Goal: Task Accomplishment & Management: Complete application form

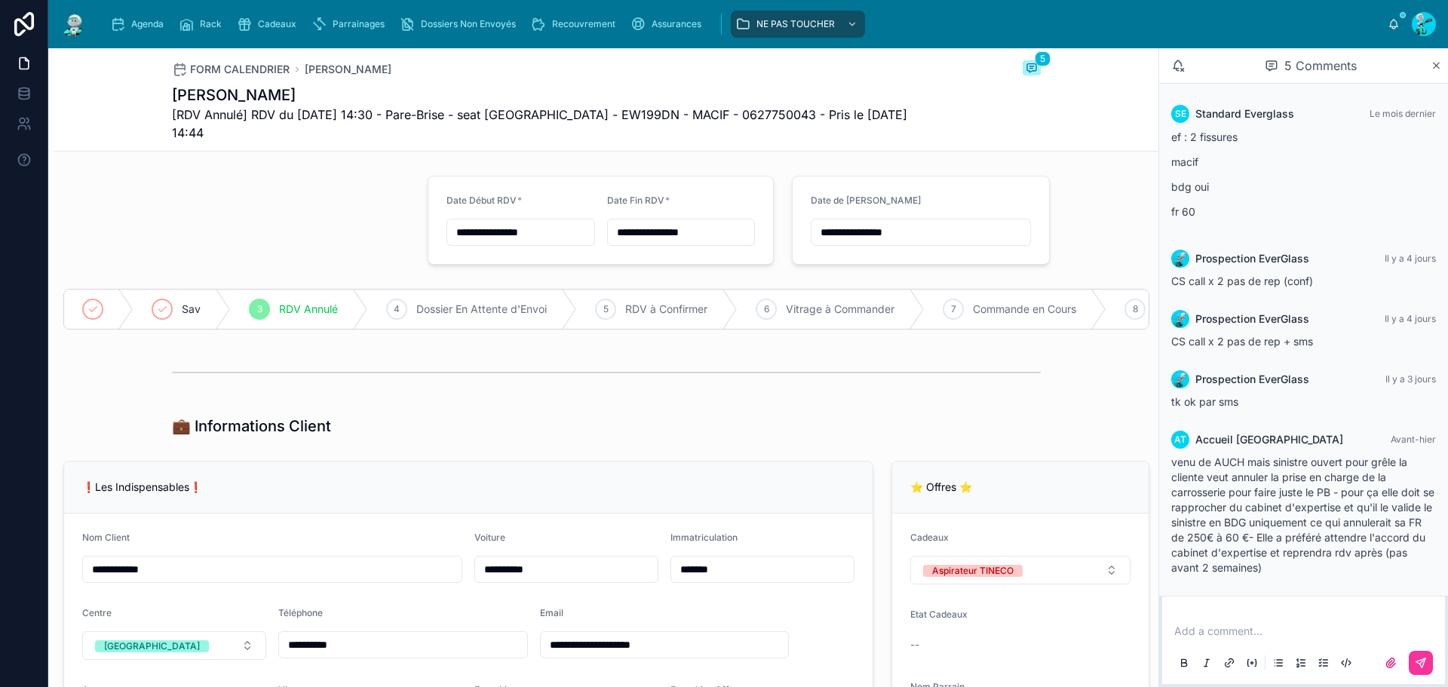
scroll to position [1, 0]
click at [134, 17] on div "Agenda" at bounding box center [140, 24] width 60 height 24
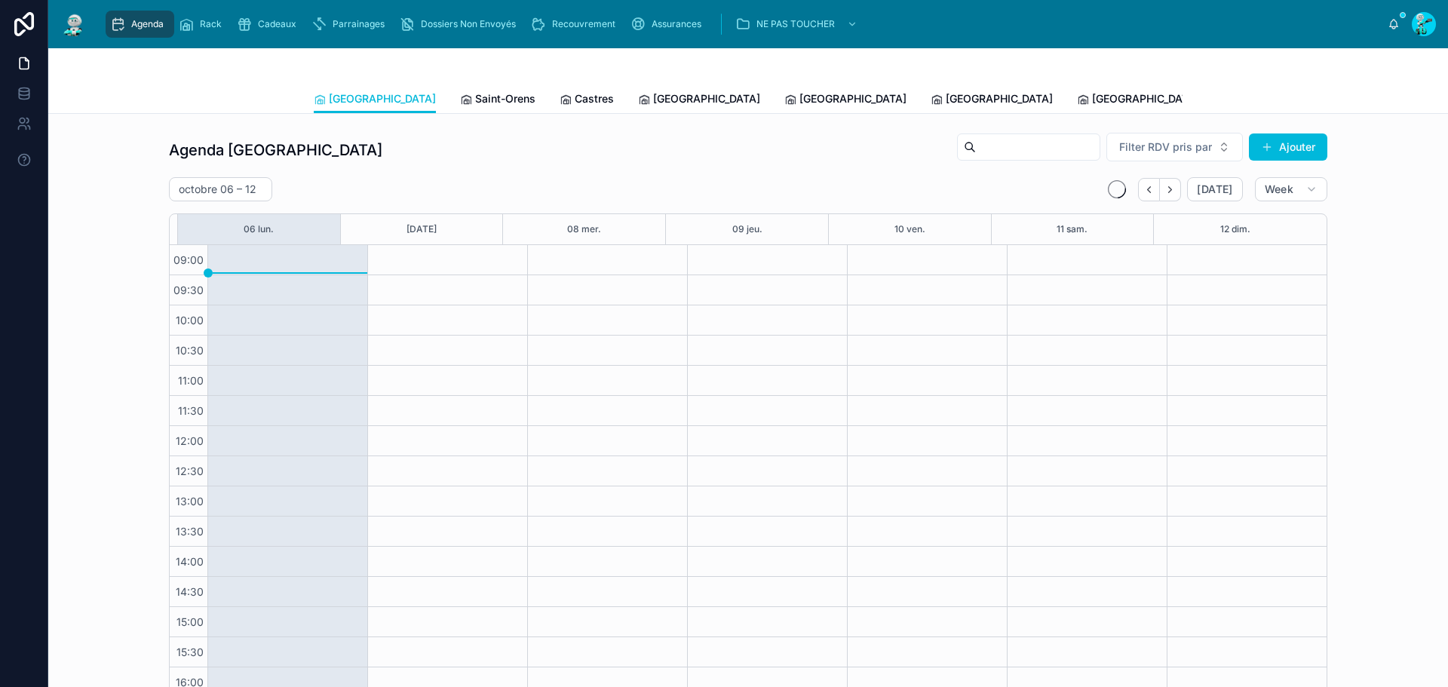
scroll to position [87, 0]
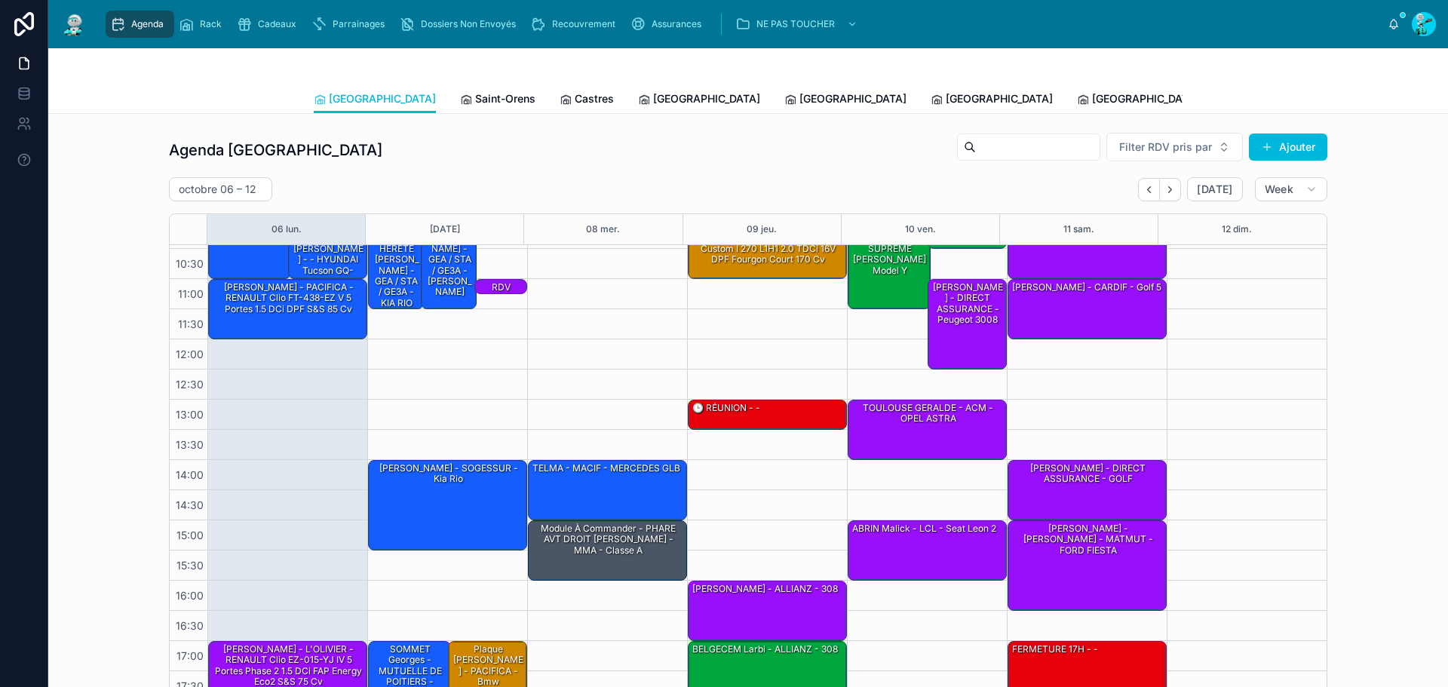
click at [192, 194] on h2 "octobre 06 – 12" at bounding box center [218, 189] width 78 height 15
select select "****"
select select "*"
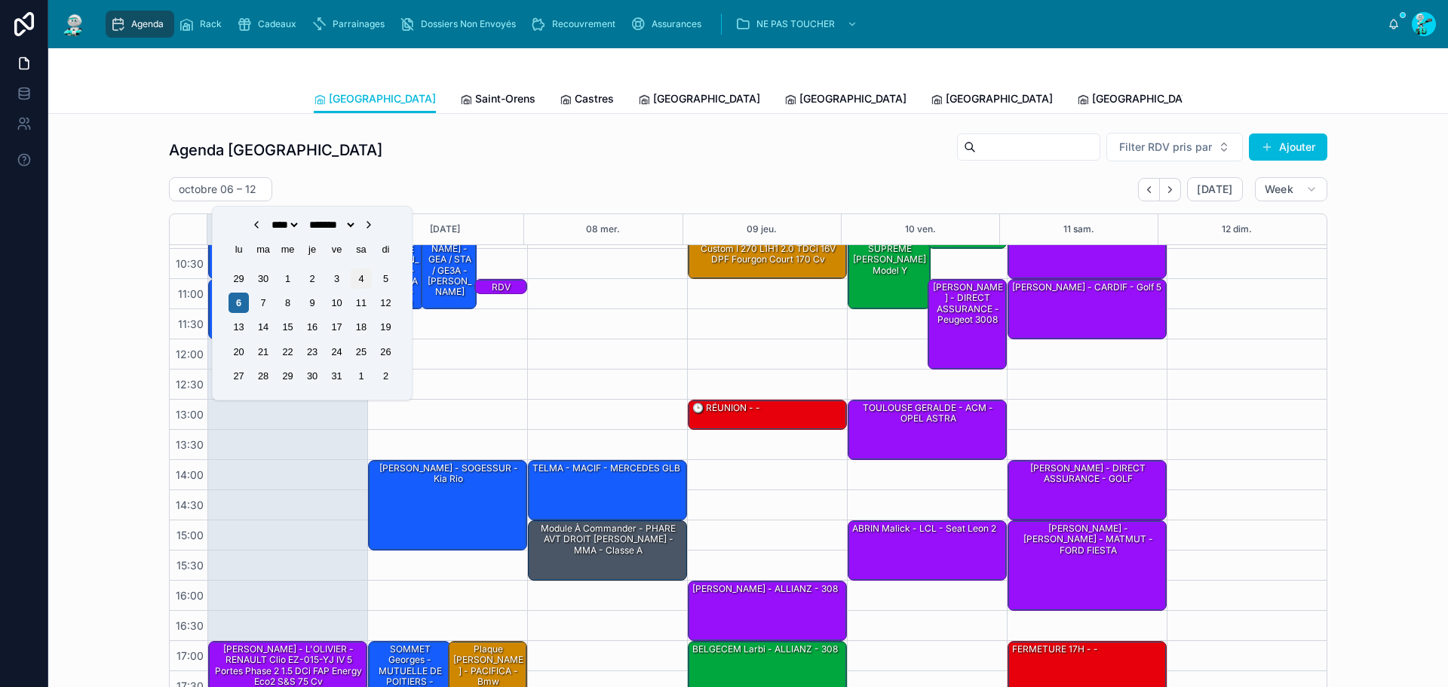
click at [361, 276] on div "4" at bounding box center [361, 279] width 20 height 20
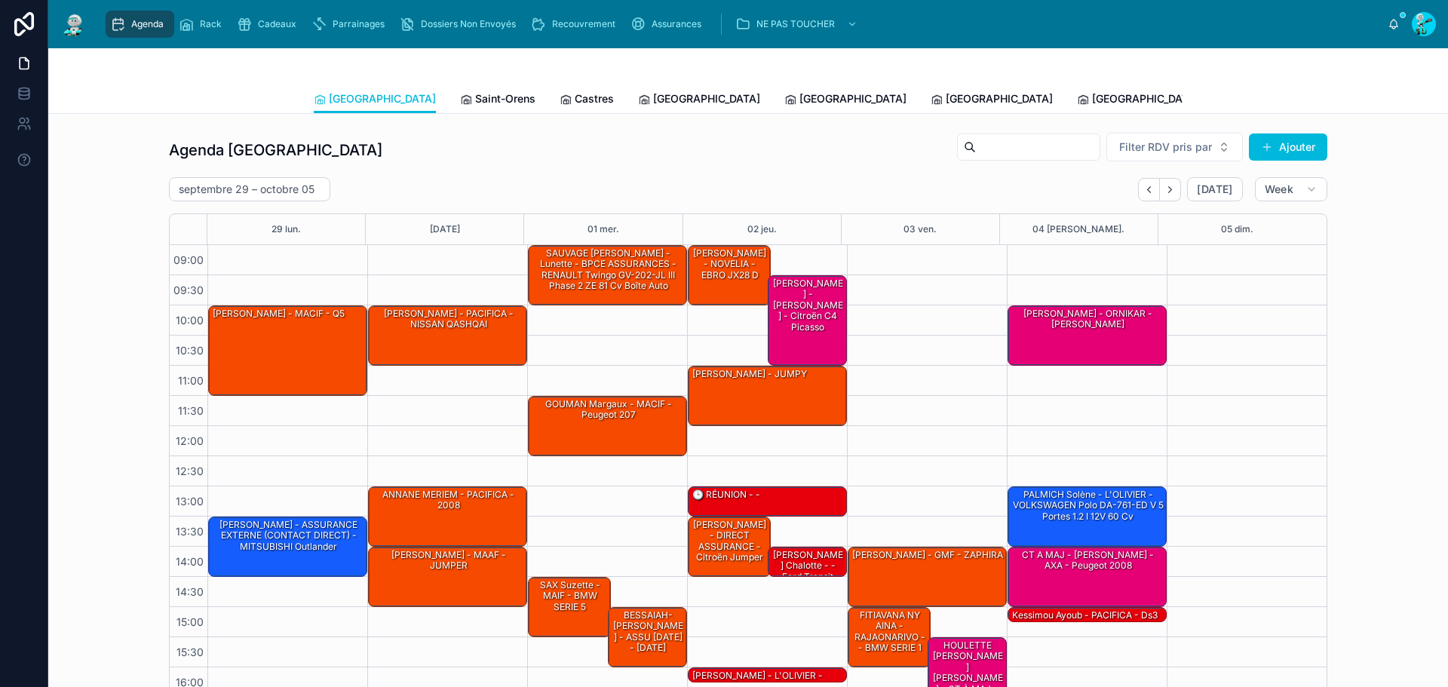
click at [460, 89] on link "Saint-Orens" at bounding box center [497, 100] width 75 height 30
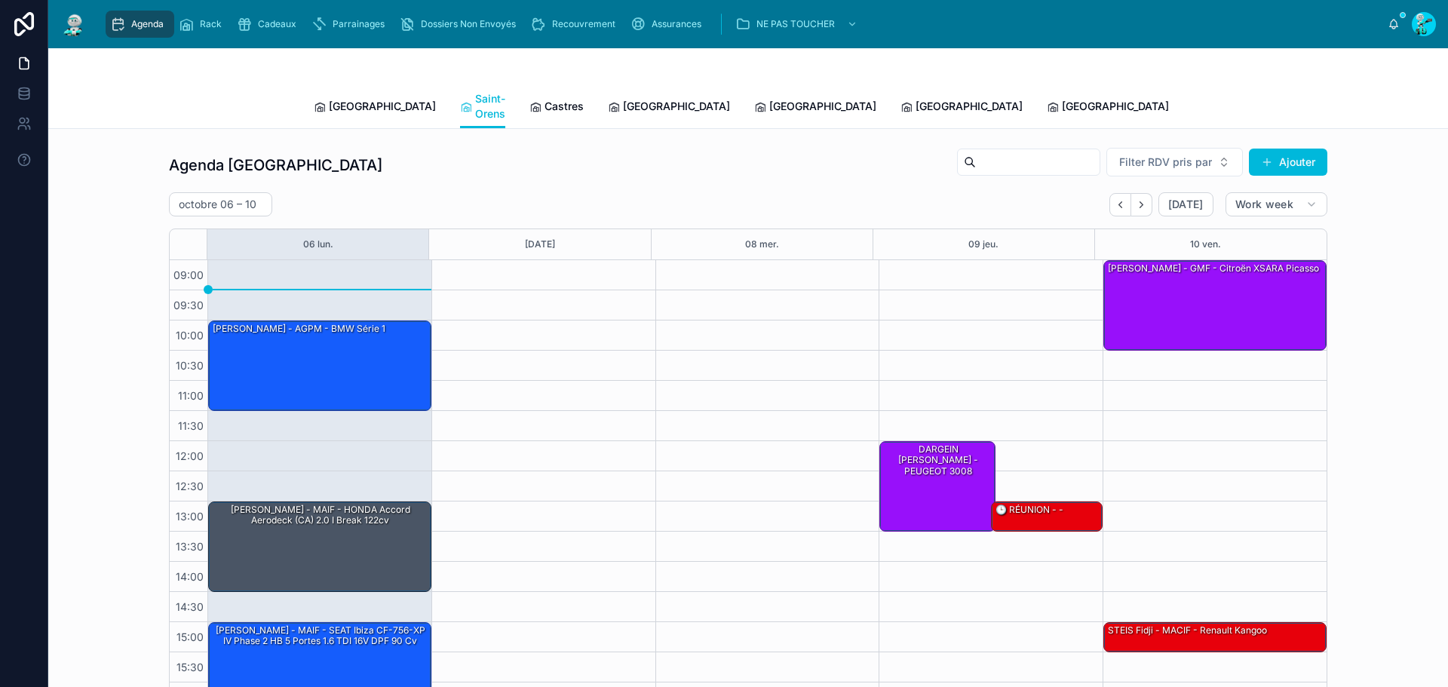
click at [545, 103] on span "Castres" at bounding box center [564, 106] width 39 height 15
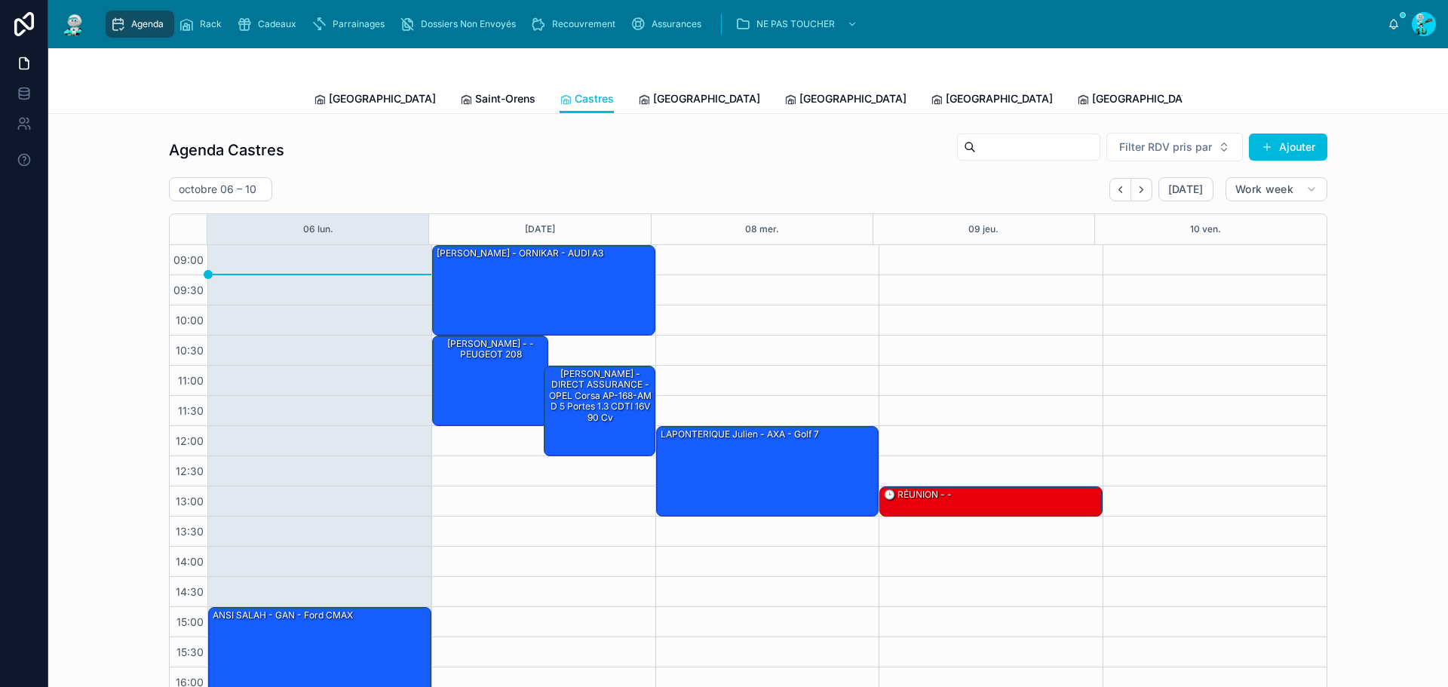
click at [347, 102] on span "[GEOGRAPHIC_DATA]" at bounding box center [382, 98] width 107 height 15
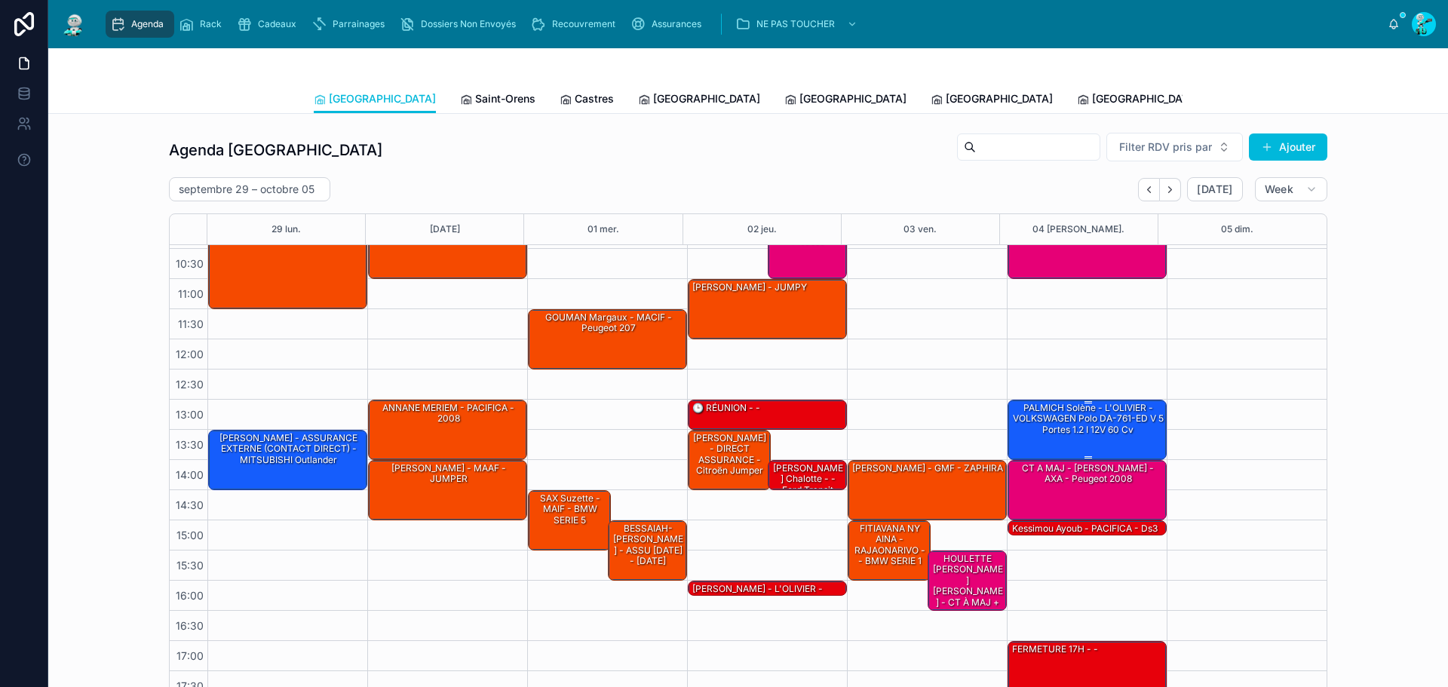
drag, startPoint x: 1083, startPoint y: 413, endPoint x: 1077, endPoint y: 419, distance: 8.0
click at [1081, 416] on div "PALMICH Solène - L'OLIVIER - VOLKSWAGEN Polo DA-761-ED V 5 portes 1.2 i 12V 60 …" at bounding box center [1088, 418] width 155 height 35
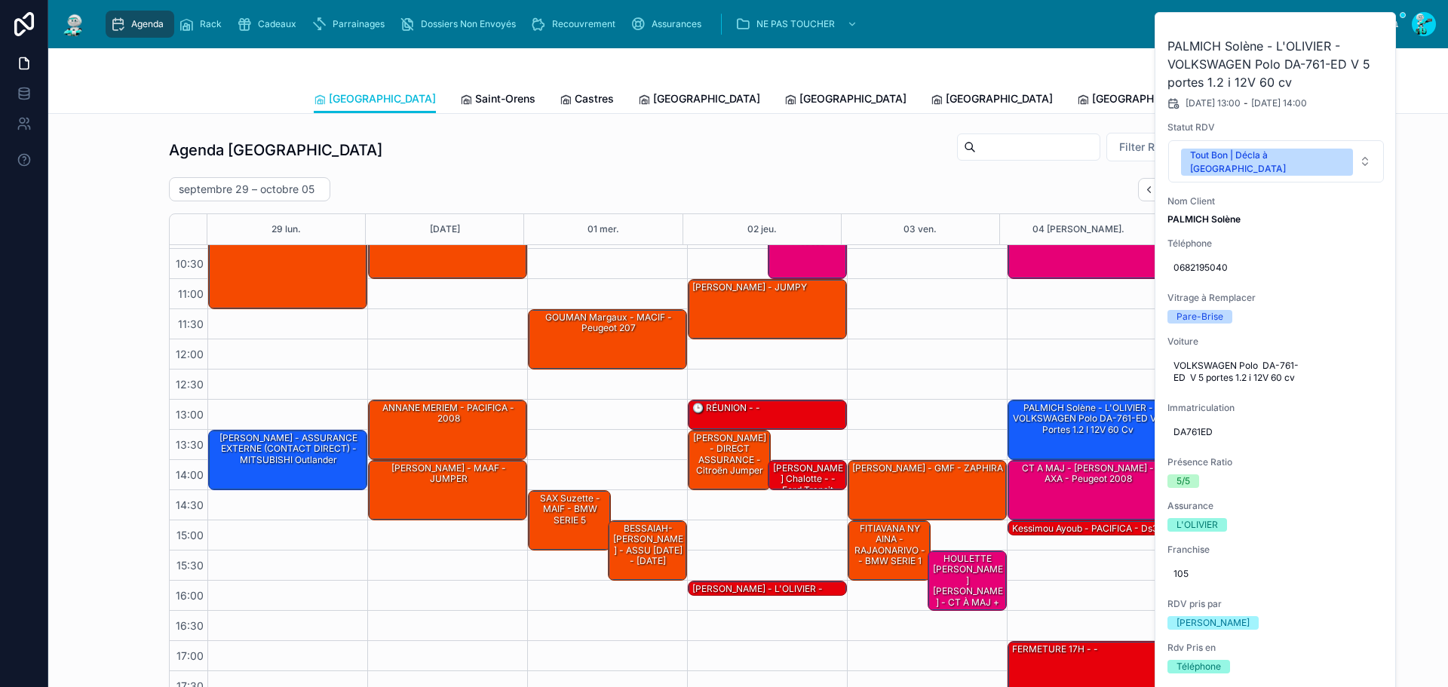
click at [0, 0] on icon at bounding box center [0, 0] width 0 height 0
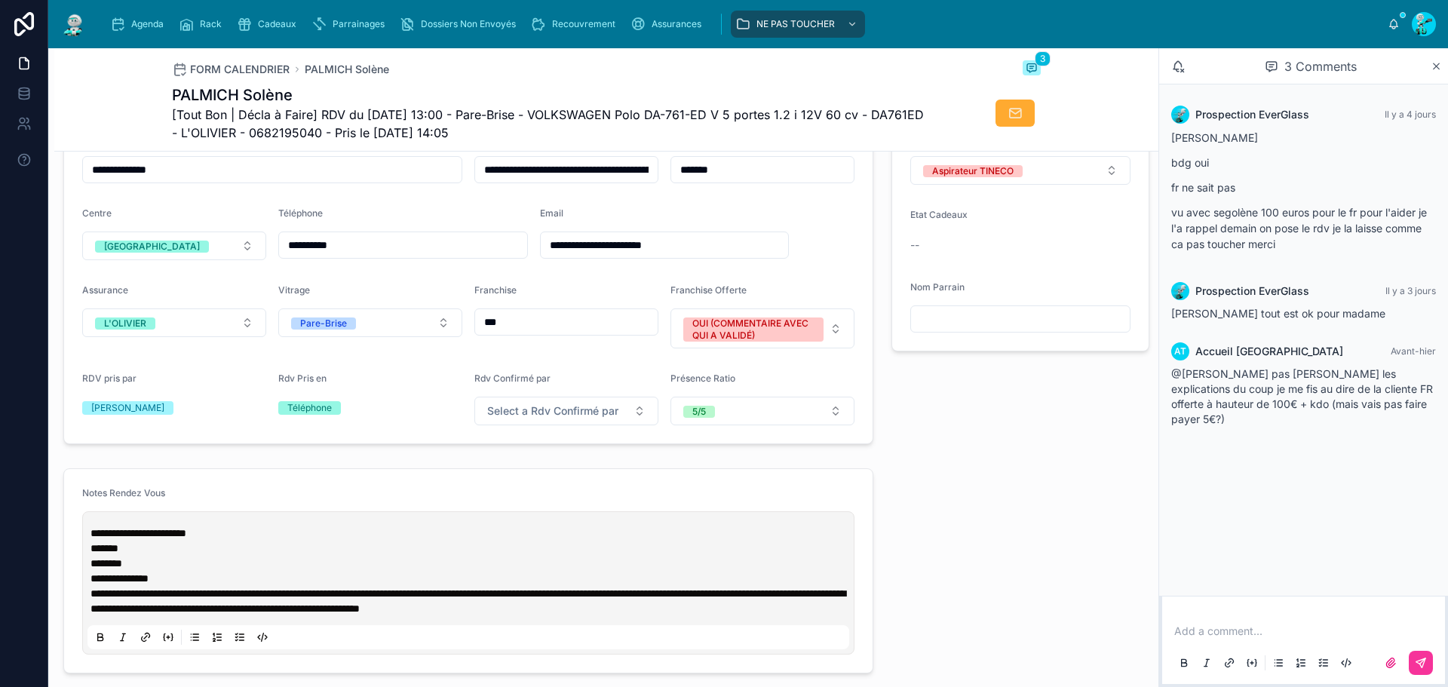
scroll to position [453, 0]
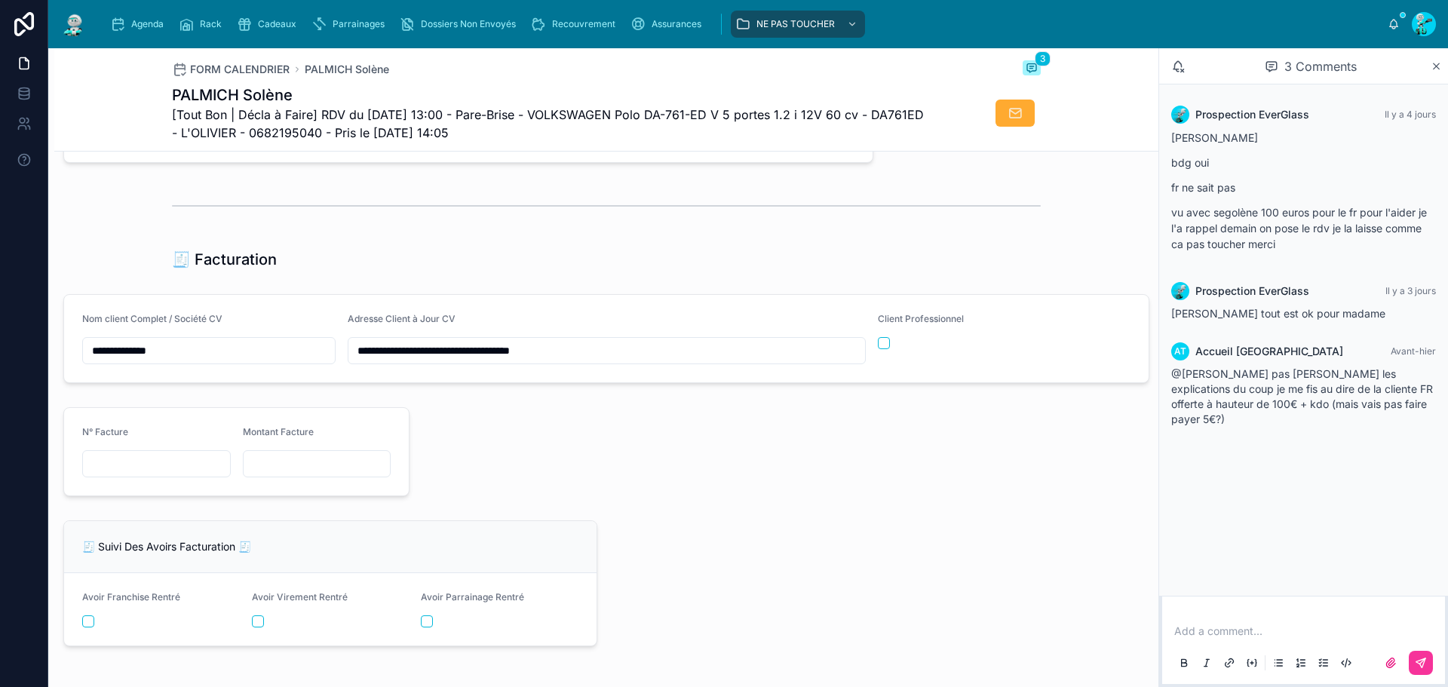
scroll to position [1584, 0]
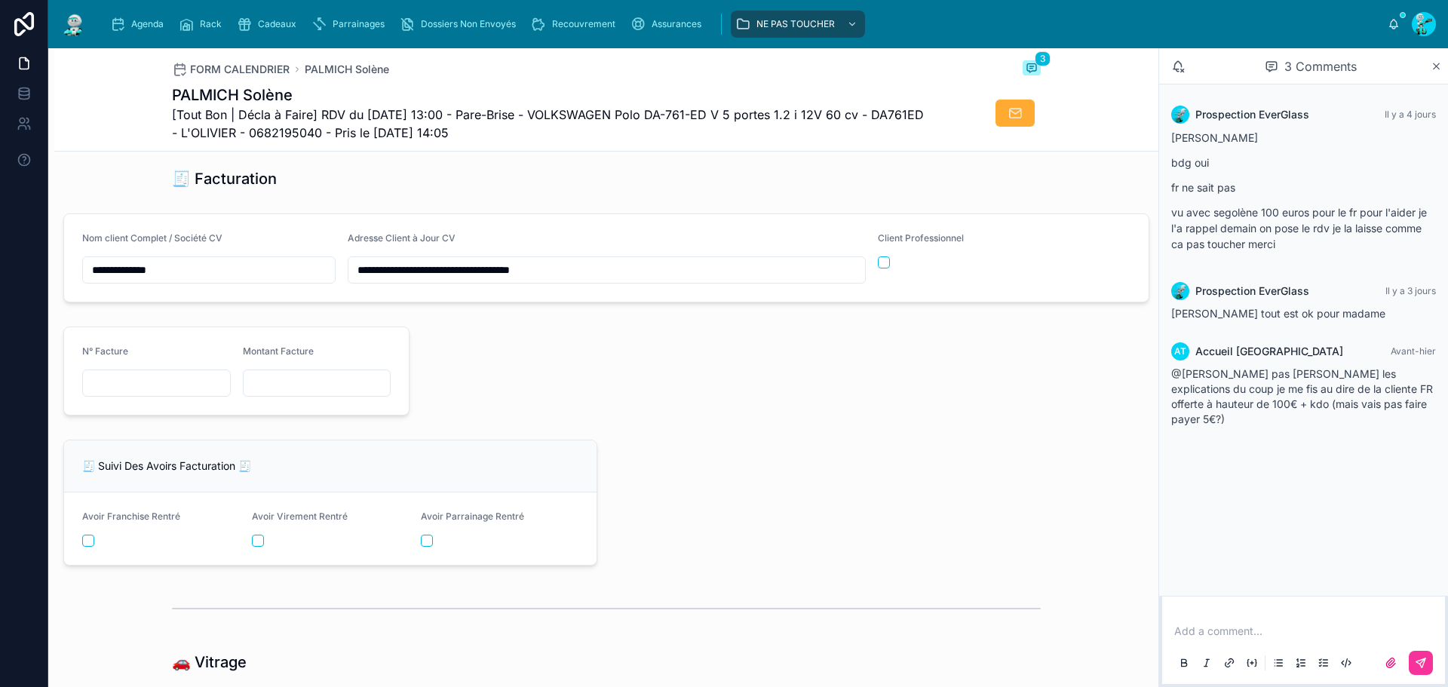
drag, startPoint x: 361, startPoint y: 282, endPoint x: 504, endPoint y: 285, distance: 142.6
click at [504, 281] on input "**********" at bounding box center [606, 269] width 517 height 21
click at [607, 382] on div at bounding box center [783, 371] width 729 height 101
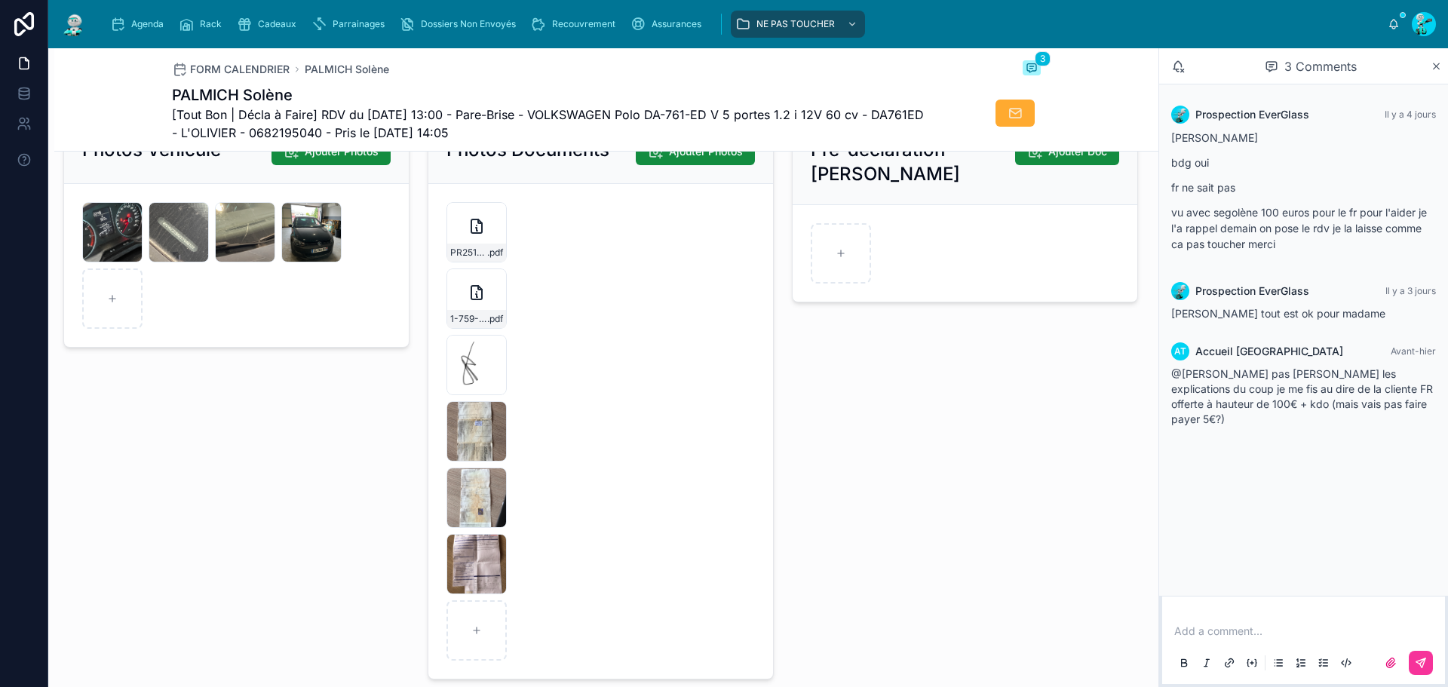
scroll to position [2609, 0]
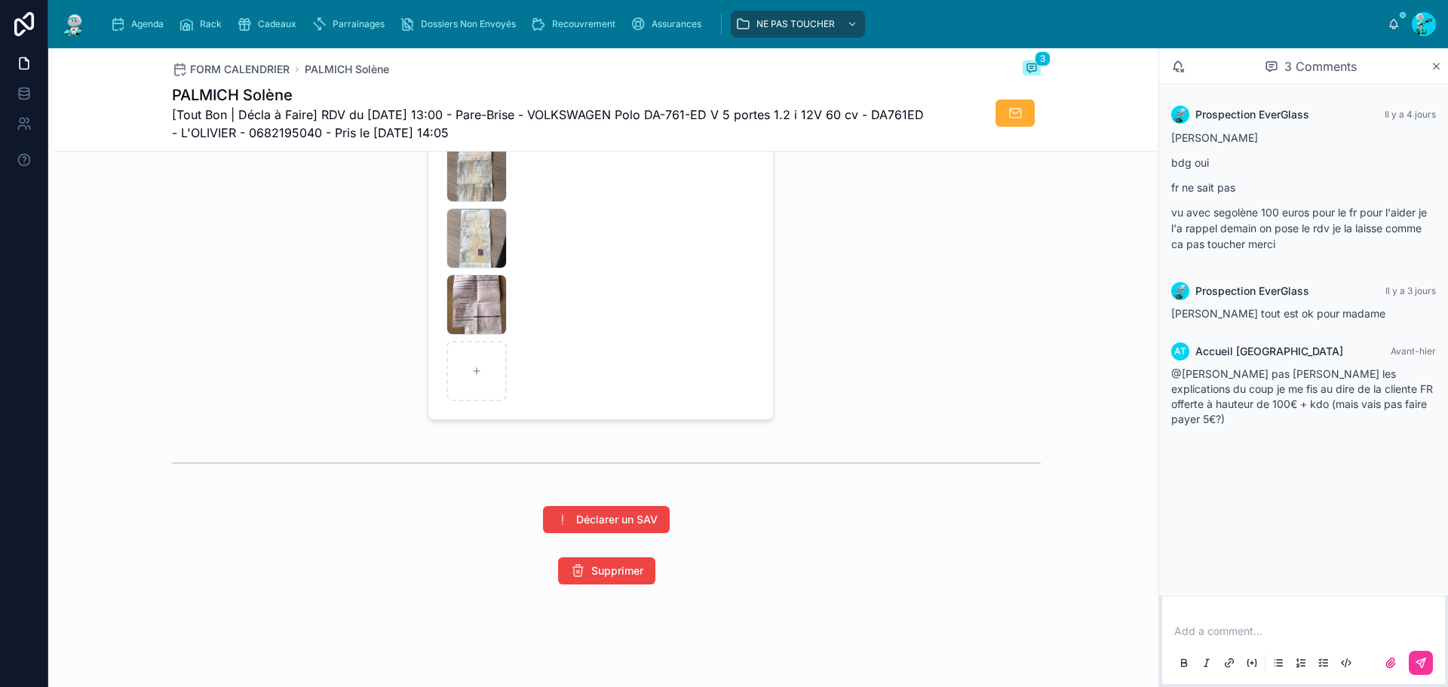
click at [0, 0] on icon "button" at bounding box center [0, 0] width 0 height 0
click at [466, 301] on div "IMG_9279 .jpg" at bounding box center [477, 305] width 60 height 60
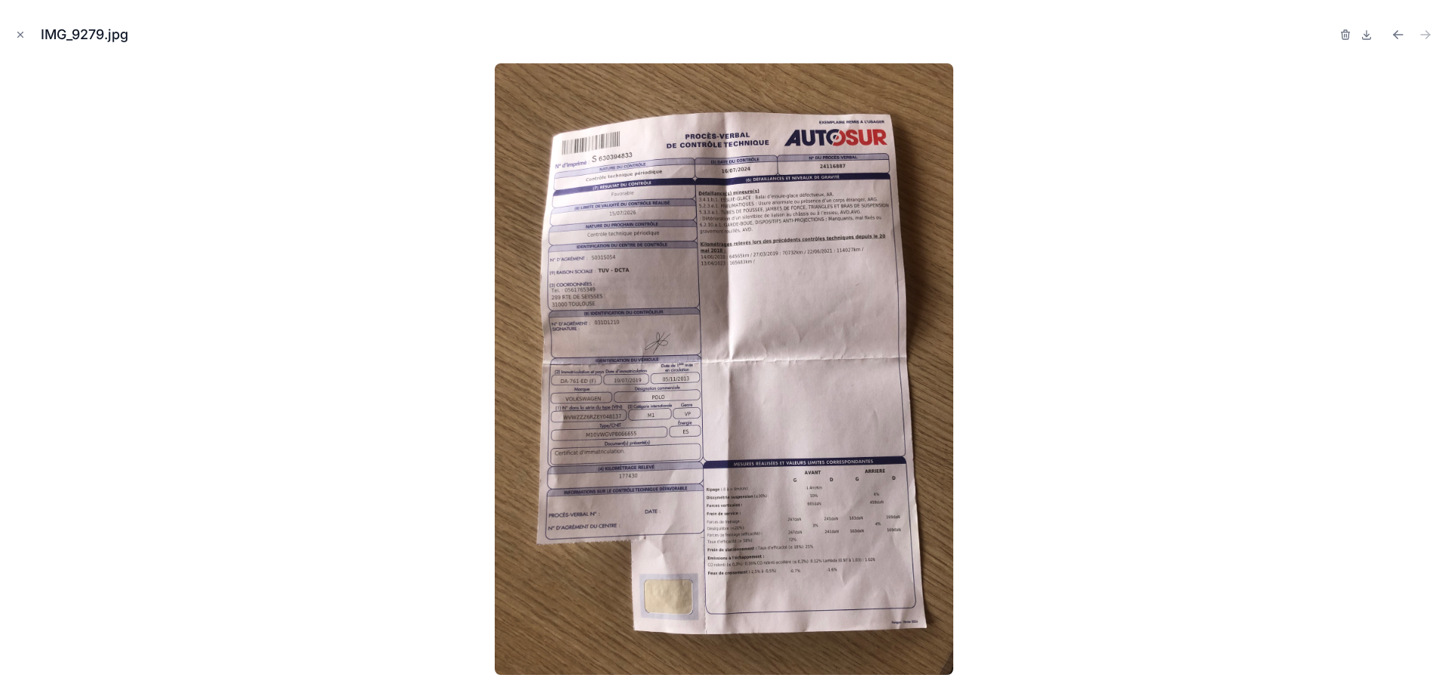
click at [20, 29] on icon "Close modal" at bounding box center [20, 34] width 11 height 11
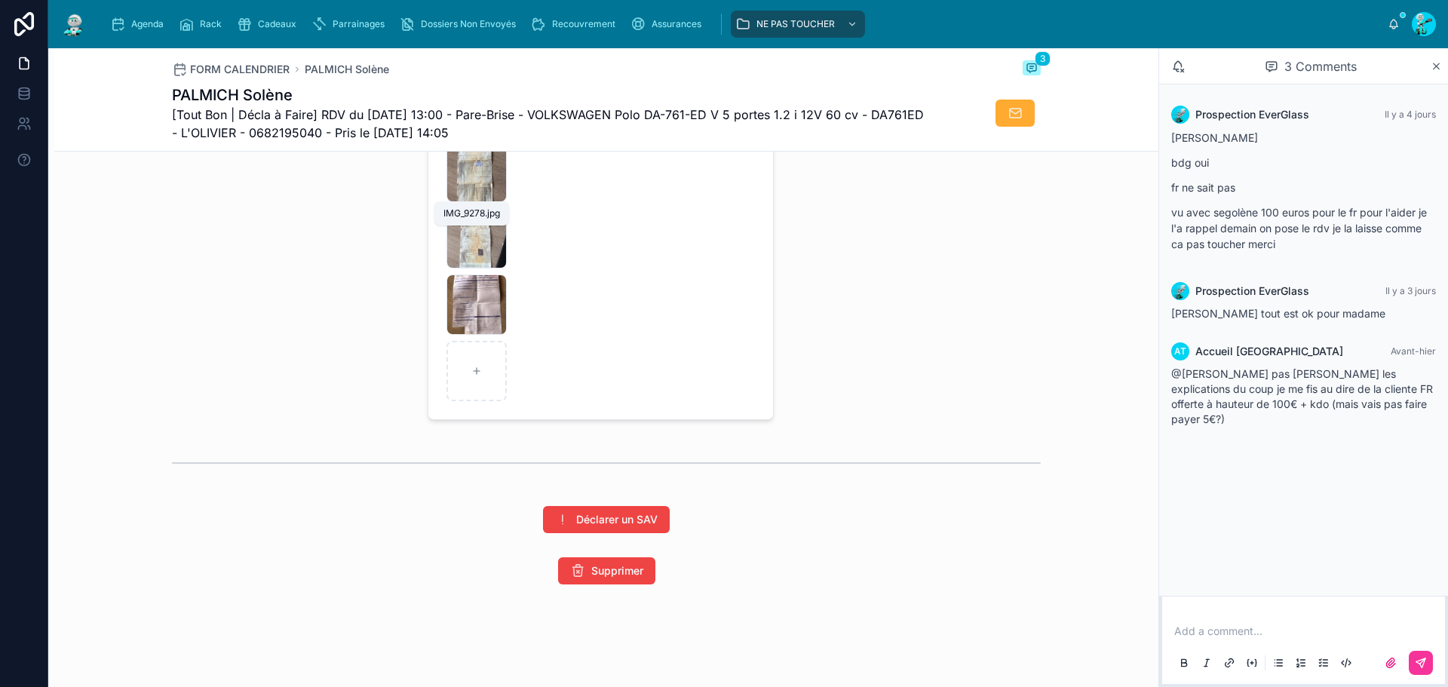
click at [0, 0] on span "IMG_9278" at bounding box center [0, 0] width 0 height 0
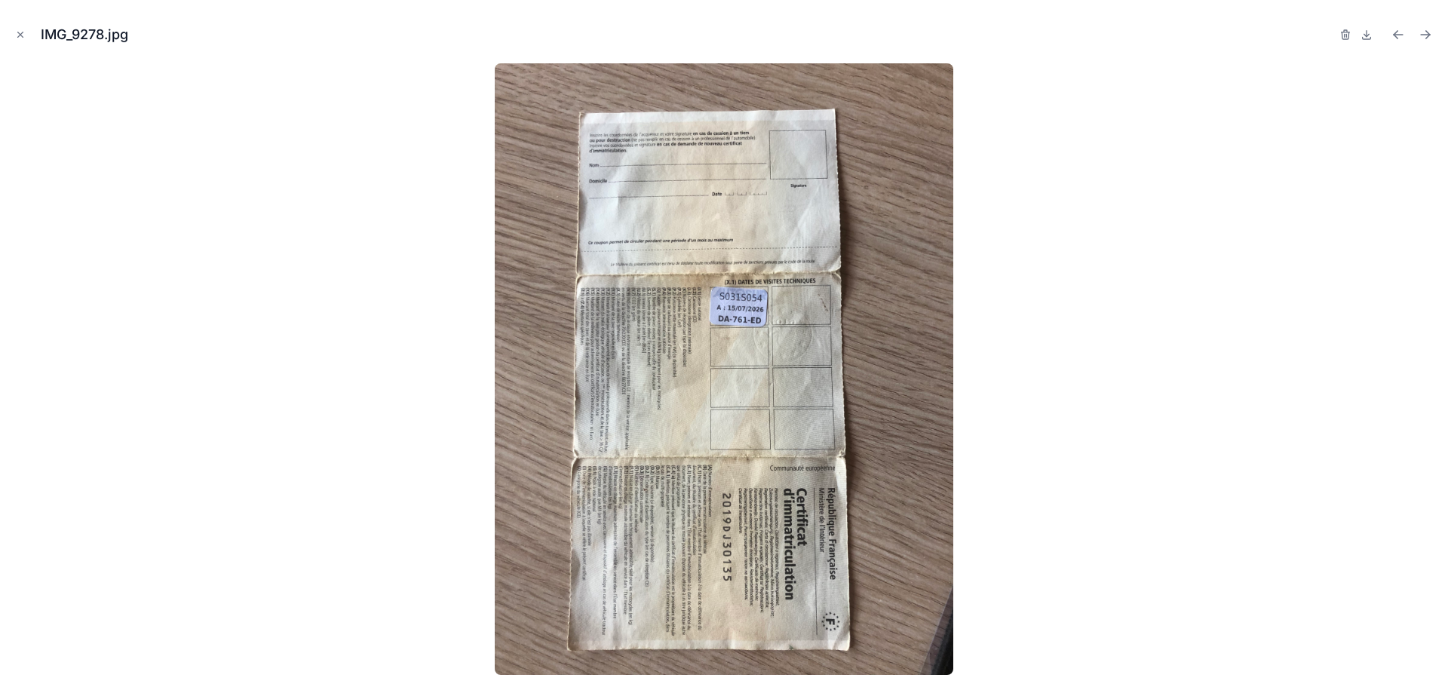
click at [27, 33] on button "Close modal" at bounding box center [20, 34] width 17 height 17
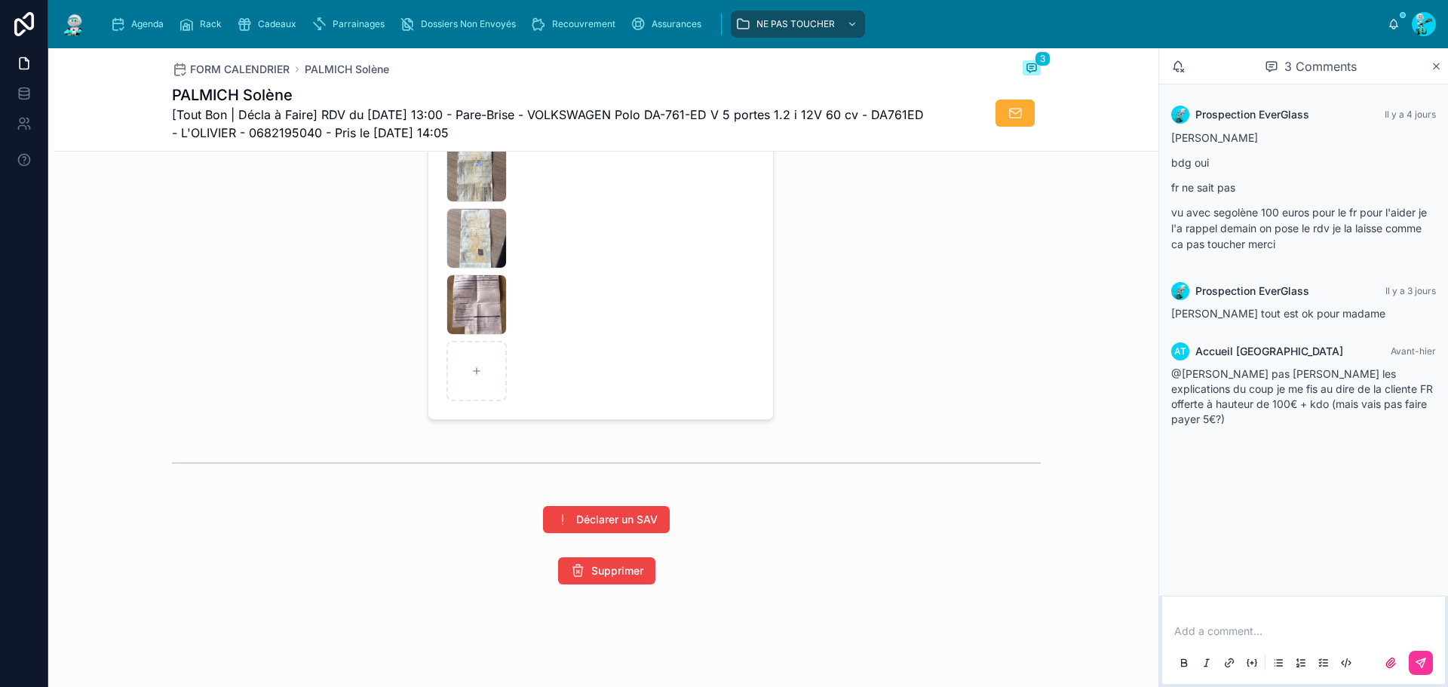
click at [471, 240] on div "IMG_9277 .jpg" at bounding box center [477, 238] width 60 height 60
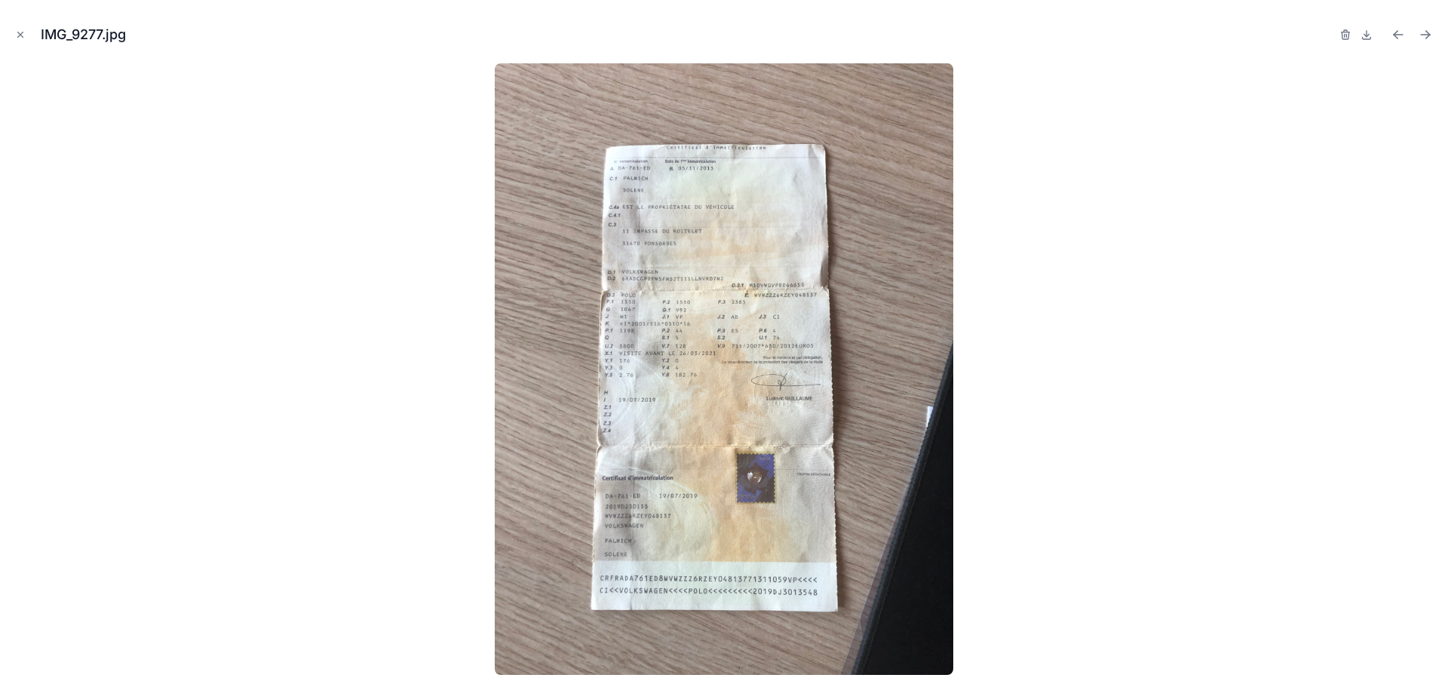
click at [20, 37] on icon "Close modal" at bounding box center [20, 34] width 11 height 11
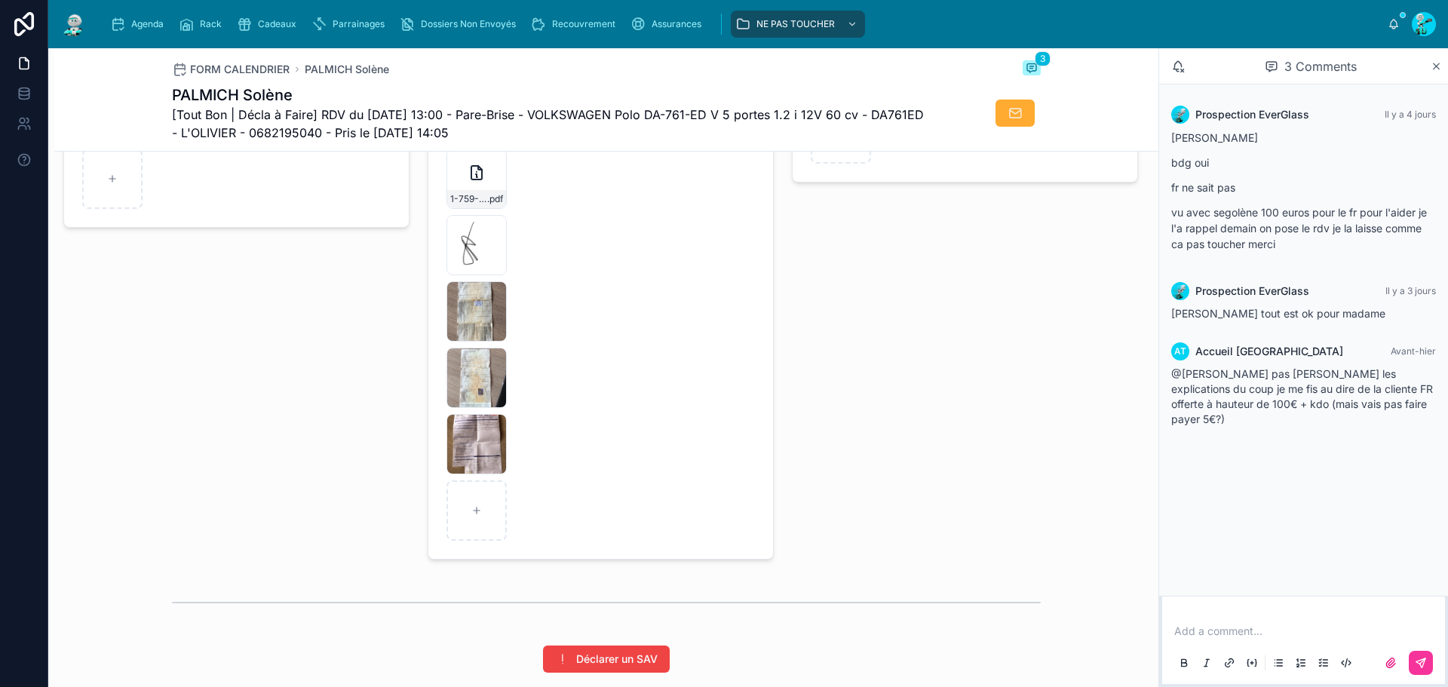
scroll to position [2307, 0]
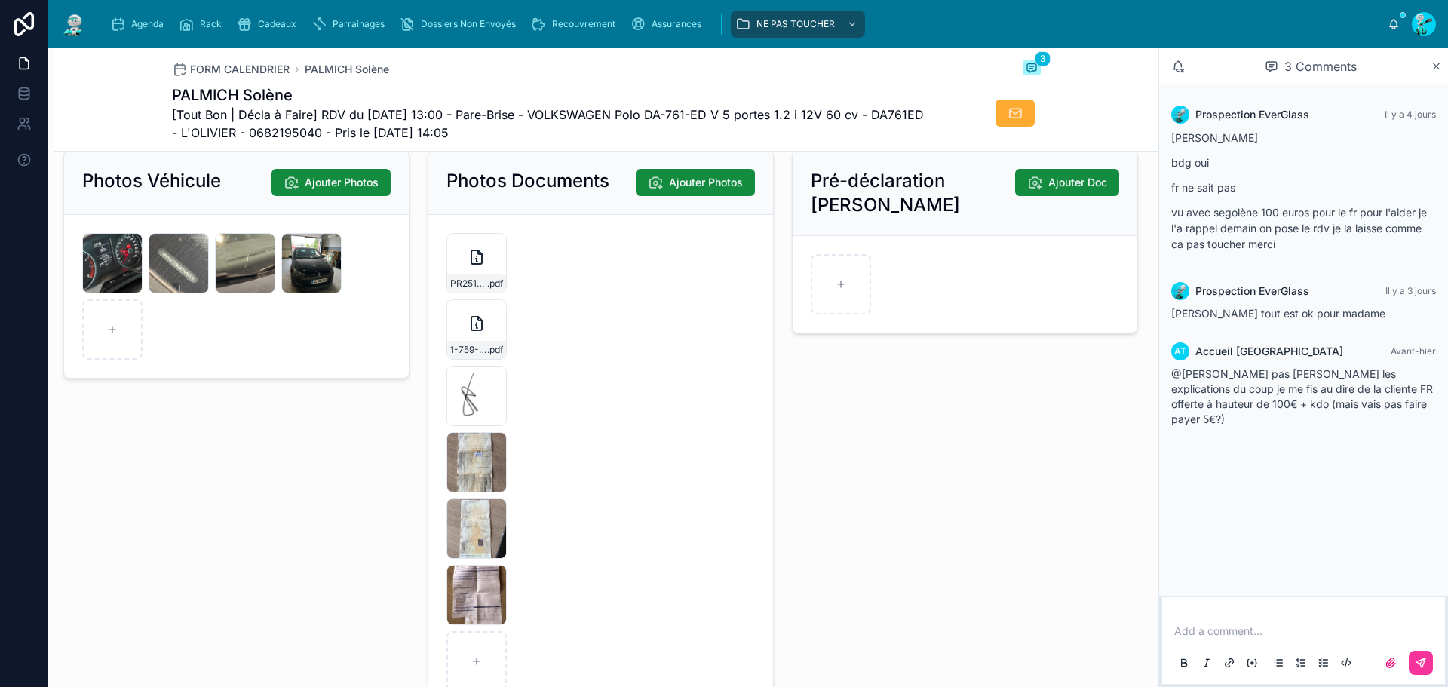
click at [462, 273] on div "PR2510-1831-(3) .pdf" at bounding box center [477, 263] width 60 height 60
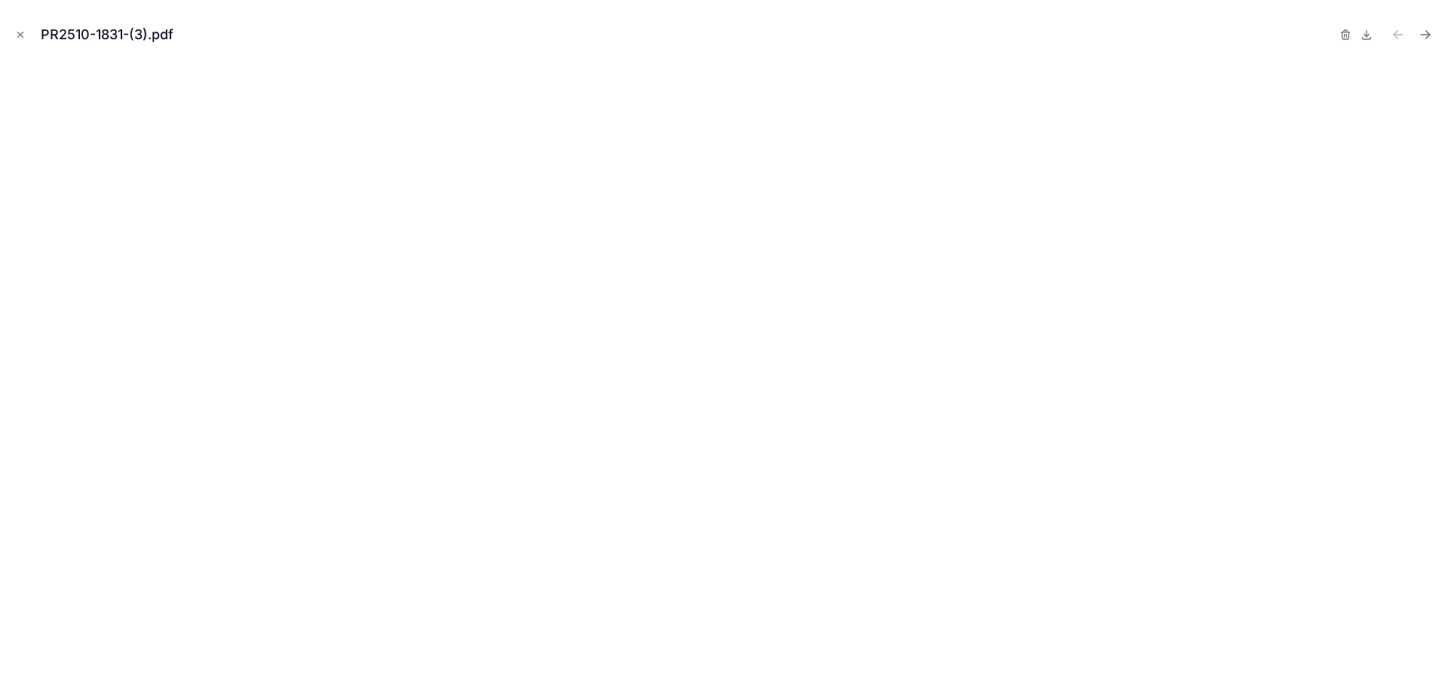
click at [17, 34] on icon "Close modal" at bounding box center [20, 34] width 11 height 11
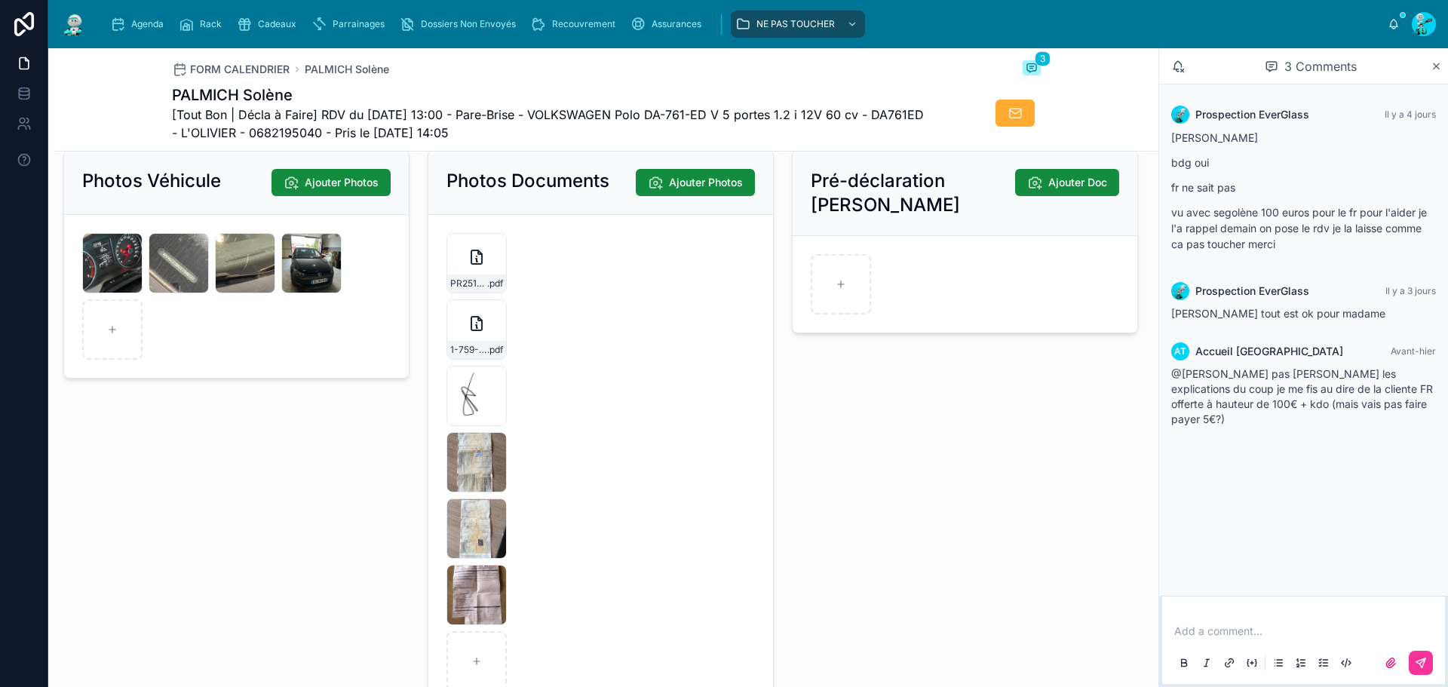
click at [454, 339] on div "1-759-576-489-273 .pdf" at bounding box center [477, 329] width 60 height 60
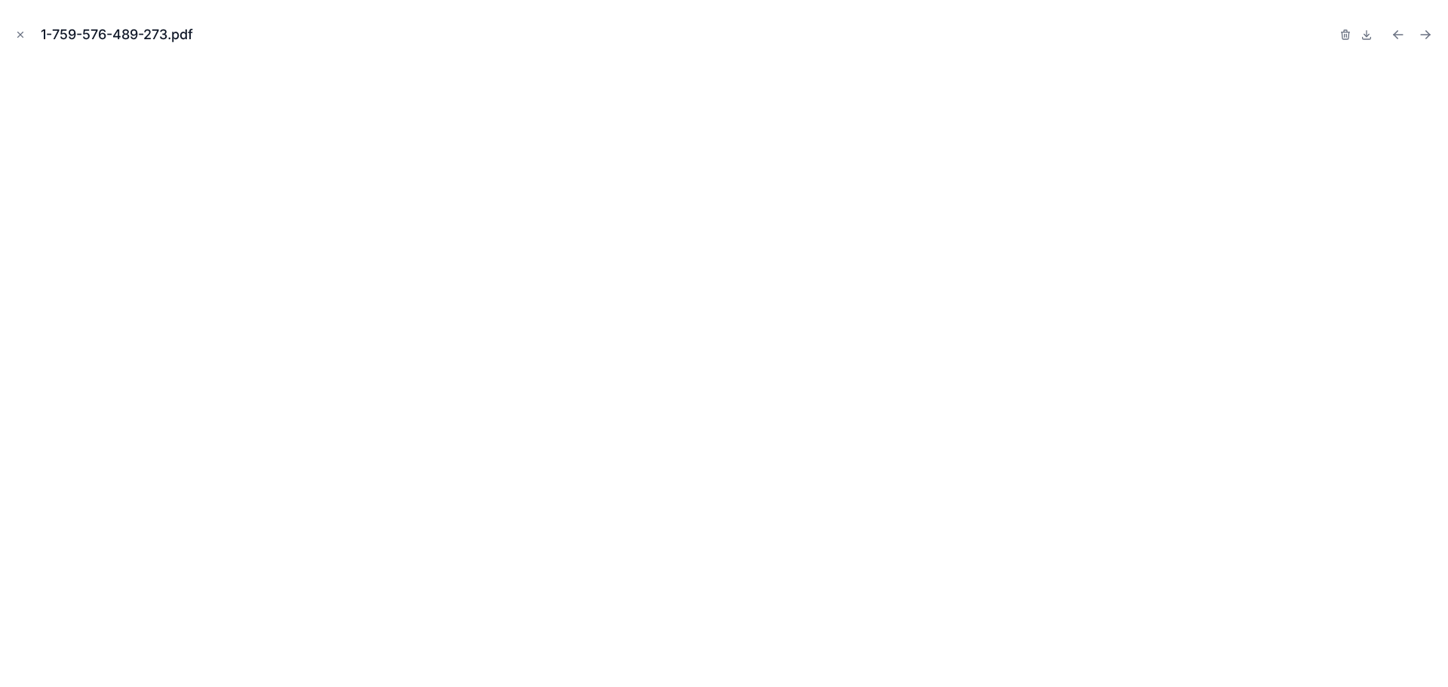
click at [23, 32] on icon "Close modal" at bounding box center [20, 34] width 11 height 11
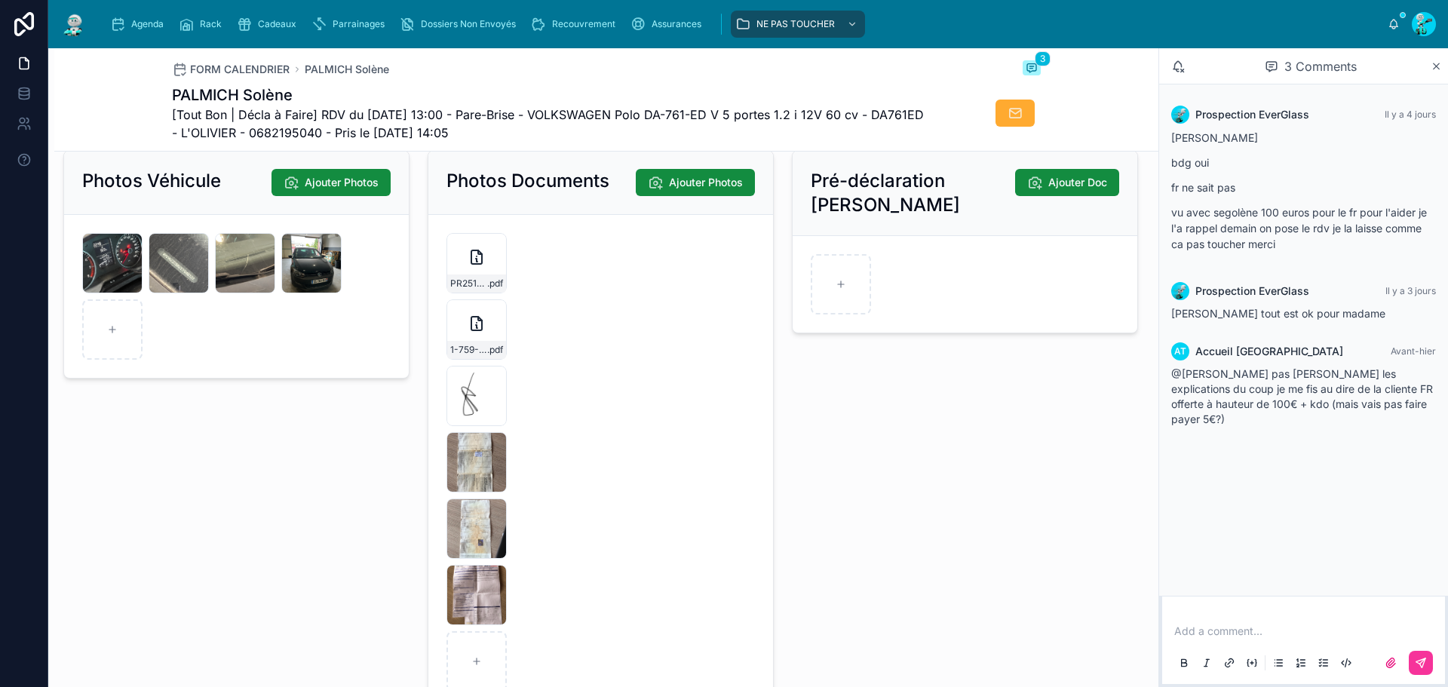
click at [459, 344] on div "1-759-576-489-273 .pdf" at bounding box center [477, 329] width 60 height 60
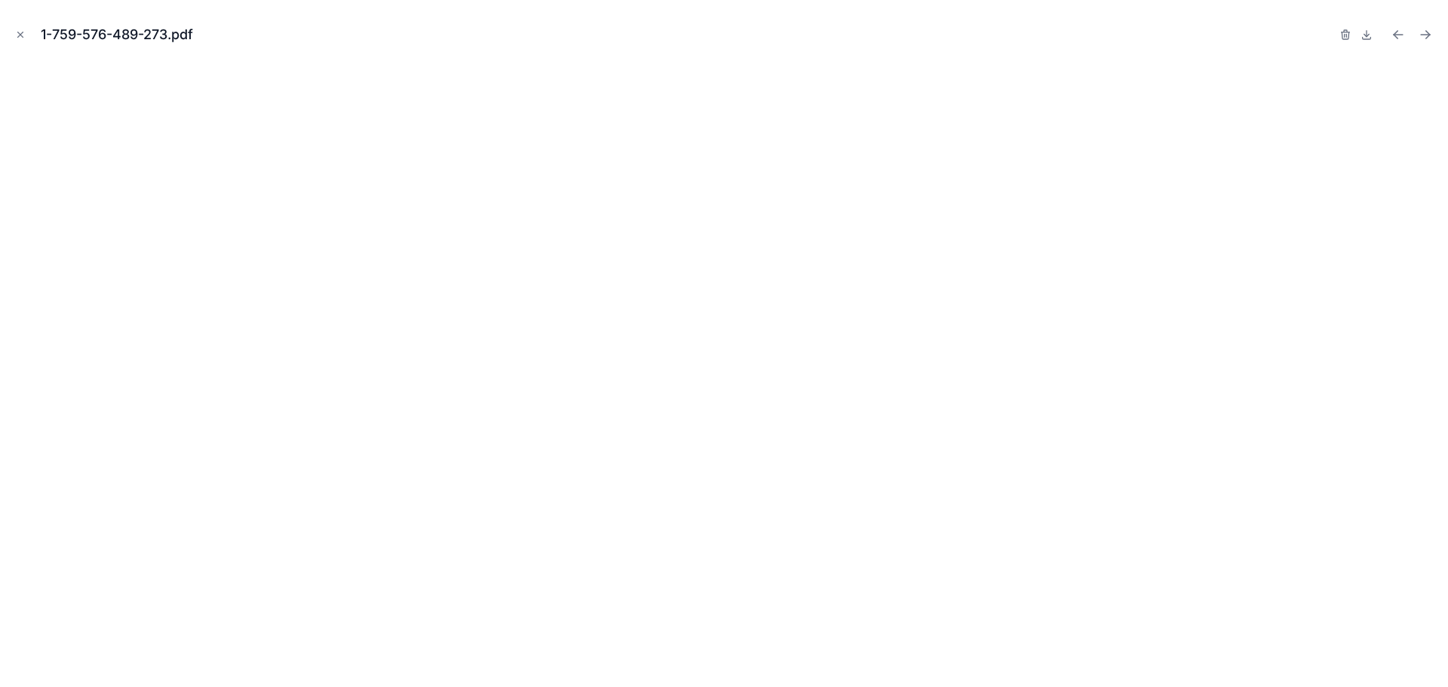
click at [26, 39] on button "Close modal" at bounding box center [20, 34] width 17 height 17
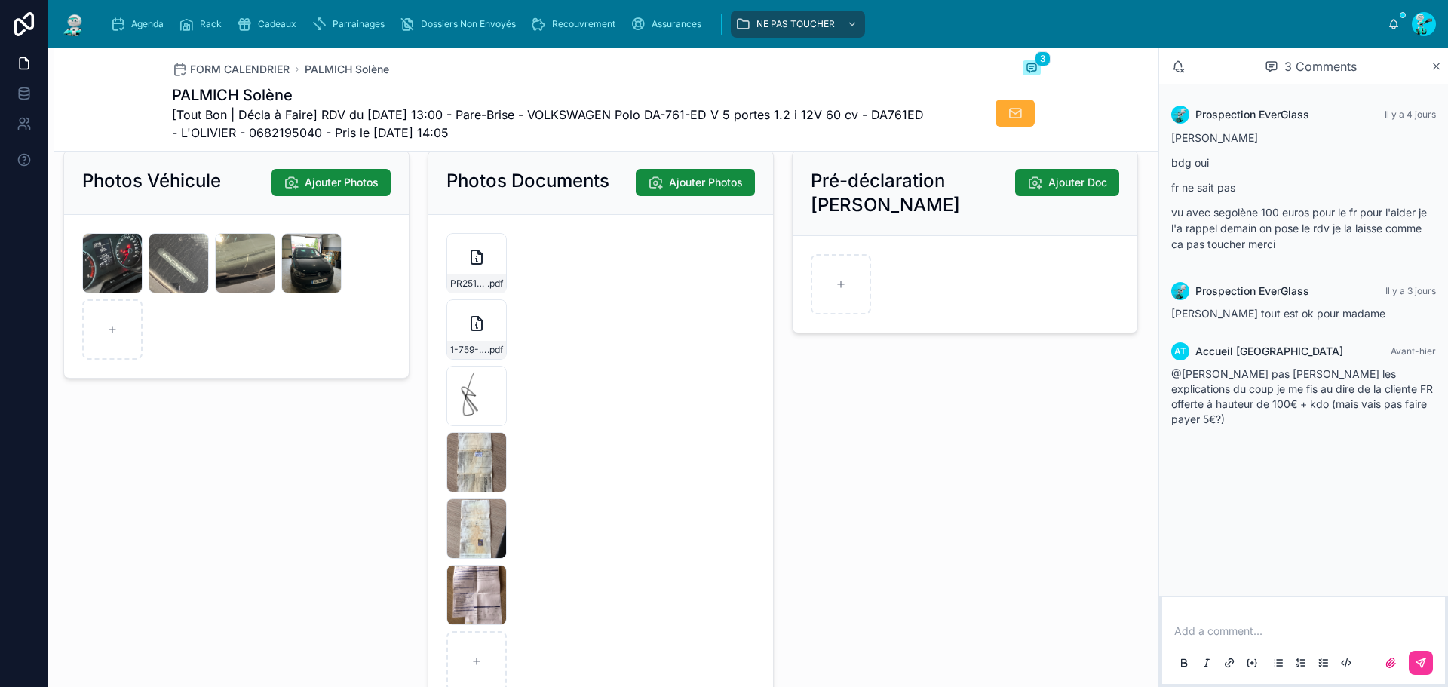
click at [455, 344] on div "1-759-576-489-273 .pdf" at bounding box center [477, 329] width 60 height 60
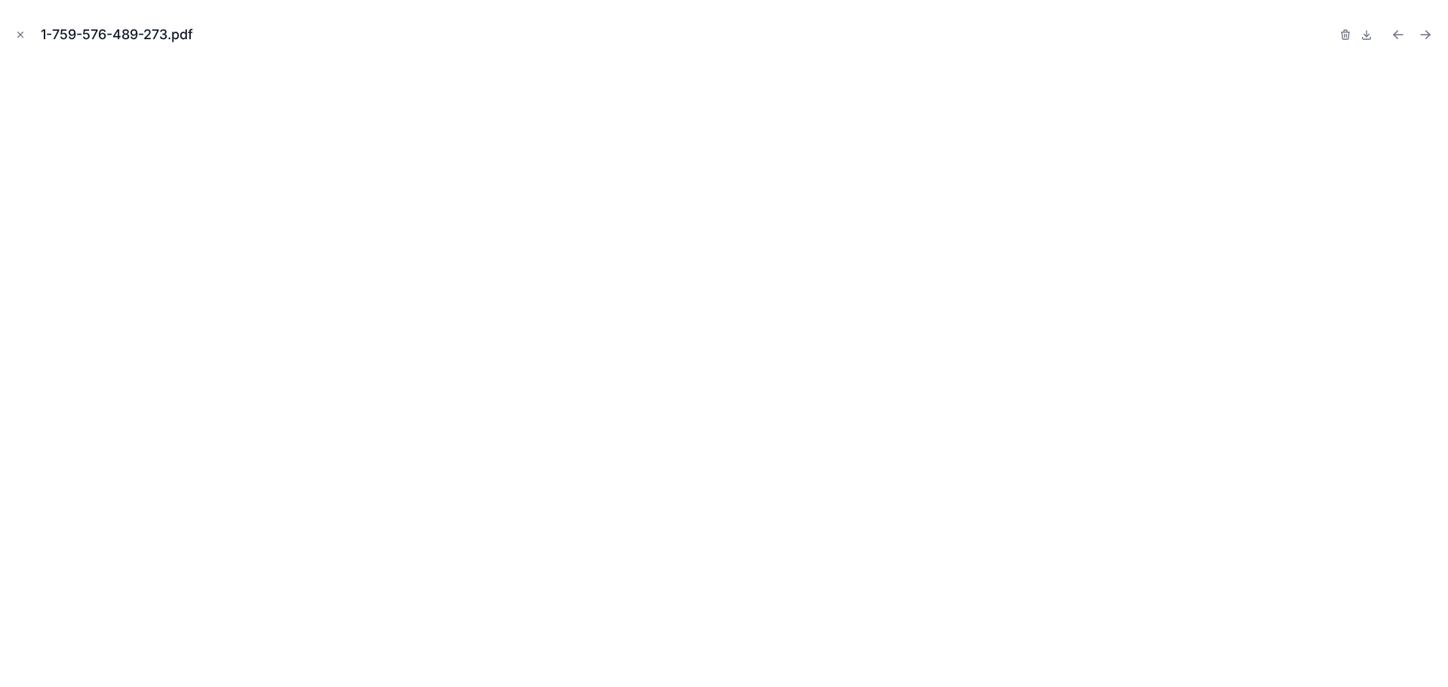
click at [21, 36] on icon "Close modal" at bounding box center [20, 34] width 11 height 11
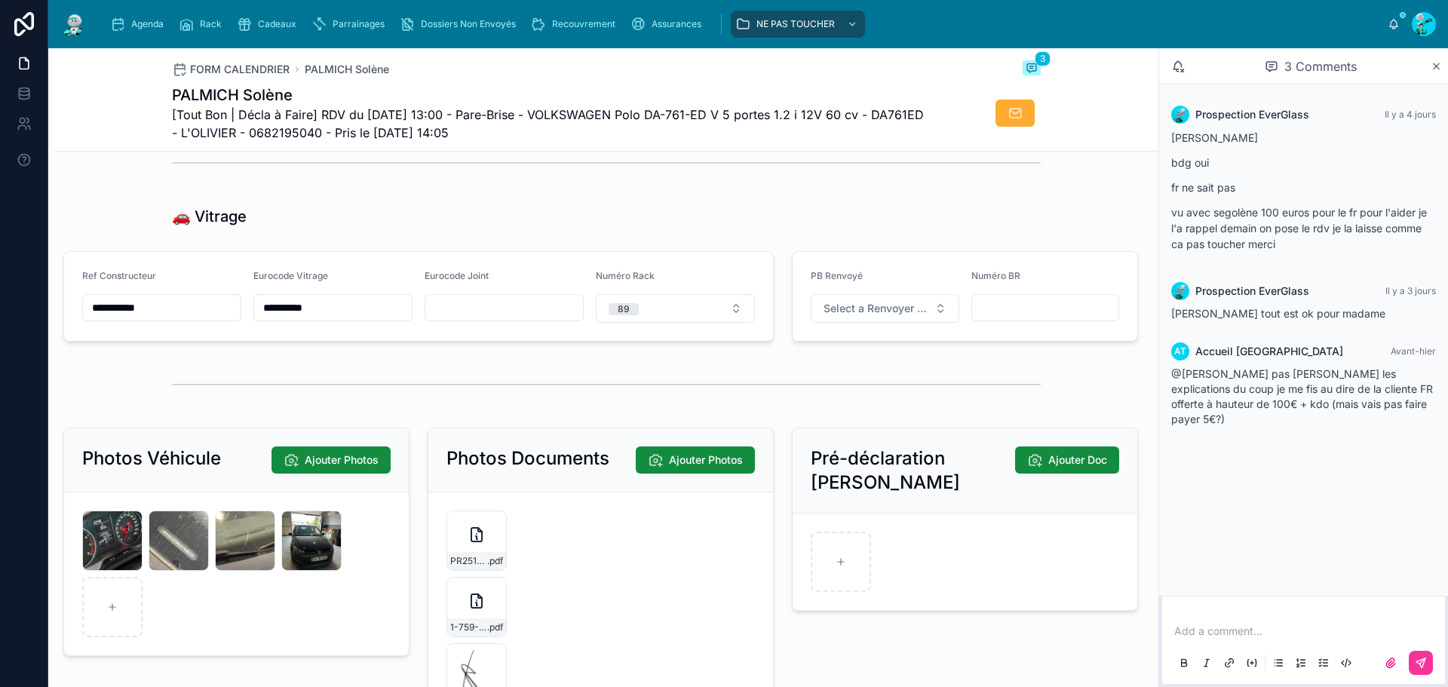
scroll to position [1704, 0]
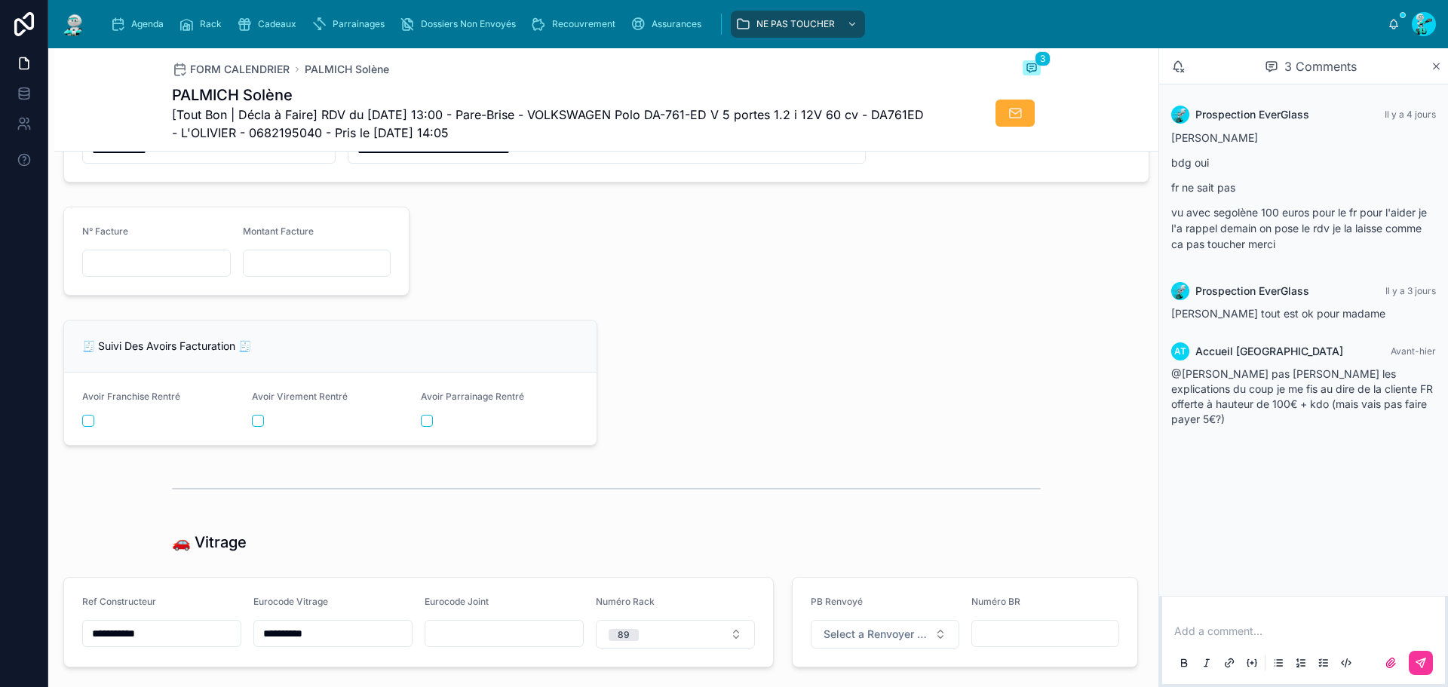
click at [582, 115] on span "[Tout Bon | Décla à Faire] RDV du [DATE] 13:00 - Pare-Brise - VOLKSWAGEN Polo D…" at bounding box center [550, 124] width 756 height 36
copy span "VOLKSWAGEN"
drag, startPoint x: 662, startPoint y: 113, endPoint x: 723, endPoint y: 123, distance: 61.1
click at [723, 123] on span "[Tout Bon | Décla à Faire] RDV du [DATE] 13:00 - Pare-Brise - VOLKSWAGEN Polo D…" at bounding box center [550, 124] width 756 height 36
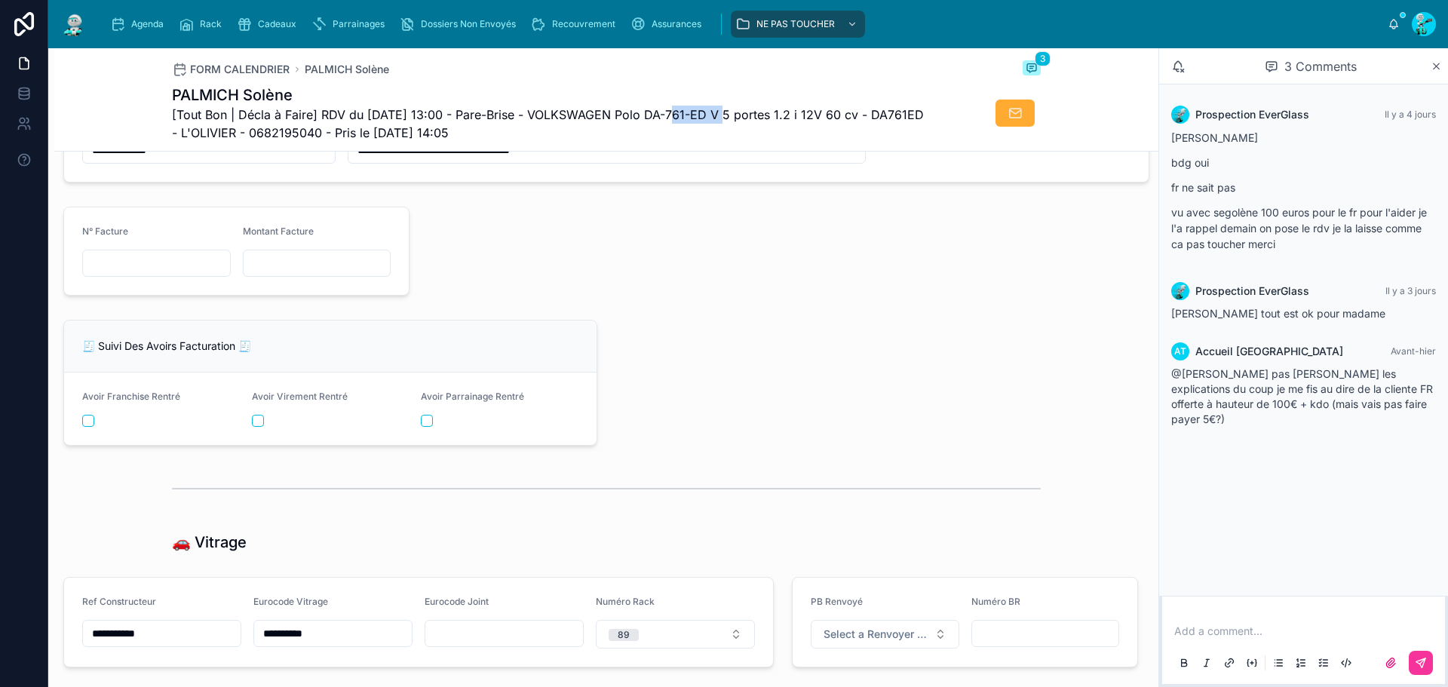
copy span "DA-761-ED"
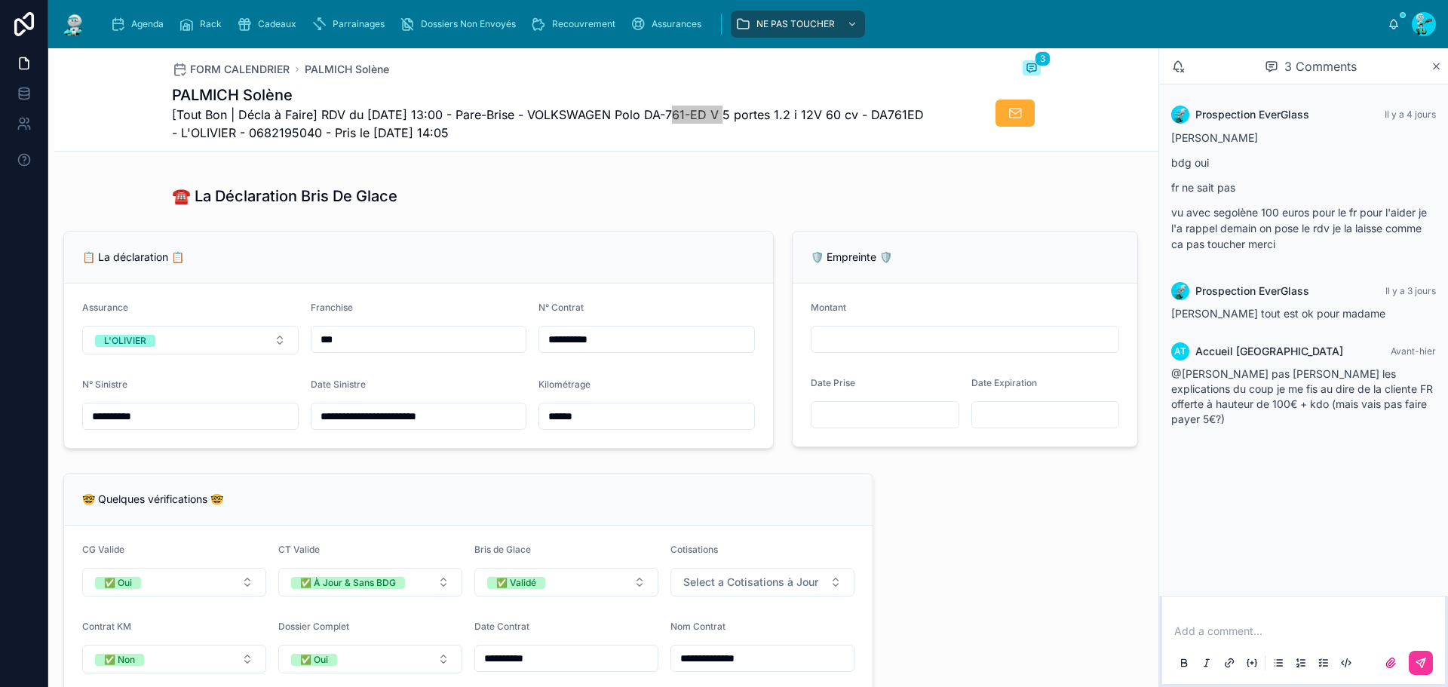
scroll to position [950, 0]
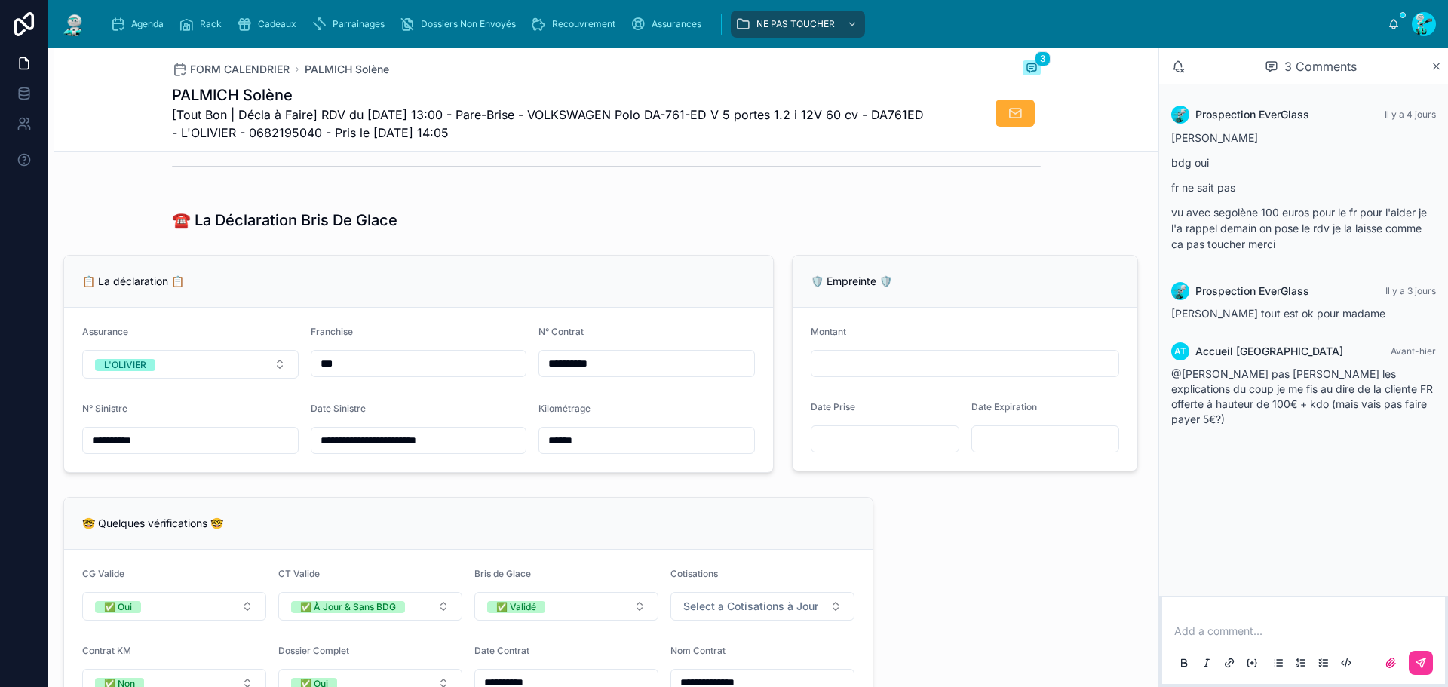
drag, startPoint x: 589, startPoint y: 450, endPoint x: 513, endPoint y: 450, distance: 76.2
click at [513, 450] on form "**********" at bounding box center [418, 390] width 709 height 164
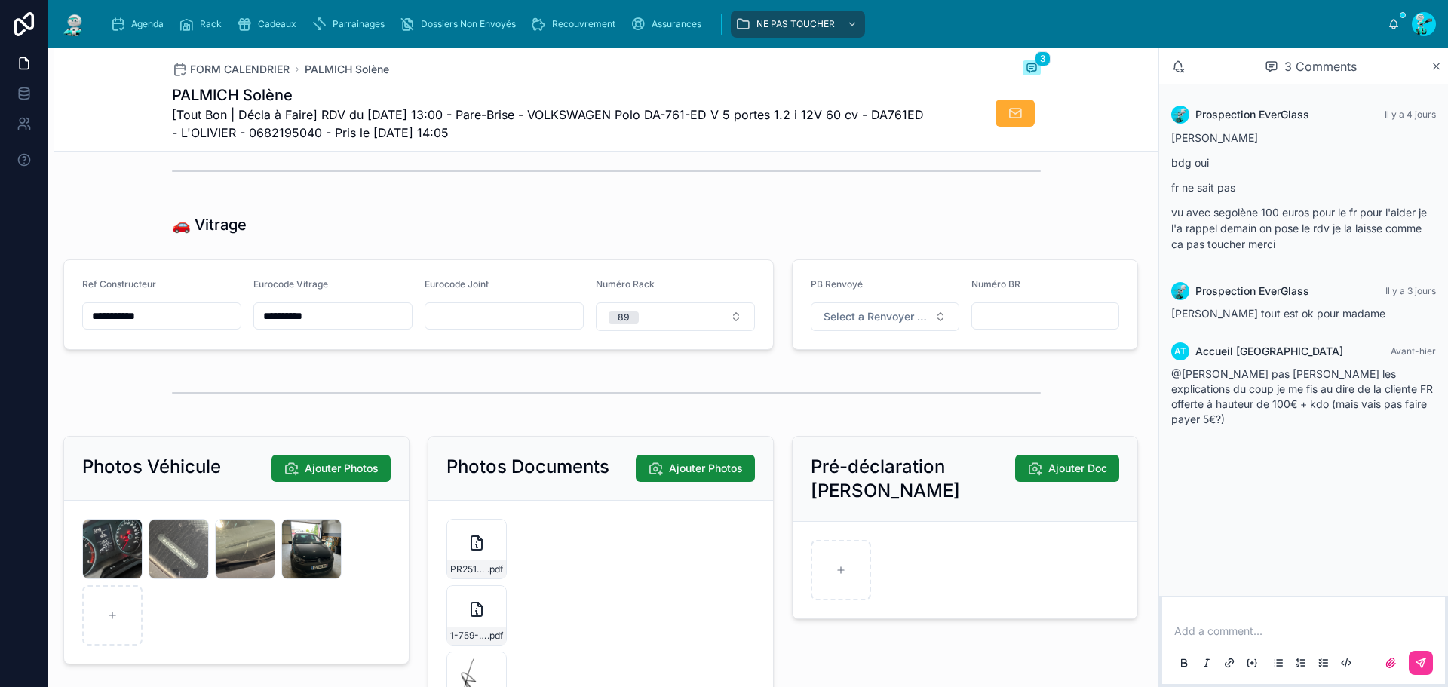
scroll to position [2458, 0]
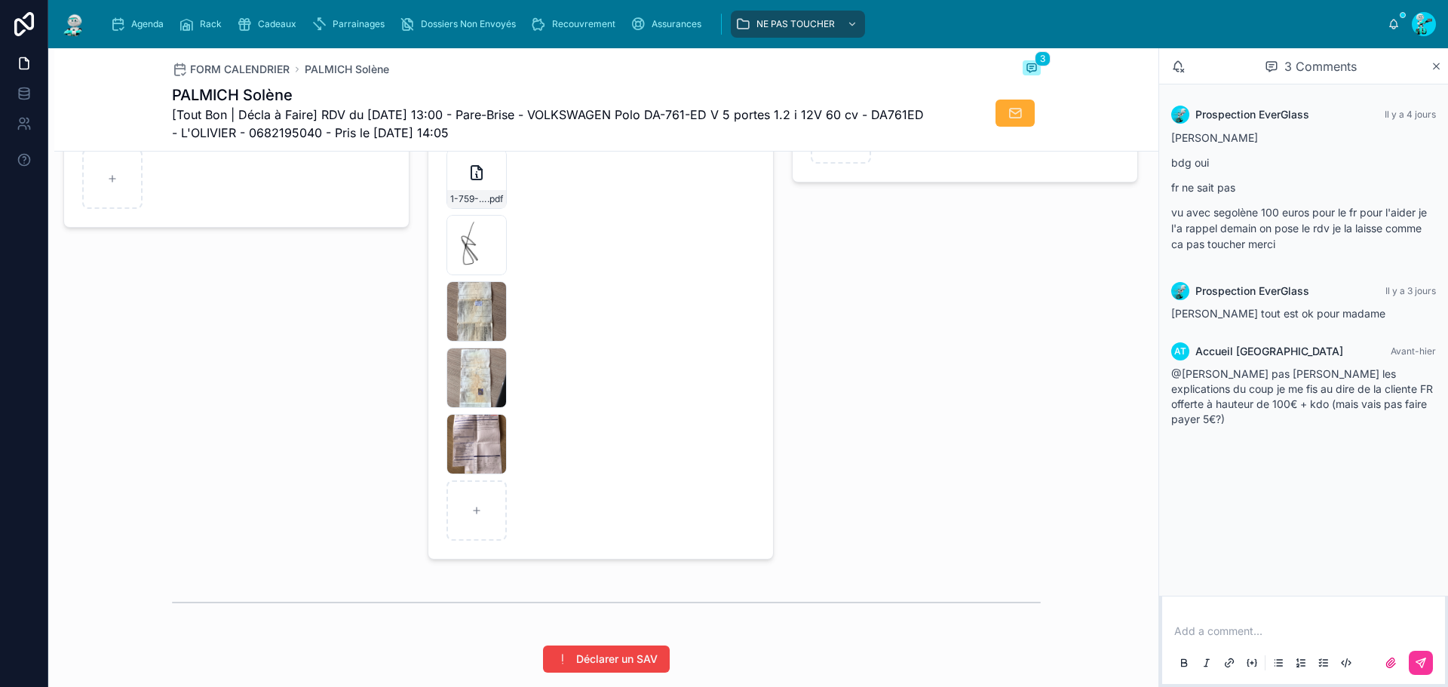
click at [459, 198] on div "1-759-576-489-273 .pdf" at bounding box center [477, 179] width 60 height 60
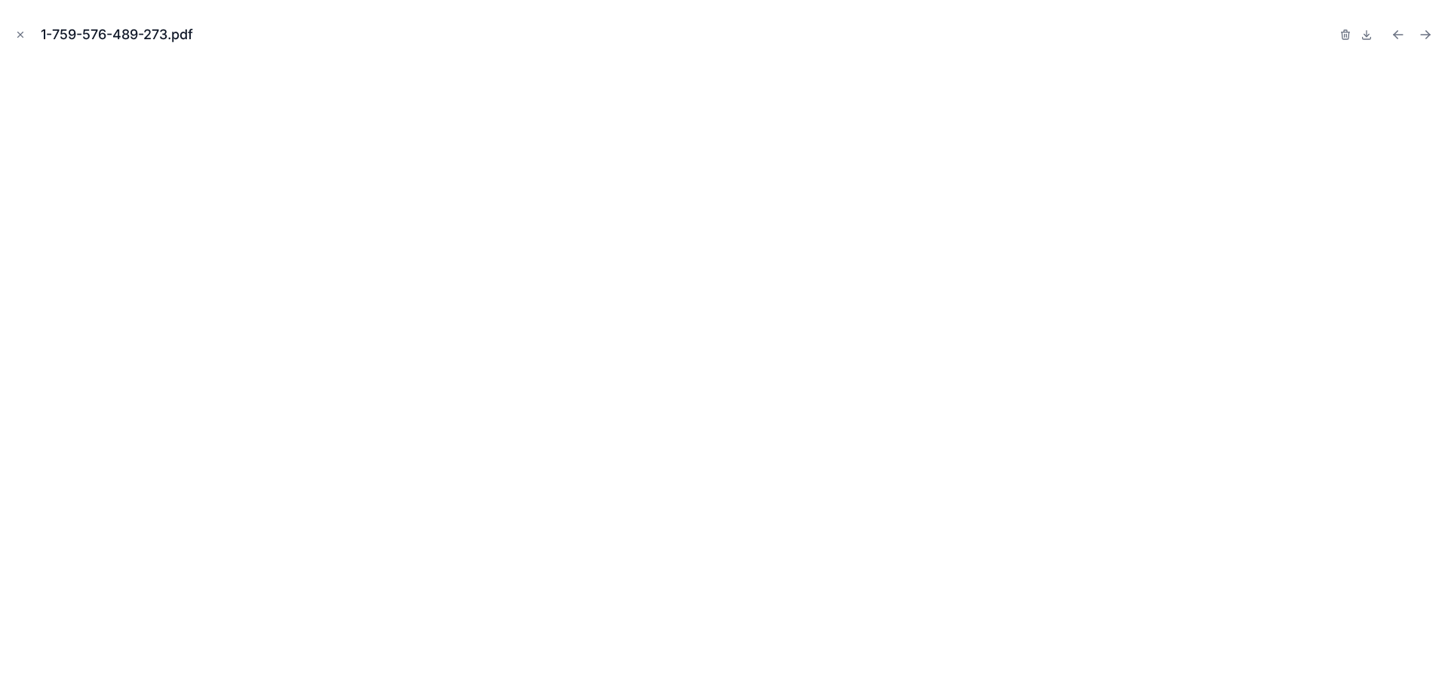
click at [20, 35] on icon "Close modal" at bounding box center [20, 34] width 11 height 11
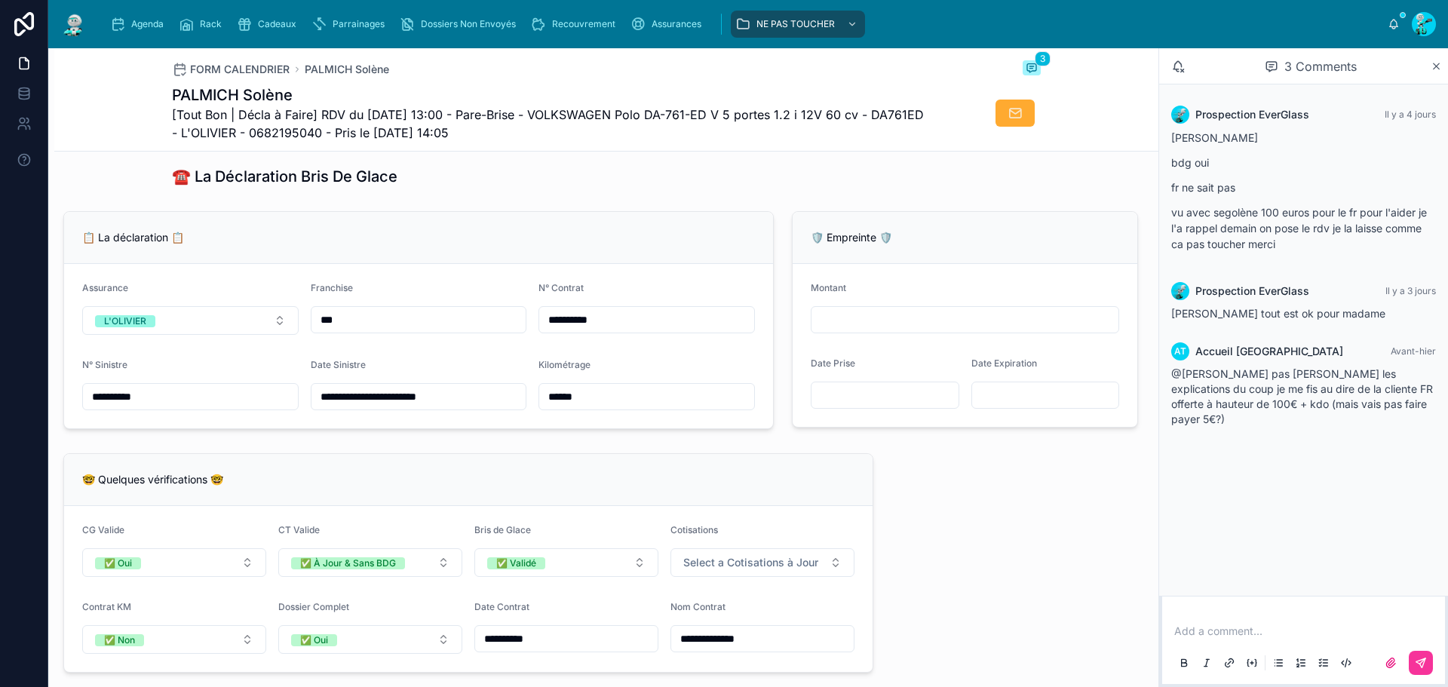
scroll to position [981, 0]
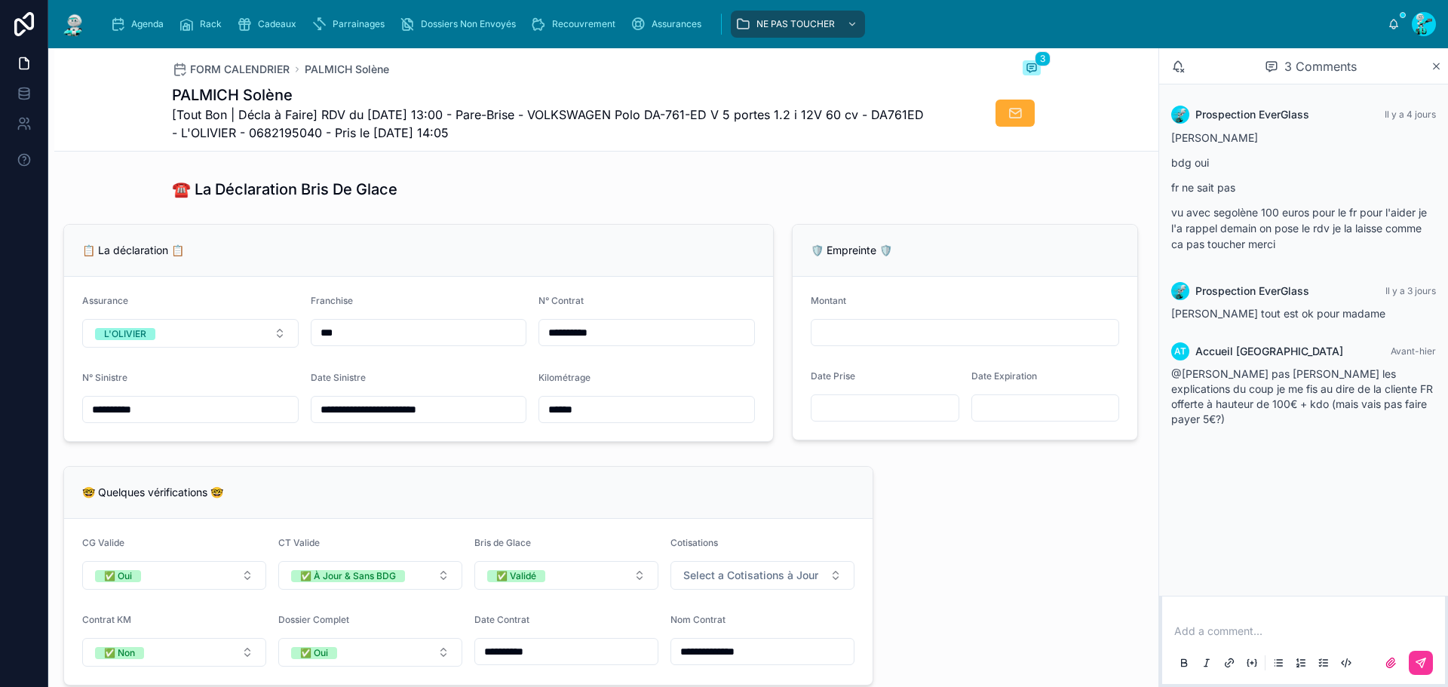
drag, startPoint x: 172, startPoint y: 419, endPoint x: 54, endPoint y: 413, distance: 117.8
click at [54, 413] on div "**********" at bounding box center [418, 333] width 729 height 230
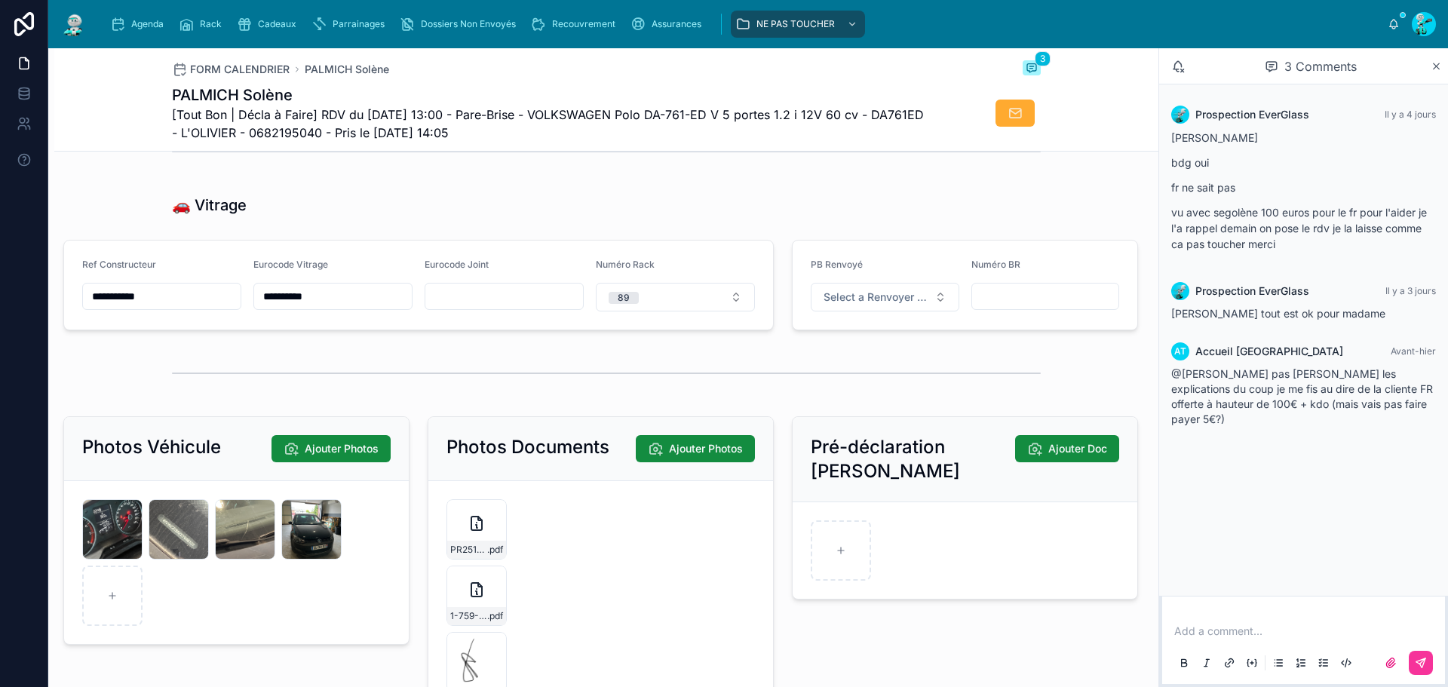
scroll to position [2036, 0]
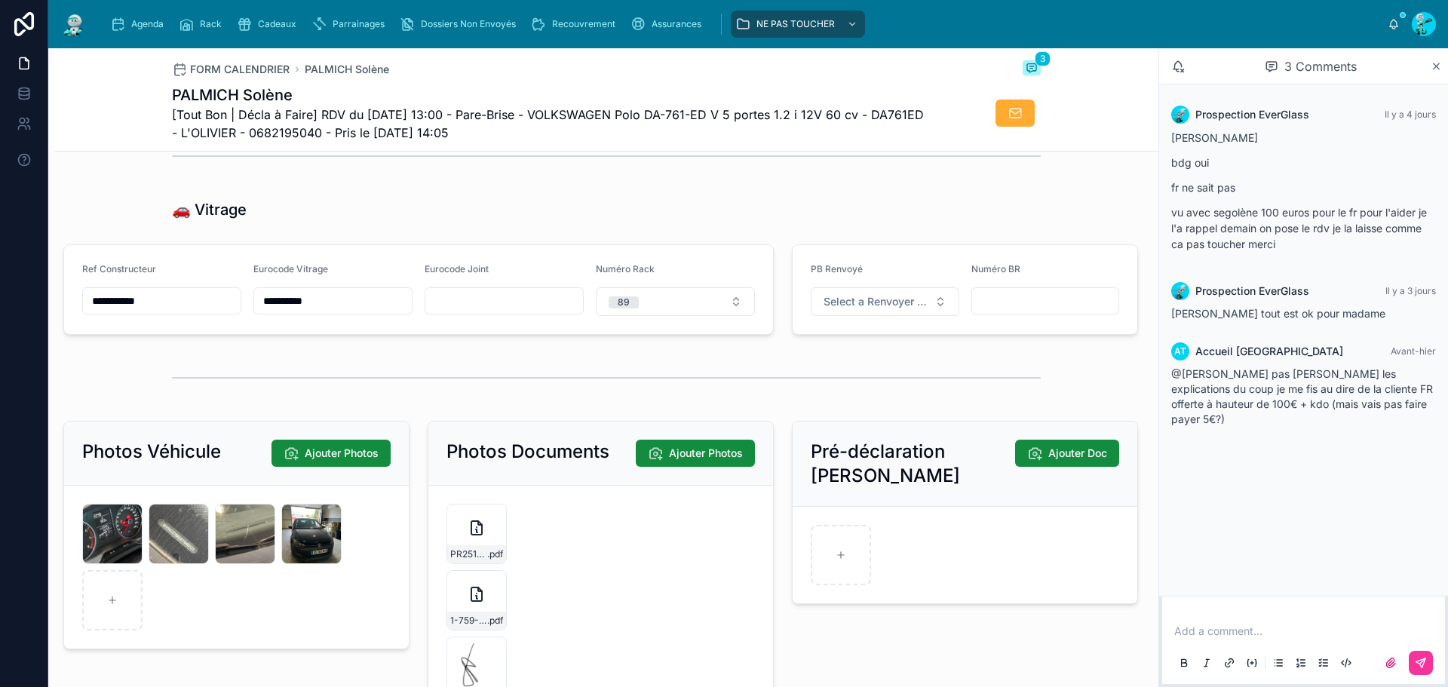
drag, startPoint x: 167, startPoint y: 319, endPoint x: 64, endPoint y: 313, distance: 103.5
click at [64, 313] on form "**********" at bounding box center [418, 289] width 709 height 89
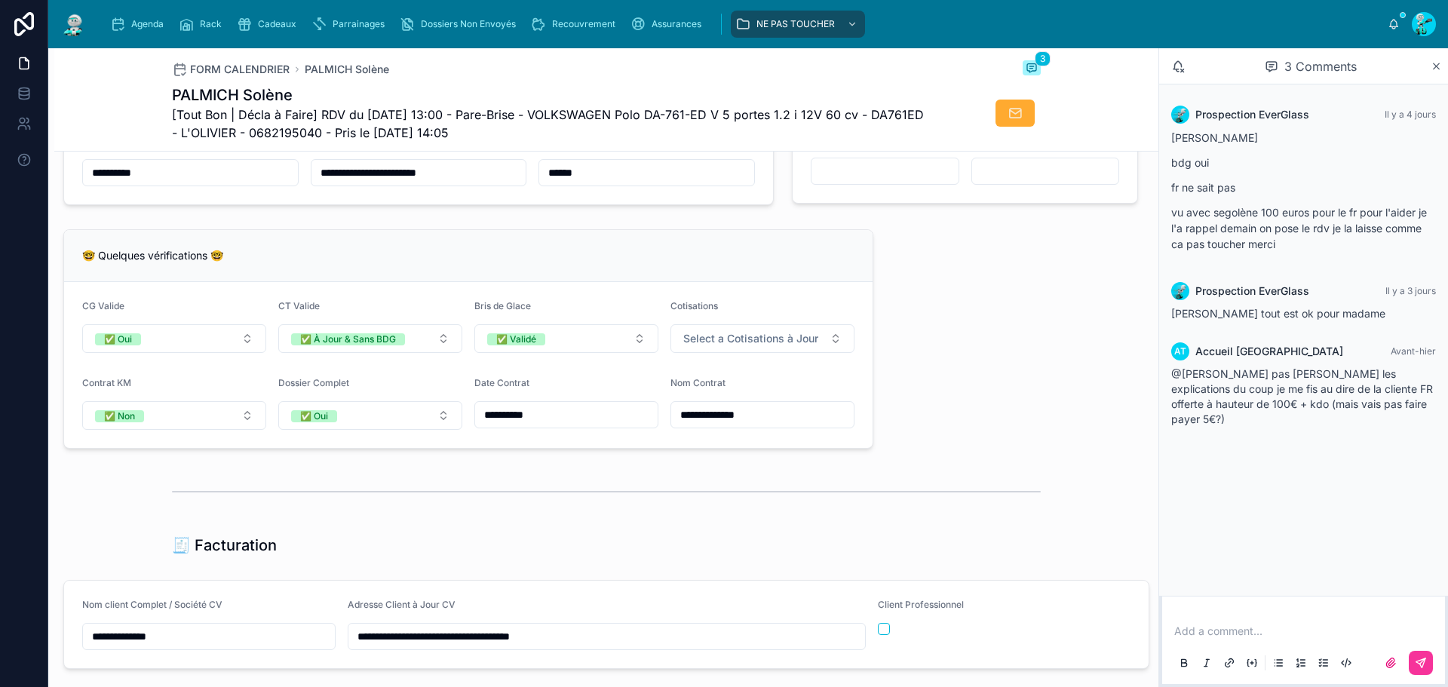
scroll to position [1207, 0]
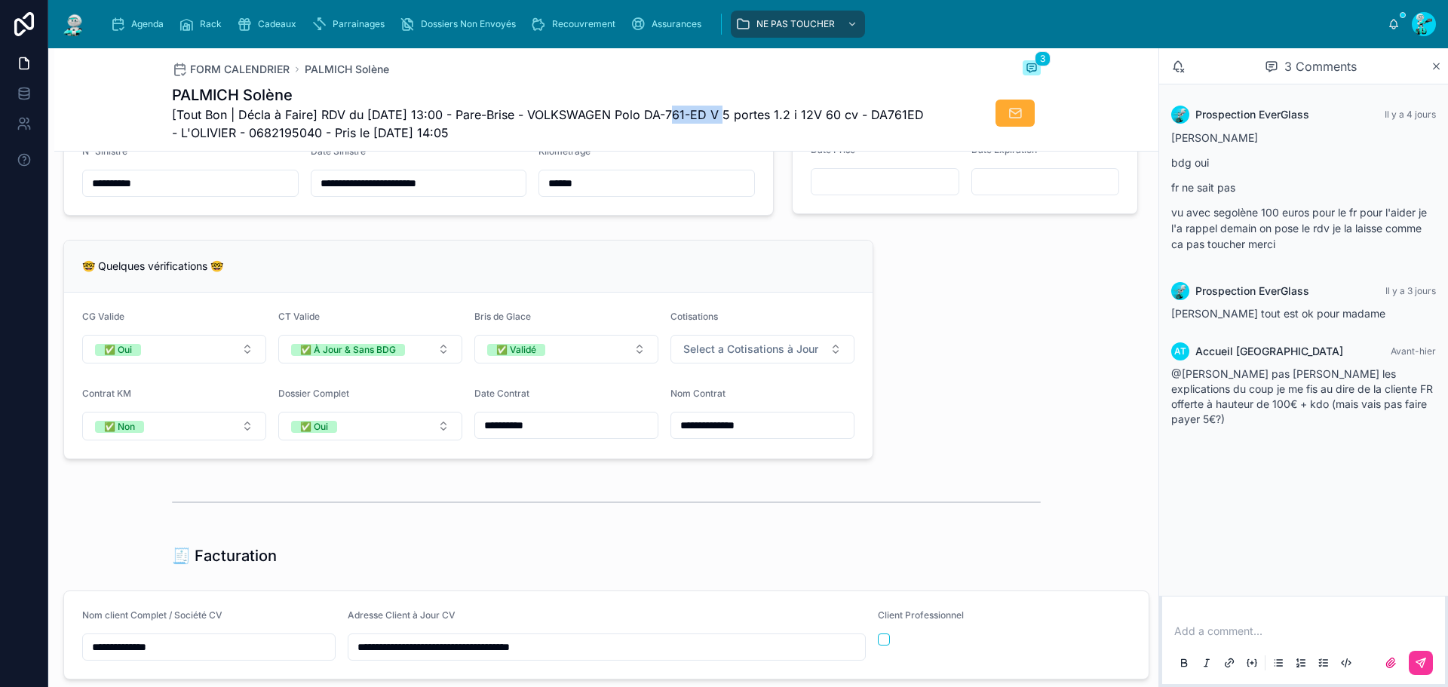
drag, startPoint x: 660, startPoint y: 112, endPoint x: 721, endPoint y: 113, distance: 61.1
click at [721, 113] on span "[Tout Bon | Décla à Faire] RDV du [DATE] 13:00 - Pare-Brise - VOLKSWAGEN Polo D…" at bounding box center [550, 124] width 756 height 36
copy span "DA-761-ED"
click at [201, 194] on input "**********" at bounding box center [190, 183] width 215 height 21
drag, startPoint x: 172, startPoint y: 195, endPoint x: 51, endPoint y: 173, distance: 122.8
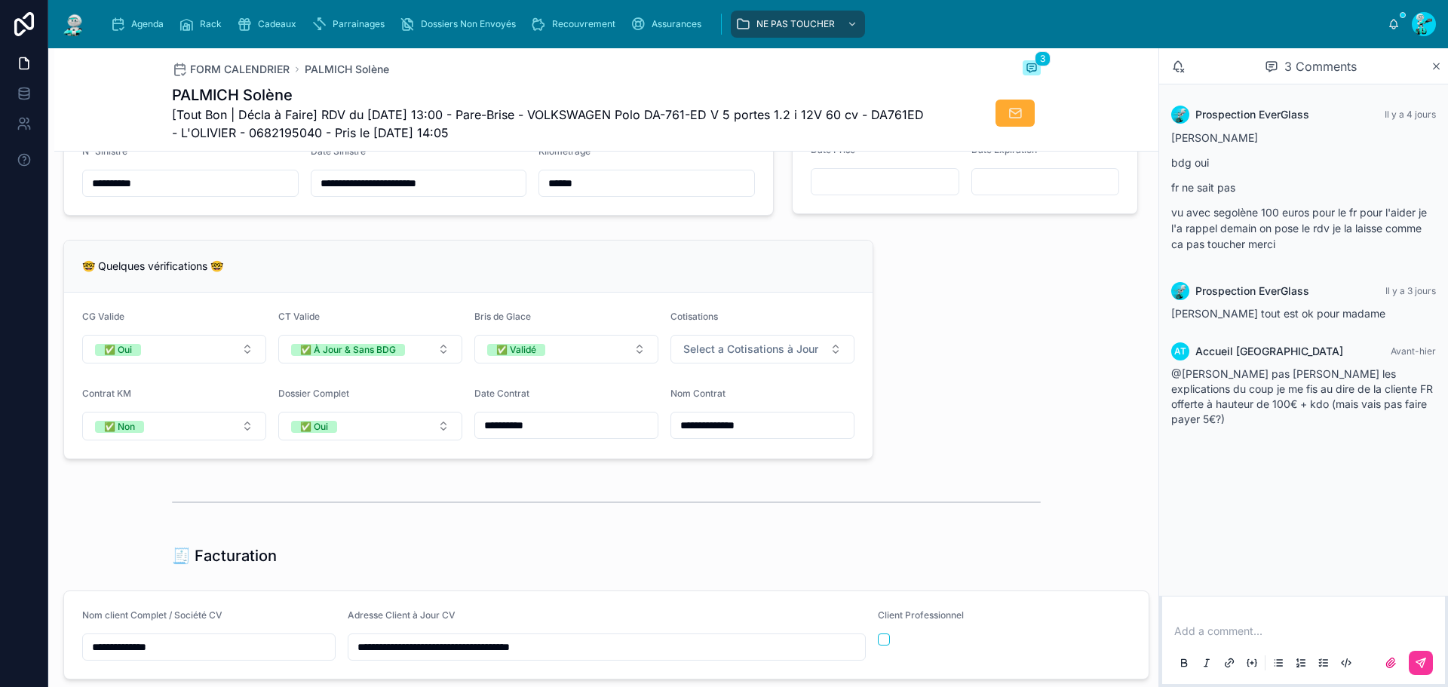
click at [51, 173] on div "**********" at bounding box center [603, 459] width 1110 height 3236
click at [954, 352] on div "**********" at bounding box center [606, 472] width 1104 height 3019
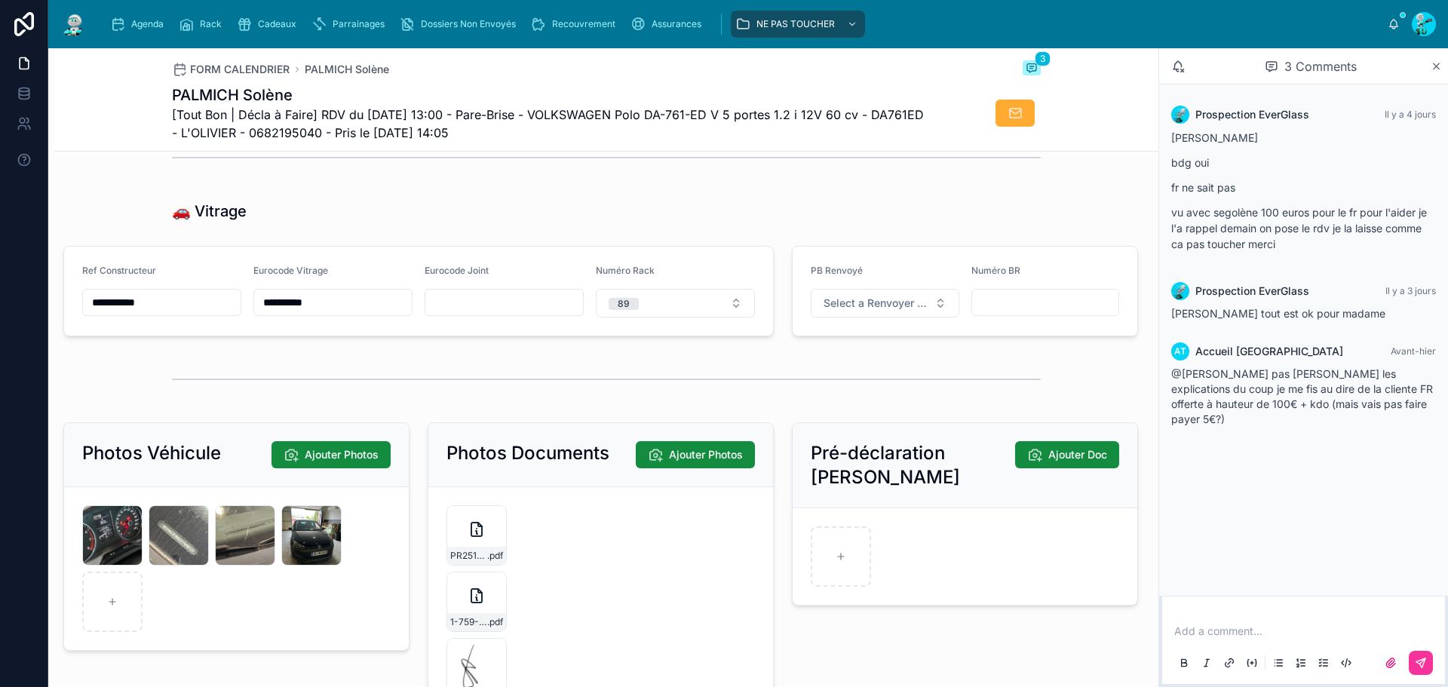
scroll to position [2036, 0]
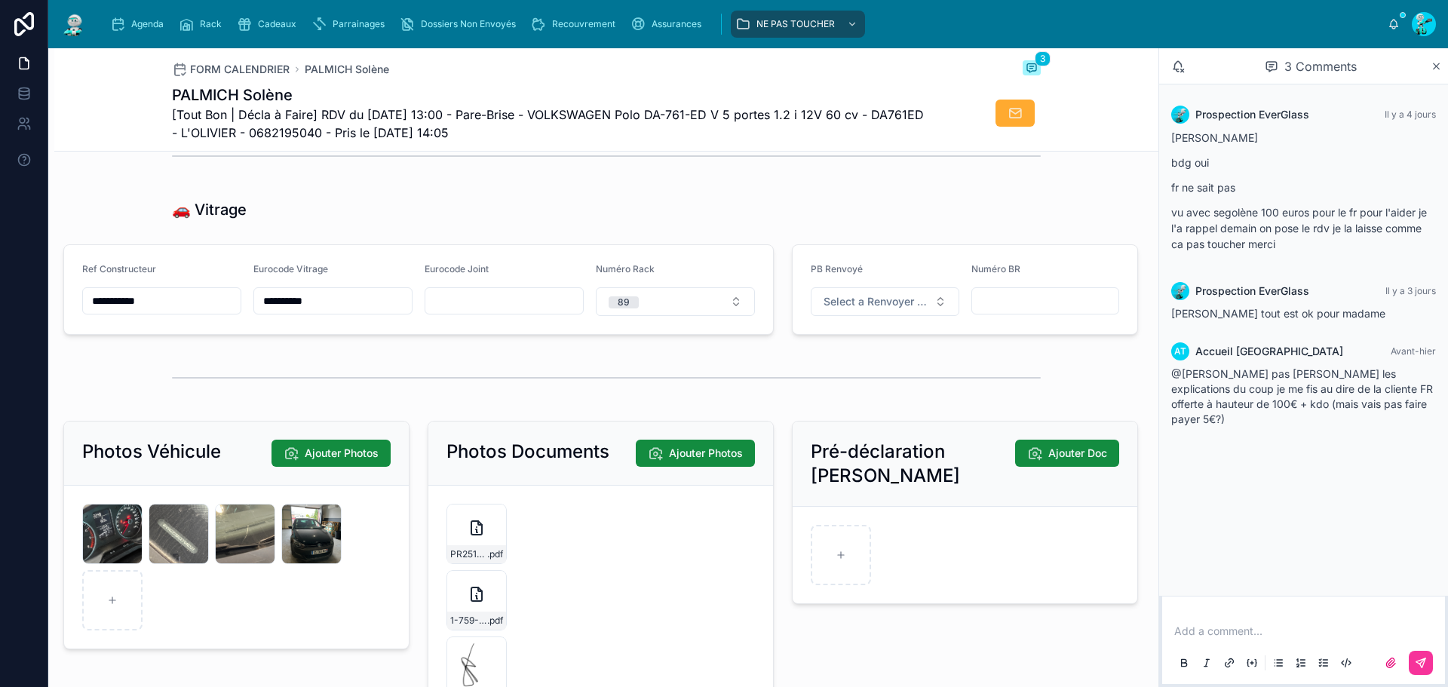
drag, startPoint x: 168, startPoint y: 318, endPoint x: 66, endPoint y: 304, distance: 102.7
click at [66, 304] on form "**********" at bounding box center [418, 289] width 709 height 89
drag, startPoint x: 347, startPoint y: 316, endPoint x: 218, endPoint y: 299, distance: 130.1
click at [218, 299] on form "**********" at bounding box center [418, 289] width 709 height 89
click at [349, 298] on div "**********" at bounding box center [332, 289] width 159 height 53
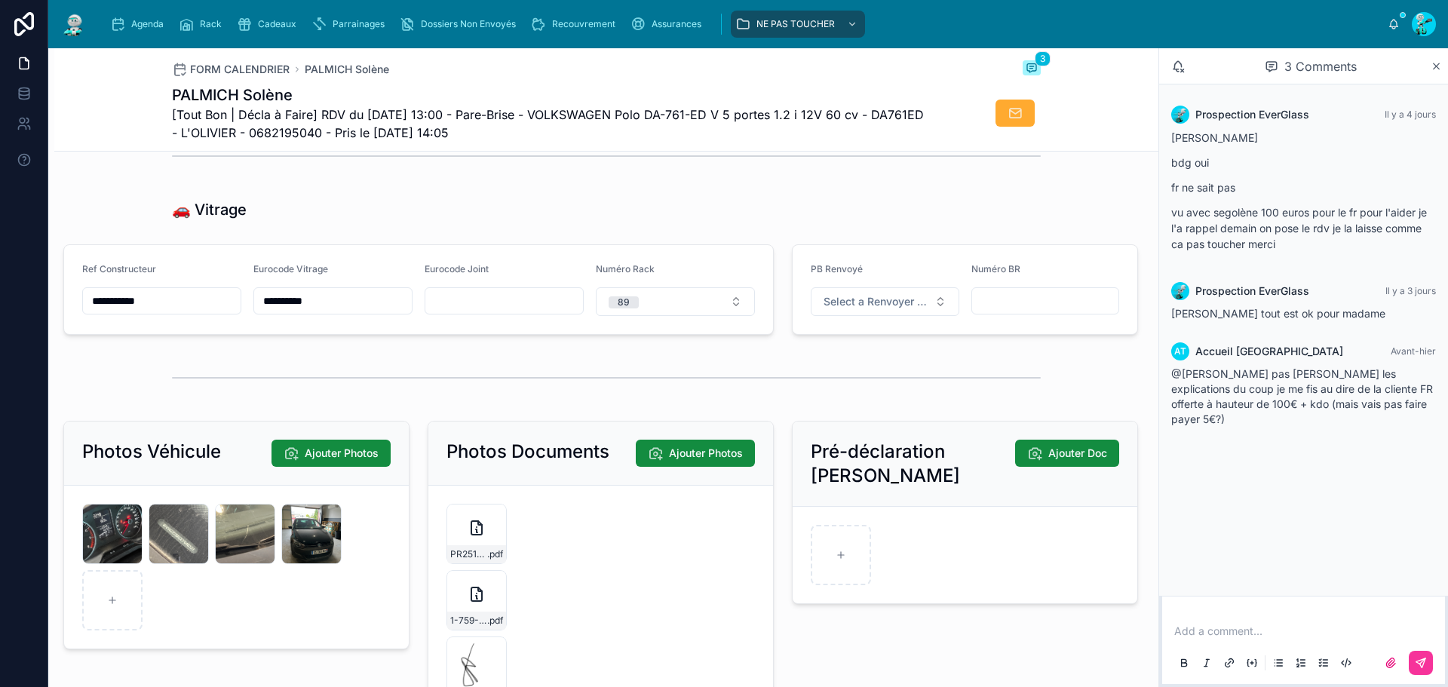
drag, startPoint x: 342, startPoint y: 312, endPoint x: 228, endPoint y: 303, distance: 114.2
click at [228, 303] on form "**********" at bounding box center [418, 289] width 709 height 89
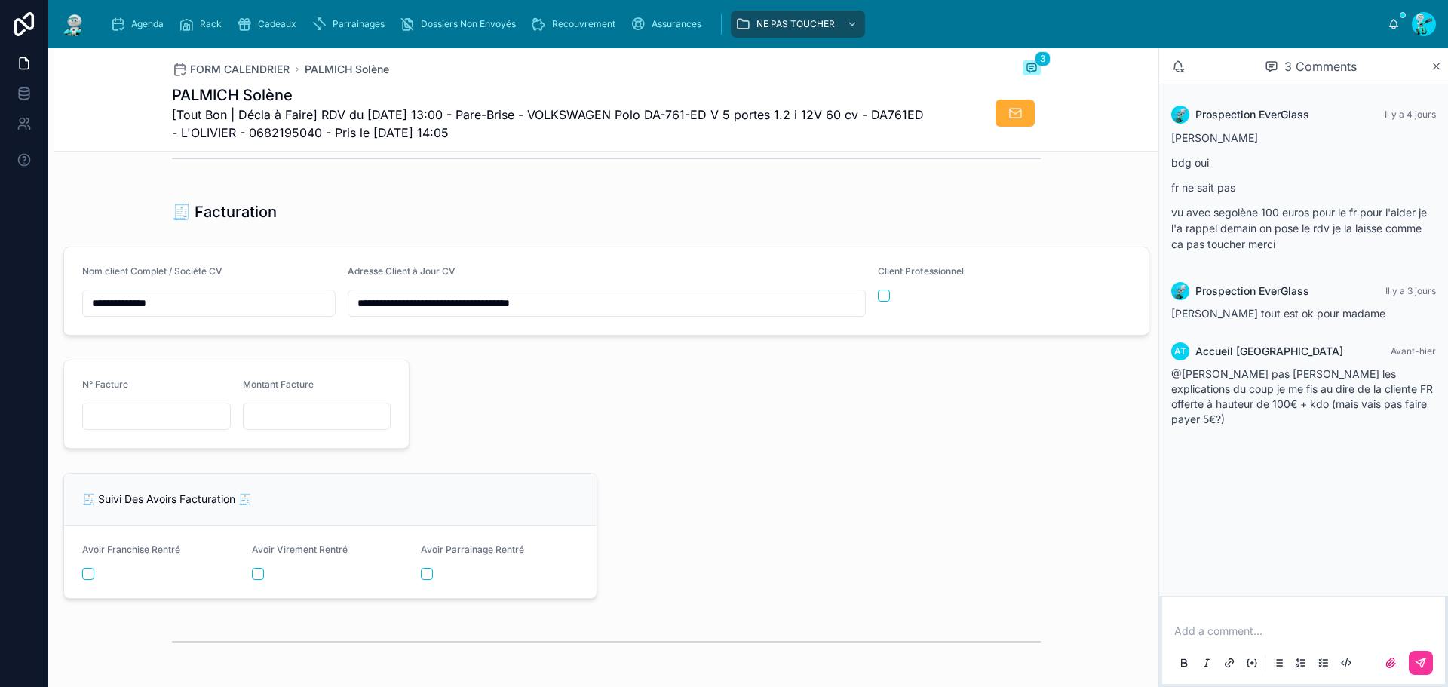
scroll to position [1659, 0]
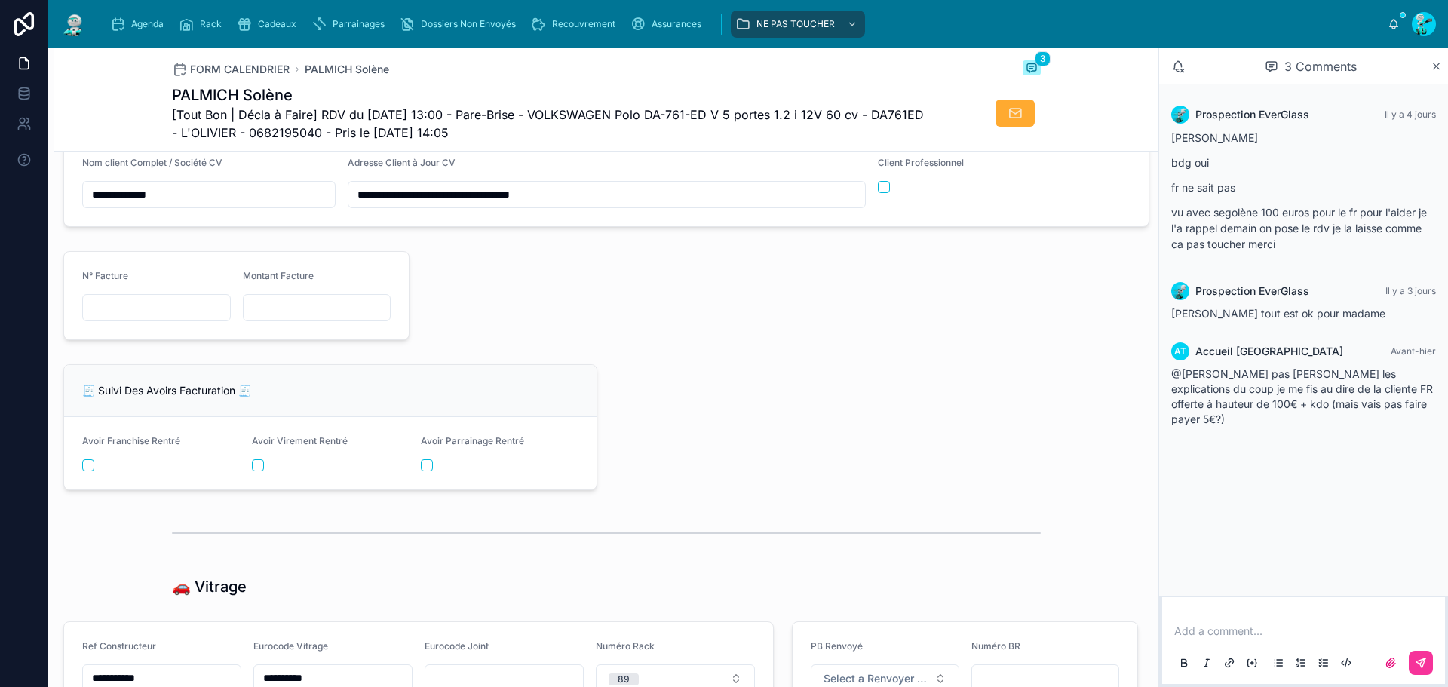
click at [171, 318] on input "text" at bounding box center [156, 307] width 147 height 21
click at [117, 312] on input "text" at bounding box center [156, 307] width 147 height 21
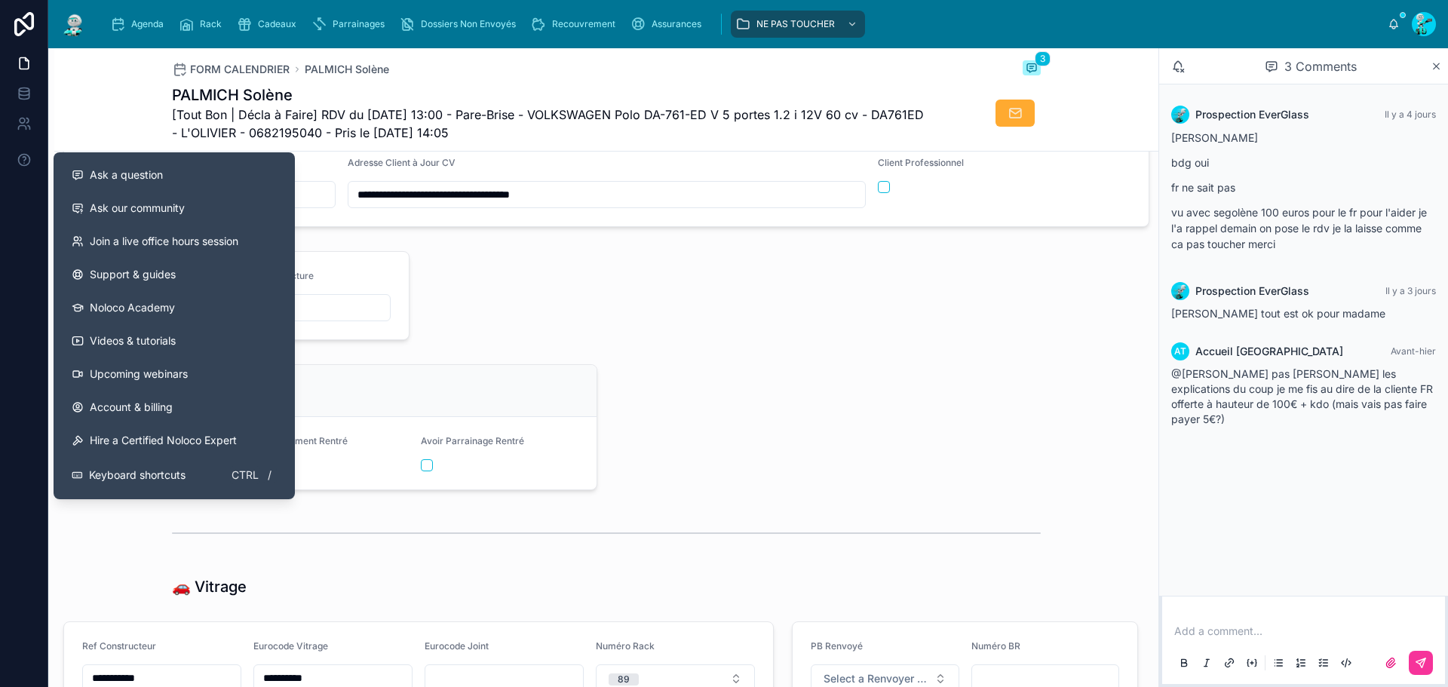
drag, startPoint x: 563, startPoint y: 332, endPoint x: 536, endPoint y: 324, distance: 28.4
click at [560, 331] on div at bounding box center [783, 295] width 729 height 101
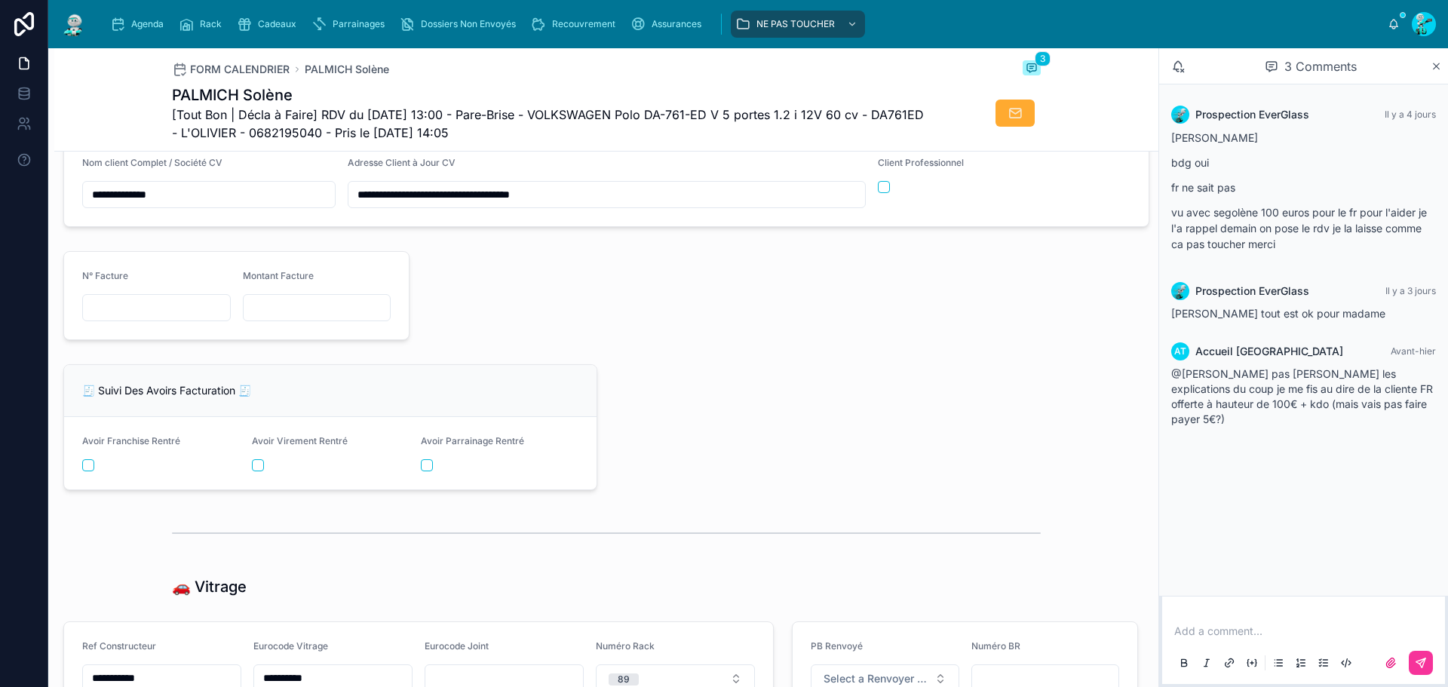
click at [173, 307] on div at bounding box center [156, 307] width 149 height 27
click at [178, 316] on input "text" at bounding box center [156, 307] width 147 height 21
paste input "**********"
type input "**********"
click at [691, 346] on div at bounding box center [783, 295] width 729 height 101
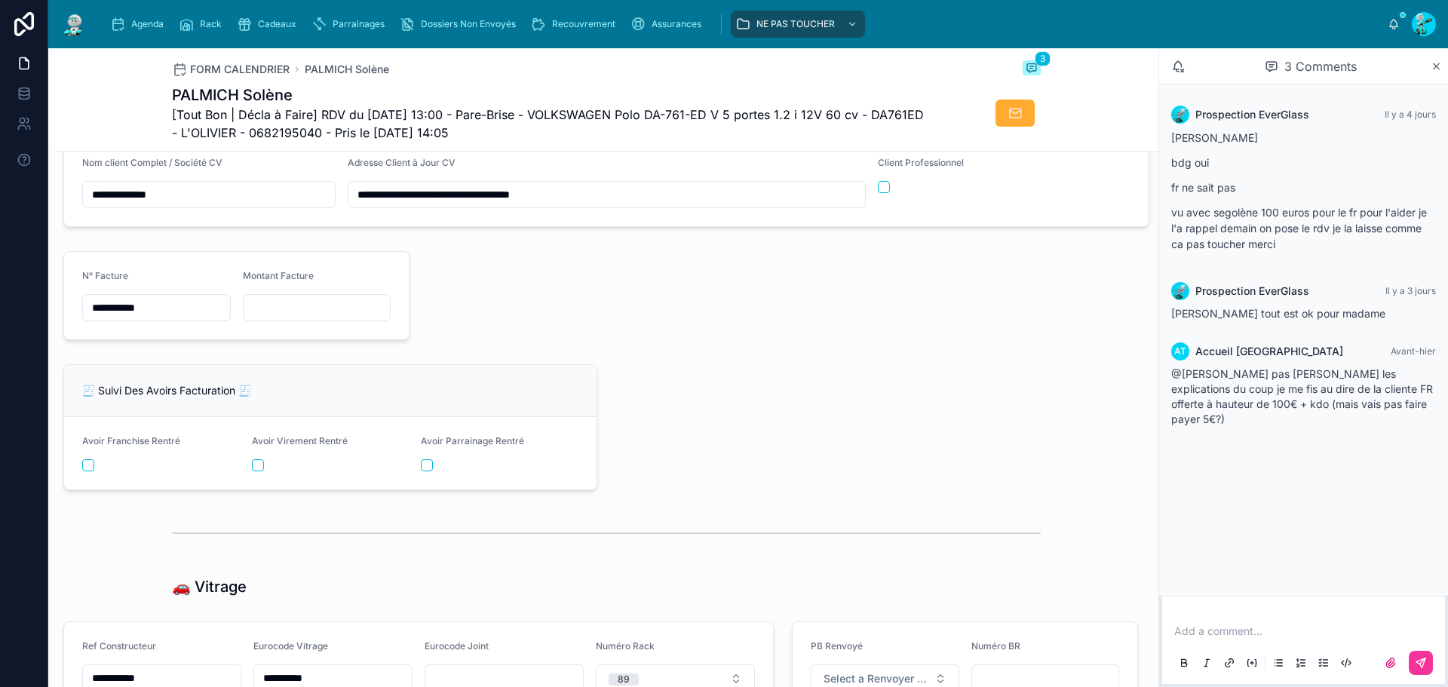
drag, startPoint x: 174, startPoint y: 315, endPoint x: 0, endPoint y: 284, distance: 177.0
click at [0, 284] on div "**********" at bounding box center [724, 343] width 1448 height 687
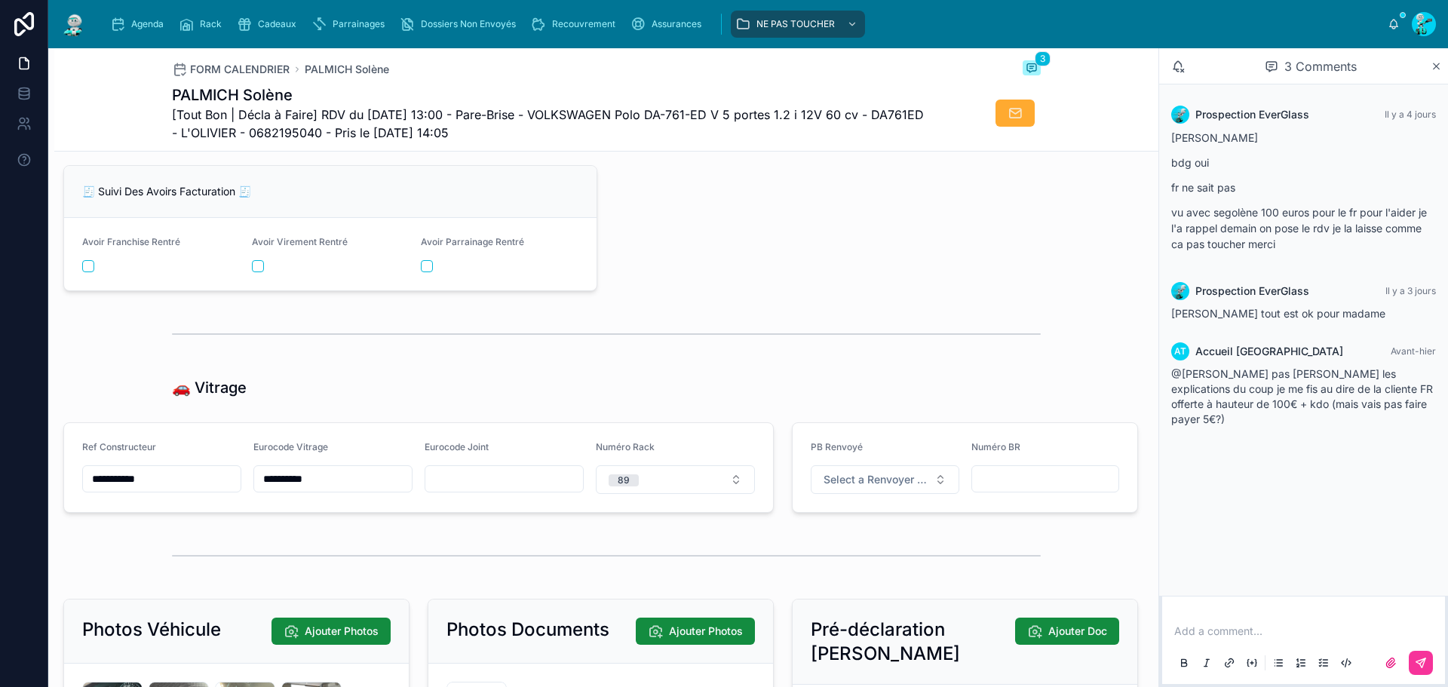
scroll to position [1553, 0]
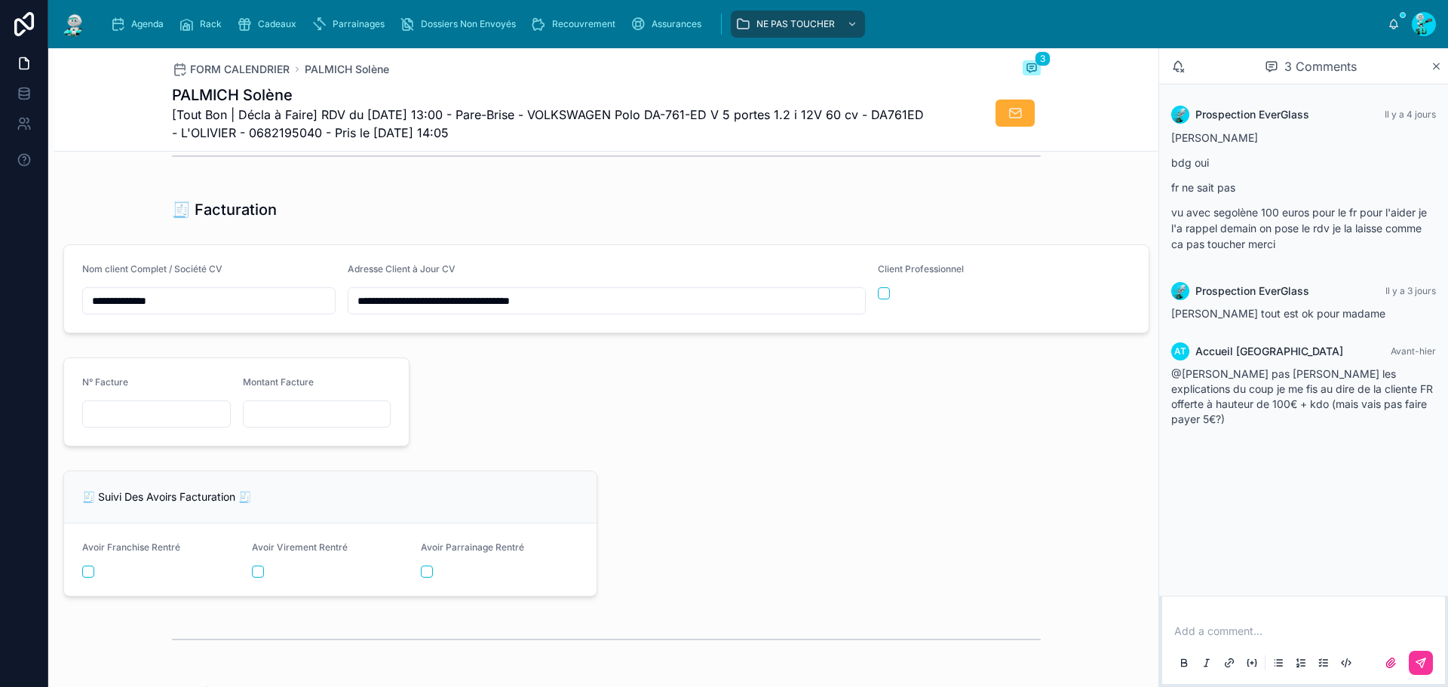
drag, startPoint x: 353, startPoint y: 309, endPoint x: 511, endPoint y: 319, distance: 157.9
click at [511, 312] on input "**********" at bounding box center [606, 300] width 517 height 21
click at [312, 425] on input "text" at bounding box center [317, 414] width 147 height 21
type input "*********"
click at [131, 417] on input "text" at bounding box center [156, 414] width 147 height 21
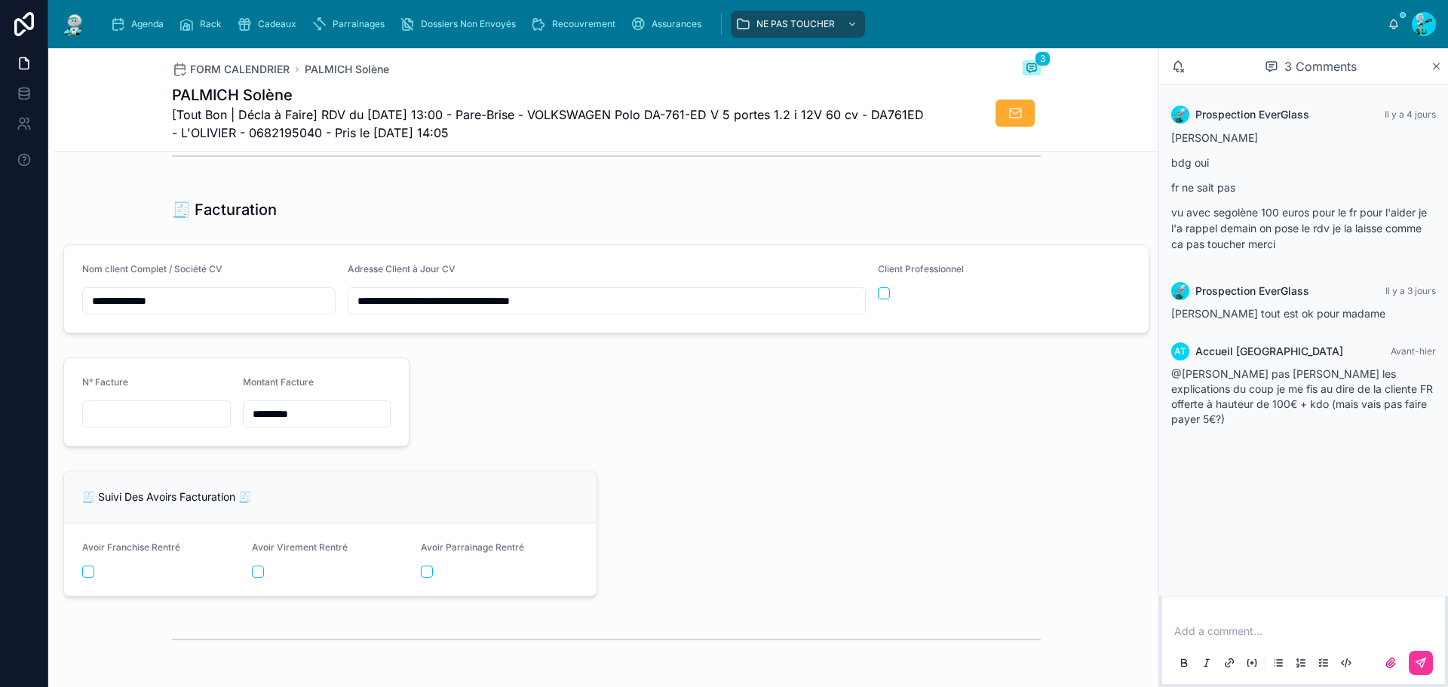
click at [135, 425] on input "text" at bounding box center [156, 414] width 147 height 21
paste input "**********"
type input "**********"
click at [627, 446] on div at bounding box center [783, 401] width 729 height 101
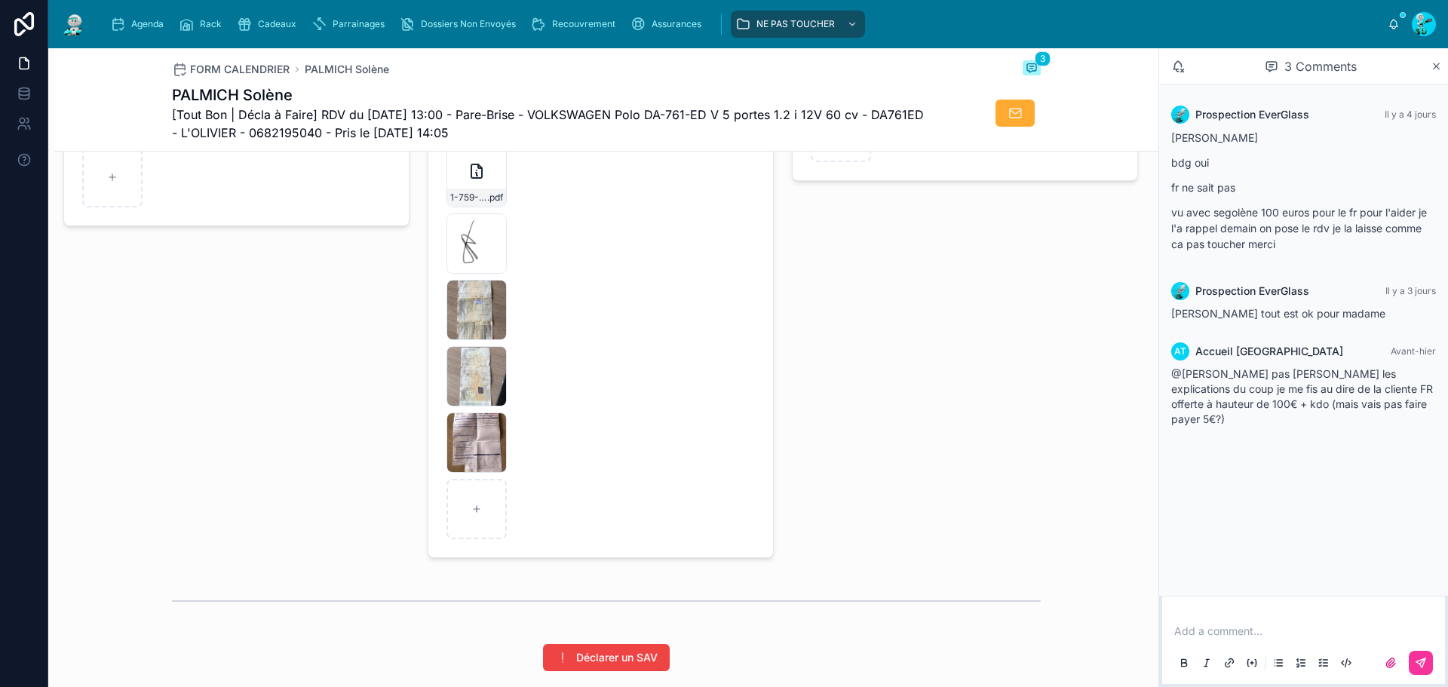
scroll to position [2609, 0]
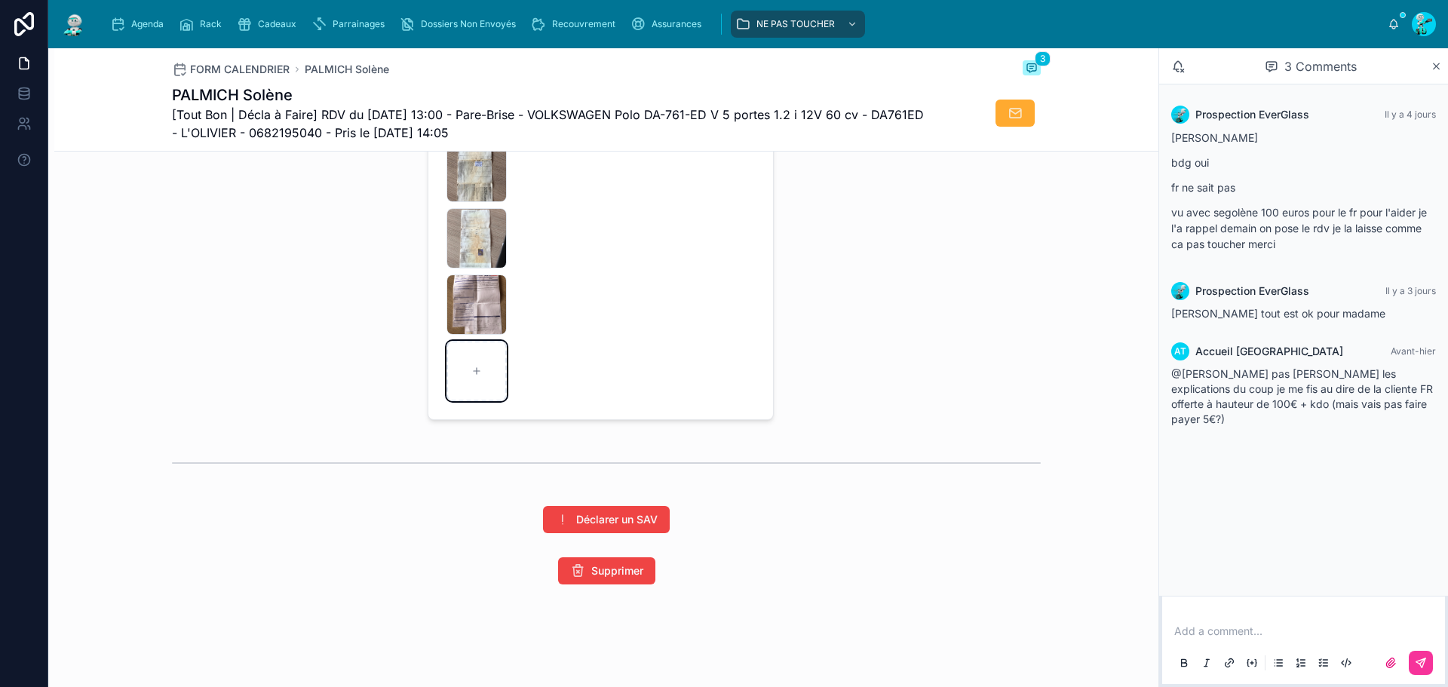
click at [459, 376] on div at bounding box center [477, 371] width 60 height 60
type input "**********"
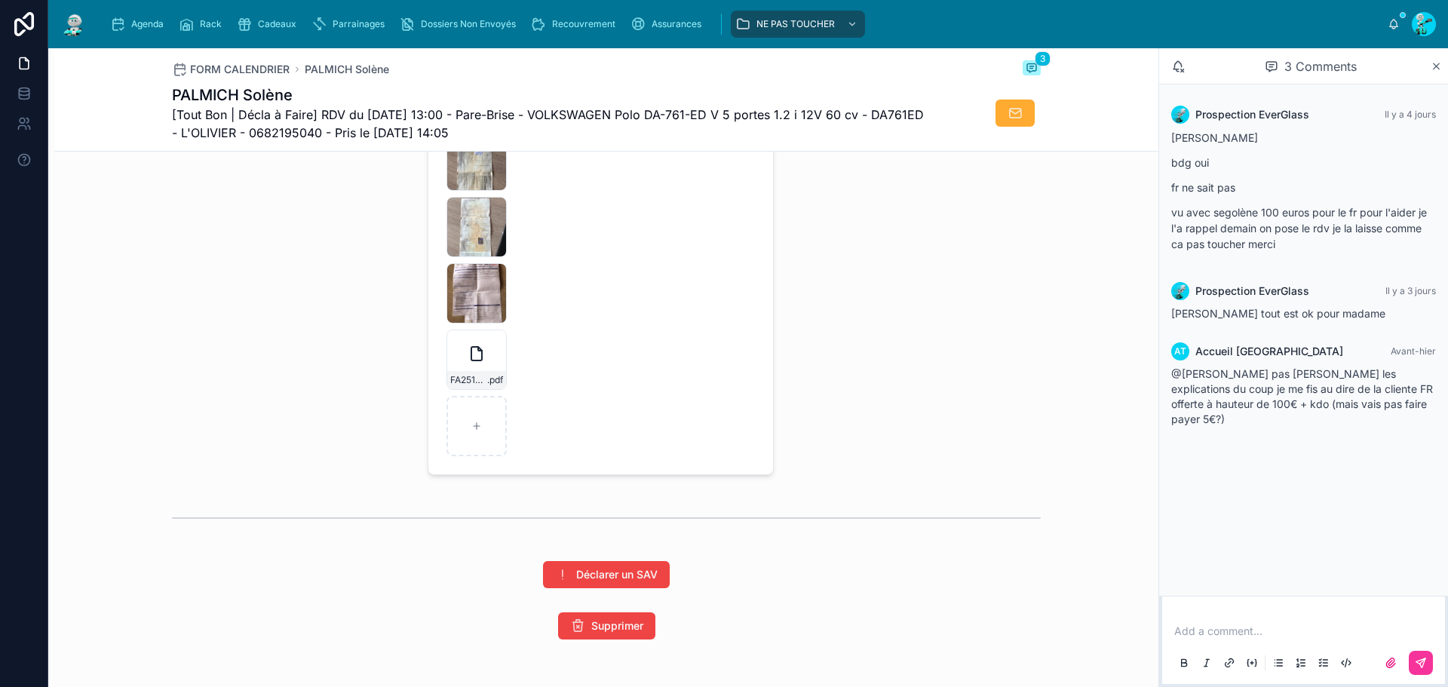
click at [0, 0] on icon "button" at bounding box center [0, 0] width 0 height 0
click at [505, 324] on icon "button" at bounding box center [507, 324] width 8 height 0
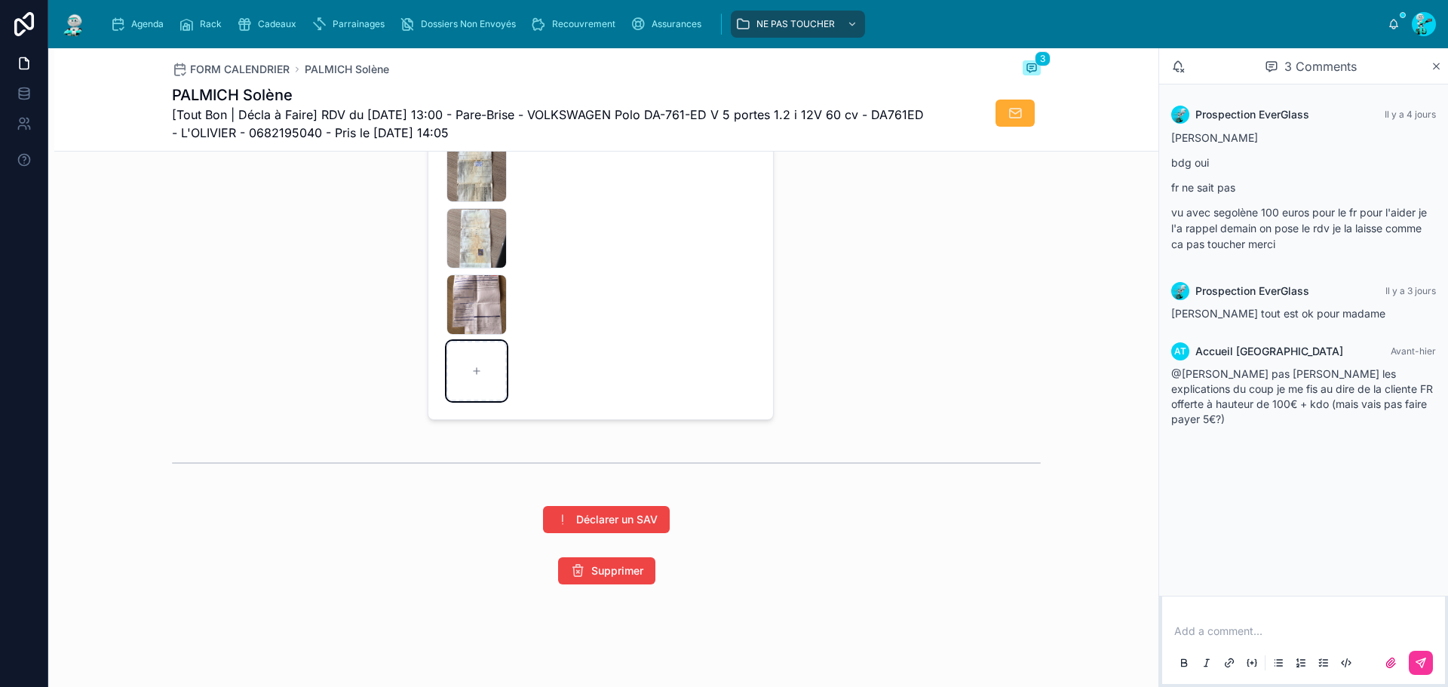
click at [483, 370] on div at bounding box center [477, 371] width 60 height 60
type input "**********"
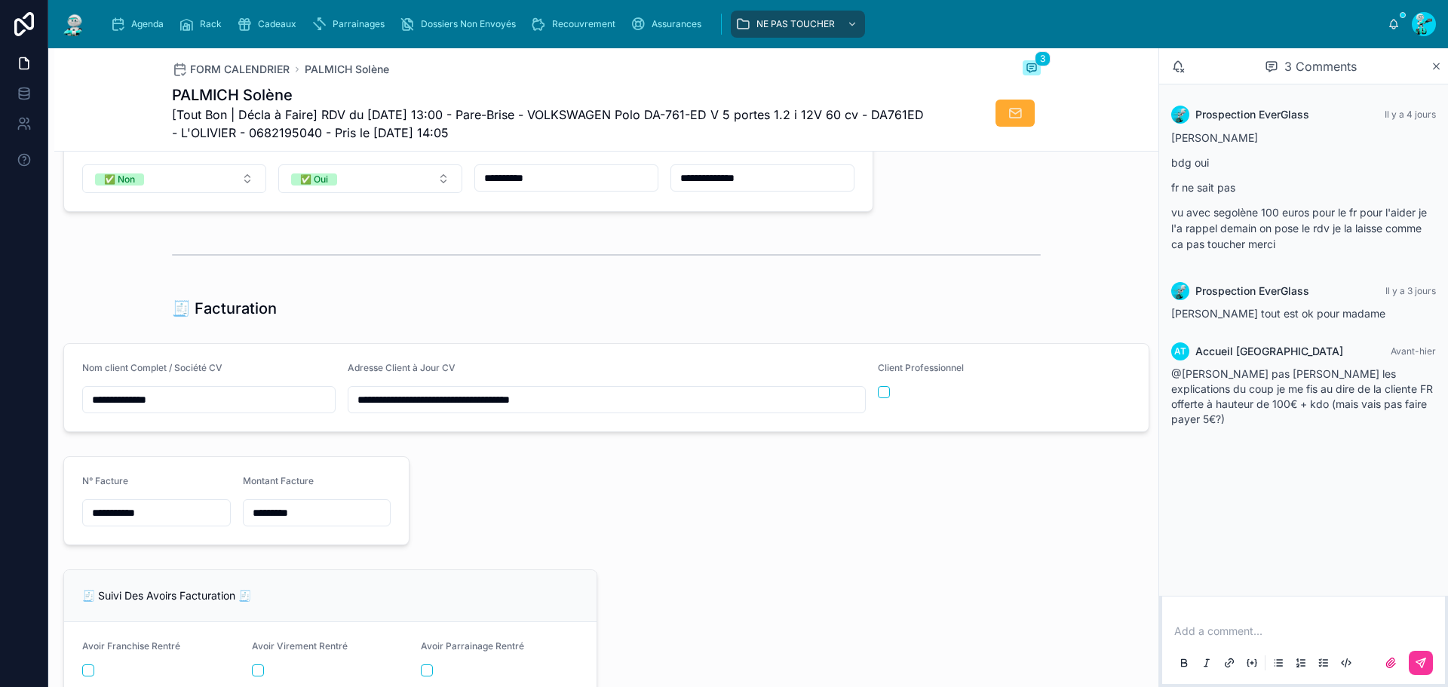
scroll to position [1478, 0]
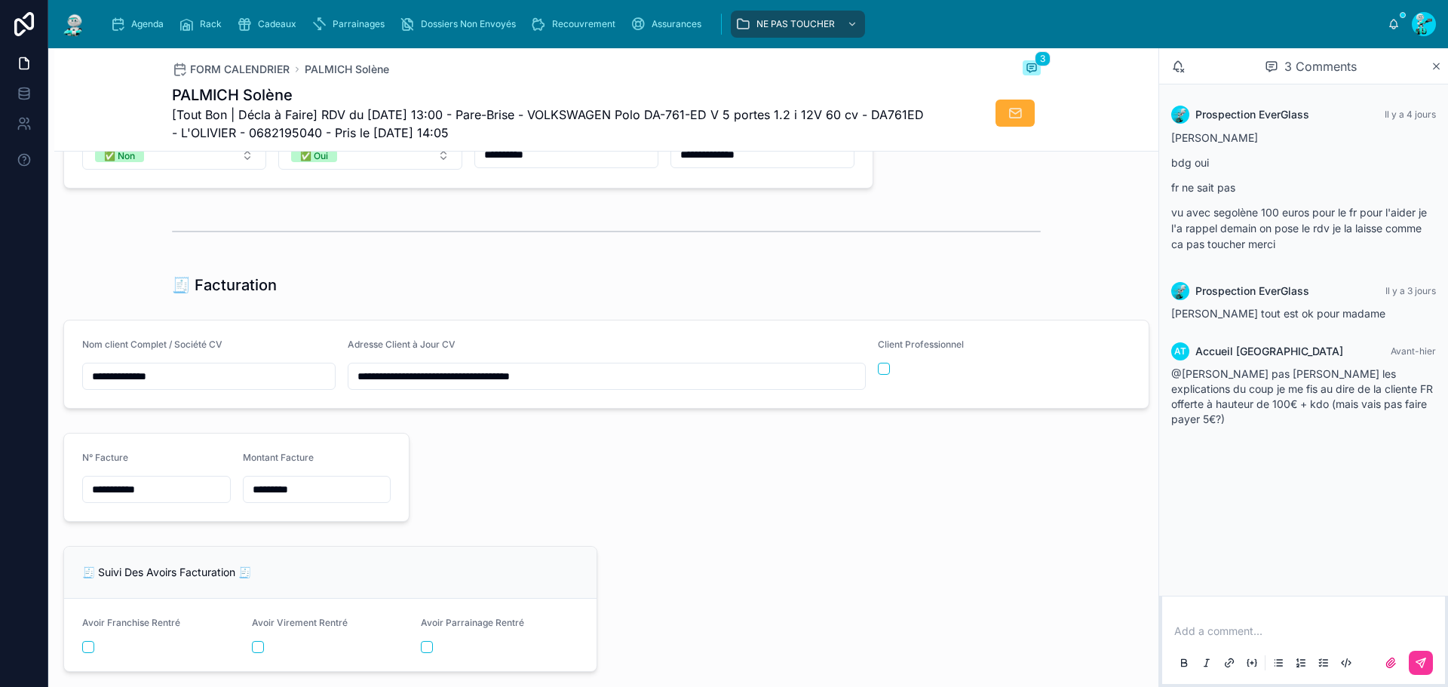
drag, startPoint x: 179, startPoint y: 502, endPoint x: 64, endPoint y: 493, distance: 115.1
click at [64, 493] on form "**********" at bounding box center [236, 477] width 345 height 87
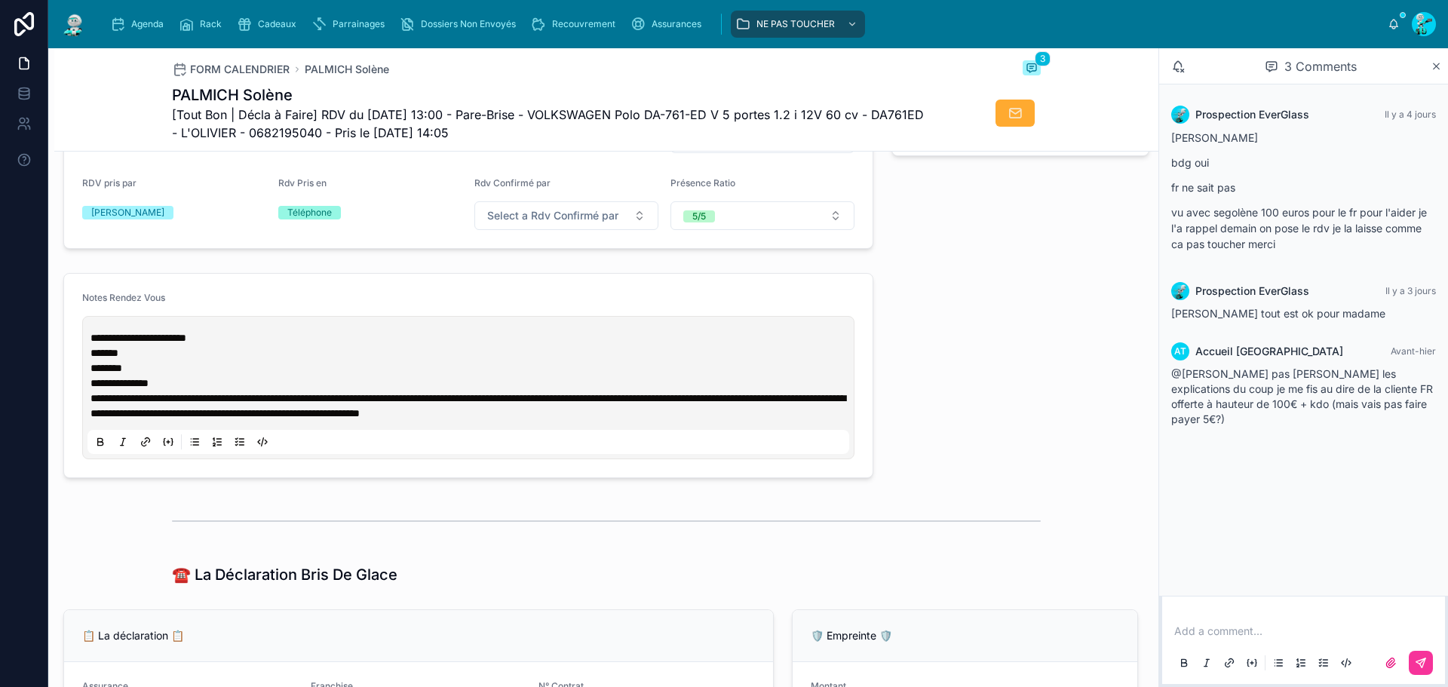
scroll to position [572, 0]
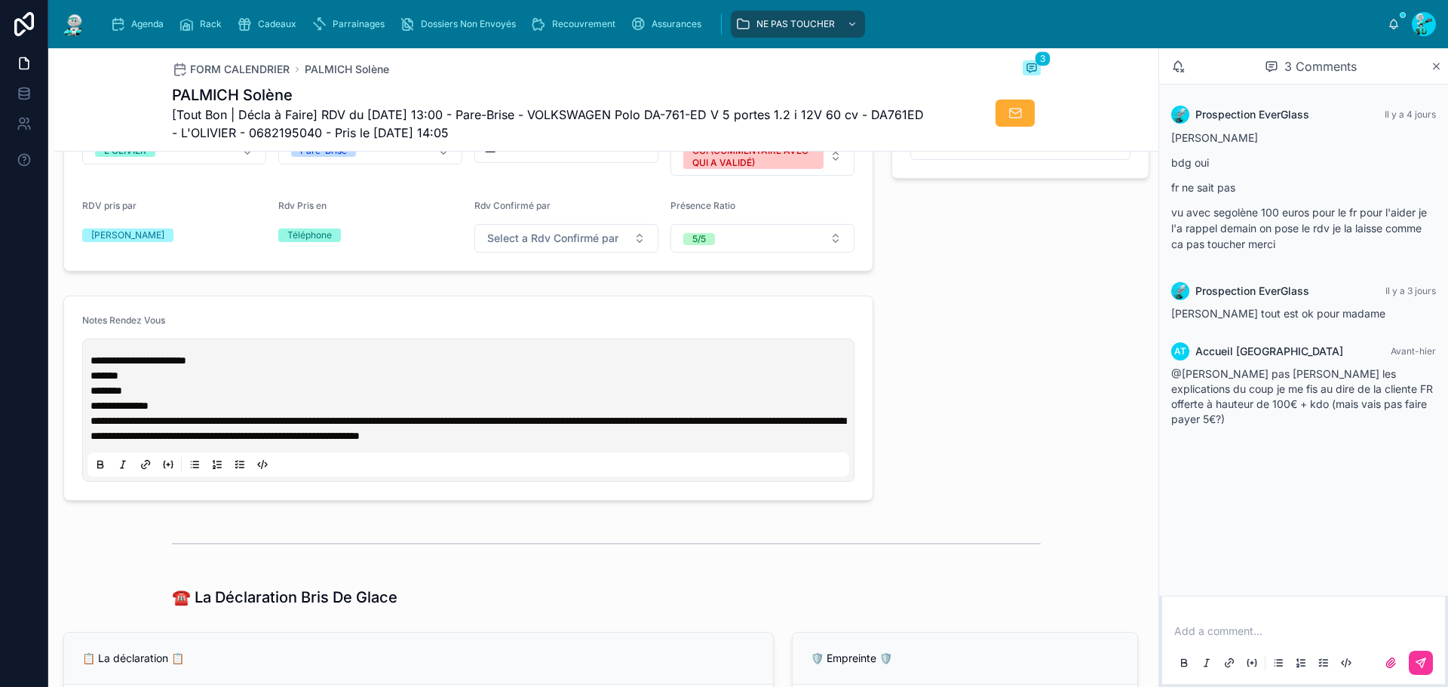
click at [89, 373] on div "**********" at bounding box center [468, 410] width 762 height 133
click at [94, 366] on span "**********" at bounding box center [139, 360] width 96 height 11
click at [93, 366] on span "**********" at bounding box center [139, 360] width 96 height 11
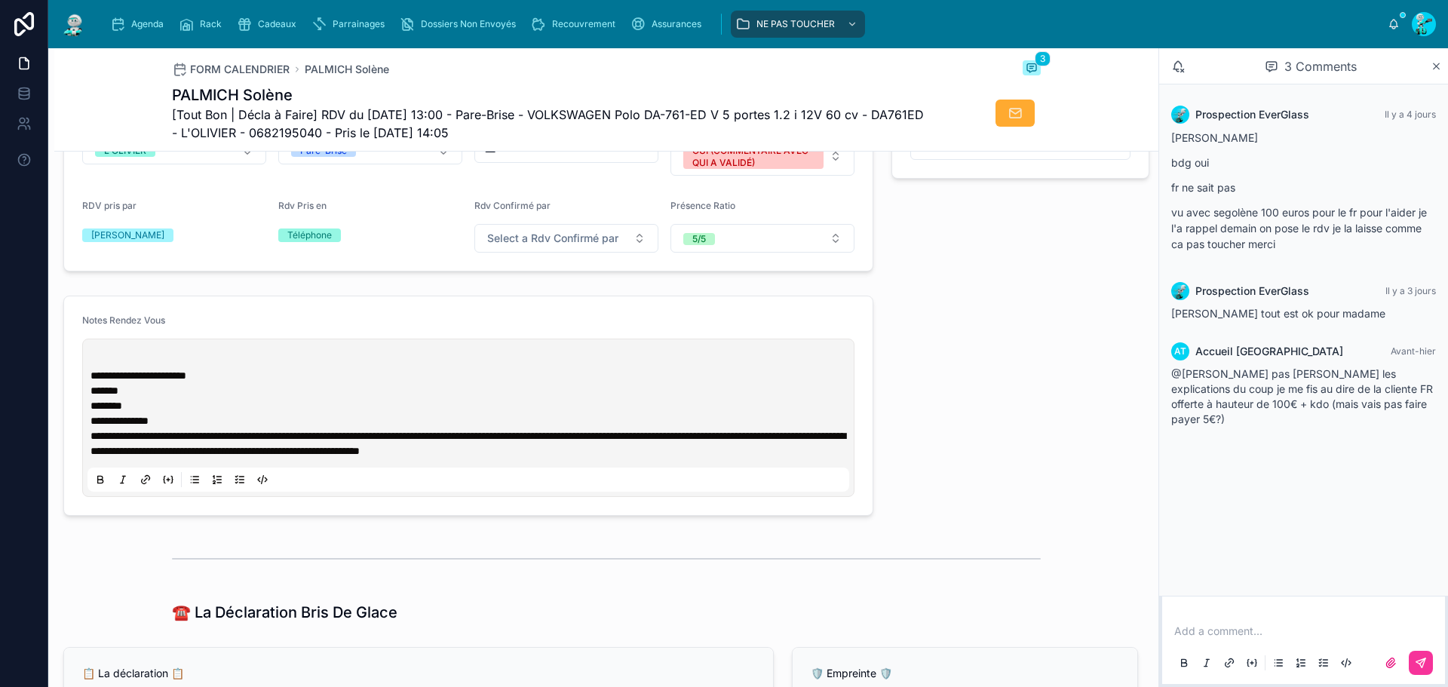
click at [100, 358] on div "**********" at bounding box center [468, 418] width 762 height 148
click at [98, 364] on div "**********" at bounding box center [468, 418] width 762 height 148
click at [95, 367] on p at bounding box center [472, 360] width 762 height 15
paste div
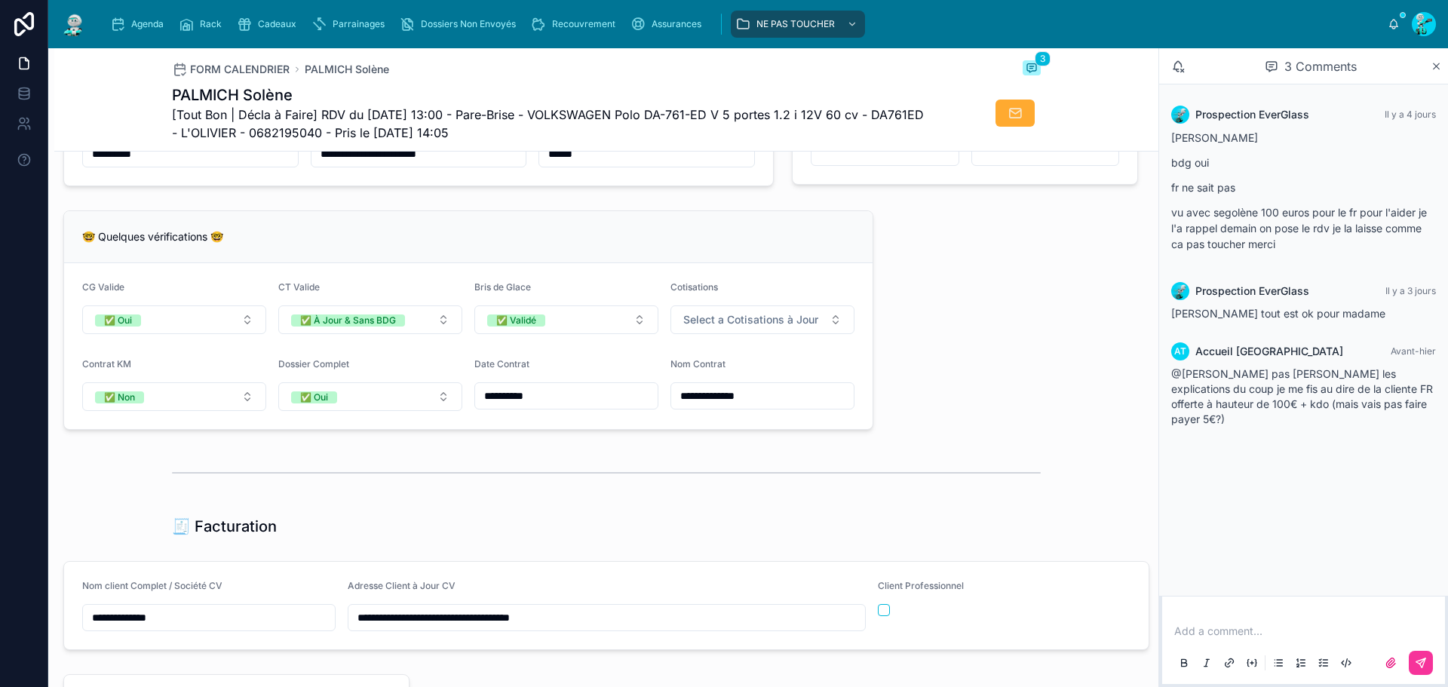
scroll to position [1478, 0]
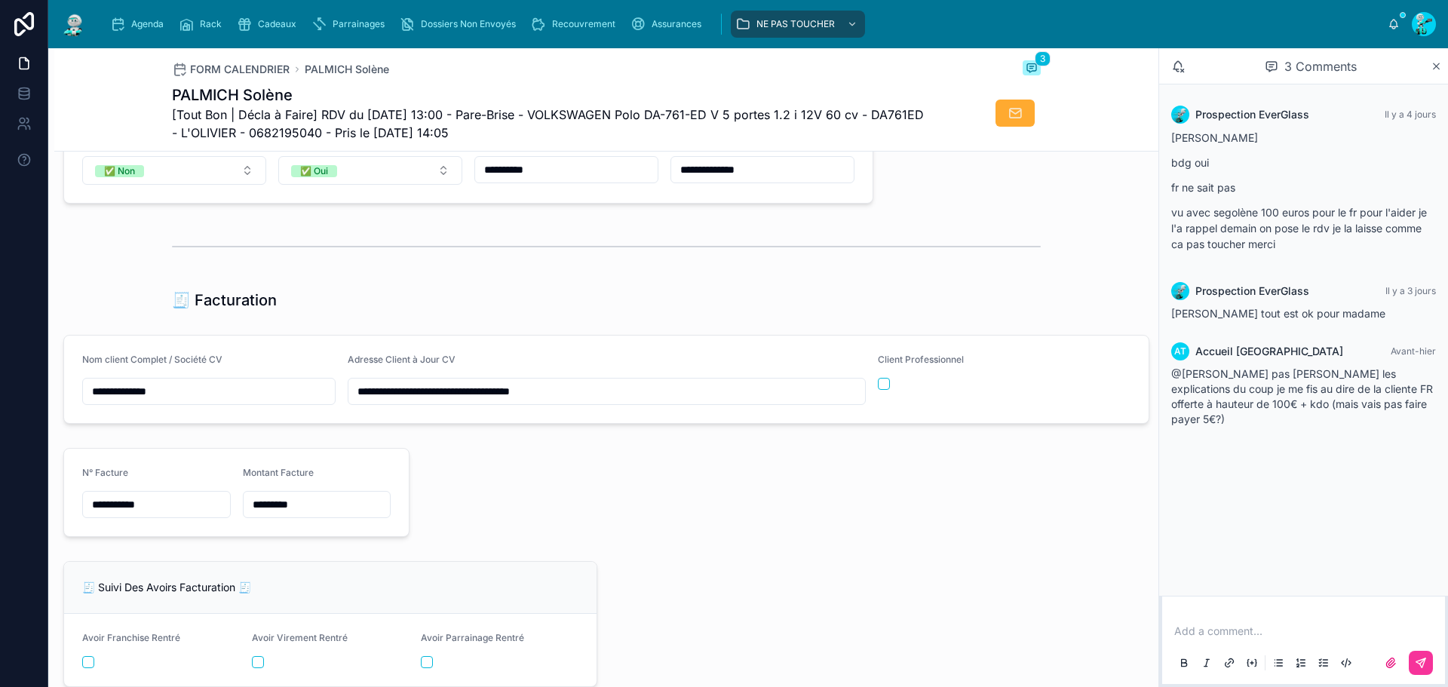
drag, startPoint x: 304, startPoint y: 518, endPoint x: 259, endPoint y: 526, distance: 46.0
click at [257, 518] on div "*********" at bounding box center [317, 504] width 149 height 27
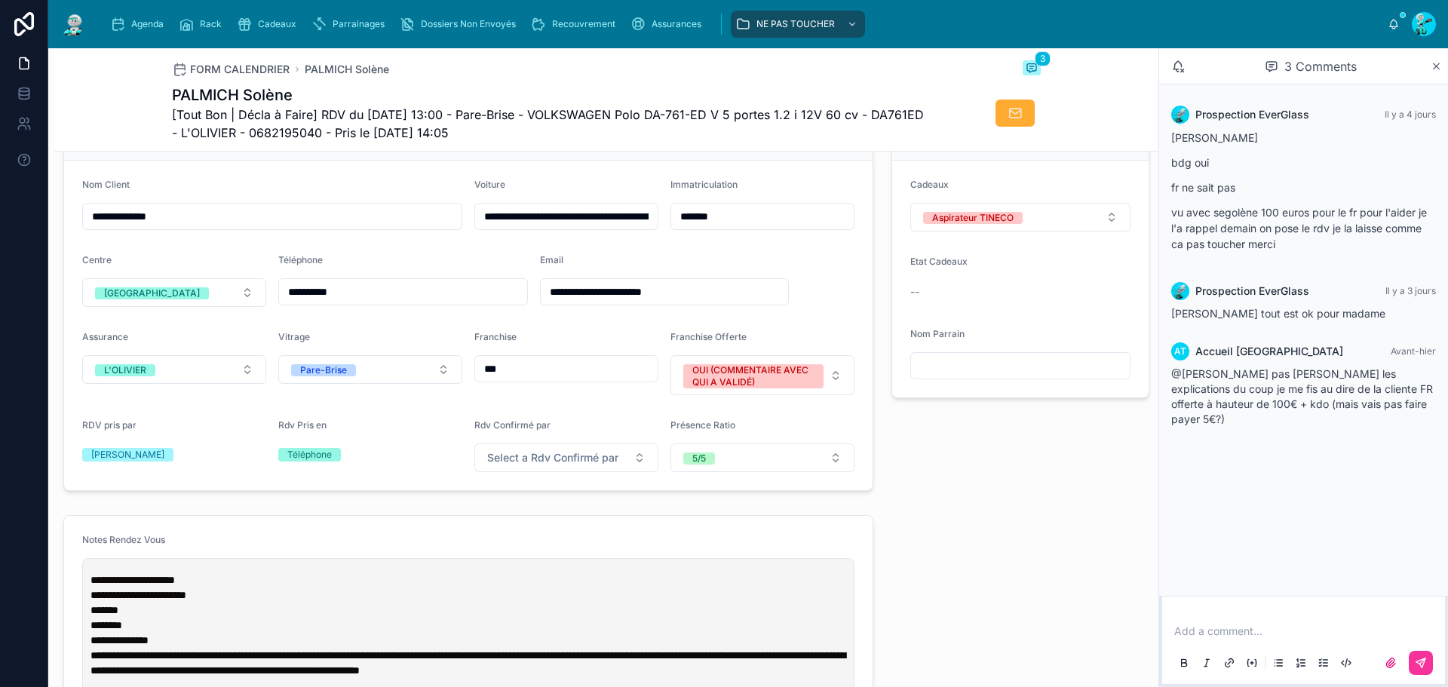
scroll to position [346, 0]
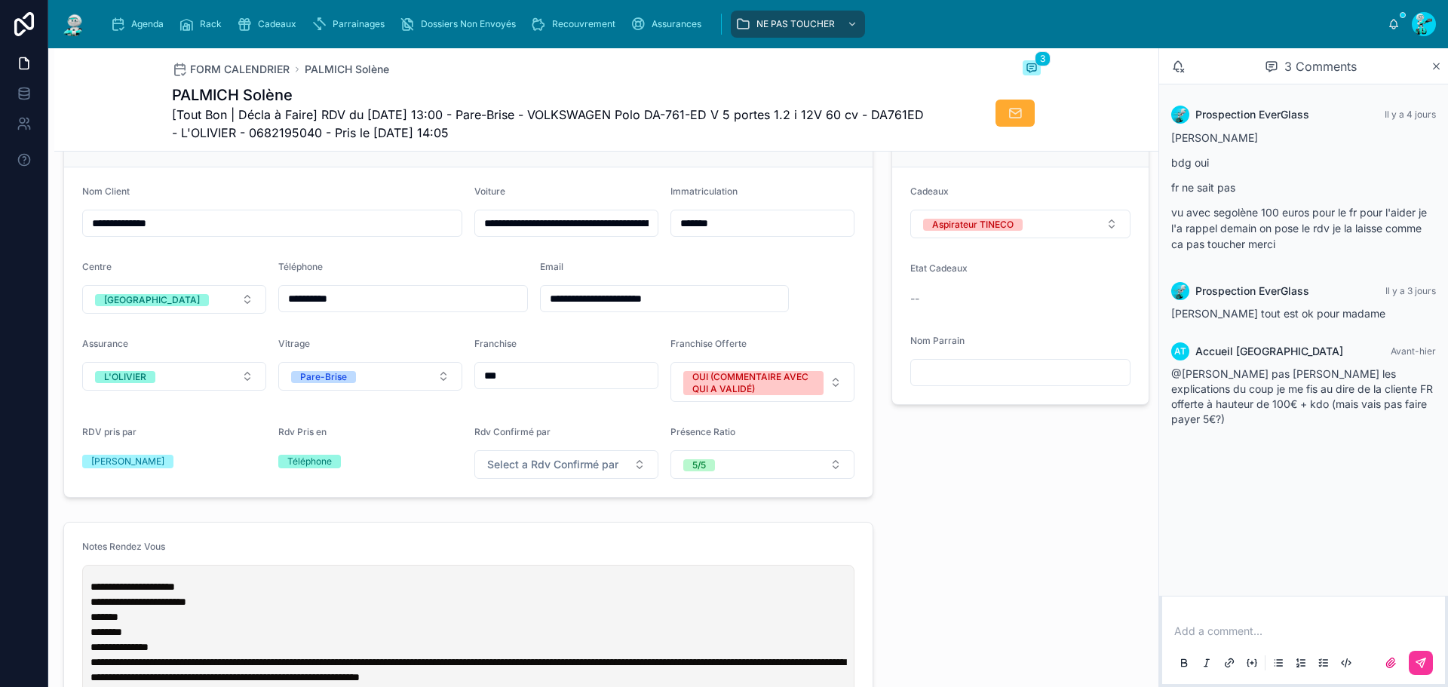
click at [226, 594] on p "**********" at bounding box center [472, 586] width 762 height 15
click at [397, 594] on p "**********" at bounding box center [472, 586] width 762 height 15
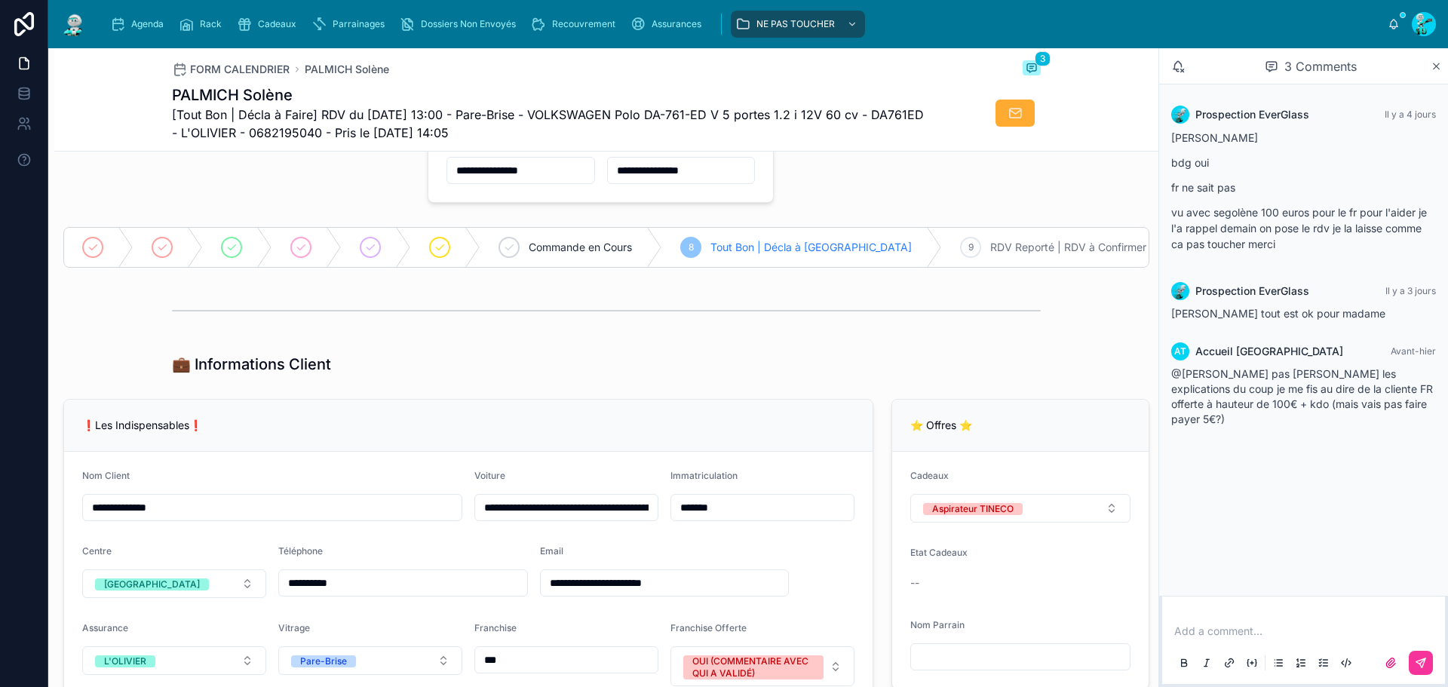
scroll to position [0, 0]
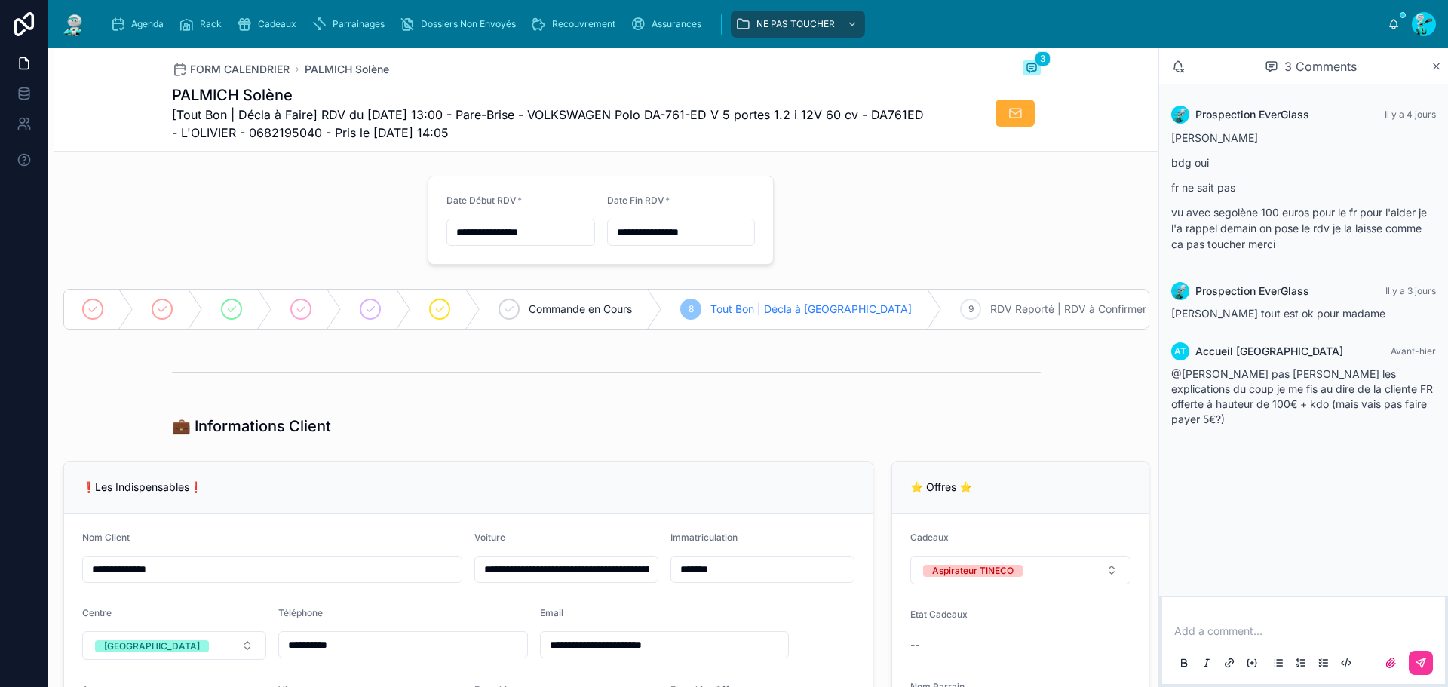
click at [141, 17] on div "Agenda" at bounding box center [140, 24] width 60 height 24
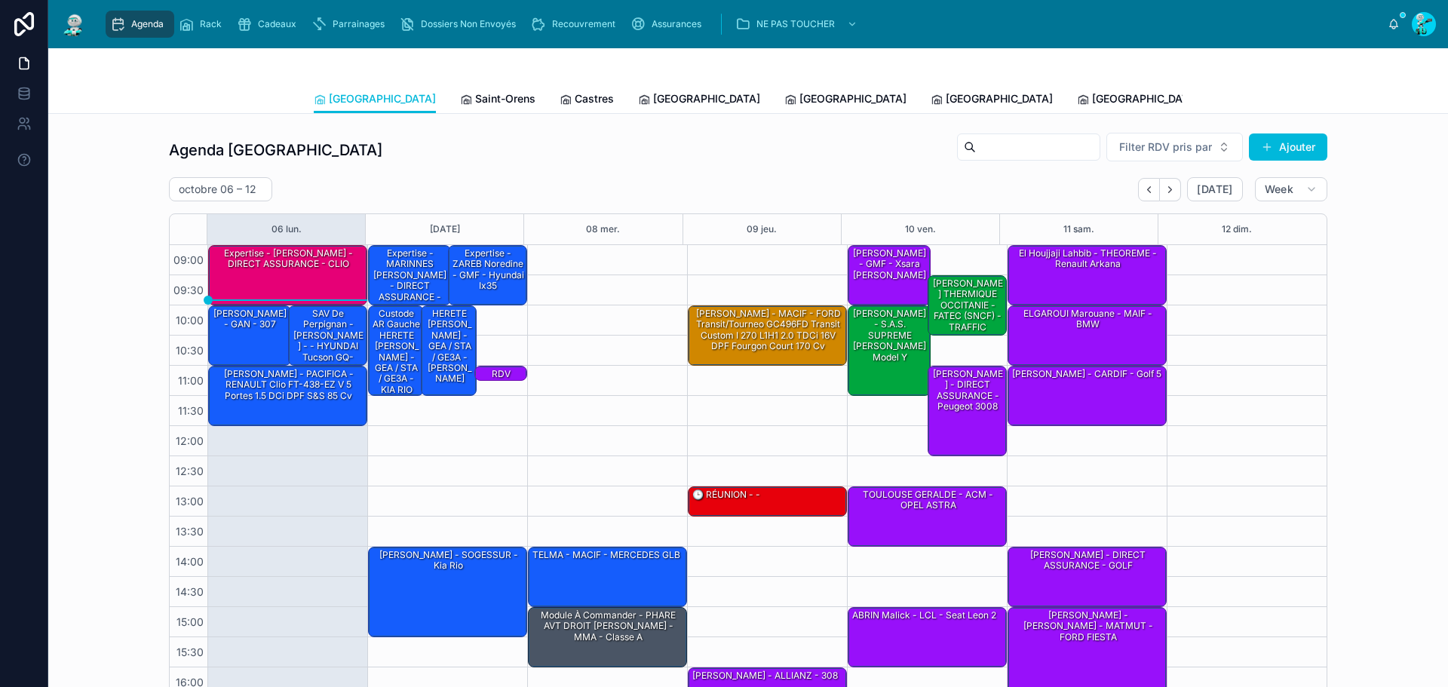
click at [331, 99] on span "[GEOGRAPHIC_DATA]" at bounding box center [382, 98] width 107 height 15
click at [224, 186] on h2 "octobre 06 – 12" at bounding box center [218, 189] width 78 height 15
select select "****"
select select "*"
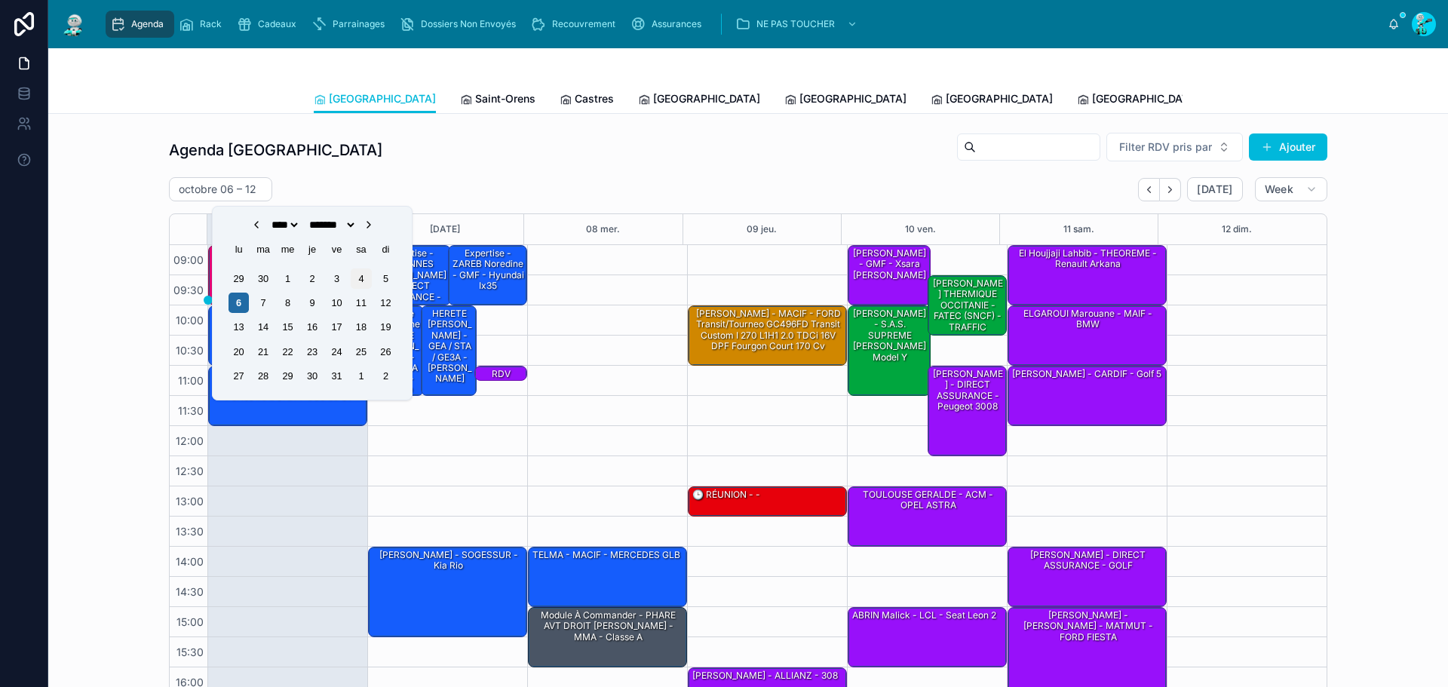
click at [365, 278] on div "4" at bounding box center [361, 279] width 20 height 20
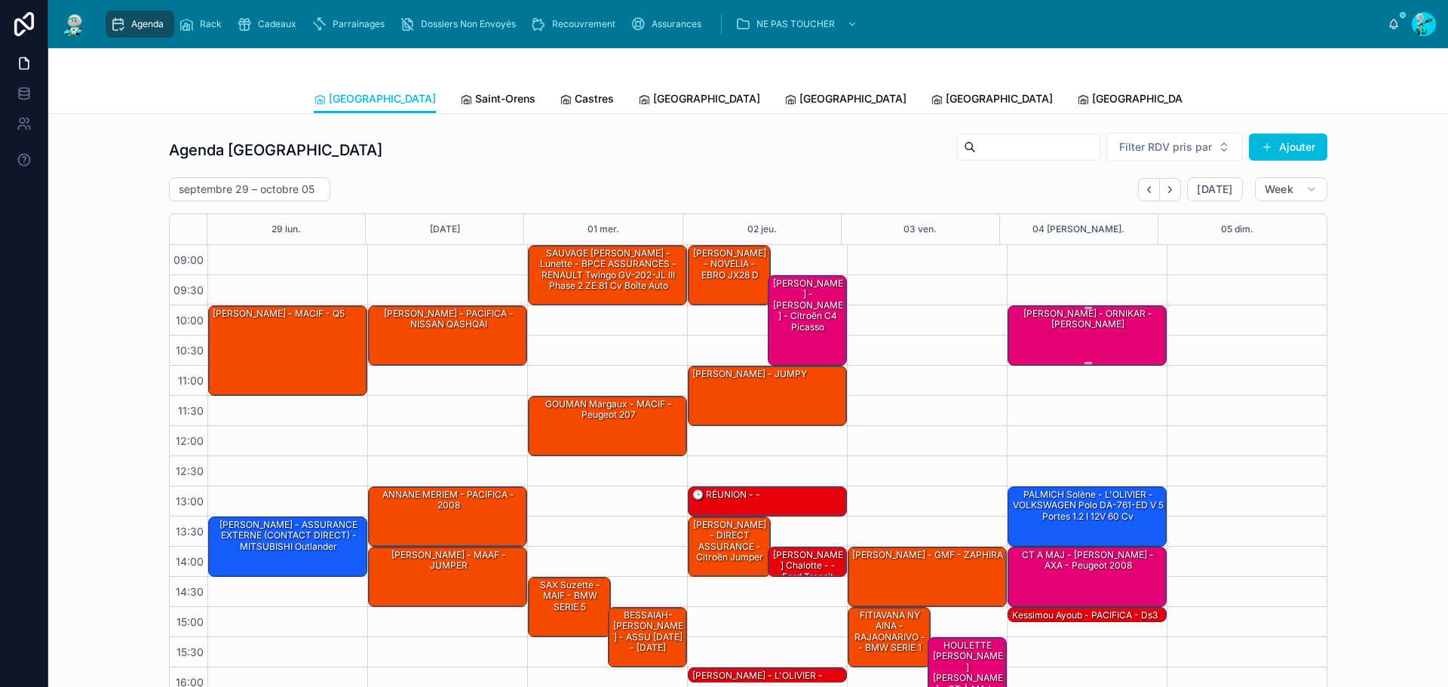
click at [1057, 337] on div "[PERSON_NAME] - ORNIKAR - [PERSON_NAME]" at bounding box center [1088, 334] width 155 height 57
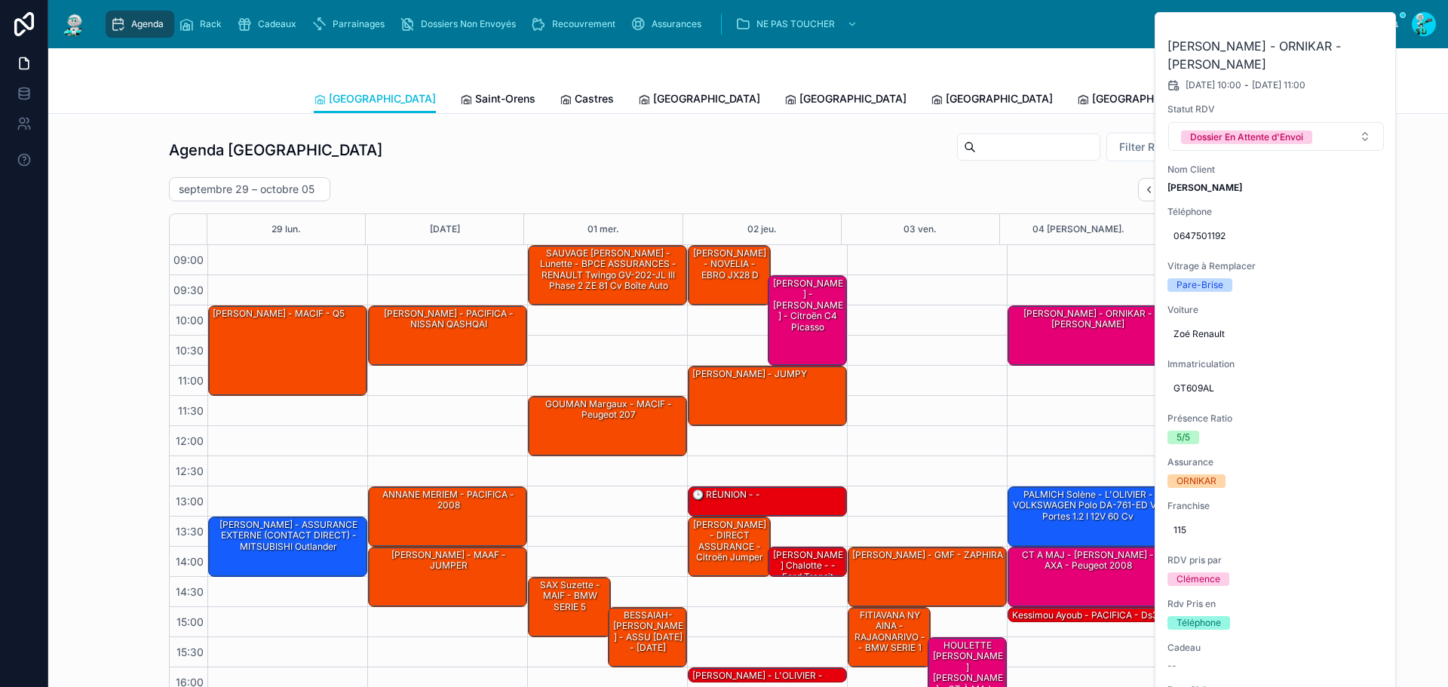
drag, startPoint x: 1373, startPoint y: 35, endPoint x: 1038, endPoint y: 243, distance: 395.0
click at [1038, 243] on div "Agenda Rack Cadeaux Parrainages Dossiers Non Envoyés Recouvrement Assurances NE…" at bounding box center [748, 343] width 1400 height 687
click at [1059, 495] on div "PALMICH Solène - L'OLIVIER - VOLKSWAGEN Polo DA-761-ED V 5 portes 1.2 i 12V 60 …" at bounding box center [1088, 505] width 155 height 35
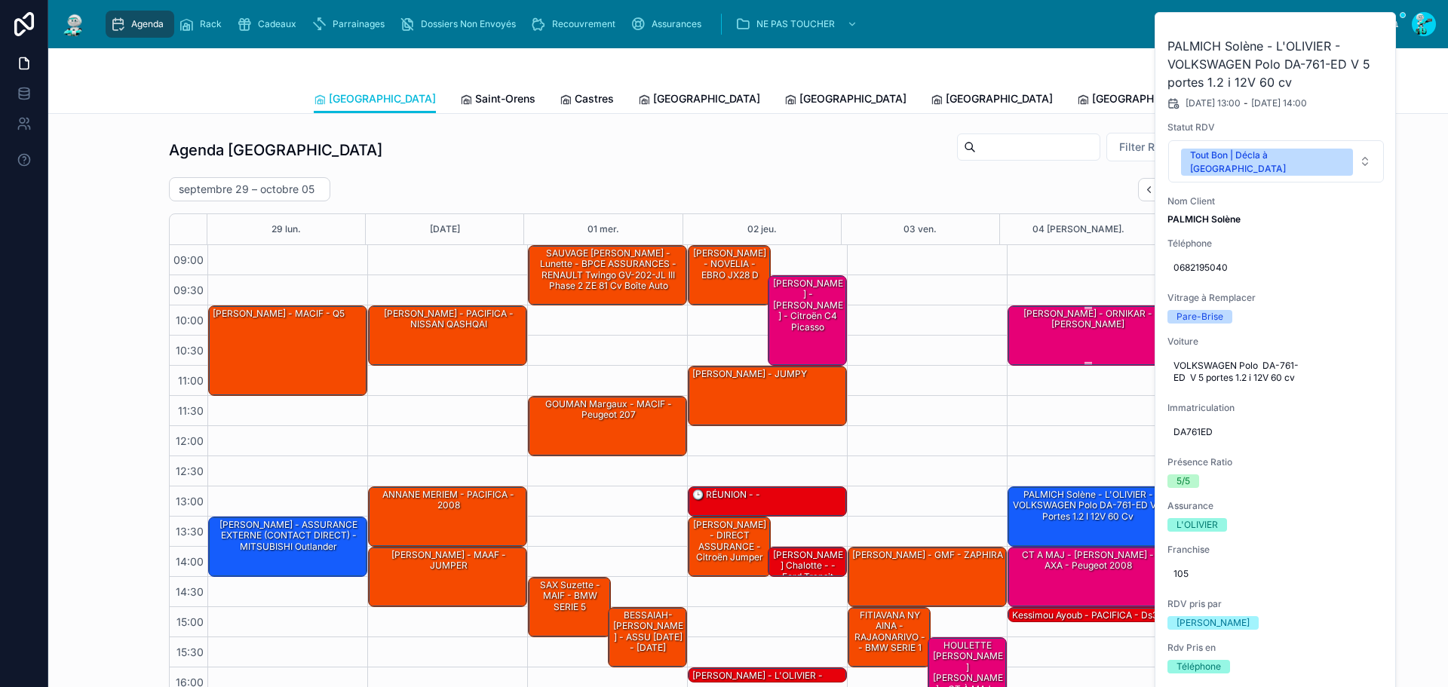
click at [1081, 357] on div "[PERSON_NAME] - ORNIKAR - [PERSON_NAME]" at bounding box center [1088, 334] width 155 height 57
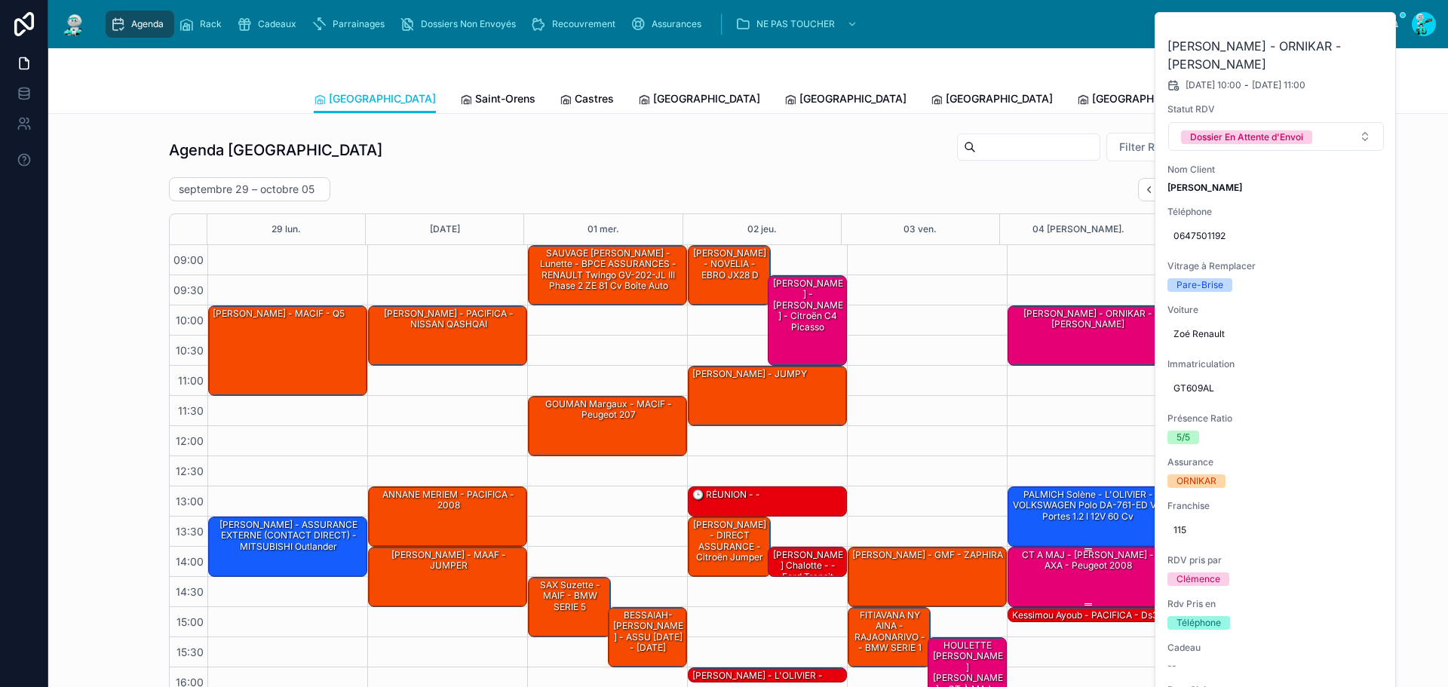
click at [1085, 565] on div "CT A MAJ - [PERSON_NAME] - AXA - Peugeot 2008" at bounding box center [1088, 560] width 155 height 25
click at [1094, 526] on div "PALMICH Solène - L'OLIVIER - VOLKSWAGEN Polo DA-761-ED V 5 portes 1.2 i 12V 60 …" at bounding box center [1088, 515] width 155 height 57
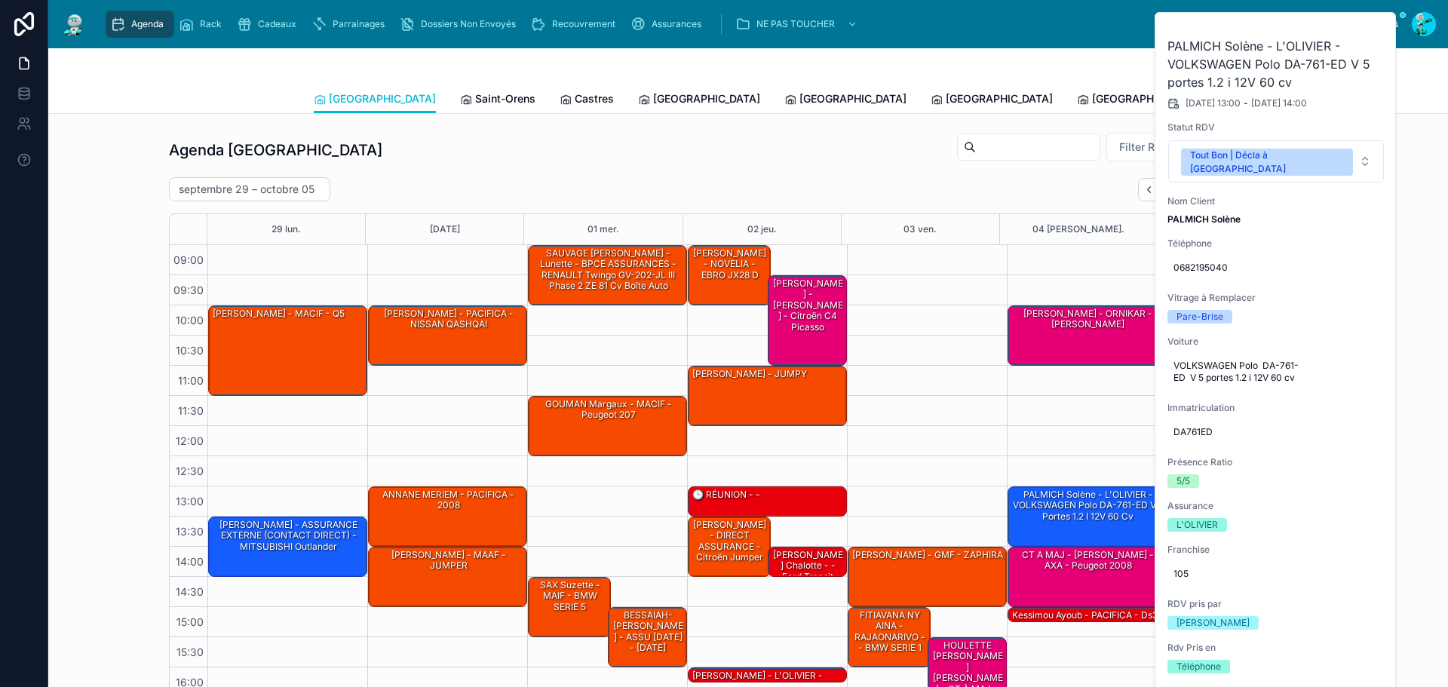
click at [1347, 153] on button "Tout Bon | Décla à [GEOGRAPHIC_DATA]" at bounding box center [1276, 161] width 216 height 42
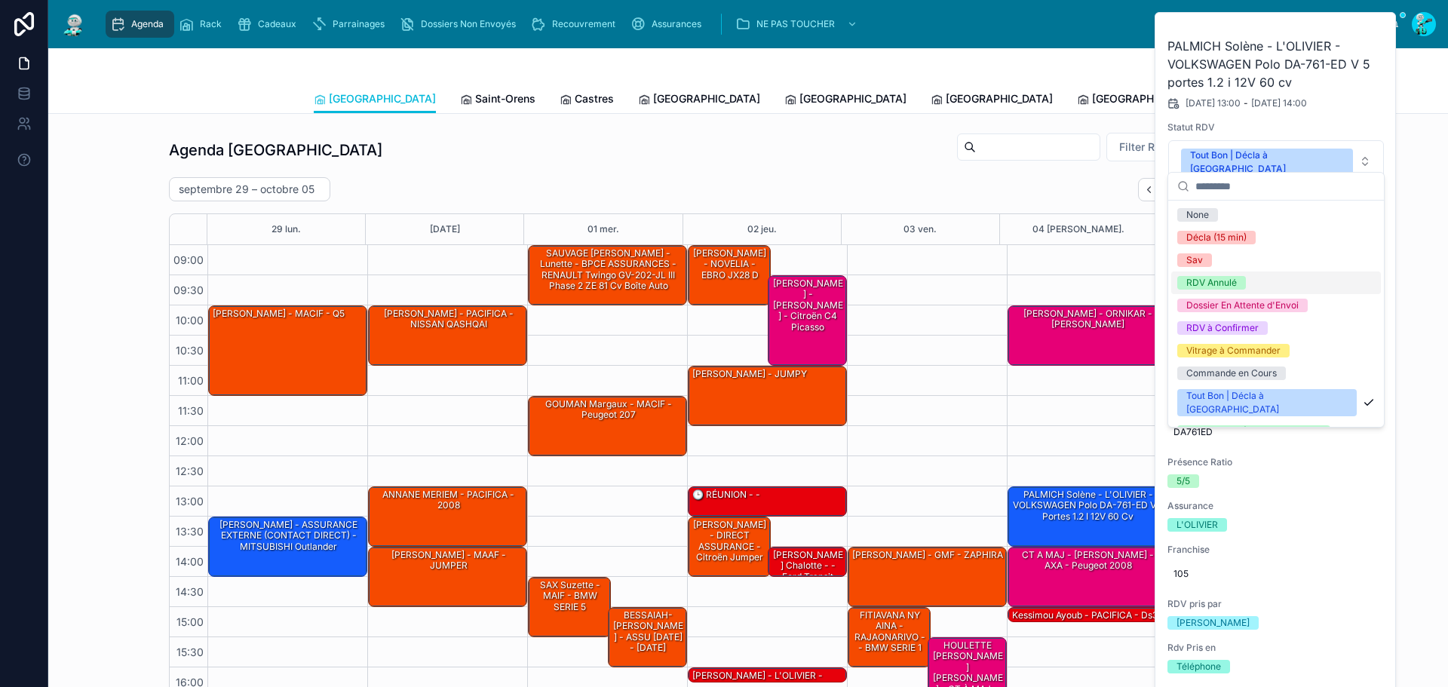
click at [1092, 399] on div "10:00 – 11:00 [PERSON_NAME] - ORNIKAR - [PERSON_NAME] 13:00 – 14:00 PALMICH Sol…" at bounding box center [1087, 516] width 160 height 543
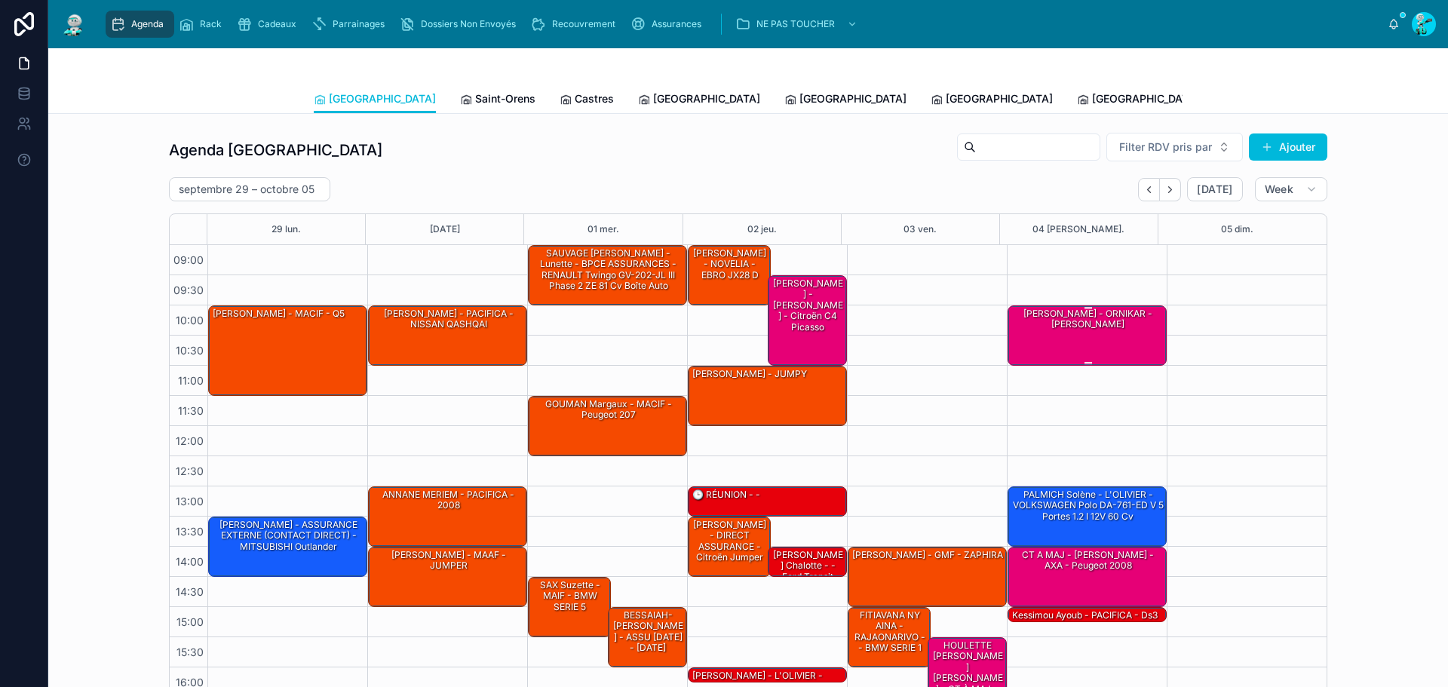
click at [1093, 339] on div "[PERSON_NAME] - ORNIKAR - [PERSON_NAME]" at bounding box center [1088, 334] width 155 height 57
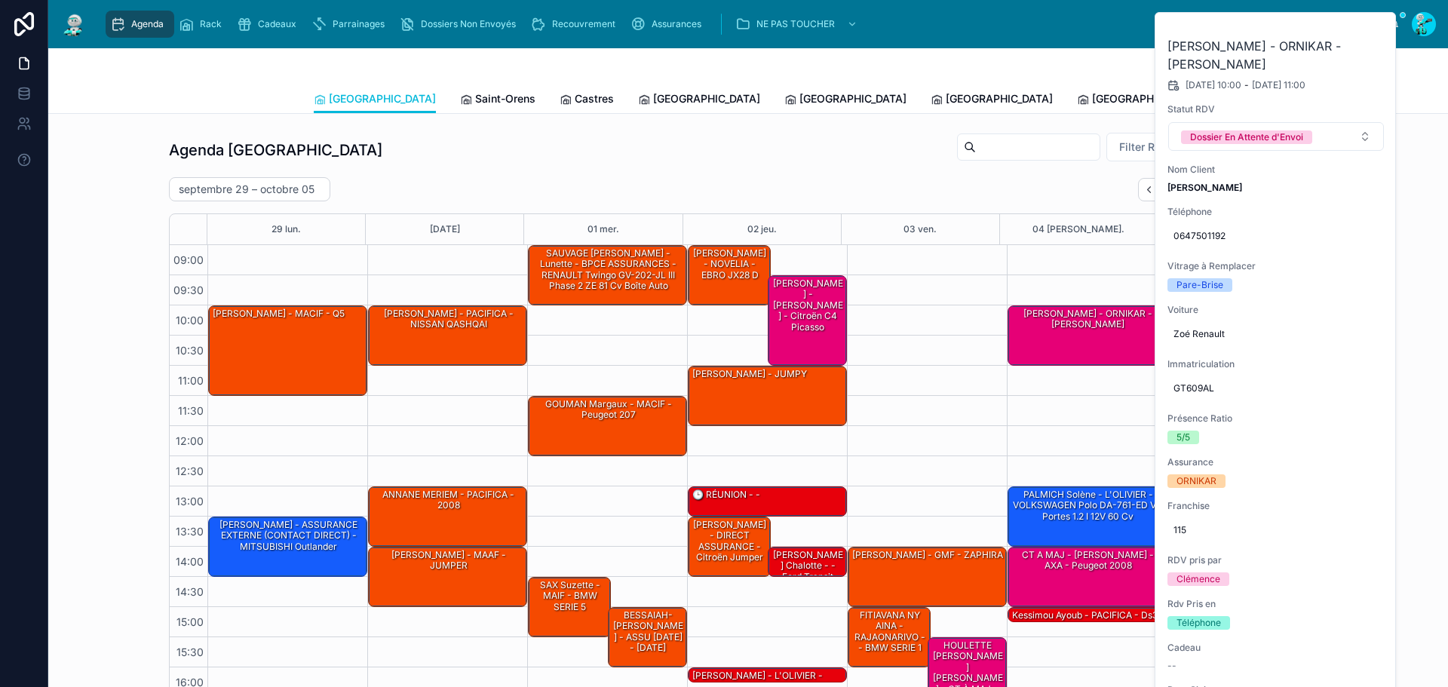
click at [1324, 134] on button "Dossier En Attente d'Envoi" at bounding box center [1276, 136] width 216 height 29
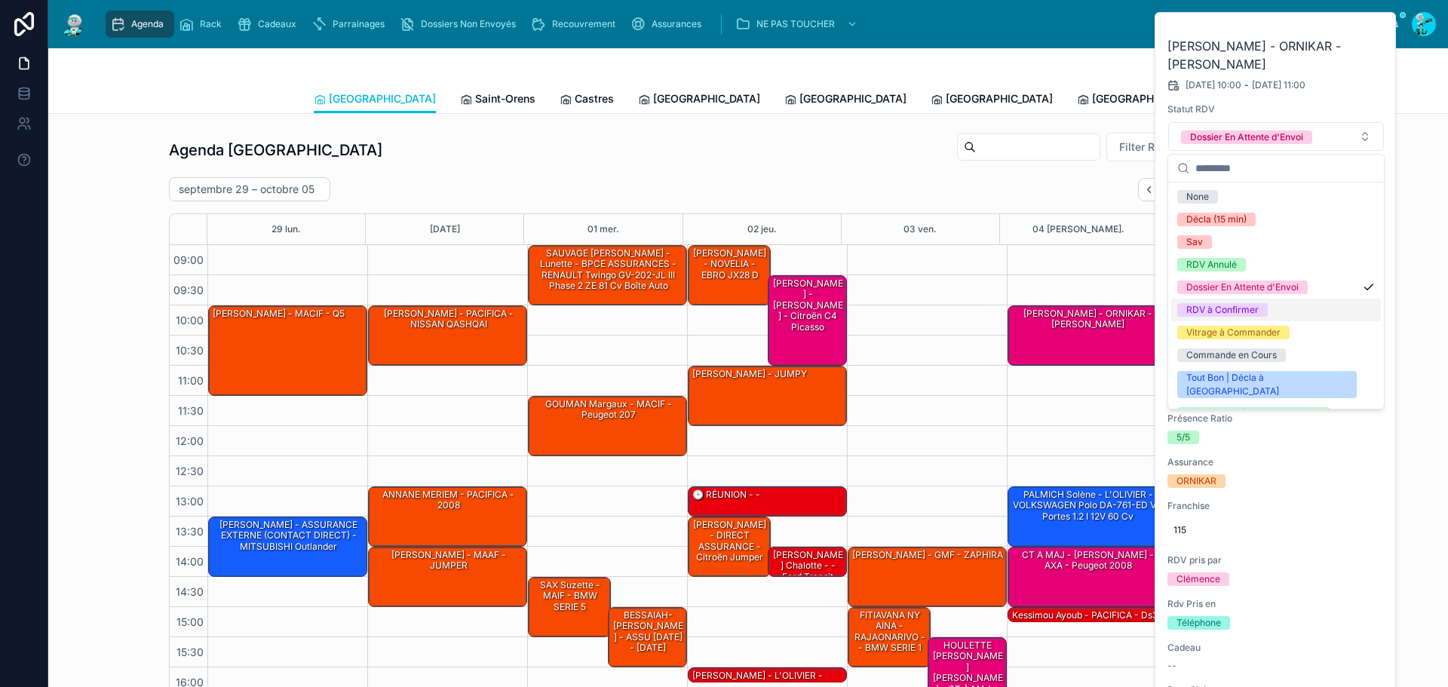
click at [1103, 395] on div "10:00 – 11:00 [PERSON_NAME] - ORNIKAR - [PERSON_NAME] 13:00 – 14:00 PALMICH Sol…" at bounding box center [1087, 516] width 160 height 543
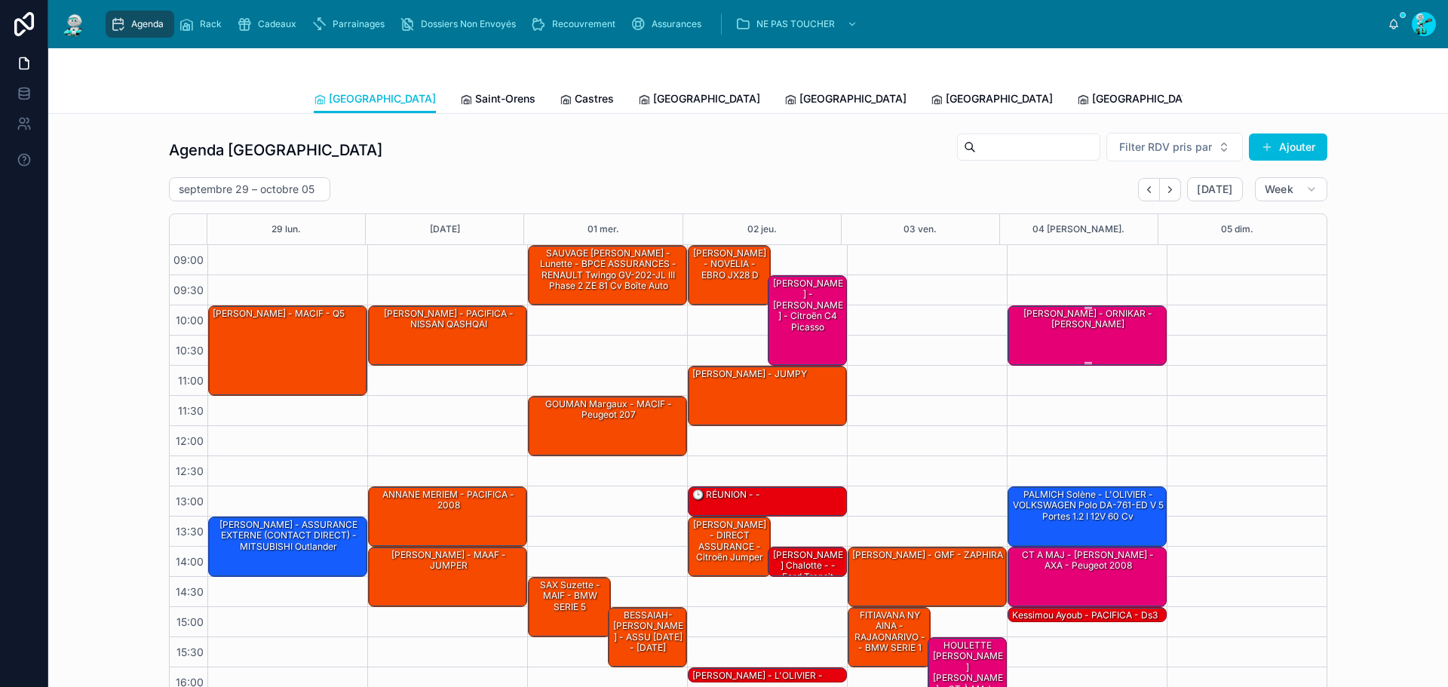
click at [1133, 322] on div "[PERSON_NAME] - ORNIKAR - [PERSON_NAME]" at bounding box center [1088, 319] width 155 height 25
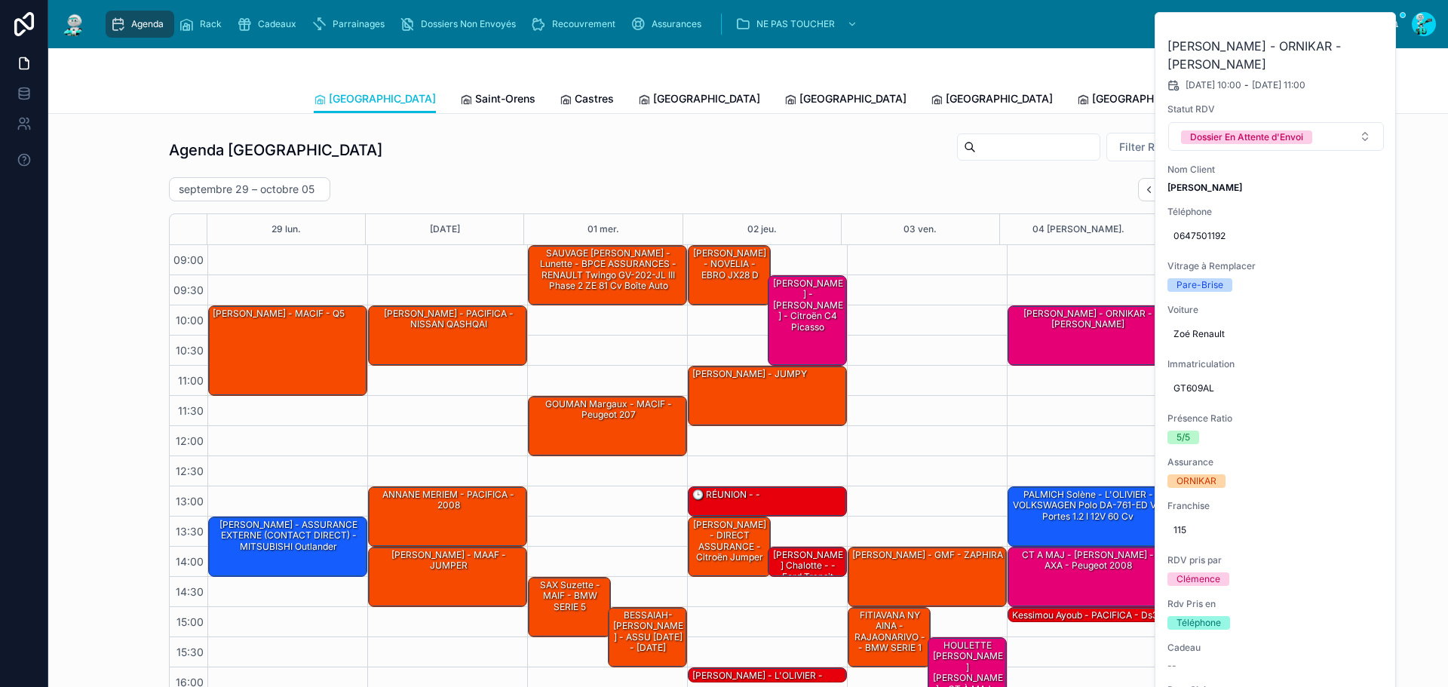
click at [0, 0] on button at bounding box center [0, 0] width 0 height 0
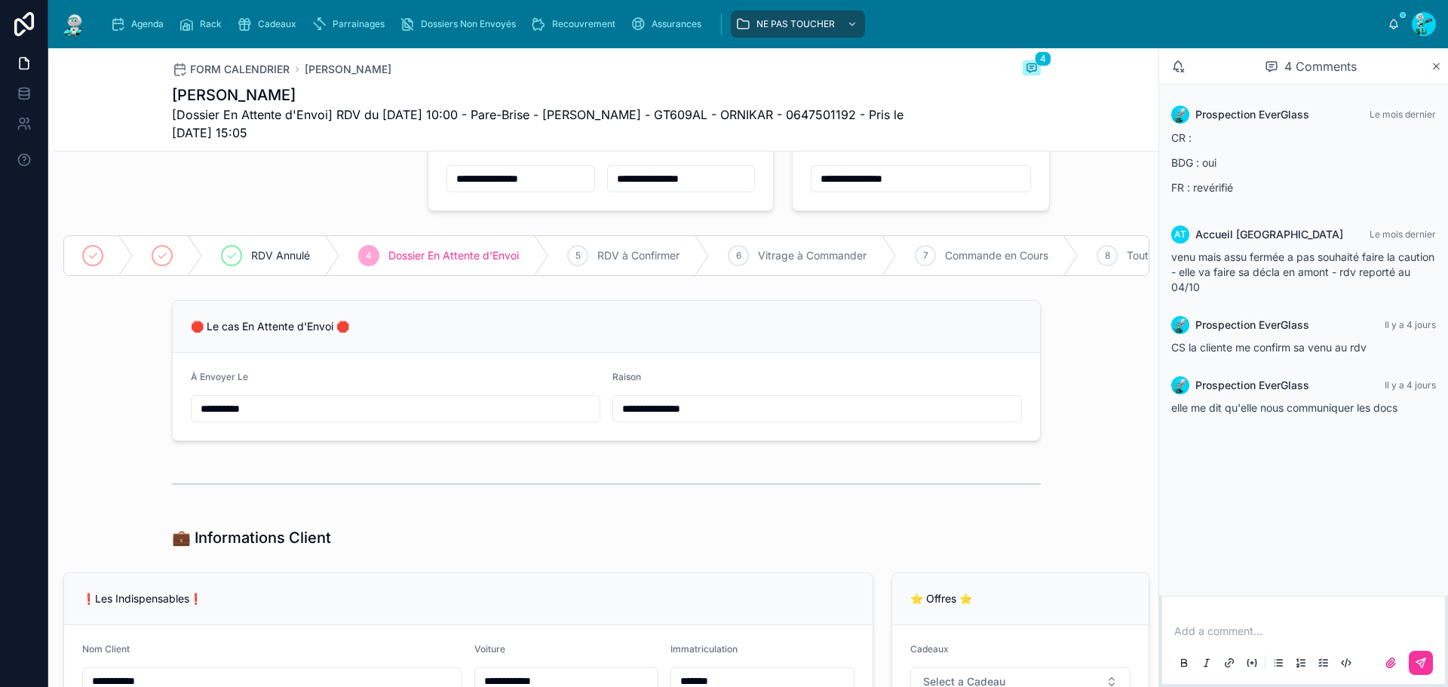
scroll to position [151, 0]
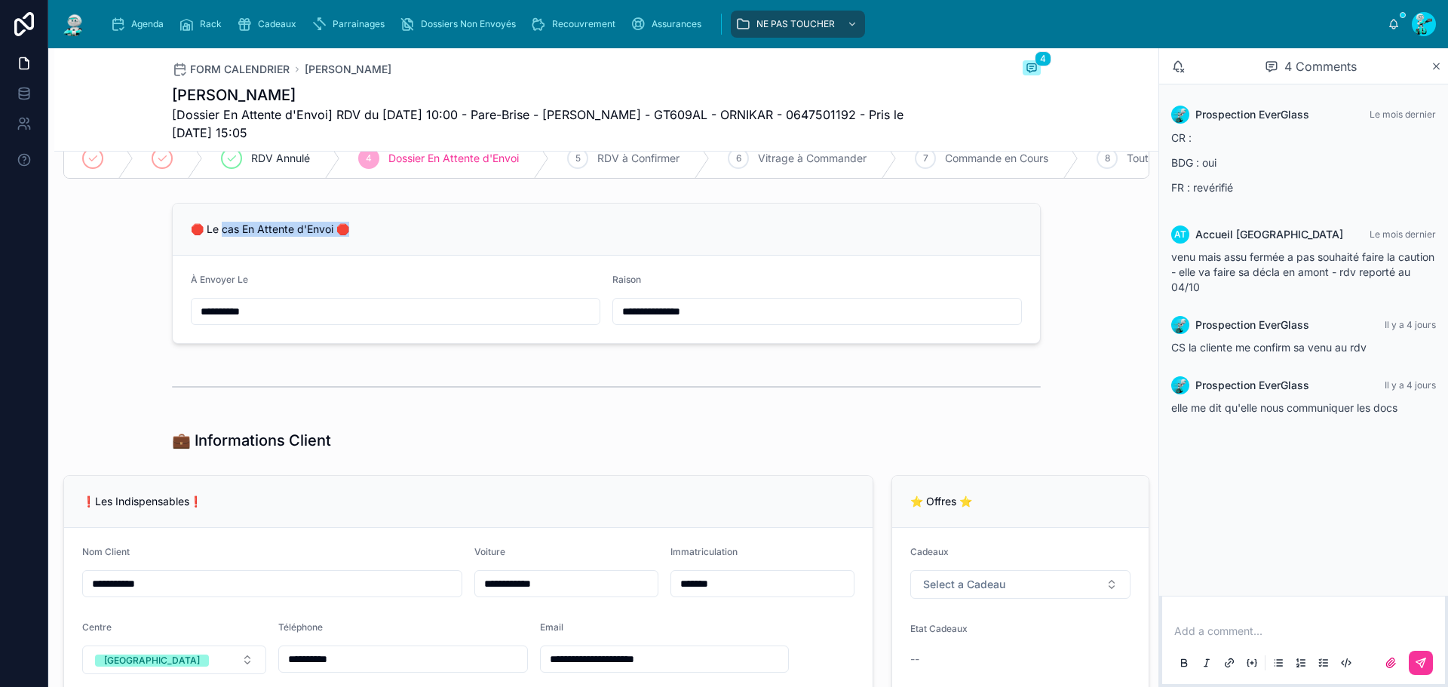
drag, startPoint x: 219, startPoint y: 235, endPoint x: 371, endPoint y: 254, distance: 152.9
click at [354, 254] on div "🛑 Le cas En Attente d'Envoi 🛑" at bounding box center [606, 230] width 867 height 52
click at [398, 250] on div "🛑 Le cas En Attente d'Envoi 🛑" at bounding box center [606, 230] width 867 height 52
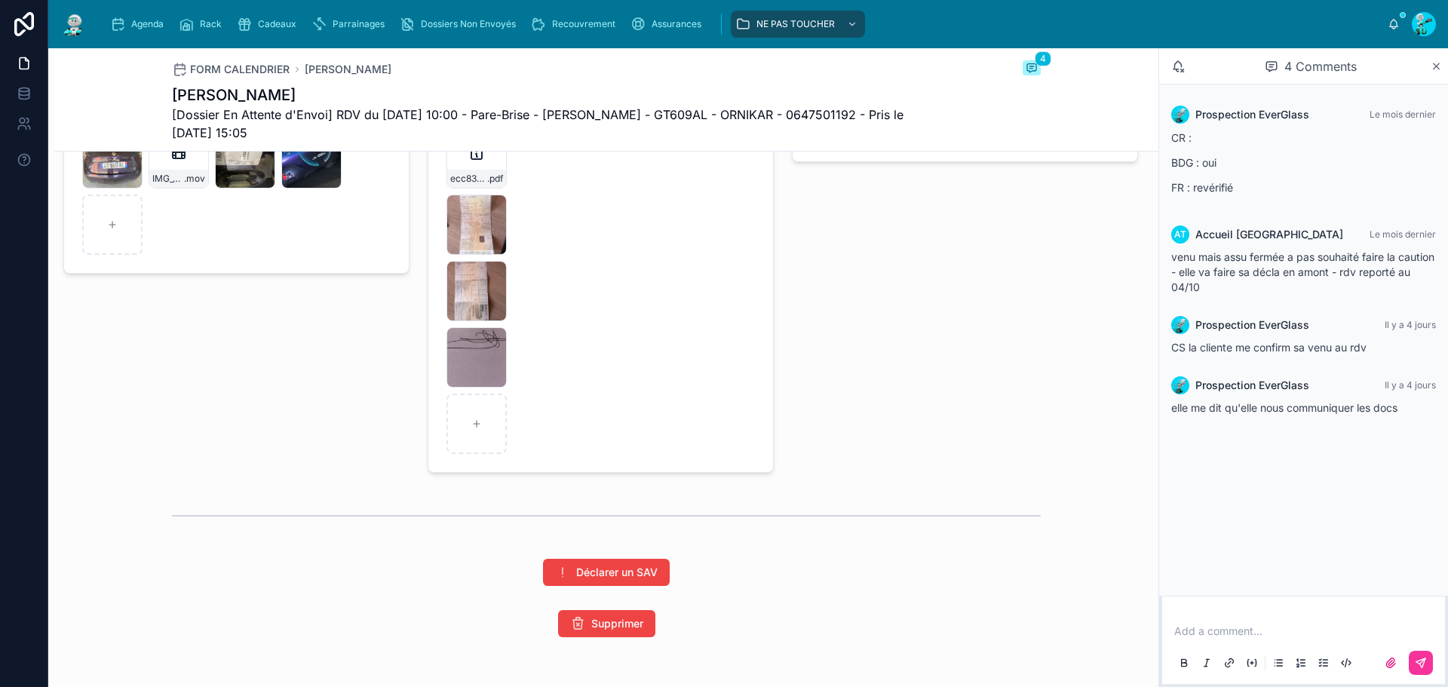
scroll to position [2557, 0]
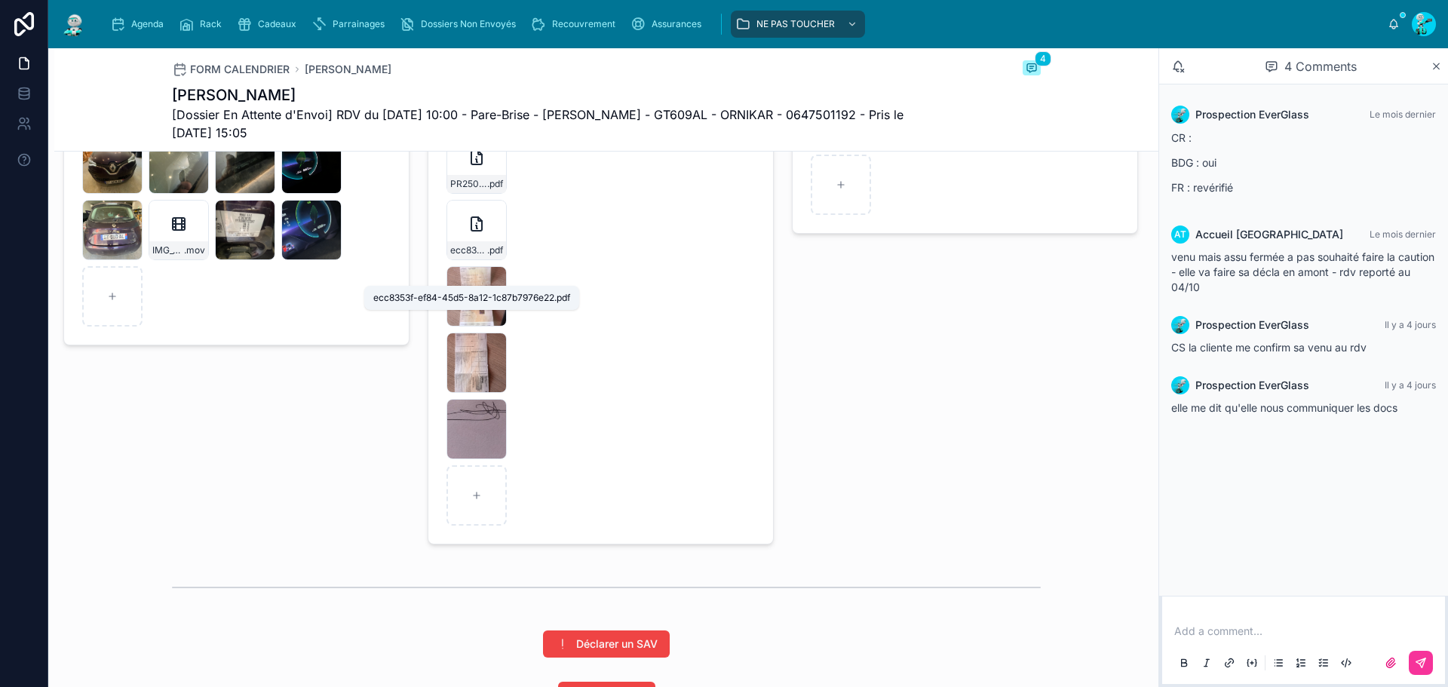
click at [450, 256] on span "ecc8353f-ef84-45d5-8a12-1c87b7976e22" at bounding box center [468, 250] width 37 height 12
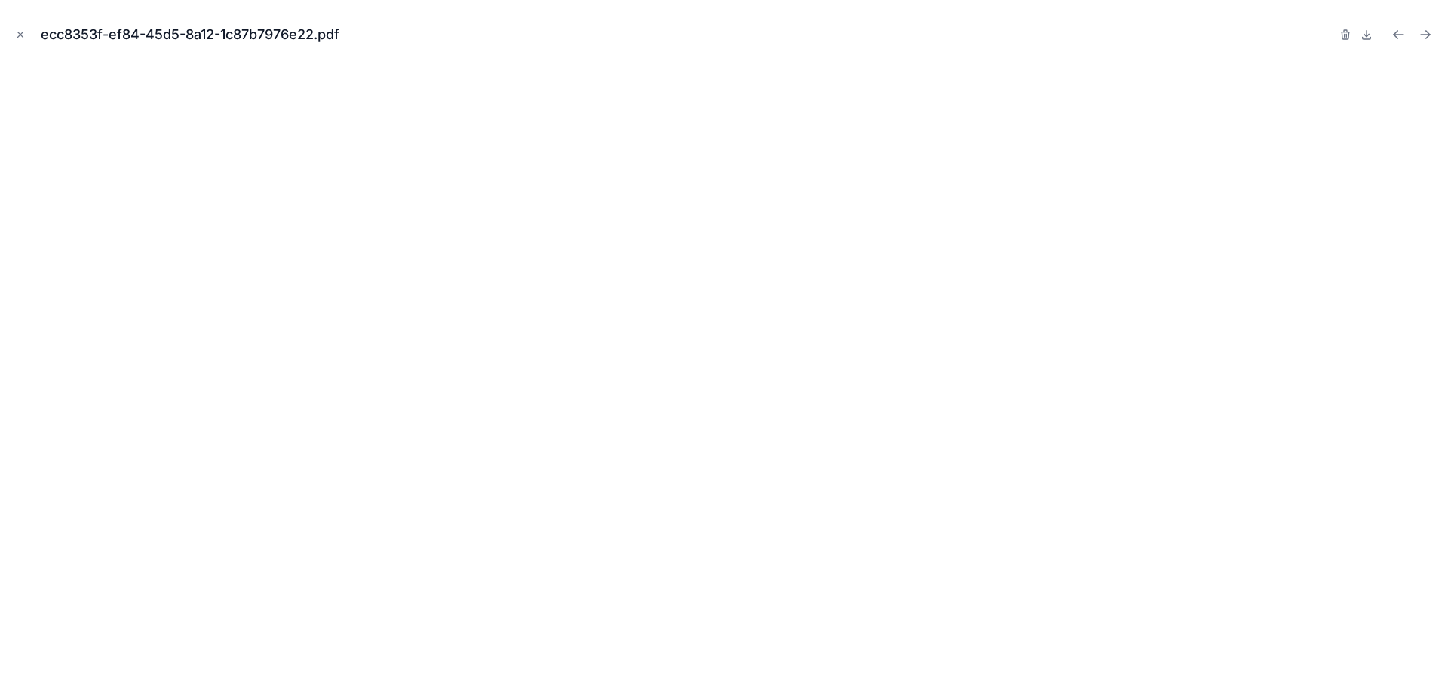
click at [22, 37] on icon "Close modal" at bounding box center [20, 34] width 11 height 11
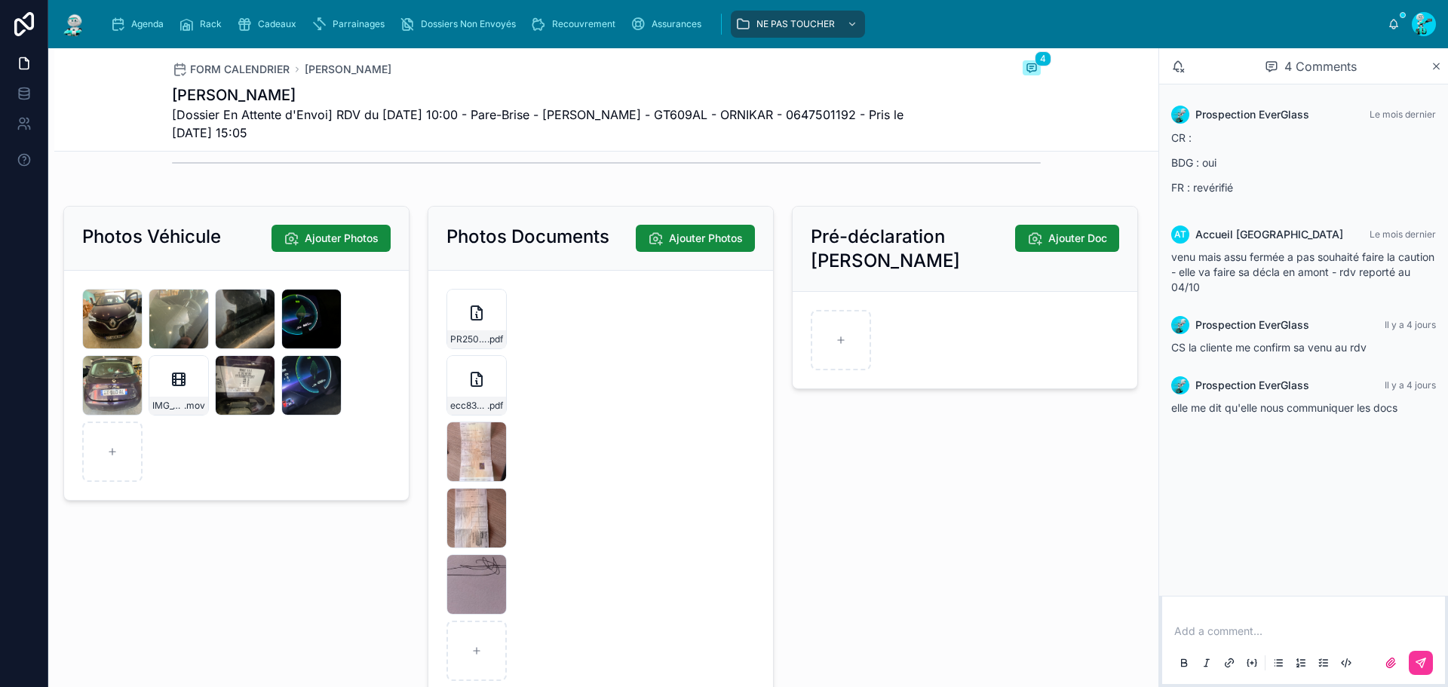
scroll to position [2180, 0]
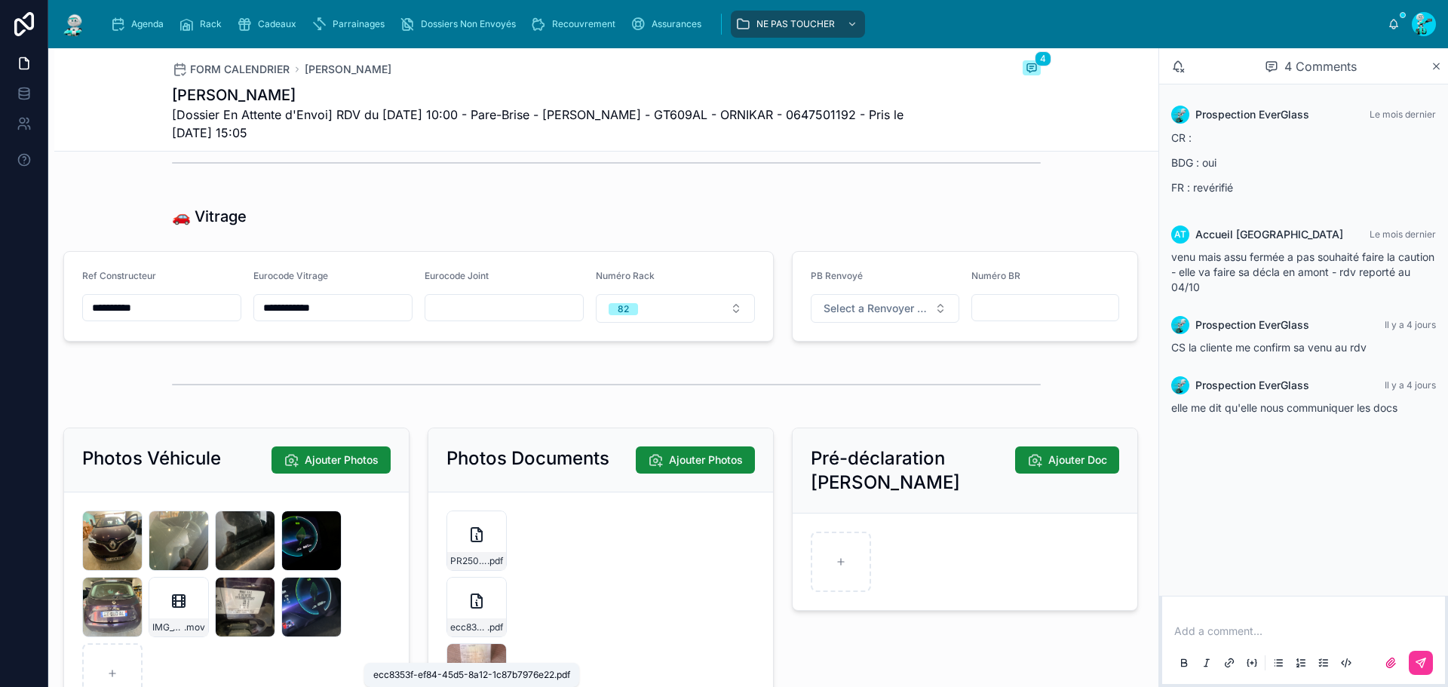
click at [450, 634] on span "ecc8353f-ef84-45d5-8a12-1c87b7976e22" at bounding box center [468, 628] width 37 height 12
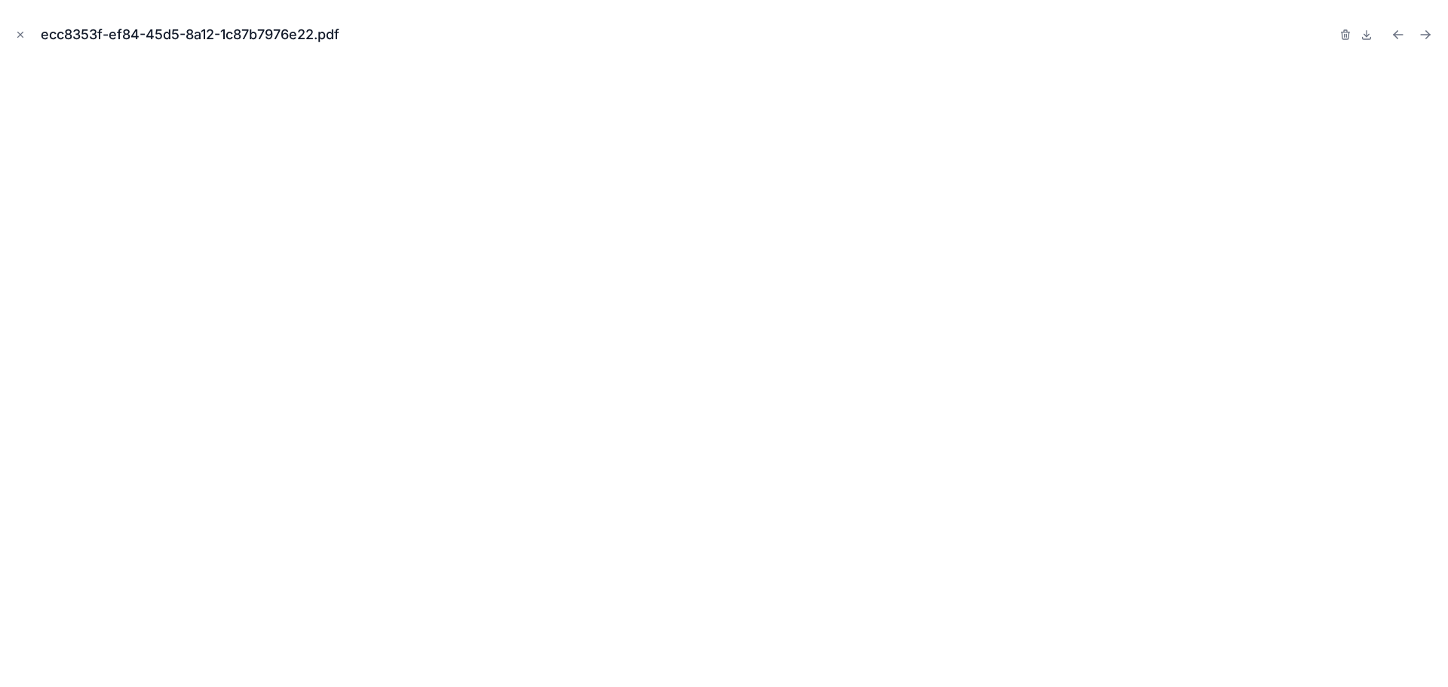
click at [23, 38] on icon "Close modal" at bounding box center [20, 34] width 11 height 11
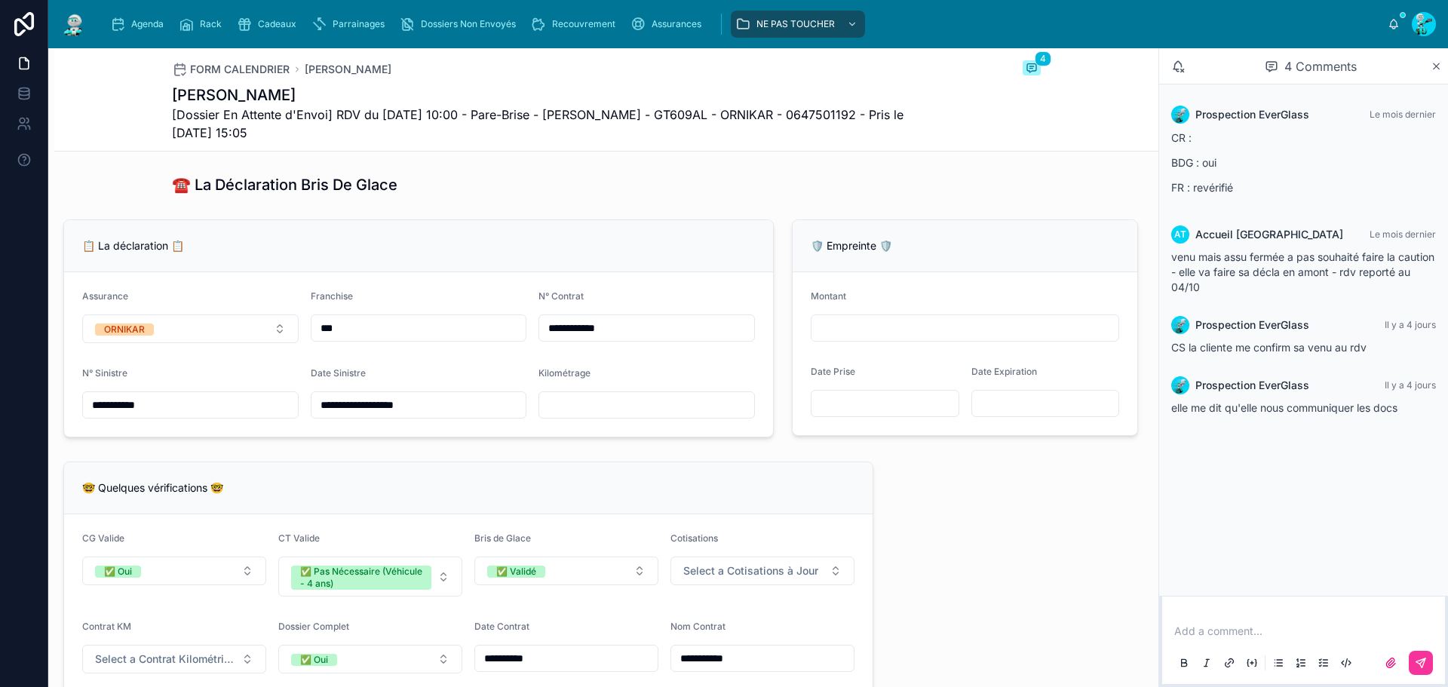
scroll to position [1048, 0]
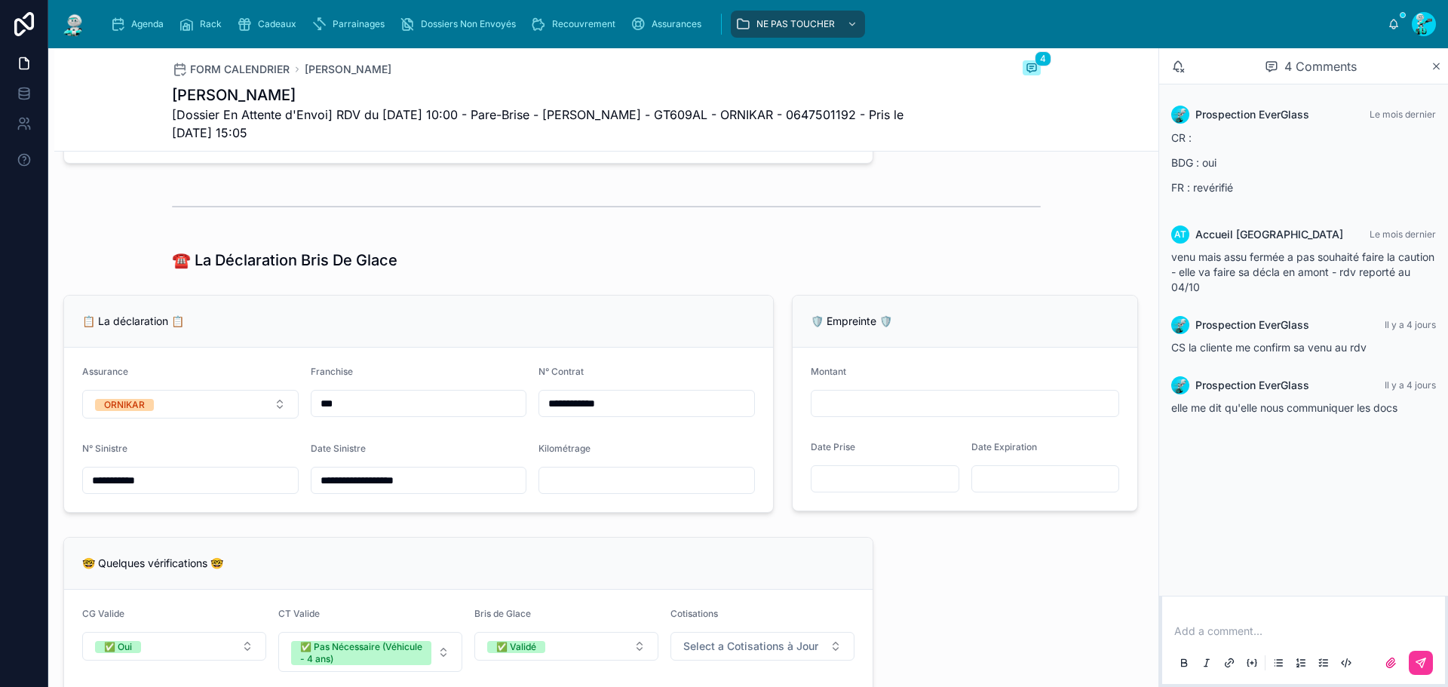
click at [714, 110] on span "[Dossier En Attente d'Envoi] RDV du [DATE] 10:00 - Pare-Brise - [PERSON_NAME] -…" at bounding box center [550, 124] width 756 height 36
click at [714, 111] on span "[Dossier En Attente d'Envoi] RDV du [DATE] 10:00 - Pare-Brise - [PERSON_NAME] -…" at bounding box center [550, 124] width 756 height 36
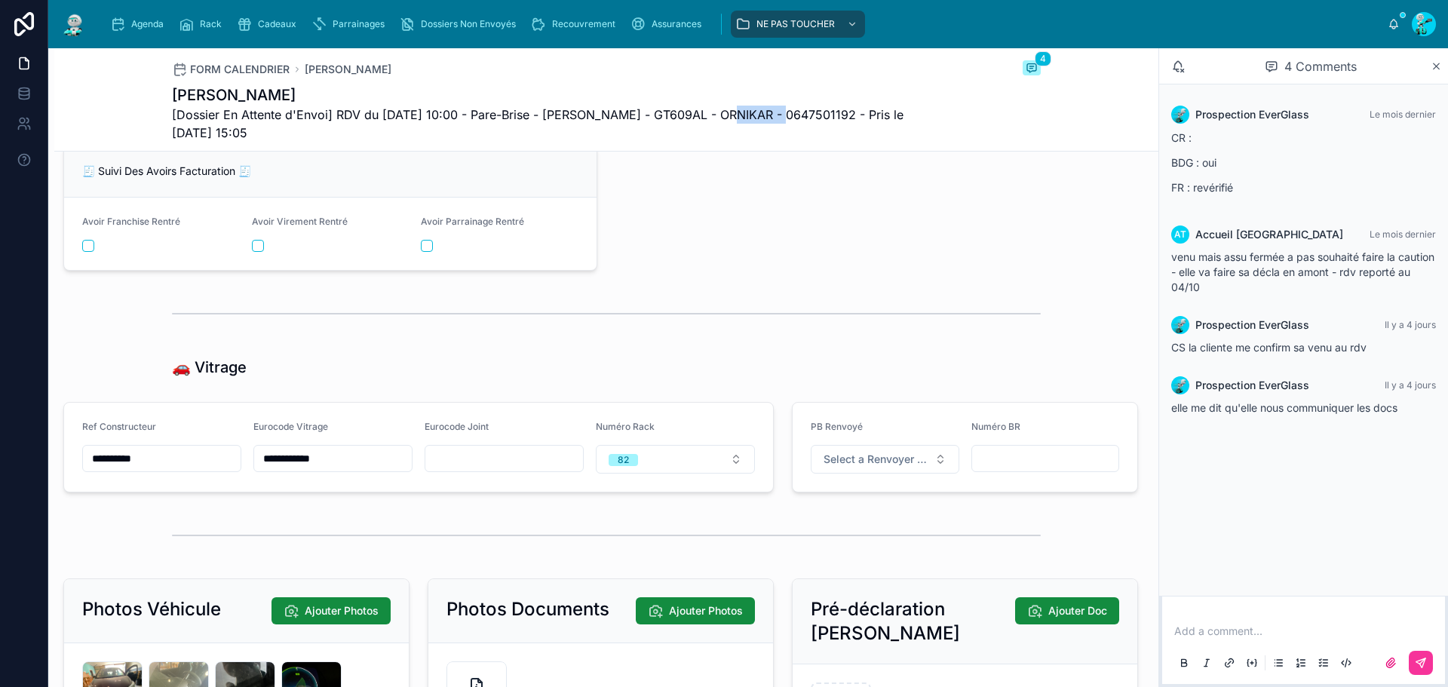
copy span "ORNIKAR"
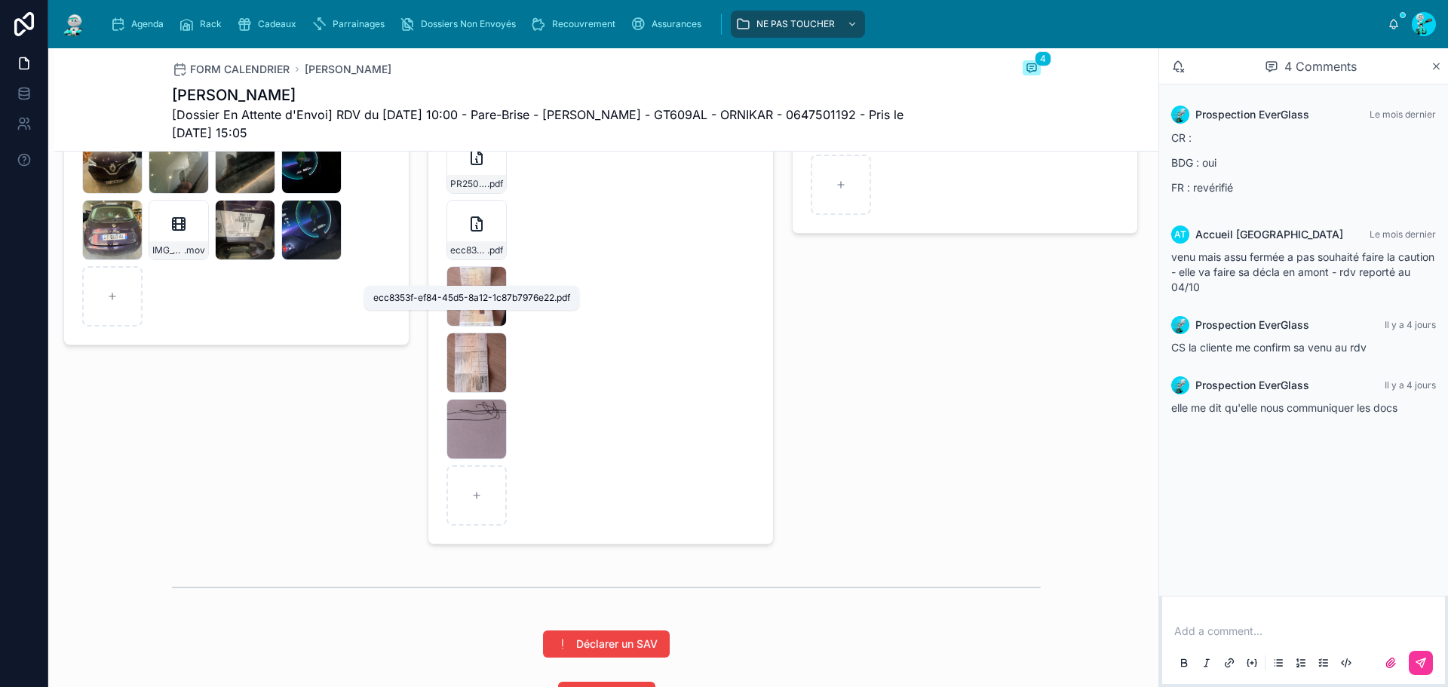
click at [455, 256] on span "ecc8353f-ef84-45d5-8a12-1c87b7976e22" at bounding box center [468, 250] width 37 height 12
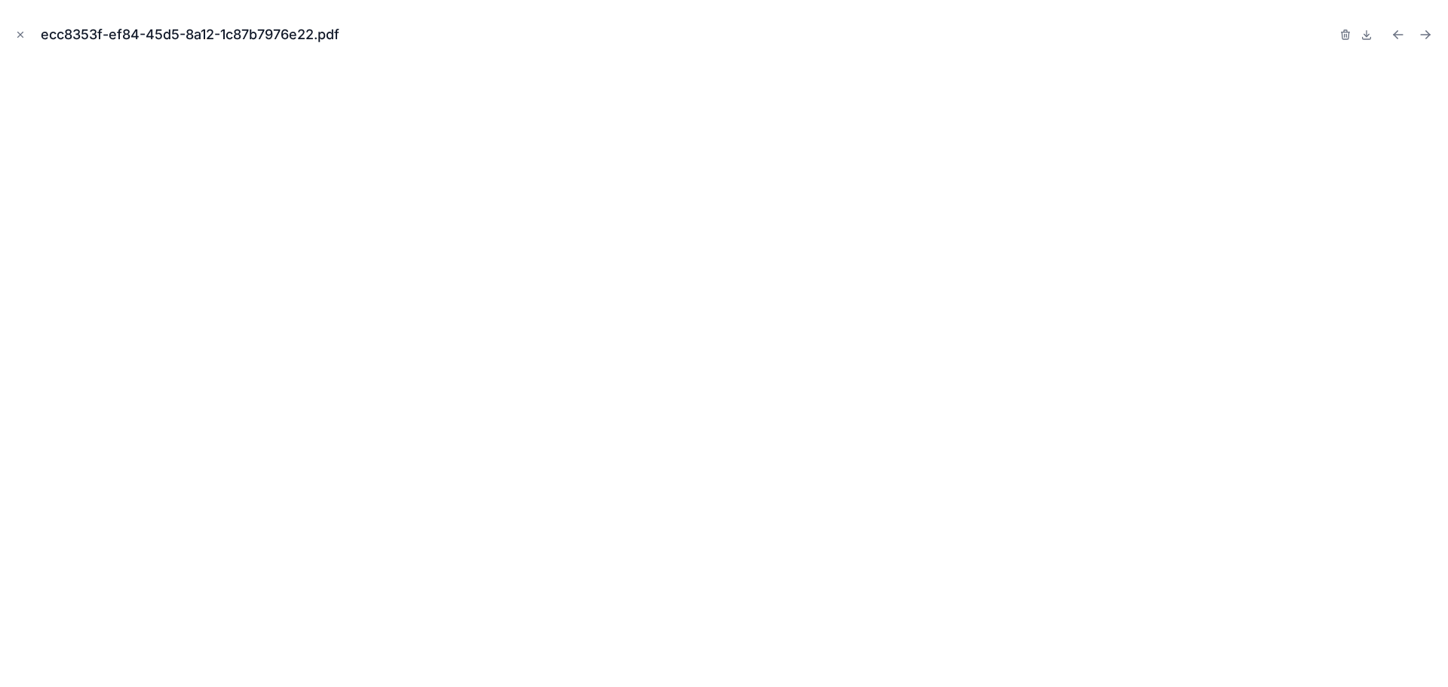
drag, startPoint x: 17, startPoint y: 34, endPoint x: 413, endPoint y: 157, distance: 415.3
click at [17, 34] on icon "Close modal" at bounding box center [20, 34] width 11 height 11
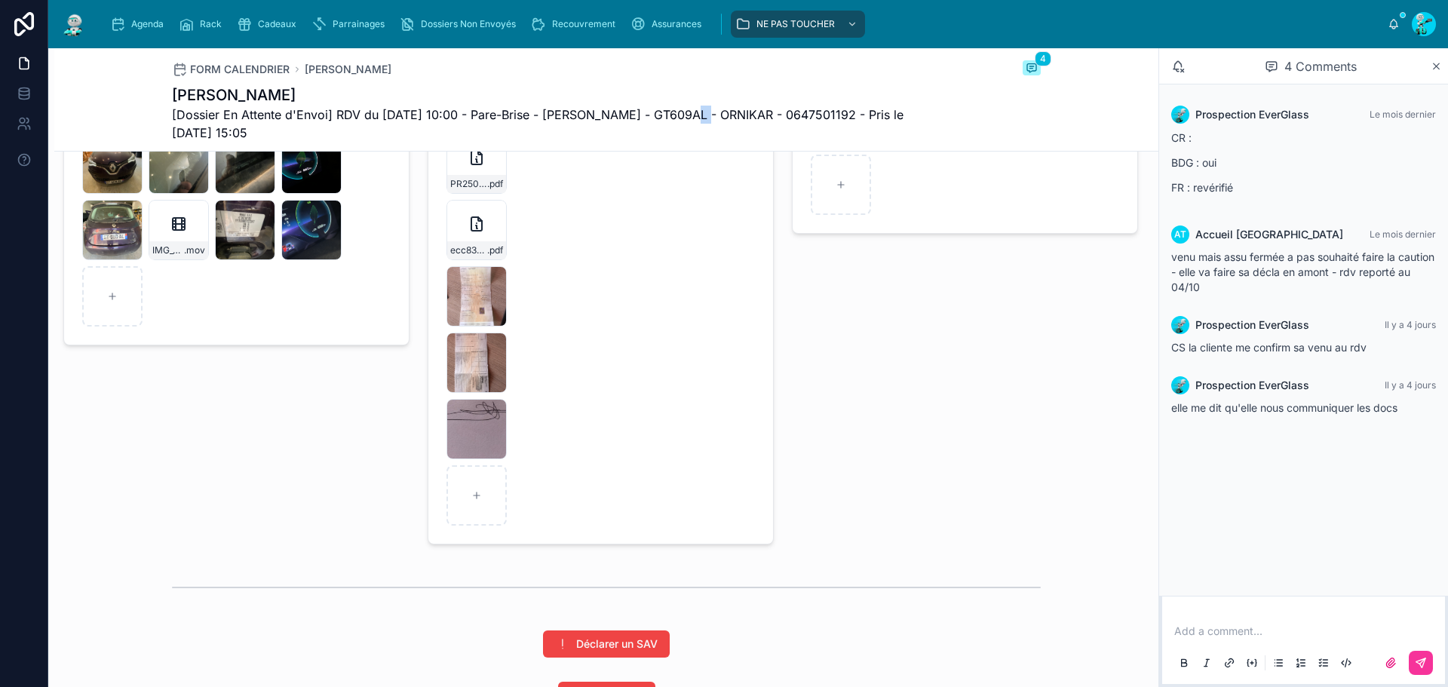
drag, startPoint x: 669, startPoint y: 119, endPoint x: 686, endPoint y: 118, distance: 16.6
click at [686, 118] on span "[Dossier En Attente d'Envoi] RDV du [DATE] 10:00 - Pare-Brise - [PERSON_NAME] -…" at bounding box center [550, 124] width 756 height 36
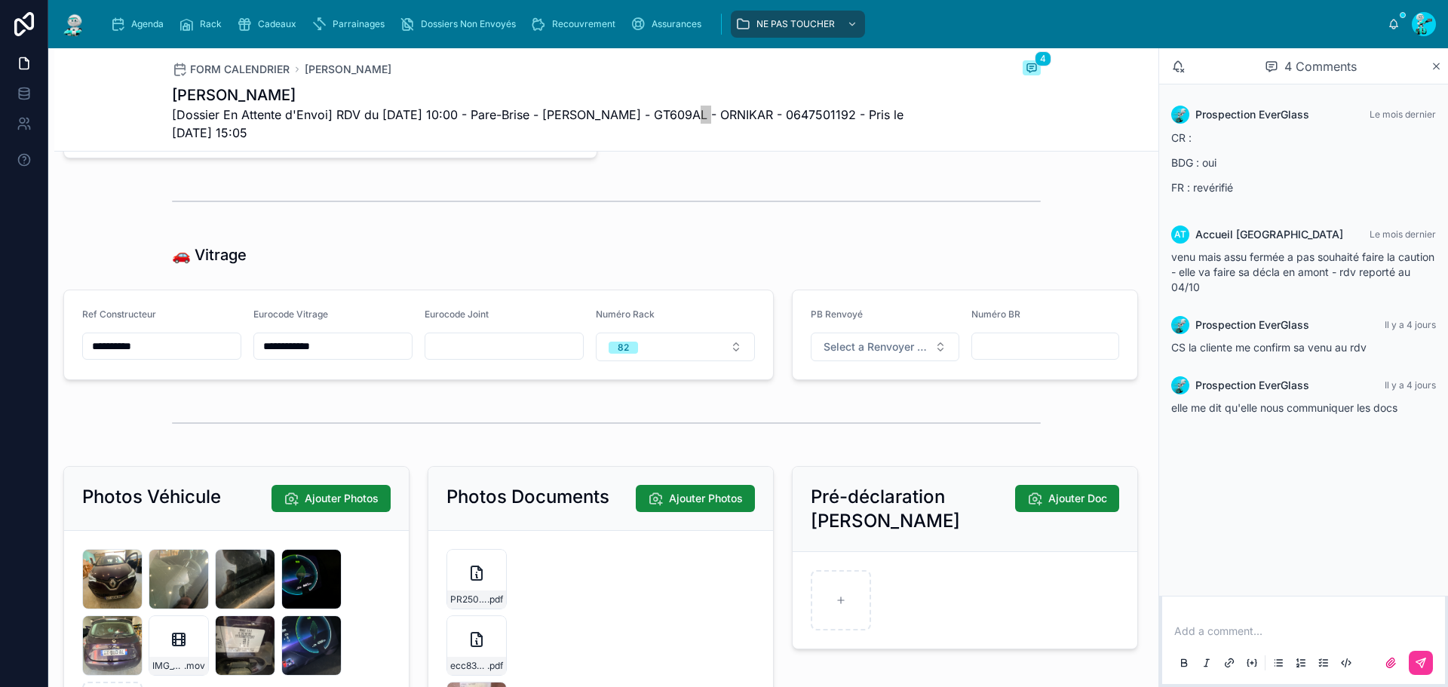
scroll to position [1878, 0]
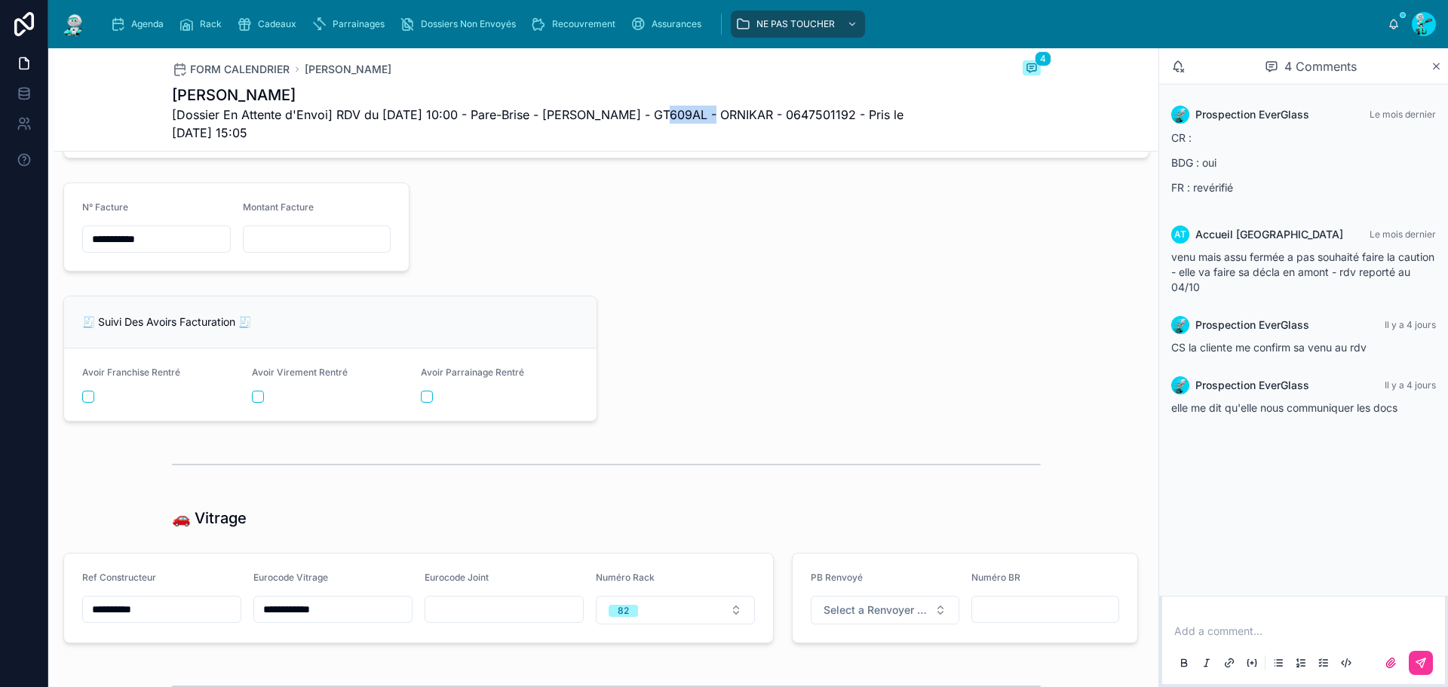
drag, startPoint x: 640, startPoint y: 110, endPoint x: 692, endPoint y: 110, distance: 52.0
click at [692, 110] on span "[Dossier En Attente d'Envoi] RDV du [DATE] 10:00 - Pare-Brise - [PERSON_NAME] -…" at bounding box center [550, 124] width 756 height 36
copy span "GT609AL"
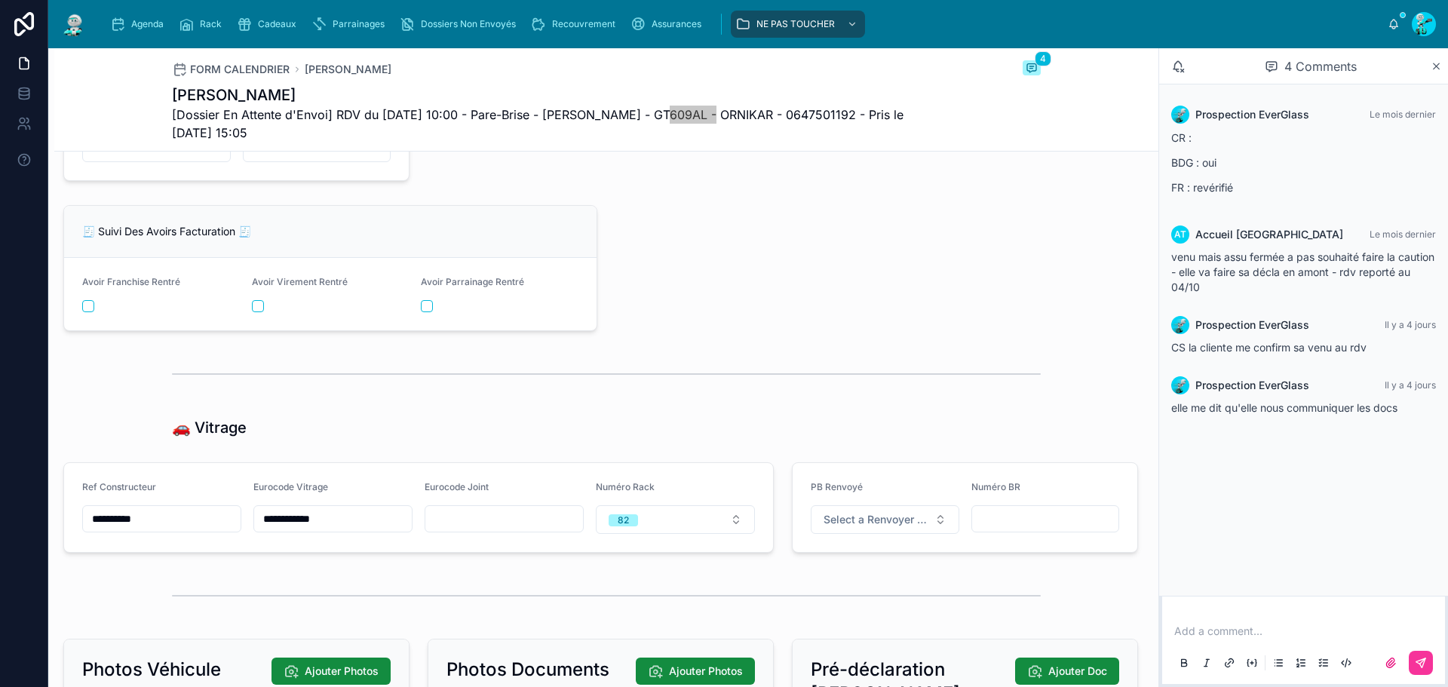
scroll to position [1954, 0]
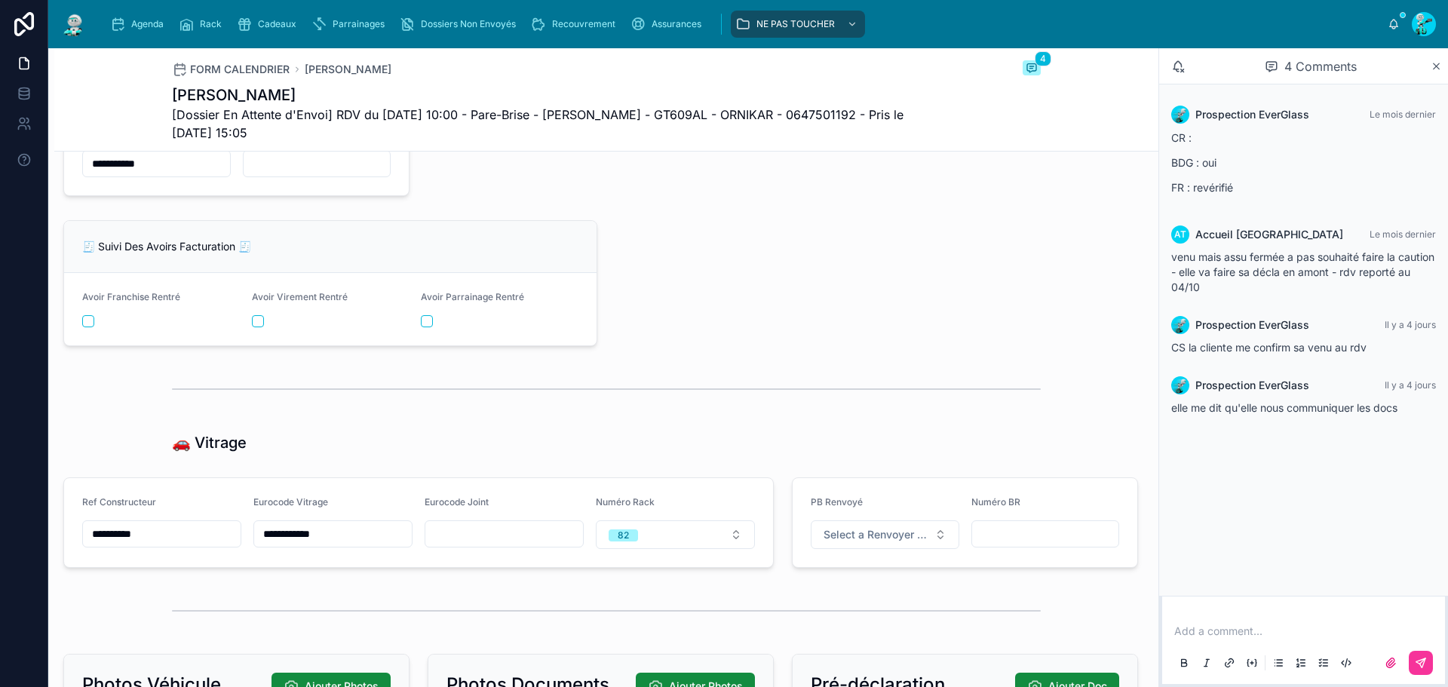
drag, startPoint x: 161, startPoint y: 559, endPoint x: 62, endPoint y: 542, distance: 101.1
click at [54, 543] on div "**********" at bounding box center [418, 522] width 729 height 103
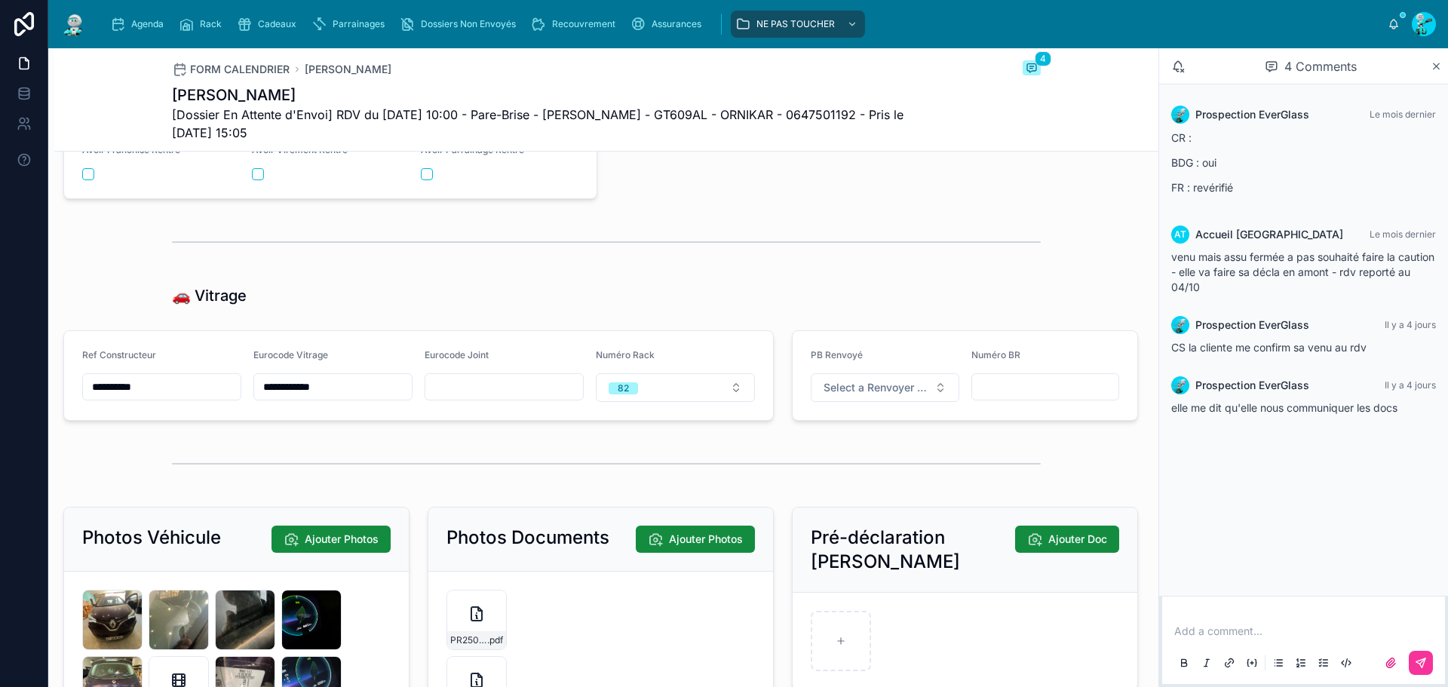
scroll to position [2104, 0]
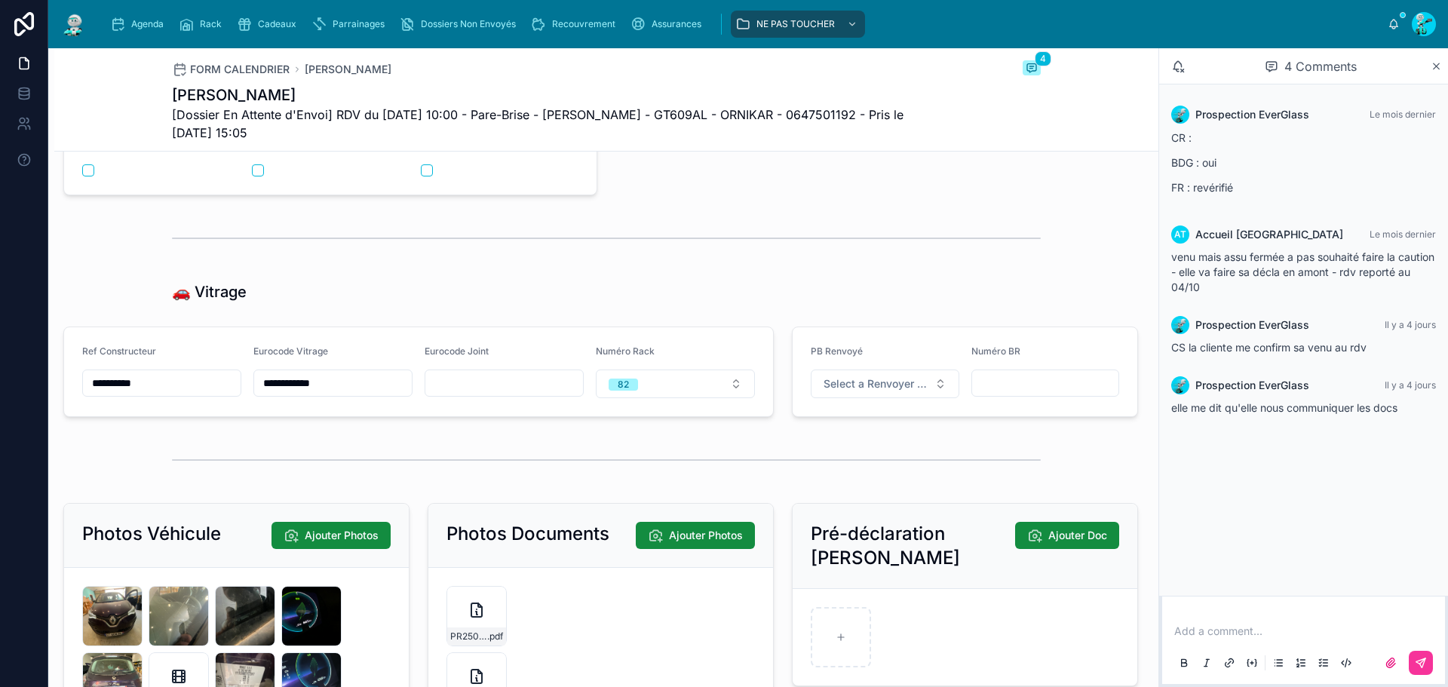
drag, startPoint x: 341, startPoint y: 409, endPoint x: 226, endPoint y: 397, distance: 115.3
click at [226, 397] on form "**********" at bounding box center [418, 371] width 709 height 89
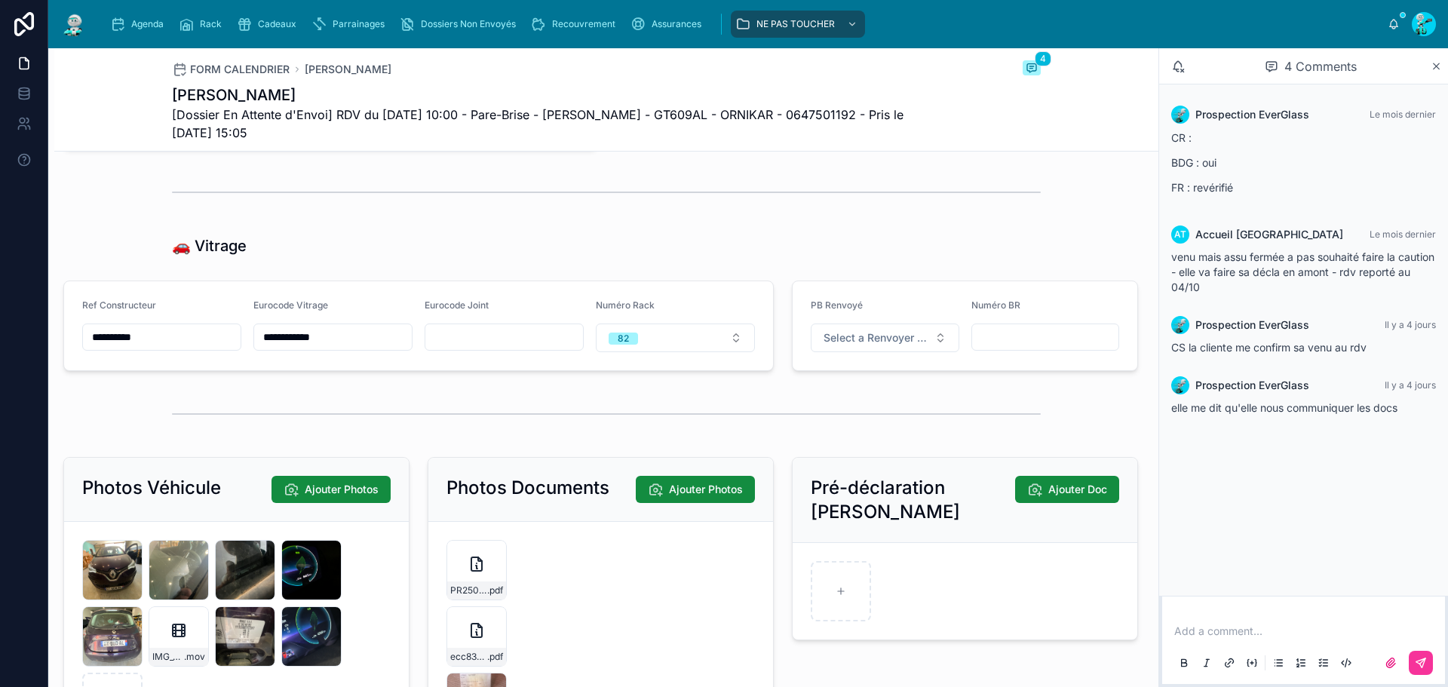
scroll to position [2187, 0]
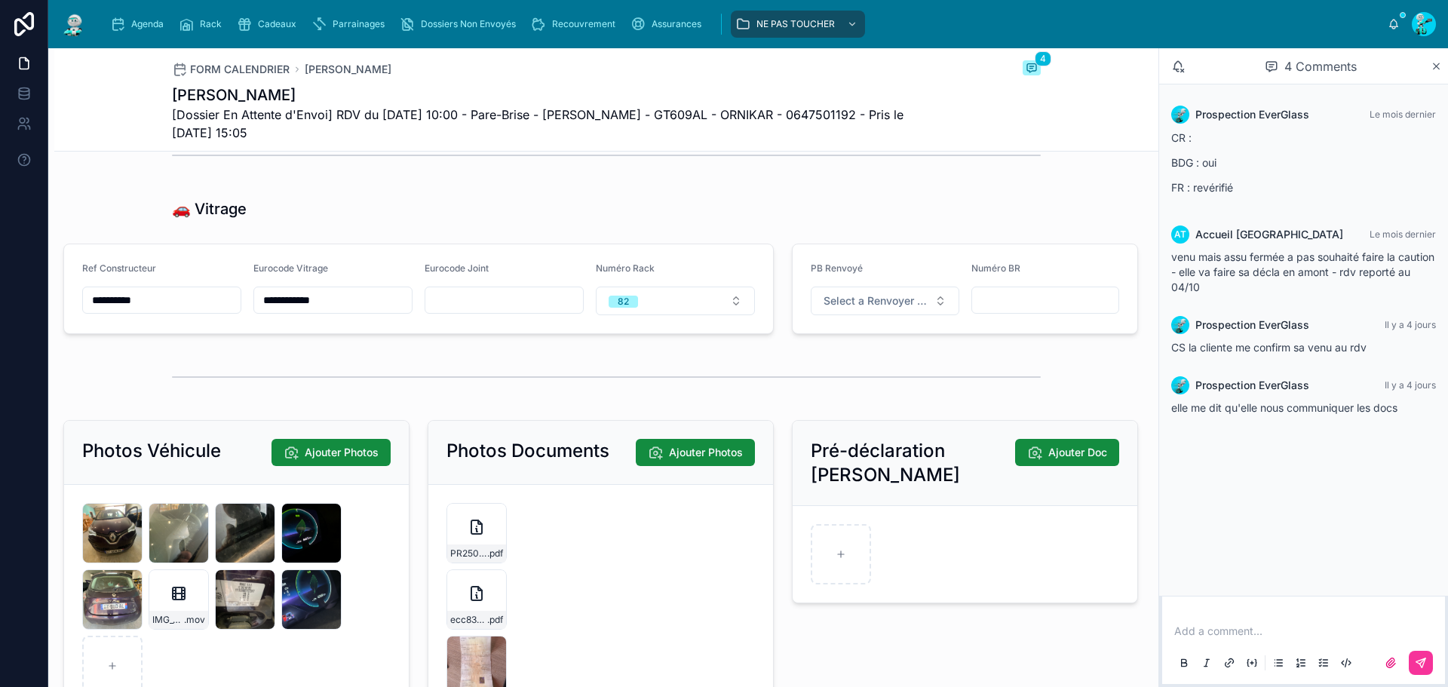
drag, startPoint x: 266, startPoint y: 315, endPoint x: 186, endPoint y: 302, distance: 81.6
click at [186, 302] on form "**********" at bounding box center [418, 288] width 709 height 89
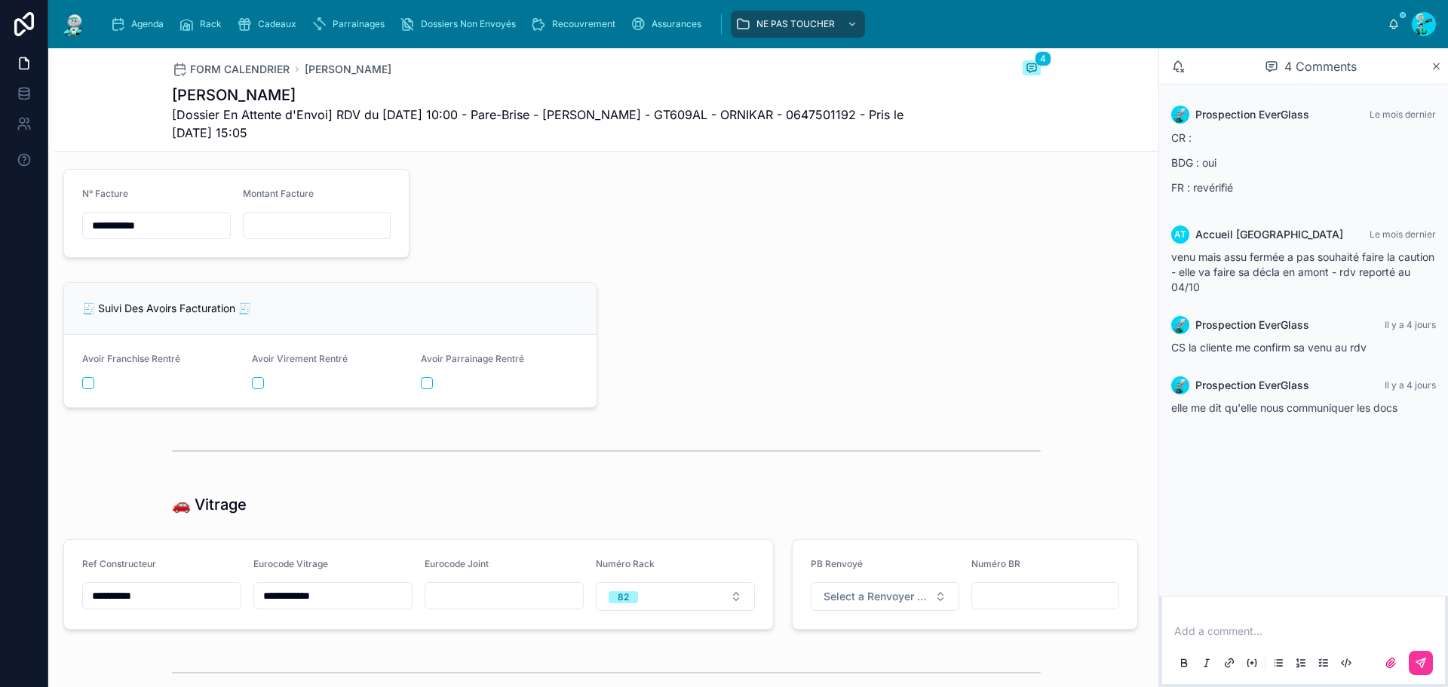
scroll to position [1810, 0]
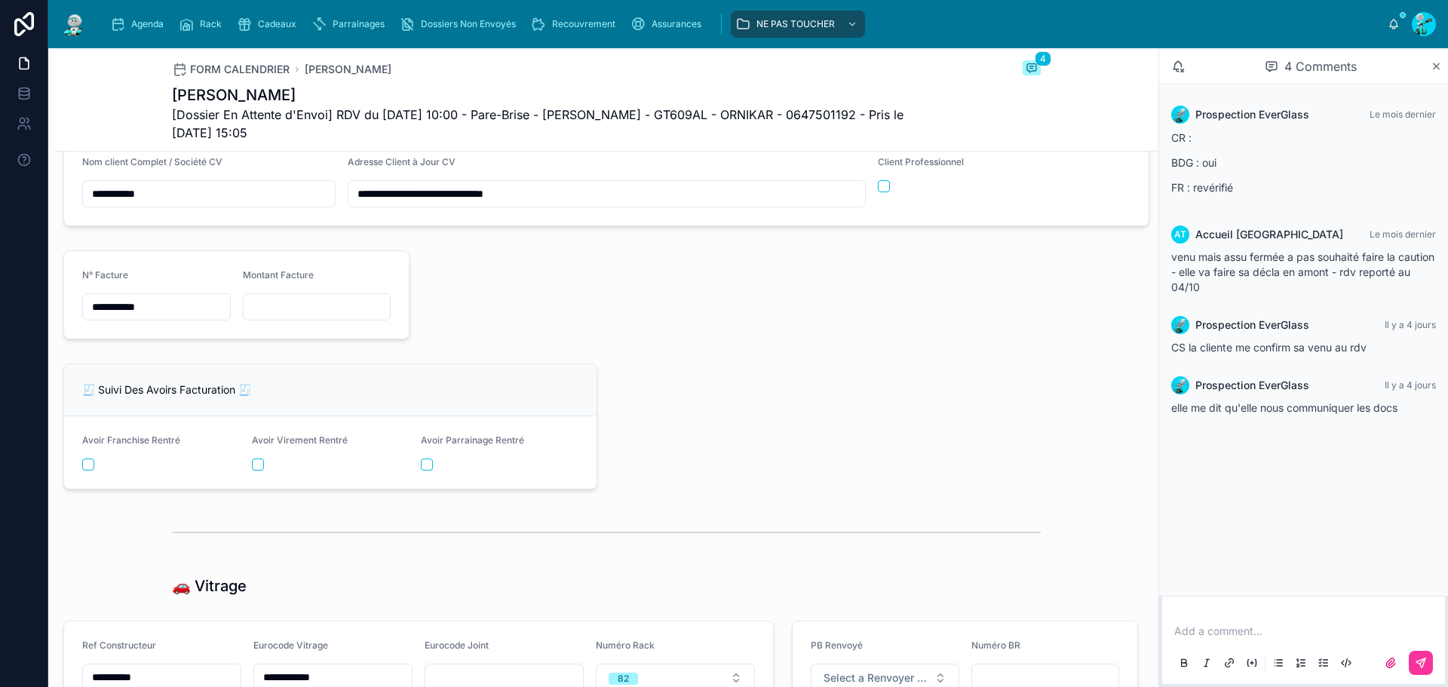
drag, startPoint x: 465, startPoint y: 220, endPoint x: 346, endPoint y: 210, distance: 118.9
click at [348, 204] on input "**********" at bounding box center [606, 193] width 517 height 21
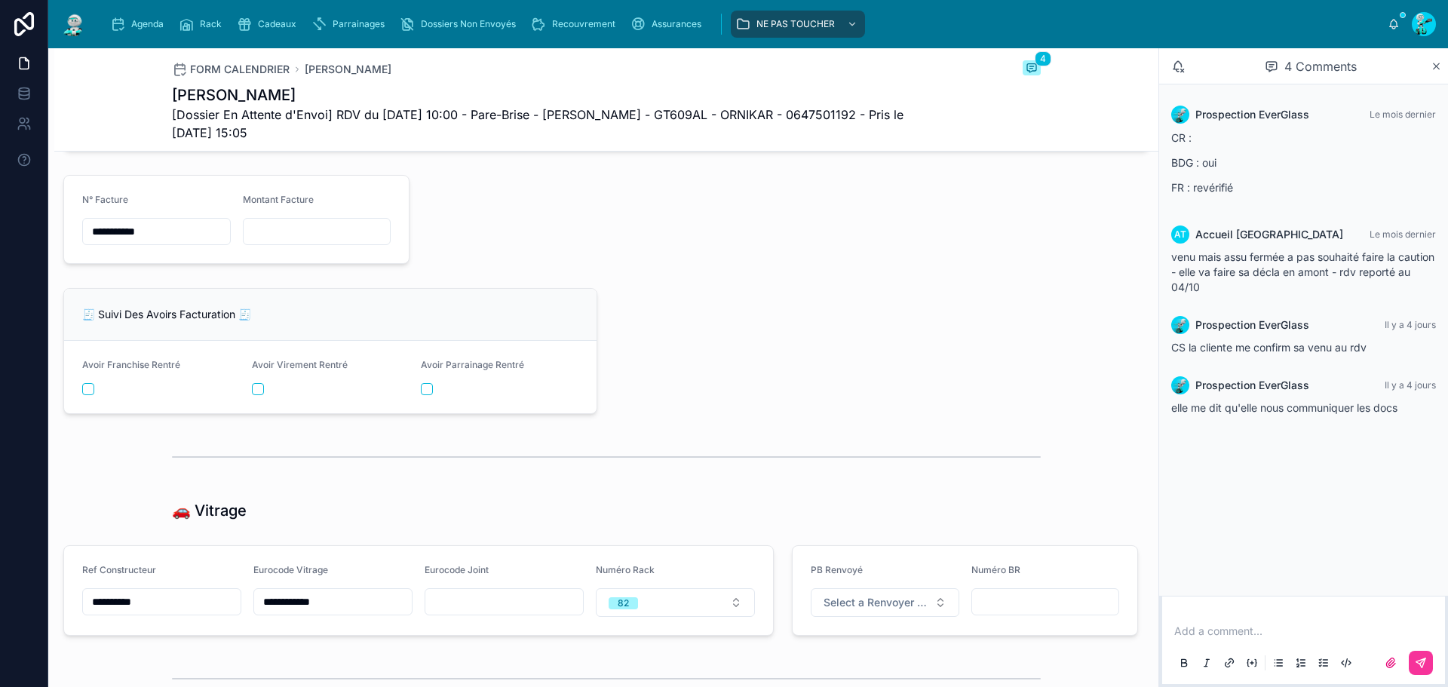
drag, startPoint x: 150, startPoint y: 256, endPoint x: 57, endPoint y: 247, distance: 93.2
click at [57, 247] on div "**********" at bounding box center [236, 219] width 364 height 101
type input "**********"
click at [298, 242] on input "text" at bounding box center [317, 231] width 147 height 21
paste input "*********"
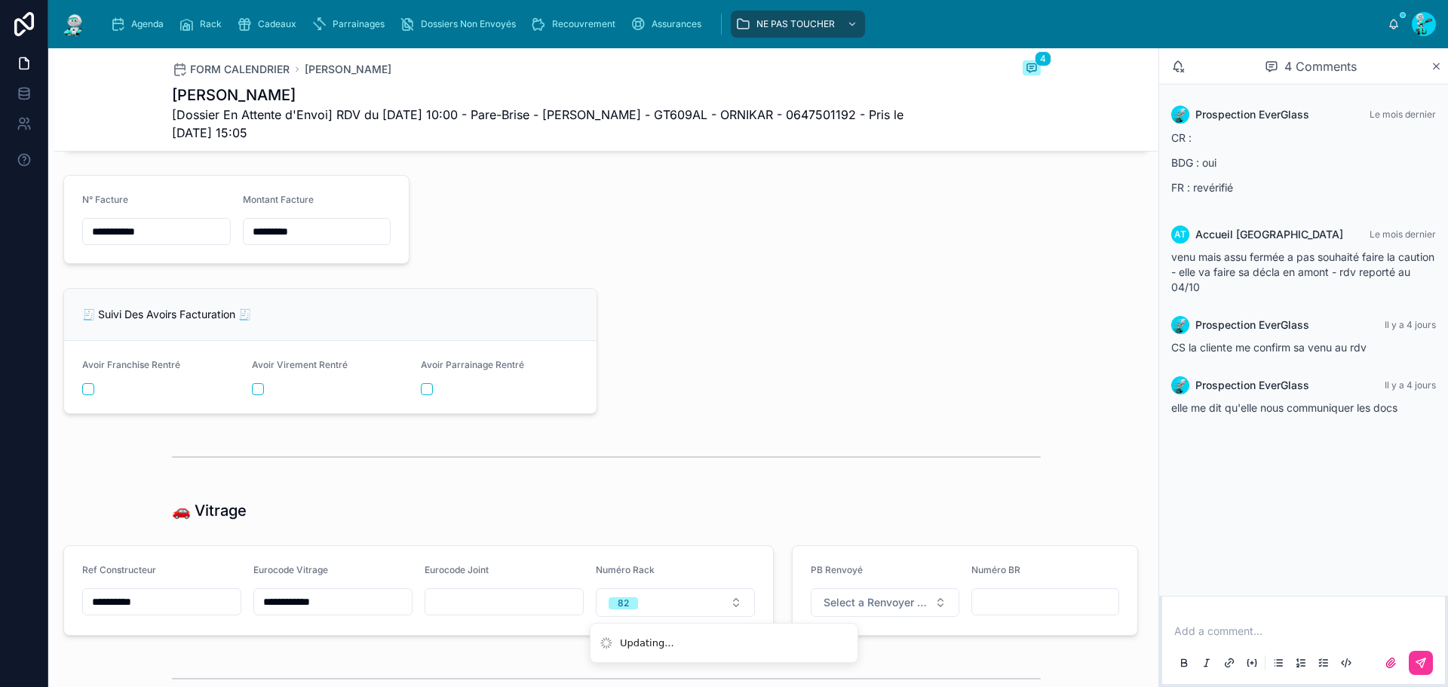
type input "*********"
click at [610, 243] on div at bounding box center [783, 219] width 729 height 101
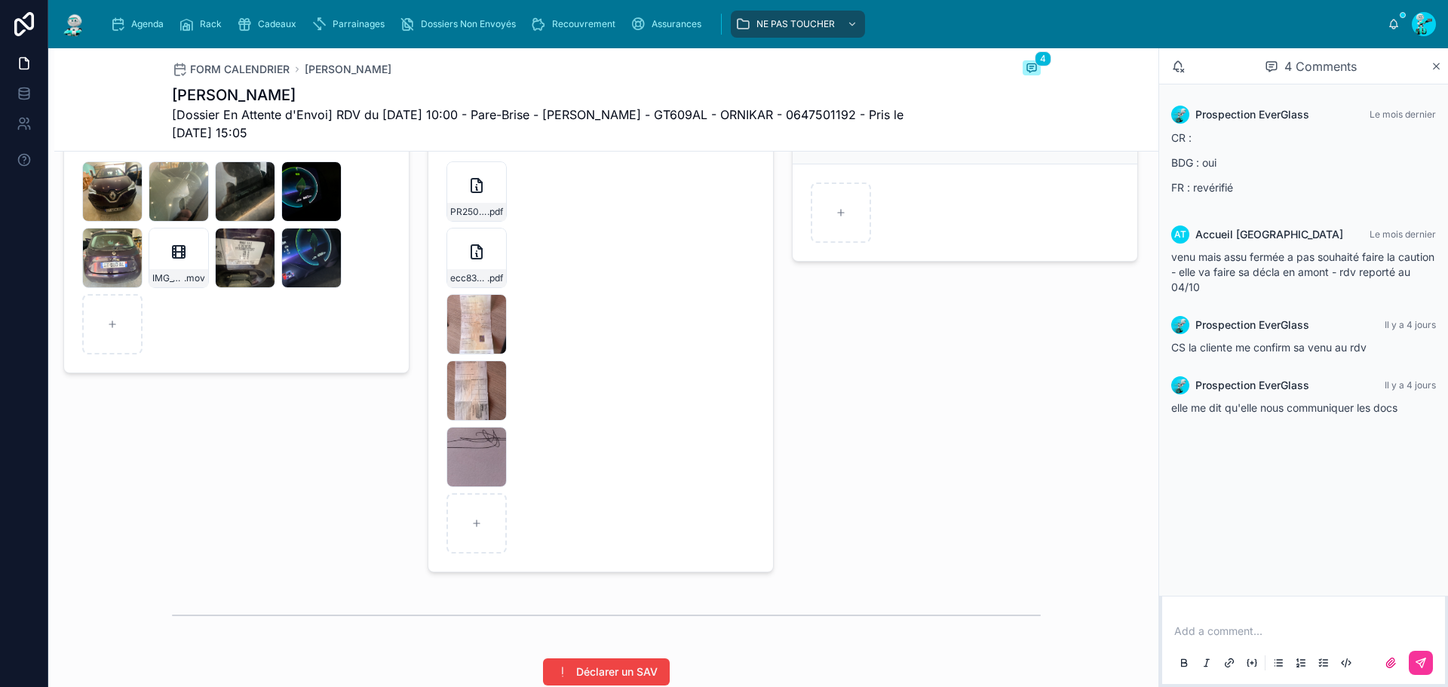
scroll to position [2708, 0]
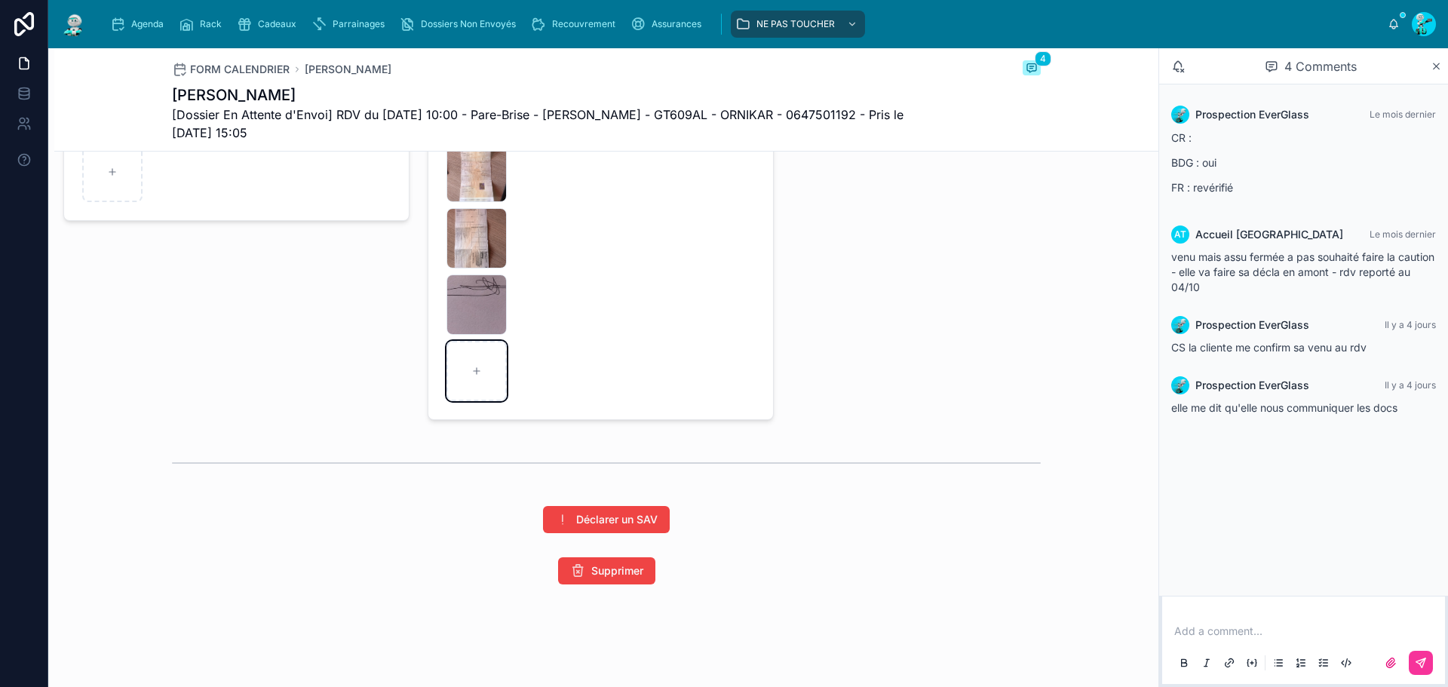
click at [469, 364] on div at bounding box center [477, 371] width 60 height 60
type input "**********"
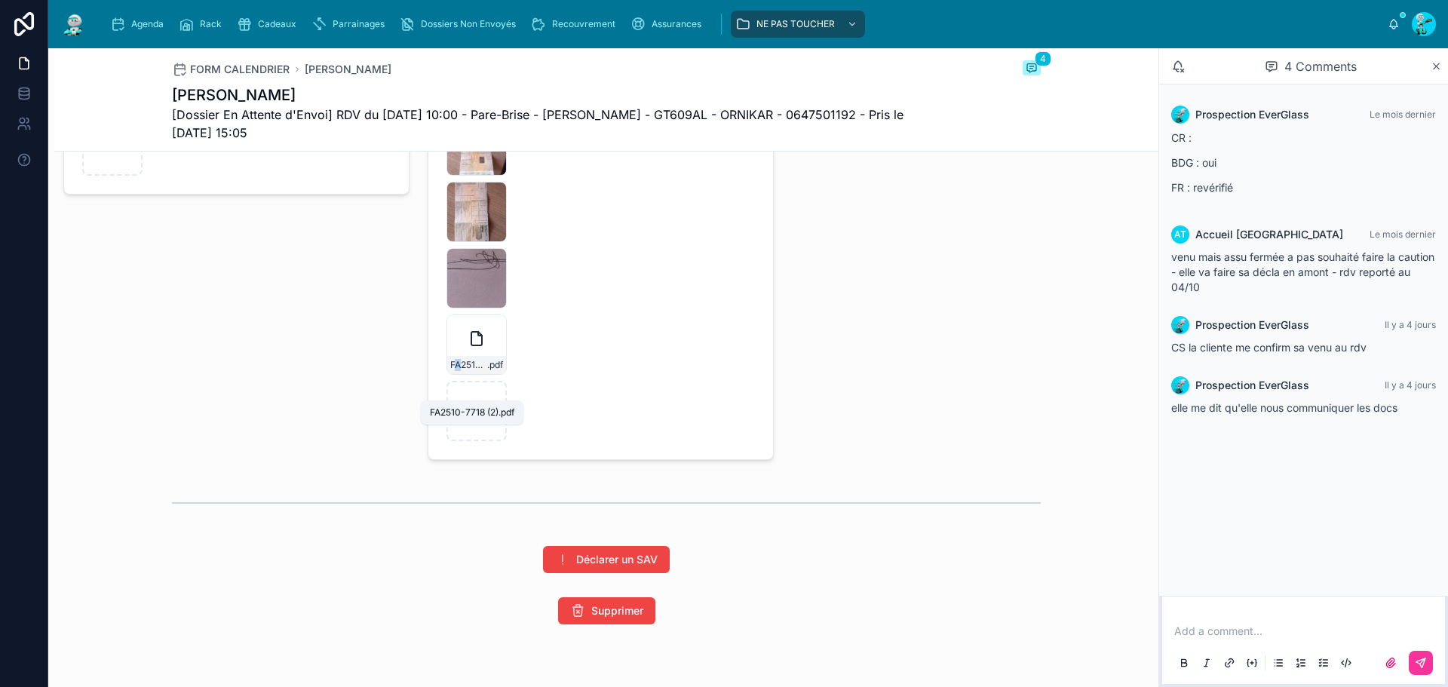
click at [454, 371] on span "FA2510-7718 (2)" at bounding box center [468, 365] width 37 height 12
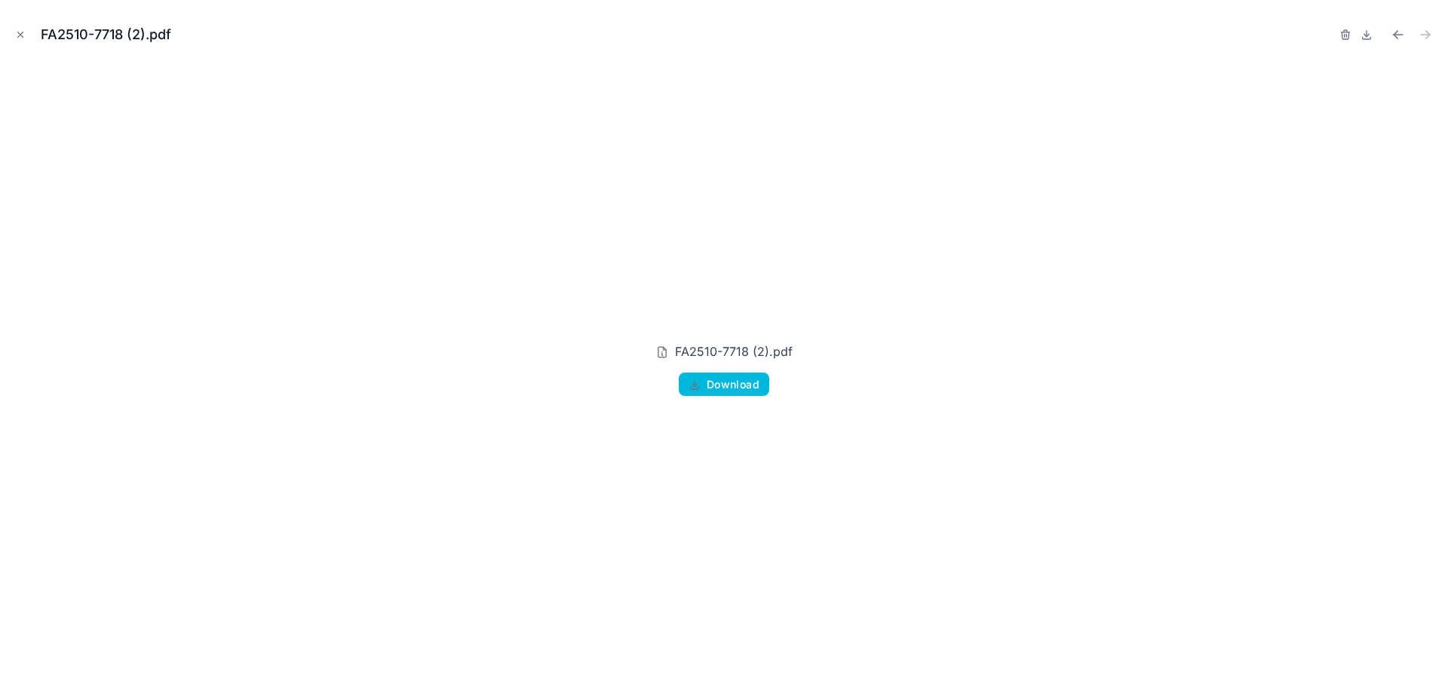
click at [719, 386] on span "Download" at bounding box center [733, 385] width 53 height 14
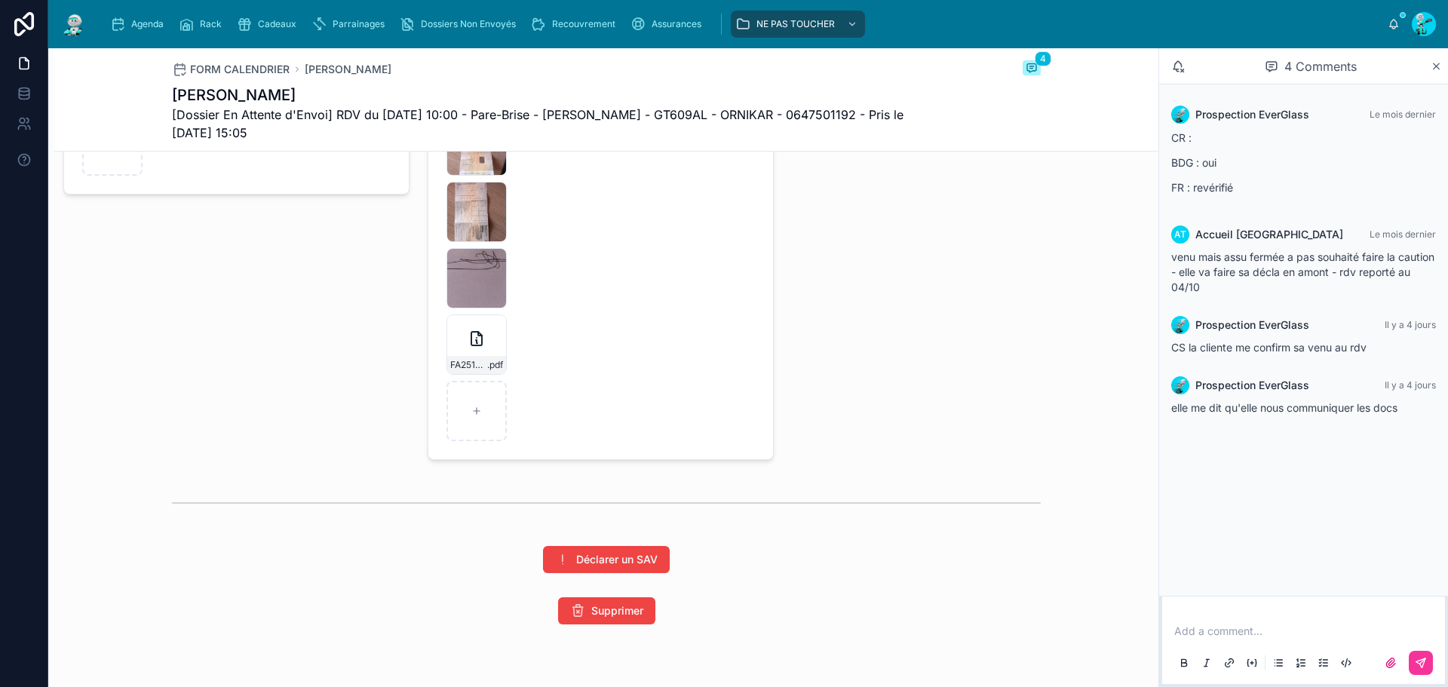
click at [965, 297] on div "Pré-déclaration Bris De Glace Ajouter Doc" at bounding box center [965, 180] width 364 height 572
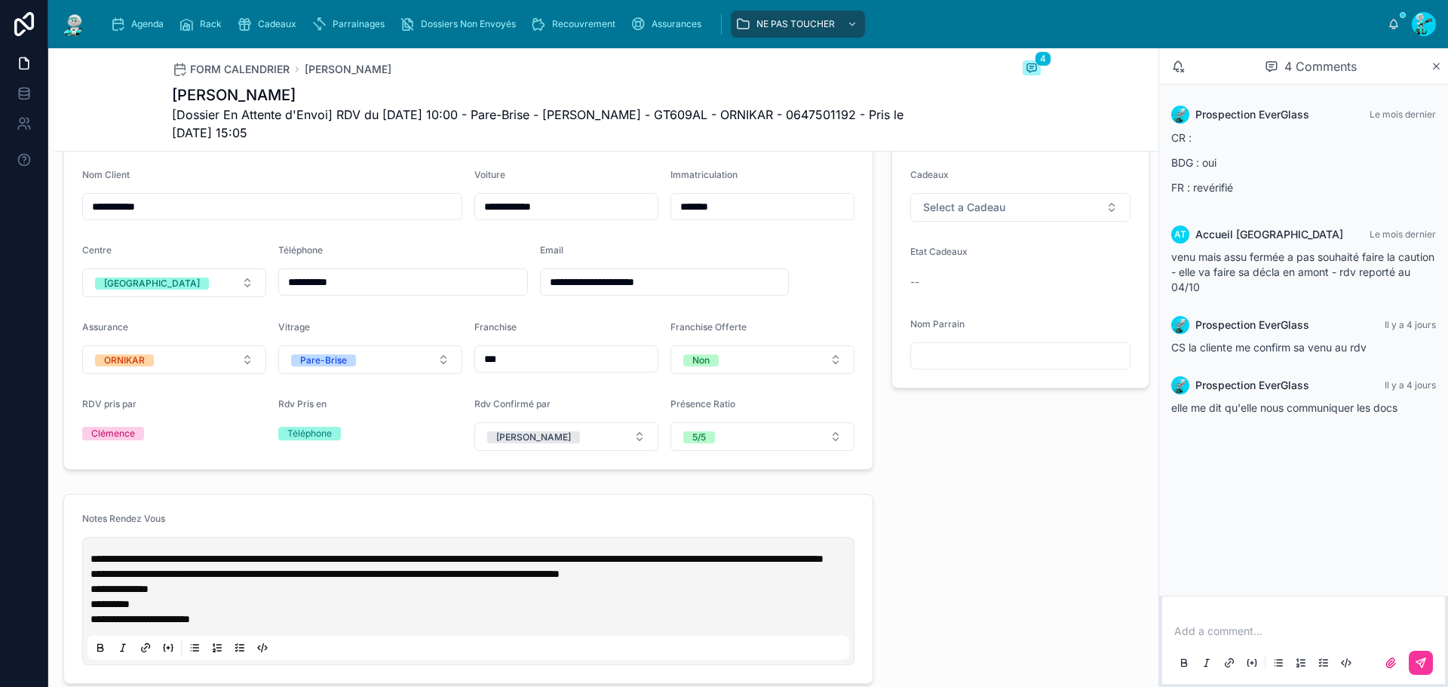
scroll to position [520, 0]
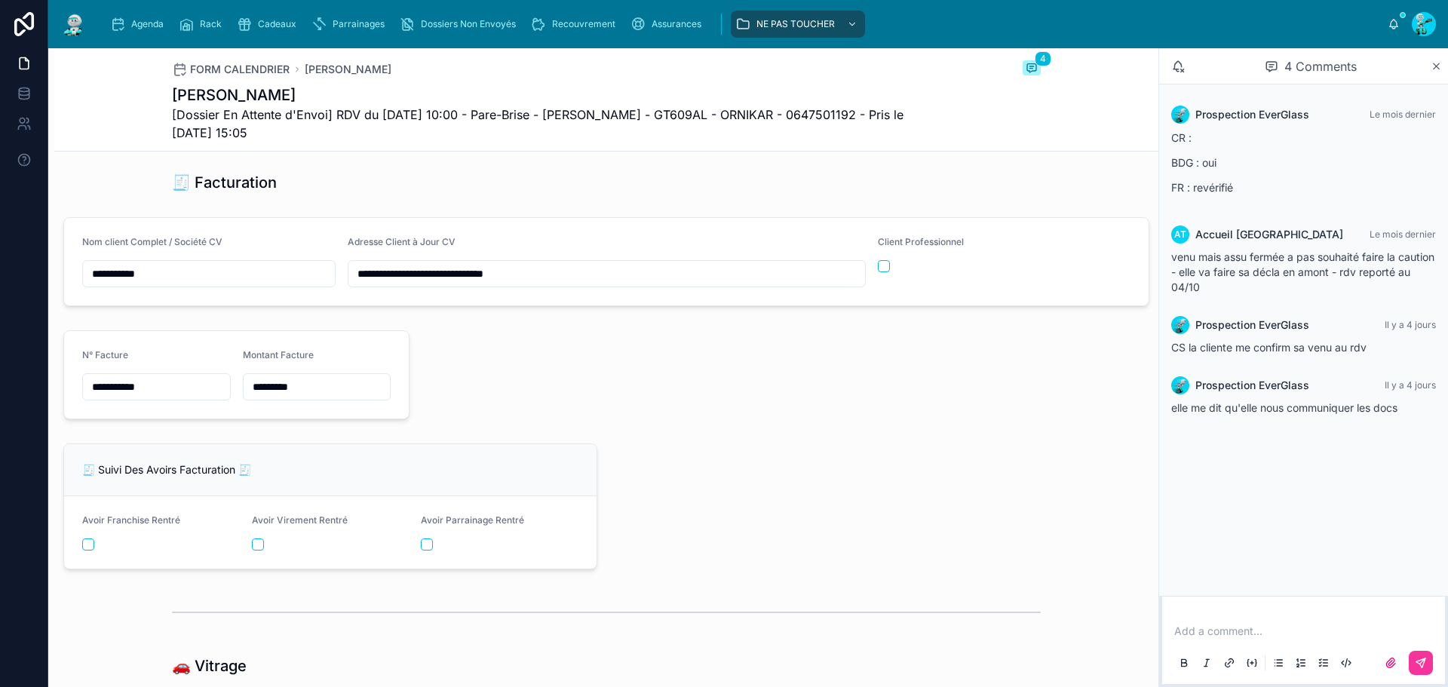
scroll to position [1727, 0]
click at [845, 428] on div at bounding box center [783, 377] width 729 height 101
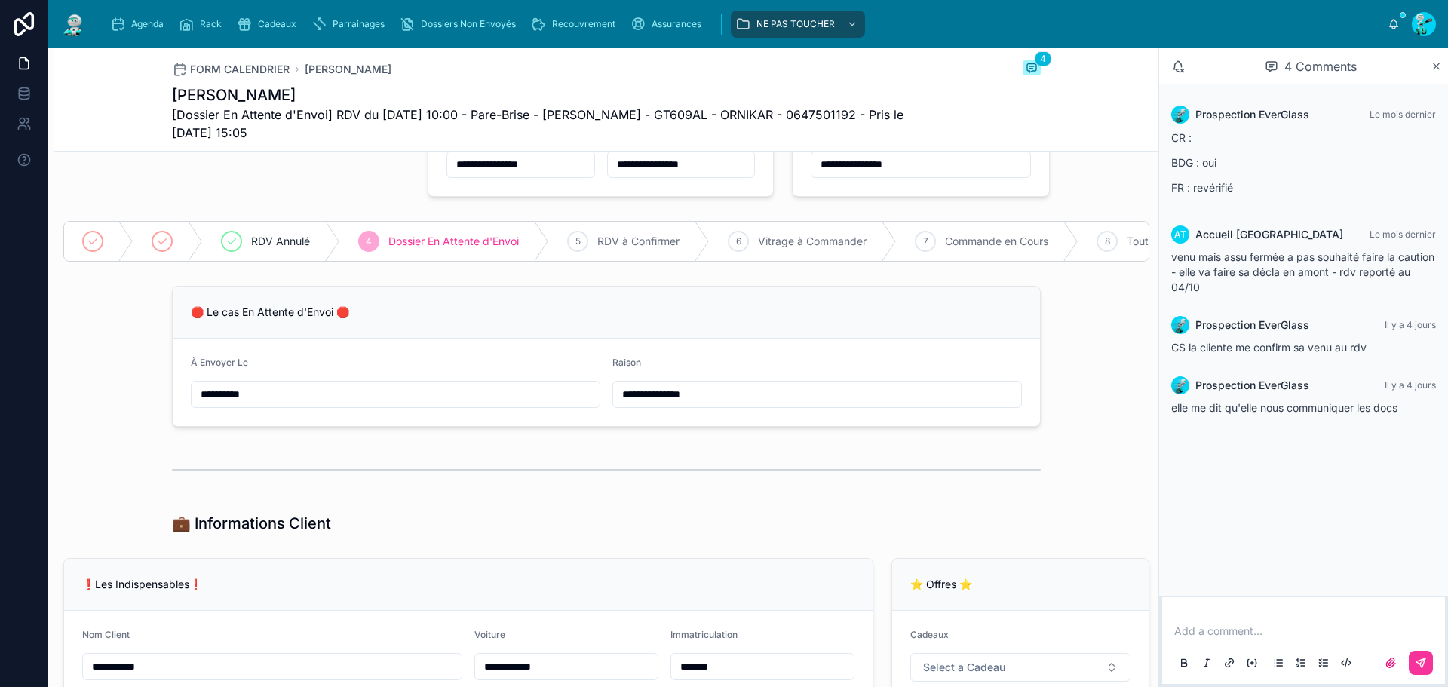
scroll to position [0, 0]
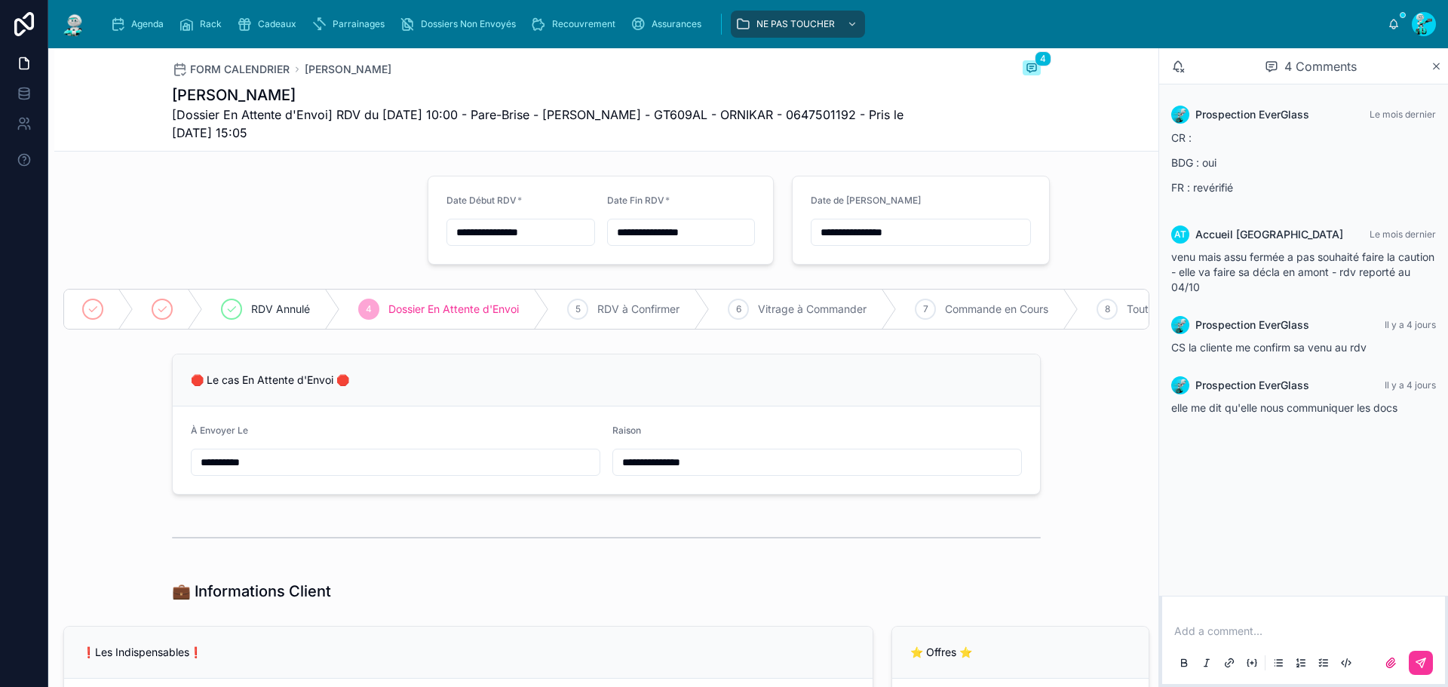
click at [151, 28] on span "Agenda" at bounding box center [147, 24] width 32 height 12
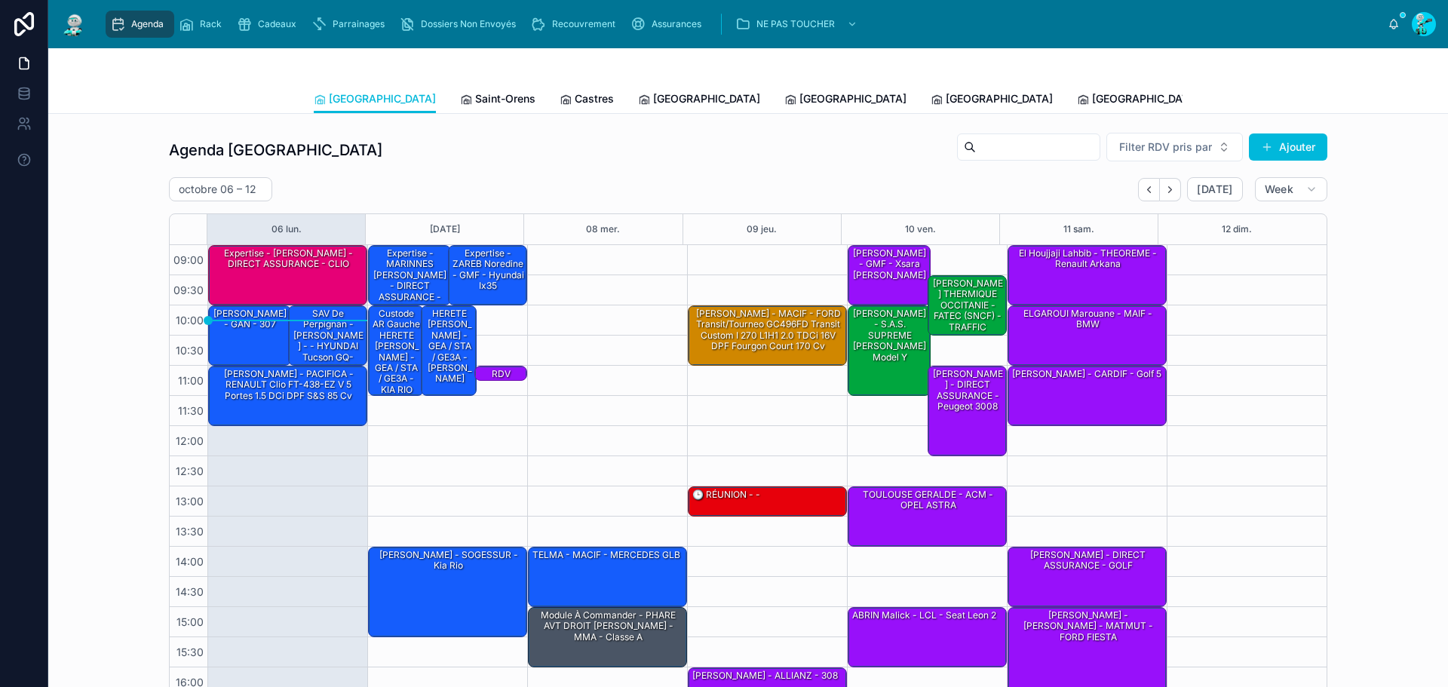
scroll to position [87, 0]
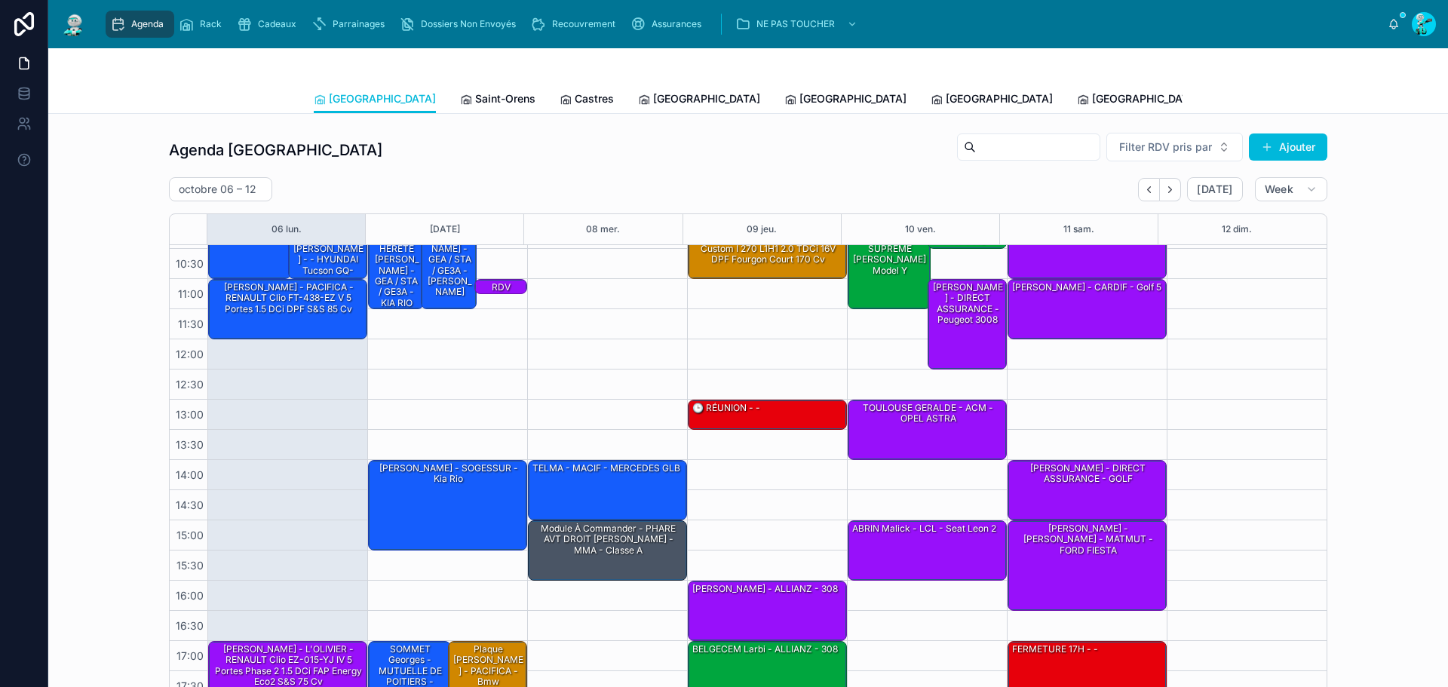
click at [151, 28] on span "Agenda" at bounding box center [147, 24] width 32 height 12
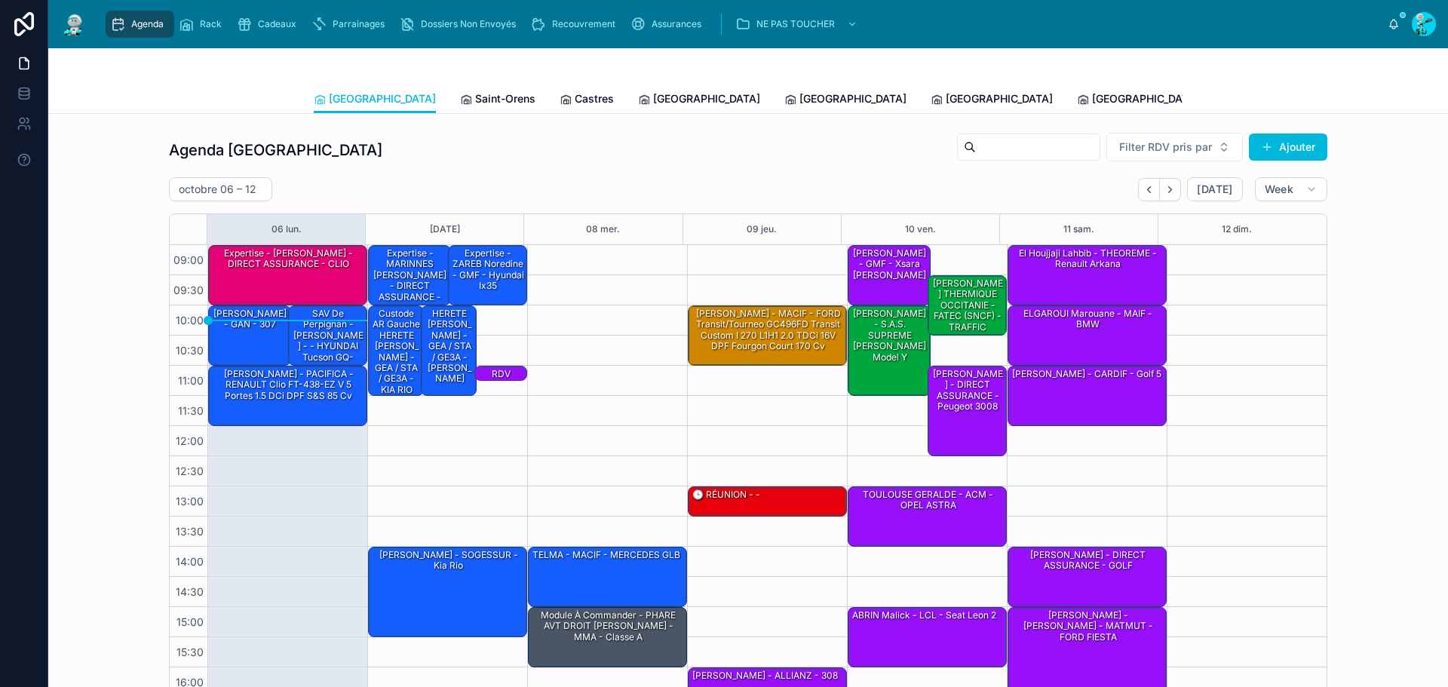
click at [1152, 195] on button "Back" at bounding box center [1149, 189] width 22 height 23
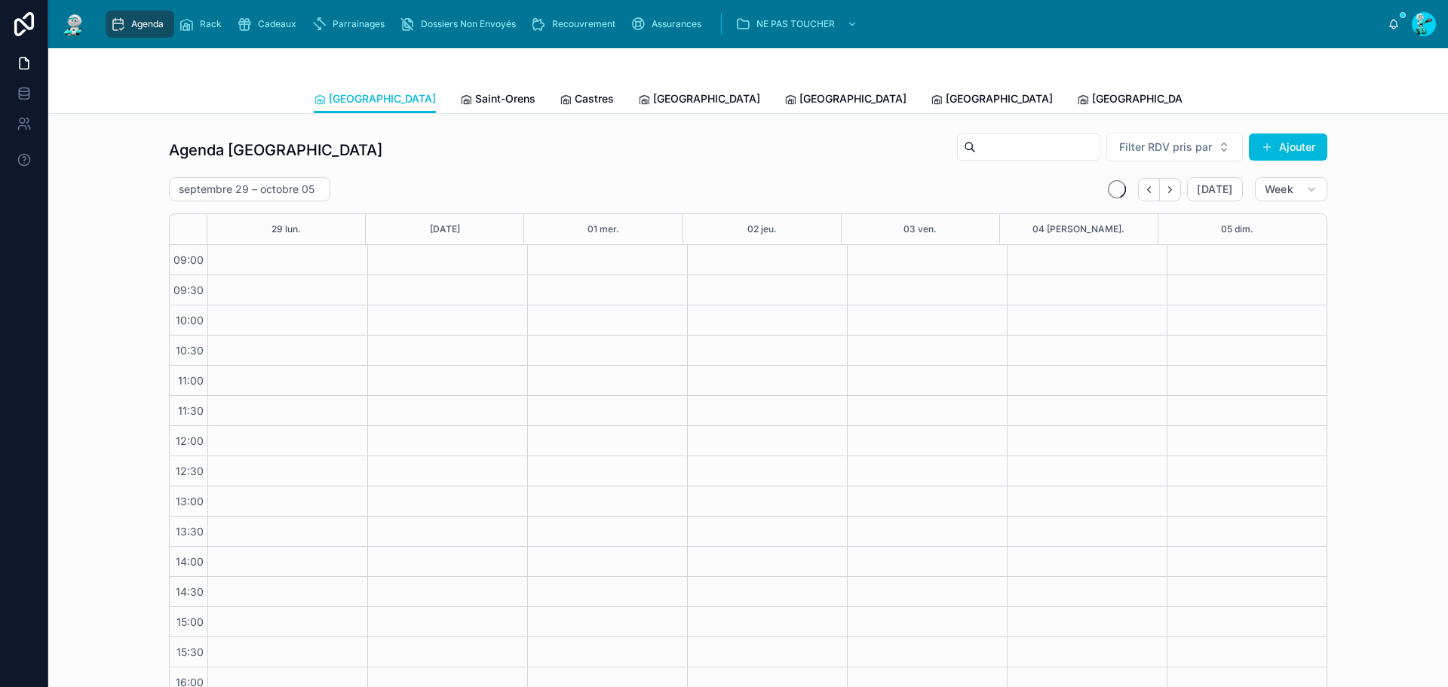
click at [341, 95] on span "[GEOGRAPHIC_DATA]" at bounding box center [382, 98] width 107 height 15
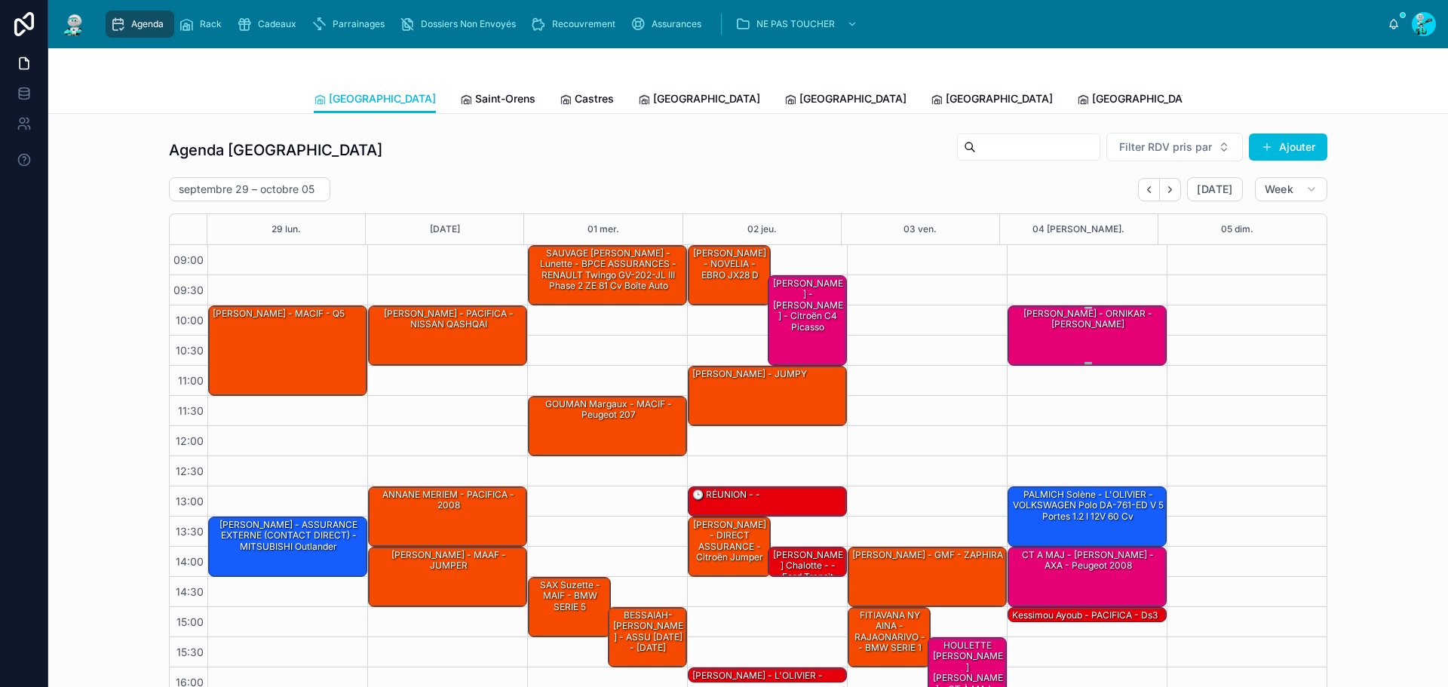
click at [1104, 329] on div "[PERSON_NAME] - ORNIKAR - [PERSON_NAME]" at bounding box center [1088, 319] width 155 height 25
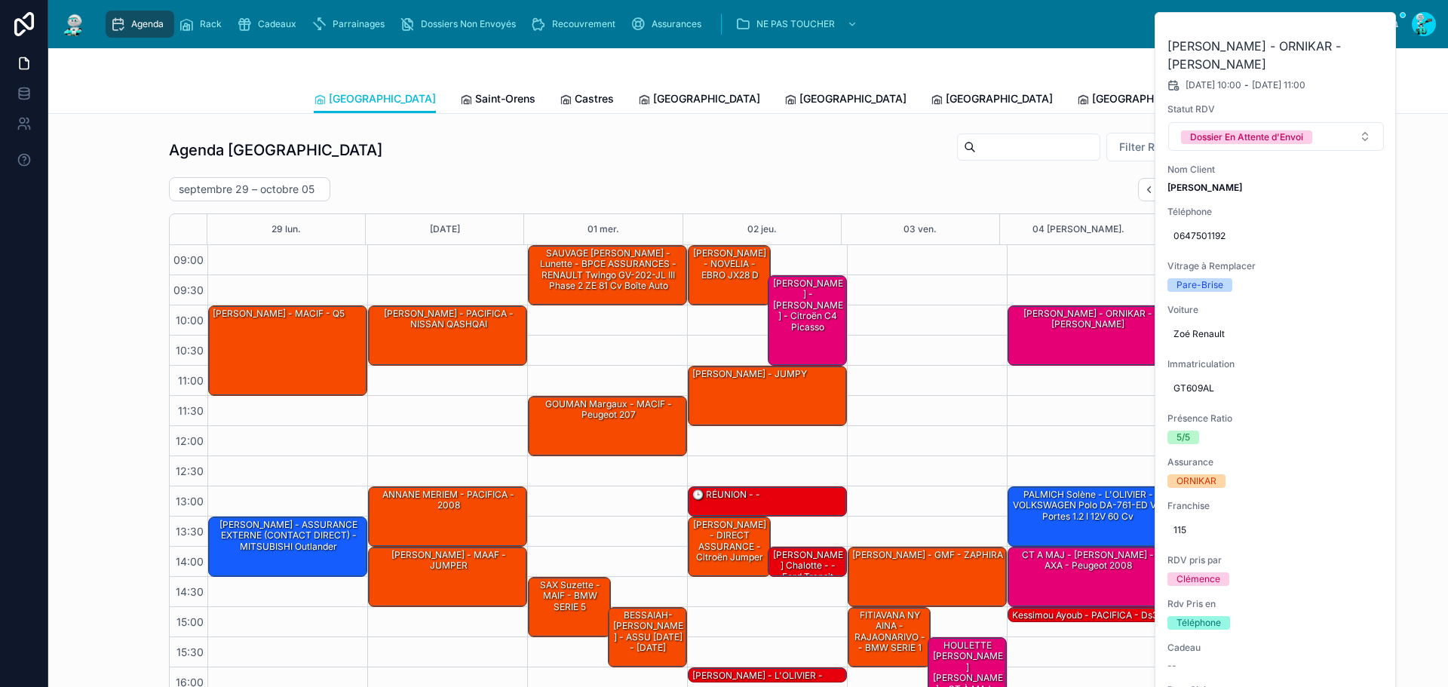
click at [0, 0] on icon at bounding box center [0, 0] width 0 height 0
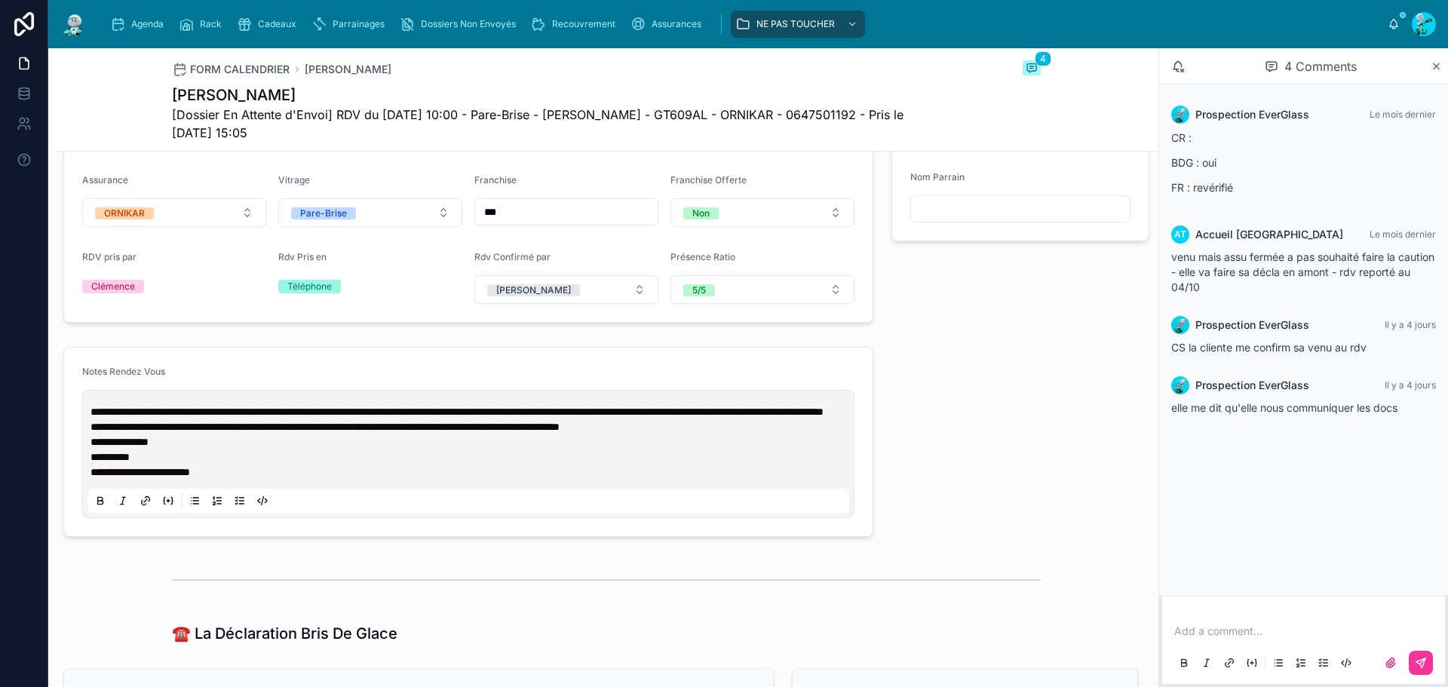
scroll to position [679, 0]
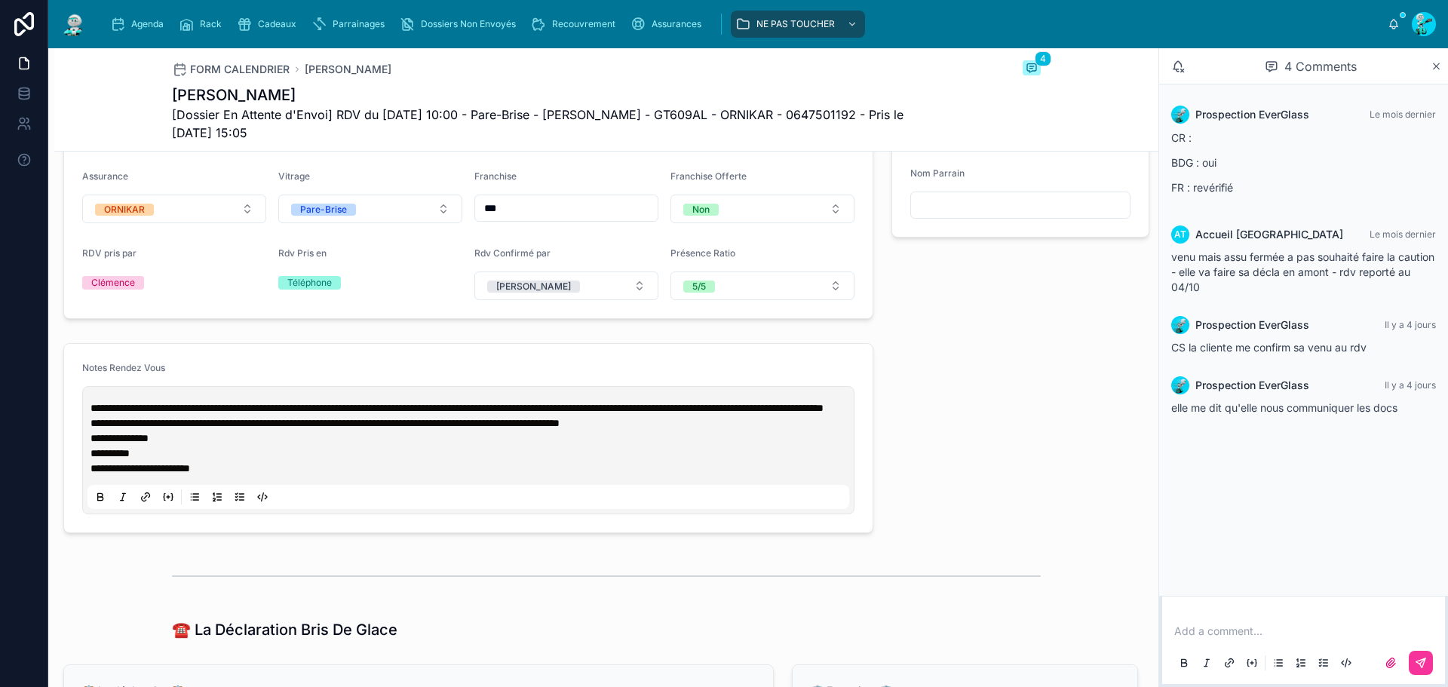
click at [91, 413] on span "**********" at bounding box center [457, 408] width 733 height 11
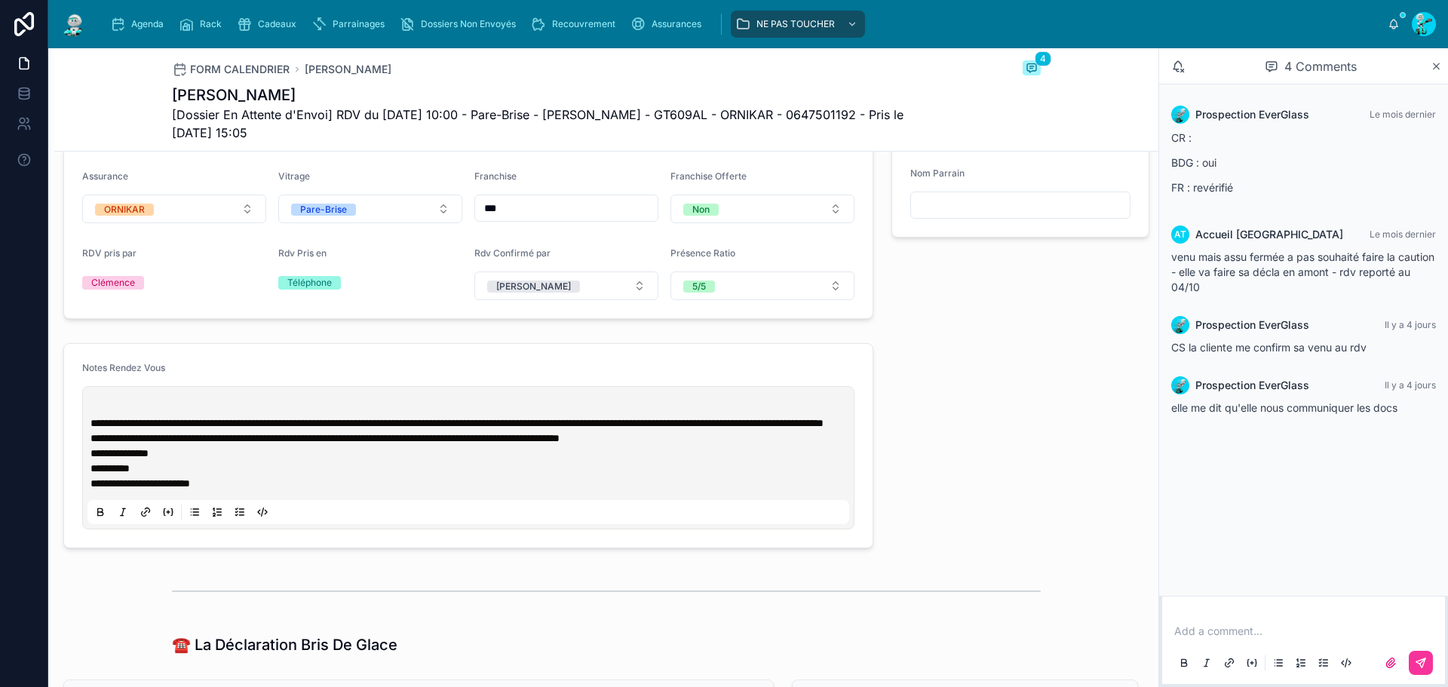
click at [100, 416] on p at bounding box center [472, 408] width 762 height 15
click at [137, 416] on p "**" at bounding box center [472, 408] width 762 height 15
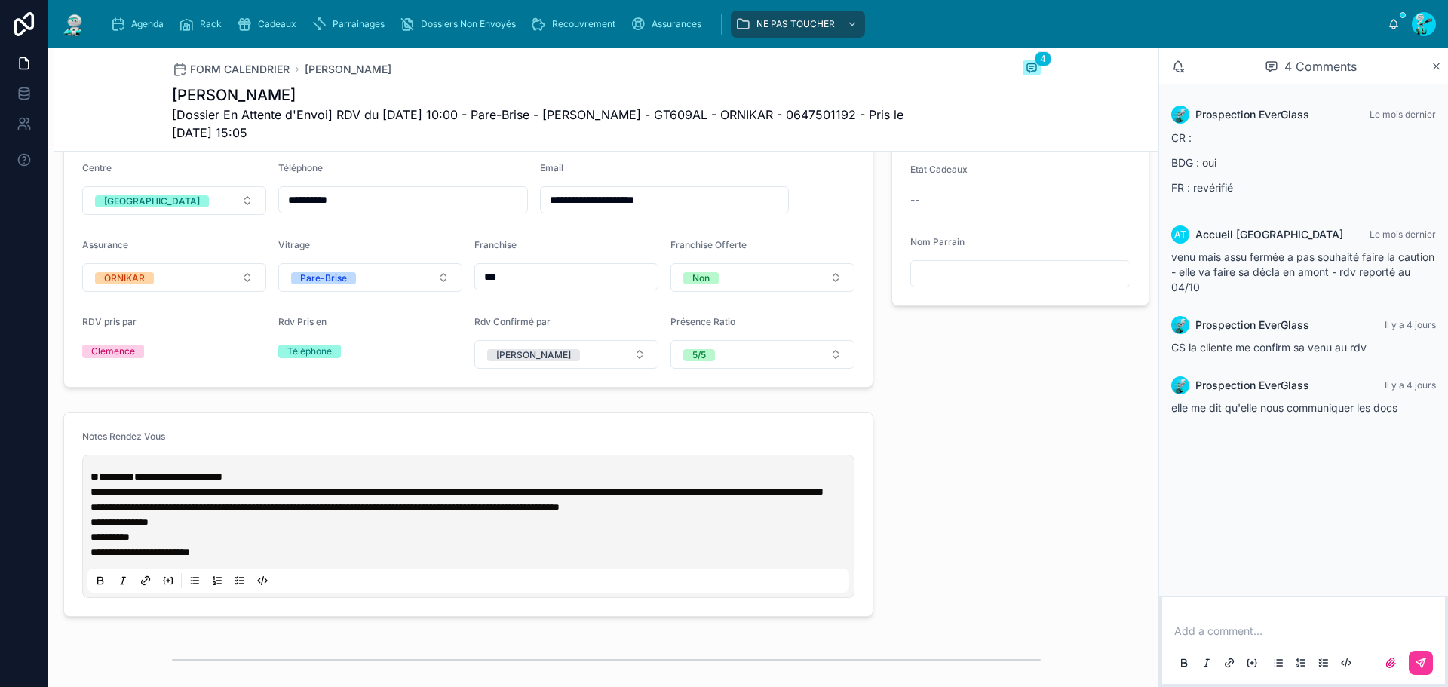
scroll to position [603, 0]
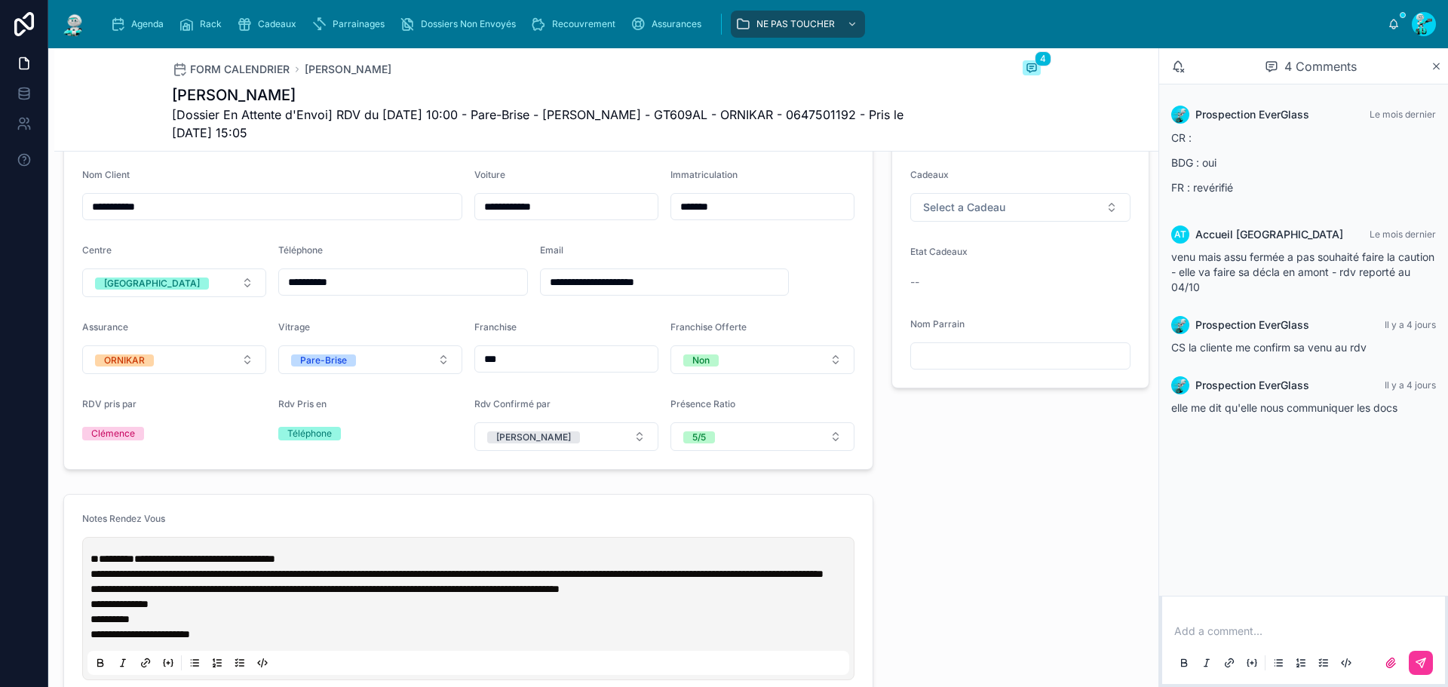
scroll to position [0, 0]
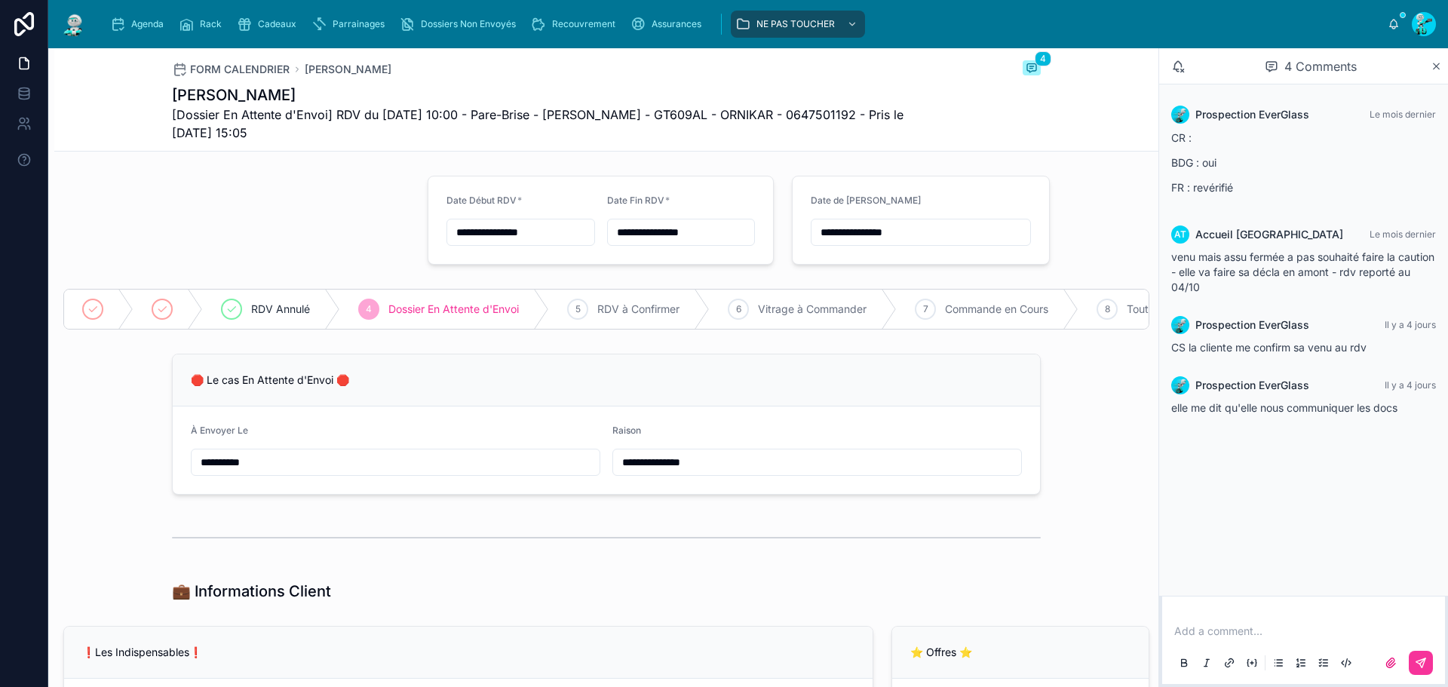
click at [140, 21] on span "Agenda" at bounding box center [147, 24] width 32 height 12
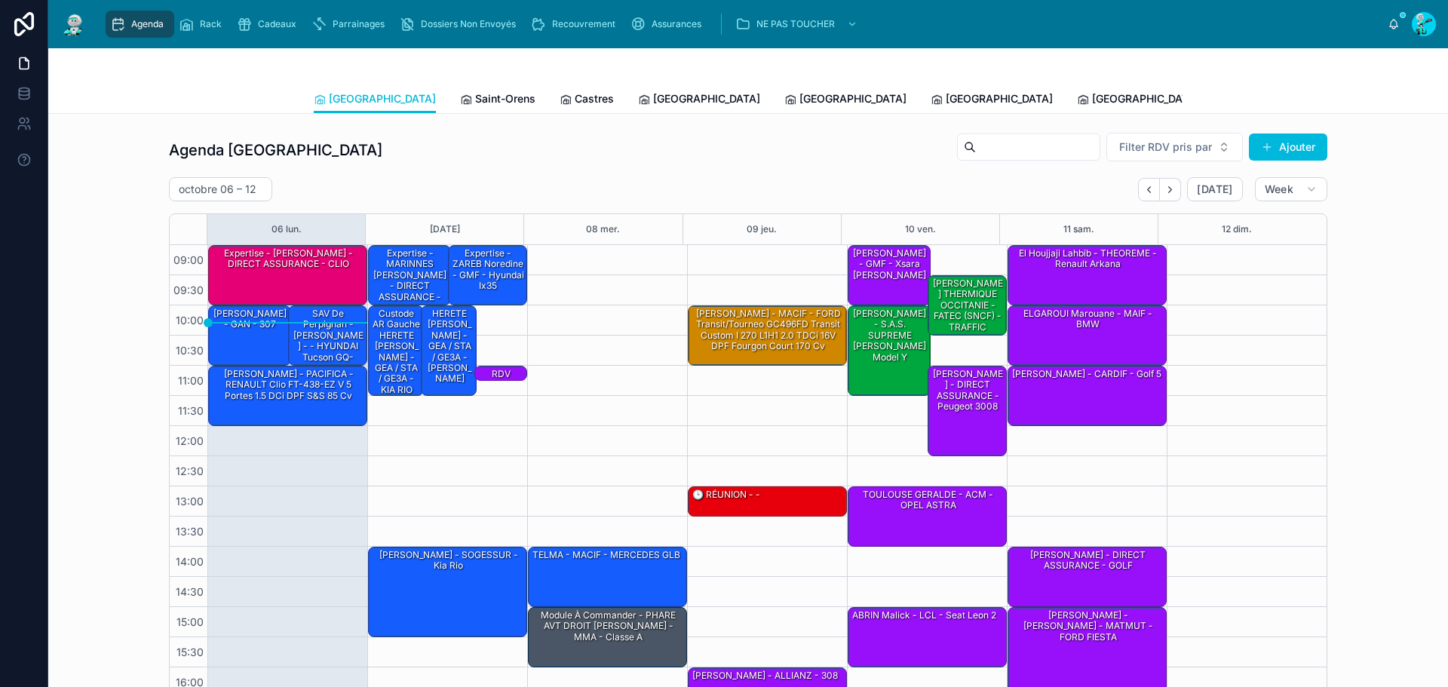
click at [180, 180] on div "octobre 06 – 12" at bounding box center [220, 189] width 103 height 24
select select "****"
select select "*"
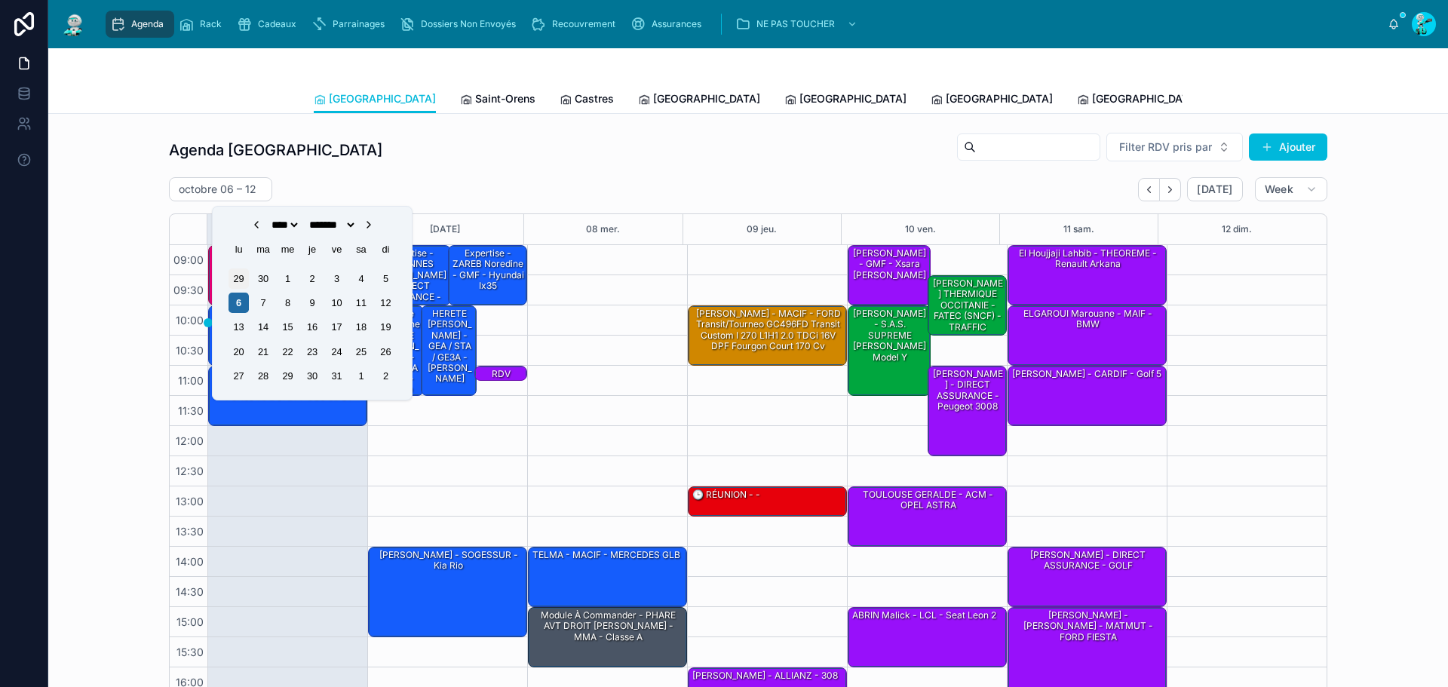
click at [230, 277] on div "29" at bounding box center [239, 279] width 20 height 20
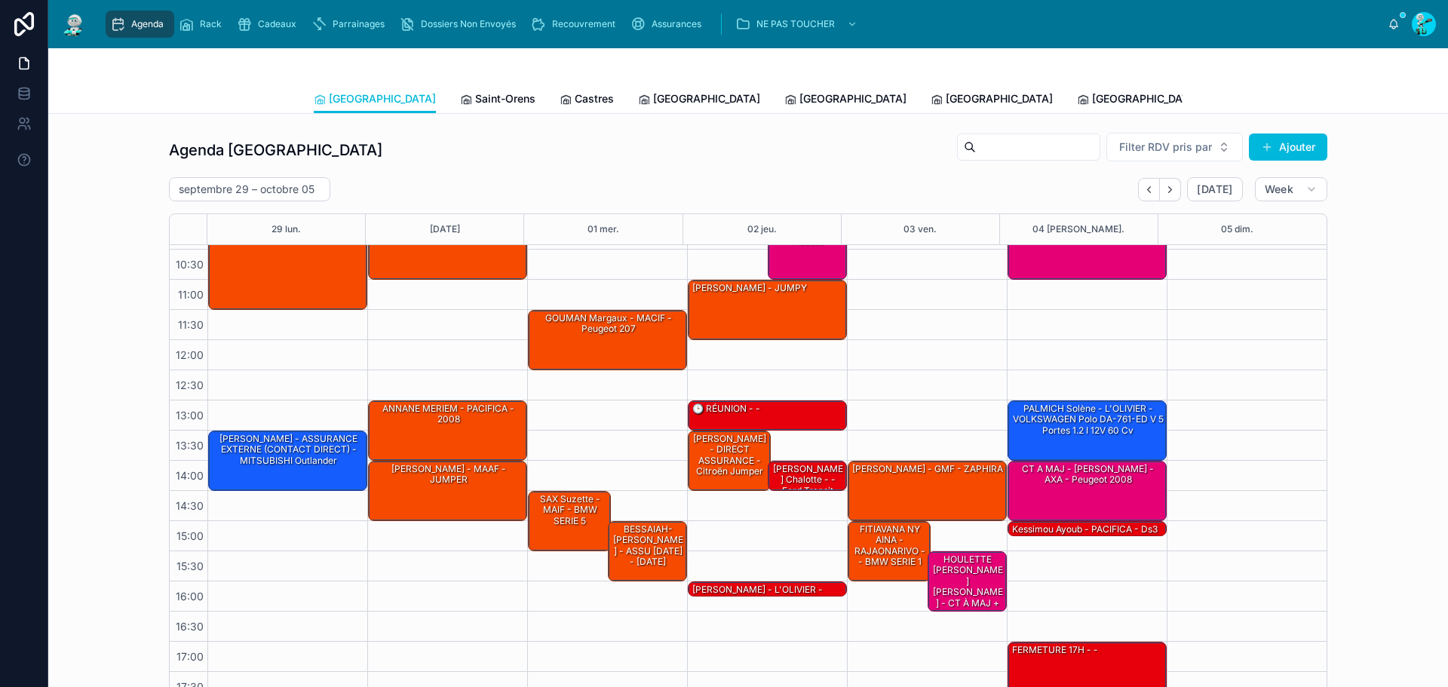
scroll to position [87, 0]
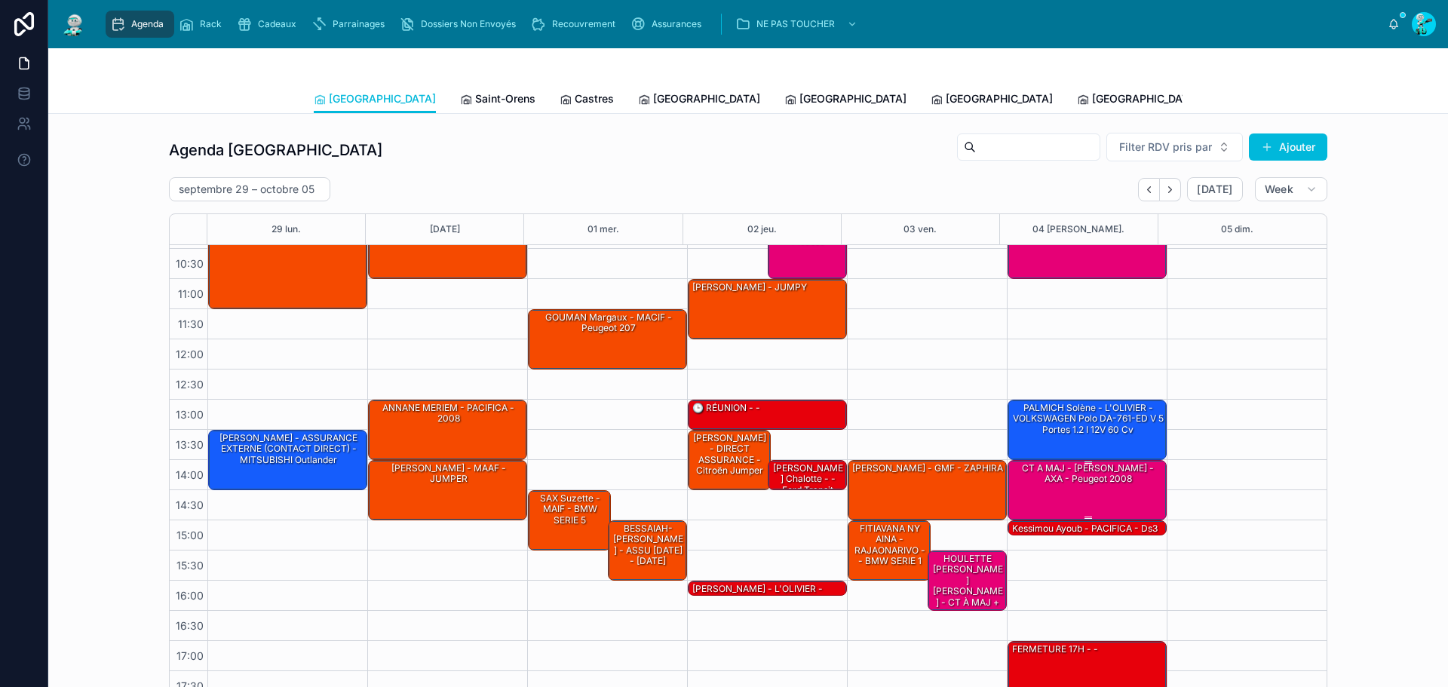
click at [1090, 477] on div "CT A MAJ - [PERSON_NAME] - AXA - Peugeot 2008" at bounding box center [1088, 474] width 155 height 25
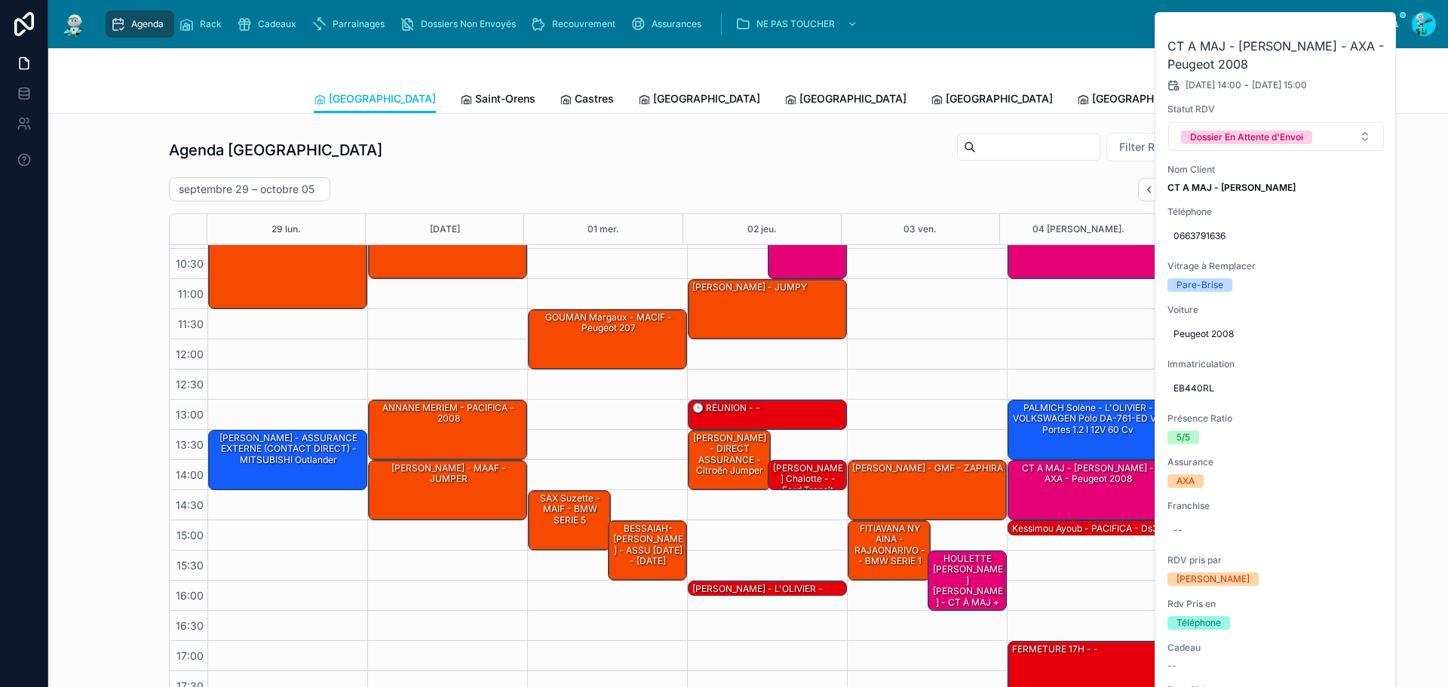
click at [0, 0] on icon at bounding box center [0, 0] width 0 height 0
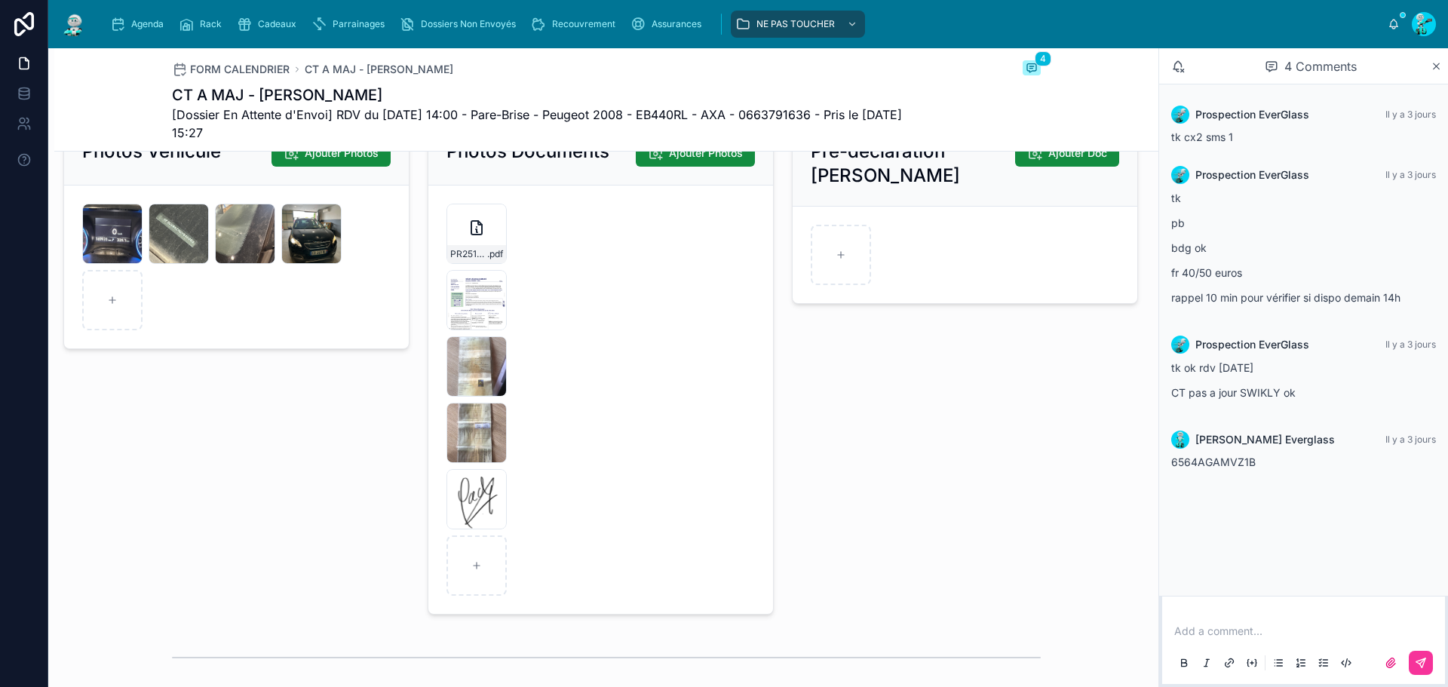
scroll to position [2184, 0]
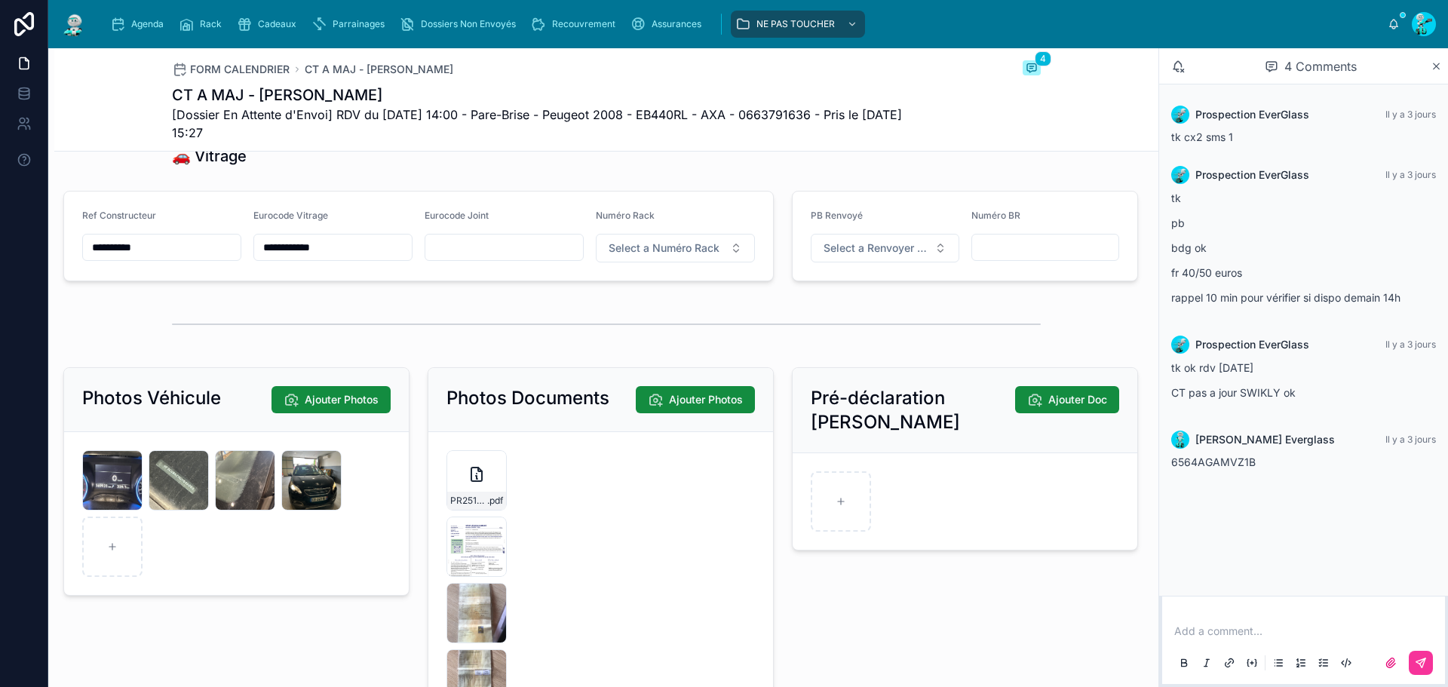
click at [456, 564] on div "[URL][DOMAIN_NAME] .jpg" at bounding box center [477, 547] width 60 height 60
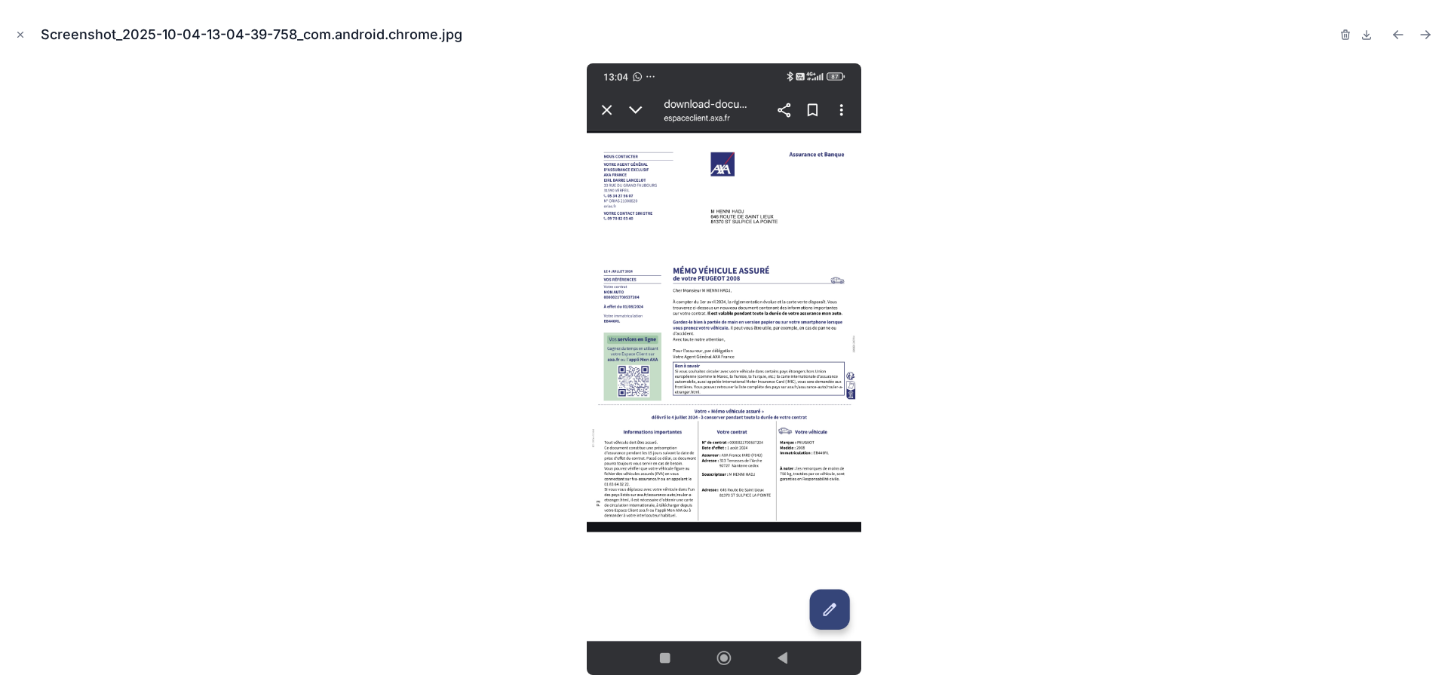
click at [1180, 195] on div at bounding box center [724, 369] width 1424 height 612
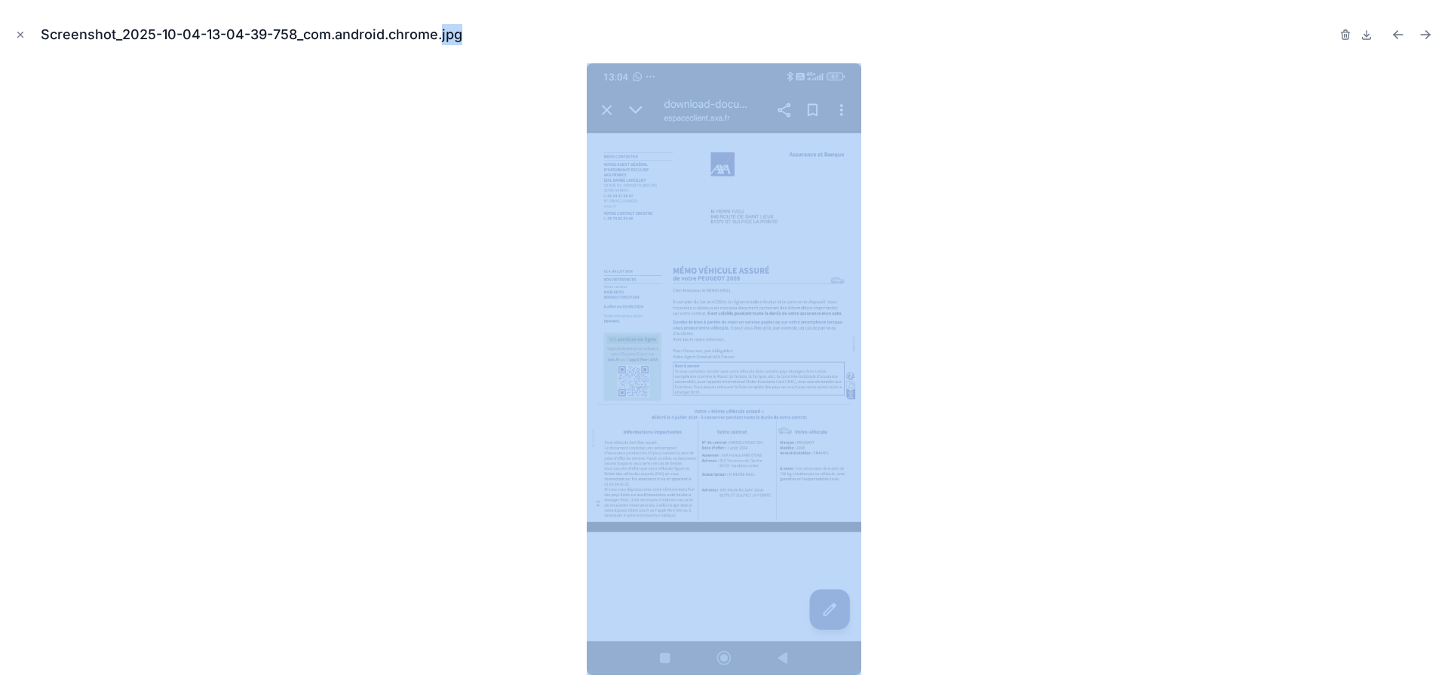
click at [1180, 195] on div at bounding box center [724, 369] width 1424 height 612
click at [1092, 199] on div at bounding box center [724, 369] width 1424 height 612
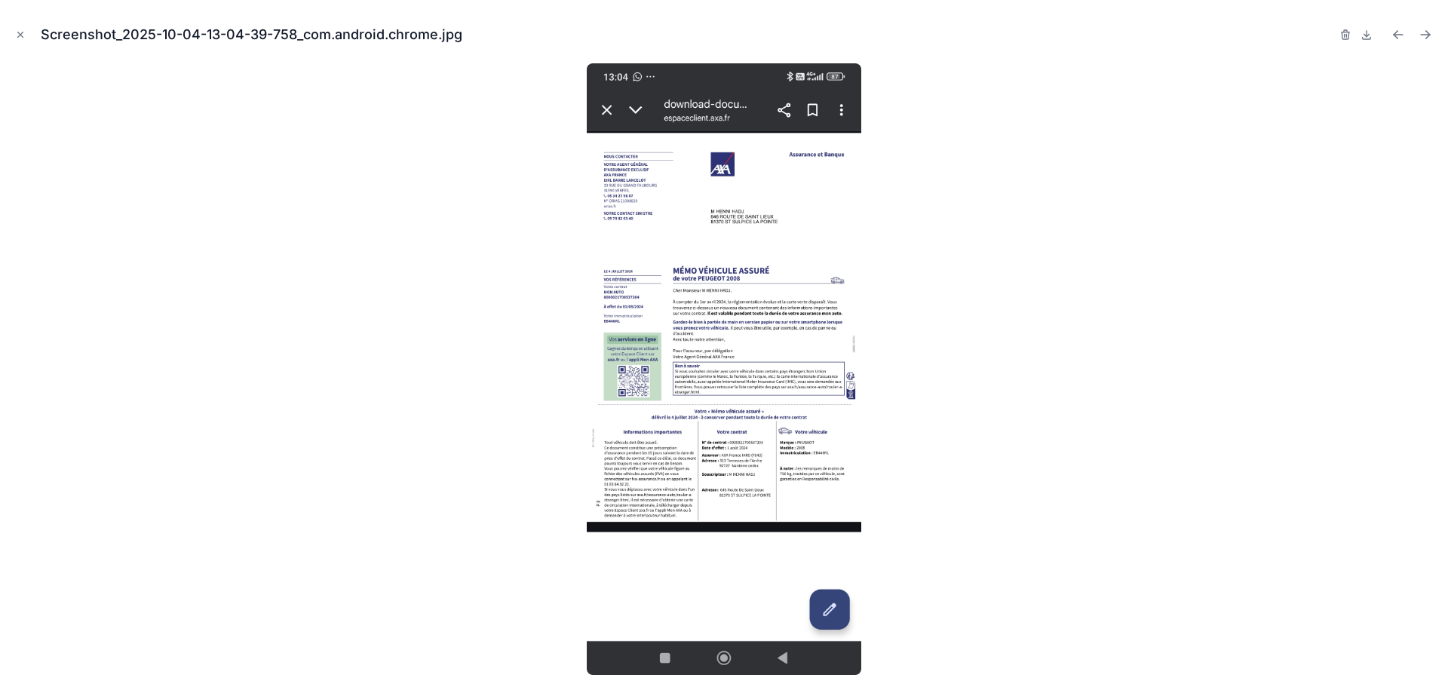
drag, startPoint x: 1131, startPoint y: 205, endPoint x: 1021, endPoint y: 207, distance: 110.9
click at [1131, 205] on div at bounding box center [724, 369] width 1424 height 612
click at [716, 299] on img at bounding box center [724, 369] width 275 height 612
click at [20, 35] on icon "Close modal" at bounding box center [20, 34] width 5 height 5
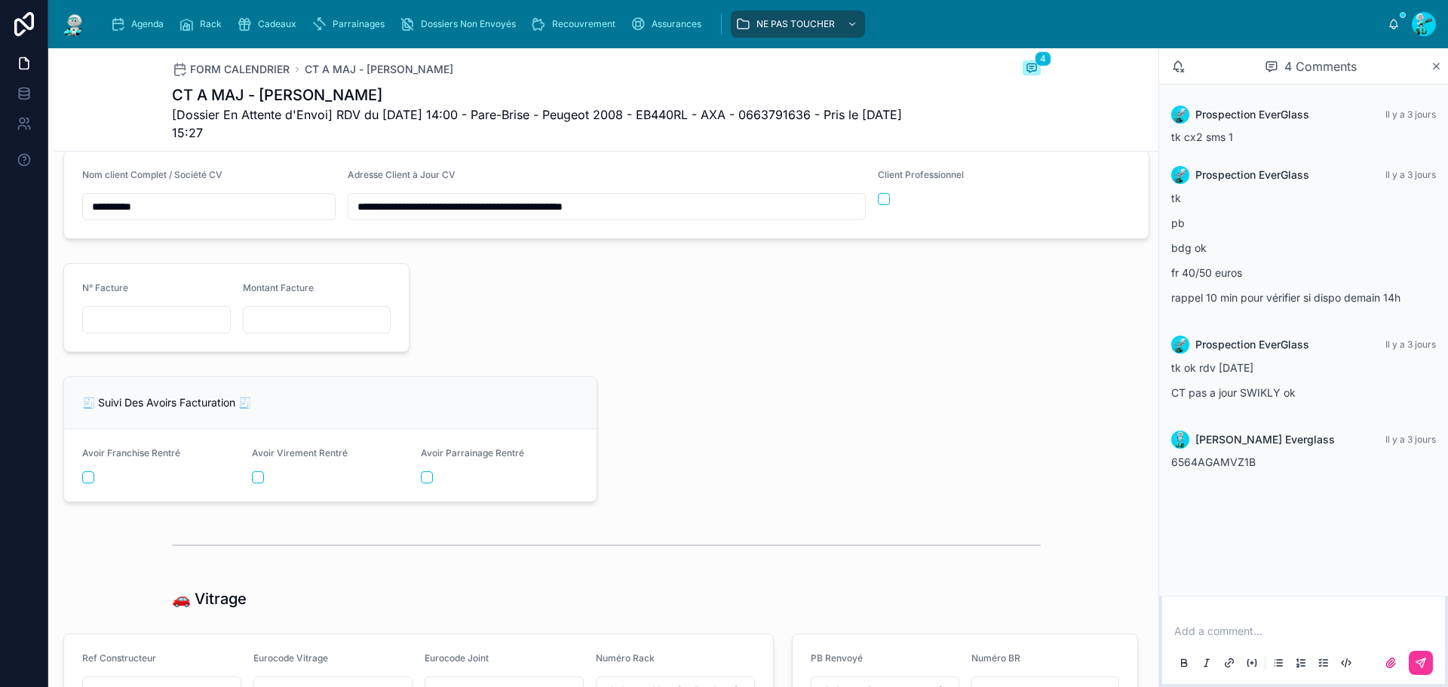
scroll to position [1731, 0]
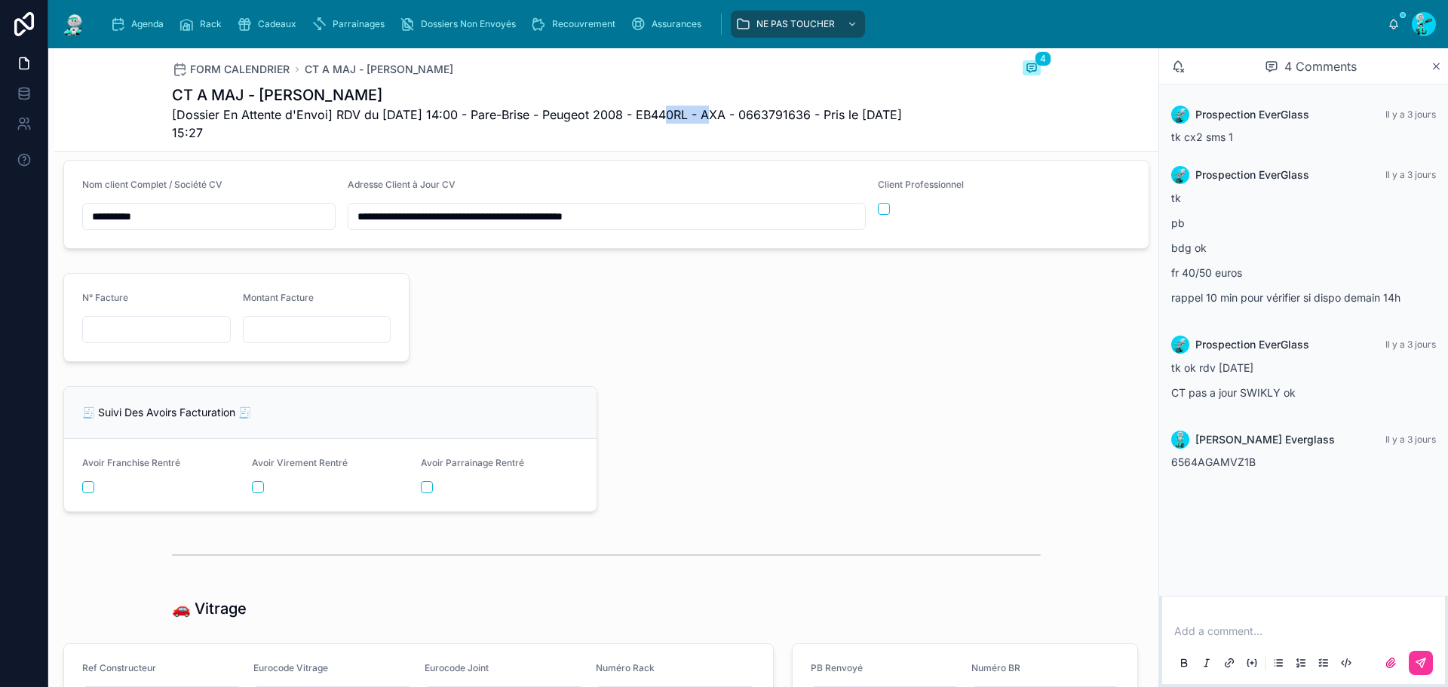
drag, startPoint x: 658, startPoint y: 117, endPoint x: 704, endPoint y: 117, distance: 46.8
click at [704, 117] on span "[Dossier En Attente d'Envoi] RDV du [DATE] 14:00 - Pare-Brise - Peugeot 2008 - …" at bounding box center [550, 124] width 756 height 36
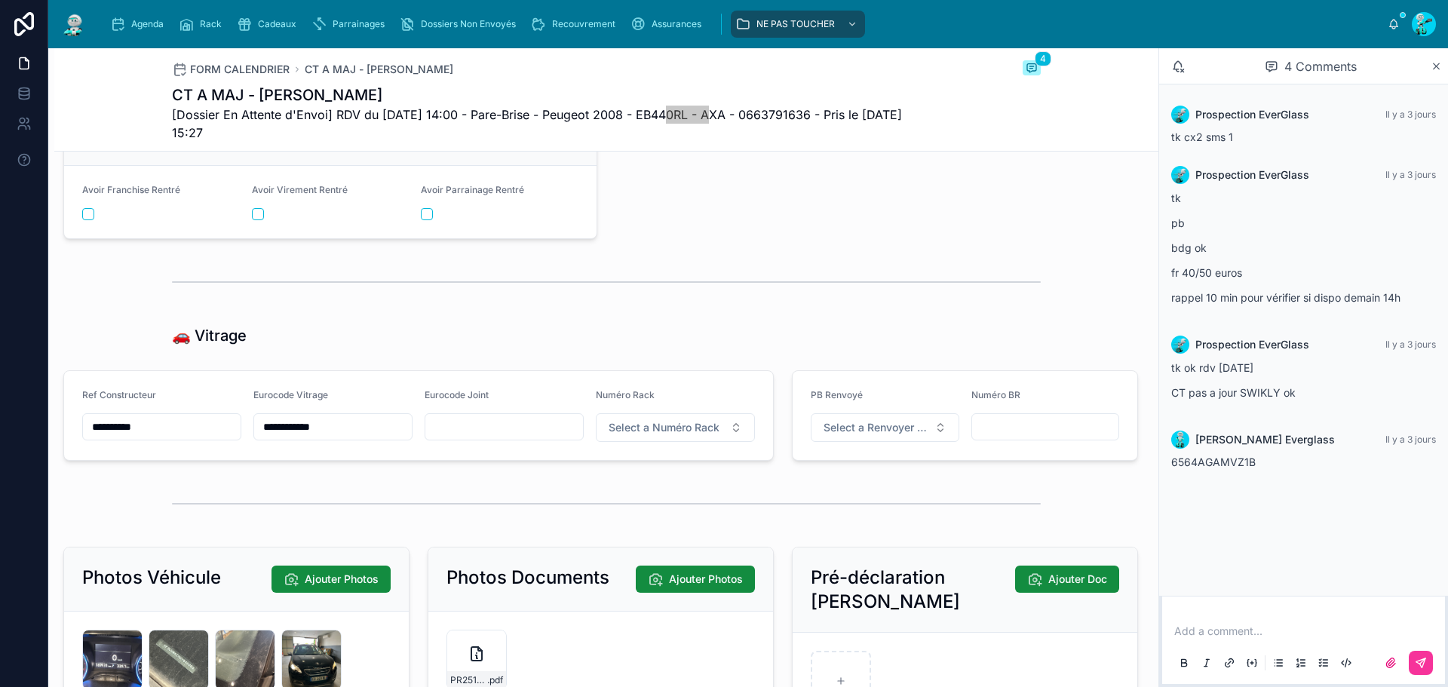
scroll to position [2033, 0]
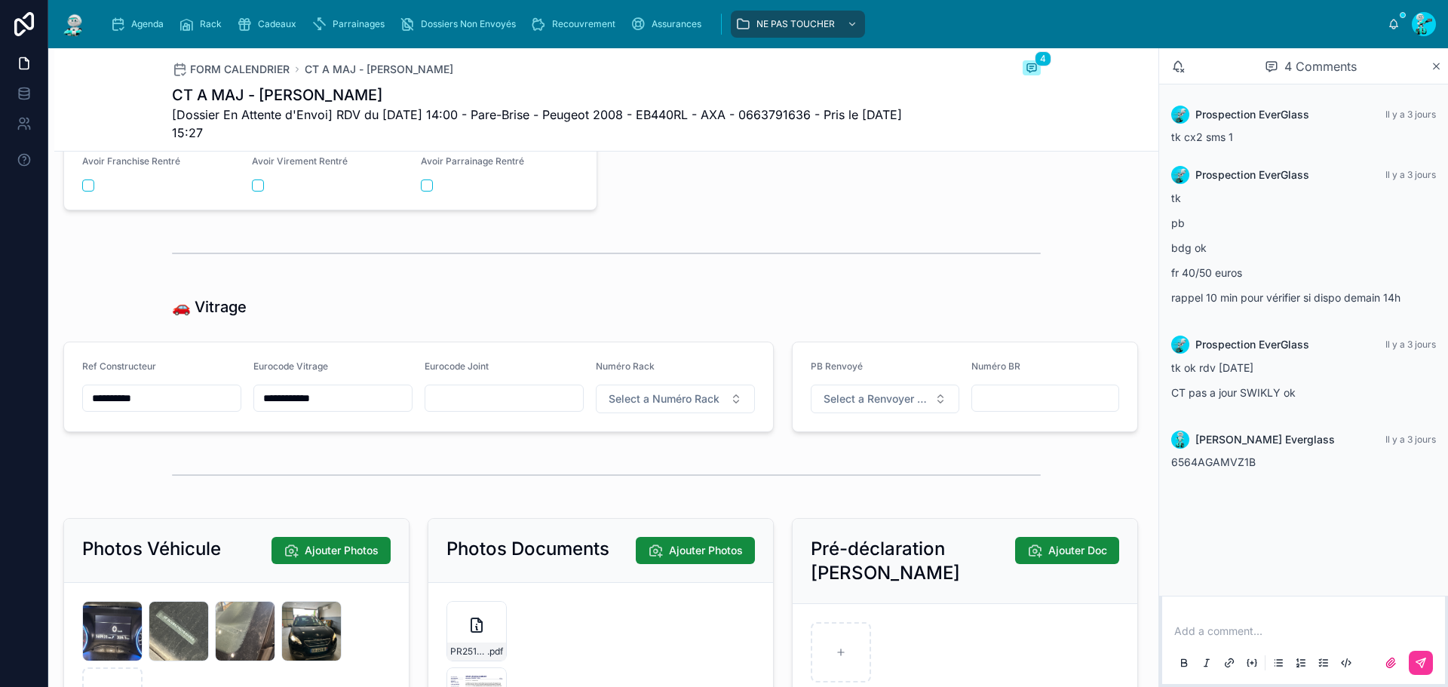
drag, startPoint x: 167, startPoint y: 414, endPoint x: 0, endPoint y: 391, distance: 169.0
click at [0, 391] on div "**********" at bounding box center [724, 343] width 1448 height 687
drag, startPoint x: 188, startPoint y: 391, endPoint x: 146, endPoint y: 389, distance: 42.3
click at [146, 389] on form "**********" at bounding box center [418, 386] width 709 height 89
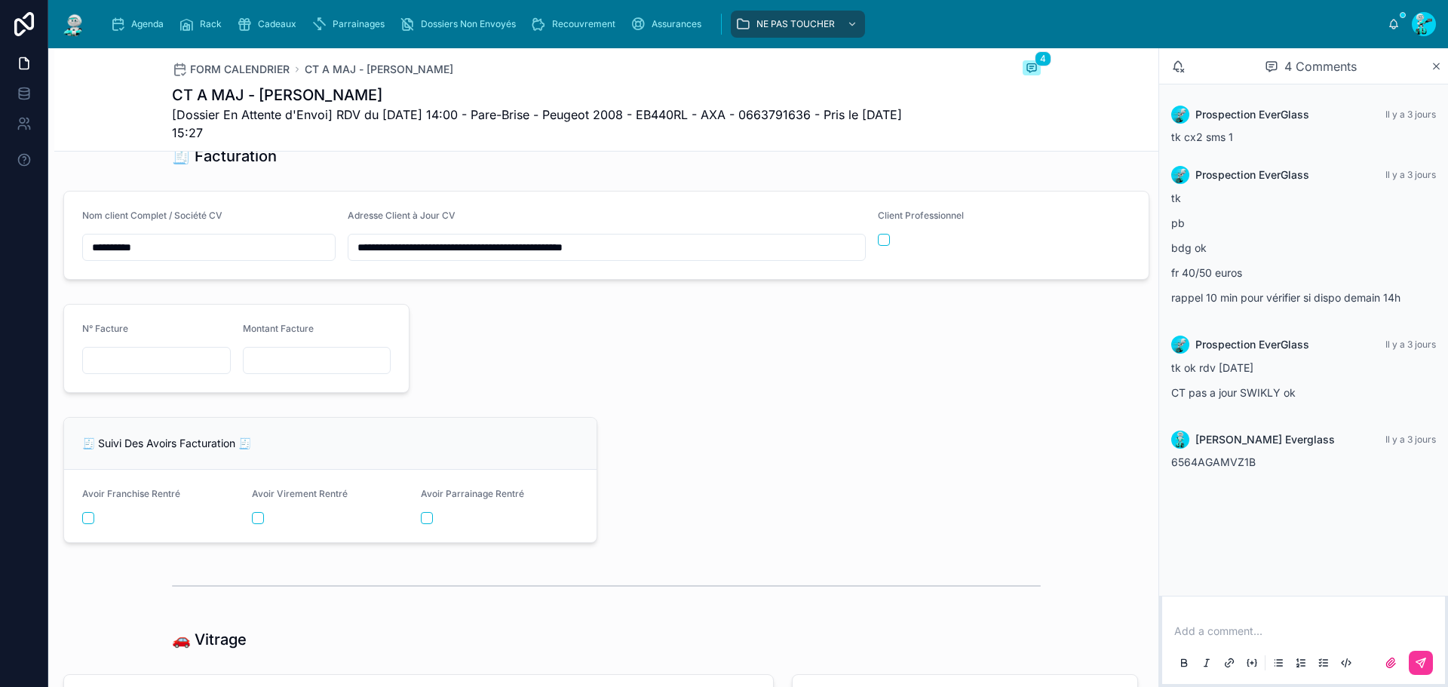
scroll to position [1656, 0]
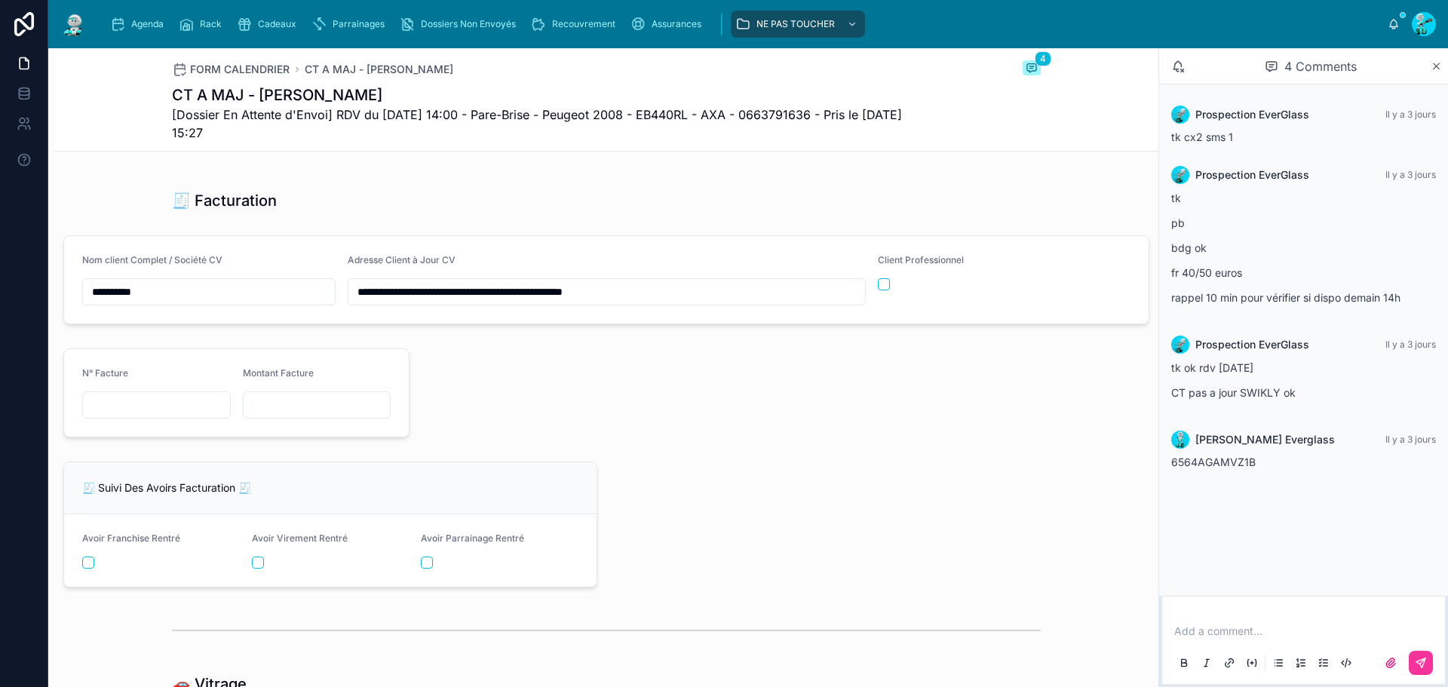
click at [136, 416] on input "text" at bounding box center [156, 404] width 147 height 21
type input "**********"
drag, startPoint x: 169, startPoint y: 404, endPoint x: 164, endPoint y: 413, distance: 10.8
click at [166, 411] on div "**********" at bounding box center [156, 404] width 149 height 27
click at [166, 411] on input "**********" at bounding box center [156, 404] width 147 height 21
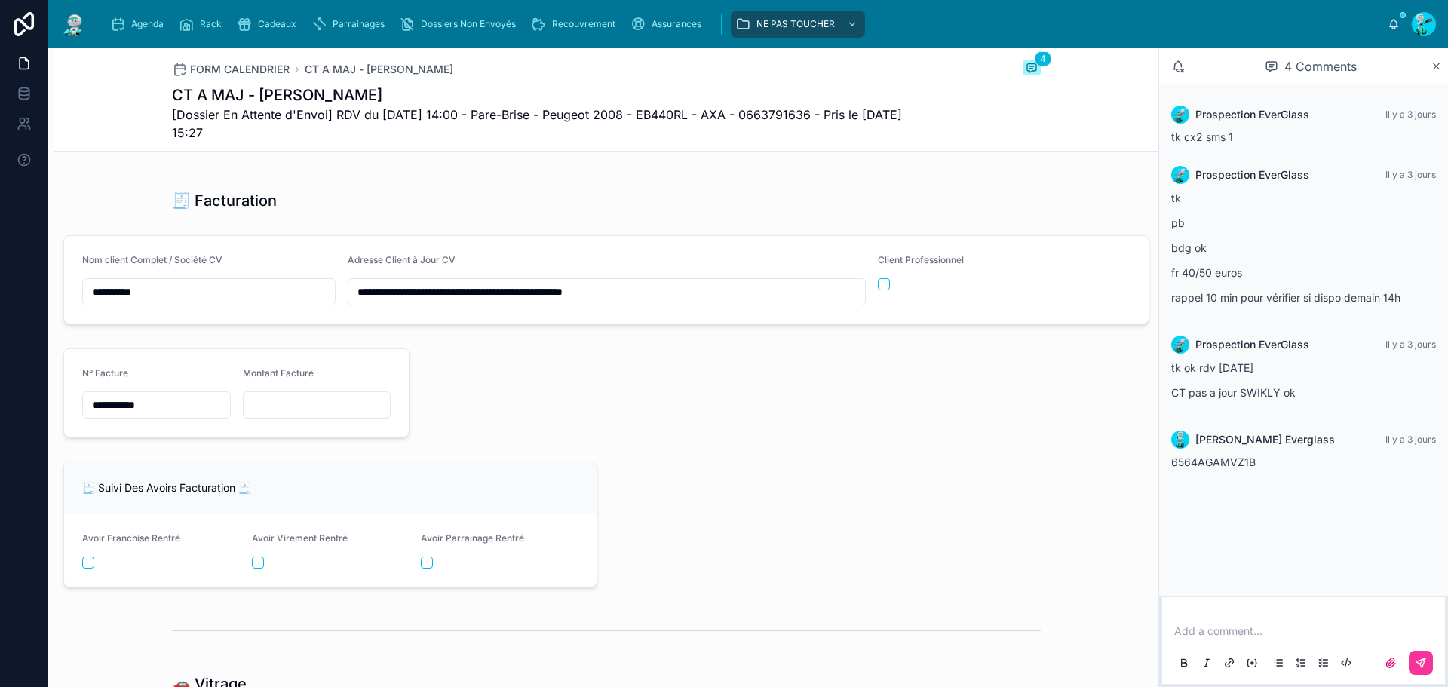
drag, startPoint x: 169, startPoint y: 428, endPoint x: 56, endPoint y: 413, distance: 114.0
click at [56, 413] on div "**********" at bounding box center [236, 392] width 364 height 101
click at [615, 462] on div "**********" at bounding box center [606, 37] width 1104 height 3046
click at [324, 410] on input "text" at bounding box center [317, 404] width 147 height 21
type input "*********"
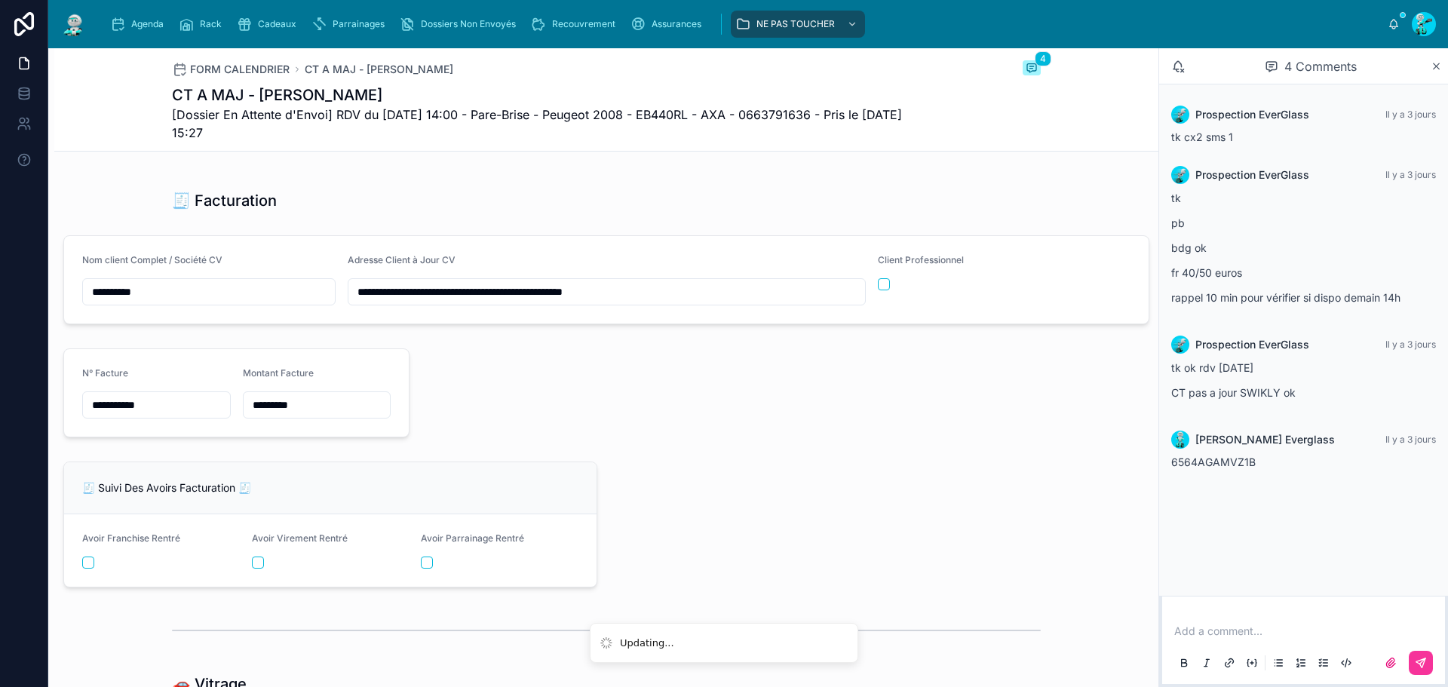
click at [814, 467] on div "**********" at bounding box center [606, 37] width 1104 height 3046
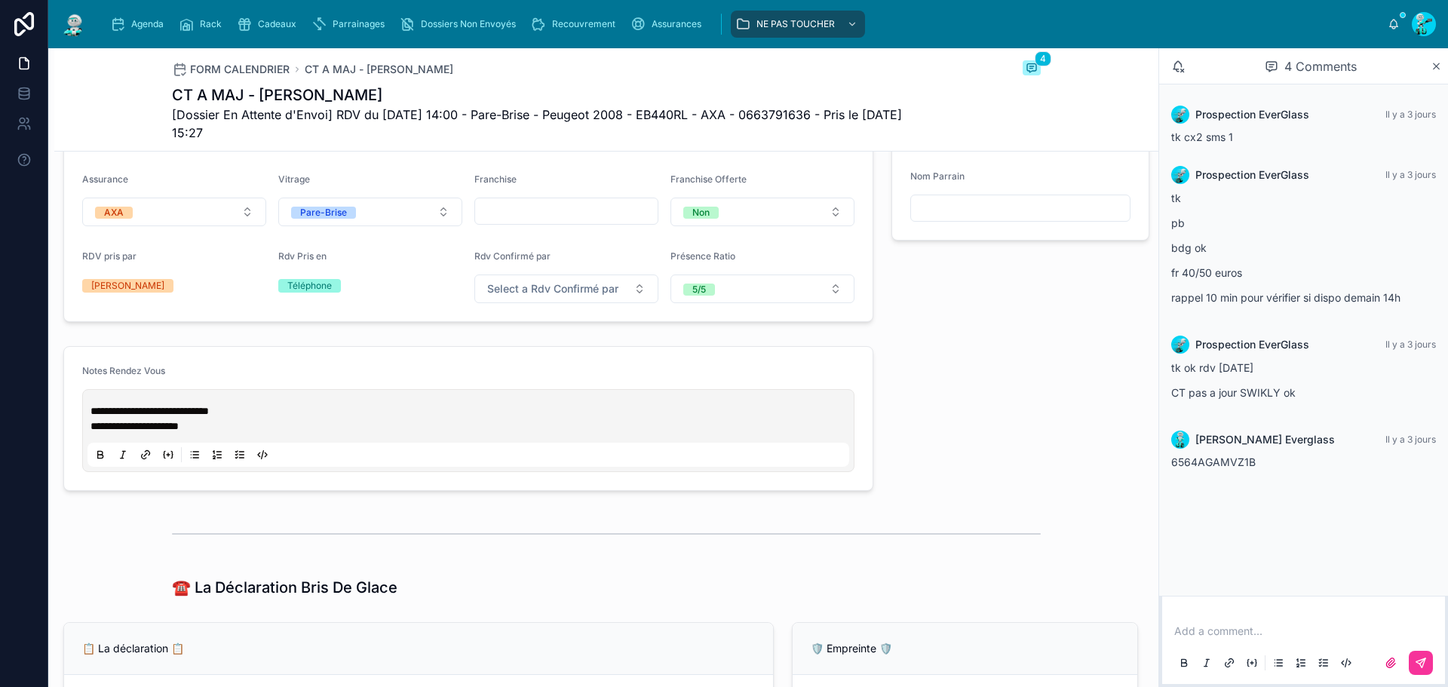
scroll to position [675, 0]
click at [96, 410] on div "**********" at bounding box center [468, 431] width 762 height 72
click at [97, 410] on div "**********" at bounding box center [468, 431] width 762 height 72
click at [90, 422] on div "**********" at bounding box center [468, 431] width 762 height 72
click at [89, 425] on div "**********" at bounding box center [468, 431] width 762 height 72
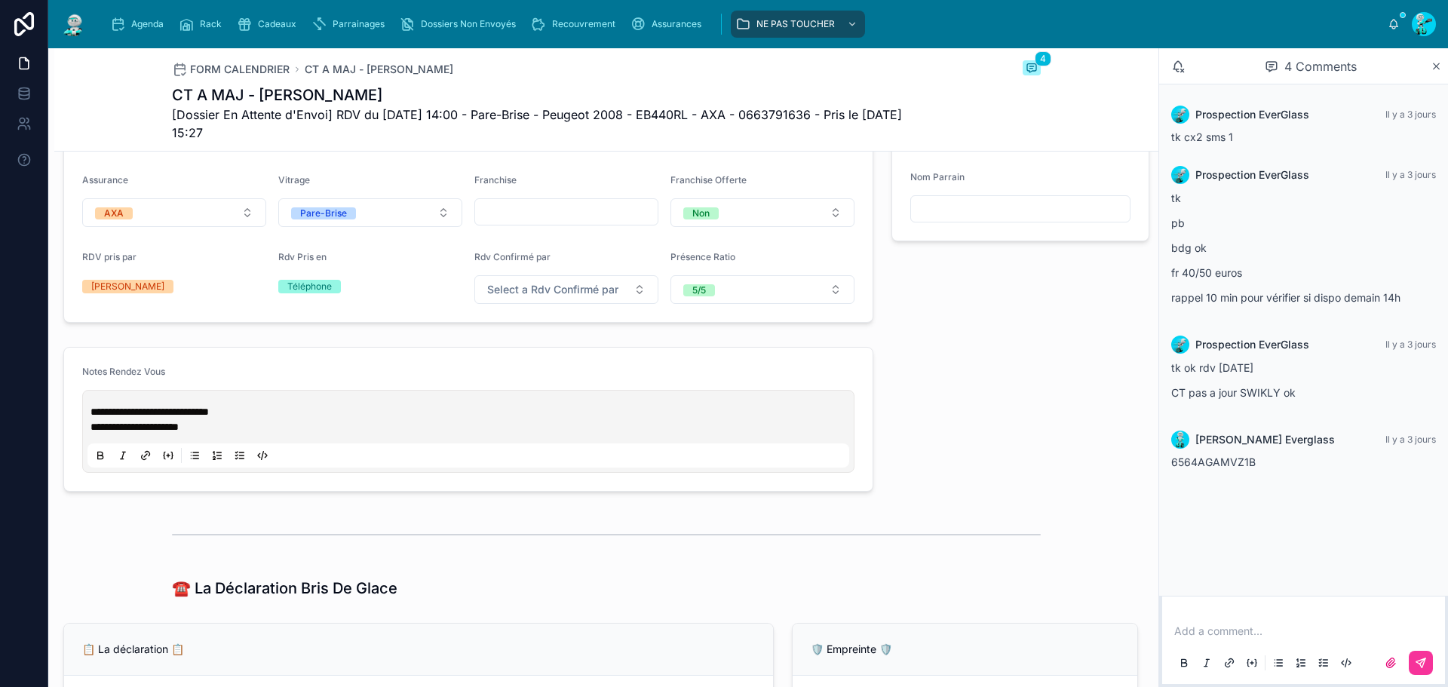
click at [91, 417] on span "**********" at bounding box center [150, 412] width 118 height 11
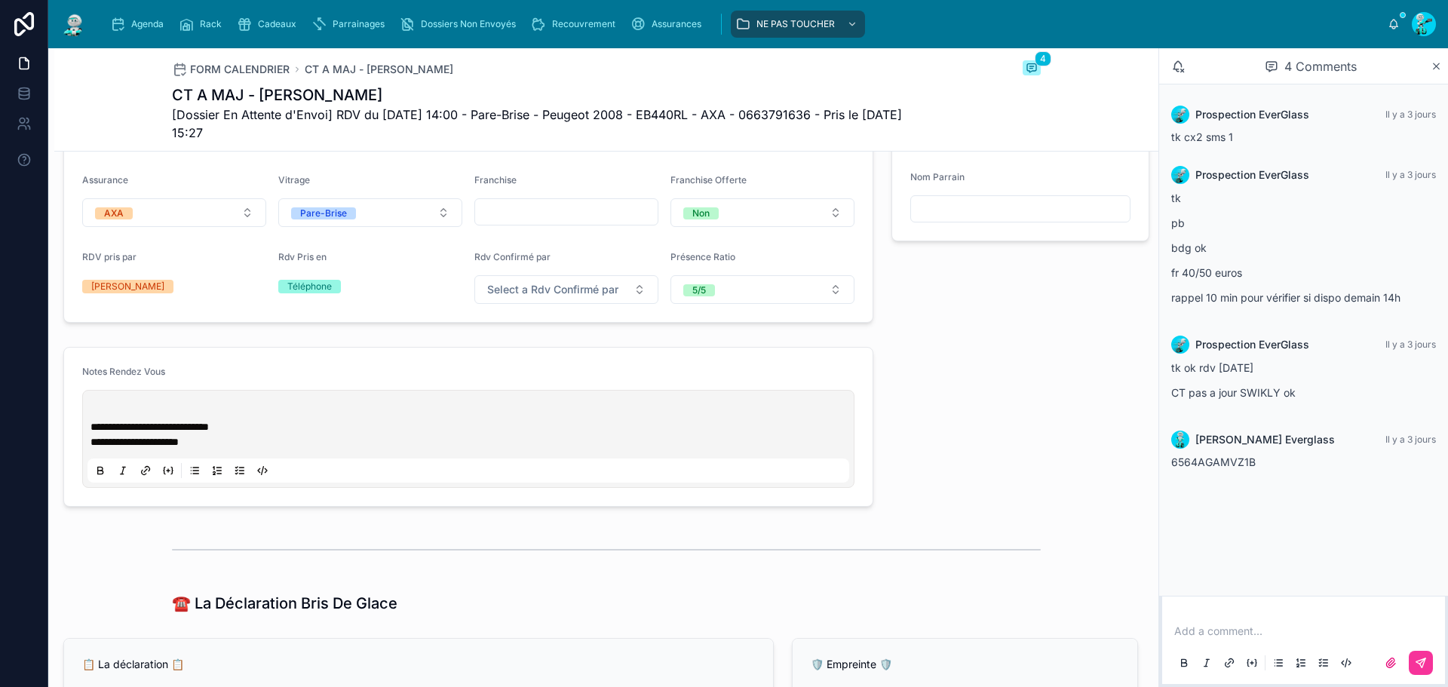
click at [99, 419] on p at bounding box center [472, 411] width 762 height 15
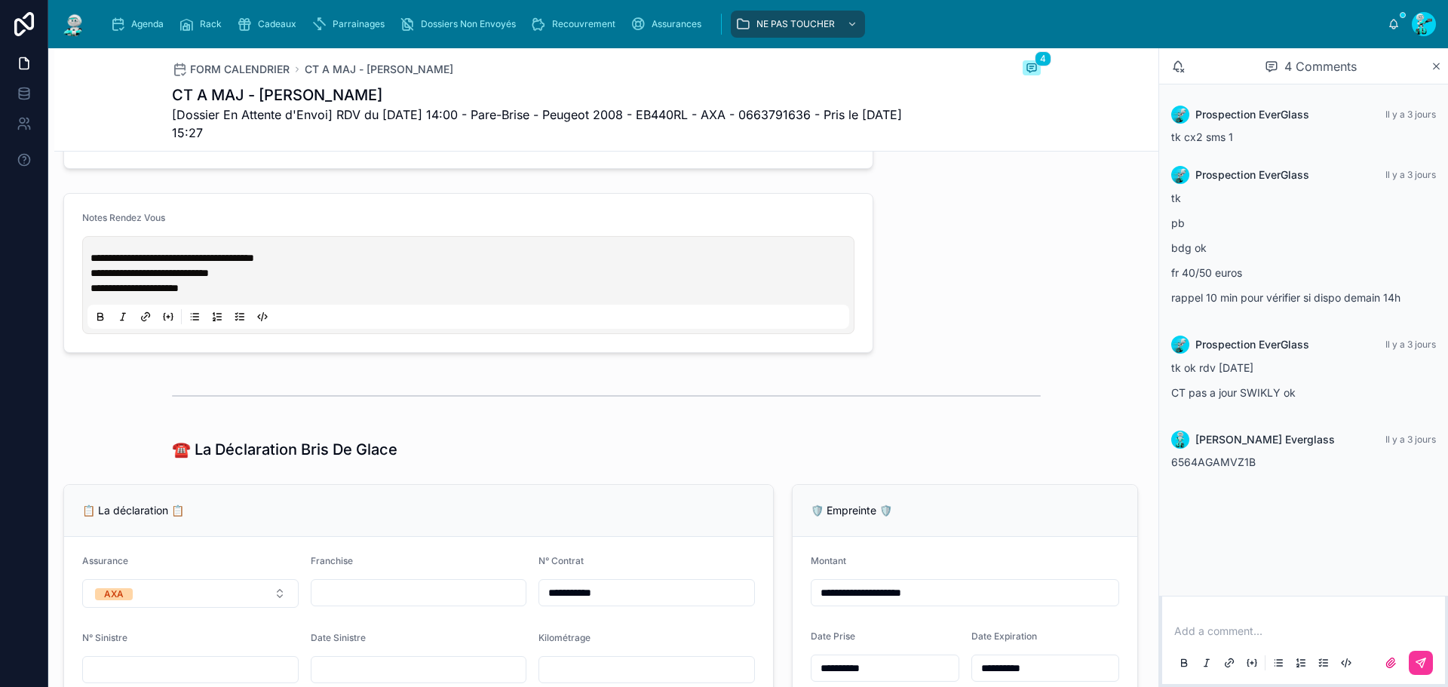
scroll to position [830, 0]
click at [130, 262] on span "**********" at bounding box center [176, 257] width 171 height 11
click at [495, 291] on p "**********" at bounding box center [472, 287] width 762 height 15
click at [158, 262] on span "**********" at bounding box center [176, 257] width 171 height 11
click at [164, 262] on span "**********" at bounding box center [176, 257] width 171 height 11
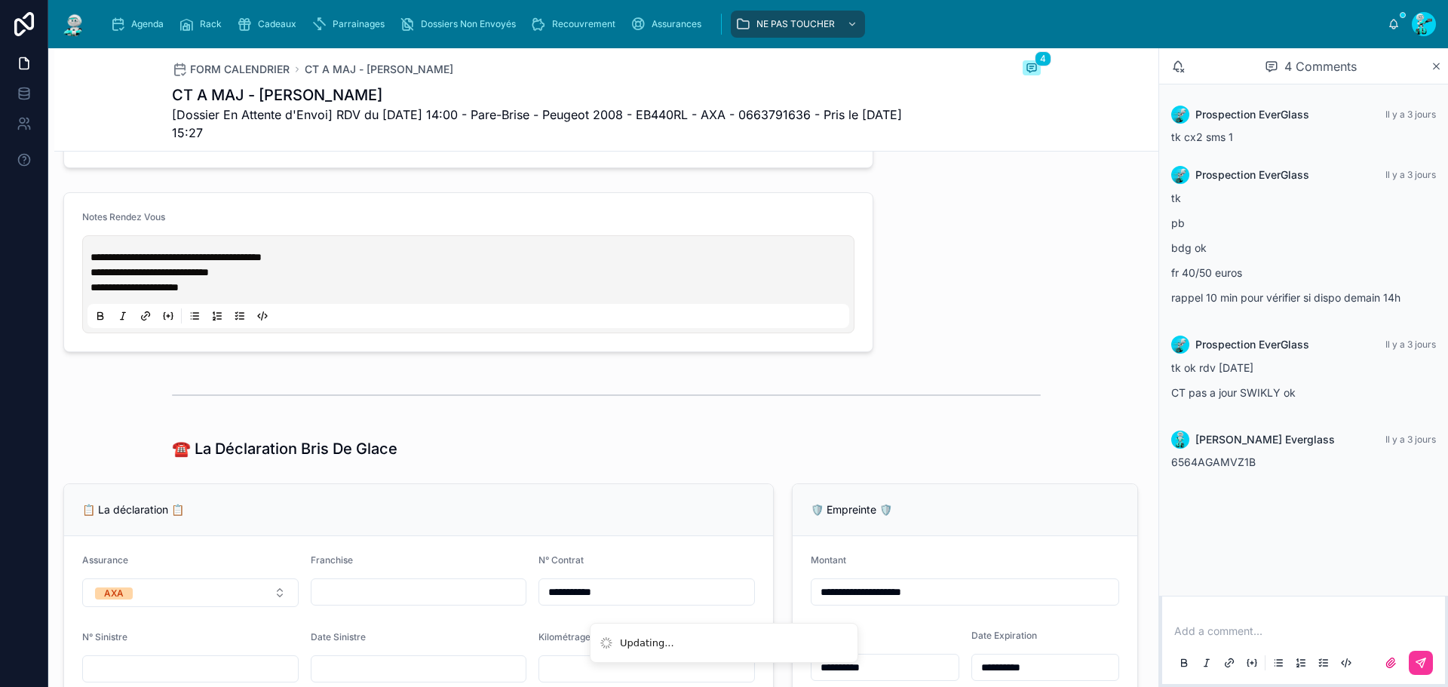
click at [395, 293] on p "**********" at bounding box center [472, 287] width 762 height 15
click at [464, 280] on p "**********" at bounding box center [472, 272] width 762 height 15
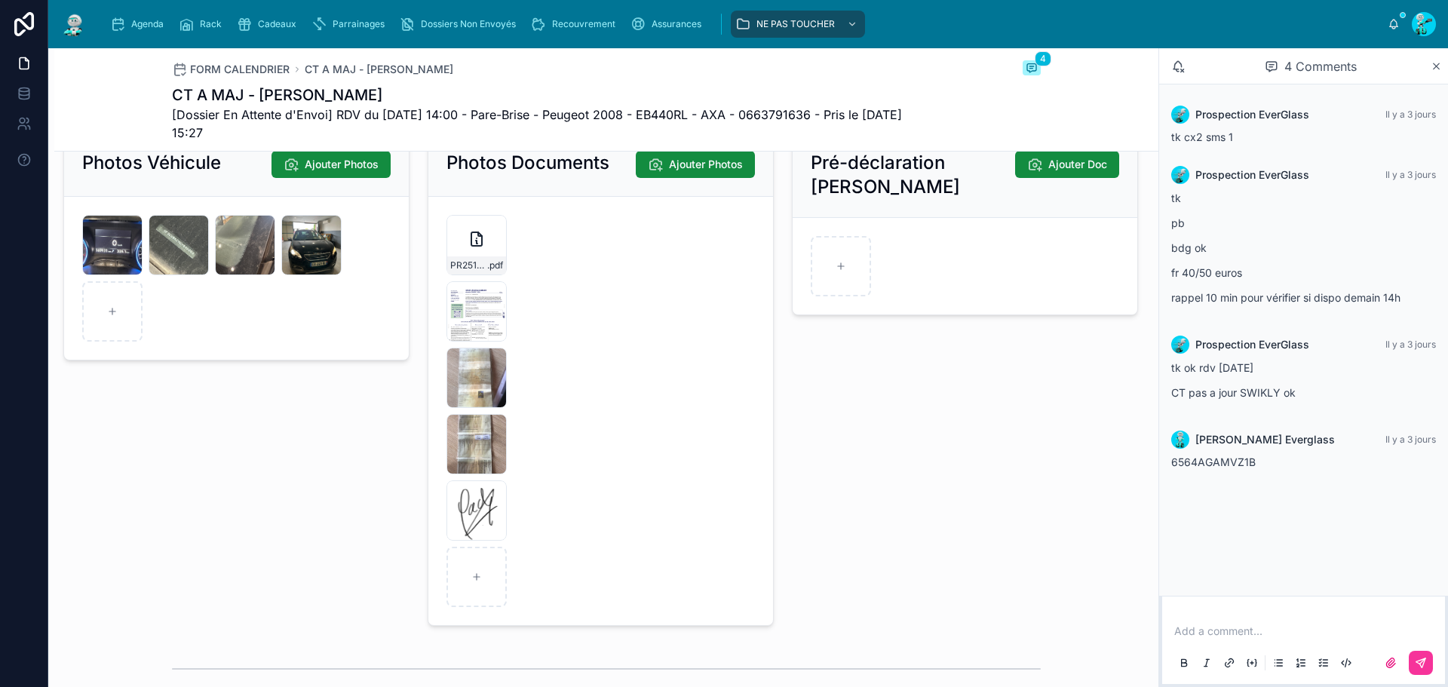
scroll to position [2425, 0]
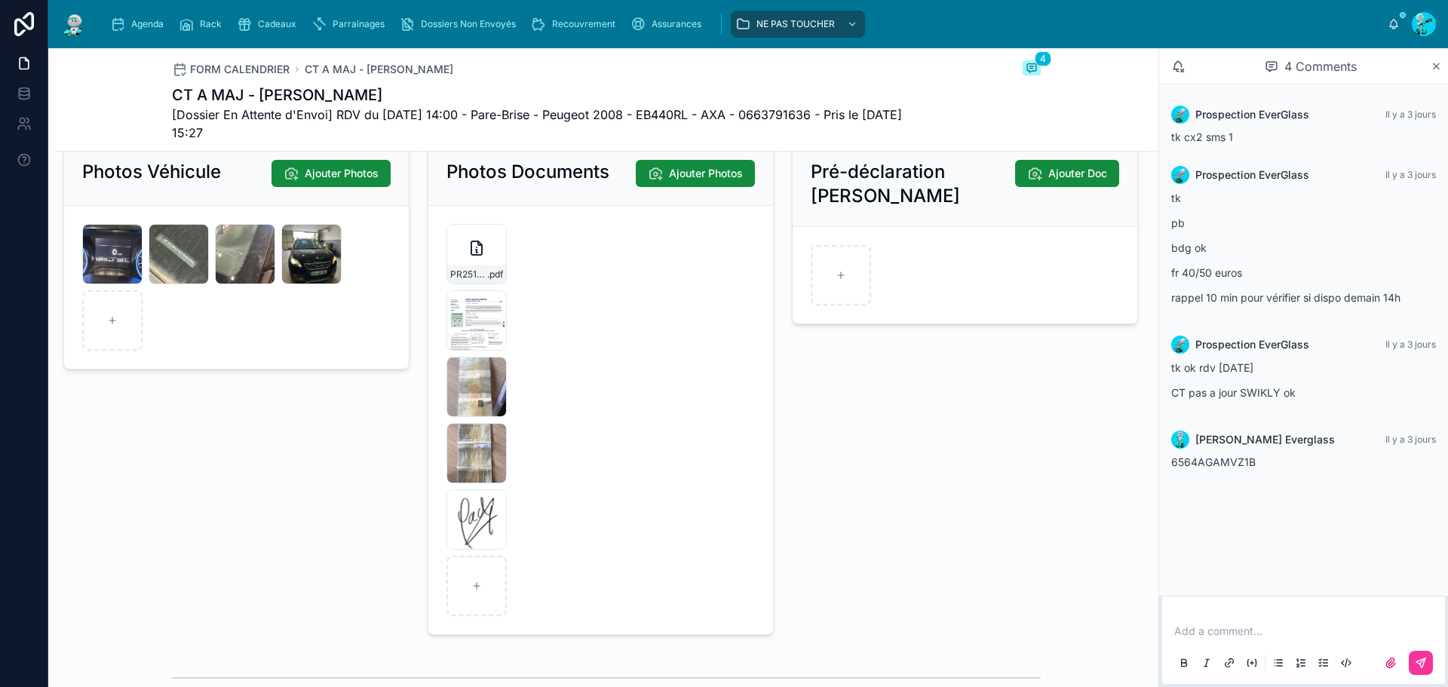
click at [447, 331] on div "[URL][DOMAIN_NAME] .jpg" at bounding box center [477, 320] width 60 height 60
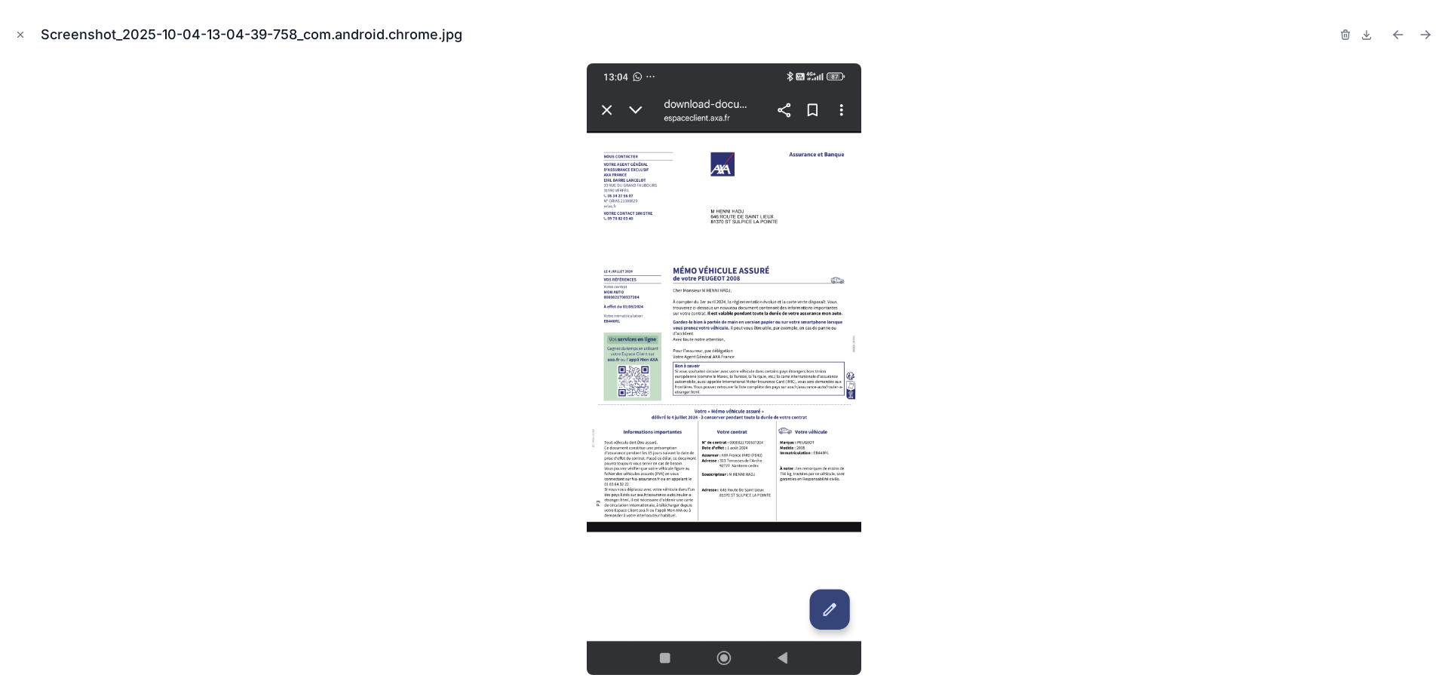
click at [708, 170] on img at bounding box center [724, 369] width 275 height 612
click at [19, 32] on icon "Close modal" at bounding box center [20, 34] width 11 height 11
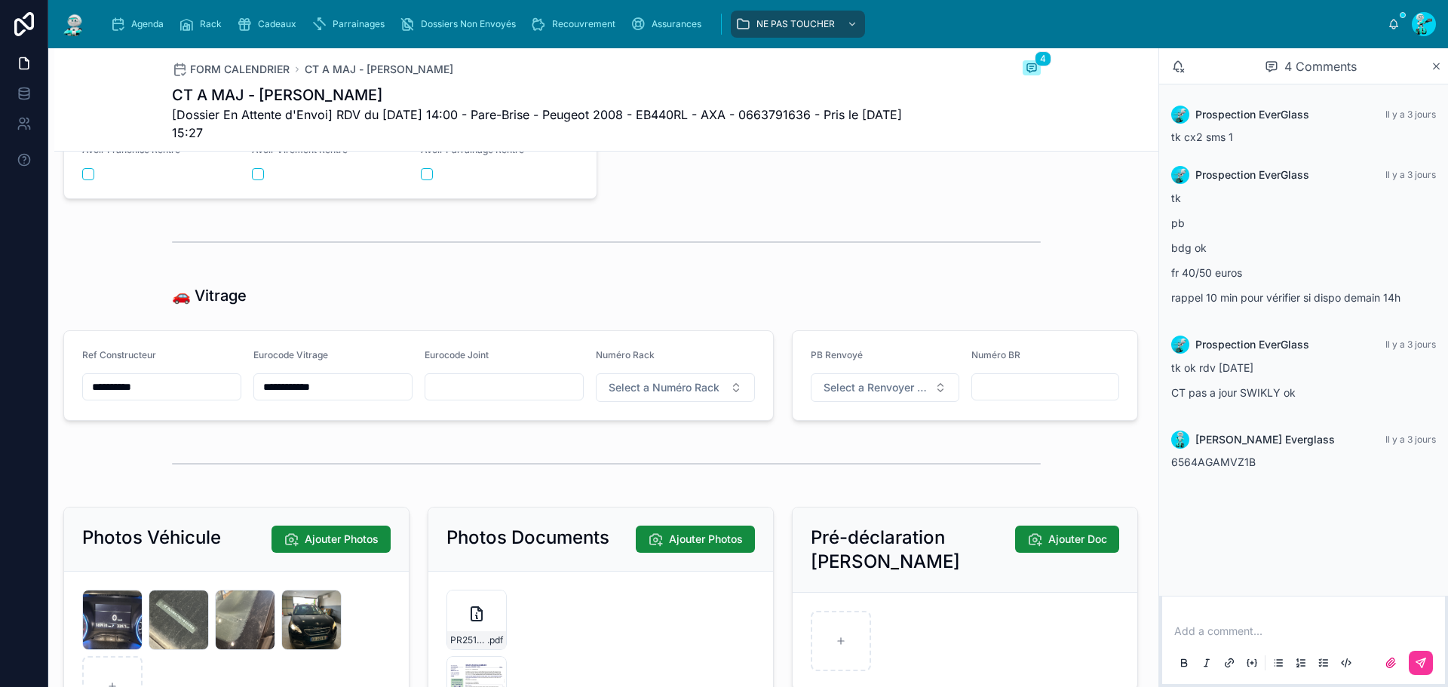
scroll to position [2425, 0]
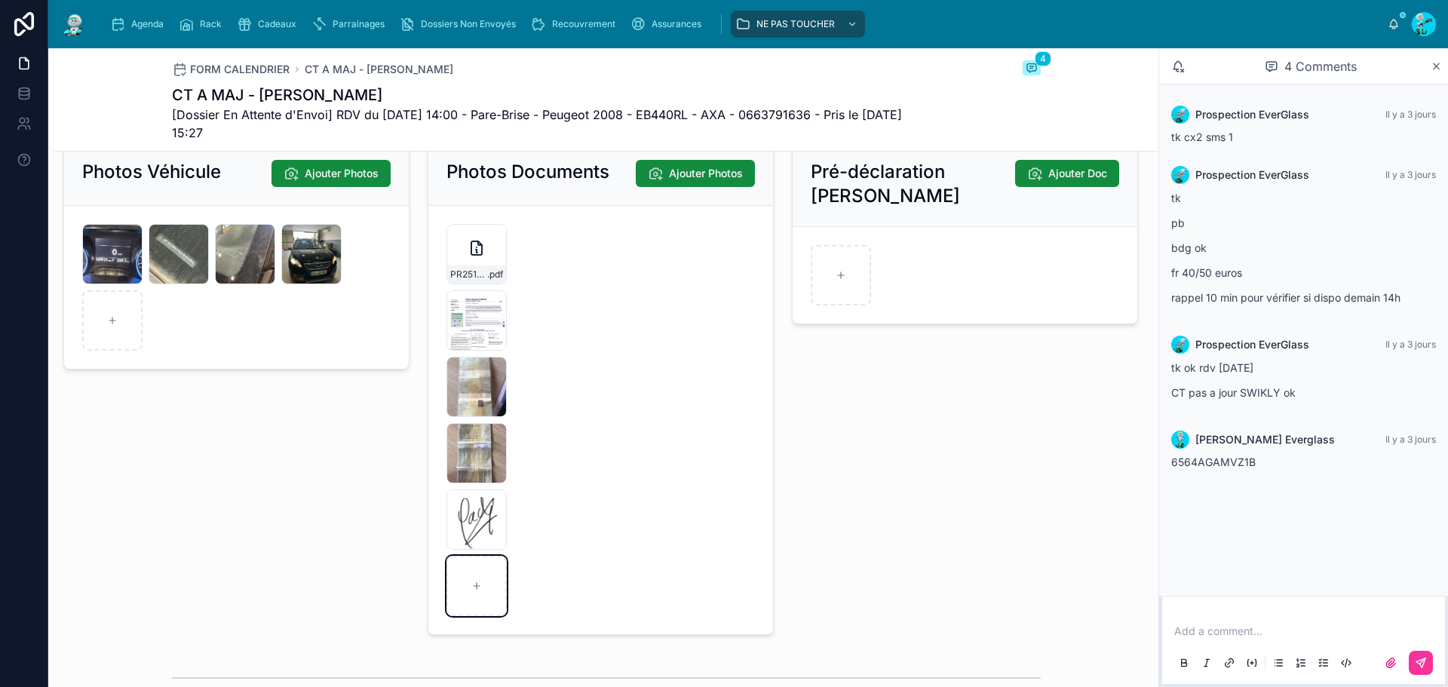
click at [480, 585] on div at bounding box center [477, 586] width 60 height 60
type input "**********"
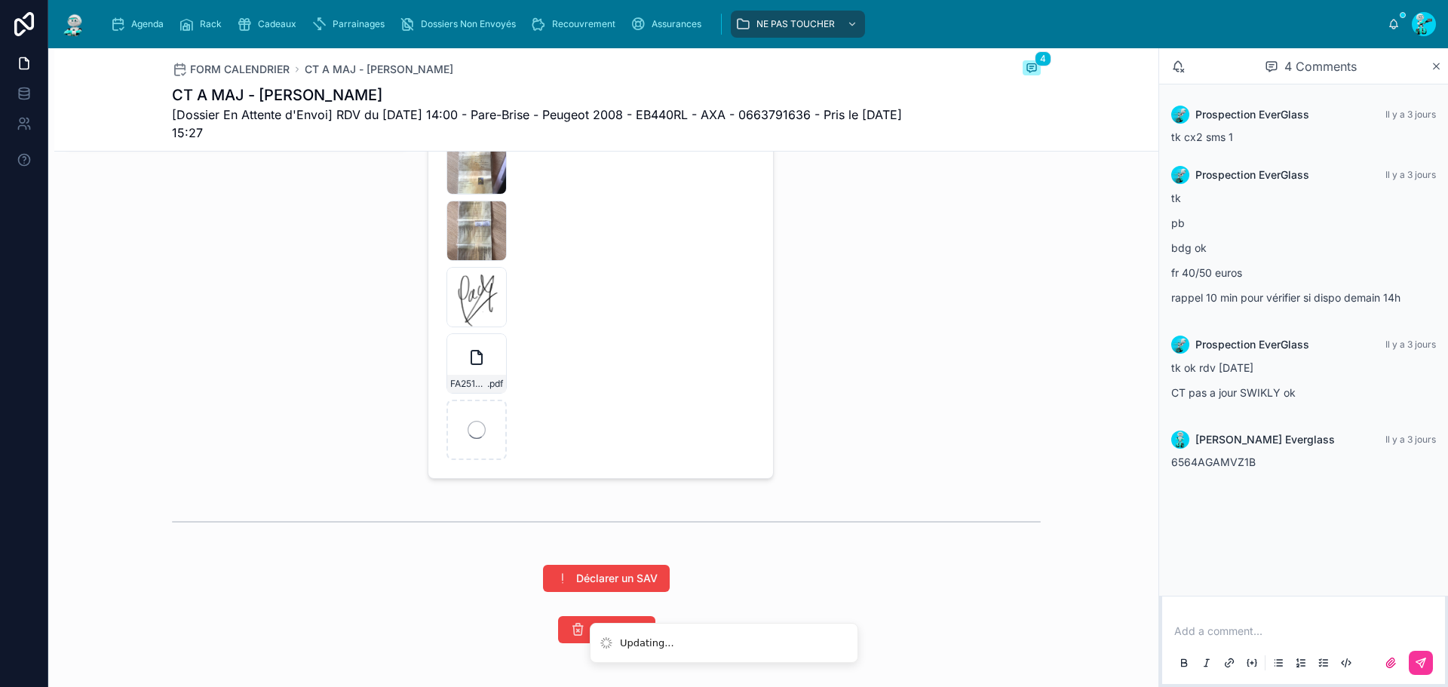
scroll to position [2651, 0]
click at [915, 387] on div "Pré-déclaration Bris De Glace Ajouter Doc" at bounding box center [965, 195] width 364 height 572
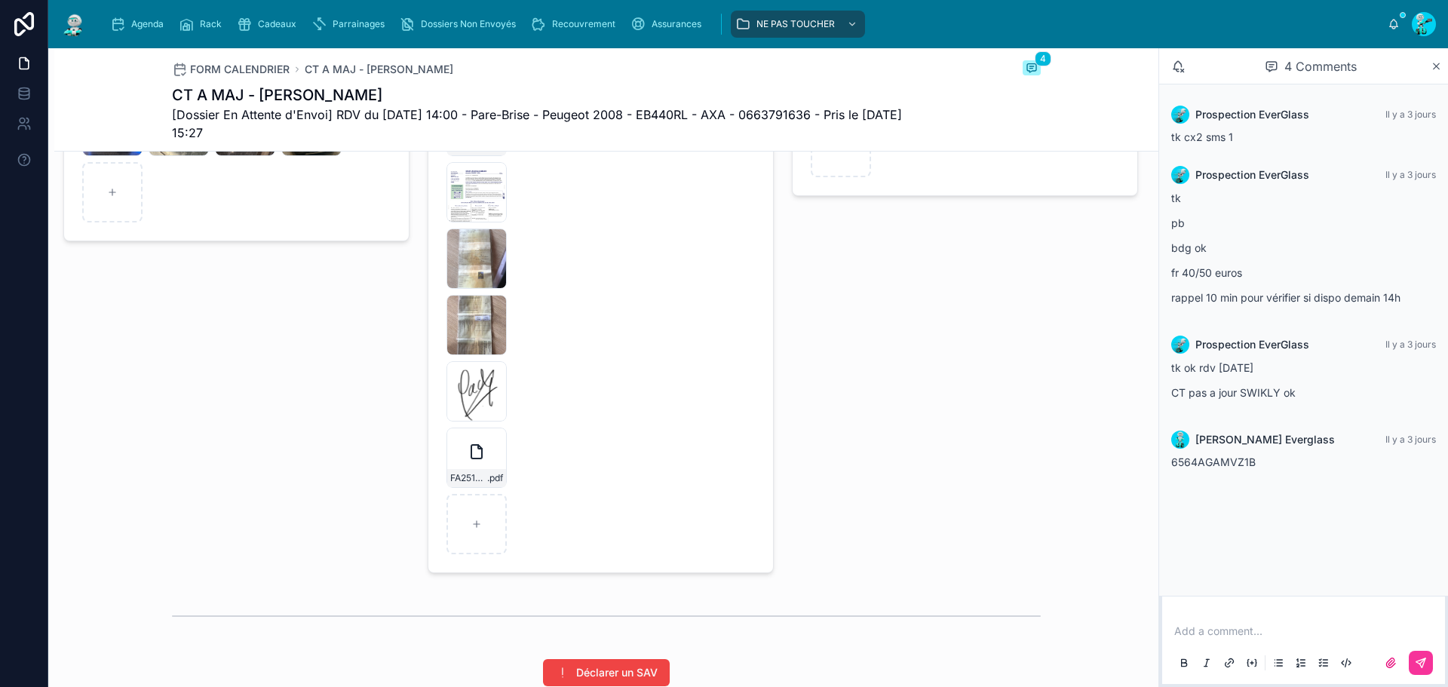
scroll to position [2576, 0]
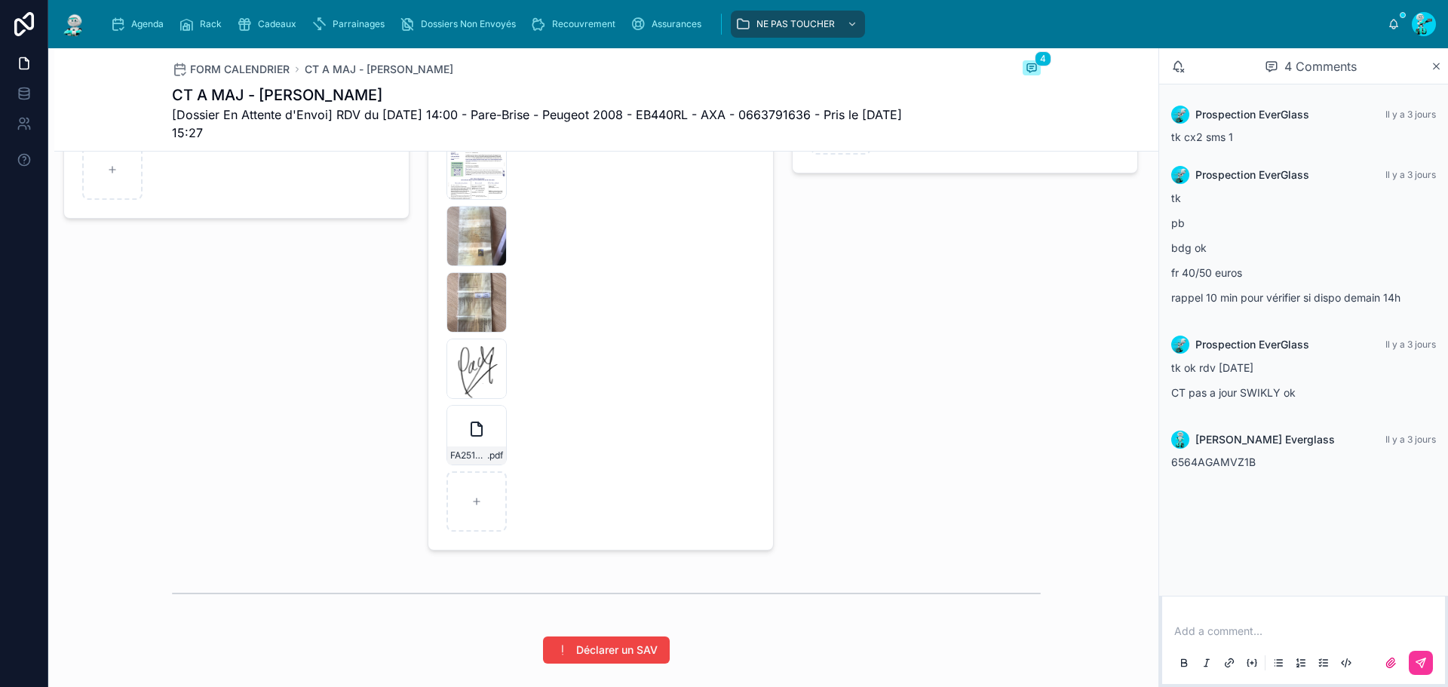
click at [466, 457] on div "FA2510-7719 (2) .pdf" at bounding box center [477, 435] width 60 height 60
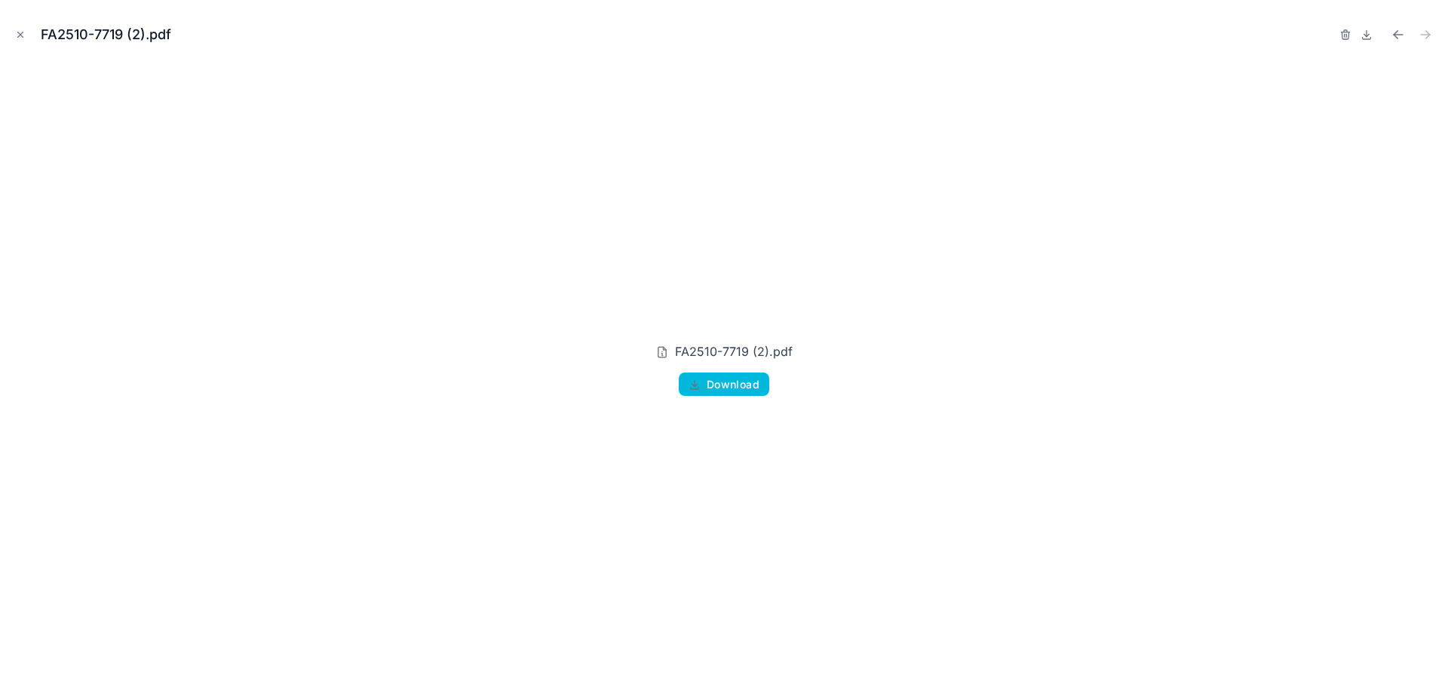
click at [727, 388] on form "PR2510-1833 .pdf [URL][DOMAIN_NAME] .jpg IMG_9274 .jpg IMG_9275 .jpg IMG_9276 .…" at bounding box center [600, 302] width 345 height 495
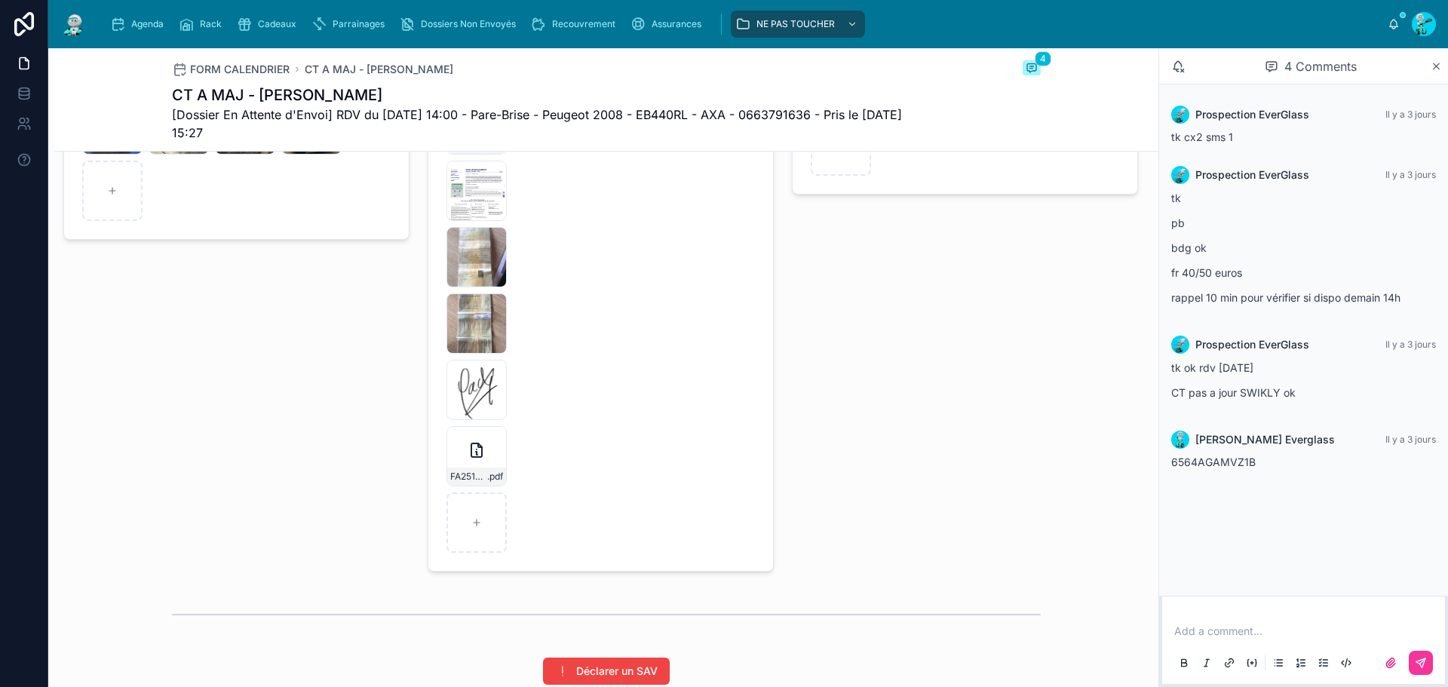
scroll to position [2576, 0]
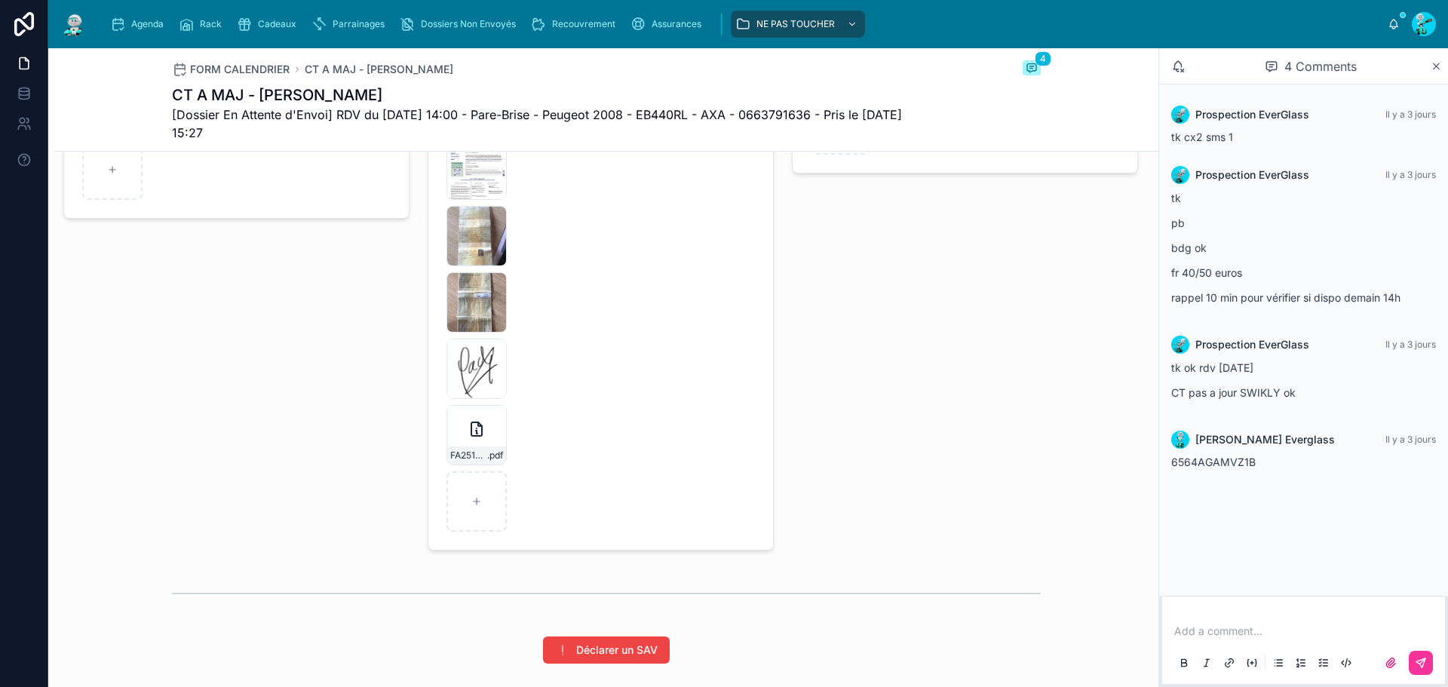
click at [456, 453] on div "FA2510-7719-(2) .pdf" at bounding box center [477, 435] width 60 height 60
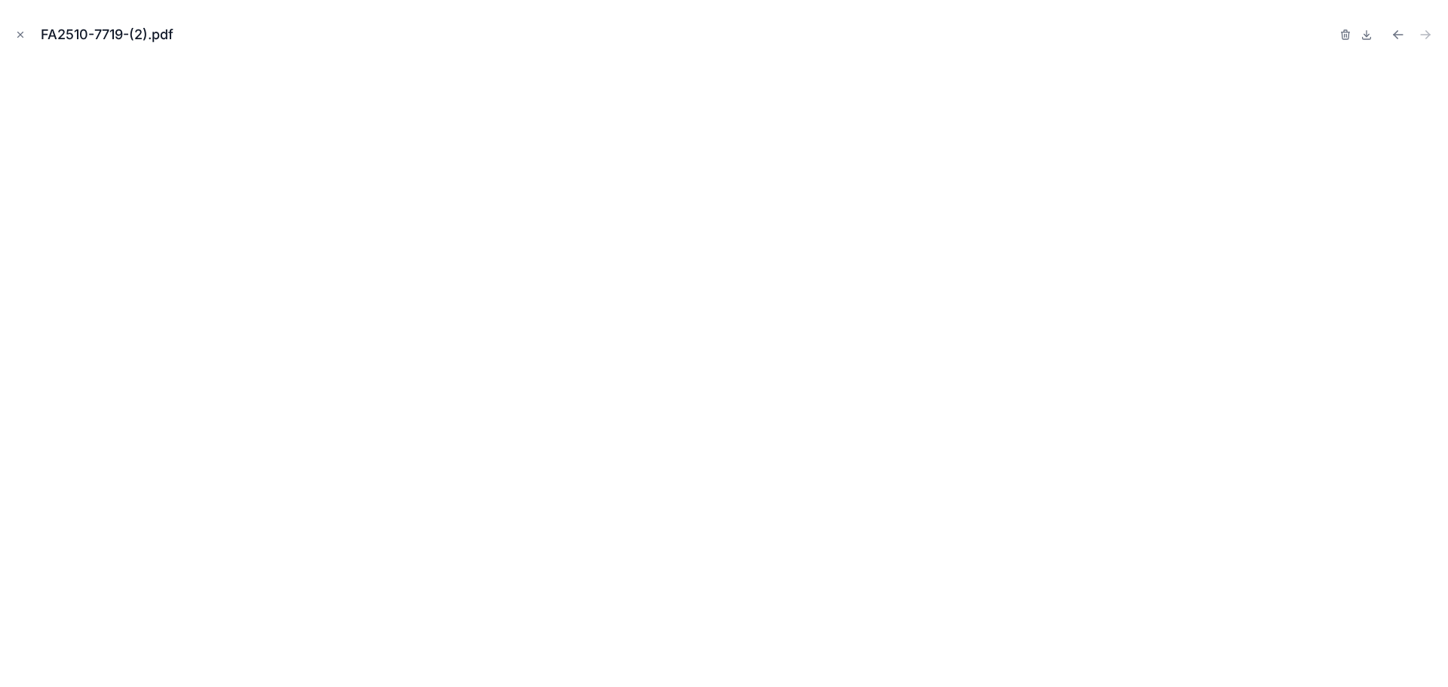
click at [17, 35] on icon "Close modal" at bounding box center [20, 34] width 11 height 11
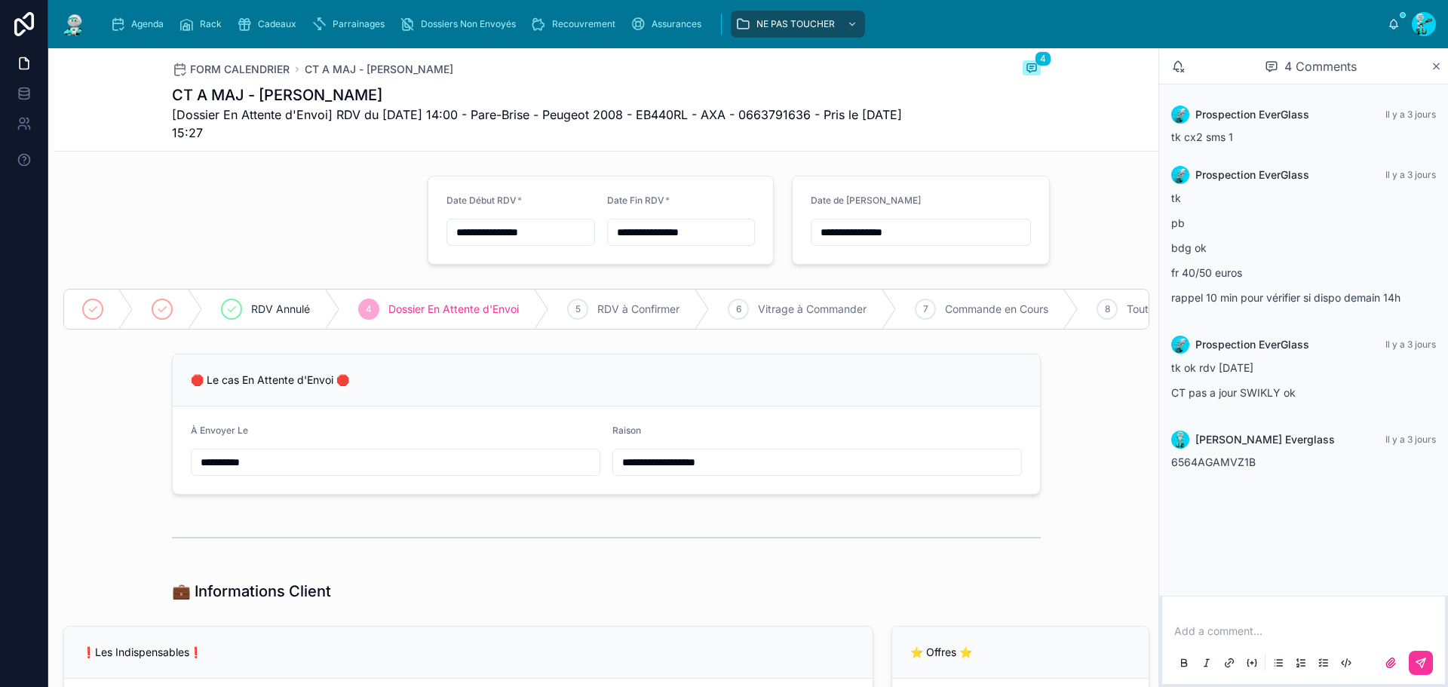
click at [280, 106] on span "[Dossier En Attente d'Envoi] RDV du [DATE] 14:00 - Pare-Brise - Peugeot 2008 - …" at bounding box center [550, 124] width 756 height 36
click at [122, 24] on icon "scrollable content" at bounding box center [117, 24] width 15 height 15
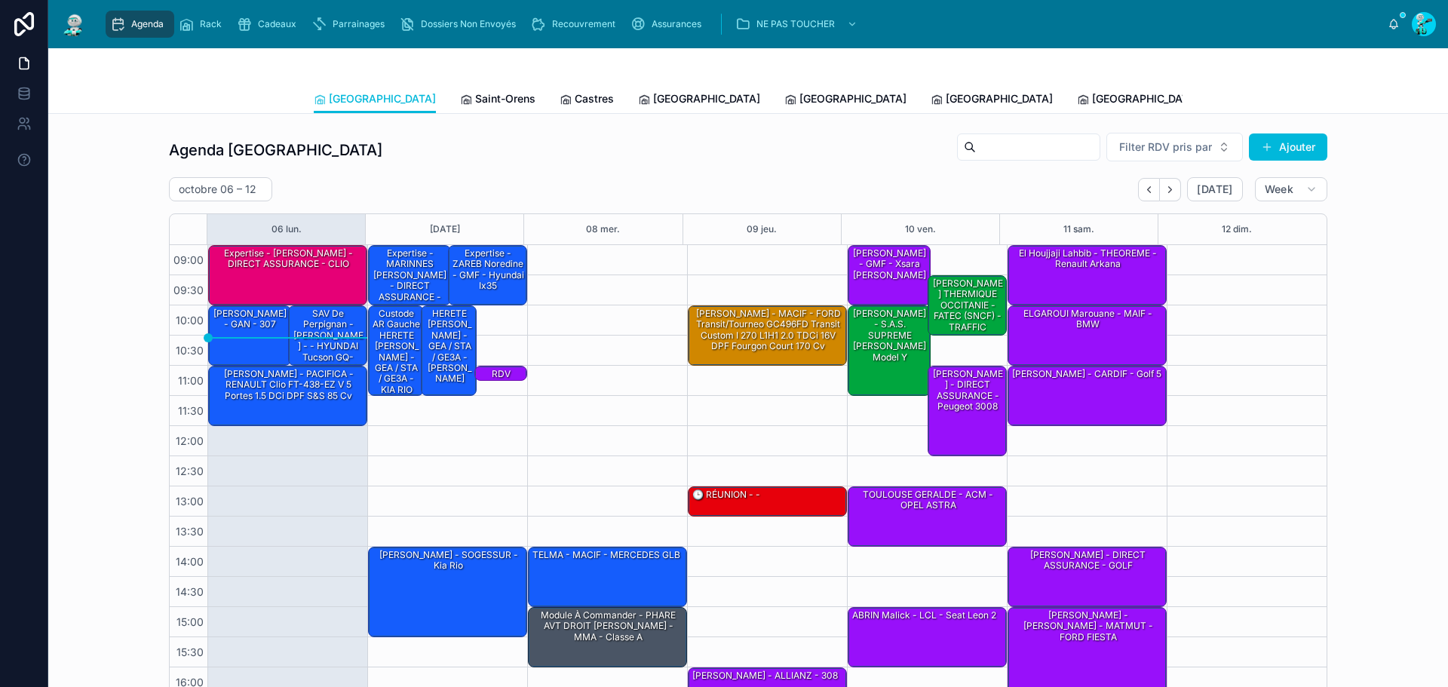
click at [201, 189] on h2 "octobre 06 – 12" at bounding box center [218, 189] width 78 height 15
select select "****"
select select "*"
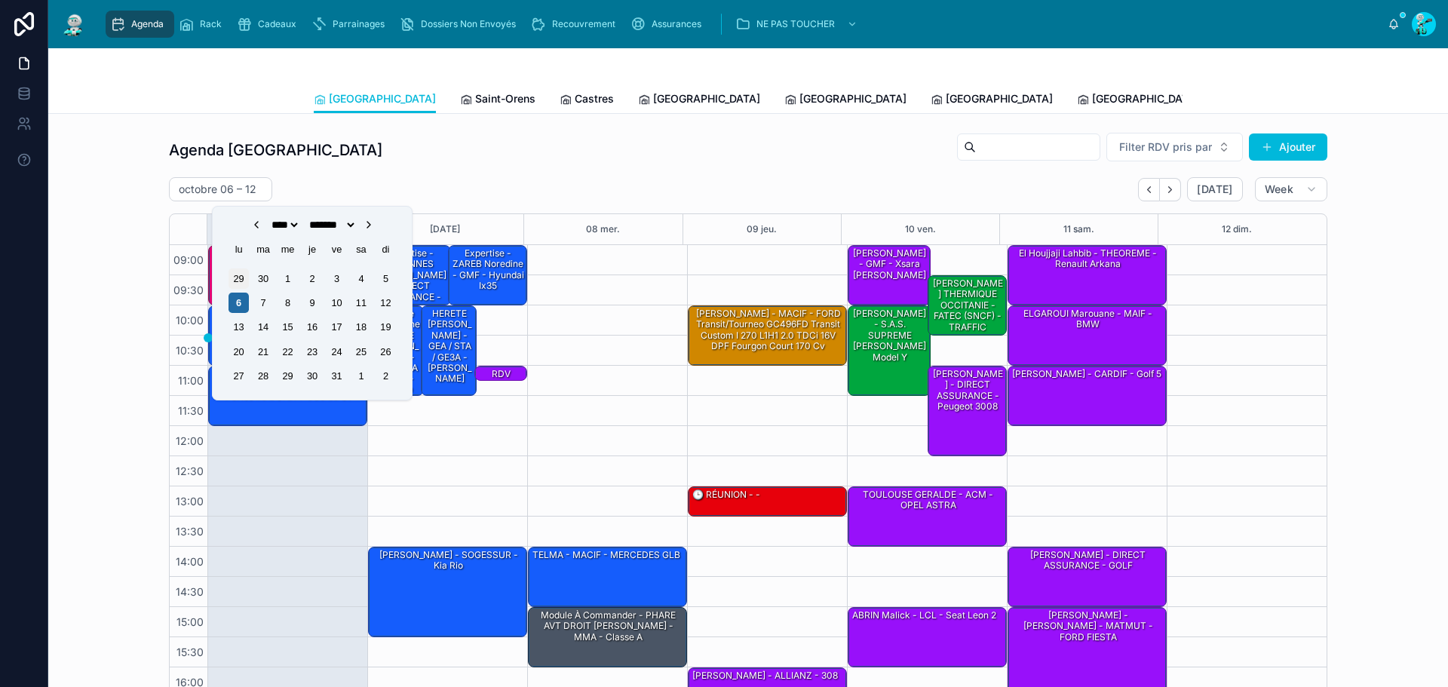
click at [243, 278] on div "29" at bounding box center [239, 279] width 20 height 20
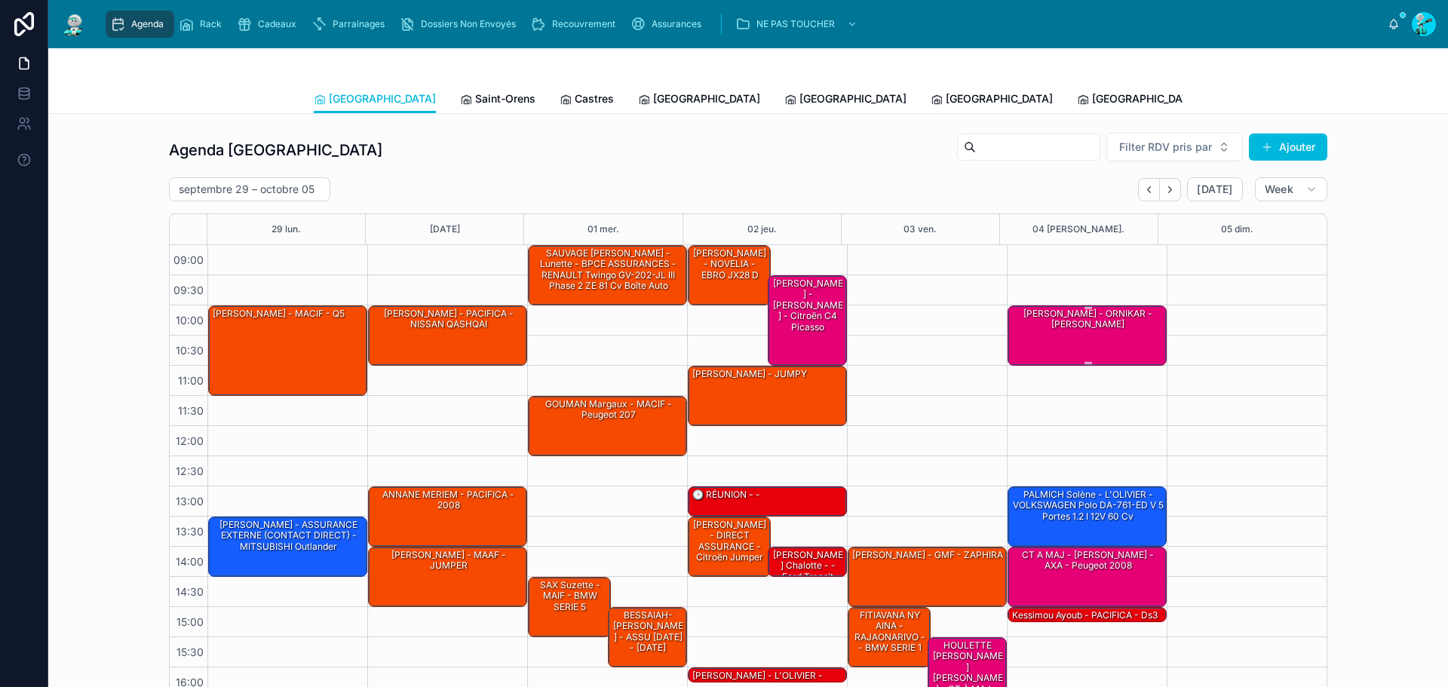
click at [1106, 346] on div "[PERSON_NAME] - ORNIKAR - [PERSON_NAME]" at bounding box center [1088, 334] width 155 height 57
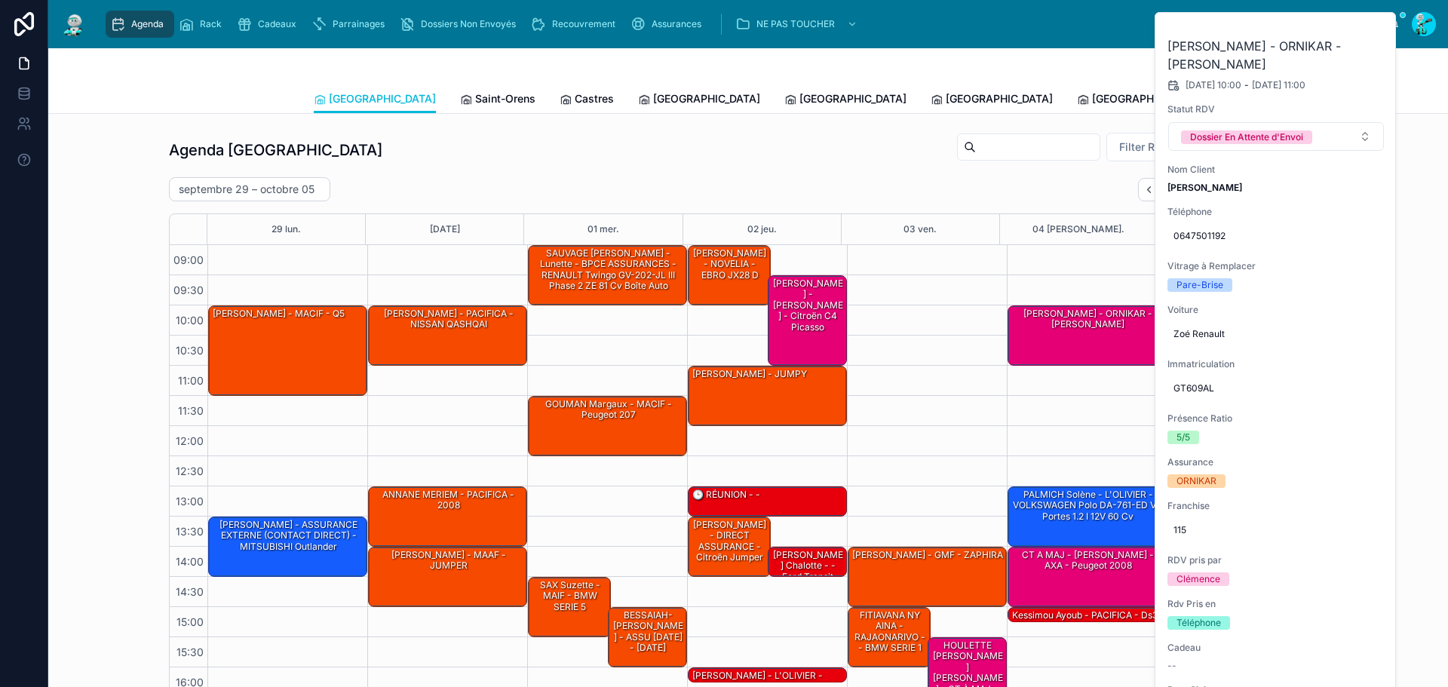
click at [0, 0] on icon at bounding box center [0, 0] width 0 height 0
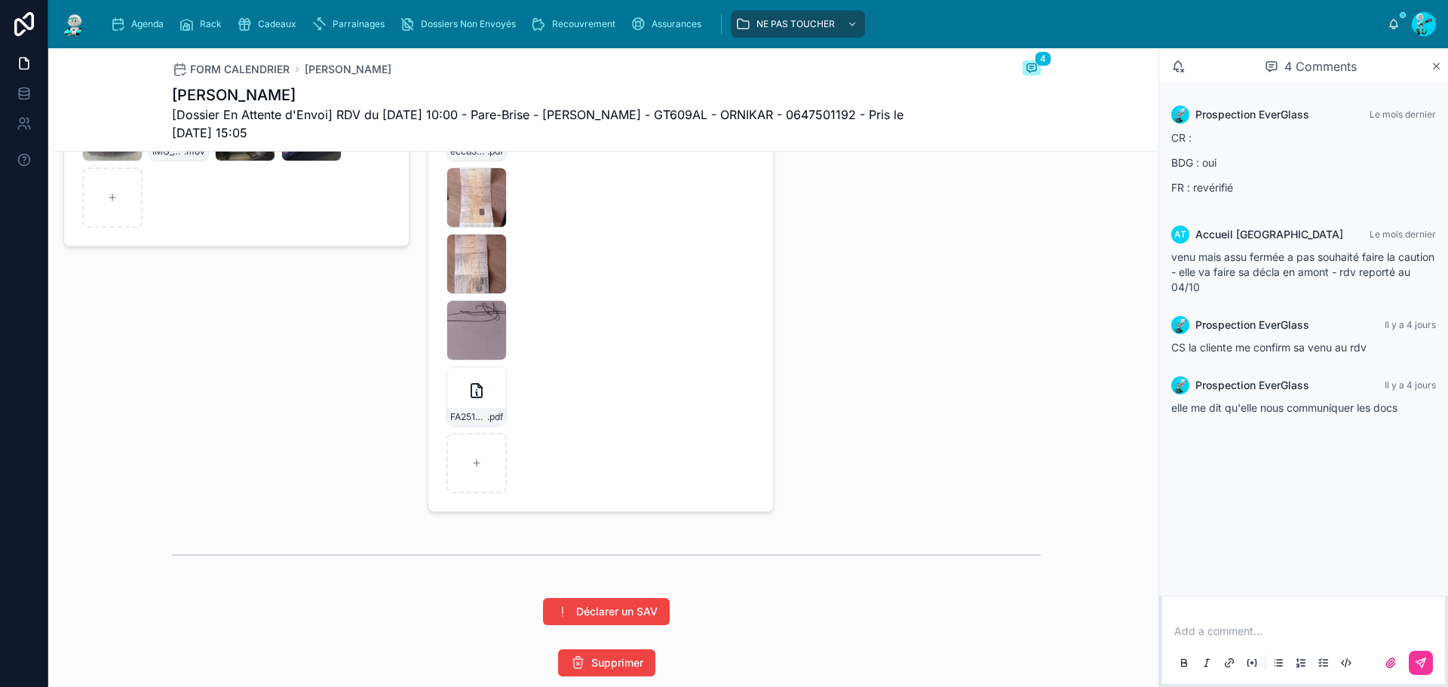
scroll to position [2789, 0]
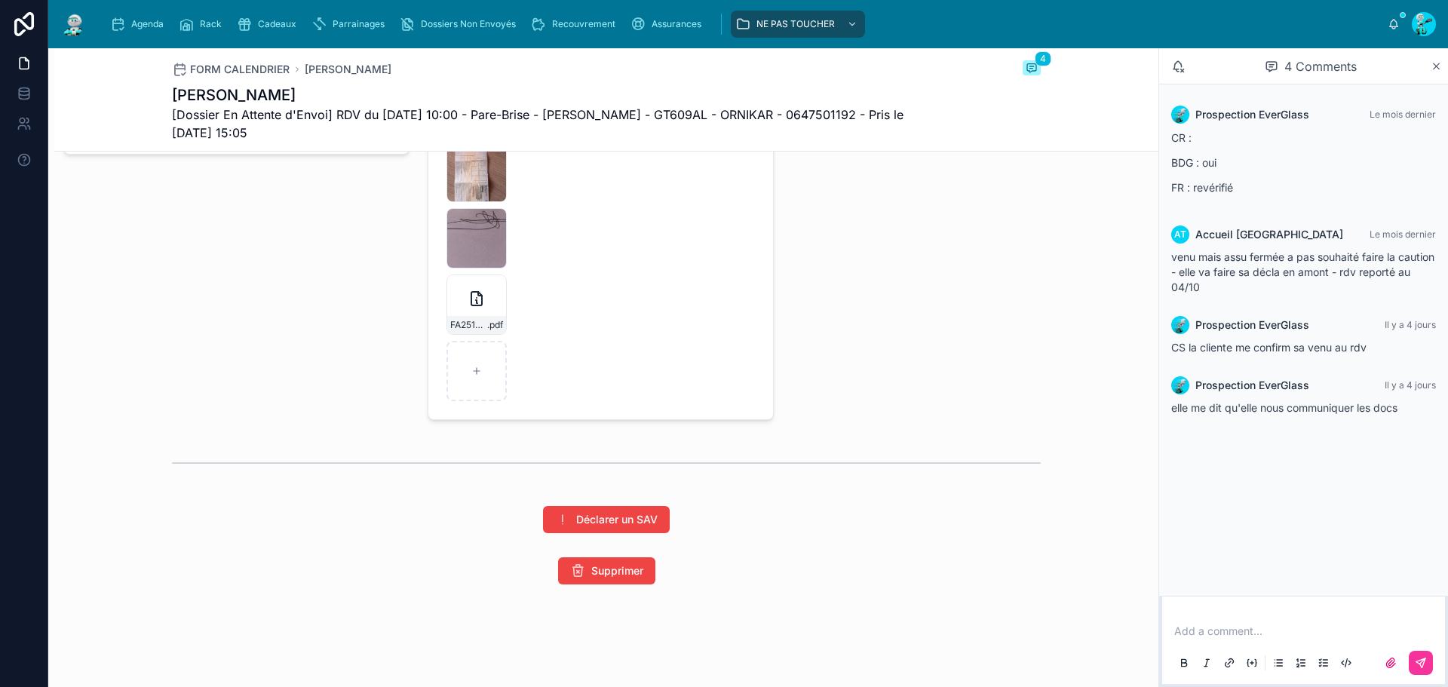
click at [452, 317] on div "FA2510-7718-(2) .pdf" at bounding box center [476, 325] width 59 height 18
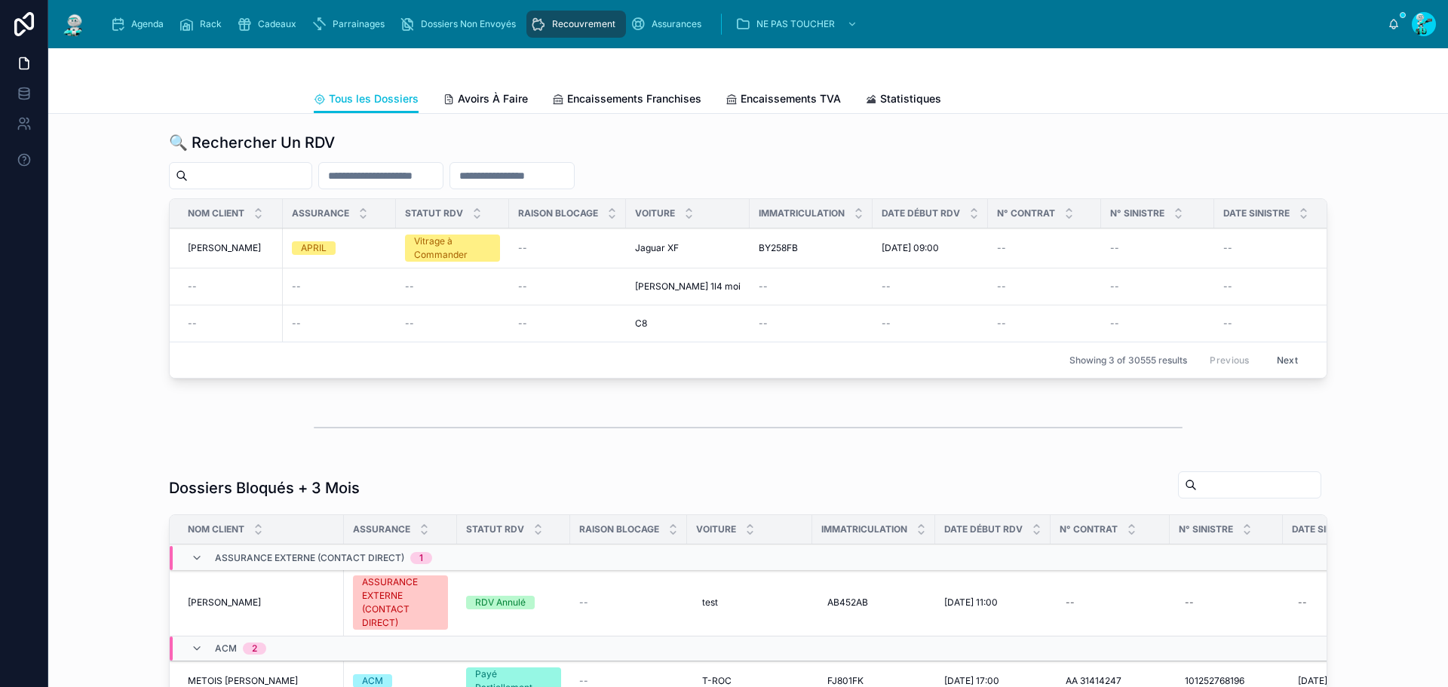
click at [137, 20] on span "Agenda" at bounding box center [147, 24] width 32 height 12
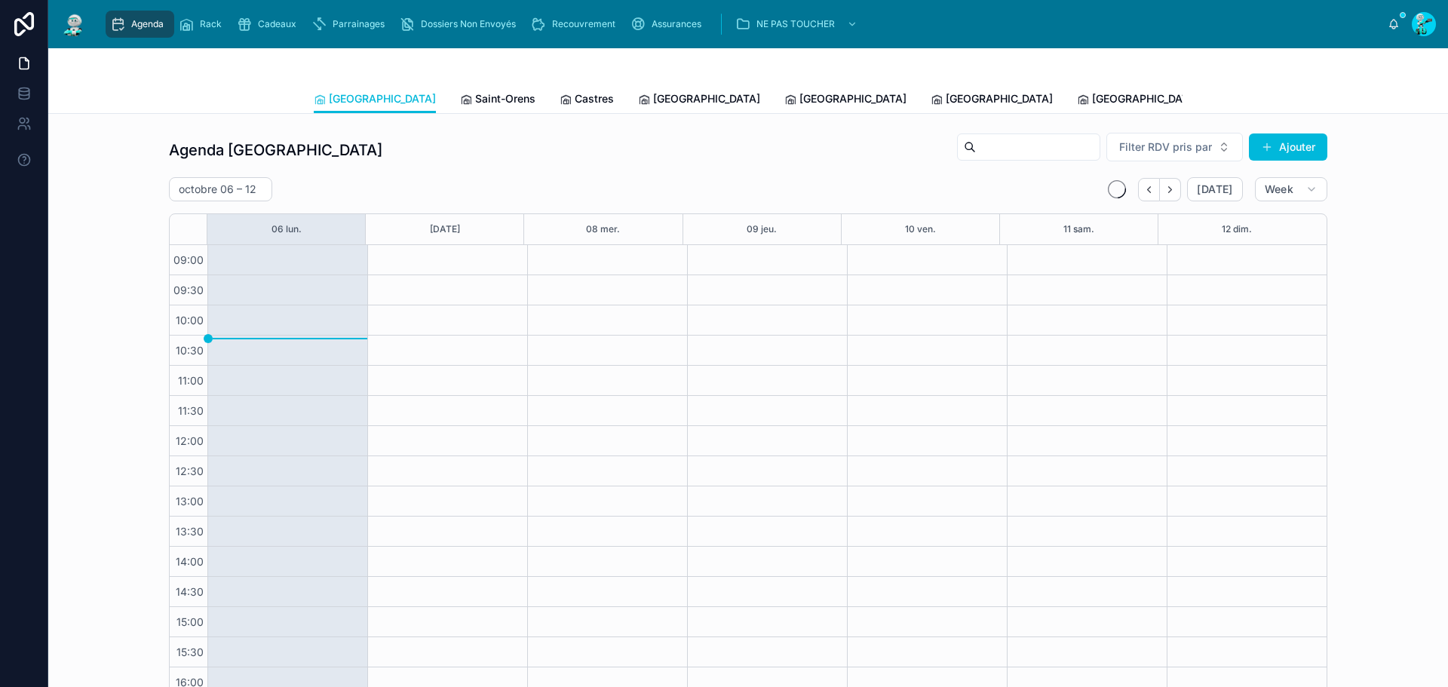
scroll to position [87, 0]
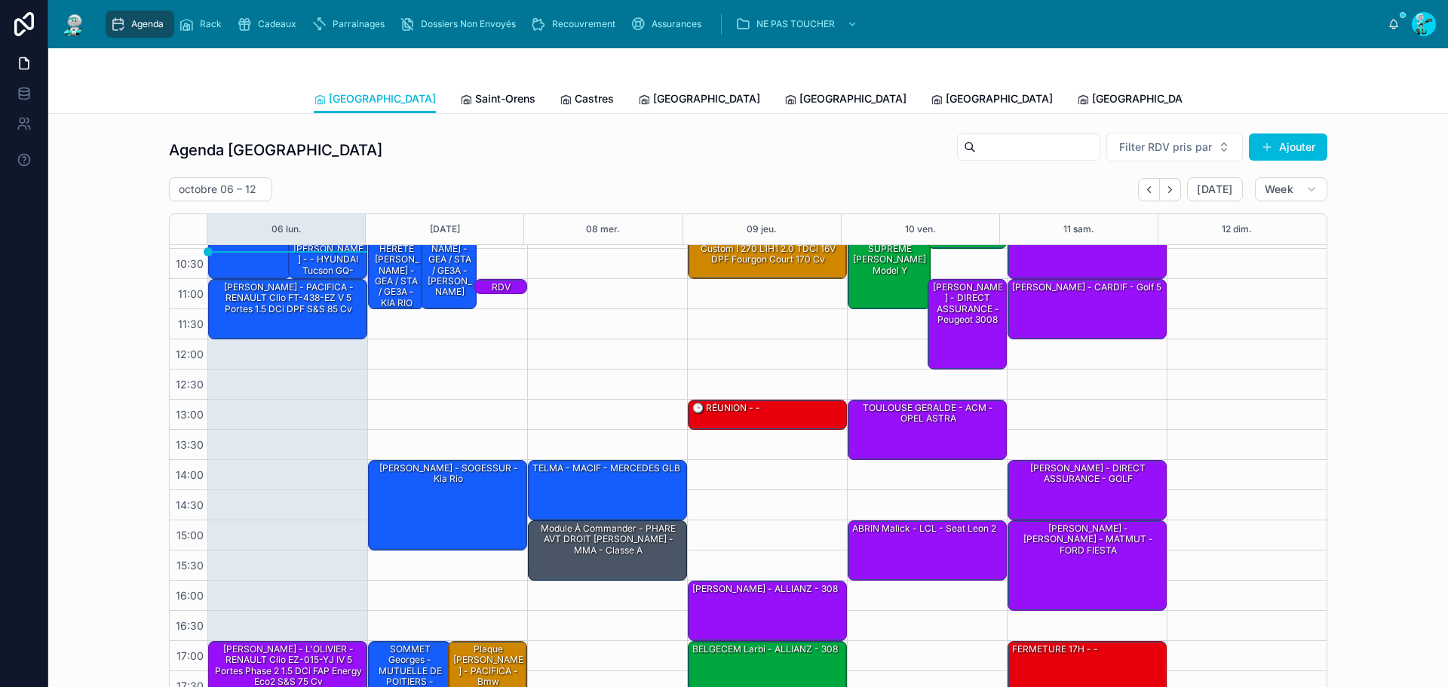
click at [212, 194] on h2 "octobre 06 – 12" at bounding box center [218, 189] width 78 height 15
select select "****"
select select "*"
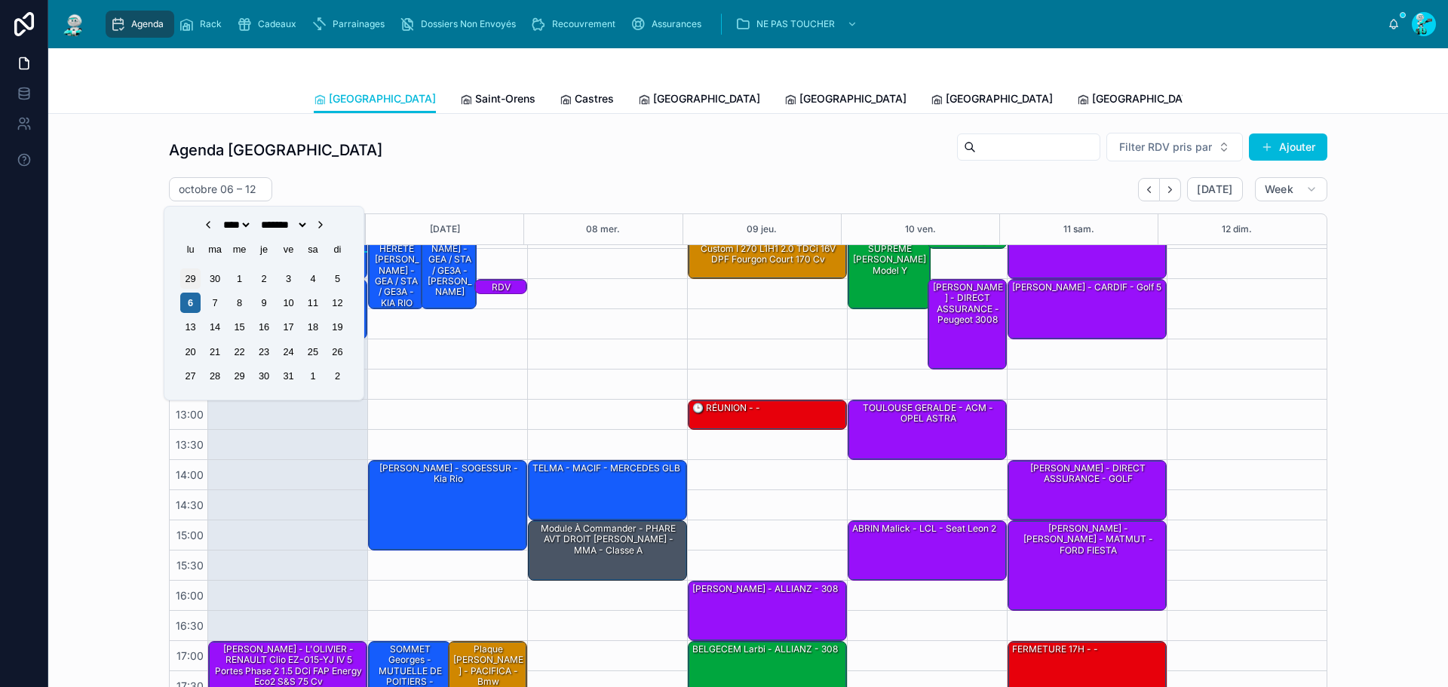
click at [192, 289] on div "29" at bounding box center [190, 279] width 20 height 20
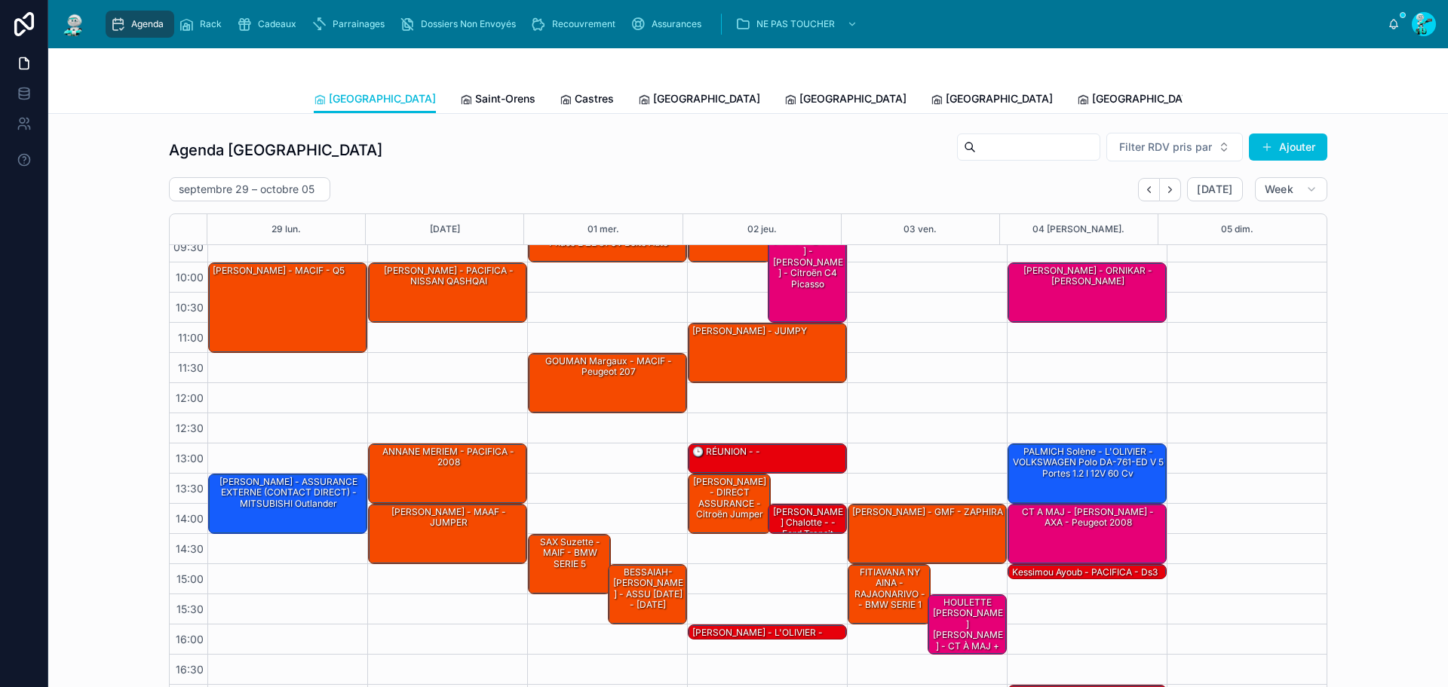
scroll to position [87, 0]
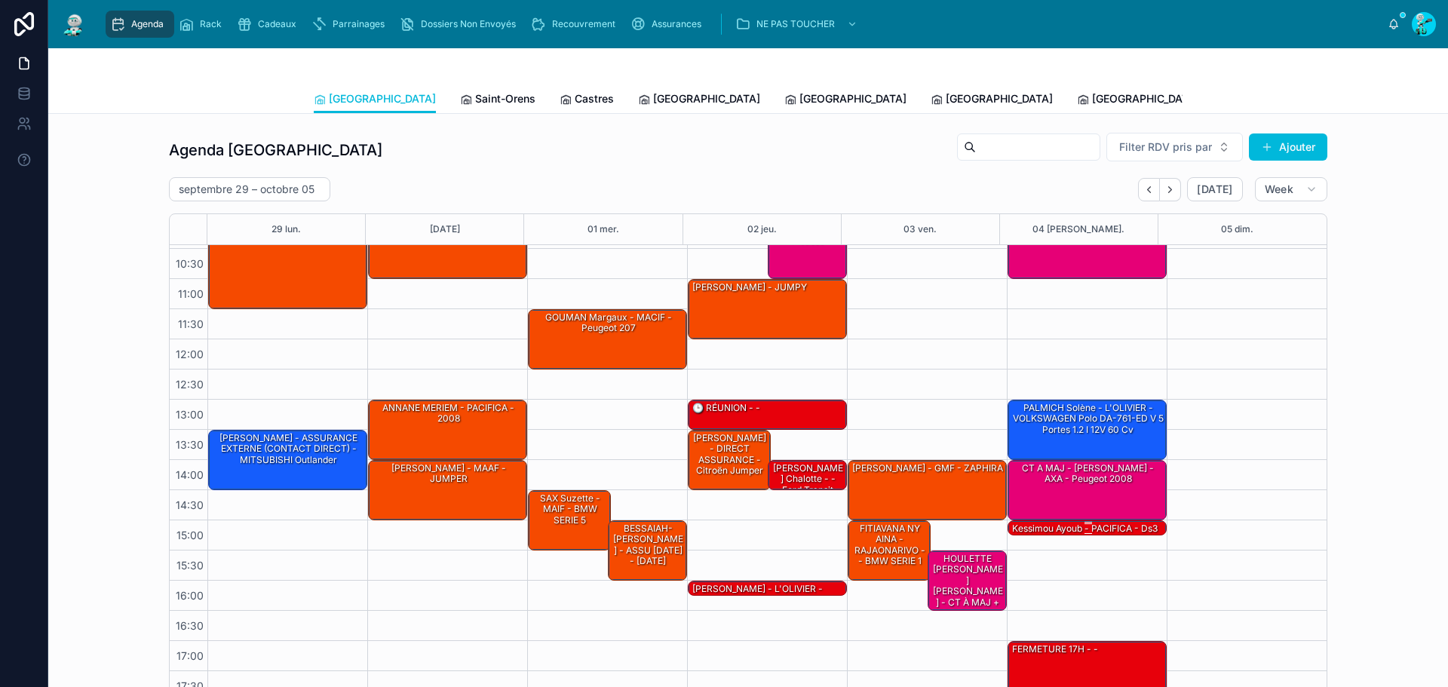
click at [1045, 523] on div at bounding box center [1088, 523] width 155 height 2
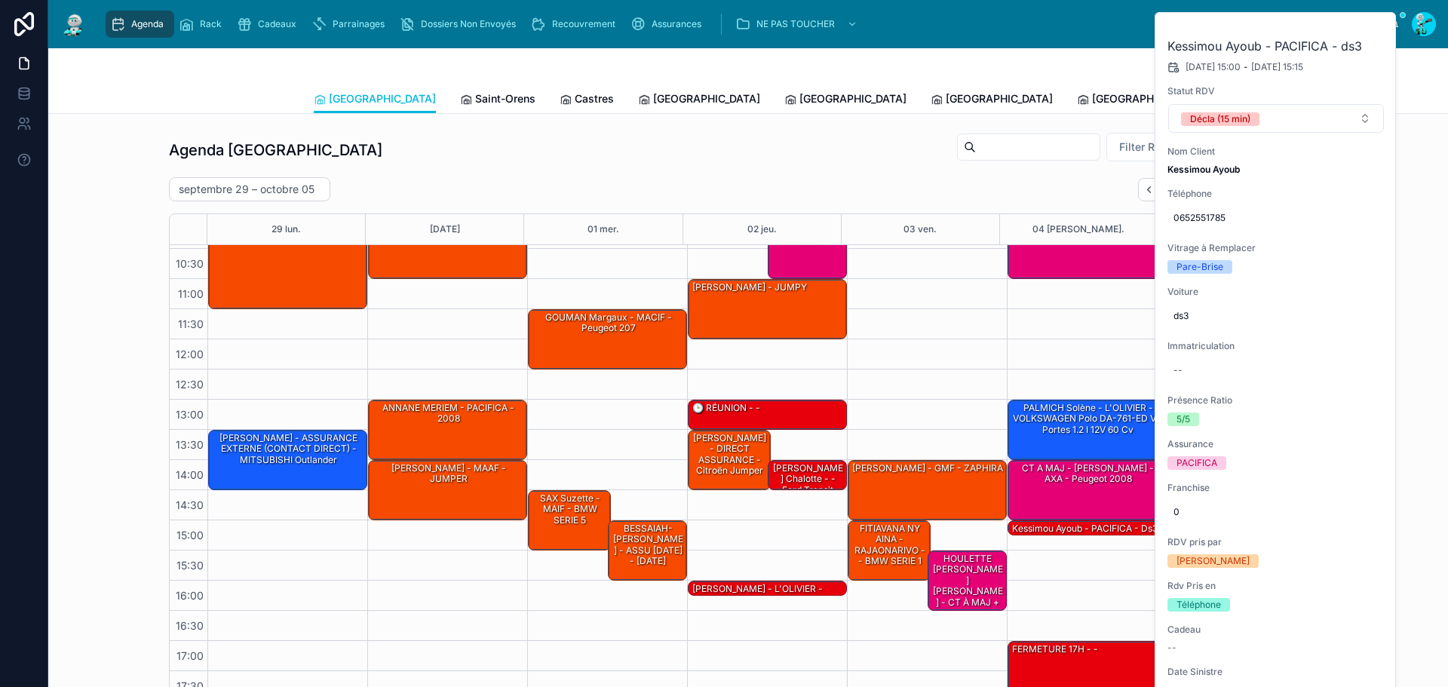
click at [0, 0] on button at bounding box center [0, 0] width 0 height 0
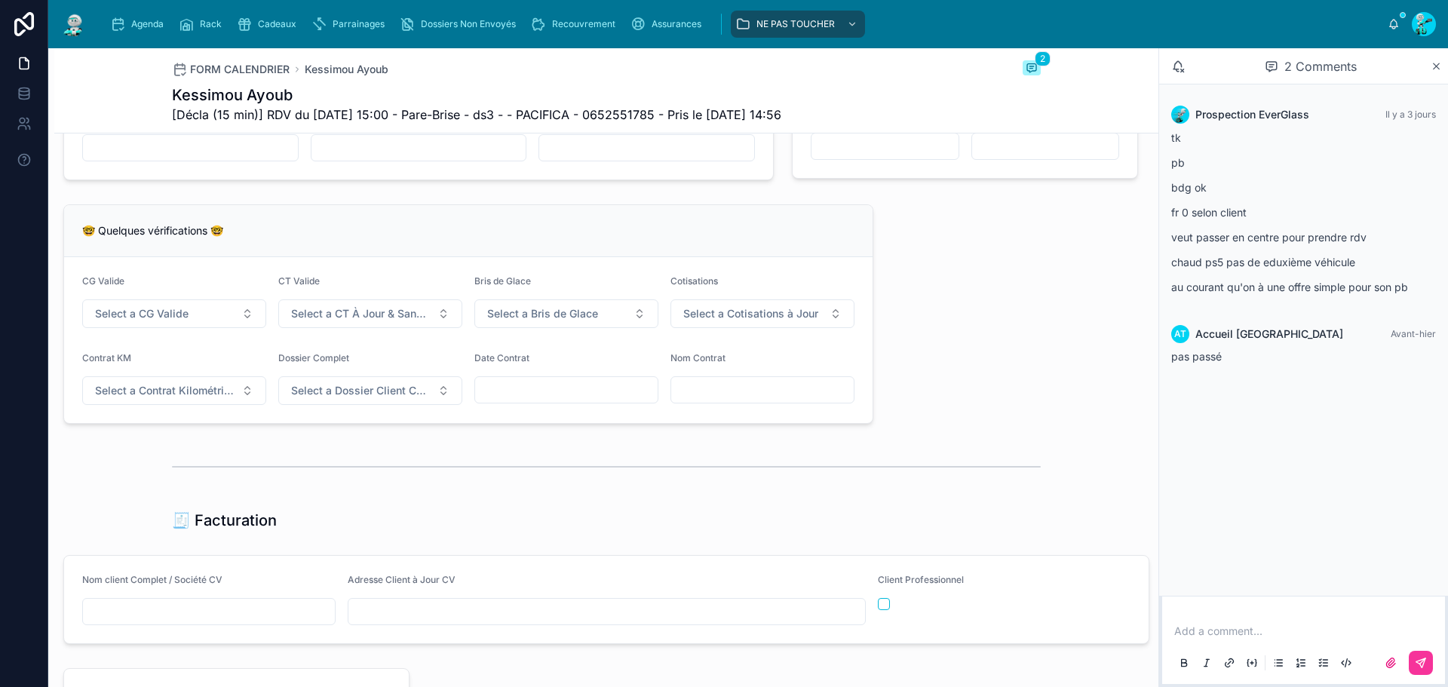
scroll to position [769, 0]
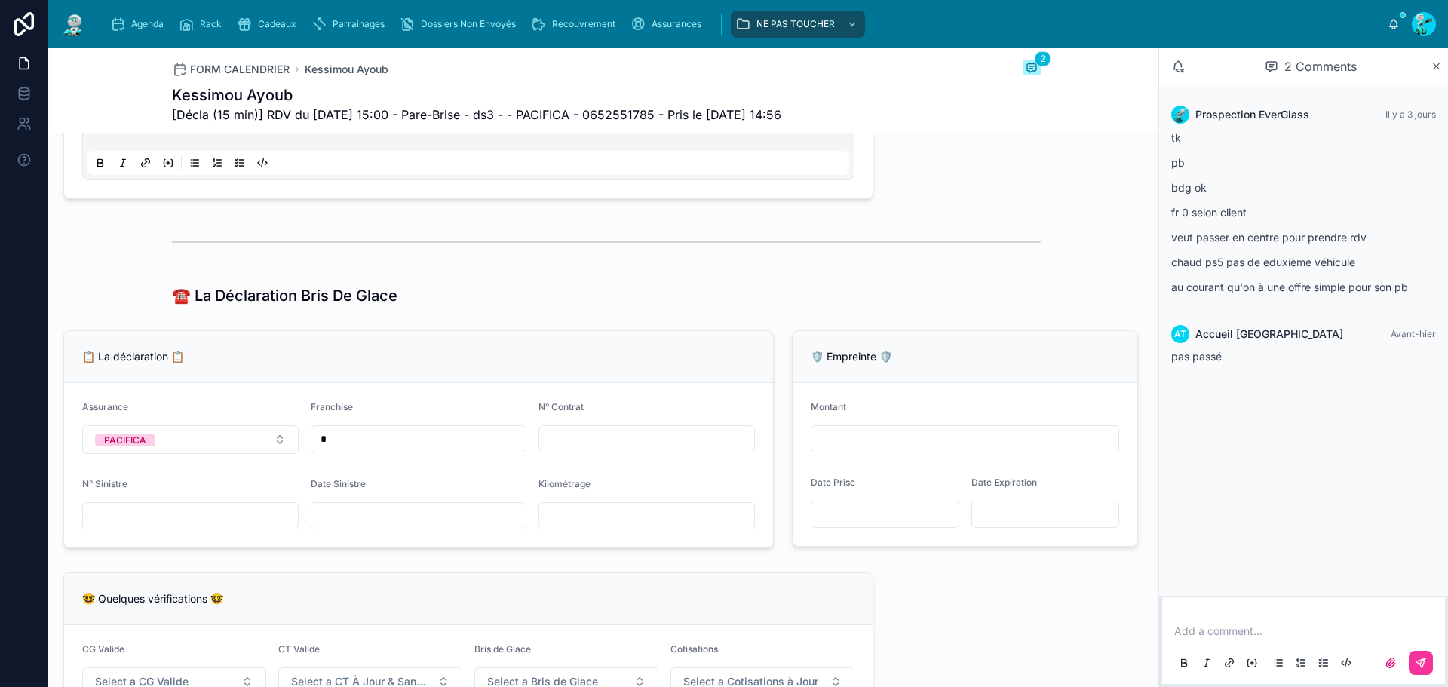
click at [132, 26] on span "Agenda" at bounding box center [147, 24] width 32 height 12
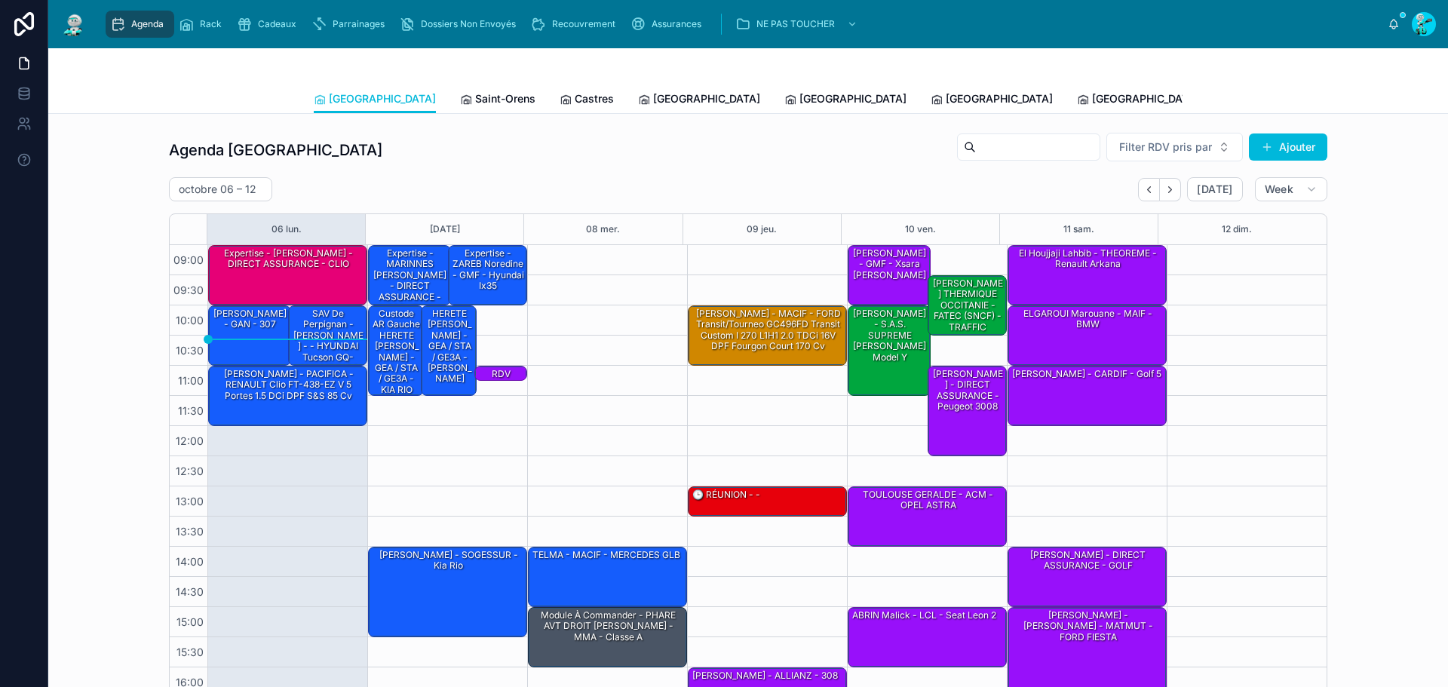
click at [215, 195] on h2 "octobre 06 – 12" at bounding box center [218, 189] width 78 height 15
select select "****"
select select "*"
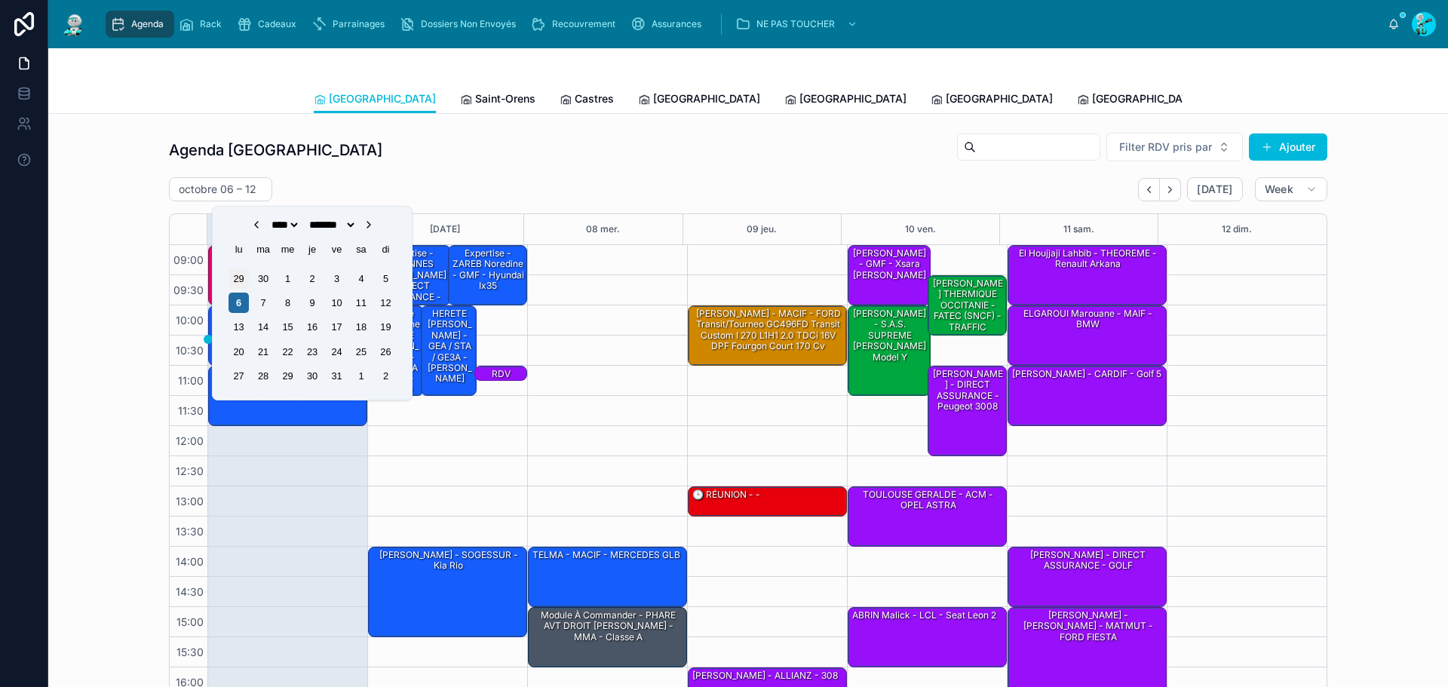
click at [244, 279] on div "29" at bounding box center [239, 279] width 20 height 20
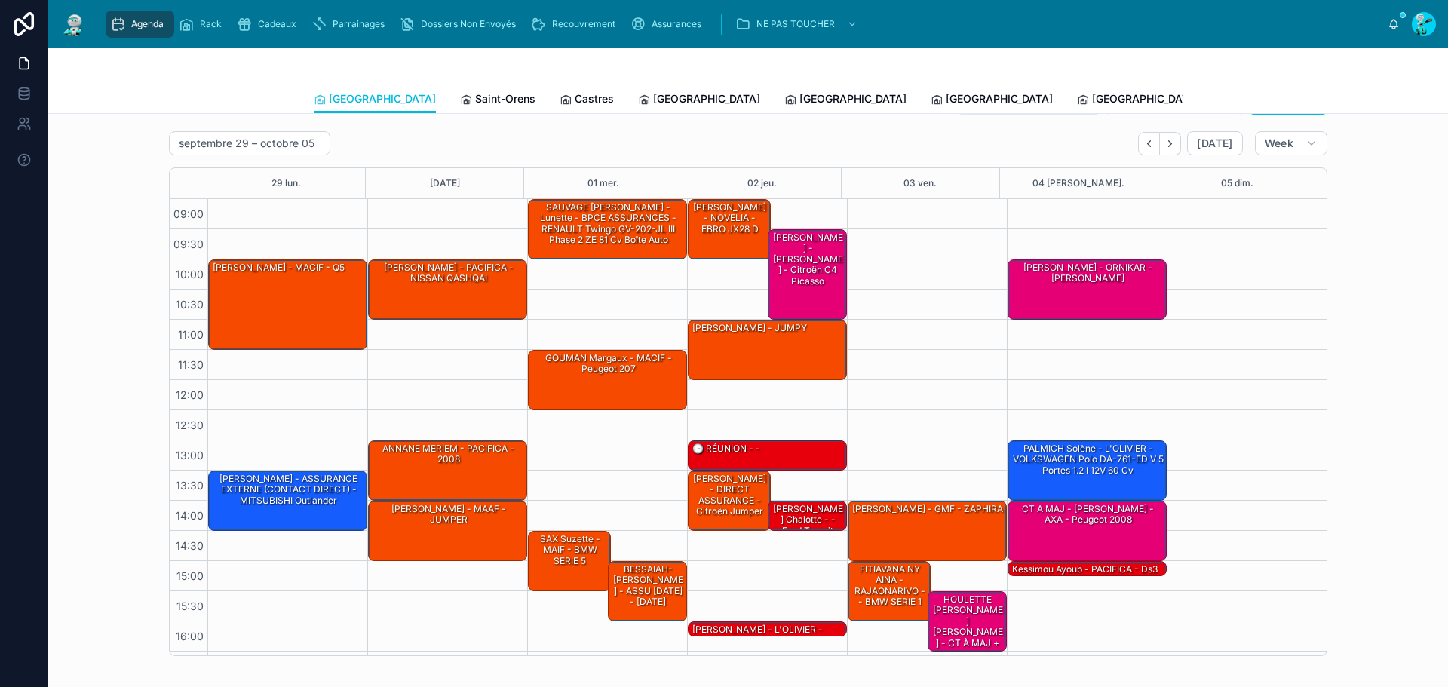
click at [1364, 99] on span "Tous Centres" at bounding box center [1397, 98] width 66 height 15
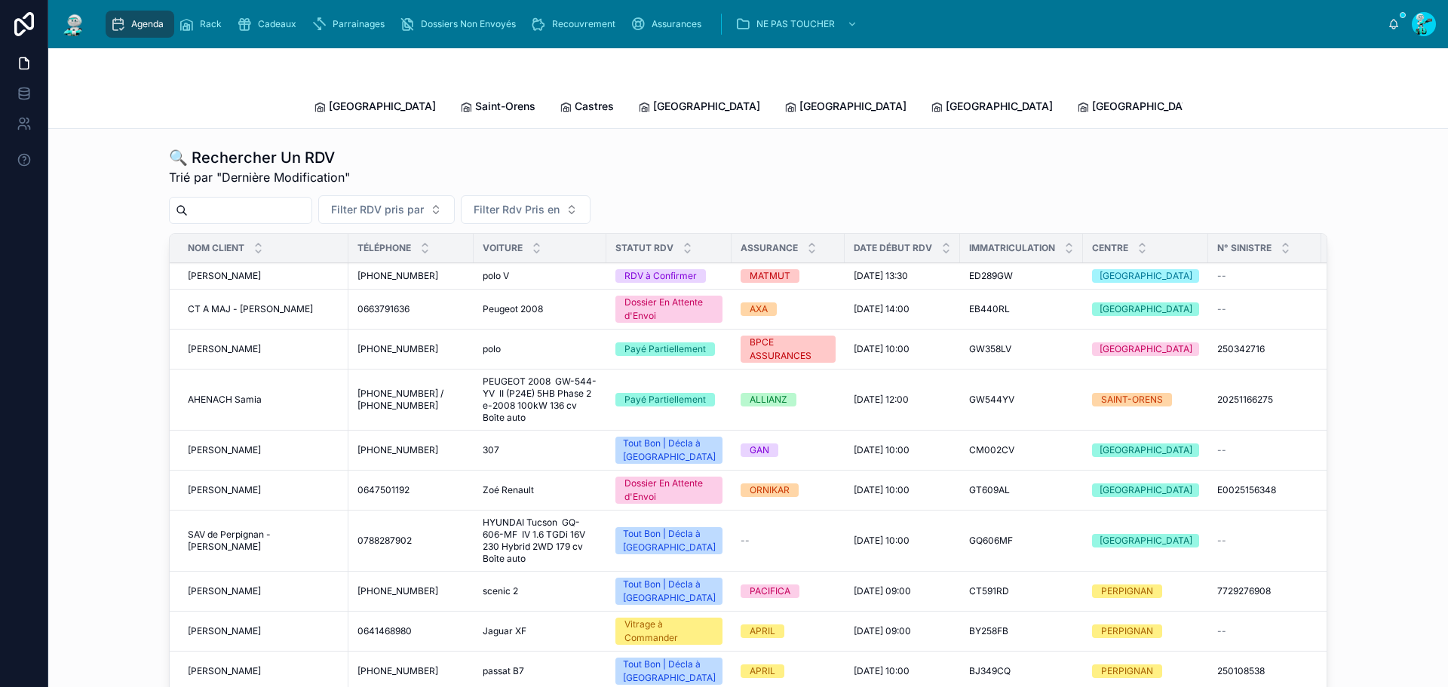
click at [1238, 102] on span "[PERSON_NAME]" at bounding box center [1281, 106] width 87 height 15
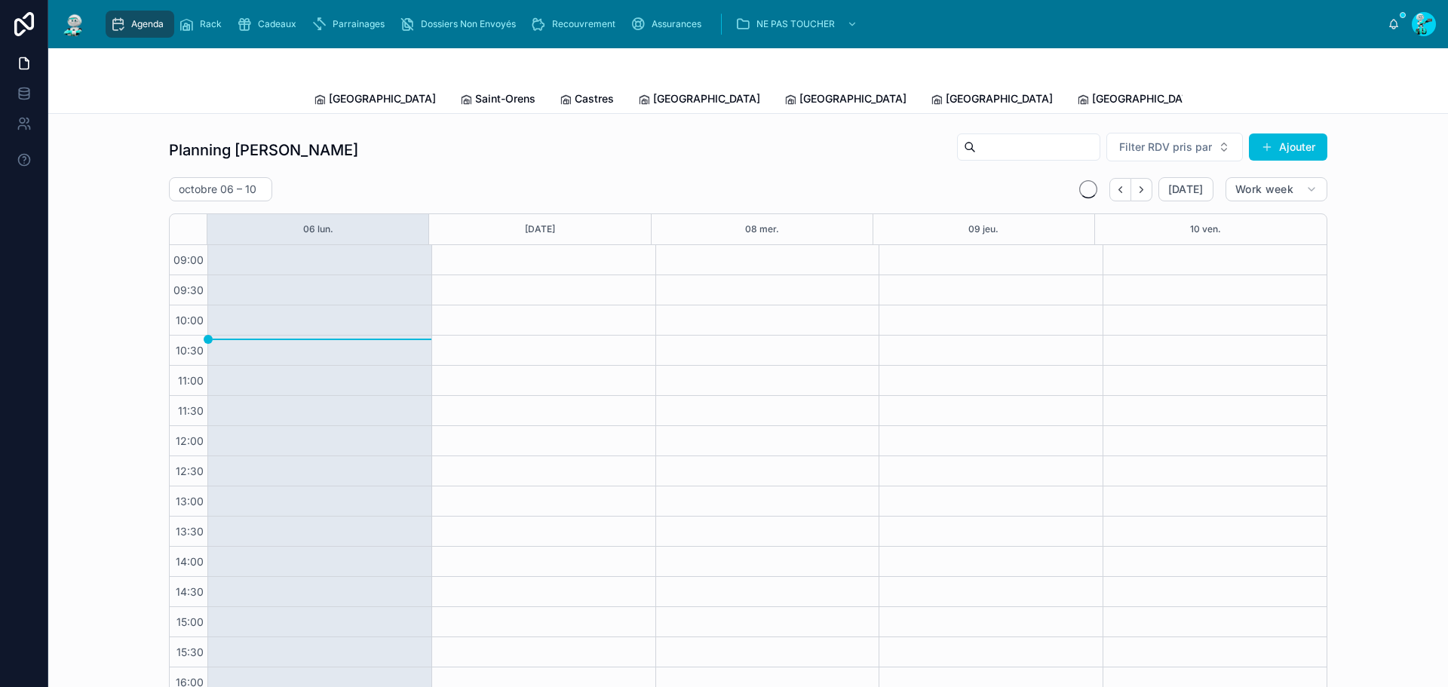
scroll to position [87, 0]
click at [1092, 97] on span "[GEOGRAPHIC_DATA]" at bounding box center [1145, 98] width 107 height 15
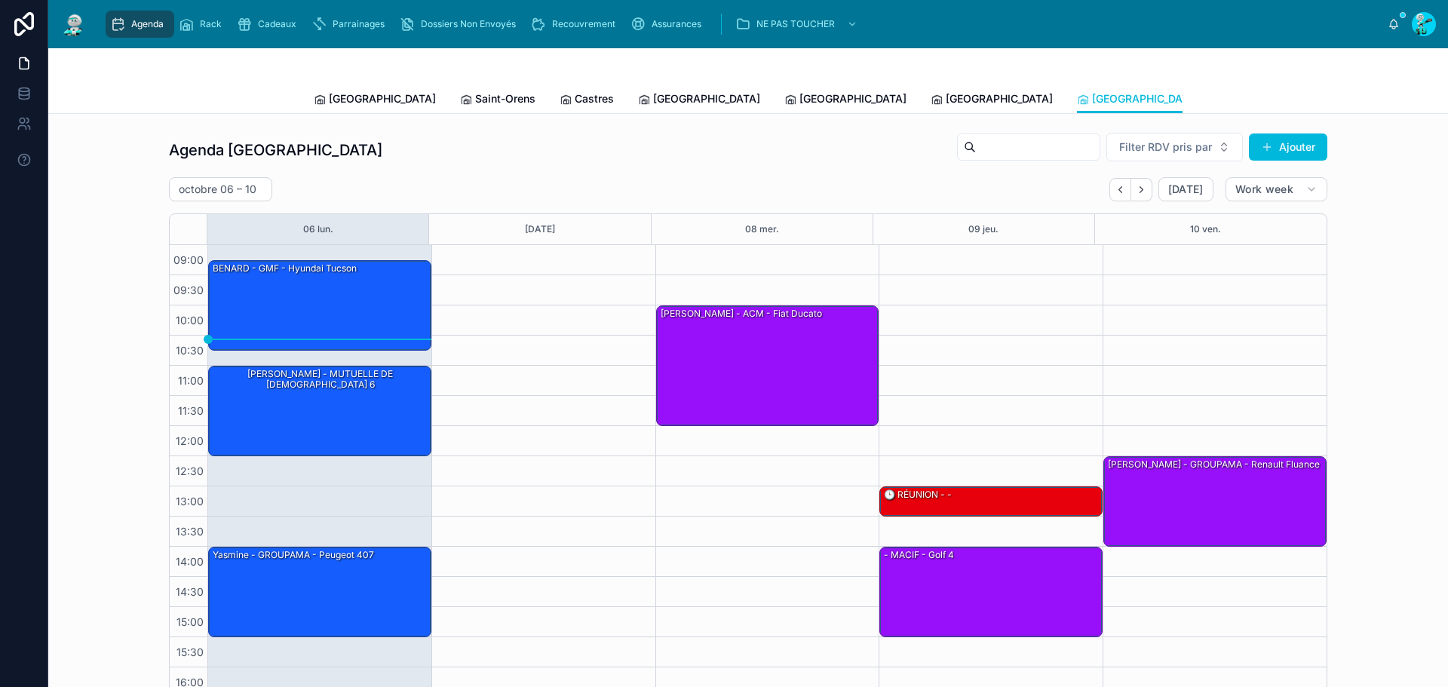
click at [252, 187] on div "octobre 06 – 10" at bounding box center [220, 189] width 103 height 24
select select "****"
select select "*"
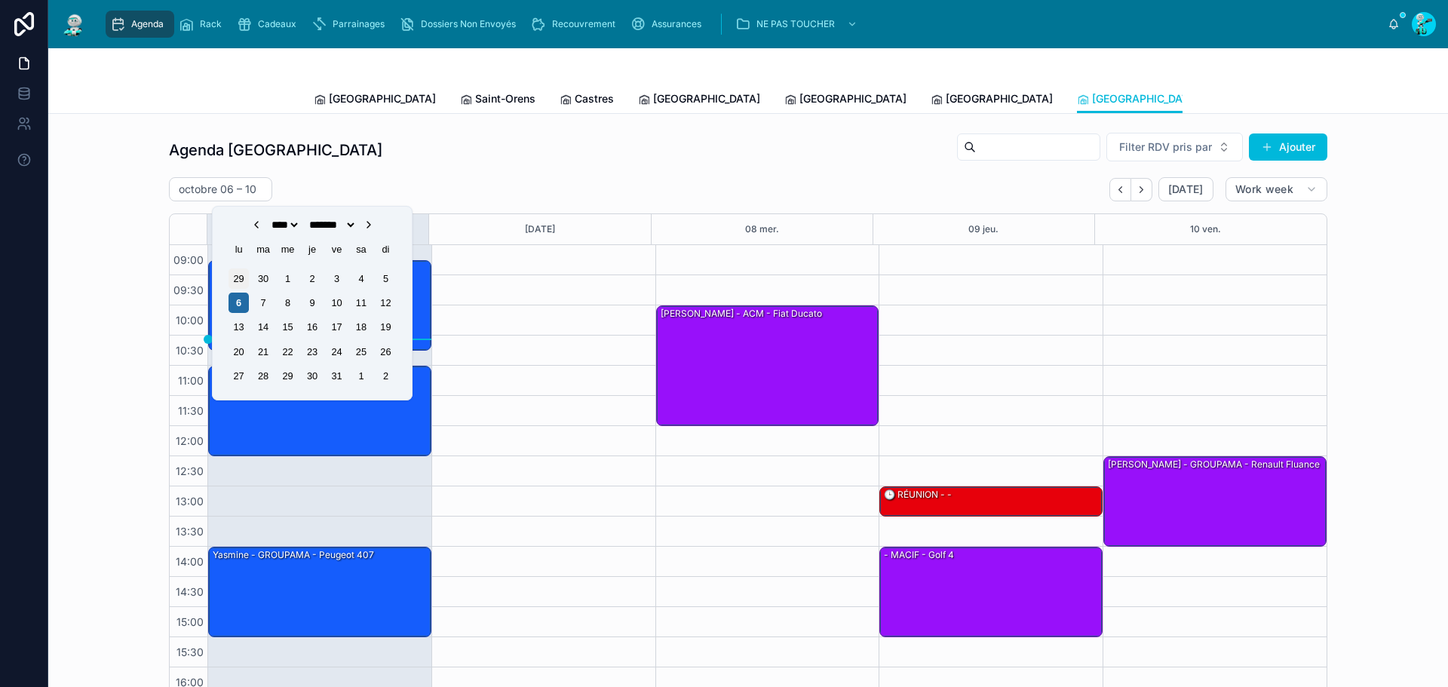
click at [246, 277] on div "29" at bounding box center [239, 279] width 20 height 20
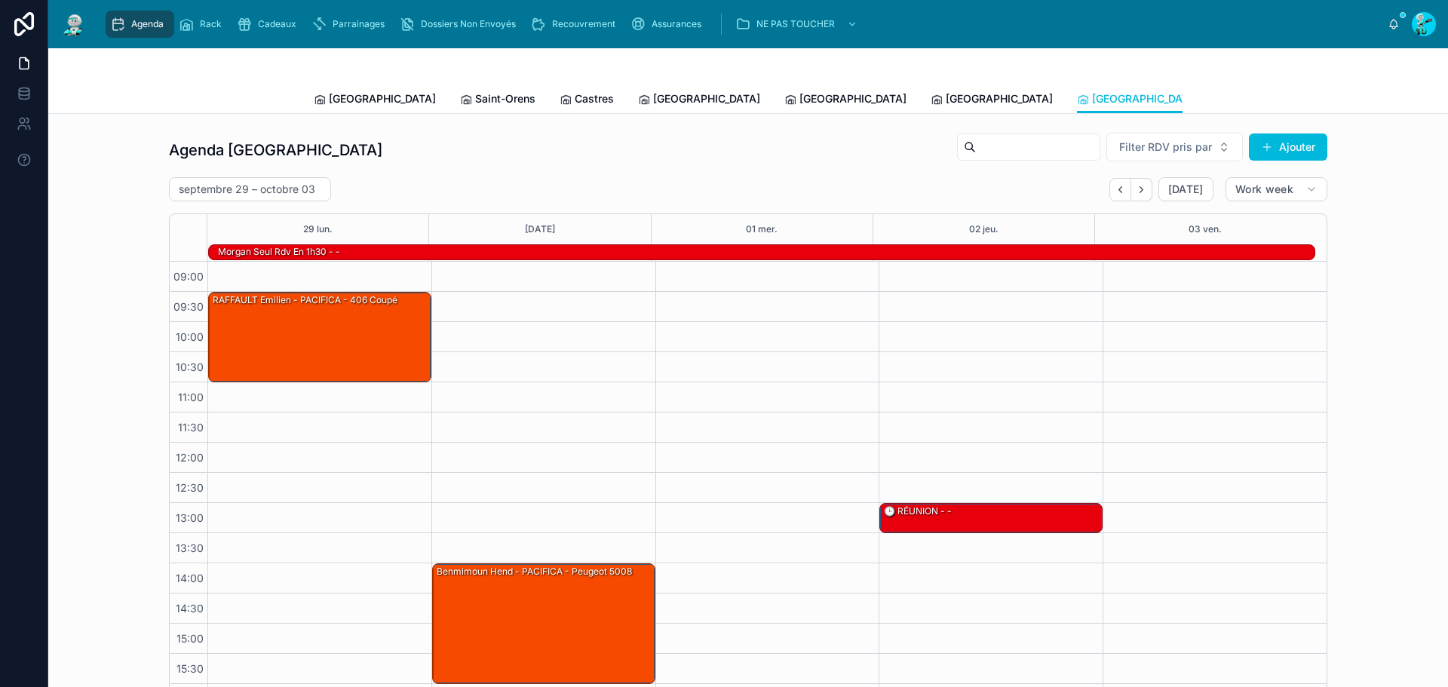
click at [946, 100] on span "[GEOGRAPHIC_DATA]" at bounding box center [999, 98] width 107 height 15
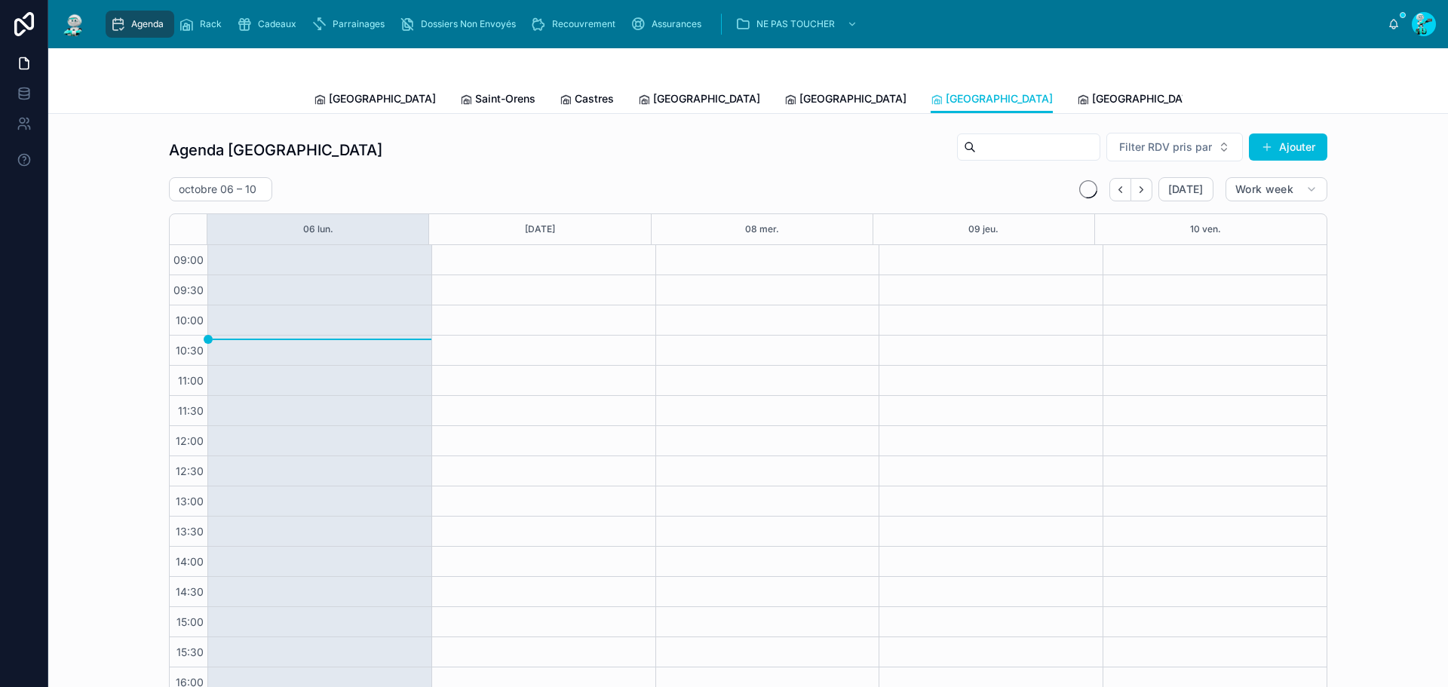
scroll to position [87, 0]
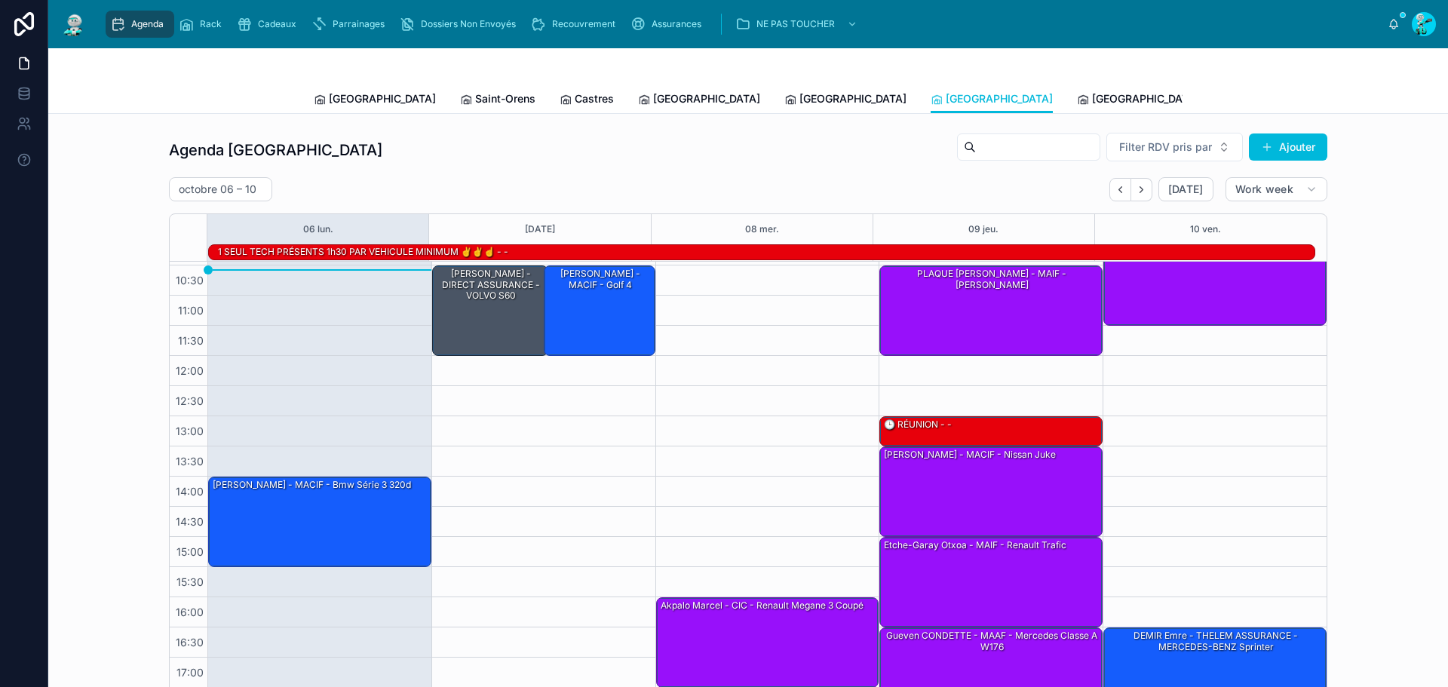
click at [653, 92] on span "[GEOGRAPHIC_DATA]" at bounding box center [706, 98] width 107 height 15
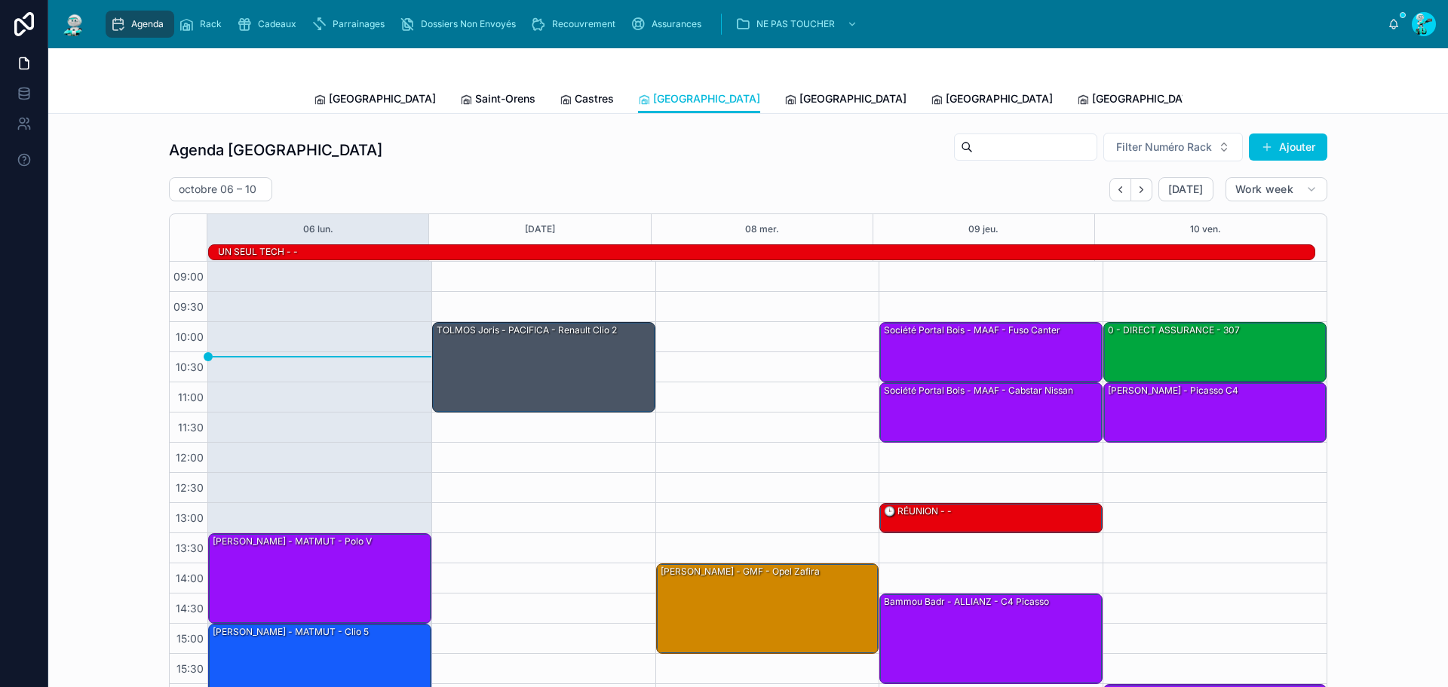
click at [210, 183] on h2 "octobre 06 – 10" at bounding box center [218, 189] width 78 height 15
select select "****"
select select "*"
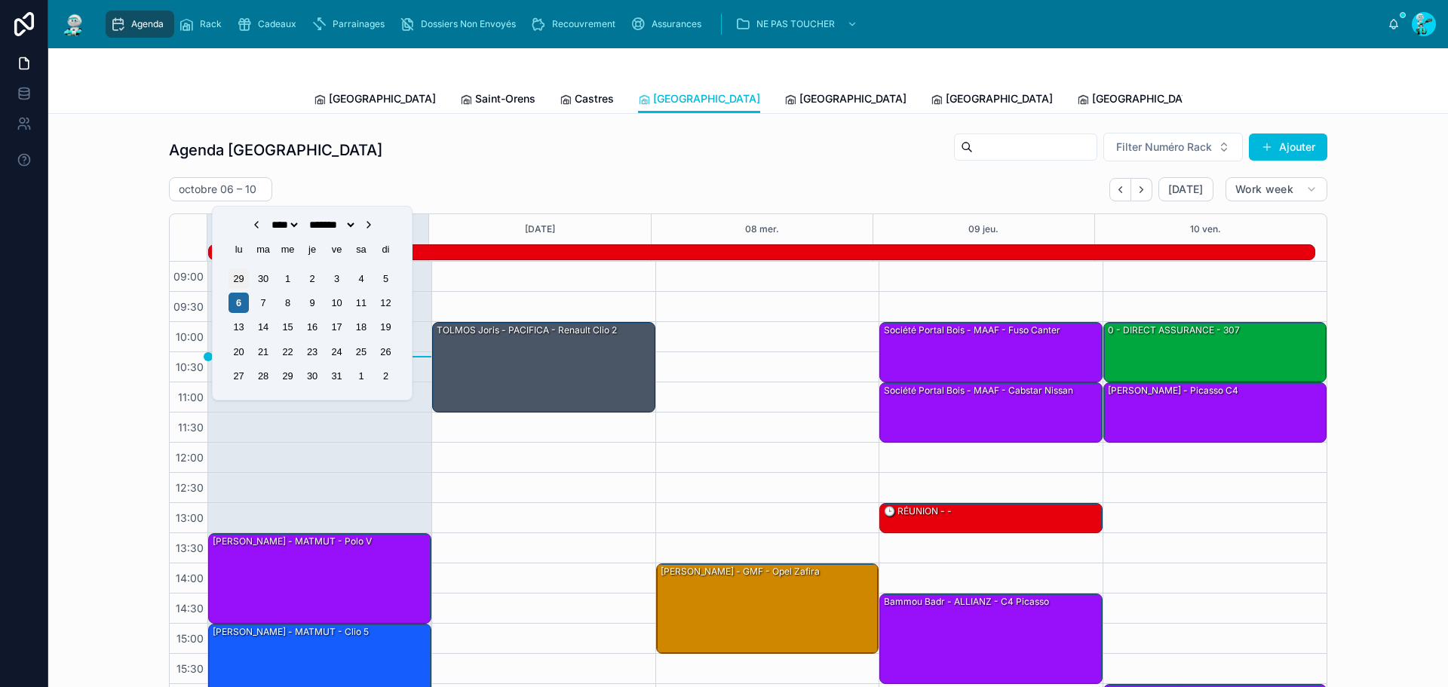
click at [243, 278] on div "29" at bounding box center [239, 279] width 20 height 20
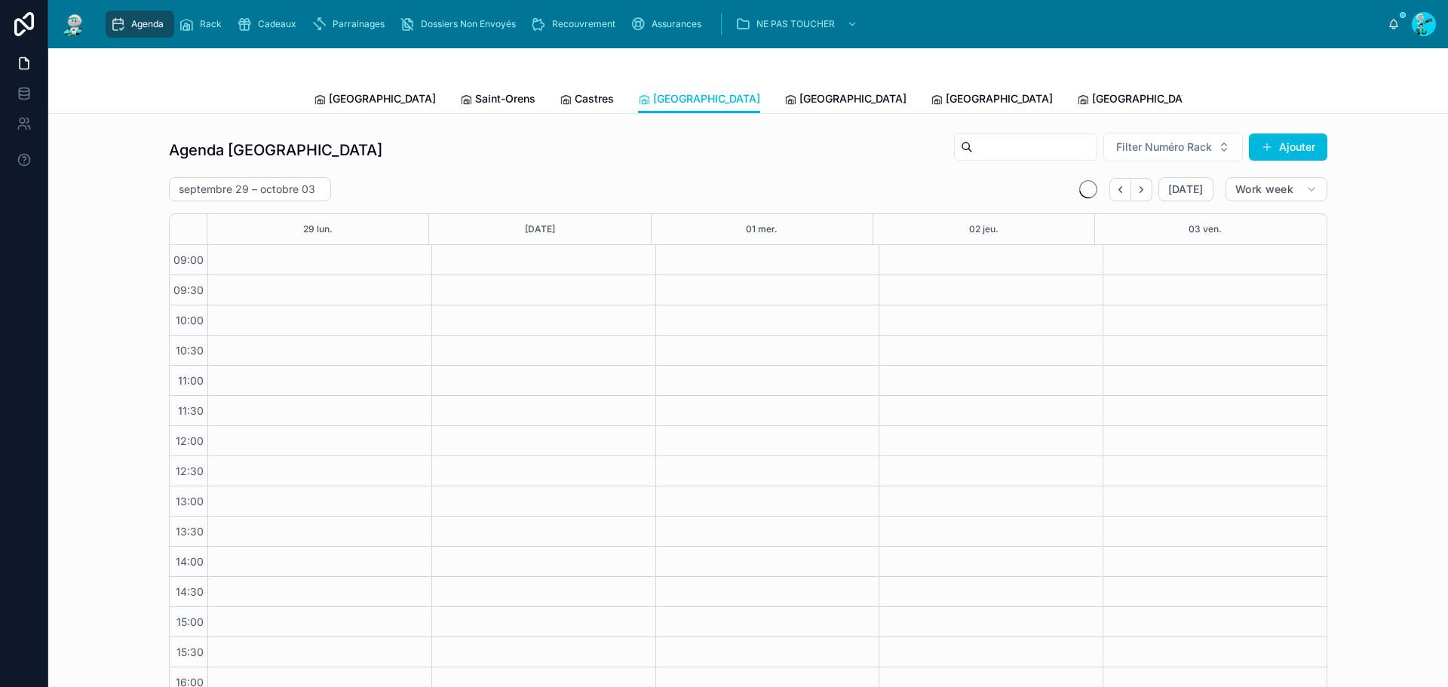
click at [800, 101] on span "[GEOGRAPHIC_DATA]" at bounding box center [853, 98] width 107 height 15
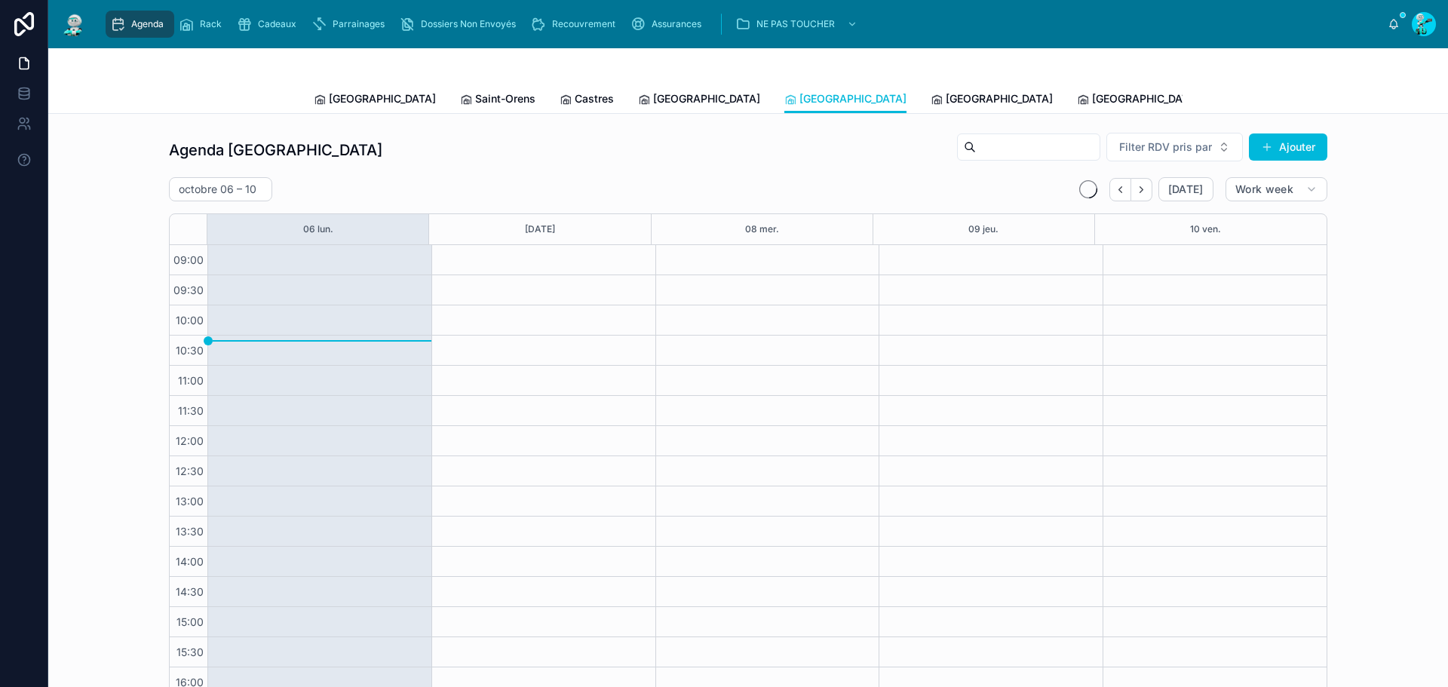
scroll to position [87, 0]
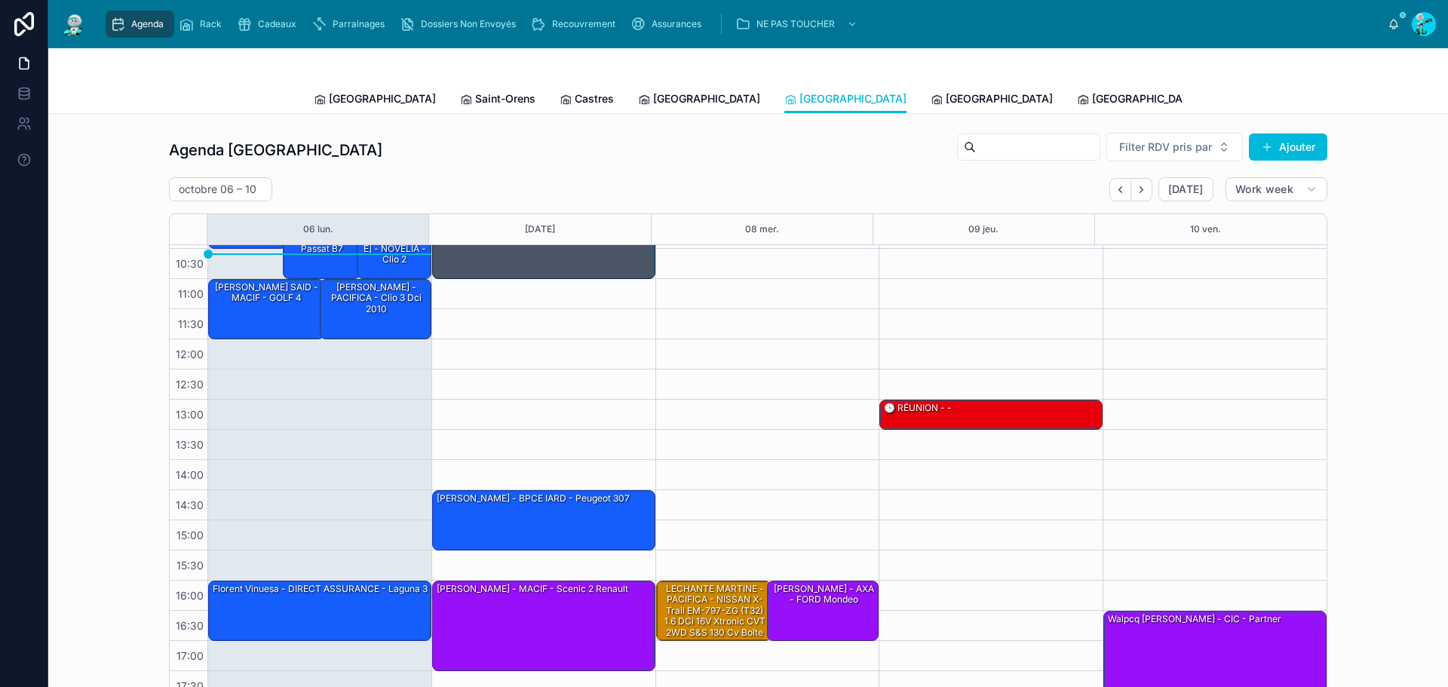
click at [575, 95] on span "Castres" at bounding box center [594, 98] width 39 height 15
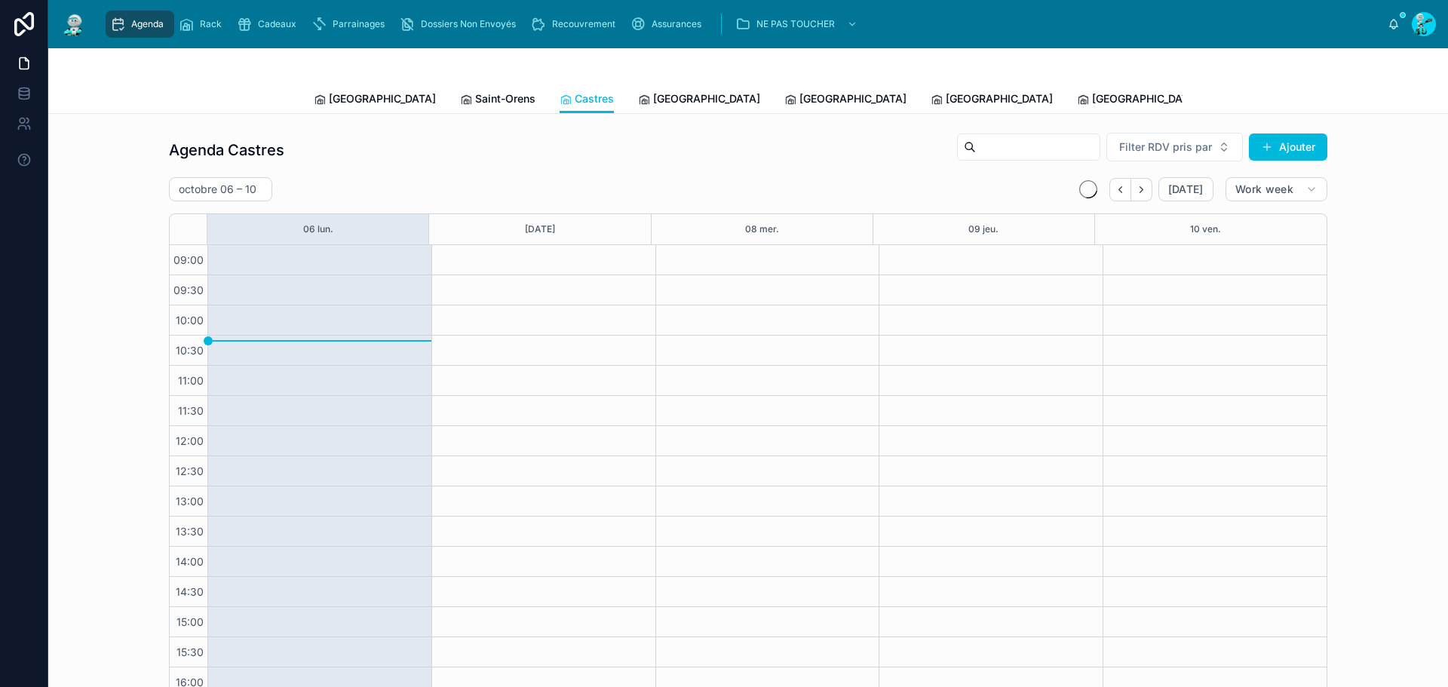
scroll to position [87, 0]
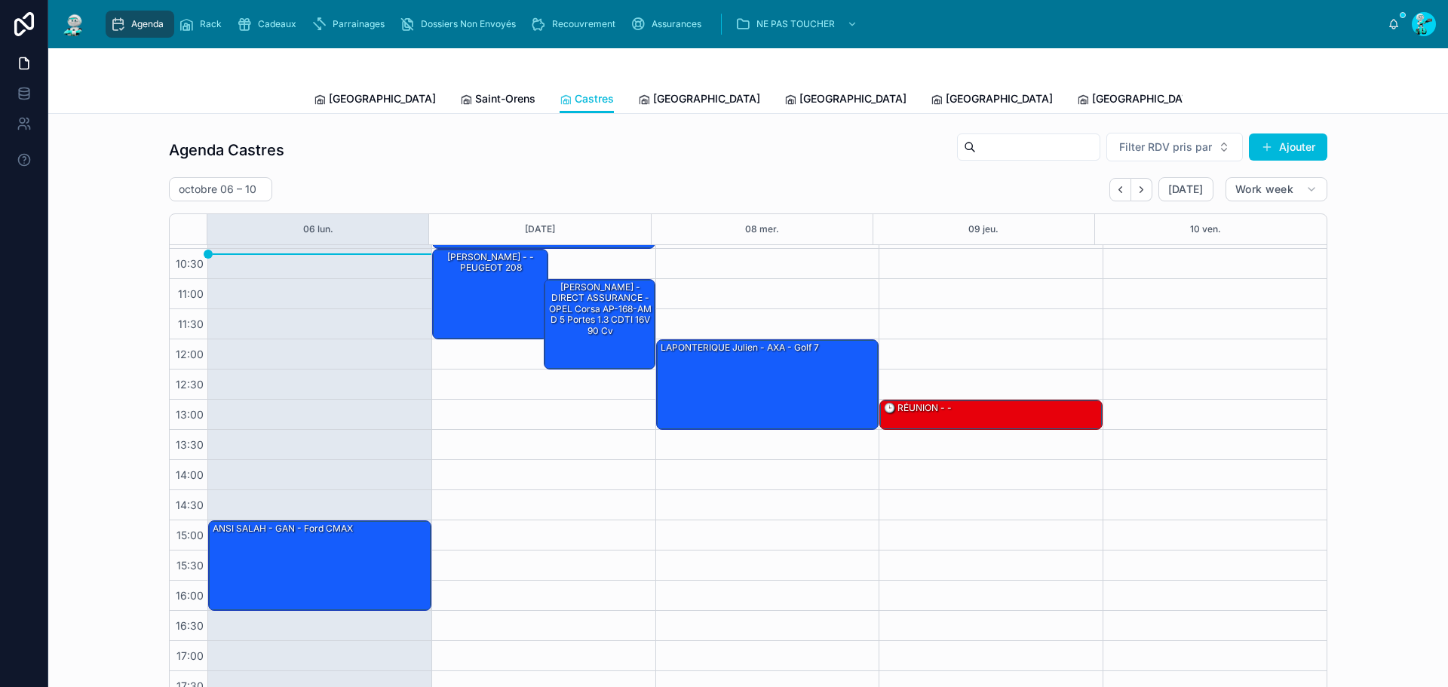
click at [475, 94] on span "Saint-Orens" at bounding box center [505, 98] width 60 height 15
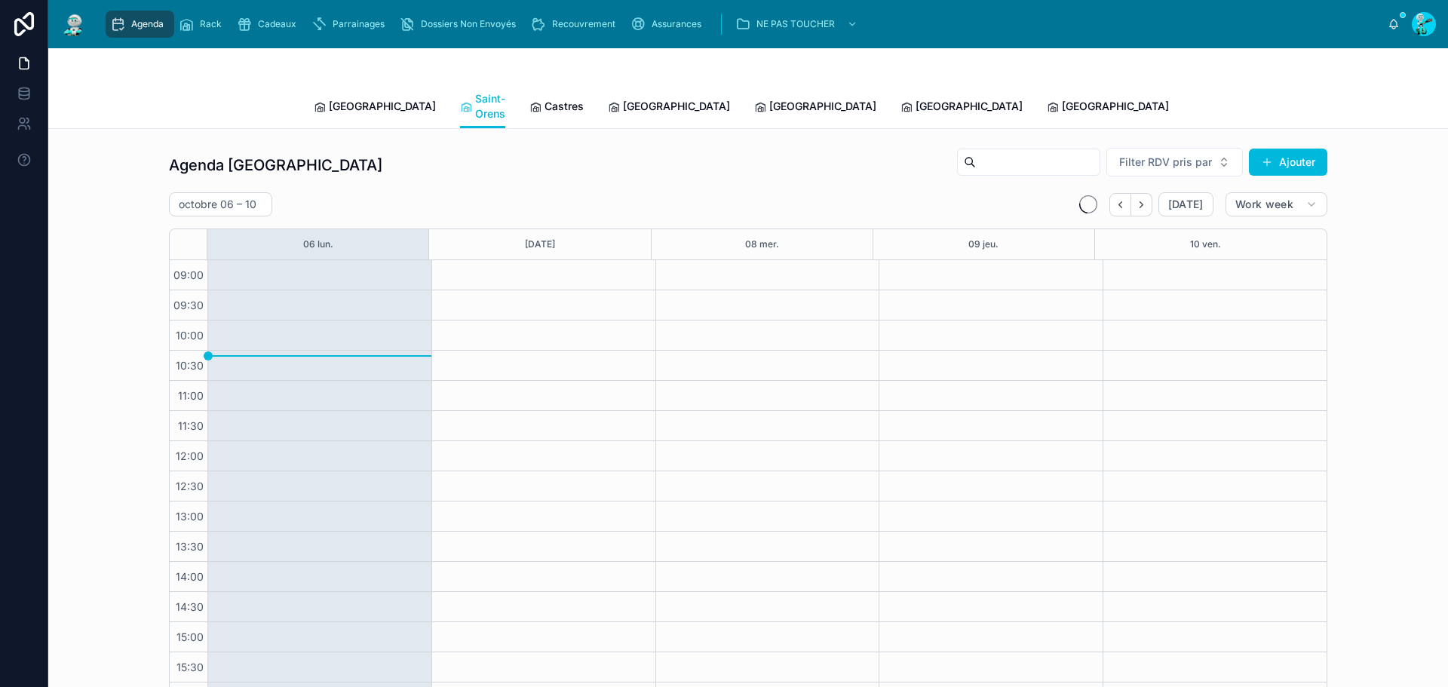
scroll to position [87, 0]
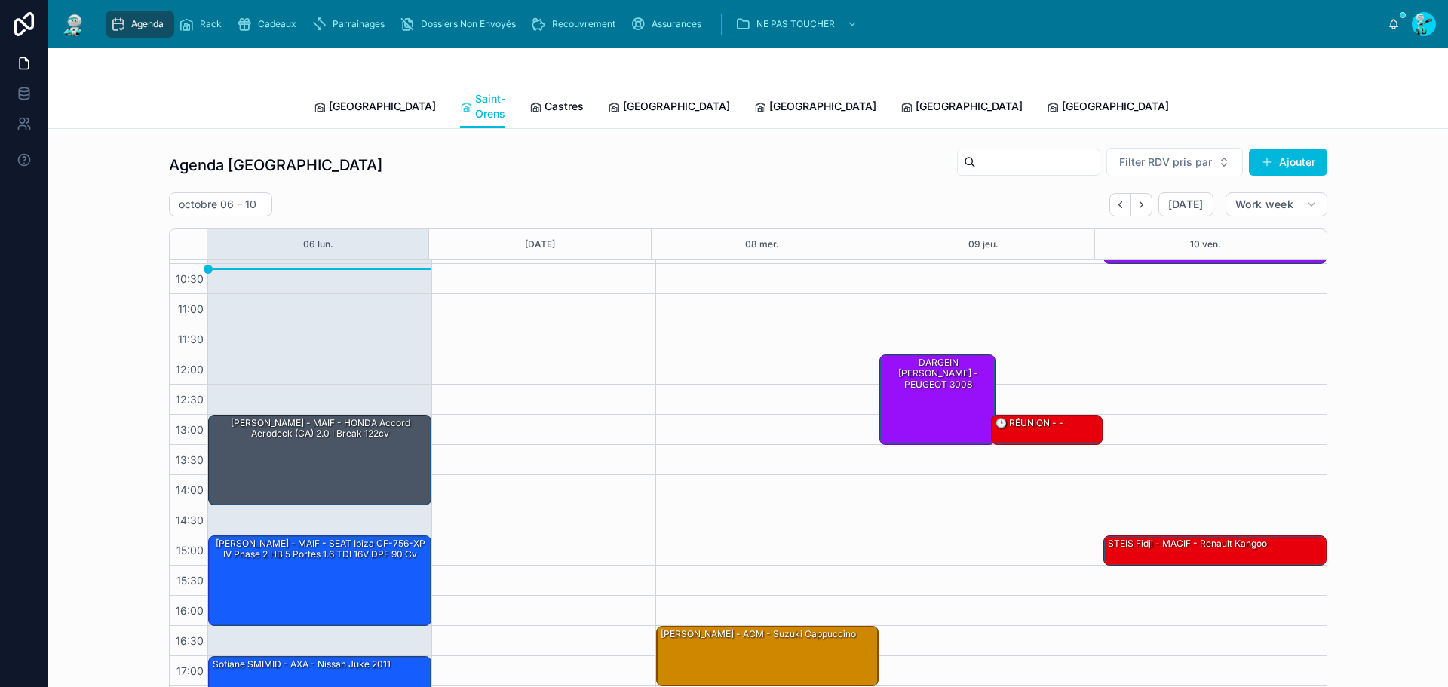
click at [369, 99] on span "[GEOGRAPHIC_DATA]" at bounding box center [382, 106] width 107 height 15
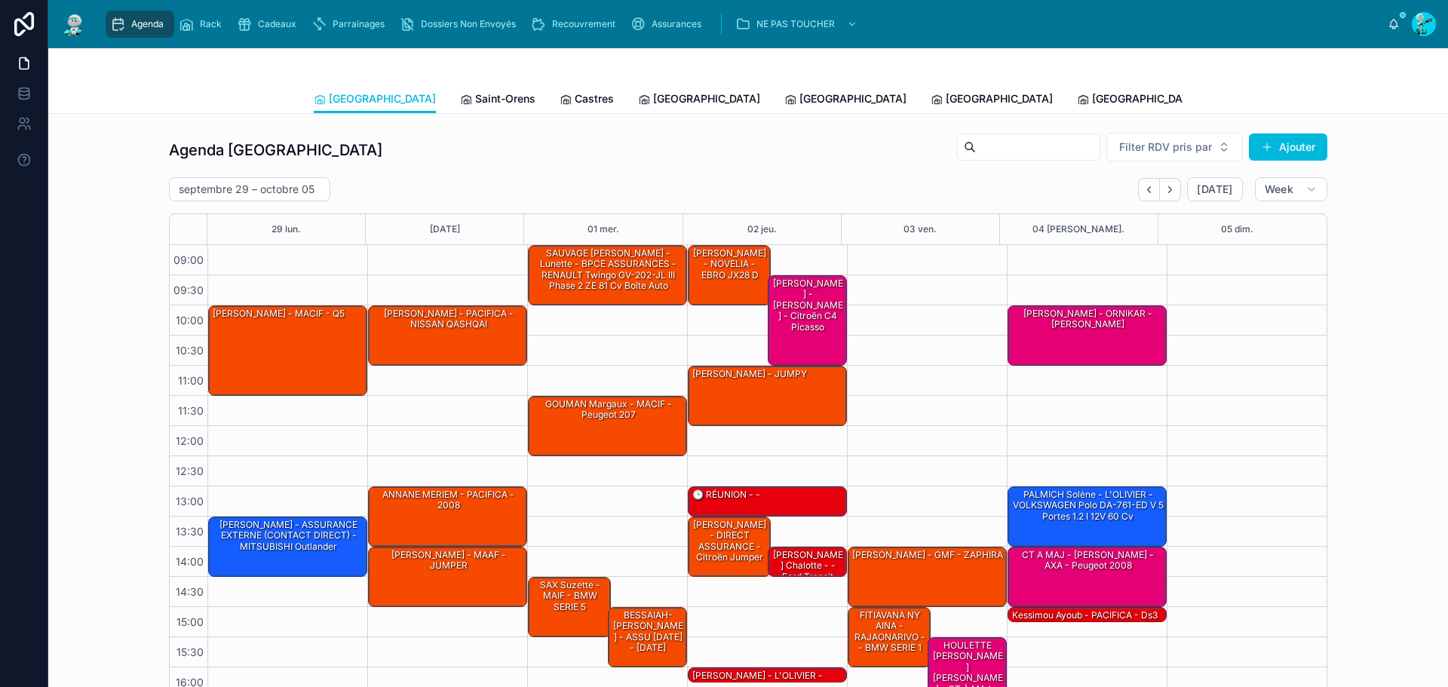
click at [283, 184] on h2 "septembre 29 – octobre 05" at bounding box center [247, 189] width 136 height 15
select select "****"
select select "*"
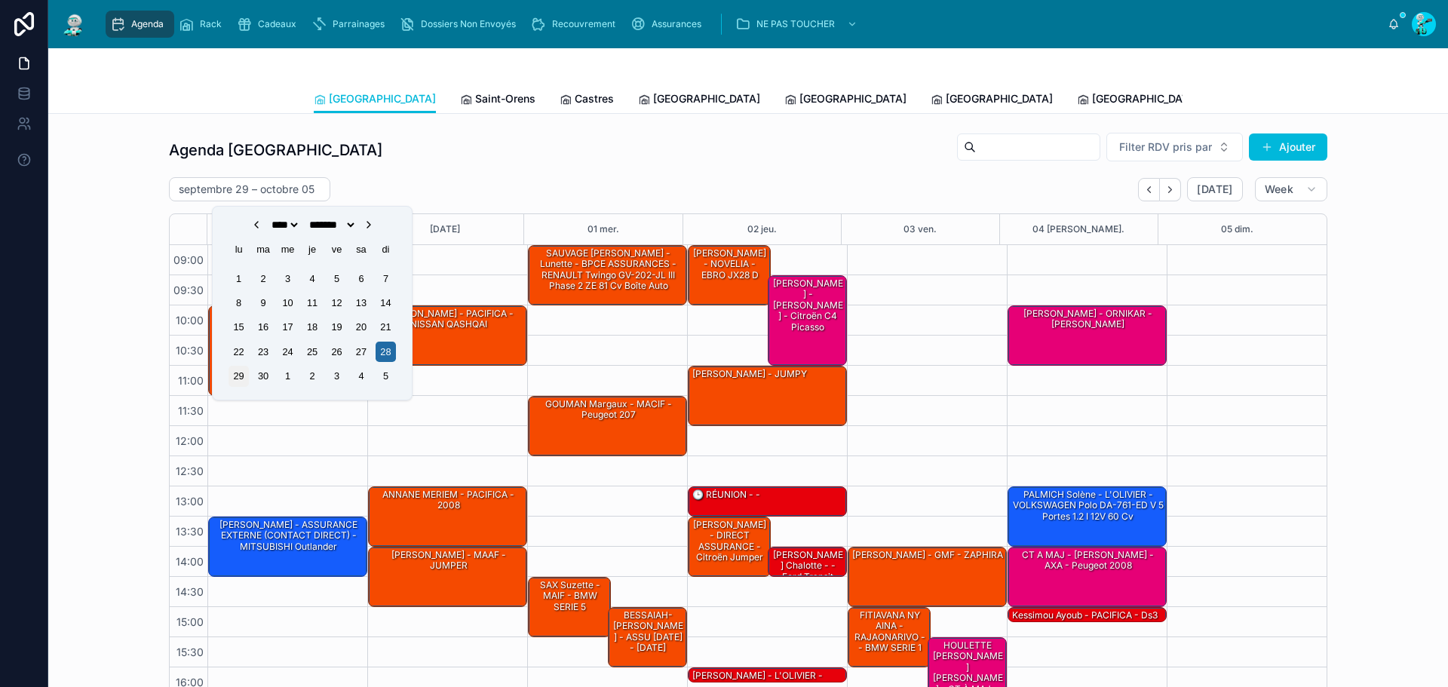
click at [241, 373] on div "29" at bounding box center [239, 376] width 20 height 20
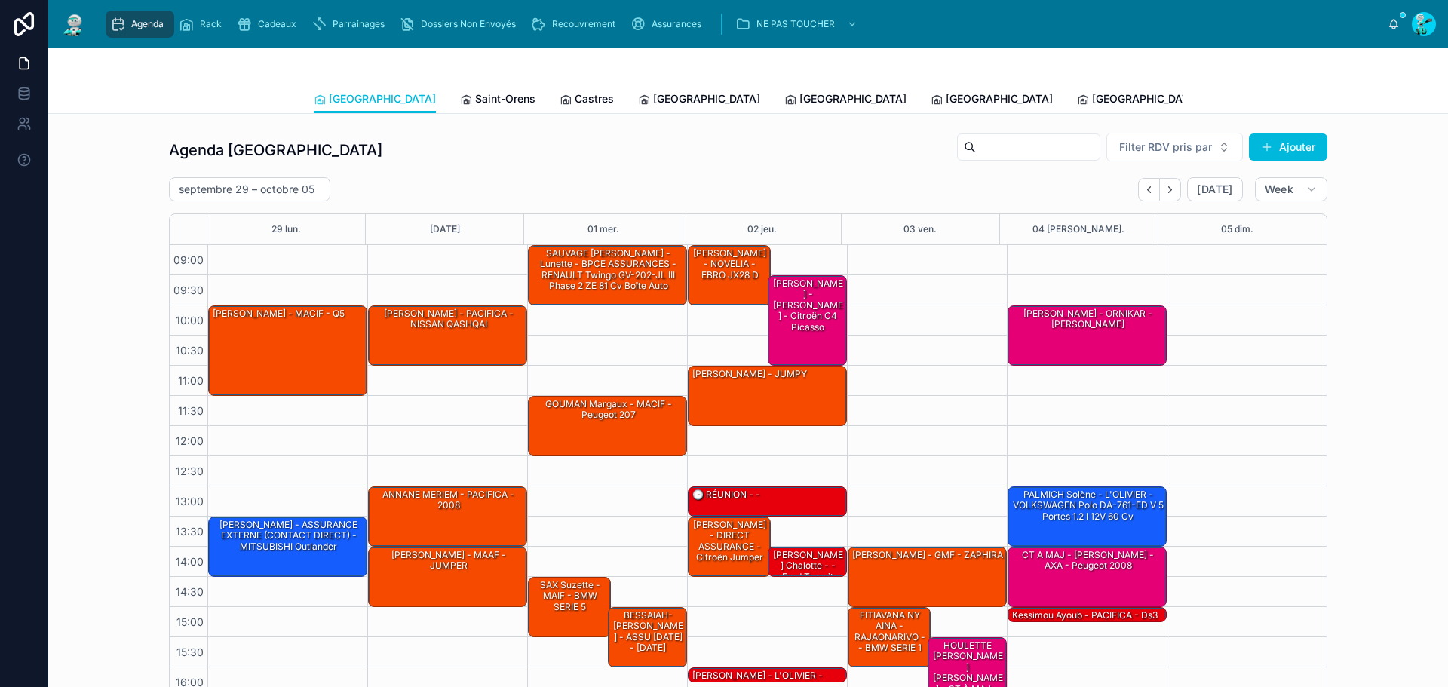
click at [282, 187] on h2 "septembre 29 – octobre 05" at bounding box center [247, 189] width 136 height 15
select select "****"
select select "*"
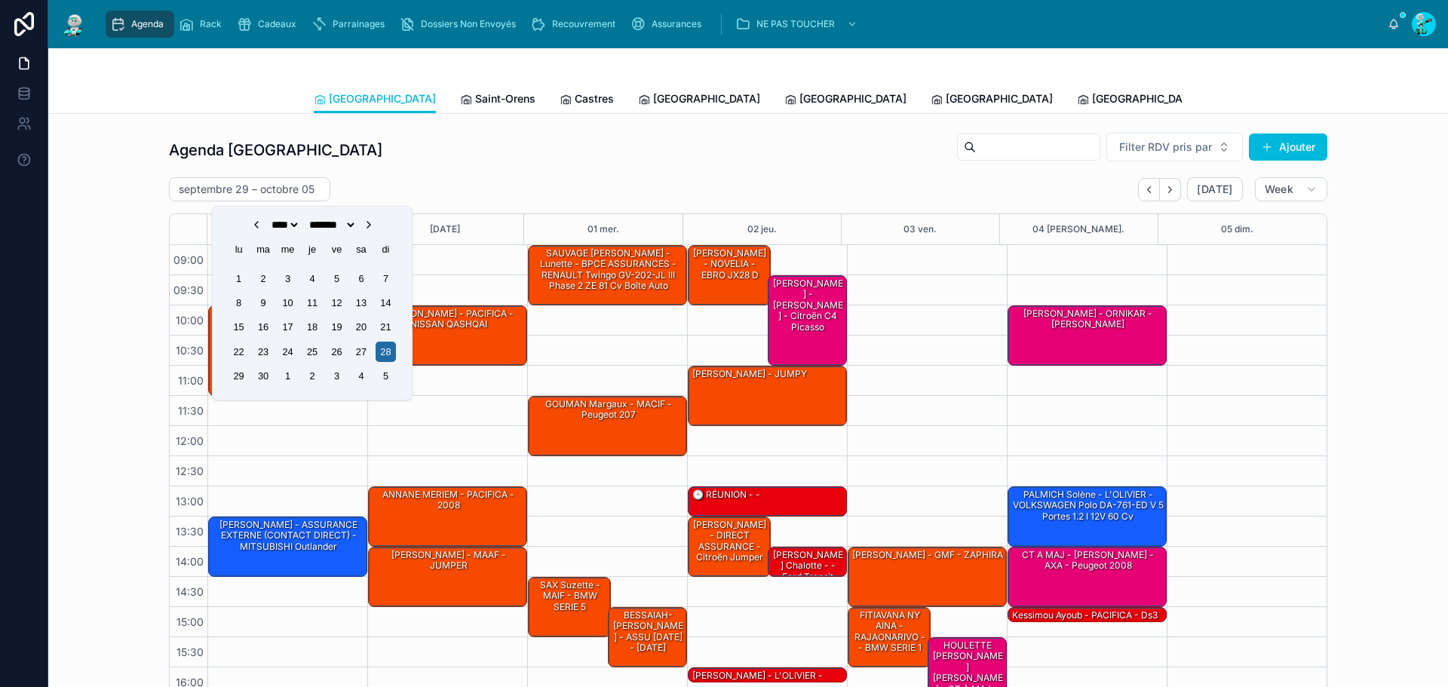
click at [370, 223] on icon "Choose Date" at bounding box center [368, 225] width 3 height 6
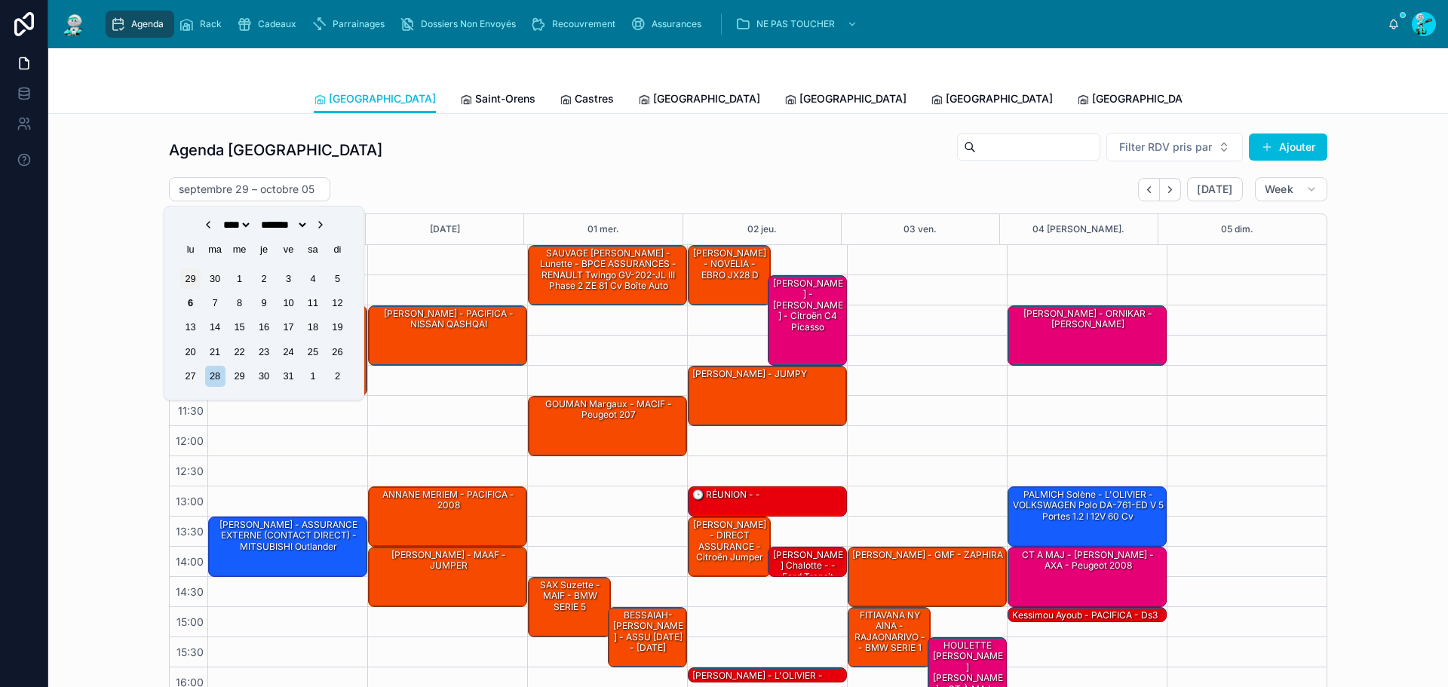
click at [195, 278] on div "29" at bounding box center [190, 279] width 20 height 20
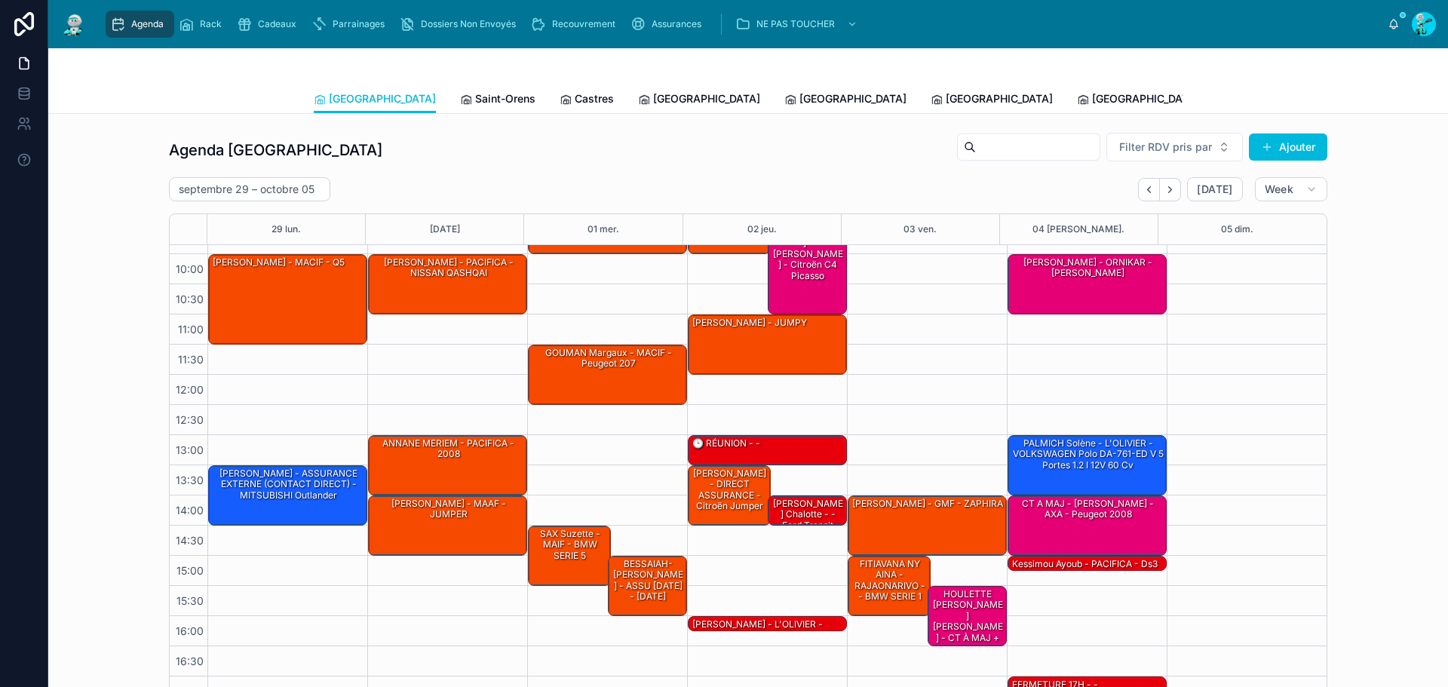
scroll to position [75, 0]
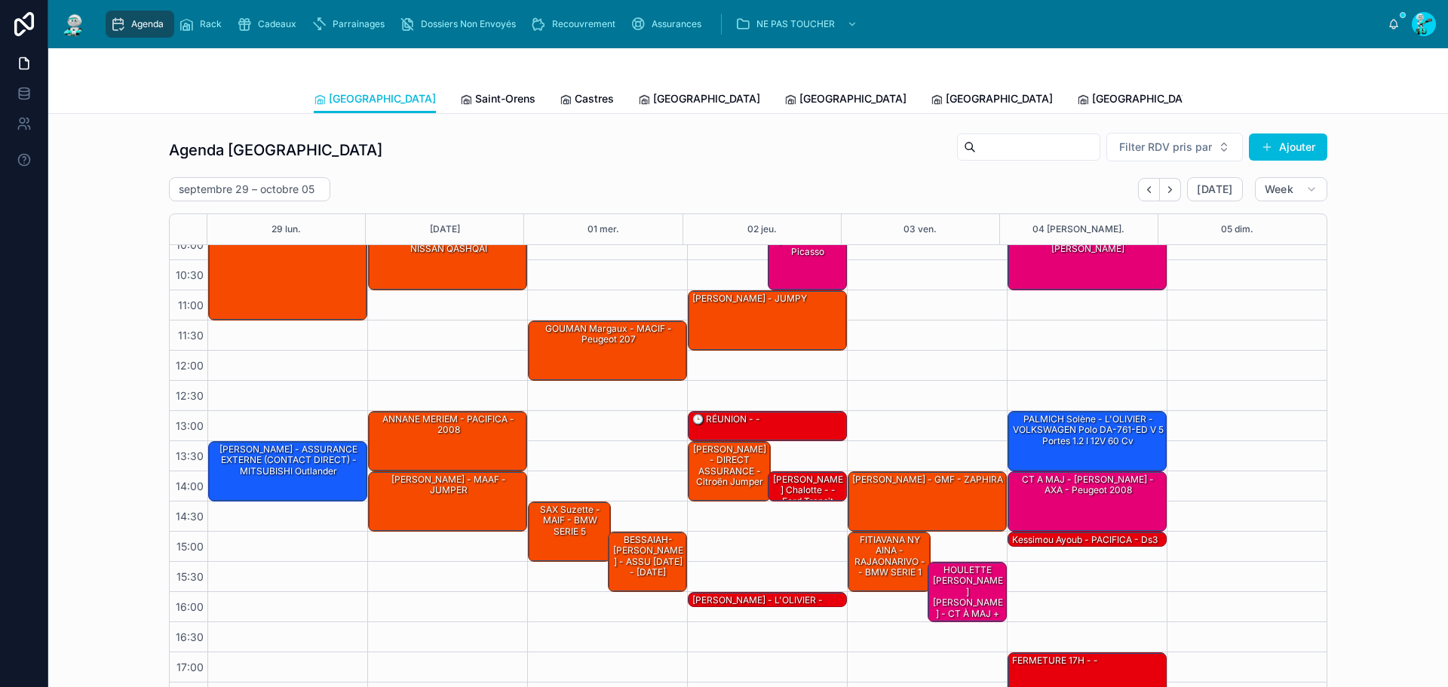
click at [262, 180] on div "septembre 29 – octobre 05" at bounding box center [249, 189] width 161 height 24
select select "****"
select select "*"
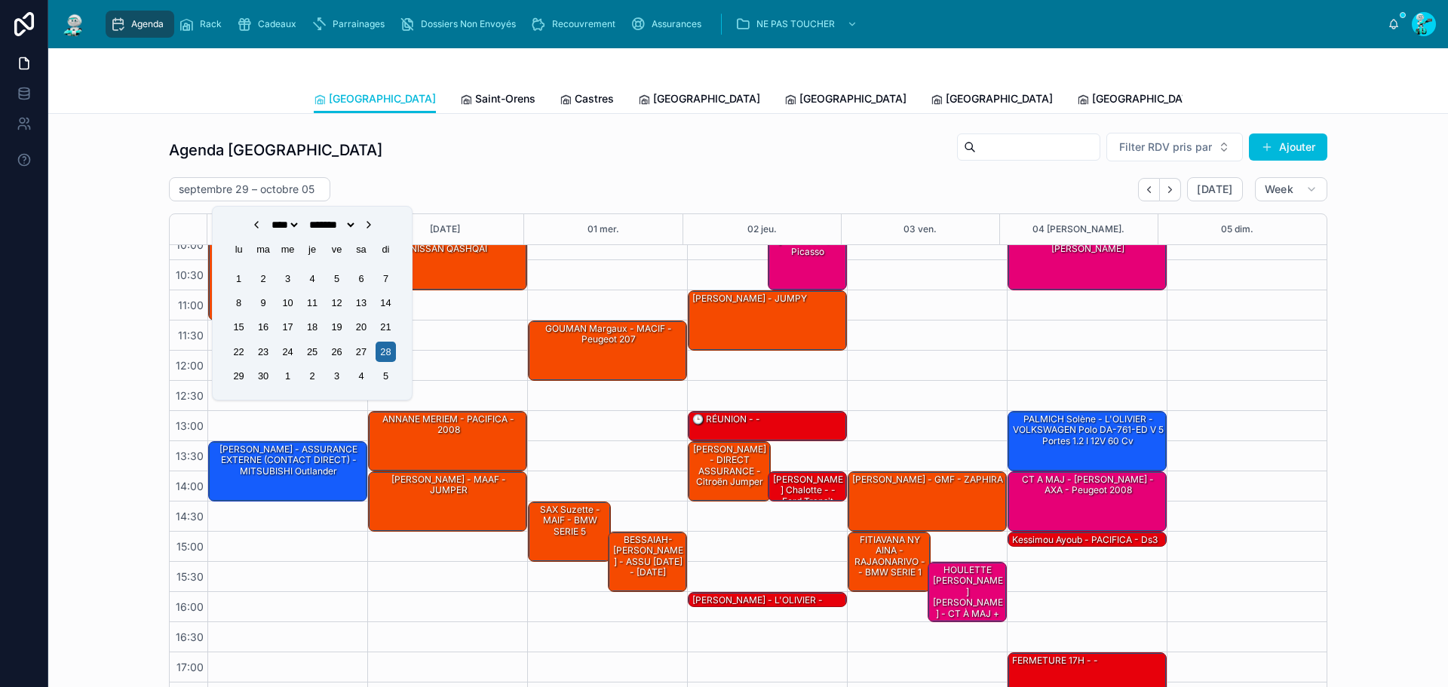
click at [375, 223] on icon "Choose Date" at bounding box center [369, 225] width 12 height 12
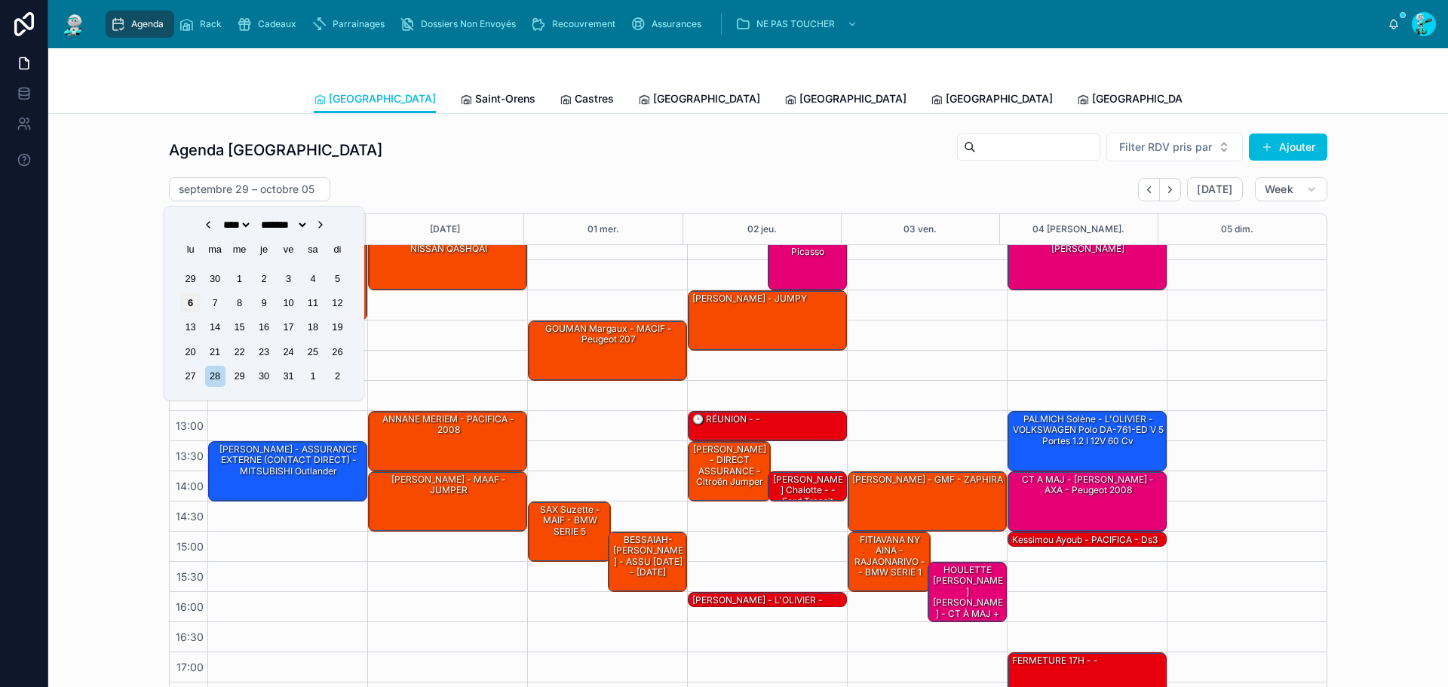
click at [183, 305] on div "6" at bounding box center [190, 303] width 20 height 20
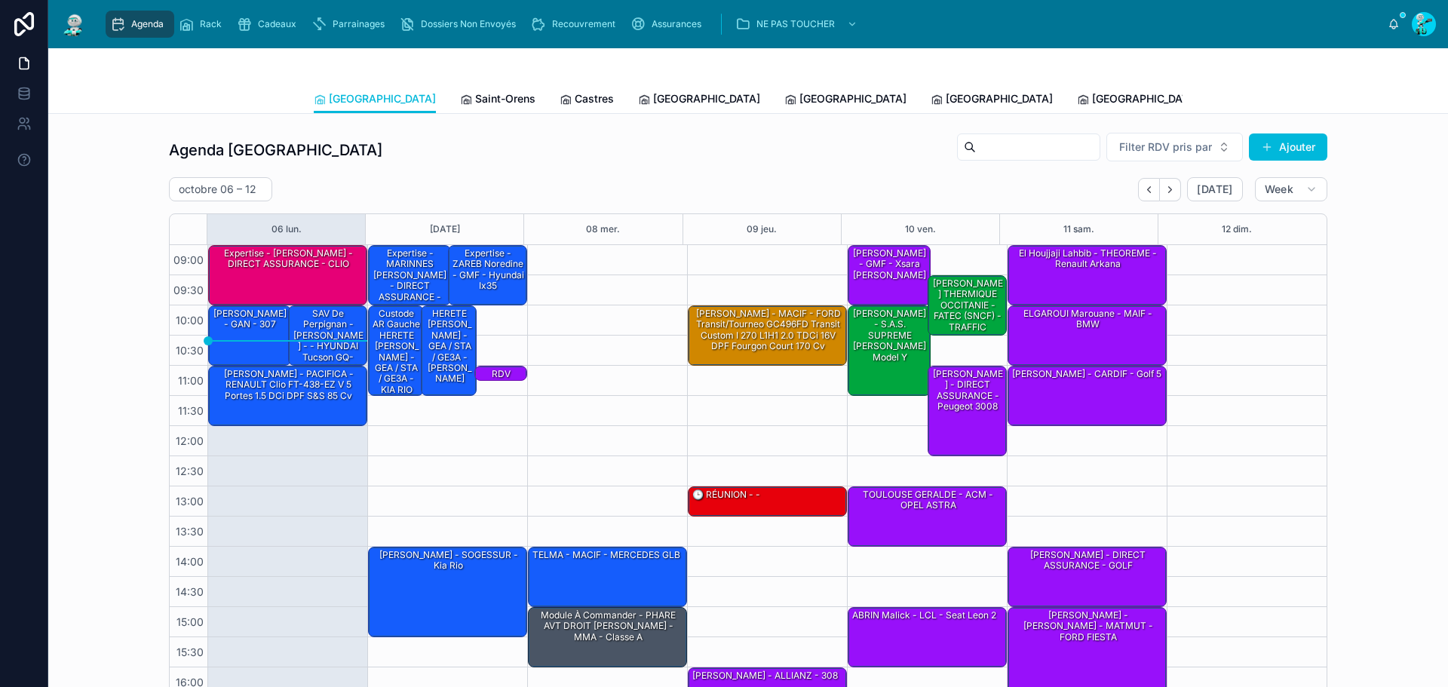
click at [475, 96] on span "Saint-Orens" at bounding box center [505, 98] width 60 height 15
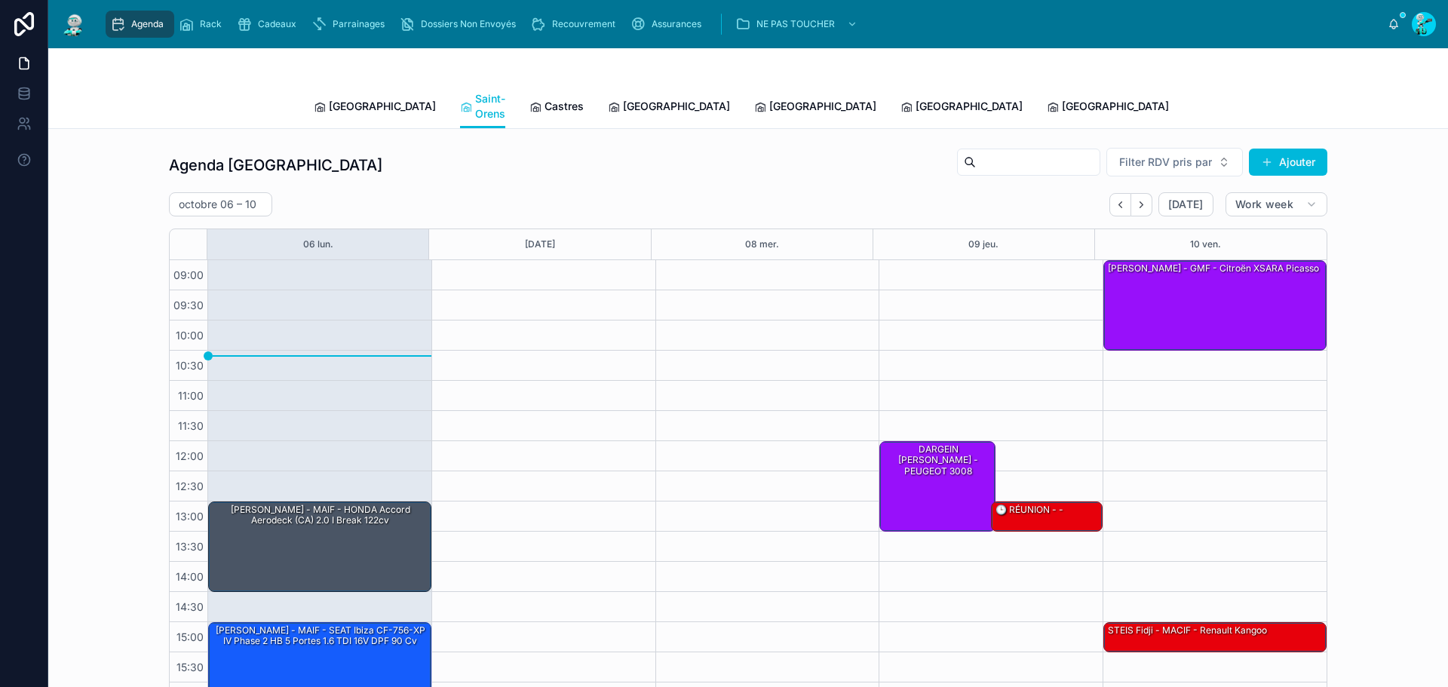
scroll to position [87, 0]
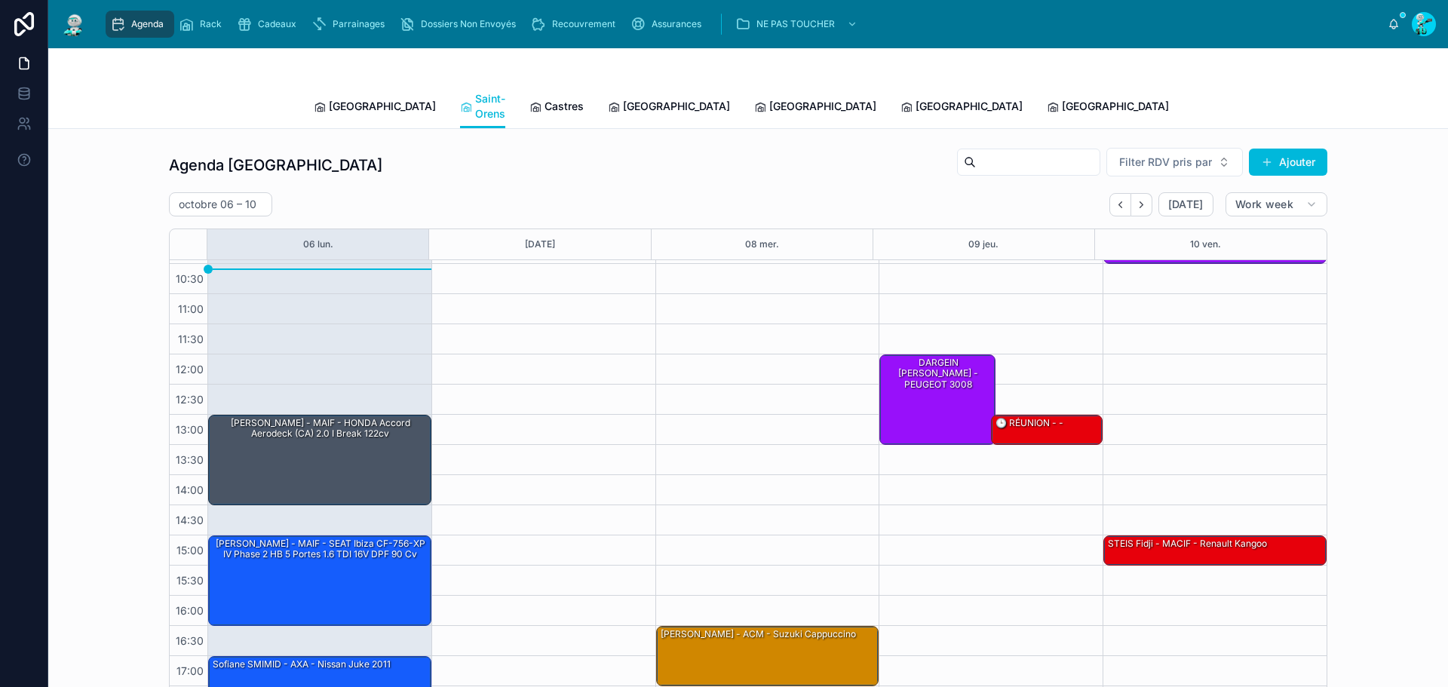
click at [548, 106] on div "Toulouse Saint-Orens Castres Carcassonne Perpignan Rennes Poitiers Michel Tous …" at bounding box center [748, 106] width 869 height 44
click at [545, 99] on span "Castres" at bounding box center [564, 106] width 39 height 15
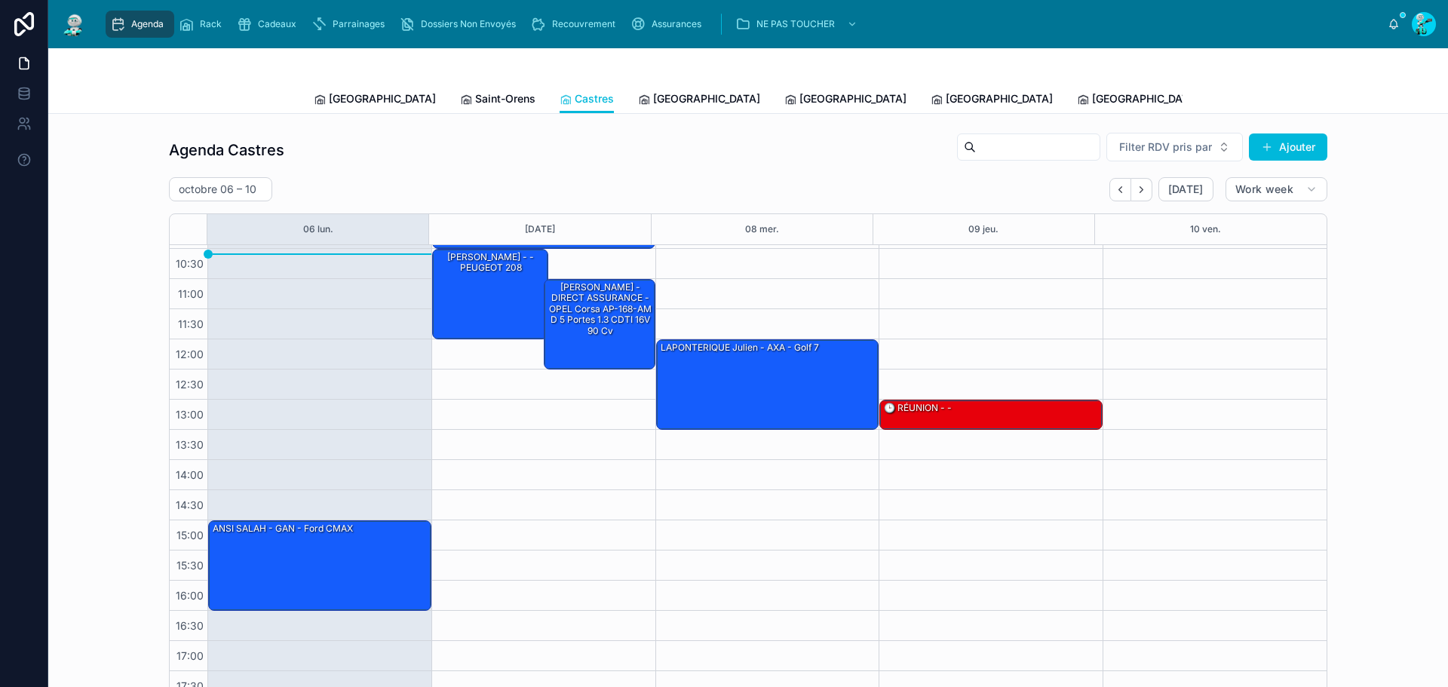
click at [653, 95] on span "[GEOGRAPHIC_DATA]" at bounding box center [706, 98] width 107 height 15
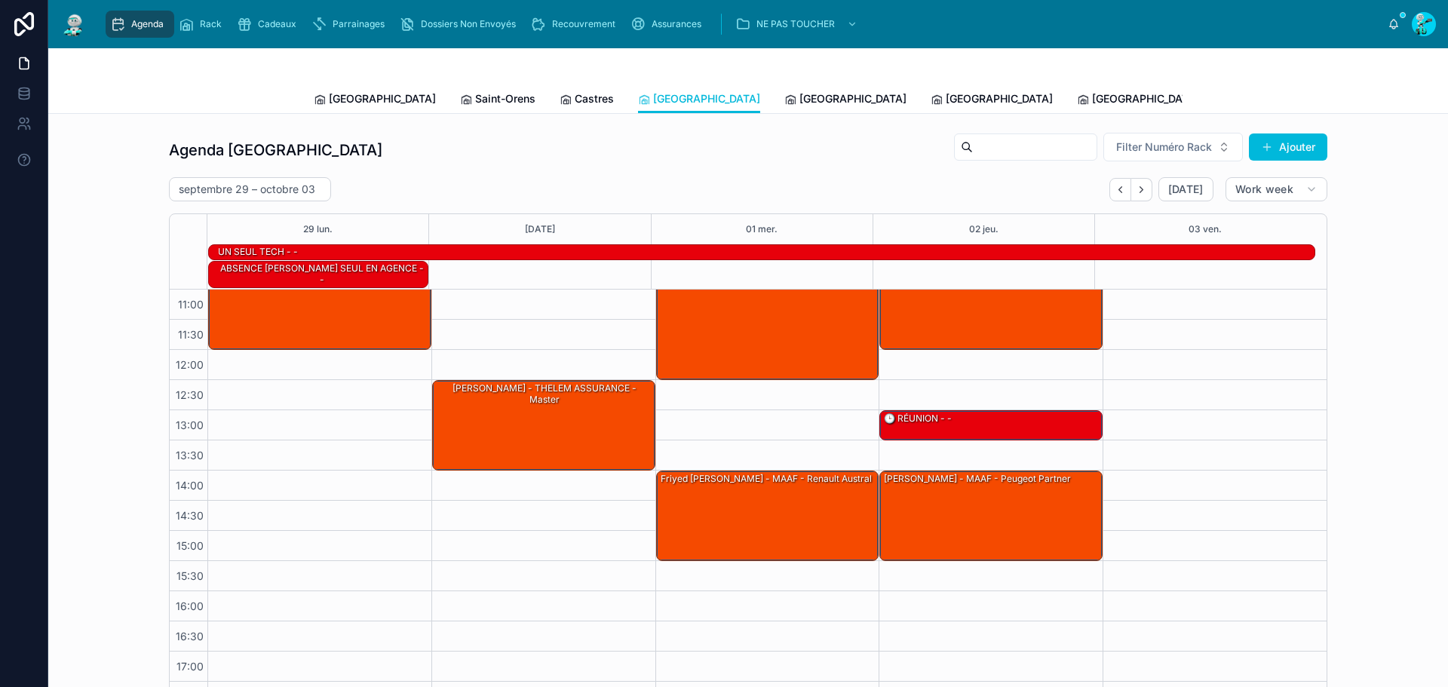
click at [784, 90] on link "[GEOGRAPHIC_DATA]" at bounding box center [845, 100] width 122 height 30
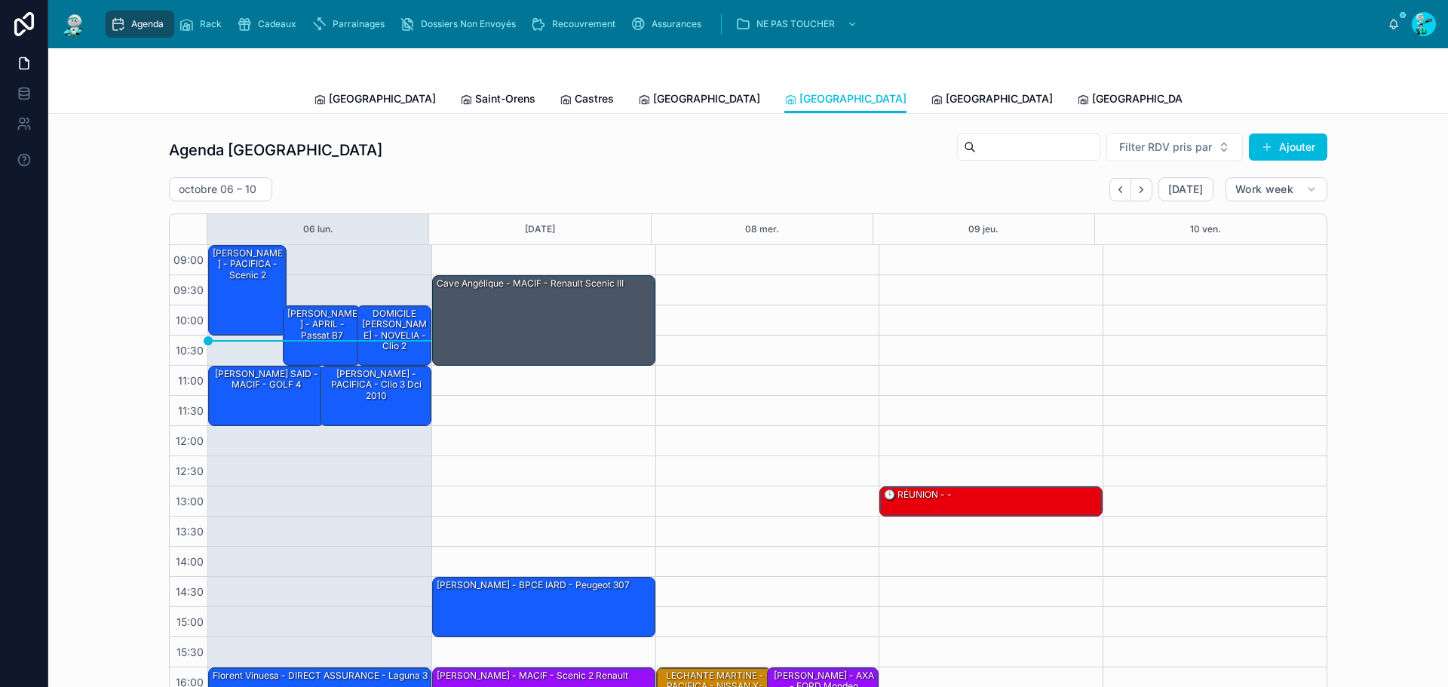
scroll to position [87, 0]
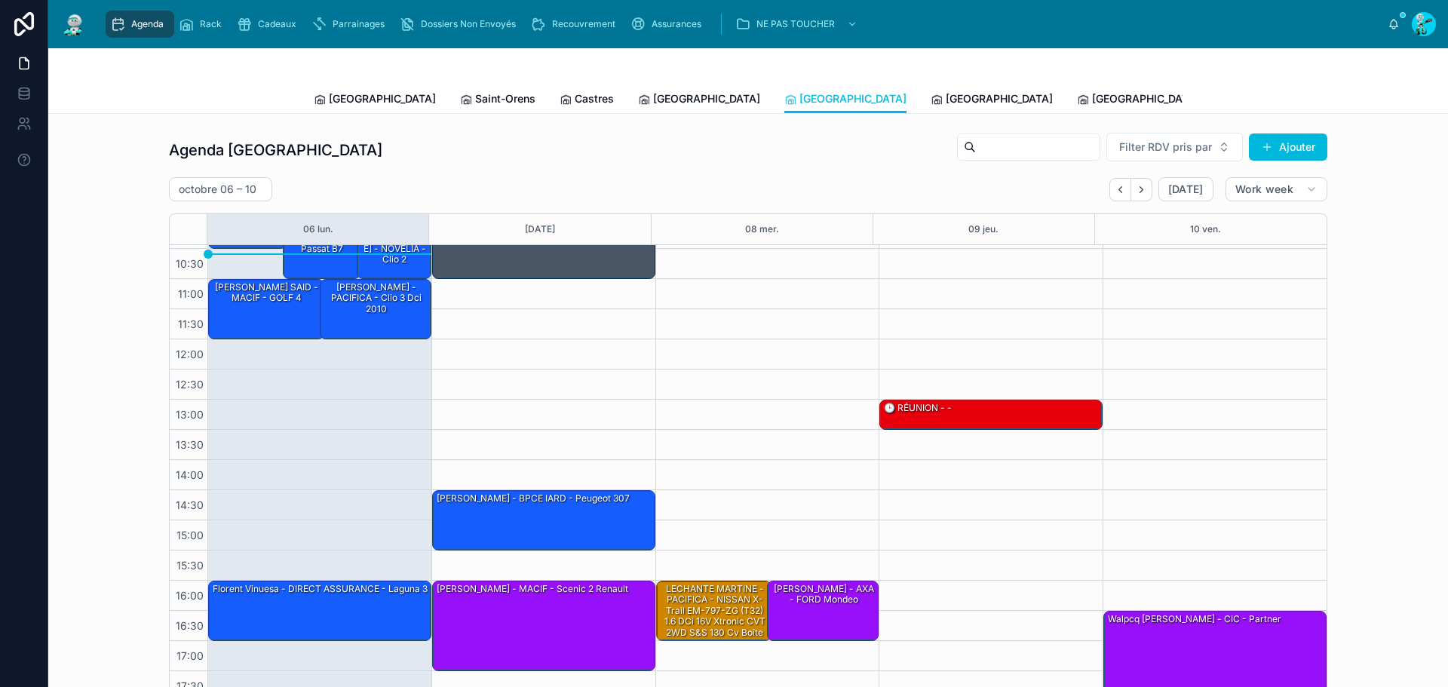
click at [931, 90] on link "[GEOGRAPHIC_DATA]" at bounding box center [992, 100] width 122 height 30
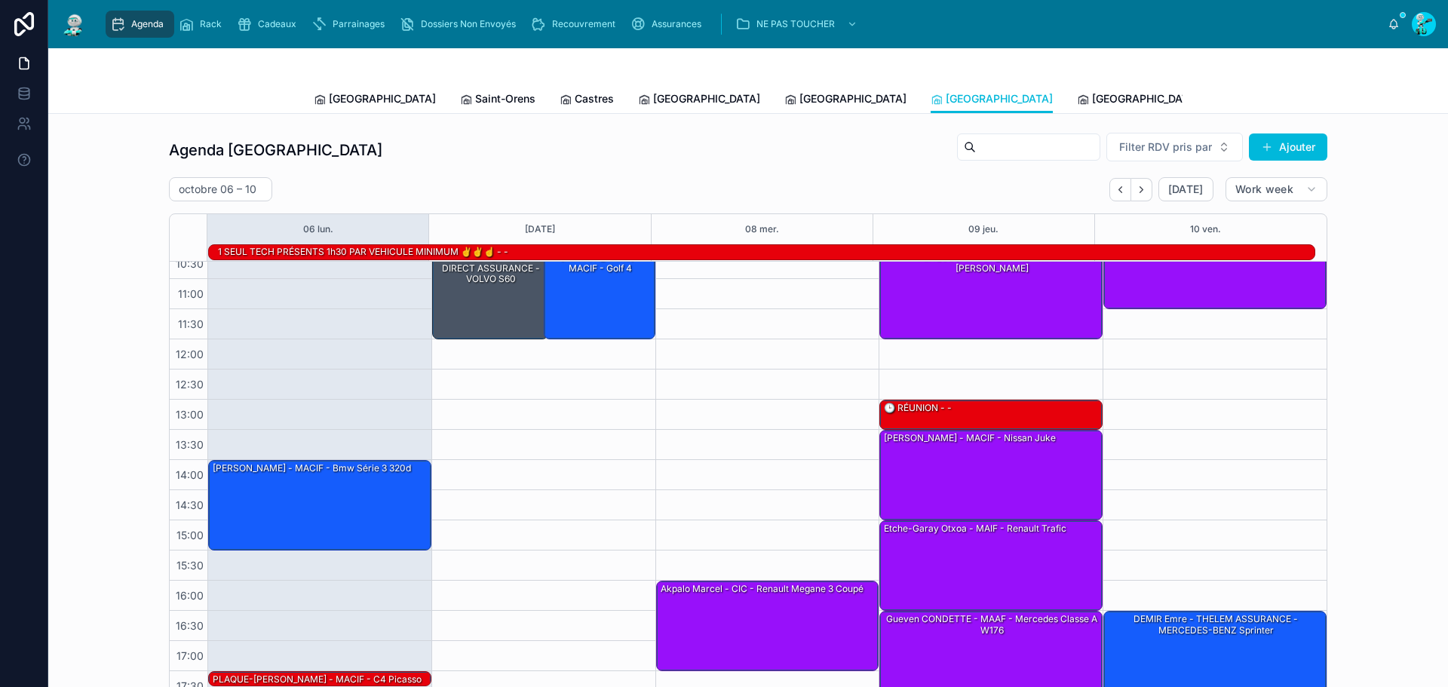
click at [1092, 99] on span "[GEOGRAPHIC_DATA]" at bounding box center [1145, 98] width 107 height 15
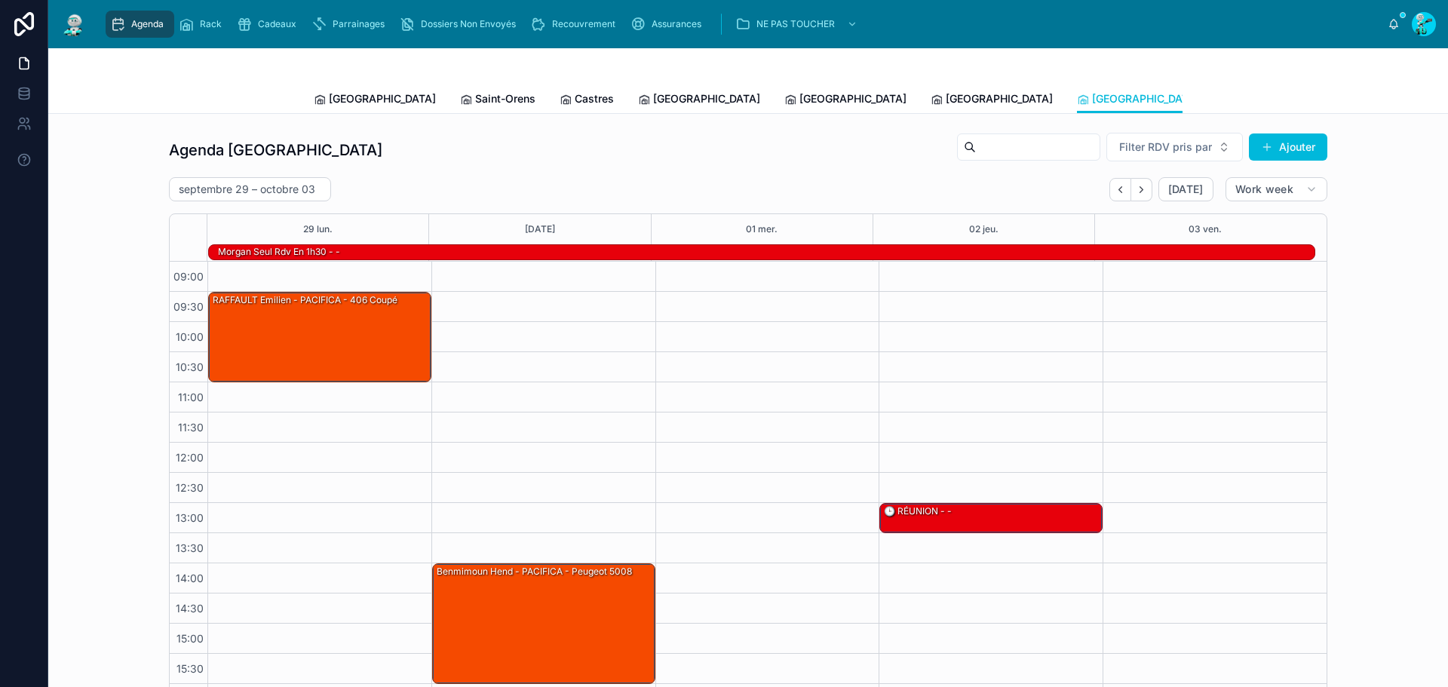
scroll to position [103, 0]
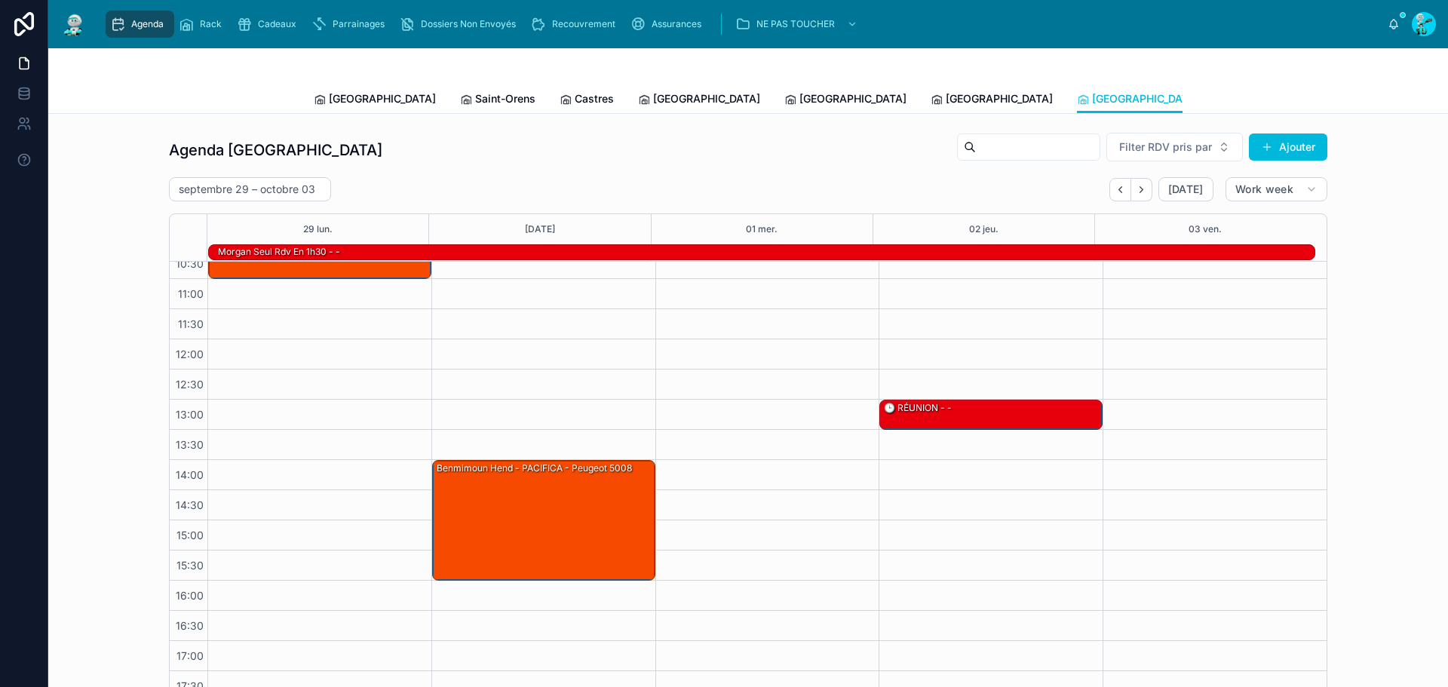
click at [1223, 108] on link "[PERSON_NAME]" at bounding box center [1274, 100] width 102 height 30
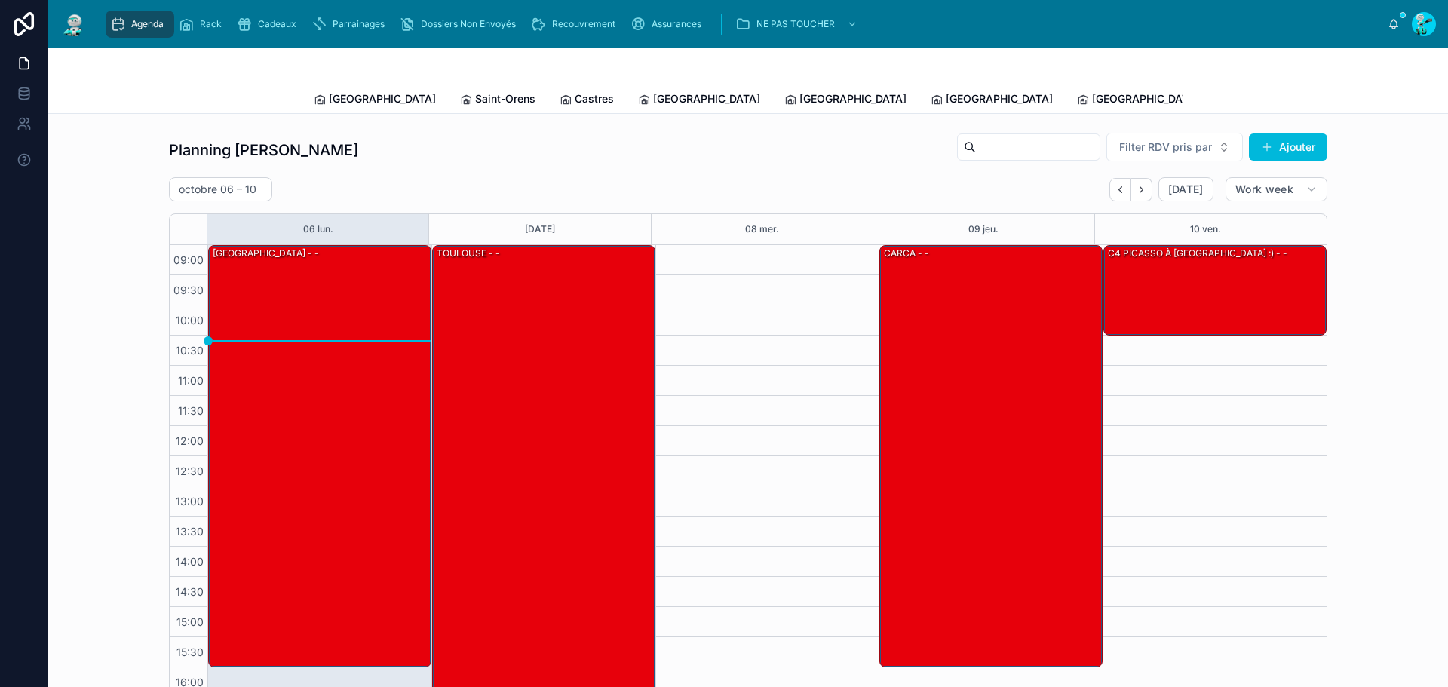
scroll to position [87, 0]
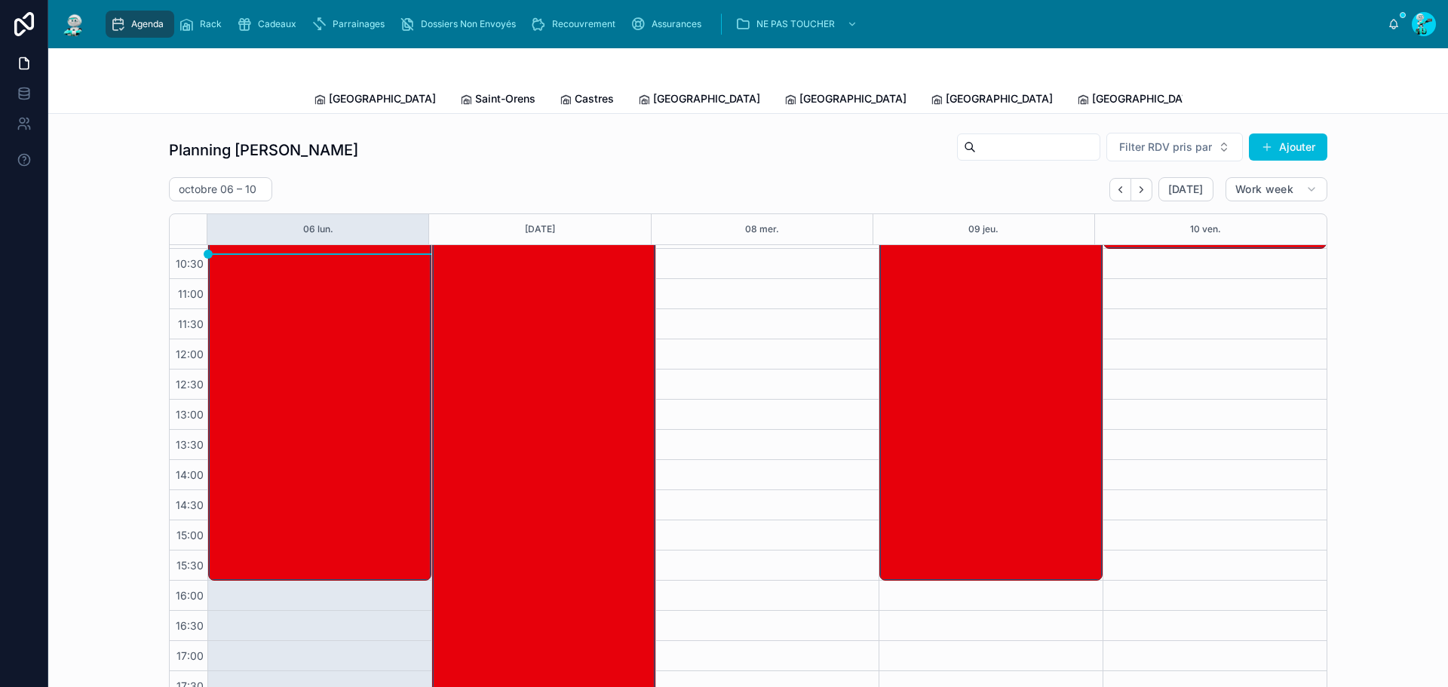
click at [358, 92] on span "[GEOGRAPHIC_DATA]" at bounding box center [382, 98] width 107 height 15
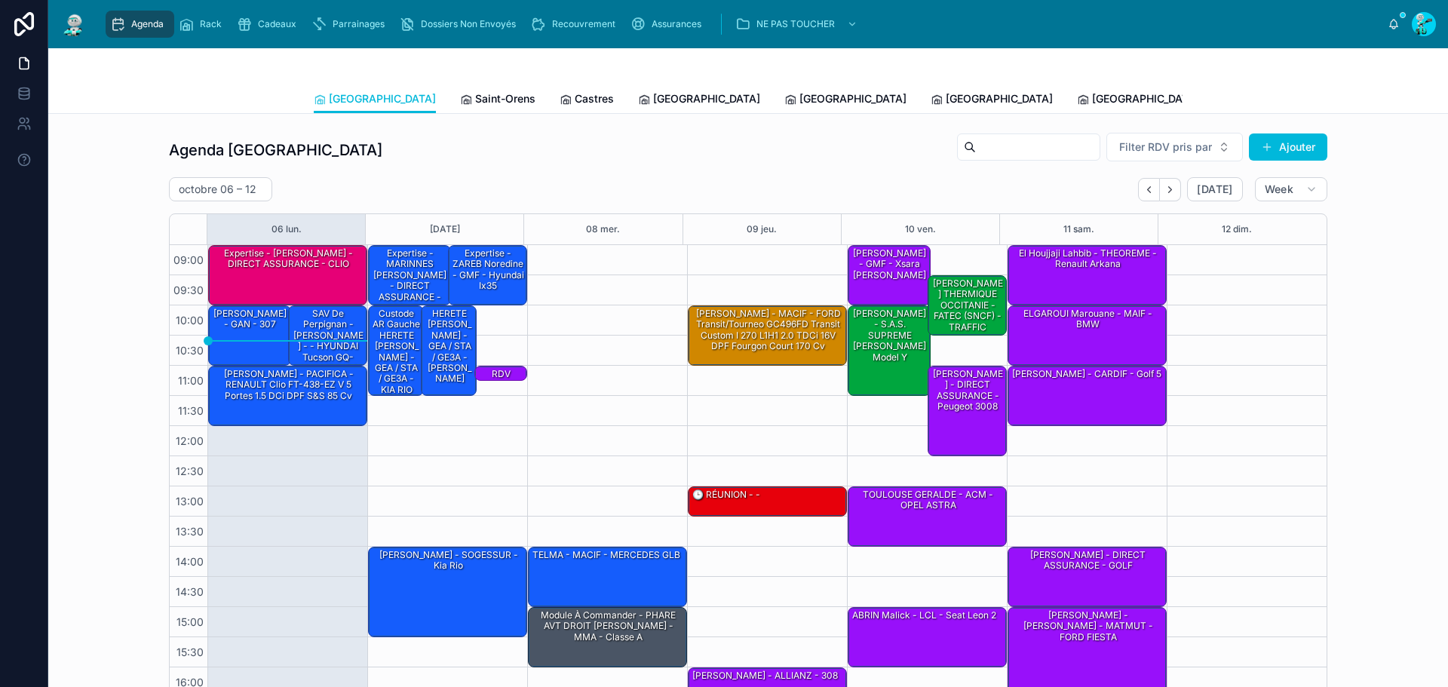
click at [434, 158] on div "Agenda Toulouse Filter RDV pris par Ajouter" at bounding box center [748, 150] width 1159 height 36
click at [557, 191] on div "octobre 06 – 12 Today Week" at bounding box center [748, 189] width 1159 height 24
click at [289, 269] on div "Expertise - [PERSON_NAME] - DIRECT ASSURANCE - CLIO" at bounding box center [288, 259] width 155 height 25
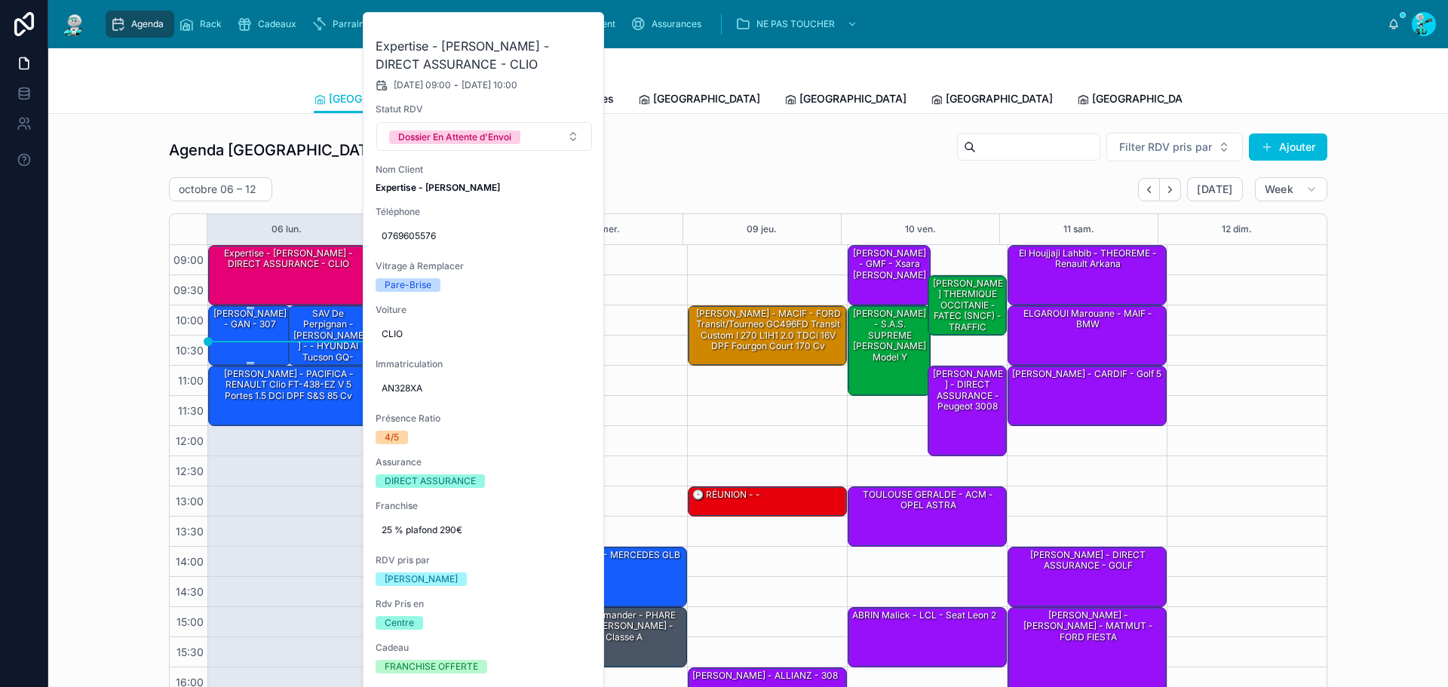
drag, startPoint x: 289, startPoint y: 269, endPoint x: 247, endPoint y: 315, distance: 62.5
click at [289, 269] on div "Expertise - [PERSON_NAME] - DIRECT ASSURANCE - CLIO" at bounding box center [288, 259] width 155 height 25
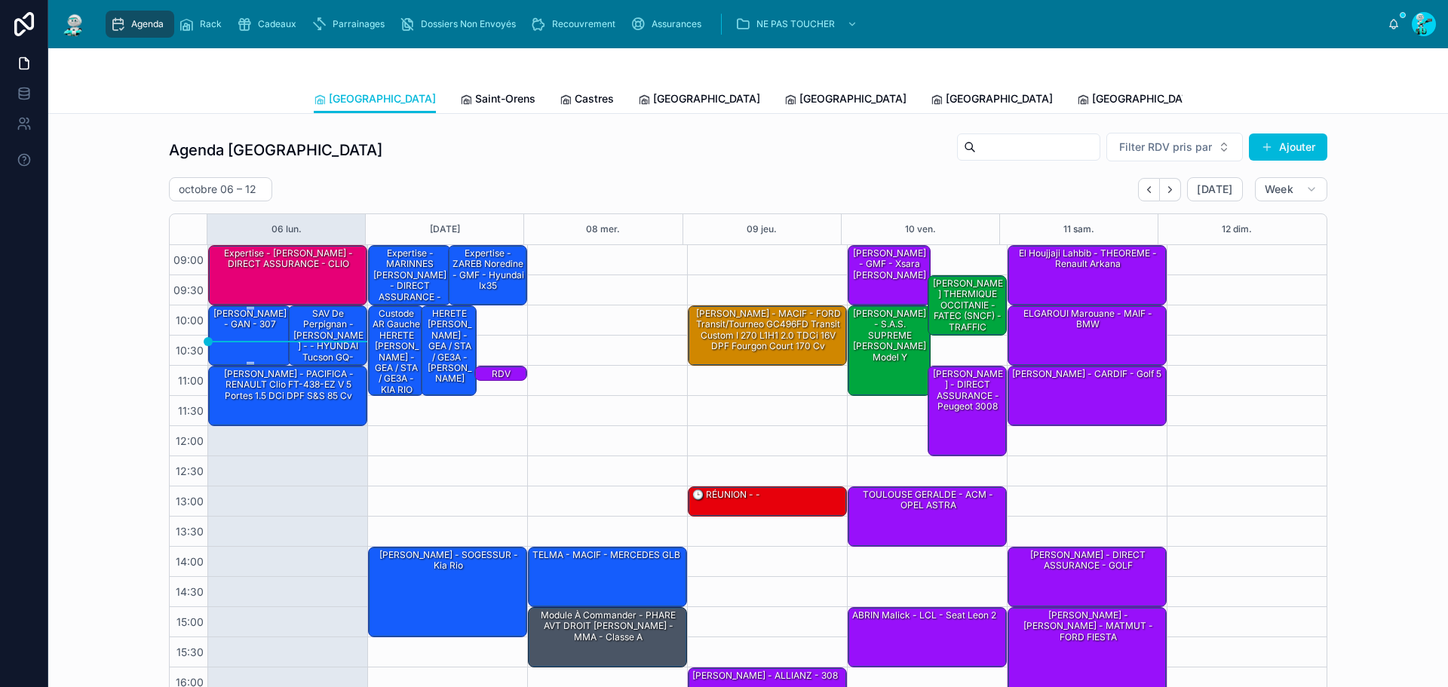
click at [246, 316] on div "[PERSON_NAME] - GAN - 307" at bounding box center [250, 319] width 78 height 25
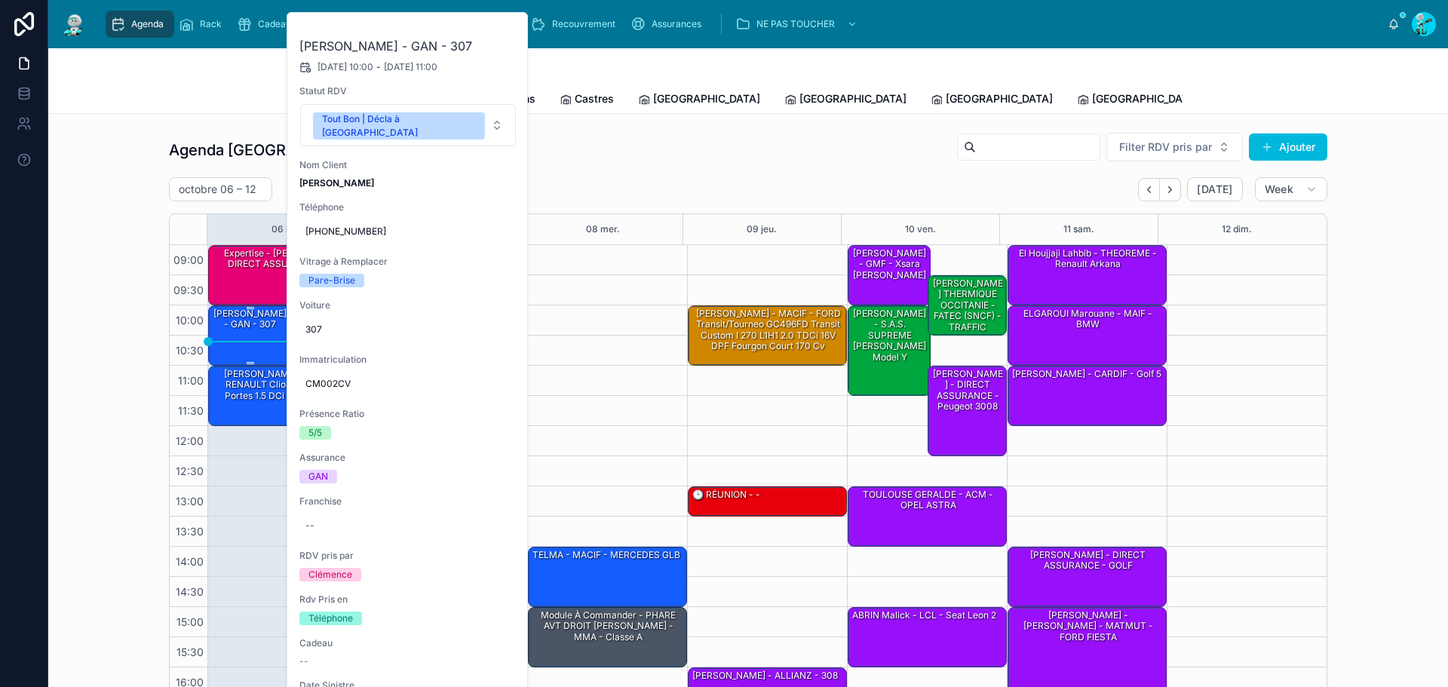
click at [246, 316] on div "[PERSON_NAME] - GAN - 307" at bounding box center [250, 319] width 78 height 25
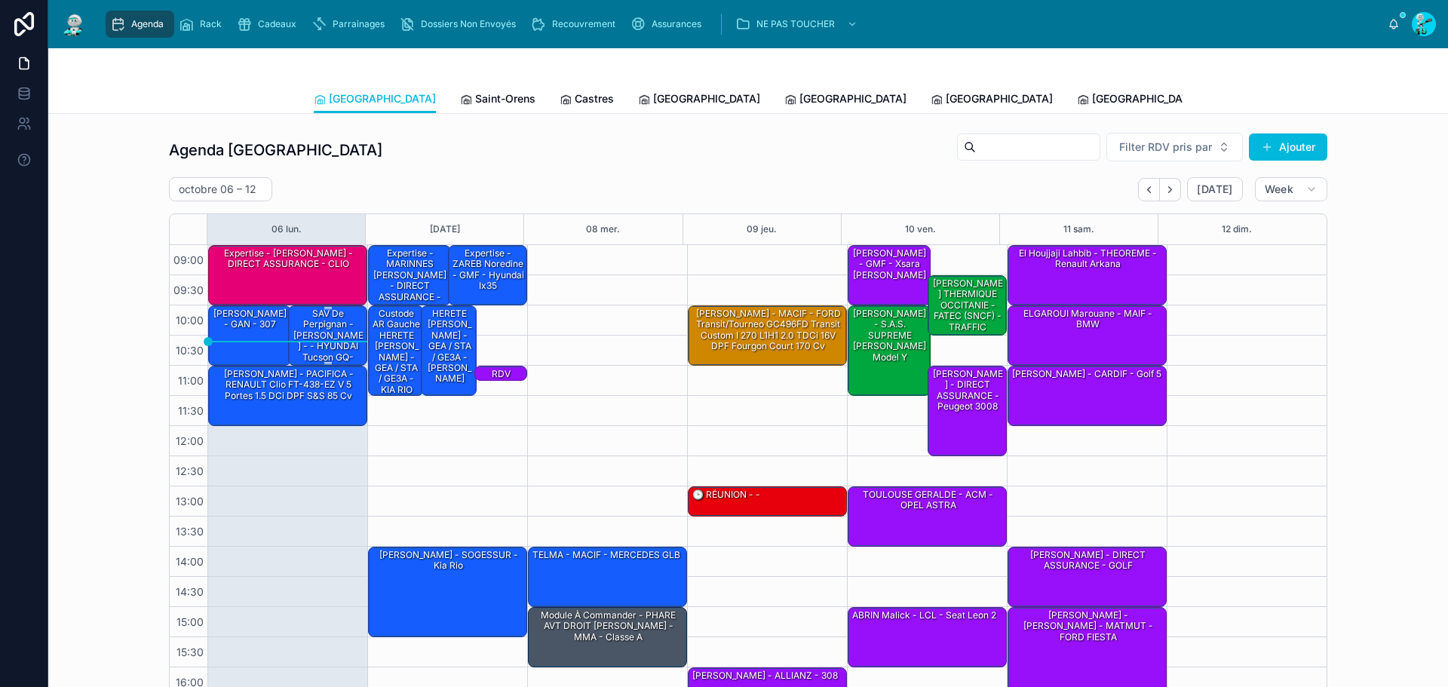
click at [321, 332] on div "SAV de Perpignan - [PERSON_NAME] - - HYUNDAI Tucson GQ-606-MF IV 1.6 TGDi 16V 2…" at bounding box center [328, 357] width 75 height 101
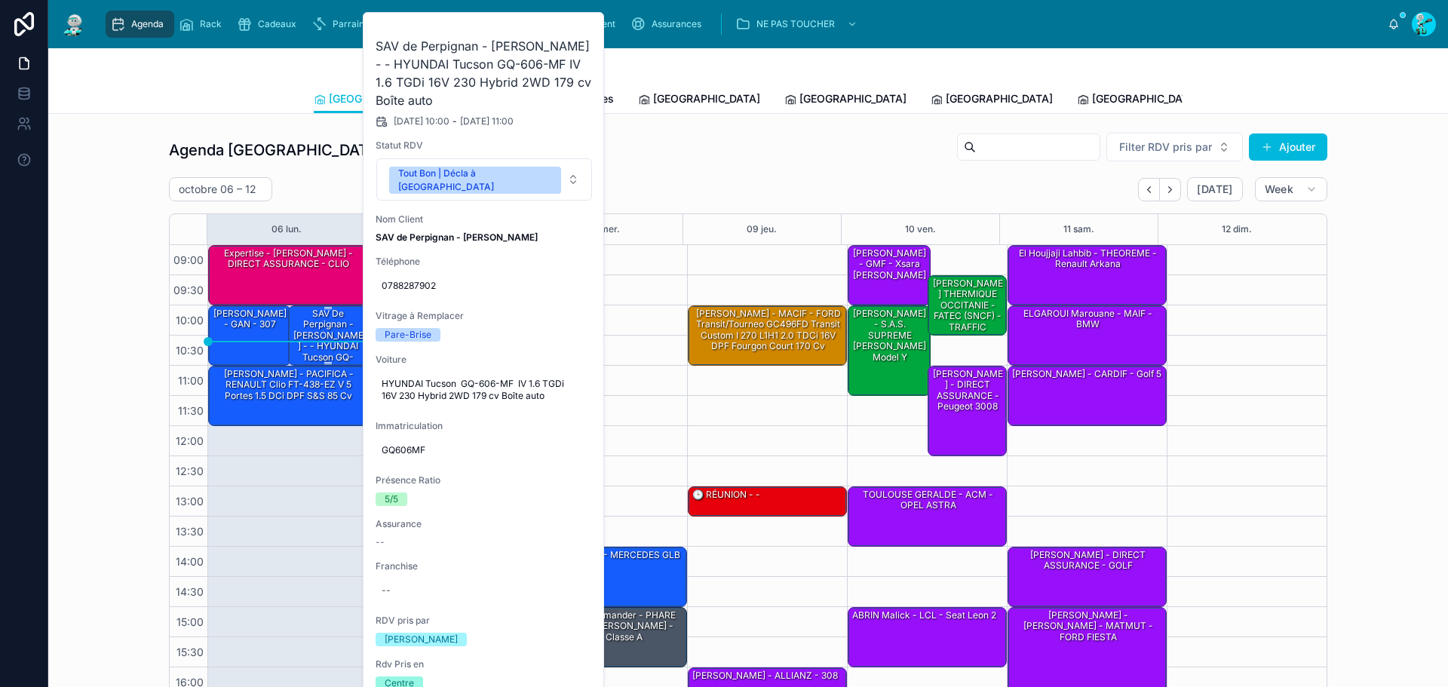
click at [321, 332] on div "SAV de Perpignan - [PERSON_NAME] - - HYUNDAI Tucson GQ-606-MF IV 1.6 TGDi 16V 2…" at bounding box center [328, 357] width 75 height 101
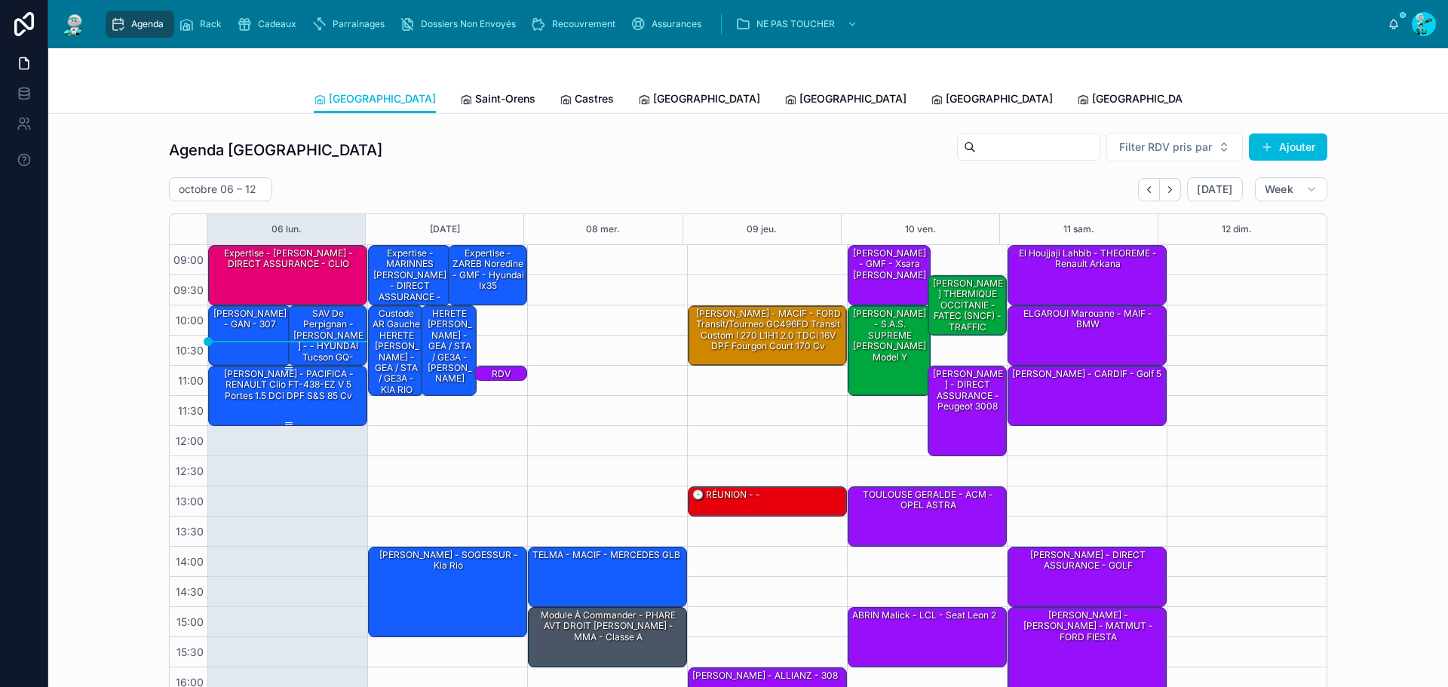
click at [246, 383] on div "[PERSON_NAME] - PACIFICA - RENAULT Clio FT-438-EZ V 5 Portes 1.5 dCi DPF S&S 85…" at bounding box center [288, 384] width 155 height 35
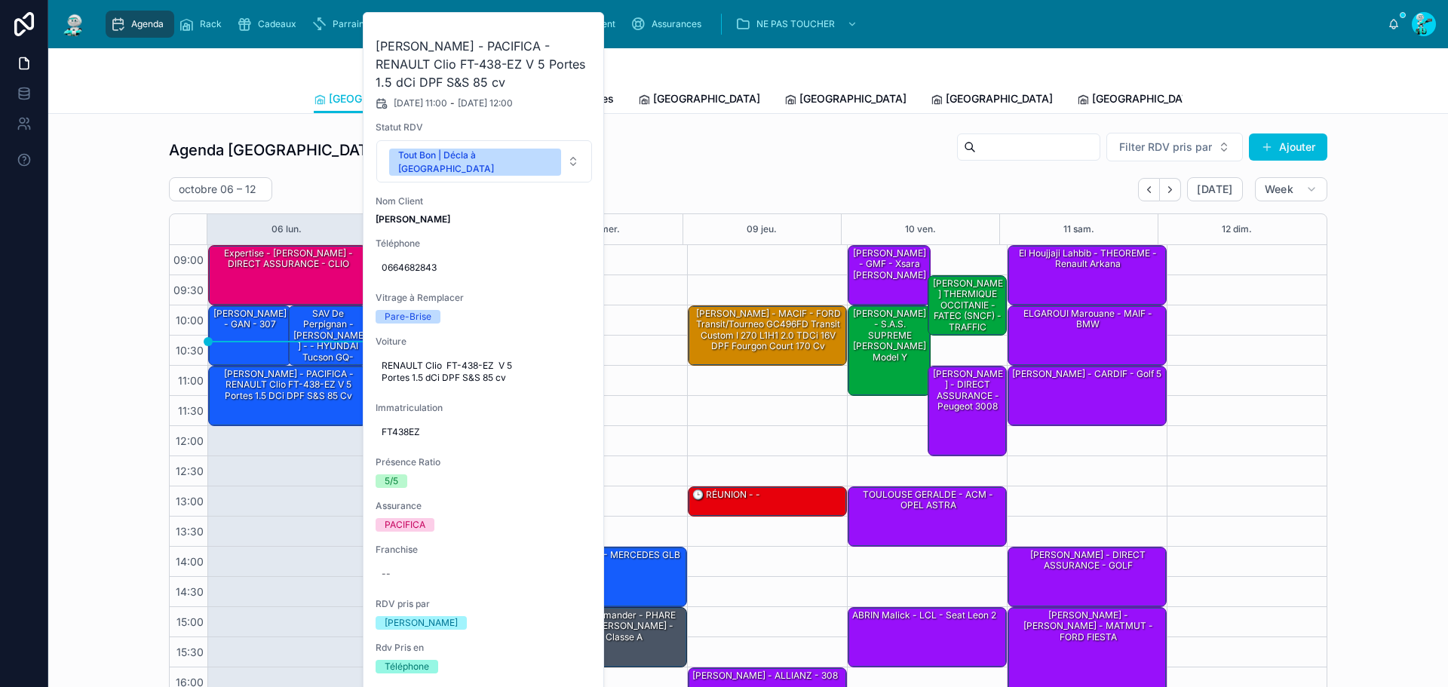
click at [278, 459] on div "09:00 – 10:00 Expertise - HASSAINI ABDELMALEK - DIRECT ASSURANCE - CLIO 10:00 –…" at bounding box center [287, 516] width 160 height 543
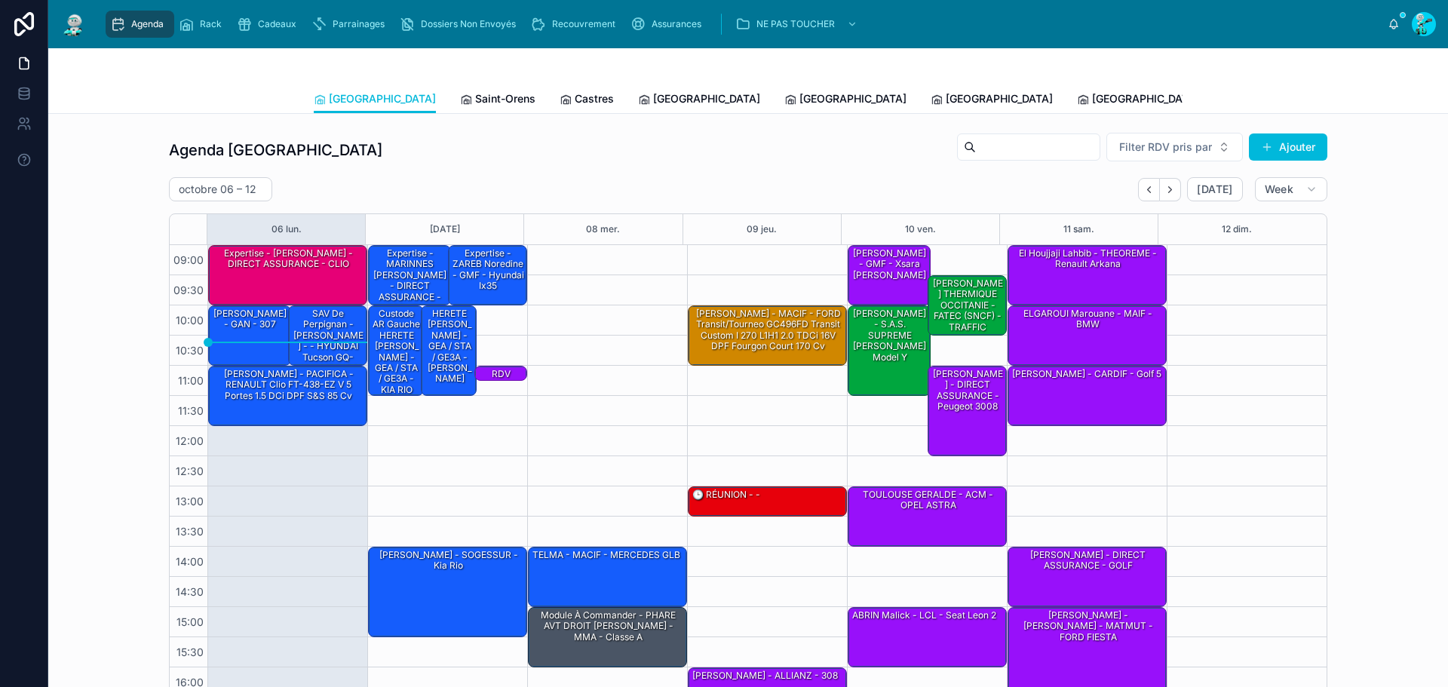
click at [372, 161] on div "Agenda Toulouse Filter RDV pris par Ajouter" at bounding box center [748, 150] width 1159 height 36
click at [374, 161] on div "Agenda Toulouse Filter RDV pris par Ajouter" at bounding box center [748, 150] width 1159 height 36
click at [410, 271] on div "Expertise - MARINNES [PERSON_NAME] - DIRECT ASSURANCE - OPEL tigra" at bounding box center [410, 281] width 78 height 68
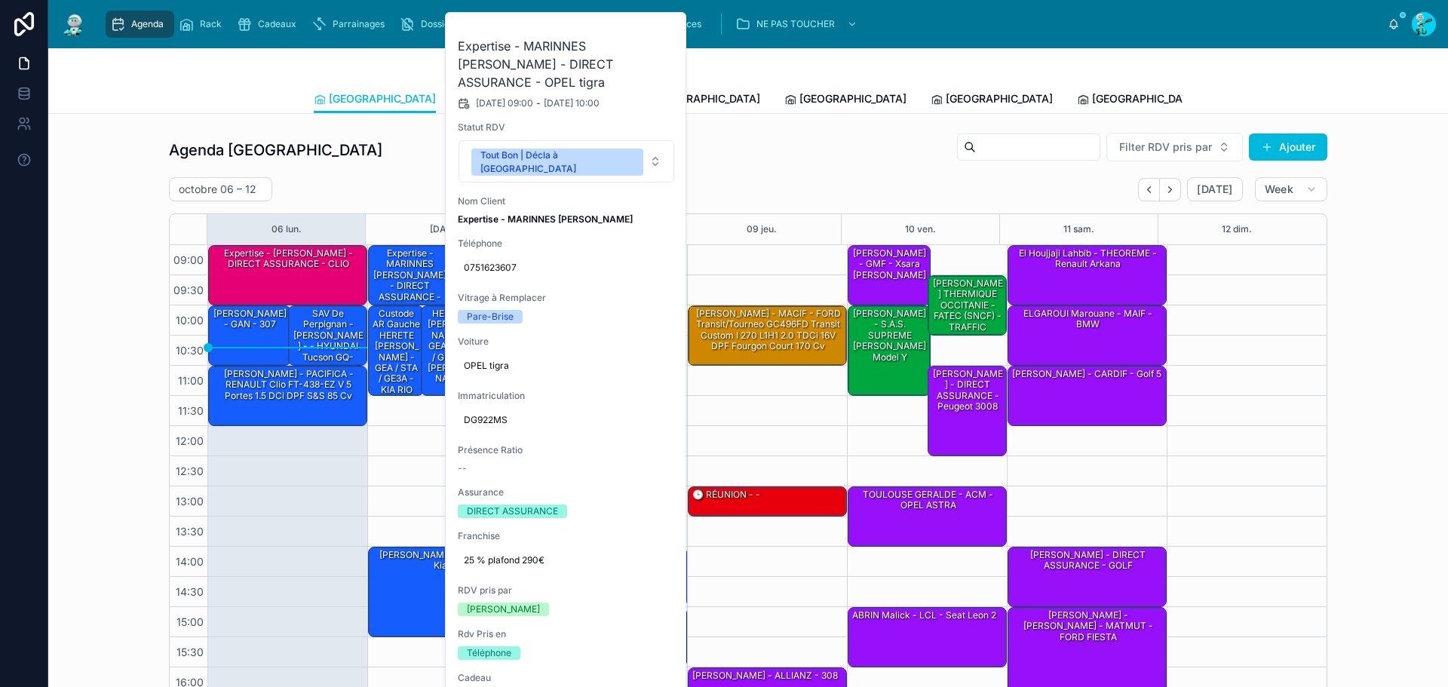
click at [0, 0] on span at bounding box center [0, 0] width 0 height 0
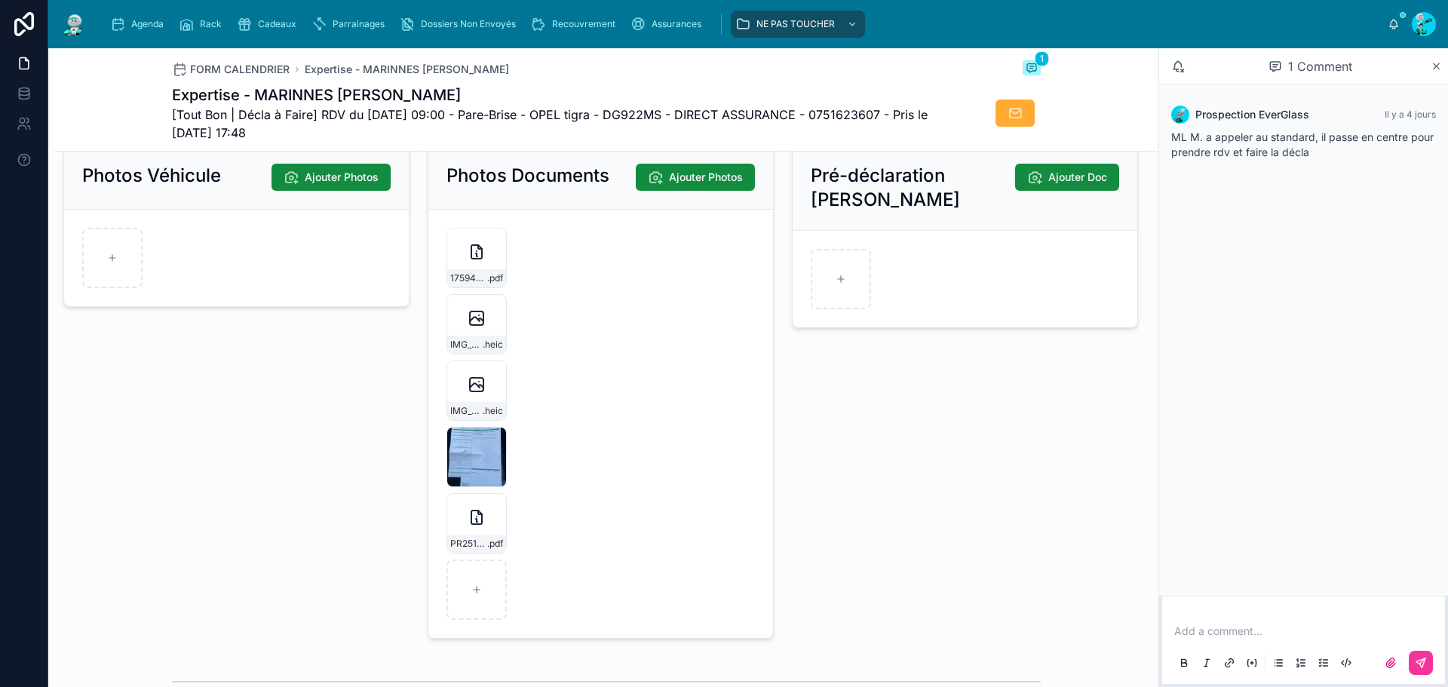
scroll to position [2338, 0]
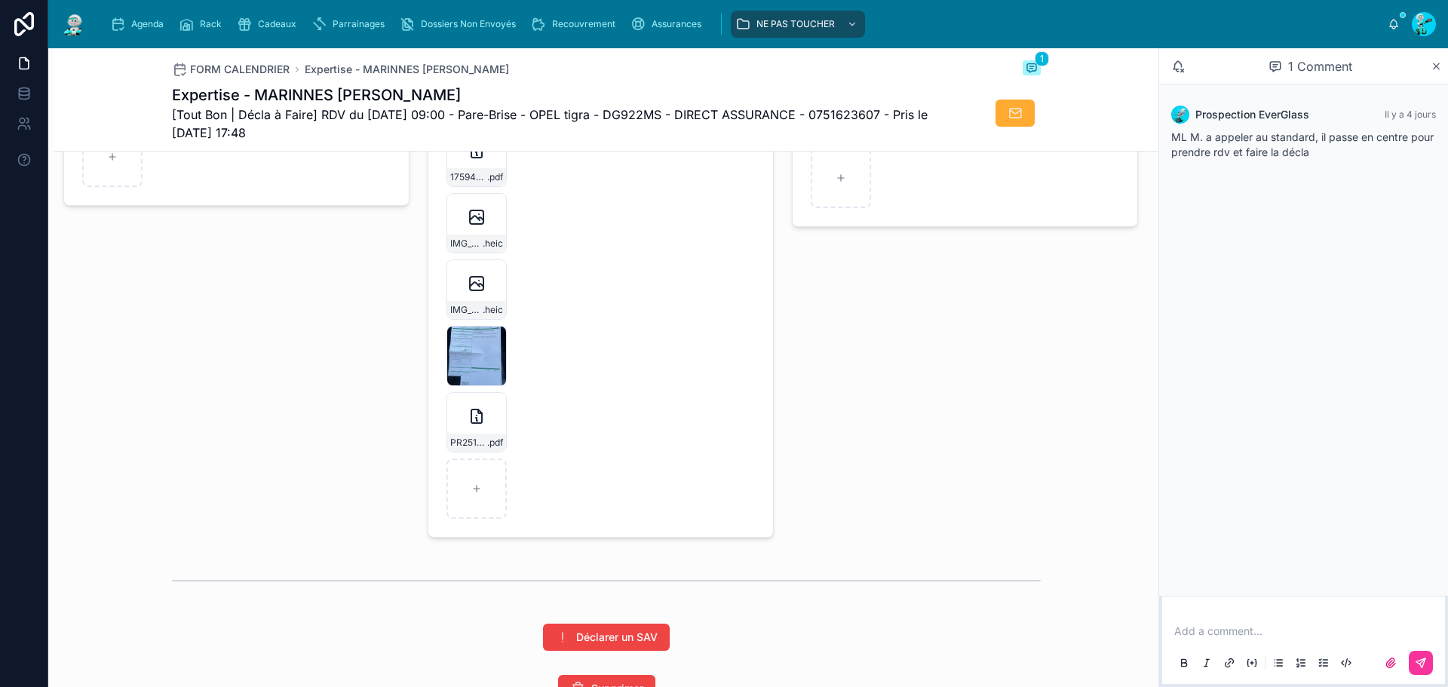
click at [462, 442] on div "PR2510-1826 .pdf" at bounding box center [477, 422] width 60 height 60
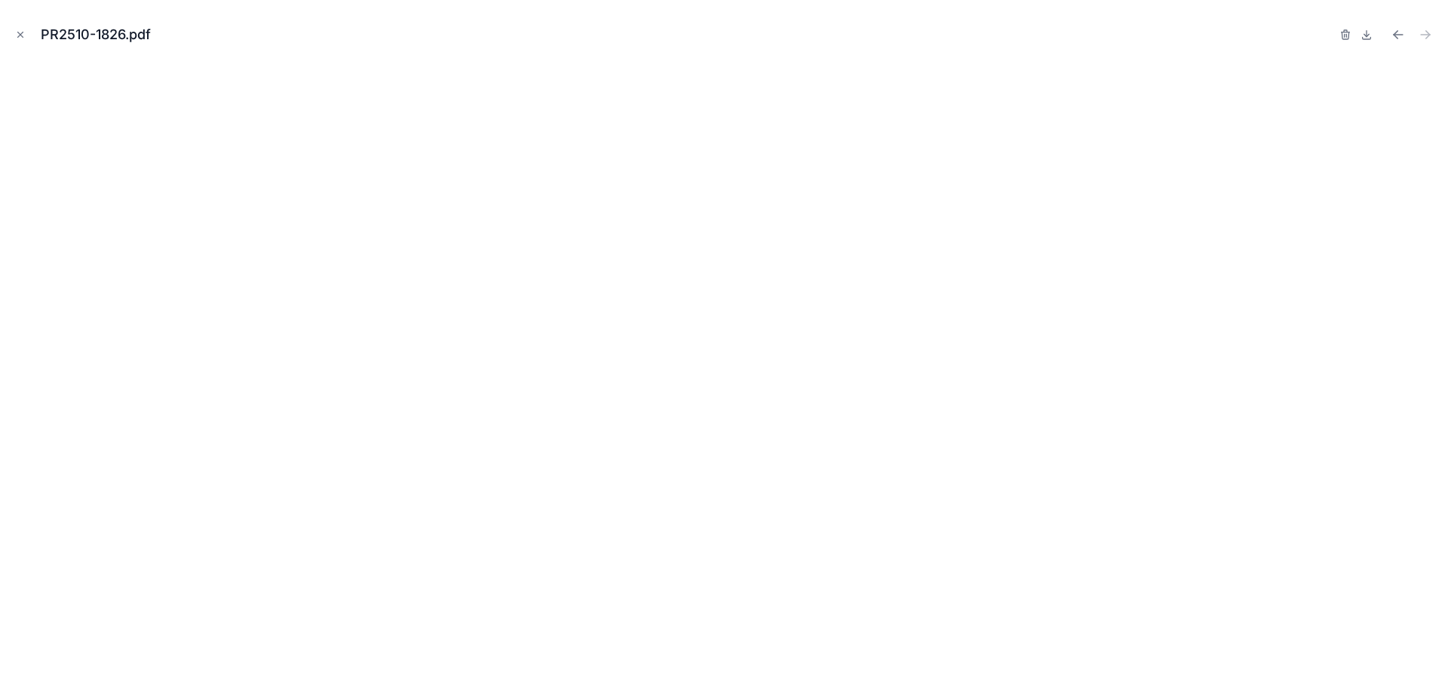
click at [23, 34] on icon "Close modal" at bounding box center [20, 34] width 11 height 11
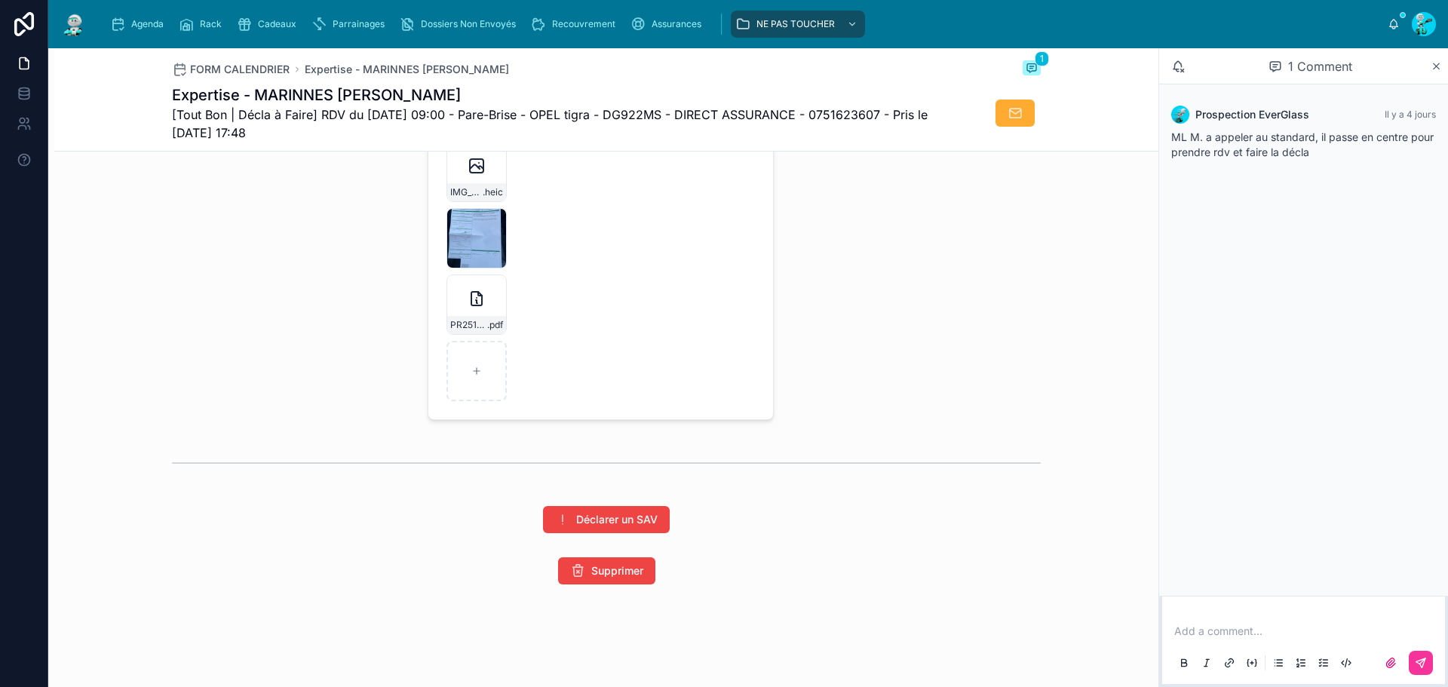
scroll to position [1713, 0]
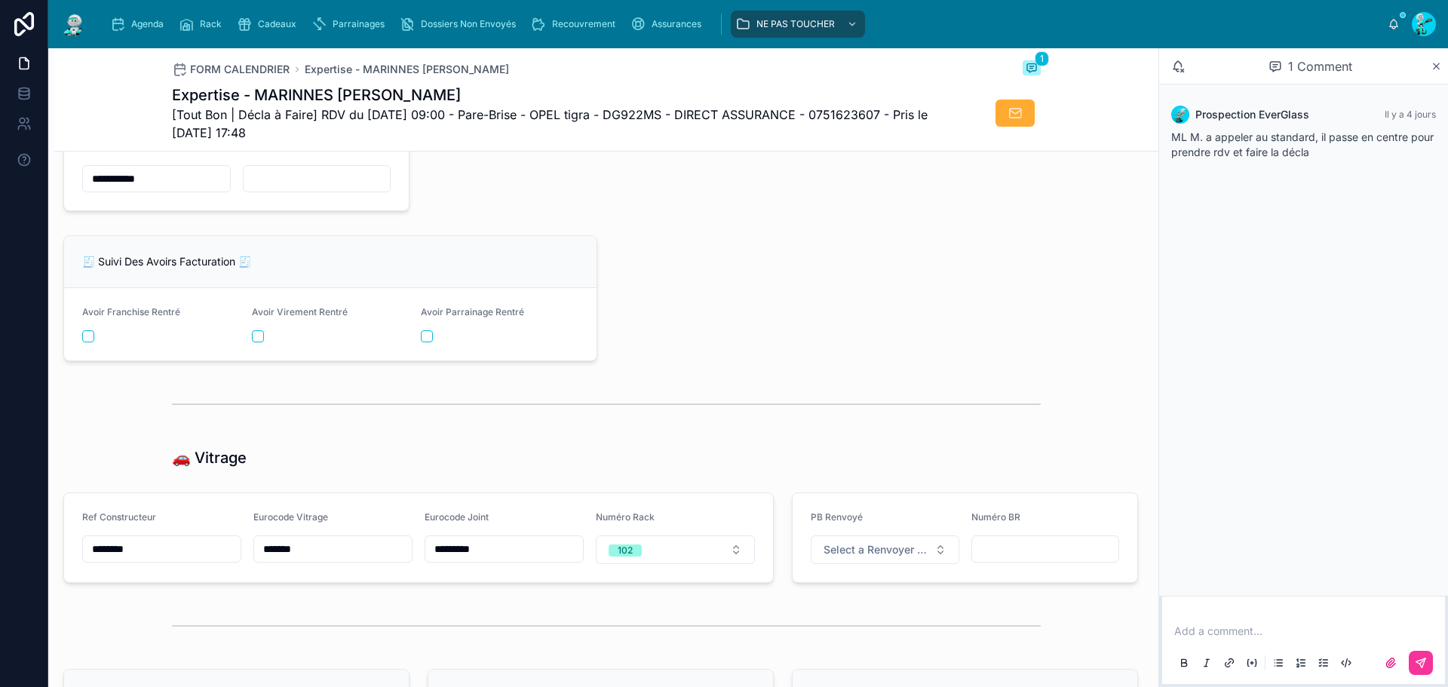
click at [137, 26] on span "Agenda" at bounding box center [147, 24] width 32 height 12
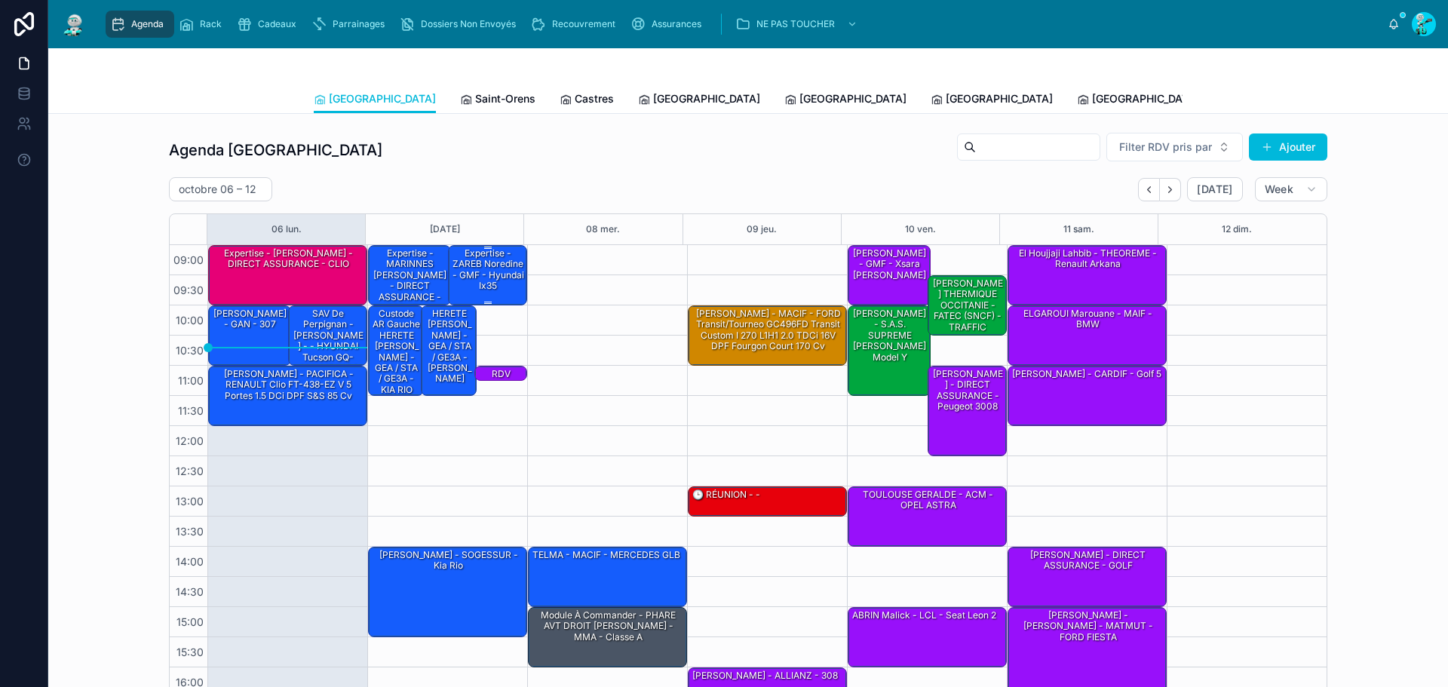
click at [471, 275] on div "Expertise - ZAREB Noredine - GMF - hyundai ix35" at bounding box center [488, 270] width 75 height 47
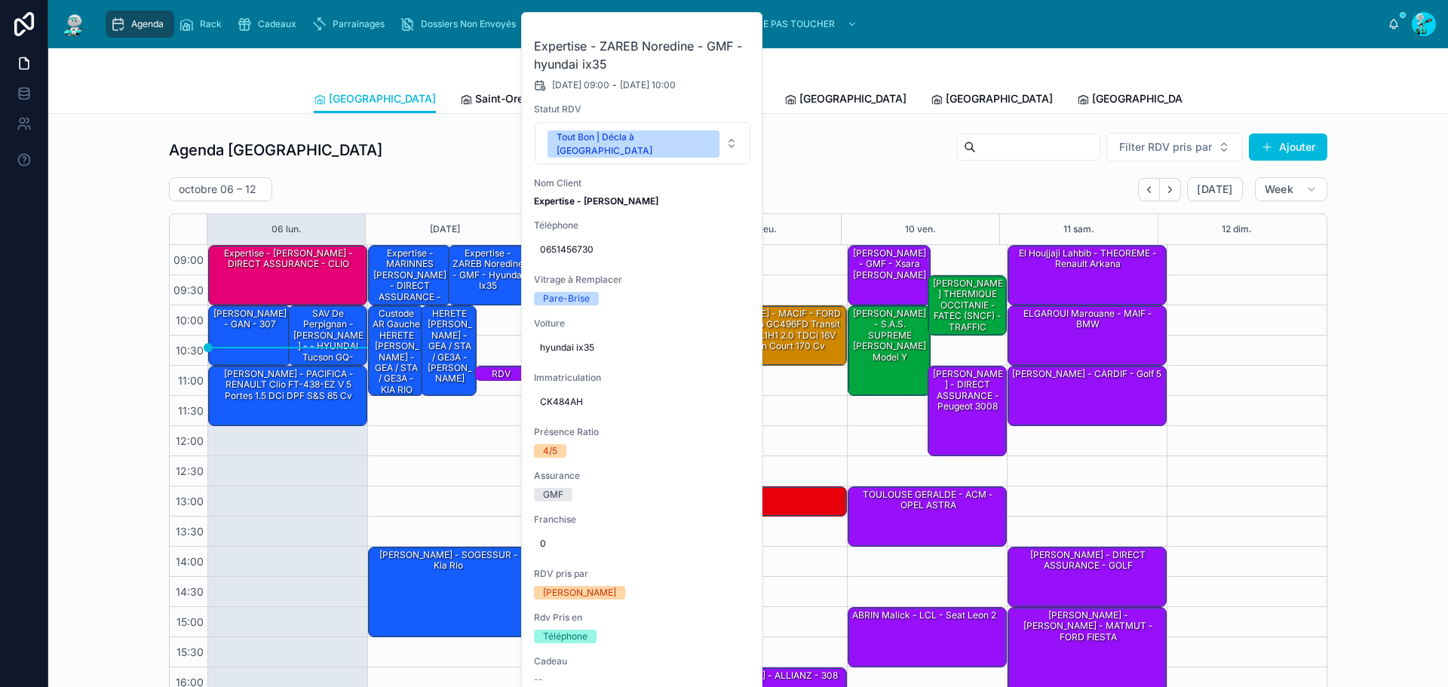
click at [0, 0] on icon at bounding box center [0, 0] width 0 height 0
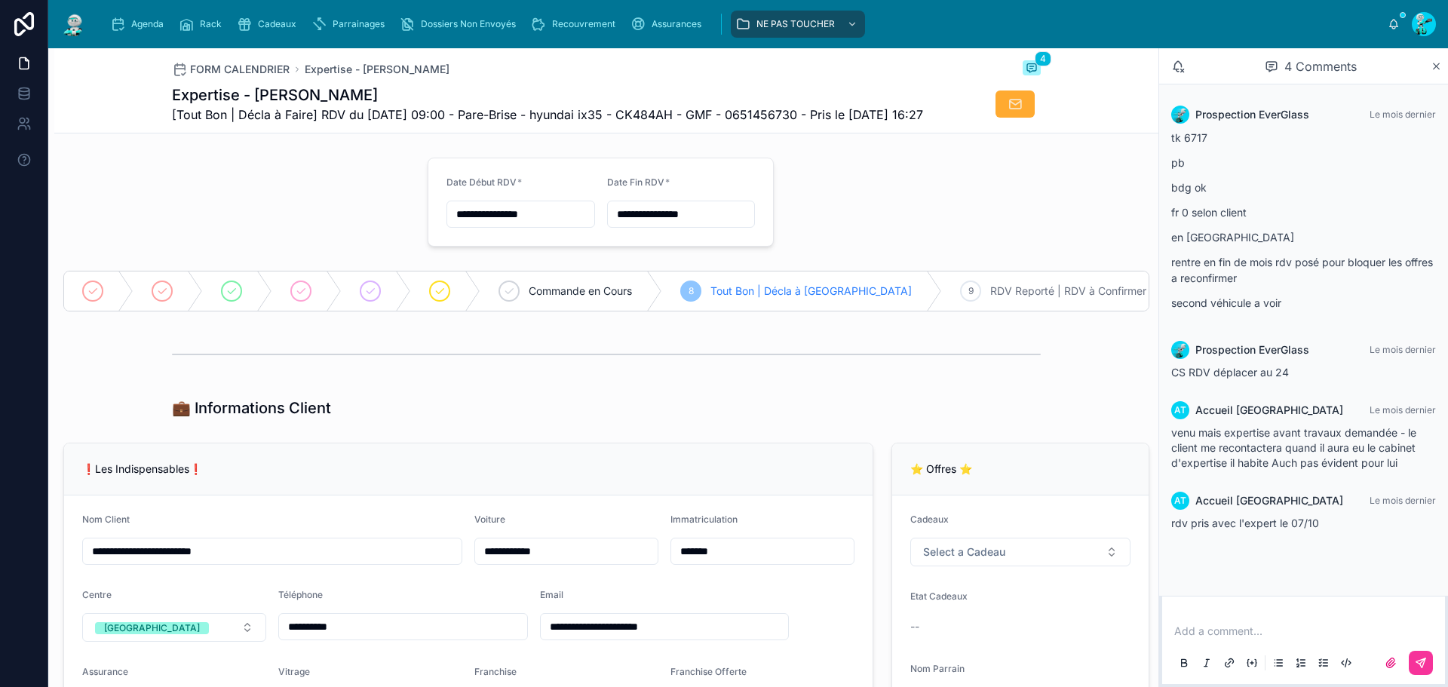
click at [551, 421] on div "💼 Informations Client" at bounding box center [606, 407] width 1104 height 33
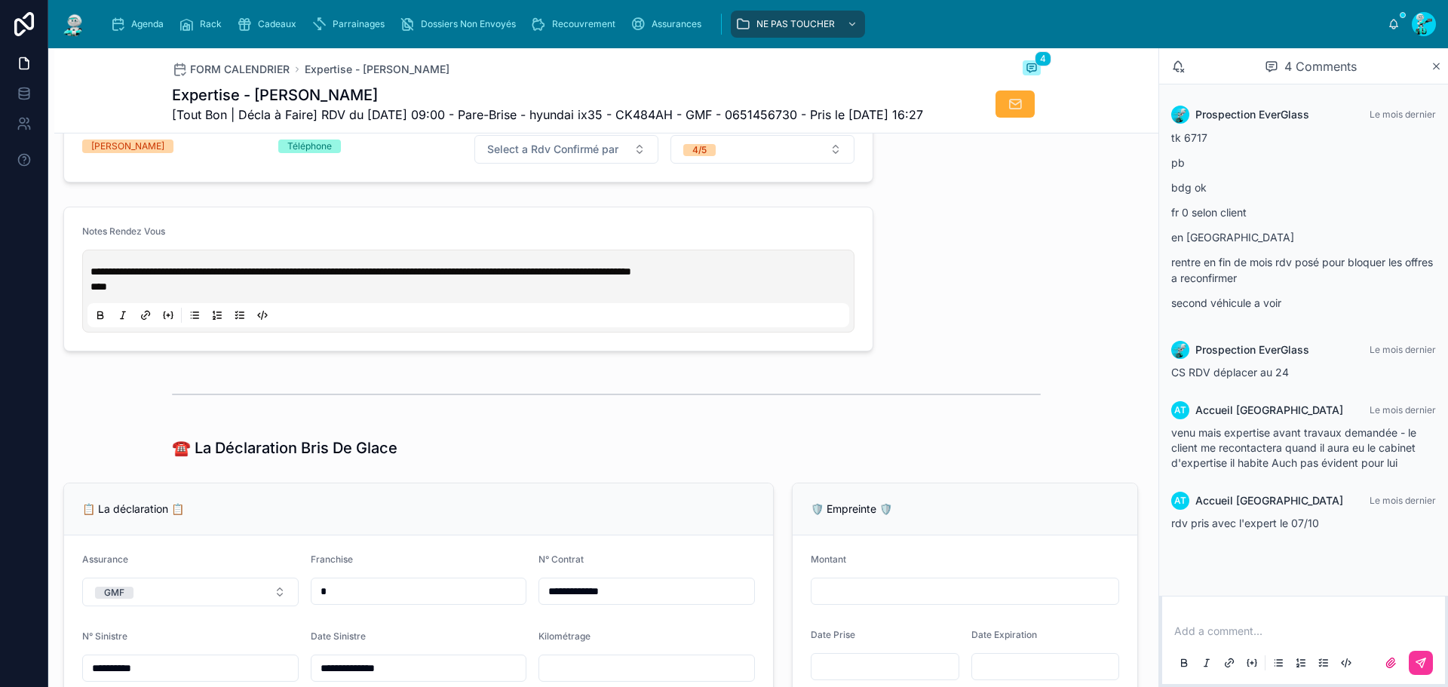
scroll to position [830, 0]
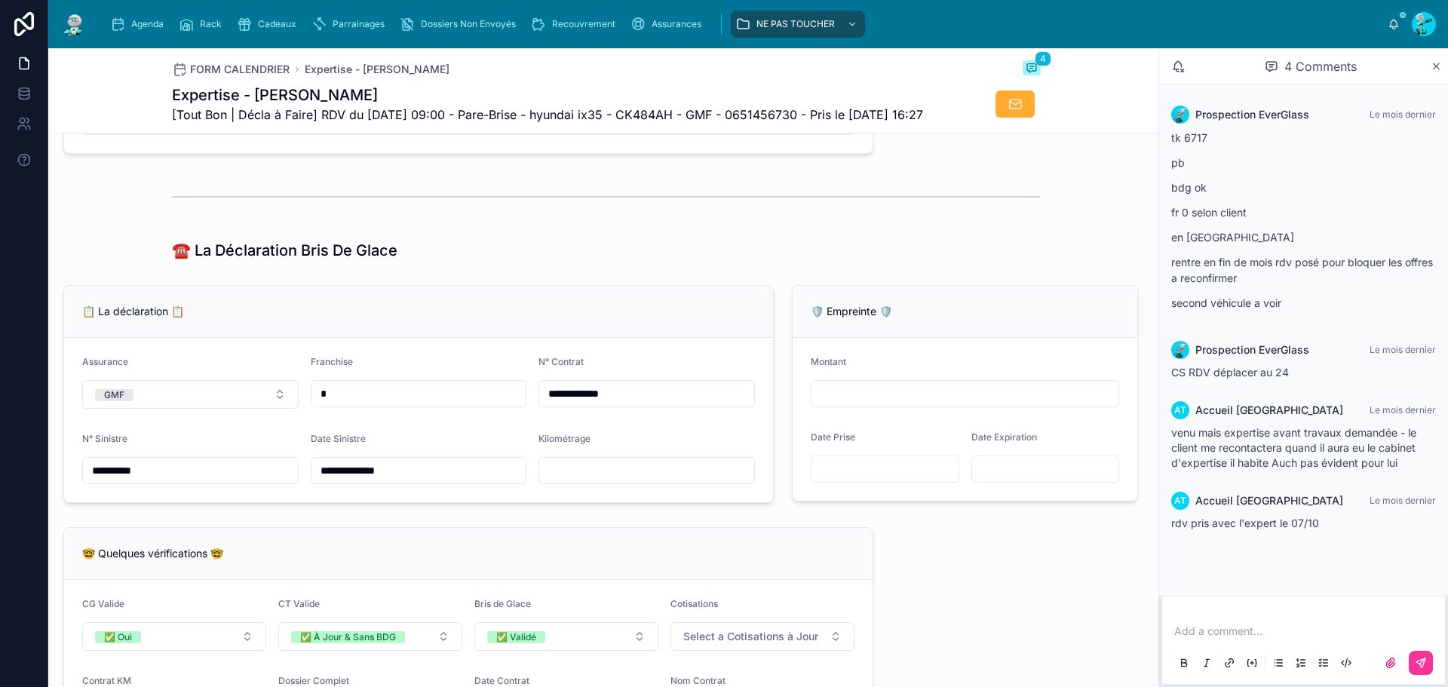
click at [523, 266] on div "☎️ La Déclaration Bris De Glace" at bounding box center [606, 250] width 1104 height 33
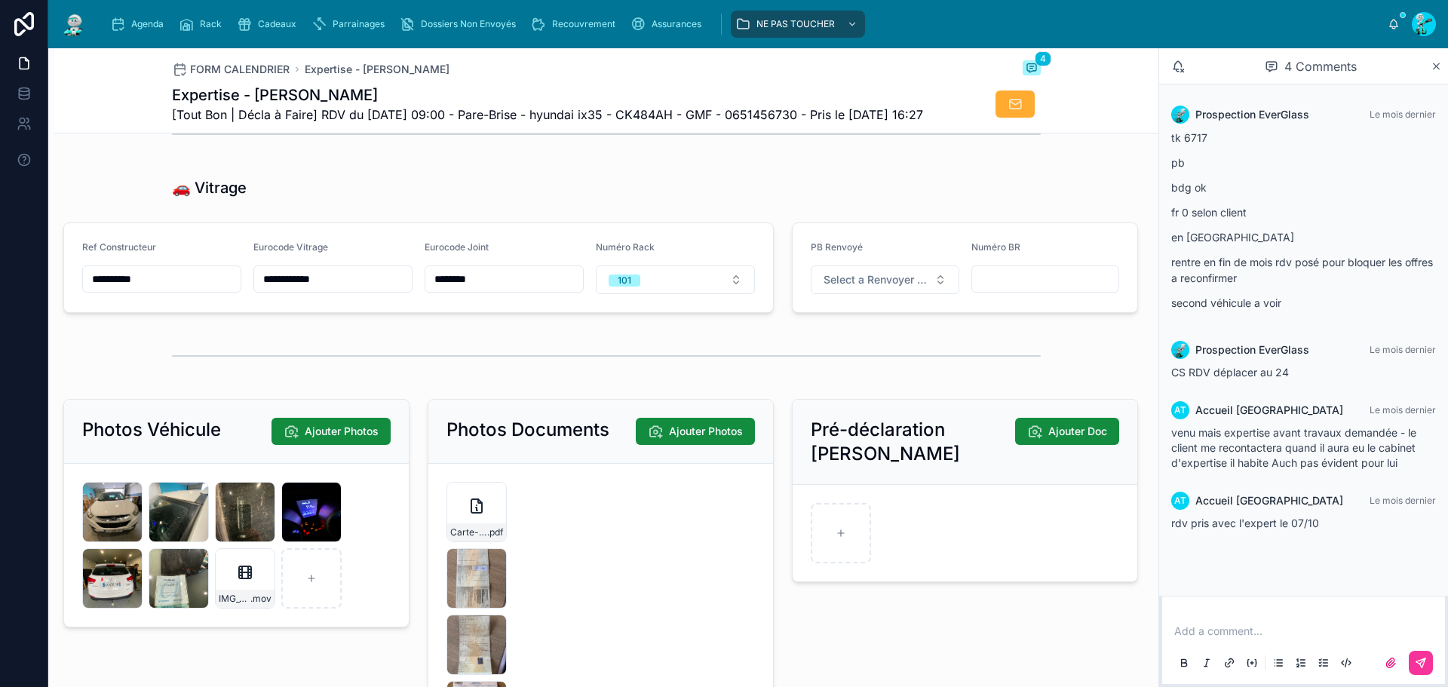
scroll to position [2338, 0]
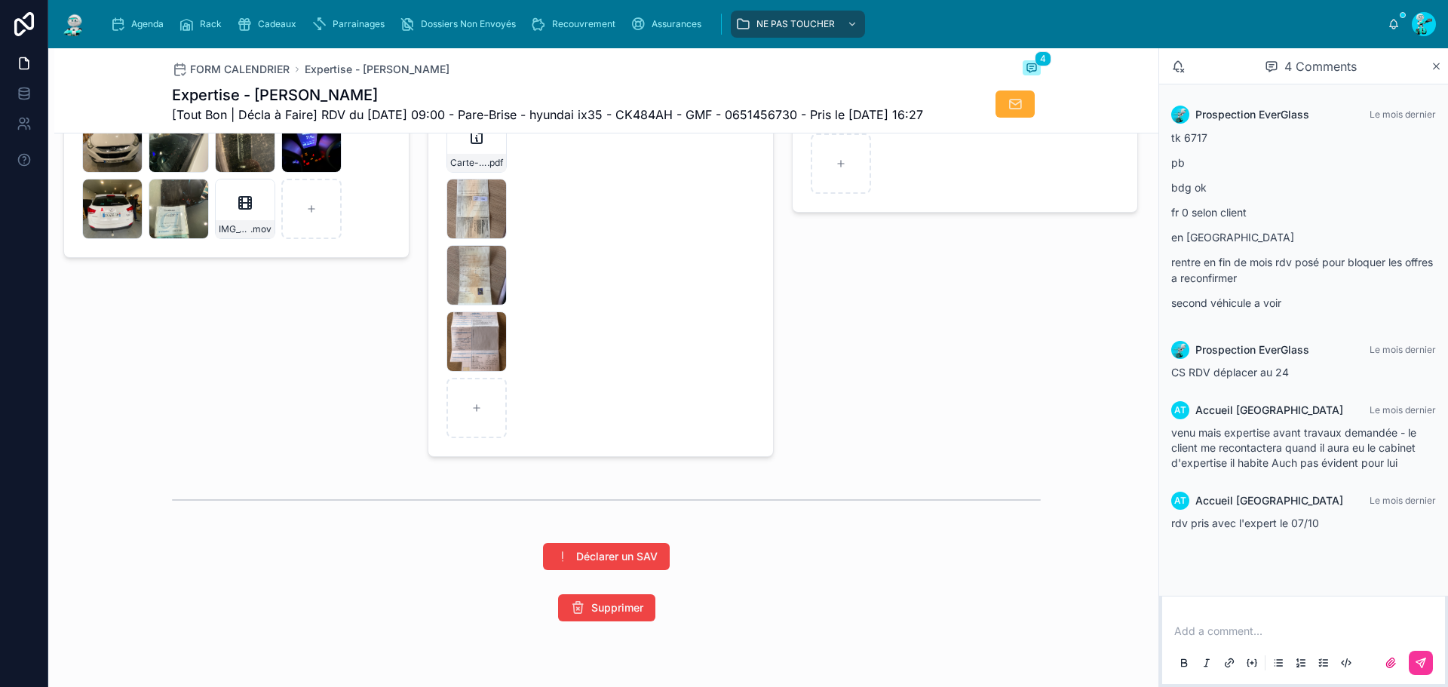
click at [461, 372] on div "IMG_9048 .jpg" at bounding box center [477, 342] width 60 height 60
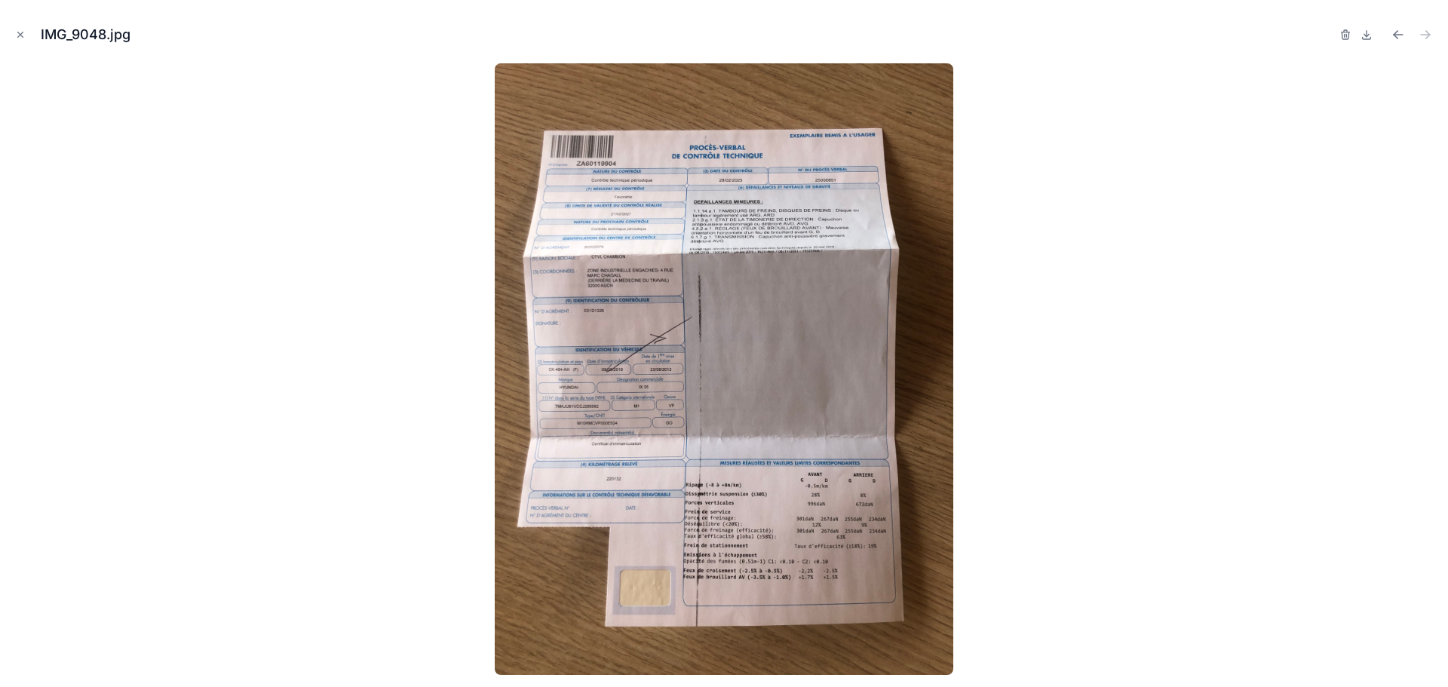
click at [847, 207] on img at bounding box center [724, 369] width 459 height 612
click at [12, 27] on button "Close modal" at bounding box center [20, 34] width 17 height 17
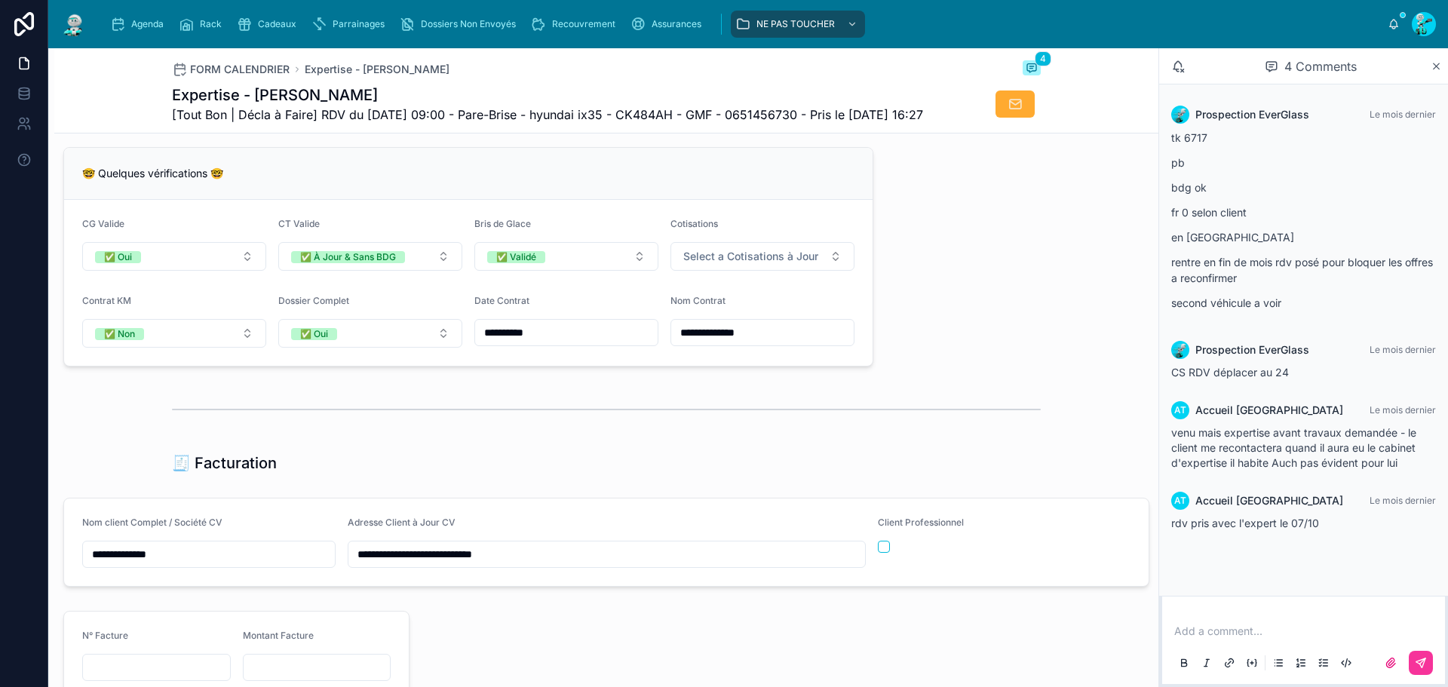
scroll to position [1509, 0]
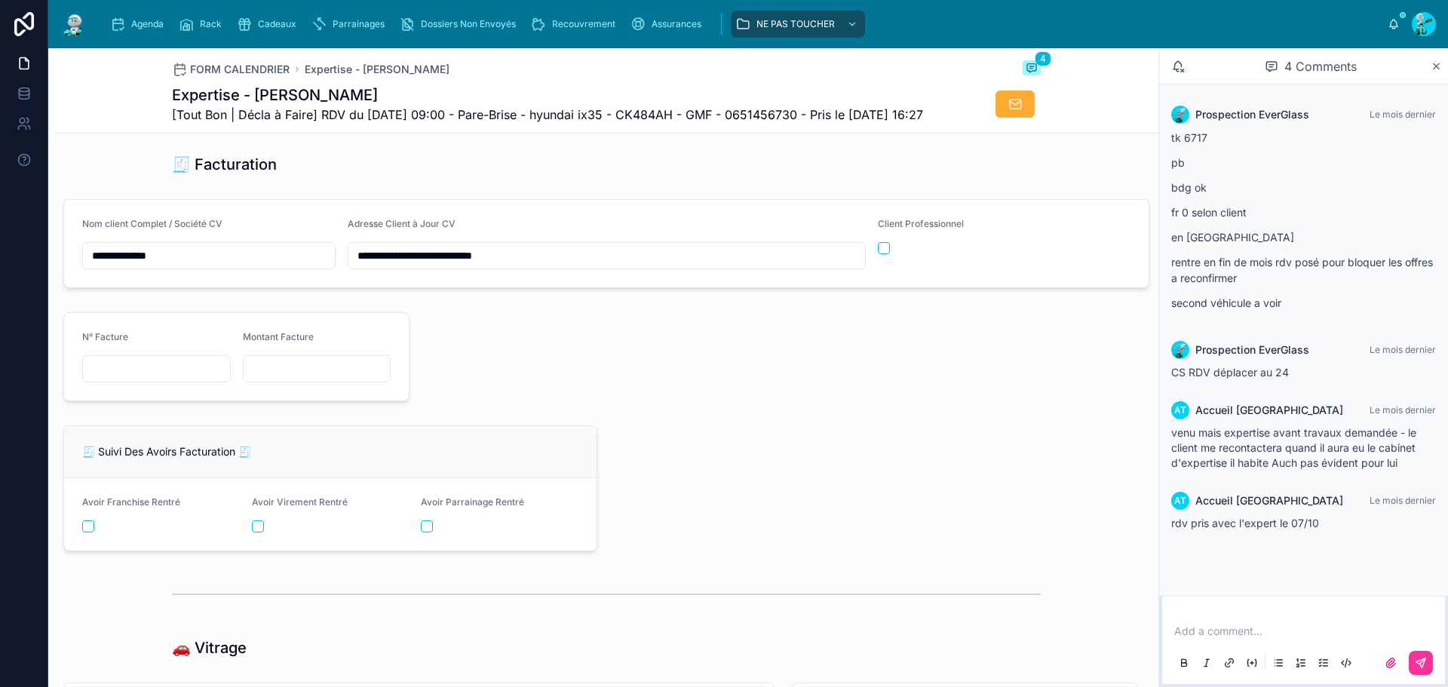
click at [566, 115] on span "[Tout Bon | Décla à Faire] RDV du 07/10/2025 09:00 - Pare-Brise - hyundai ix35 …" at bounding box center [547, 115] width 751 height 18
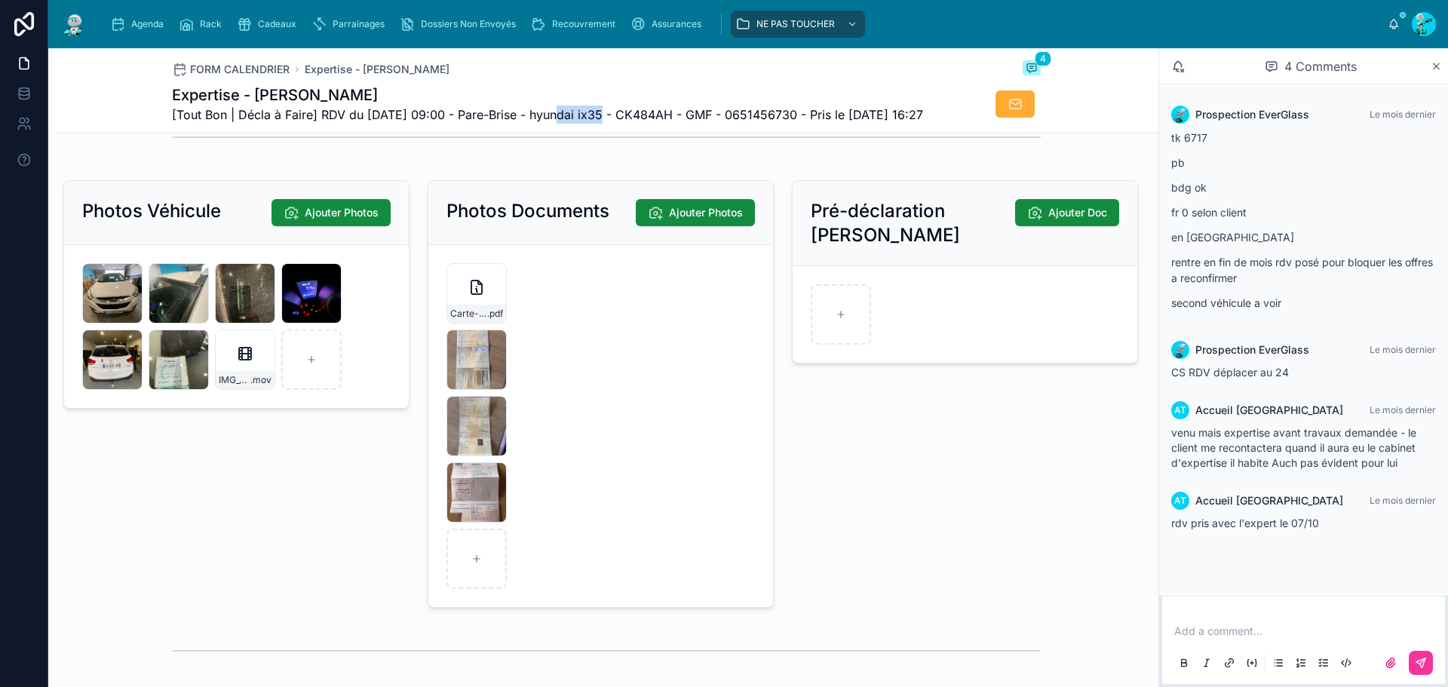
scroll to position [2405, 0]
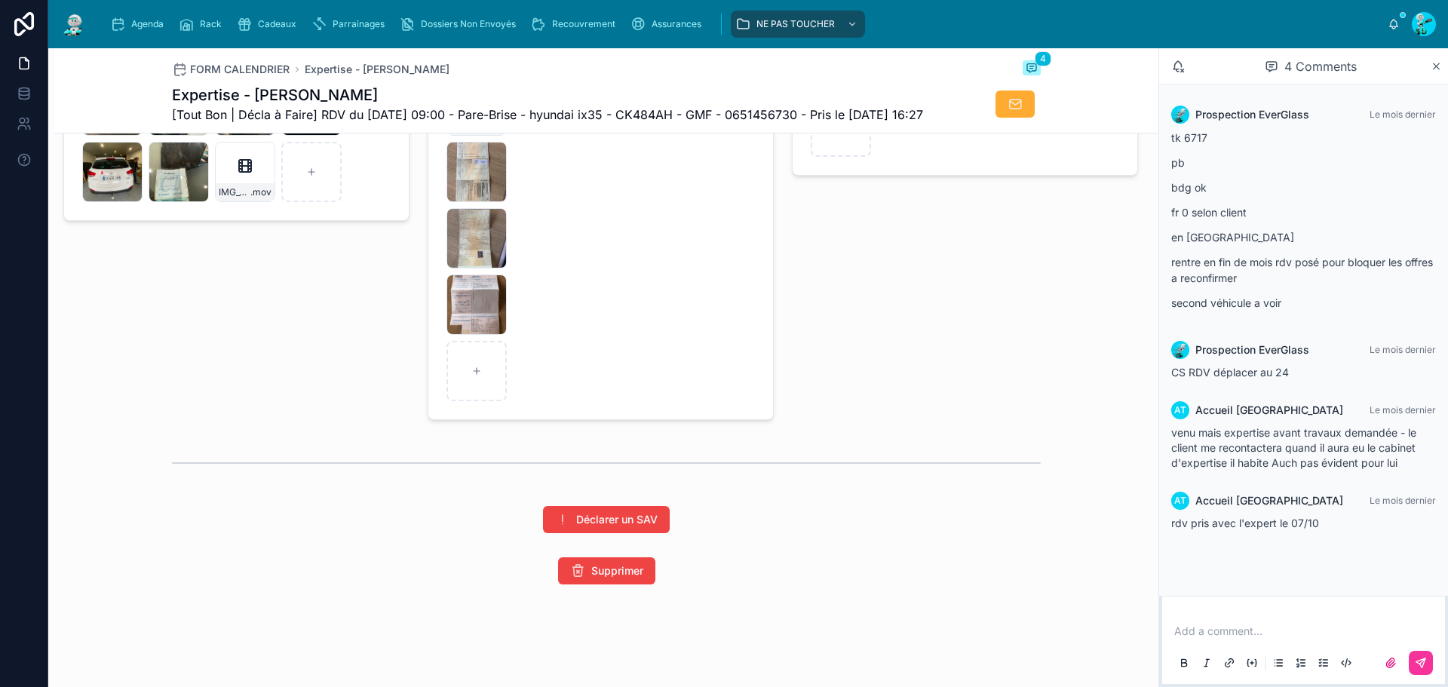
click at [462, 305] on div "IMG_9048 .jpg" at bounding box center [477, 305] width 60 height 60
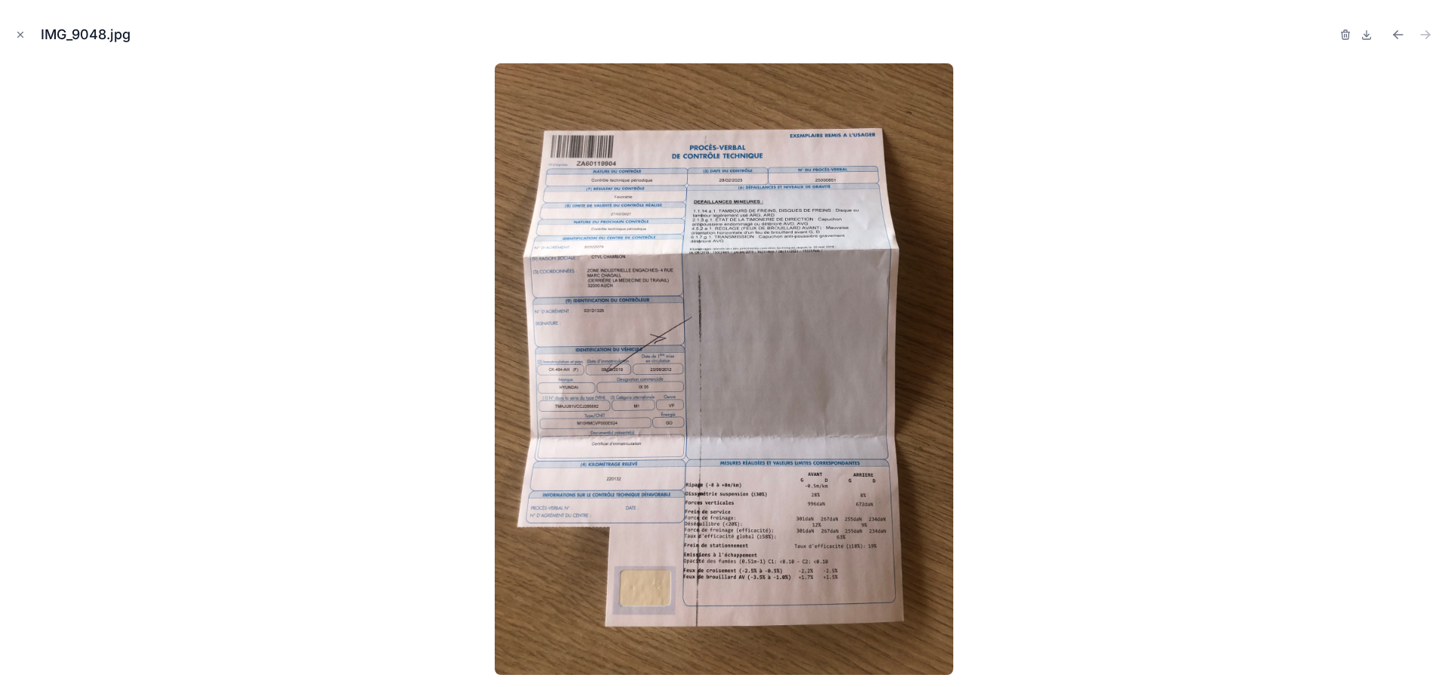
click at [20, 35] on icon "Close modal" at bounding box center [20, 34] width 5 height 5
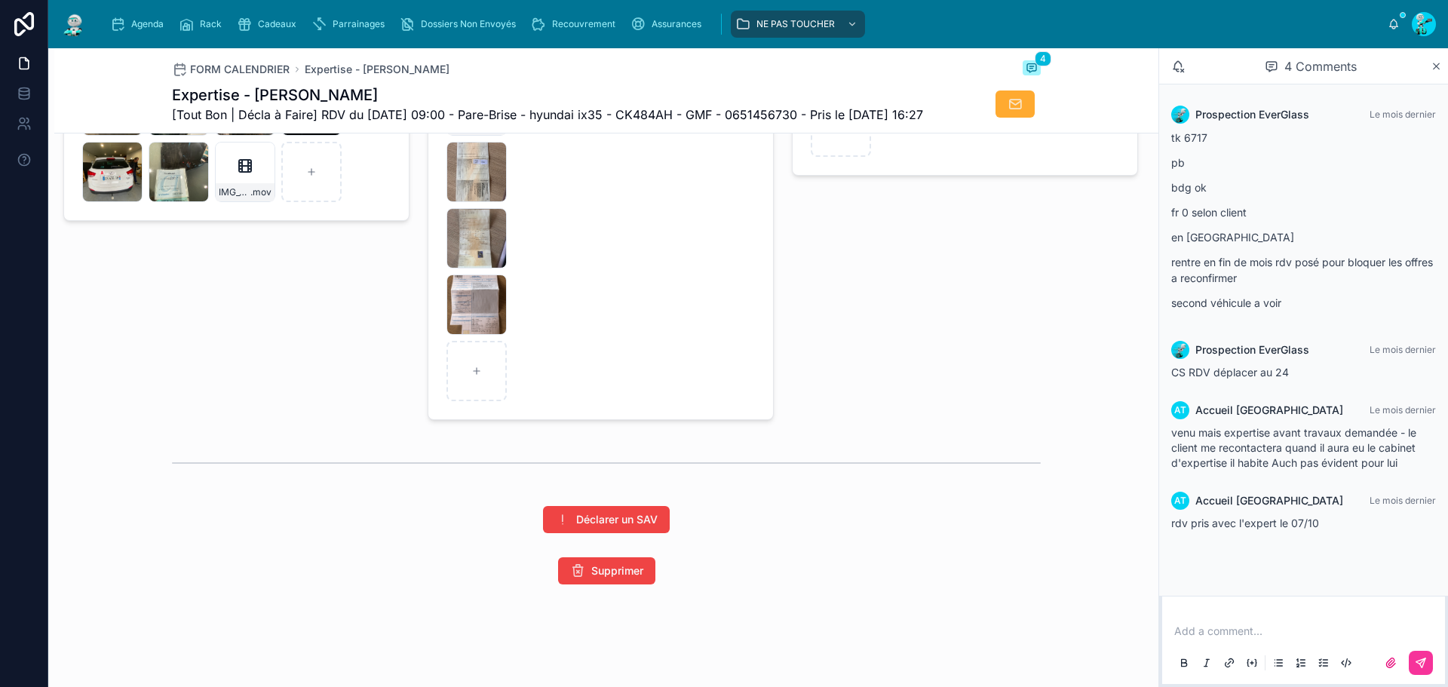
click at [561, 118] on span "[Tout Bon | Décla à Faire] RDV du 07/10/2025 09:00 - Pare-Brise - hyundai ix35 …" at bounding box center [547, 115] width 751 height 18
drag, startPoint x: 631, startPoint y: 114, endPoint x: 688, endPoint y: 116, distance: 56.6
click at [688, 116] on span "[Tout Bon | Décla à Faire] RDV du 07/10/2025 09:00 - Pare-Brise - hyundai ix35 …" at bounding box center [547, 115] width 751 height 18
copy span "CK484AH"
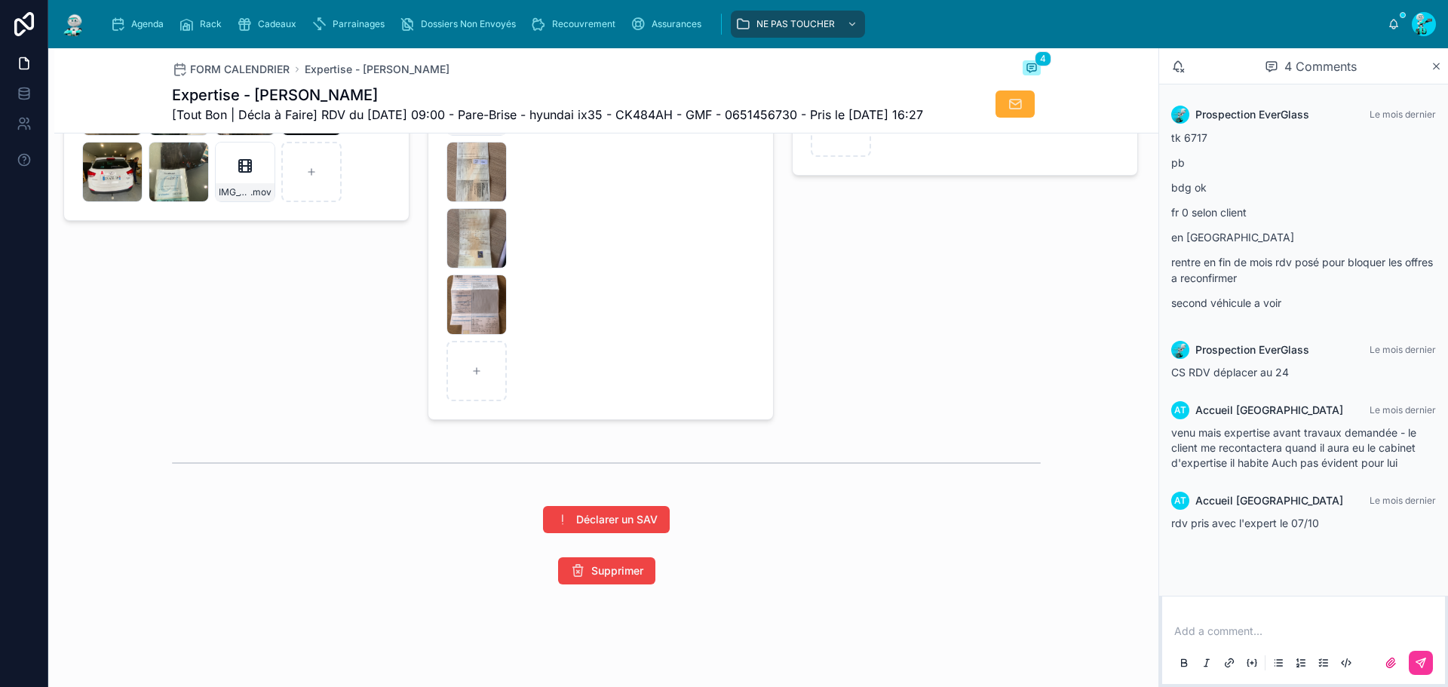
click at [447, 296] on div "IMG_9048 .jpg" at bounding box center [477, 305] width 60 height 60
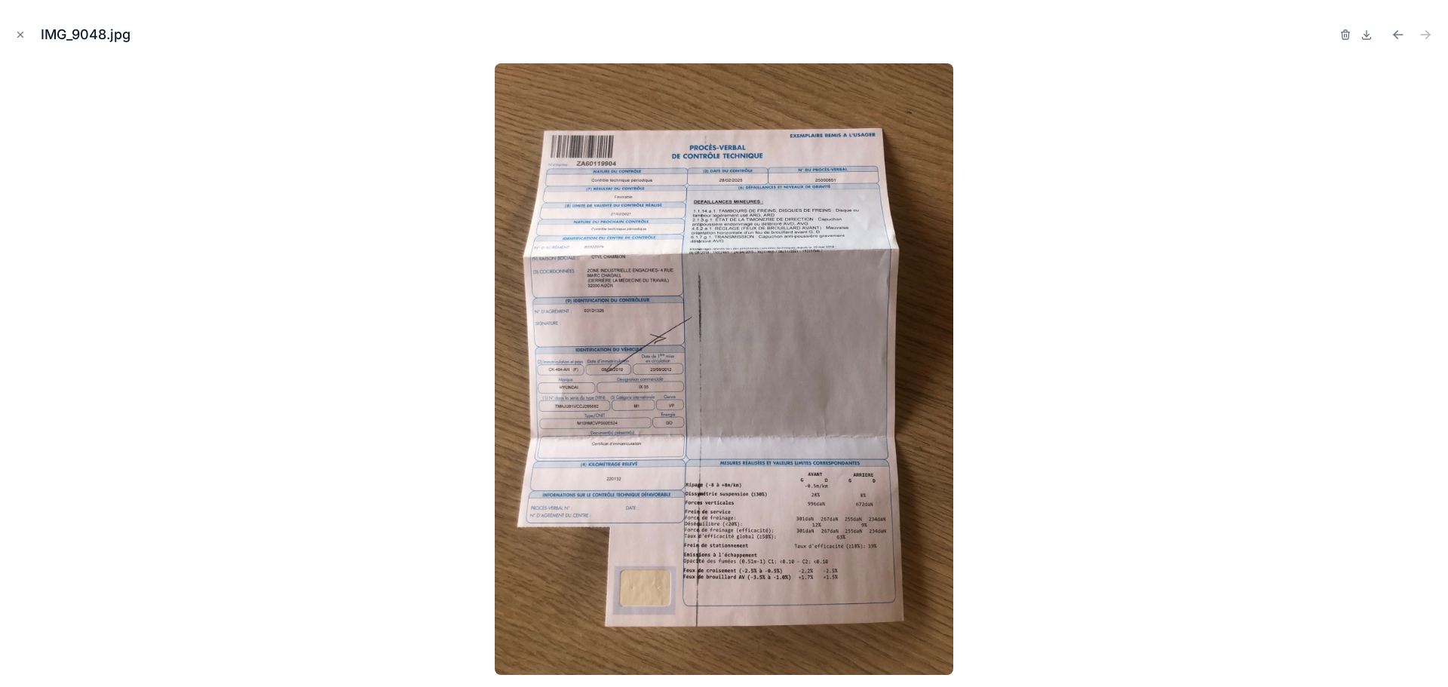
click at [23, 38] on icon "Close modal" at bounding box center [20, 34] width 11 height 11
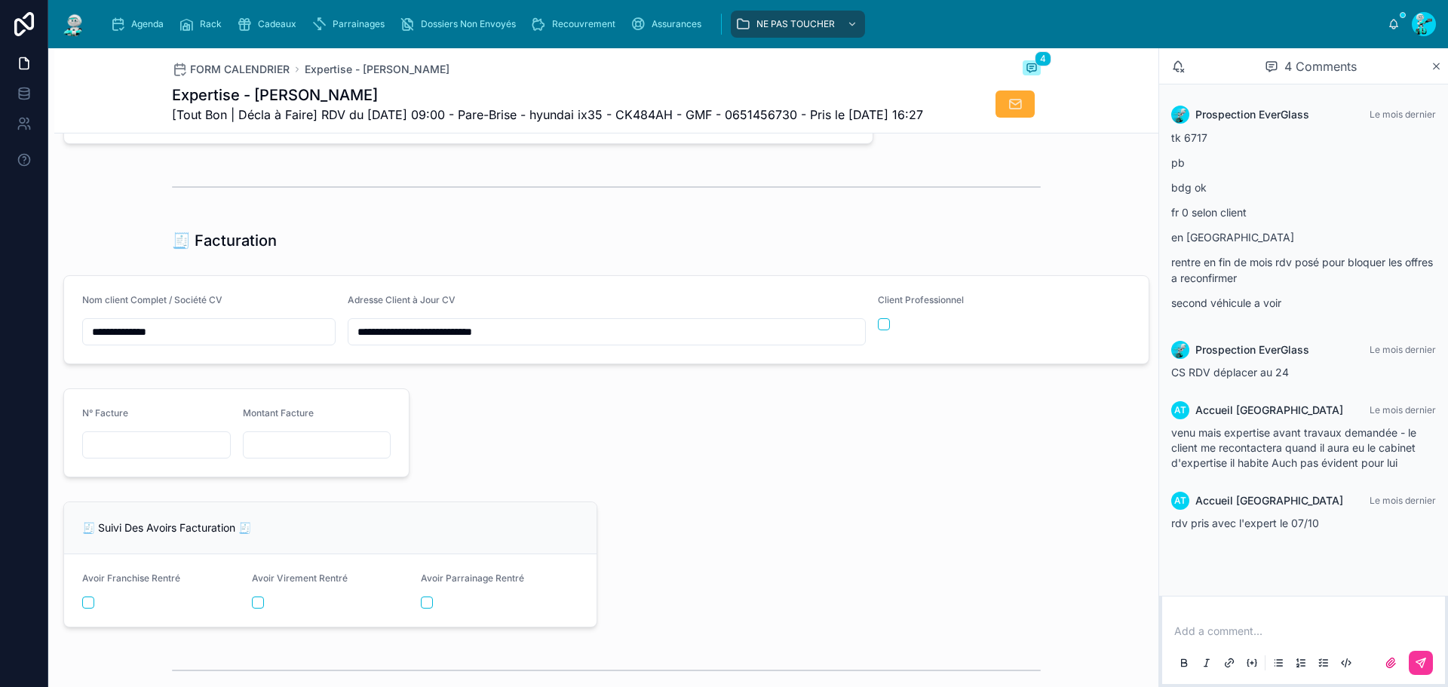
scroll to position [1433, 0]
click at [643, 116] on span "[Tout Bon | Décla à Faire] RDV du 07/10/2025 09:00 - Pare-Brise - hyundai ix35 …" at bounding box center [547, 115] width 751 height 18
copy span "CK484AH"
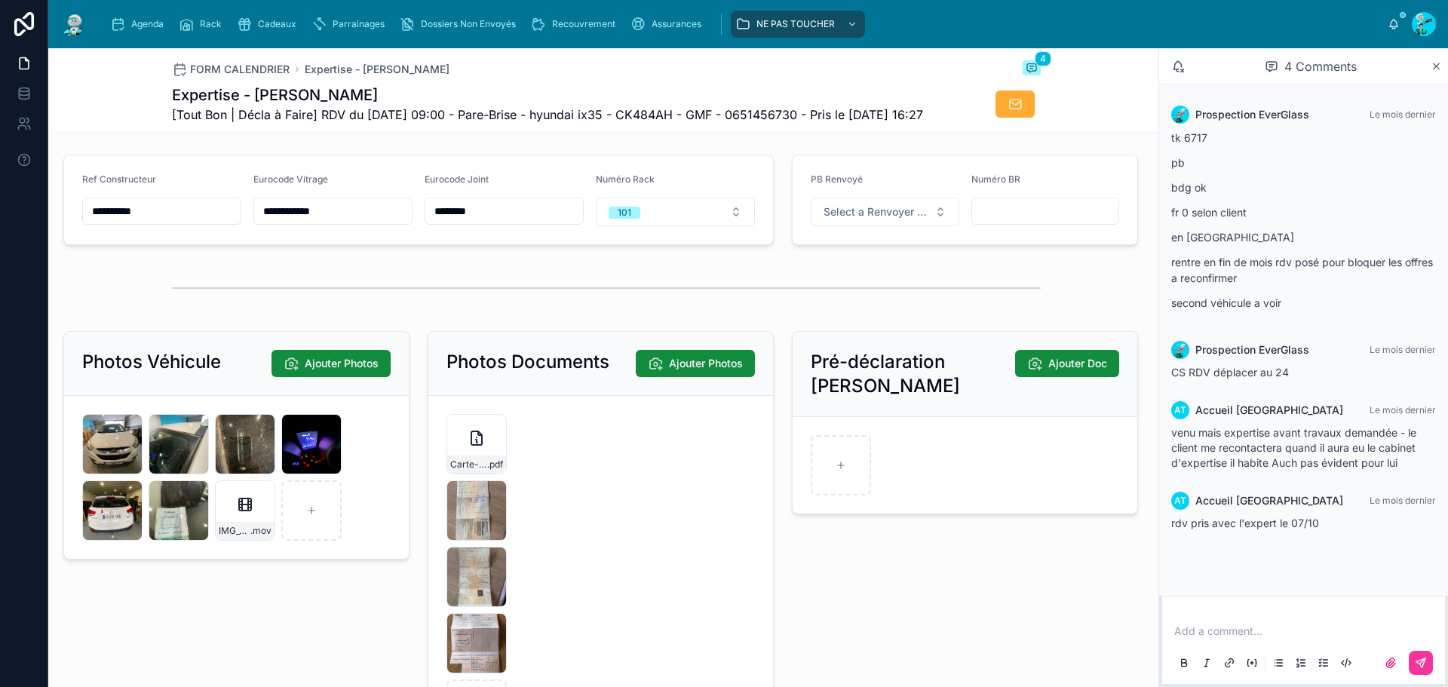
drag, startPoint x: 155, startPoint y: 235, endPoint x: 0, endPoint y: 213, distance: 156.1
click at [0, 213] on div "**********" at bounding box center [724, 343] width 1448 height 687
click at [660, 116] on span "[Tout Bon | Décla à Faire] RDV du 07/10/2025 09:00 - Pare-Brise - hyundai ix35 …" at bounding box center [547, 115] width 751 height 18
copy span "CK484AH"
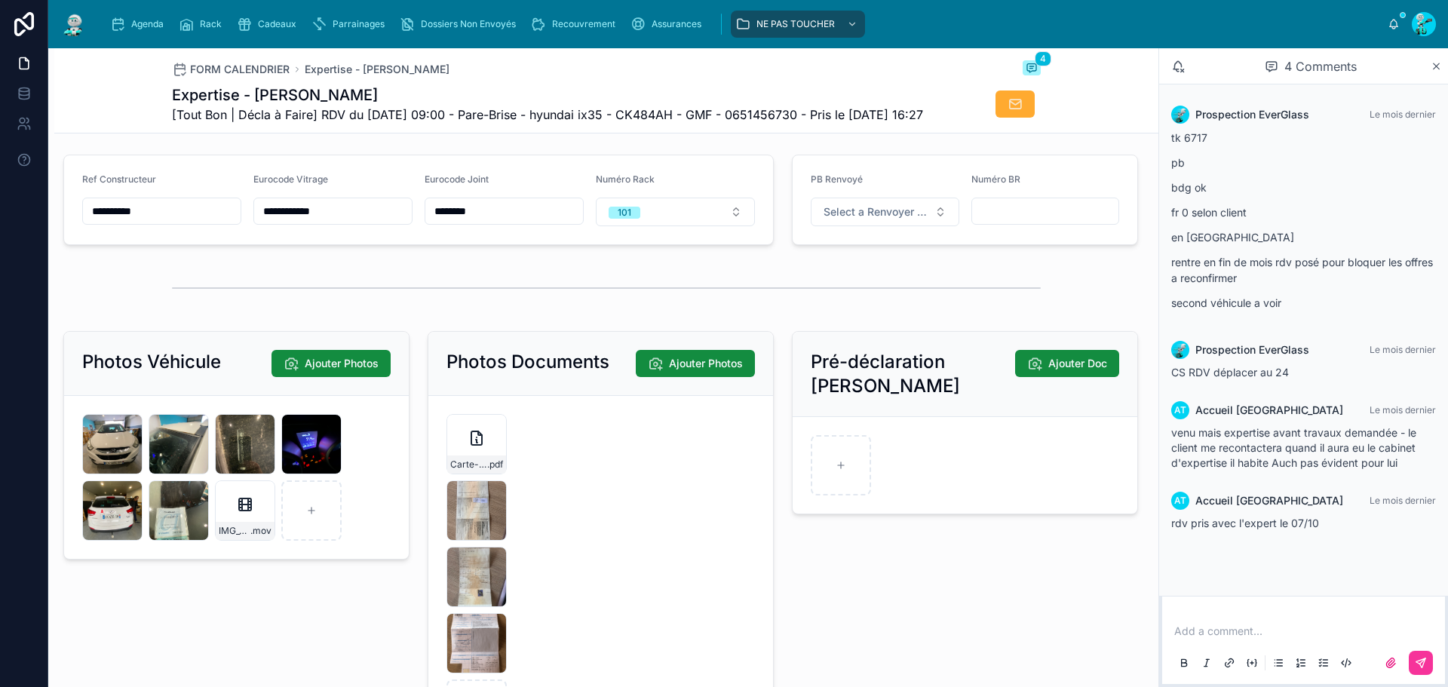
drag, startPoint x: 187, startPoint y: 245, endPoint x: 23, endPoint y: 235, distance: 164.8
click at [23, 235] on div "**********" at bounding box center [724, 343] width 1448 height 687
drag, startPoint x: 364, startPoint y: 243, endPoint x: 198, endPoint y: 220, distance: 166.7
click at [198, 220] on form "**********" at bounding box center [418, 199] width 709 height 89
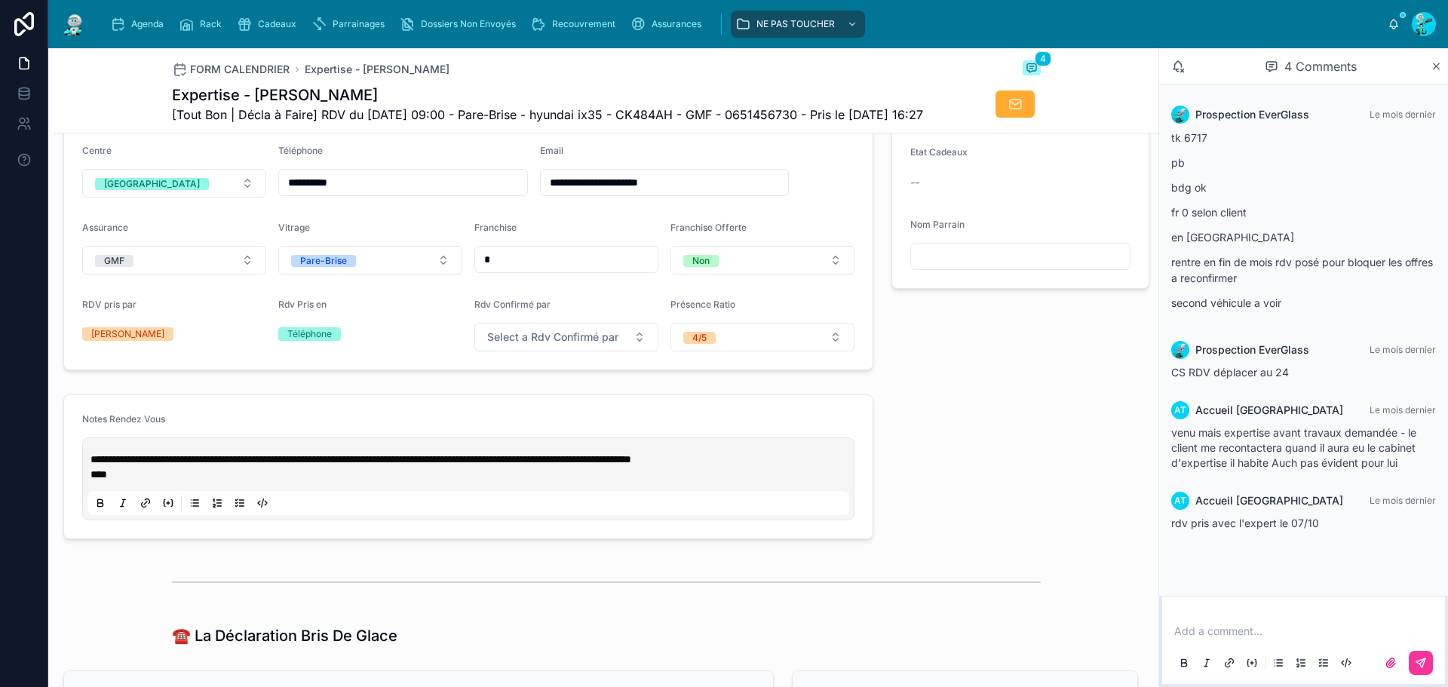
scroll to position [453, 0]
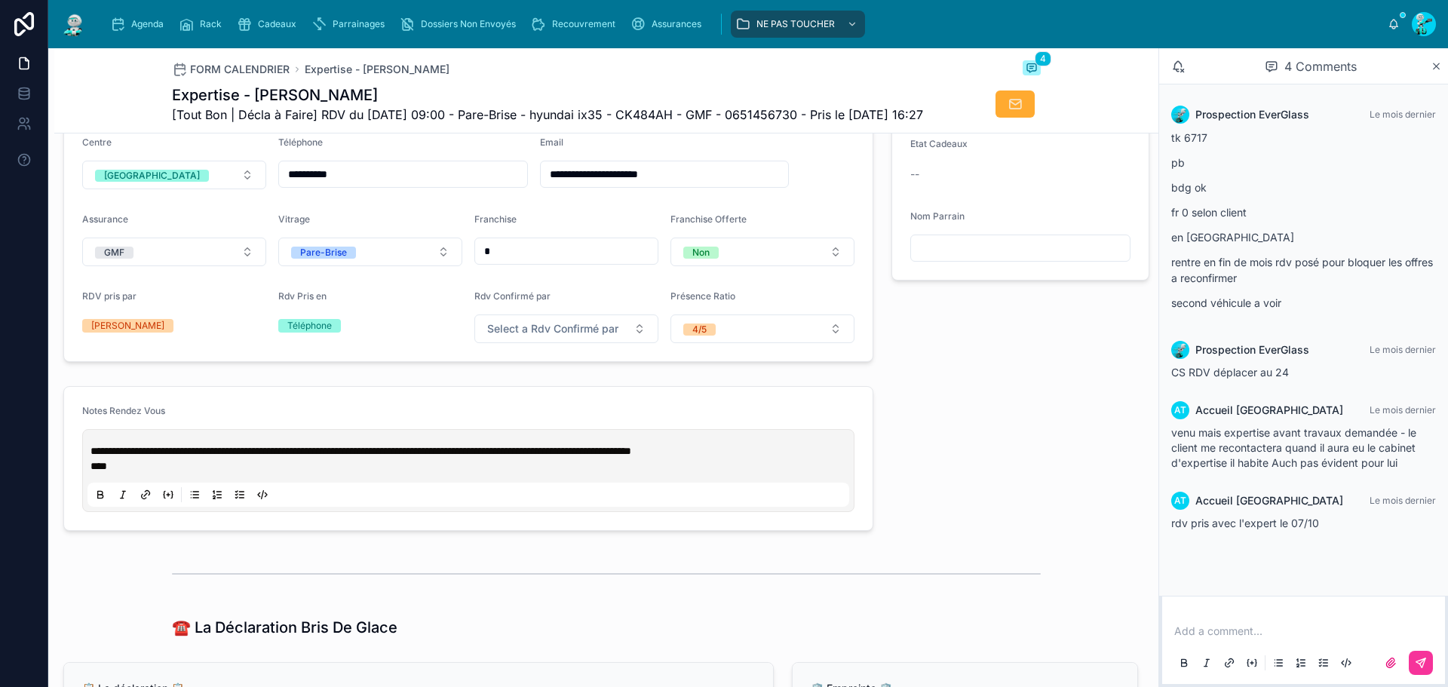
click at [90, 482] on div "**********" at bounding box center [468, 470] width 762 height 72
click at [92, 456] on span "**********" at bounding box center [361, 451] width 541 height 11
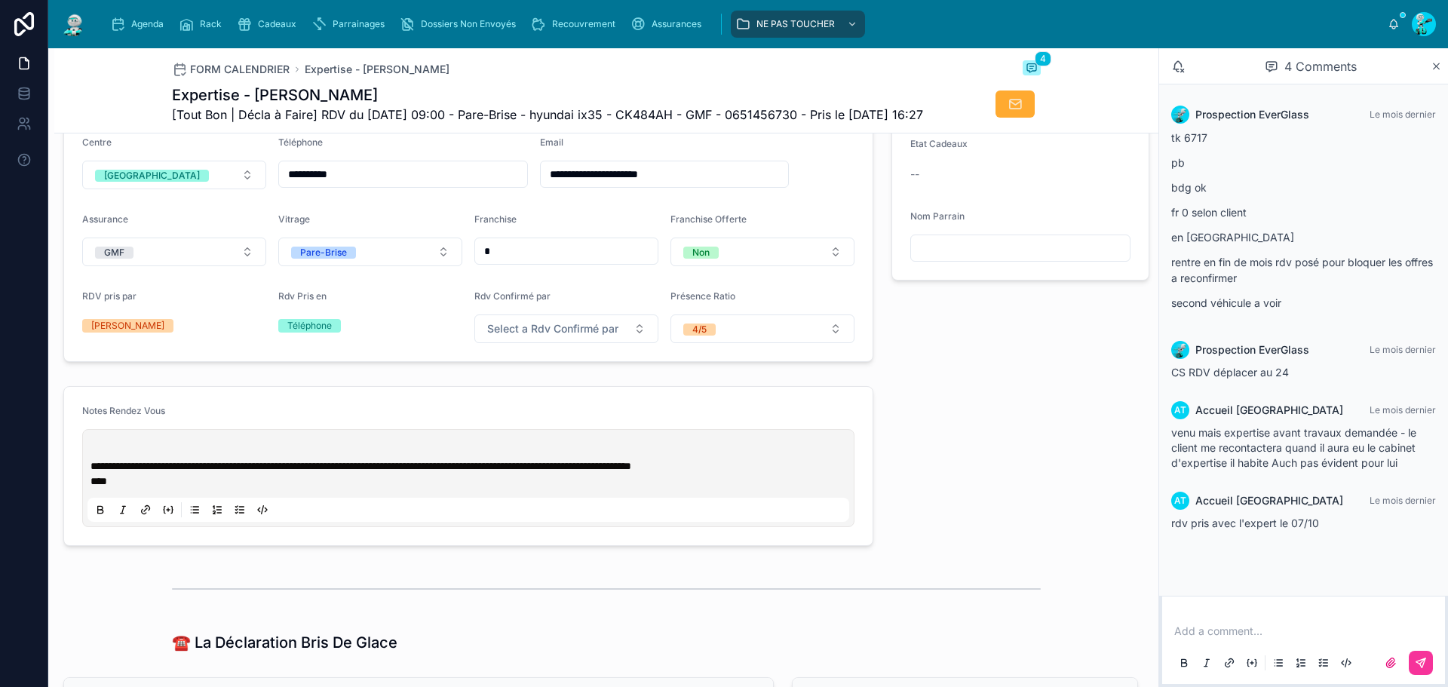
click at [101, 459] on p at bounding box center [472, 451] width 762 height 15
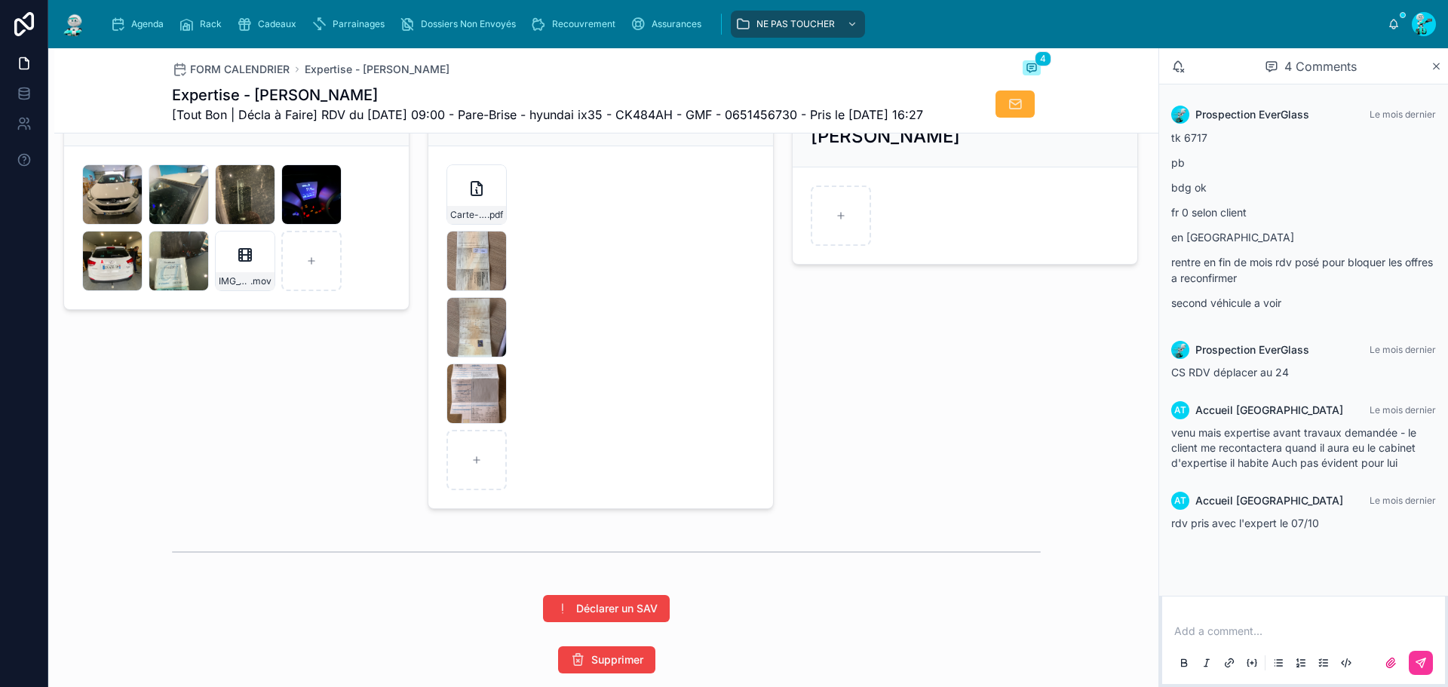
scroll to position [2338, 0]
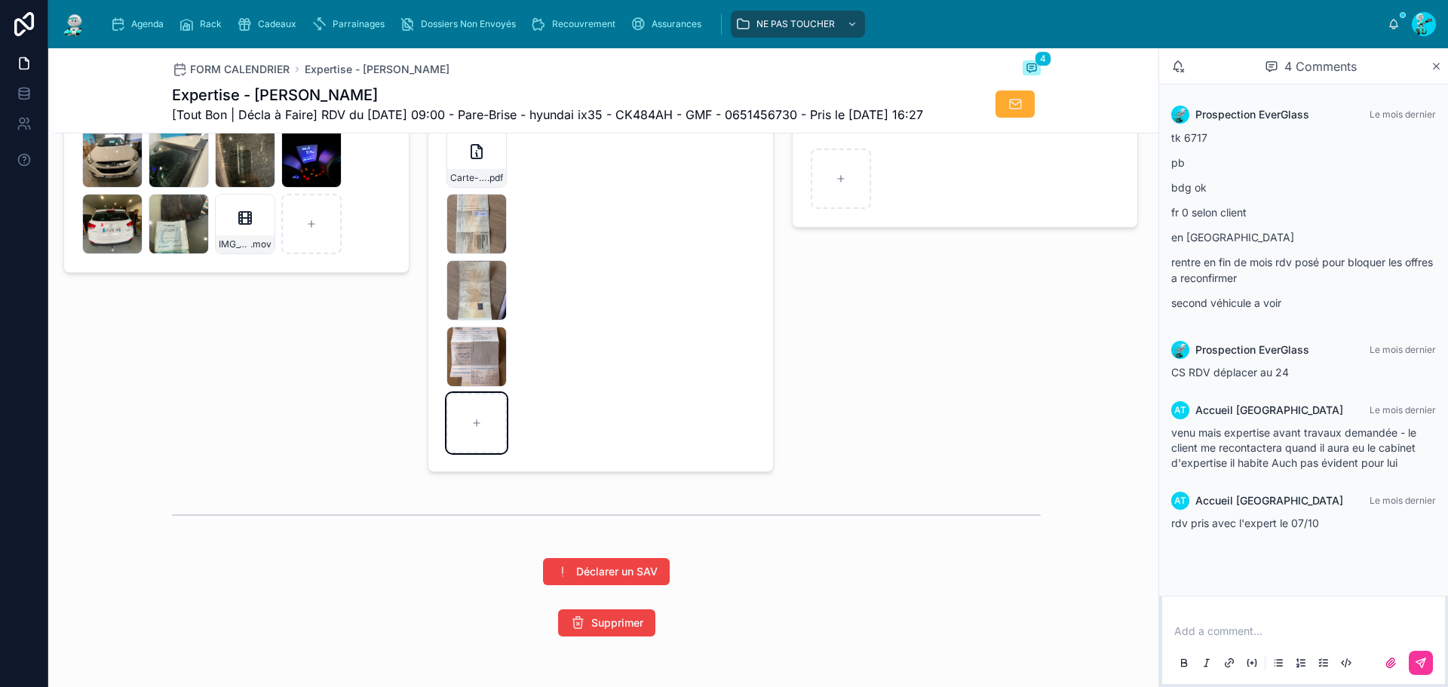
click at [461, 439] on div at bounding box center [477, 423] width 60 height 60
type input "**********"
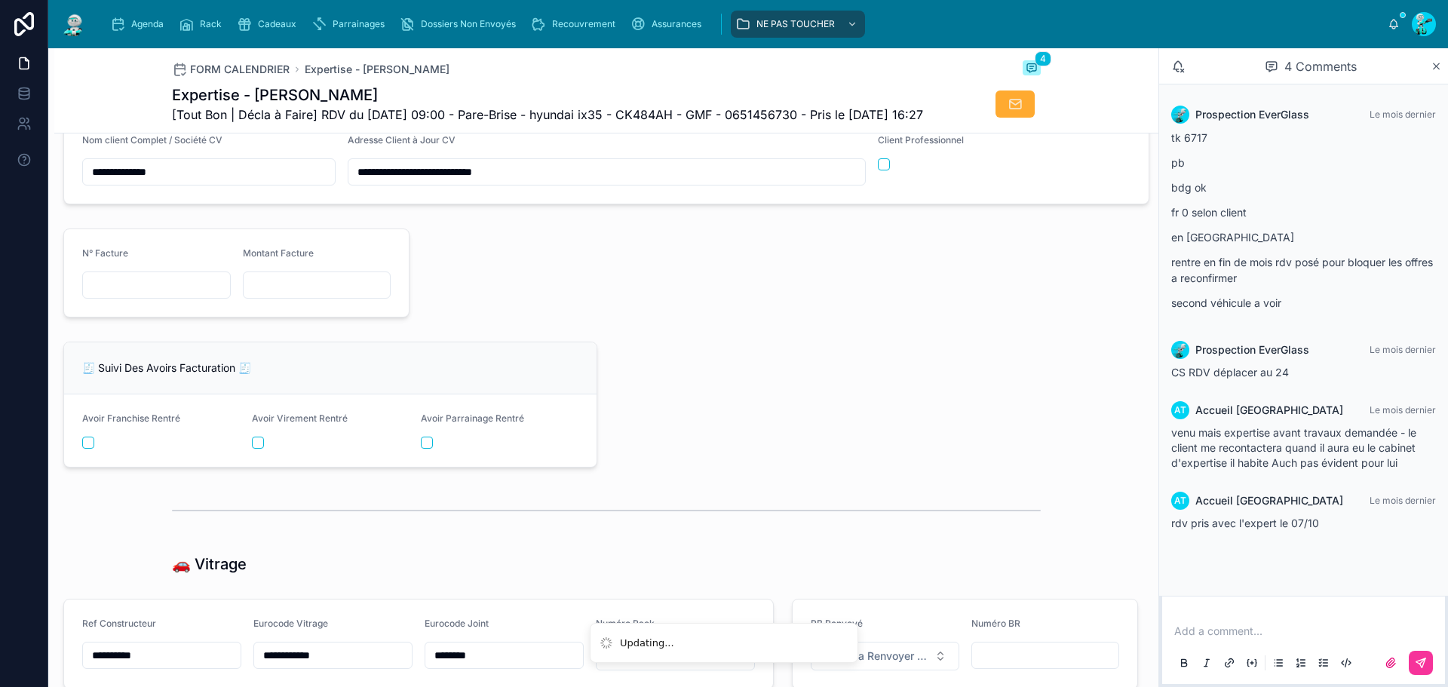
scroll to position [1581, 0]
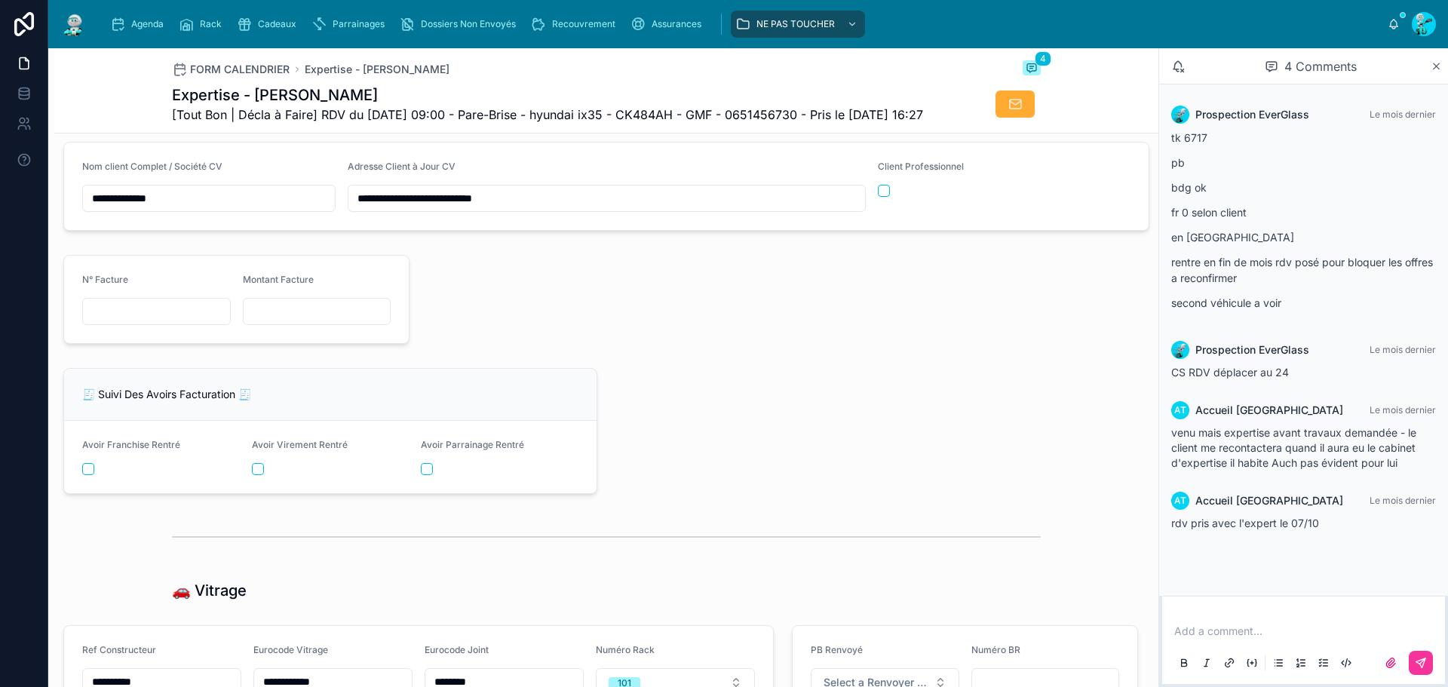
click at [194, 322] on input "text" at bounding box center [156, 311] width 147 height 21
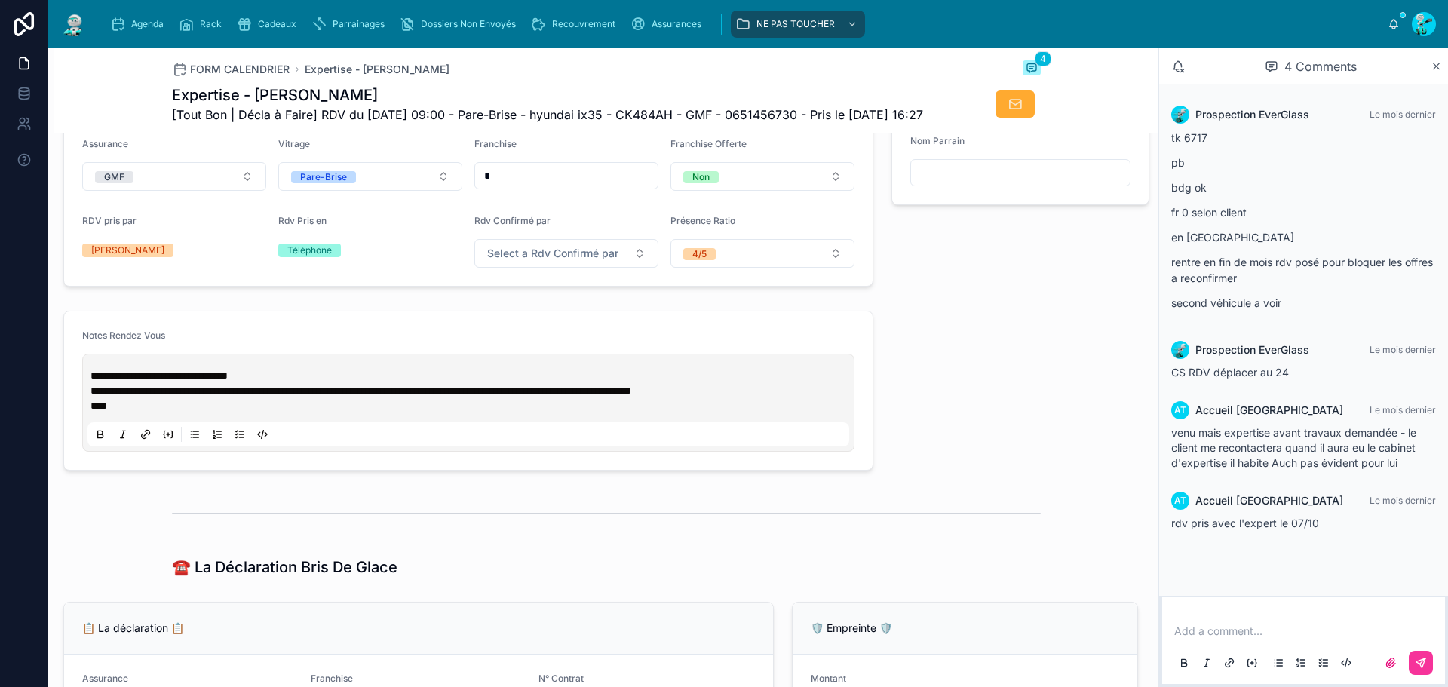
scroll to position [0, 0]
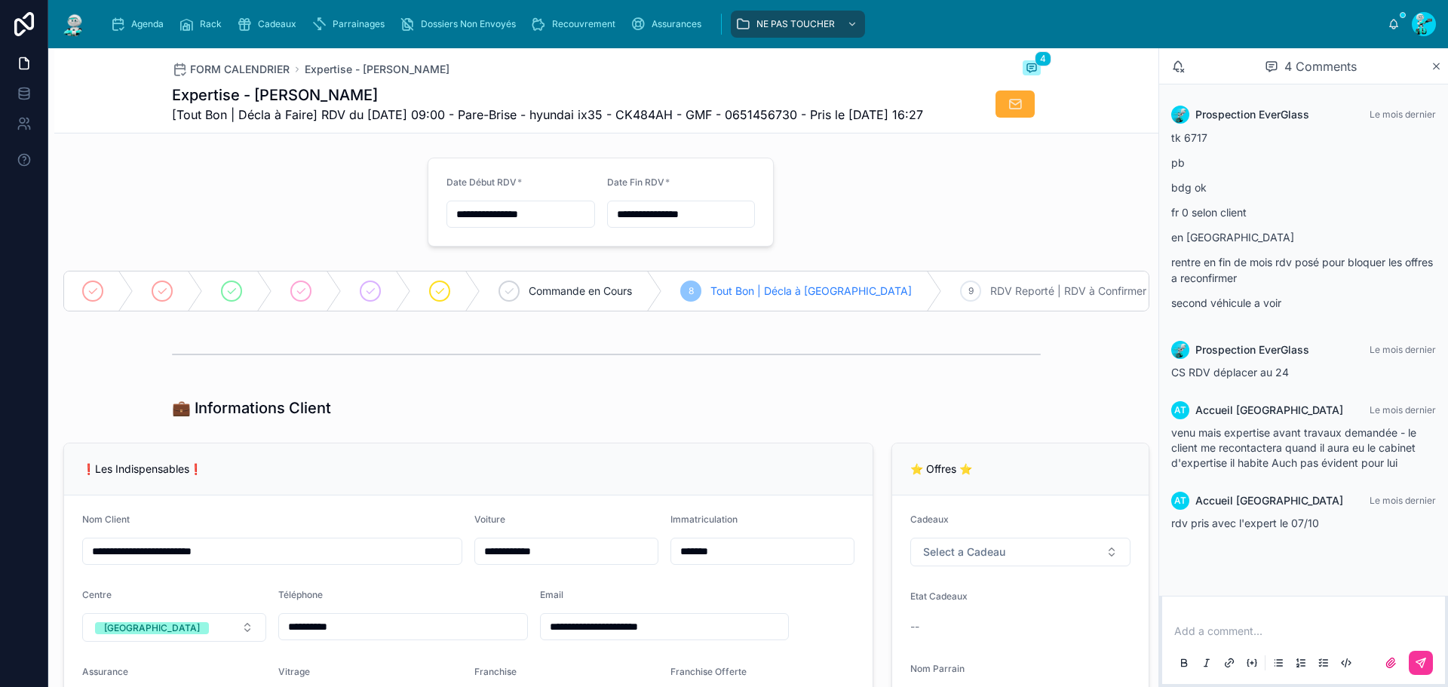
click at [140, 24] on span "Agenda" at bounding box center [147, 24] width 32 height 12
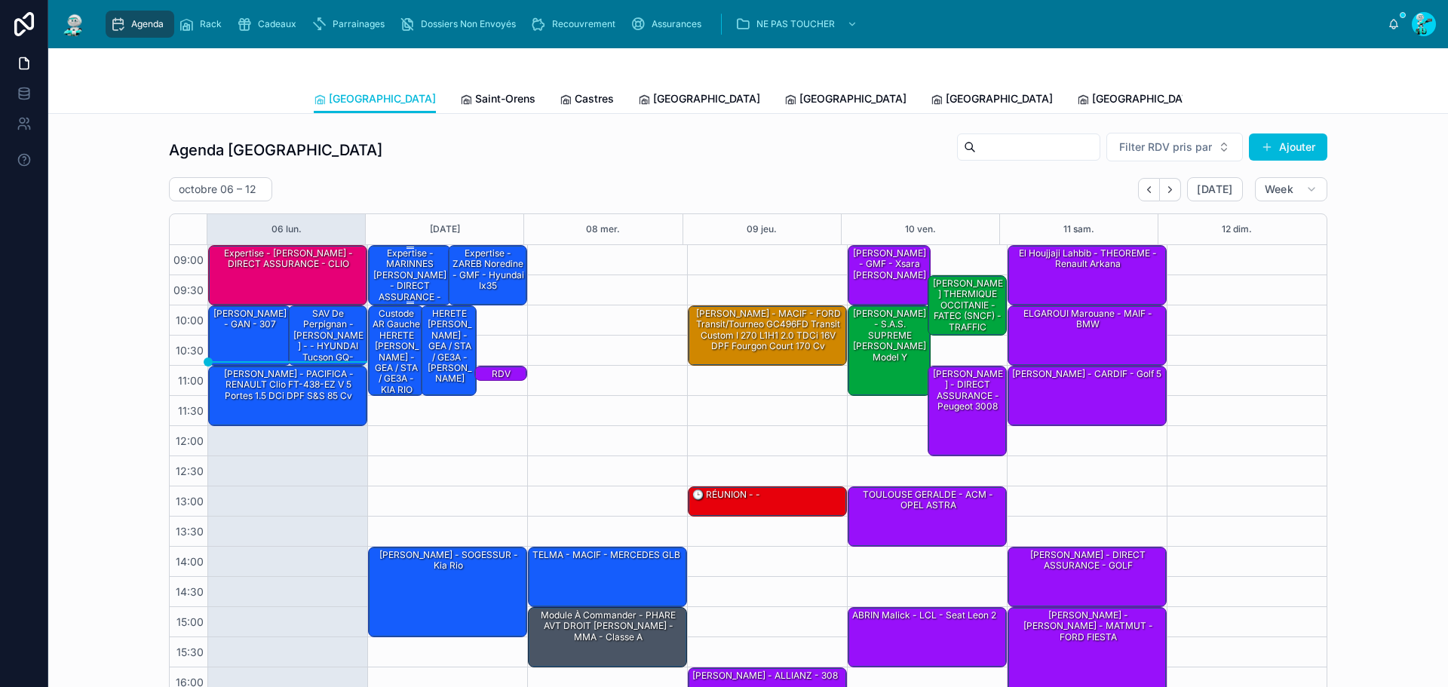
click at [403, 279] on div "Expertise - MARINNES [PERSON_NAME] - DIRECT ASSURANCE - OPEL tigra" at bounding box center [410, 281] width 78 height 68
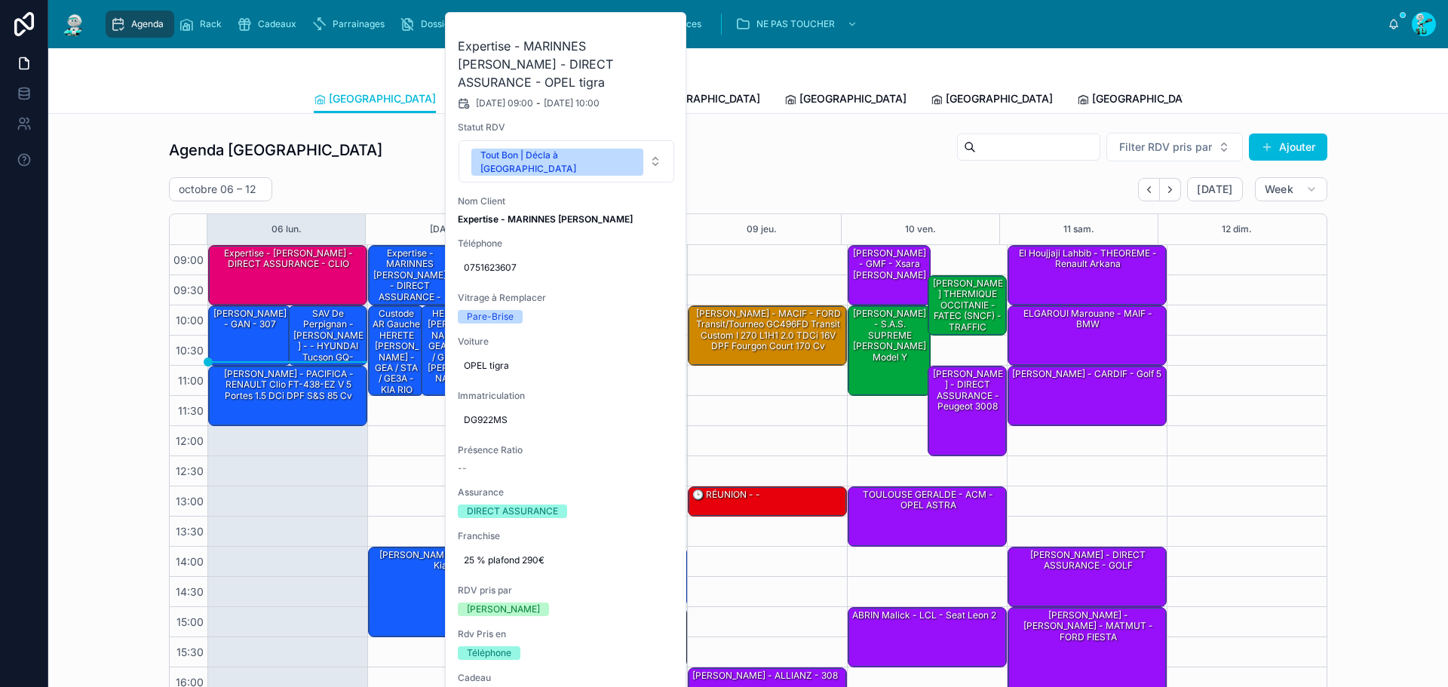
click at [403, 193] on div "octobre 06 – 12 Today Week" at bounding box center [748, 189] width 1159 height 24
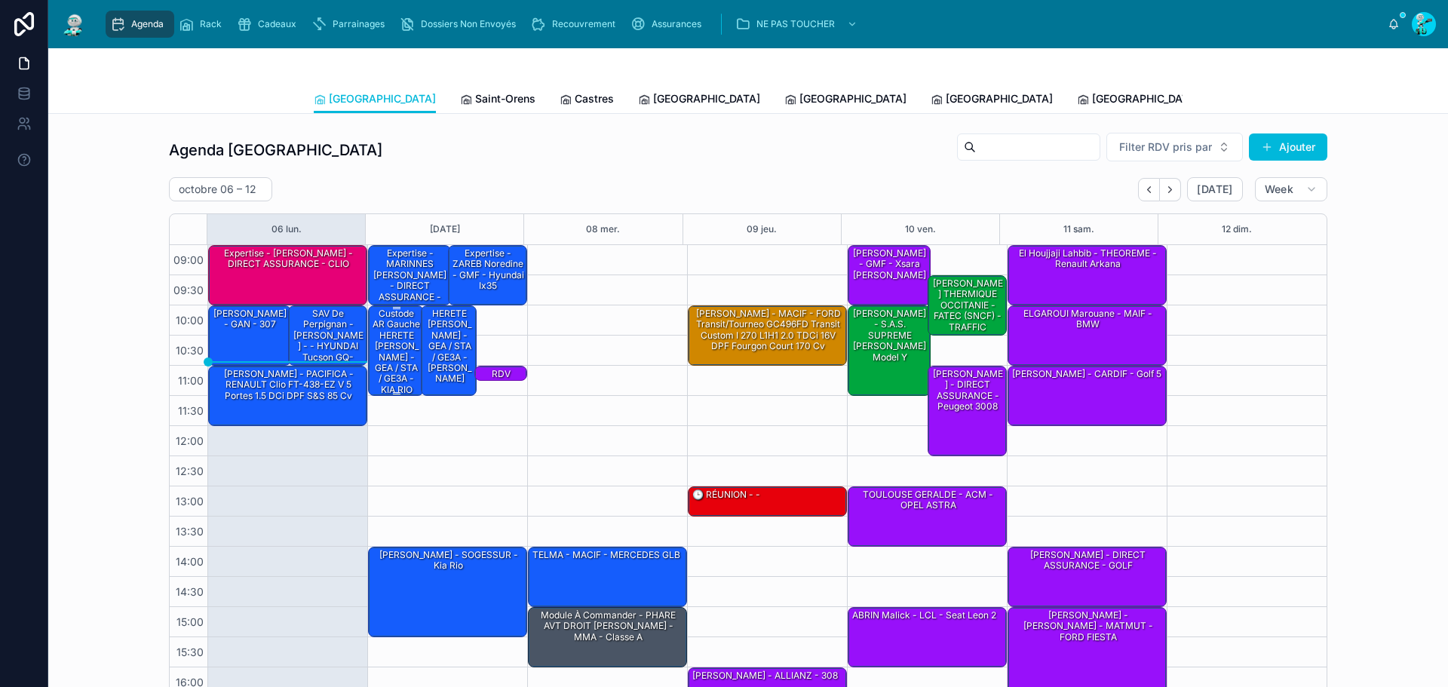
click at [391, 347] on div "Custode AR Gauche HERETE [PERSON_NAME] - GEA / STA / GE3A - KIA RIO" at bounding box center [396, 352] width 51 height 90
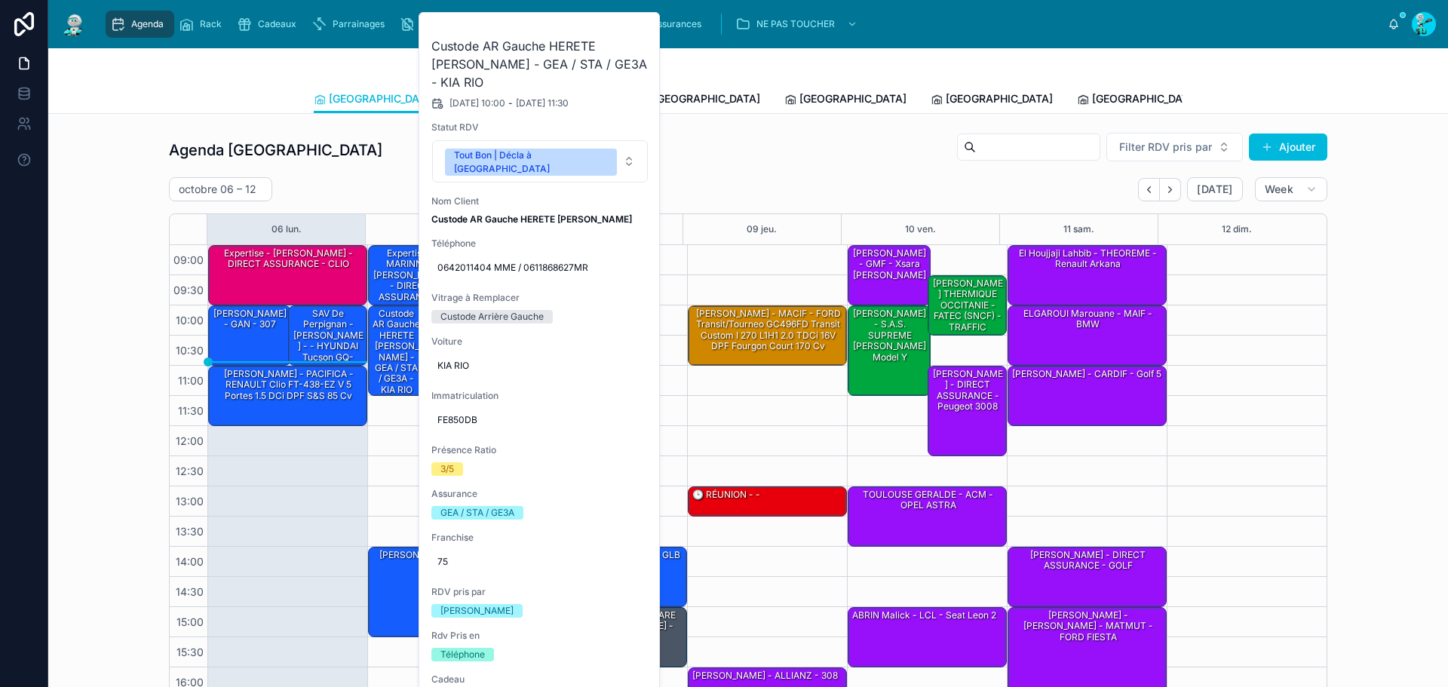
click at [0, 0] on icon at bounding box center [0, 0] width 0 height 0
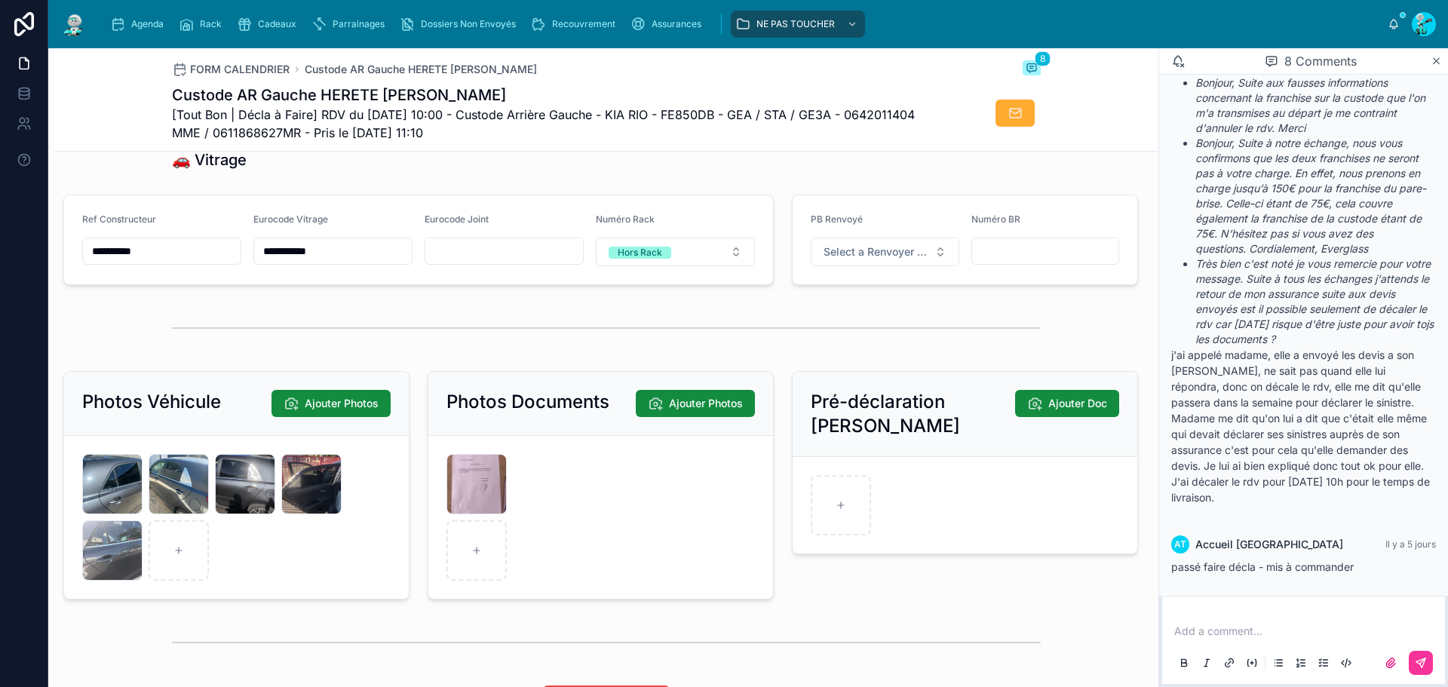
scroll to position [2205, 0]
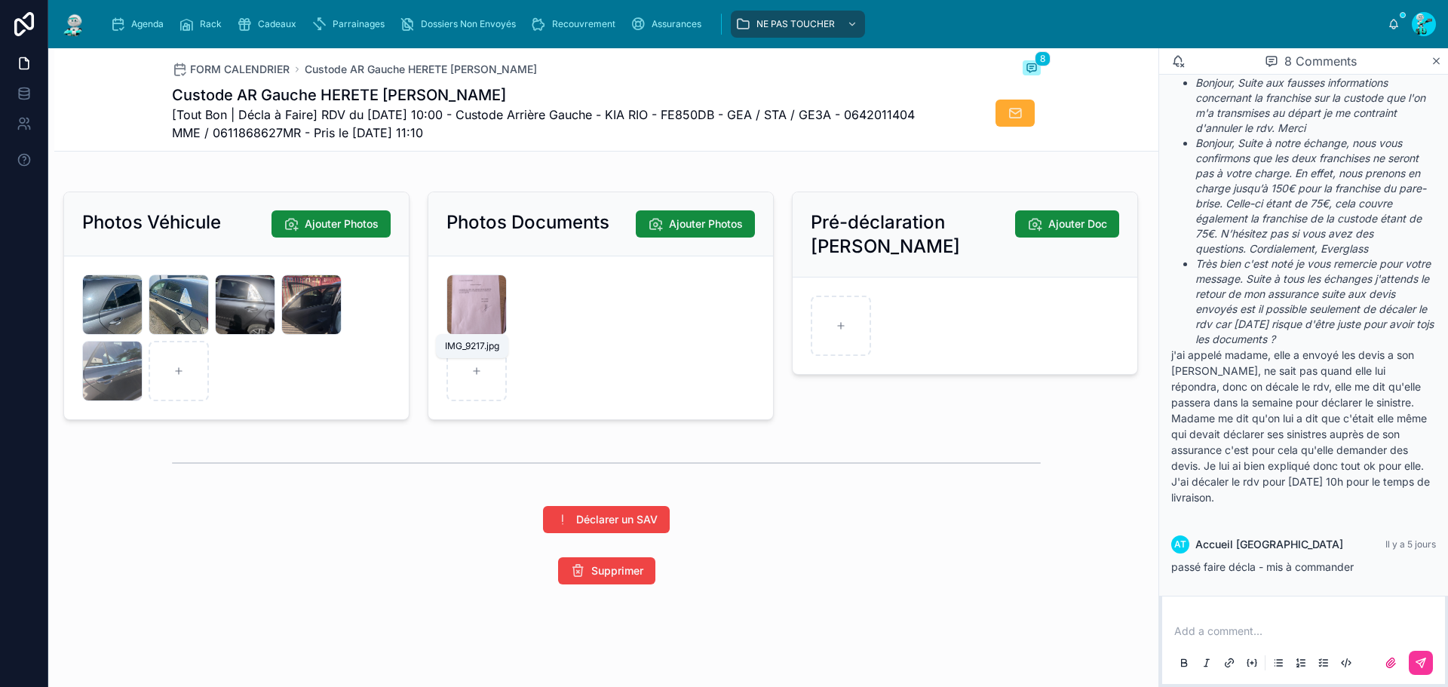
click at [0, 0] on span "IMG_9217" at bounding box center [0, 0] width 0 height 0
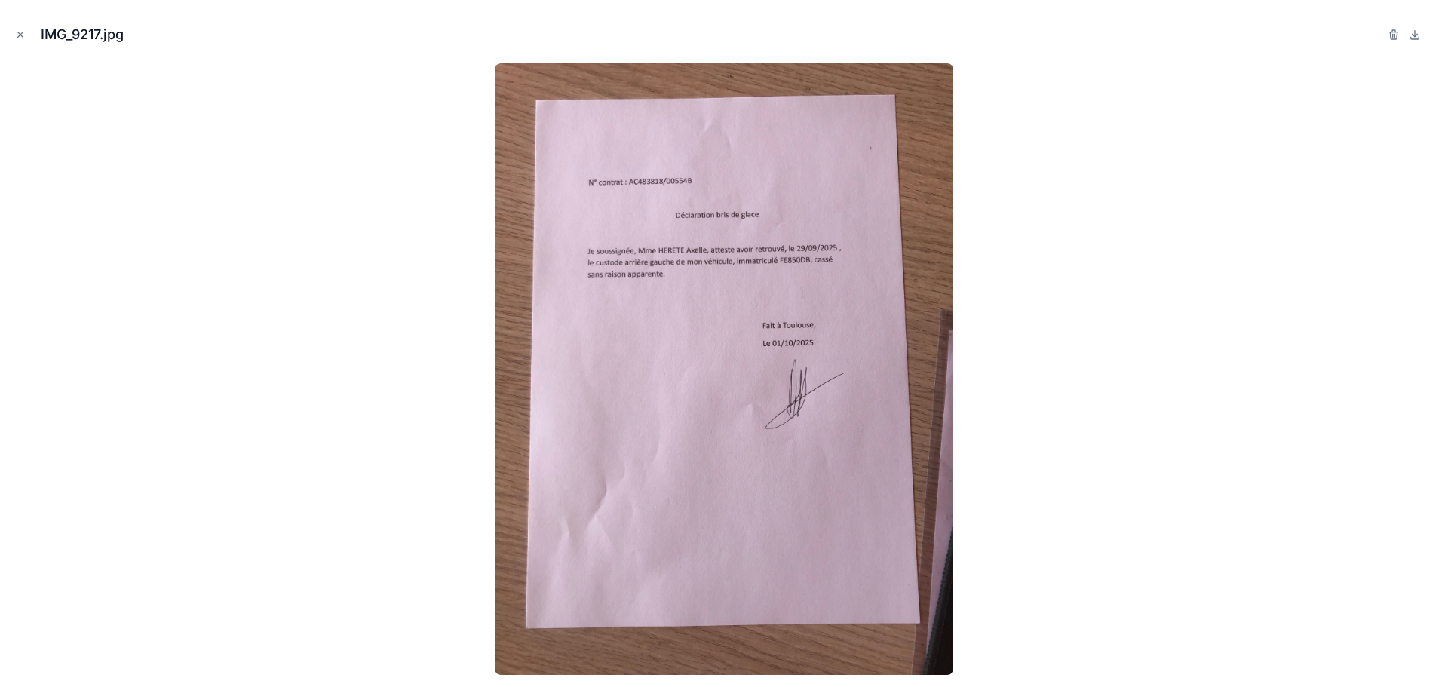
click at [815, 269] on img at bounding box center [724, 369] width 459 height 612
click at [699, 303] on img at bounding box center [724, 369] width 459 height 612
click at [698, 342] on img at bounding box center [724, 369] width 459 height 612
click at [17, 33] on icon "Close modal" at bounding box center [20, 34] width 11 height 11
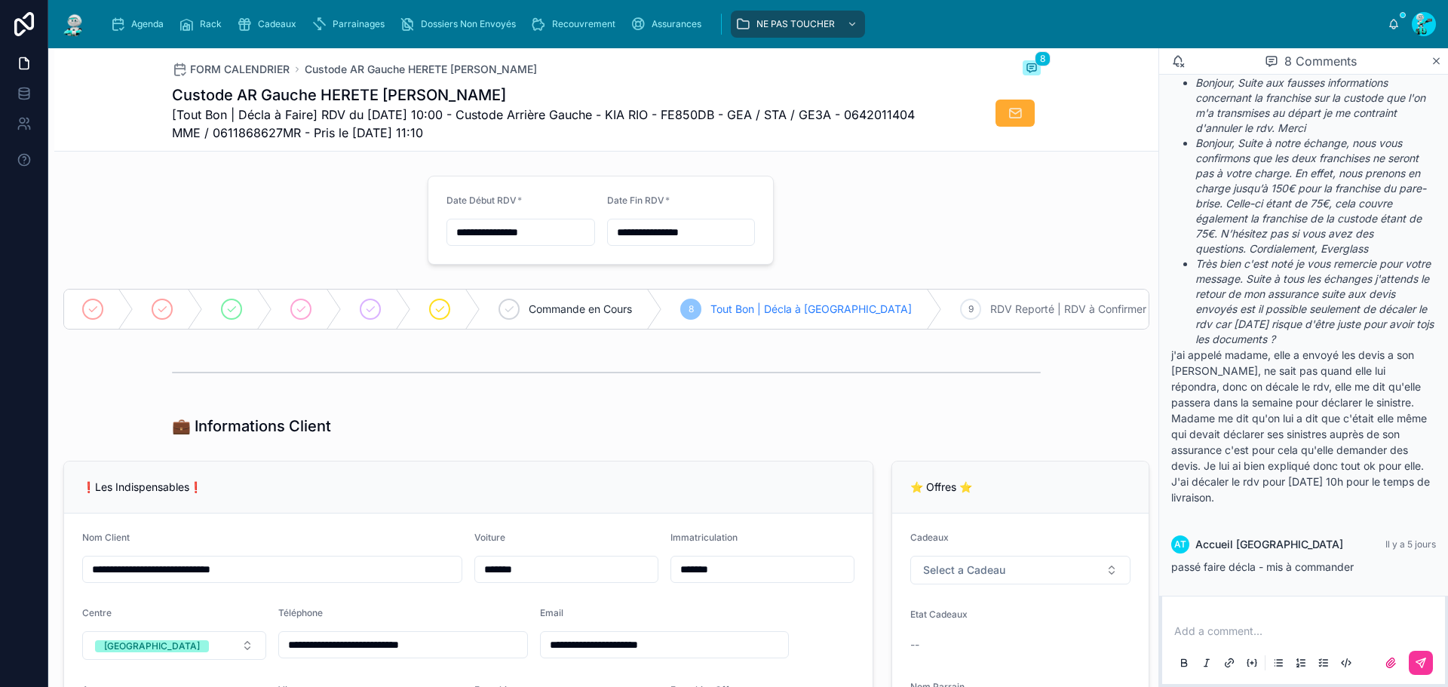
click at [625, 111] on span "[Tout Bon | Décla à Faire] RDV du 07/10/2025 10:00 - Custode Arrière Gauche - K…" at bounding box center [550, 124] width 756 height 36
click at [697, 112] on span "[Tout Bon | Décla à Faire] RDV du 07/10/2025 10:00 - Custode Arrière Gauche - K…" at bounding box center [550, 124] width 756 height 36
copy span "FE850DB"
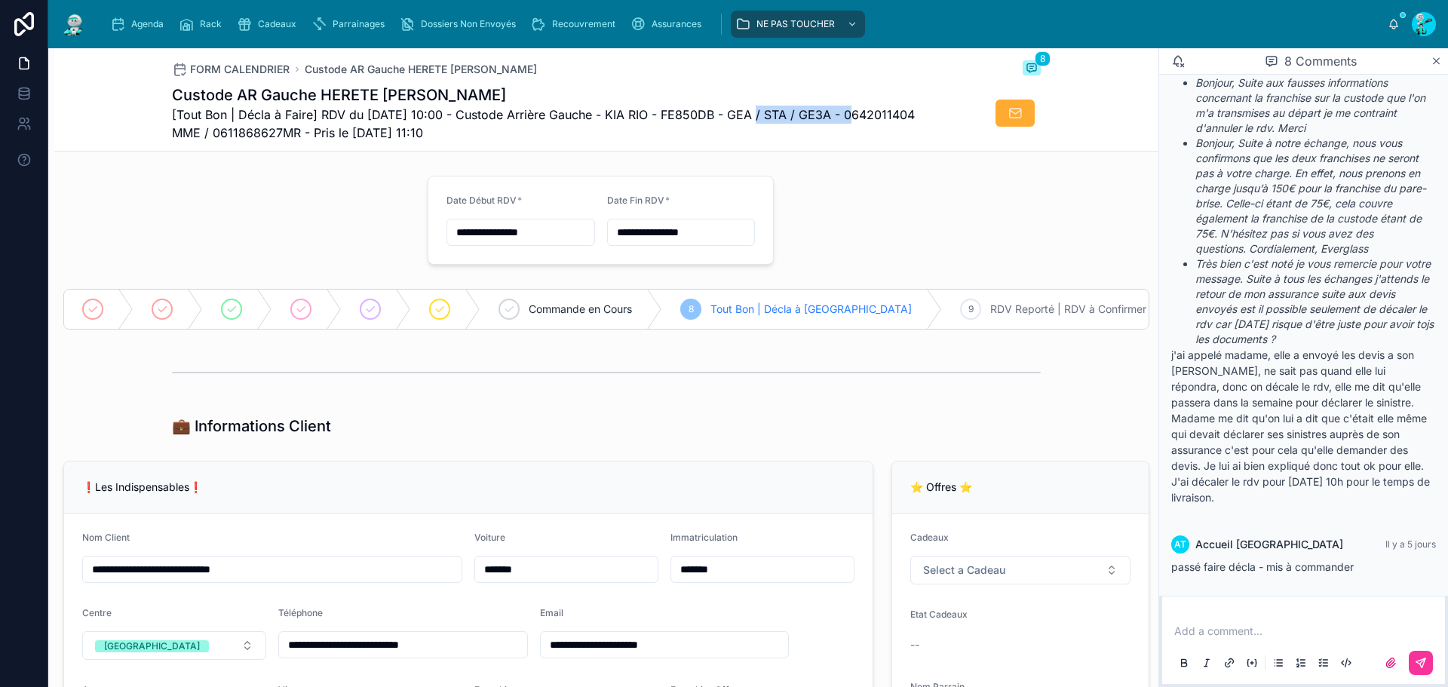
drag, startPoint x: 745, startPoint y: 115, endPoint x: 845, endPoint y: 119, distance: 99.7
click at [845, 119] on span "[Tout Bon | Décla à Faire] RDV du 07/10/2025 10:00 - Custode Arrière Gauche - K…" at bounding box center [550, 124] width 756 height 36
copy span "GEA / STA / GE3A"
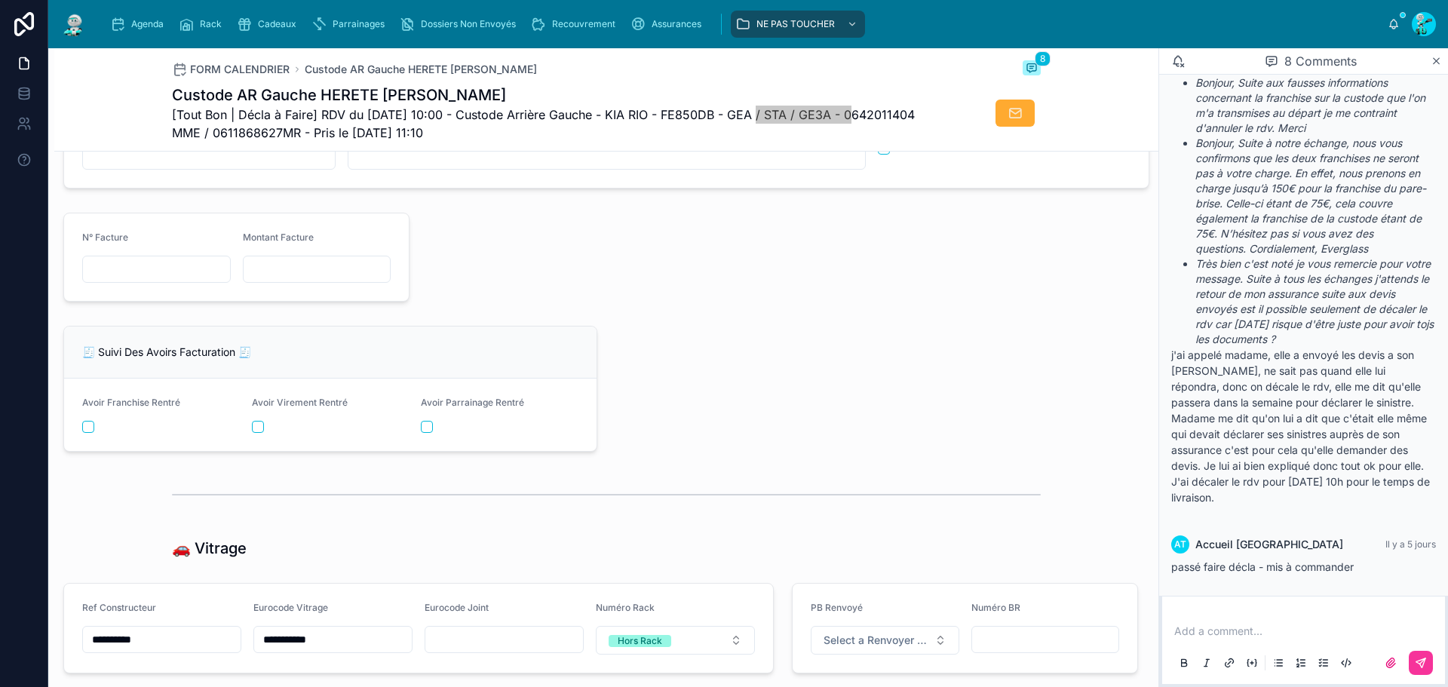
scroll to position [1584, 0]
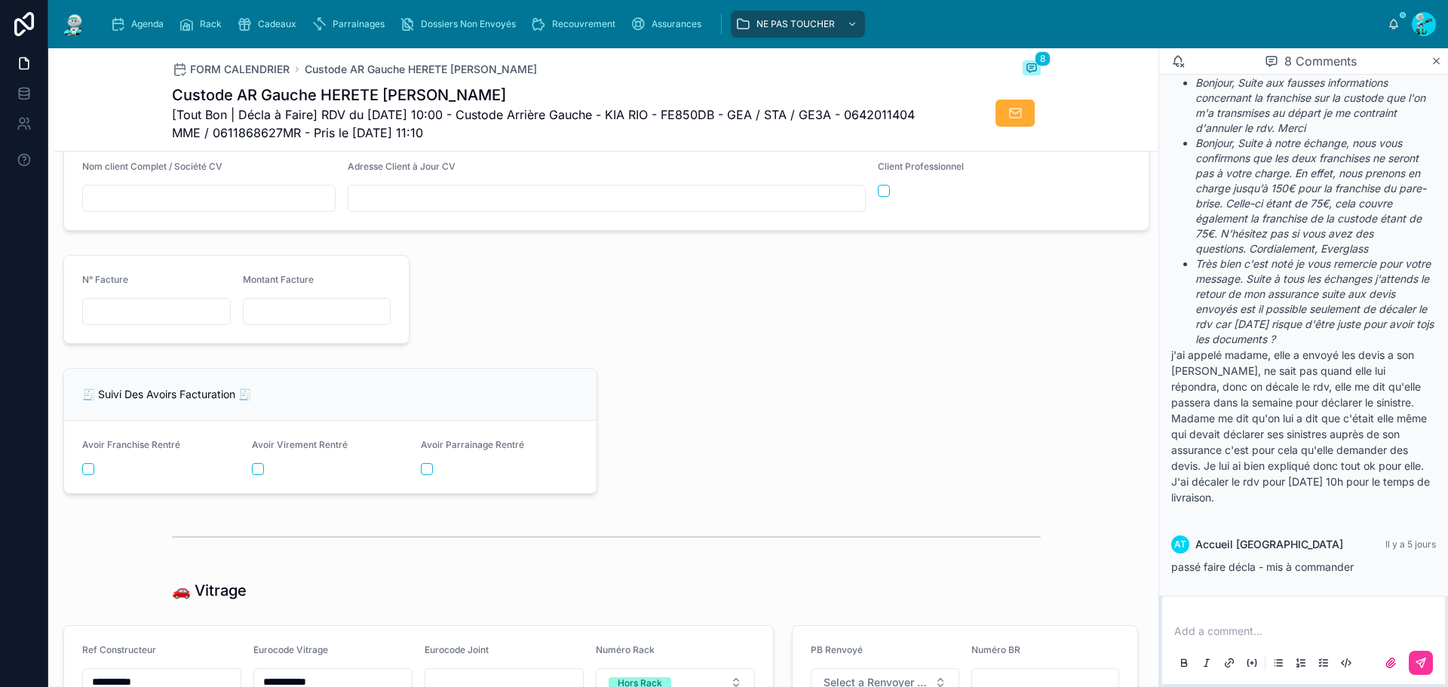
click at [711, 115] on span "[Tout Bon | Décla à Faire] RDV du 07/10/2025 10:00 - Custode Arrière Gauche - K…" at bounding box center [550, 124] width 756 height 36
copy span "FE850DB"
drag, startPoint x: 950, startPoint y: 123, endPoint x: 906, endPoint y: 123, distance: 43.7
click at [950, 123] on div at bounding box center [984, 113] width 113 height 29
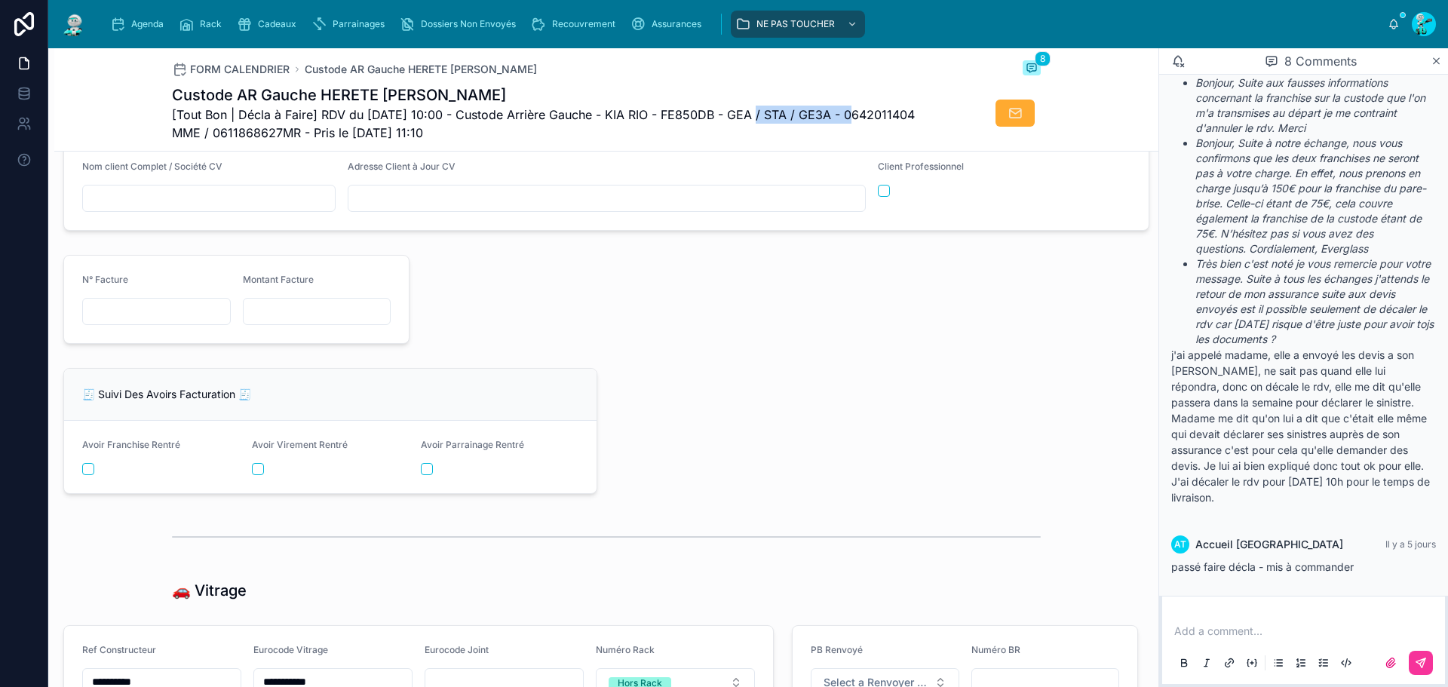
drag, startPoint x: 744, startPoint y: 113, endPoint x: 844, endPoint y: 118, distance: 100.4
click at [844, 118] on span "[Tout Bon | Décla à Faire] RDV du 07/10/2025 10:00 - Custode Arrière Gauche - K…" at bounding box center [550, 124] width 756 height 36
copy span "GEA / STA / GE3A"
click at [689, 108] on span "[Tout Bon | Décla à Faire] RDV du 07/10/2025 10:00 - Custode Arrière Gauche - K…" at bounding box center [550, 124] width 756 height 36
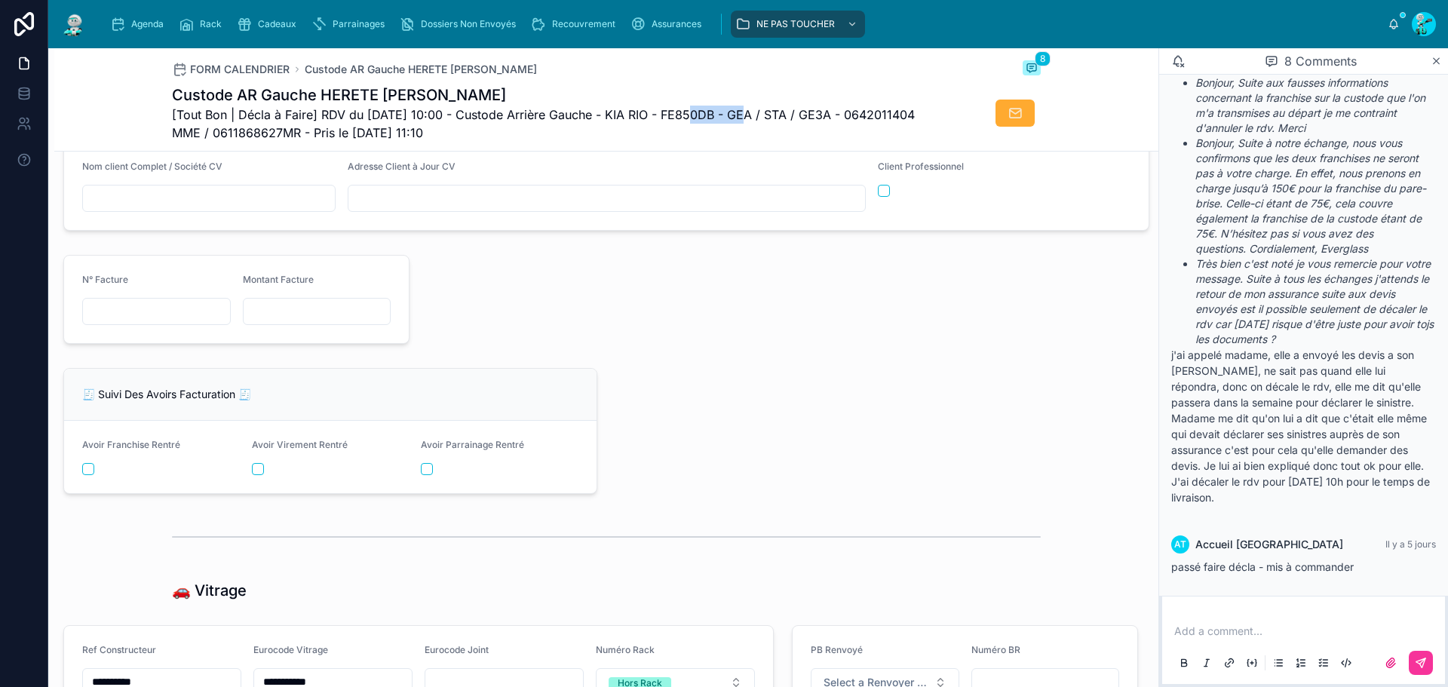
copy span "FE850DB"
drag, startPoint x: 541, startPoint y: 109, endPoint x: 590, endPoint y: 110, distance: 49.0
click at [590, 110] on span "[Tout Bon | Décla à Faire] RDV du 07/10/2025 10:00 - Custode Arrière Gauche - K…" at bounding box center [550, 124] width 756 height 36
click at [568, 87] on h1 "Custode AR Gauche HERETE Axelle" at bounding box center [550, 94] width 756 height 21
drag, startPoint x: 609, startPoint y: 115, endPoint x: 471, endPoint y: 110, distance: 137.4
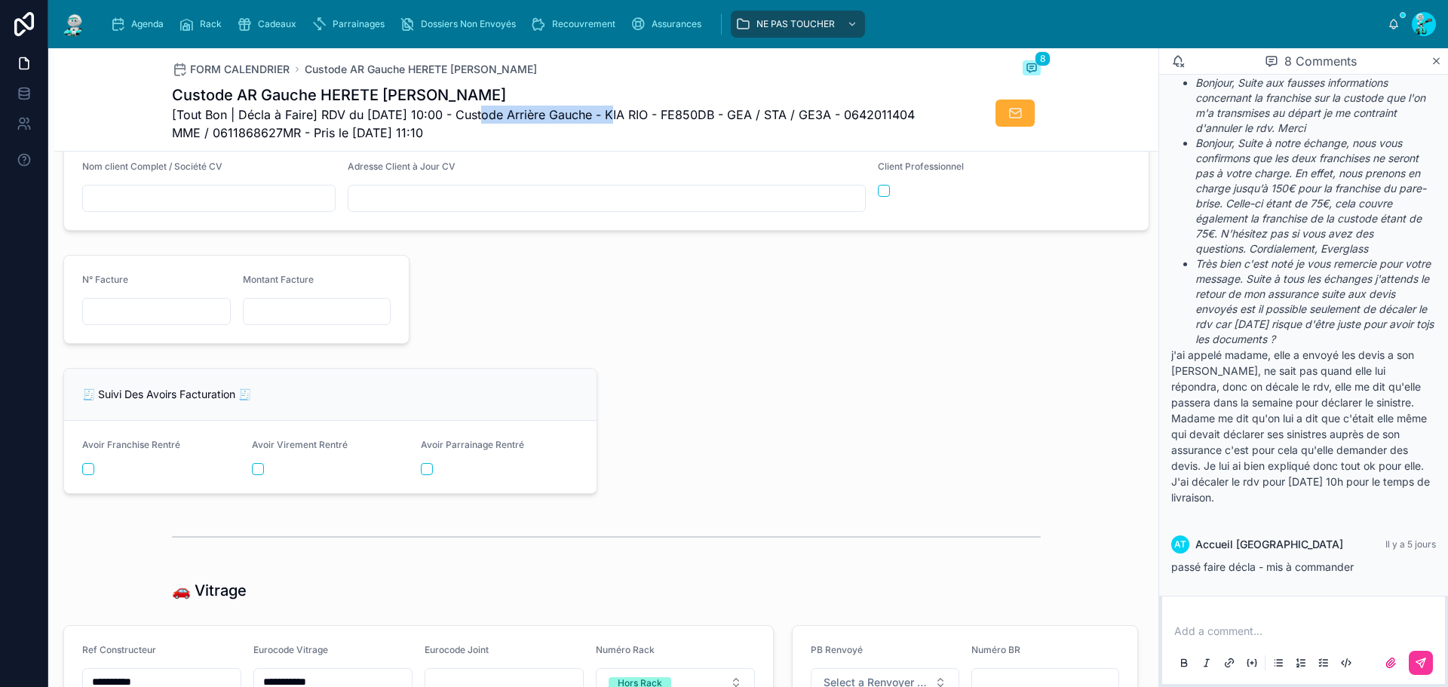
click at [471, 110] on span "[Tout Bon | Décla à Faire] RDV du 07/10/2025 10:00 - Custode Arrière Gauche - K…" at bounding box center [550, 124] width 756 height 36
copy span "Custode Arrière Gauche"
click at [699, 121] on span "[Tout Bon | Décla à Faire] RDV du 07/10/2025 10:00 - Custode Arrière Gauche - K…" at bounding box center [550, 124] width 756 height 36
click at [700, 121] on span "[Tout Bon | Décla à Faire] RDV du 07/10/2025 10:00 - Custode Arrière Gauche - K…" at bounding box center [550, 124] width 756 height 36
copy span "FE850DB"
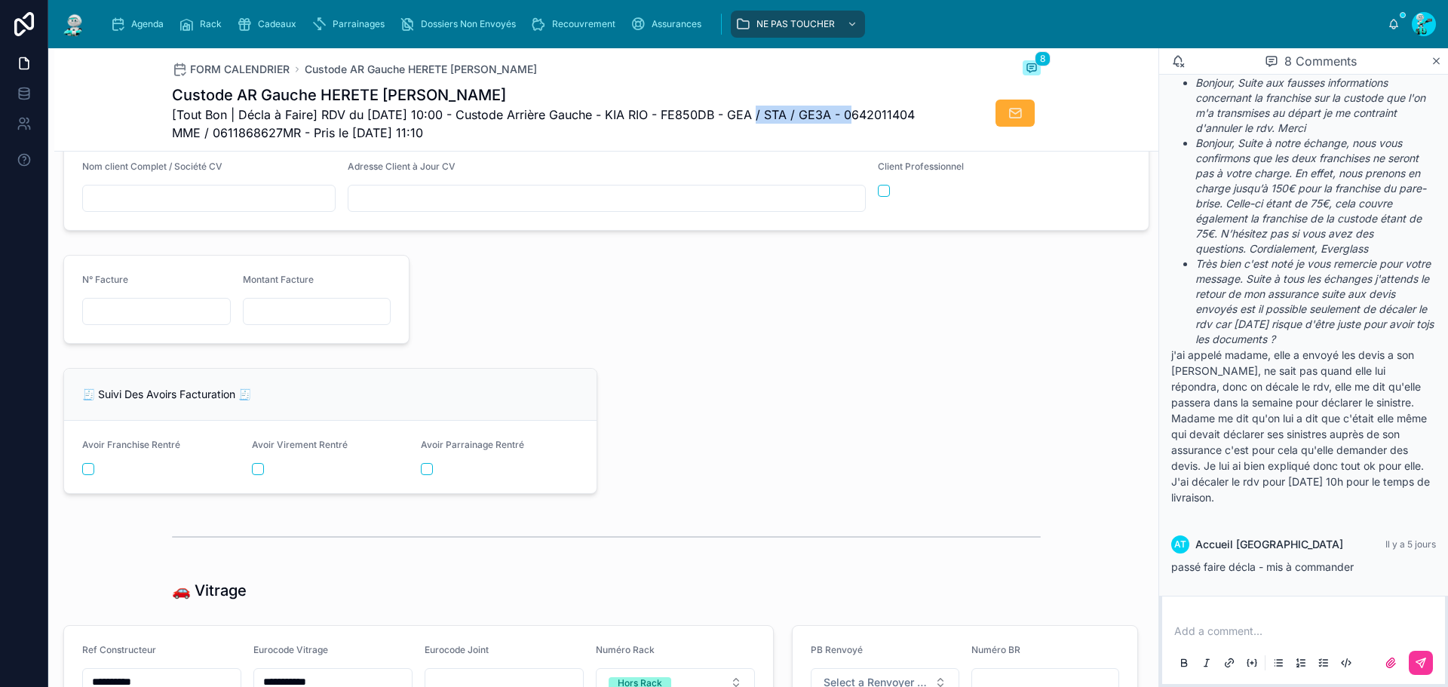
drag, startPoint x: 812, startPoint y: 107, endPoint x: 741, endPoint y: 108, distance: 70.1
click at [741, 108] on span "[Tout Bon | Décla à Faire] RDV du 07/10/2025 10:00 - Custode Arrière Gauche - K…" at bounding box center [550, 124] width 756 height 36
click at [698, 115] on span "[Tout Bon | Décla à Faire] RDV du 07/10/2025 10:00 - Custode Arrière Gauche - K…" at bounding box center [550, 124] width 756 height 36
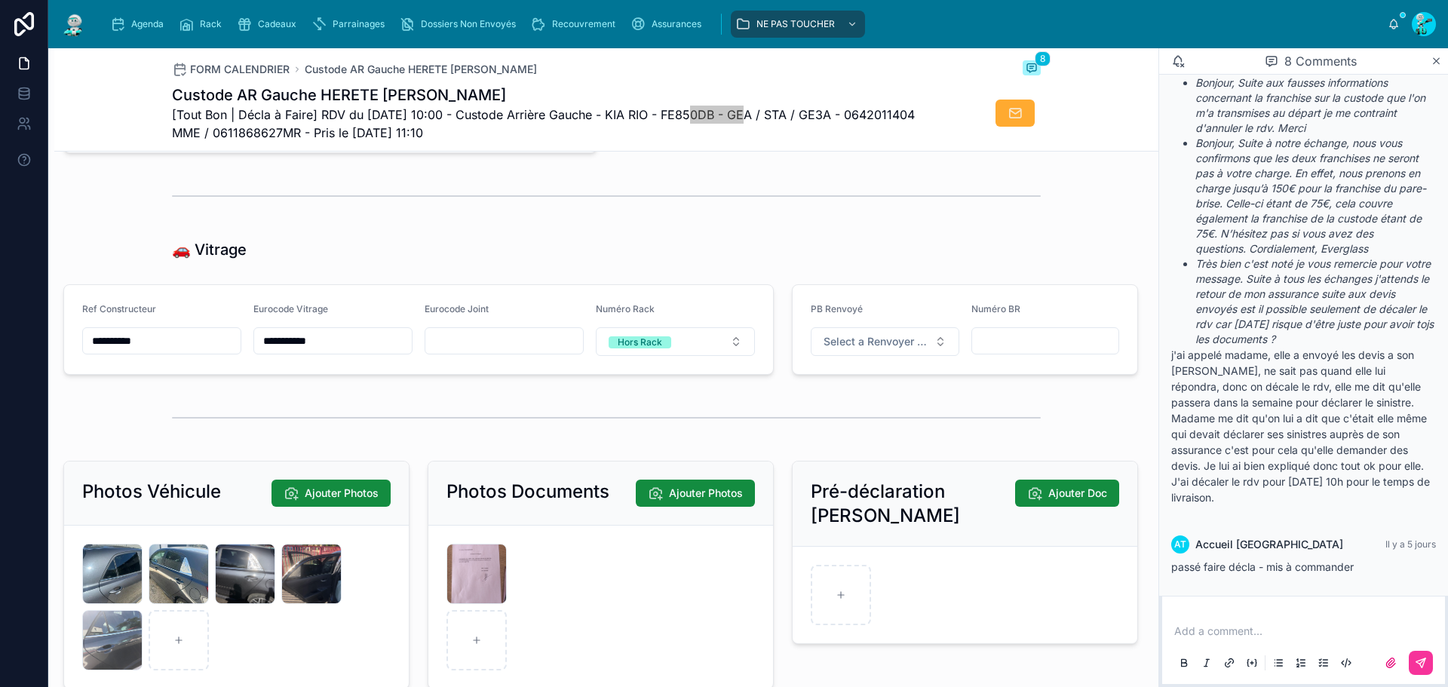
scroll to position [1961, 0]
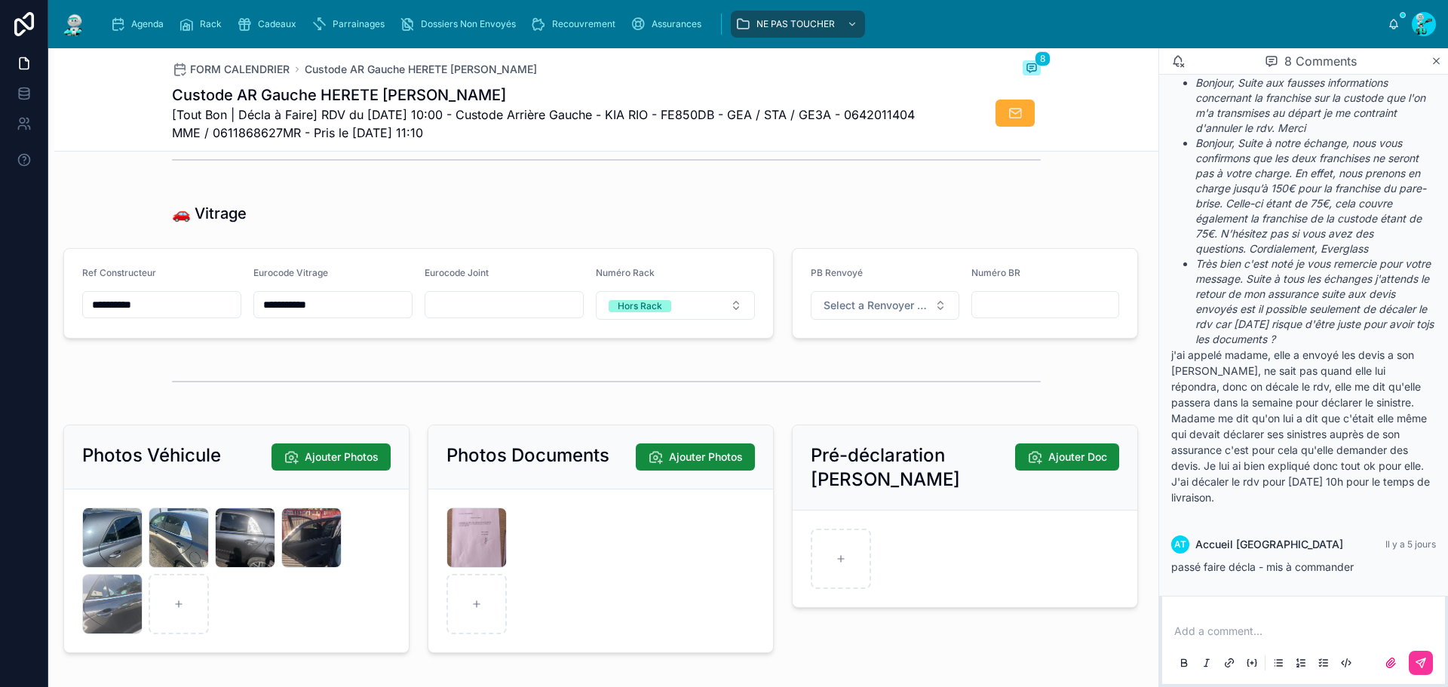
drag, startPoint x: 164, startPoint y: 315, endPoint x: 20, endPoint y: 304, distance: 143.7
click at [20, 304] on div "**********" at bounding box center [724, 343] width 1448 height 687
drag, startPoint x: 337, startPoint y: 322, endPoint x: 210, endPoint y: 301, distance: 128.5
click at [210, 301] on form "**********" at bounding box center [418, 293] width 709 height 89
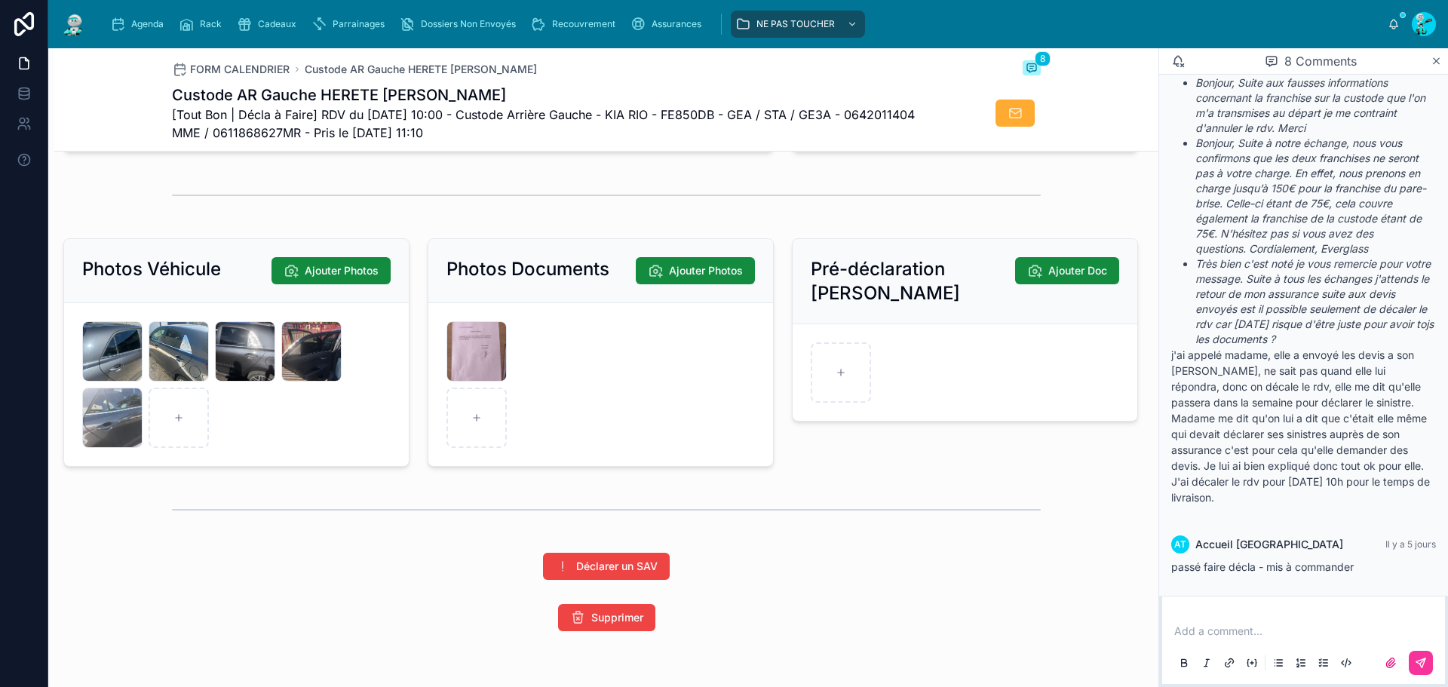
scroll to position [2187, 0]
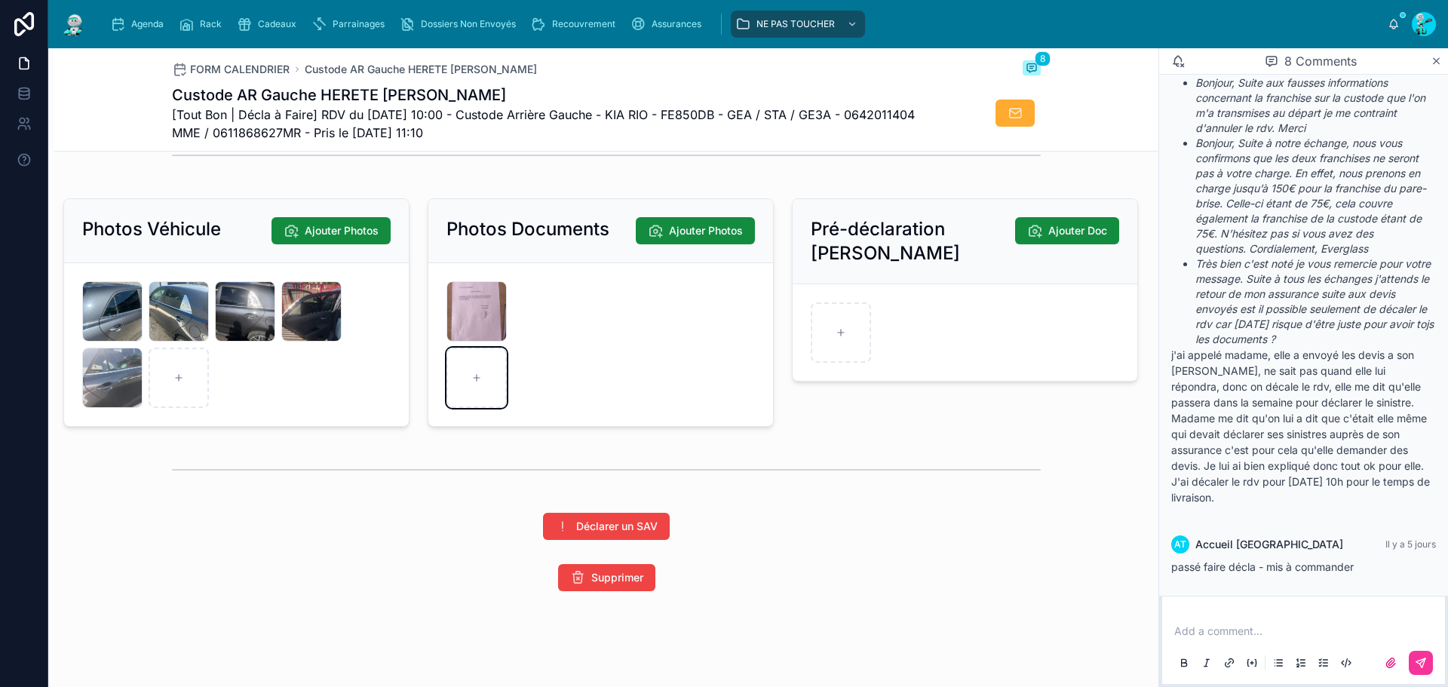
click at [477, 406] on div at bounding box center [477, 378] width 60 height 60
type input "**********"
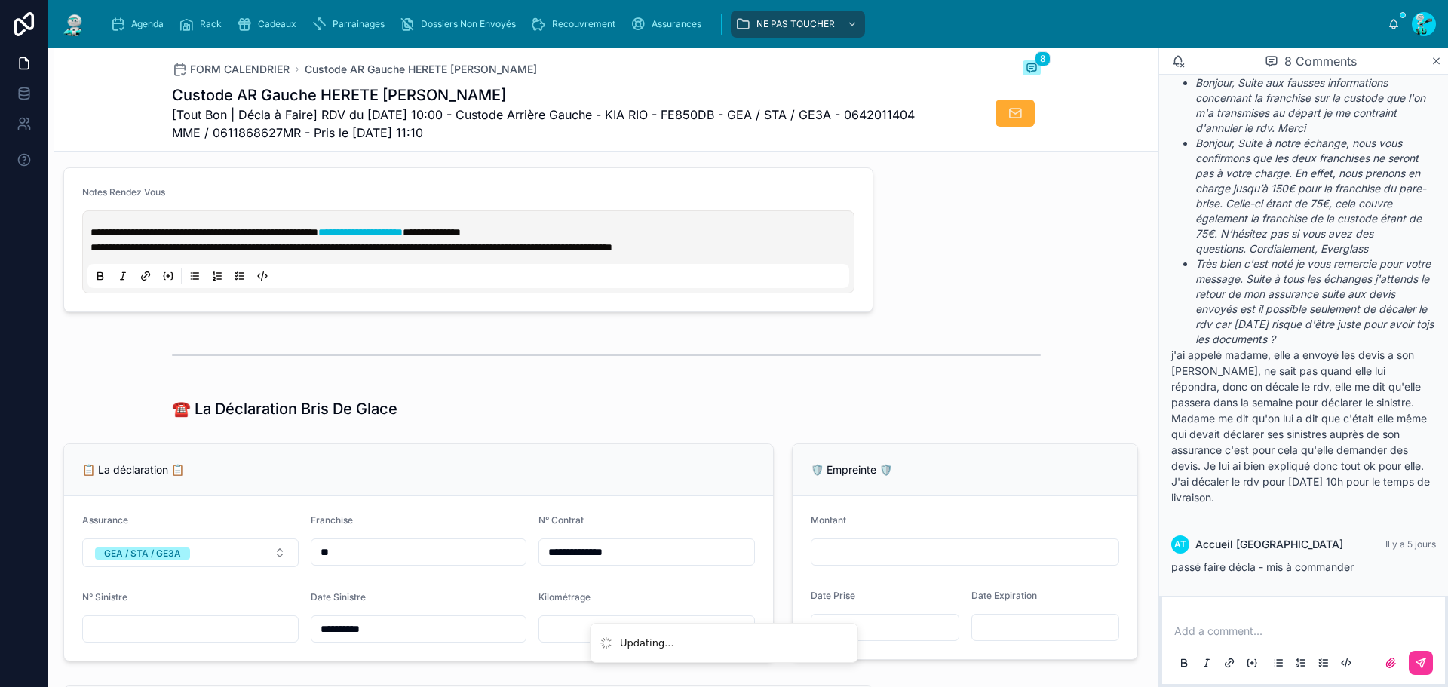
scroll to position [679, 0]
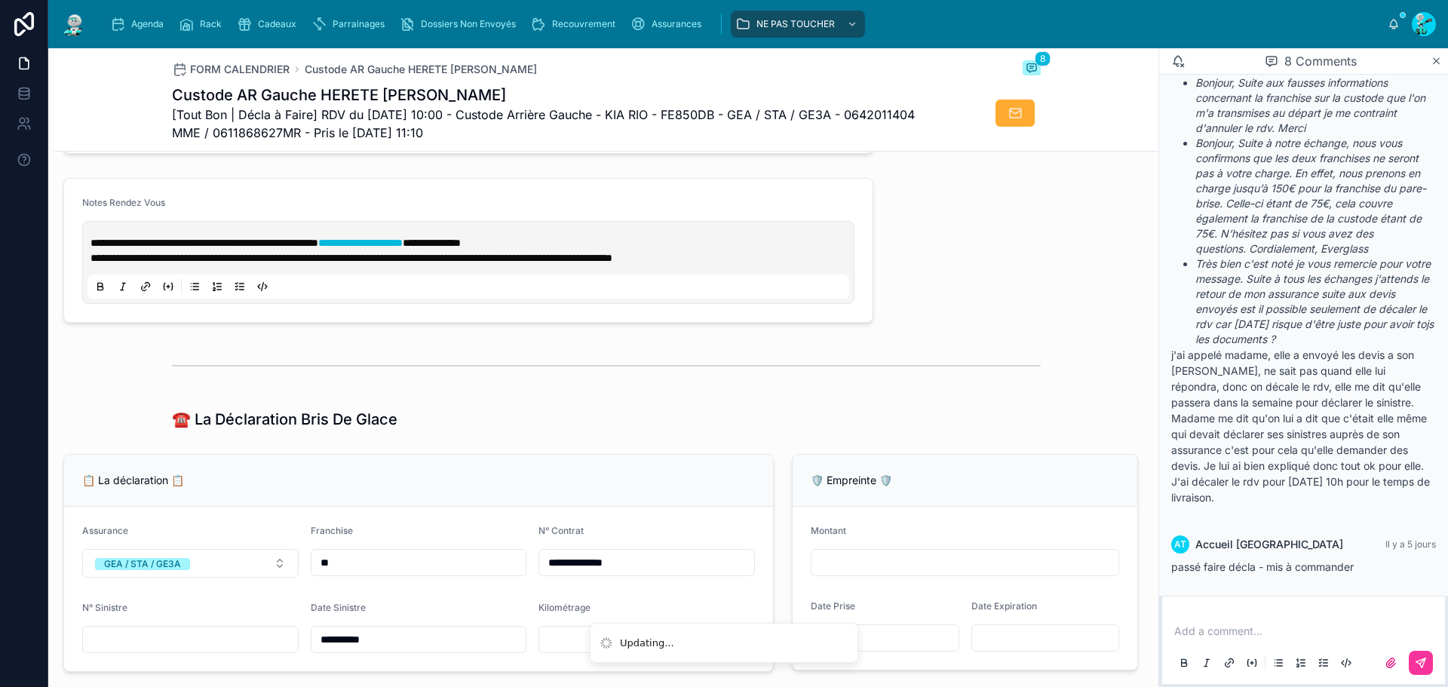
click at [94, 248] on span "**********" at bounding box center [205, 243] width 228 height 11
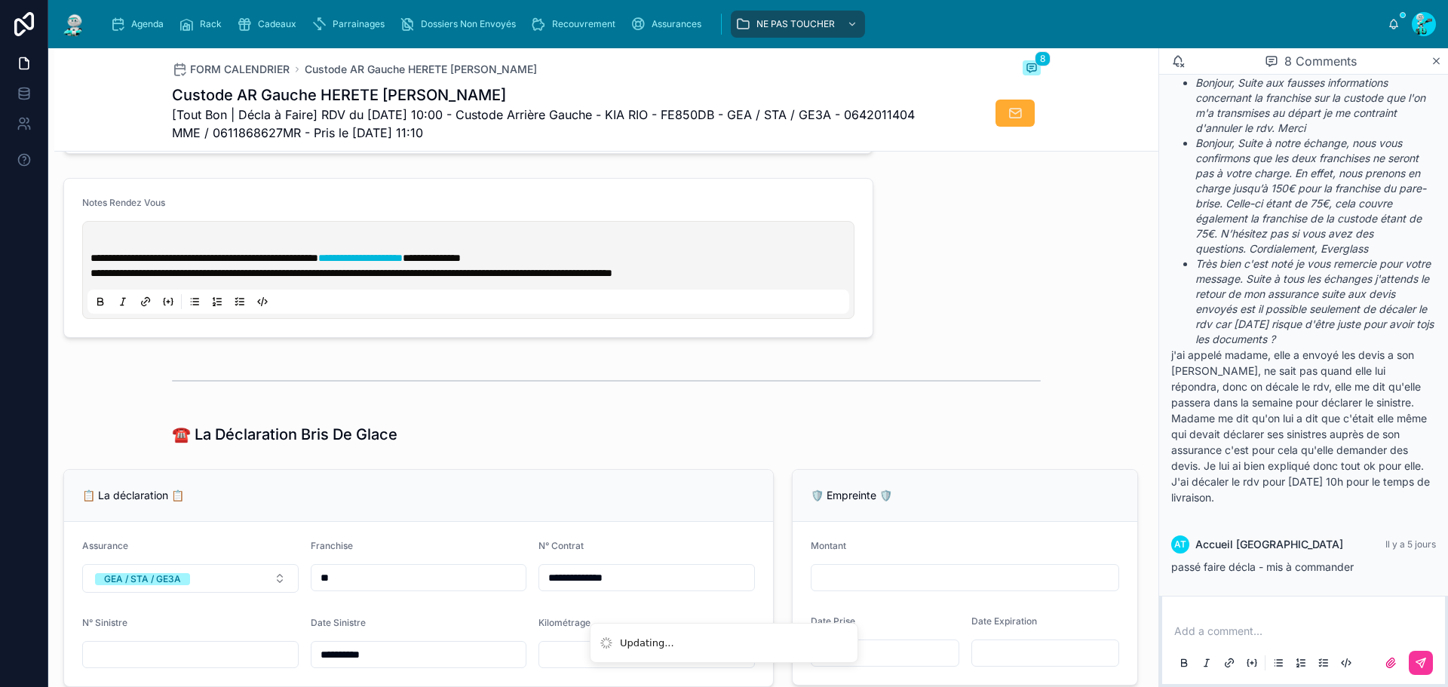
click at [95, 241] on div "**********" at bounding box center [468, 269] width 762 height 87
click at [95, 247] on p at bounding box center [472, 242] width 762 height 15
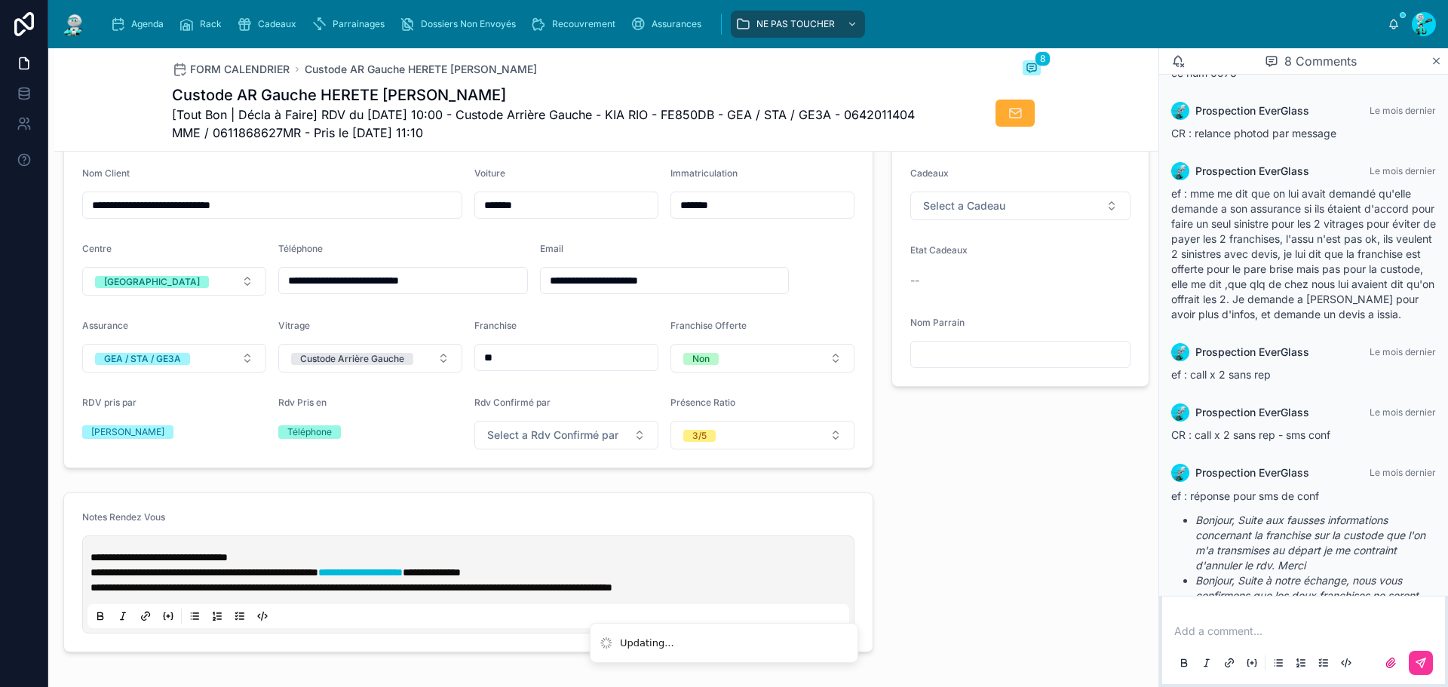
scroll to position [0, 0]
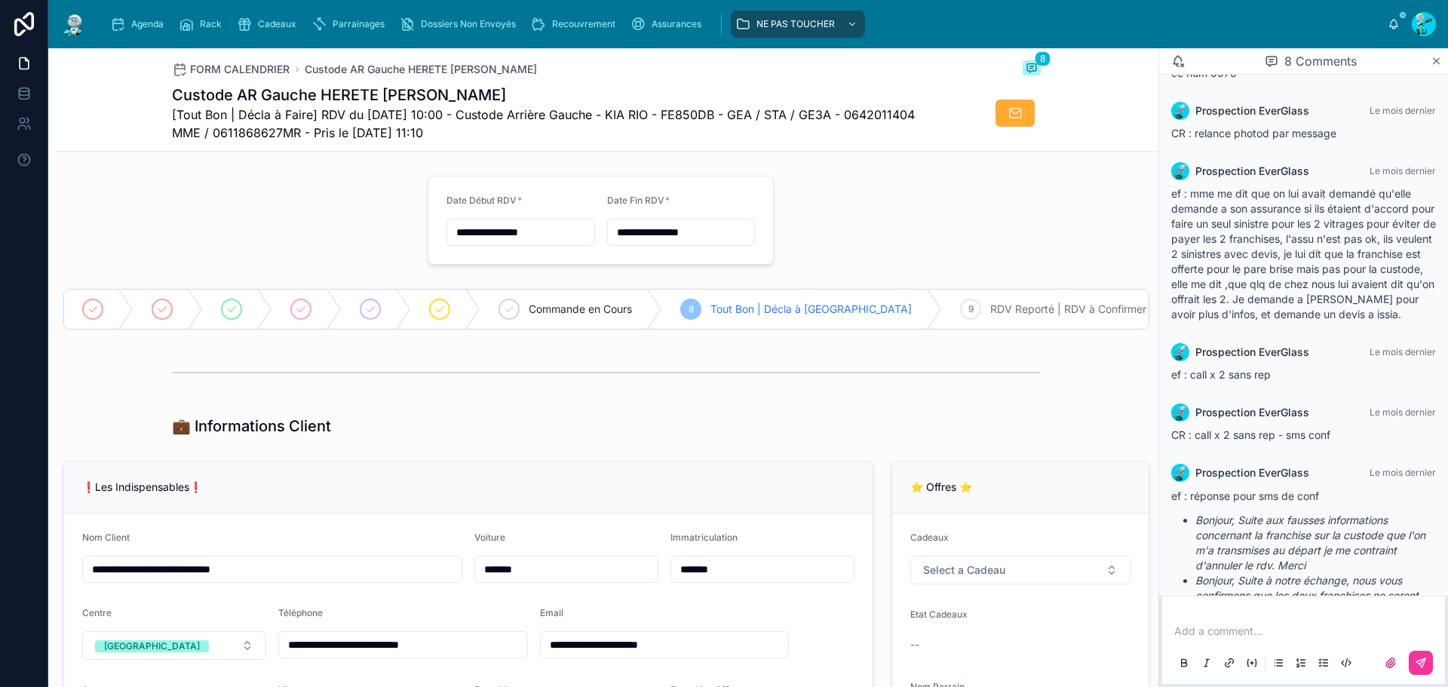
drag, startPoint x: 1245, startPoint y: 192, endPoint x: 1357, endPoint y: 210, distance: 114.0
click at [1357, 210] on span "ef : mme me dit que on lui avait demandé qu'elle demande a son assurance si ils…" at bounding box center [1303, 254] width 265 height 134
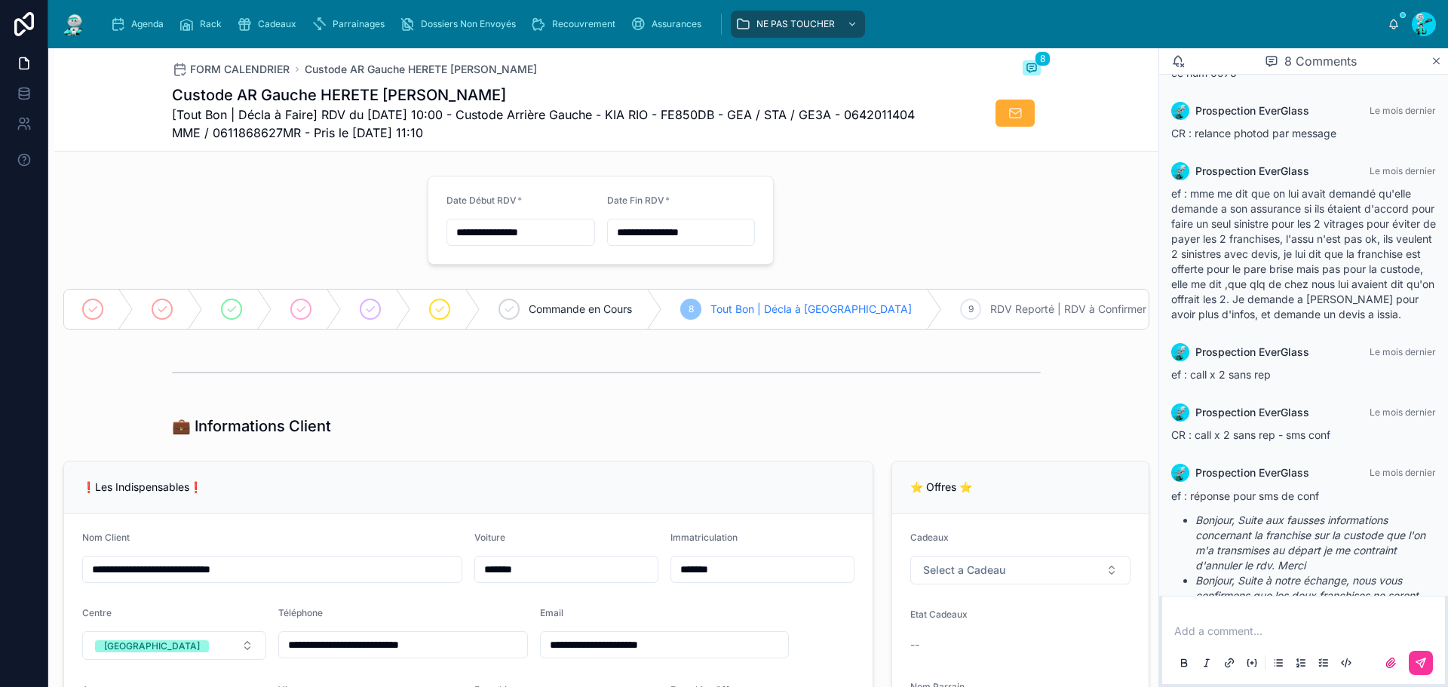
drag, startPoint x: 579, startPoint y: 109, endPoint x: 793, endPoint y: 125, distance: 214.0
click at [793, 125] on span "[Tout Bon | Décla à Faire] RDV du 07/10/2025 10:00 - Custode Arrière Gauche - K…" at bounding box center [550, 124] width 756 height 36
click at [143, 16] on div "Agenda" at bounding box center [140, 24] width 60 height 24
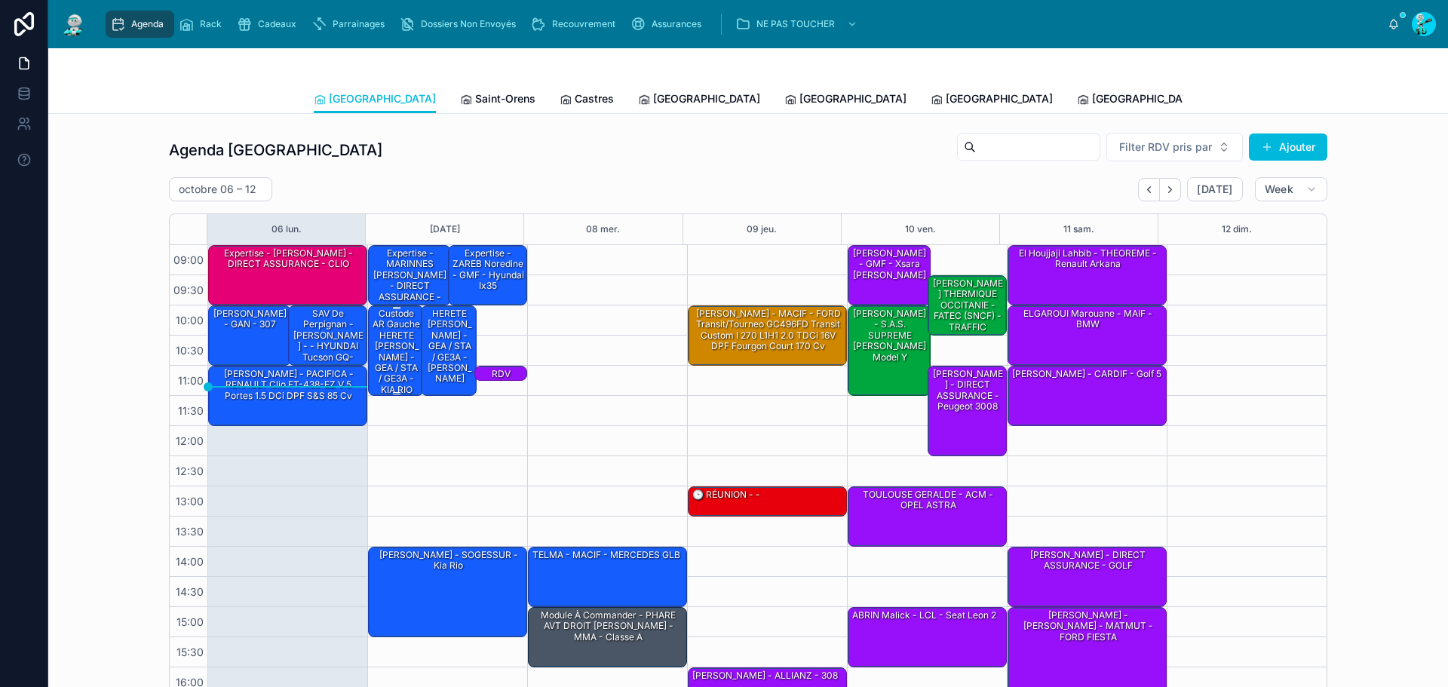
click at [391, 364] on div "Custode AR Gauche HERETE [PERSON_NAME] - GEA / STA / GE3A - KIA RIO" at bounding box center [396, 352] width 51 height 90
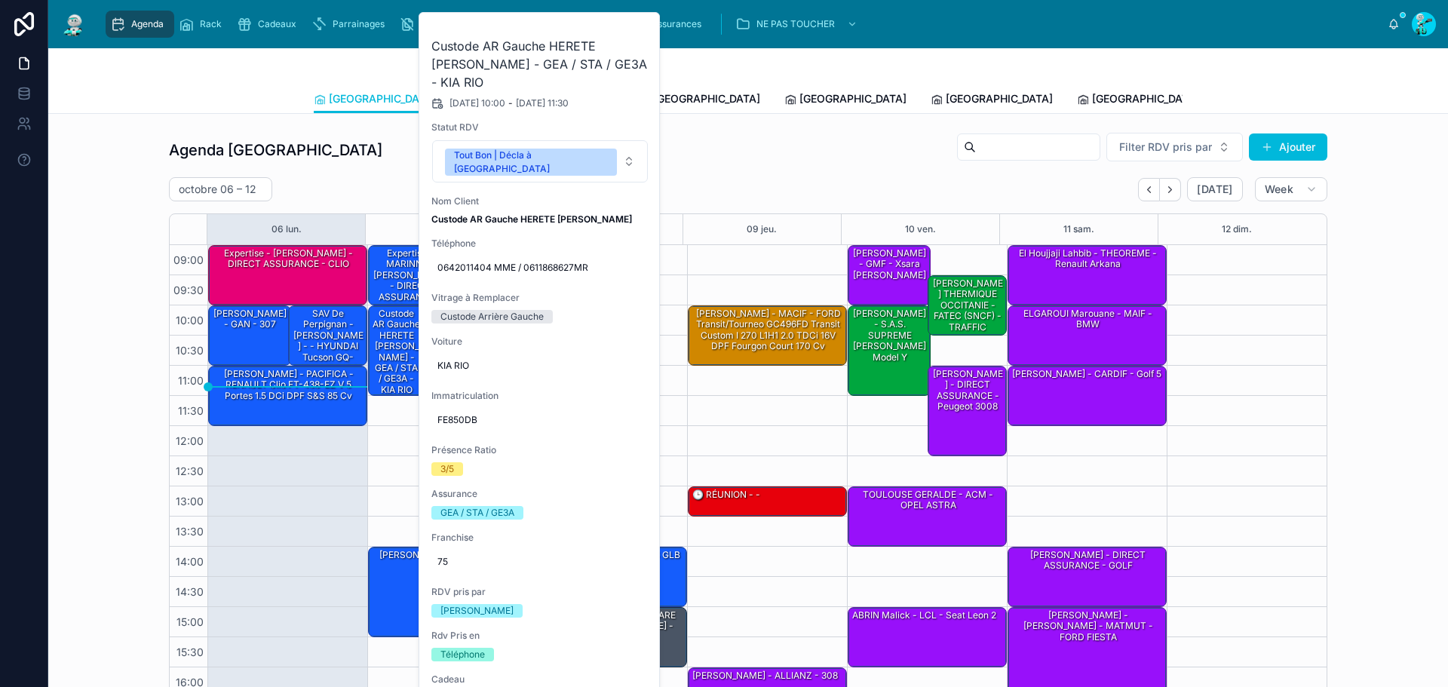
click at [0, 0] on button at bounding box center [0, 0] width 0 height 0
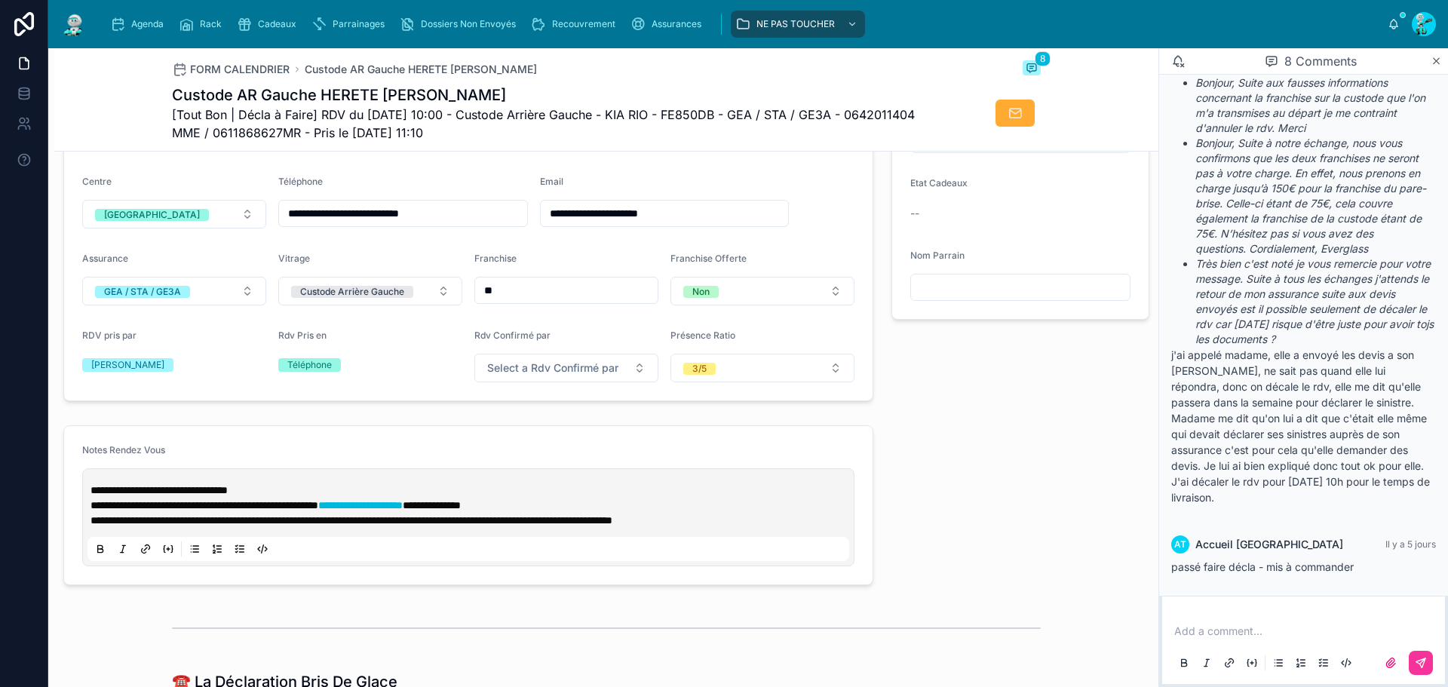
scroll to position [151, 0]
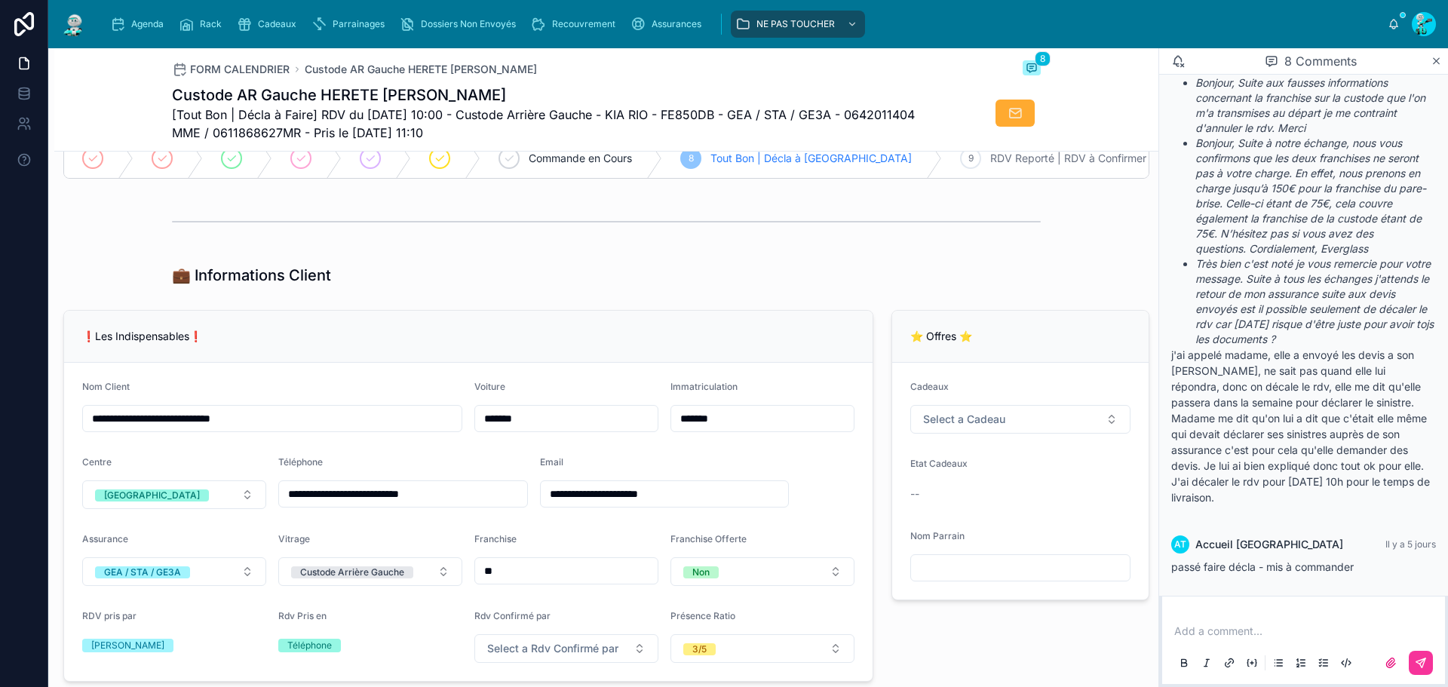
click at [145, 33] on div "Agenda" at bounding box center [140, 24] width 60 height 24
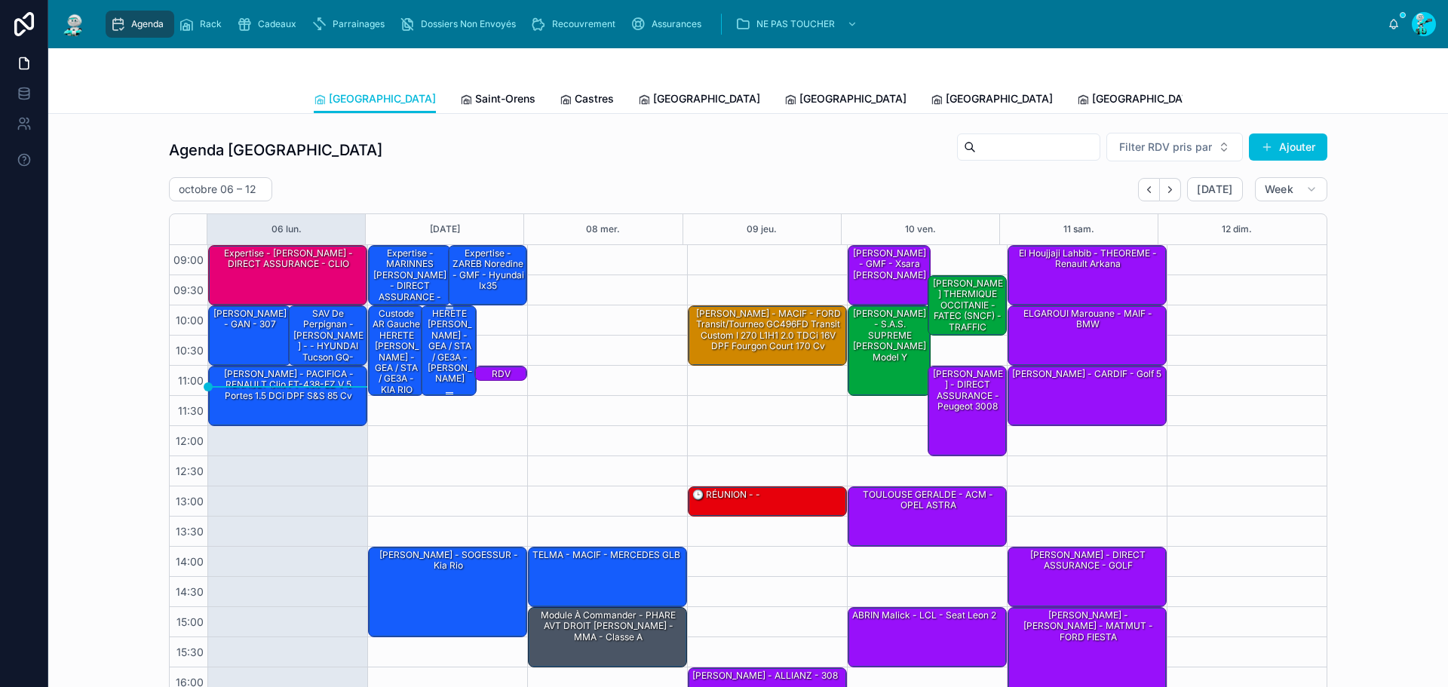
click at [459, 379] on div "HERETE [PERSON_NAME] - GEA / STA / GE3A - [PERSON_NAME]" at bounding box center [449, 349] width 51 height 87
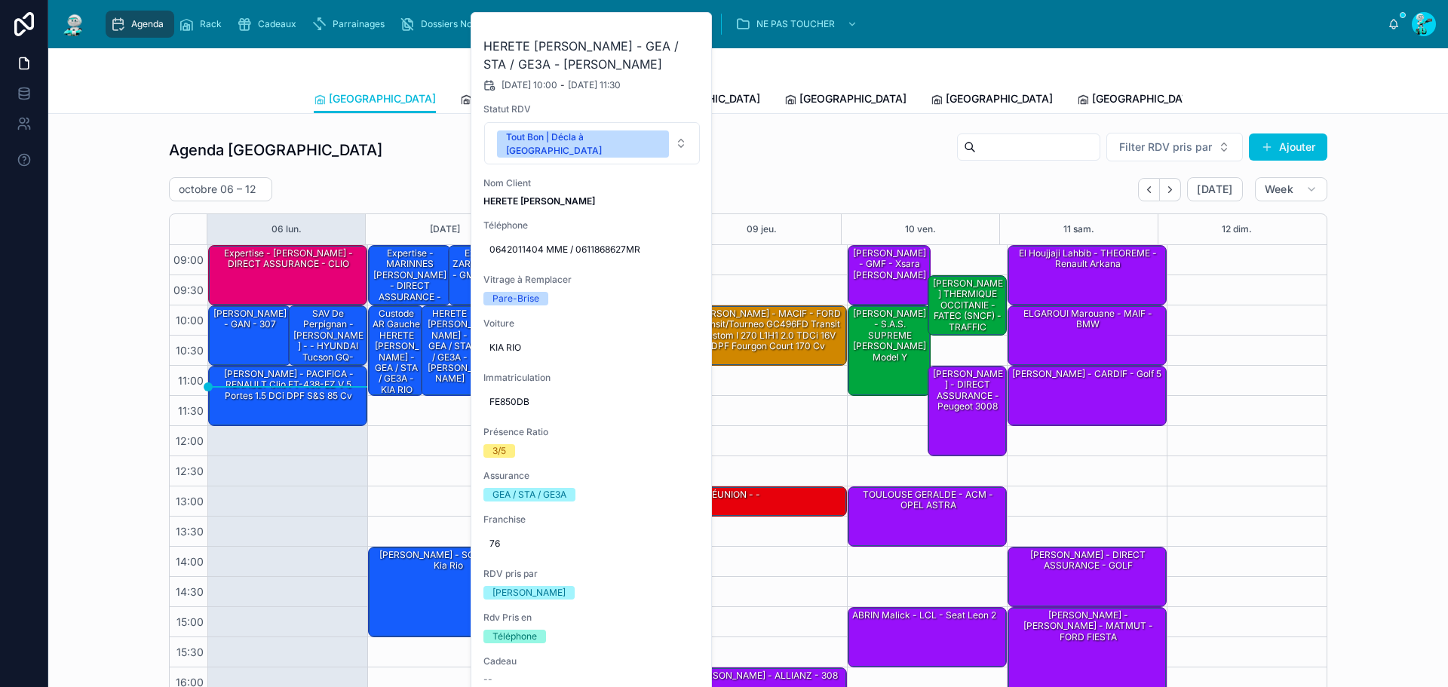
click at [0, 0] on icon at bounding box center [0, 0] width 0 height 0
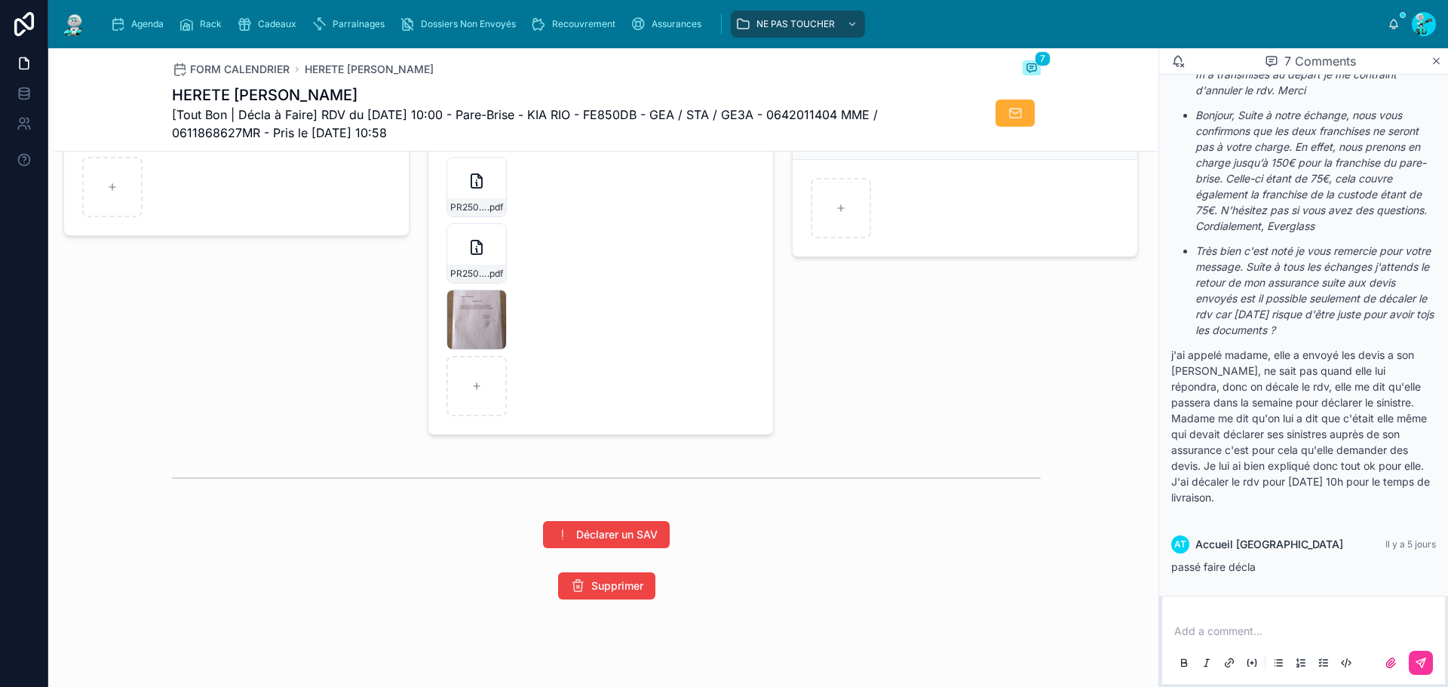
scroll to position [2338, 0]
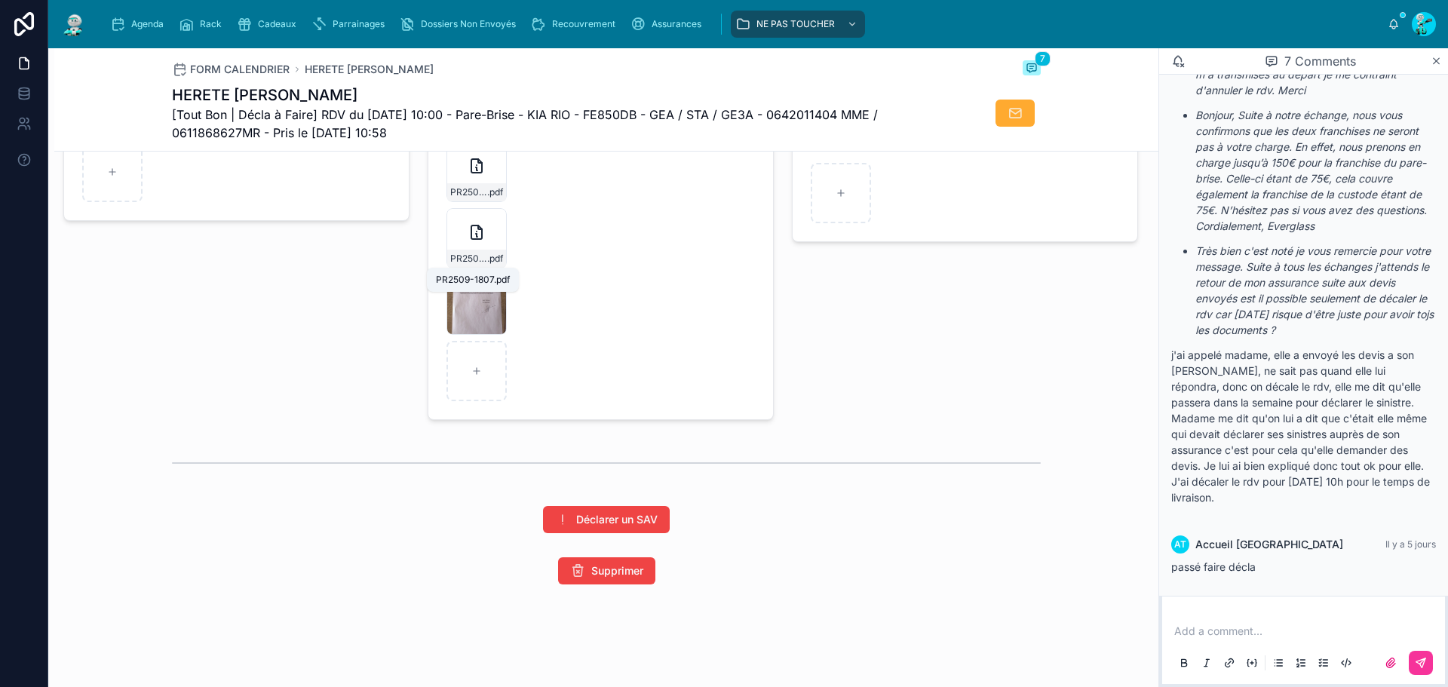
click at [467, 259] on span "PR2509-1807" at bounding box center [468, 259] width 37 height 12
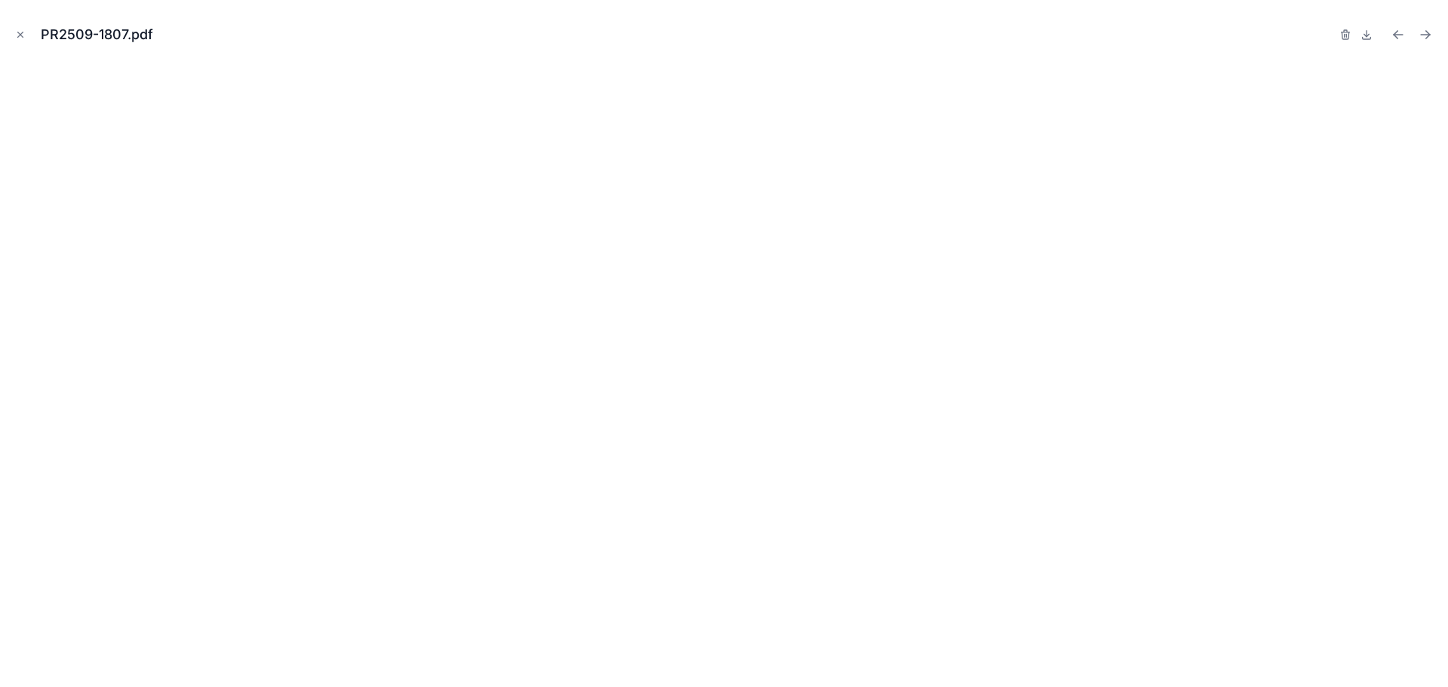
click at [11, 29] on div "PR2509-1807.pdf" at bounding box center [724, 343] width 1448 height 687
click at [16, 31] on icon "Close modal" at bounding box center [20, 34] width 11 height 11
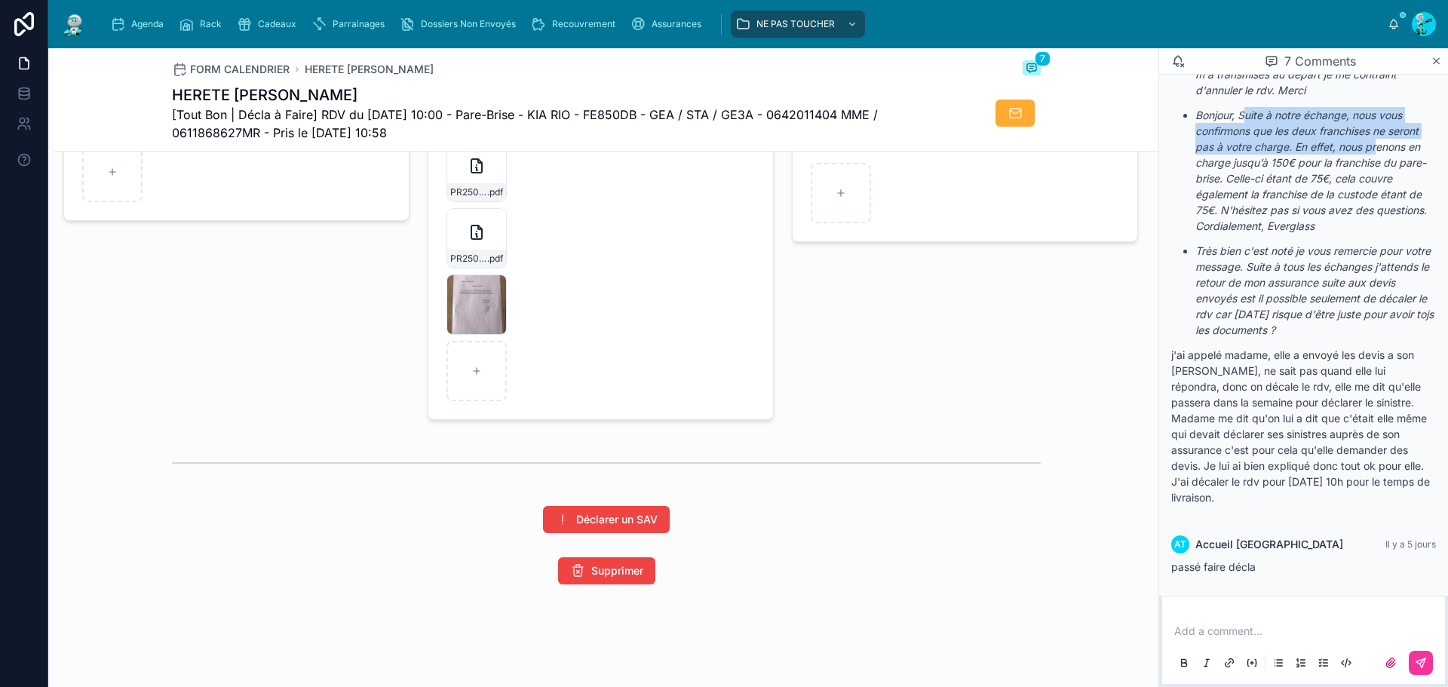
drag, startPoint x: 1263, startPoint y: 119, endPoint x: 1377, endPoint y: 169, distance: 123.6
click at [1380, 153] on p "Bonjour, Suite à notre échange, nous vous confirmons que les deux franchises ne…" at bounding box center [1315, 170] width 241 height 127
click at [1377, 170] on p "Bonjour, Suite à notre échange, nous vous confirmons que les deux franchises ne…" at bounding box center [1315, 170] width 241 height 127
click at [1358, 199] on em "Suite à notre échange, nous vous confirmons que les deux franchises ne seront p…" at bounding box center [1310, 163] width 231 height 108
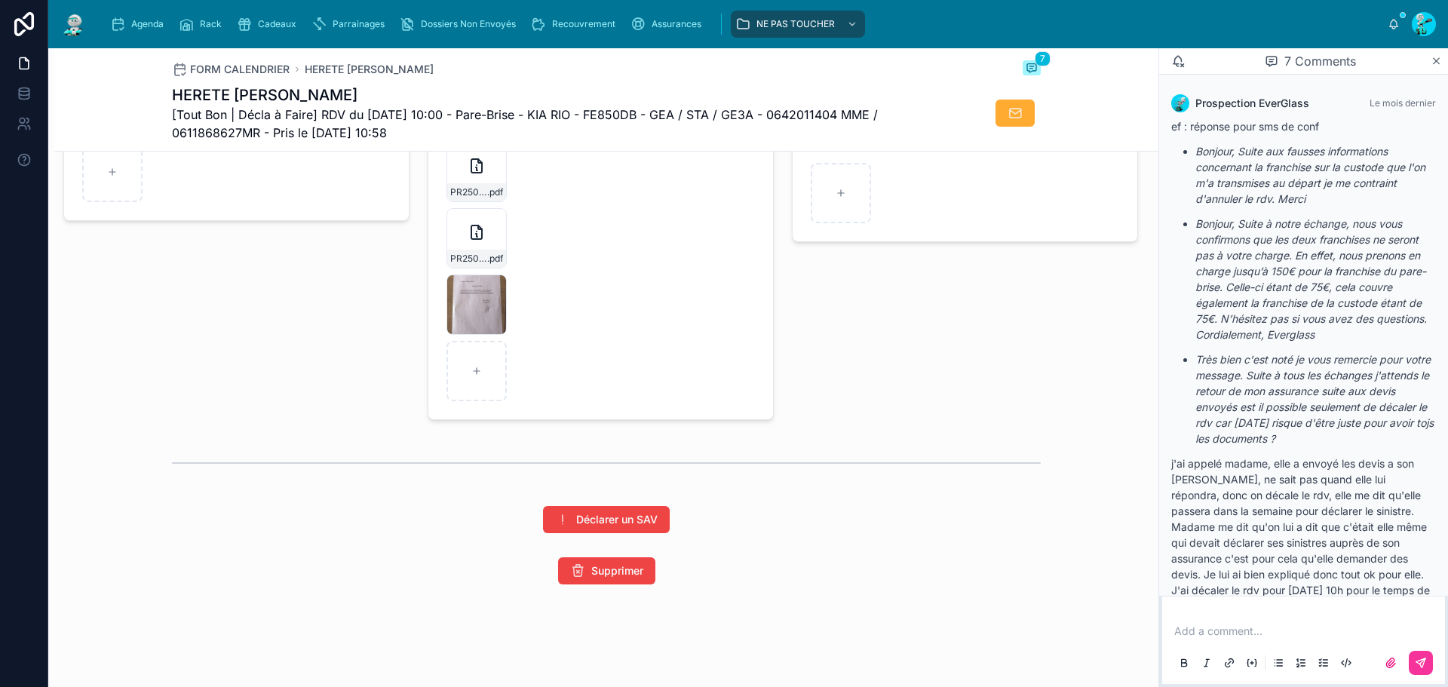
scroll to position [502, 0]
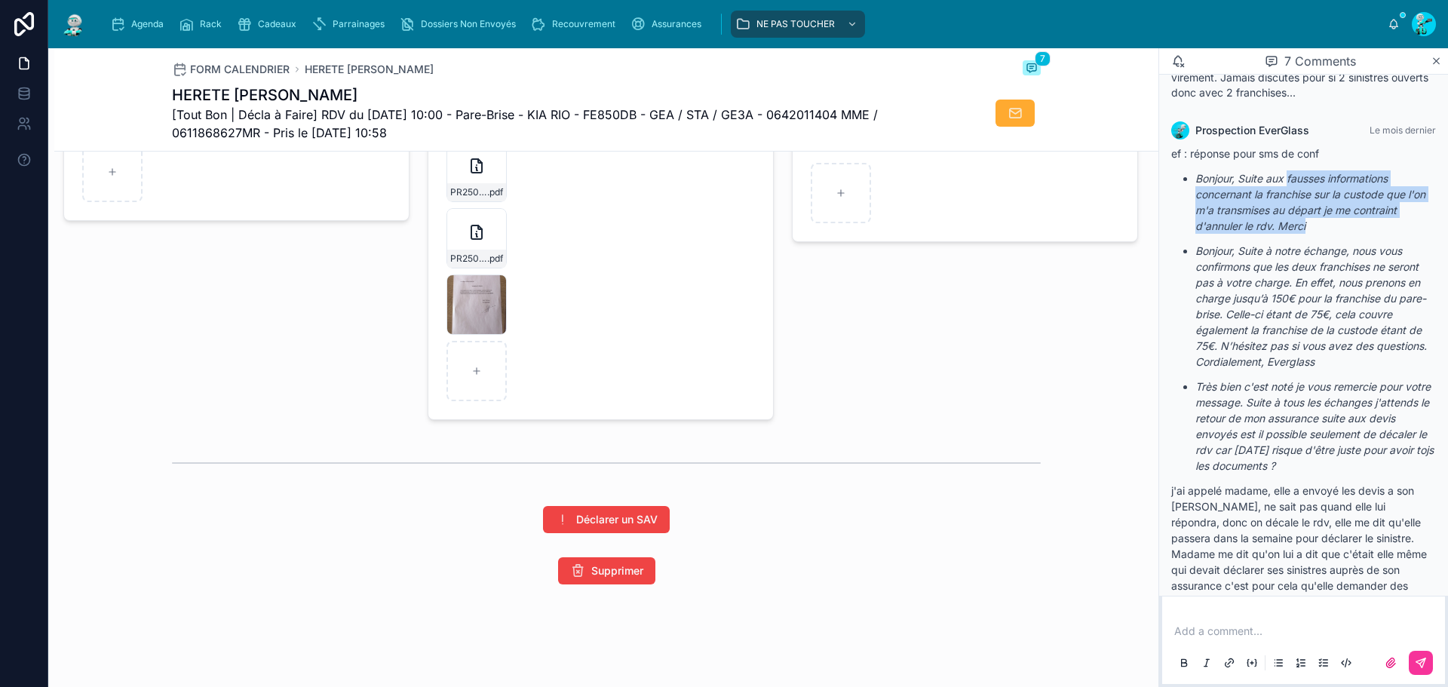
drag, startPoint x: 1290, startPoint y: 199, endPoint x: 1383, endPoint y: 241, distance: 102.3
click at [1383, 234] on p "Bonjour, Suite aux fausses informations concernant la franchise sur la custode …" at bounding box center [1315, 201] width 241 height 63
click at [1334, 234] on p "Bonjour, Suite aux fausses informations concernant la franchise sur la custode …" at bounding box center [1315, 201] width 241 height 63
drag, startPoint x: 1323, startPoint y: 210, endPoint x: 1387, endPoint y: 238, distance: 69.6
click at [1387, 234] on p "Bonjour, Suite aux fausses informations concernant la franchise sur la custode …" at bounding box center [1315, 201] width 241 height 63
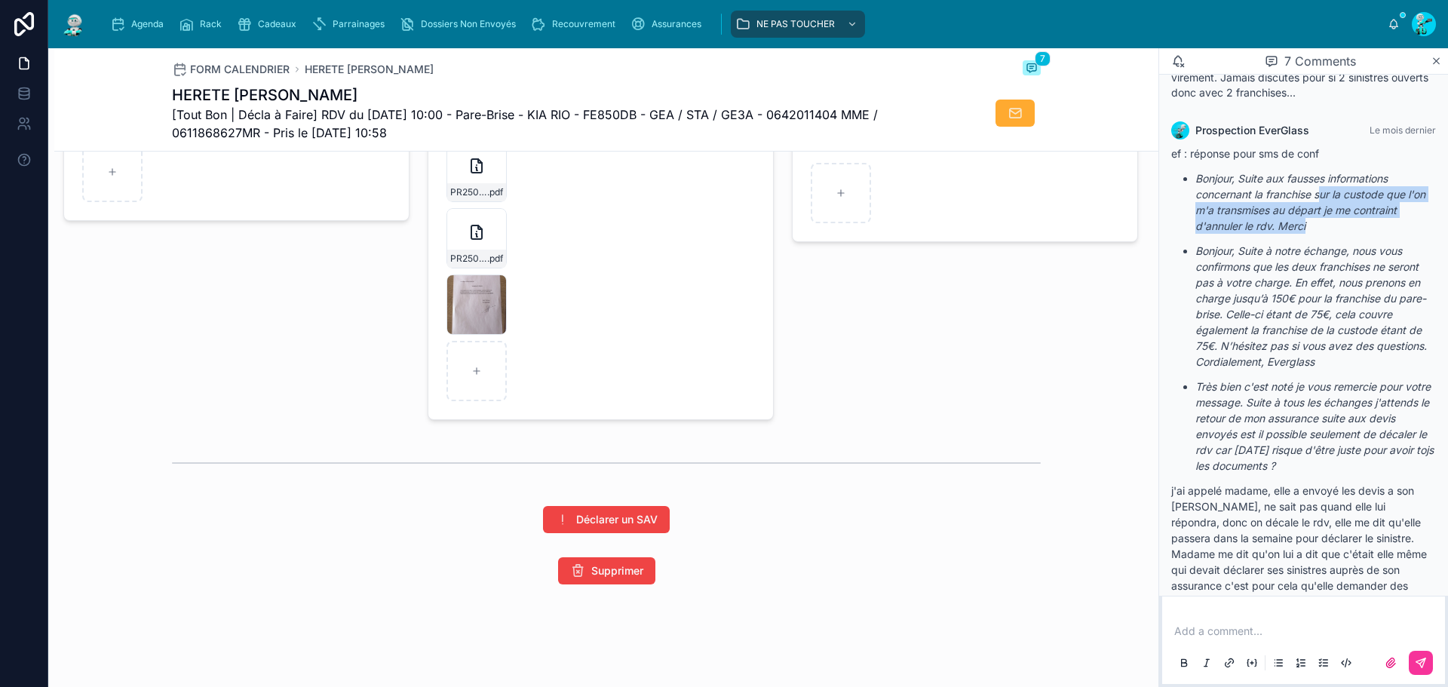
click at [1386, 234] on p "Bonjour, Suite aux fausses informations concernant la franchise sur la custode …" at bounding box center [1315, 201] width 241 height 63
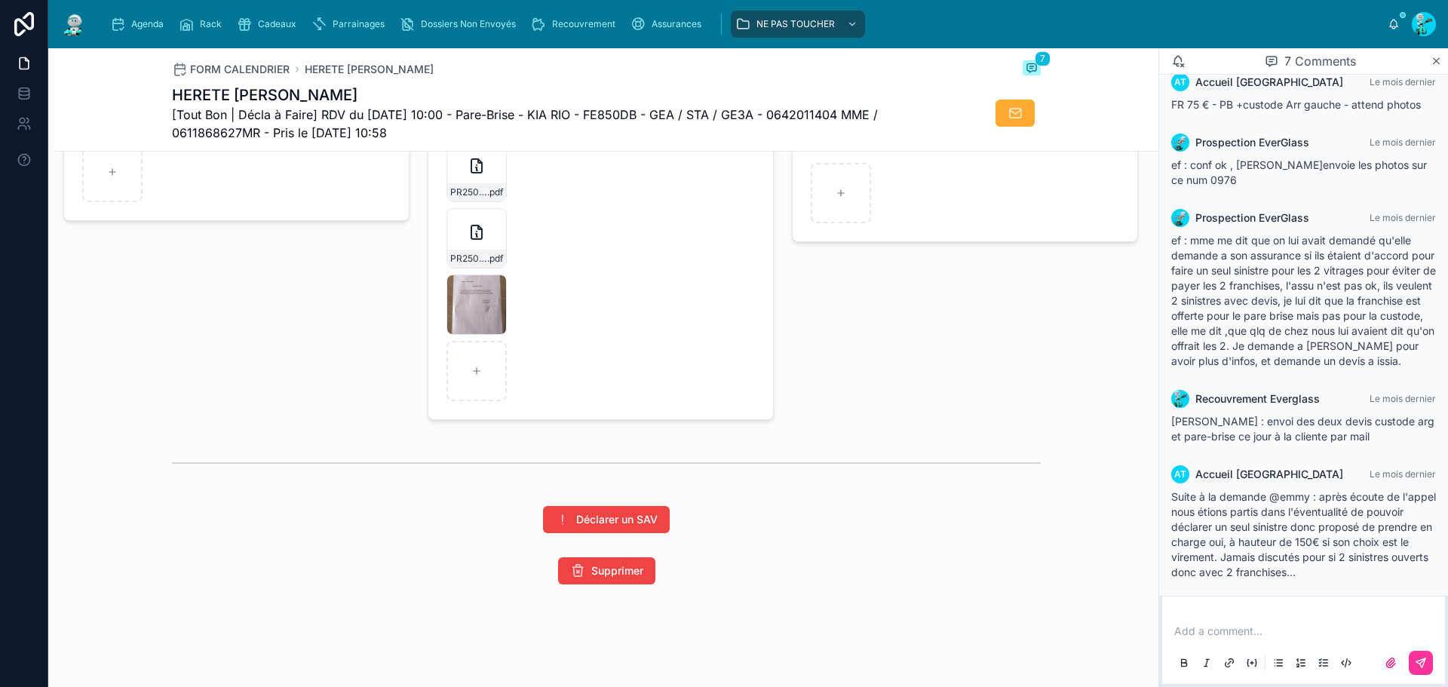
scroll to position [0, 0]
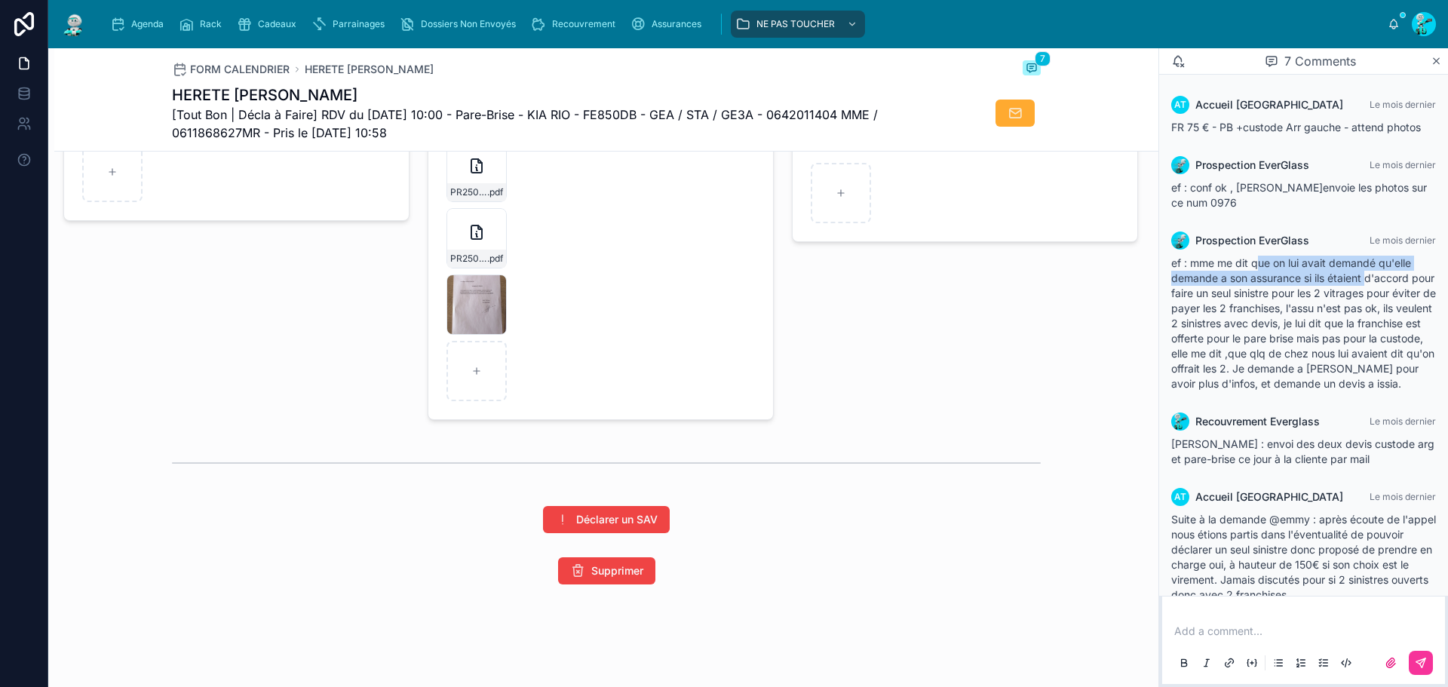
drag, startPoint x: 1259, startPoint y: 262, endPoint x: 1367, endPoint y: 279, distance: 109.2
click at [1367, 279] on span "ef : mme me dit que on lui avait demandé qu'elle demande a son assurance si ils…" at bounding box center [1303, 323] width 265 height 134
click at [1346, 319] on span "ef : mme me dit que on lui avait demandé qu'elle demande a son assurance si ils…" at bounding box center [1303, 323] width 265 height 134
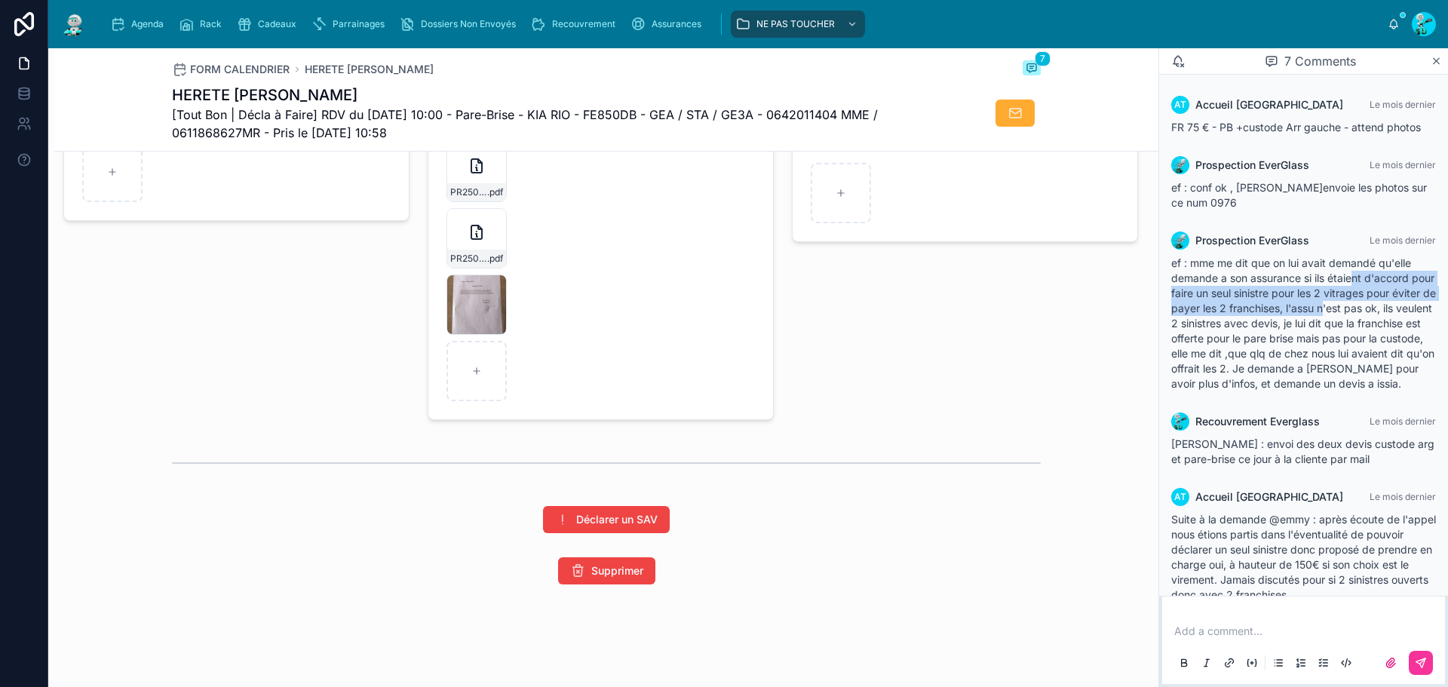
drag, startPoint x: 1355, startPoint y: 281, endPoint x: 1373, endPoint y: 305, distance: 31.2
click at [1373, 305] on span "ef : mme me dit que on lui avait demandé qu'elle demande a son assurance si ils…" at bounding box center [1303, 323] width 265 height 134
click at [1347, 327] on span "ef : mme me dit que on lui avait demandé qu'elle demande a son assurance si ils…" at bounding box center [1303, 323] width 265 height 134
drag, startPoint x: 1337, startPoint y: 292, endPoint x: 1371, endPoint y: 330, distance: 50.7
click at [1371, 330] on div "ef : mme me dit que on lui avait demandé qu'elle demande a son assurance si ils…" at bounding box center [1303, 324] width 265 height 136
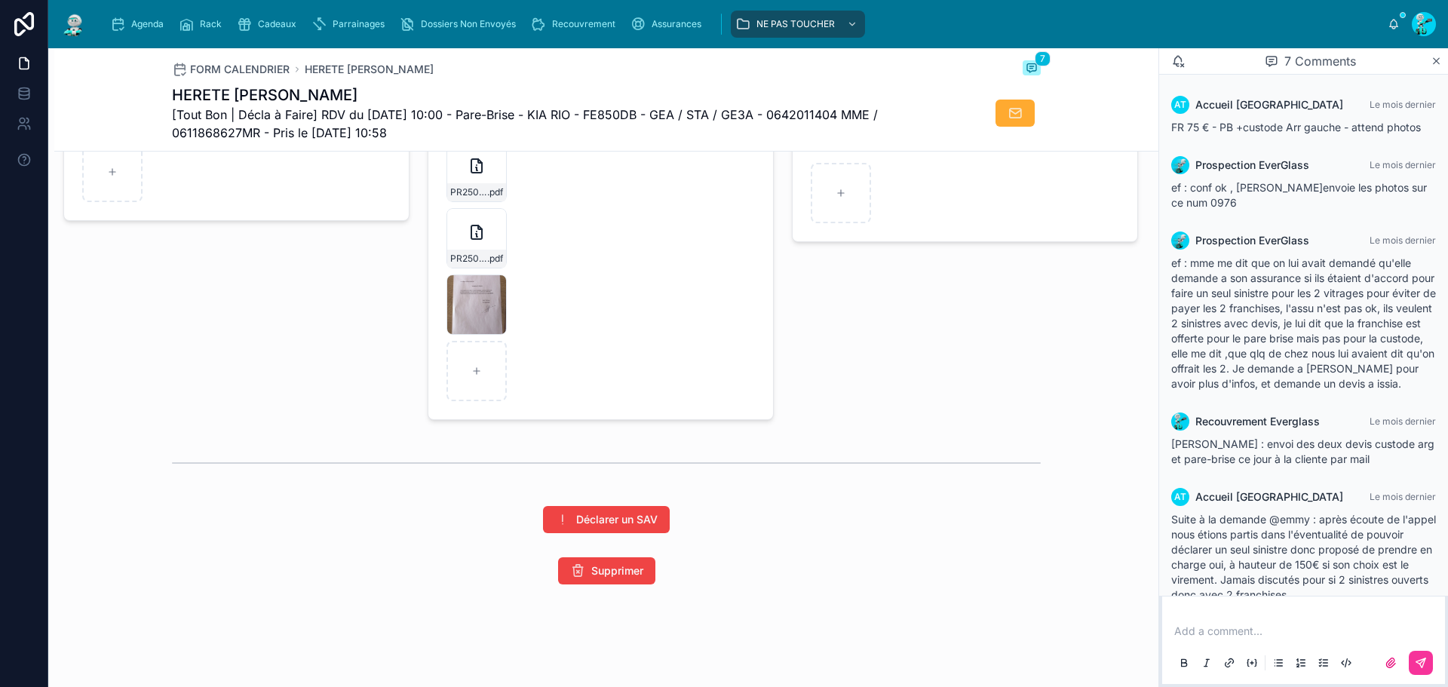
click at [1358, 342] on span "ef : mme me dit que on lui avait demandé qu'elle demande a son assurance si ils…" at bounding box center [1303, 323] width 265 height 134
drag, startPoint x: 1334, startPoint y: 324, endPoint x: 1386, endPoint y: 332, distance: 51.8
click at [1386, 332] on span "ef : mme me dit que on lui avait demandé qu'elle demande a son assurance si ils…" at bounding box center [1303, 323] width 265 height 134
click at [1333, 351] on span "ef : mme me dit que on lui avait demandé qu'elle demande a son assurance si ils…" at bounding box center [1303, 323] width 265 height 134
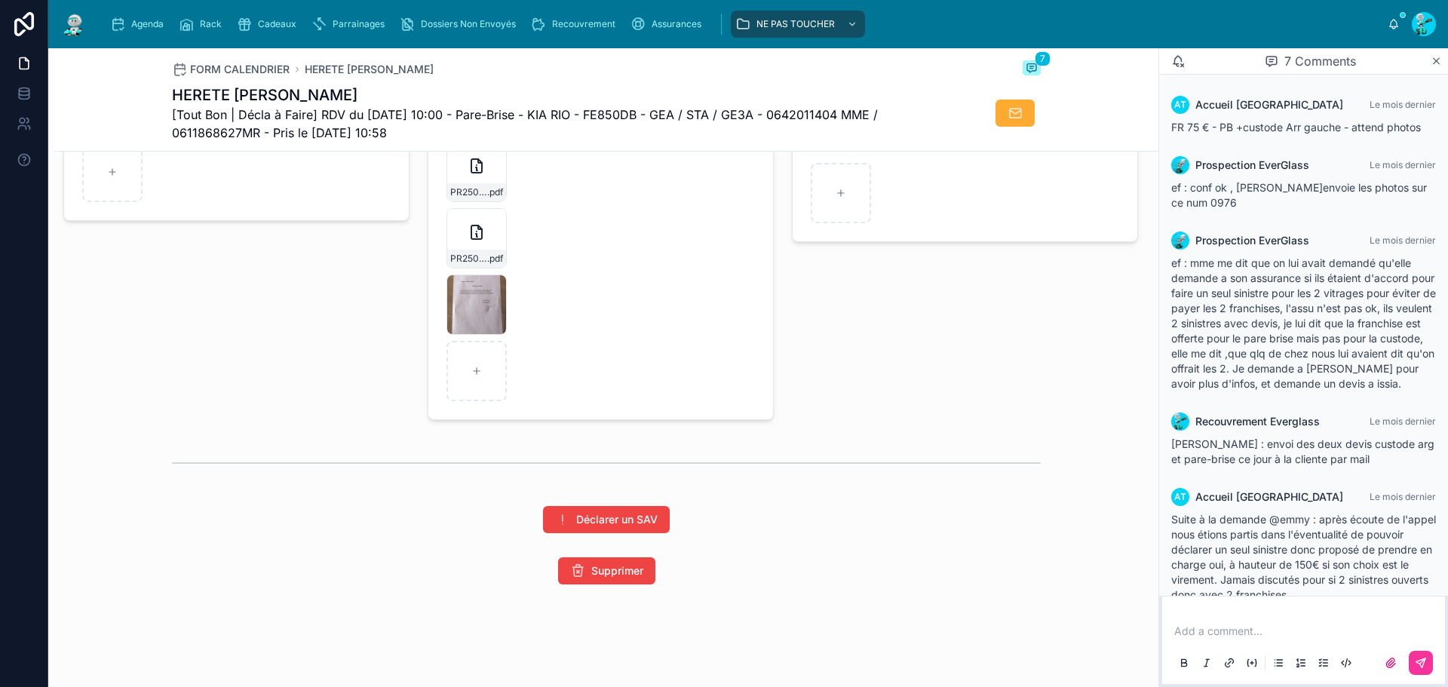
click at [1326, 358] on span "ef : mme me dit que on lui avait demandé qu'elle demande a son assurance si ils…" at bounding box center [1303, 323] width 265 height 134
click at [1327, 357] on span "ef : mme me dit que on lui avait demandé qu'elle demande a son assurance si ils…" at bounding box center [1303, 323] width 265 height 134
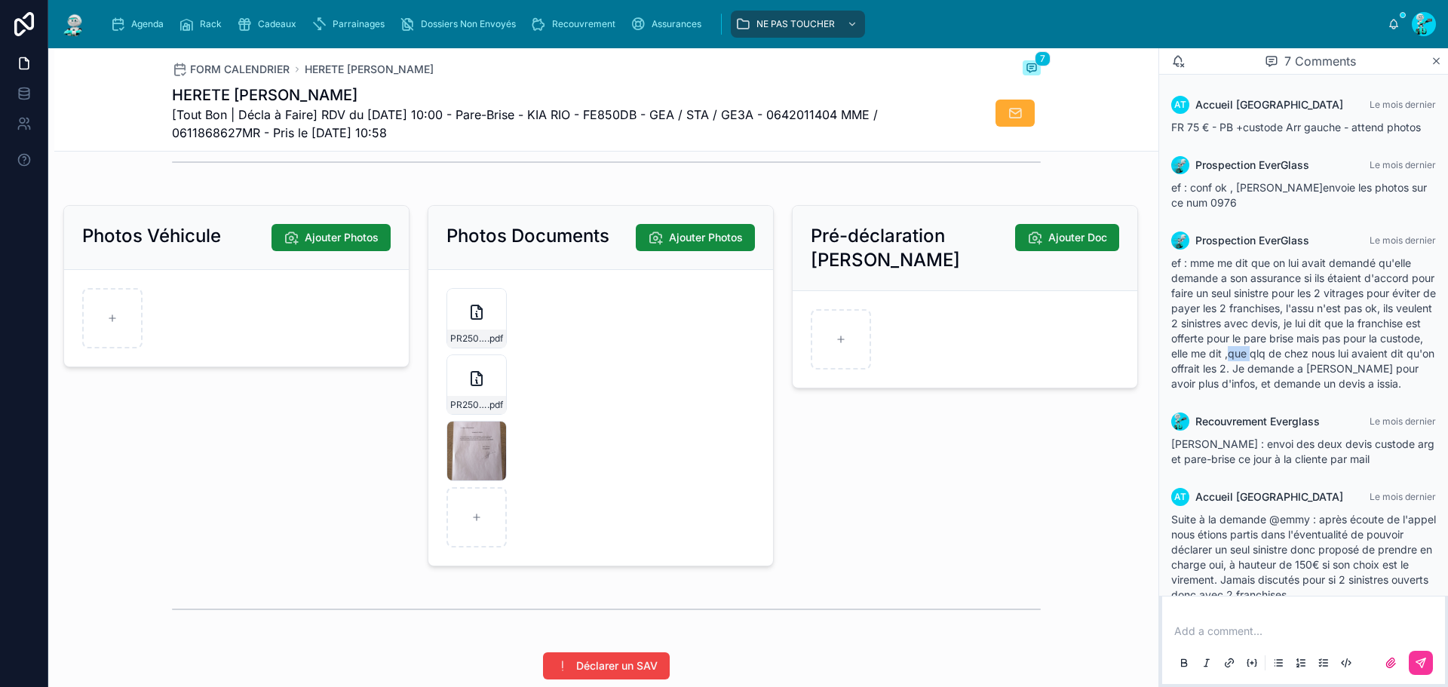
scroll to position [2187, 0]
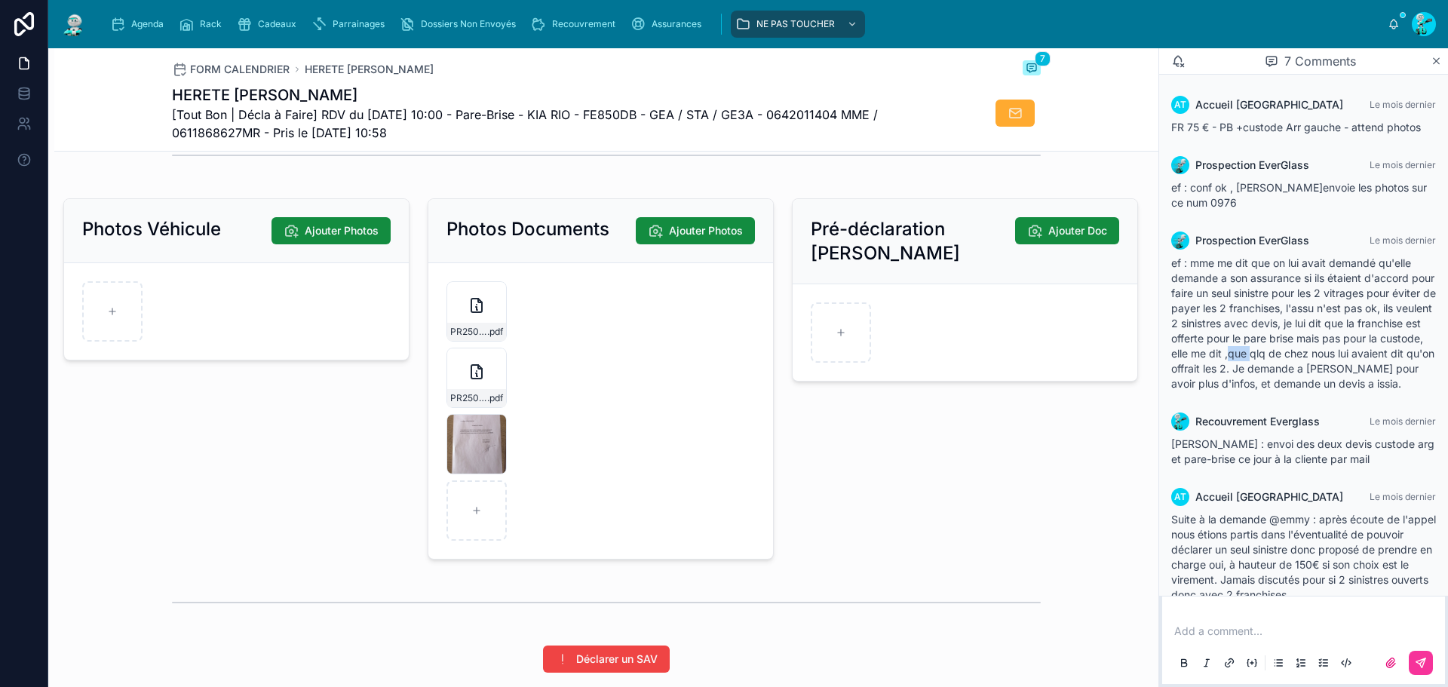
click at [126, 14] on div "Agenda" at bounding box center [140, 24] width 60 height 24
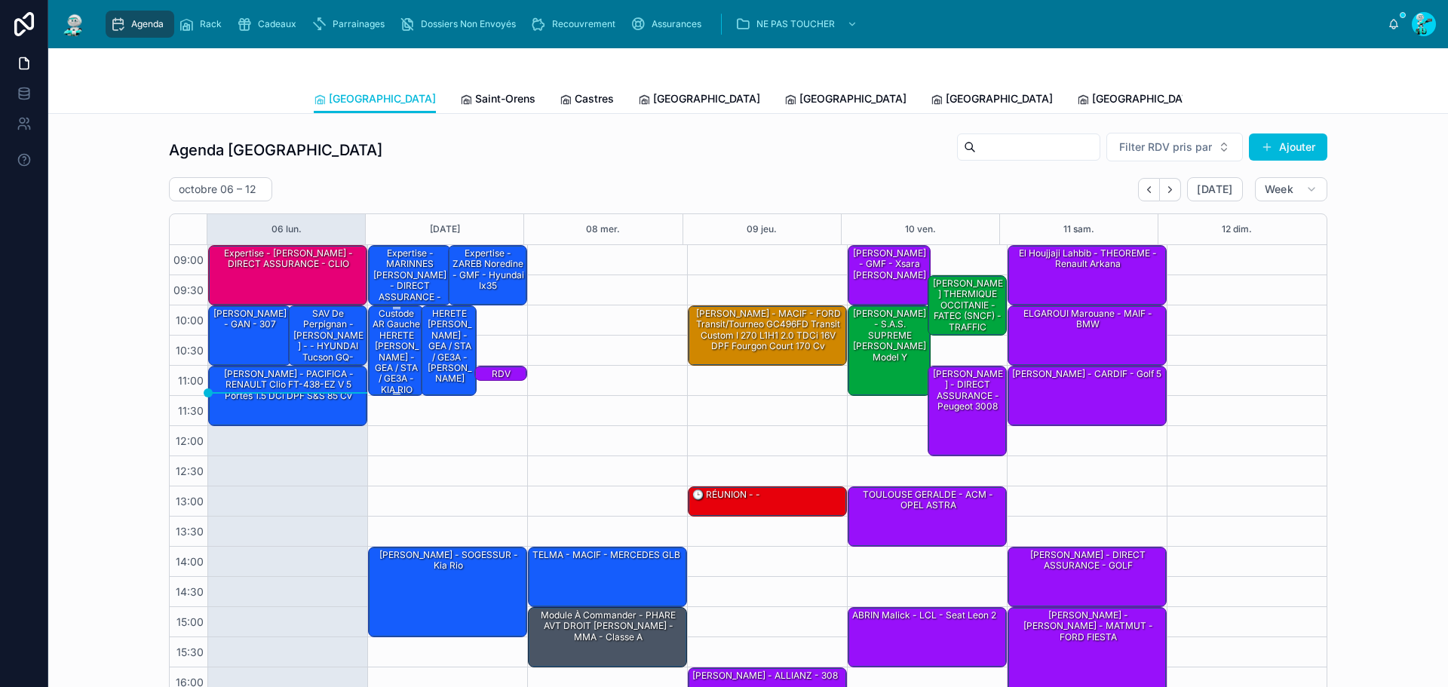
click at [385, 342] on div "Custode AR Gauche HERETE [PERSON_NAME] - GEA / STA / GE3A - KIA RIO" at bounding box center [396, 352] width 51 height 90
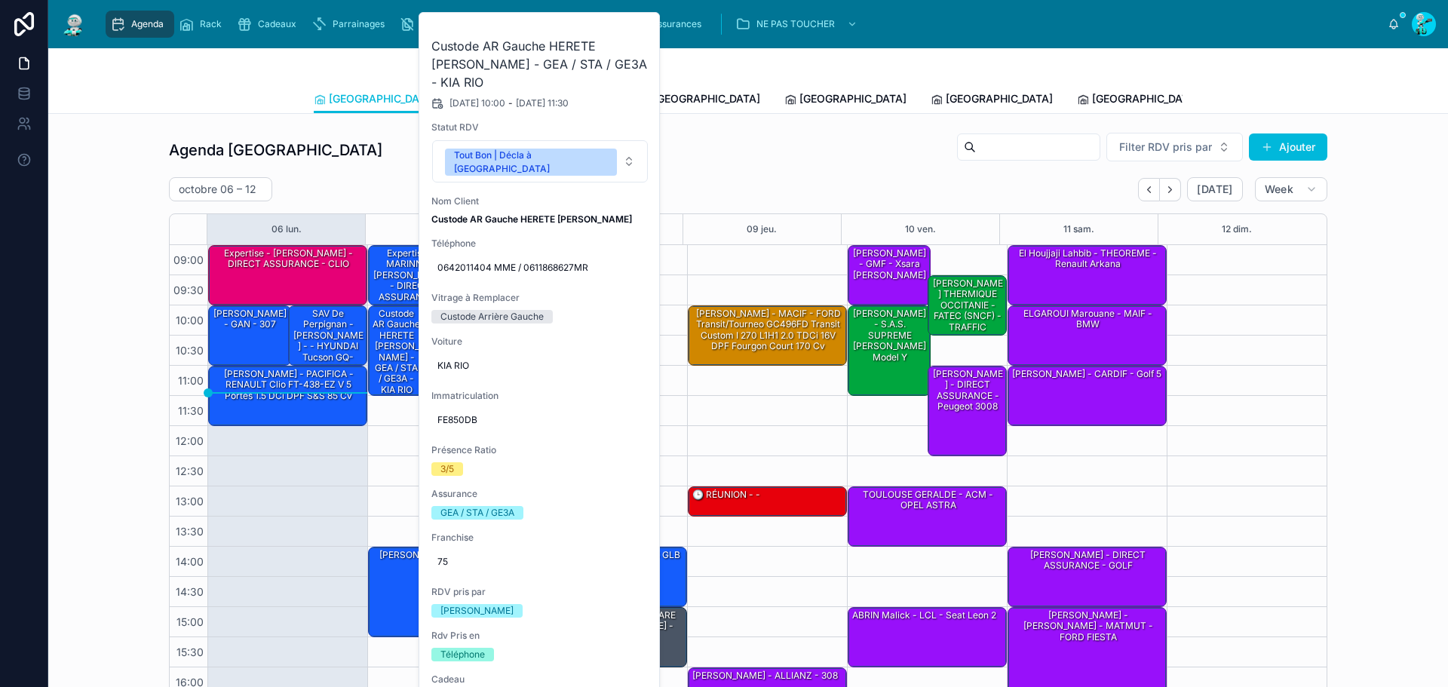
click at [0, 0] on button at bounding box center [0, 0] width 0 height 0
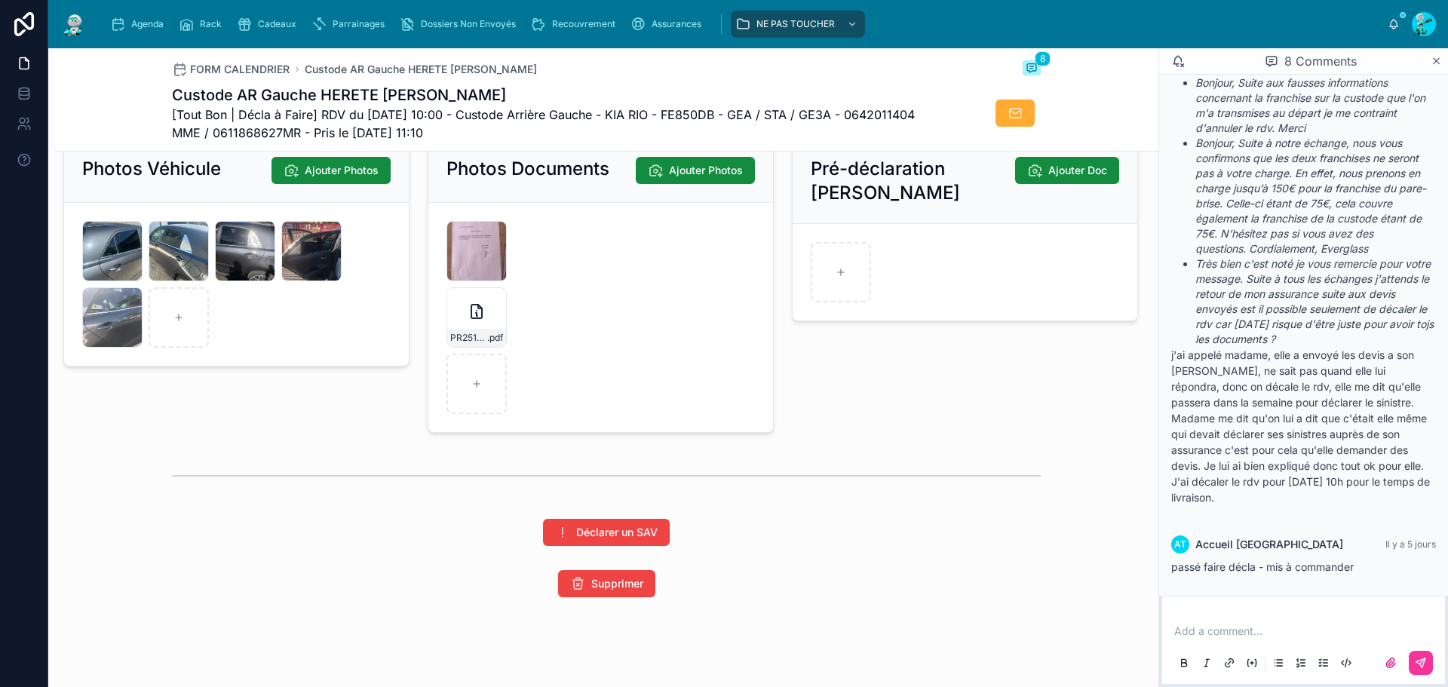
scroll to position [2287, 0]
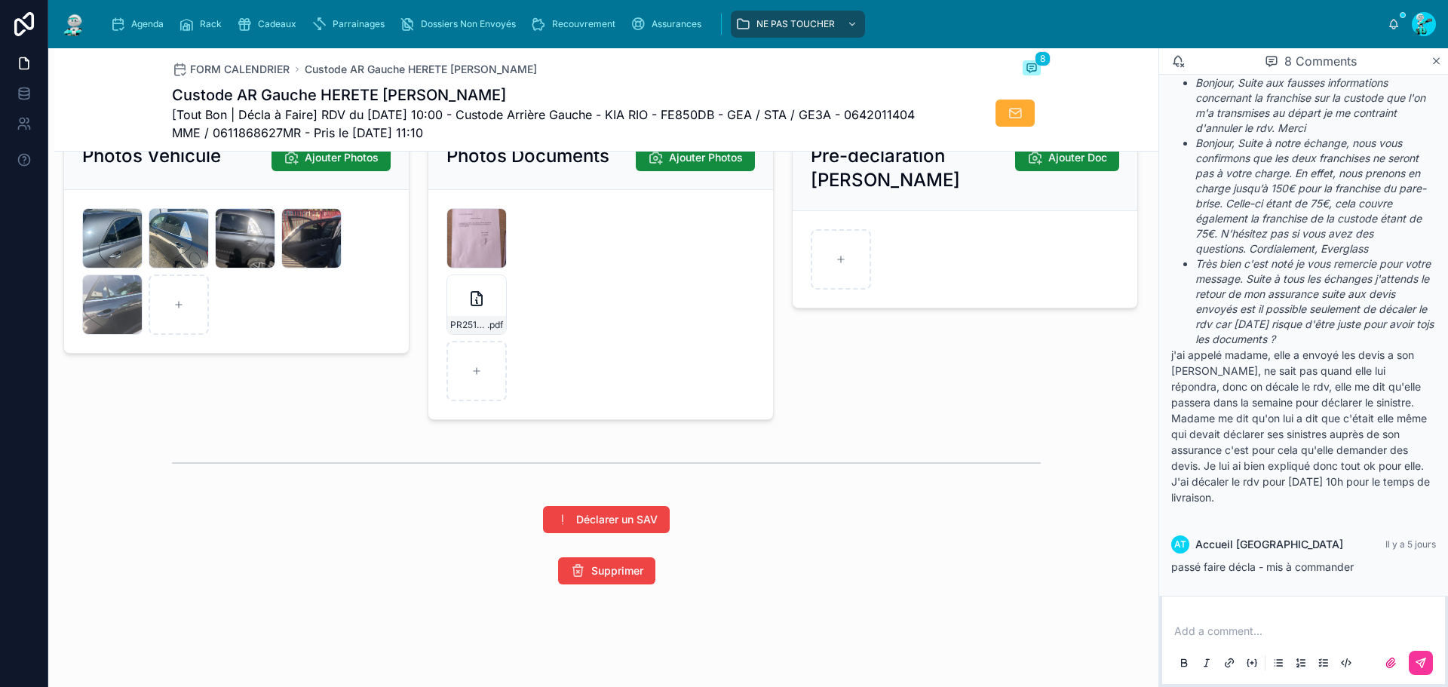
click at [0, 0] on icon "button" at bounding box center [0, 0] width 0 height 0
click at [499, 259] on div "Confirm delete?" at bounding box center [467, 260] width 121 height 18
click at [505, 259] on icon "button" at bounding box center [507, 260] width 12 height 12
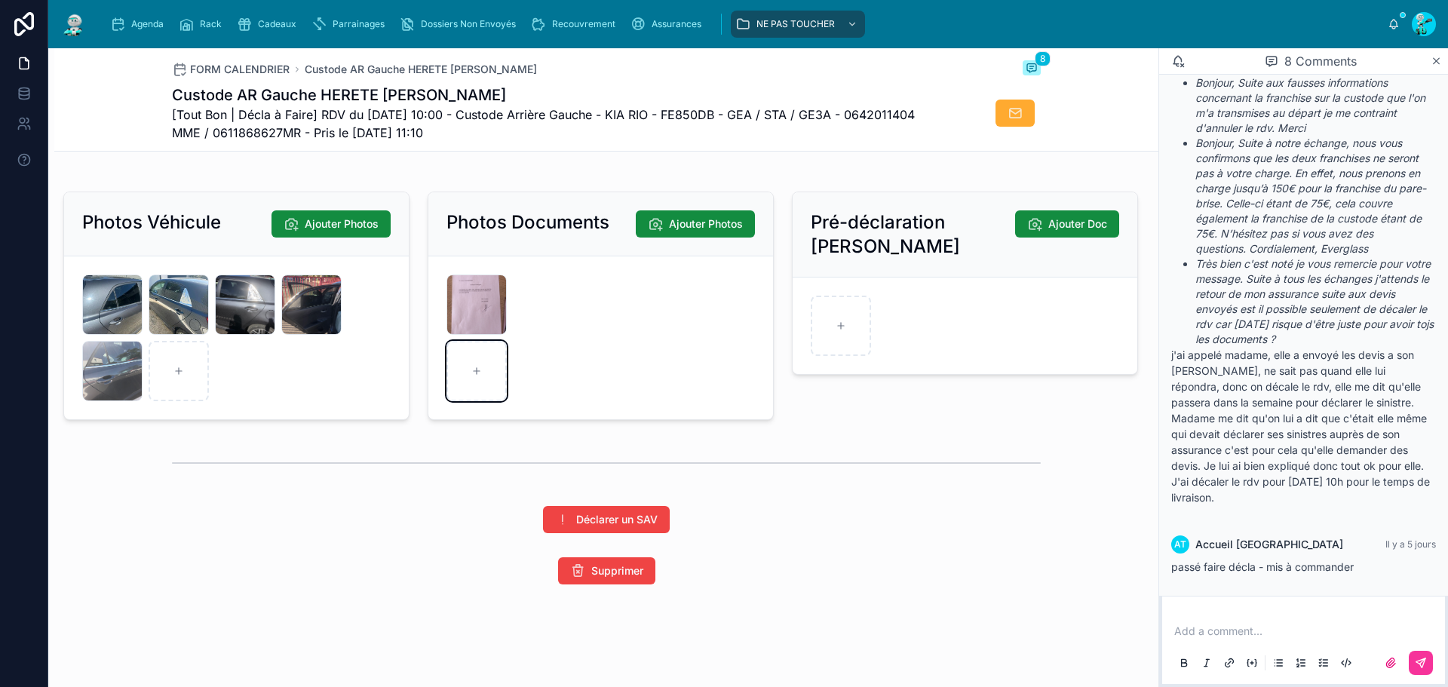
click at [471, 367] on icon at bounding box center [476, 371] width 11 height 11
type input "**********"
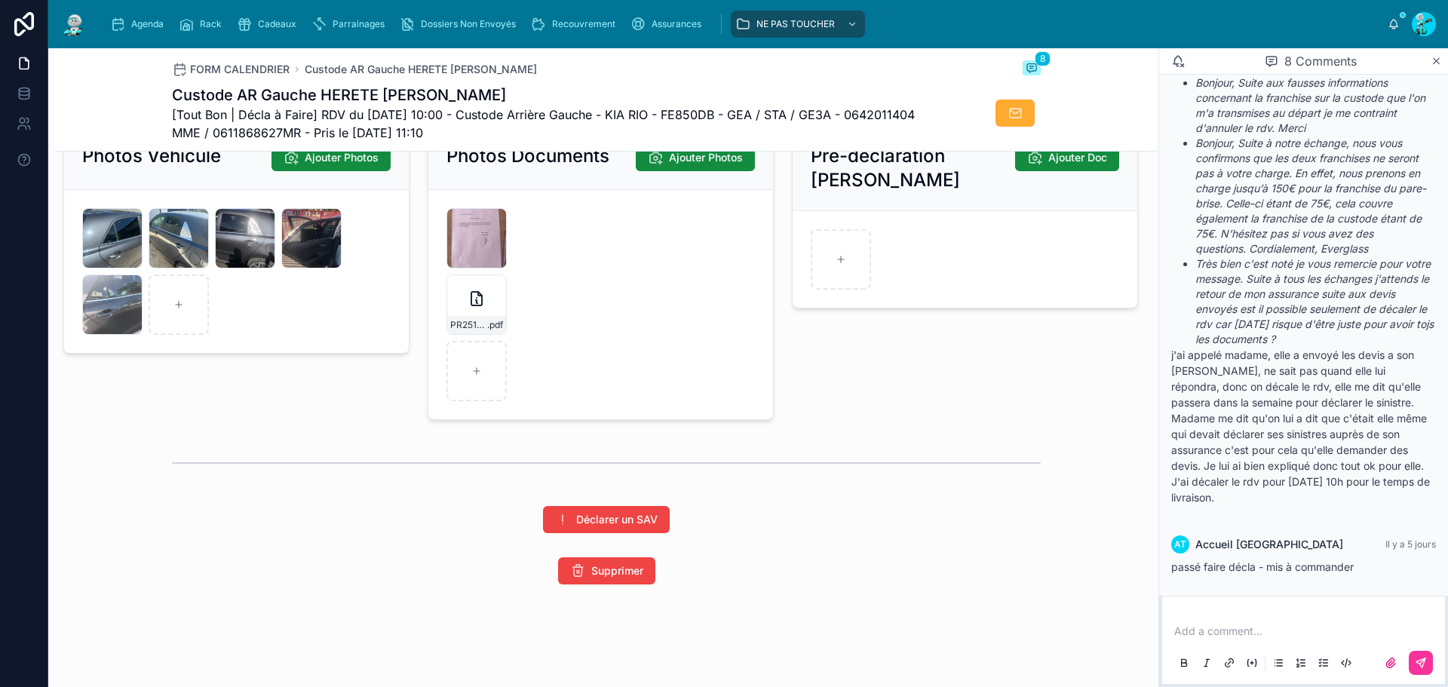
scroll to position [1608, 0]
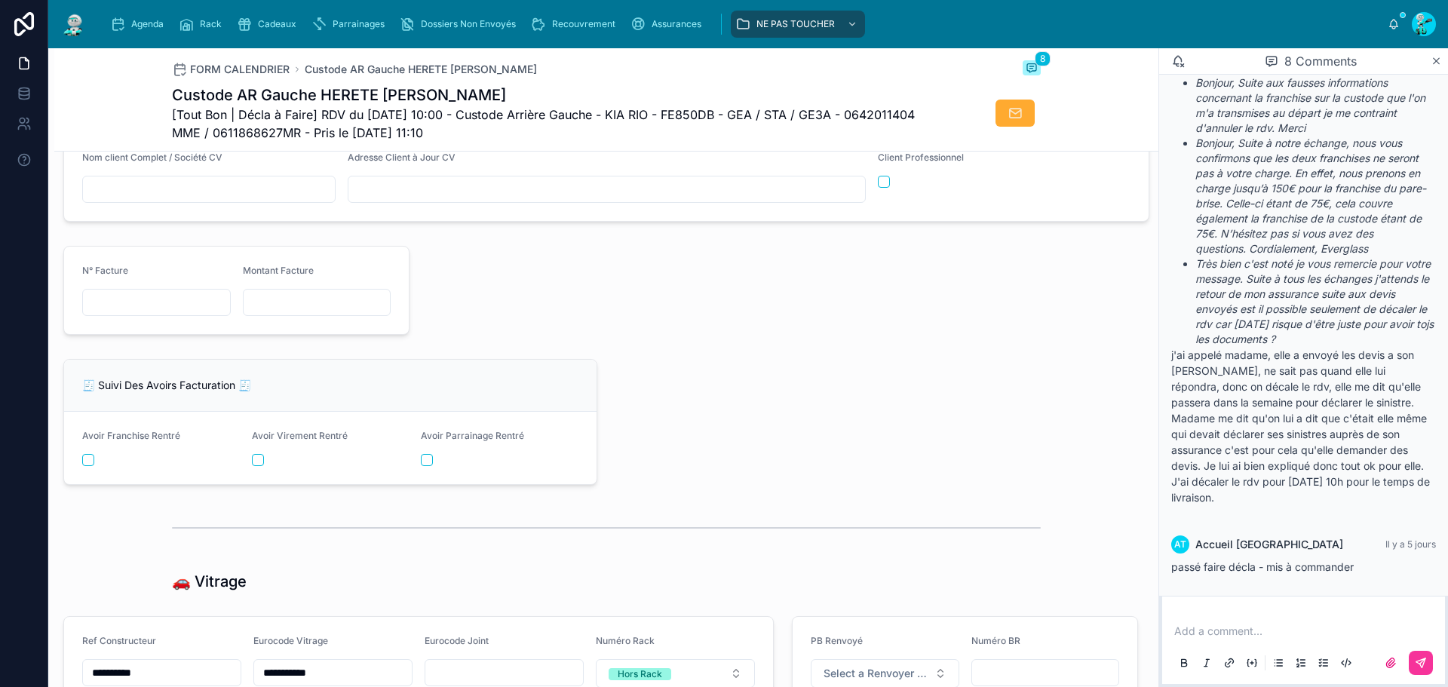
click at [137, 26] on span "Agenda" at bounding box center [147, 24] width 32 height 12
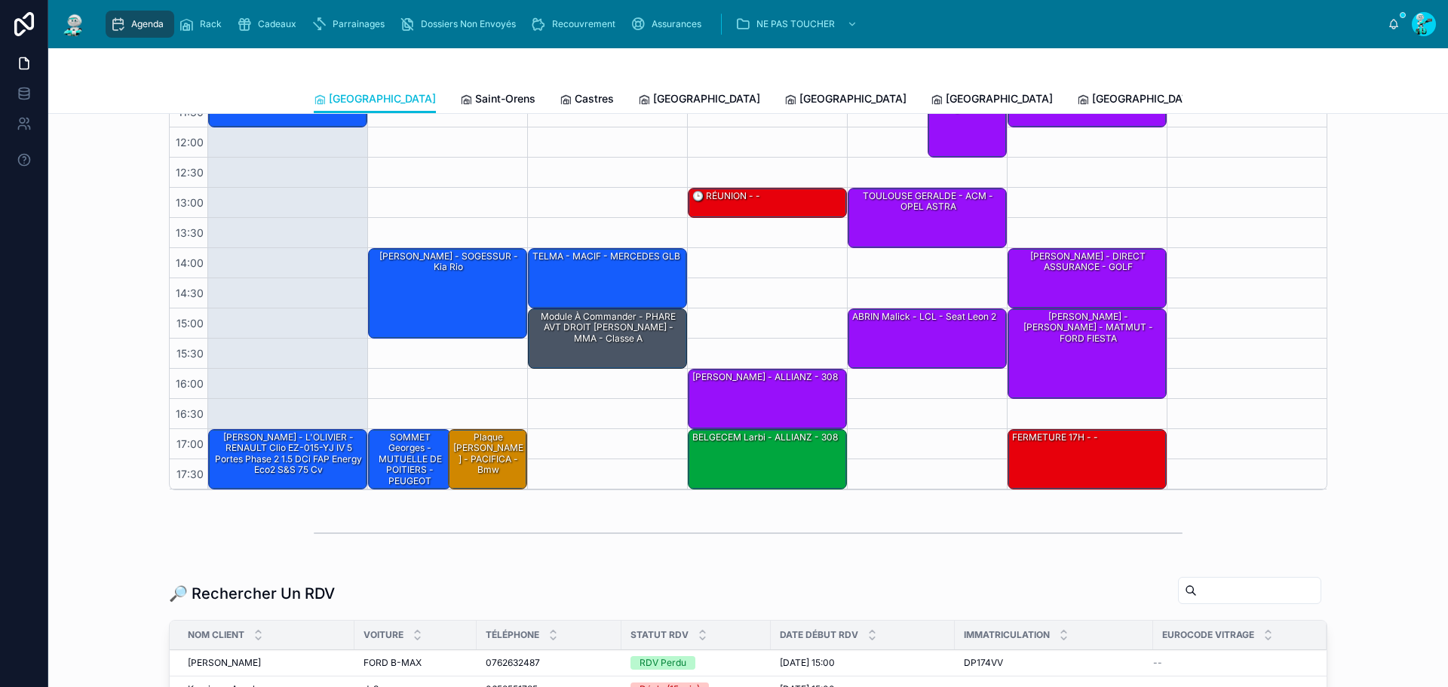
scroll to position [226, 0]
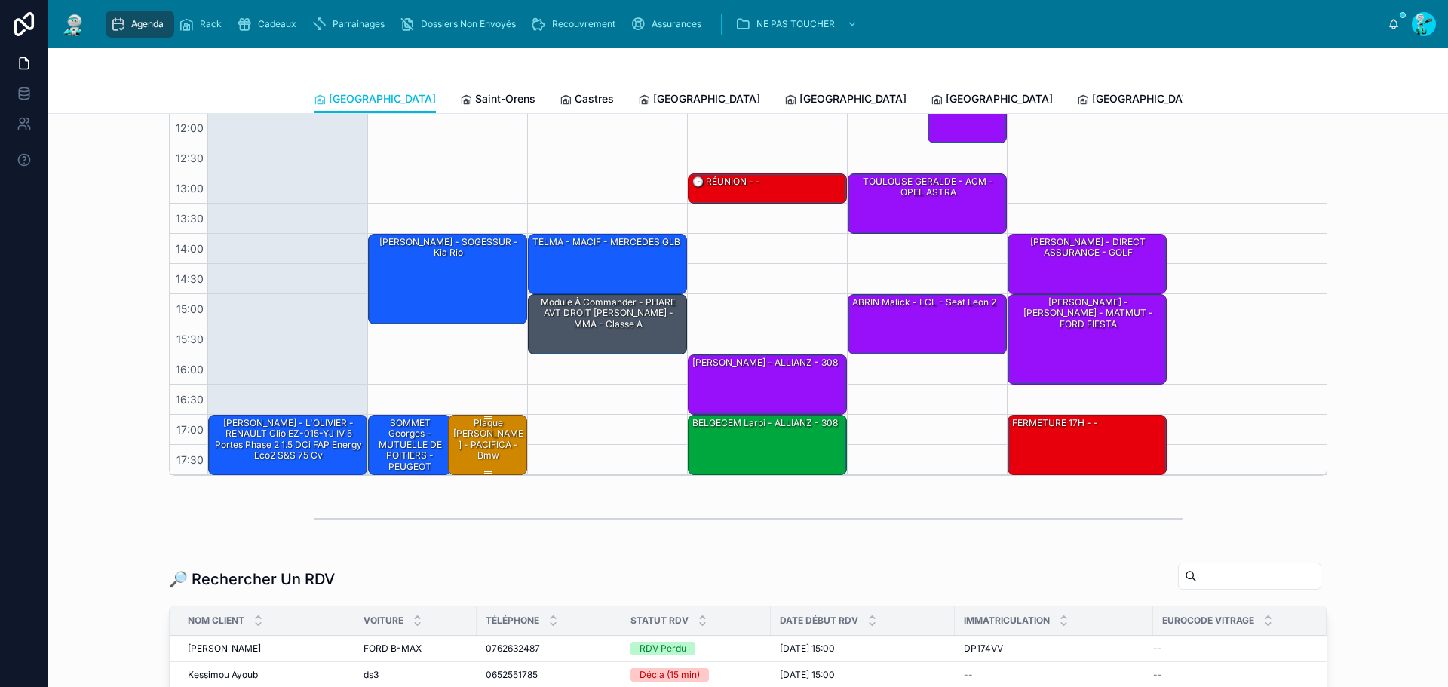
click at [498, 445] on div "Plaque [PERSON_NAME] - PACIFICA - Bmw" at bounding box center [488, 439] width 75 height 47
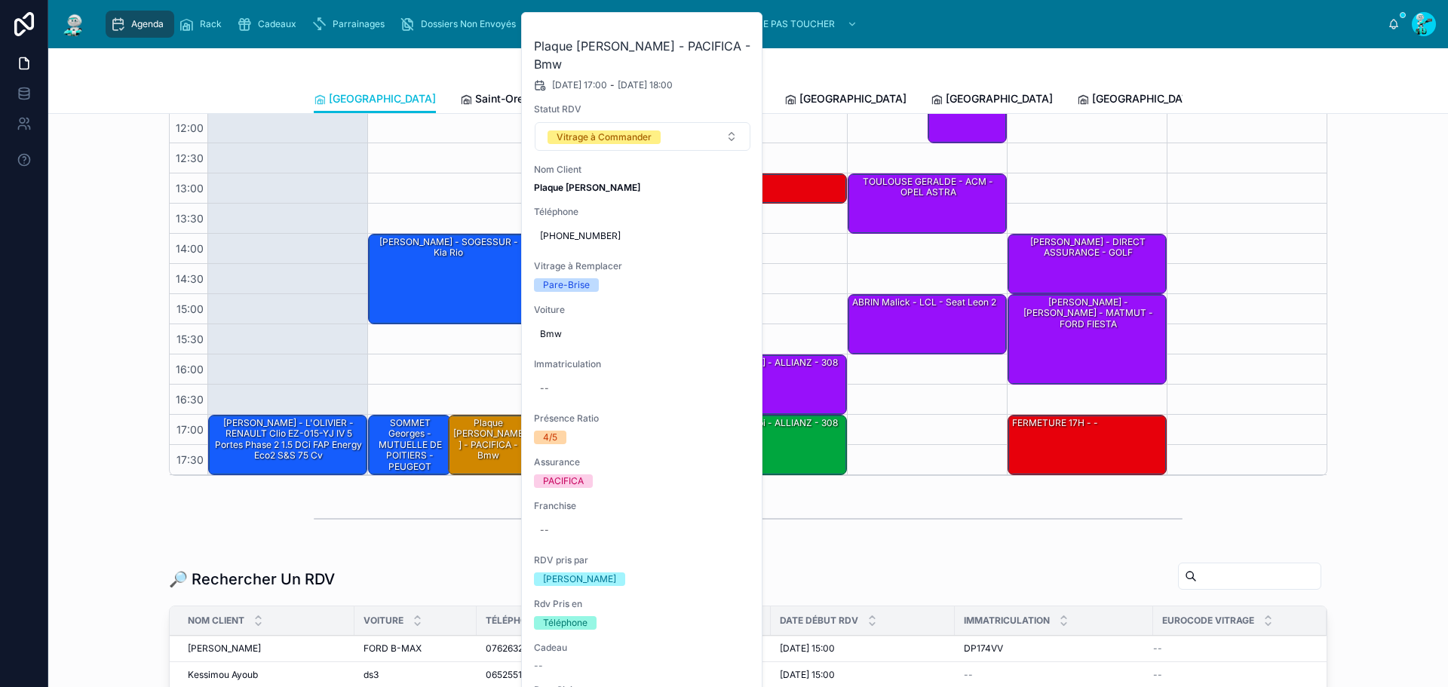
click at [0, 0] on icon at bounding box center [0, 0] width 0 height 0
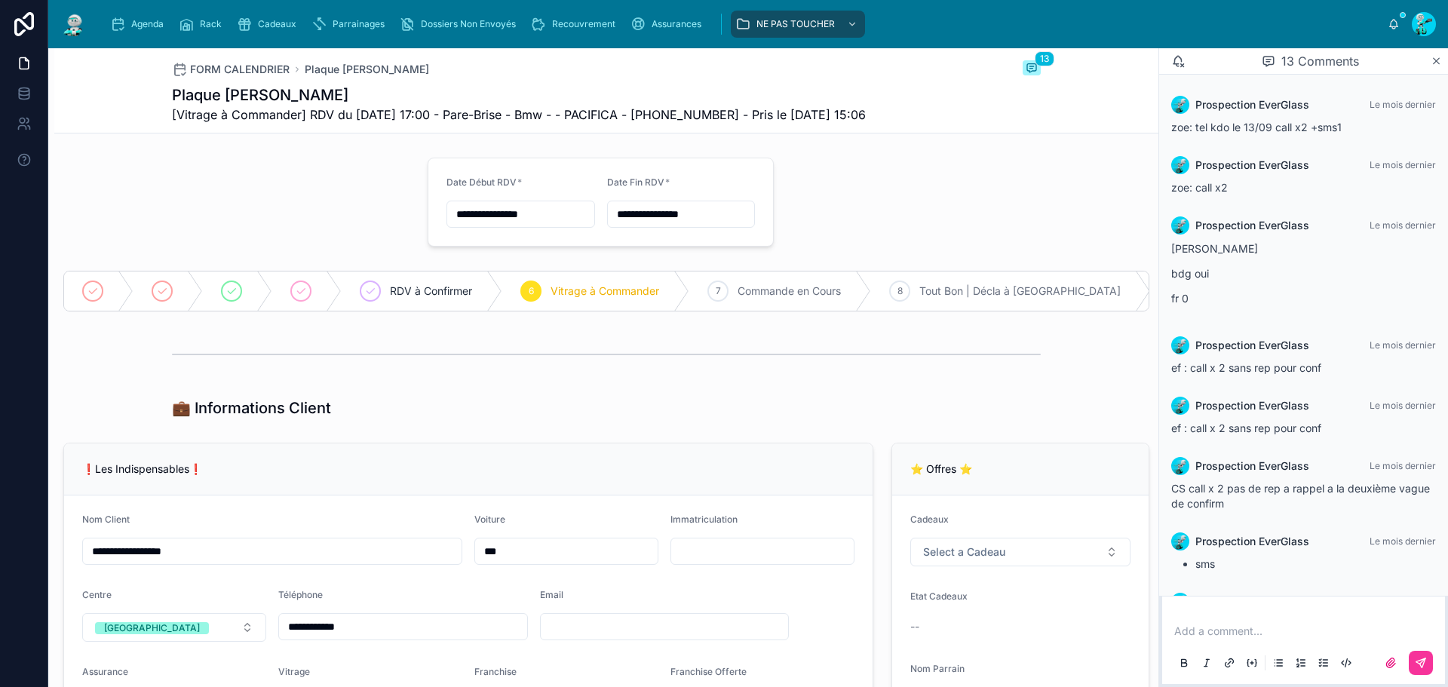
scroll to position [404, 0]
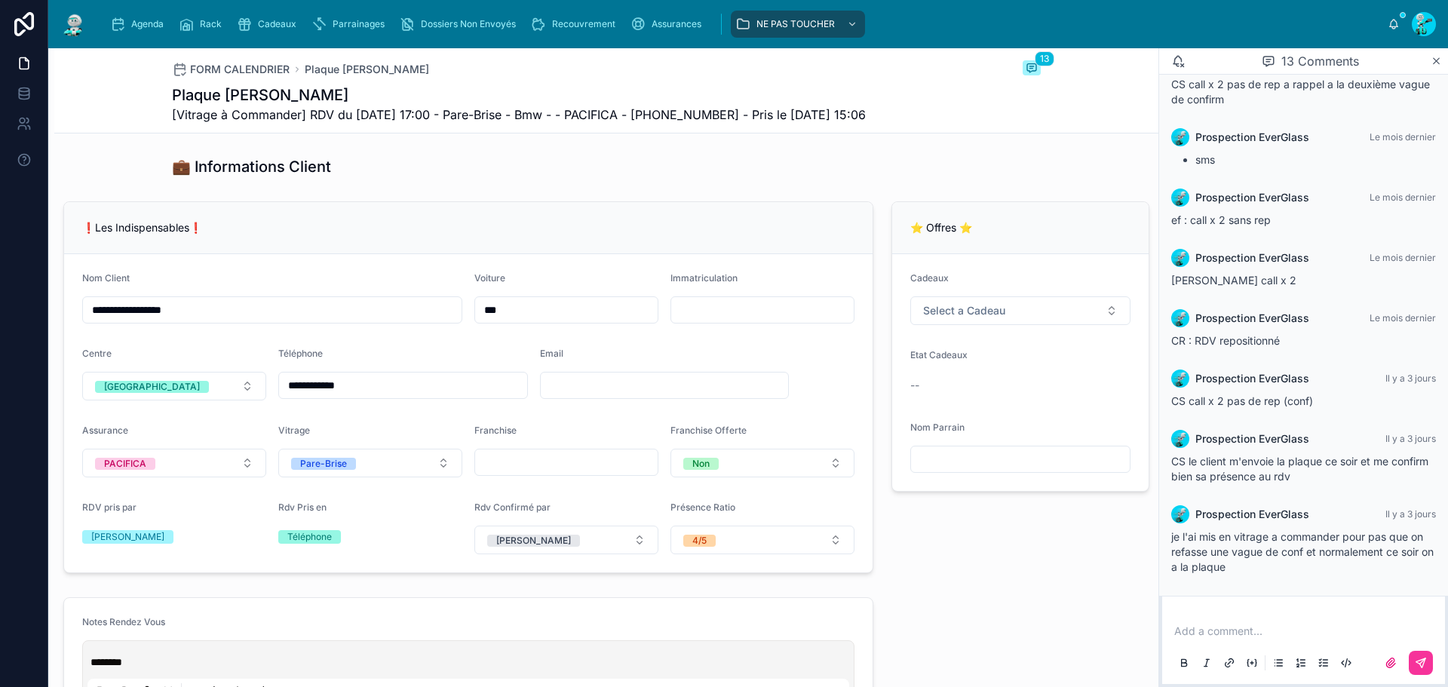
scroll to position [0, 0]
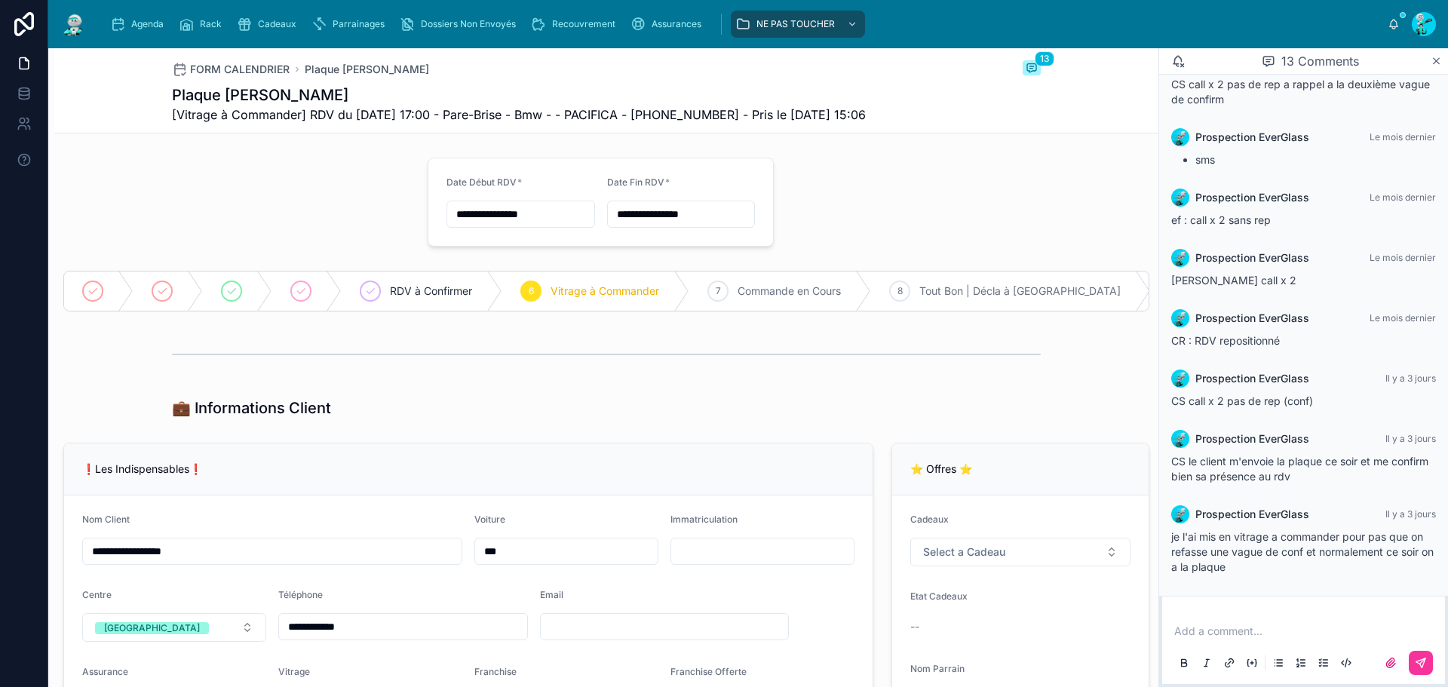
click at [129, 21] on div "Agenda" at bounding box center [140, 24] width 60 height 24
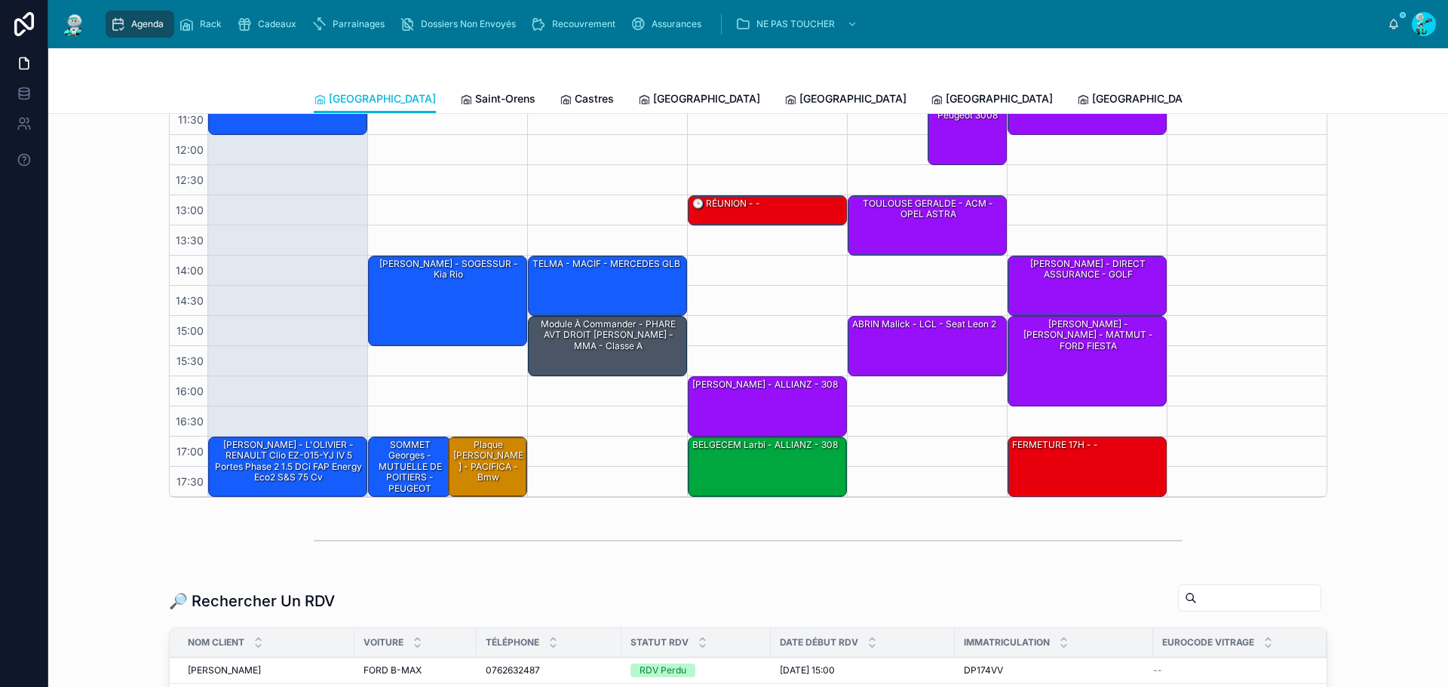
scroll to position [197, 0]
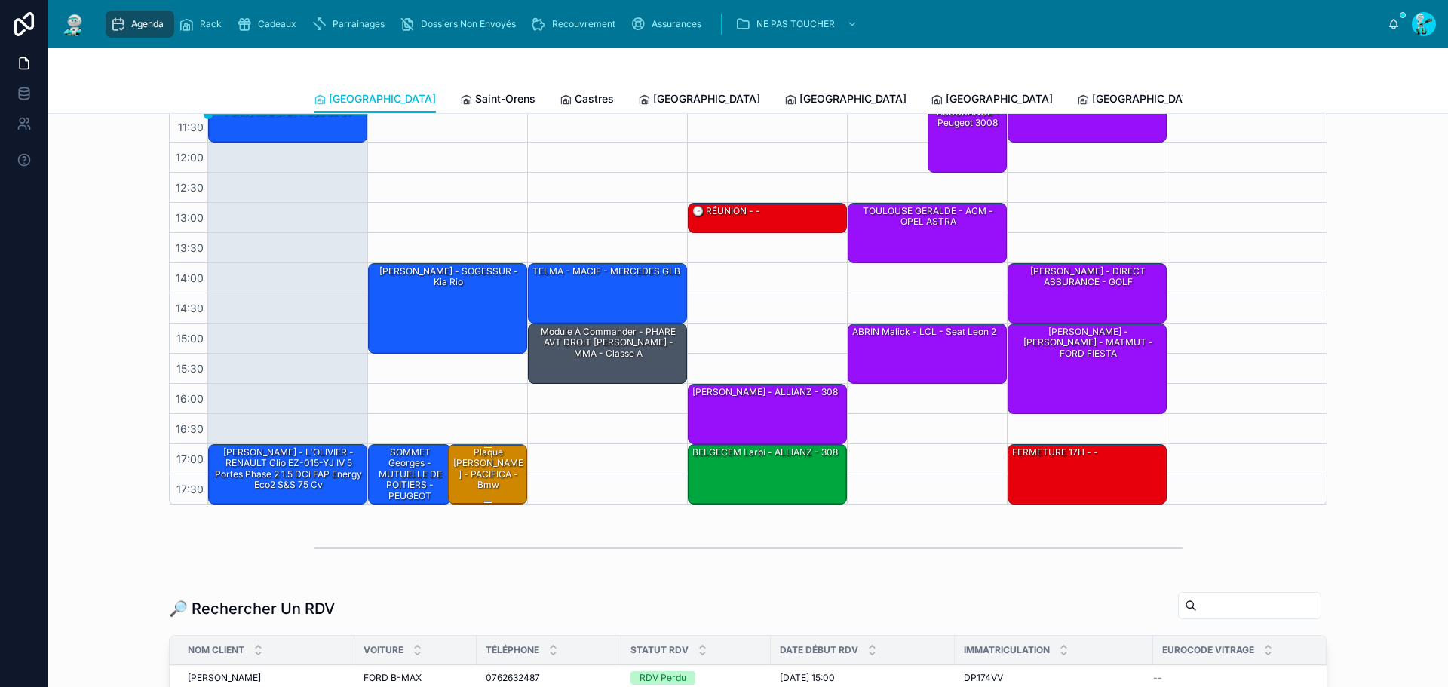
click at [468, 468] on div "Plaque [PERSON_NAME] - PACIFICA - Bmw" at bounding box center [488, 469] width 75 height 47
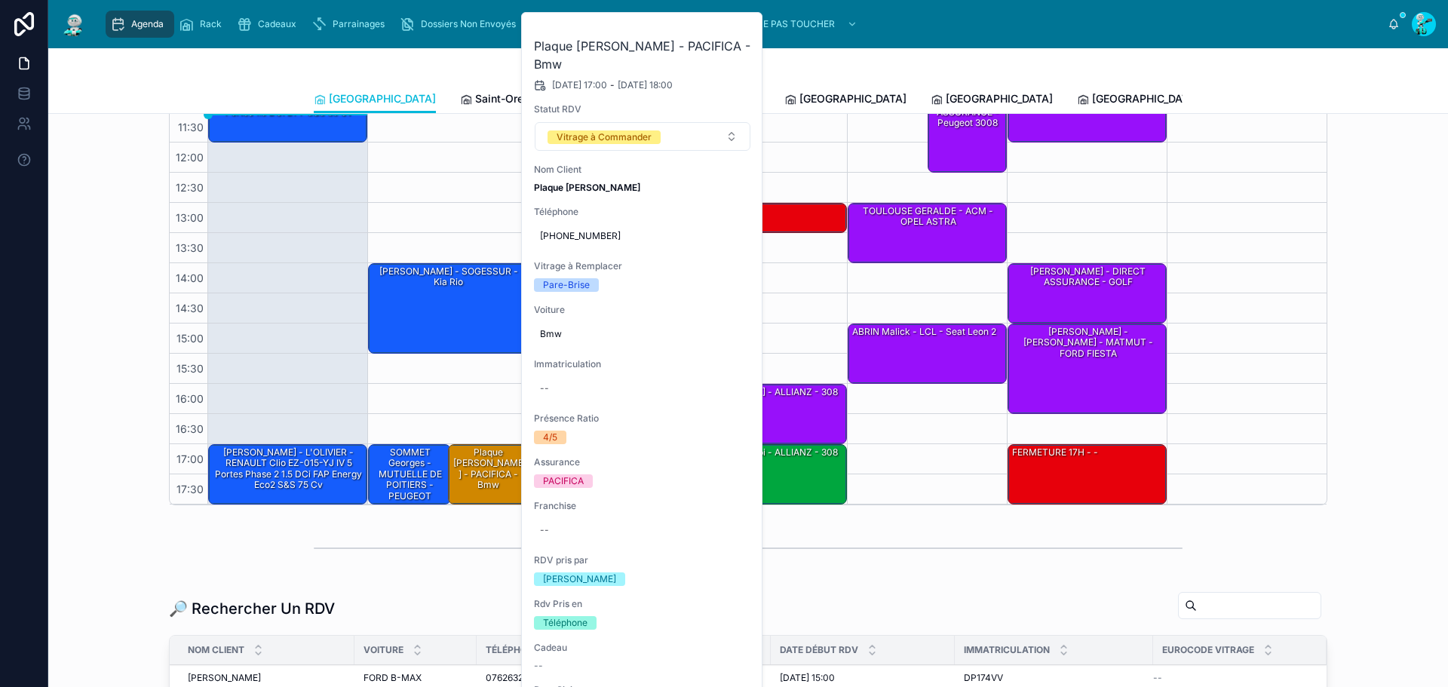
click at [0, 0] on button at bounding box center [0, 0] width 0 height 0
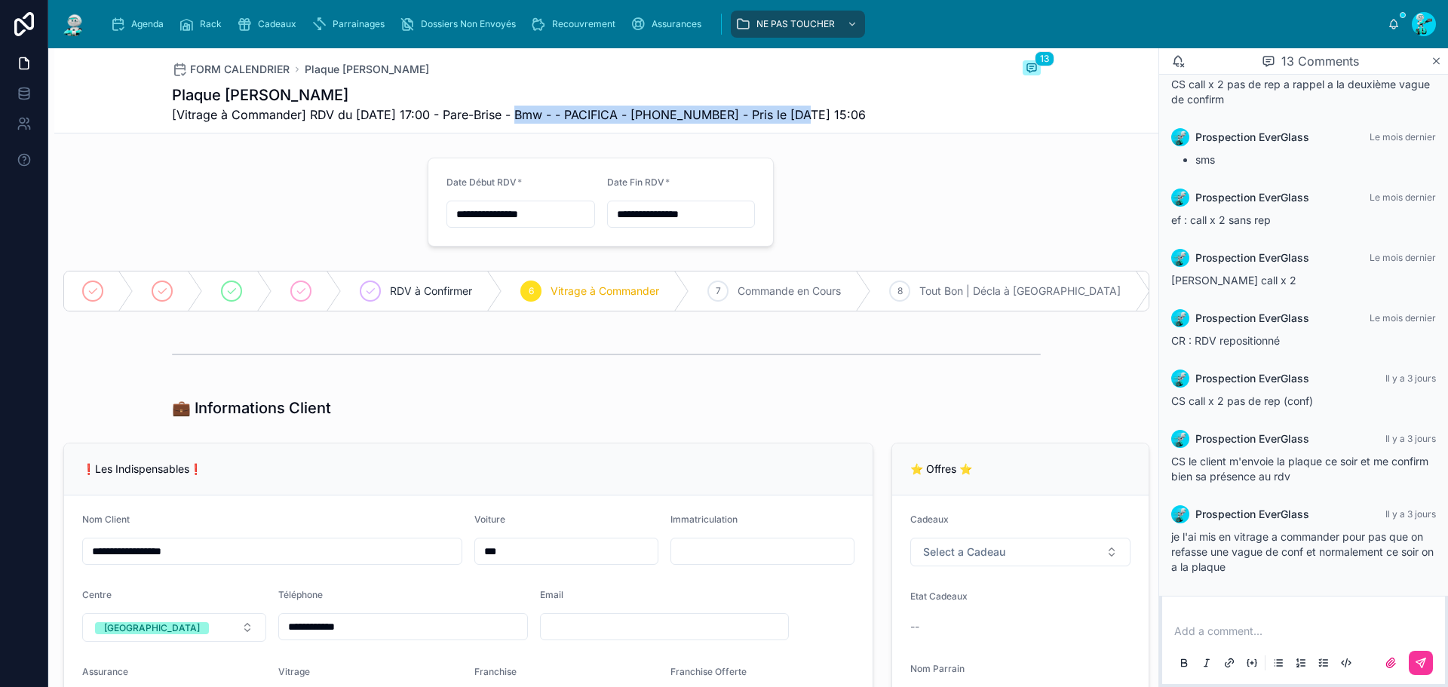
drag, startPoint x: 750, startPoint y: 112, endPoint x: 796, endPoint y: 113, distance: 46.0
click at [796, 113] on span "[Vitrage à Commander] RDV du 07/10/2025 17:00 - Pare-Brise - Bmw - - PACIFICA -…" at bounding box center [519, 115] width 694 height 18
click at [670, 115] on span "[Vitrage à Commander] RDV du 07/10/2025 17:00 - Pare-Brise - Bmw - - PACIFICA -…" at bounding box center [519, 115] width 694 height 18
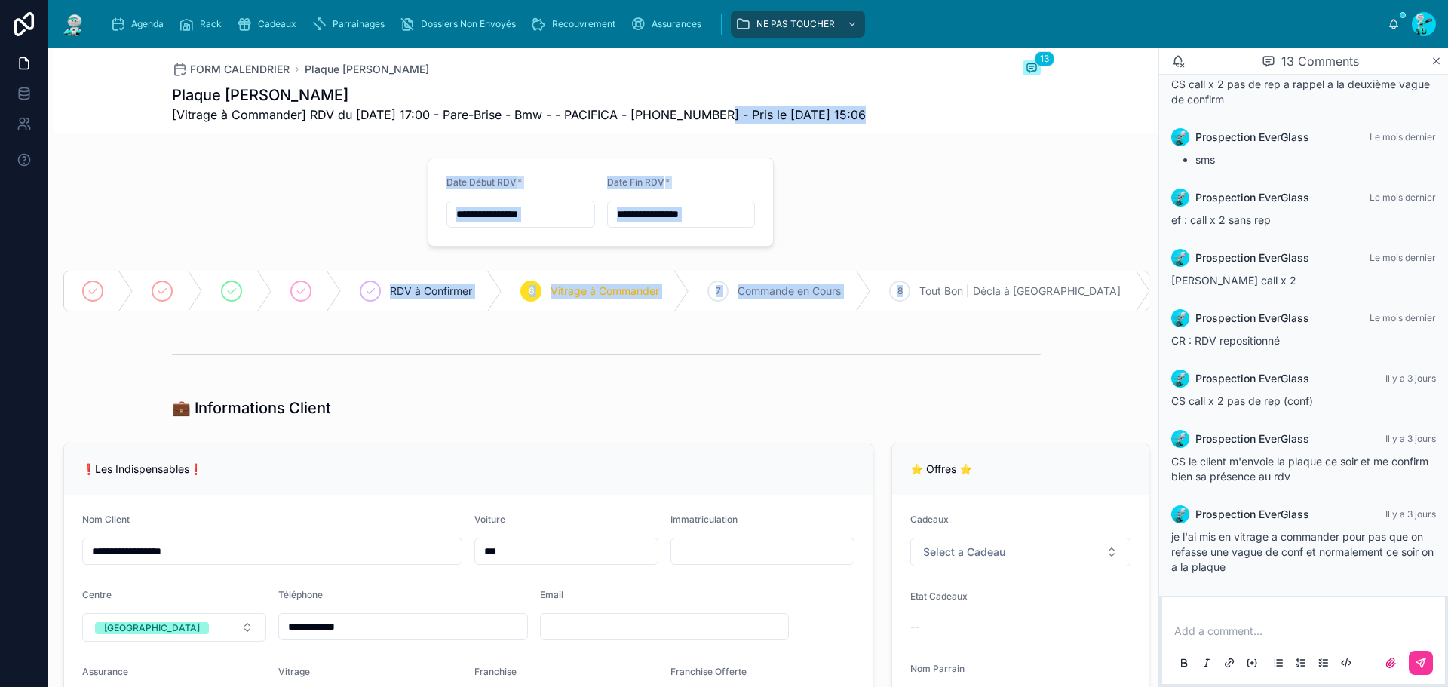
drag, startPoint x: 718, startPoint y: 118, endPoint x: 917, endPoint y: 147, distance: 201.2
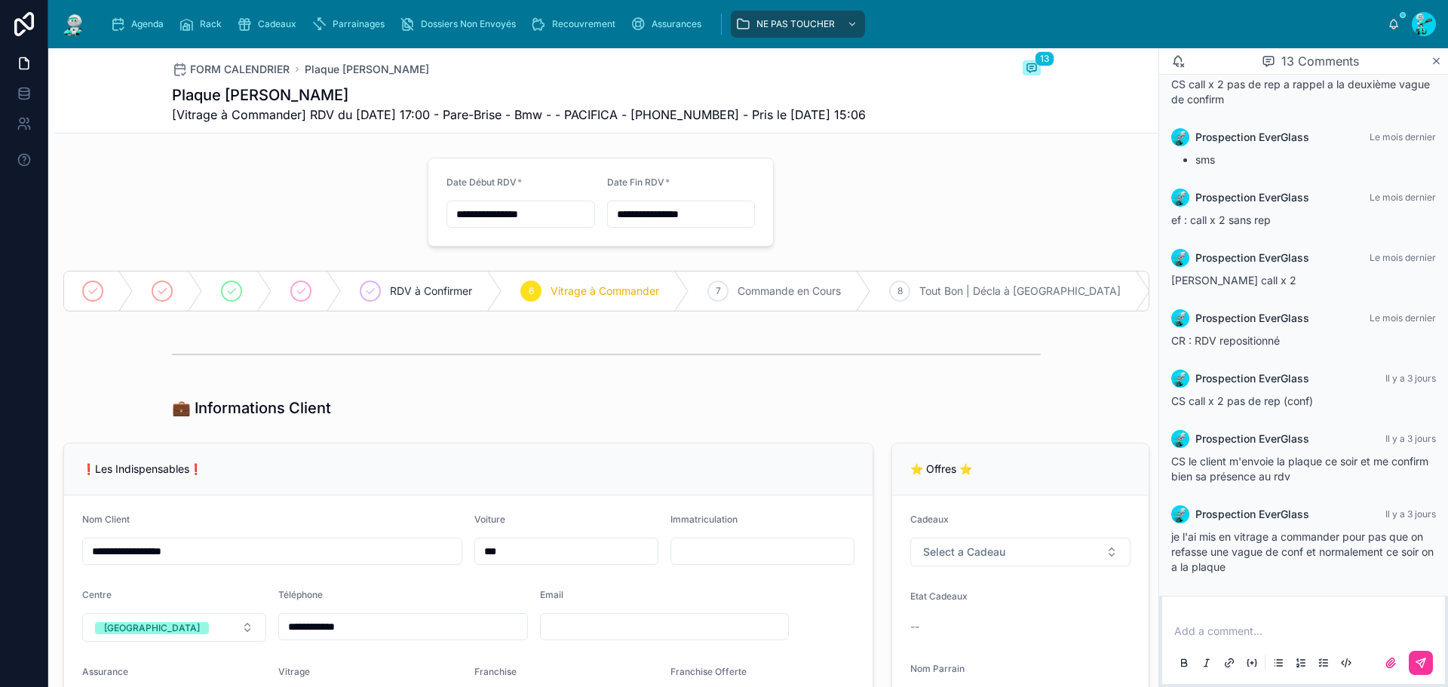
click at [684, 356] on div at bounding box center [606, 355] width 869 height 38
drag, startPoint x: 781, startPoint y: 290, endPoint x: 1061, endPoint y: 294, distance: 279.9
click at [1061, 294] on div "RDV à Confirmer 6 Vitrage à Commander 7 Commande en Cours 8 Tout Bon | Décla à …" at bounding box center [606, 291] width 1086 height 41
click at [138, 33] on div "Agenda" at bounding box center [140, 24] width 60 height 24
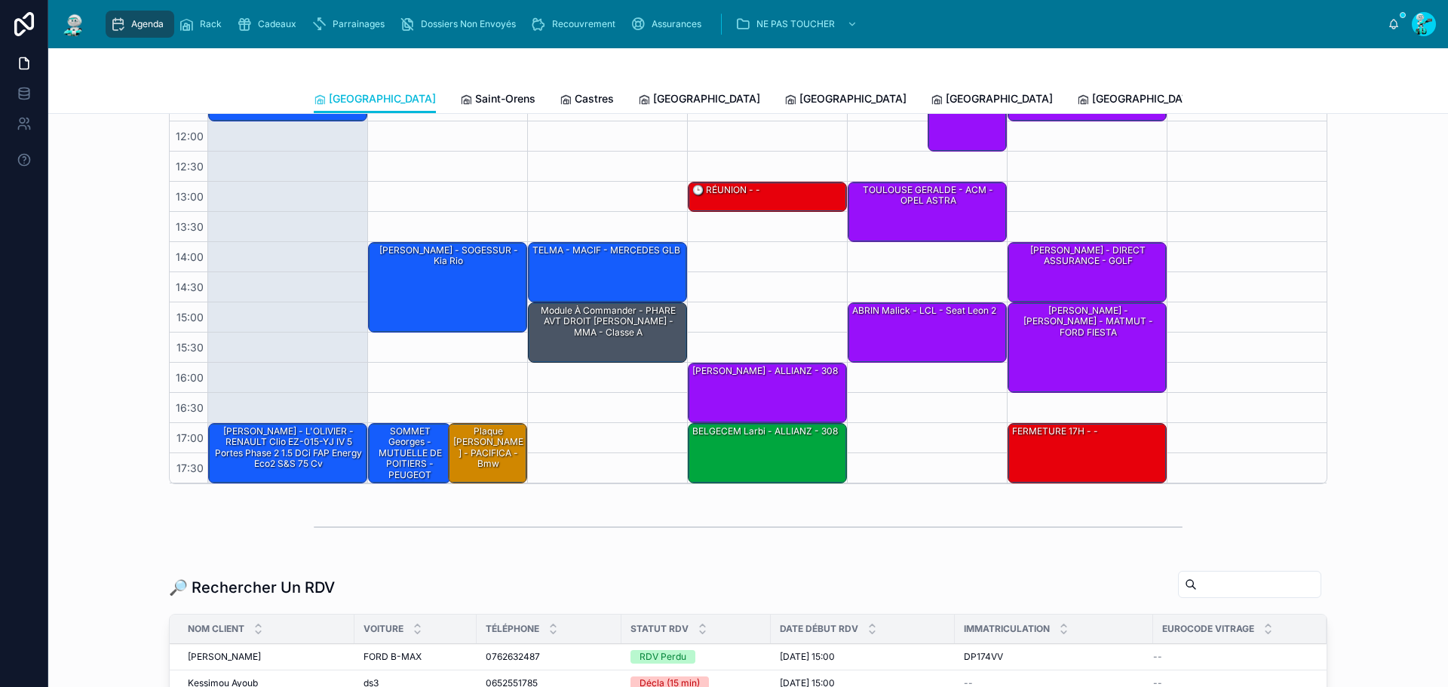
scroll to position [302, 0]
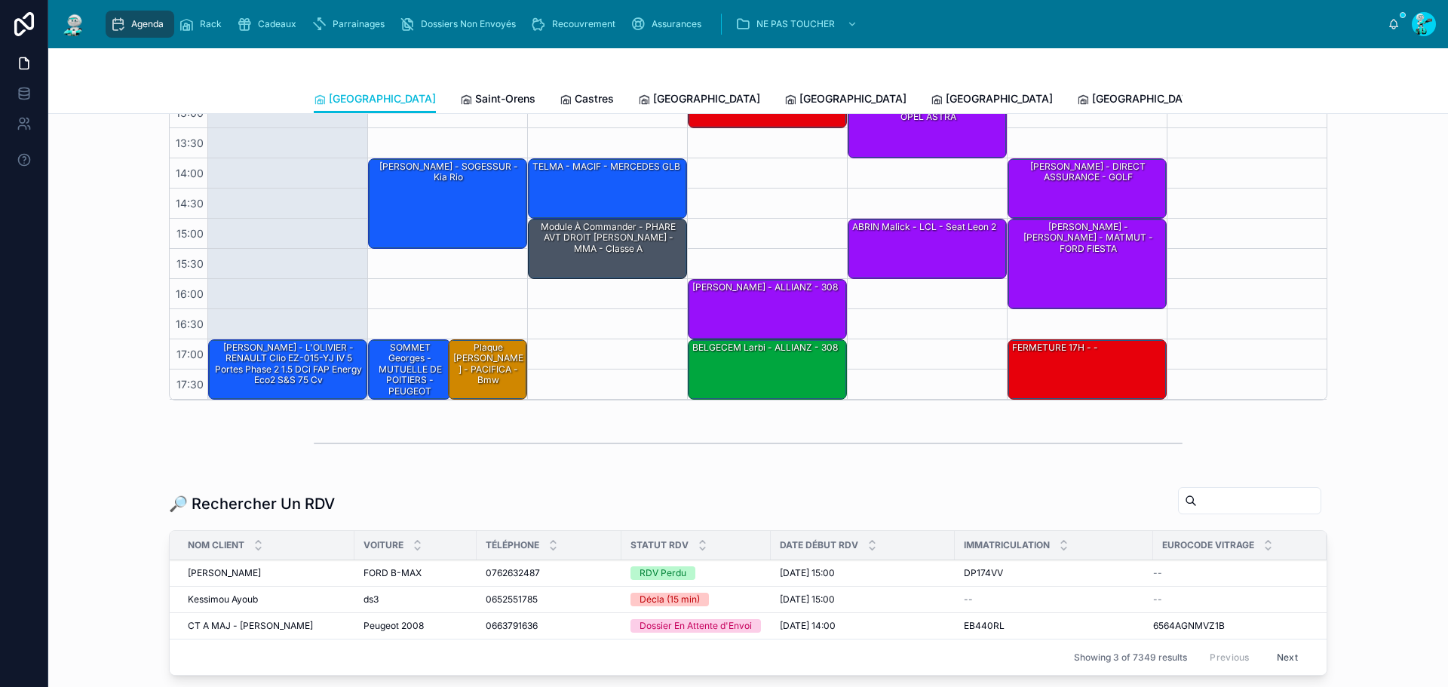
click at [475, 93] on span "Saint-Orens" at bounding box center [505, 98] width 60 height 15
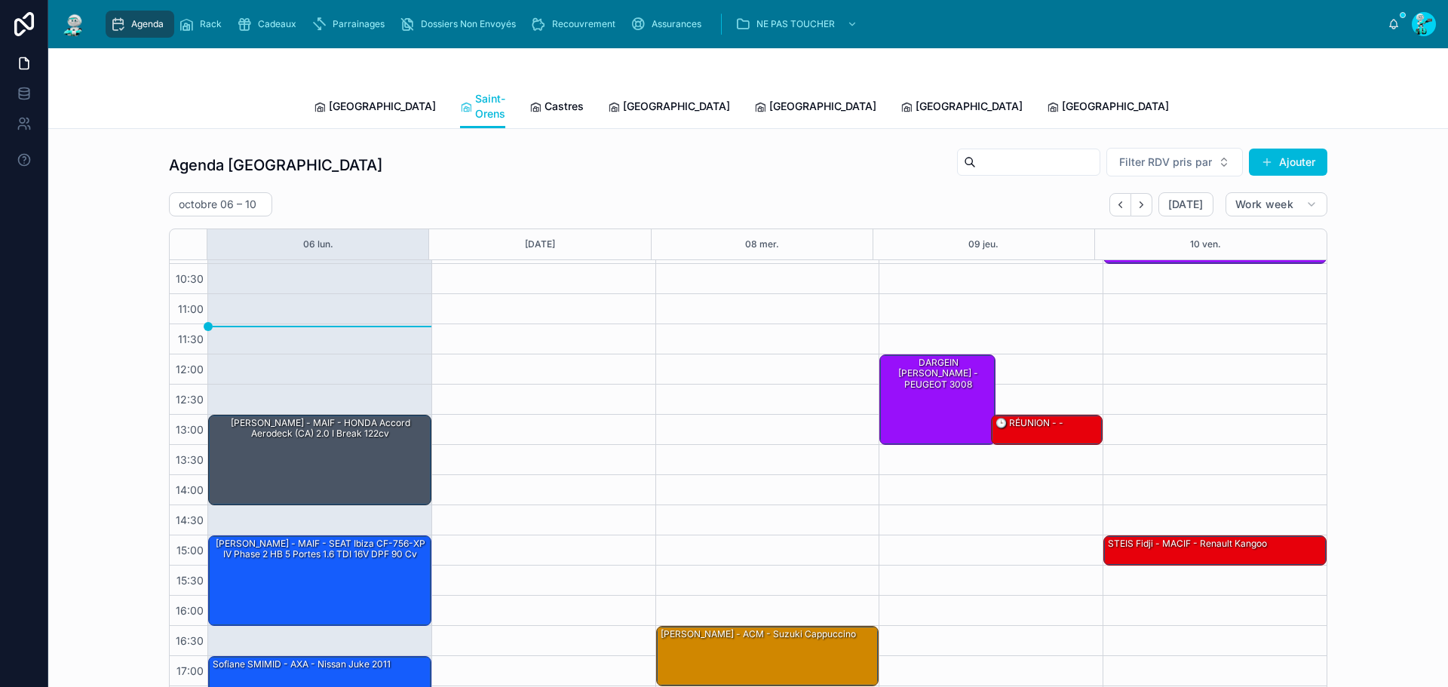
click at [545, 99] on span "Castres" at bounding box center [564, 106] width 39 height 15
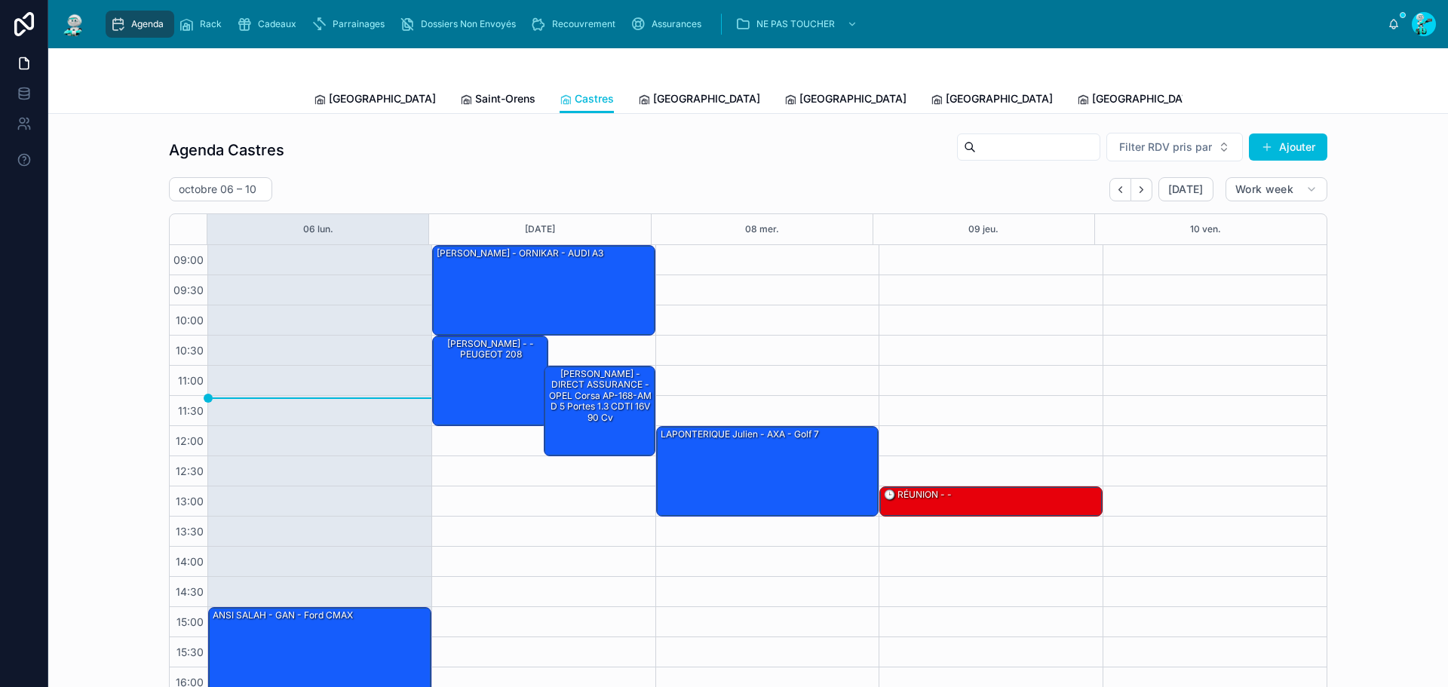
scroll to position [87, 0]
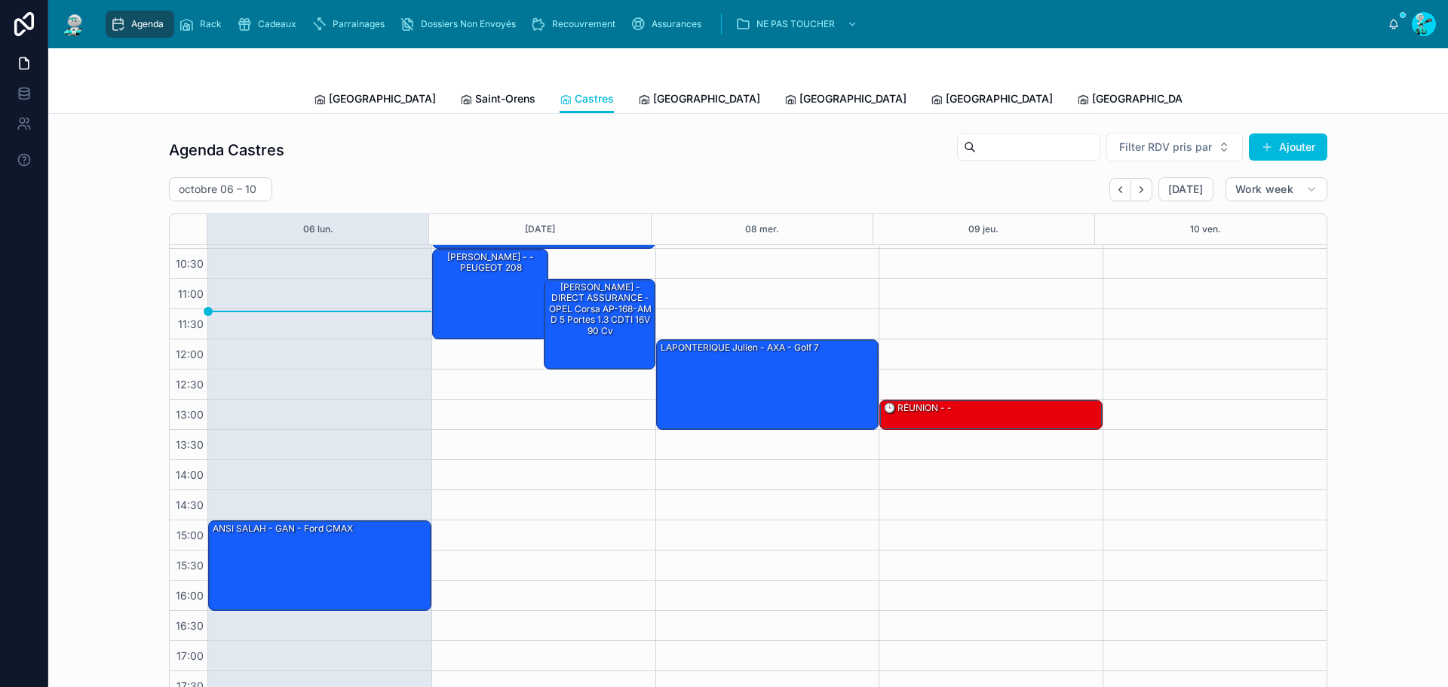
click at [653, 94] on span "[GEOGRAPHIC_DATA]" at bounding box center [706, 98] width 107 height 15
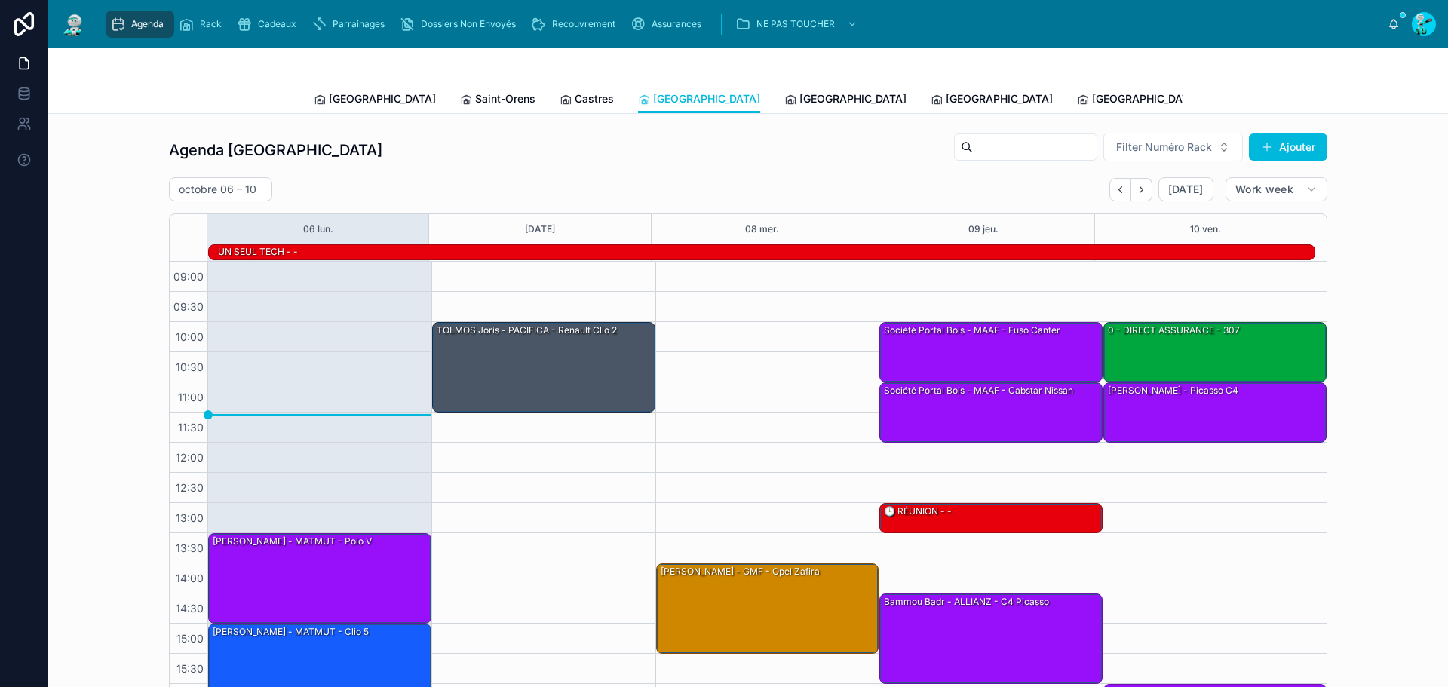
click at [800, 93] on span "[GEOGRAPHIC_DATA]" at bounding box center [853, 98] width 107 height 15
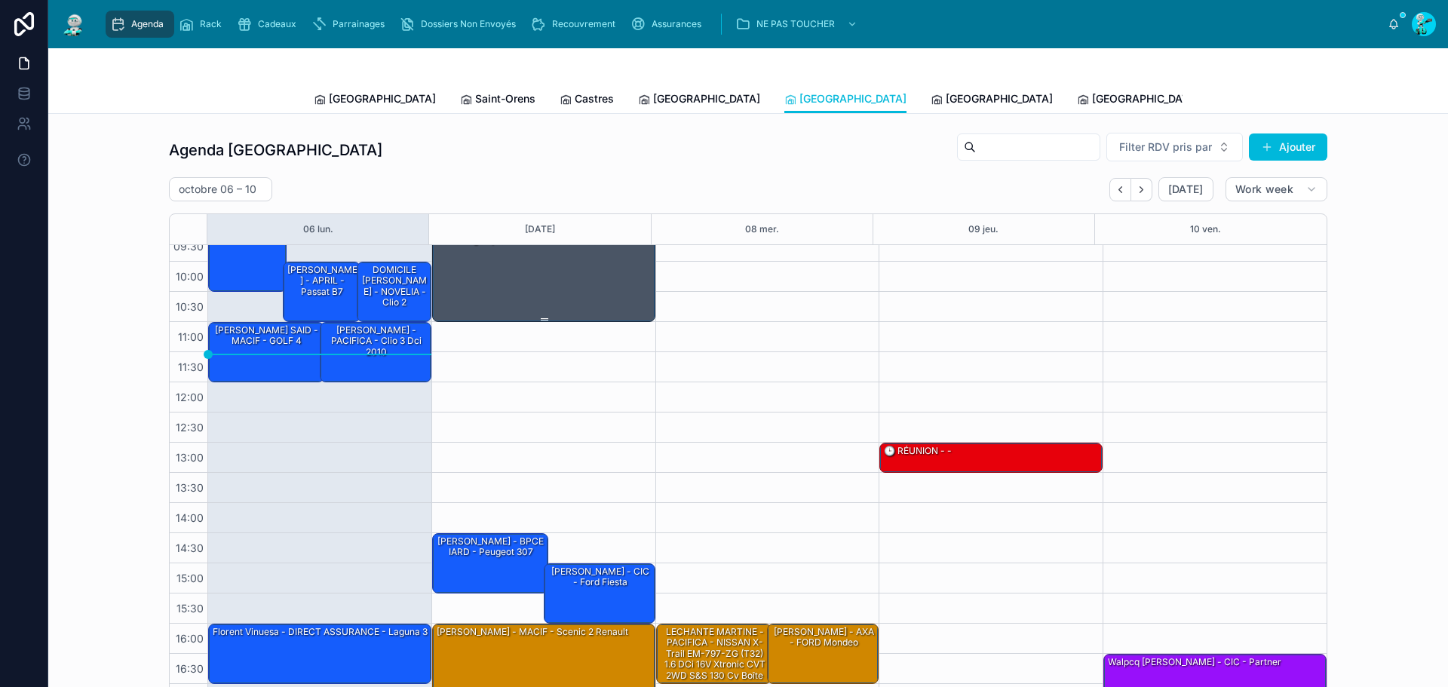
scroll to position [87, 0]
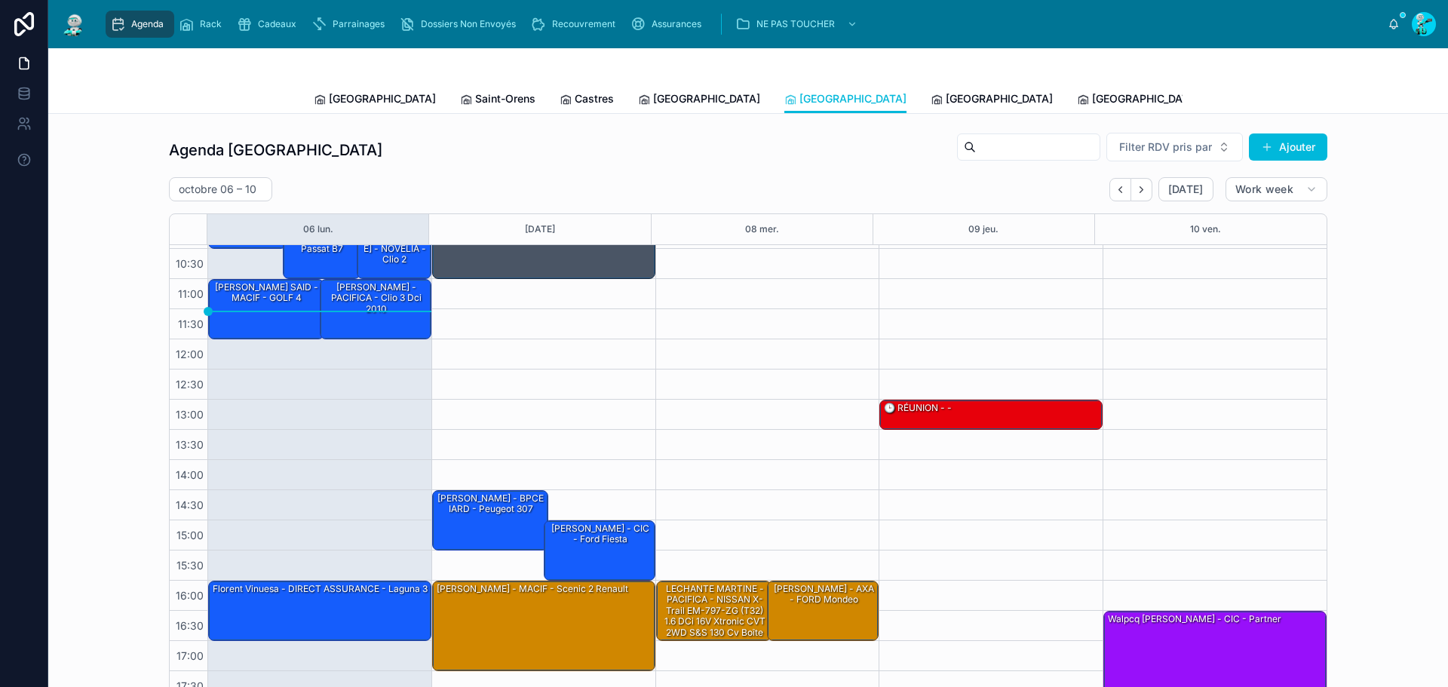
click at [946, 100] on span "[GEOGRAPHIC_DATA]" at bounding box center [999, 98] width 107 height 15
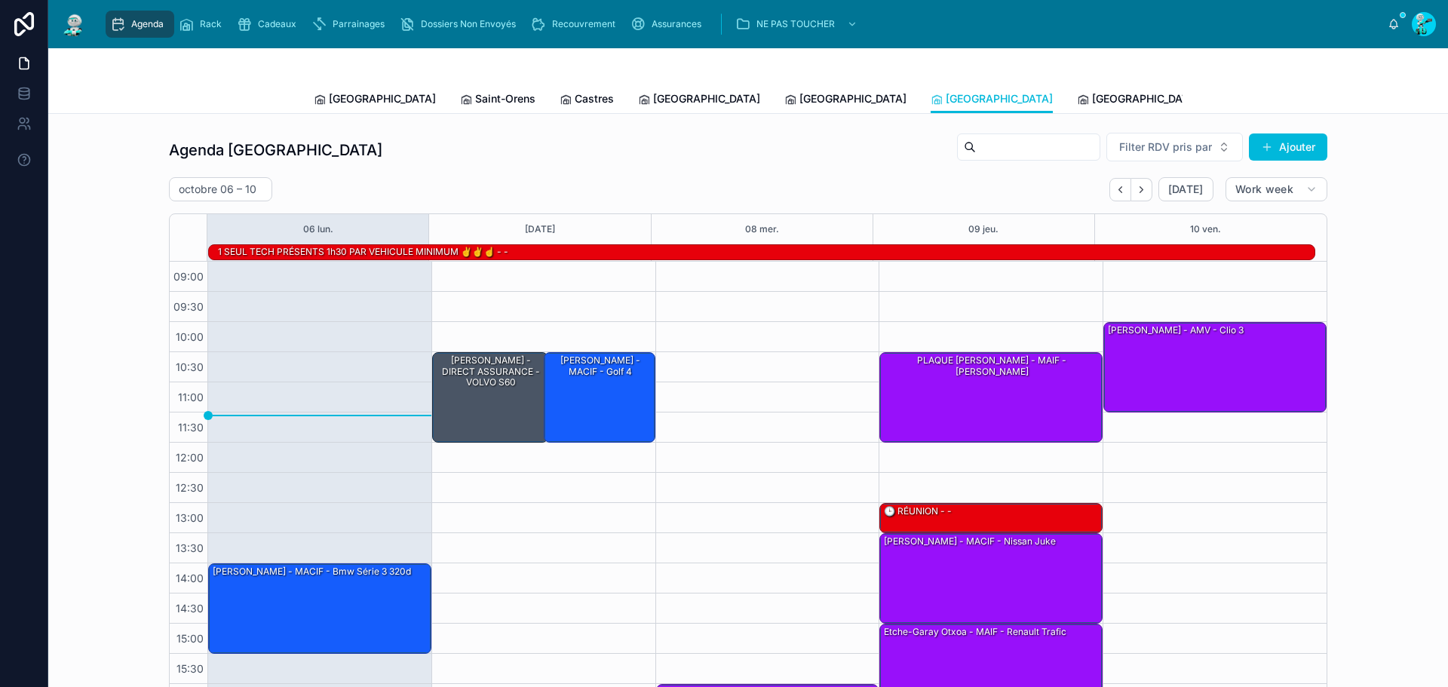
scroll to position [103, 0]
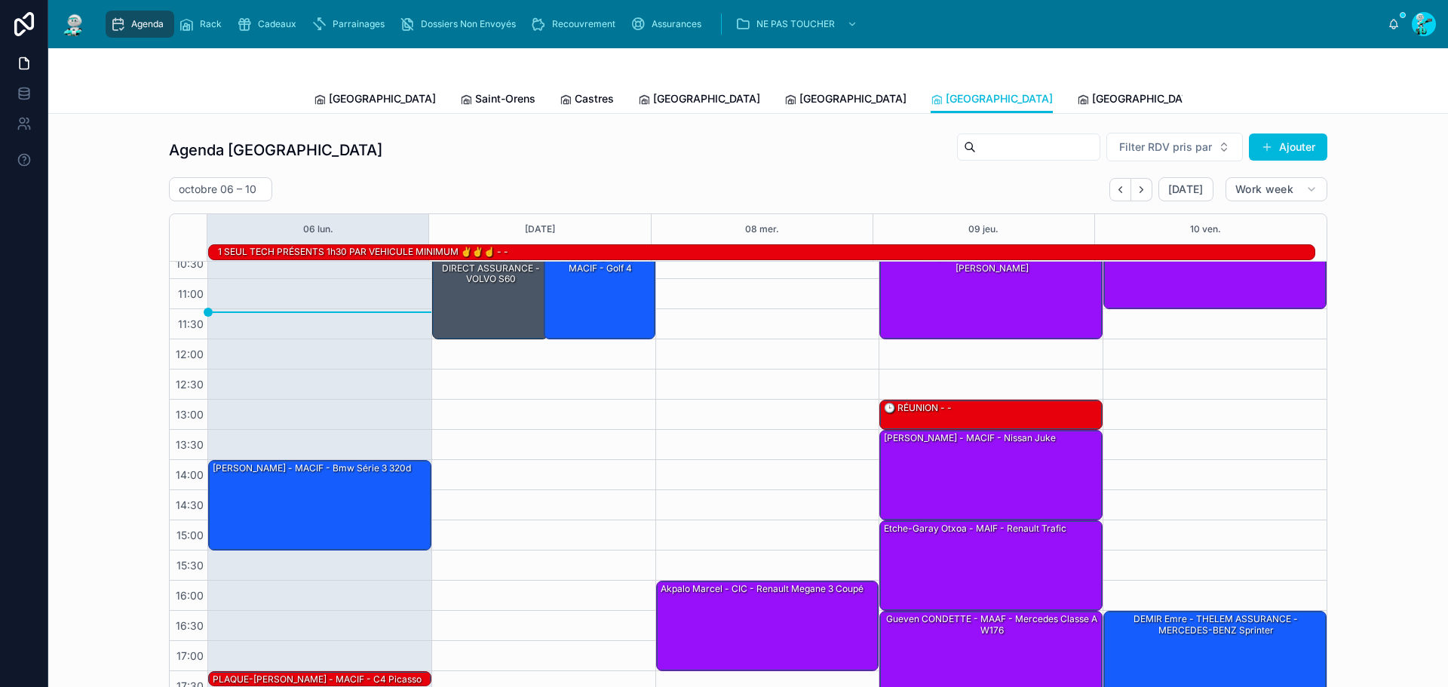
click at [1092, 95] on span "[GEOGRAPHIC_DATA]" at bounding box center [1145, 98] width 107 height 15
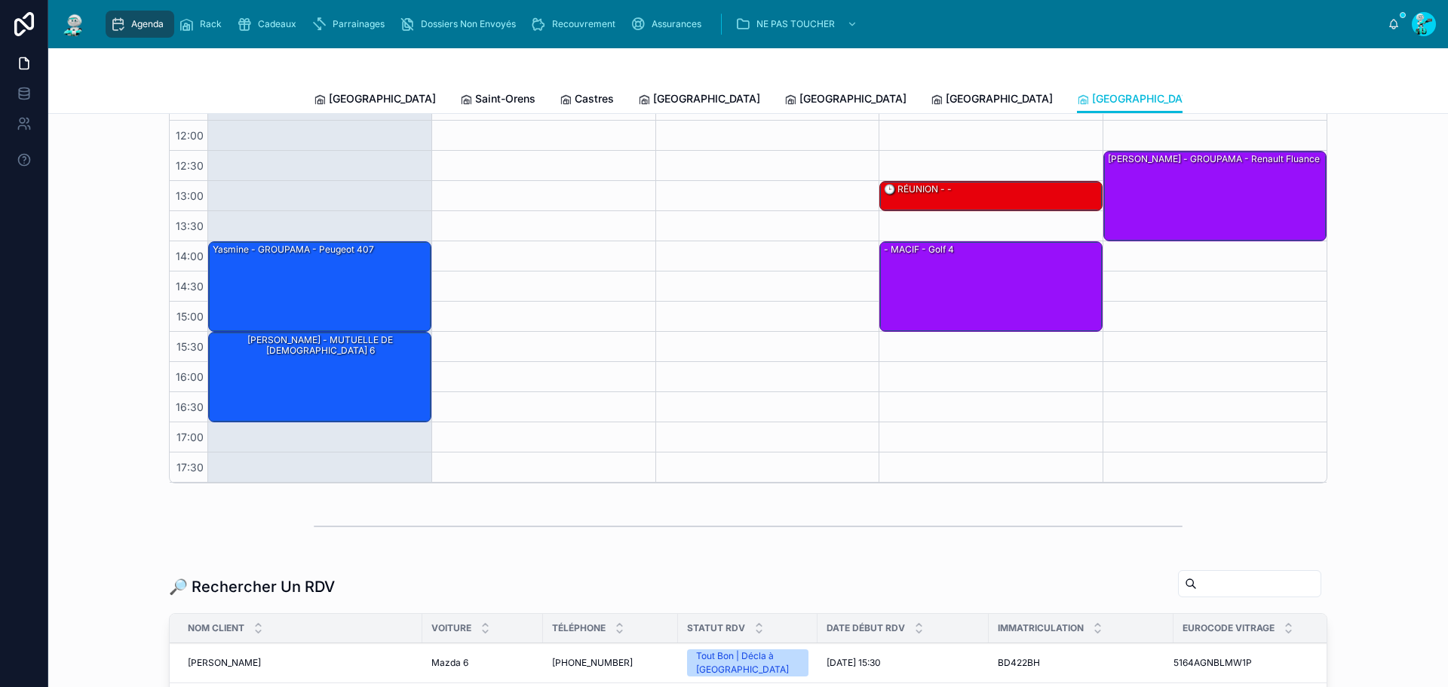
scroll to position [226, 0]
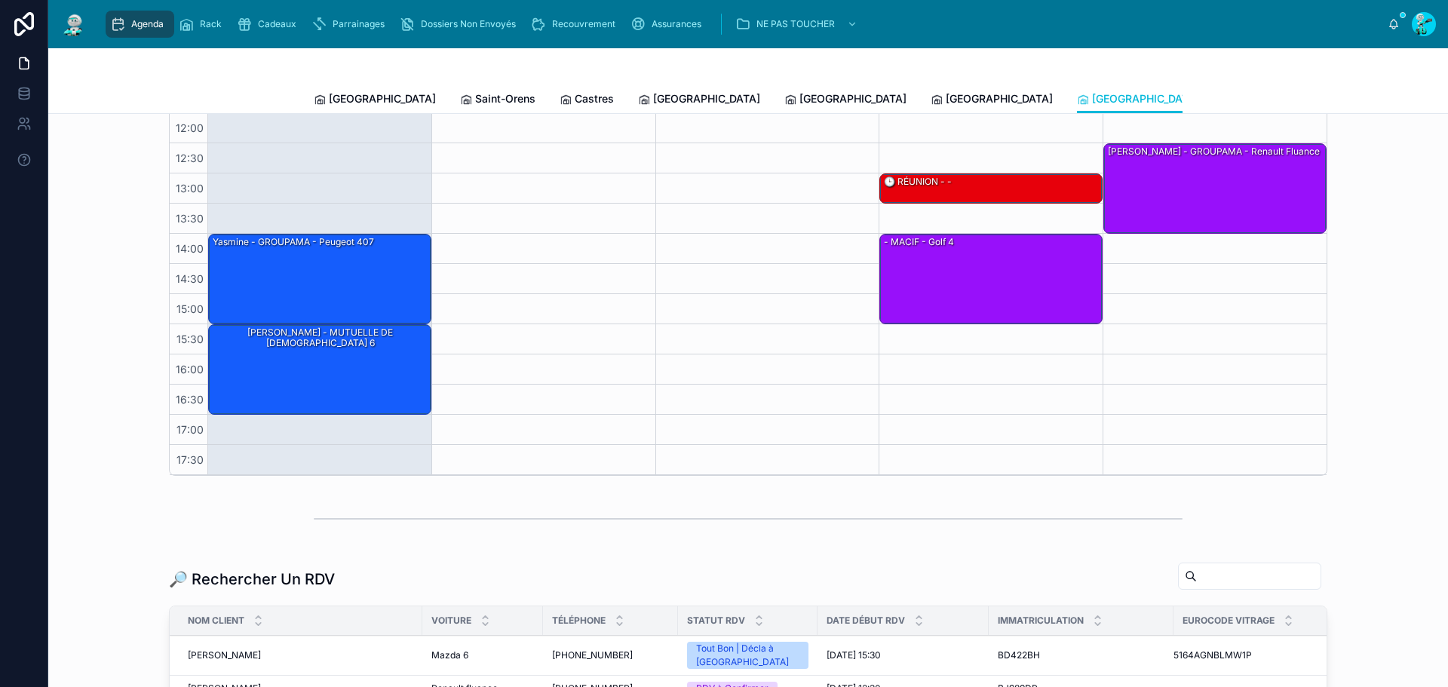
click at [475, 94] on span "Saint-Orens" at bounding box center [505, 98] width 60 height 15
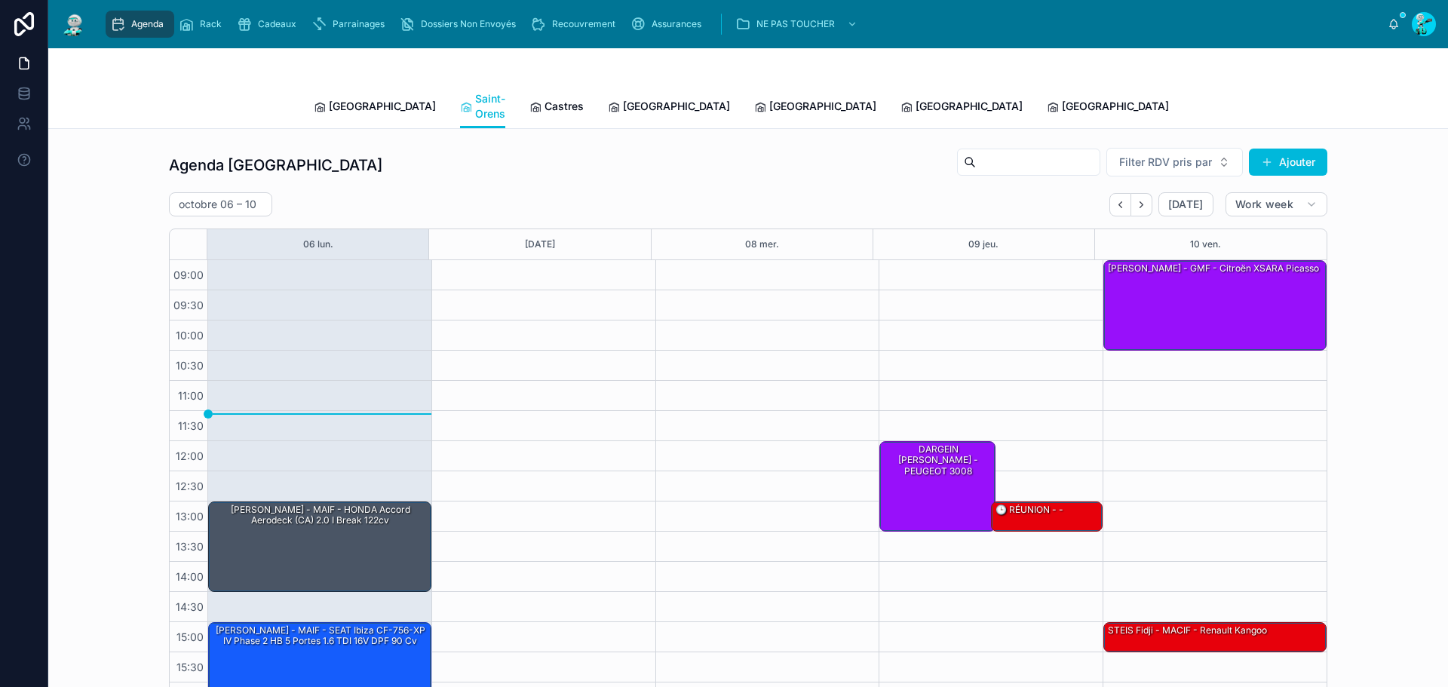
click at [473, 152] on div "Agenda Saint-Orens Filter RDV pris par Ajouter" at bounding box center [748, 165] width 1159 height 36
click at [441, 150] on div "Agenda Saint-Orens Filter RDV pris par Ajouter" at bounding box center [748, 165] width 1159 height 36
click at [450, 147] on div "Agenda Saint-Orens Filter RDV pris par Ajouter" at bounding box center [748, 165] width 1159 height 36
click at [545, 100] on span "Castres" at bounding box center [564, 106] width 39 height 15
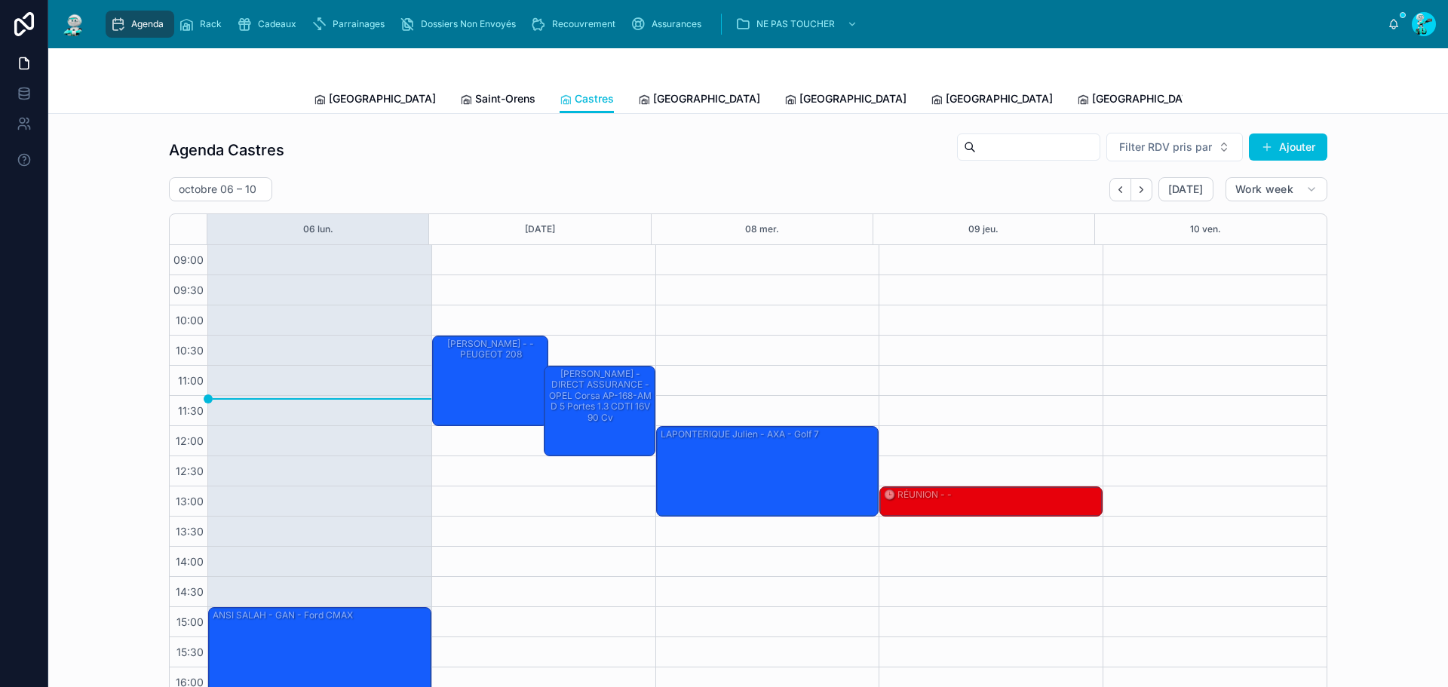
click at [546, 283] on div "[PERSON_NAME] - ORNIKAR - AUDI A3" at bounding box center [544, 289] width 219 height 87
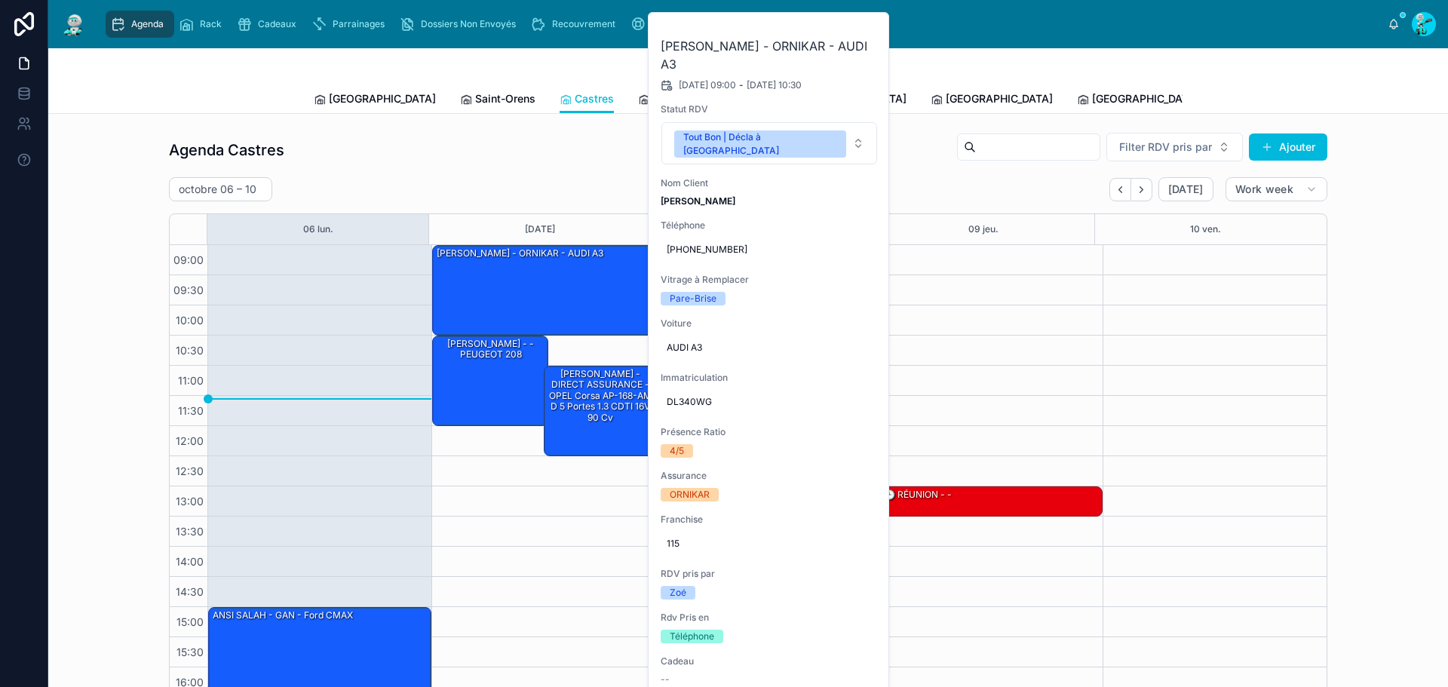
click at [0, 0] on icon at bounding box center [0, 0] width 0 height 0
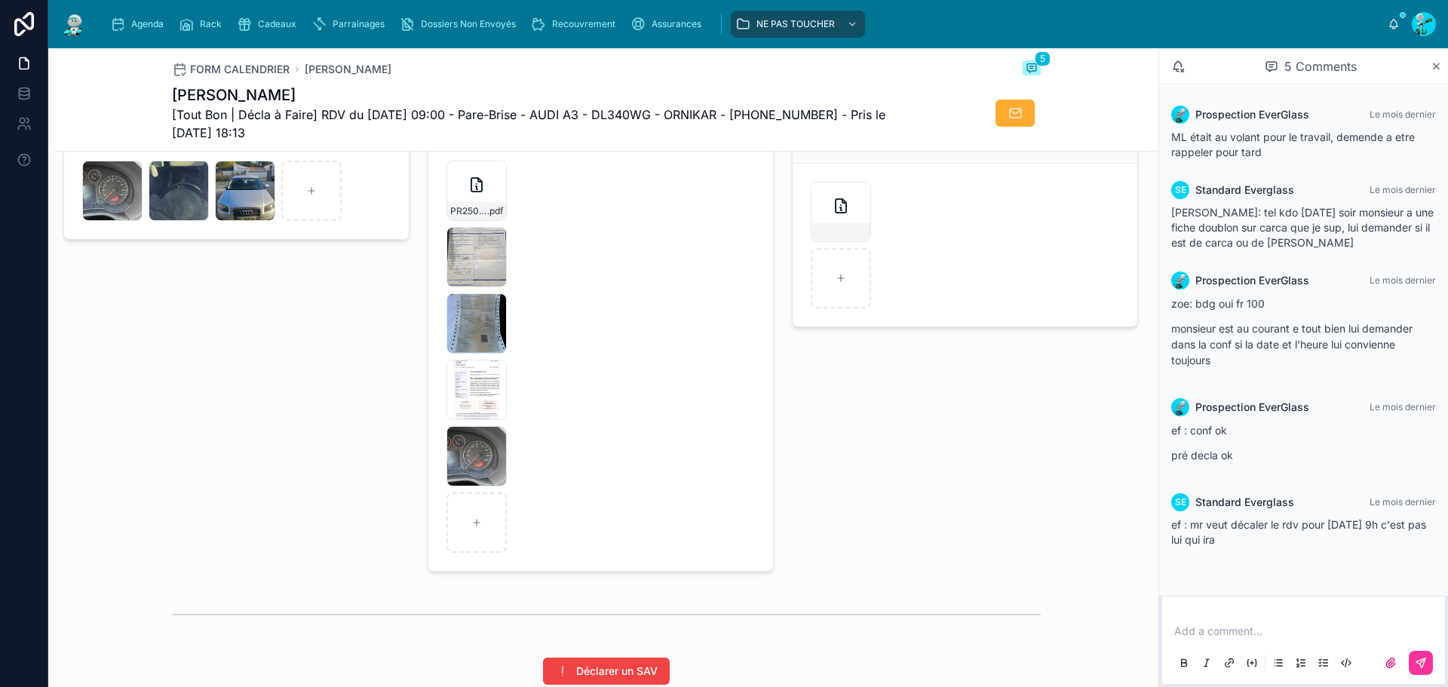
scroll to position [2489, 0]
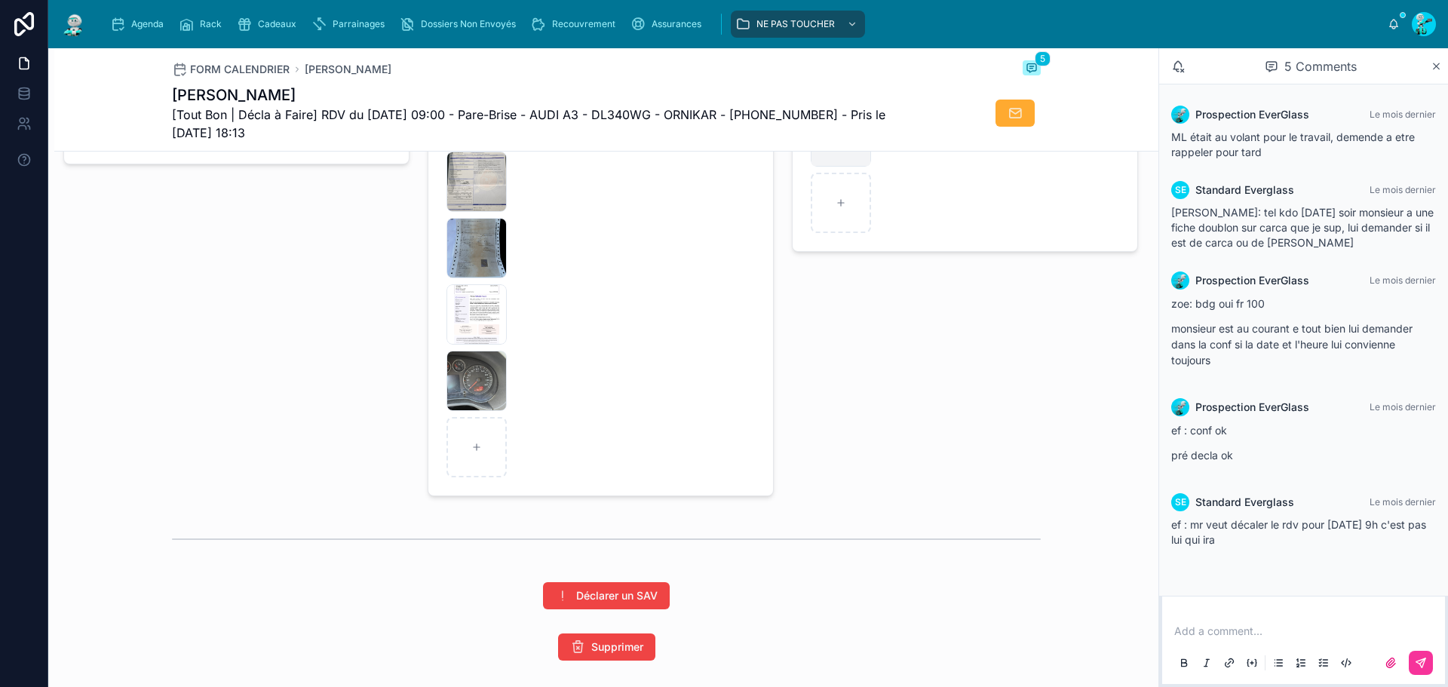
click at [131, 20] on span "Agenda" at bounding box center [147, 24] width 32 height 12
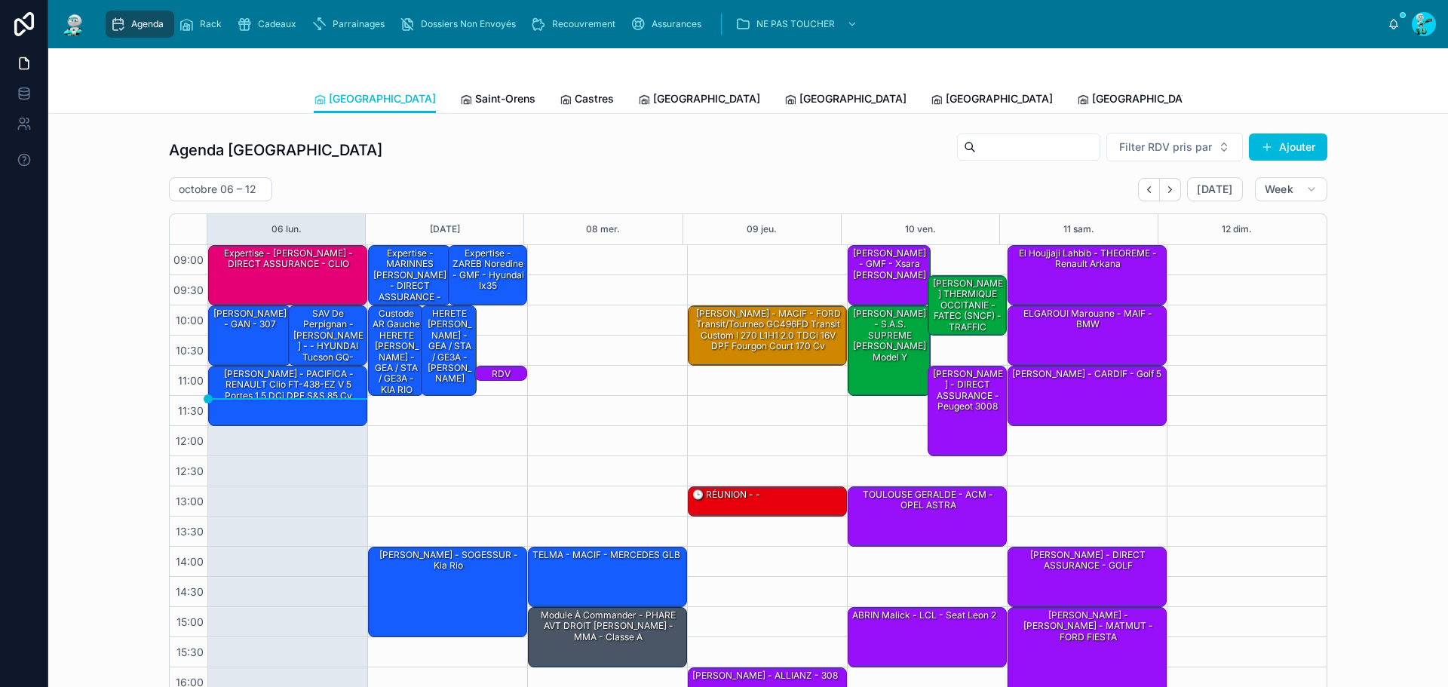
scroll to position [87, 0]
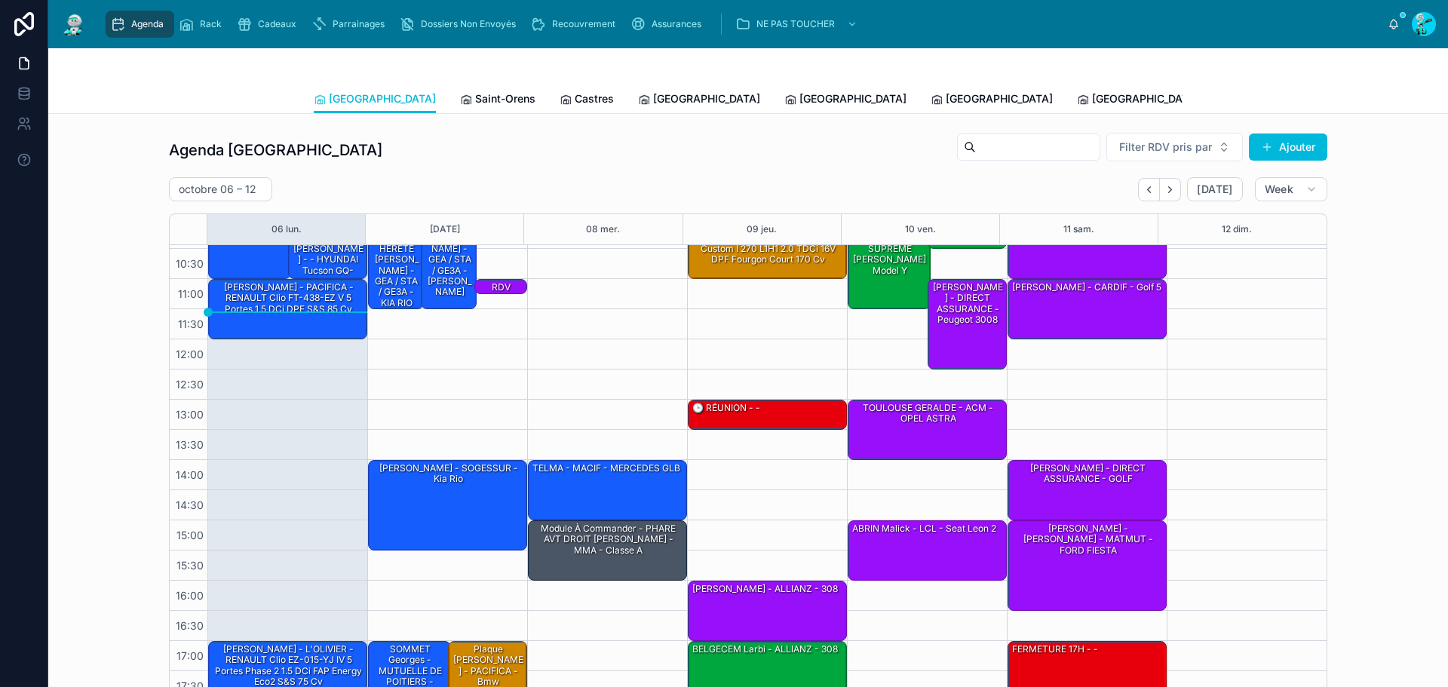
click at [475, 99] on span "Saint-Orens" at bounding box center [505, 98] width 60 height 15
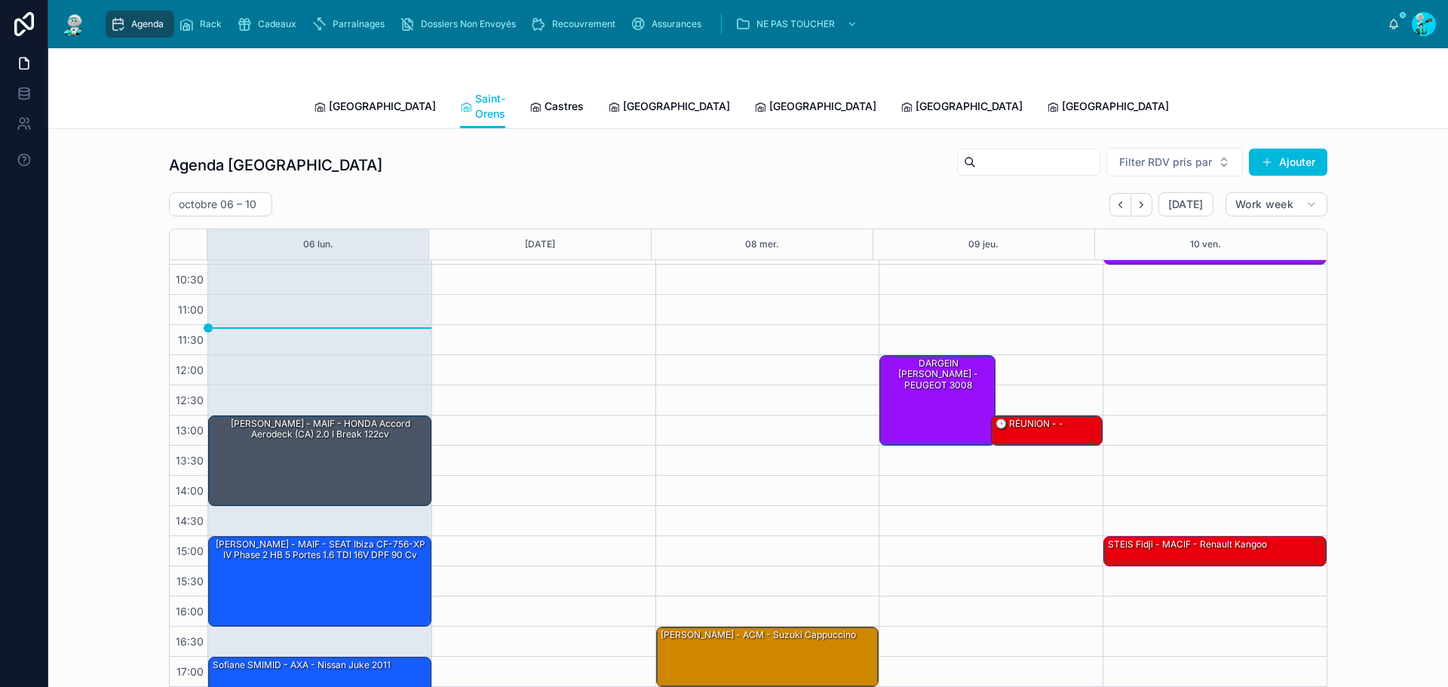
scroll to position [87, 0]
click at [545, 99] on span "Castres" at bounding box center [564, 106] width 39 height 15
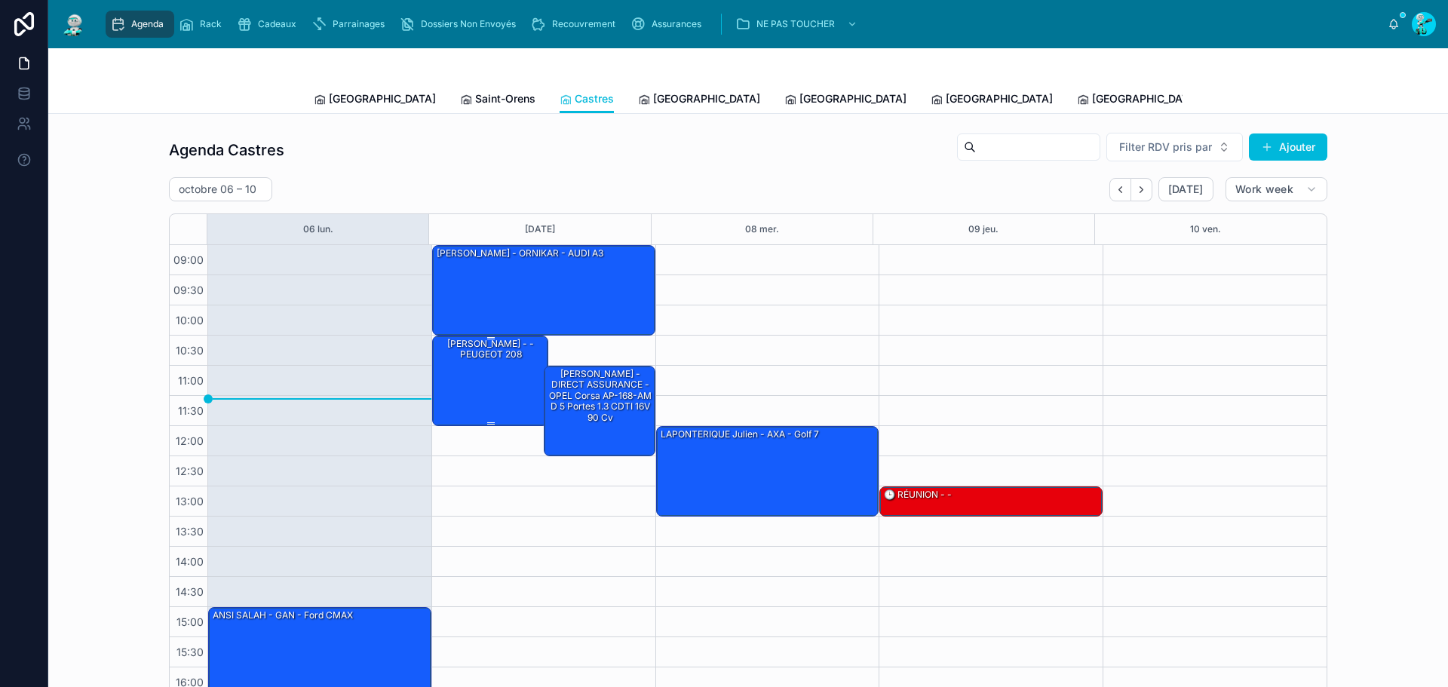
click at [499, 378] on div "[PERSON_NAME] - - PEUGEOT 208" at bounding box center [491, 379] width 112 height 87
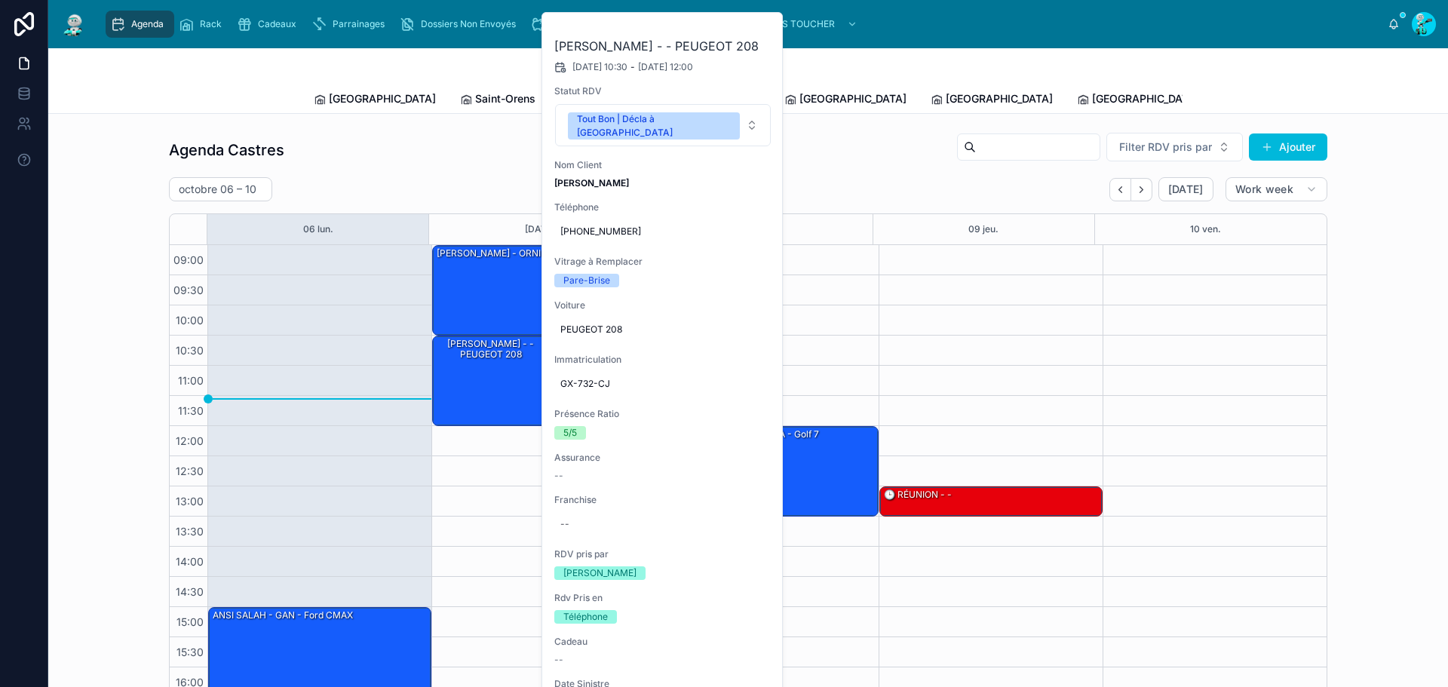
click at [0, 0] on icon at bounding box center [0, 0] width 0 height 0
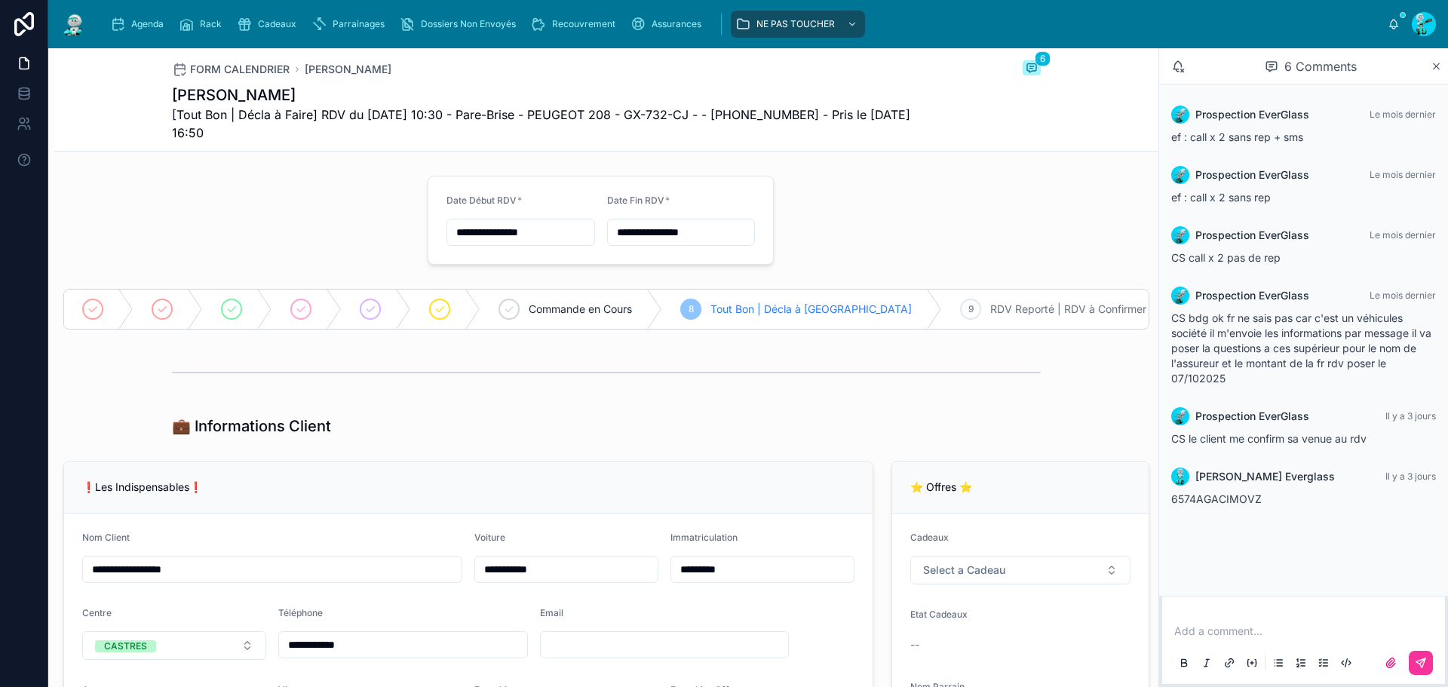
drag, startPoint x: 302, startPoint y: 100, endPoint x: 313, endPoint y: 100, distance: 10.6
click at [303, 99] on h1 "romain montaignet" at bounding box center [550, 94] width 756 height 21
drag, startPoint x: 386, startPoint y: 114, endPoint x: 565, endPoint y: 127, distance: 179.2
click at [565, 127] on span "[Tout Bon | Décla à Faire] RDV du 07/10/2025 10:30 - Pare-Brise - PEUGEOT 208 -…" at bounding box center [550, 124] width 756 height 36
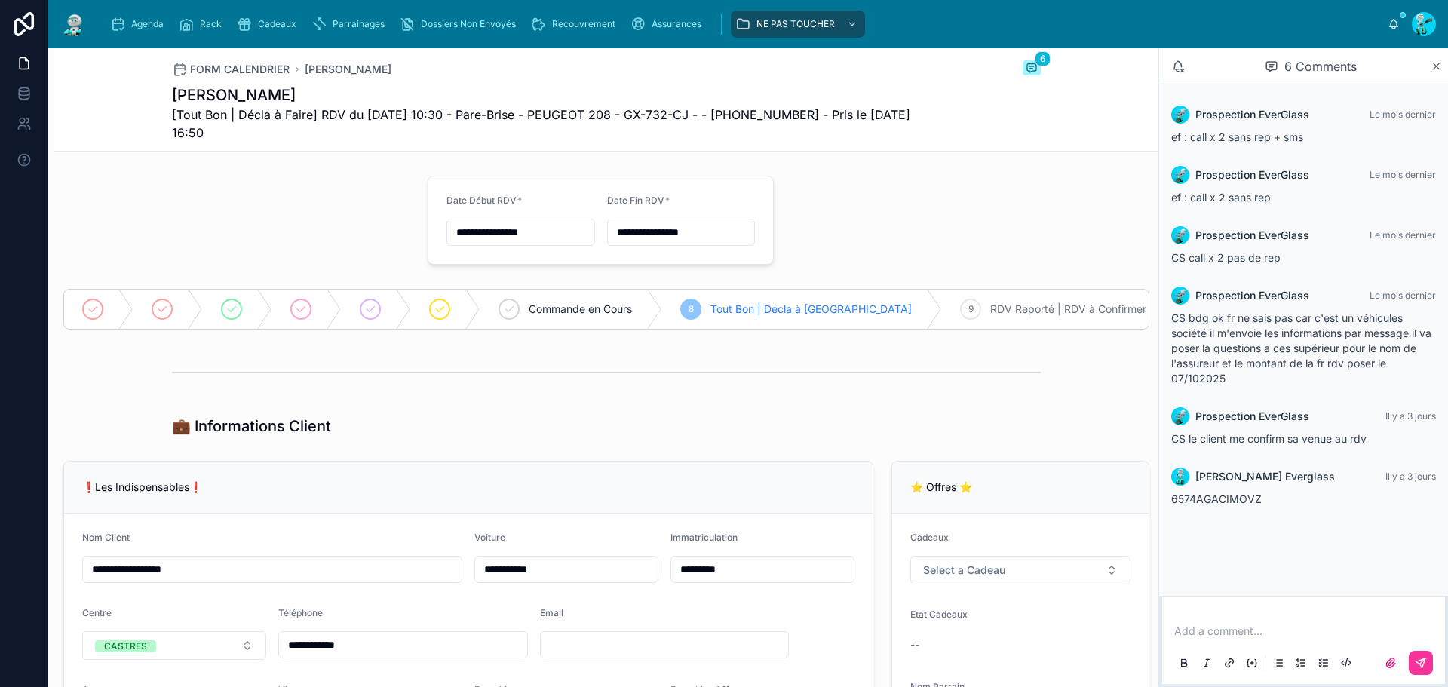
drag, startPoint x: 745, startPoint y: 125, endPoint x: 818, endPoint y: 112, distance: 74.3
click at [818, 112] on span "[Tout Bon | Décla à Faire] RDV du 07/10/2025 10:30 - Pare-Brise - PEUGEOT 208 -…" at bounding box center [550, 124] width 756 height 36
click at [747, 106] on span "[Tout Bon | Décla à Faire] RDV du 07/10/2025 10:30 - Pare-Brise - PEUGEOT 208 -…" at bounding box center [550, 124] width 756 height 36
click at [664, 106] on span "[Tout Bon | Décla à Faire] RDV du 07/10/2025 10:30 - Pare-Brise - PEUGEOT 208 -…" at bounding box center [550, 124] width 756 height 36
click at [622, 105] on h1 "romain montaignet" at bounding box center [550, 94] width 756 height 21
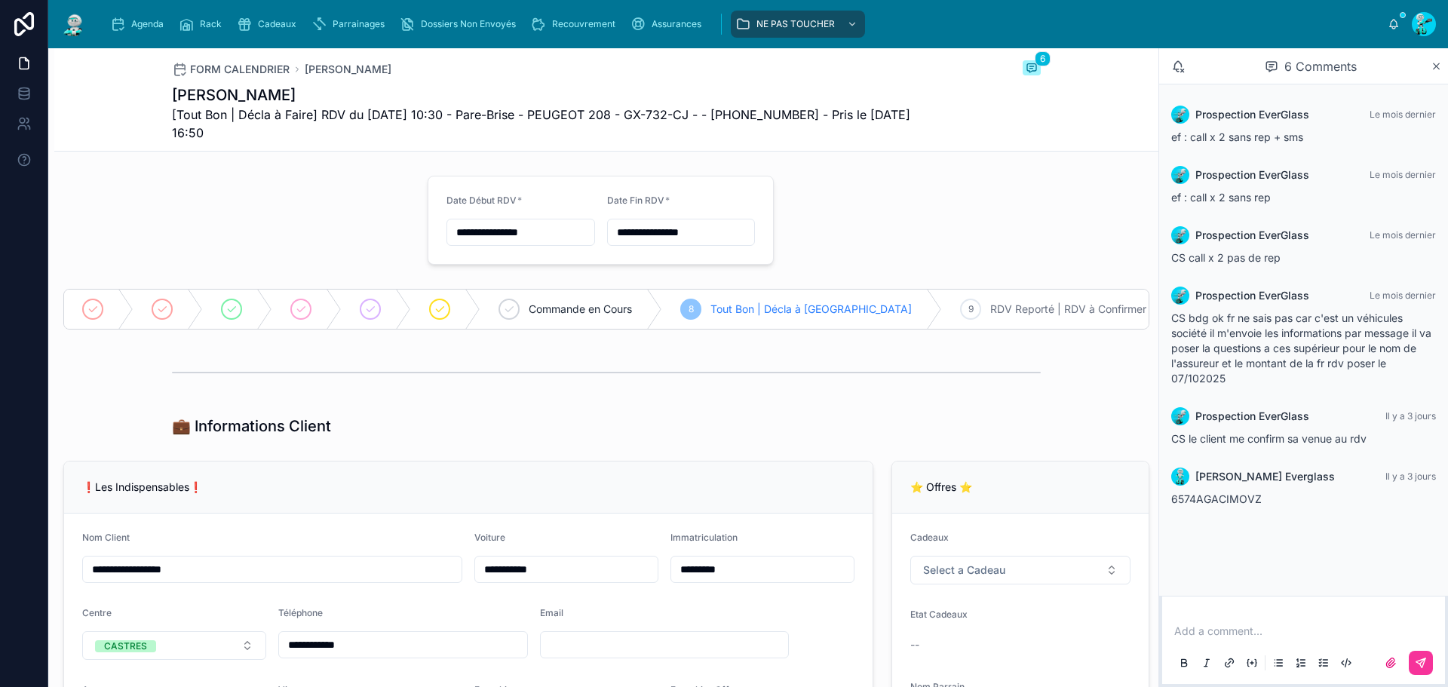
click at [315, 120] on span "[Tout Bon | Décla à Faire] RDV du 07/10/2025 10:30 - Pare-Brise - PEUGEOT 208 -…" at bounding box center [550, 124] width 756 height 36
drag, startPoint x: 398, startPoint y: 98, endPoint x: 618, endPoint y: 144, distance: 225.0
click at [618, 144] on div "FORM CALENDRIER romain montaignet 6 romain montaignet [Tout Bon | Décla à Faire…" at bounding box center [606, 99] width 869 height 103
click at [128, 20] on div "Agenda" at bounding box center [140, 24] width 60 height 24
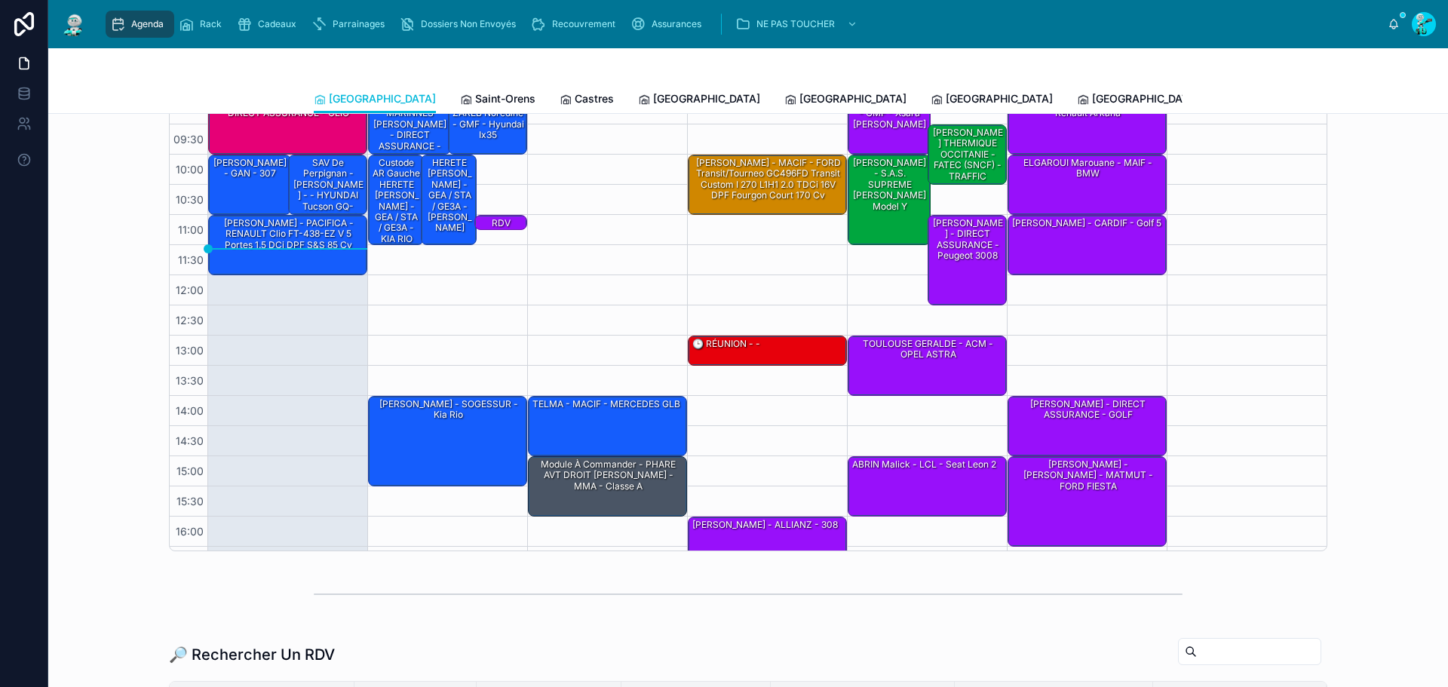
click at [475, 97] on span "Saint-Orens" at bounding box center [505, 98] width 60 height 15
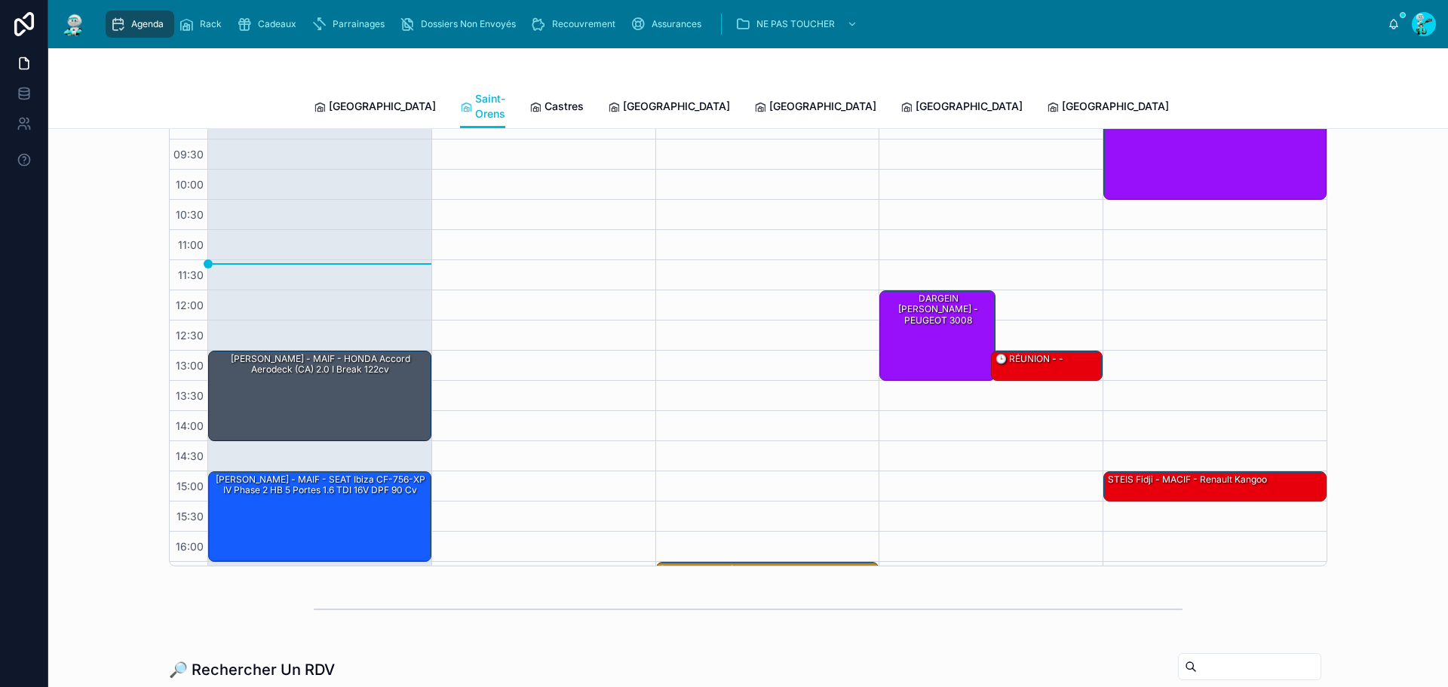
click at [545, 103] on span "Castres" at bounding box center [564, 106] width 39 height 15
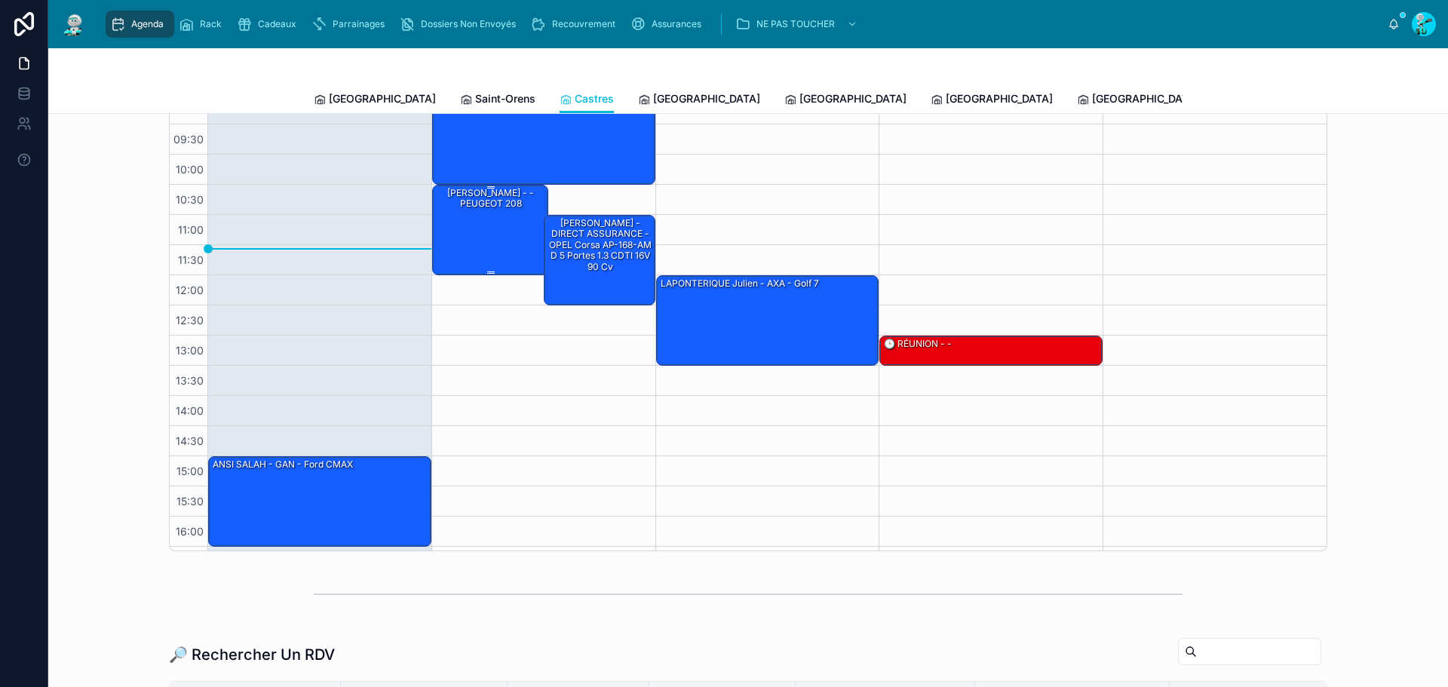
scroll to position [104, 0]
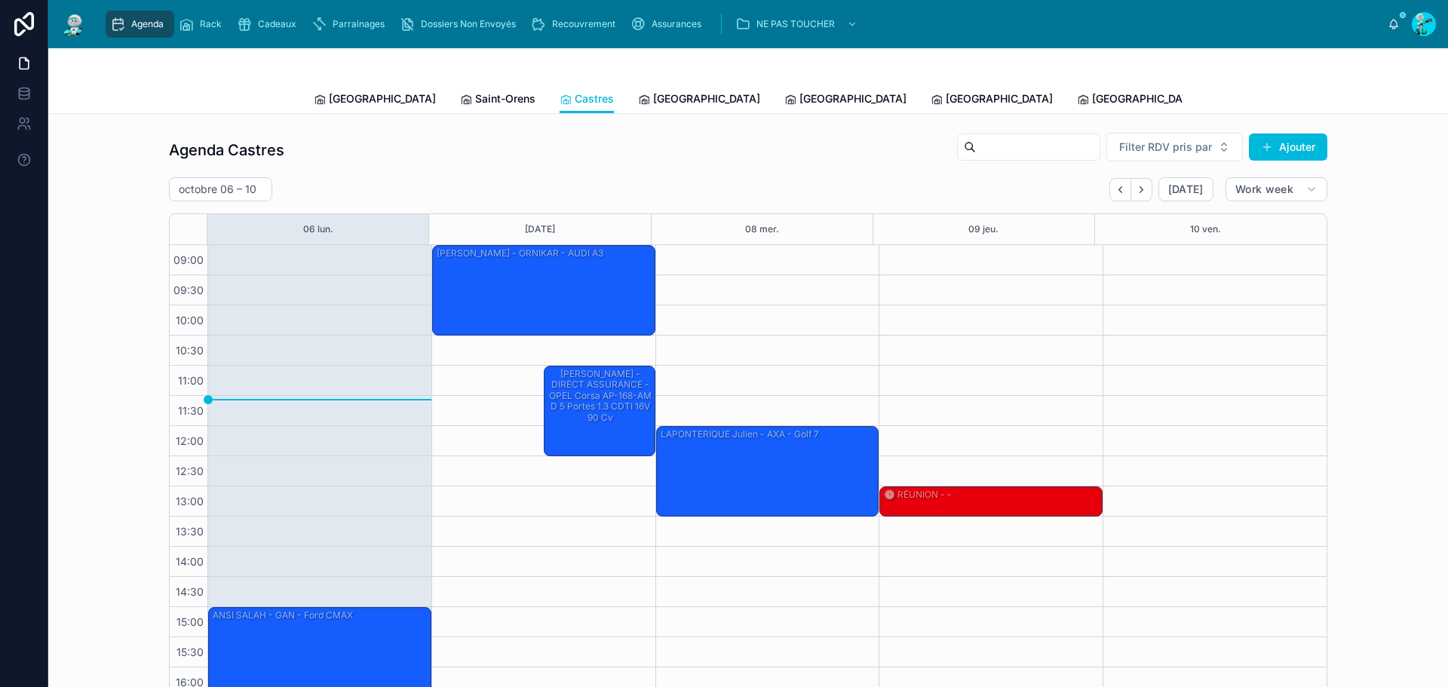
drag, startPoint x: 496, startPoint y: 373, endPoint x: 458, endPoint y: 359, distance: 40.3
click at [458, 359] on div "[PERSON_NAME] - - PEUGEOT 208" at bounding box center [491, 349] width 112 height 25
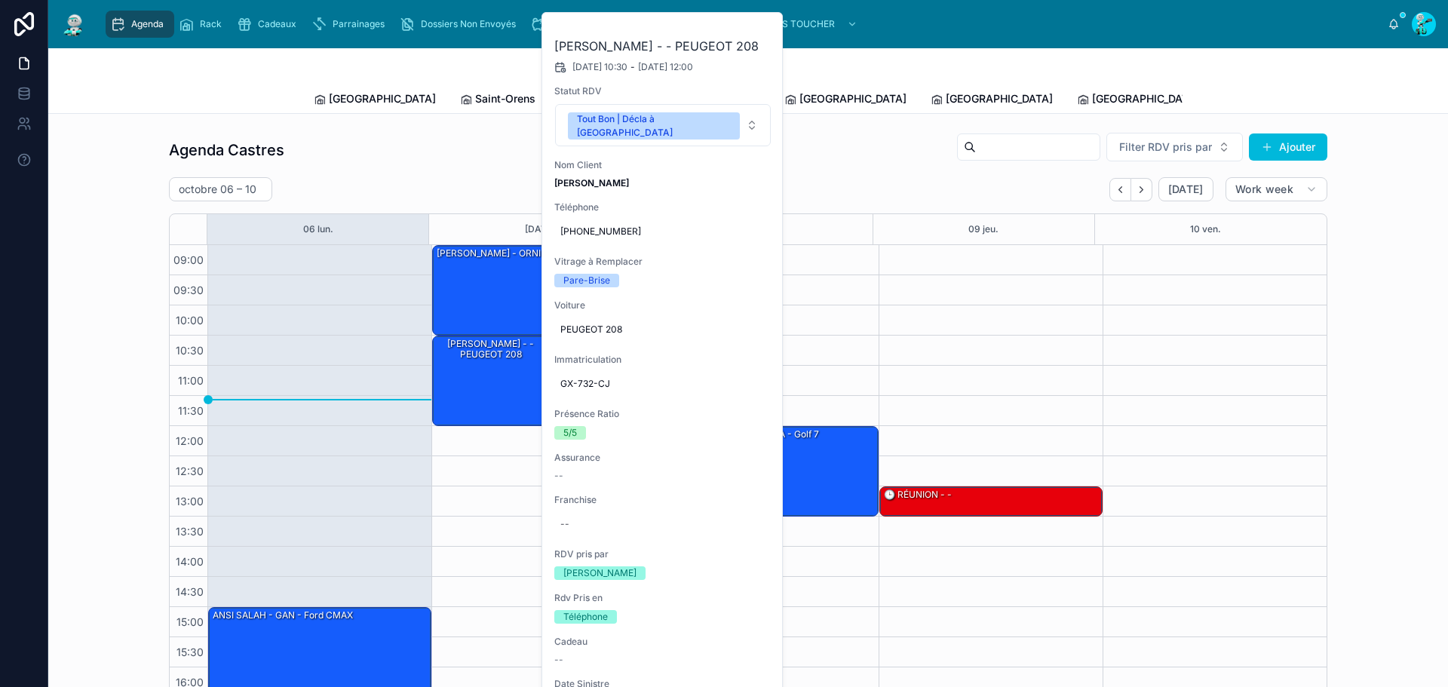
click at [0, 0] on span at bounding box center [0, 0] width 0 height 0
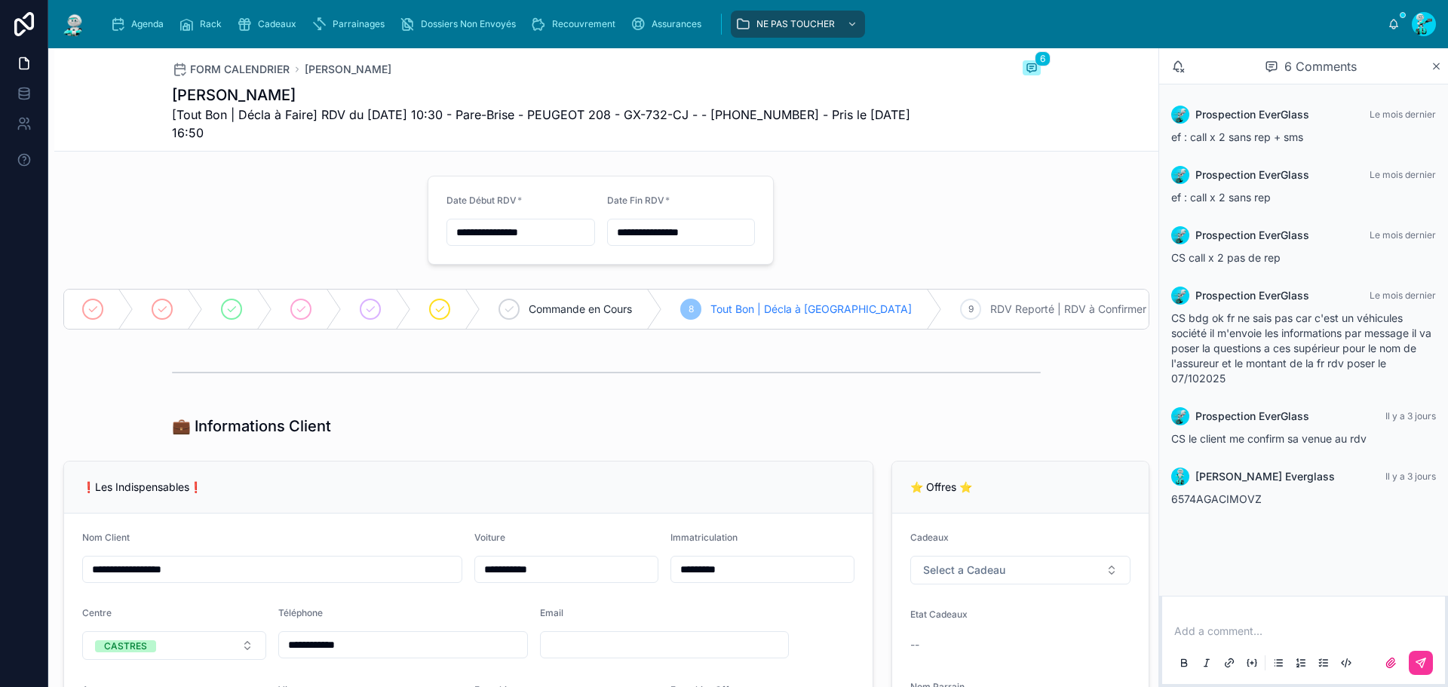
click at [592, 118] on span "[Tout Bon | Décla à Faire] RDV du 07/10/2025 10:30 - Pare-Brise - PEUGEOT 208 -…" at bounding box center [550, 124] width 756 height 36
click at [666, 112] on span "[Tout Bon | Décla à Faire] RDV du 07/10/2025 10:30 - Pare-Brise - PEUGEOT 208 -…" at bounding box center [550, 124] width 756 height 36
drag, startPoint x: 1232, startPoint y: 132, endPoint x: 1312, endPoint y: 138, distance: 80.2
click at [1312, 138] on div "ef : call x 2 sans rep + sms" at bounding box center [1303, 137] width 265 height 15
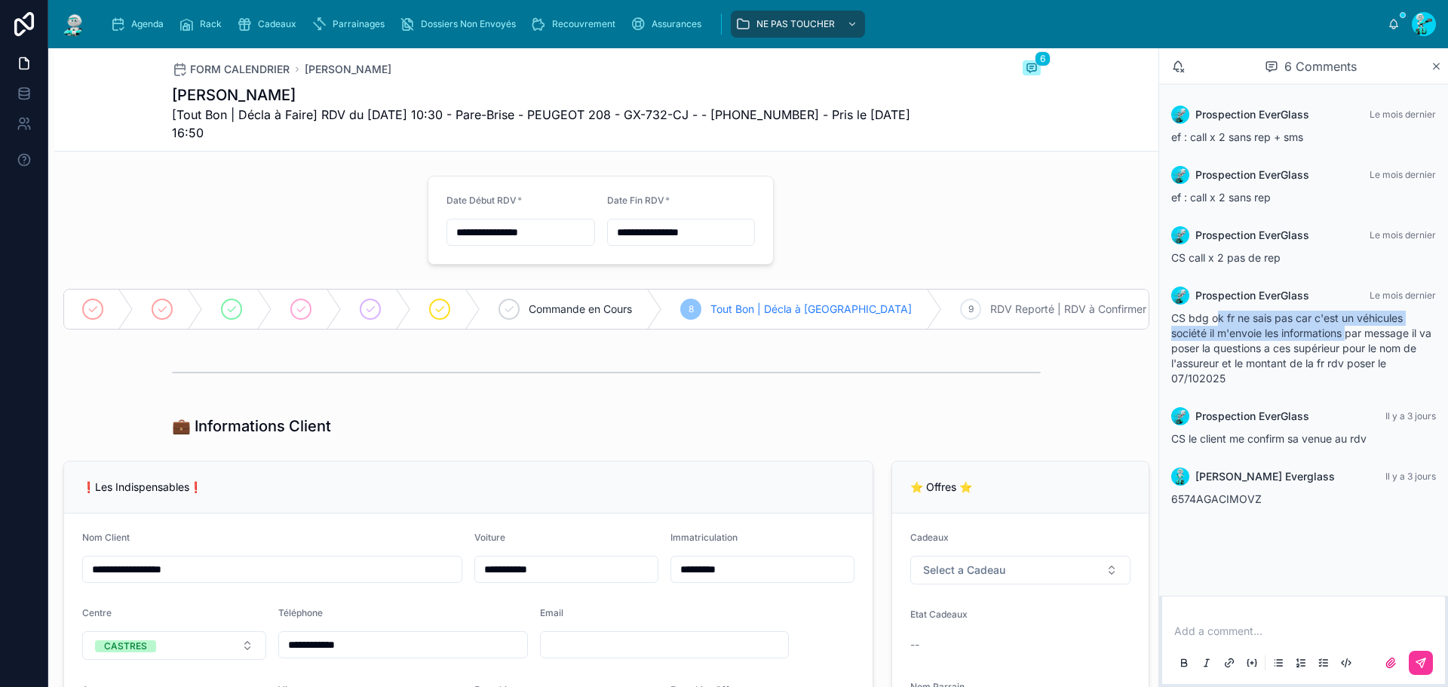
drag, startPoint x: 1220, startPoint y: 315, endPoint x: 1352, endPoint y: 327, distance: 132.5
click at [1352, 327] on span "CS bdg ok fr ne sais pas car c'est un véhicules société il m'envoie les informa…" at bounding box center [1301, 348] width 260 height 73
click at [1301, 348] on span "CS bdg ok fr ne sais pas car c'est un véhicules société il m'envoie les informa…" at bounding box center [1301, 348] width 260 height 73
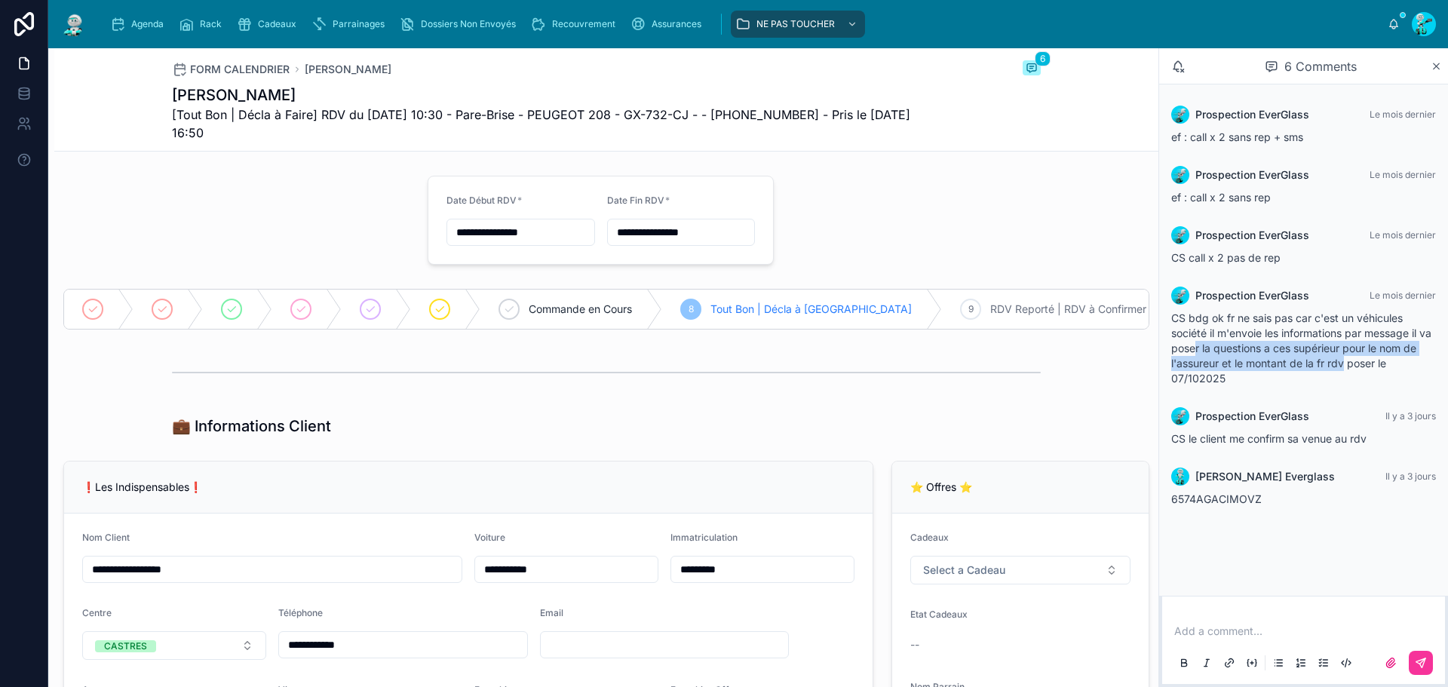
drag, startPoint x: 1212, startPoint y: 345, endPoint x: 1347, endPoint y: 358, distance: 135.6
click at [1347, 358] on span "CS bdg ok fr ne sais pas car c'est un véhicules société il m'envoie les informa…" at bounding box center [1301, 348] width 260 height 73
click at [1383, 376] on div "CS bdg ok fr ne sais pas car c'est un véhicules société il m'envoie les informa…" at bounding box center [1303, 348] width 265 height 75
drag, startPoint x: 1253, startPoint y: 365, endPoint x: 1384, endPoint y: 364, distance: 131.2
click at [1384, 364] on span "CS bdg ok fr ne sais pas car c'est un véhicules société il m'envoie les informa…" at bounding box center [1301, 348] width 260 height 73
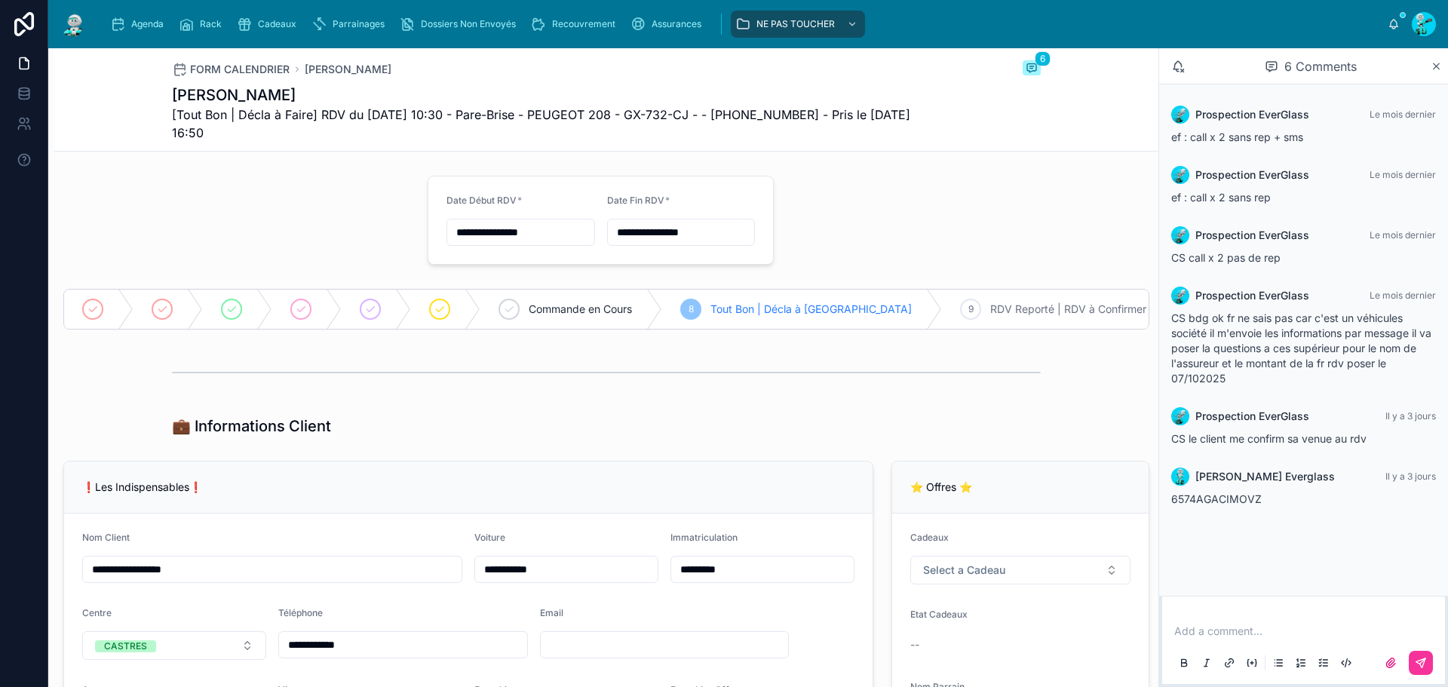
click at [1312, 377] on div "CS bdg ok fr ne sais pas car c'est un véhicules société il m'envoie les informa…" at bounding box center [1303, 348] width 265 height 75
drag, startPoint x: 1201, startPoint y: 437, endPoint x: 1381, endPoint y: 447, distance: 180.5
click at [1381, 447] on div "Prospection EverGlass Il y a 3 jours CS le client me confirm sa venue au rdv" at bounding box center [1303, 426] width 283 height 57
click at [1308, 493] on div "6574AGACIMOVZ" at bounding box center [1303, 499] width 265 height 15
click at [126, 21] on div "Agenda" at bounding box center [140, 24] width 60 height 24
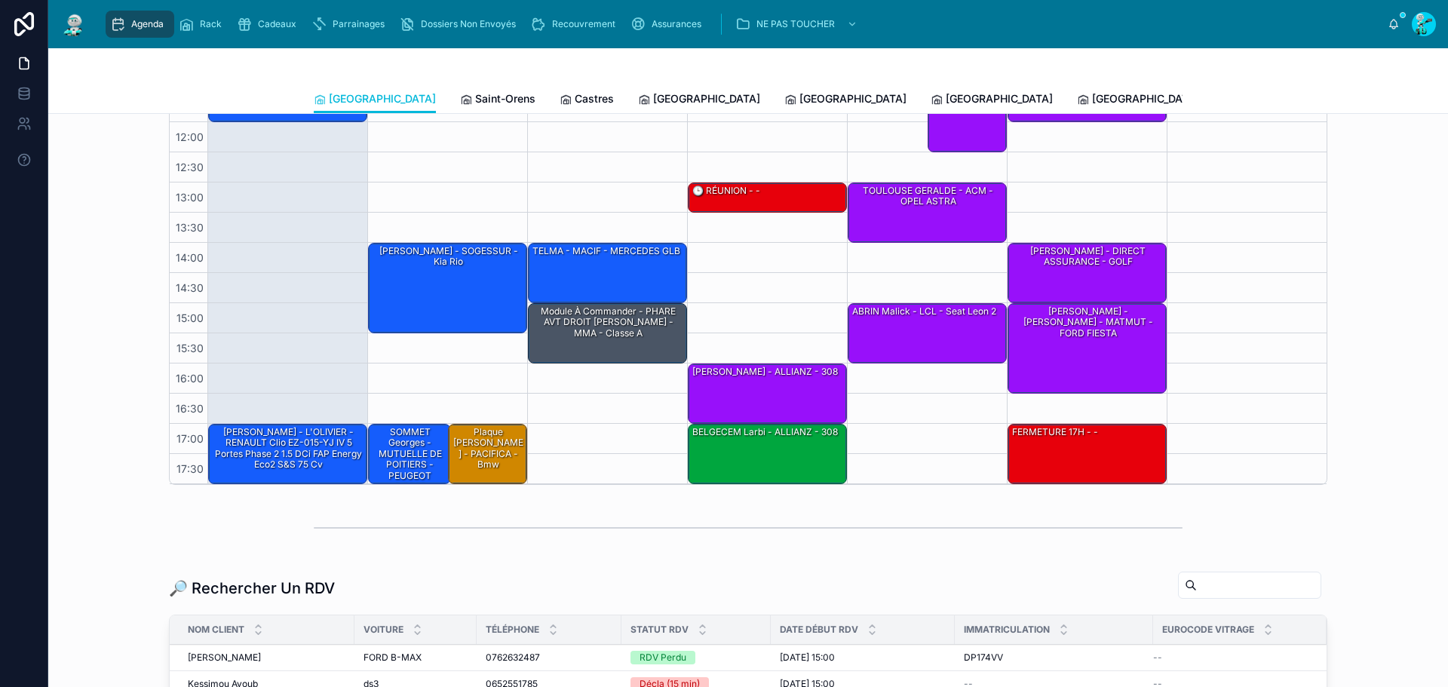
scroll to position [226, 0]
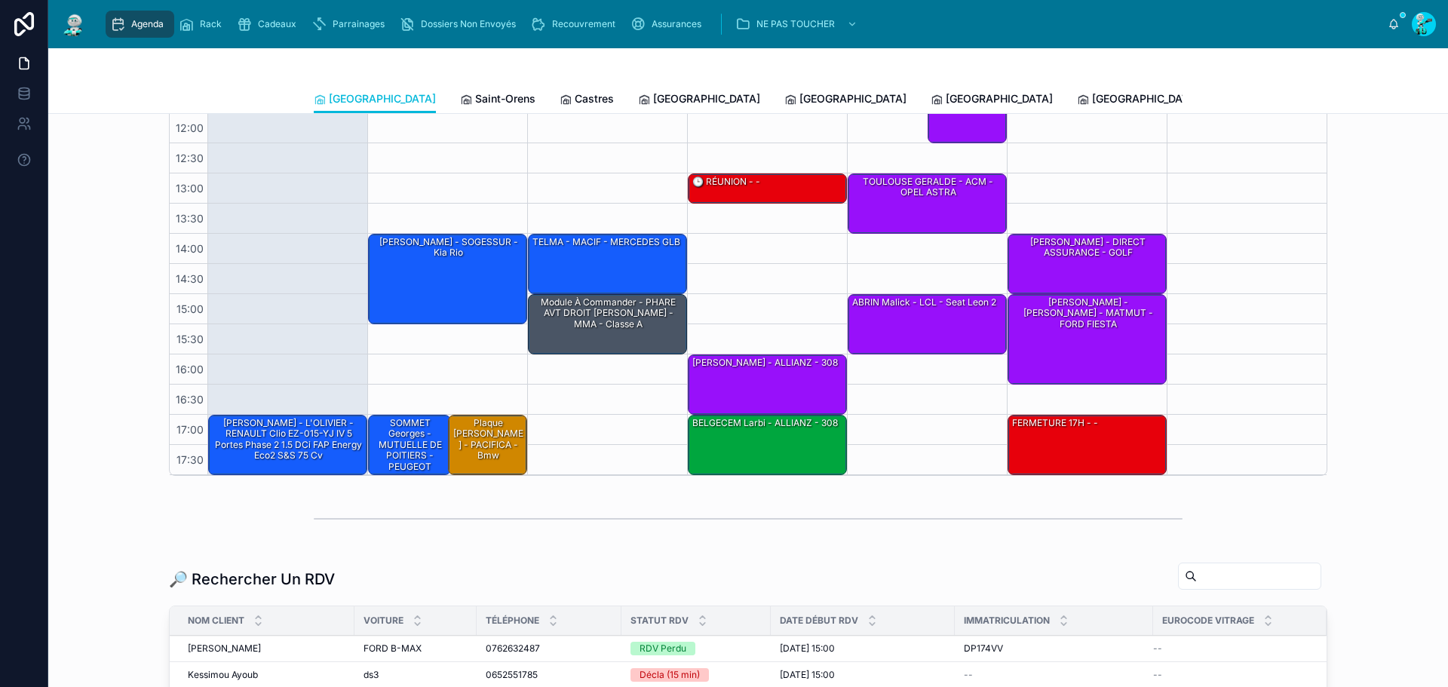
click at [475, 95] on span "Saint-Orens" at bounding box center [505, 98] width 60 height 15
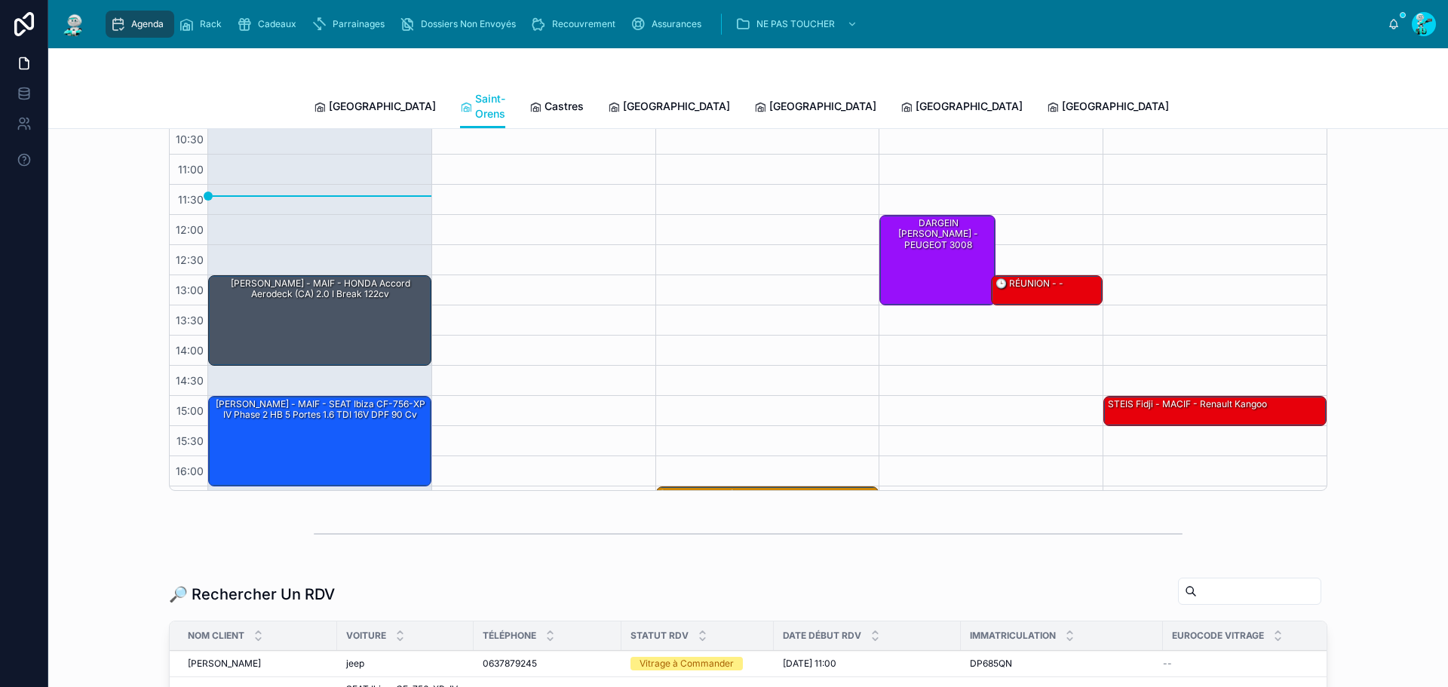
click at [529, 99] on div "Castres" at bounding box center [556, 106] width 54 height 15
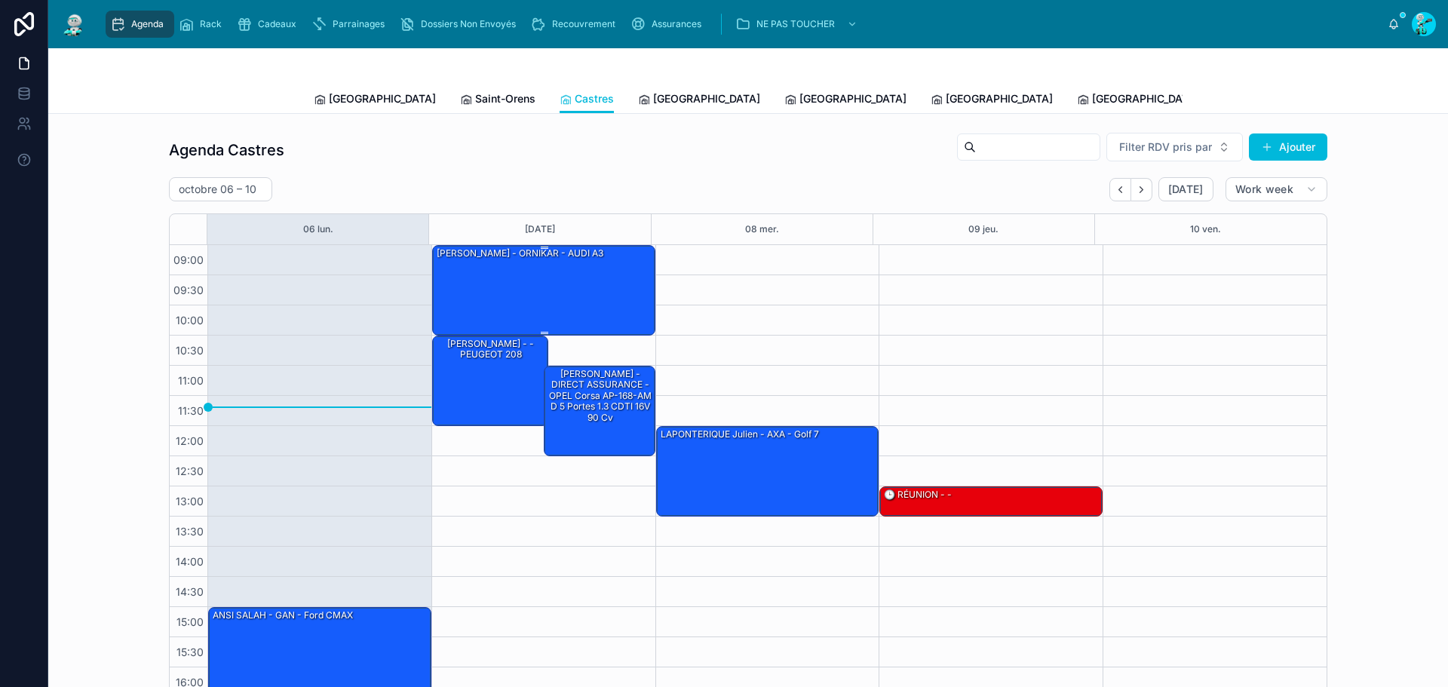
click at [631, 259] on div "[PERSON_NAME] - ORNIKAR - AUDI A3" at bounding box center [544, 289] width 219 height 87
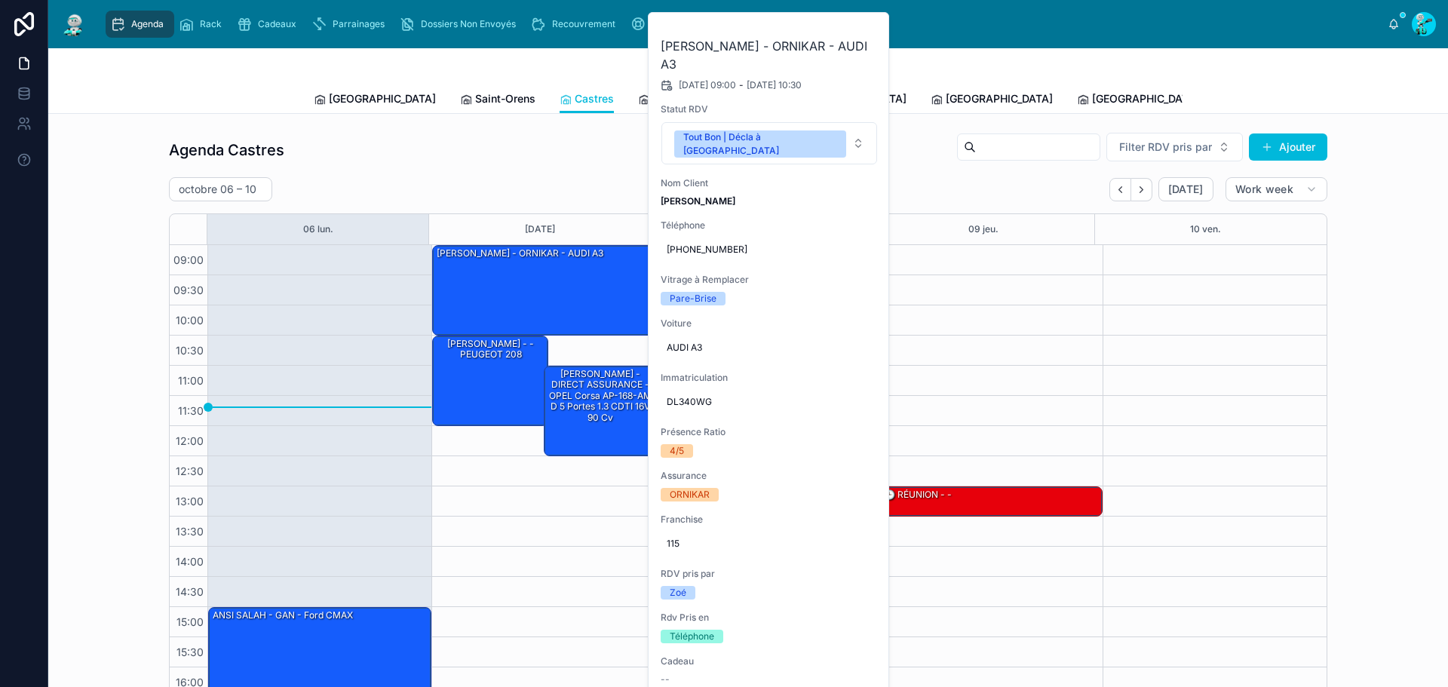
click at [0, 0] on button at bounding box center [0, 0] width 0 height 0
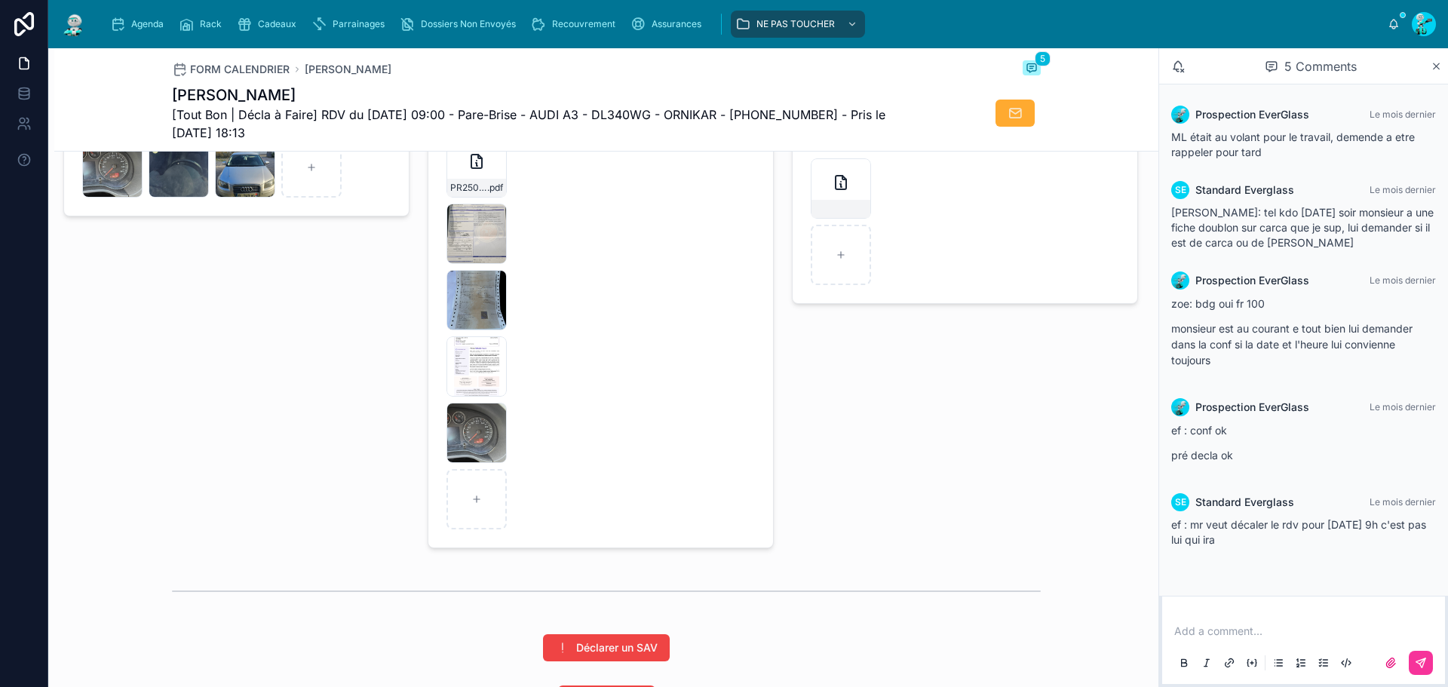
scroll to position [2396, 0]
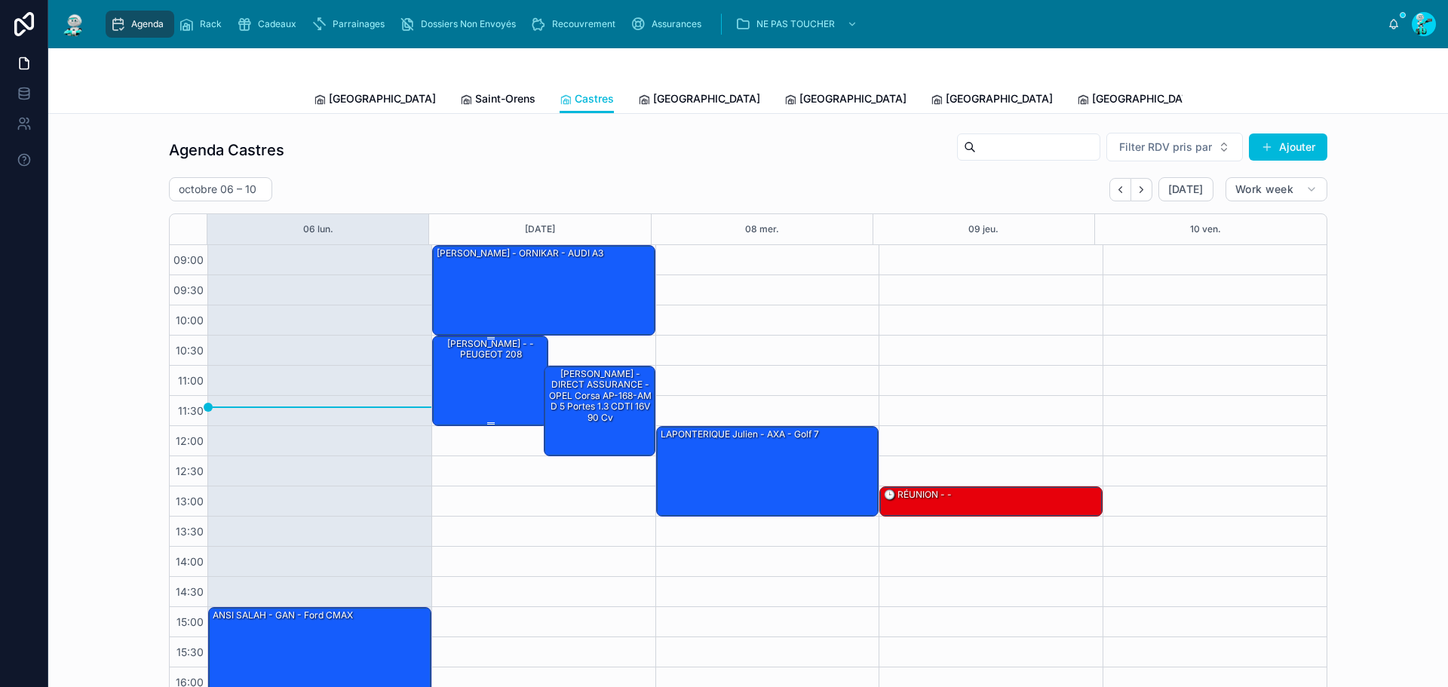
drag, startPoint x: 490, startPoint y: 382, endPoint x: 453, endPoint y: 368, distance: 39.4
click at [453, 368] on div "[PERSON_NAME] - - PEUGEOT 208" at bounding box center [491, 379] width 112 height 87
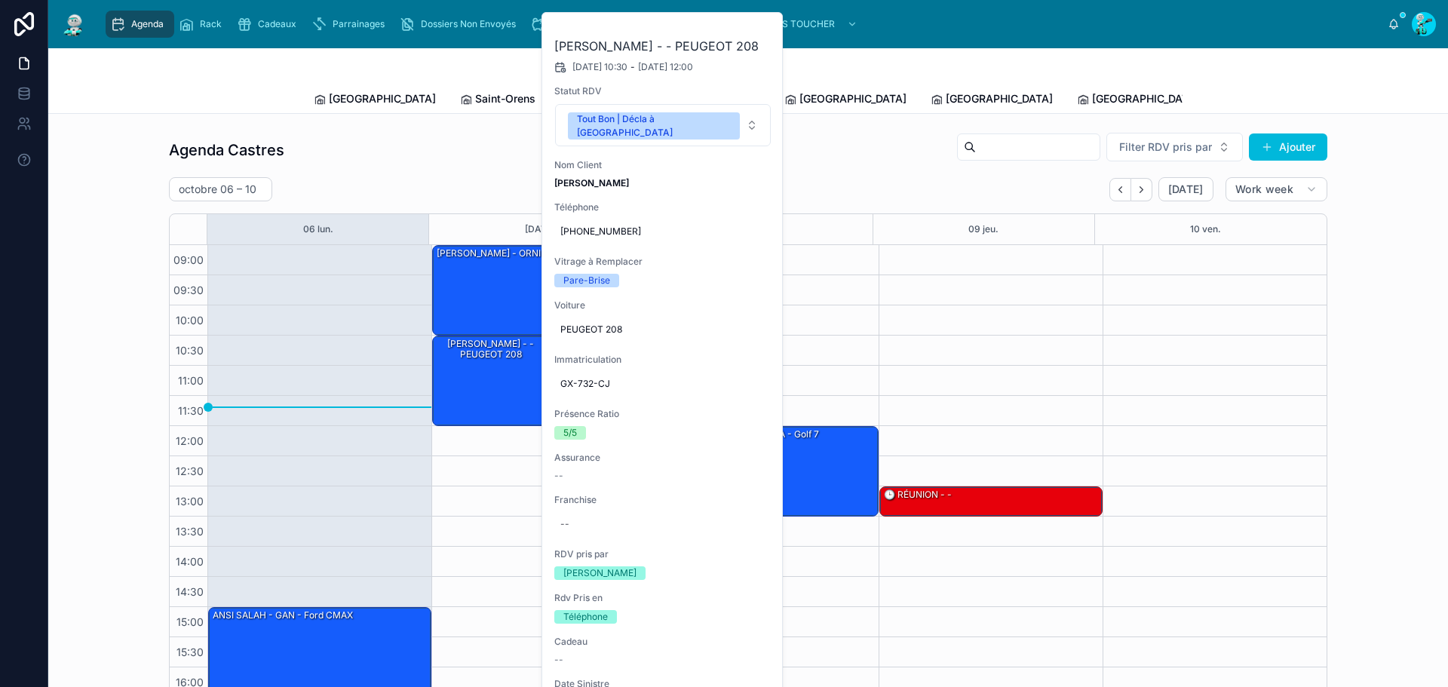
click at [0, 0] on button at bounding box center [0, 0] width 0 height 0
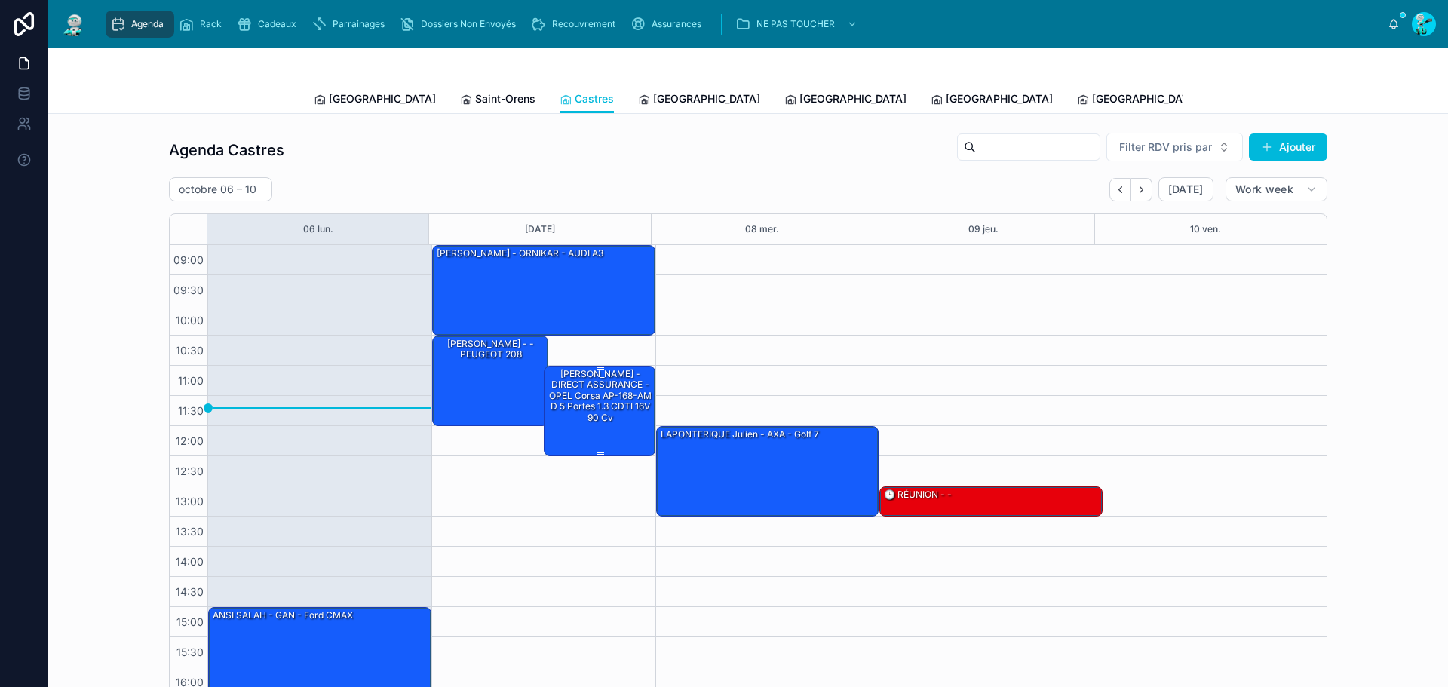
click at [590, 415] on div "[PERSON_NAME] - DIRECT ASSURANCE - OPEL Corsa AP-168-AM D 5 portes 1.3 CDTI 16V…" at bounding box center [600, 395] width 107 height 57
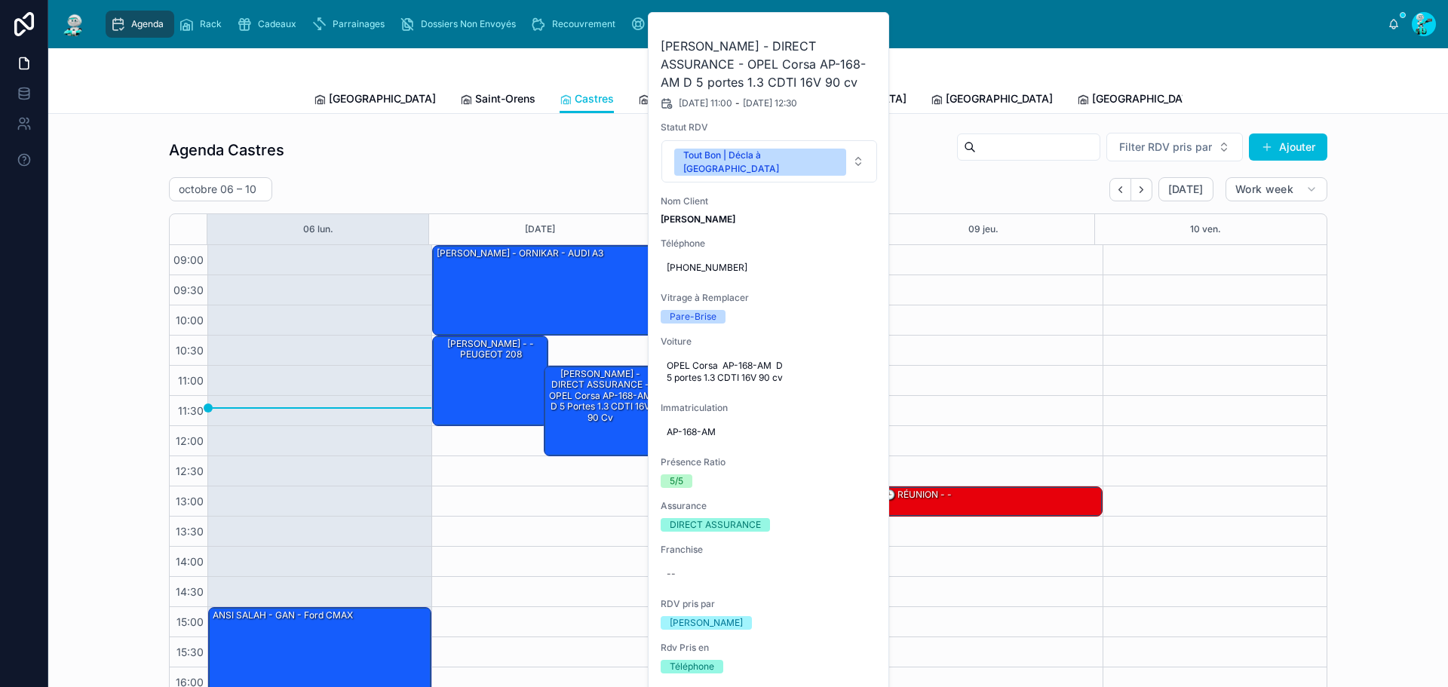
click at [0, 0] on icon at bounding box center [0, 0] width 0 height 0
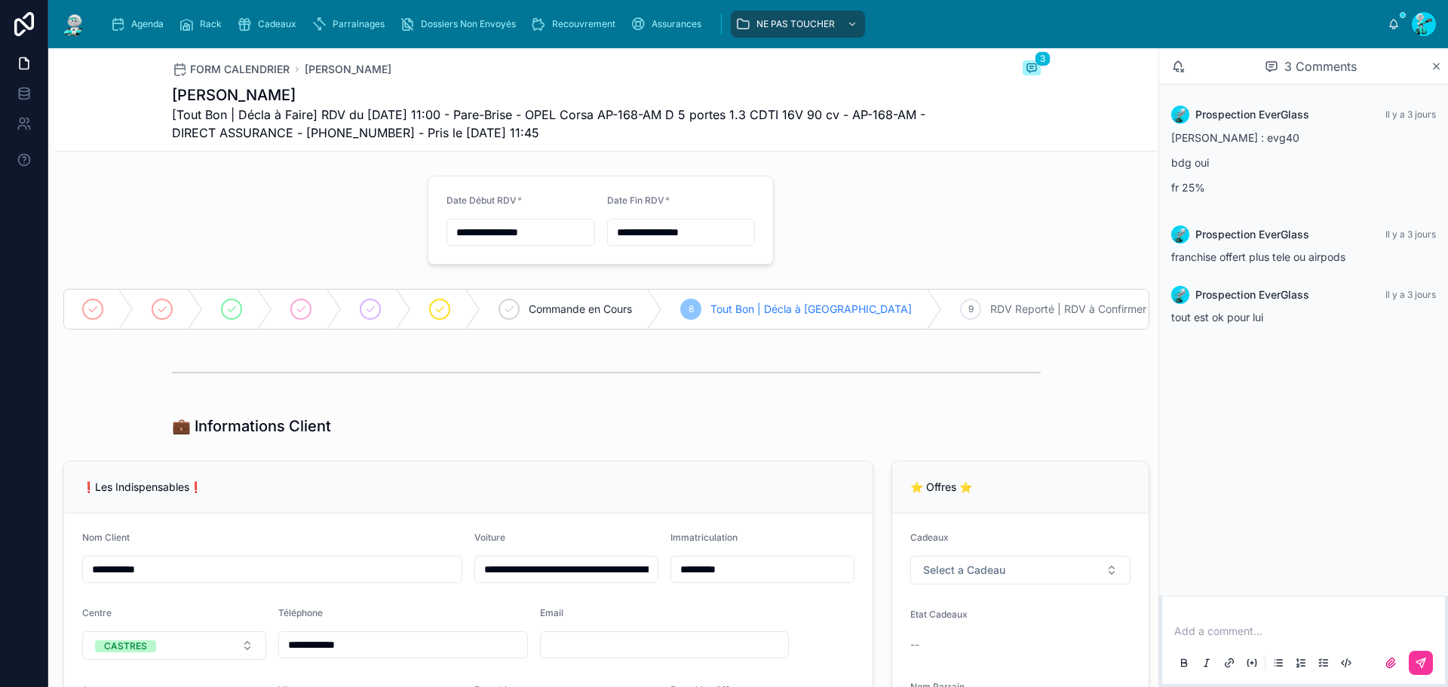
drag, startPoint x: 541, startPoint y: 112, endPoint x: 566, endPoint y: 116, distance: 25.3
click at [566, 116] on span "[Tout Bon | Décla à Faire] RDV du 07/10/2025 11:00 - Pare-Brise - OPEL Corsa AP…" at bounding box center [550, 124] width 756 height 36
drag, startPoint x: 621, startPoint y: 110, endPoint x: 677, endPoint y: 112, distance: 56.6
click at [677, 112] on span "[Tout Bon | Décla à Faire] RDV du 07/10/2025 11:00 - Pare-Brise - OPEL Corsa AP…" at bounding box center [550, 124] width 756 height 36
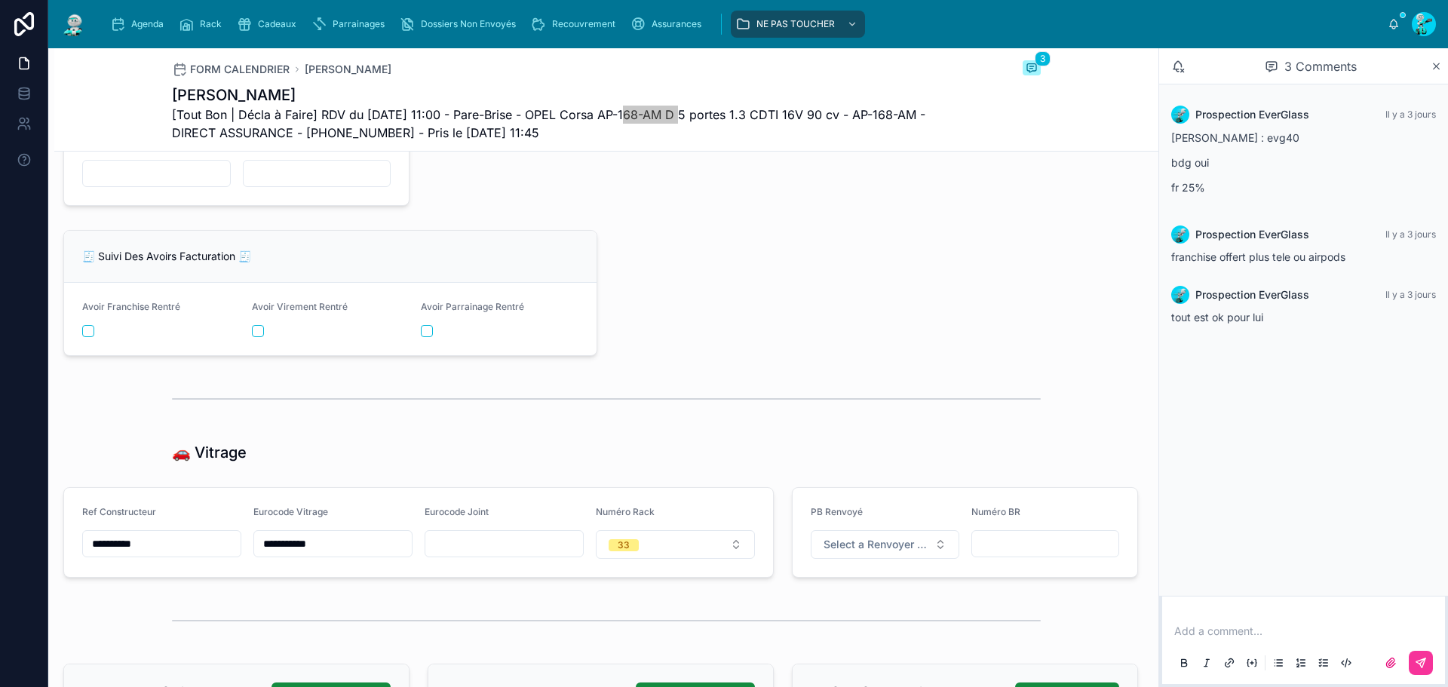
scroll to position [1810, 0]
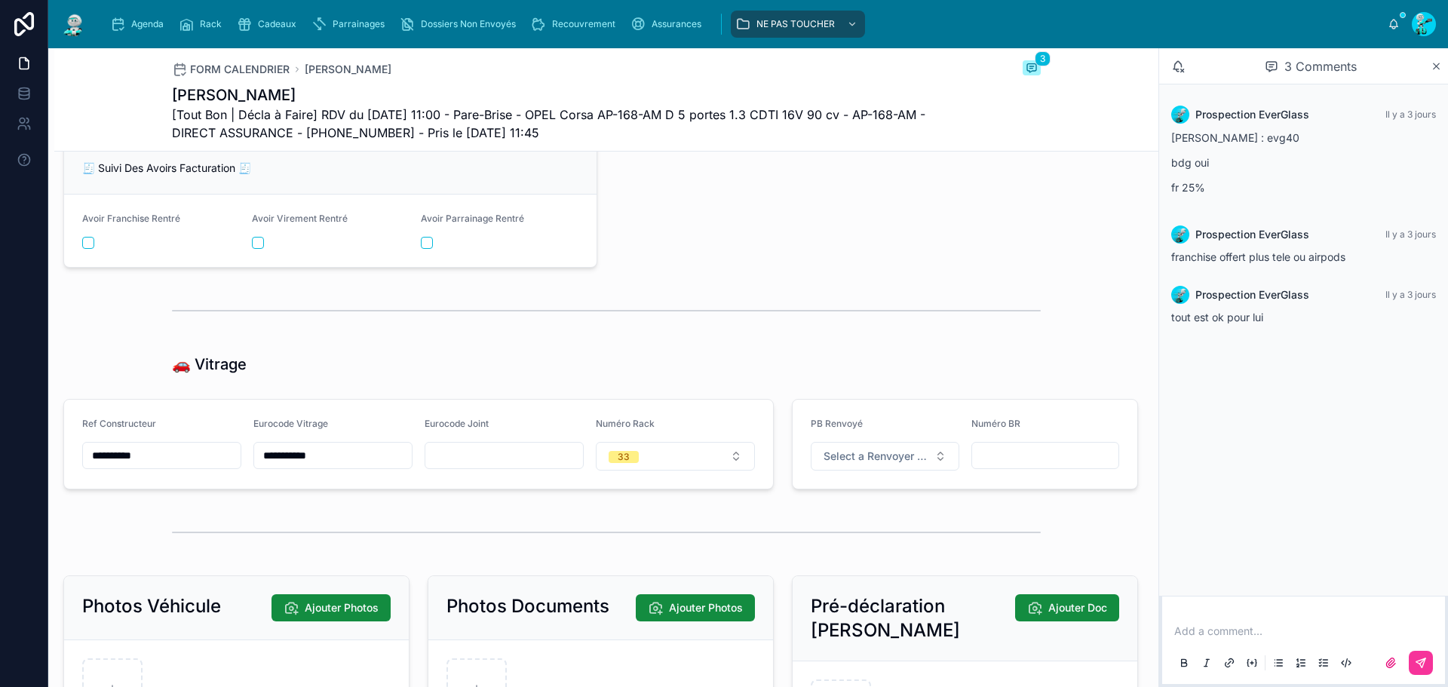
drag, startPoint x: 158, startPoint y: 464, endPoint x: 15, endPoint y: 450, distance: 143.3
click at [15, 450] on div "**********" at bounding box center [724, 343] width 1448 height 687
drag, startPoint x: 272, startPoint y: 462, endPoint x: 195, endPoint y: 452, distance: 76.8
click at [195, 452] on form "**********" at bounding box center [418, 444] width 709 height 89
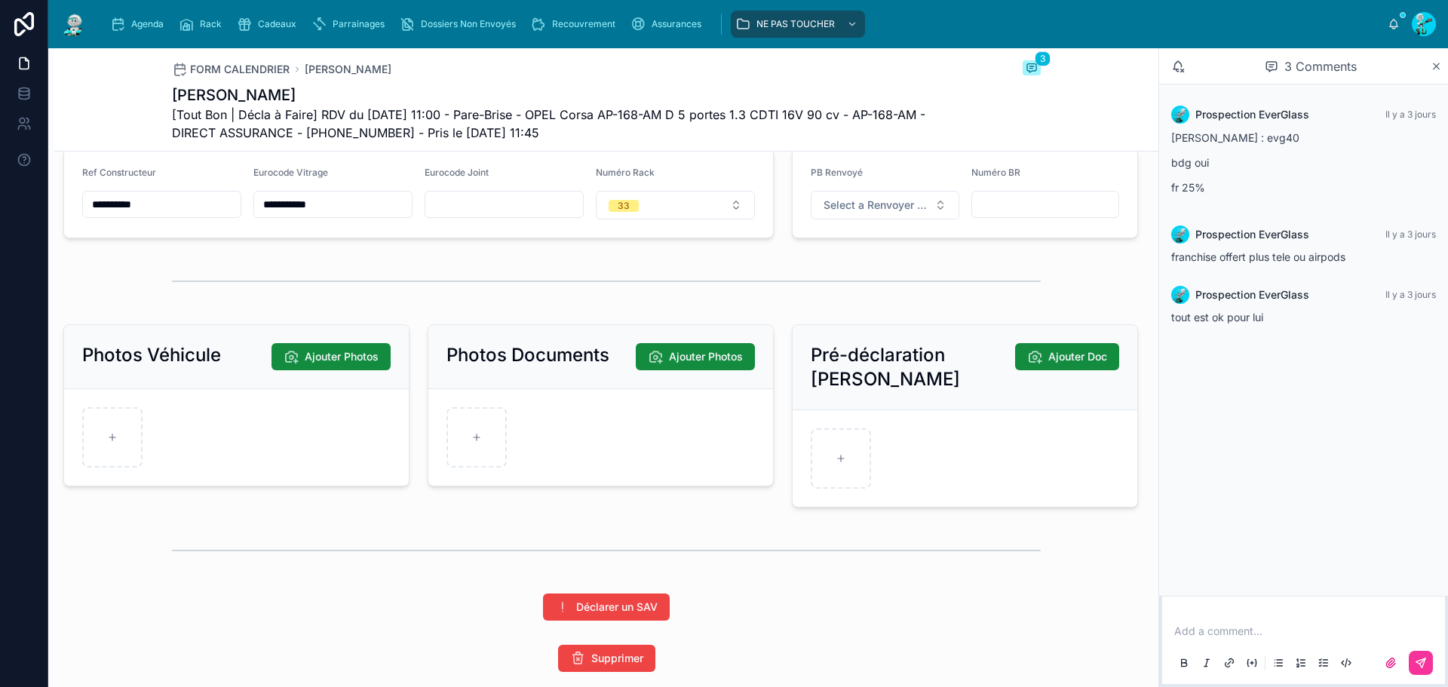
scroll to position [2160, 0]
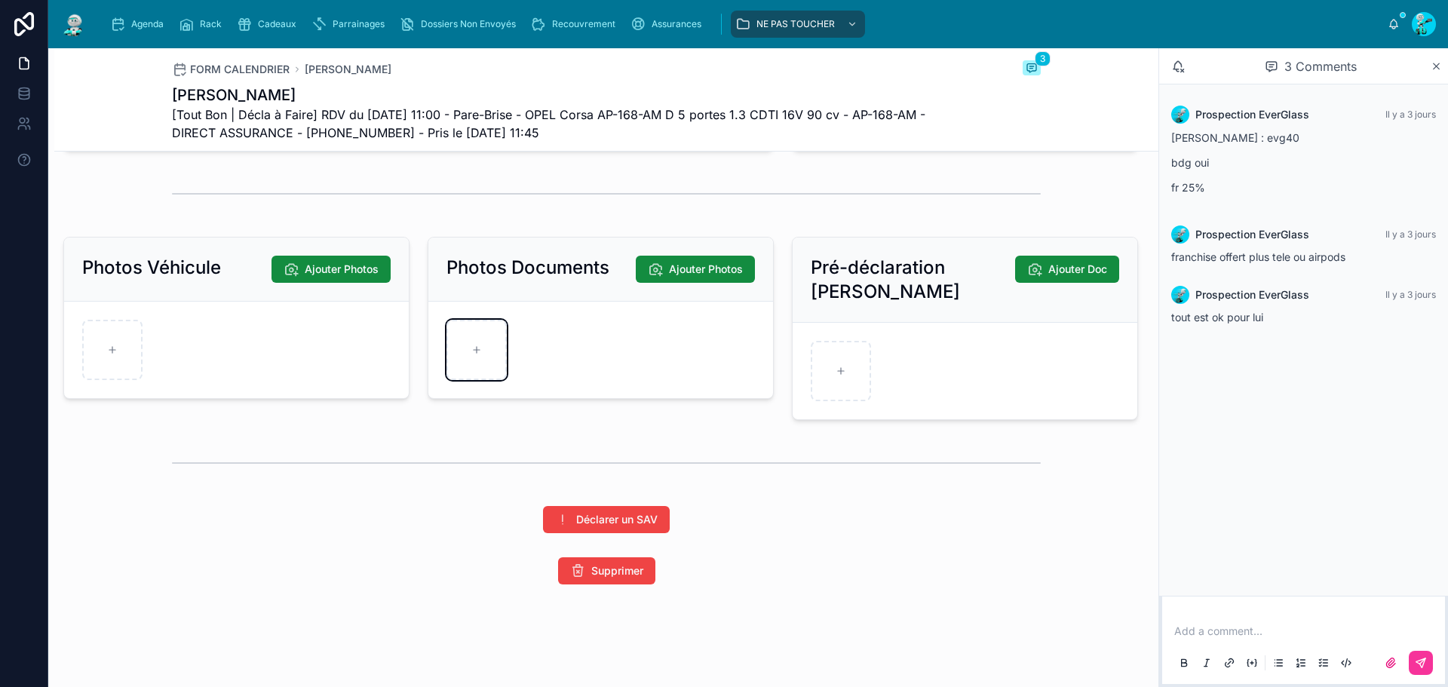
click at [473, 342] on div at bounding box center [477, 350] width 60 height 60
type input "**********"
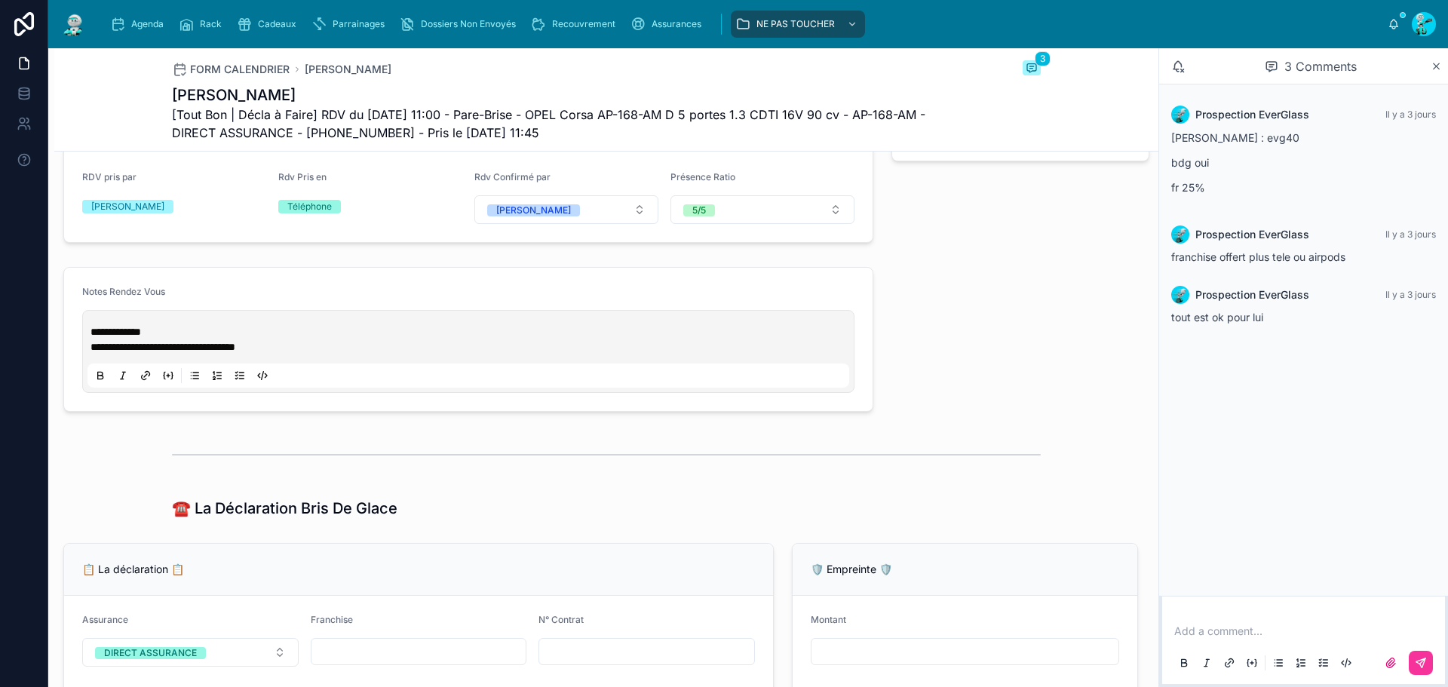
scroll to position [377, 0]
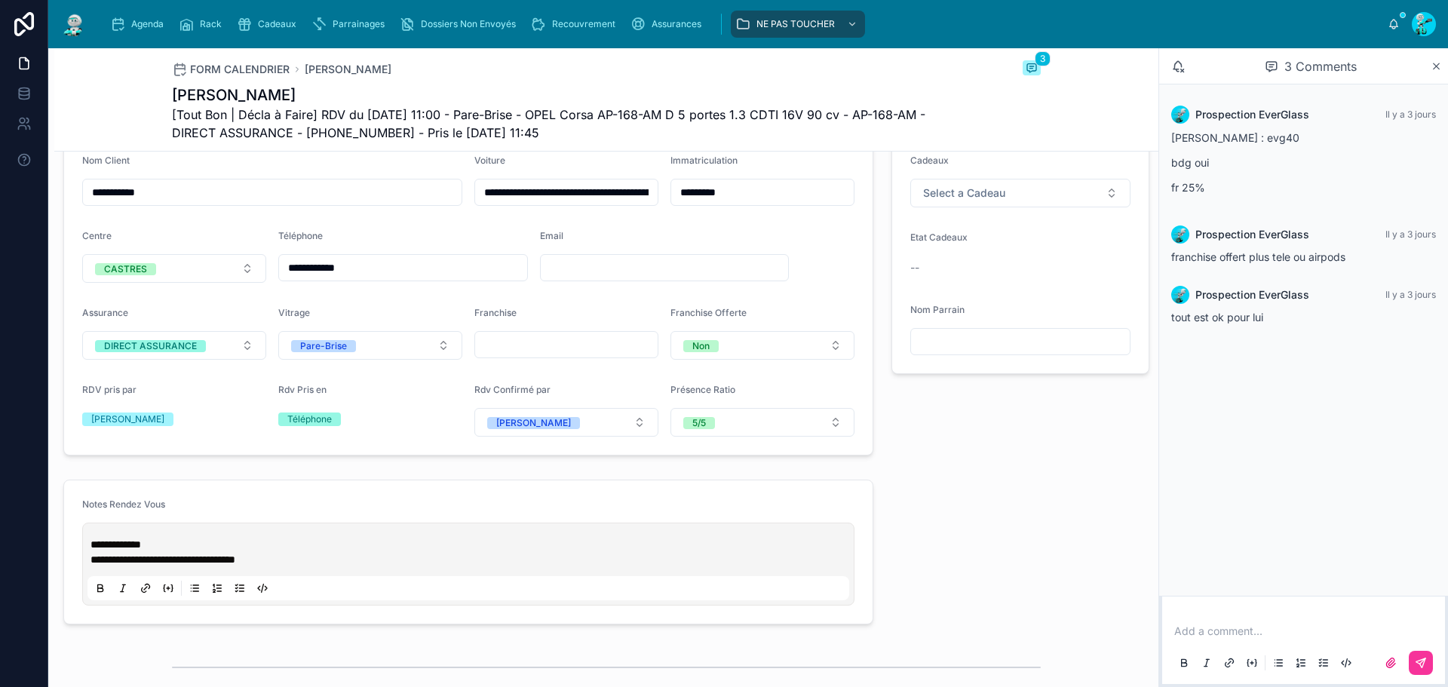
click at [93, 550] on span "**********" at bounding box center [116, 544] width 51 height 11
click at [98, 551] on p at bounding box center [472, 544] width 762 height 15
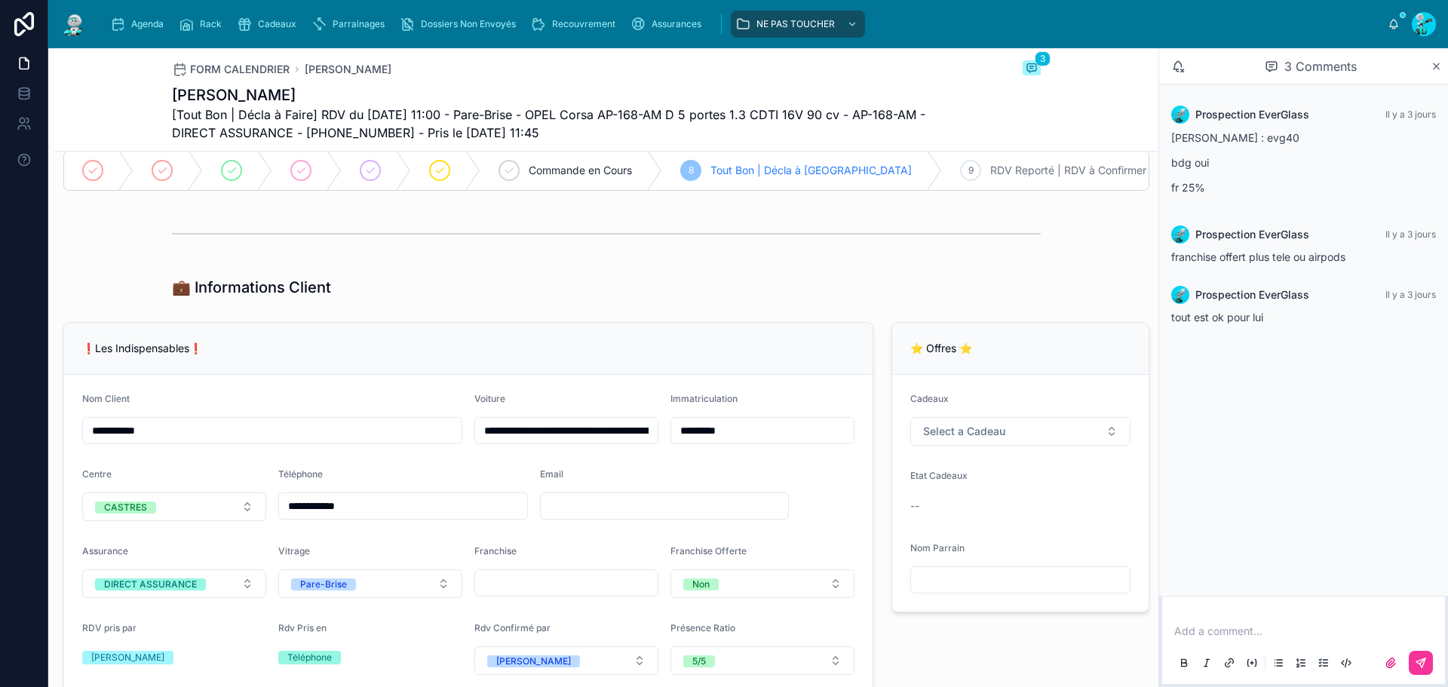
scroll to position [0, 0]
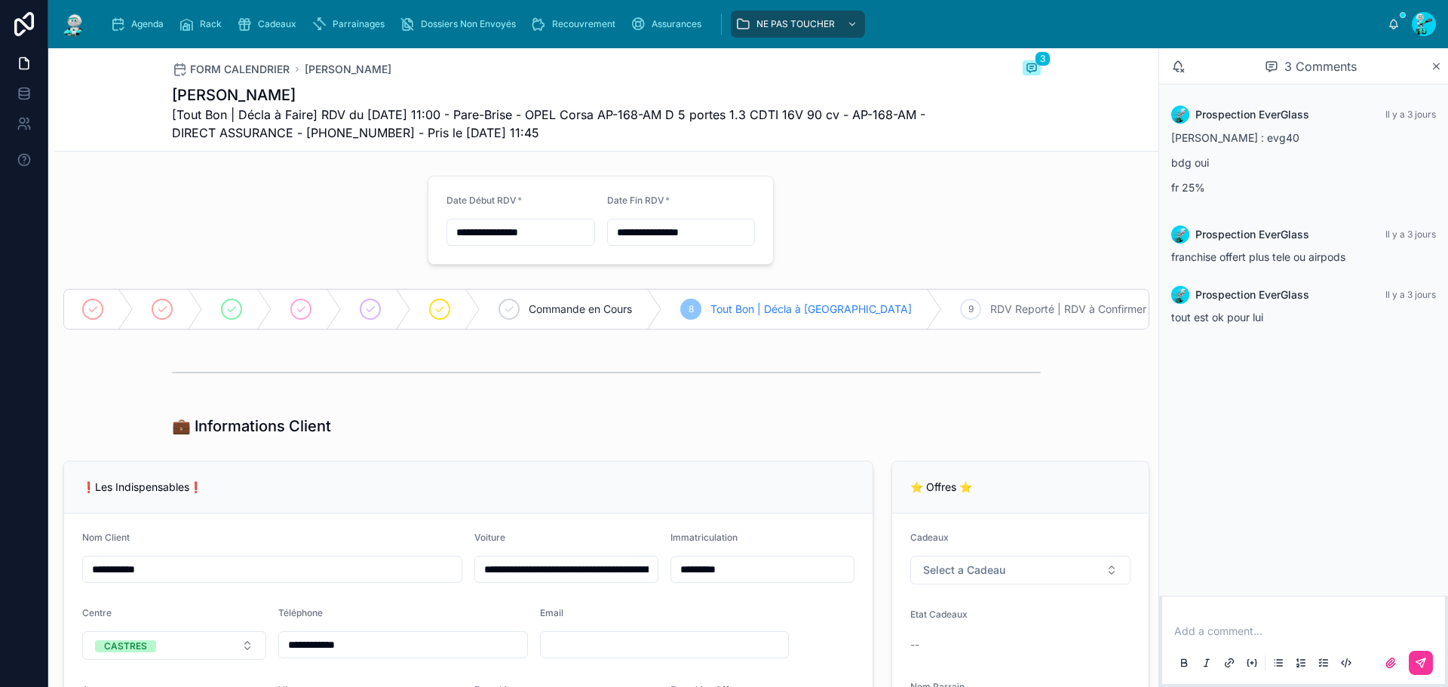
drag, startPoint x: 631, startPoint y: 103, endPoint x: 892, endPoint y: 143, distance: 264.0
click at [889, 133] on div "MALKI YLANN [Tout Bon | Décla à Faire] RDV du 07/10/2025 11:00 - Pare-Brise - O…" at bounding box center [550, 112] width 756 height 57
click at [137, 28] on span "Agenda" at bounding box center [147, 24] width 32 height 12
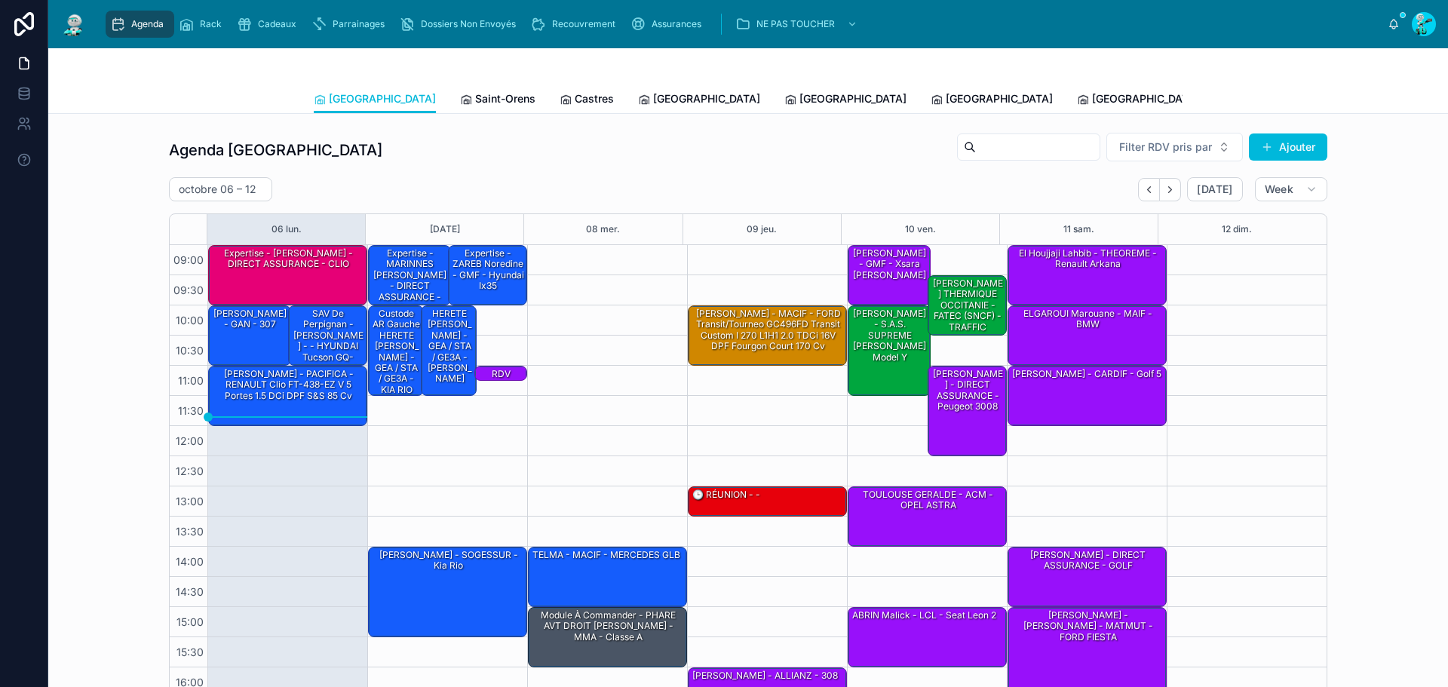
scroll to position [87, 0]
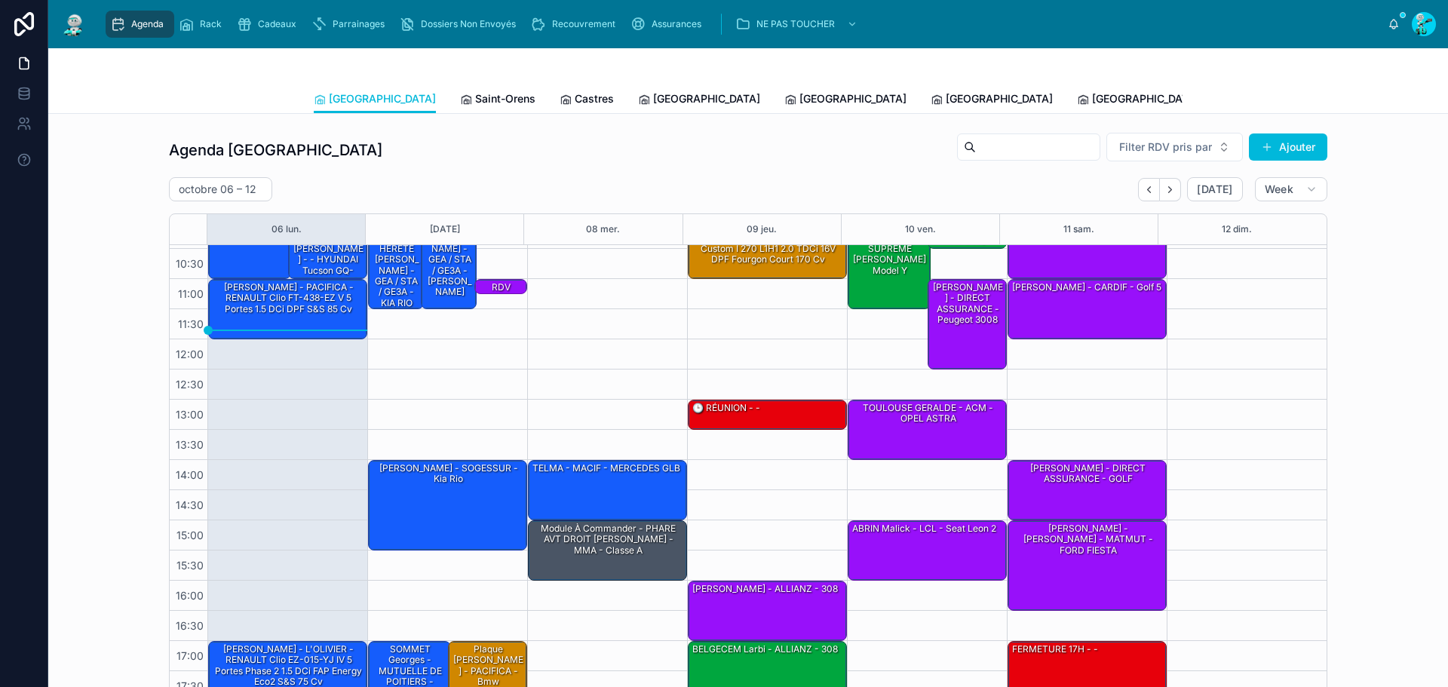
click at [575, 94] on span "Castres" at bounding box center [594, 98] width 39 height 15
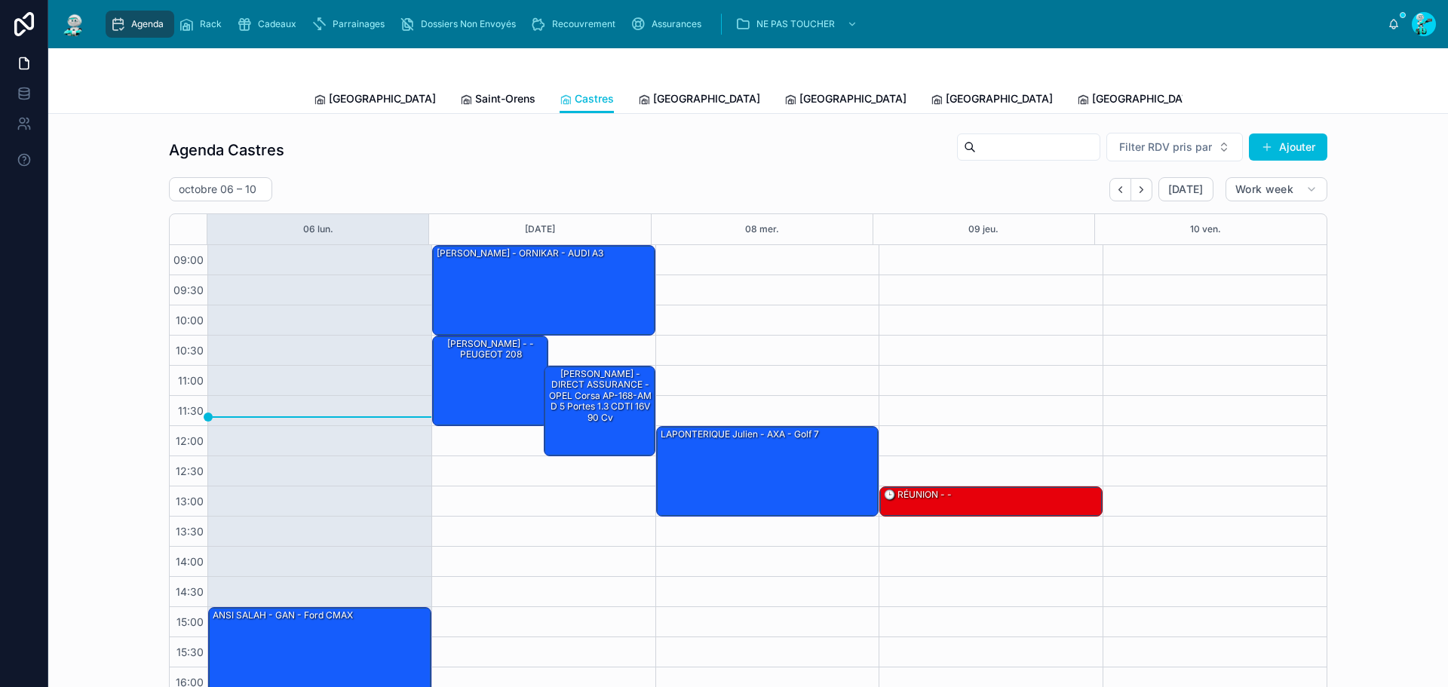
click at [653, 94] on span "[GEOGRAPHIC_DATA]" at bounding box center [706, 98] width 107 height 15
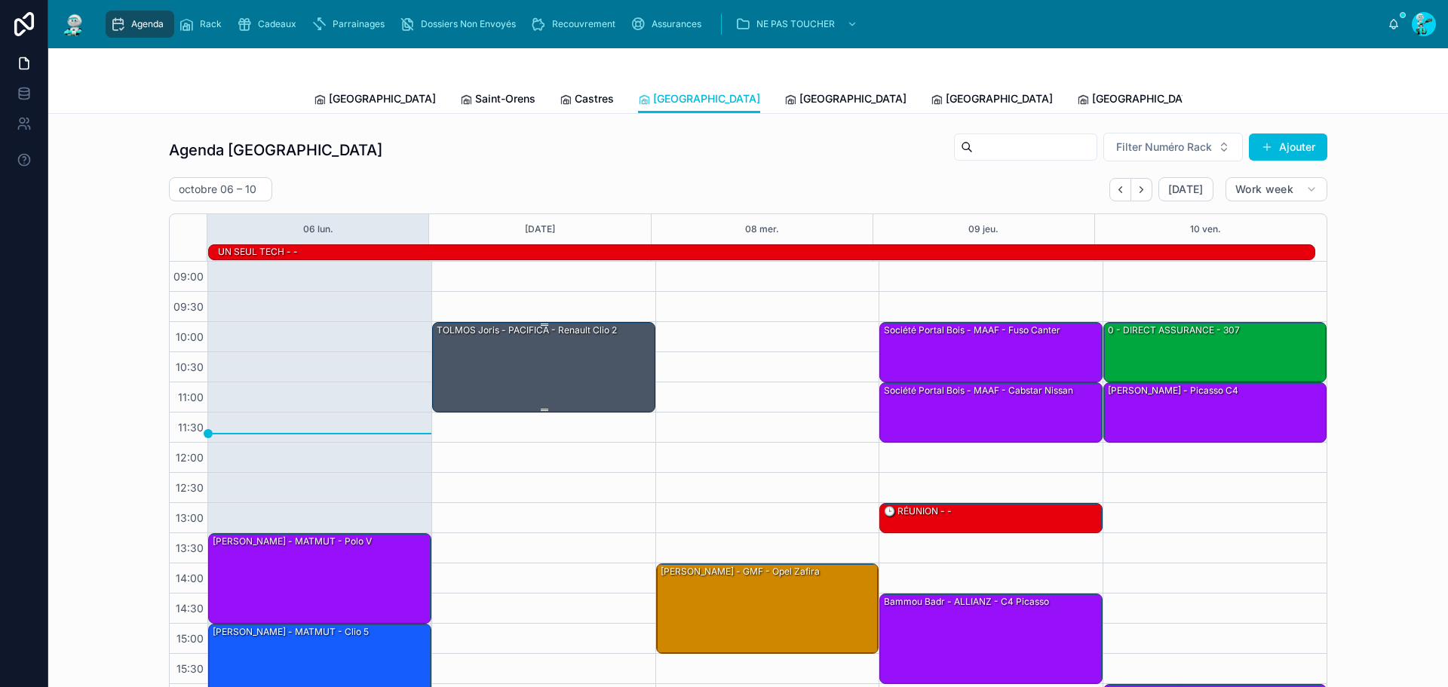
drag, startPoint x: 578, startPoint y: 361, endPoint x: 550, endPoint y: 354, distance: 28.9
click at [550, 354] on div "TOLMOS Joris - PACIFICA - Renault Clio 2" at bounding box center [544, 366] width 219 height 87
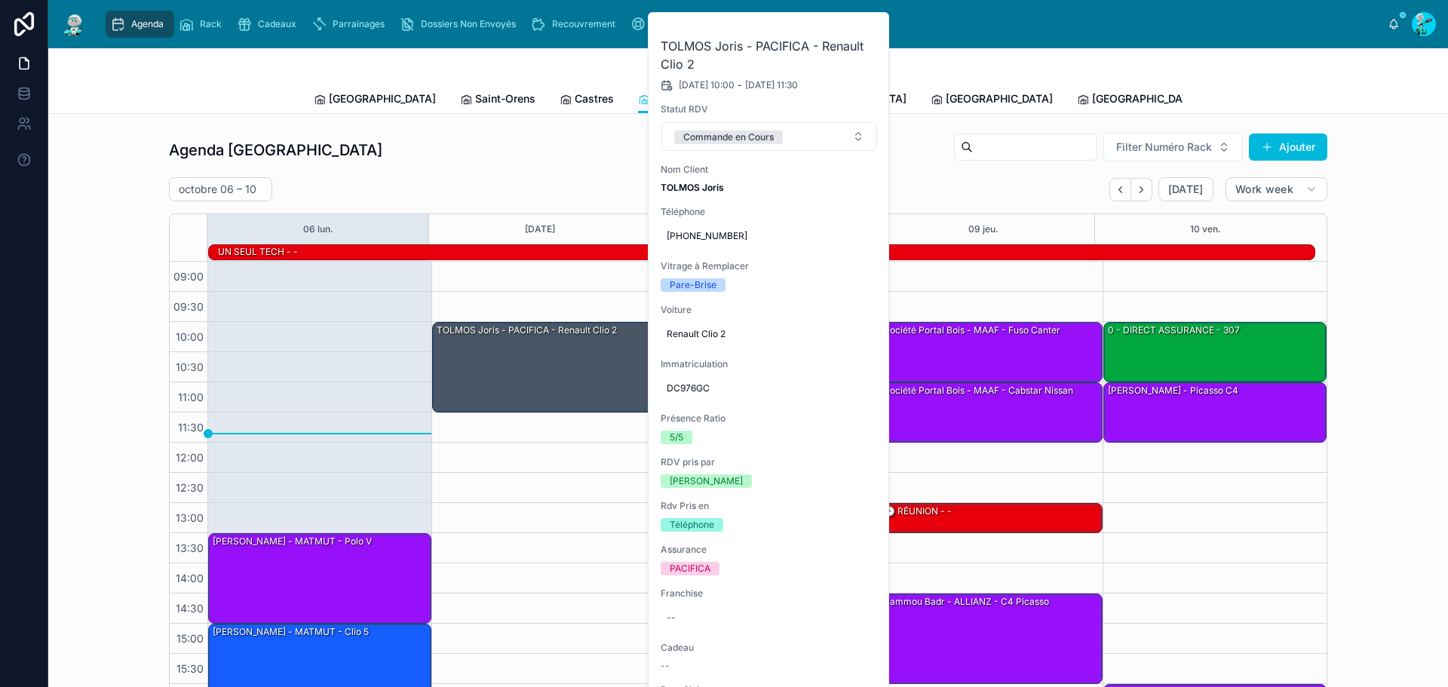
click at [0, 0] on span at bounding box center [0, 0] width 0 height 0
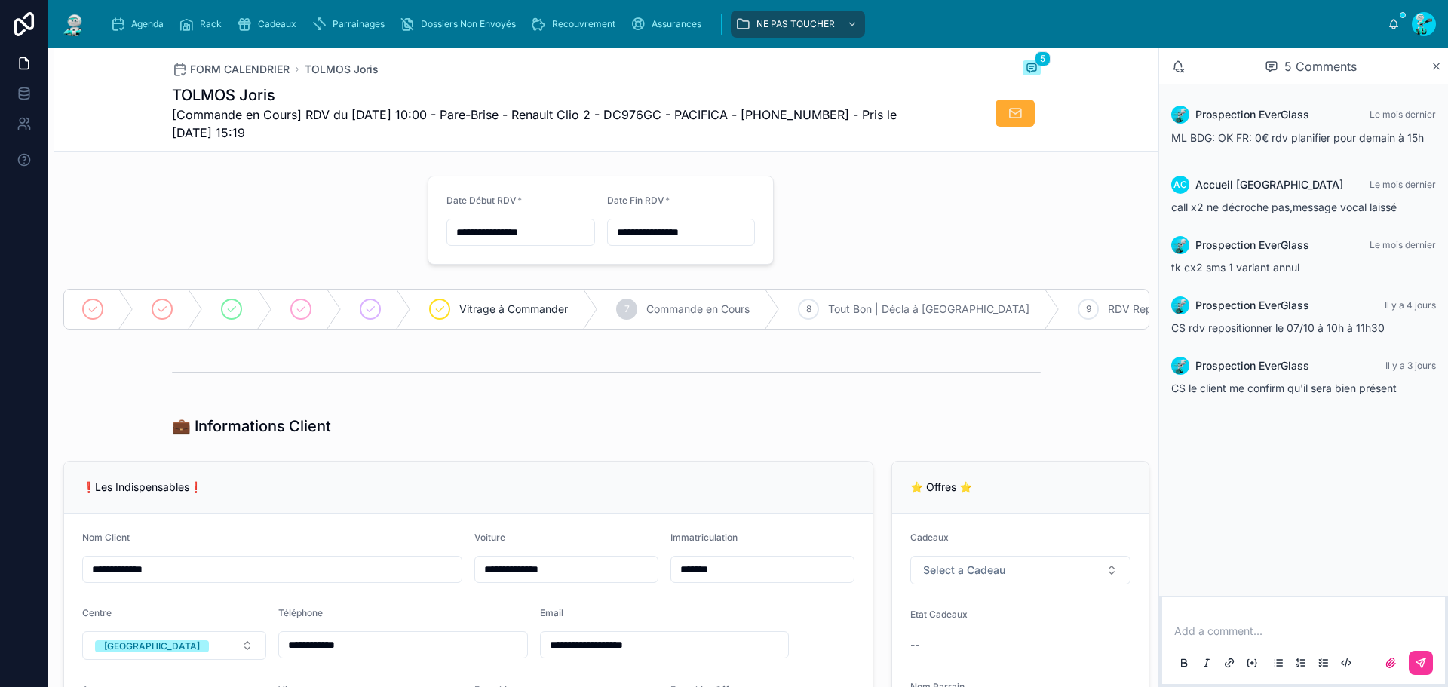
drag, startPoint x: 606, startPoint y: 113, endPoint x: 790, endPoint y: 127, distance: 183.8
click at [790, 127] on span "[Commande en Cours] RDV du 07/10/2025 10:00 - Pare-Brise - Renault Clio 2 - DC9…" at bounding box center [550, 124] width 756 height 36
click at [652, 116] on span "[Commande en Cours] RDV du 07/10/2025 10:00 - Pare-Brise - Renault Clio 2 - DC9…" at bounding box center [550, 124] width 756 height 36
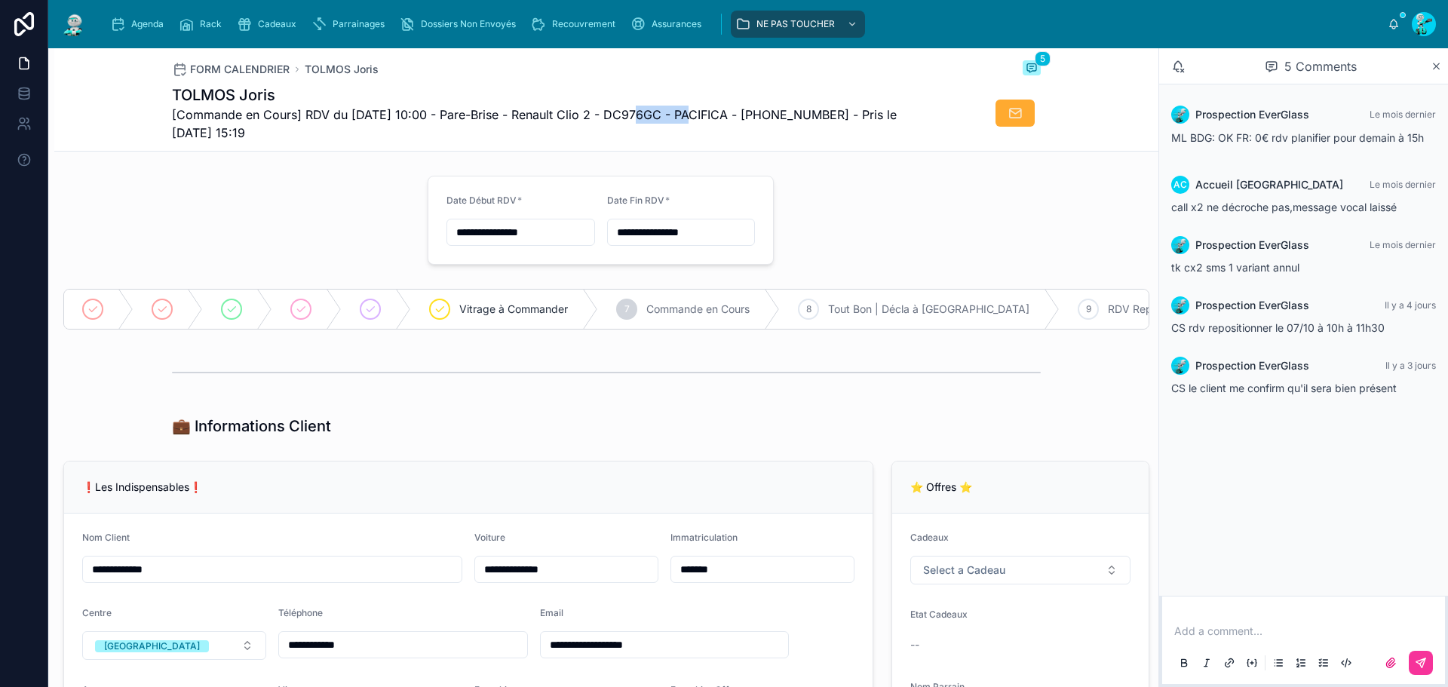
click at [652, 116] on span "[Commande en Cours] RDV du 07/10/2025 10:00 - Pare-Brise - Renault Clio 2 - DC9…" at bounding box center [550, 124] width 756 height 36
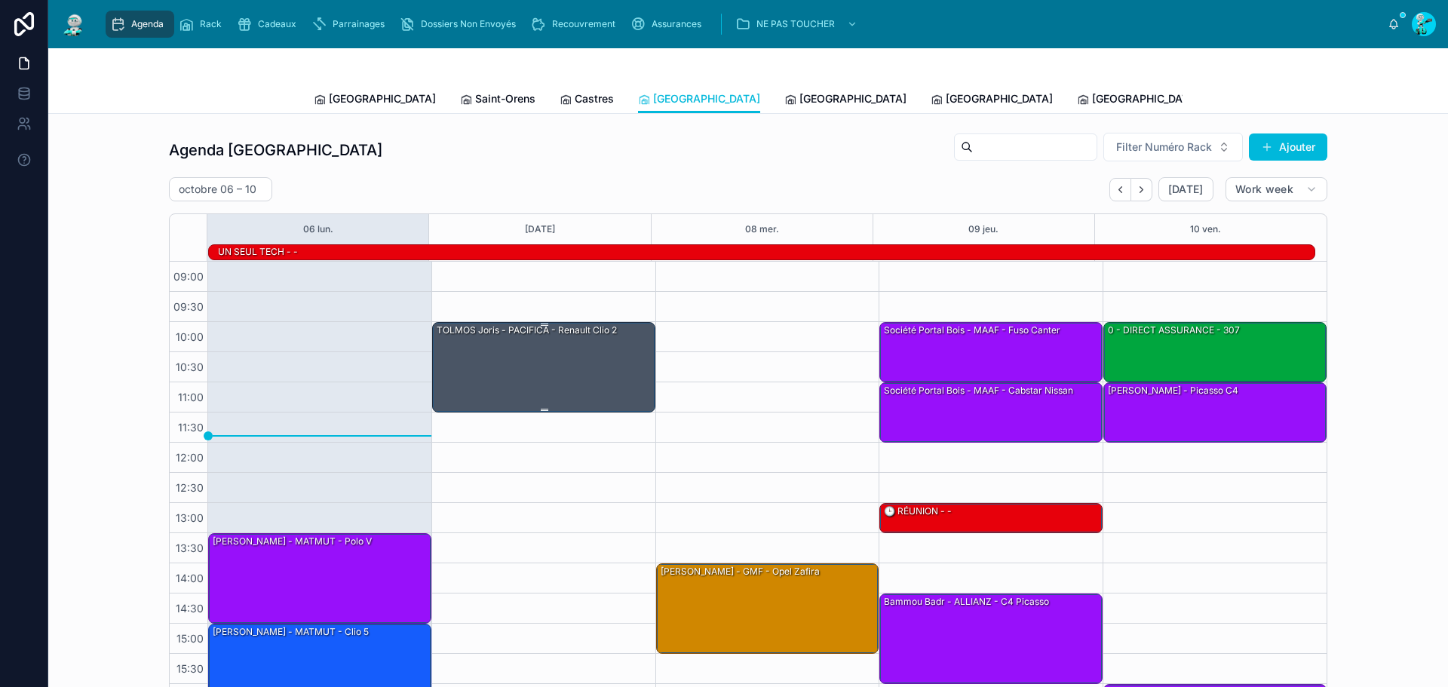
click at [575, 361] on div "TOLMOS Joris - PACIFICA - Renault Clio 2" at bounding box center [544, 366] width 219 height 87
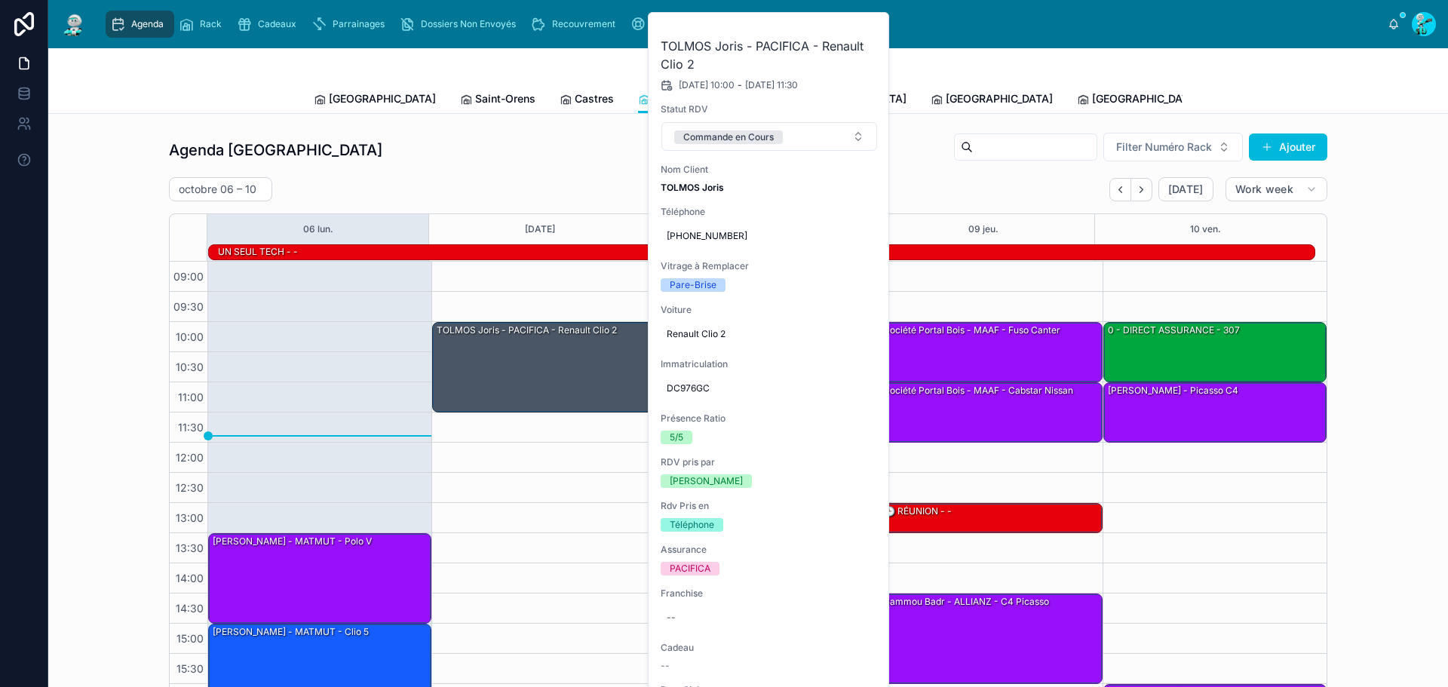
click at [0, 0] on button at bounding box center [0, 0] width 0 height 0
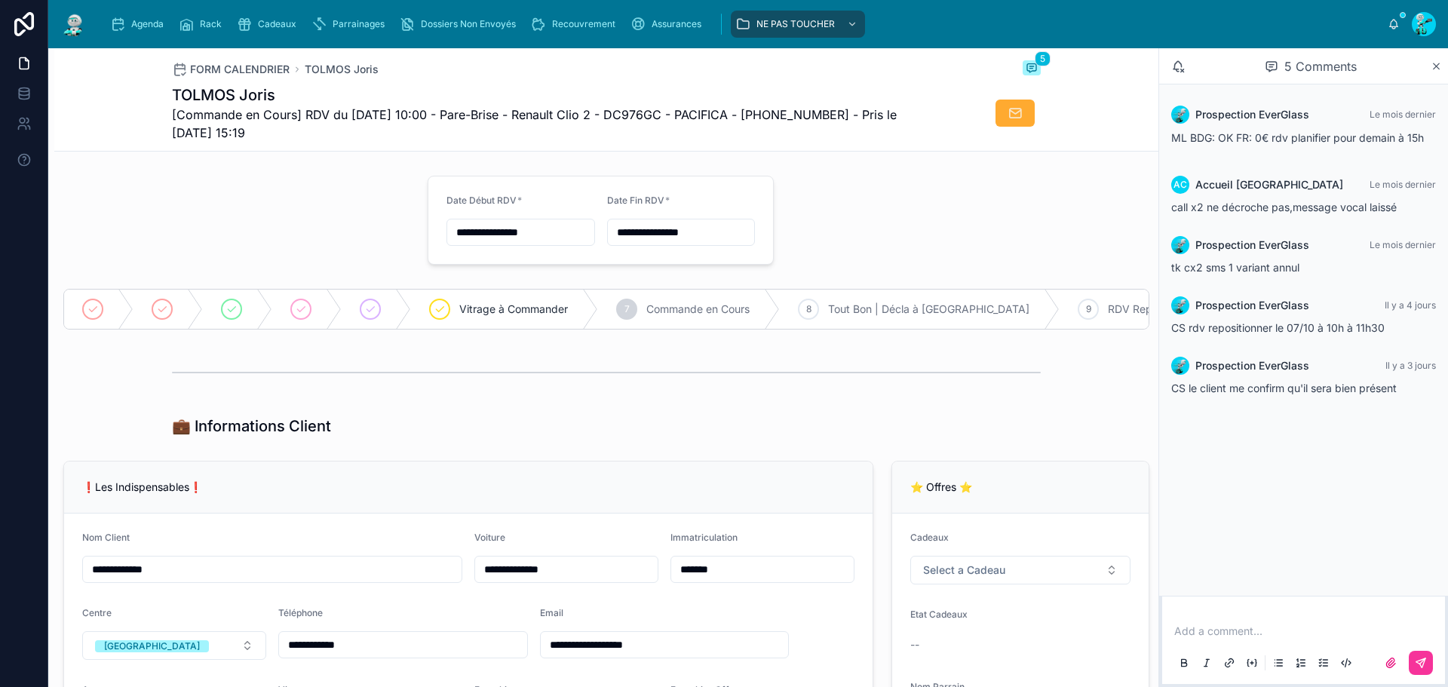
click at [637, 119] on span "[Commande en Cours] RDV du 07/10/2025 10:00 - Pare-Brise - Renault Clio 2 - DC9…" at bounding box center [550, 124] width 756 height 36
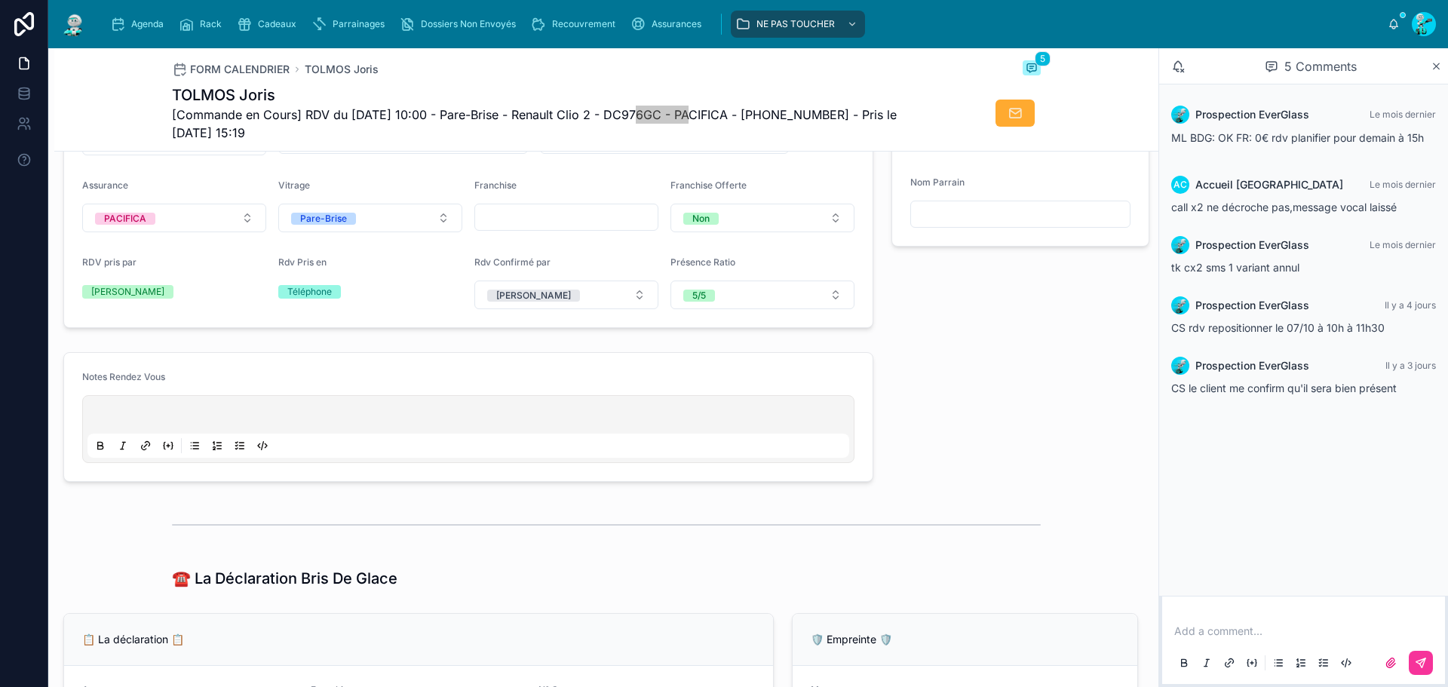
scroll to position [453, 0]
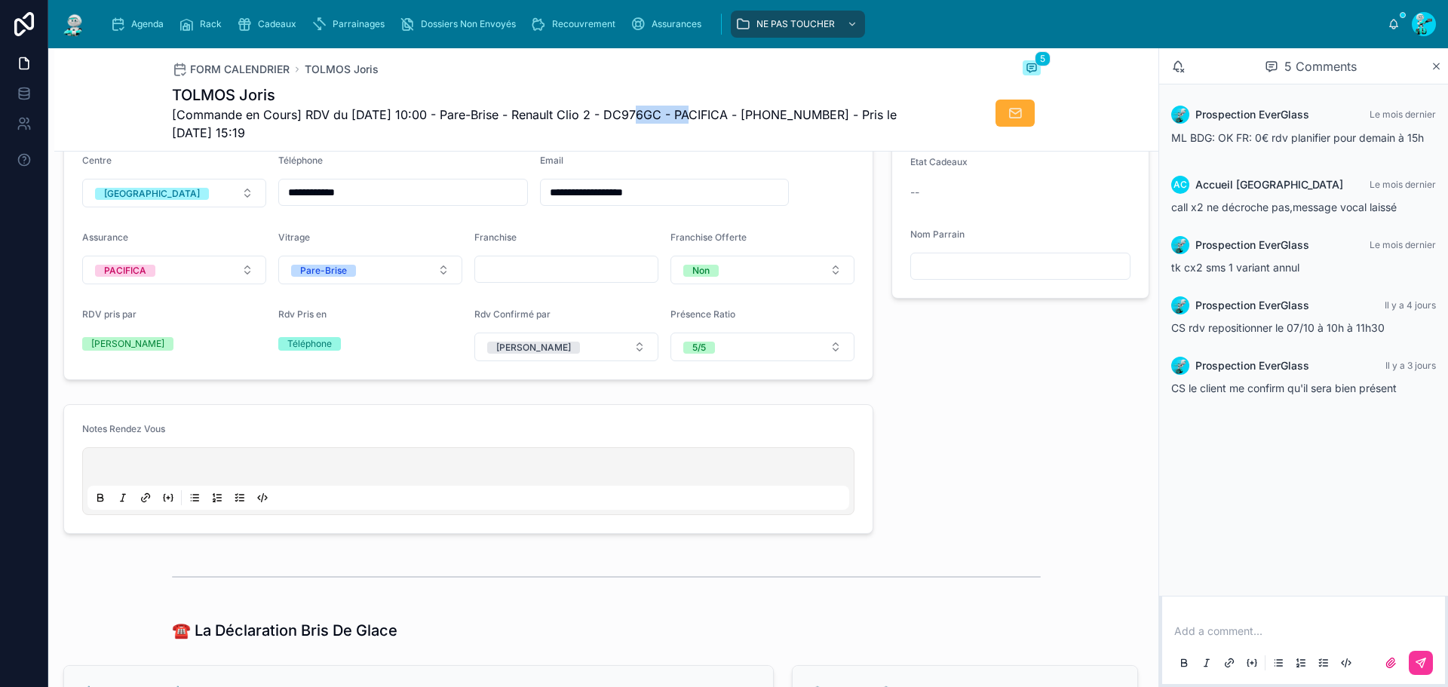
click at [661, 112] on span "[Commande en Cours] RDV du 07/10/2025 10:00 - Pare-Brise - Renault Clio 2 - DC9…" at bounding box center [550, 124] width 756 height 36
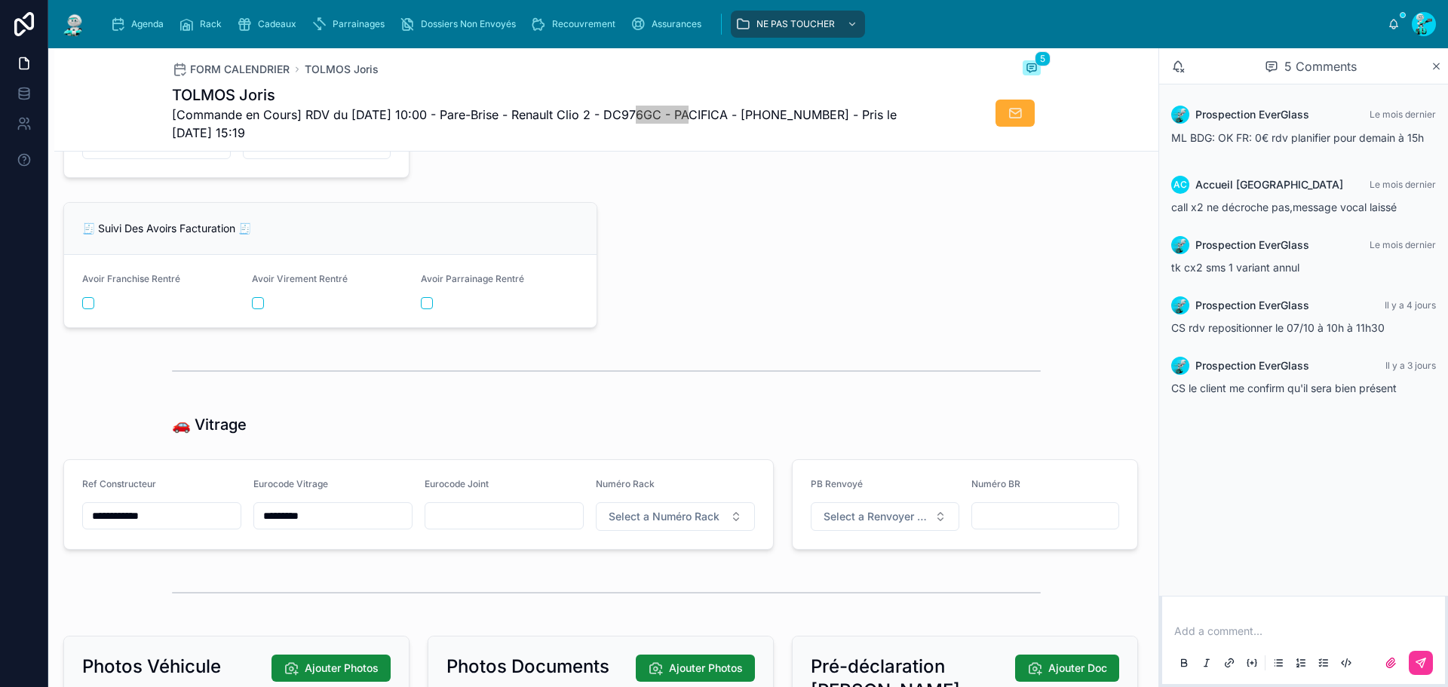
scroll to position [1886, 0]
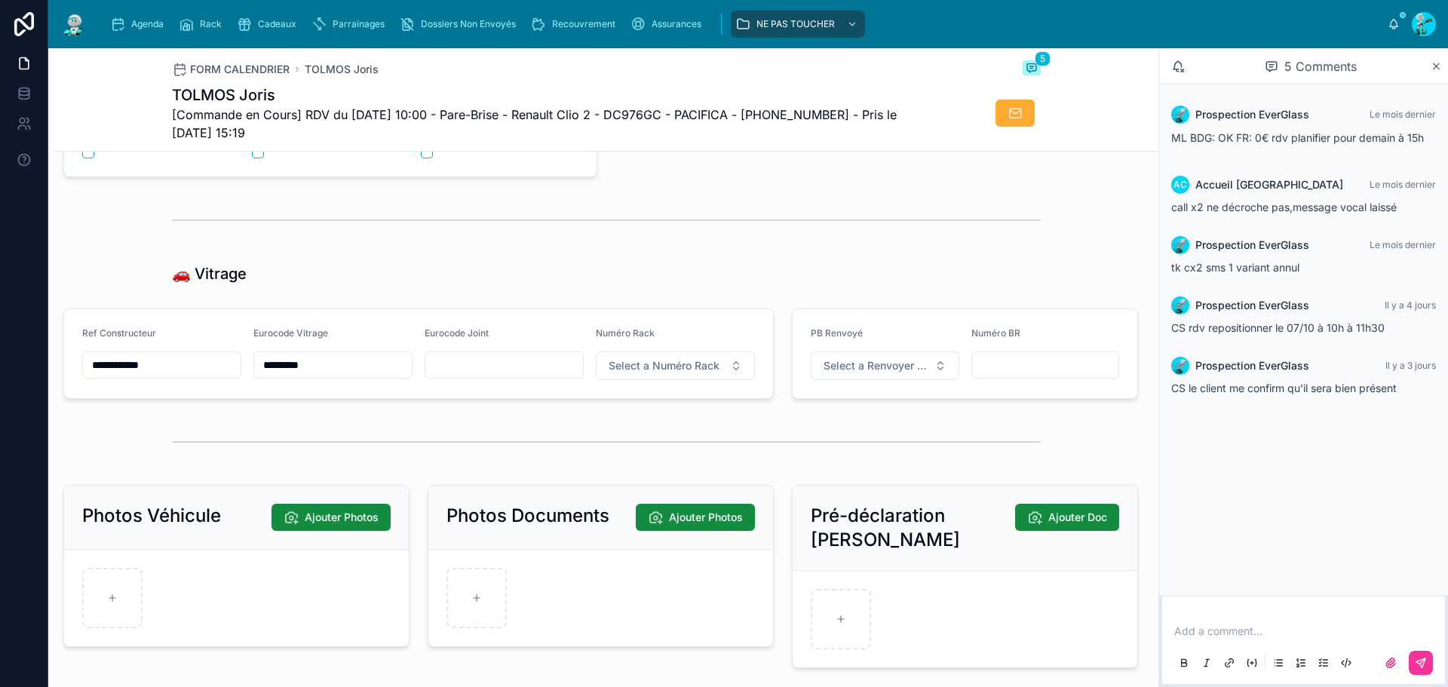
drag, startPoint x: 180, startPoint y: 373, endPoint x: 0, endPoint y: 351, distance: 180.8
click at [0, 351] on div "**********" at bounding box center [724, 343] width 1448 height 687
drag, startPoint x: 324, startPoint y: 378, endPoint x: 232, endPoint y: 372, distance: 91.5
click at [232, 372] on form "**********" at bounding box center [418, 353] width 709 height 89
click at [629, 110] on span "[Commande en Cours] RDV du 07/10/2025 10:00 - Pare-Brise - Renault Clio 2 - DC9…" at bounding box center [550, 124] width 756 height 36
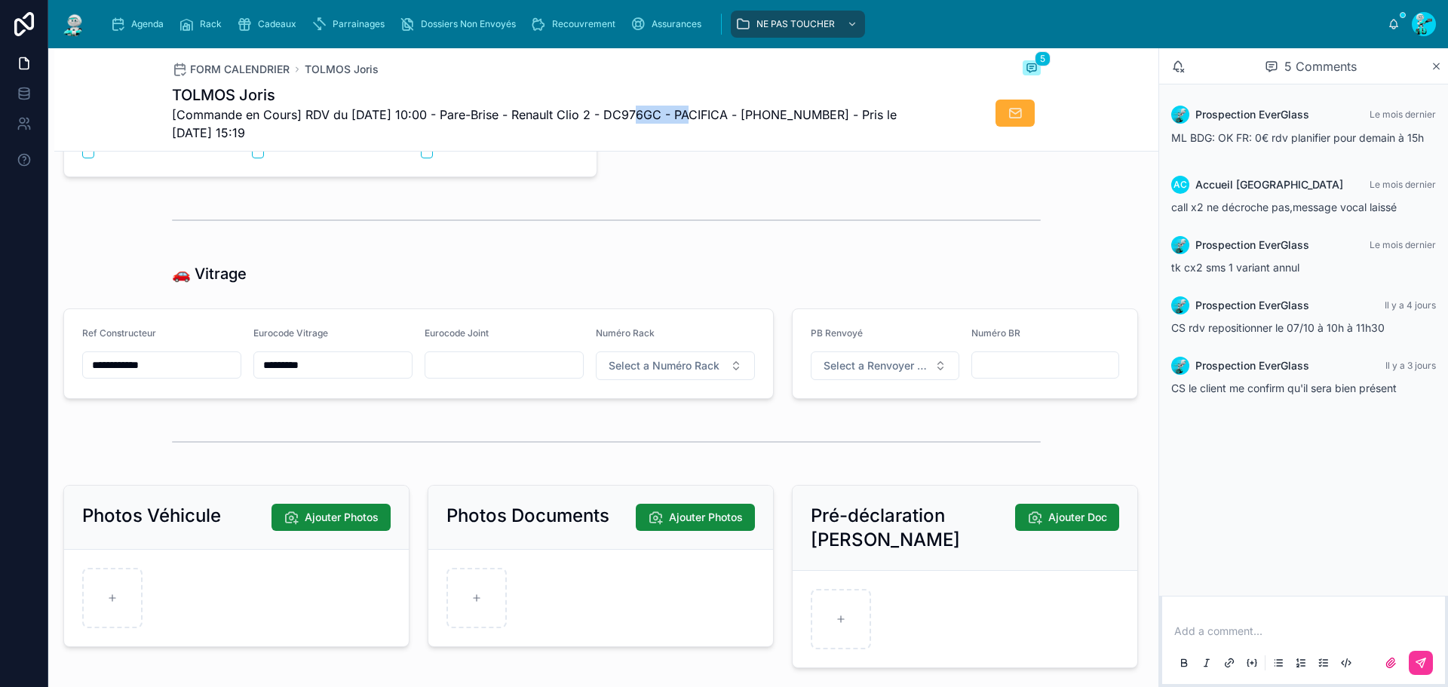
click at [629, 110] on span "[Commande en Cours] RDV du 07/10/2025 10:00 - Pare-Brise - Renault Clio 2 - DC9…" at bounding box center [550, 124] width 756 height 36
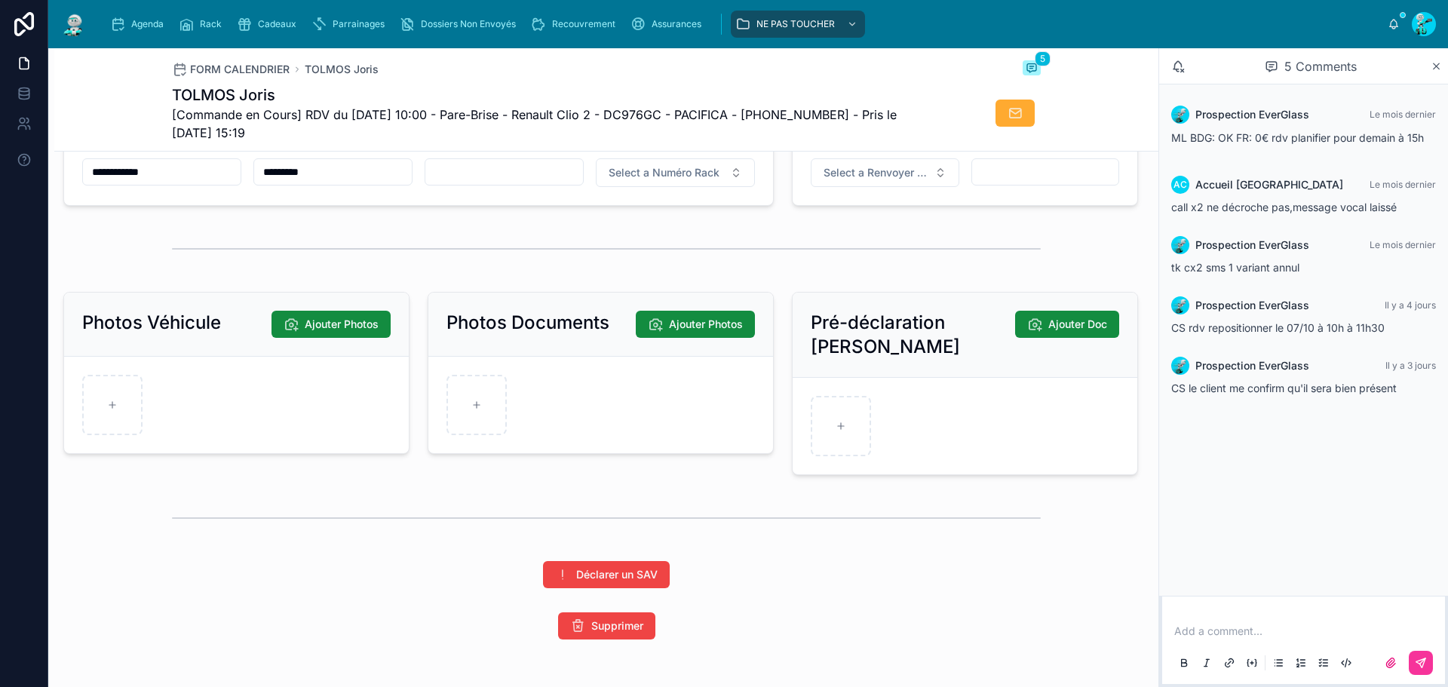
scroll to position [2145, 0]
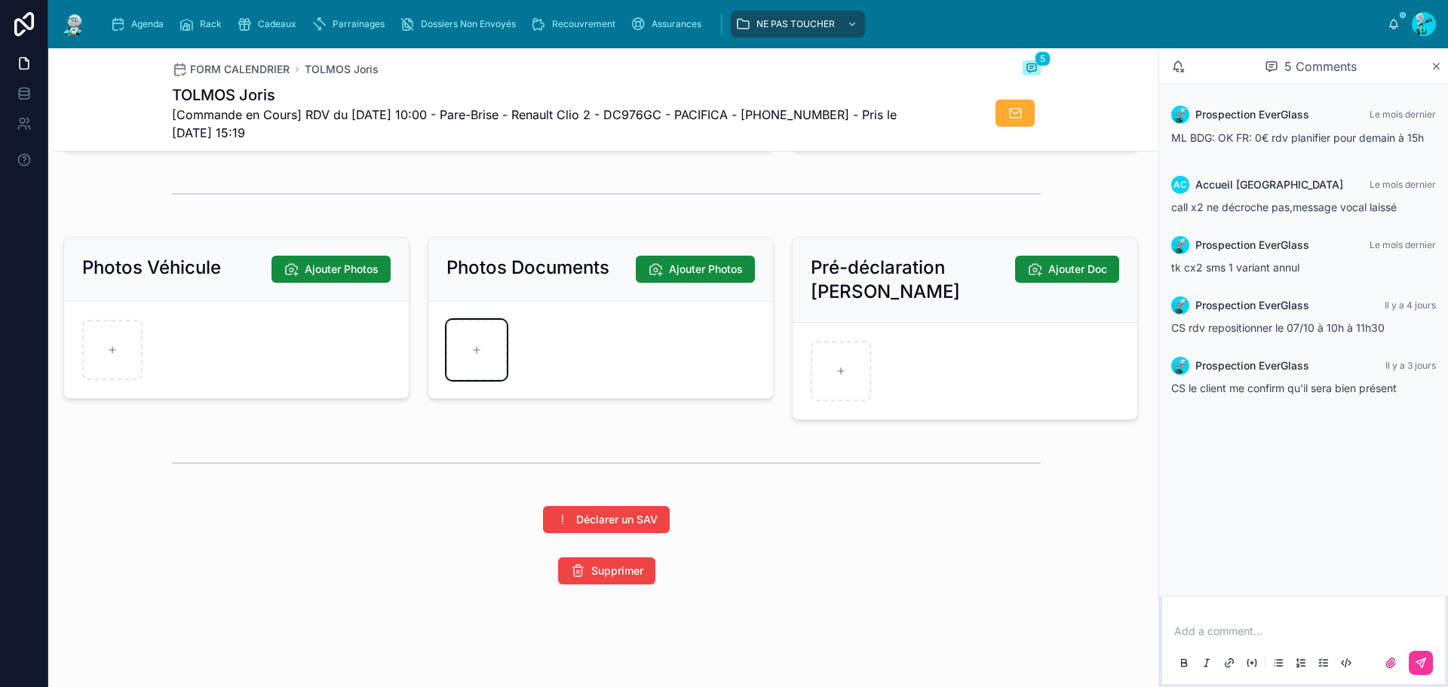
click at [484, 333] on div at bounding box center [477, 350] width 60 height 60
type input "**********"
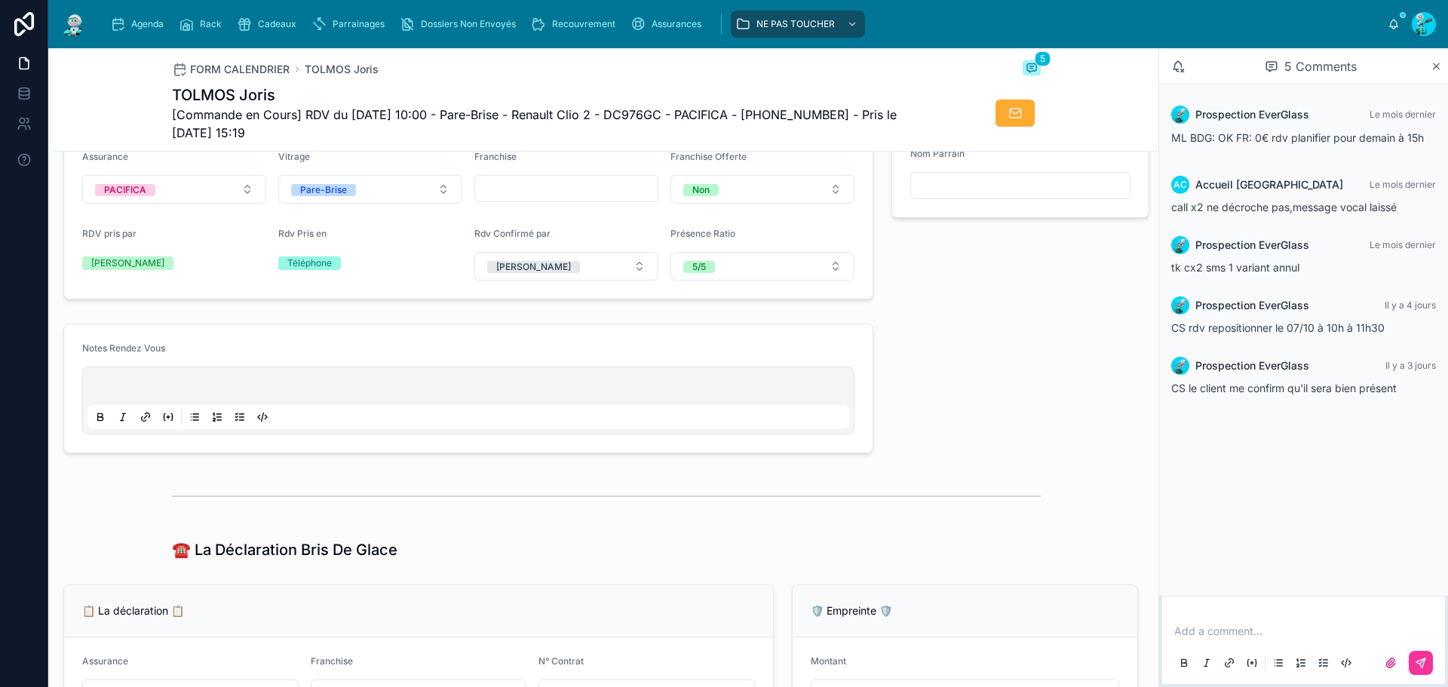
scroll to position [528, 0]
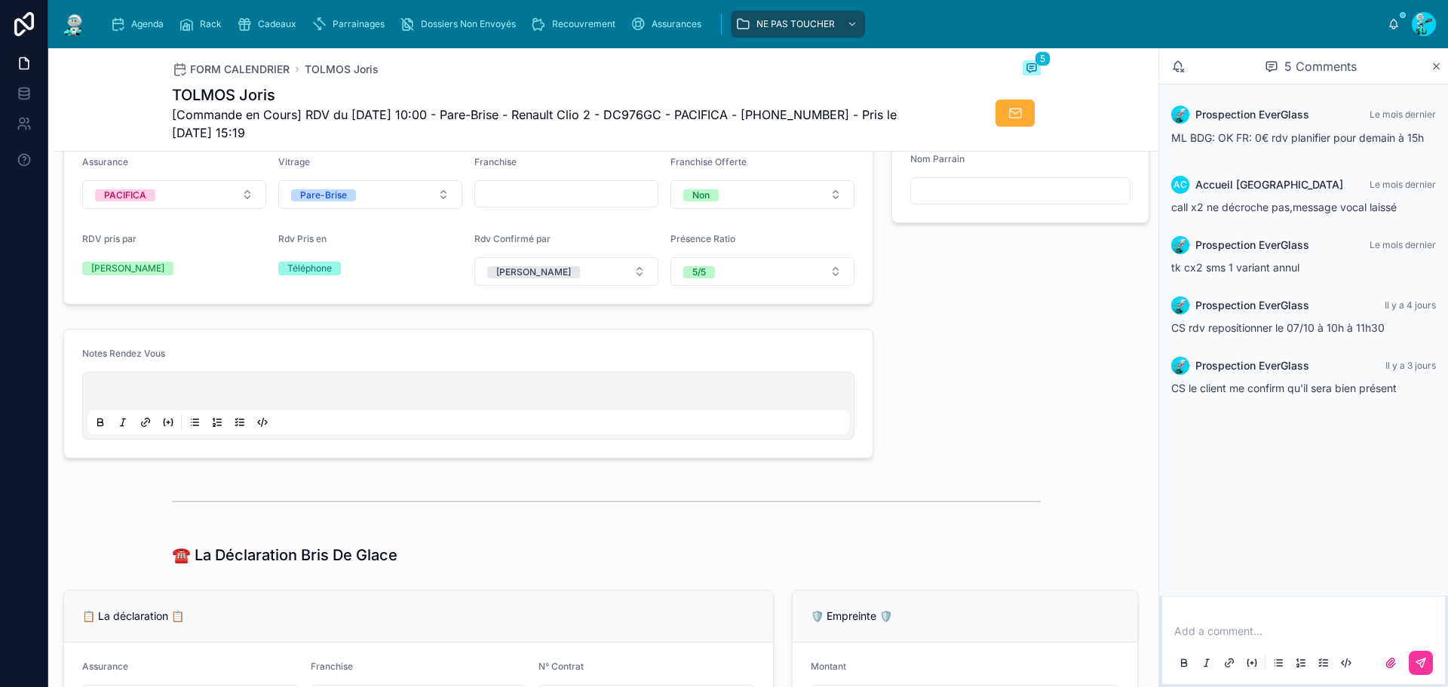
click at [103, 390] on div at bounding box center [468, 405] width 762 height 57
click at [105, 400] on p at bounding box center [472, 393] width 762 height 15
click at [118, 399] on p at bounding box center [472, 393] width 762 height 15
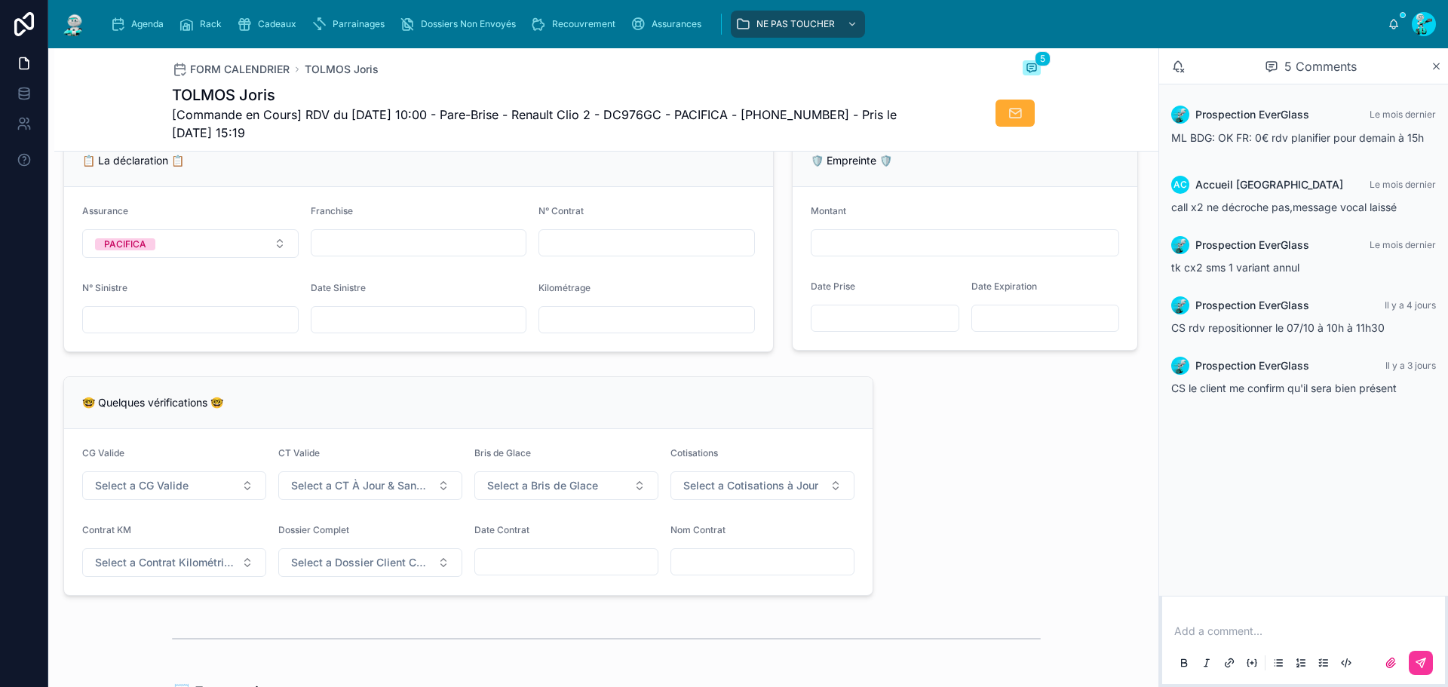
scroll to position [305, 0]
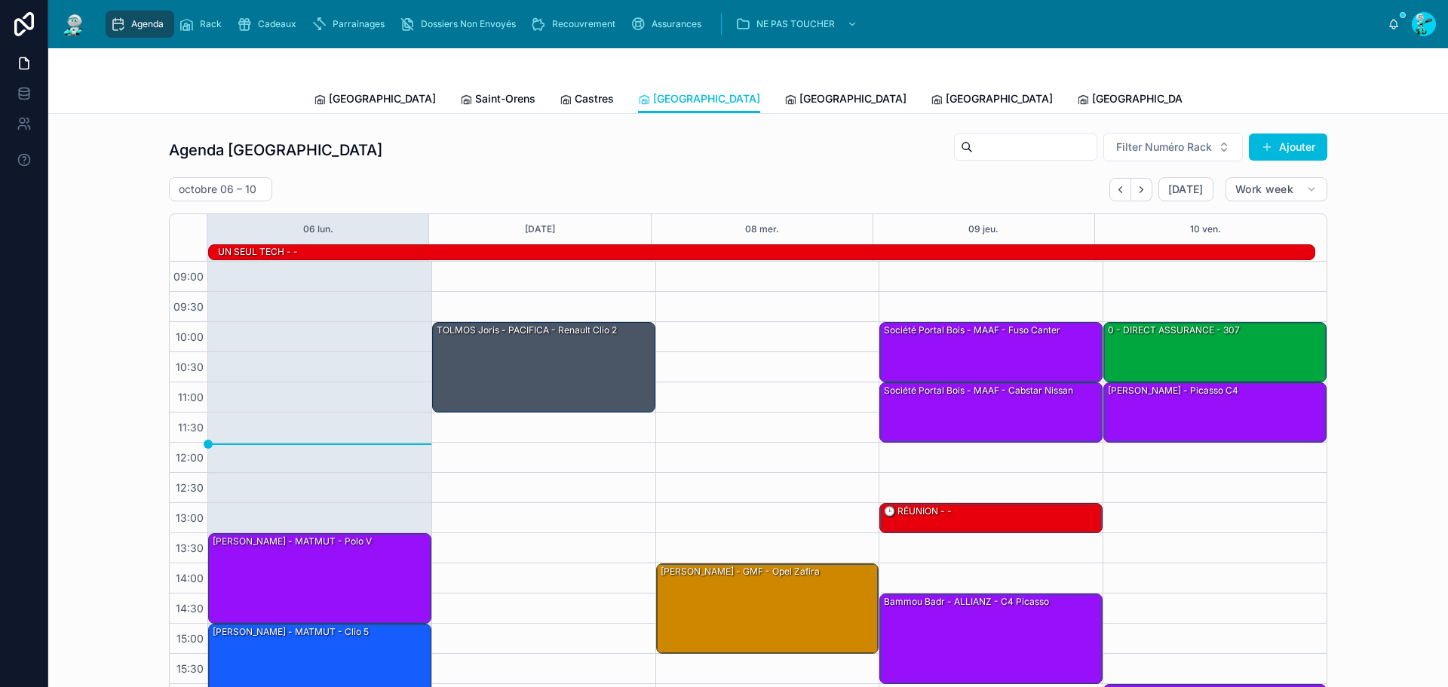
click at [800, 100] on span "[GEOGRAPHIC_DATA]" at bounding box center [853, 98] width 107 height 15
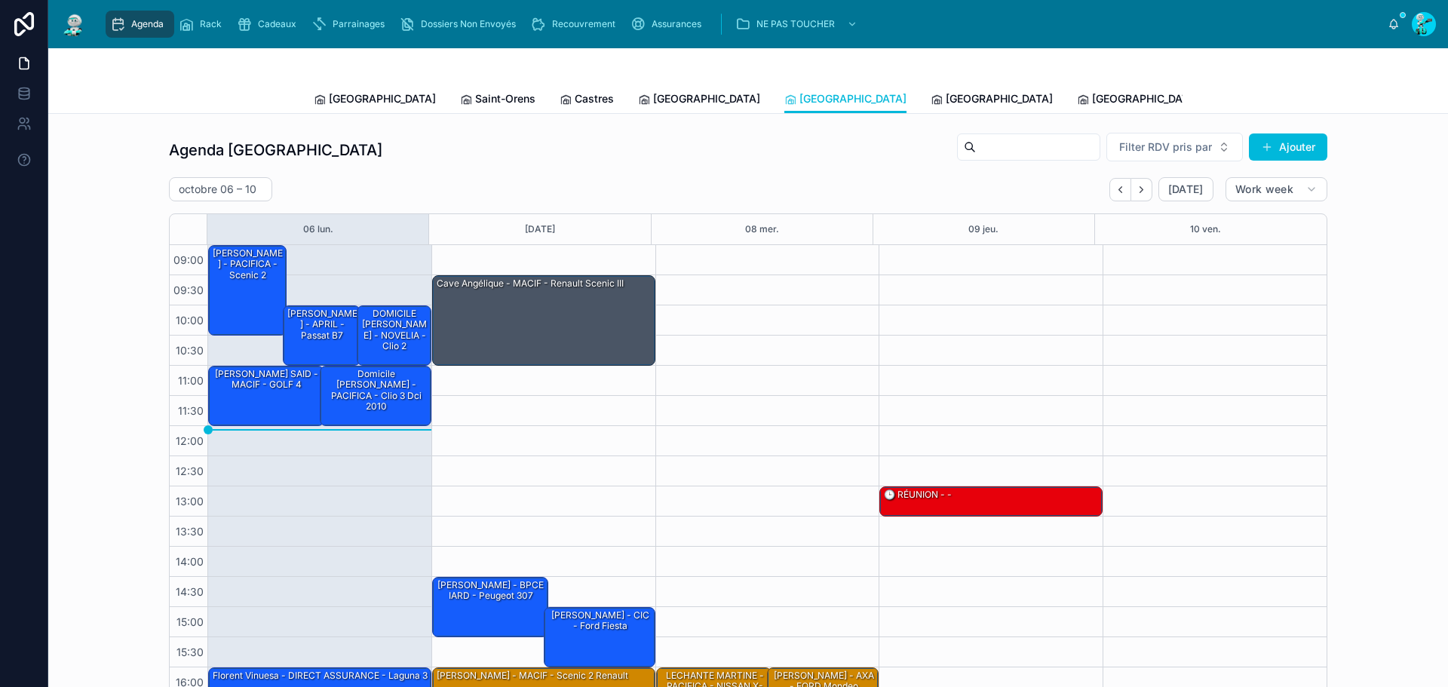
click at [931, 94] on icon at bounding box center [937, 100] width 12 height 12
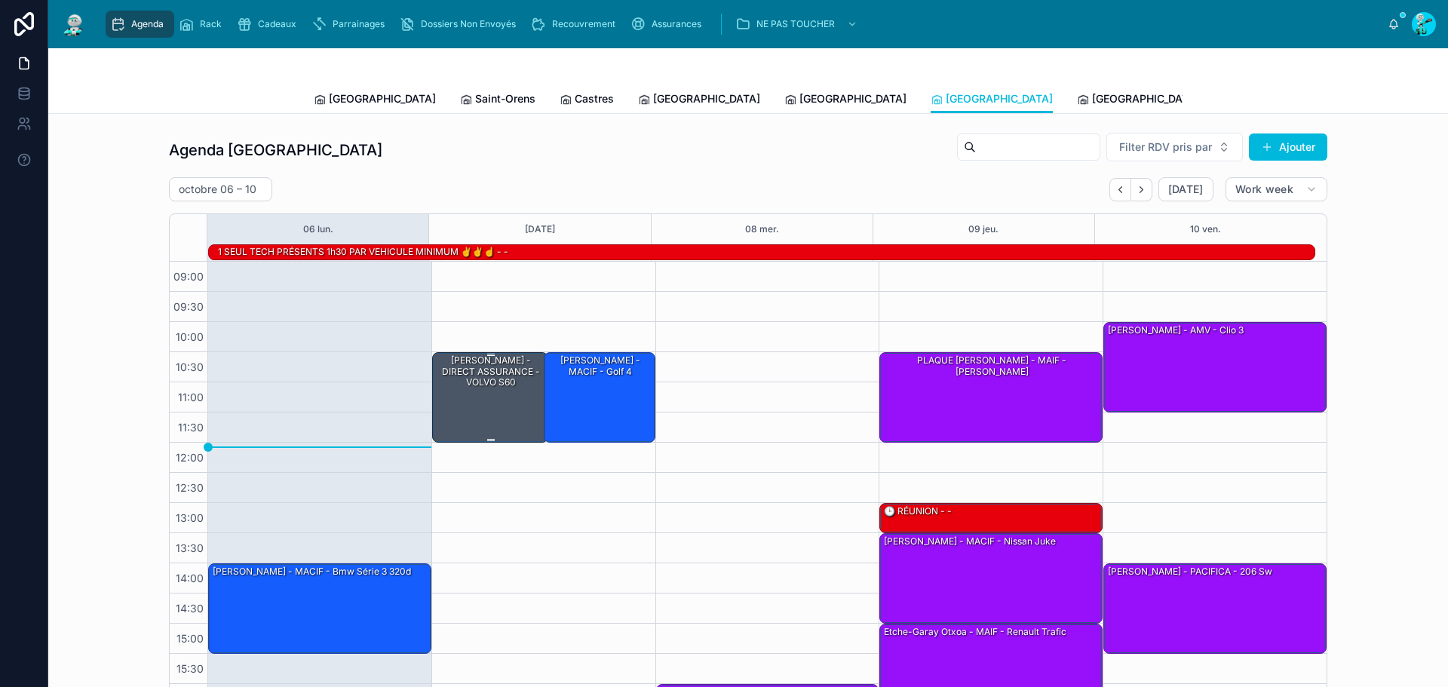
click at [493, 380] on div "Memisoglu Yakup - DIRECT ASSURANCE - VOLVO S60" at bounding box center [491, 371] width 112 height 35
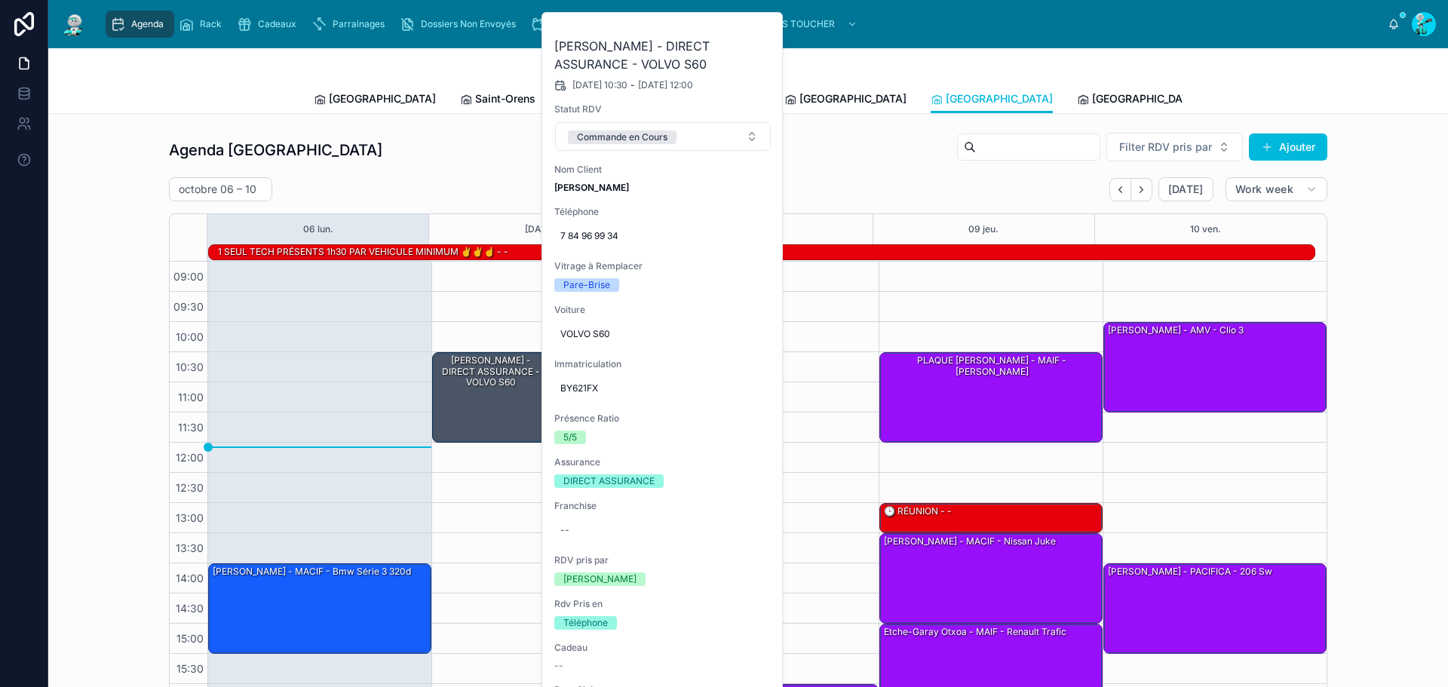
click at [0, 0] on button at bounding box center [0, 0] width 0 height 0
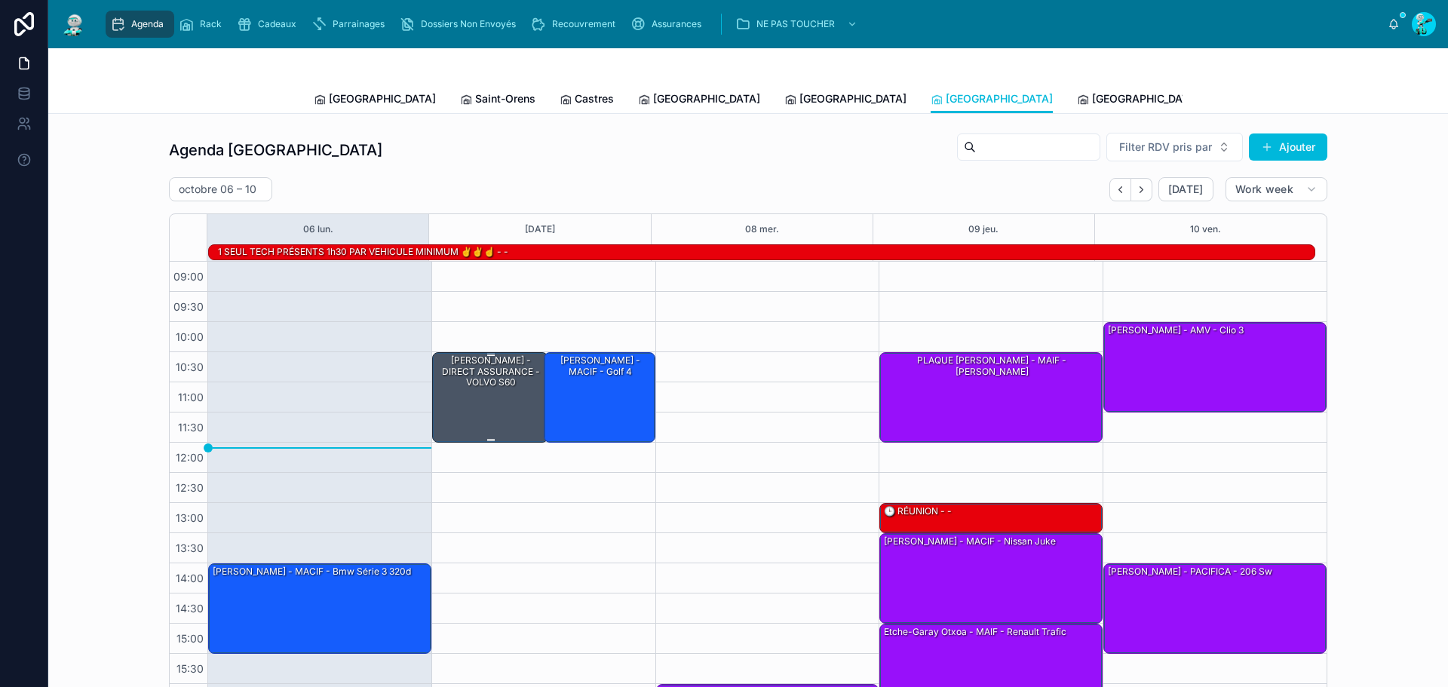
click at [505, 392] on div "Memisoglu Yakup - DIRECT ASSURANCE - VOLVO S60" at bounding box center [491, 396] width 112 height 87
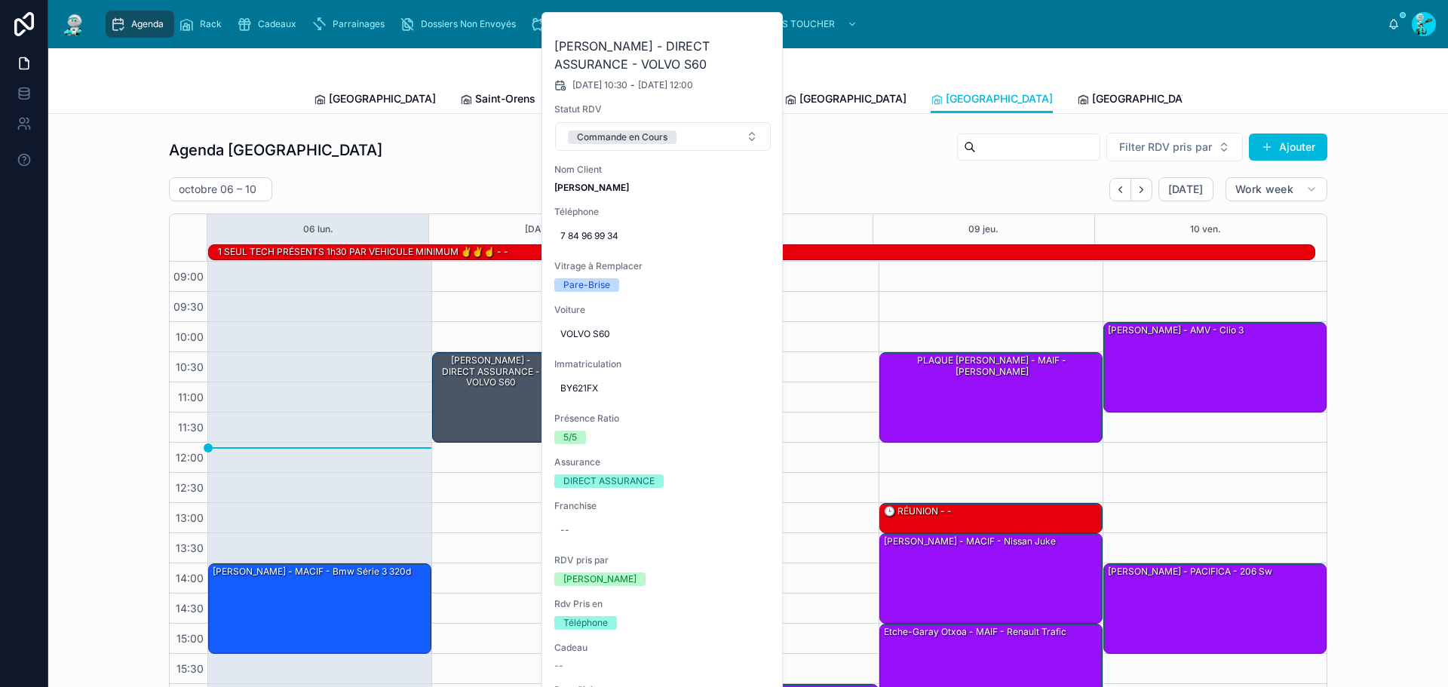
click at [0, 0] on button at bounding box center [0, 0] width 0 height 0
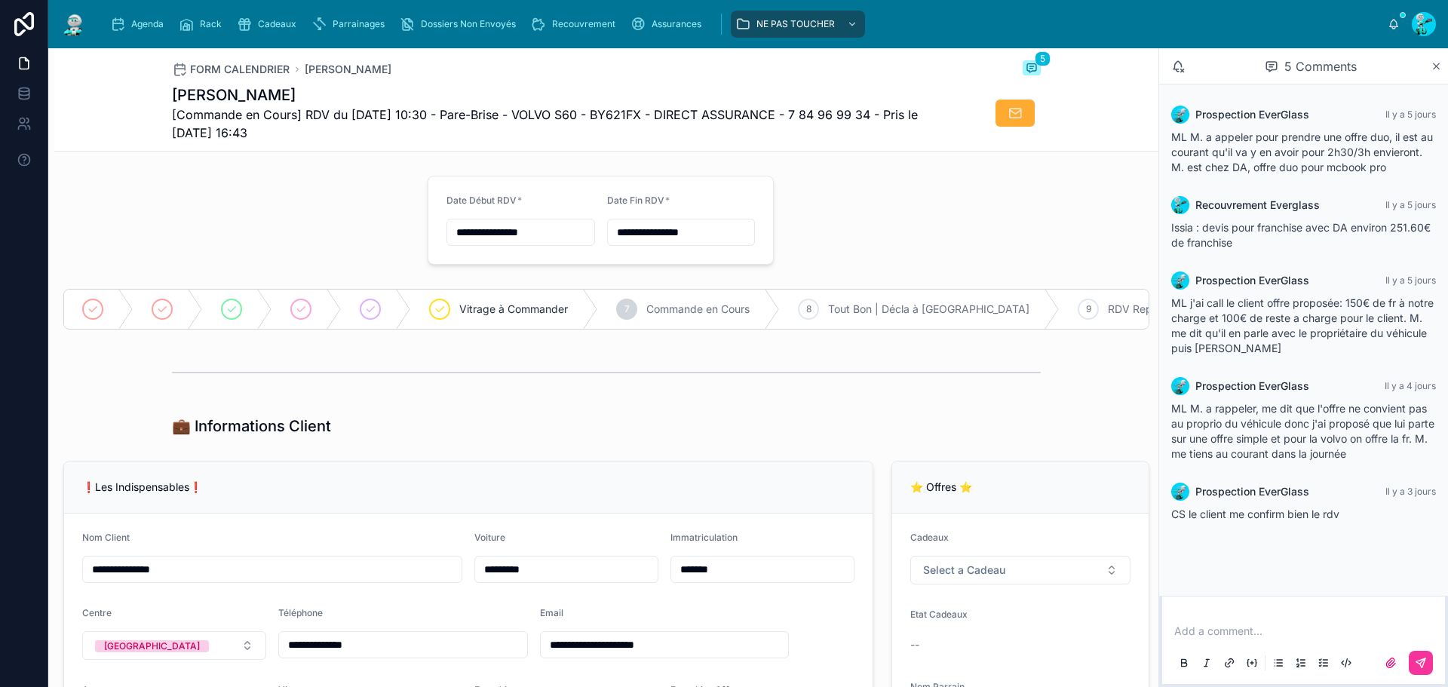
click at [259, 226] on div at bounding box center [236, 220] width 364 height 101
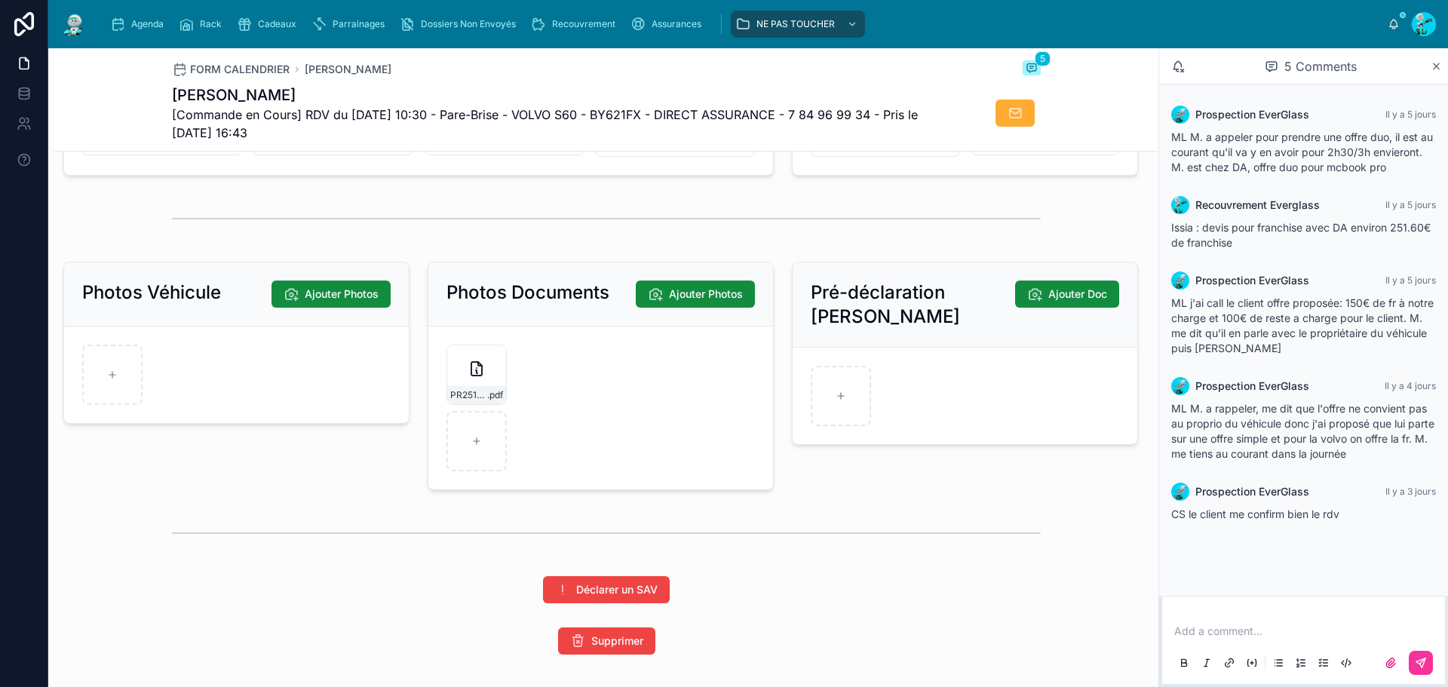
scroll to position [2190, 0]
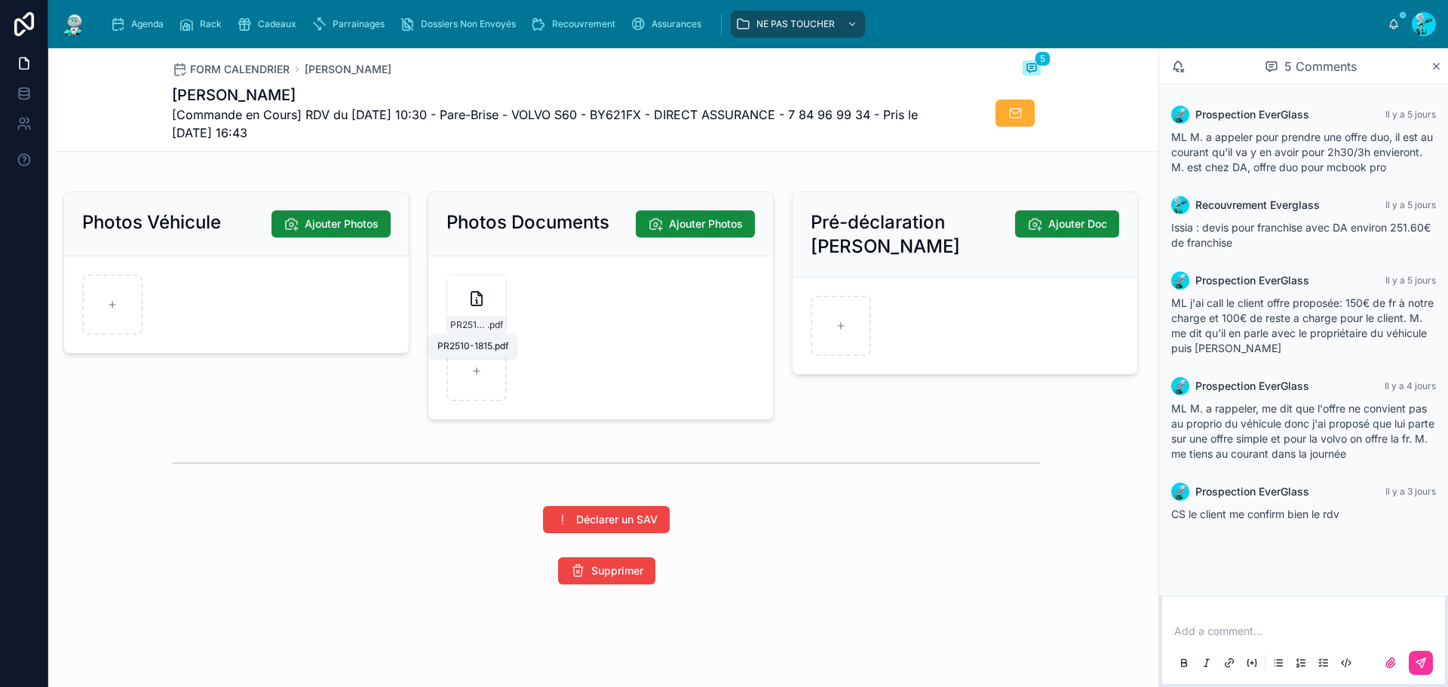
click at [465, 319] on span "PR2510-1815" at bounding box center [468, 325] width 37 height 12
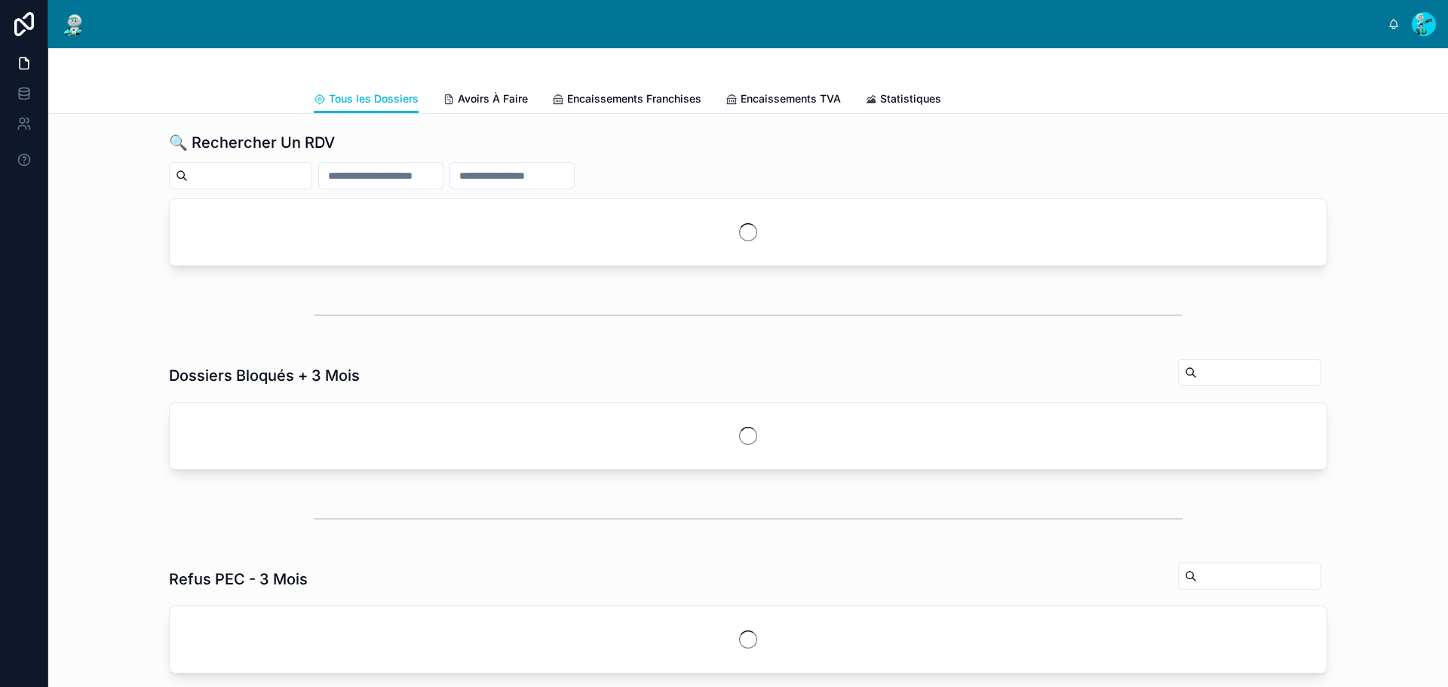
click at [154, 20] on span "Agenda" at bounding box center [147, 24] width 32 height 12
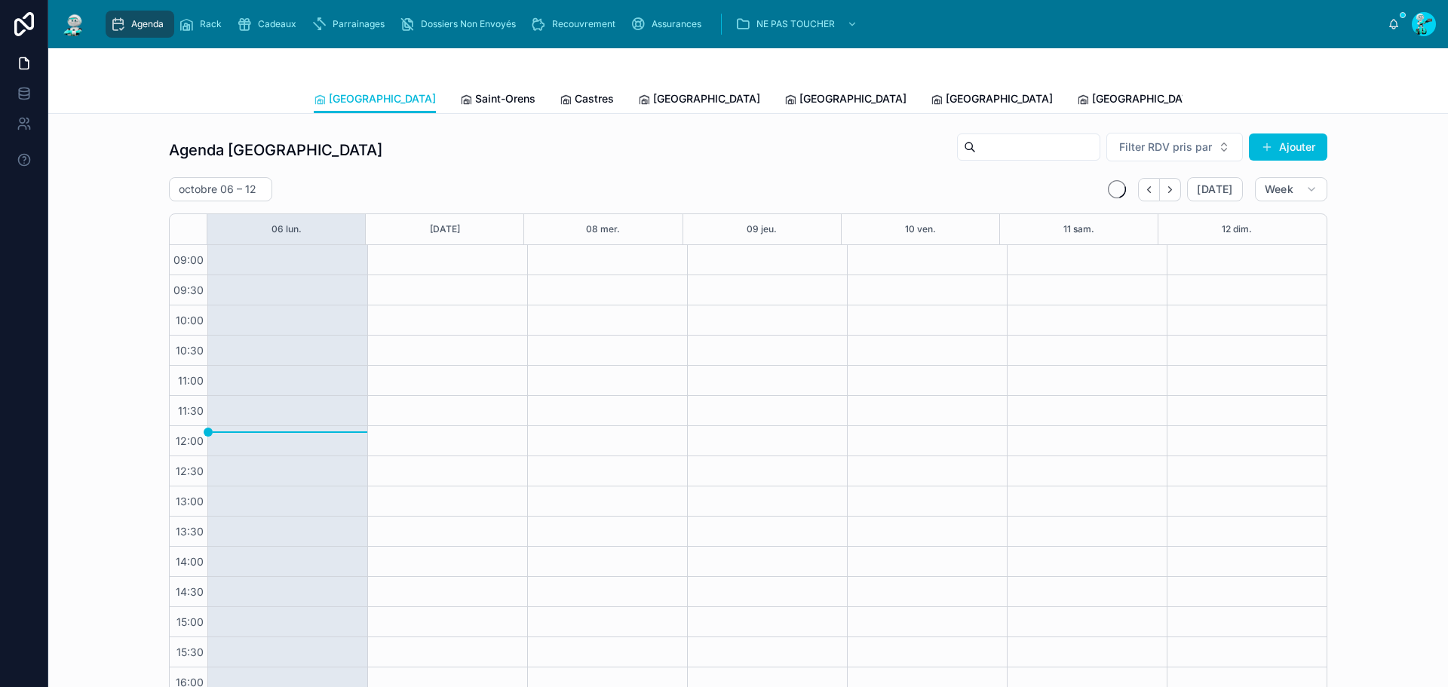
scroll to position [87, 0]
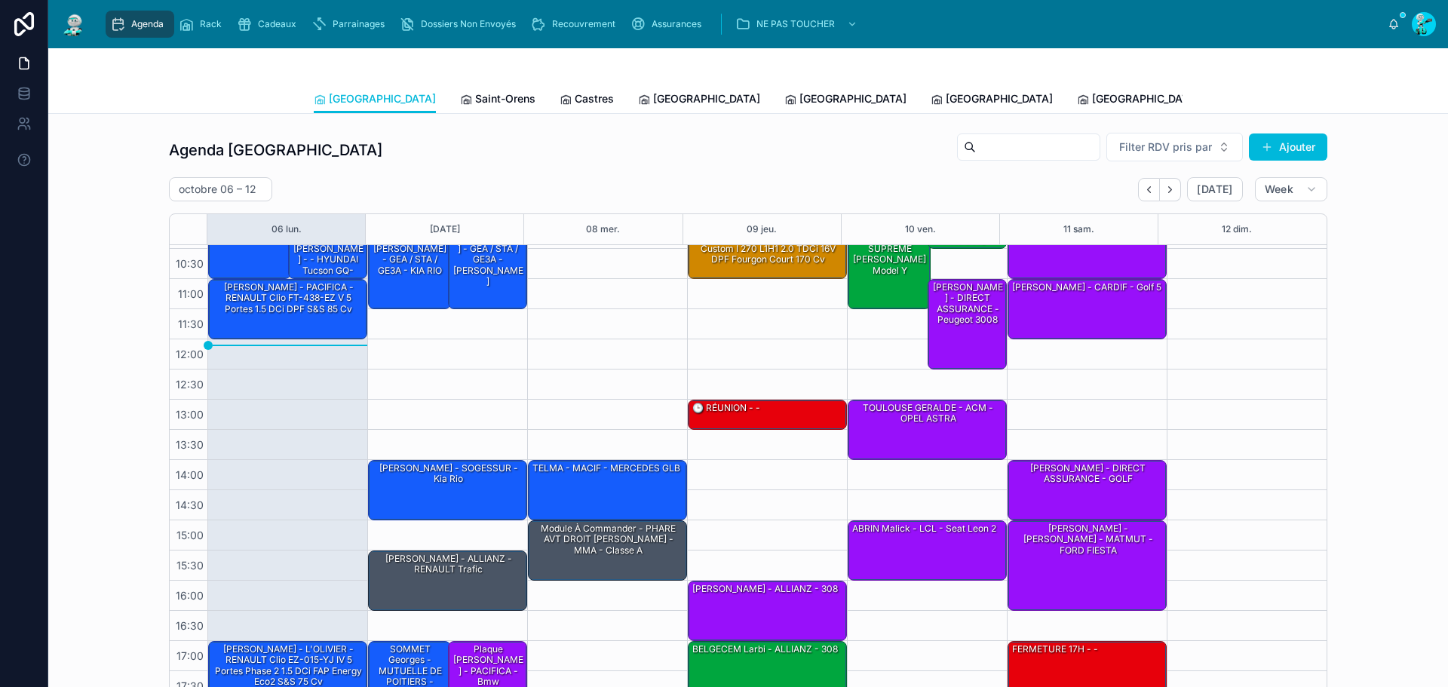
click at [1238, 101] on span "[PERSON_NAME]" at bounding box center [1281, 98] width 87 height 15
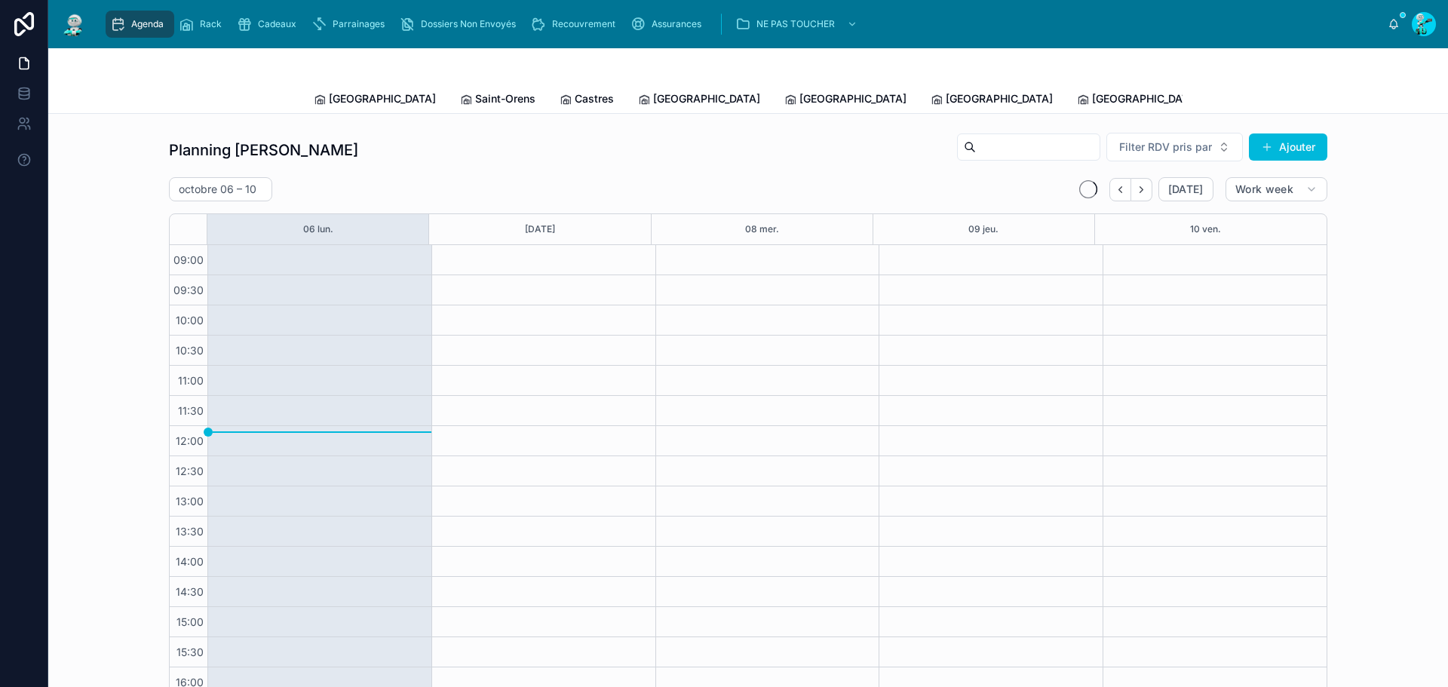
scroll to position [87, 0]
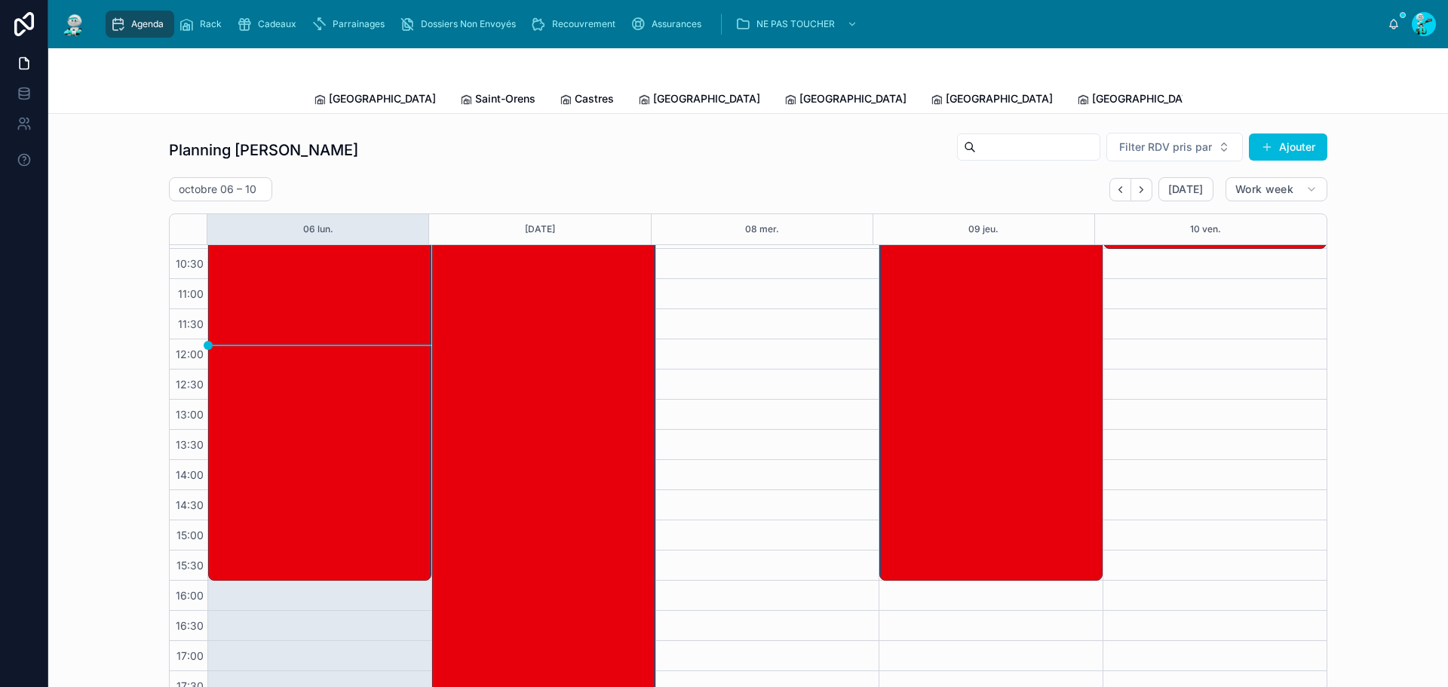
click at [356, 95] on span "[GEOGRAPHIC_DATA]" at bounding box center [382, 98] width 107 height 15
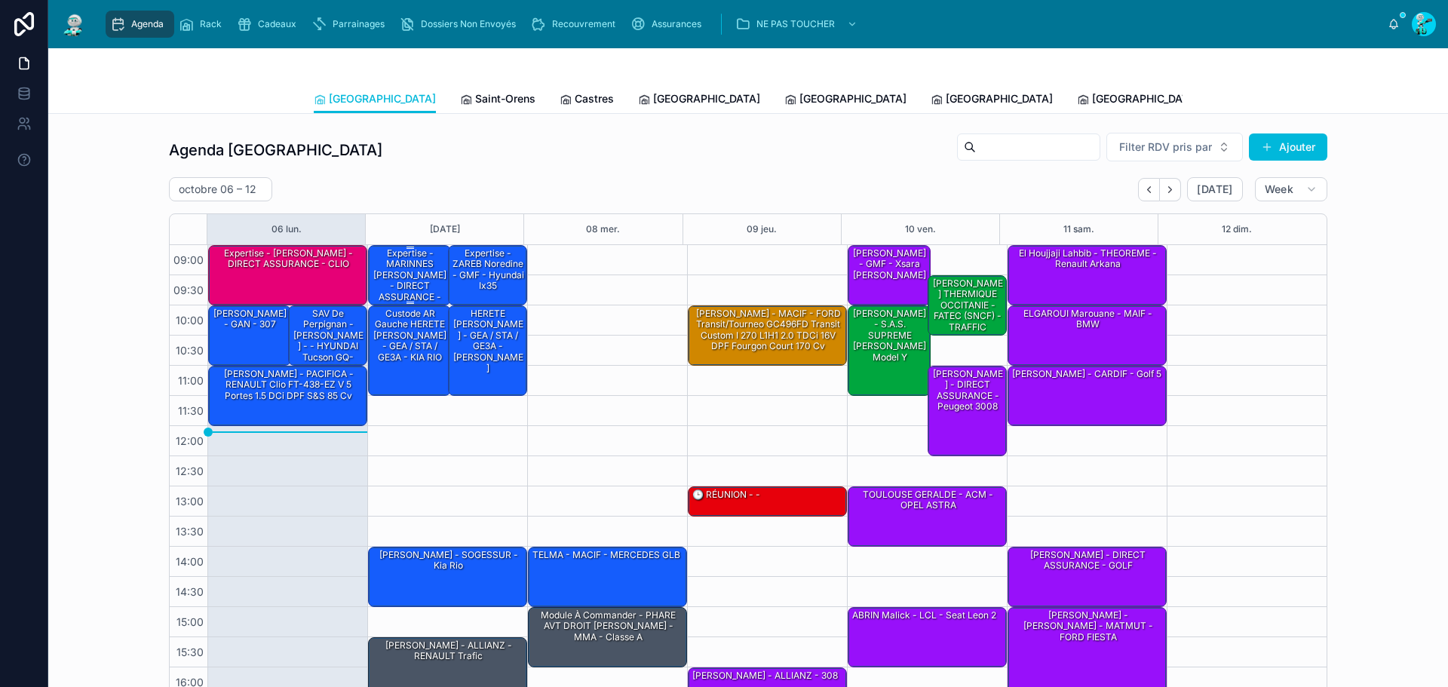
click at [417, 278] on div "Expertise - MARINNES [PERSON_NAME] - DIRECT ASSURANCE - OPEL tigra" at bounding box center [410, 281] width 78 height 68
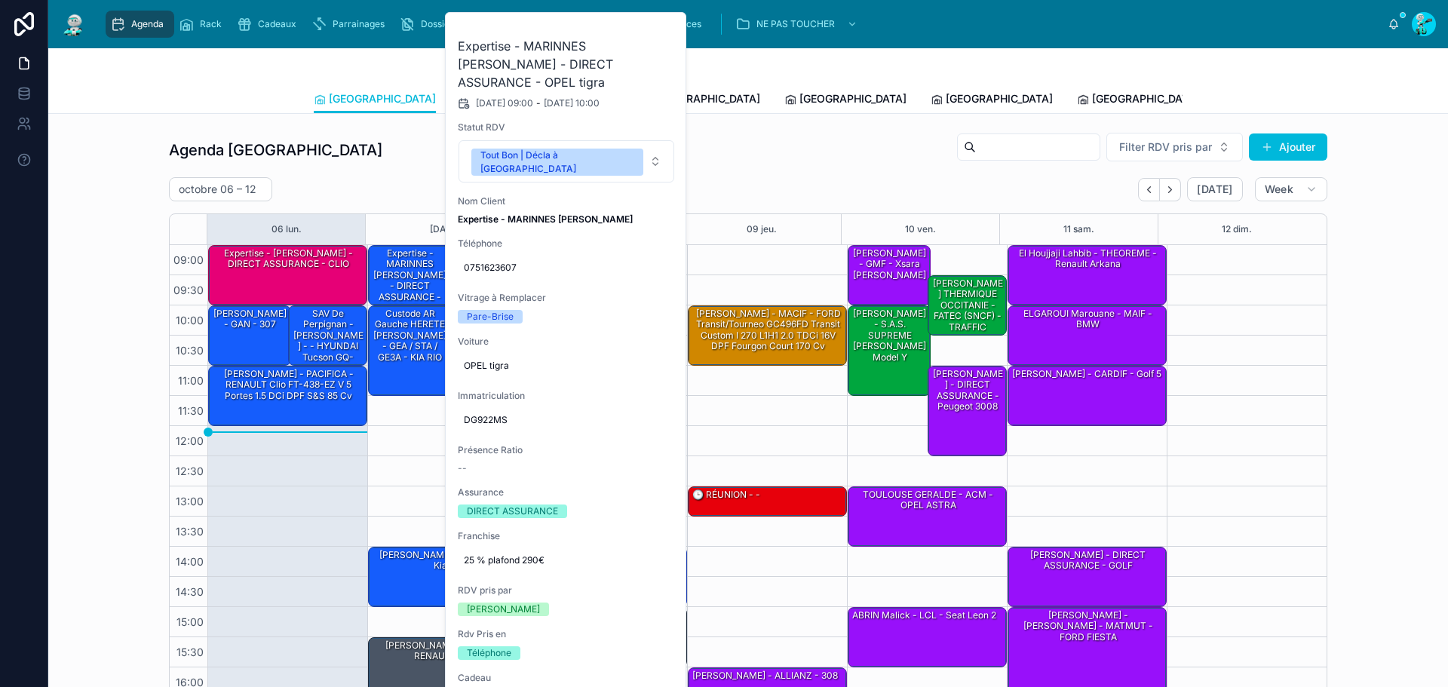
click at [0, 0] on icon at bounding box center [0, 0] width 0 height 0
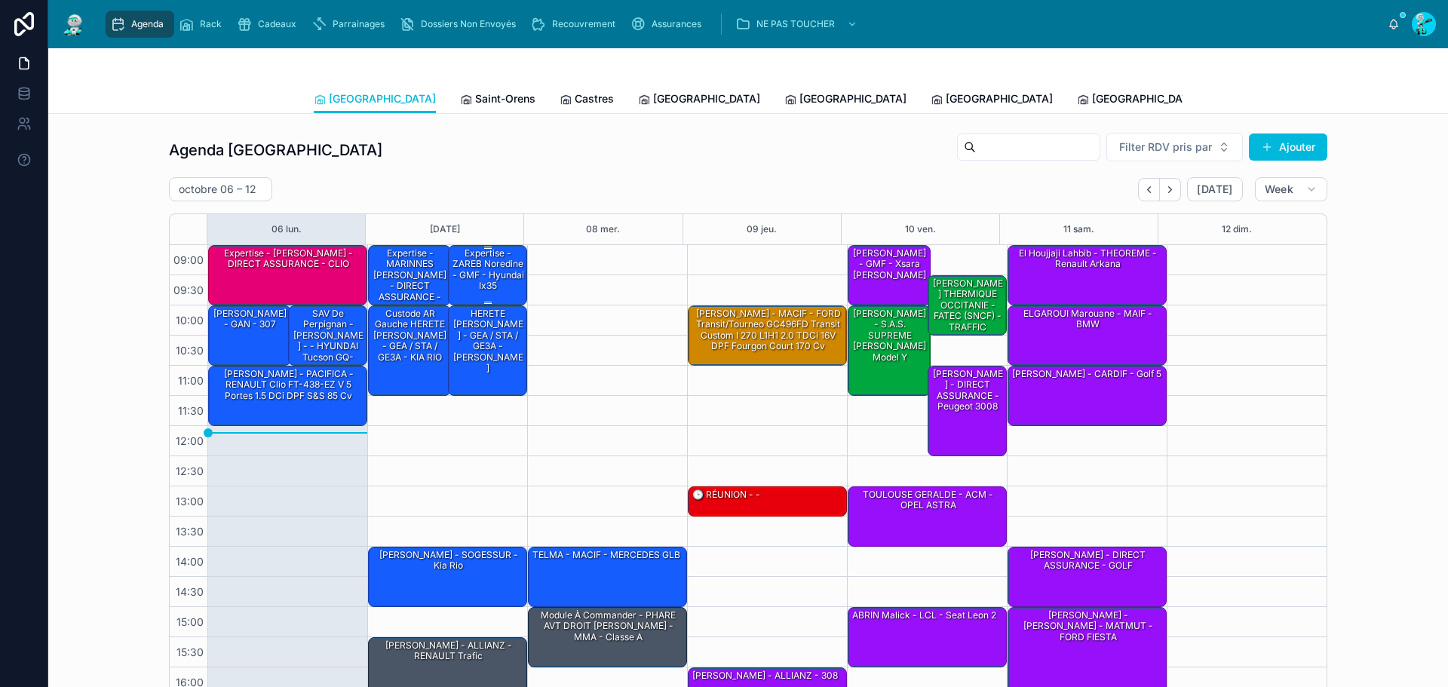
click at [477, 261] on div "Expertise - ZAREB Noredine - GMF - hyundai ix35" at bounding box center [488, 270] width 75 height 47
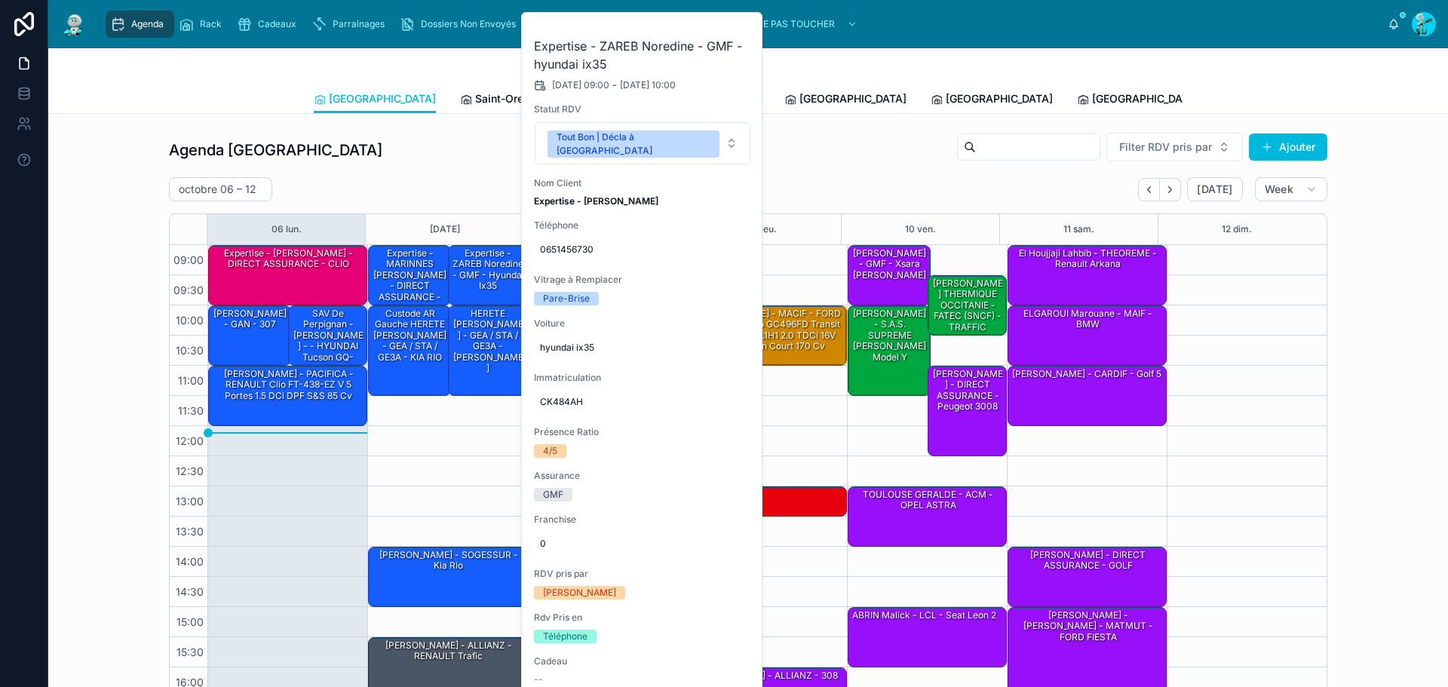
click at [0, 0] on icon at bounding box center [0, 0] width 0 height 0
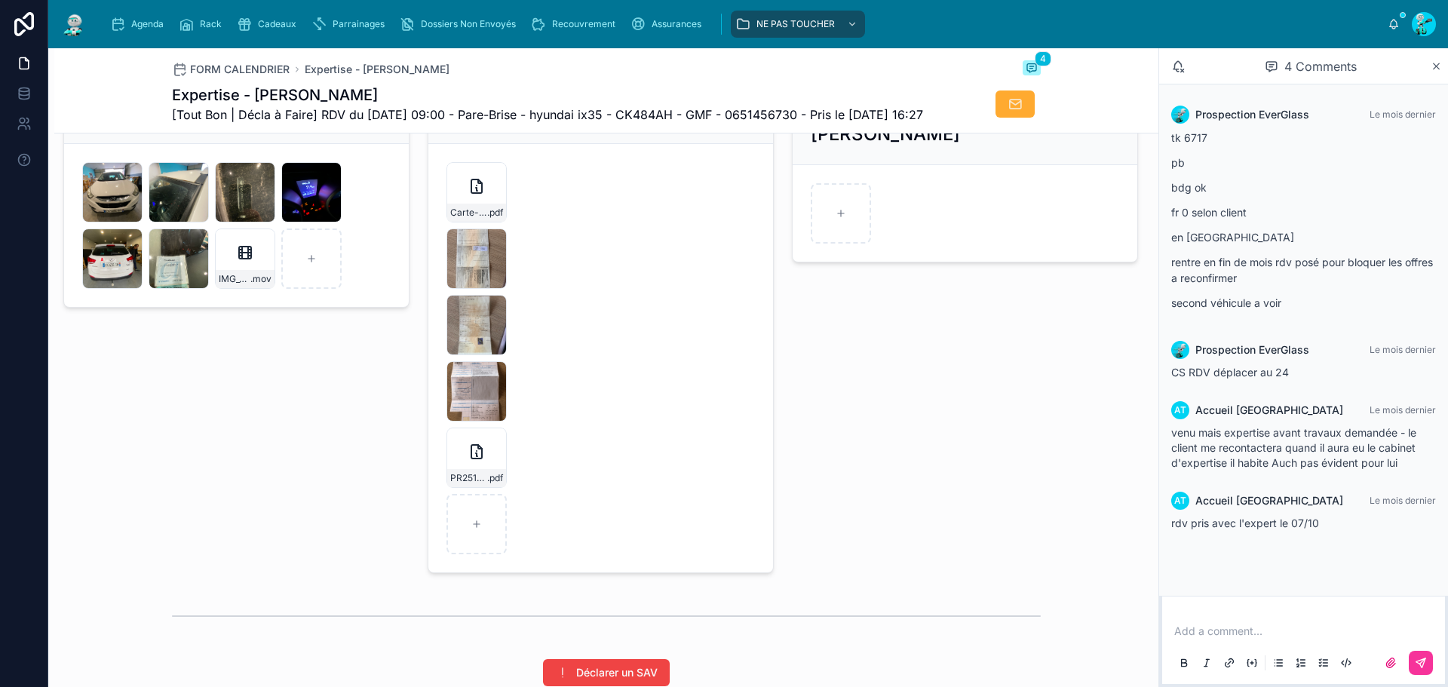
scroll to position [2486, 0]
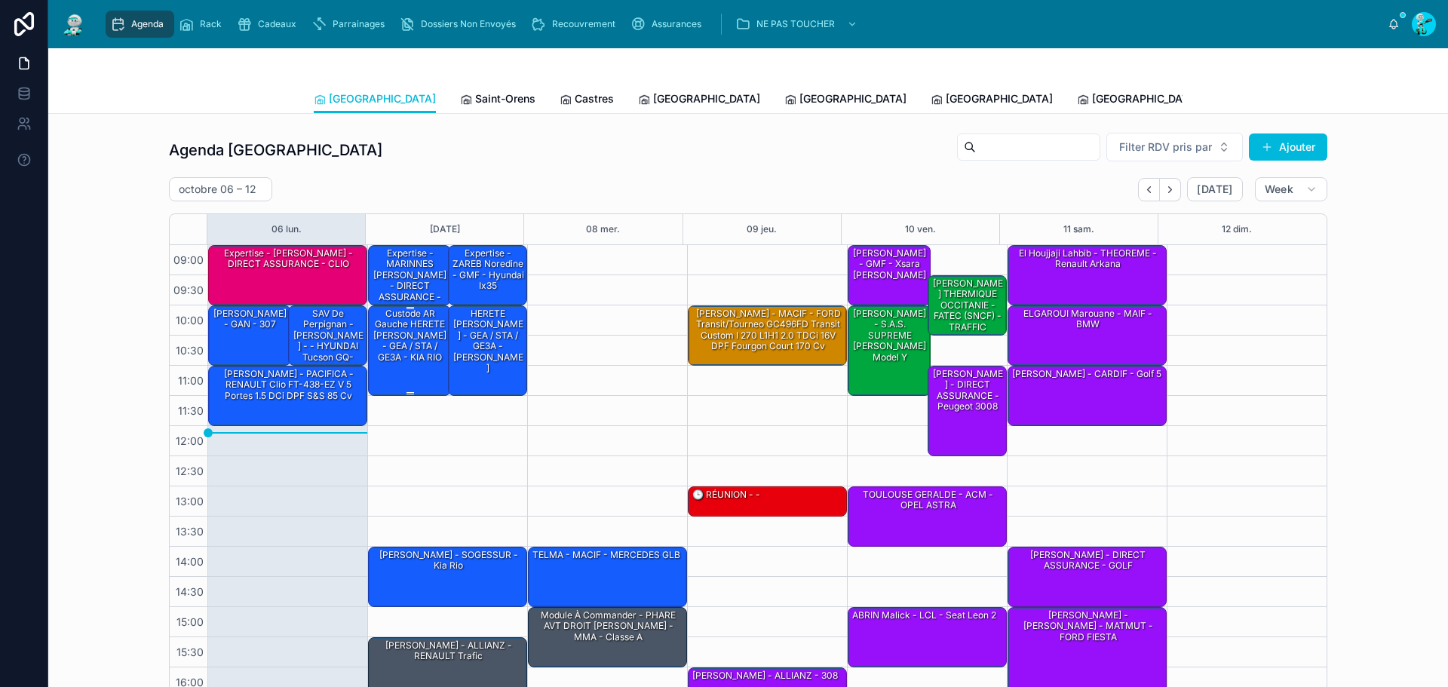
click at [428, 381] on div "Custode AR Gauche HERETE [PERSON_NAME] - GEA / STA / GE3A - KIA RIO" at bounding box center [410, 349] width 78 height 87
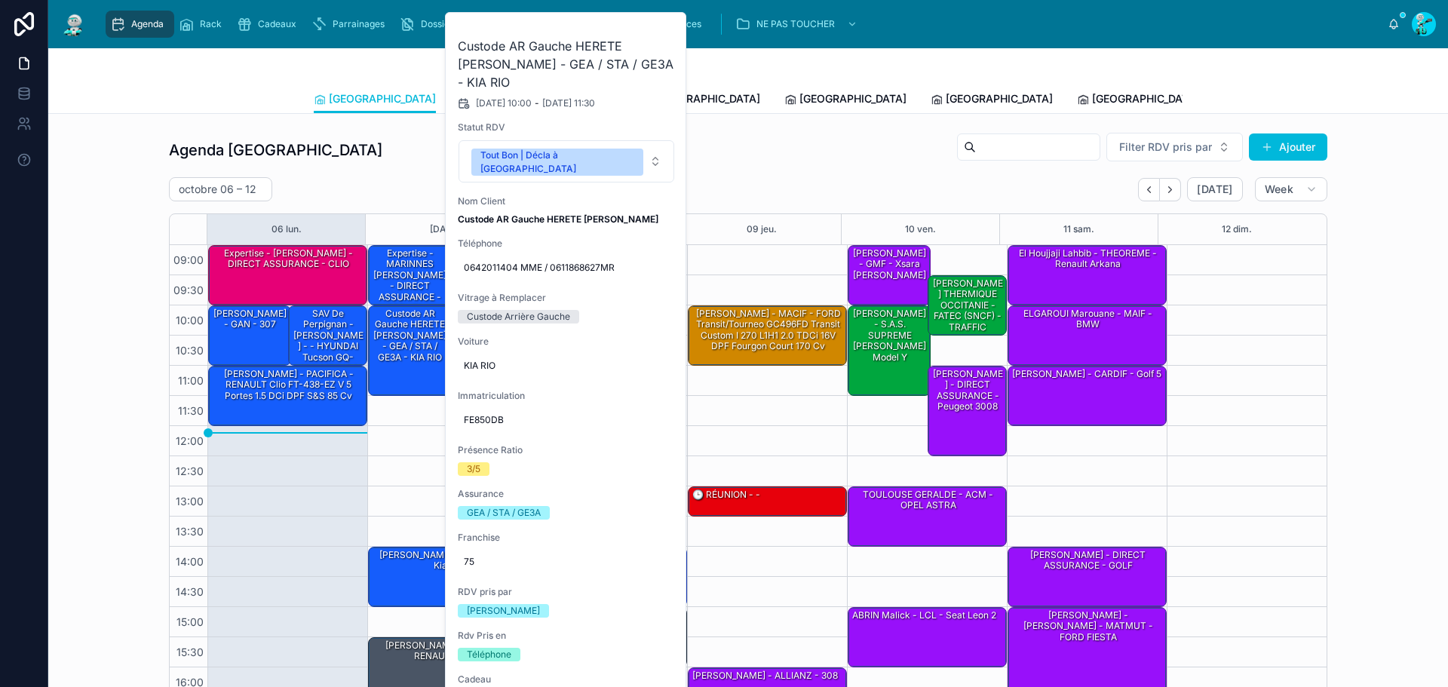
click at [0, 0] on icon at bounding box center [0, 0] width 0 height 0
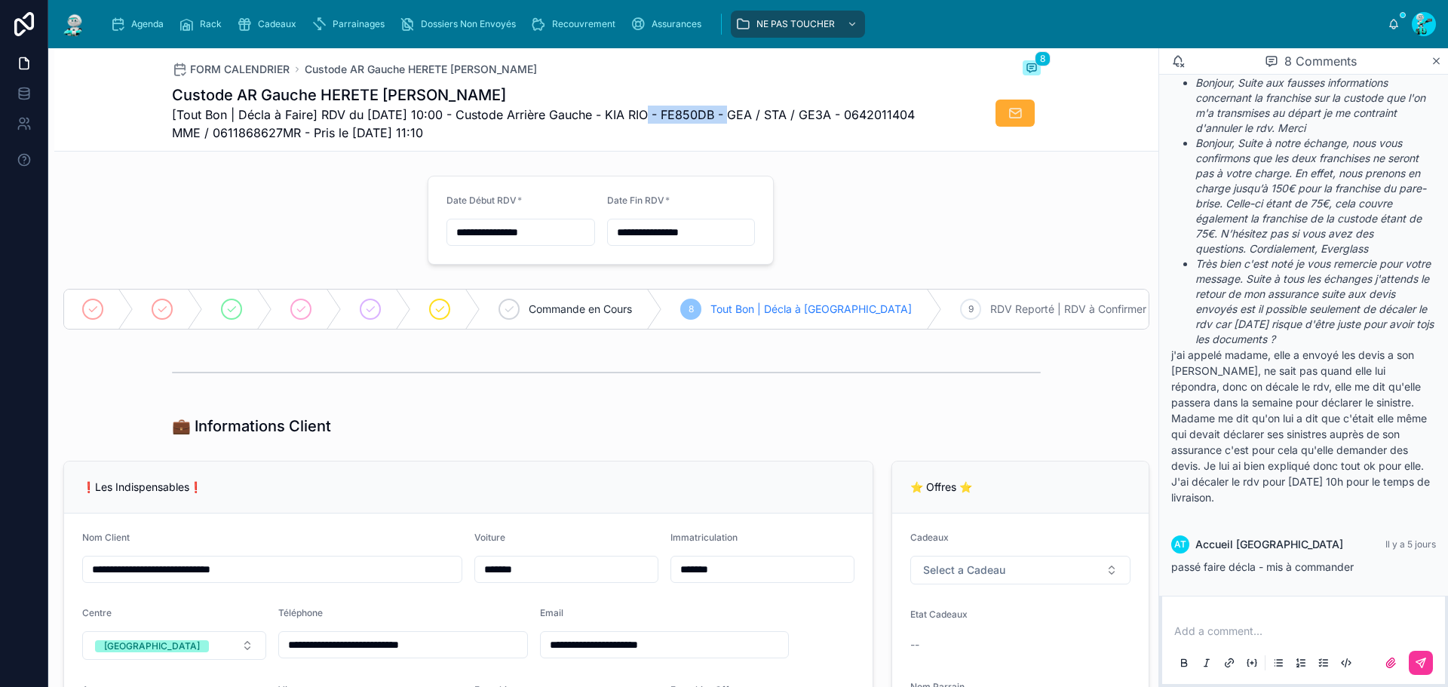
drag, startPoint x: 640, startPoint y: 118, endPoint x: 720, endPoint y: 117, distance: 80.0
click at [720, 117] on span "[Tout Bon | Décla à Faire] RDV du 07/10/2025 10:00 - Custode Arrière Gauche - K…" at bounding box center [550, 124] width 756 height 36
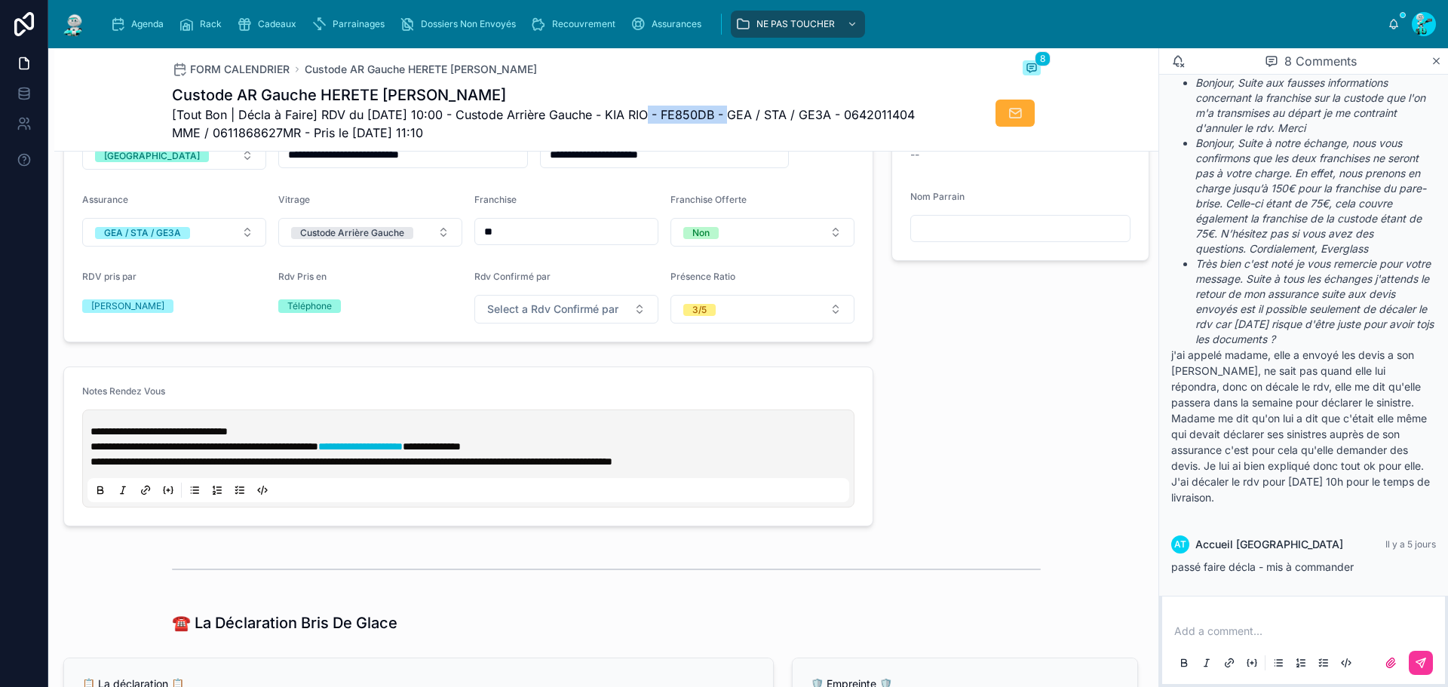
scroll to position [528, 0]
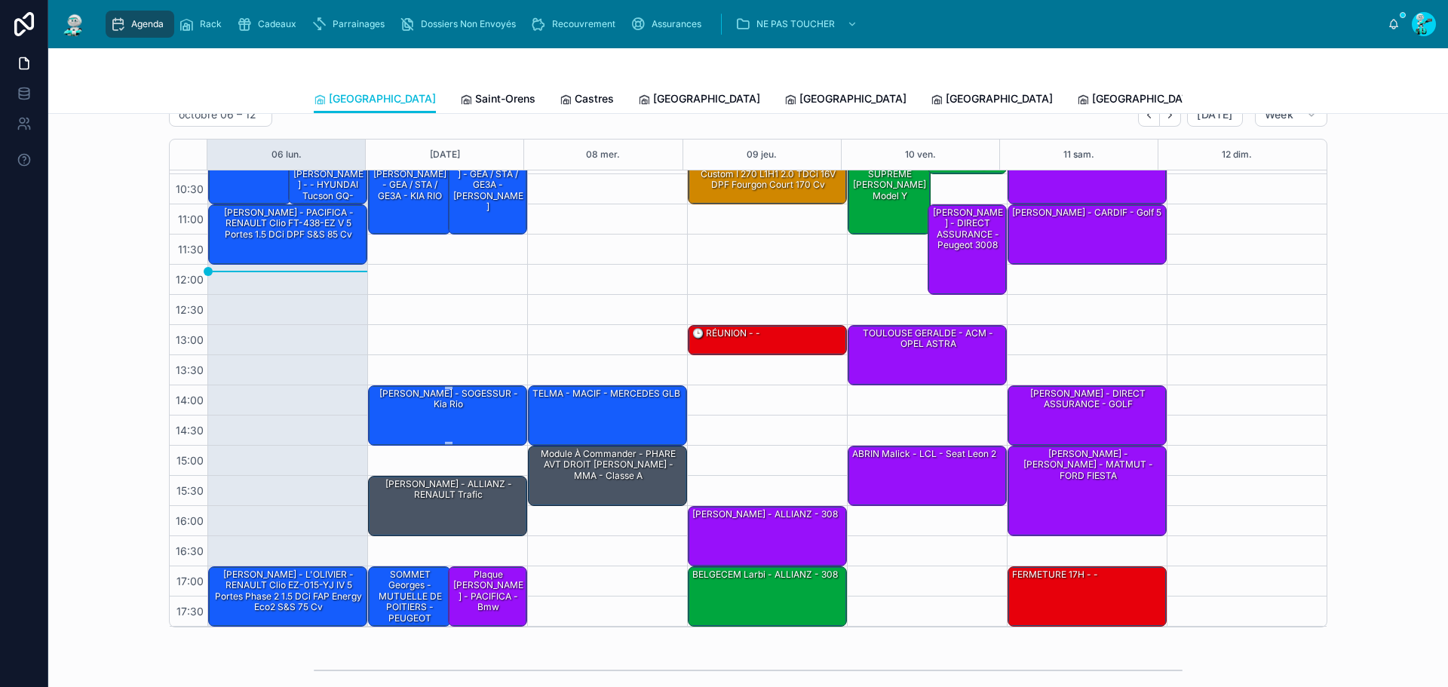
scroll to position [75, 0]
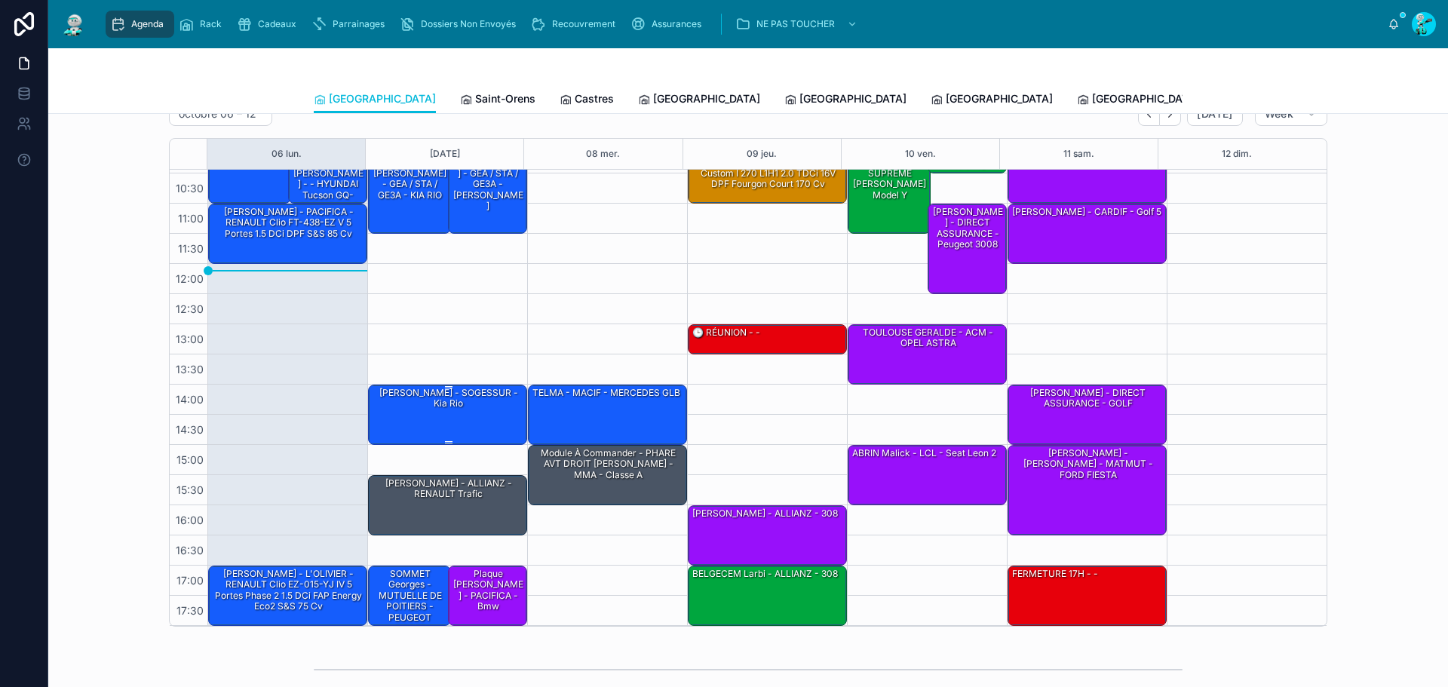
click at [495, 401] on div "[PERSON_NAME] - SOGESSUR - Kia rio" at bounding box center [448, 398] width 155 height 25
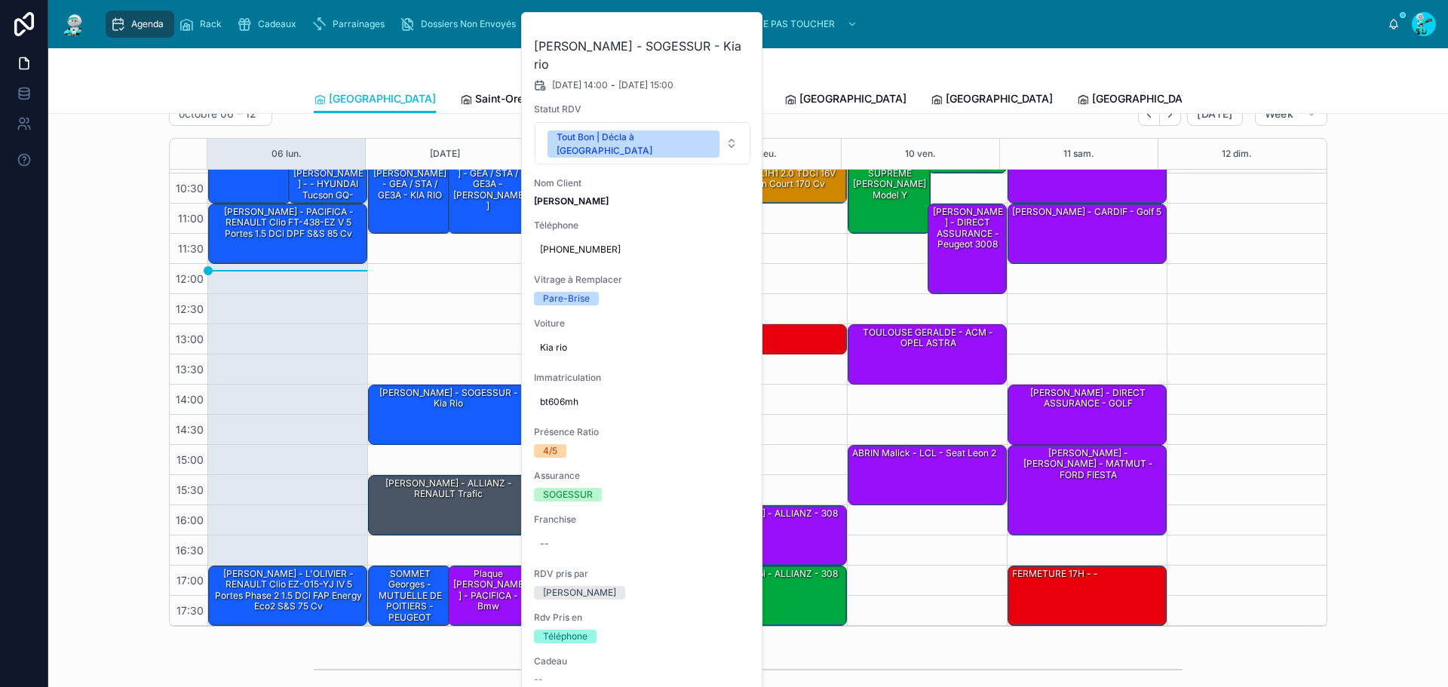
click at [0, 0] on button at bounding box center [0, 0] width 0 height 0
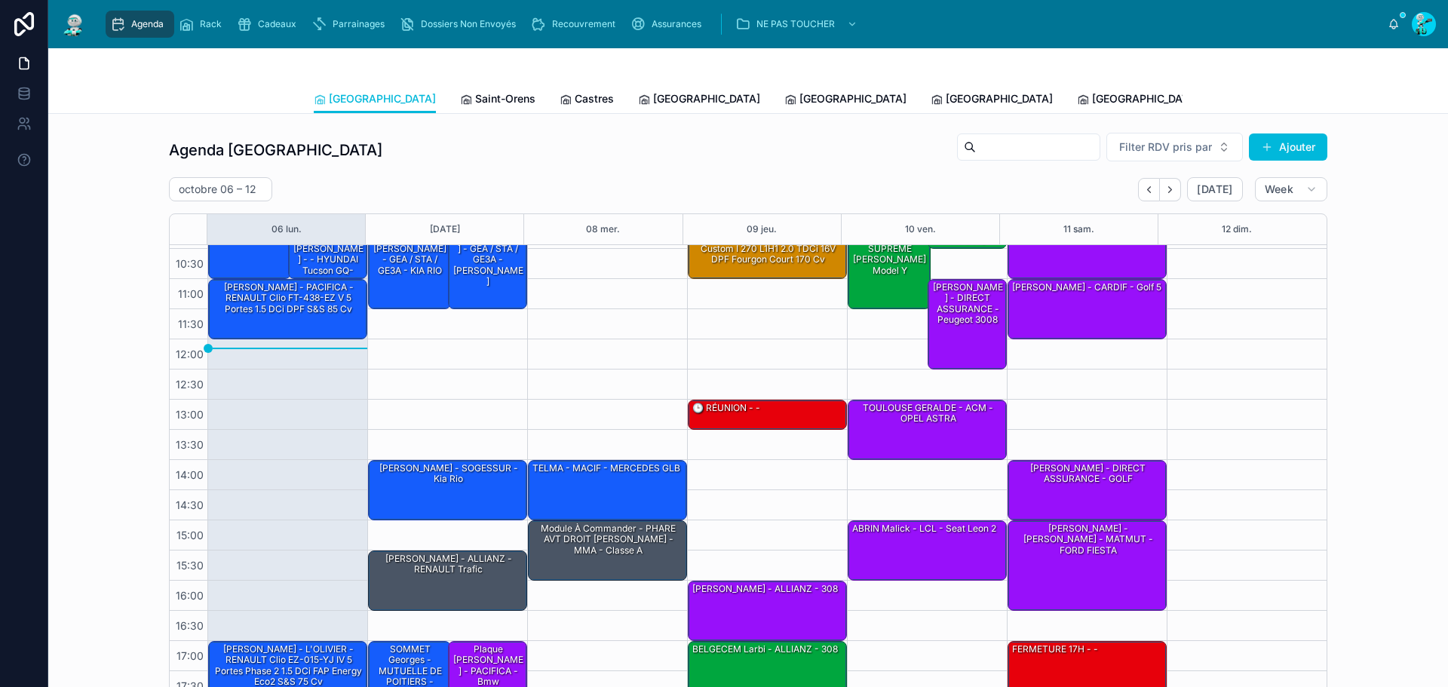
scroll to position [151, 0]
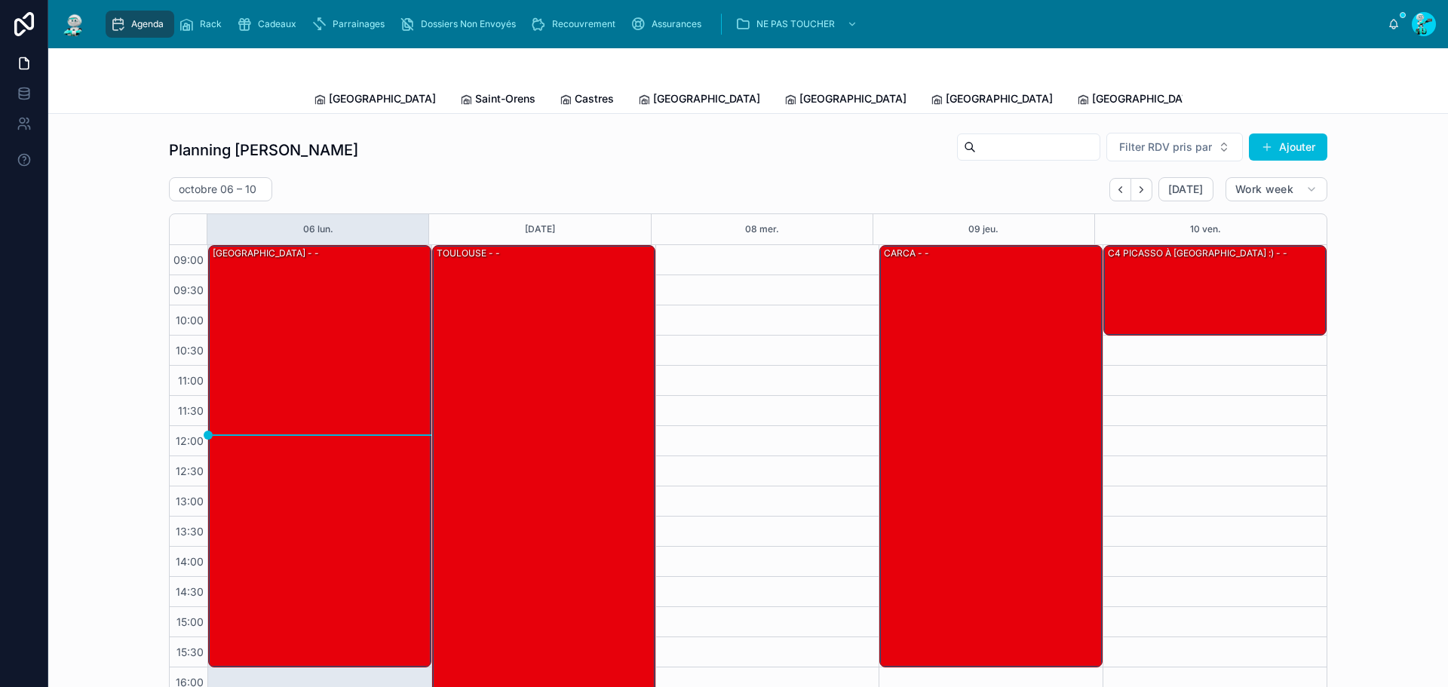
click at [351, 94] on span "[GEOGRAPHIC_DATA]" at bounding box center [382, 98] width 107 height 15
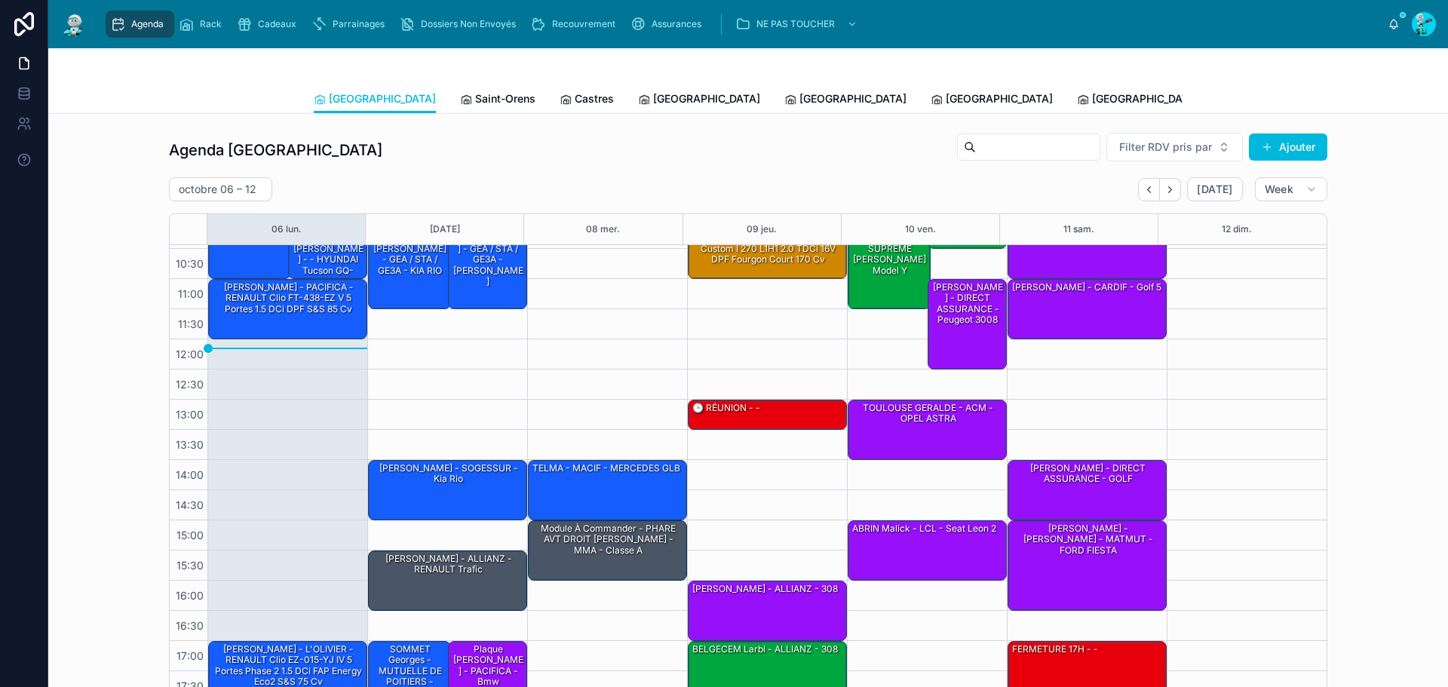
scroll to position [151, 0]
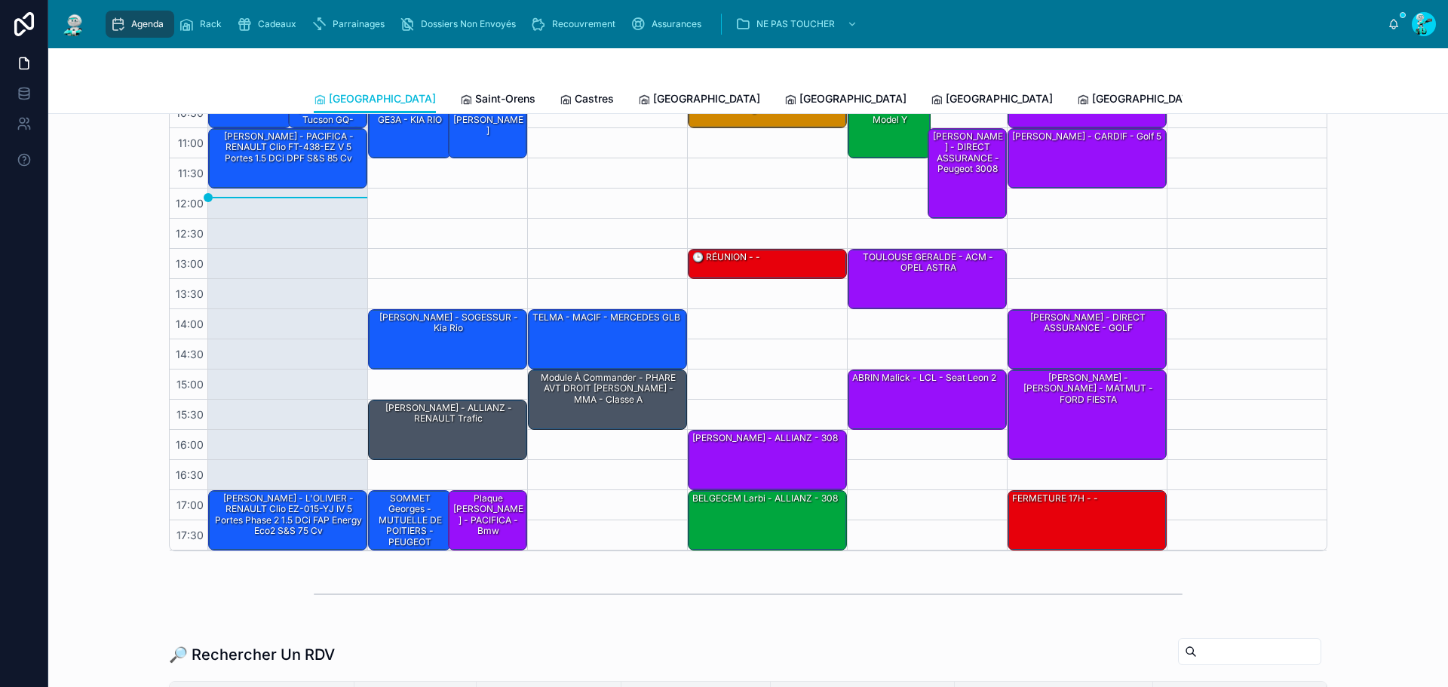
click at [475, 96] on span "Saint-Orens" at bounding box center [505, 98] width 60 height 15
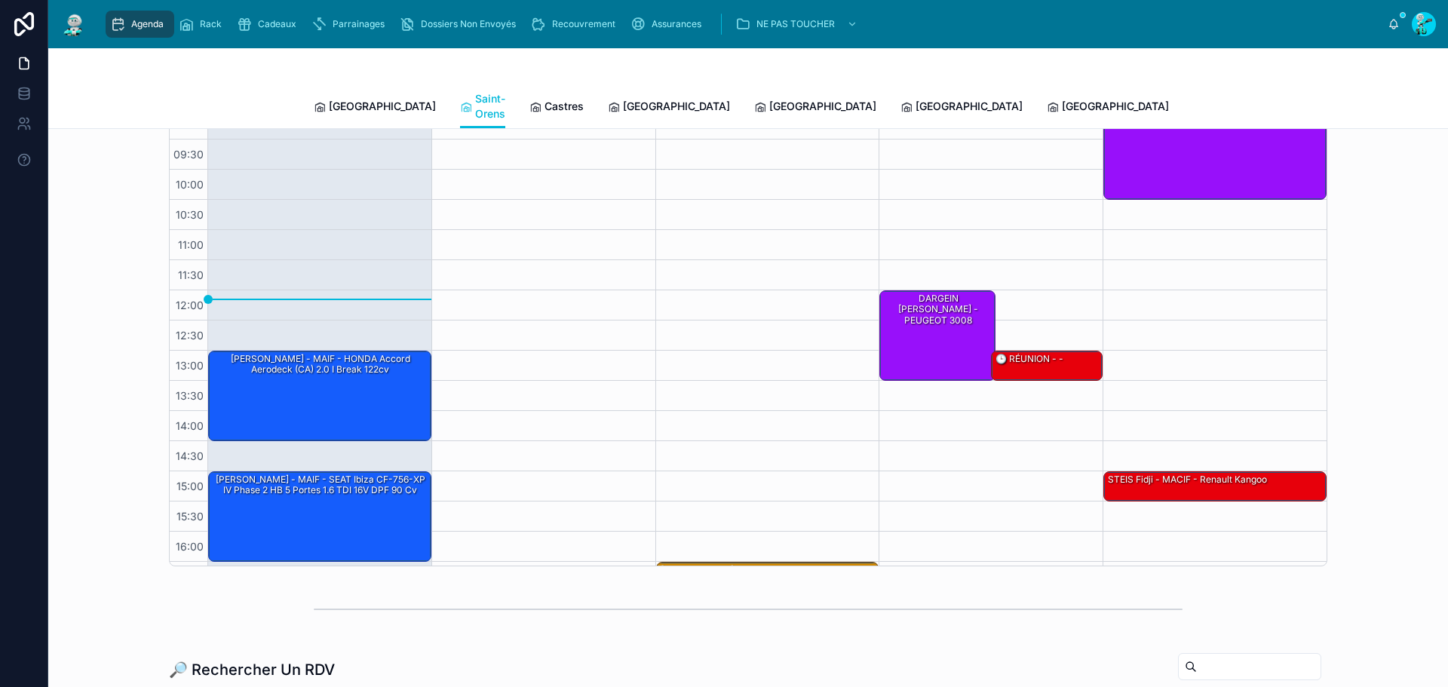
click at [545, 106] on span "Castres" at bounding box center [564, 106] width 39 height 15
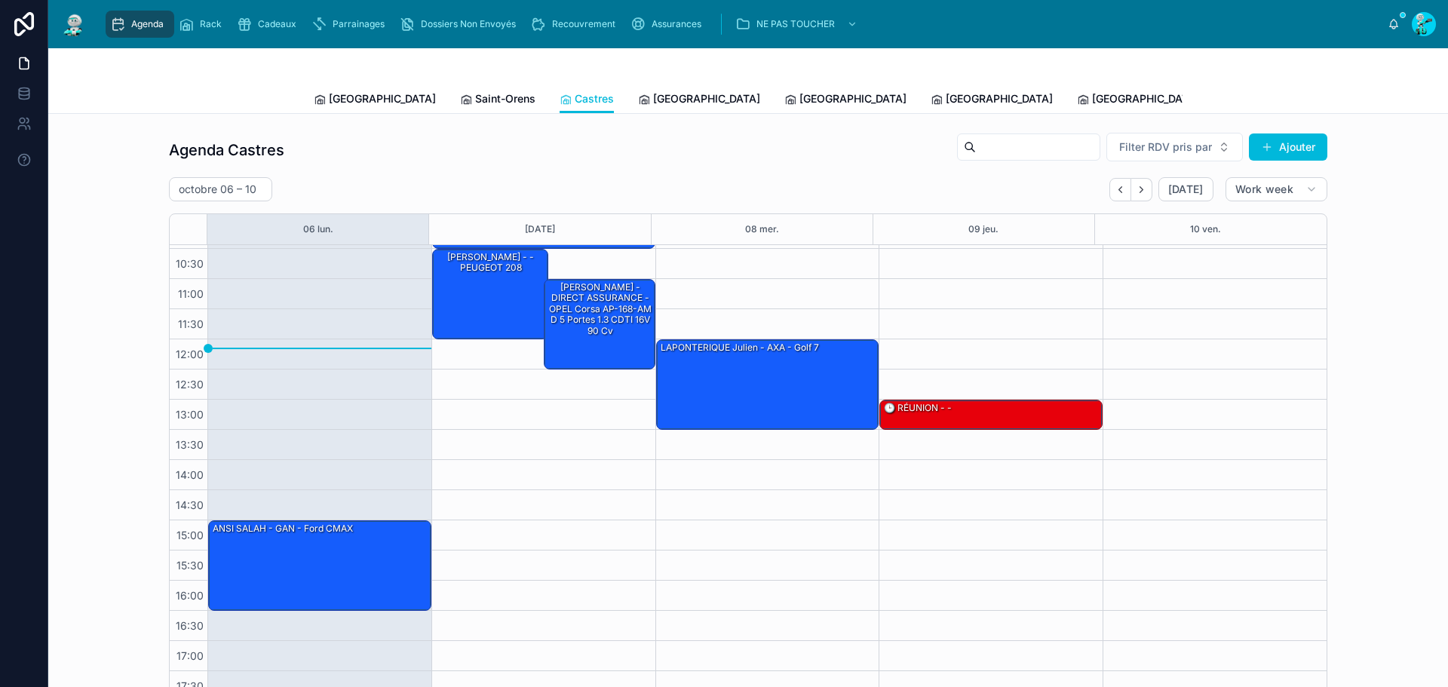
click at [653, 96] on span "[GEOGRAPHIC_DATA]" at bounding box center [706, 98] width 107 height 15
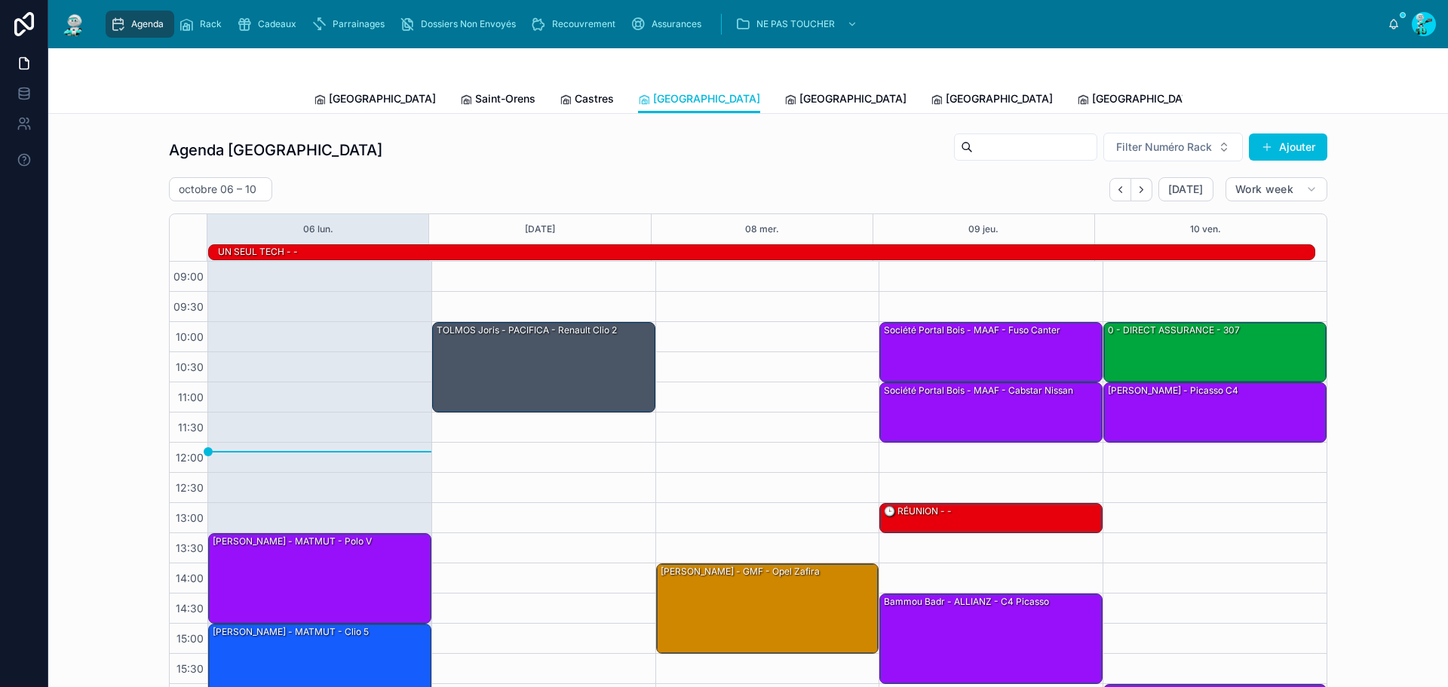
click at [800, 102] on span "[GEOGRAPHIC_DATA]" at bounding box center [853, 98] width 107 height 15
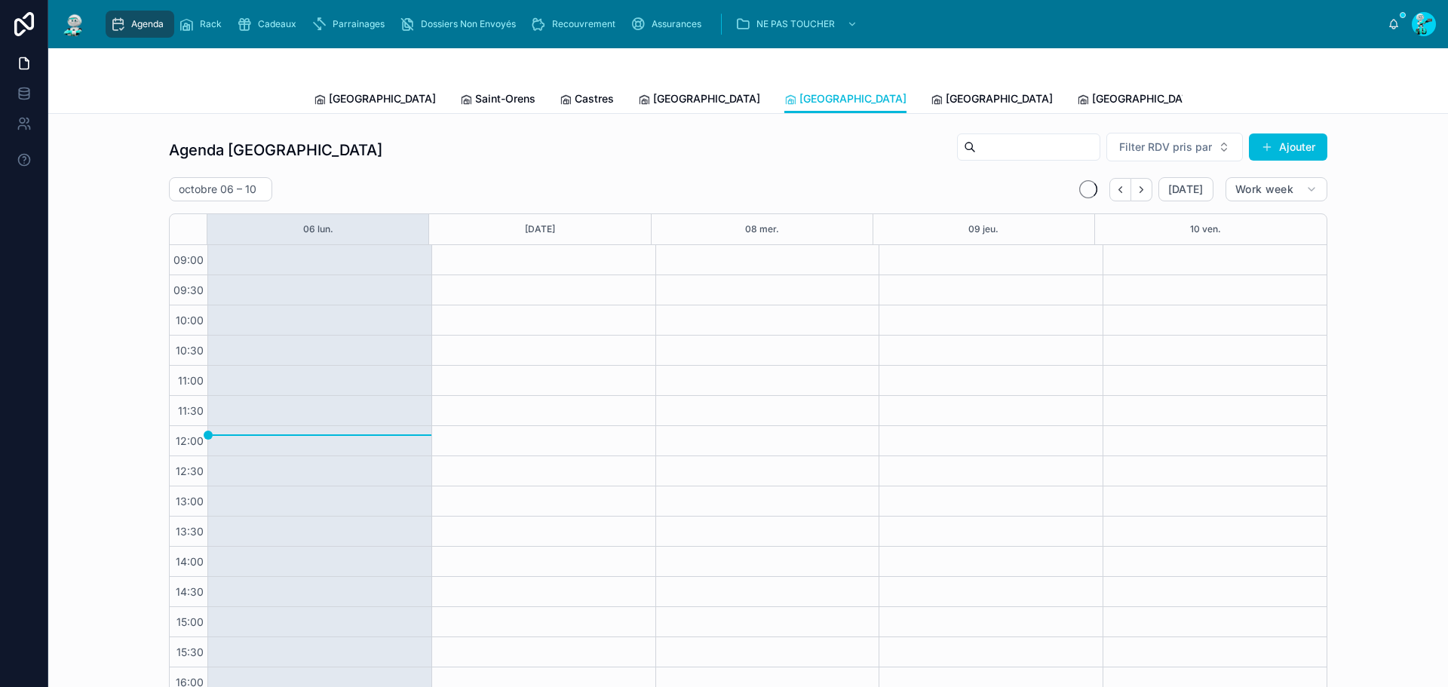
scroll to position [87, 0]
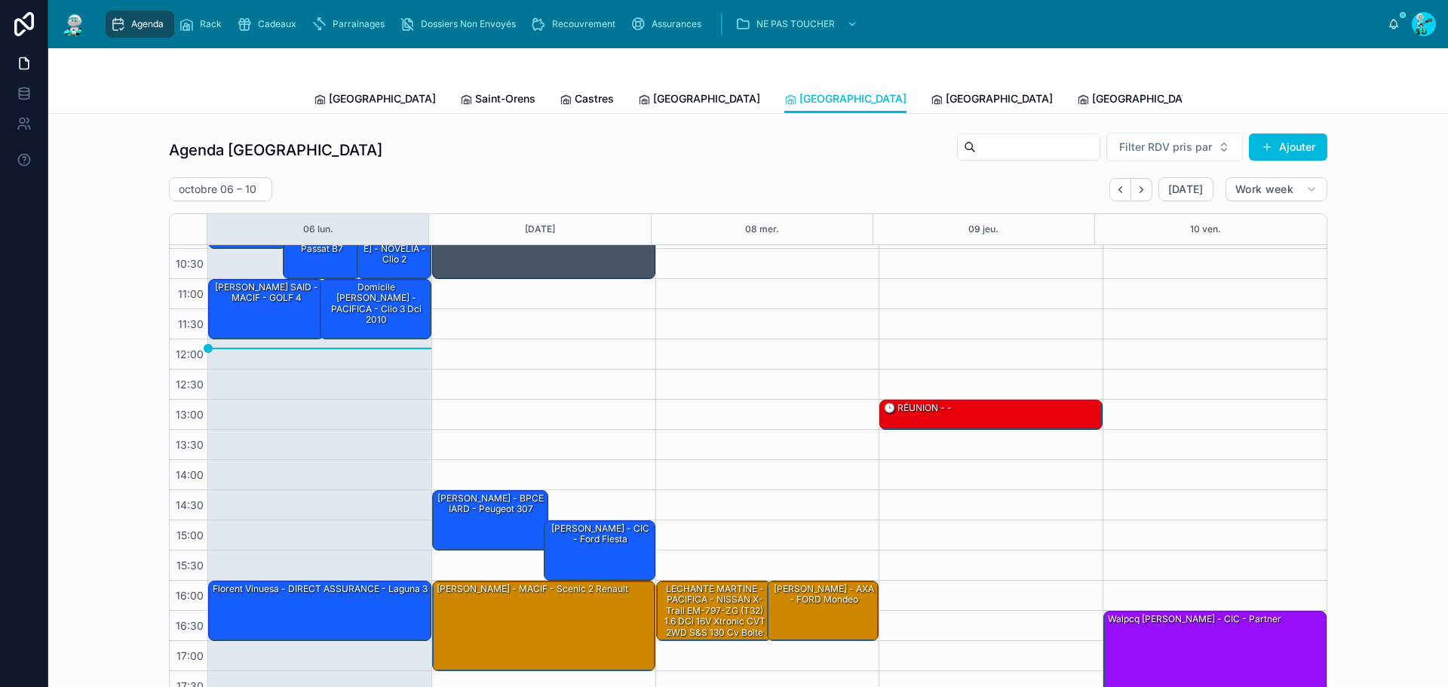
click at [653, 104] on span "[GEOGRAPHIC_DATA]" at bounding box center [706, 98] width 107 height 15
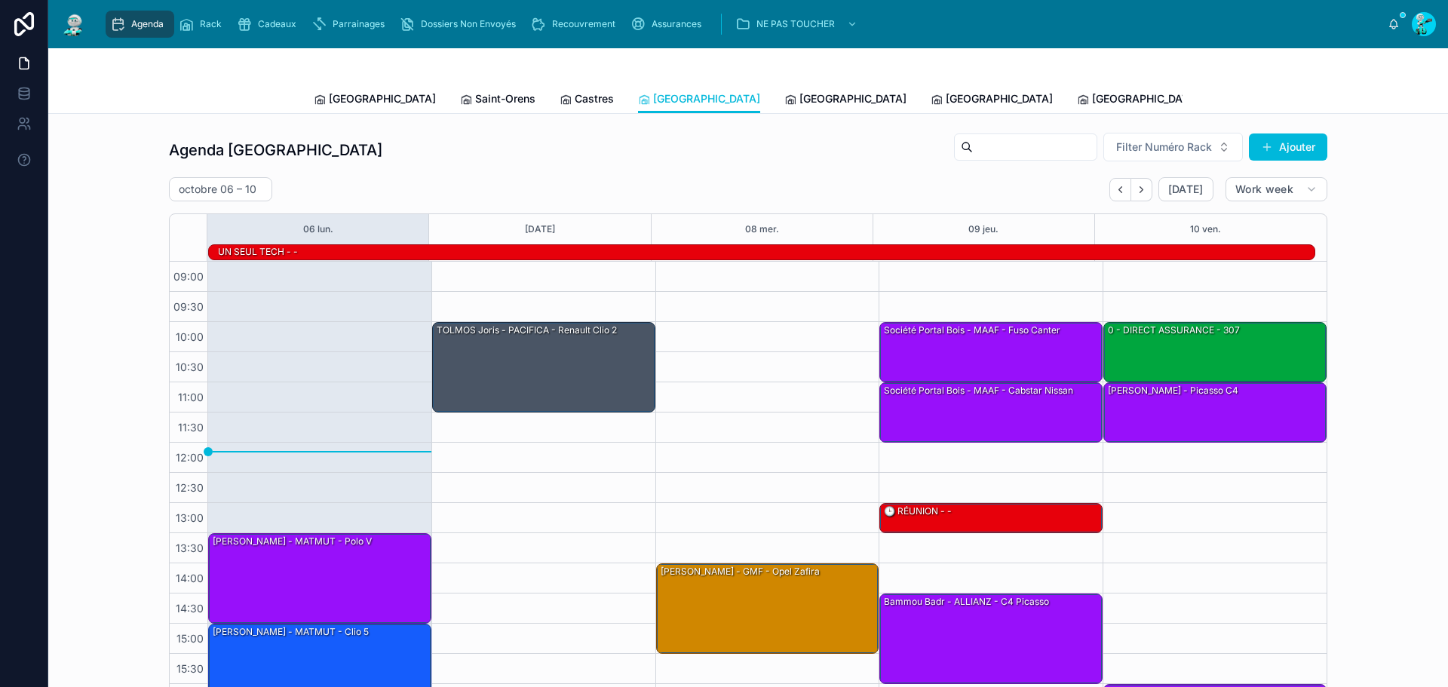
click at [575, 104] on span "Castres" at bounding box center [594, 98] width 39 height 15
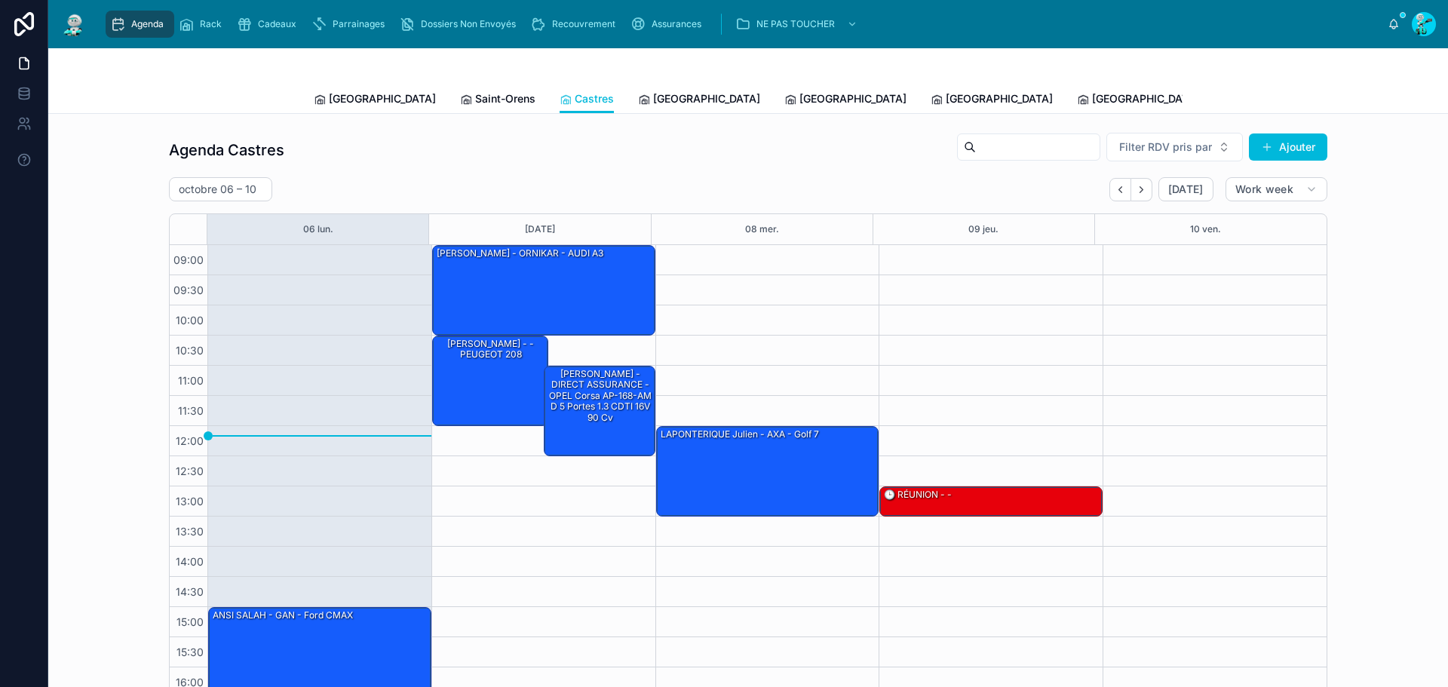
click at [460, 89] on link "Saint-Orens" at bounding box center [497, 100] width 75 height 30
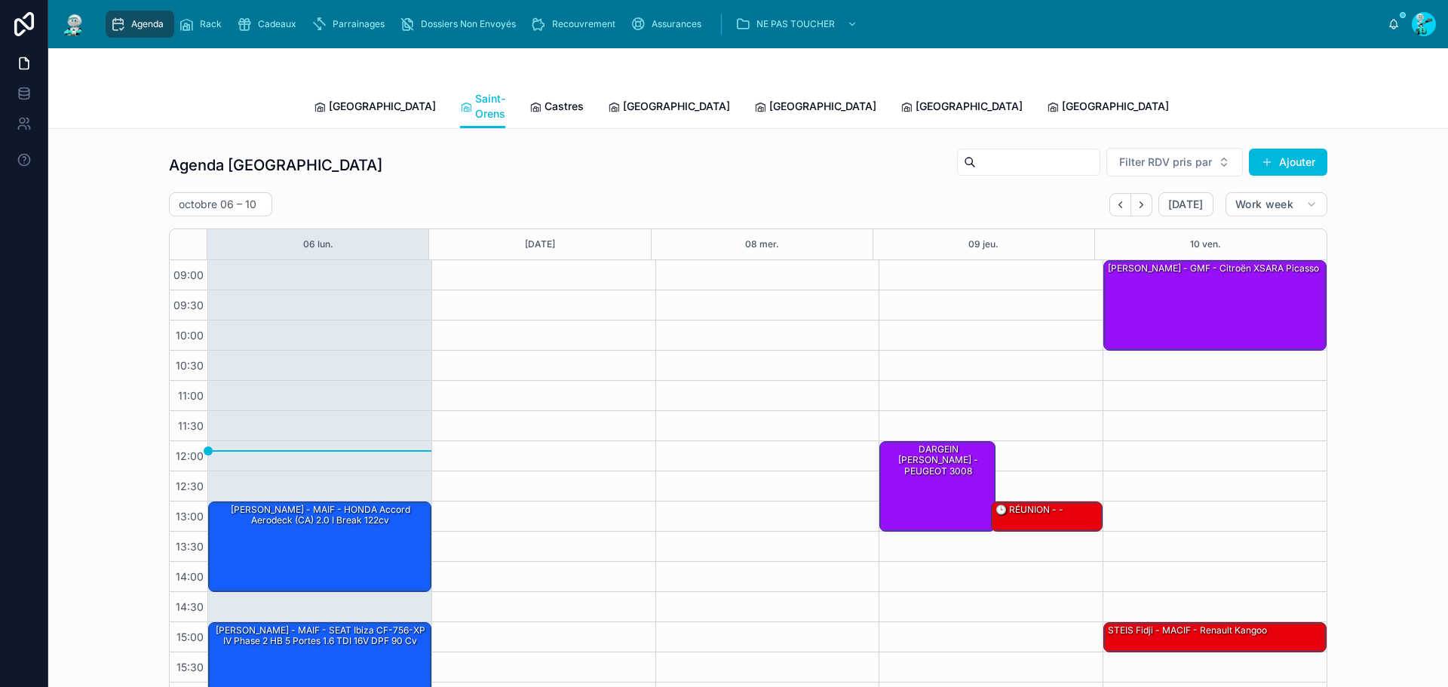
click at [346, 100] on span "[GEOGRAPHIC_DATA]" at bounding box center [382, 106] width 107 height 15
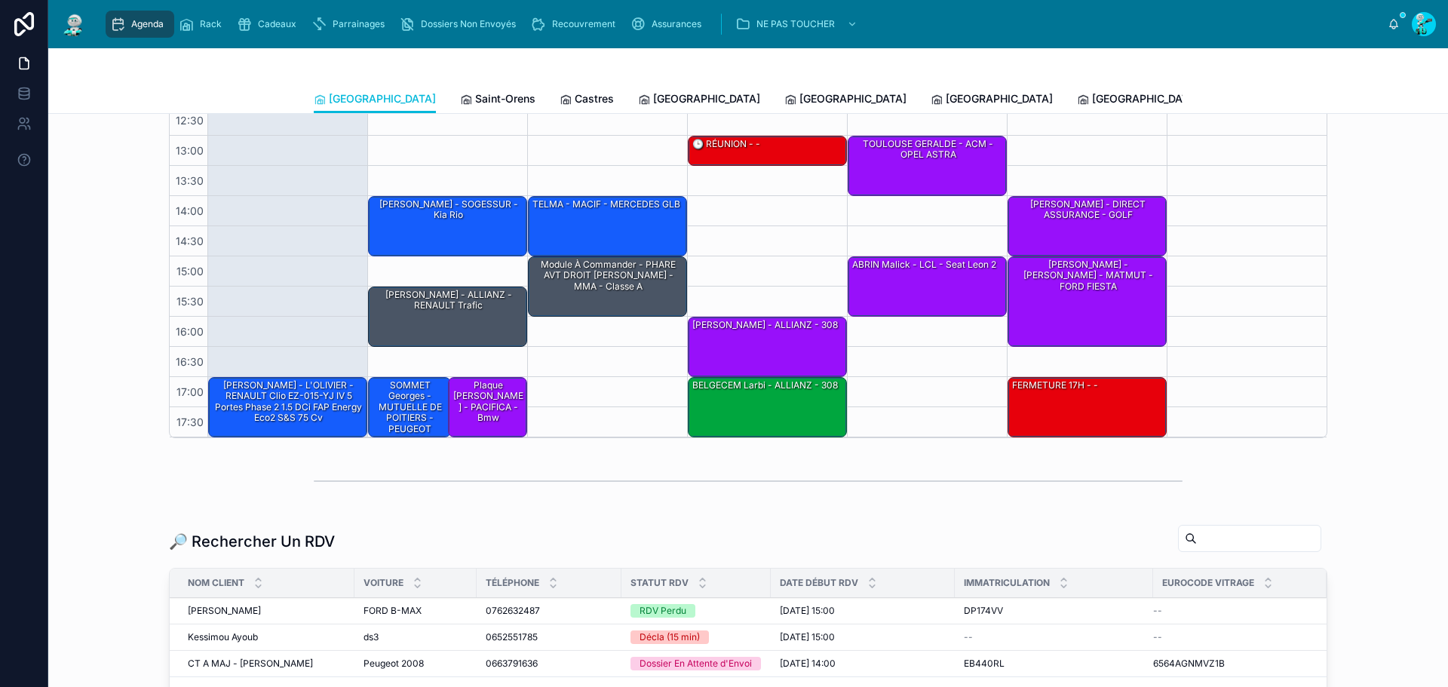
scroll to position [423, 0]
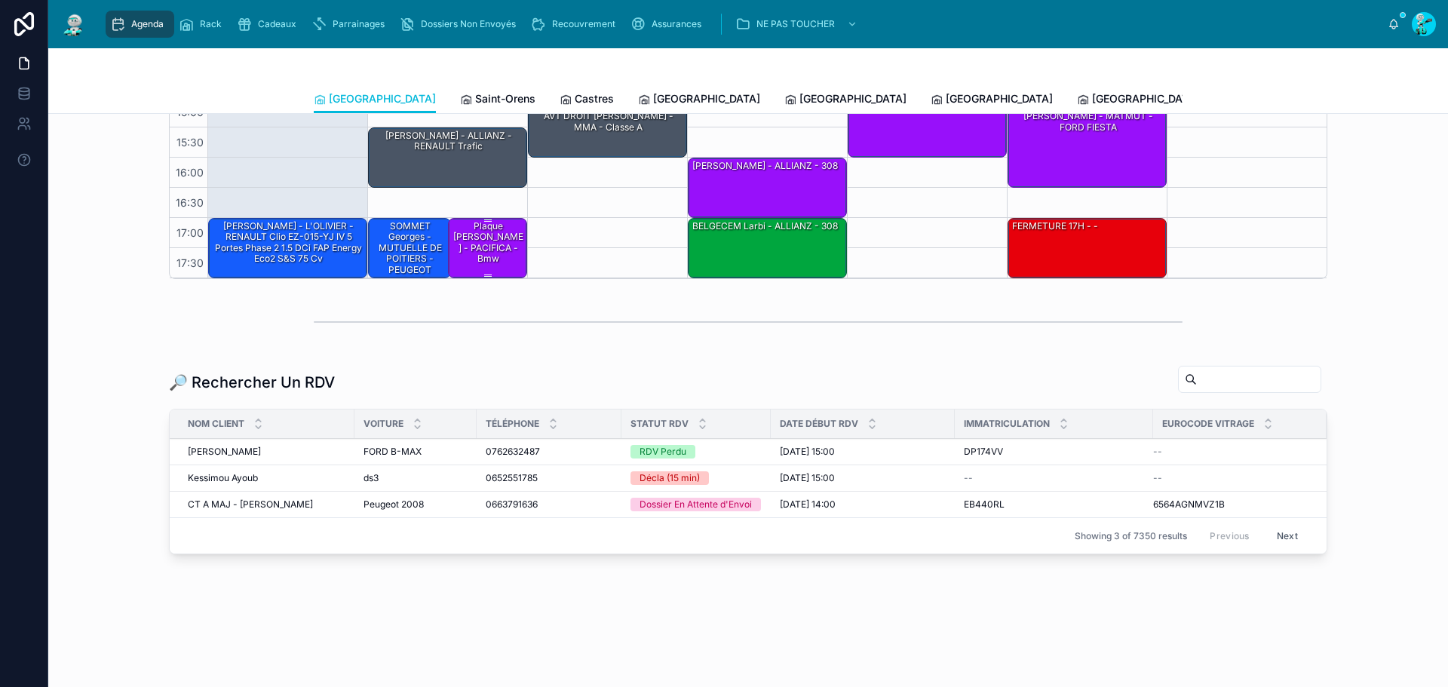
click at [497, 250] on div "Plaque [PERSON_NAME] - PACIFICA - Bmw" at bounding box center [488, 242] width 75 height 47
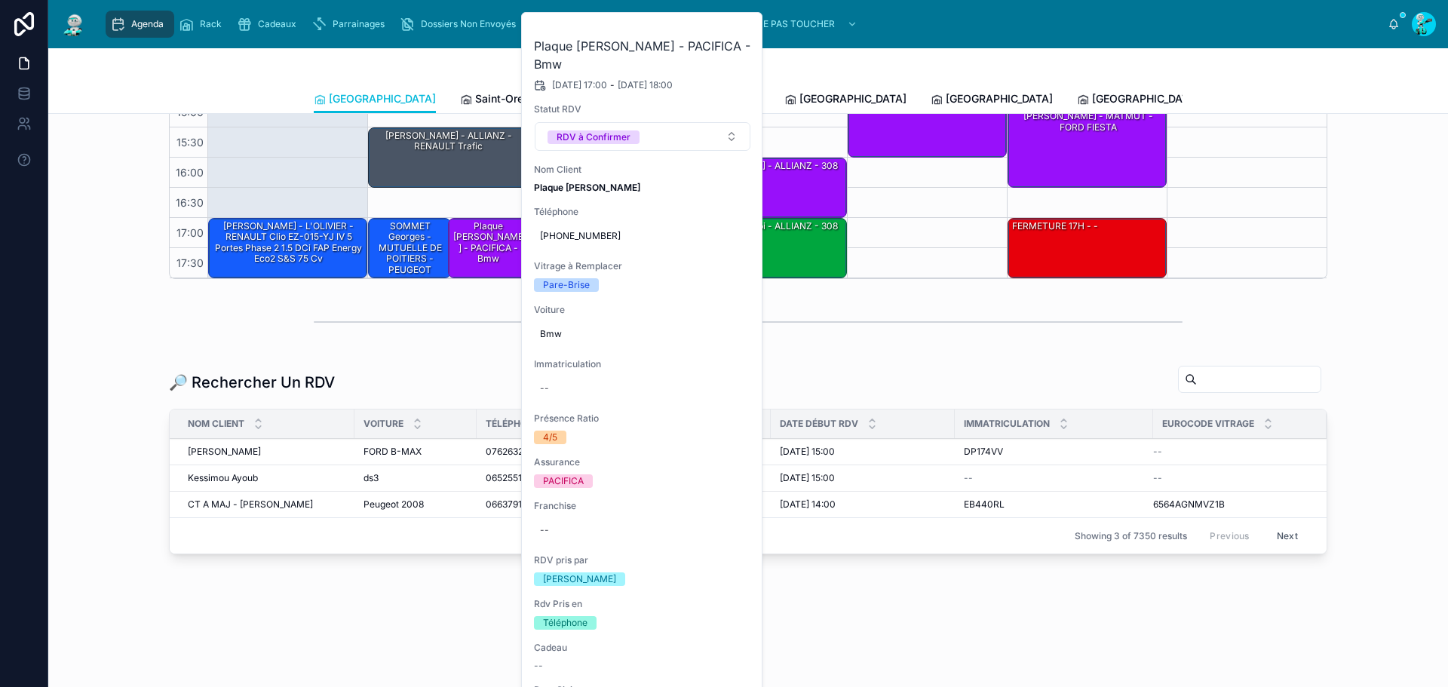
click at [0, 0] on icon at bounding box center [0, 0] width 0 height 0
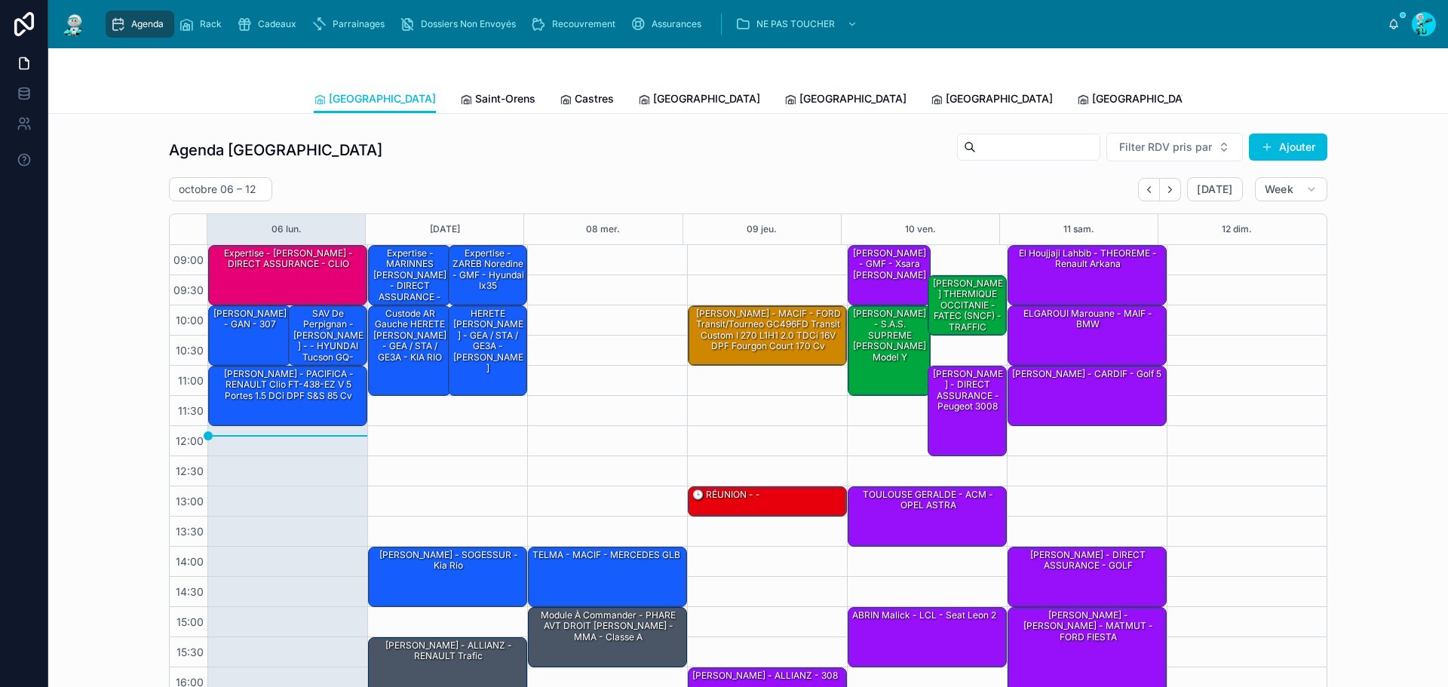
click at [653, 92] on span "[GEOGRAPHIC_DATA]" at bounding box center [706, 98] width 107 height 15
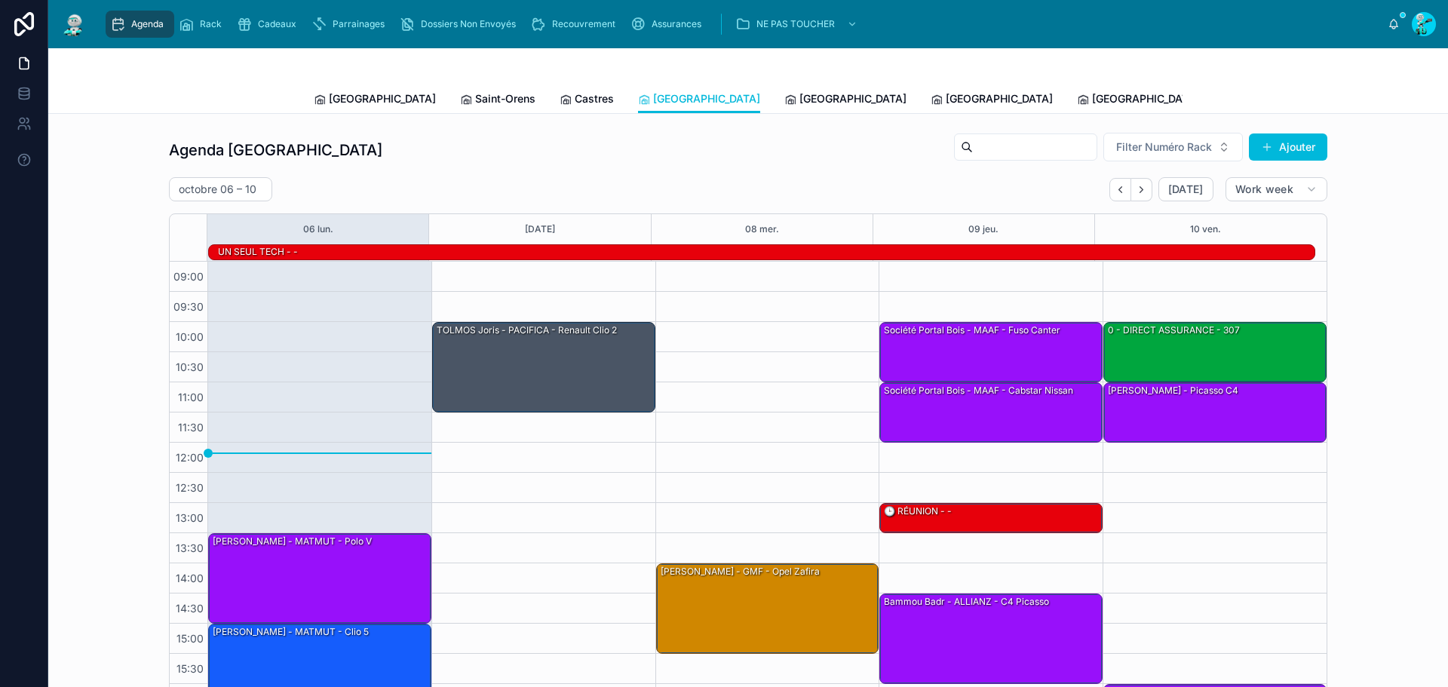
click at [800, 104] on span "[GEOGRAPHIC_DATA]" at bounding box center [853, 98] width 107 height 15
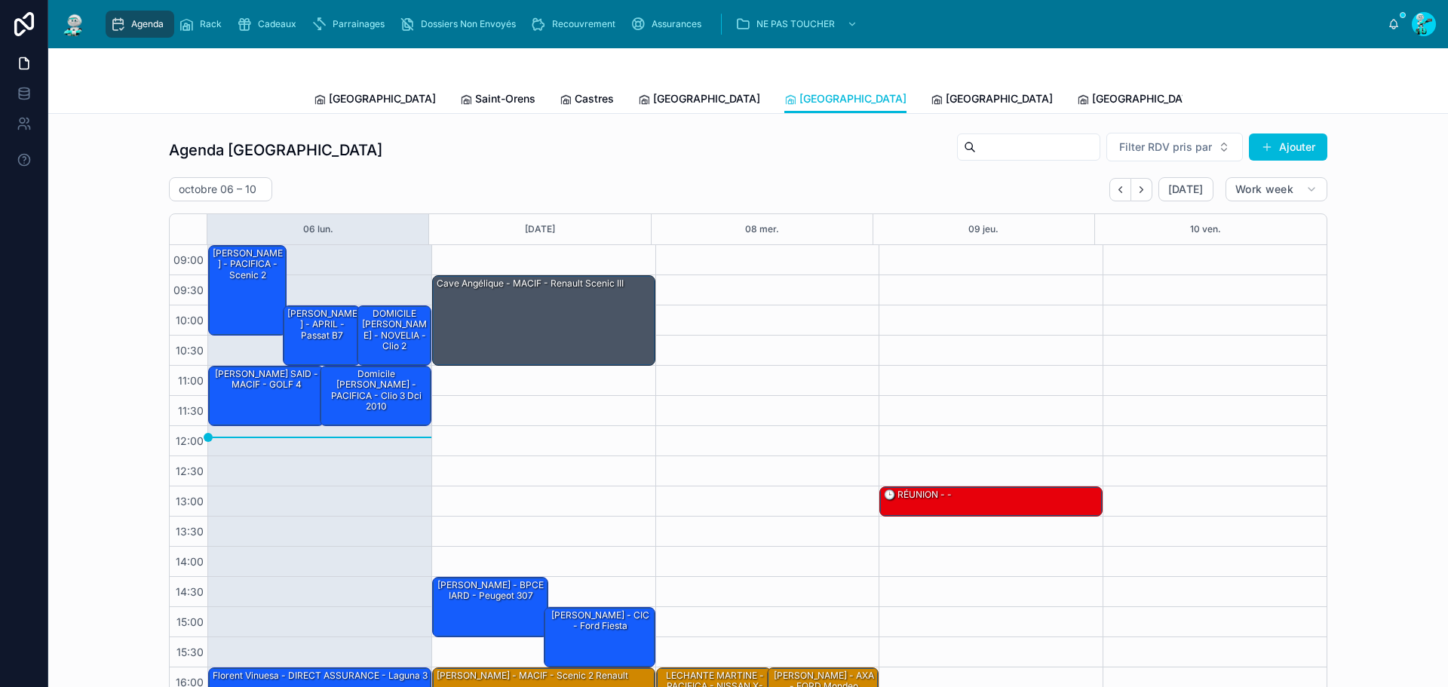
click at [946, 97] on span "[GEOGRAPHIC_DATA]" at bounding box center [999, 98] width 107 height 15
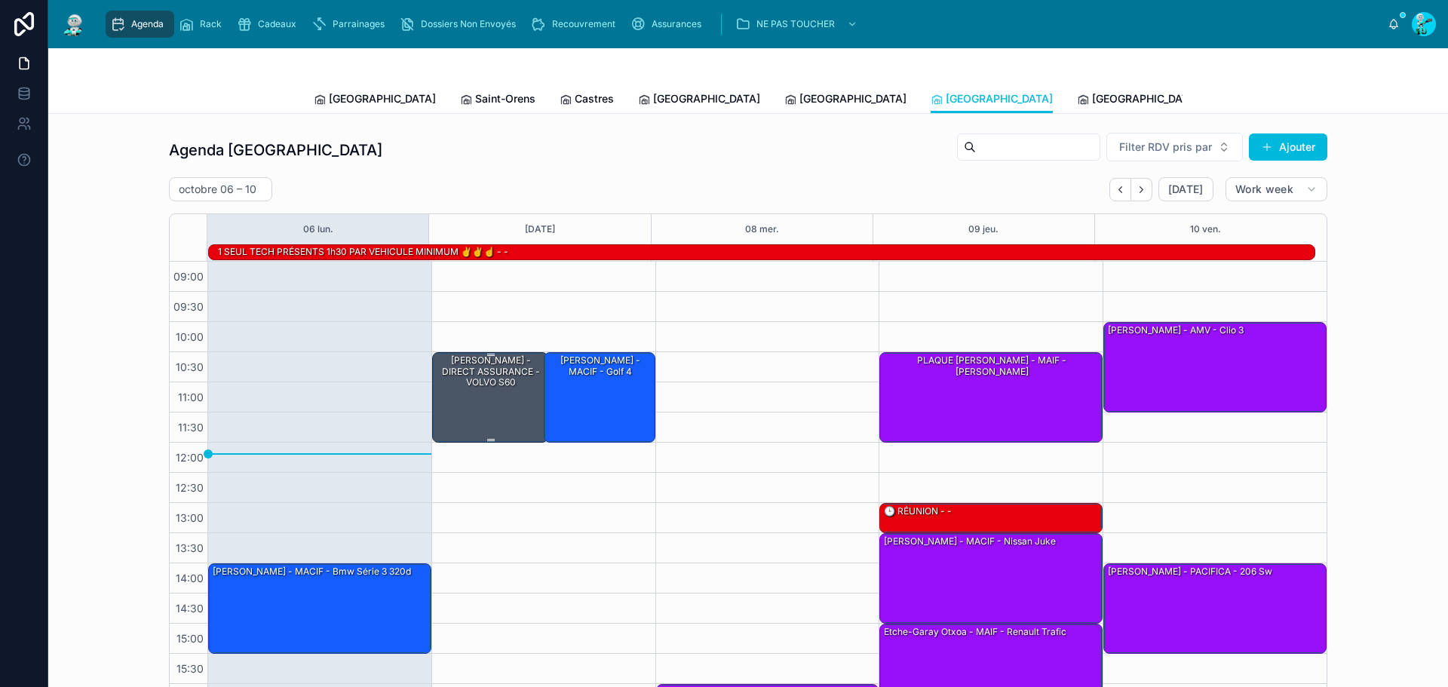
click at [506, 376] on div "Memisoglu Yakup - DIRECT ASSURANCE - VOLVO S60" at bounding box center [491, 371] width 112 height 35
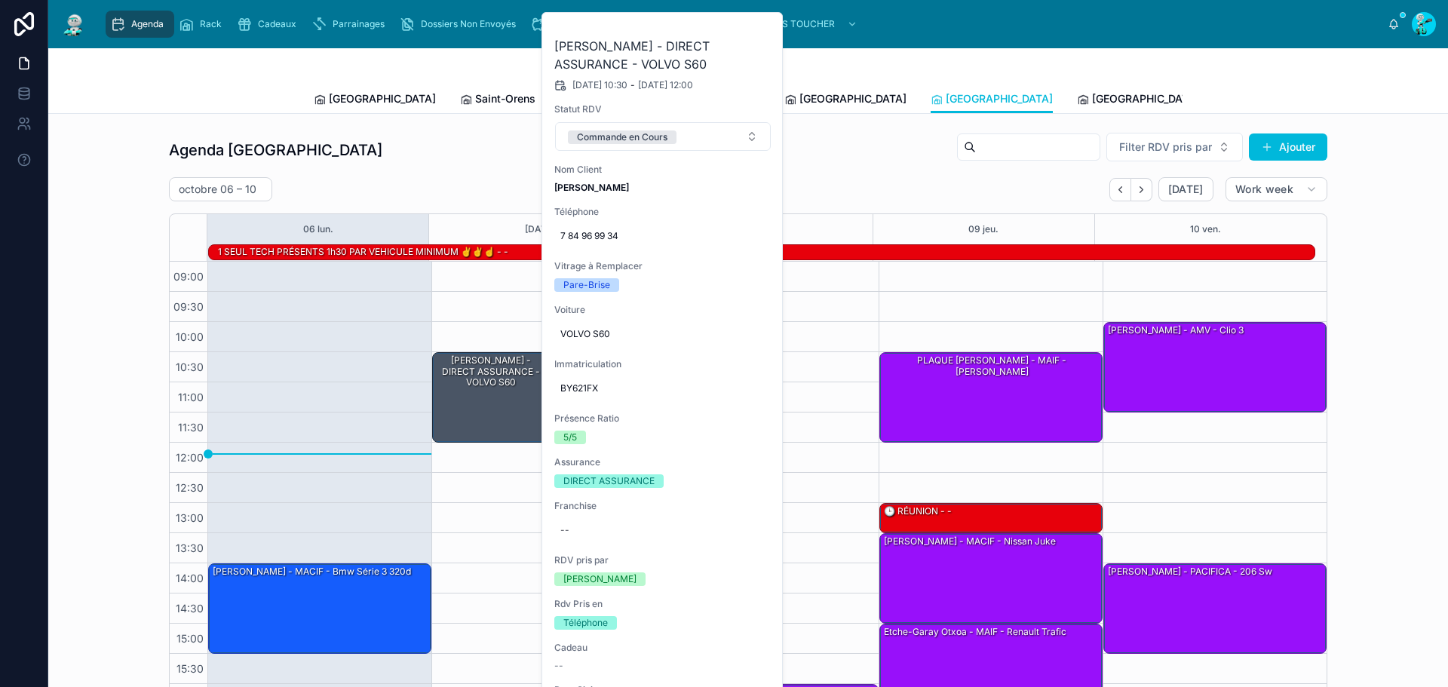
click at [0, 0] on button at bounding box center [0, 0] width 0 height 0
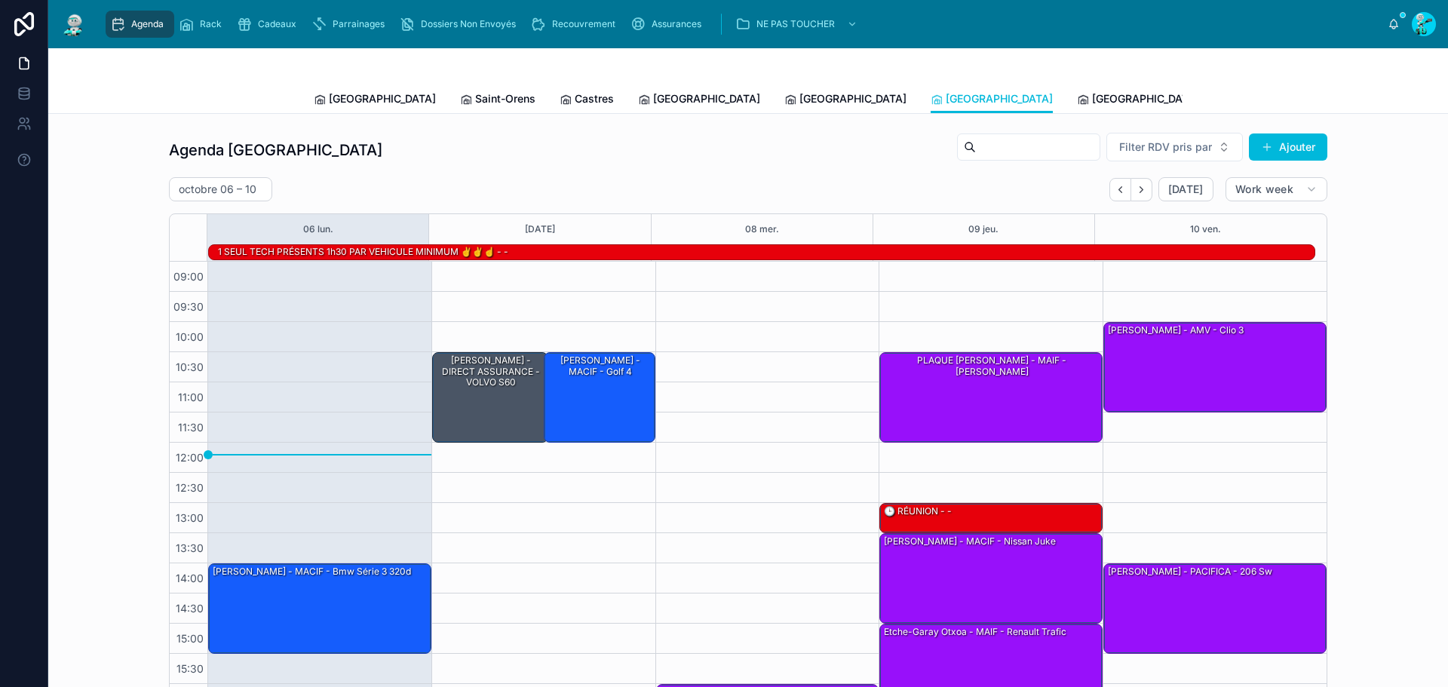
click at [1077, 107] on link "[GEOGRAPHIC_DATA]" at bounding box center [1138, 100] width 122 height 30
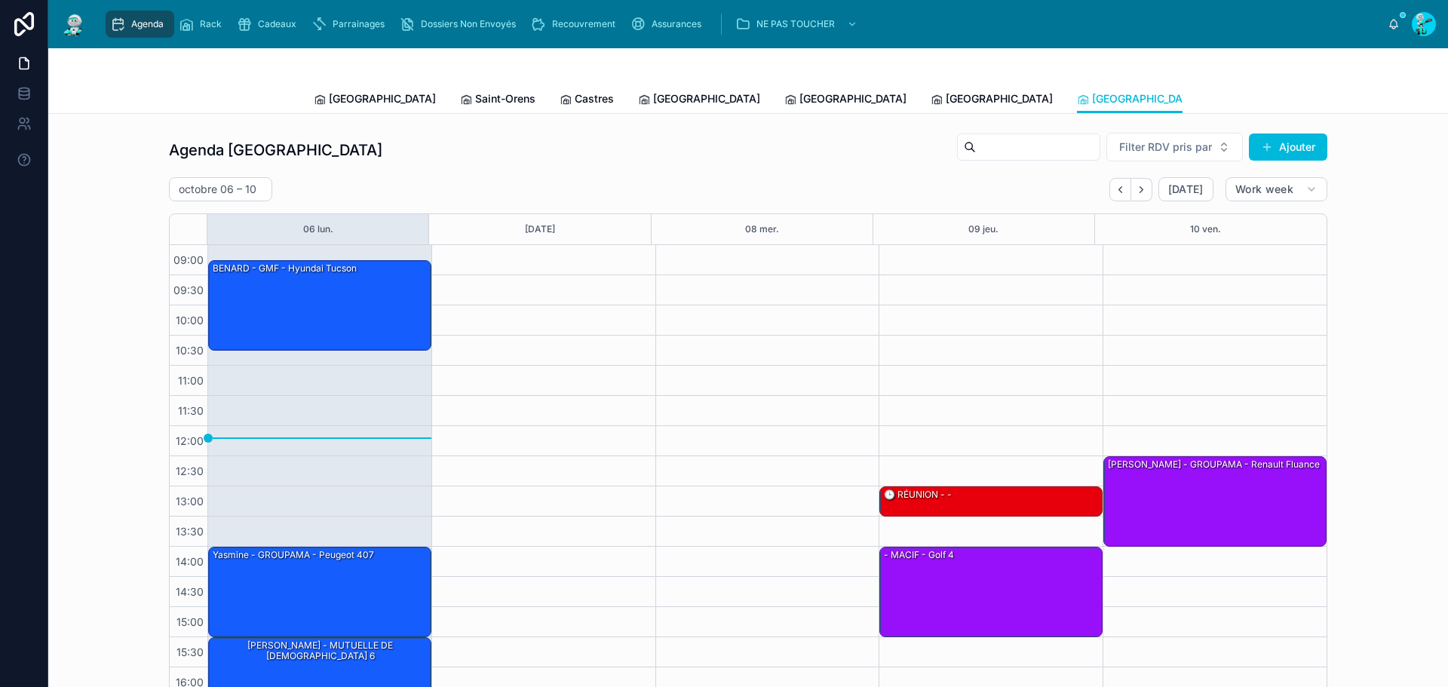
click at [352, 97] on span "[GEOGRAPHIC_DATA]" at bounding box center [382, 98] width 107 height 15
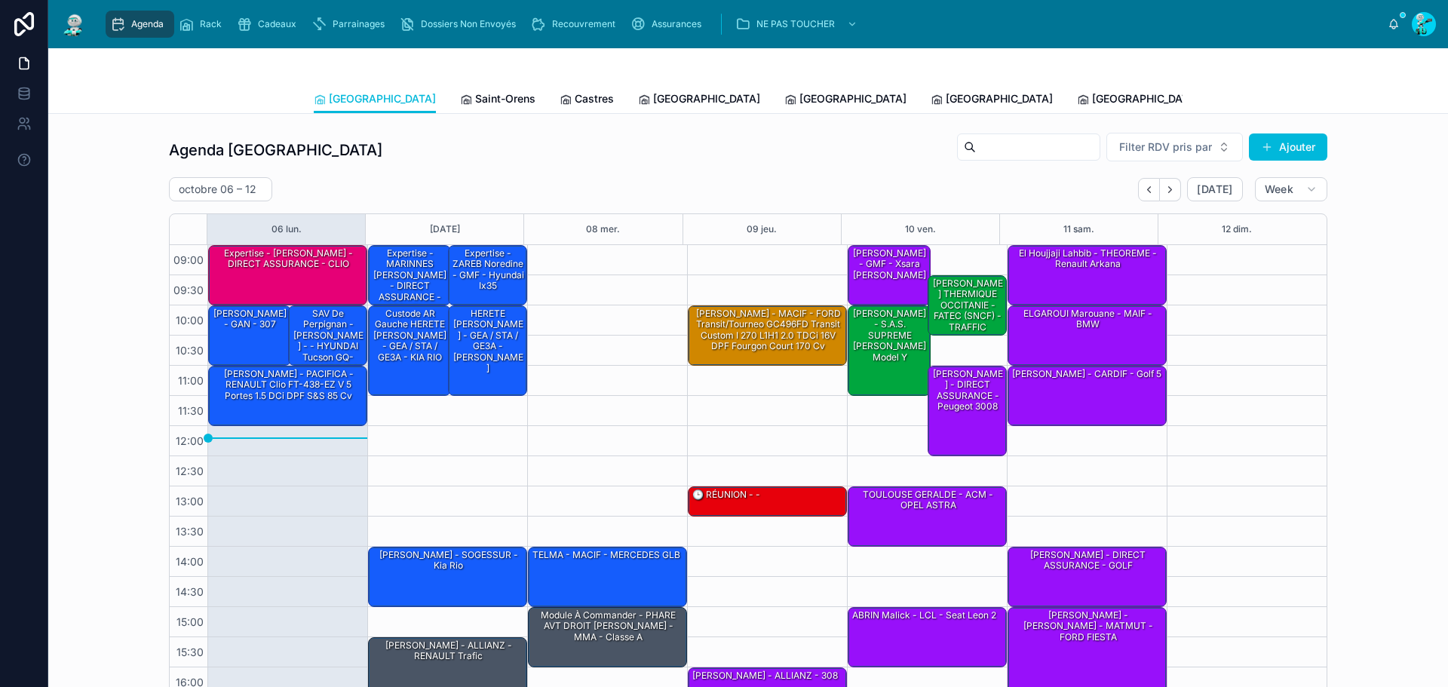
scroll to position [87, 0]
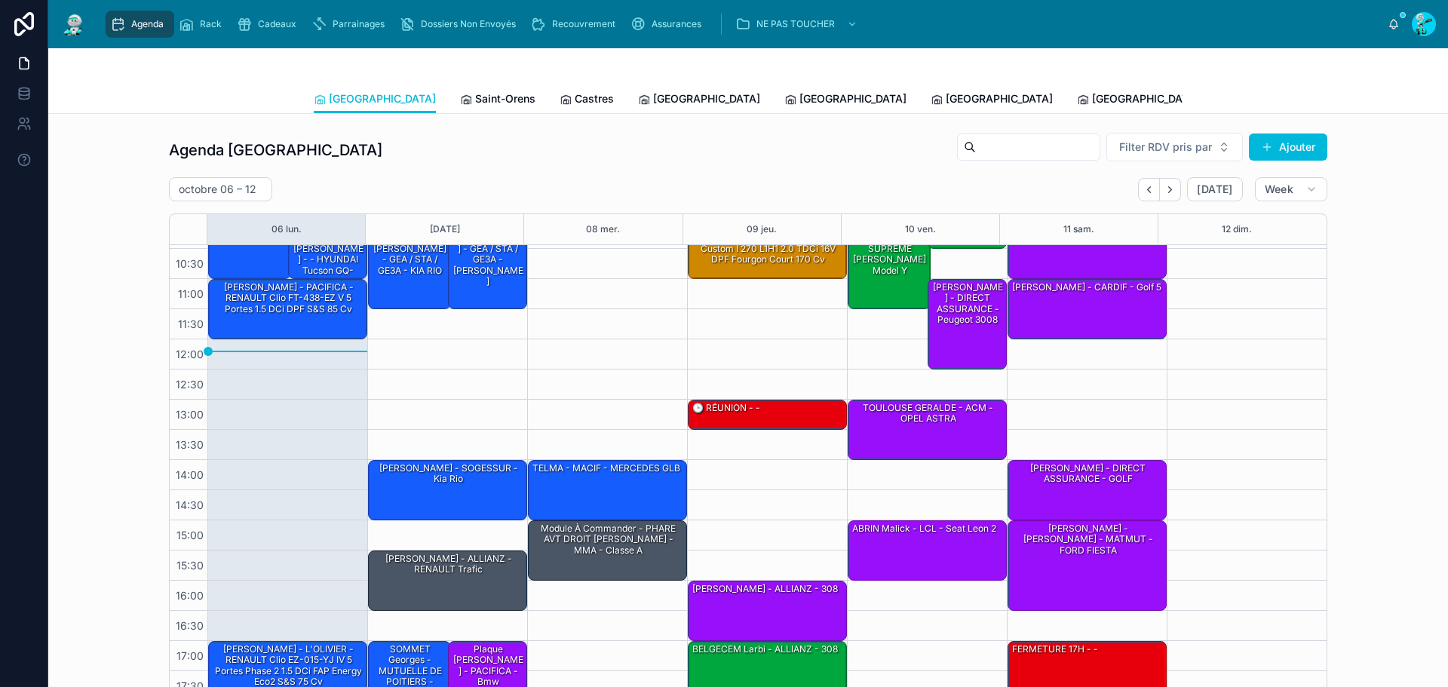
click at [443, 143] on div "Agenda Toulouse Filter RDV pris par Ajouter" at bounding box center [748, 150] width 1159 height 36
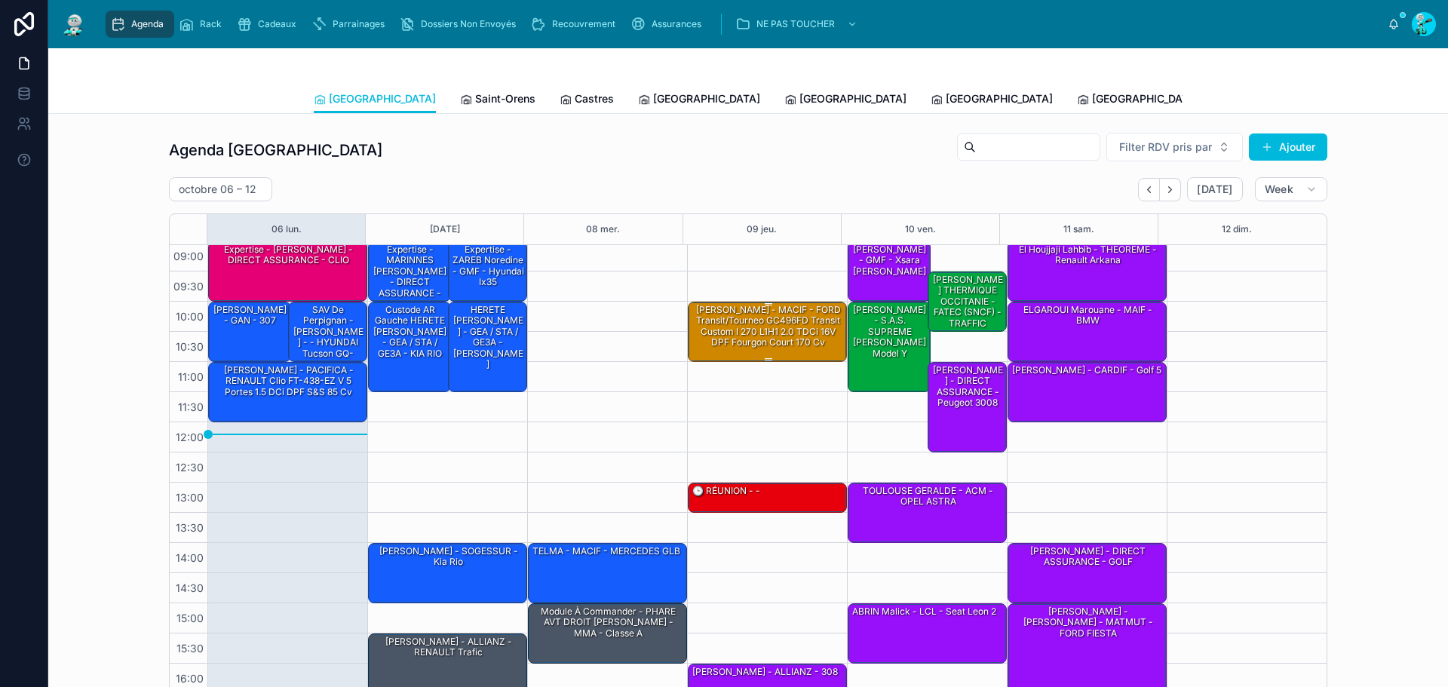
scroll to position [0, 0]
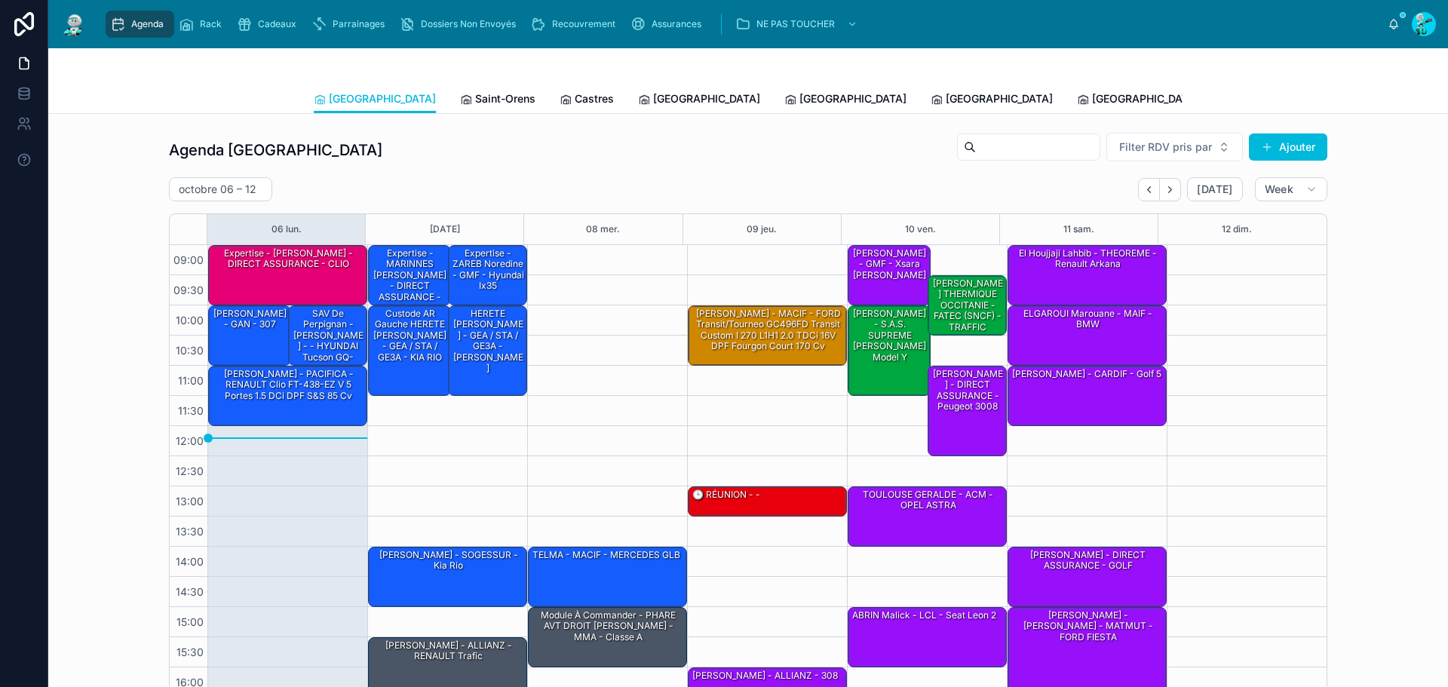
click at [468, 170] on div "Agenda Toulouse Filter RDV pris par Ajouter octobre 06 – 12 Today Week 06 lun. …" at bounding box center [748, 417] width 1159 height 570
drag, startPoint x: 320, startPoint y: 263, endPoint x: 290, endPoint y: 267, distance: 30.4
click at [290, 267] on div "Expertise - [PERSON_NAME] - DIRECT ASSURANCE - CLIO" at bounding box center [288, 259] width 155 height 25
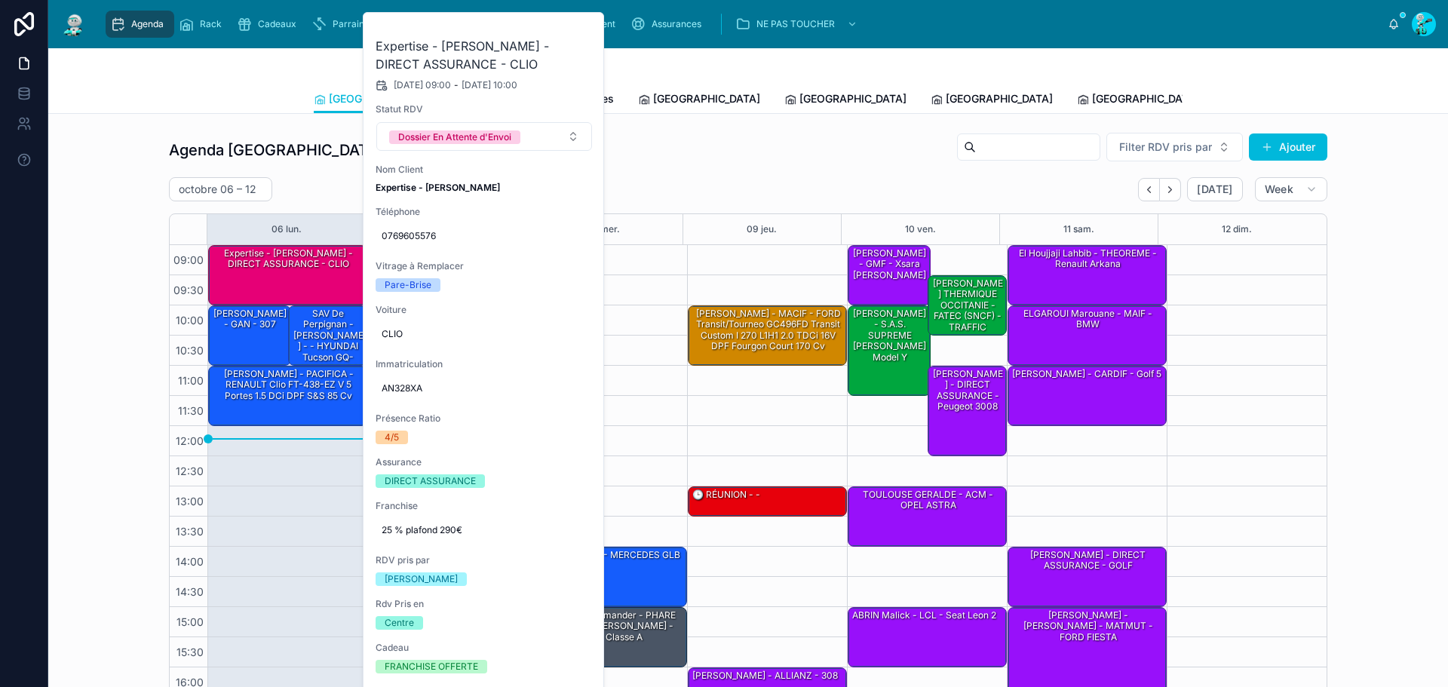
click at [0, 0] on icon at bounding box center [0, 0] width 0 height 0
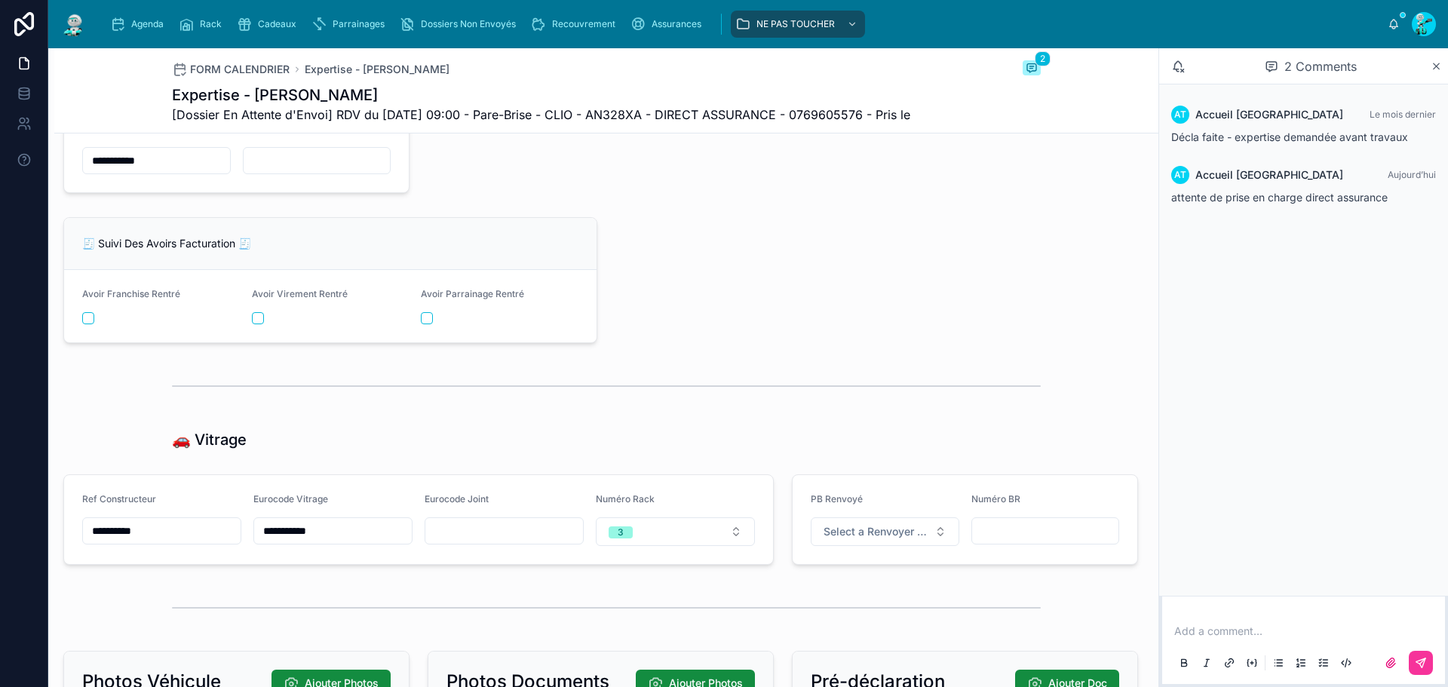
scroll to position [2395, 0]
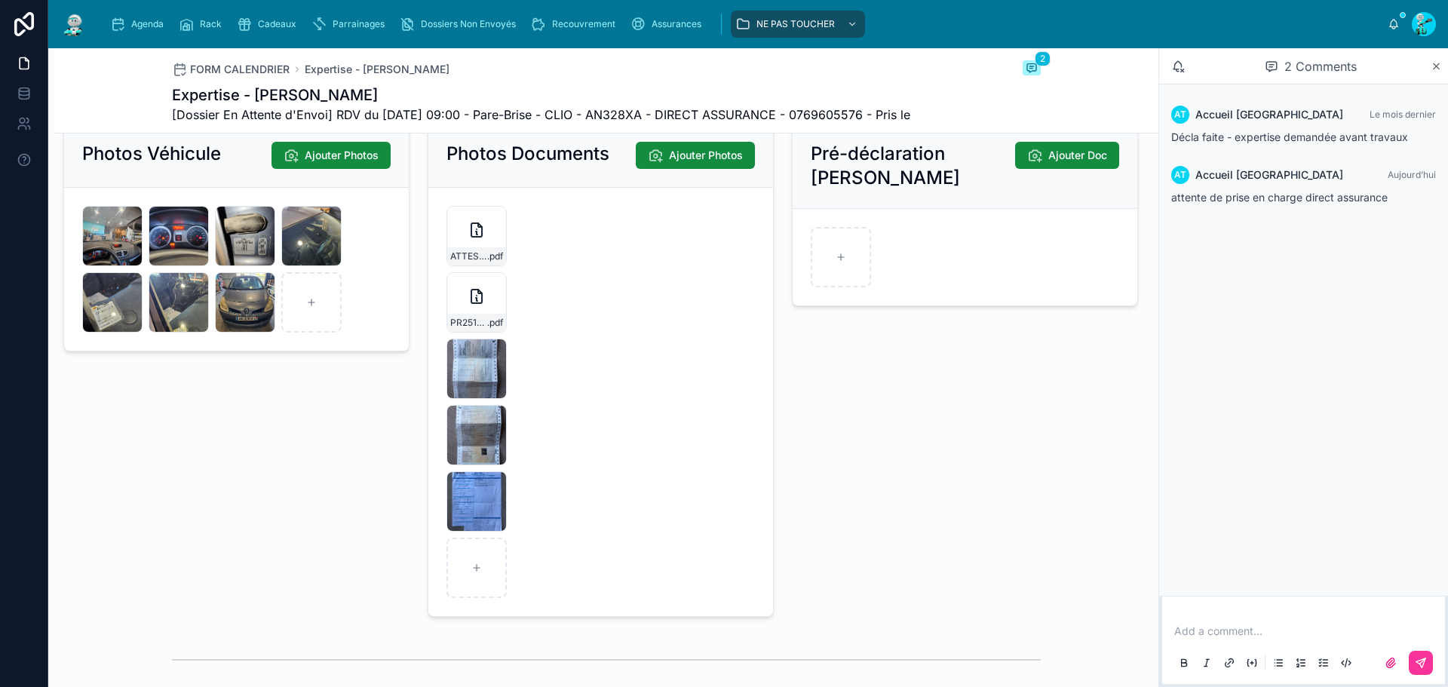
click at [603, 351] on form "ATTESTATIOND'ASSURANCE.-(28) .pdf PR2510-1838 .pdf IMG_9295 .jpeg IMG_9294 .jpe…" at bounding box center [600, 402] width 345 height 428
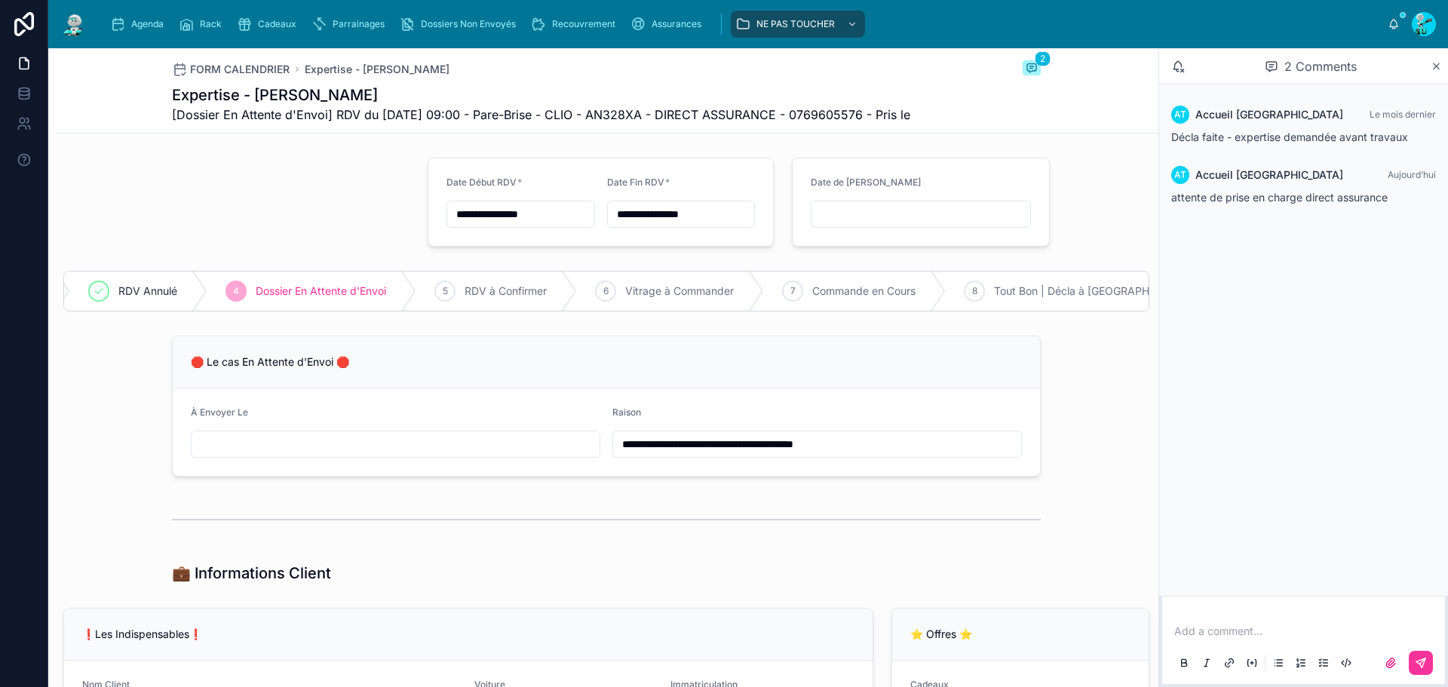
scroll to position [0, 181]
click at [124, 21] on icon "scrollable content" at bounding box center [117, 24] width 15 height 15
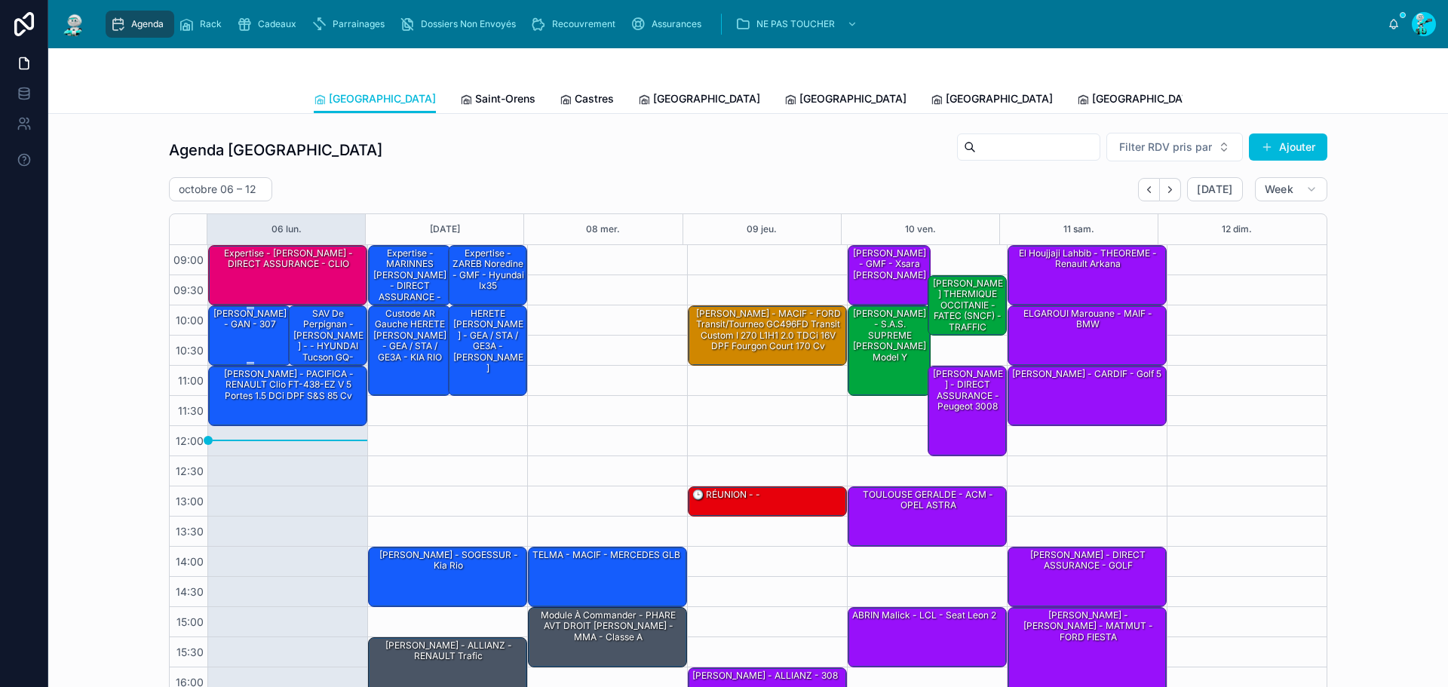
click at [265, 343] on div "[PERSON_NAME] - GAN - 307" at bounding box center [250, 334] width 78 height 57
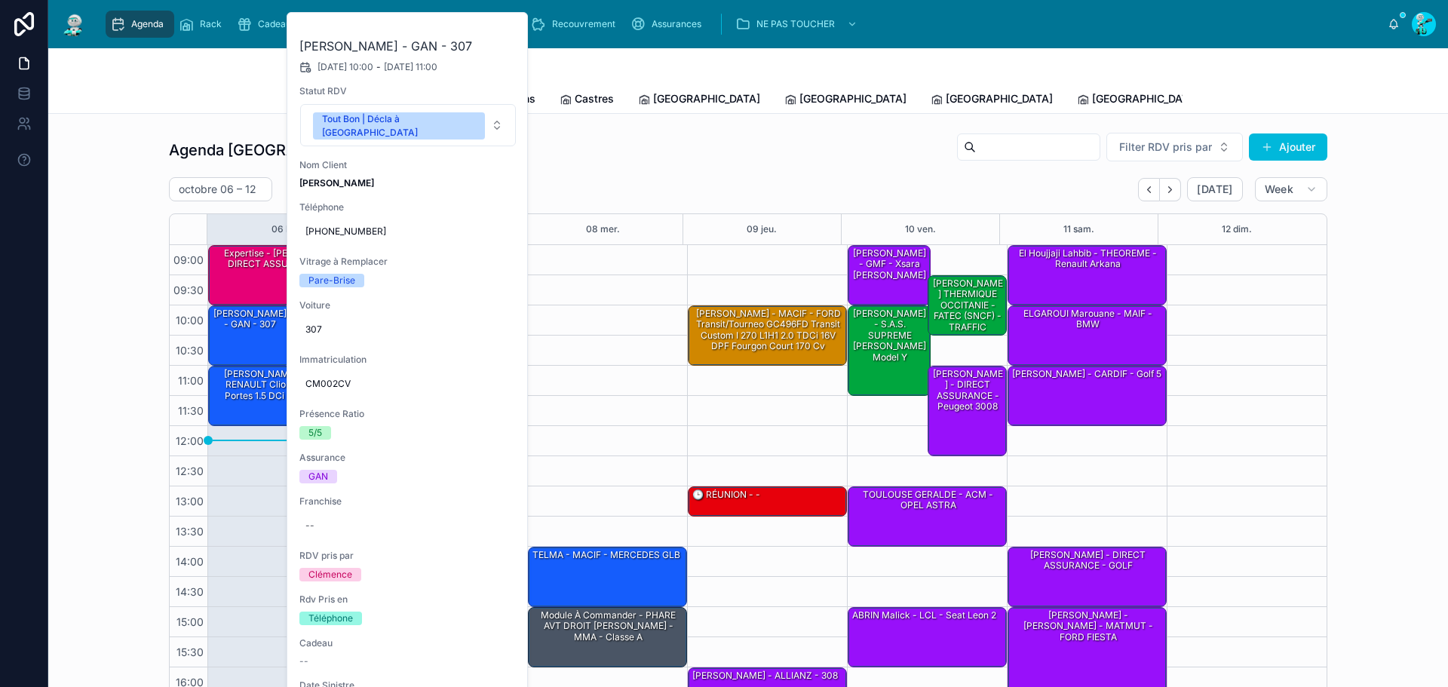
click at [224, 490] on div "09:00 – 10:00 Expertise - HASSAINI ABDELMALEK - DIRECT ASSURANCE - CLIO 10:00 –…" at bounding box center [287, 516] width 160 height 543
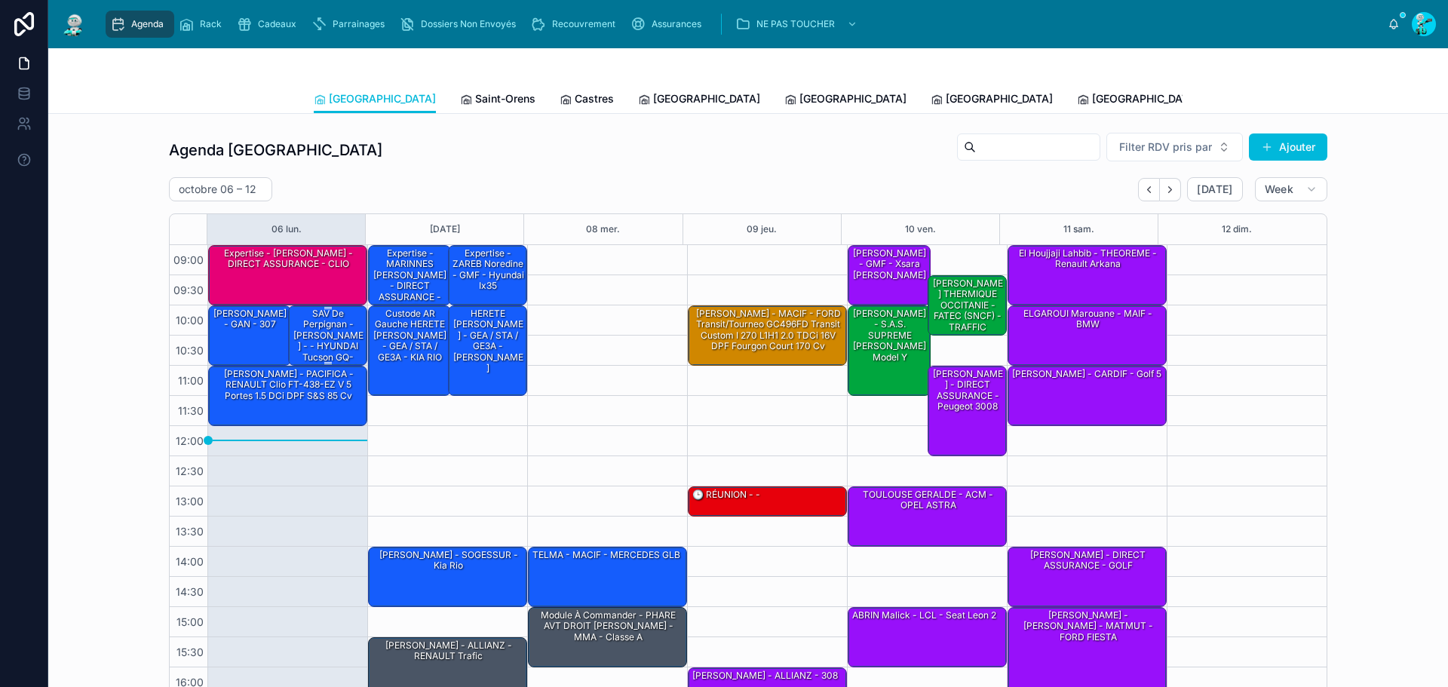
click at [326, 330] on div "SAV de Perpignan - [PERSON_NAME] - - HYUNDAI Tucson GQ-606-MF IV 1.6 TGDi 16V 2…" at bounding box center [328, 357] width 75 height 101
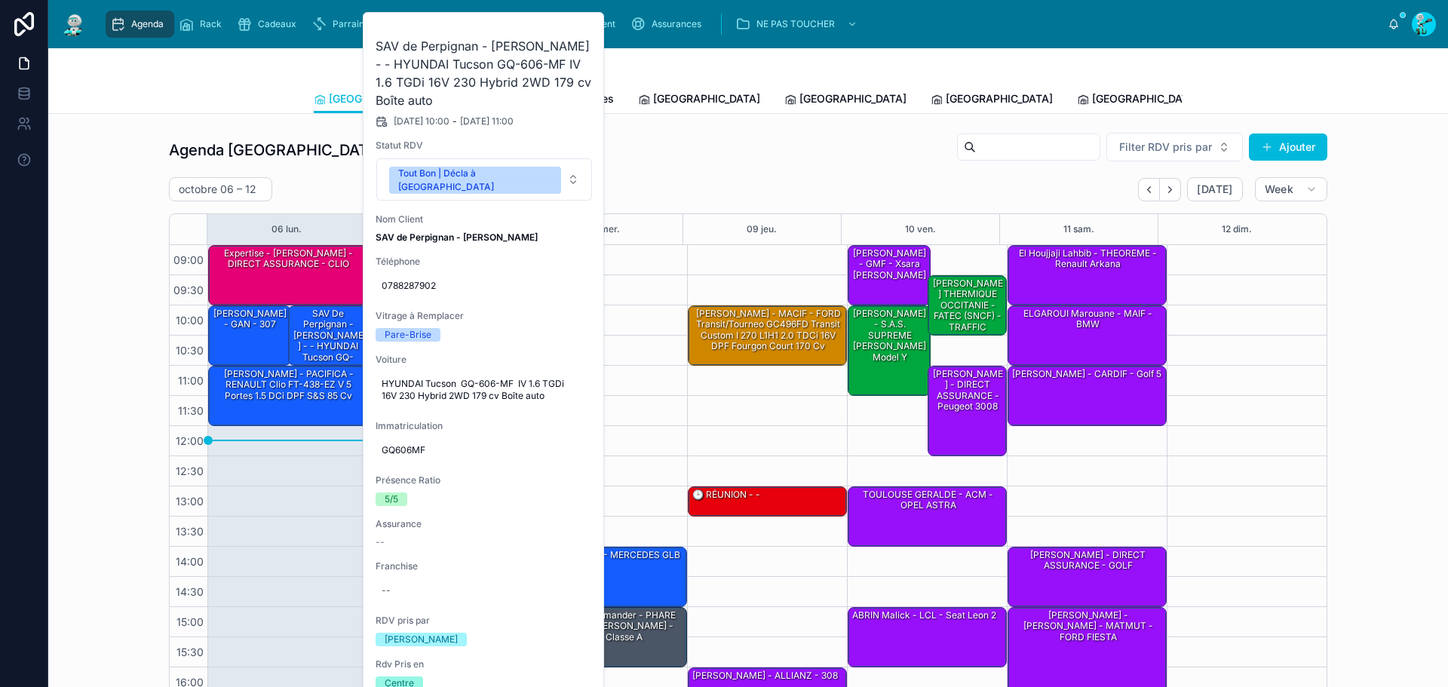
click at [236, 471] on div "09:00 – 10:00 Expertise - HASSAINI ABDELMALEK - DIRECT ASSURANCE - CLIO 10:00 –…" at bounding box center [287, 516] width 160 height 543
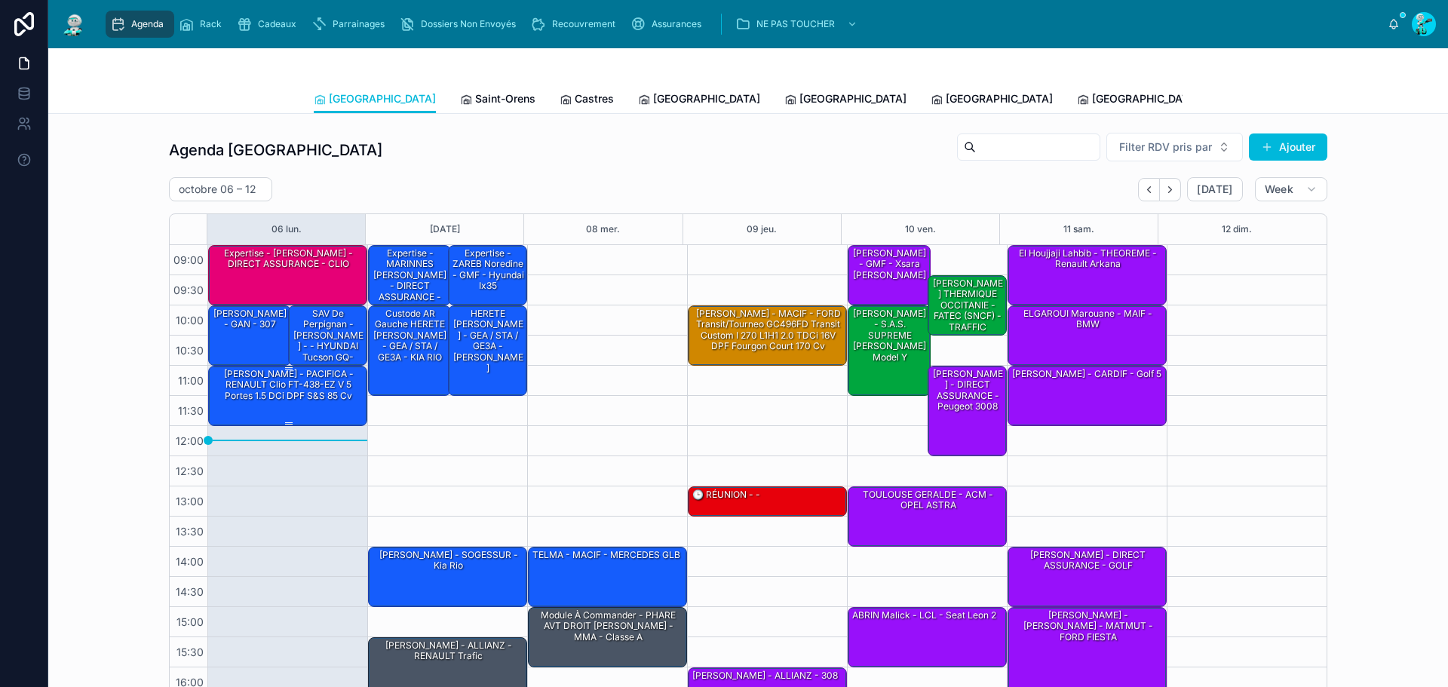
click at [268, 407] on div "[PERSON_NAME] - PACIFICA - RENAULT Clio FT-438-EZ V 5 Portes 1.5 dCi DPF S&S 85…" at bounding box center [288, 395] width 155 height 57
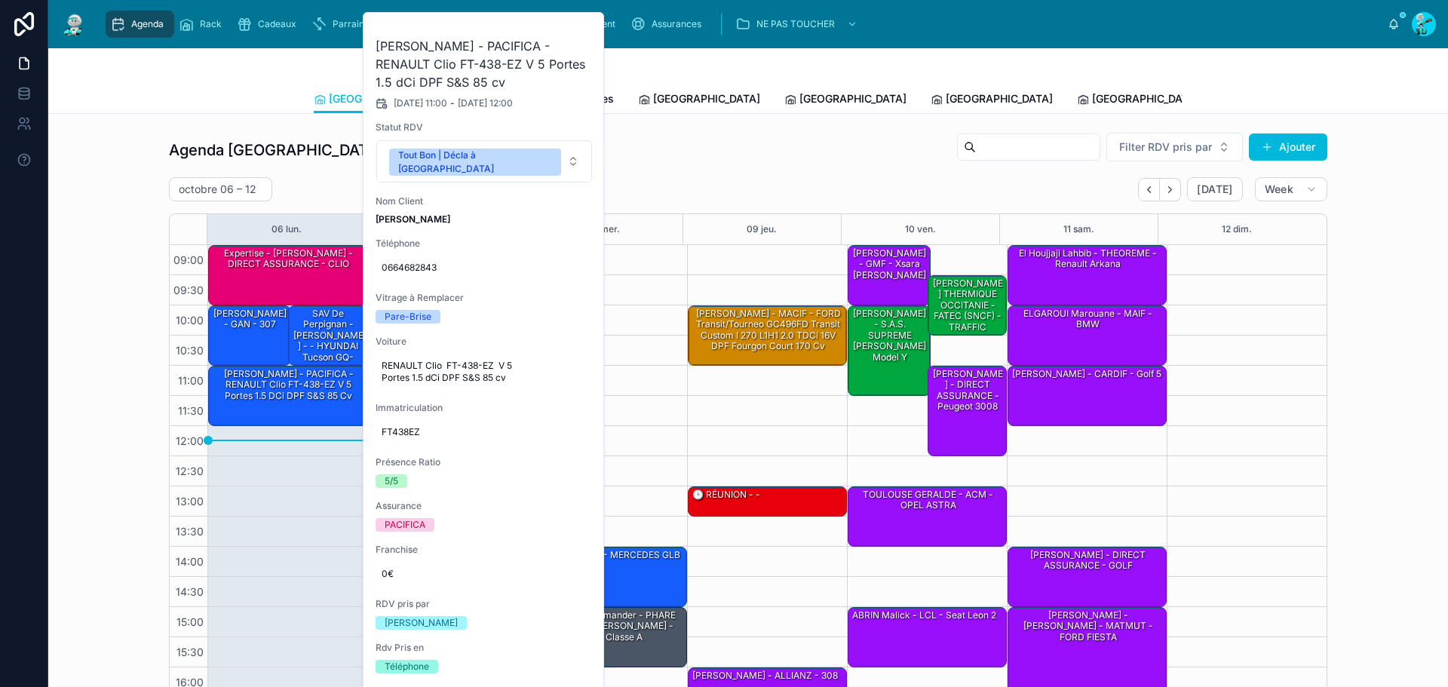
click at [275, 493] on div "09:00 – 10:00 Expertise - HASSAINI ABDELMALEK - DIRECT ASSURANCE - CLIO 10:00 –…" at bounding box center [287, 516] width 160 height 543
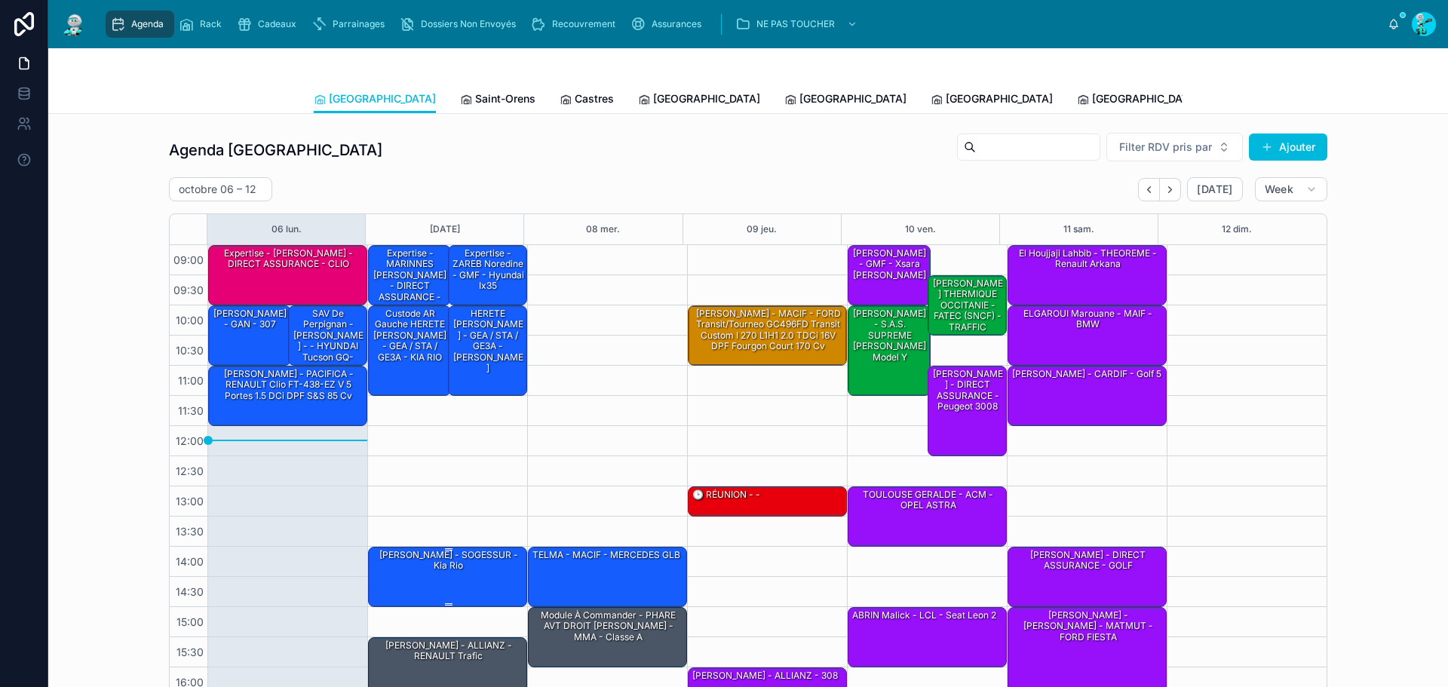
click at [471, 558] on div "[PERSON_NAME] - SOGESSUR - Kia rio" at bounding box center [448, 560] width 155 height 25
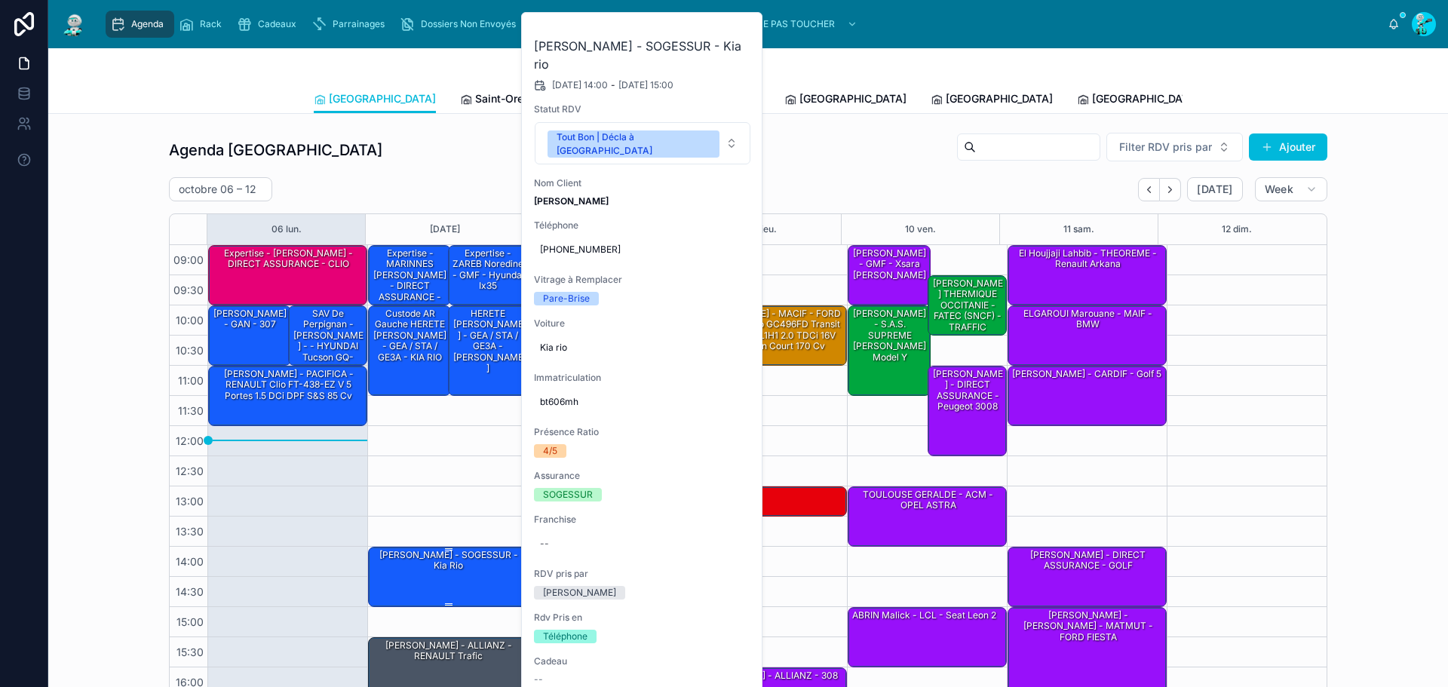
click at [471, 558] on div "[PERSON_NAME] - SOGESSUR - Kia rio" at bounding box center [448, 560] width 155 height 25
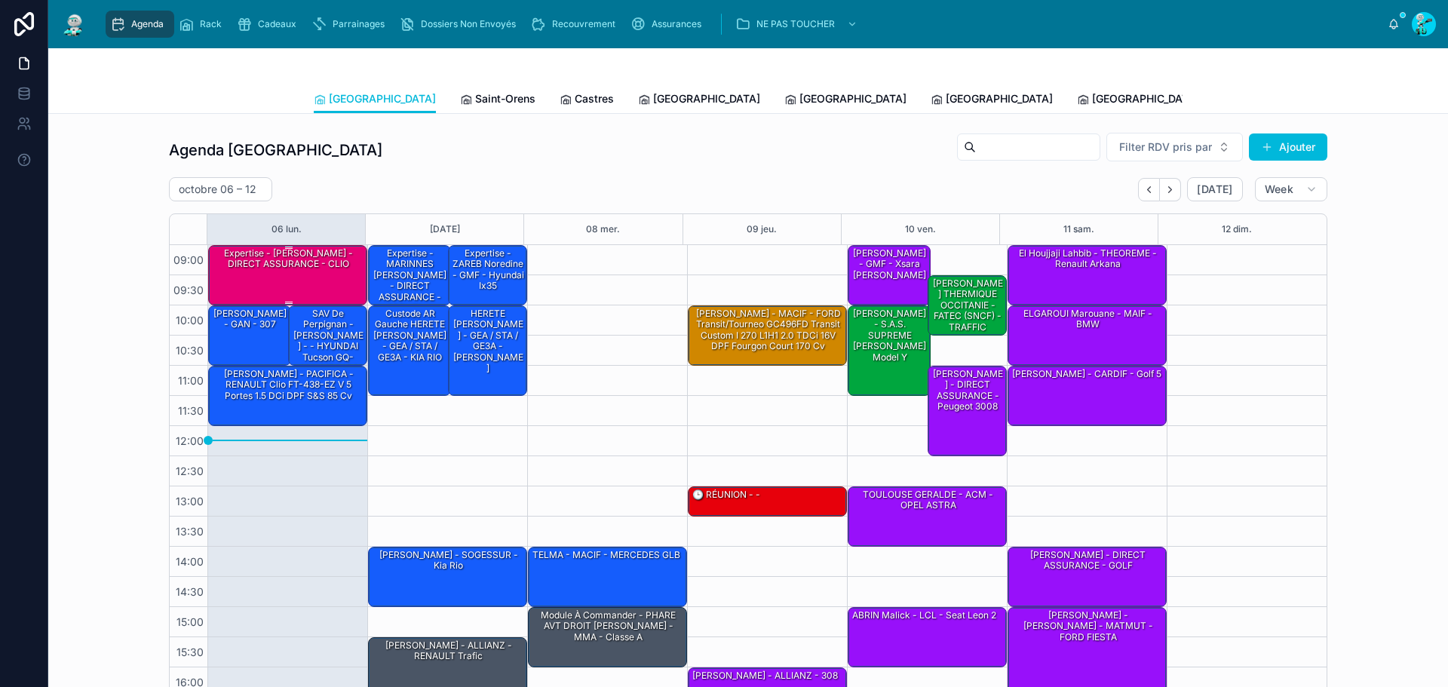
click at [299, 290] on div "Expertise - [PERSON_NAME] - DIRECT ASSURANCE - CLIO" at bounding box center [288, 274] width 155 height 57
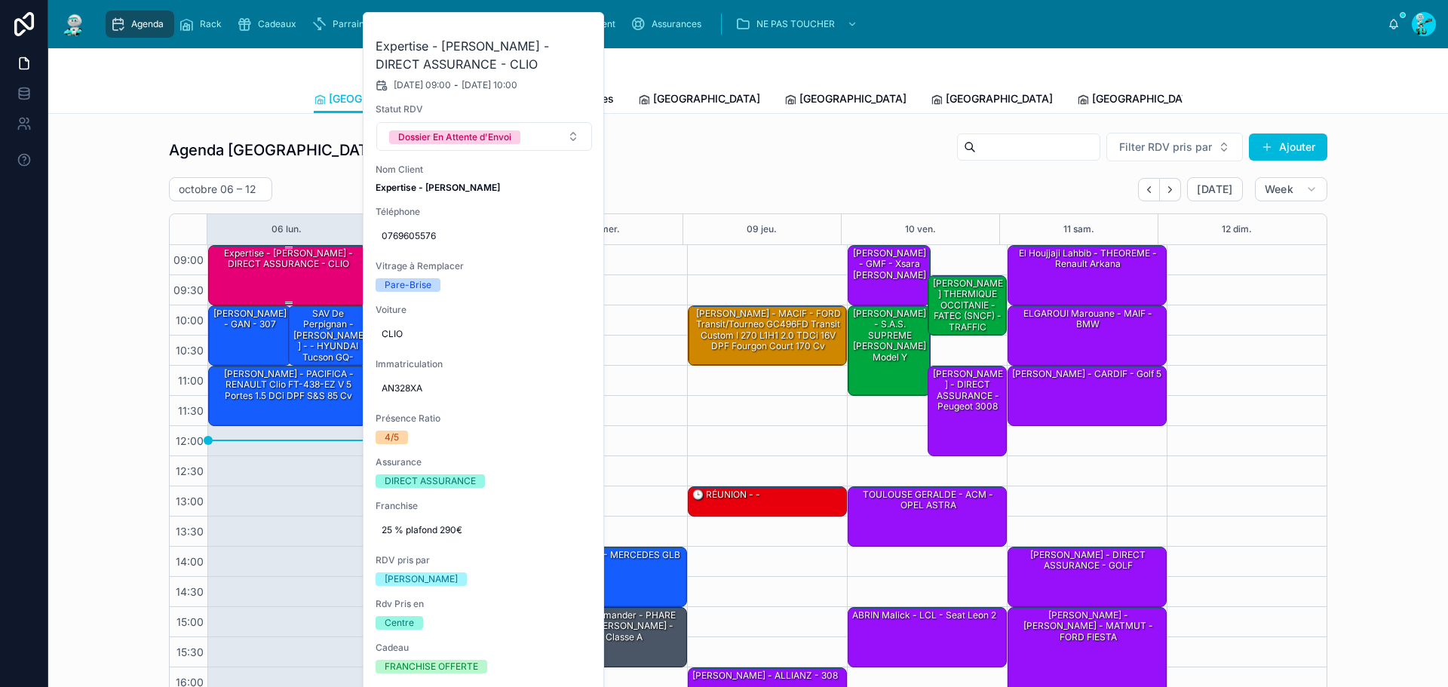
click at [299, 290] on div "Expertise - [PERSON_NAME] - DIRECT ASSURANCE - CLIO" at bounding box center [288, 274] width 155 height 57
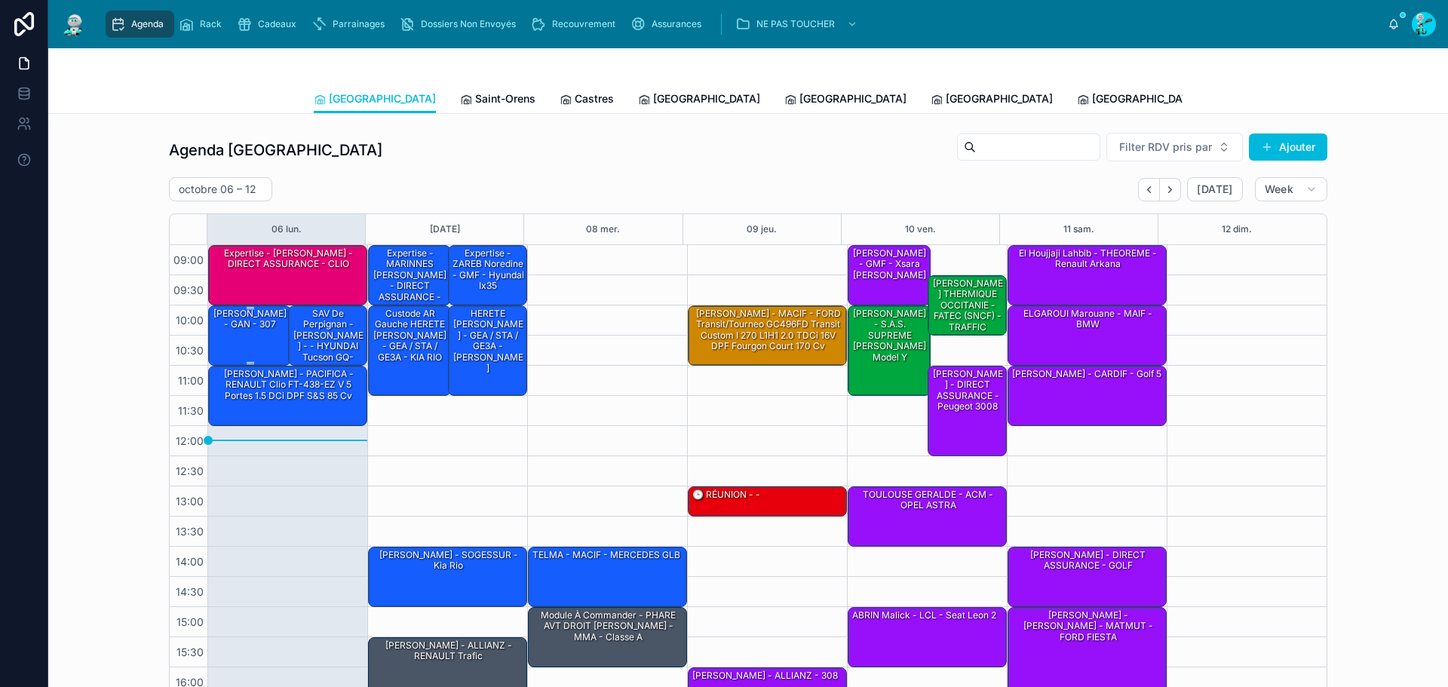
click at [235, 333] on div "[PERSON_NAME] - GAN - 307" at bounding box center [250, 334] width 78 height 57
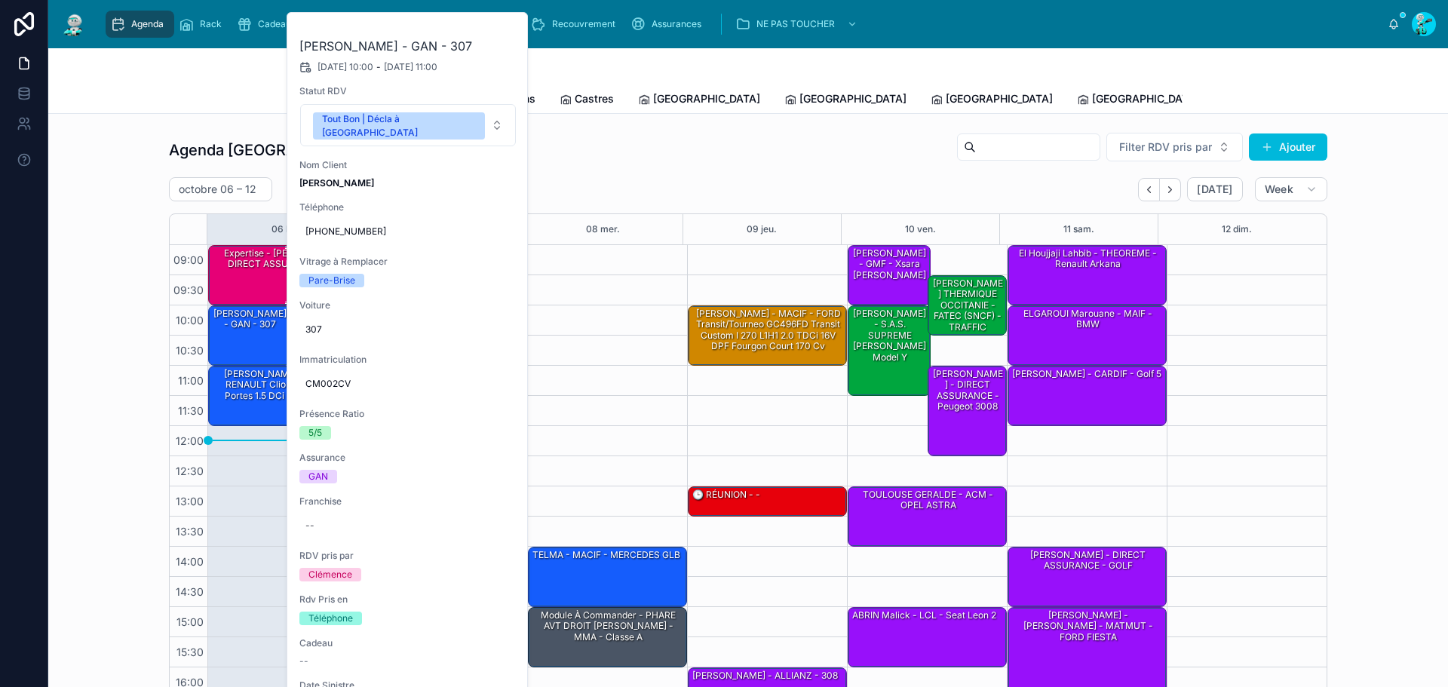
click at [241, 292] on div "Expertise - [PERSON_NAME] - DIRECT ASSURANCE - CLIO" at bounding box center [288, 274] width 155 height 57
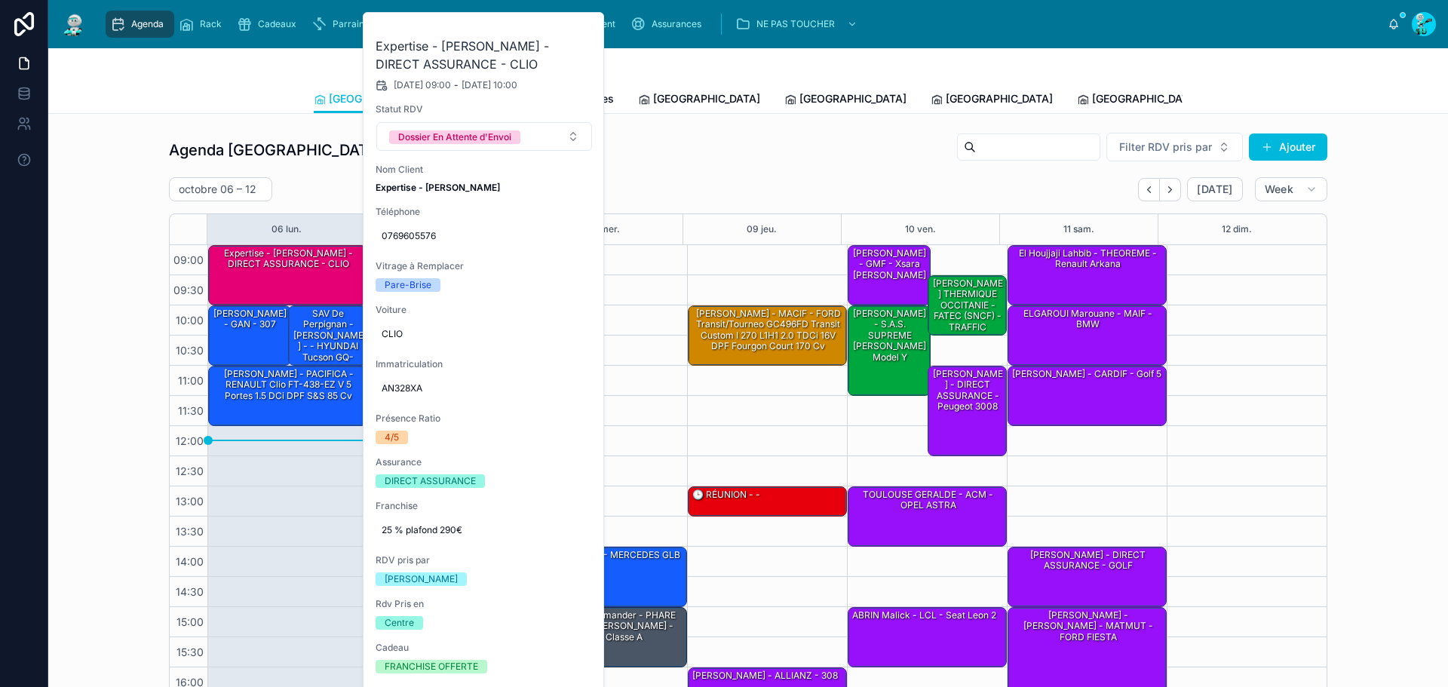
click at [300, 489] on div "09:00 – 10:00 Expertise - HASSAINI ABDELMALEK - DIRECT ASSURANCE - CLIO 10:00 –…" at bounding box center [287, 516] width 160 height 543
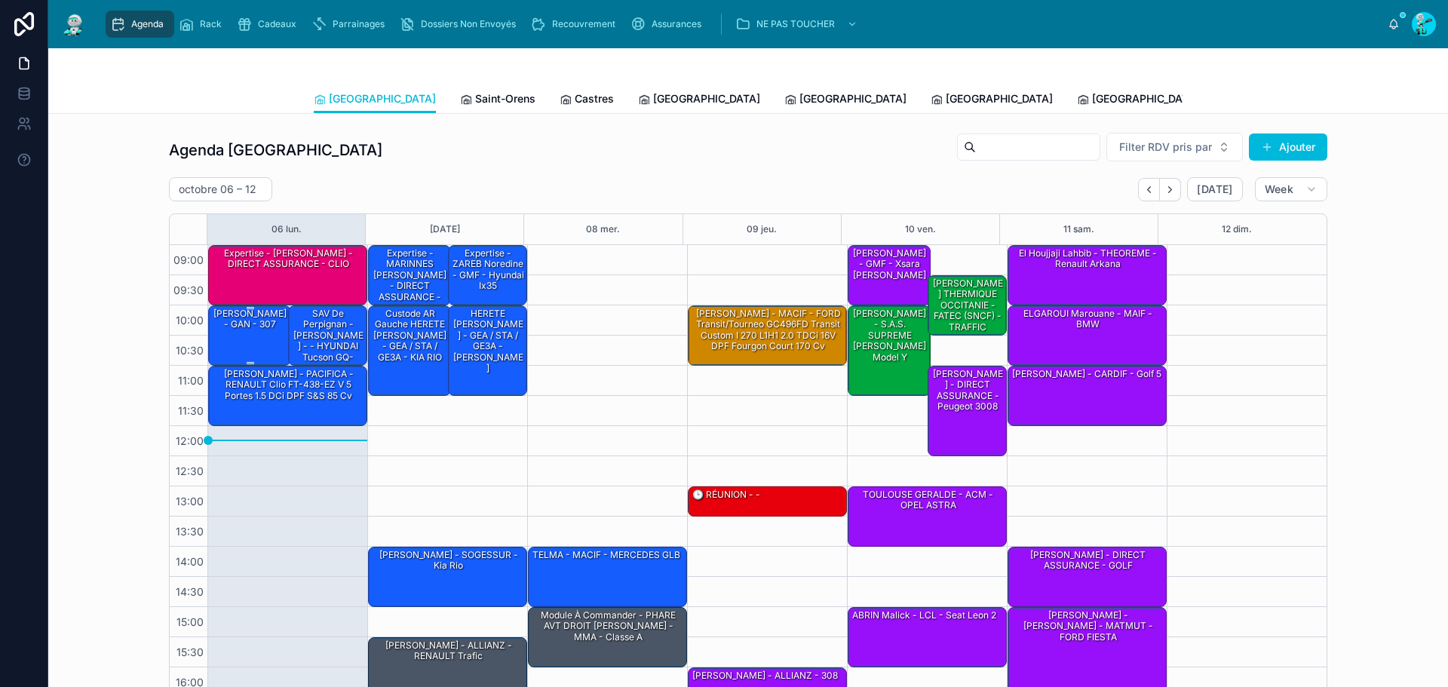
click at [248, 351] on div "[PERSON_NAME] - GAN - 307" at bounding box center [250, 334] width 78 height 57
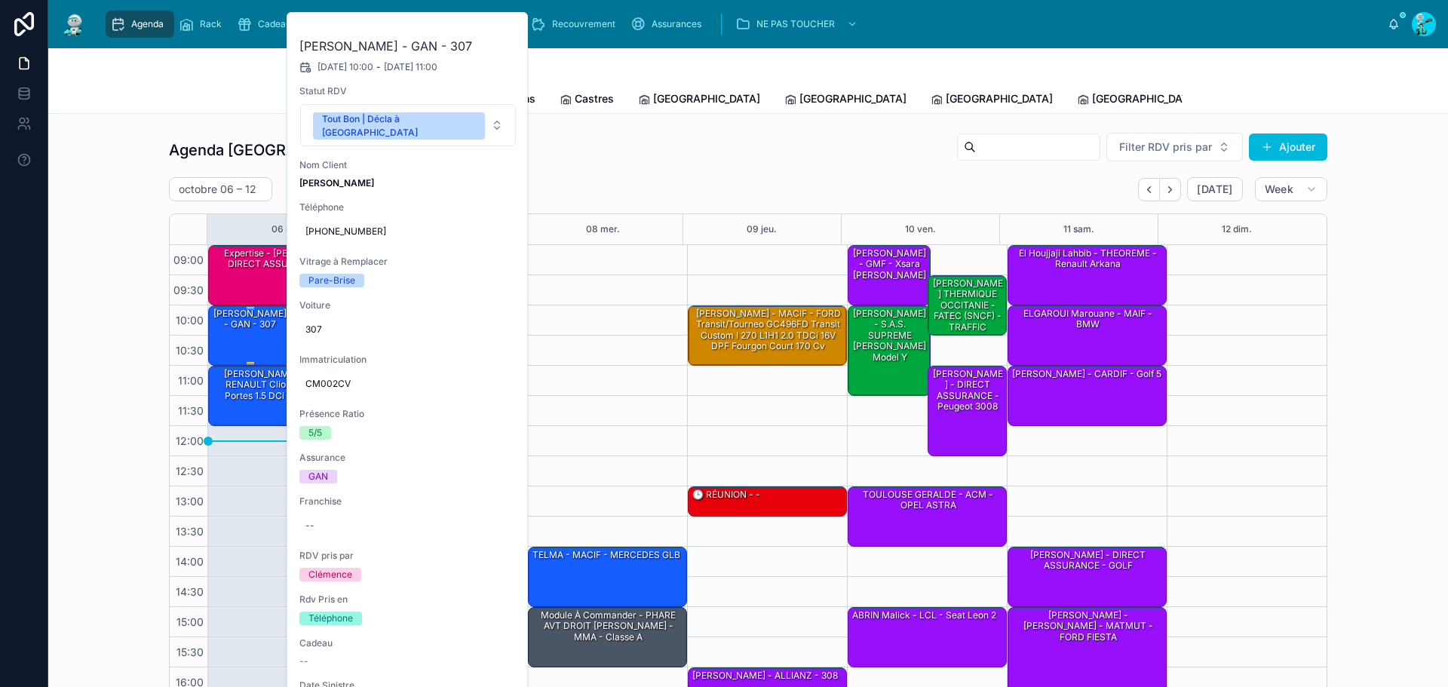
click at [248, 351] on div "[PERSON_NAME] - GAN - 307" at bounding box center [250, 334] width 78 height 57
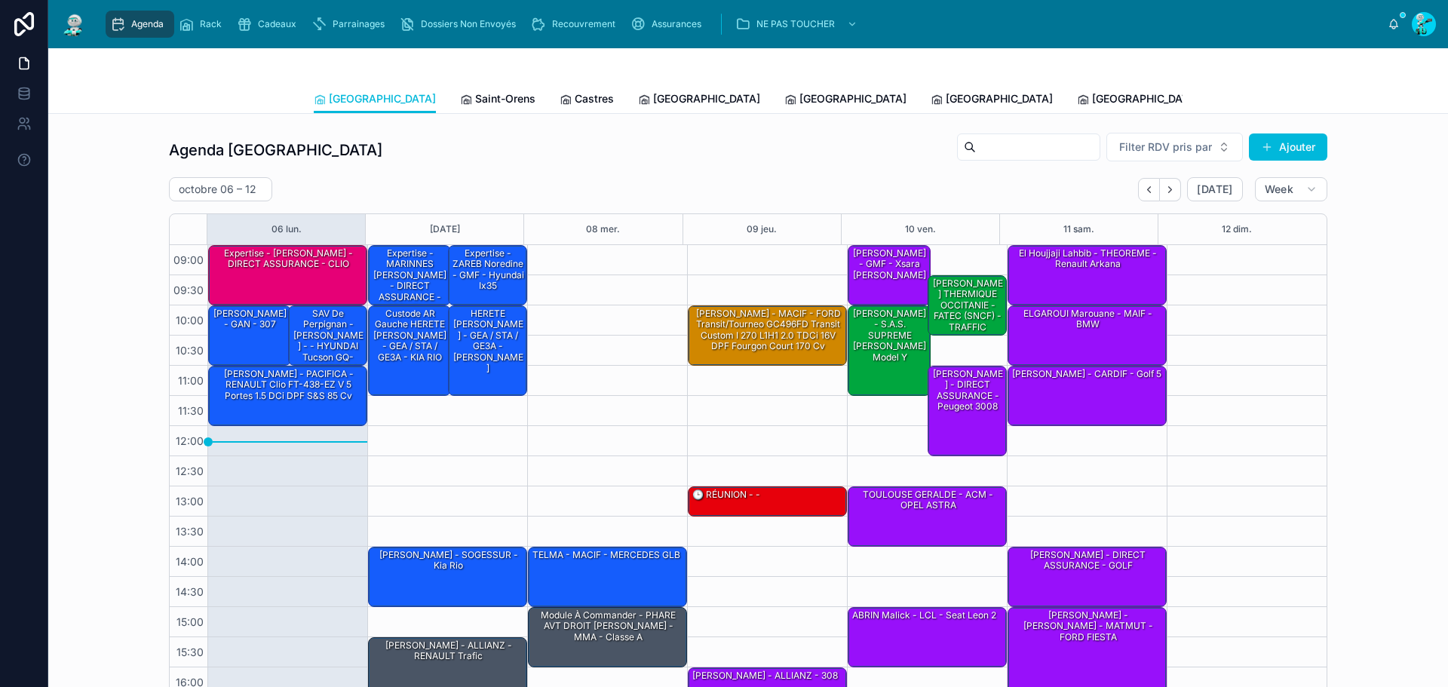
click at [475, 101] on span "Saint-Orens" at bounding box center [505, 98] width 60 height 15
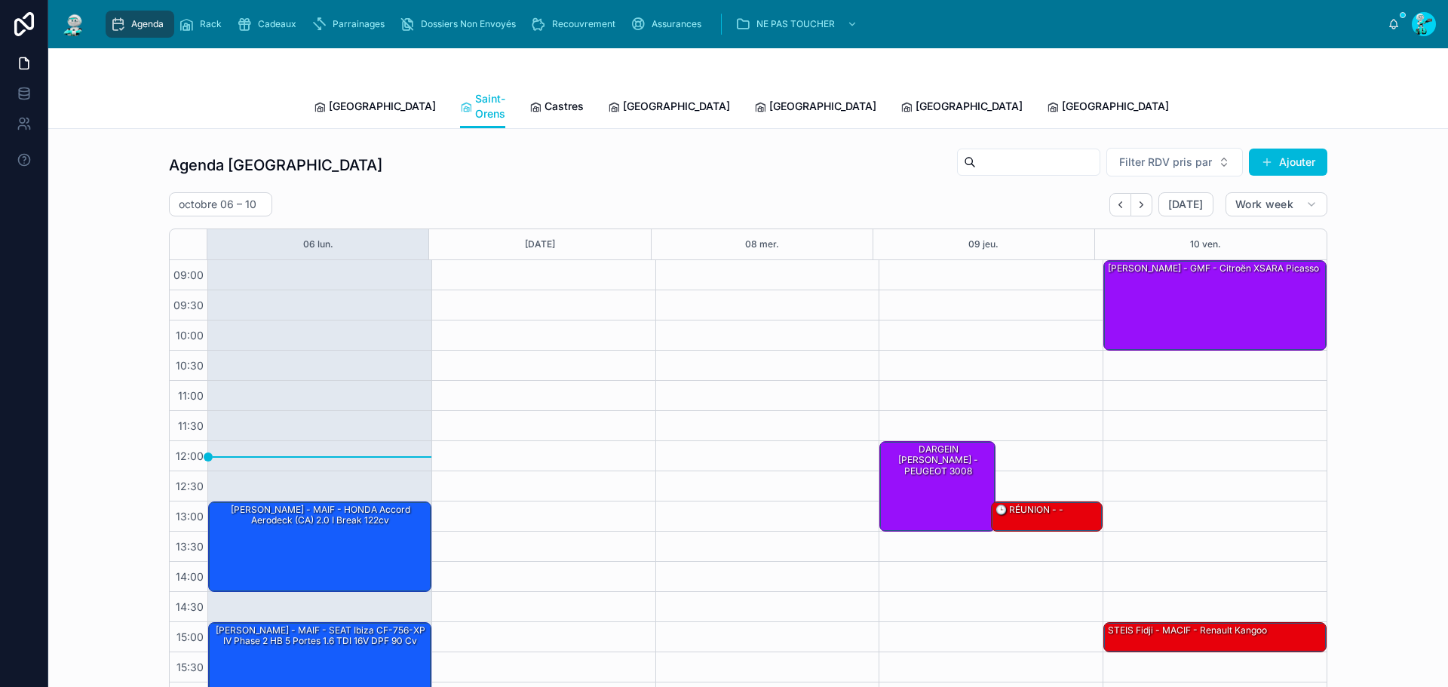
scroll to position [87, 0]
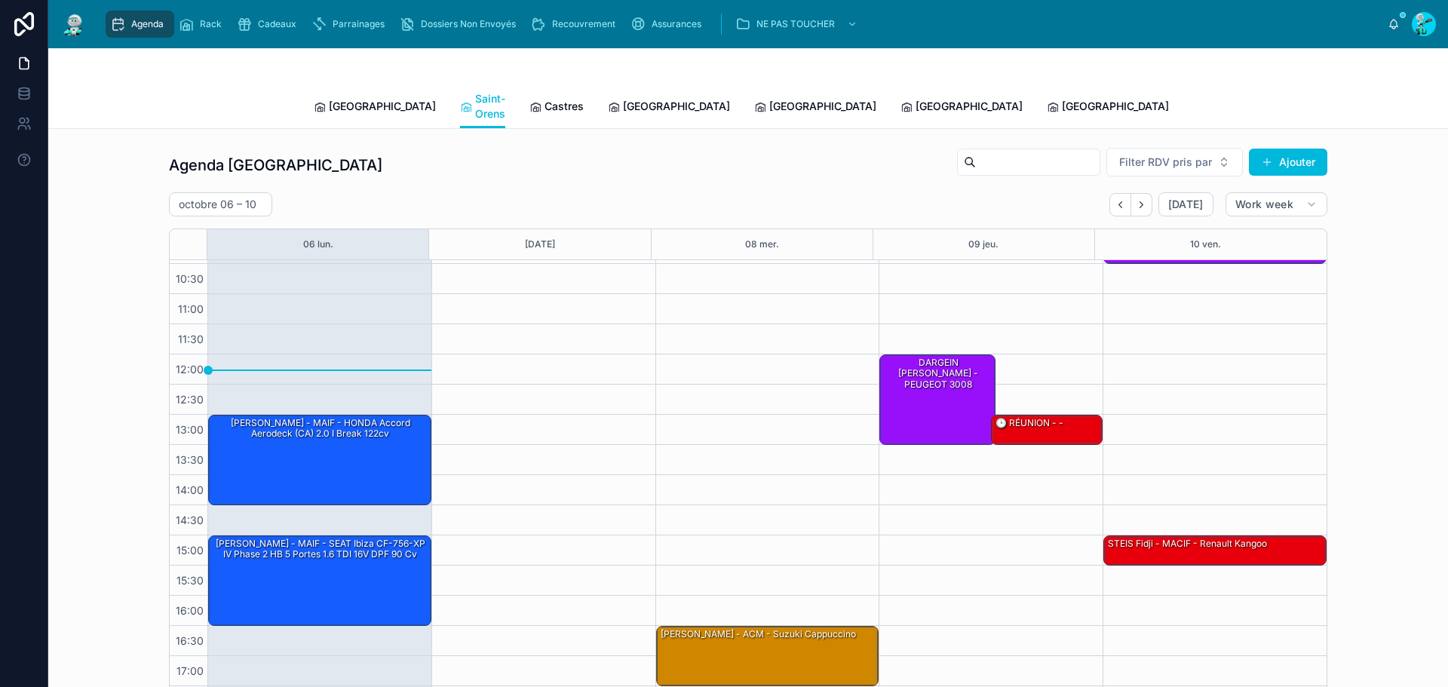
click at [545, 100] on span "Castres" at bounding box center [564, 106] width 39 height 15
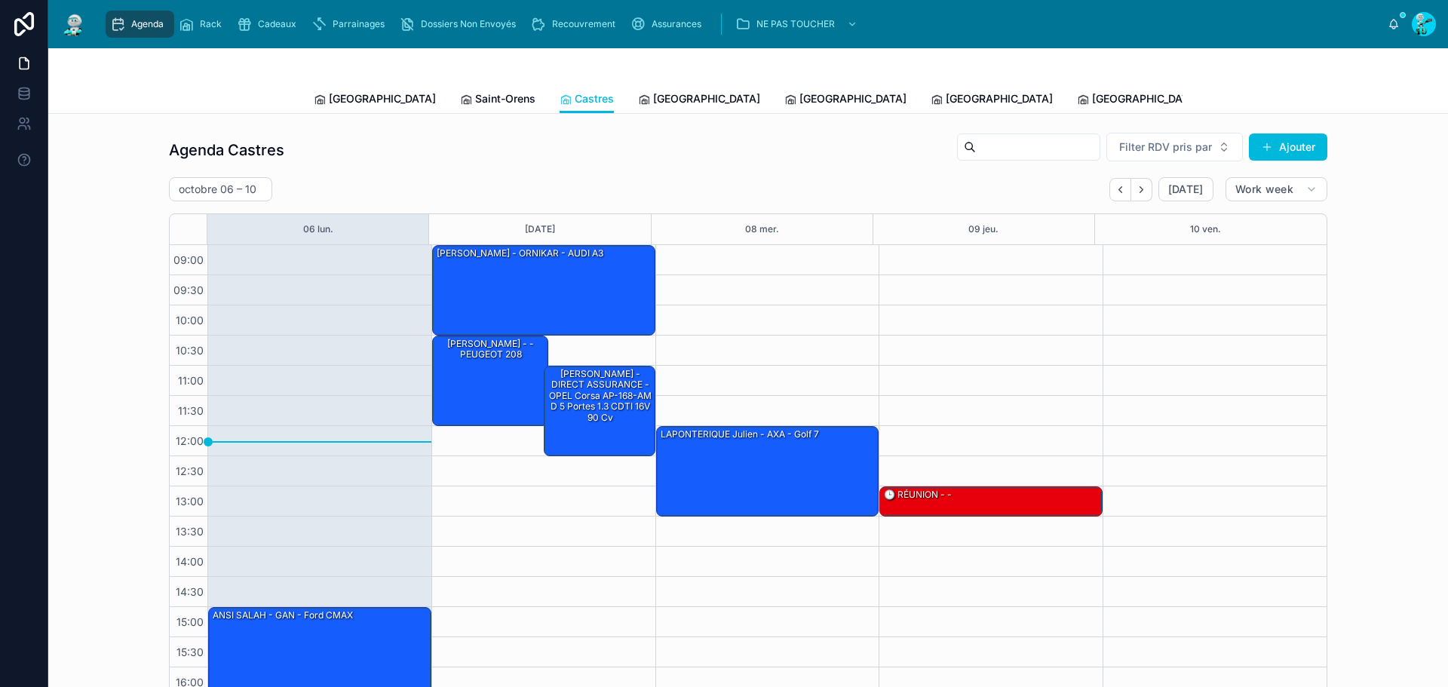
scroll to position [87, 0]
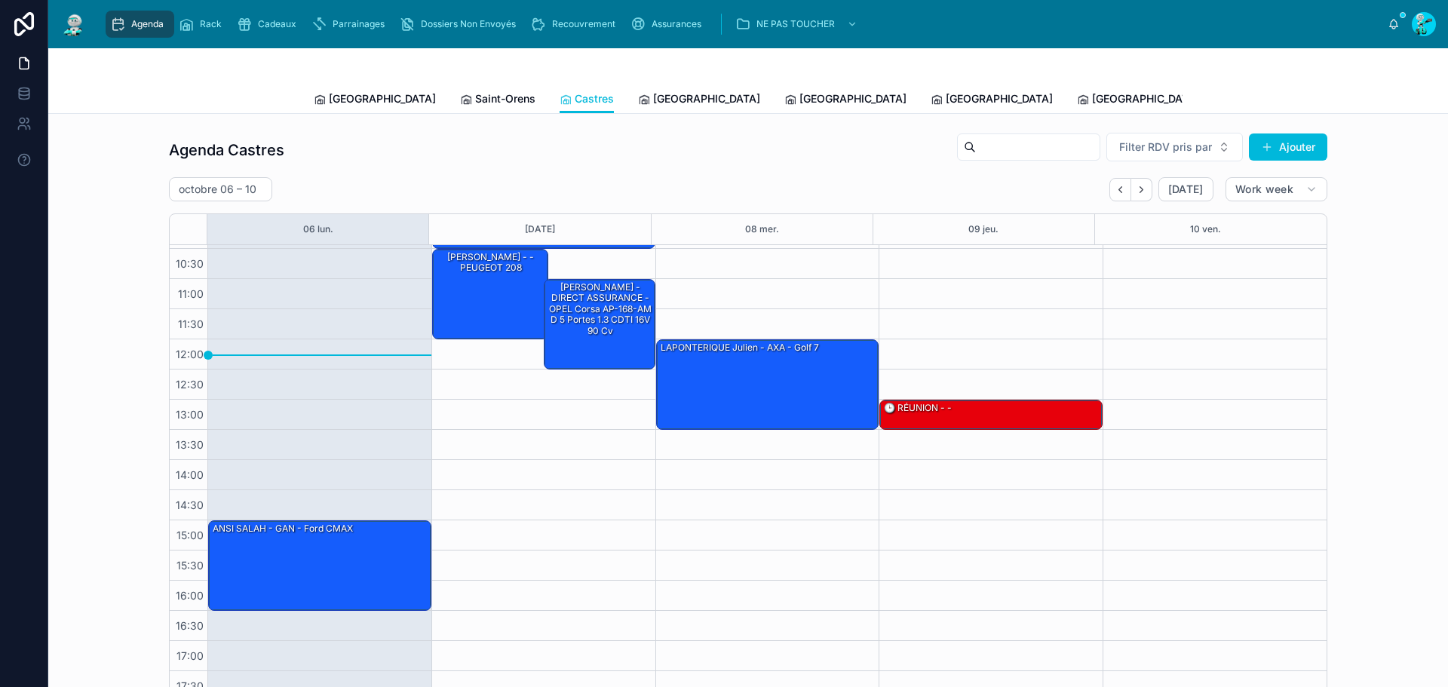
click at [460, 90] on link "Saint-Orens" at bounding box center [497, 100] width 75 height 30
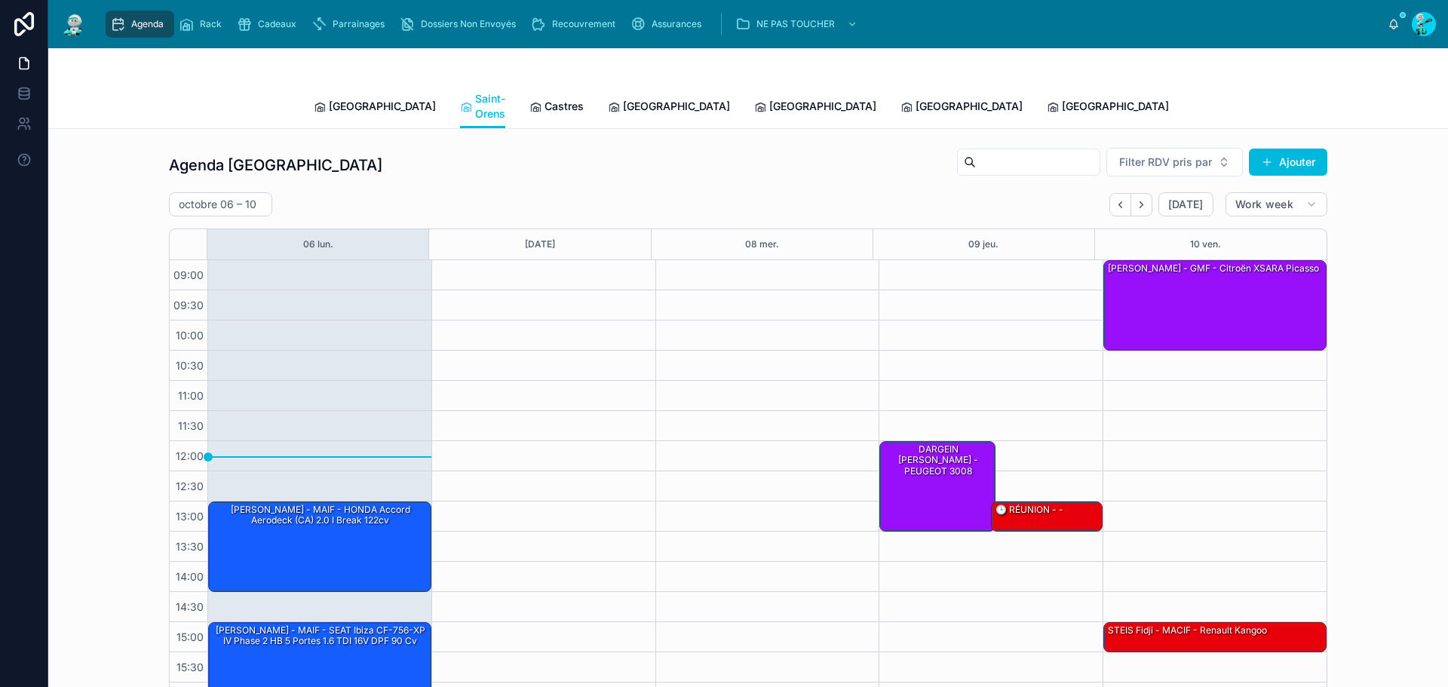
scroll to position [87, 0]
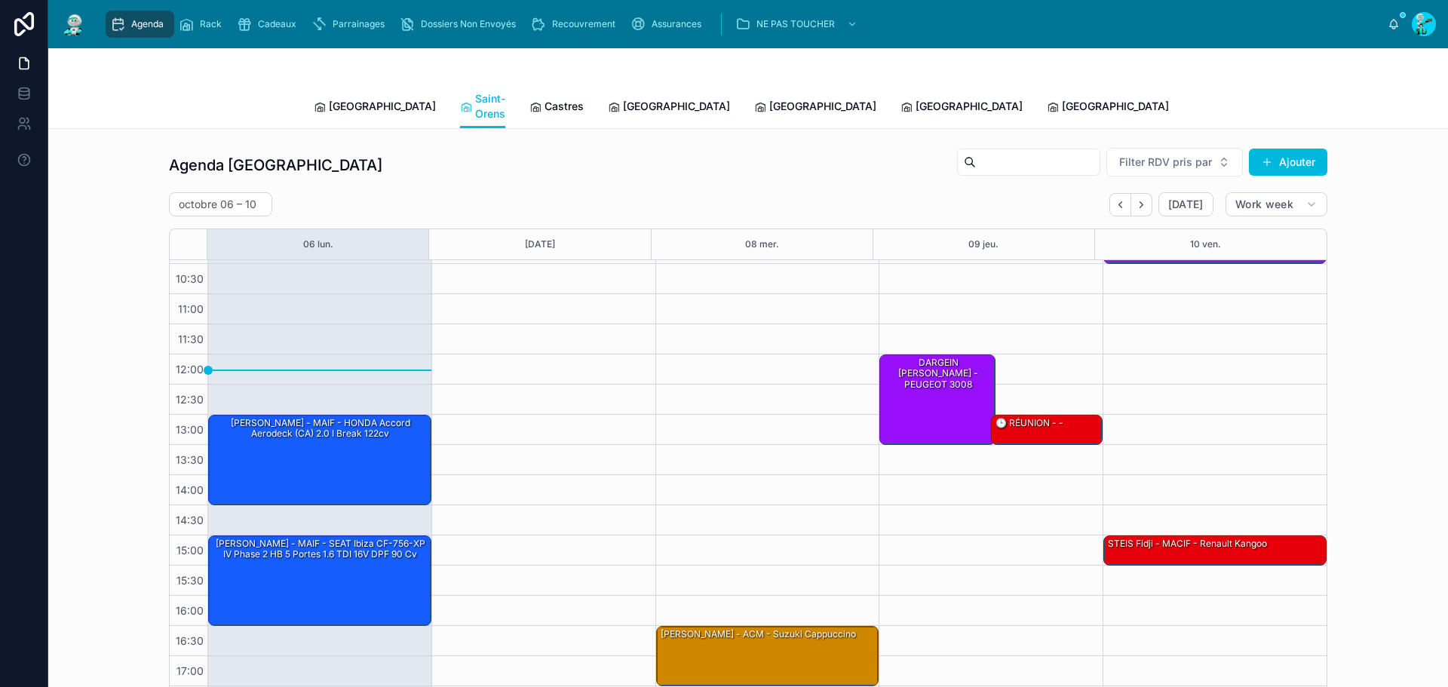
click at [333, 101] on span "[GEOGRAPHIC_DATA]" at bounding box center [382, 106] width 107 height 15
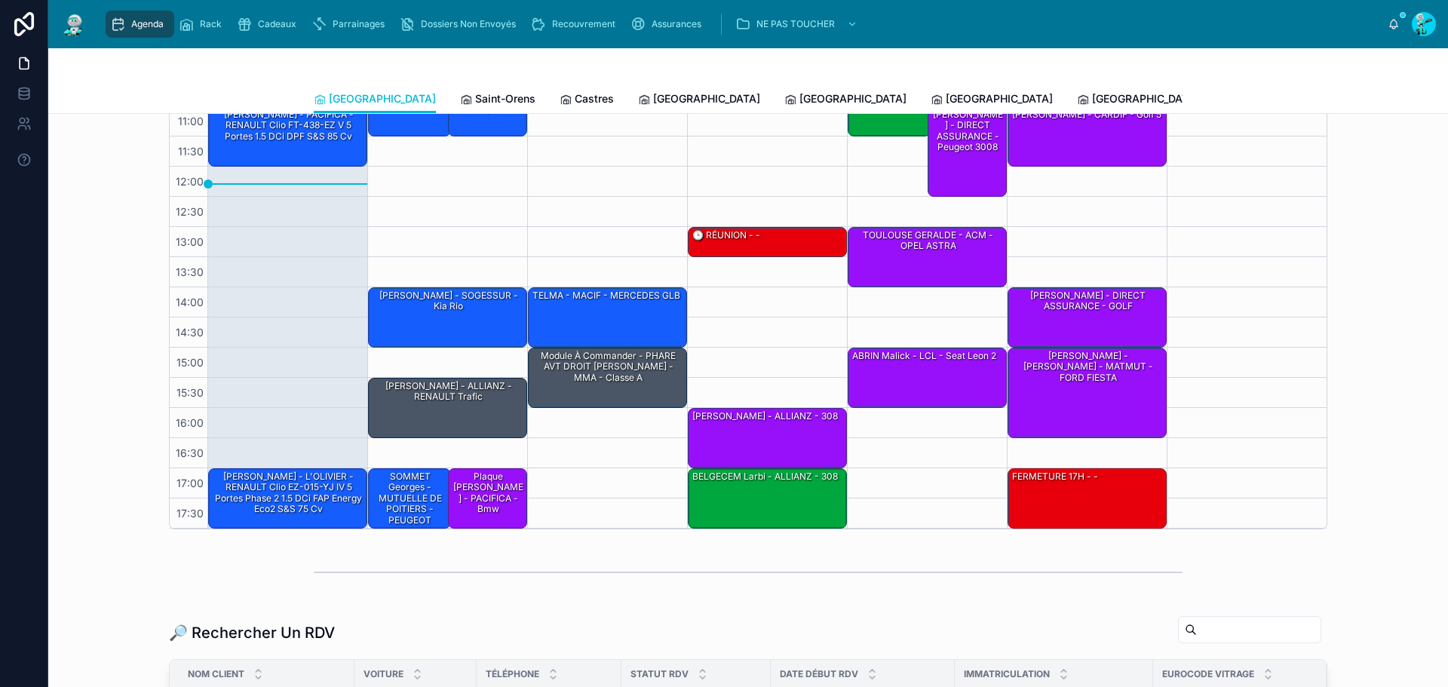
scroll to position [302, 0]
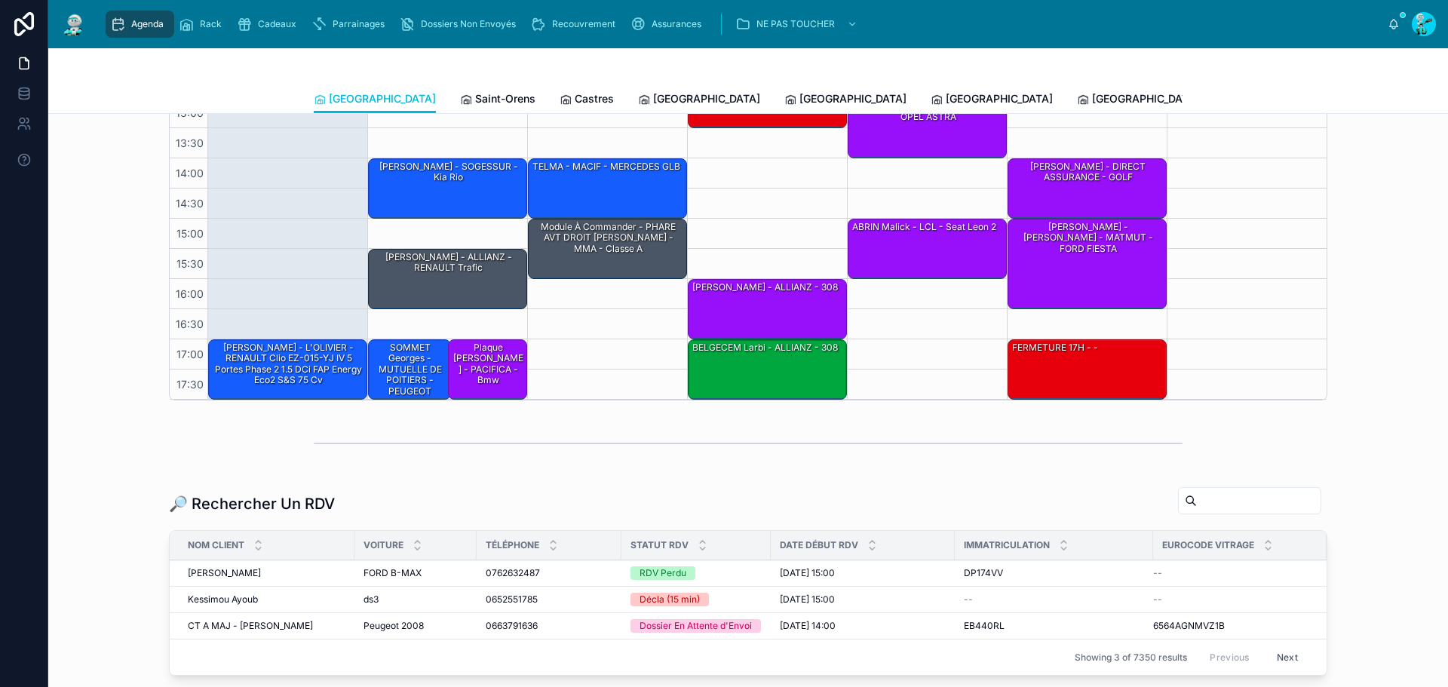
click at [475, 103] on span "Saint-Orens" at bounding box center [505, 98] width 60 height 15
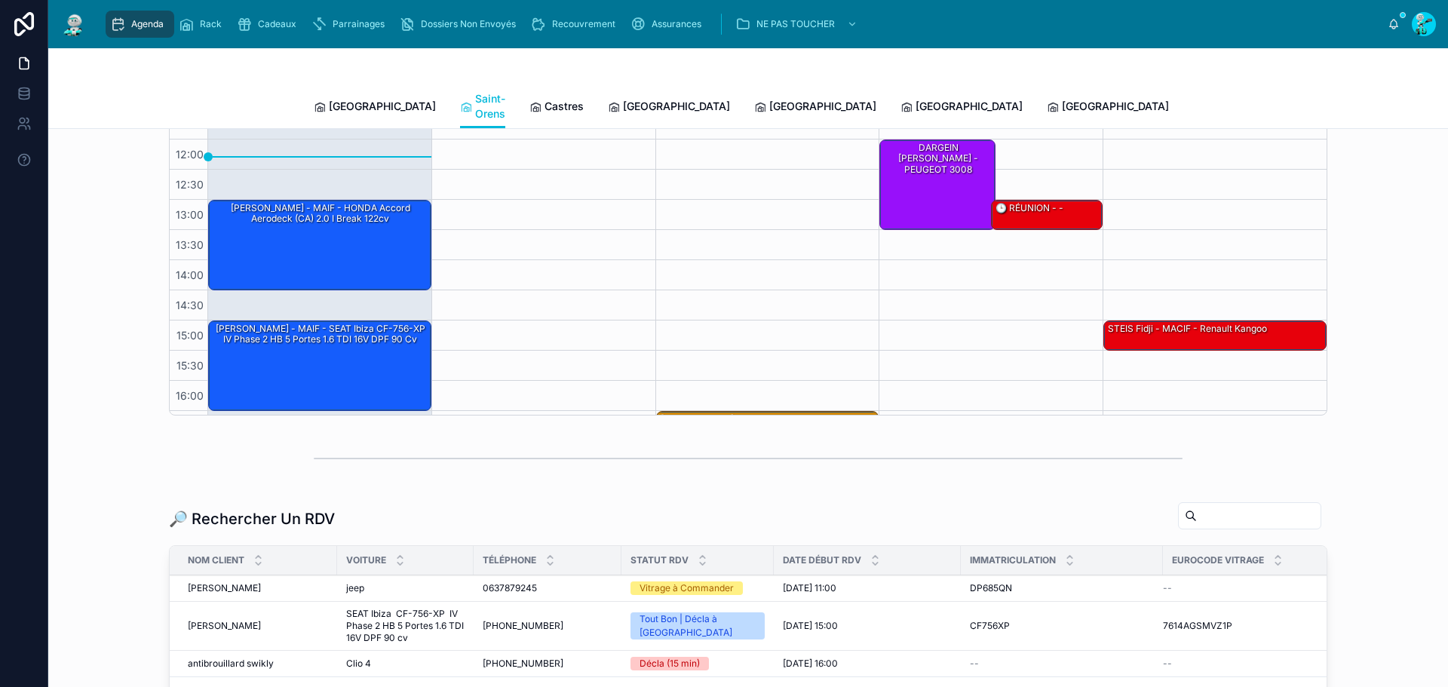
click at [545, 101] on span "Castres" at bounding box center [564, 106] width 39 height 15
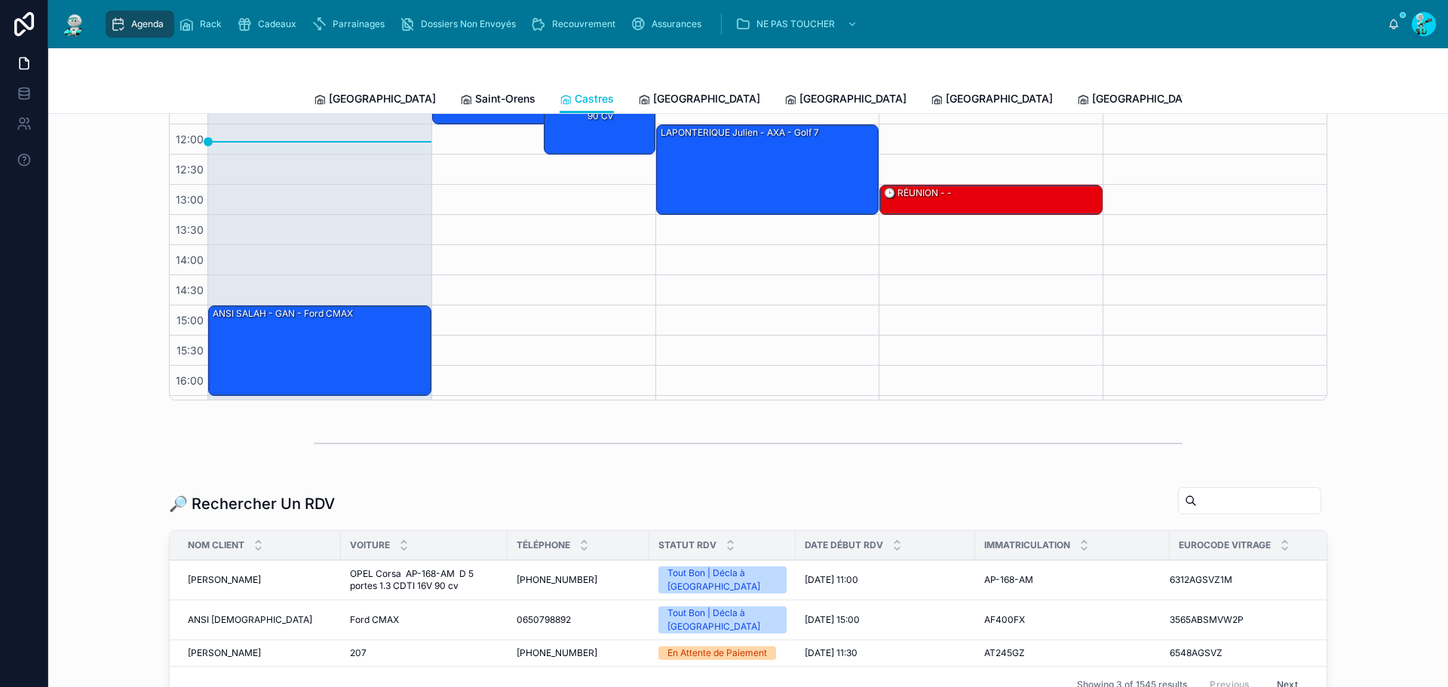
click at [638, 106] on link "[GEOGRAPHIC_DATA]" at bounding box center [699, 100] width 122 height 30
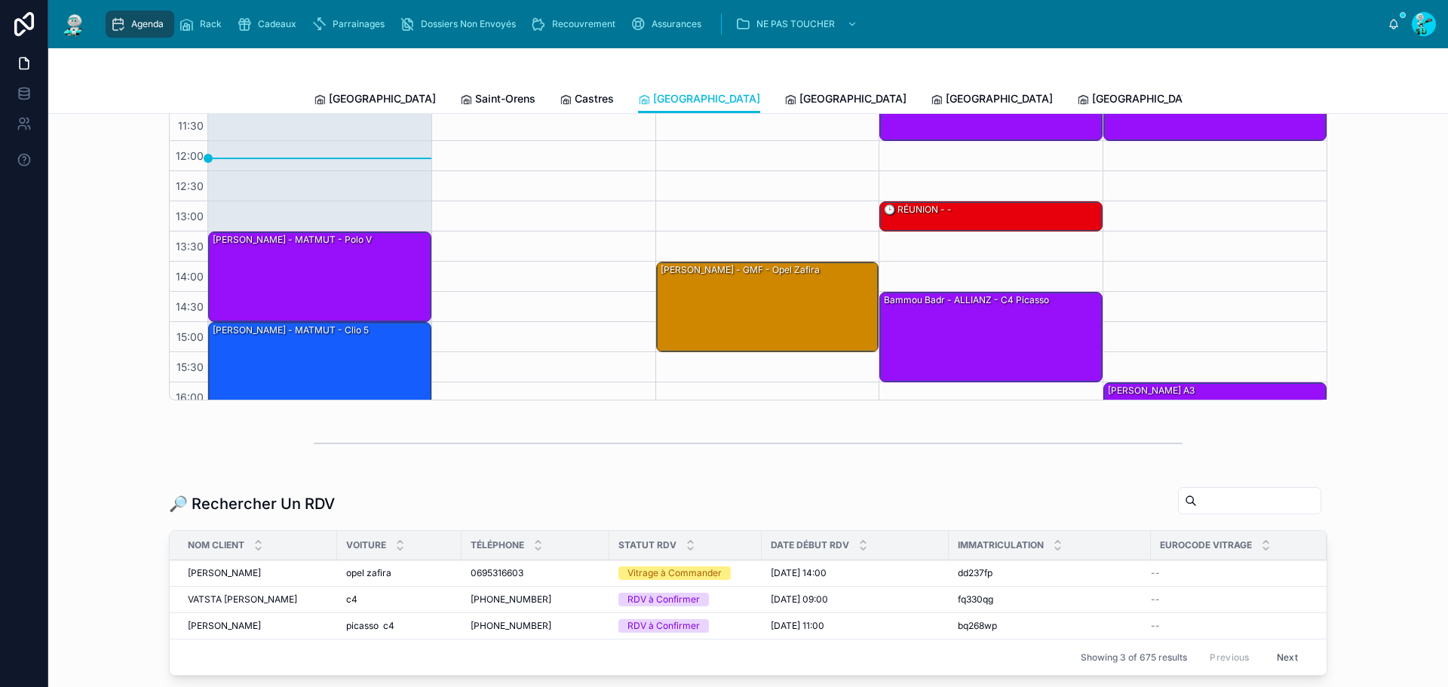
scroll to position [103, 0]
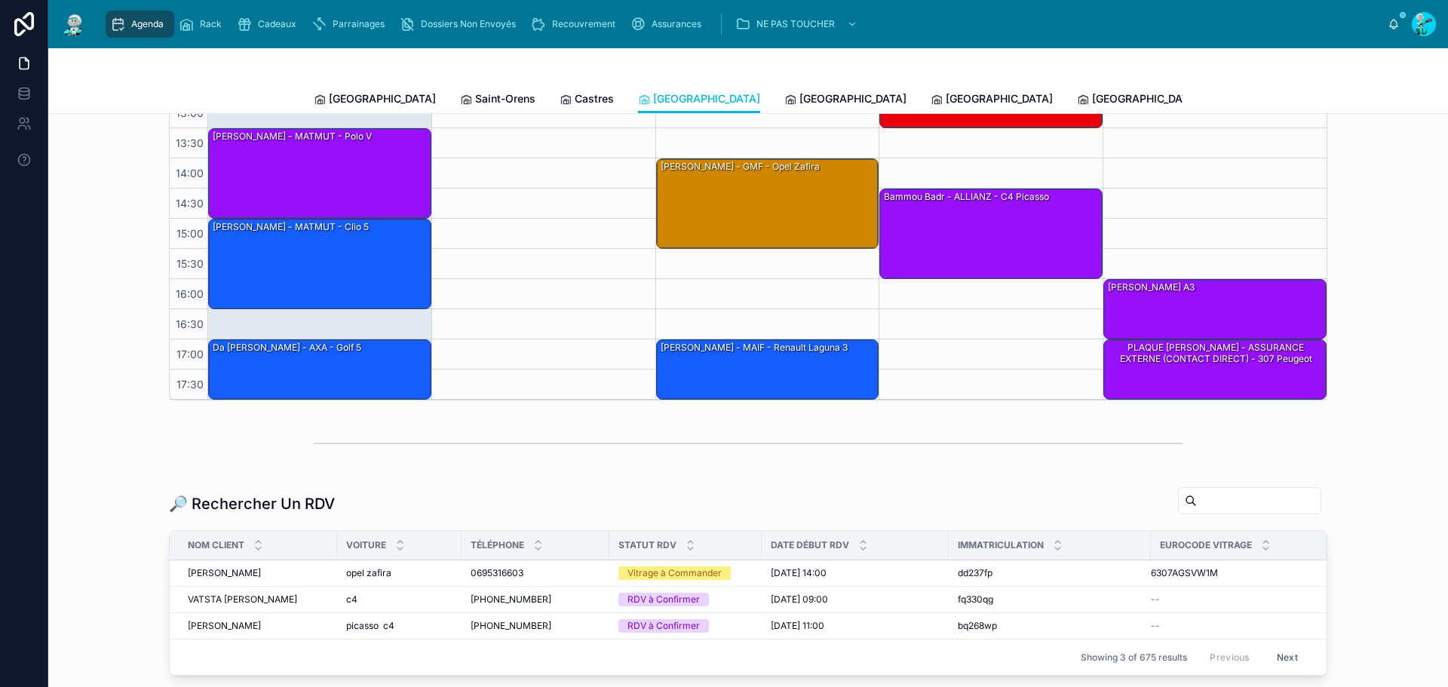
click at [800, 94] on span "[GEOGRAPHIC_DATA]" at bounding box center [853, 98] width 107 height 15
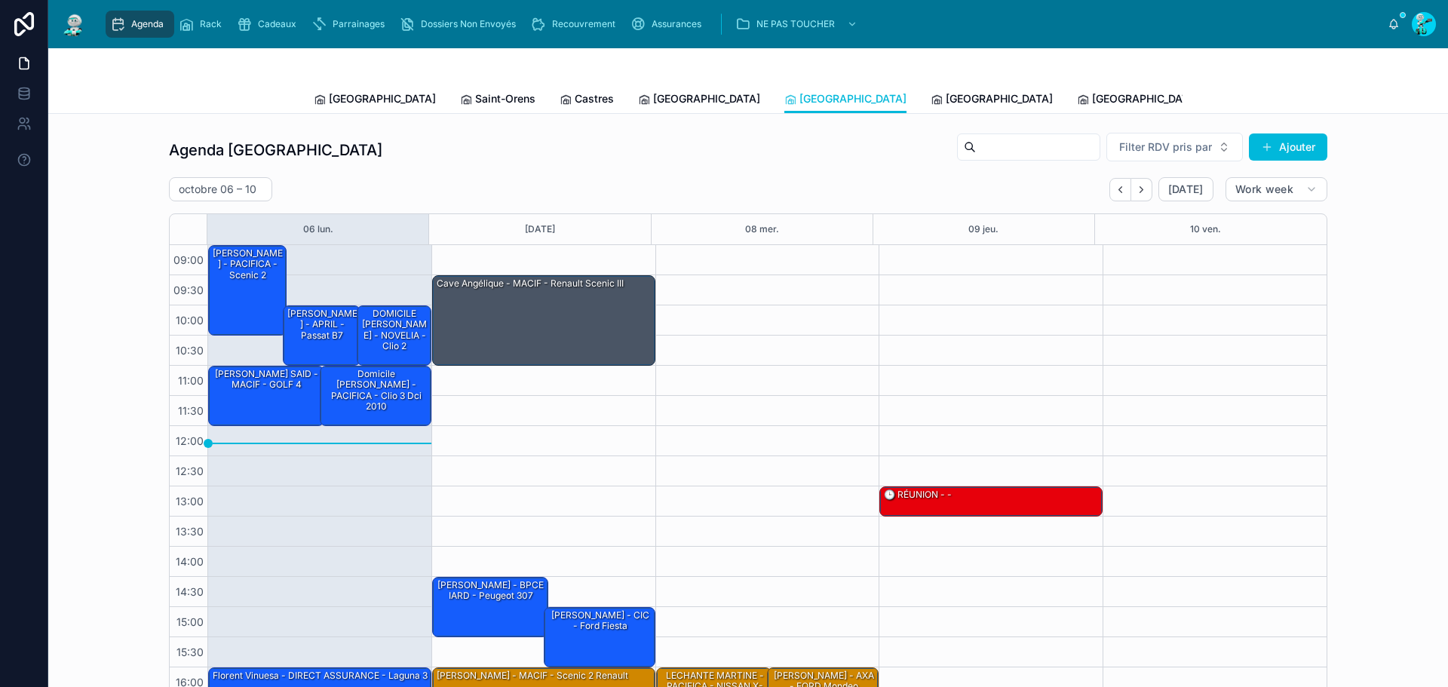
click at [931, 93] on span at bounding box center [937, 99] width 12 height 12
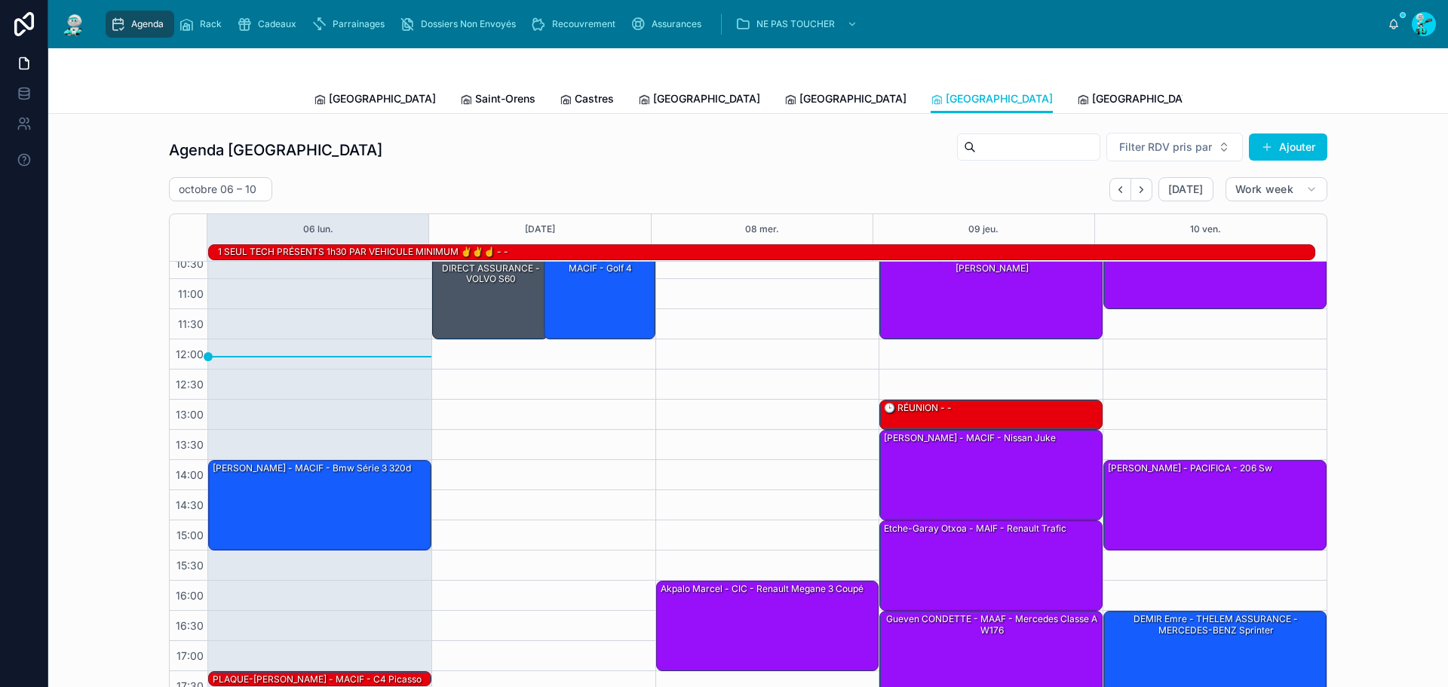
click at [1092, 97] on span "[GEOGRAPHIC_DATA]" at bounding box center [1145, 98] width 107 height 15
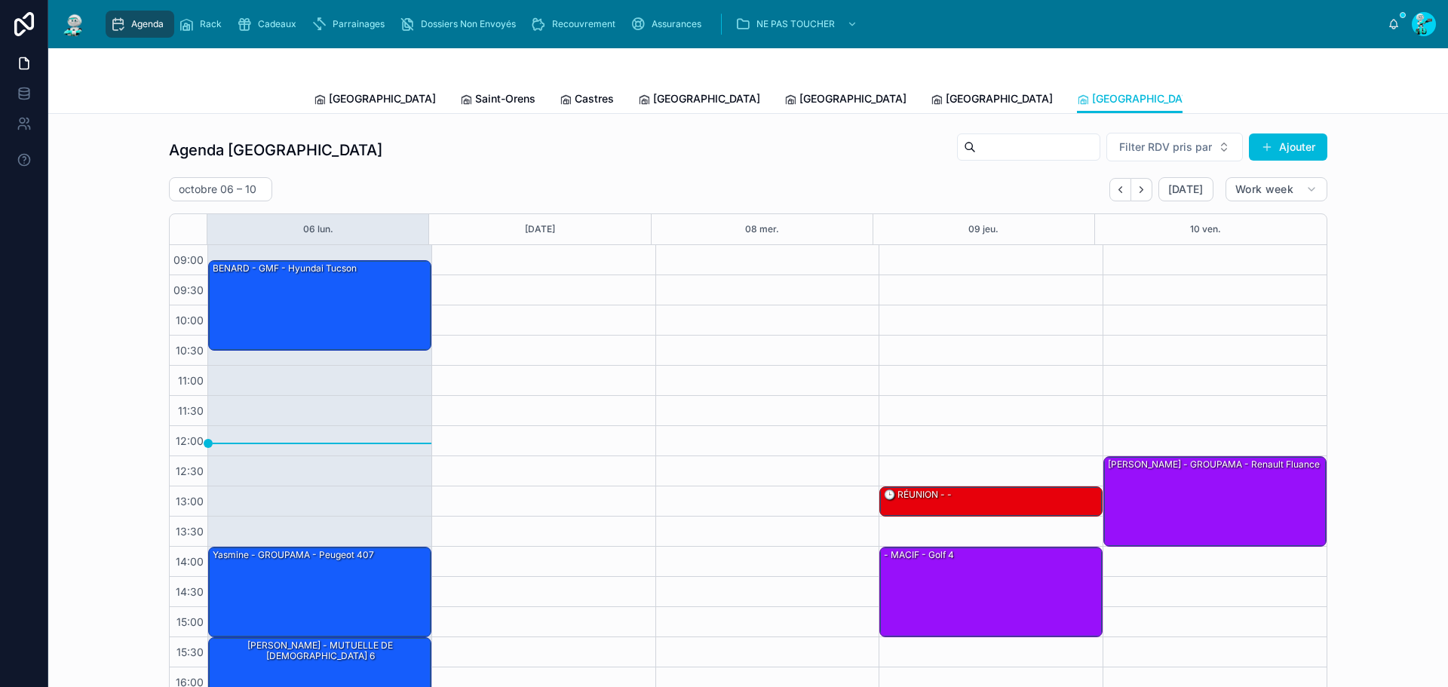
click at [344, 108] on link "[GEOGRAPHIC_DATA]" at bounding box center [375, 100] width 122 height 30
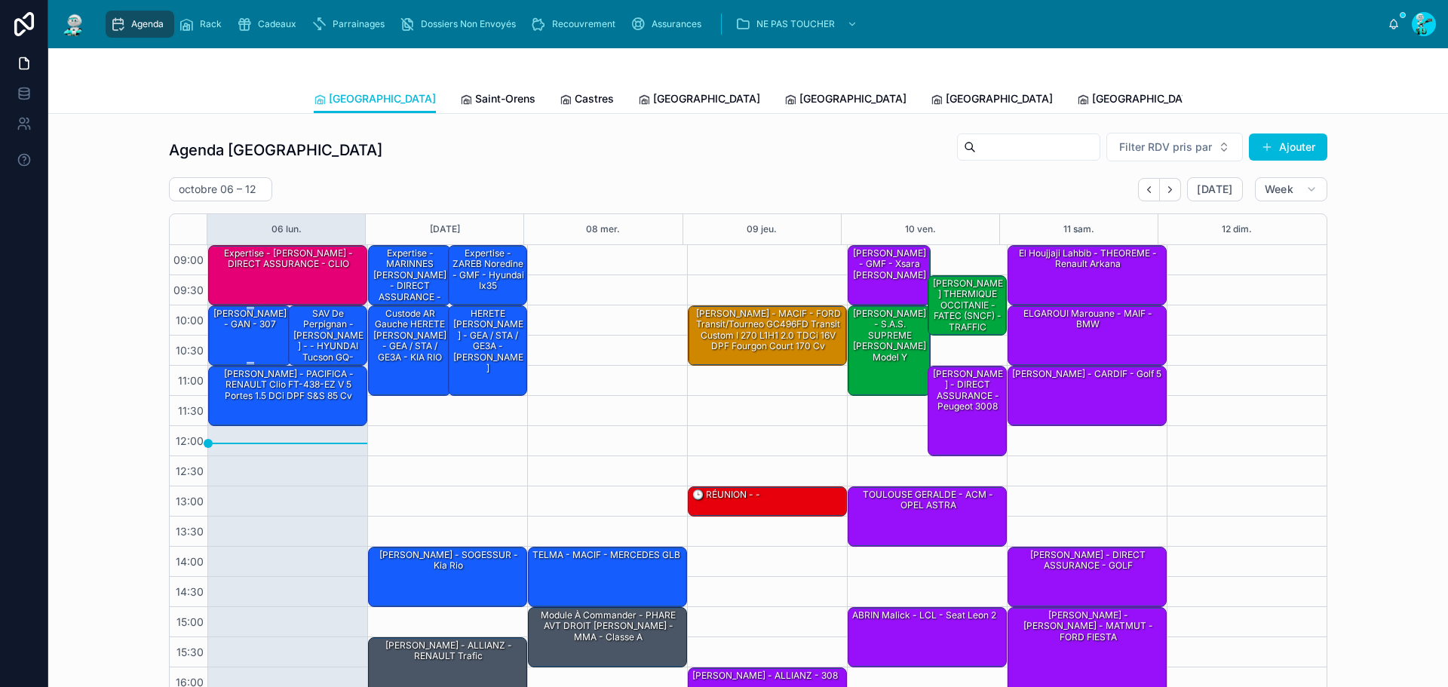
click at [256, 330] on div "[PERSON_NAME] - GAN - 307" at bounding box center [250, 319] width 78 height 25
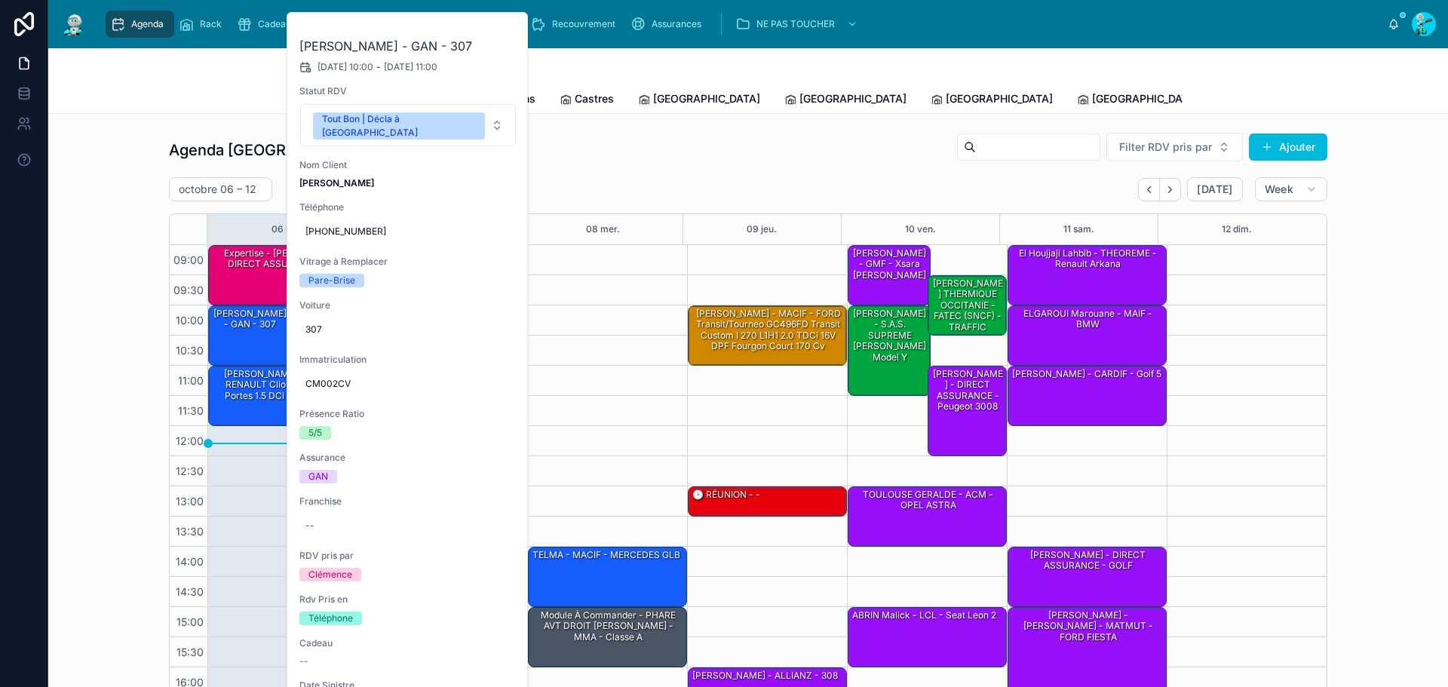
click at [0, 0] on icon at bounding box center [0, 0] width 0 height 0
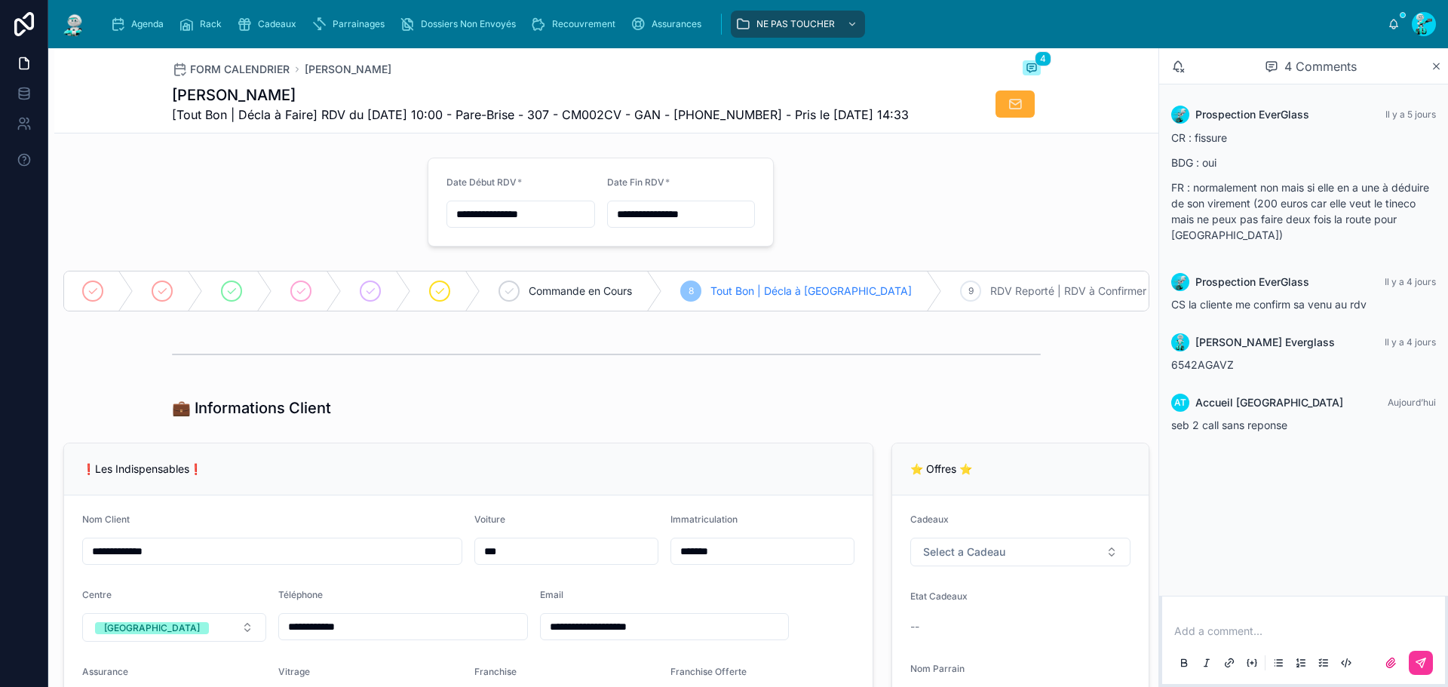
drag, startPoint x: 422, startPoint y: 117, endPoint x: 827, endPoint y: 174, distance: 409.1
click at [744, 124] on span "[Tout Bon | Décla à Faire] RDV du 06/10/2025 10:00 - Pare-Brise - 307 - CM002CV…" at bounding box center [540, 115] width 737 height 18
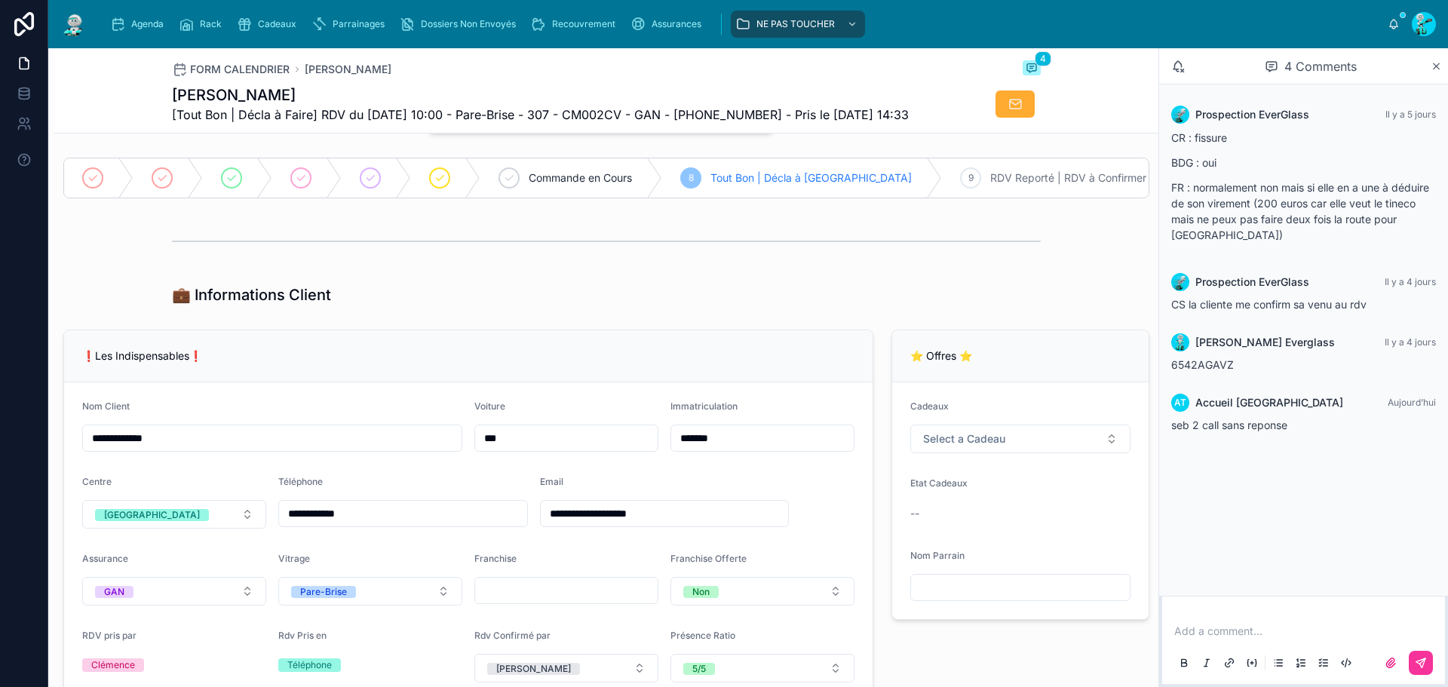
scroll to position [109, 0]
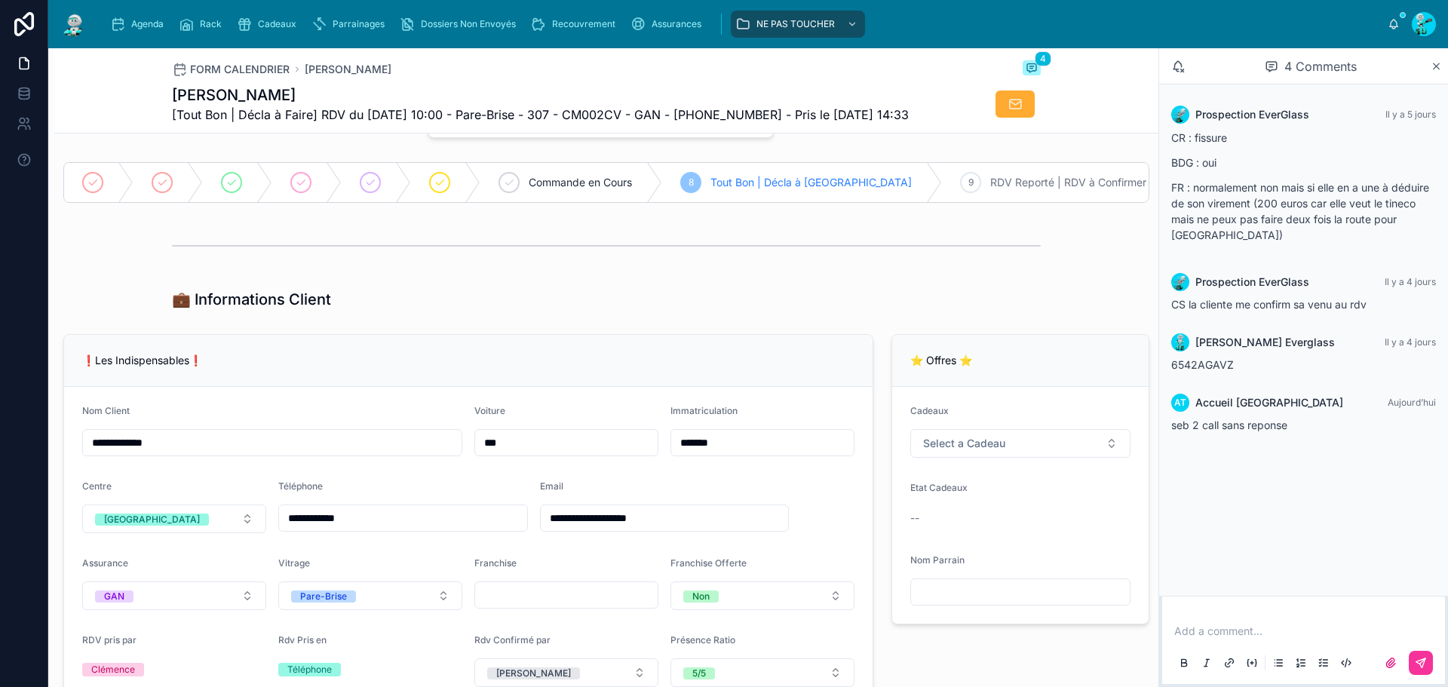
click at [138, 26] on span "Agenda" at bounding box center [147, 24] width 32 height 12
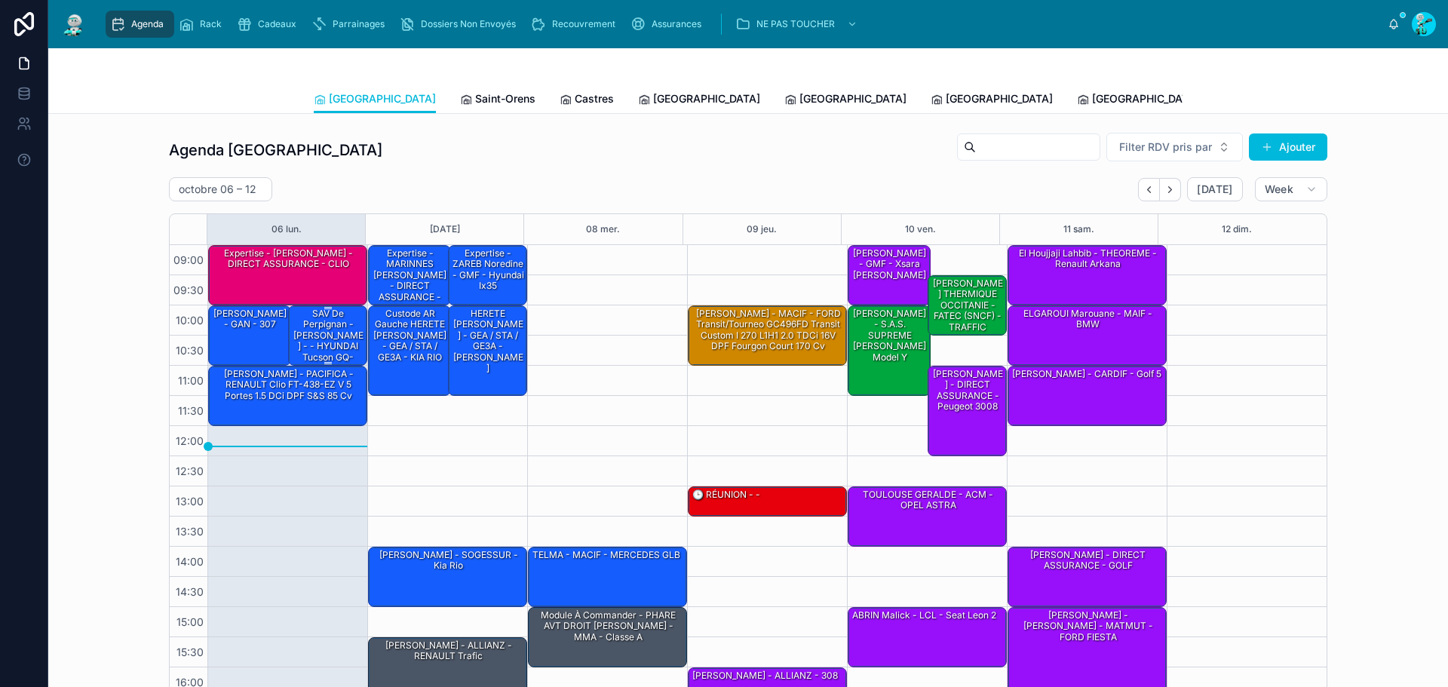
click at [338, 327] on div "SAV de Perpignan - [PERSON_NAME] - - HYUNDAI Tucson GQ-606-MF IV 1.6 TGDi 16V 2…" at bounding box center [328, 357] width 75 height 101
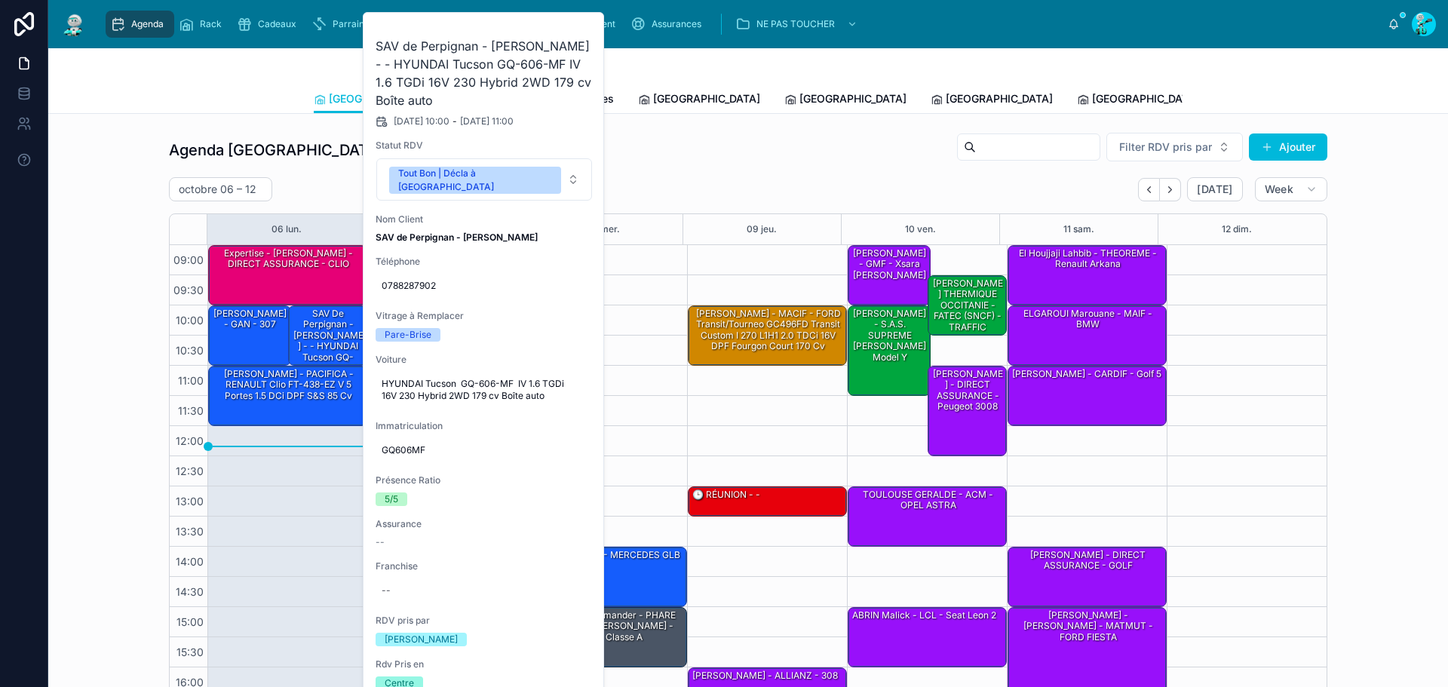
click at [0, 0] on icon at bounding box center [0, 0] width 0 height 0
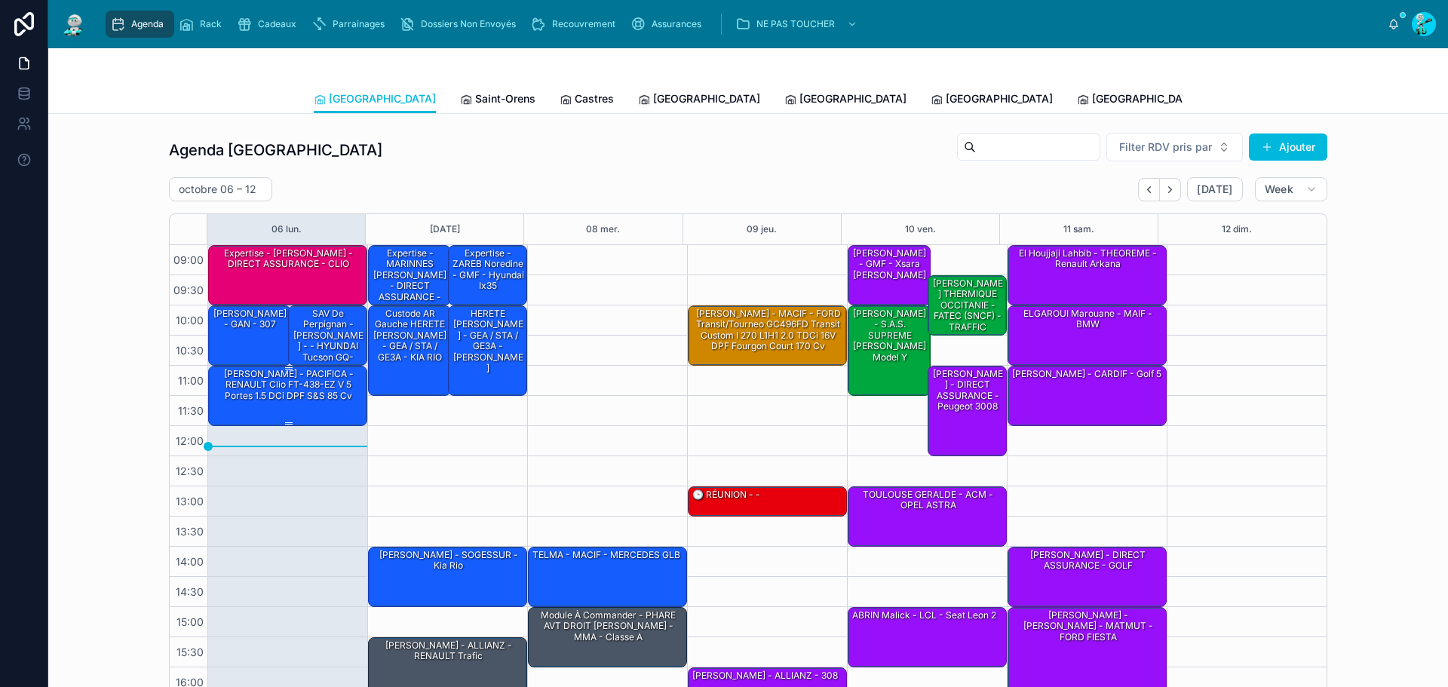
drag, startPoint x: 285, startPoint y: 385, endPoint x: 326, endPoint y: 382, distance: 40.8
click at [287, 385] on div "[PERSON_NAME] - PACIFICA - RENAULT Clio FT-438-EZ V 5 Portes 1.5 dCi DPF S&S 85…" at bounding box center [288, 384] width 155 height 35
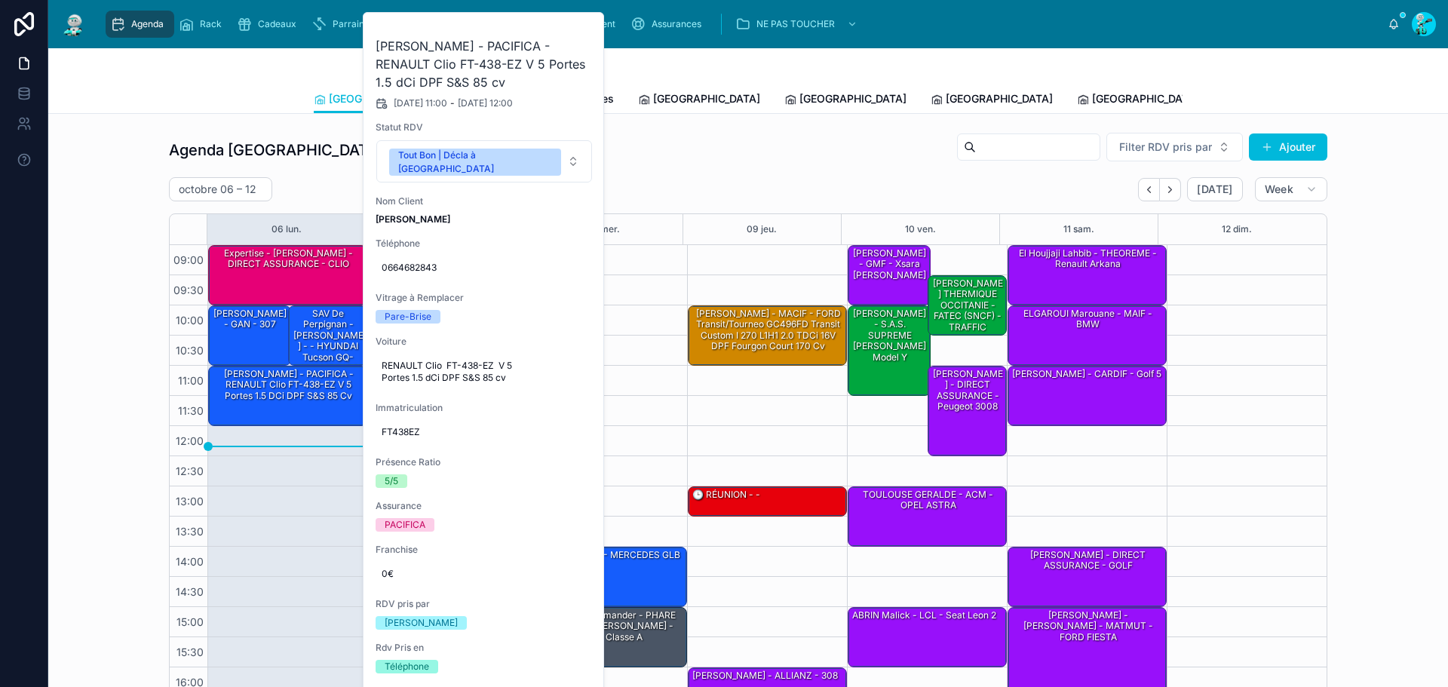
click at [0, 0] on button at bounding box center [0, 0] width 0 height 0
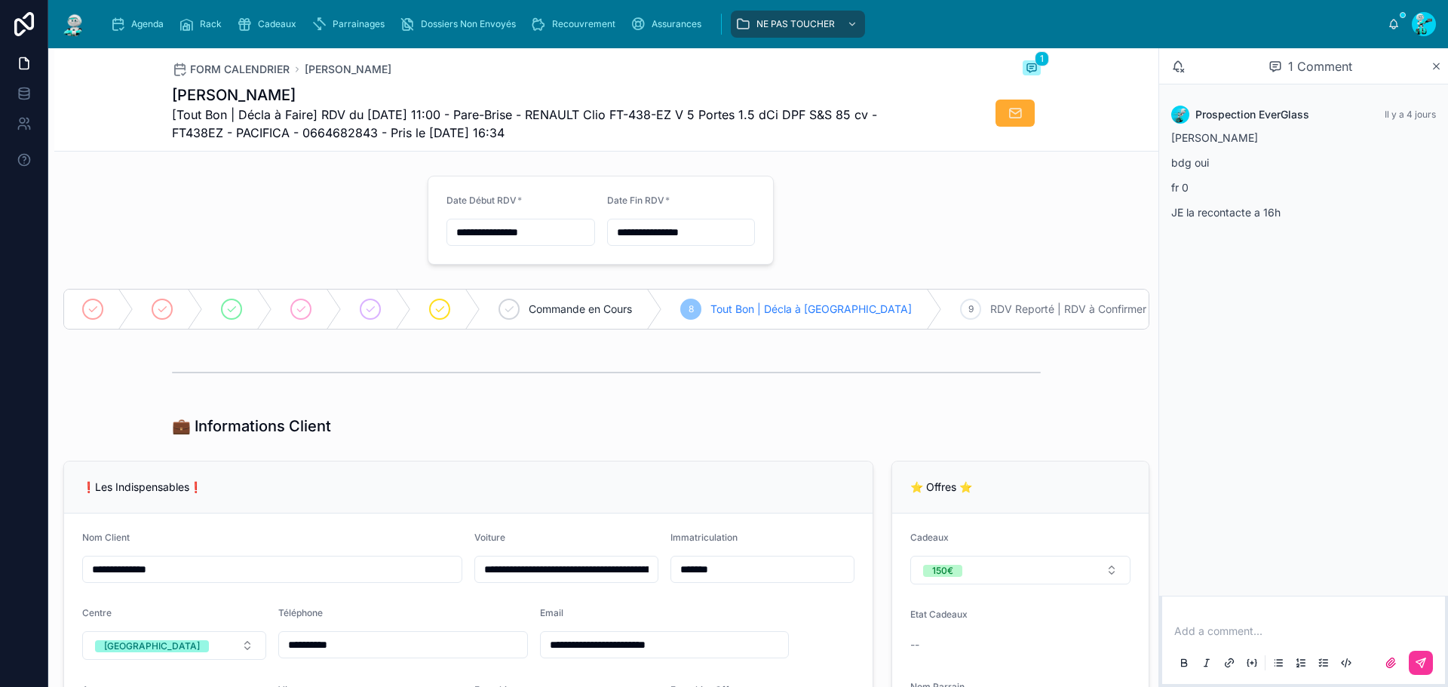
drag, startPoint x: 511, startPoint y: 122, endPoint x: 726, endPoint y: 143, distance: 215.9
click at [726, 143] on div "FORM CALENDRIER Jandoubi LEILA 1 Jandoubi LEILA [Tout Bon | Décla à Faire] RDV …" at bounding box center [606, 99] width 869 height 103
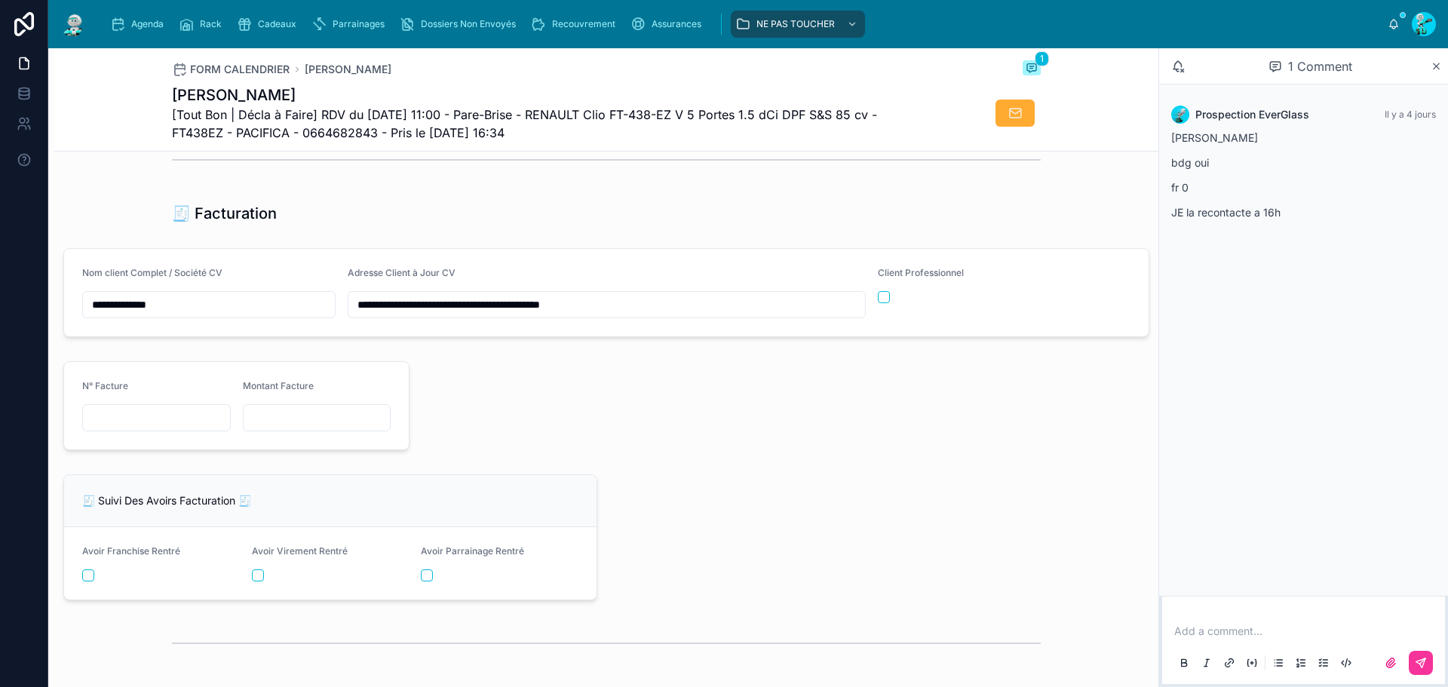
scroll to position [1509, 0]
drag, startPoint x: 496, startPoint y: 313, endPoint x: 321, endPoint y: 290, distance: 176.4
click at [321, 290] on form "**********" at bounding box center [606, 291] width 1085 height 87
click at [1238, 362] on div "Prospection EverGlass Il y a 4 jours Jeremy bdg oui fr 0 JE la recontacte a 16h" at bounding box center [1303, 339] width 289 height 511
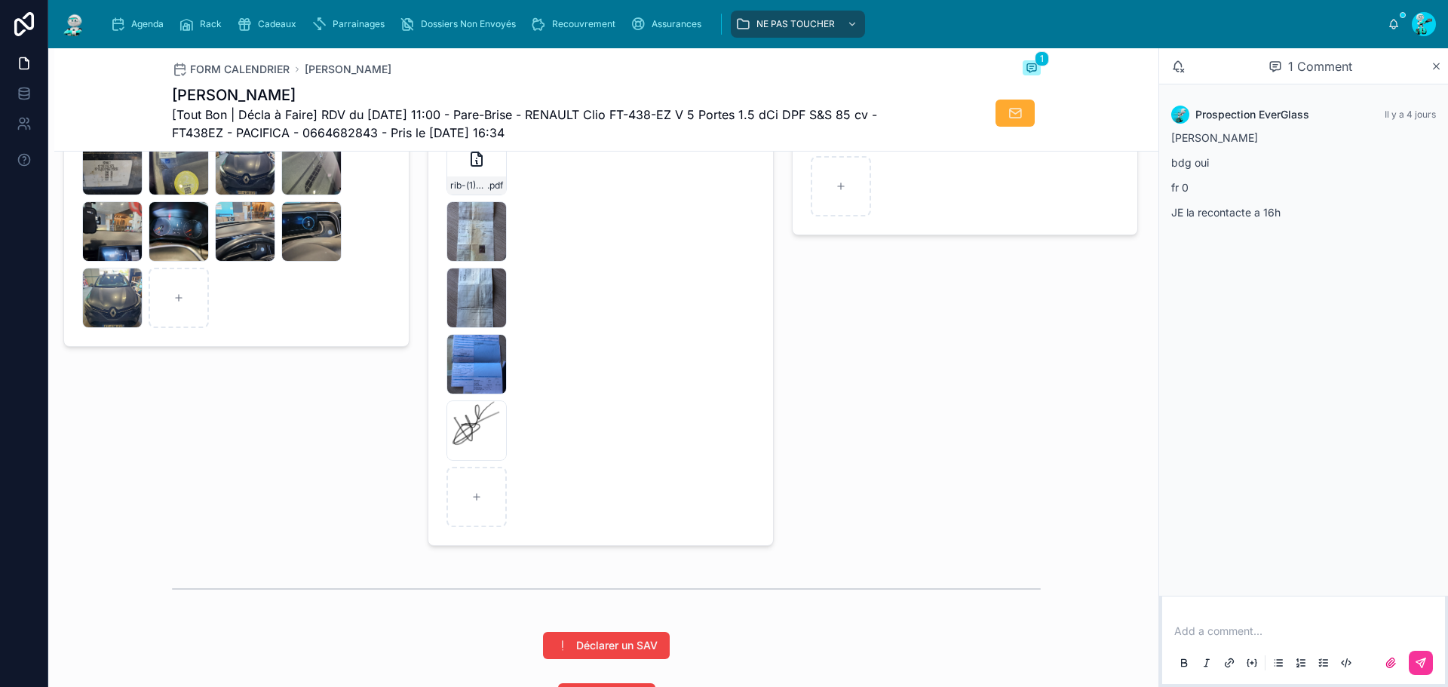
scroll to position [2263, 0]
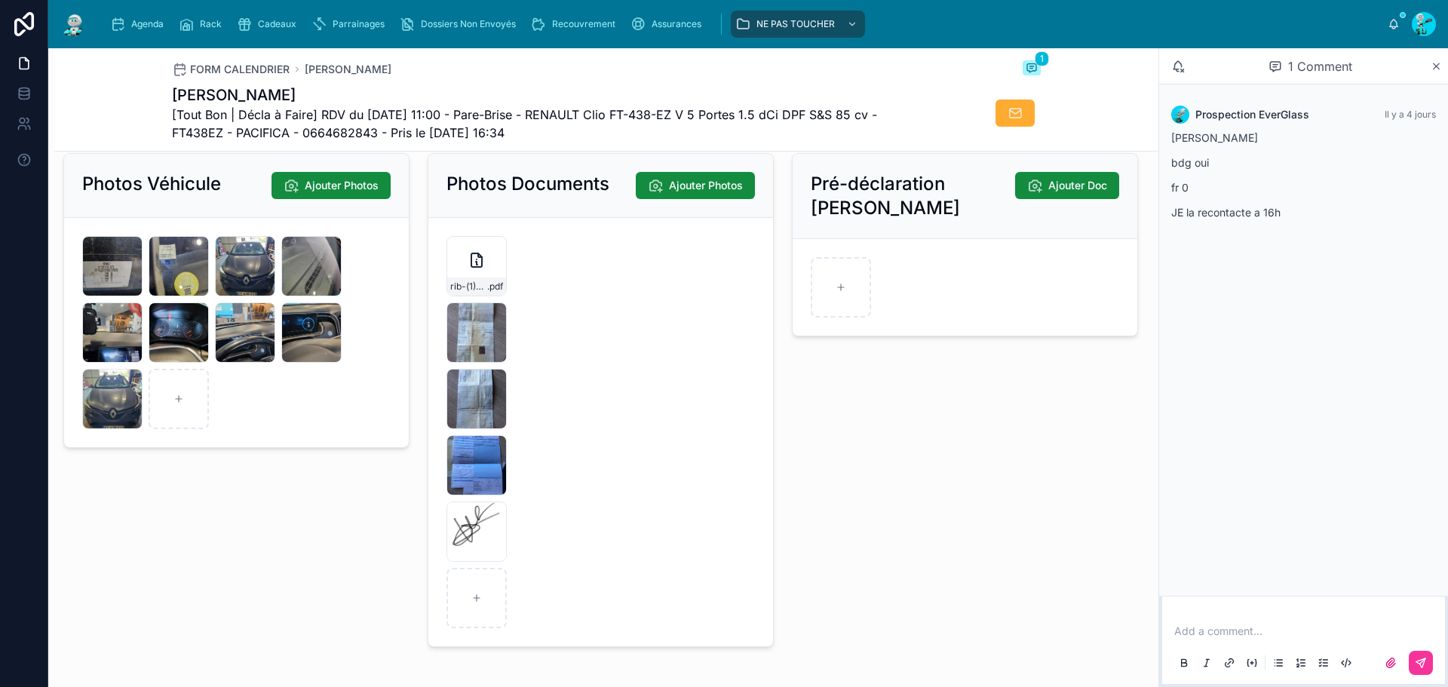
drag, startPoint x: 489, startPoint y: 547, endPoint x: 483, endPoint y: 560, distance: 13.9
click at [489, 551] on div "IMG_9299 .jpg" at bounding box center [477, 532] width 60 height 60
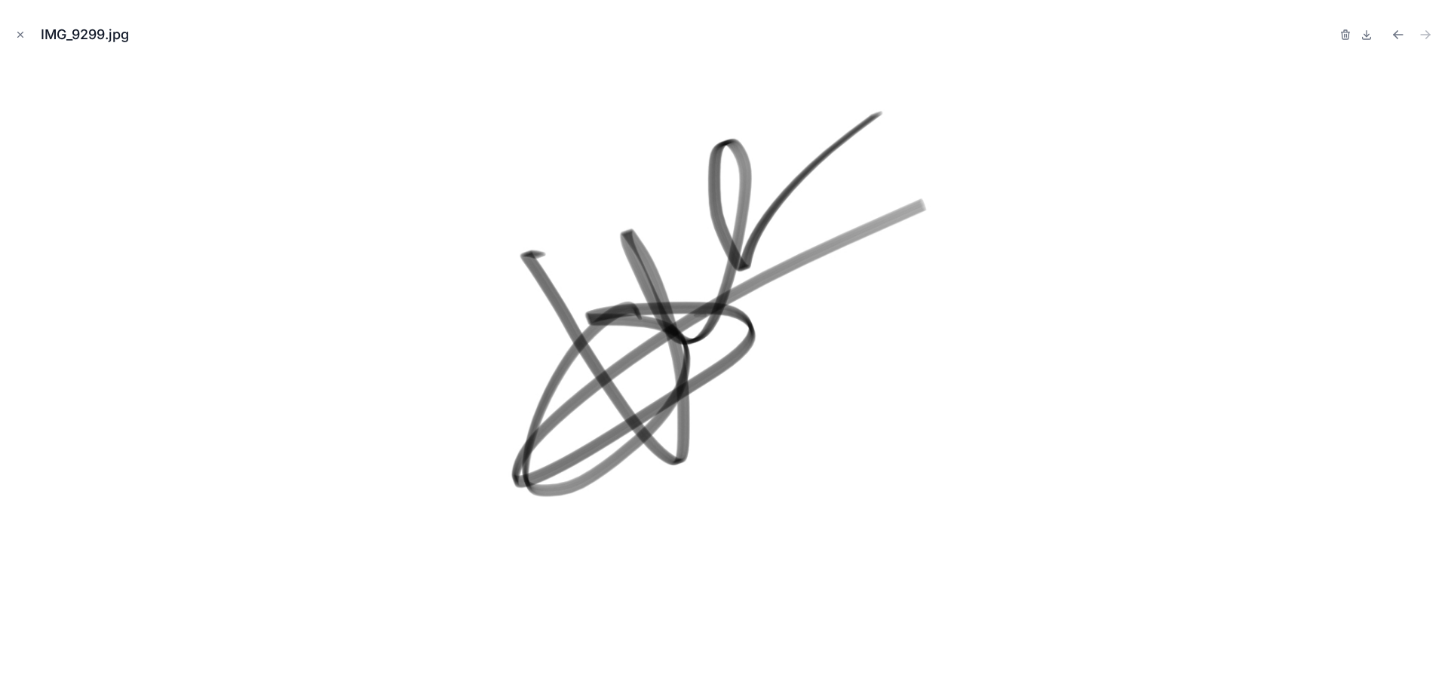
click at [23, 32] on icon "Close modal" at bounding box center [20, 34] width 11 height 11
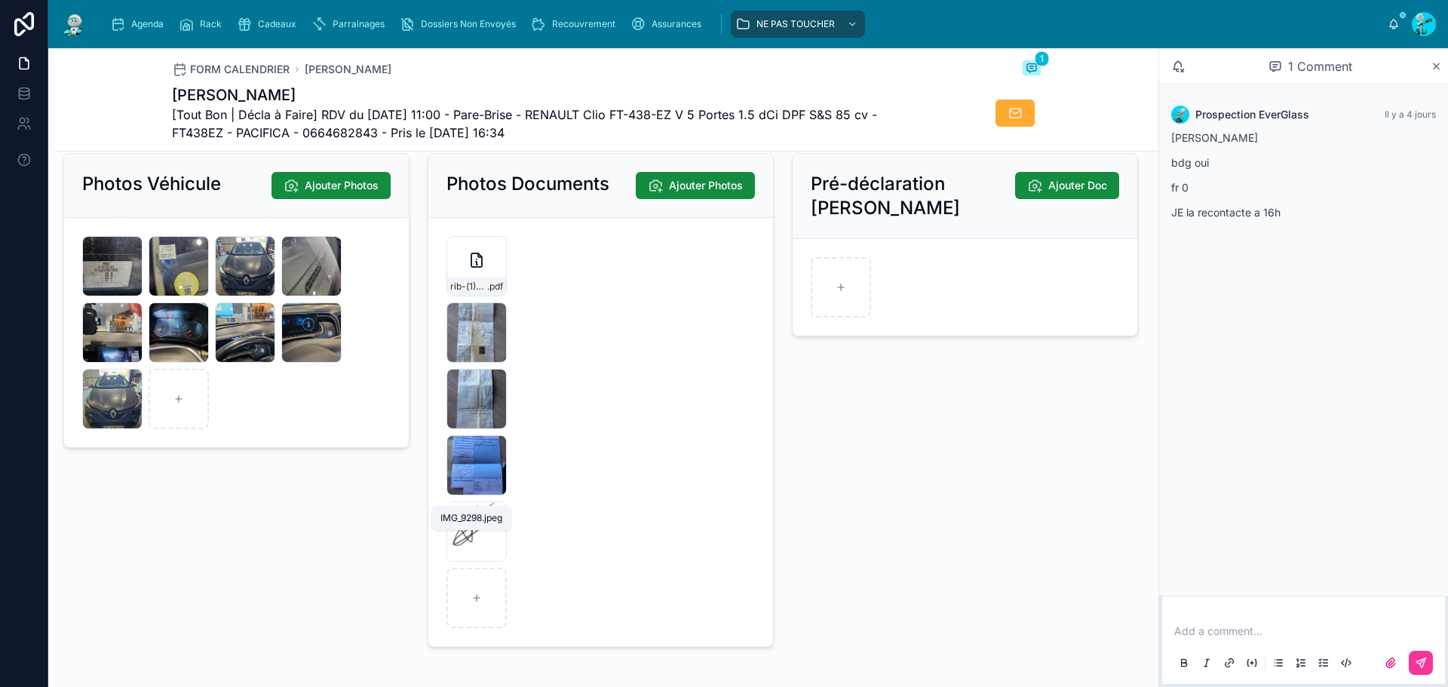
click at [0, 0] on span "IMG_9298" at bounding box center [0, 0] width 0 height 0
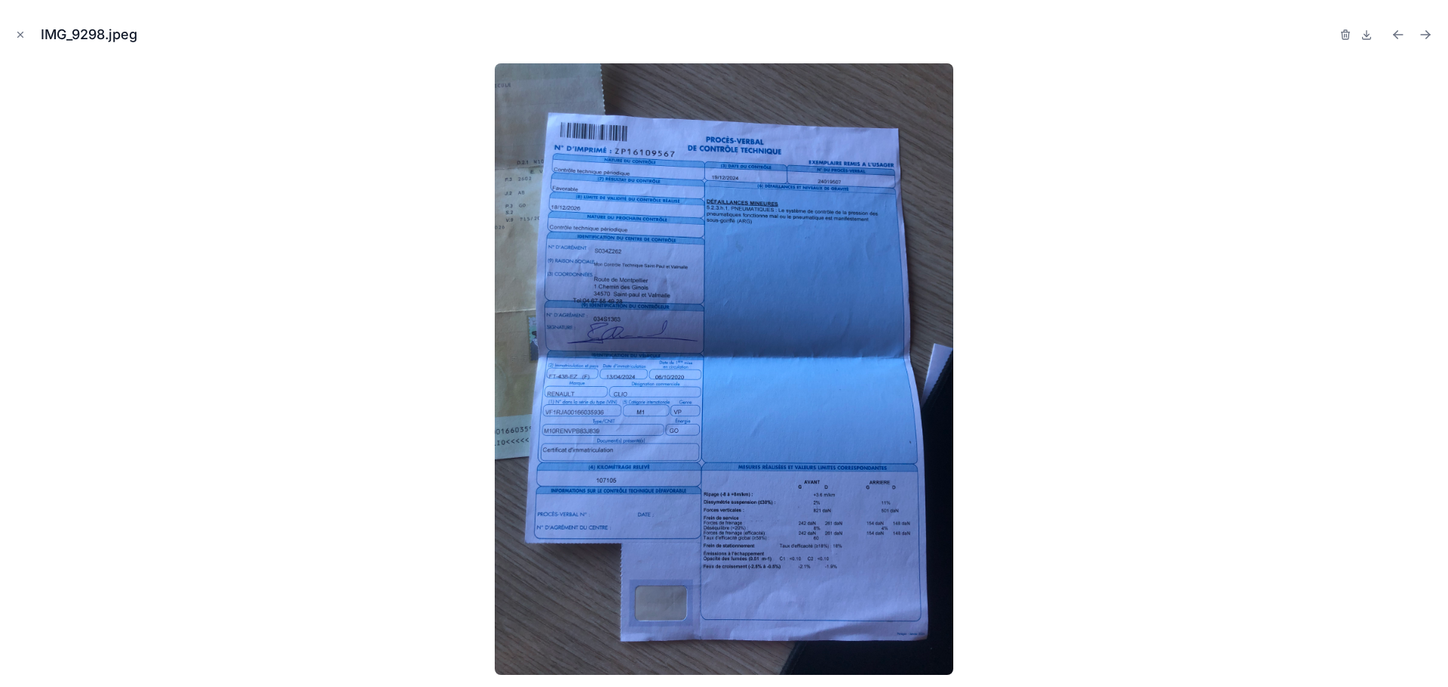
click at [783, 403] on img at bounding box center [724, 369] width 459 height 612
click at [16, 29] on icon "Close modal" at bounding box center [20, 34] width 11 height 11
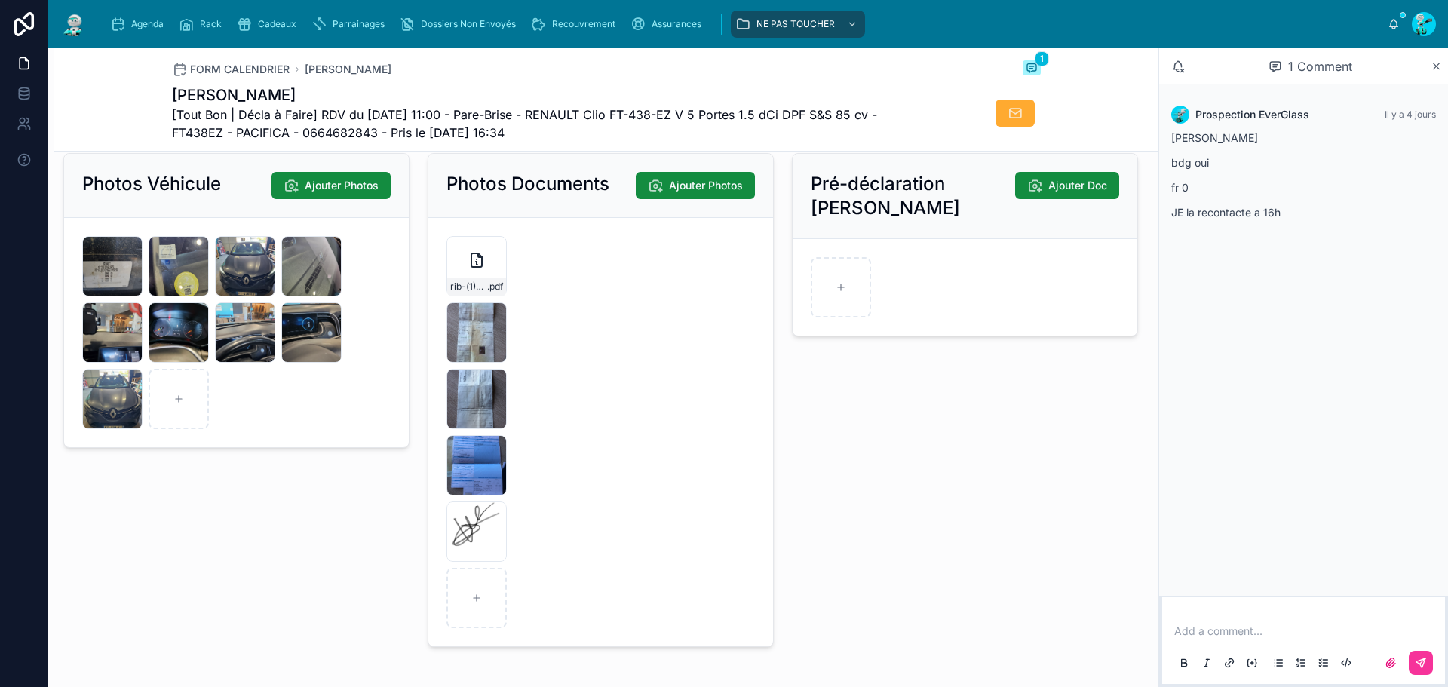
click at [0, 0] on span "IMG_9297" at bounding box center [0, 0] width 0 height 0
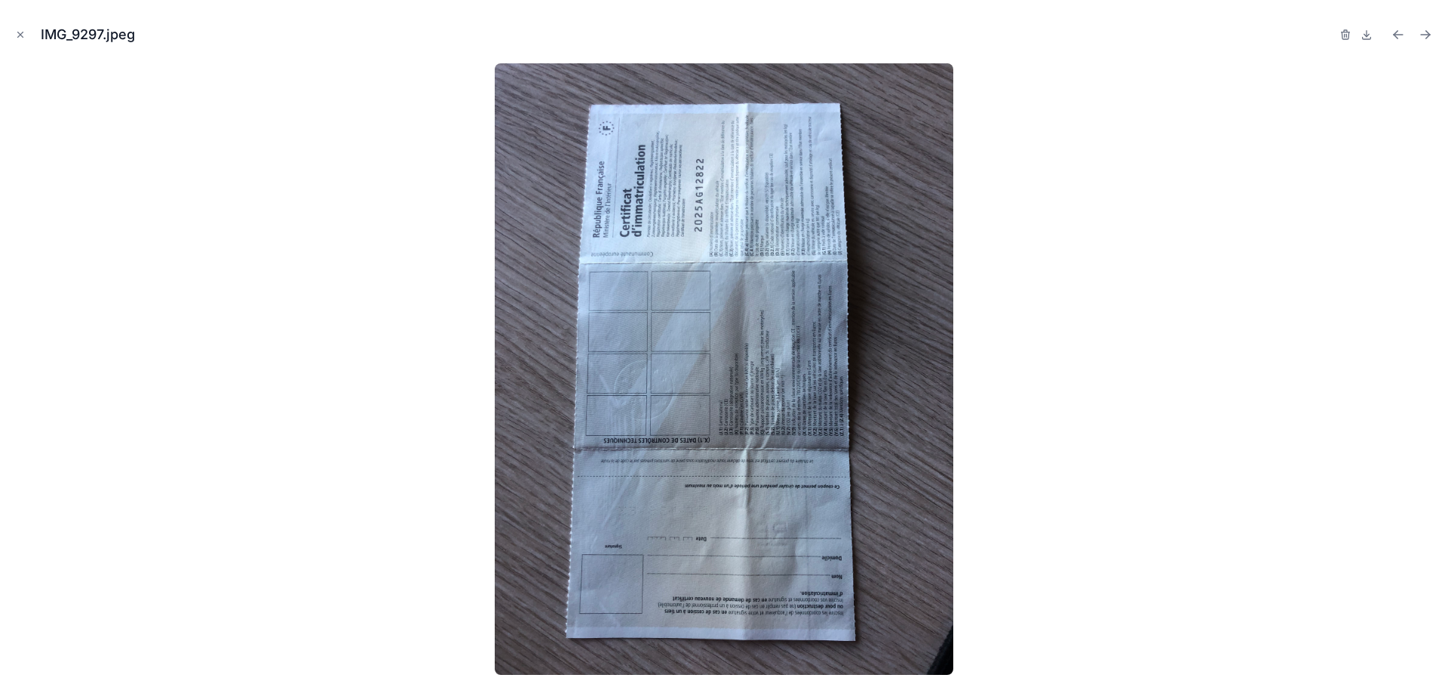
click at [20, 35] on icon "Close modal" at bounding box center [20, 34] width 5 height 5
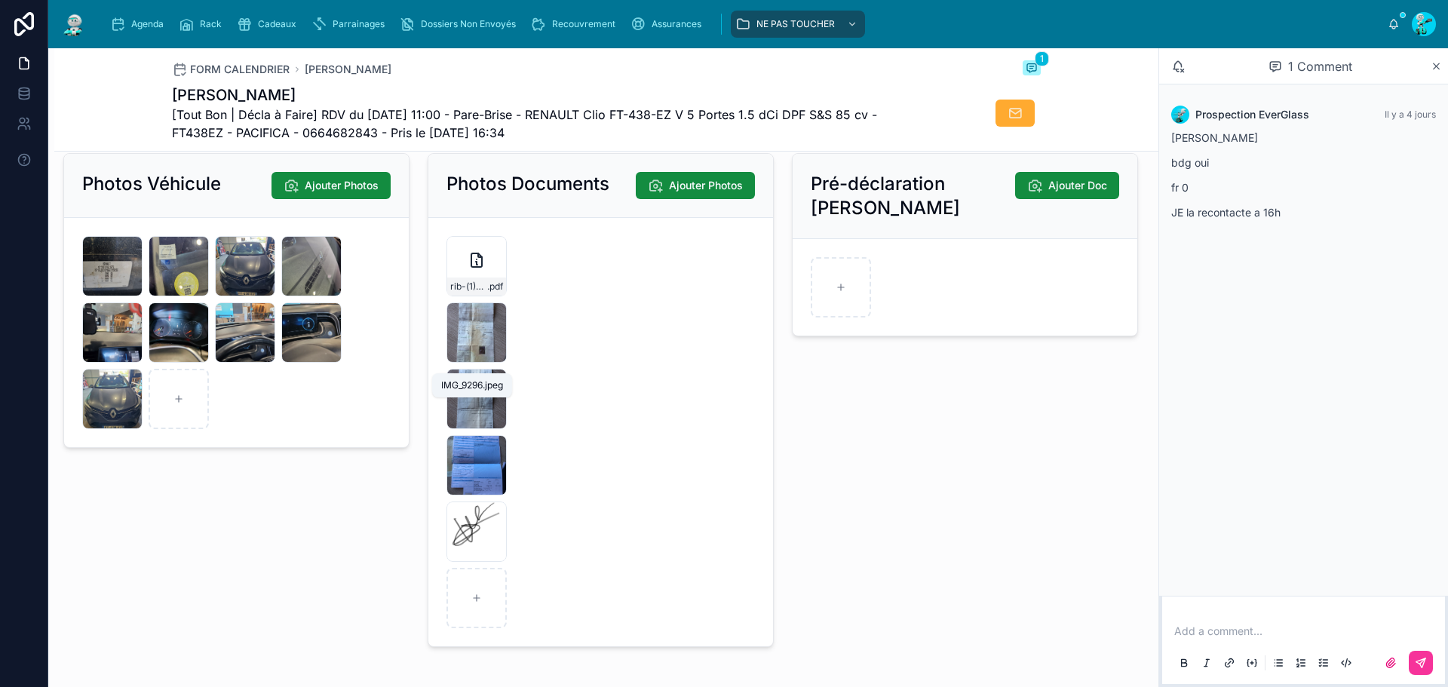
click at [0, 0] on span "IMG_9296" at bounding box center [0, 0] width 0 height 0
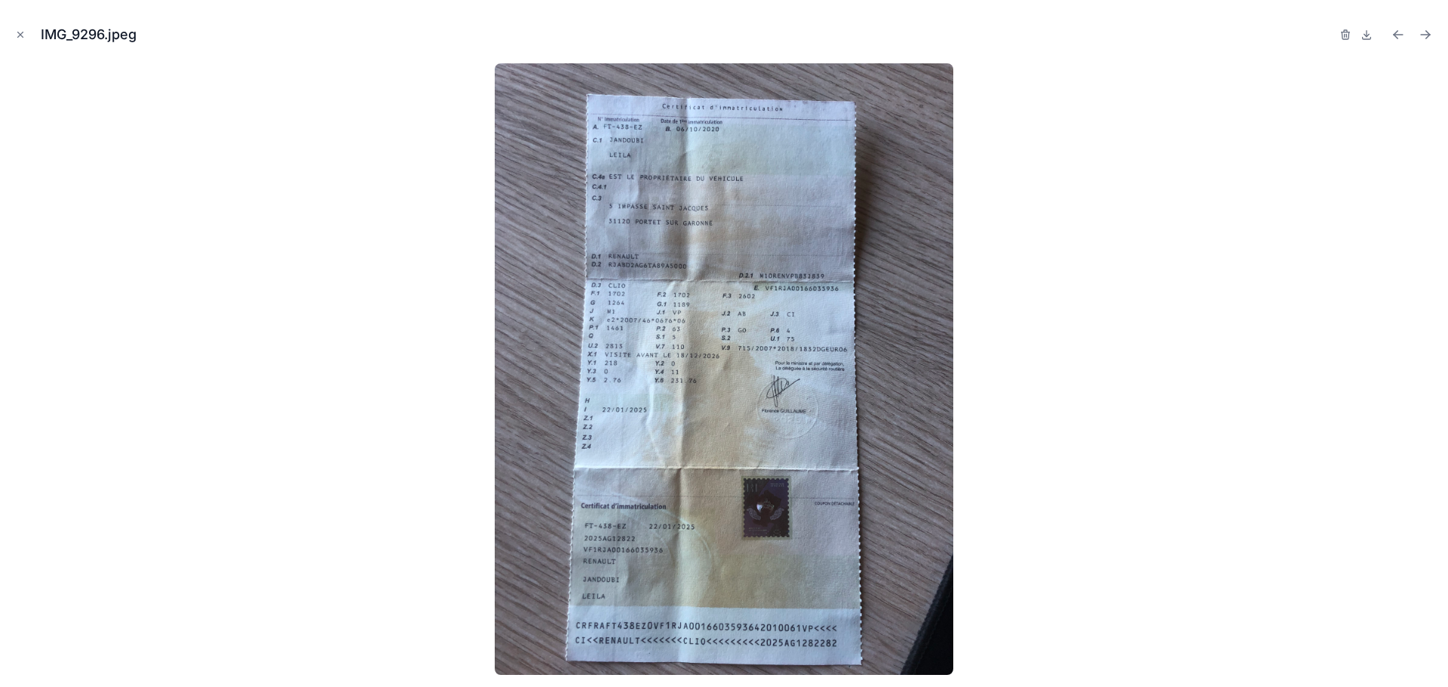
click at [17, 35] on icon "Close modal" at bounding box center [20, 34] width 11 height 11
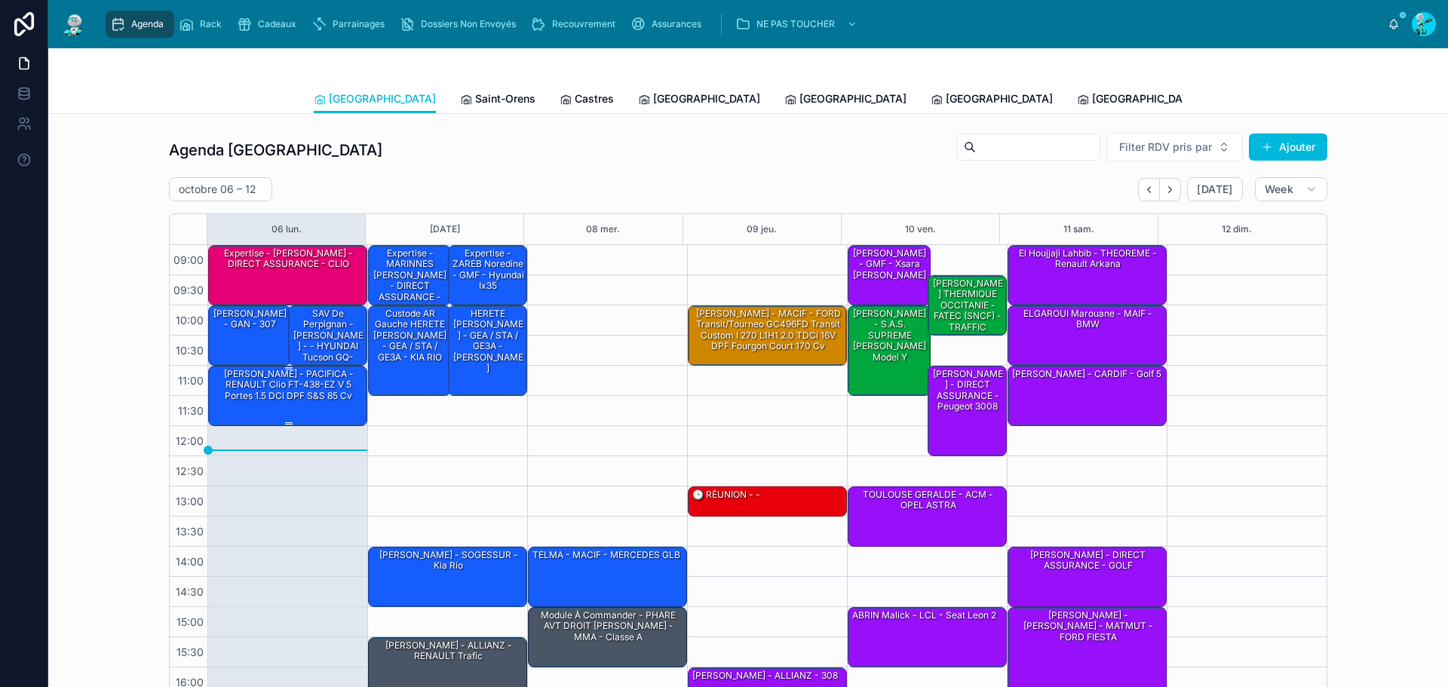
click at [329, 379] on div "[PERSON_NAME] - PACIFICA - RENAULT Clio FT-438-EZ V 5 Portes 1.5 dCi DPF S&S 85…" at bounding box center [288, 384] width 155 height 35
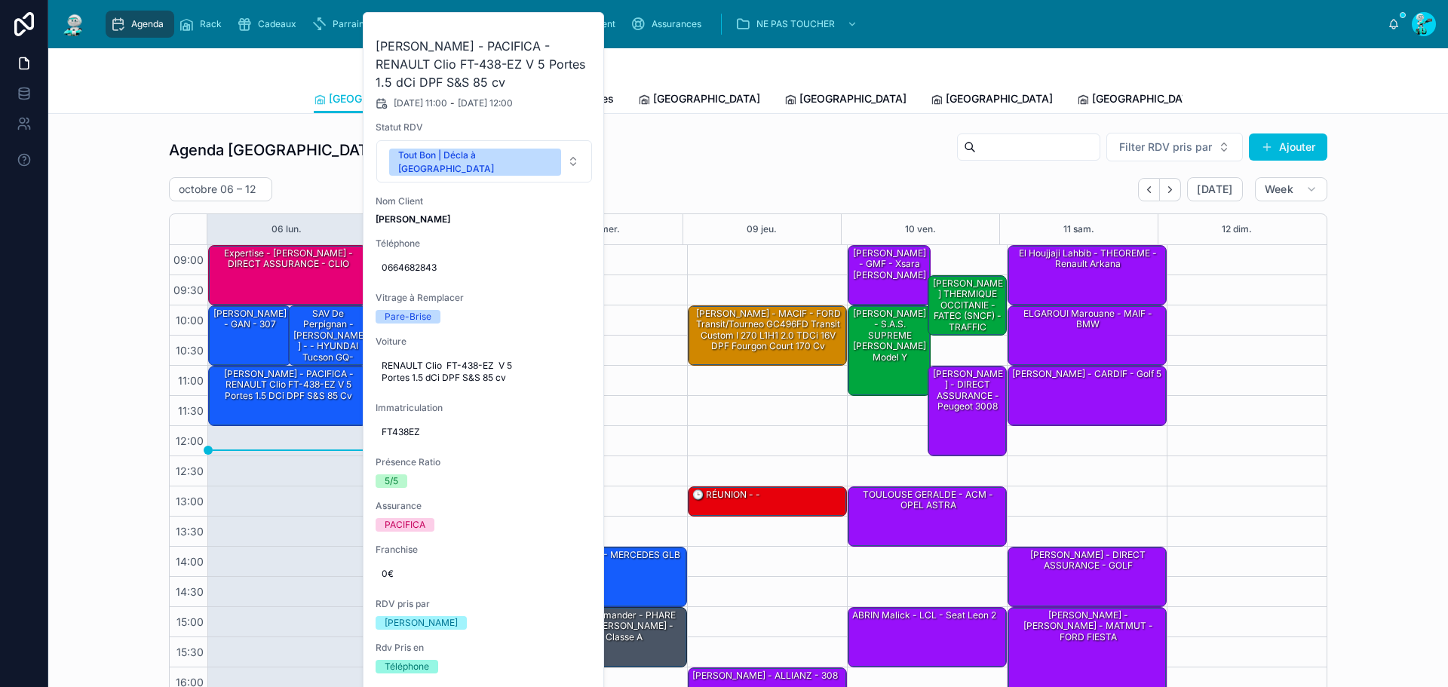
click at [0, 0] on icon at bounding box center [0, 0] width 0 height 0
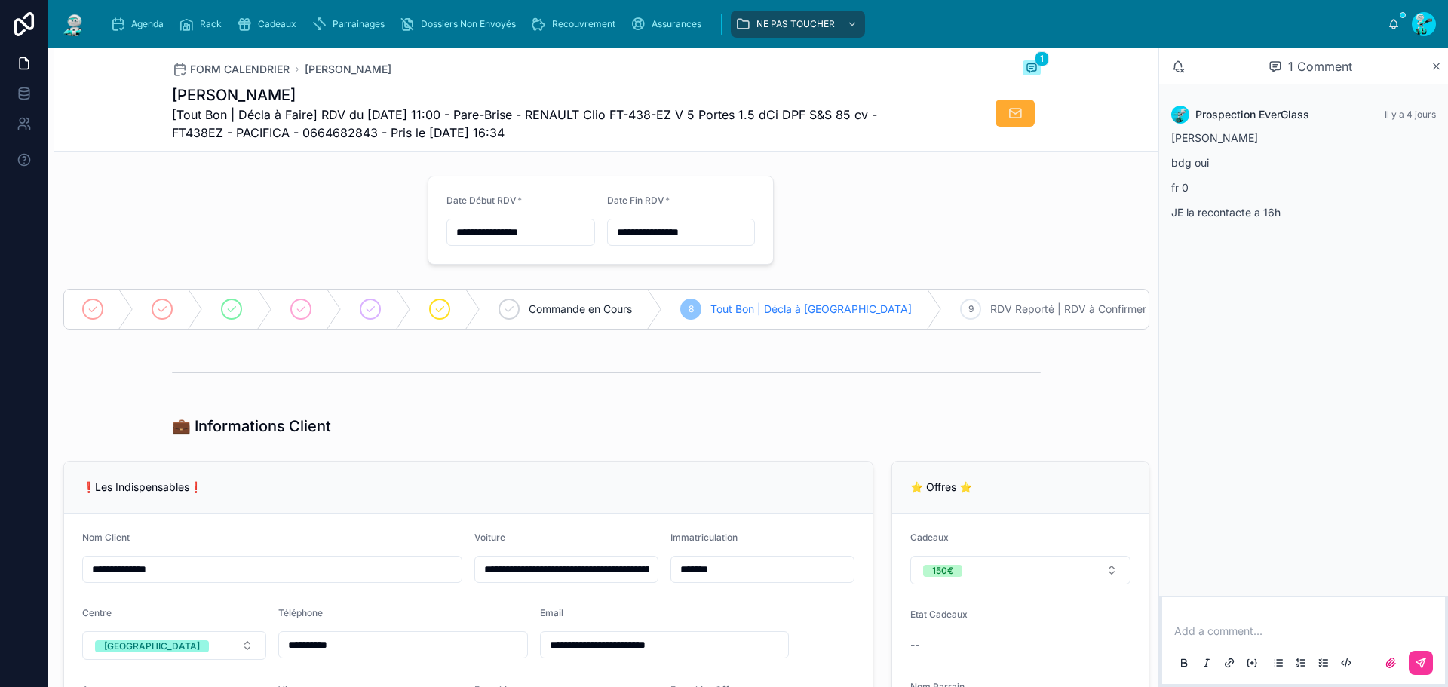
click at [566, 110] on span "[Tout Bon | Décla à Faire] RDV du 06/10/2025 11:00 - Pare-Brise - RENAULT Clio …" at bounding box center [550, 124] width 756 height 36
copy span "RENAULT"
drag, startPoint x: 687, startPoint y: 115, endPoint x: 628, endPoint y: 121, distance: 59.9
click at [628, 121] on span "[Tout Bon | Décla à Faire] RDV du 06/10/2025 11:00 - Pare-Brise - RENAULT Clio …" at bounding box center [550, 124] width 756 height 36
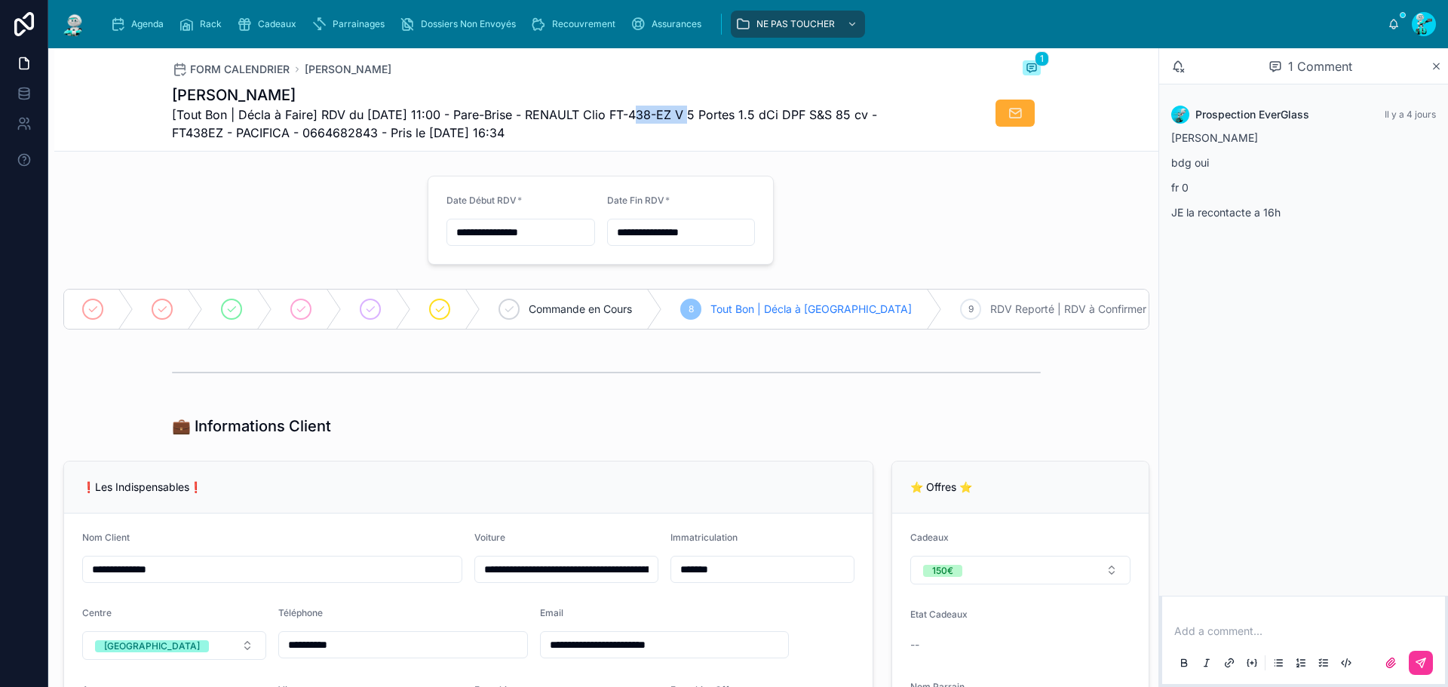
copy span "FT-438-EZ"
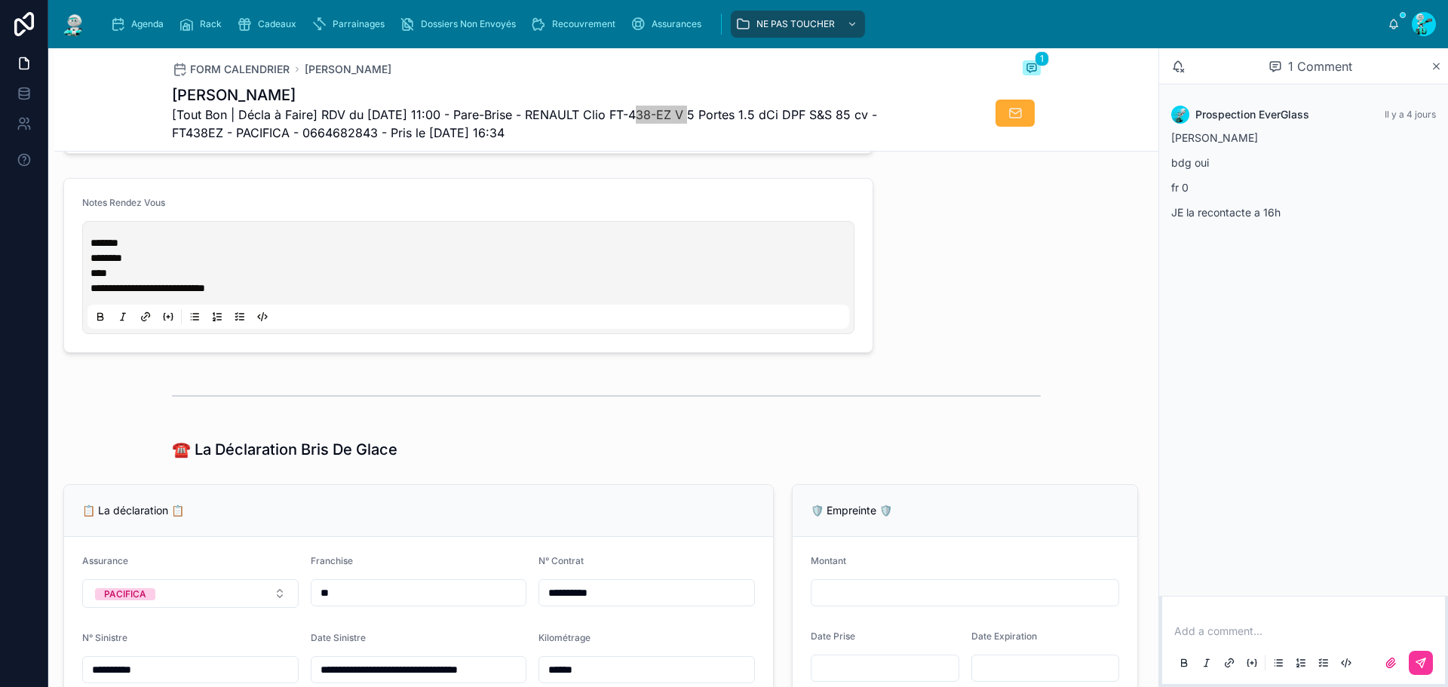
scroll to position [830, 0]
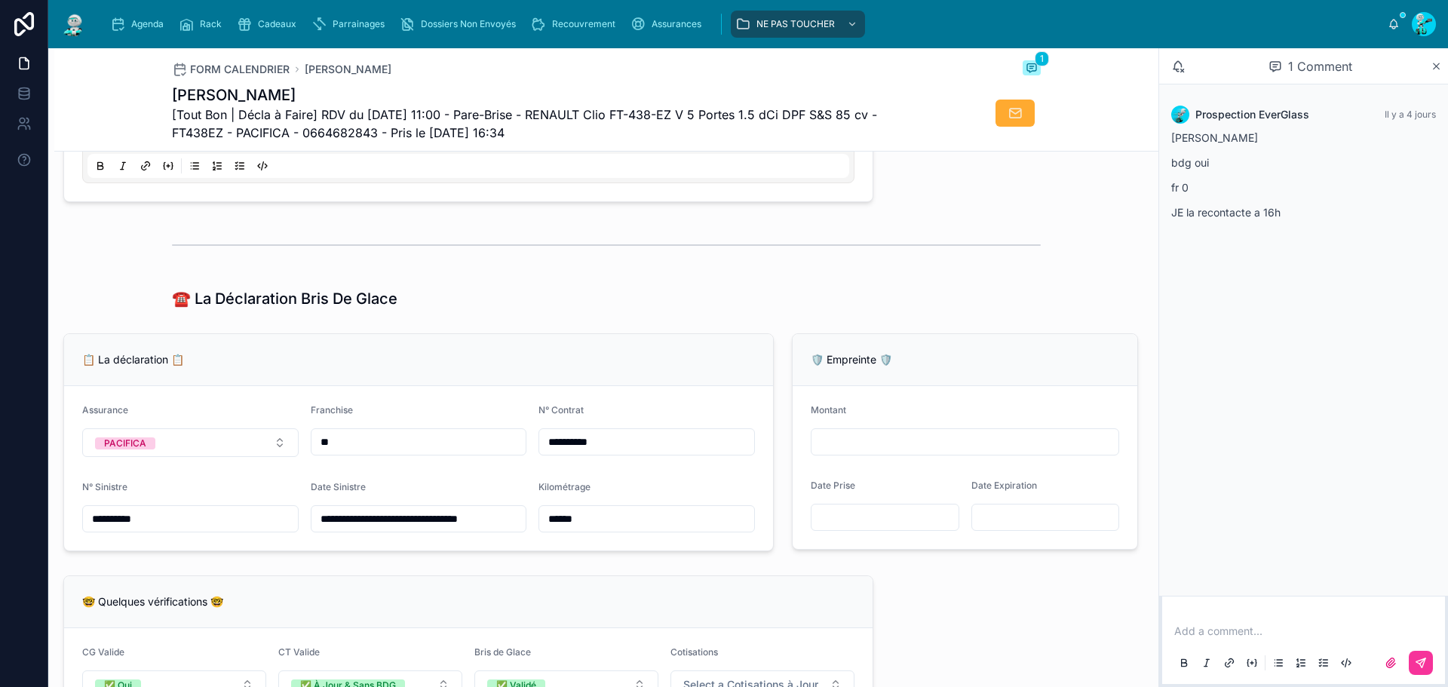
drag, startPoint x: 590, startPoint y: 526, endPoint x: 455, endPoint y: 509, distance: 136.1
click at [455, 509] on form "**********" at bounding box center [418, 468] width 709 height 164
click at [569, 299] on div "☎️ La Déclaration Bris De Glace" at bounding box center [606, 298] width 869 height 21
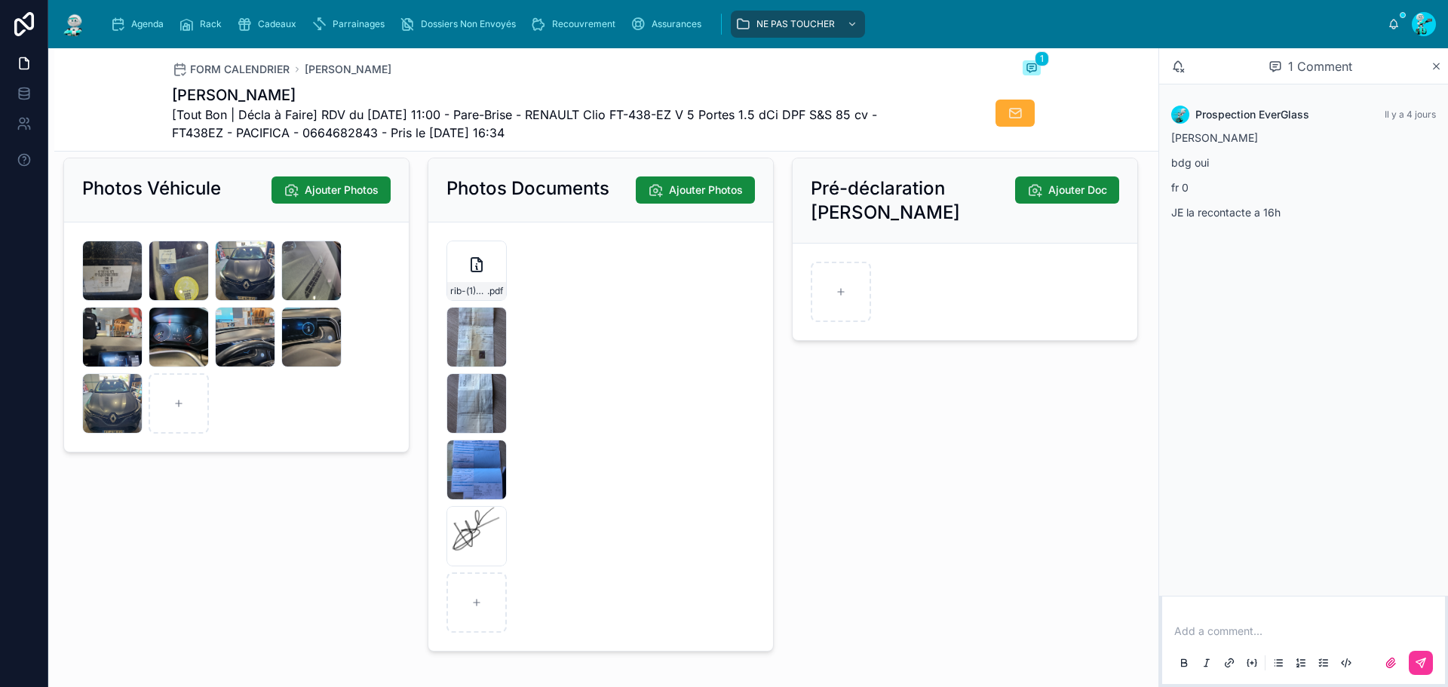
scroll to position [2263, 0]
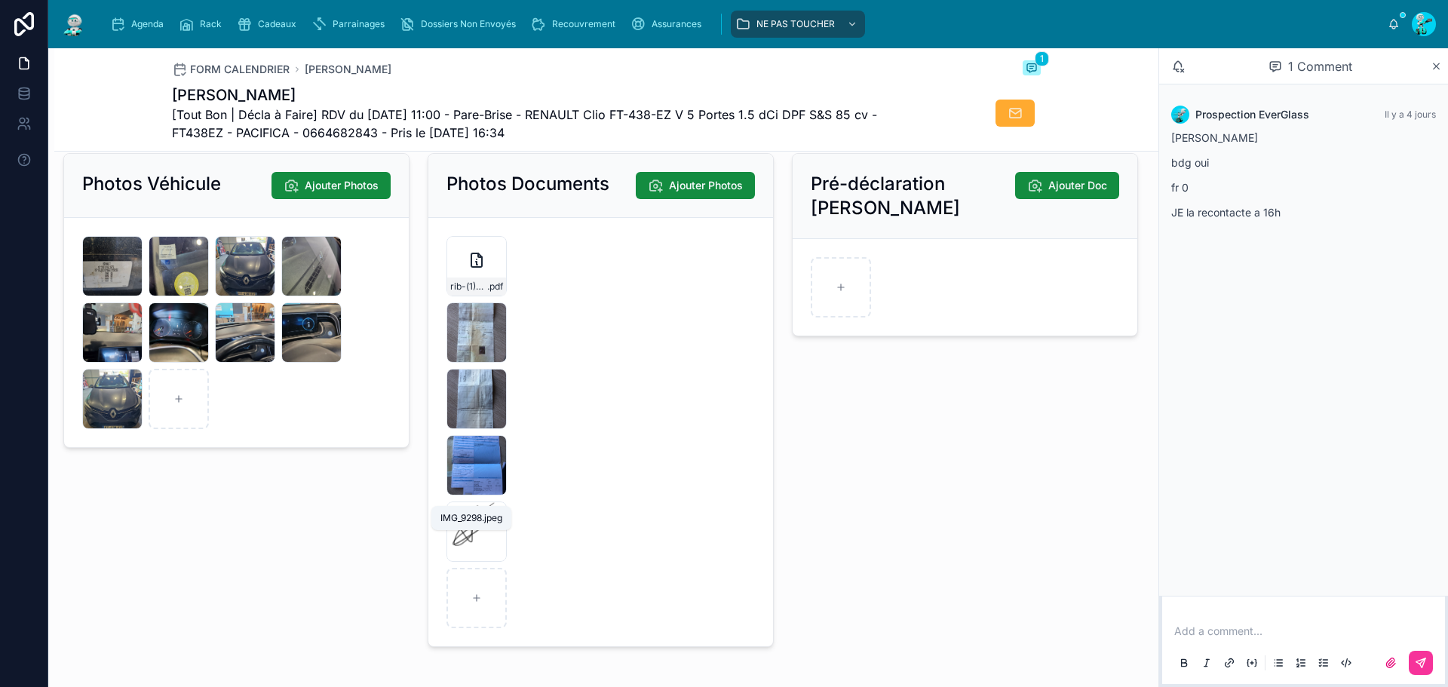
click at [0, 0] on span "IMG_9298" at bounding box center [0, 0] width 0 height 0
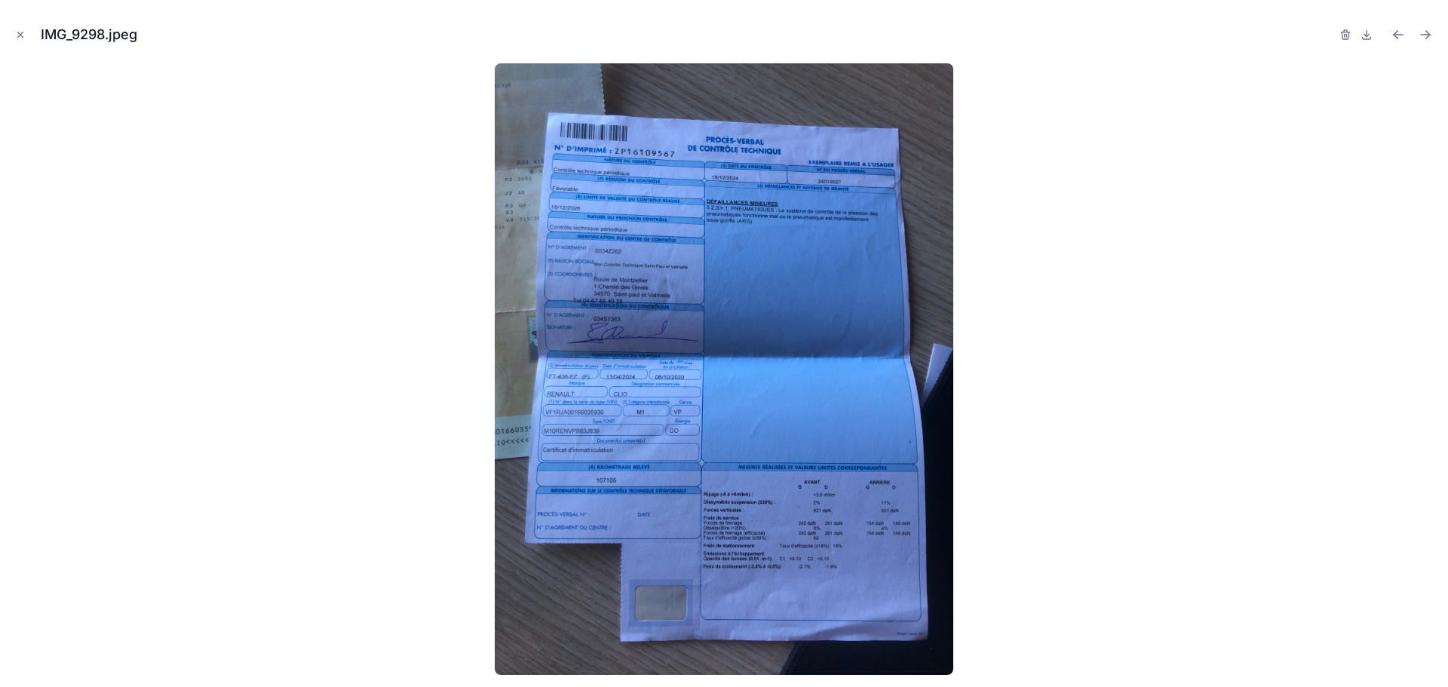
click at [778, 283] on img at bounding box center [724, 369] width 459 height 612
click at [636, 397] on img at bounding box center [724, 369] width 459 height 612
click at [20, 35] on icon "Close modal" at bounding box center [20, 34] width 11 height 11
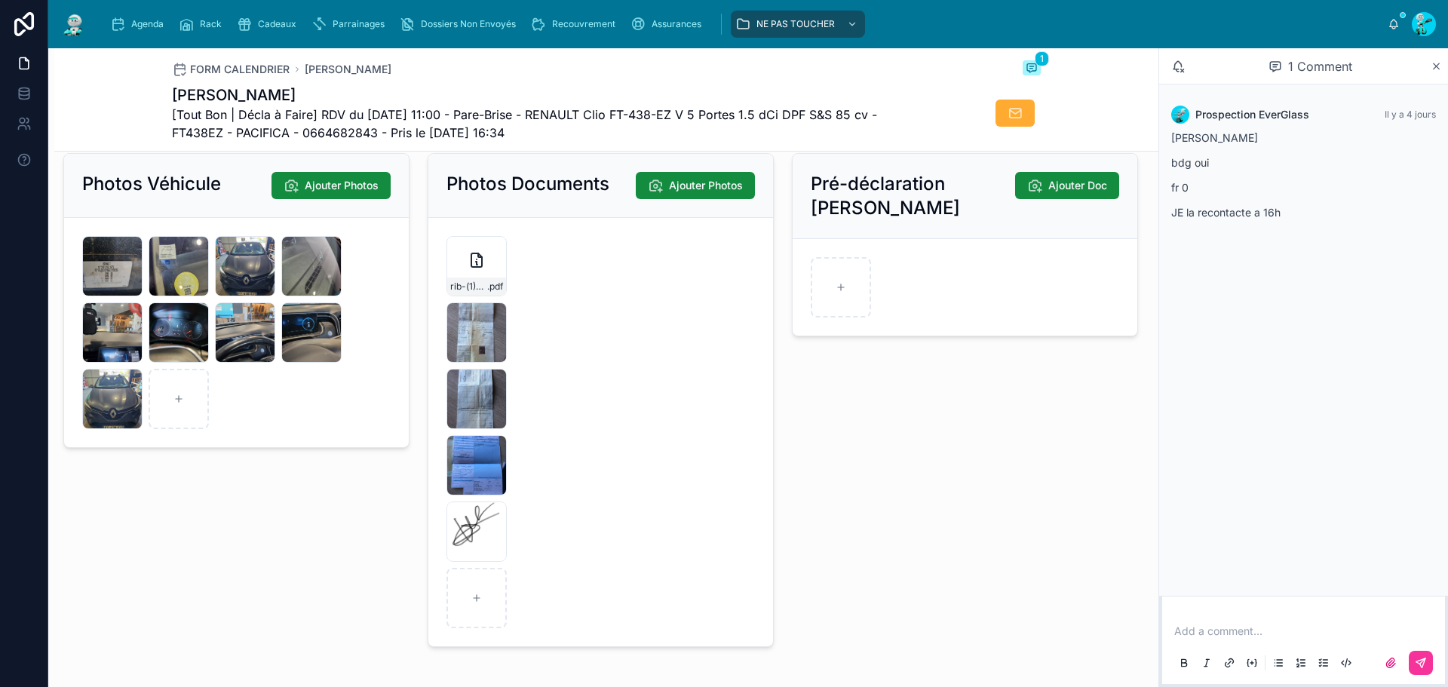
scroll to position [1584, 0]
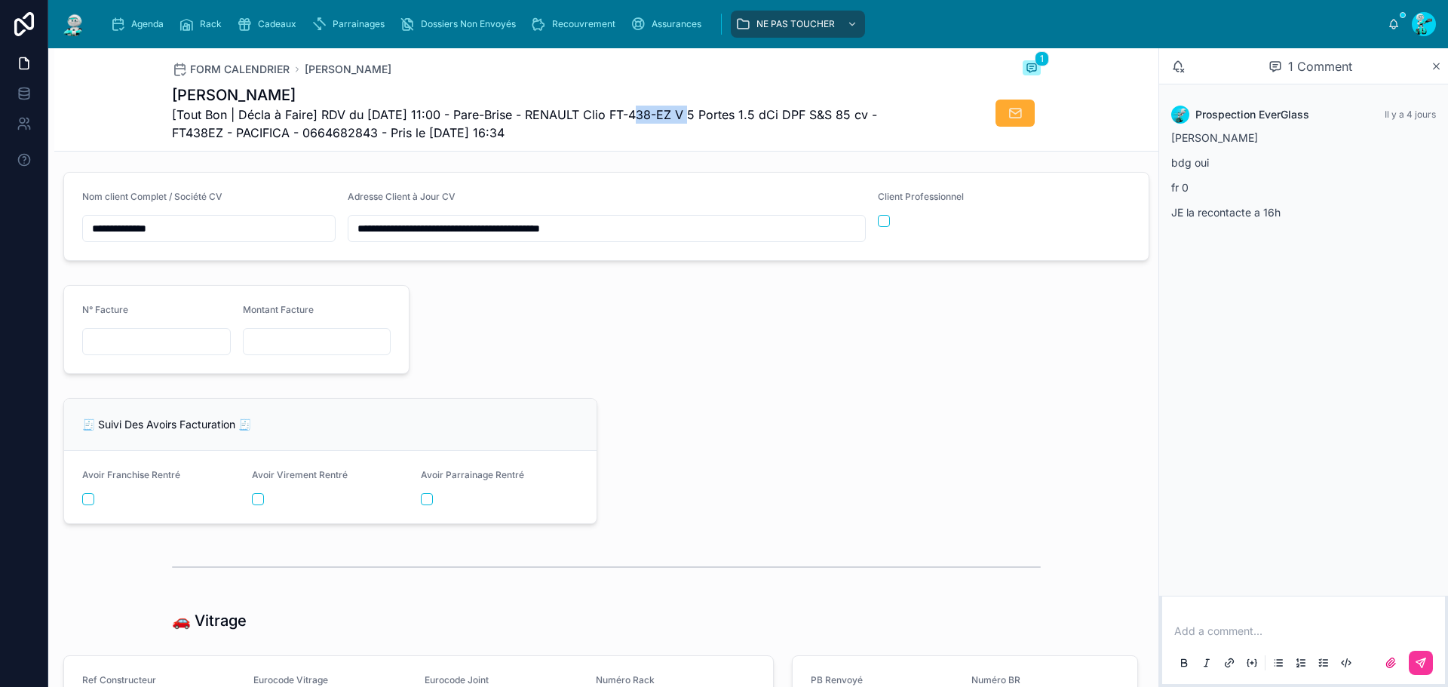
drag, startPoint x: 626, startPoint y: 116, endPoint x: 689, endPoint y: 118, distance: 62.6
click at [689, 118] on span "[Tout Bon | Décla à Faire] RDV du 06/10/2025 11:00 - Pare-Brise - RENAULT Clio …" at bounding box center [550, 124] width 756 height 36
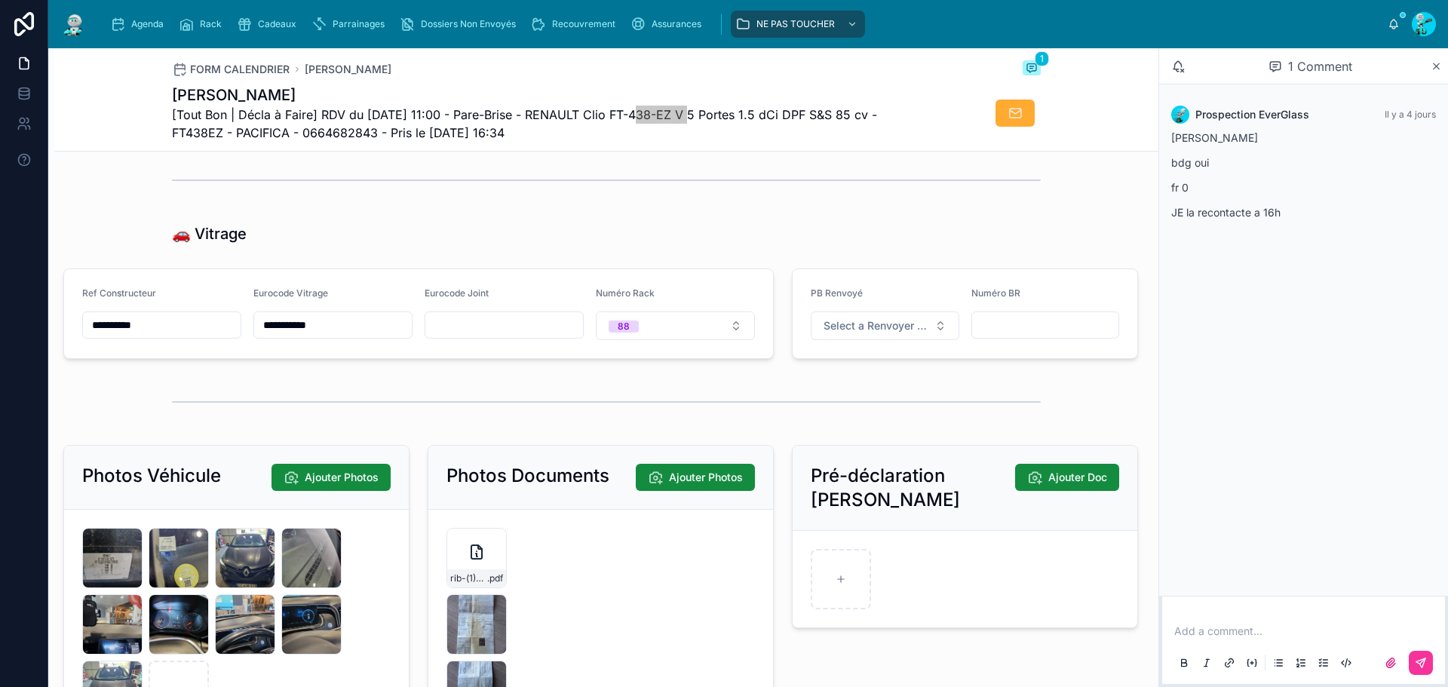
scroll to position [1973, 0]
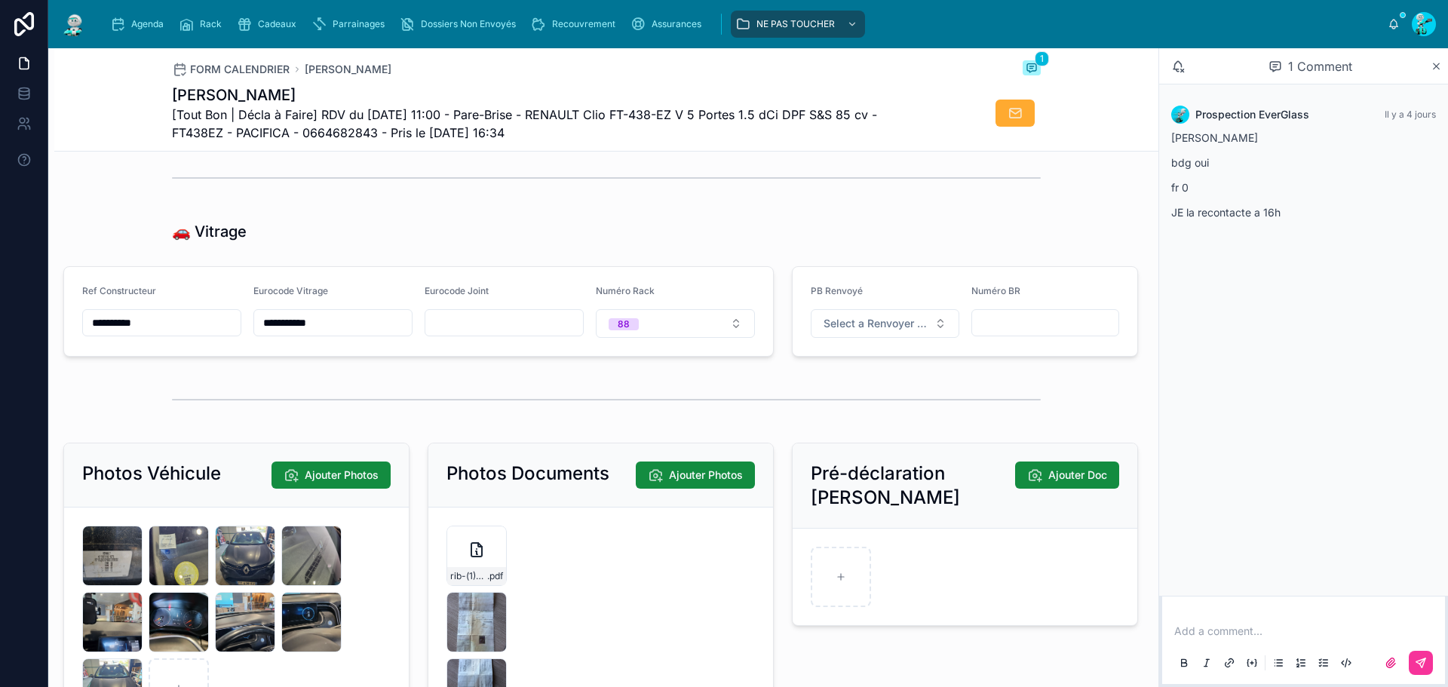
drag, startPoint x: 339, startPoint y: 337, endPoint x: 214, endPoint y: 315, distance: 126.4
click at [214, 315] on form "**********" at bounding box center [418, 311] width 709 height 89
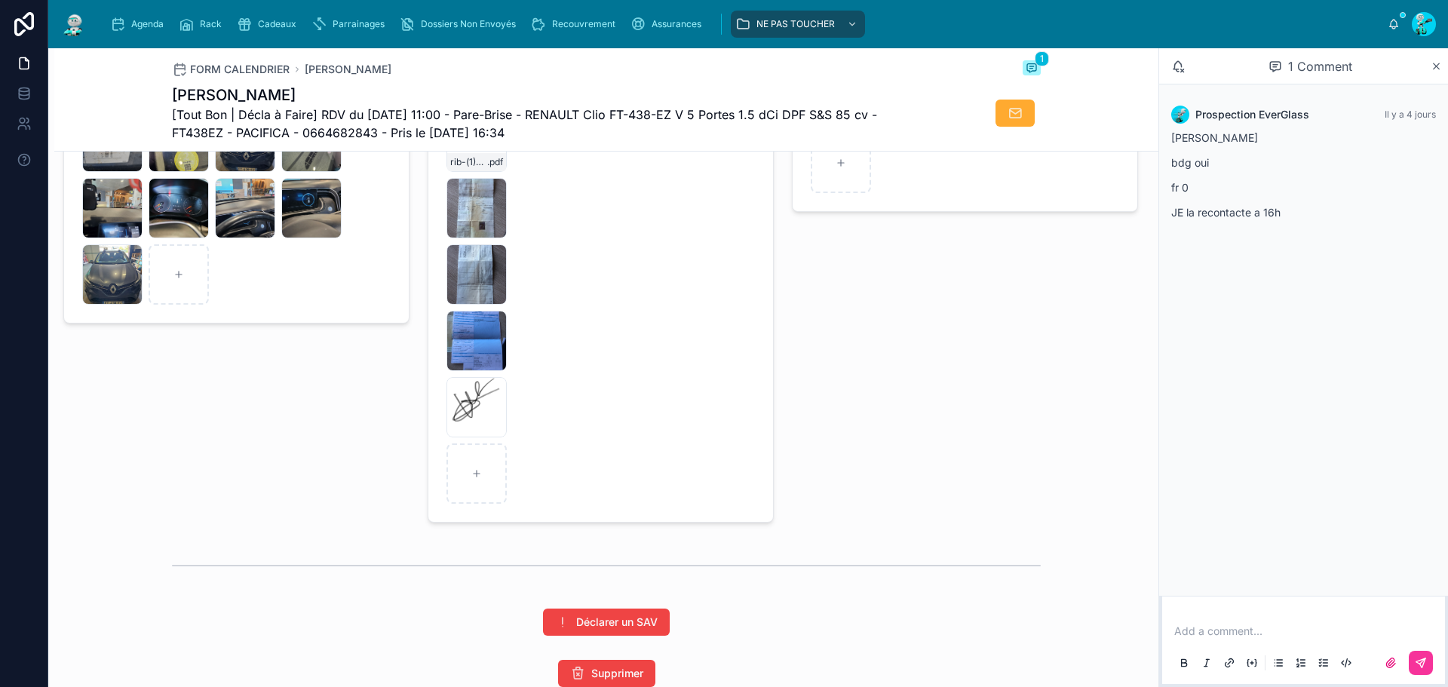
scroll to position [2426, 0]
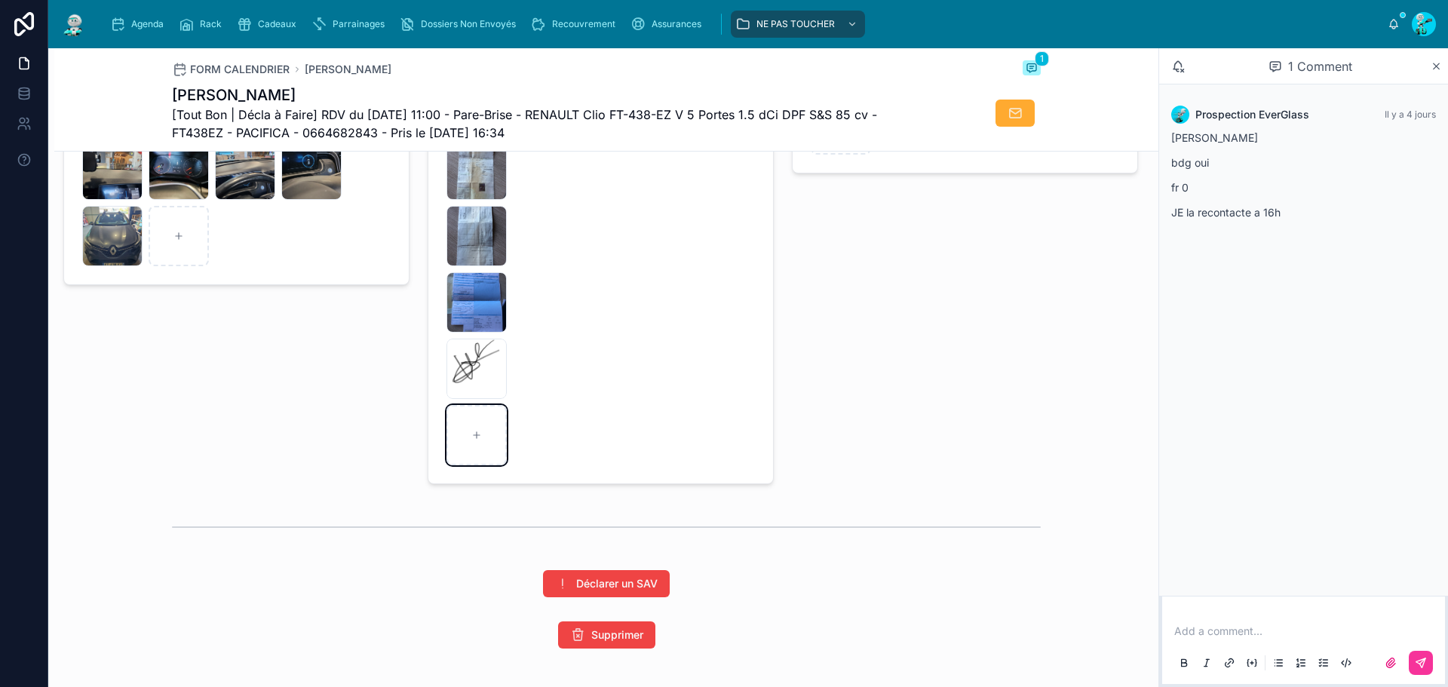
click at [477, 434] on div at bounding box center [477, 435] width 60 height 60
type input "**********"
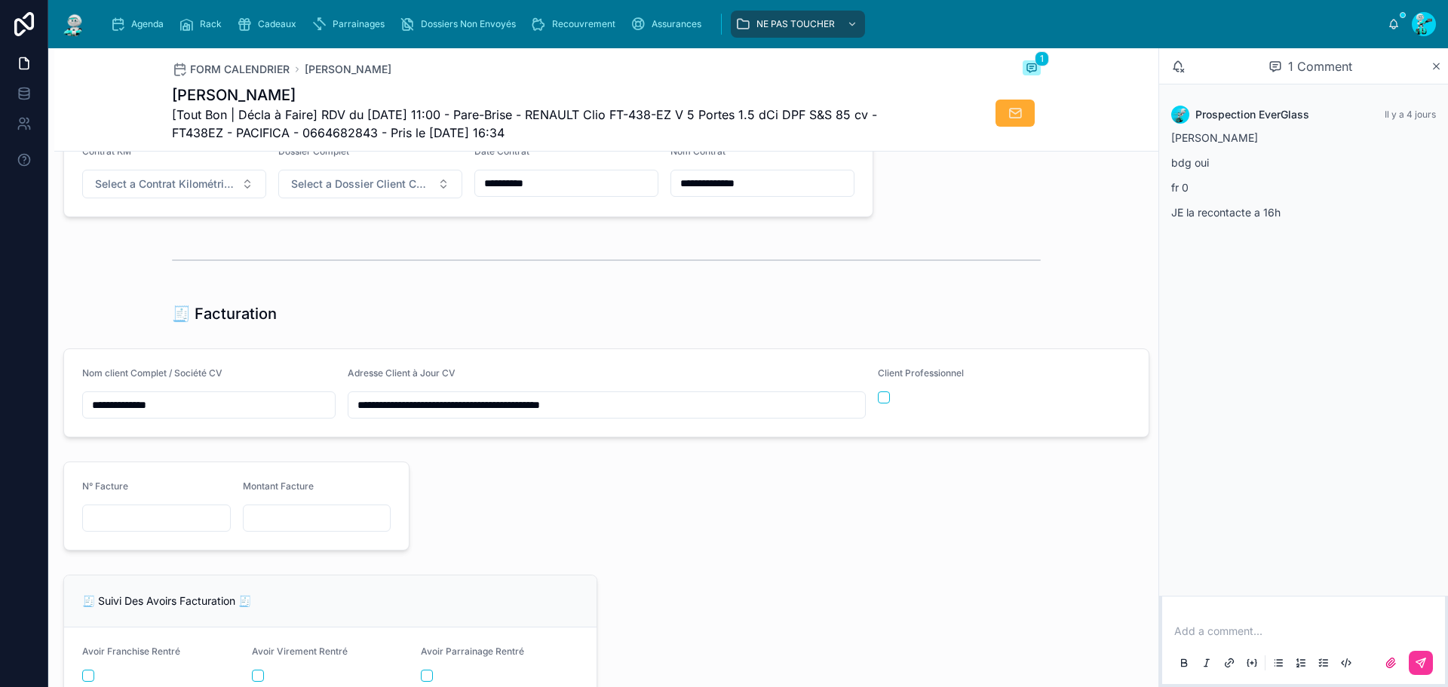
scroll to position [1445, 0]
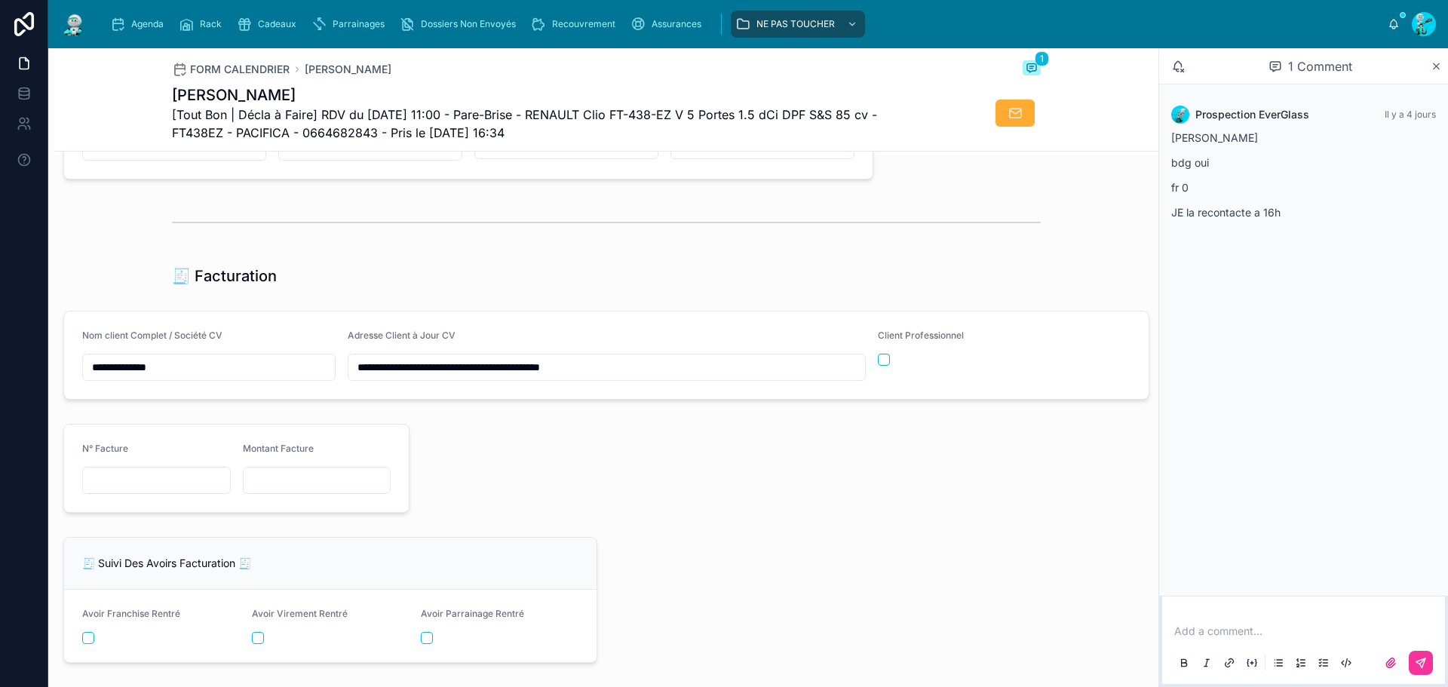
click at [121, 485] on input "text" at bounding box center [156, 480] width 147 height 21
type input "**********"
click at [264, 483] on input "text" at bounding box center [317, 480] width 147 height 21
drag, startPoint x: 308, startPoint y: 493, endPoint x: 327, endPoint y: 493, distance: 18.9
click at [308, 491] on input "text" at bounding box center [317, 480] width 147 height 21
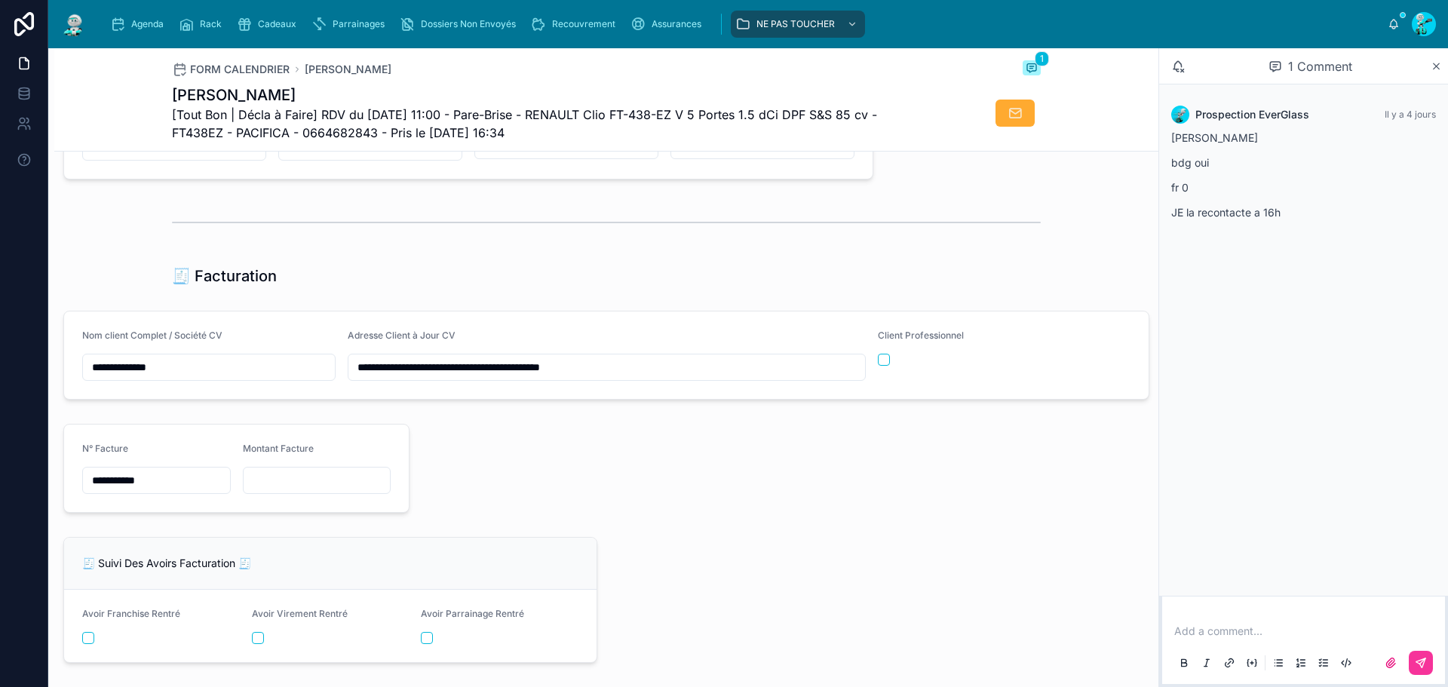
paste input "*********"
type input "*********"
click at [661, 534] on div "**********" at bounding box center [606, 213] width 1104 height 2977
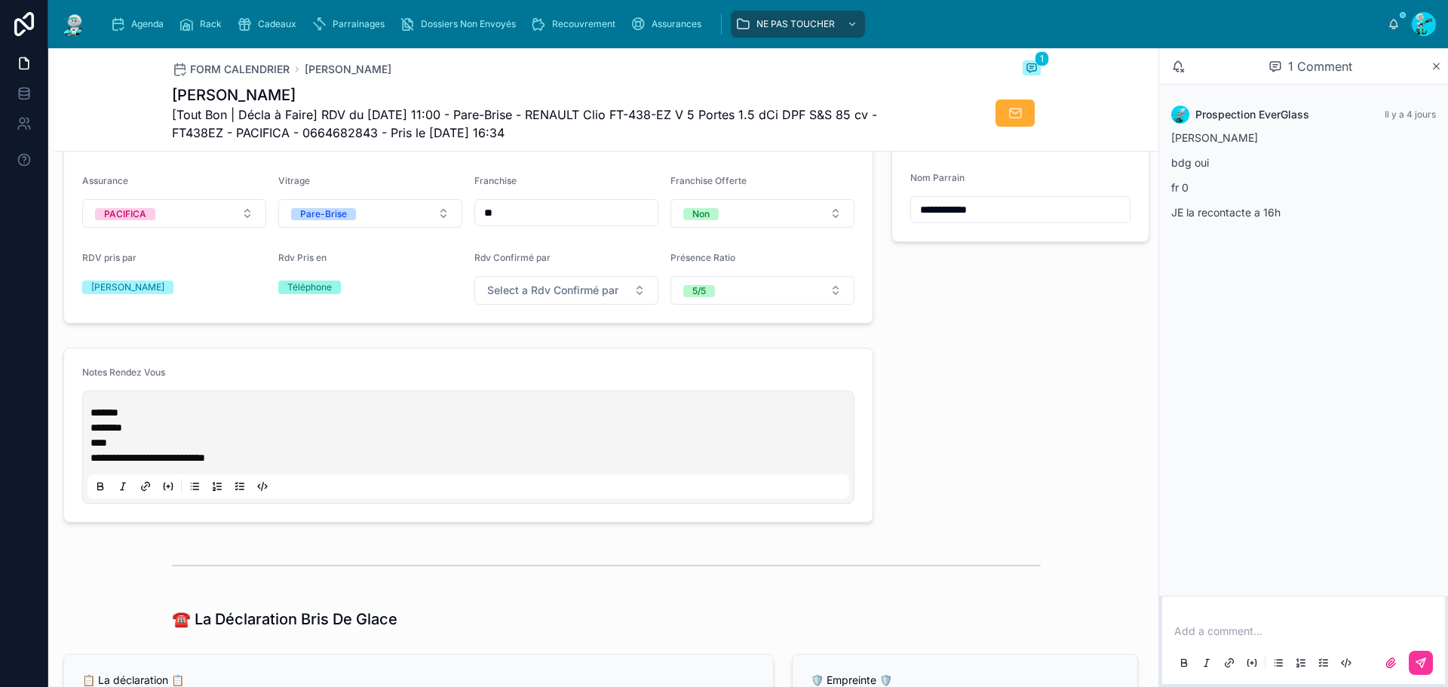
scroll to position [528, 0]
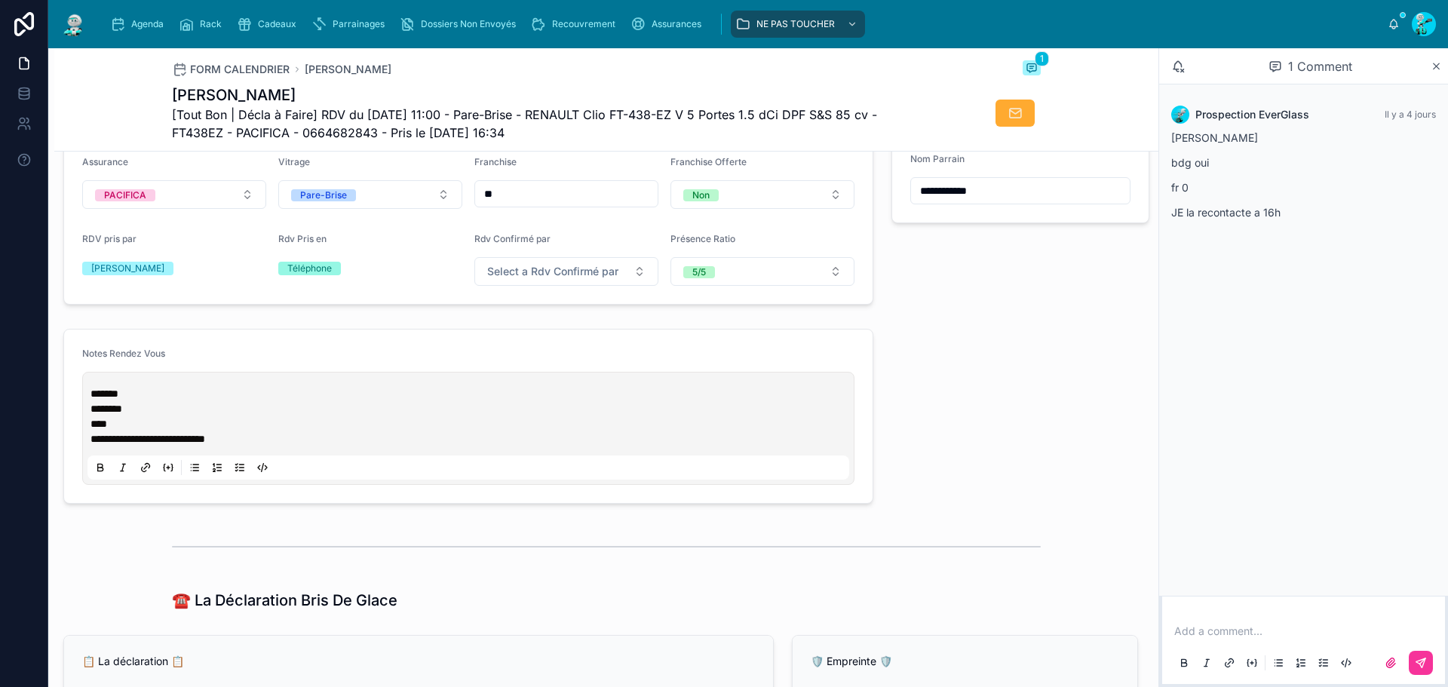
click at [103, 392] on div "**********" at bounding box center [468, 428] width 762 height 103
click at [94, 394] on div "**********" at bounding box center [468, 428] width 762 height 103
click at [95, 399] on span "******" at bounding box center [105, 393] width 28 height 11
click at [91, 399] on span "******" at bounding box center [105, 393] width 28 height 11
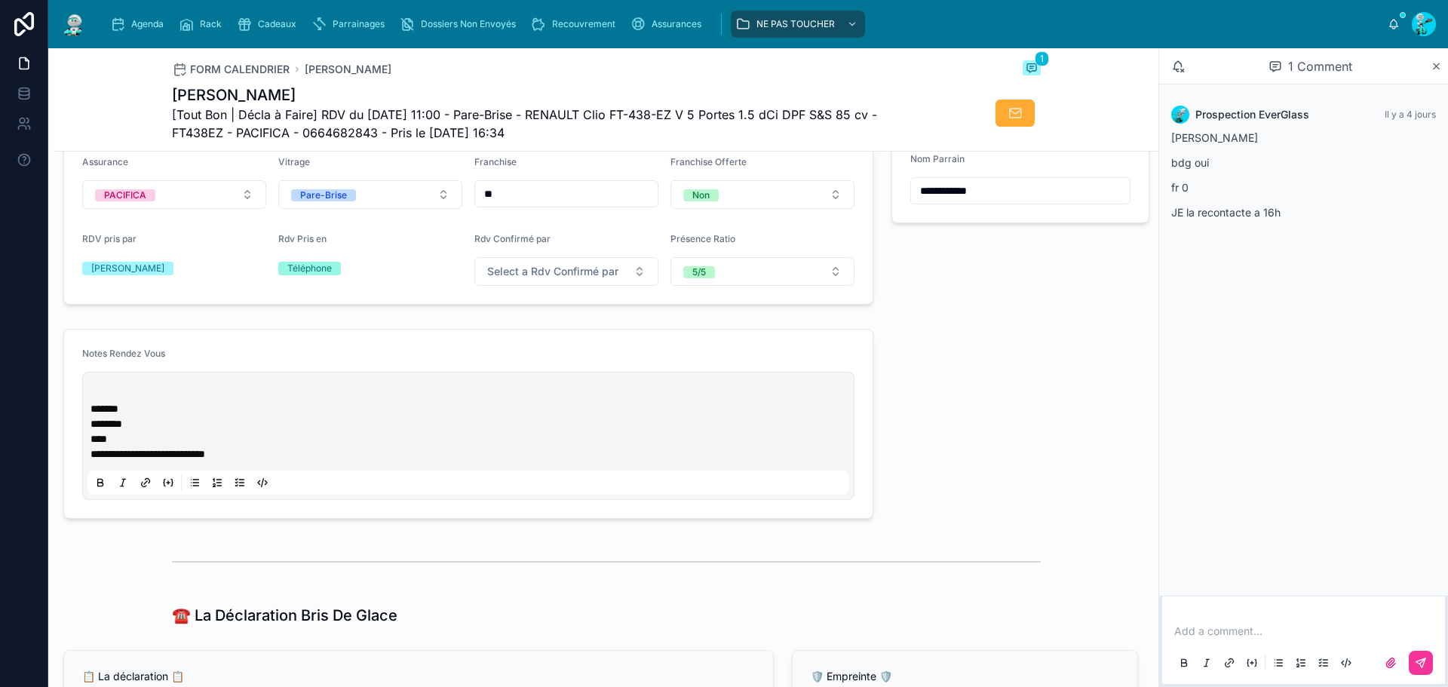
click at [97, 397] on div "**********" at bounding box center [468, 436] width 762 height 118
click at [95, 401] on p at bounding box center [472, 393] width 762 height 15
paste div
click at [250, 401] on p "**********" at bounding box center [472, 393] width 762 height 15
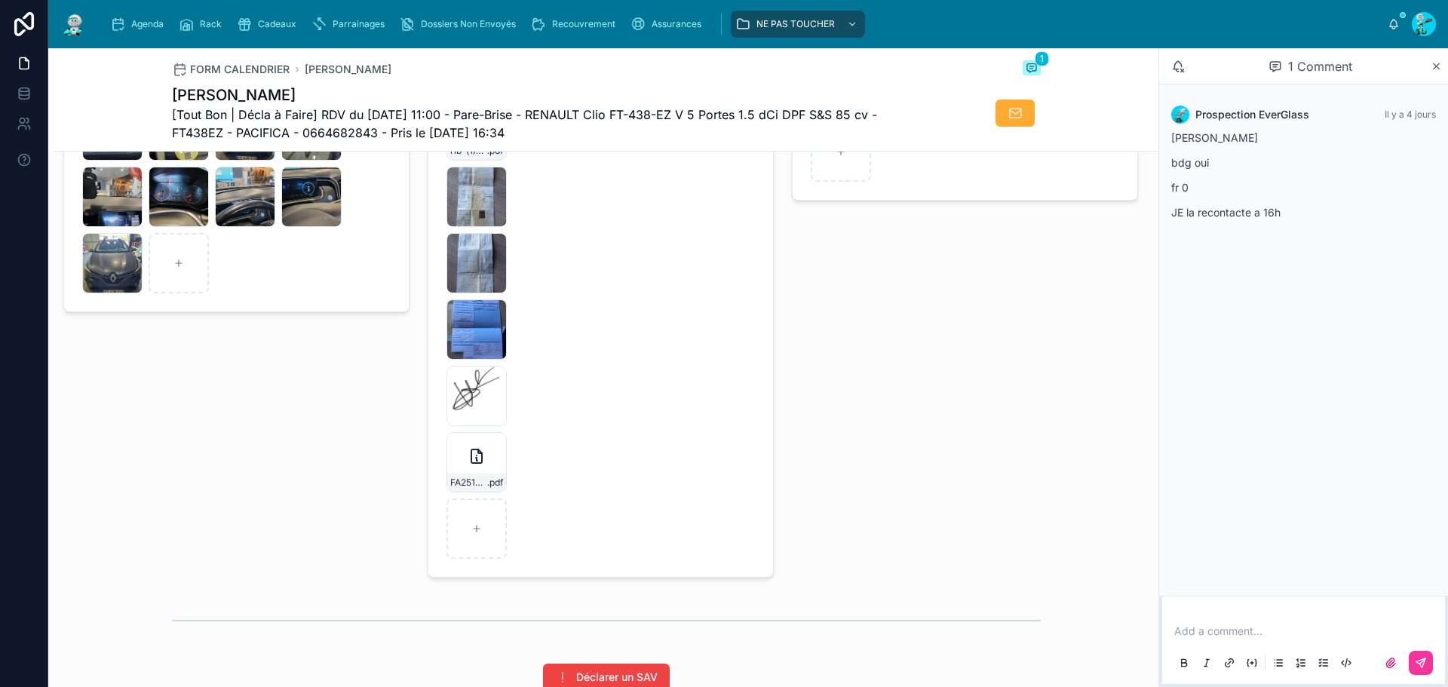
scroll to position [2583, 0]
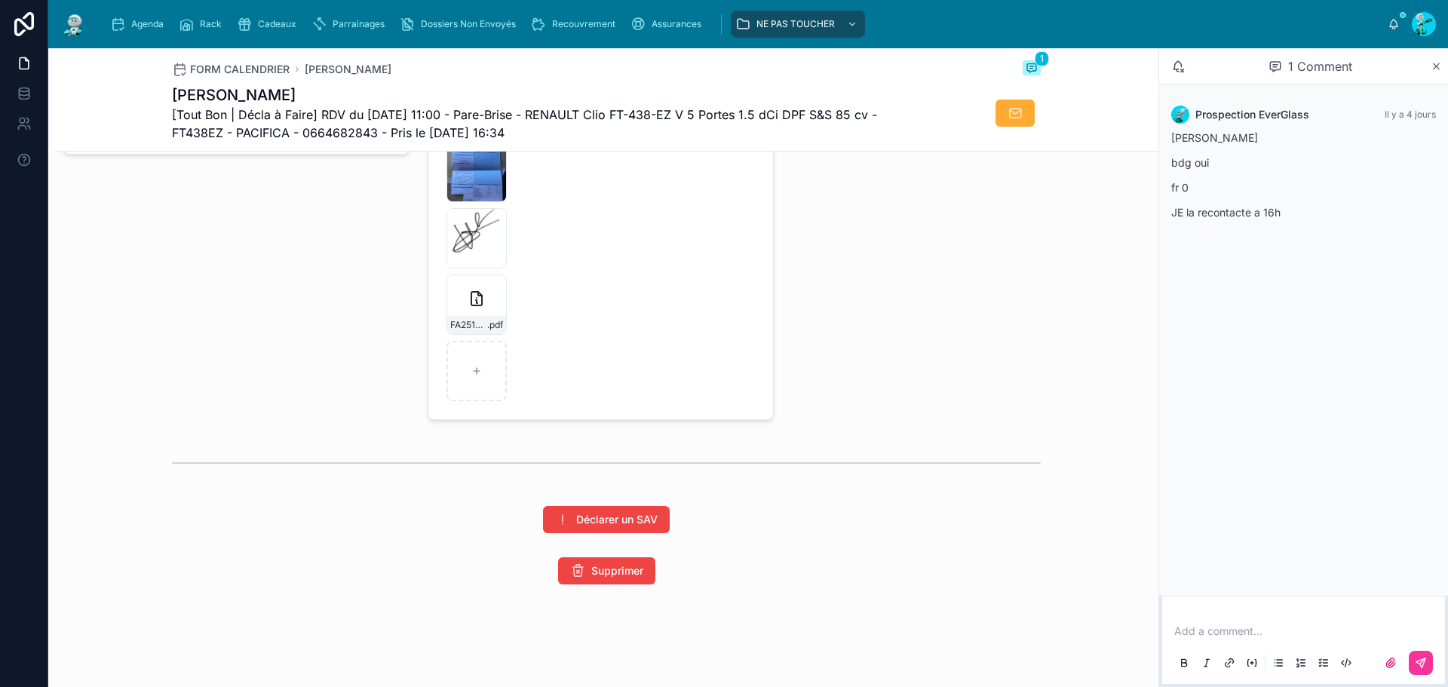
click at [995, 401] on div "Pré-déclaration Bris De Glace Ajouter Doc" at bounding box center [965, 140] width 364 height 572
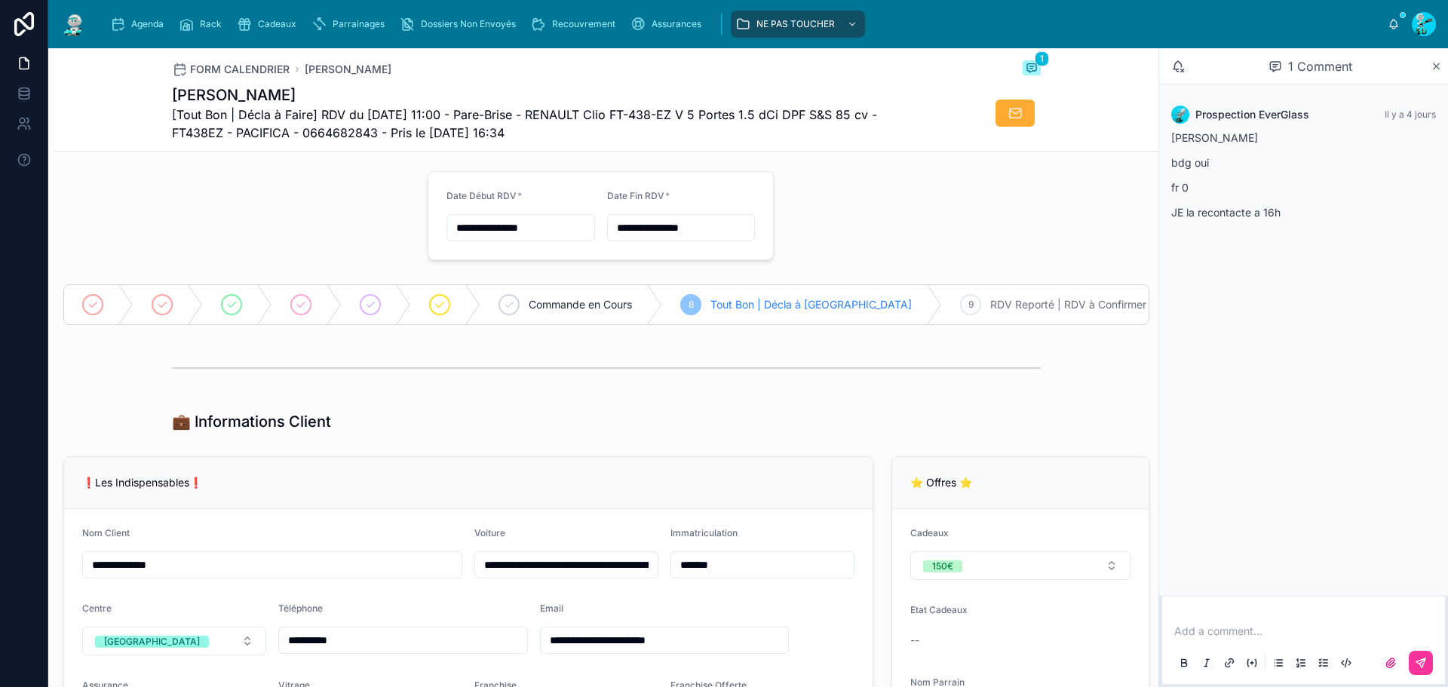
scroll to position [0, 0]
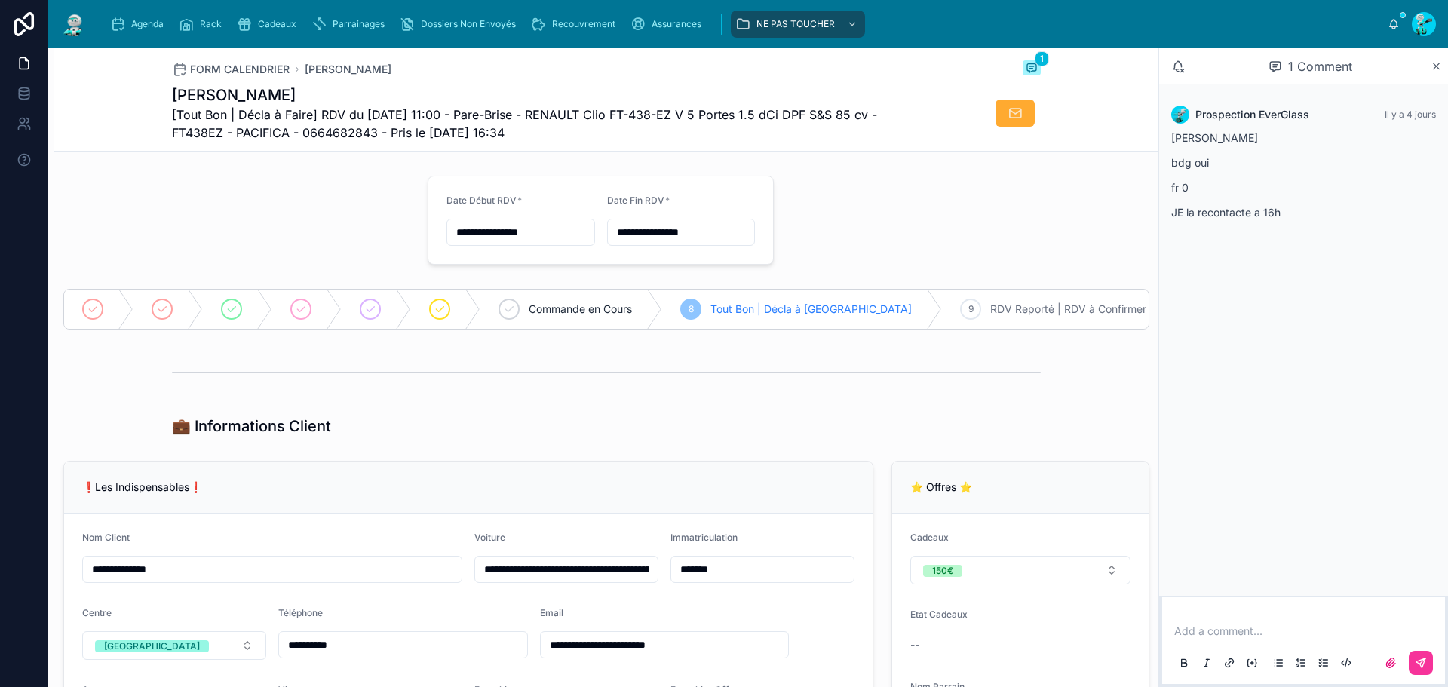
click at [130, 19] on div "Agenda" at bounding box center [140, 24] width 60 height 24
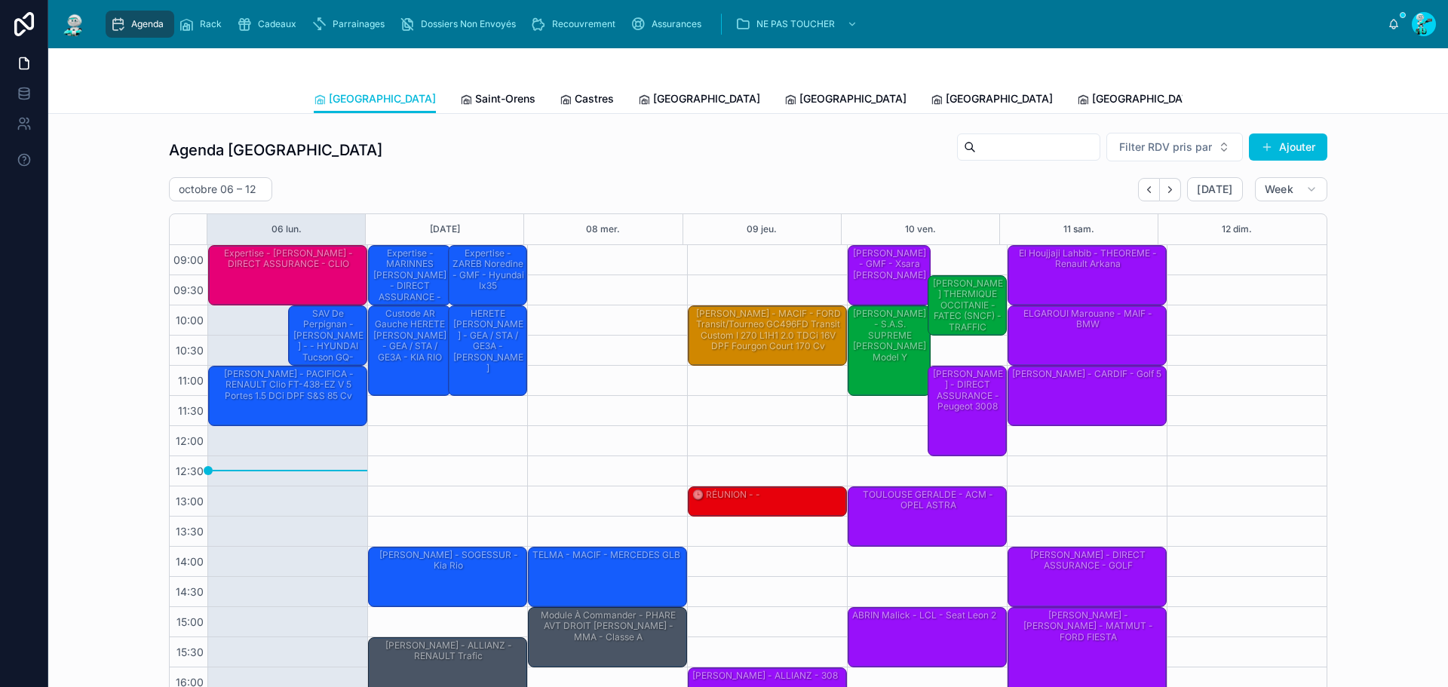
click at [262, 330] on div "[PERSON_NAME] - GAN - 307" at bounding box center [250, 319] width 78 height 25
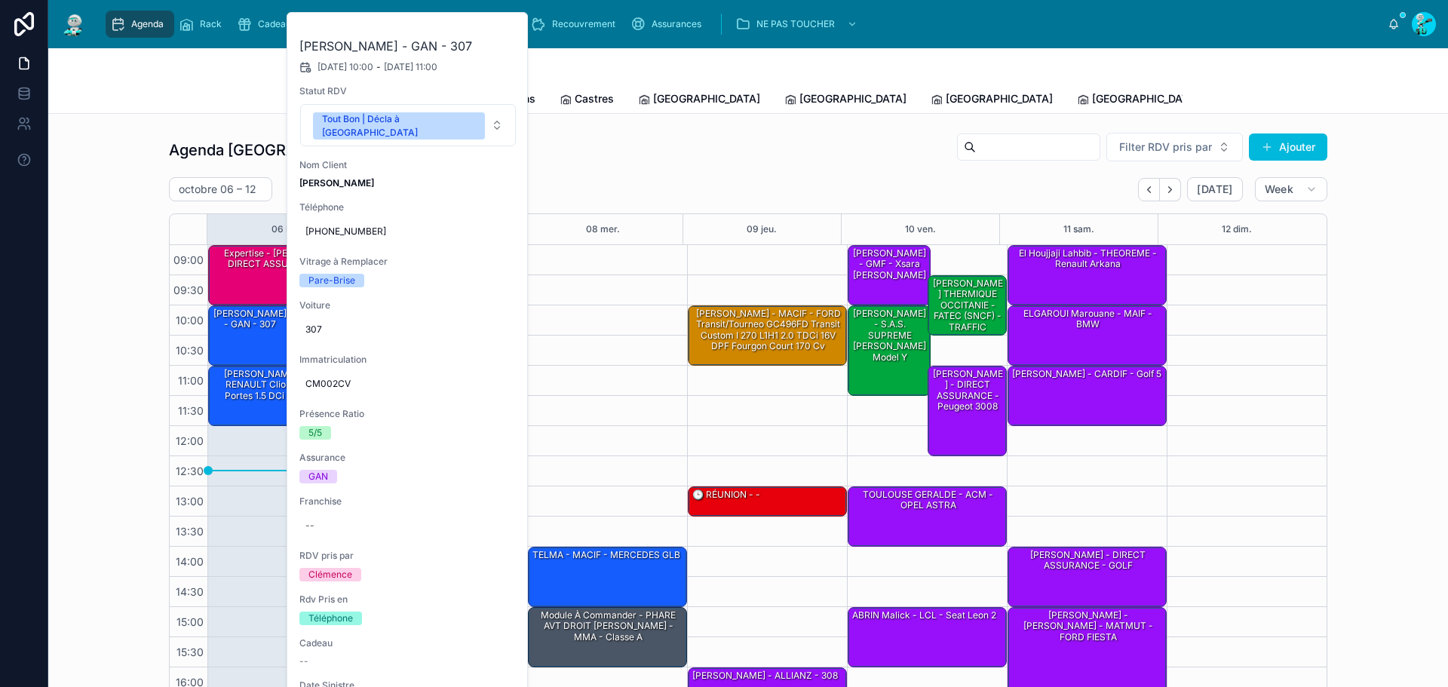
click at [606, 156] on div "Agenda Toulouse Filter RDV pris par Ajouter" at bounding box center [748, 150] width 1159 height 36
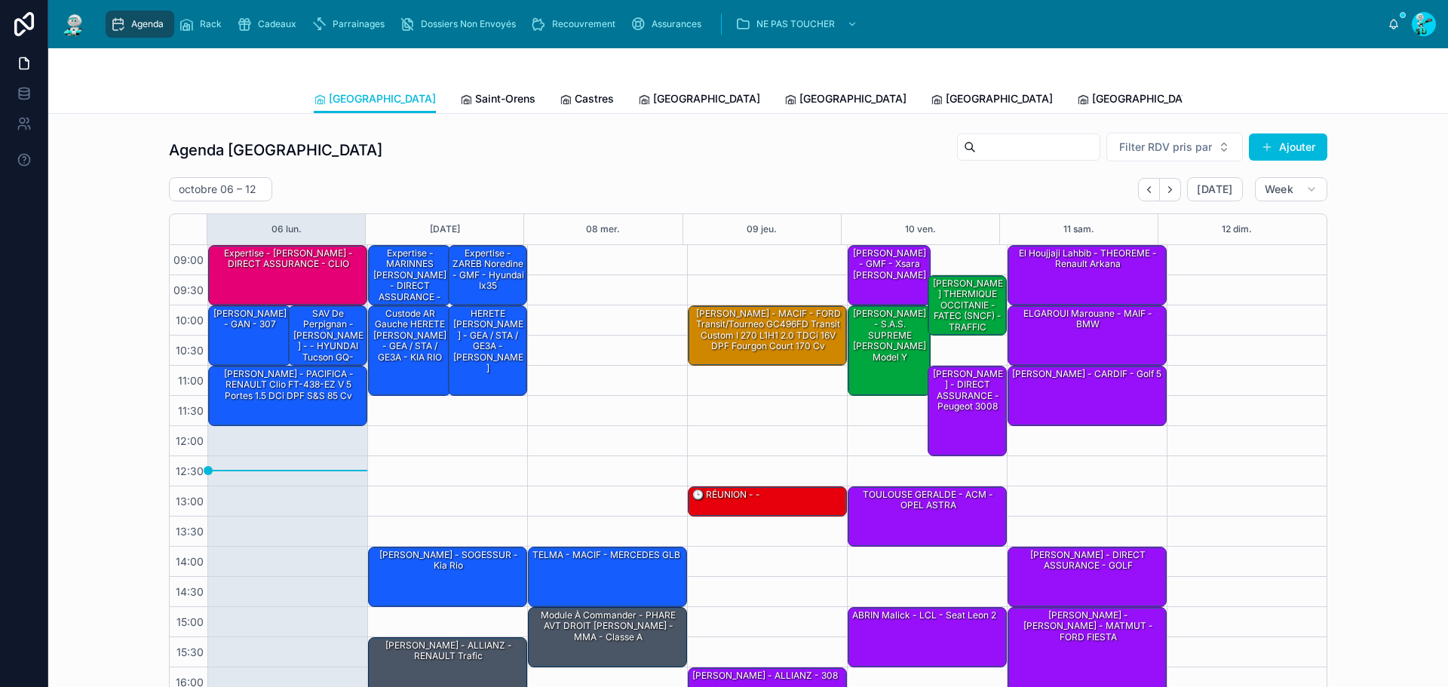
click at [475, 101] on span "Saint-Orens" at bounding box center [505, 98] width 60 height 15
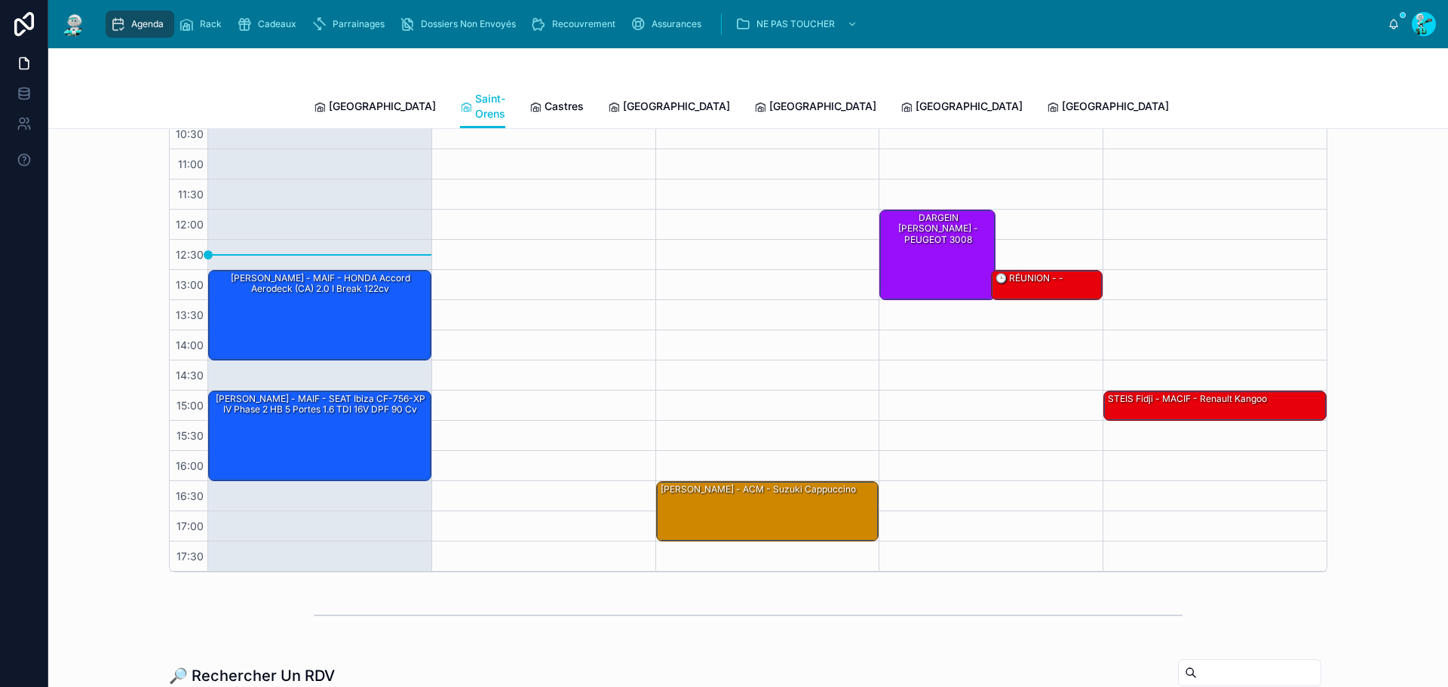
scroll to position [151, 0]
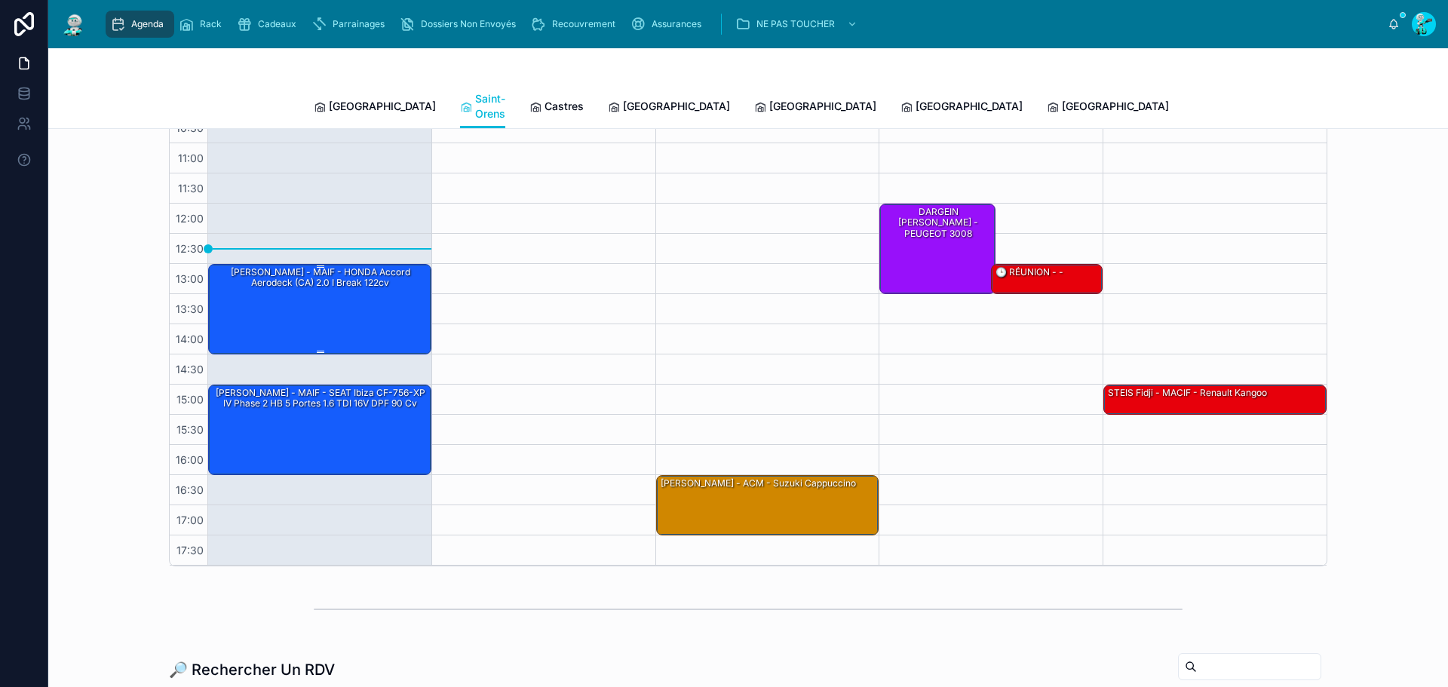
click at [384, 283] on div "[PERSON_NAME] - MAIF - HONDA Accord Aerodeck (CA) 2.0 i Break 122cv" at bounding box center [320, 308] width 219 height 87
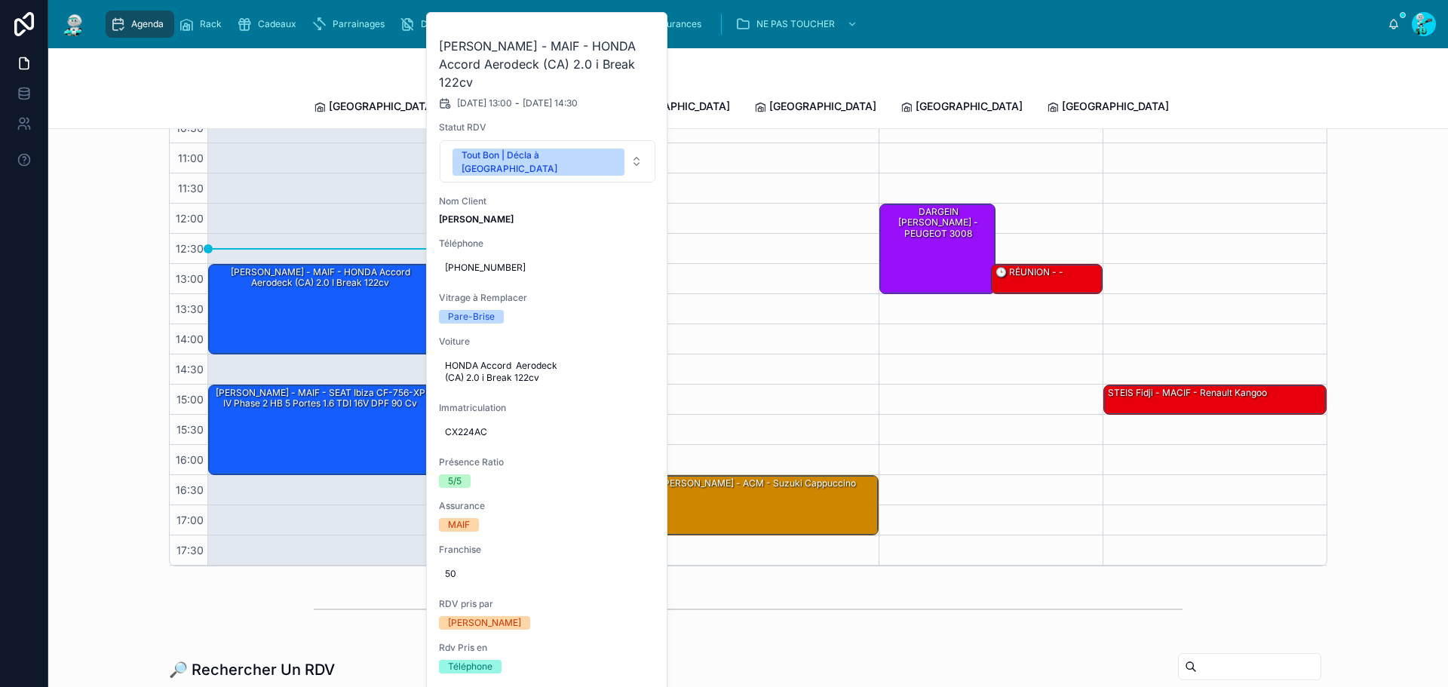
click at [0, 0] on button at bounding box center [0, 0] width 0 height 0
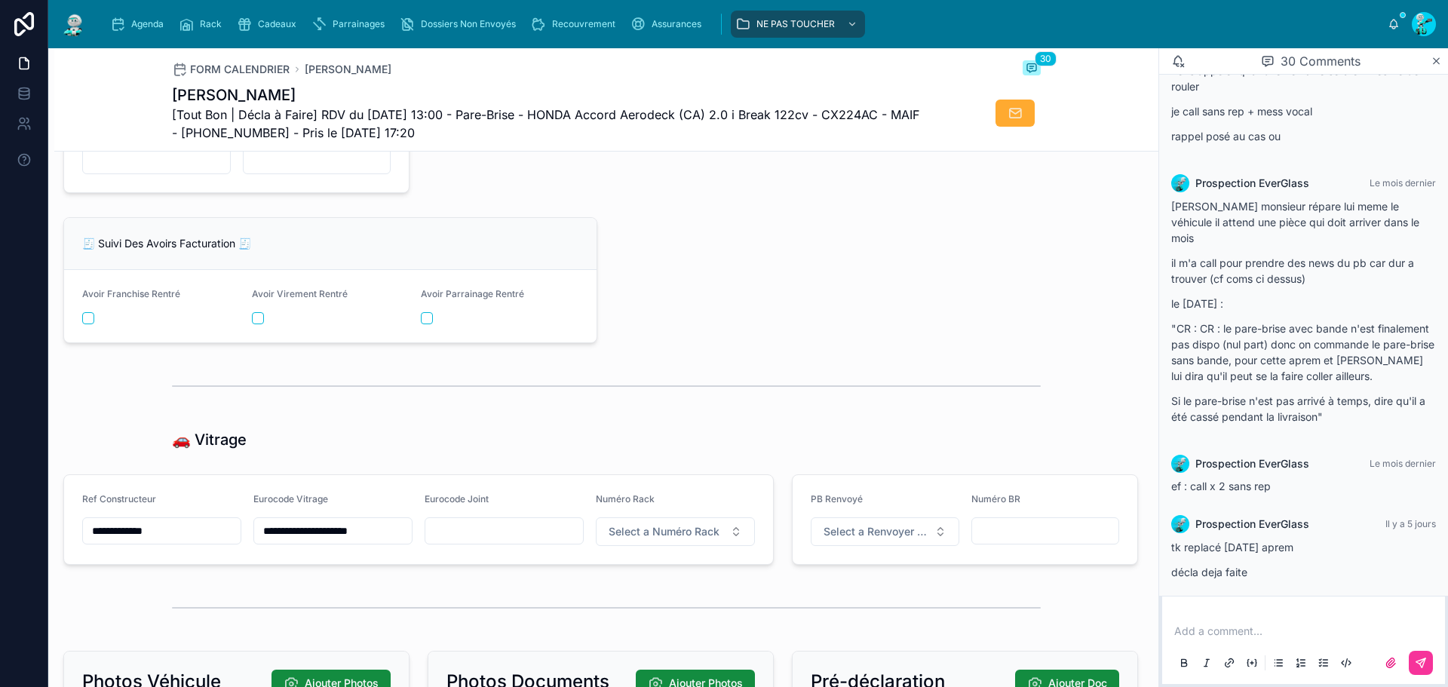
scroll to position [2272, 0]
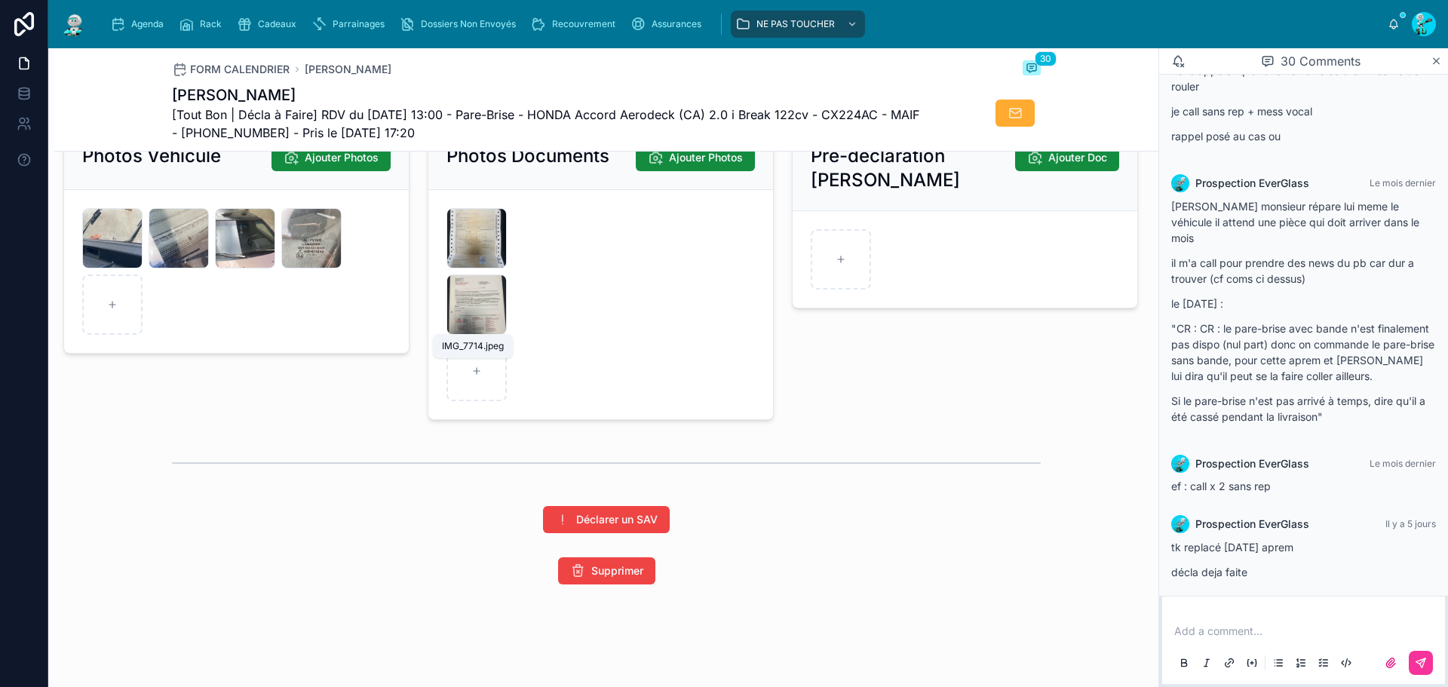
click at [0, 0] on span "IMG_7714" at bounding box center [0, 0] width 0 height 0
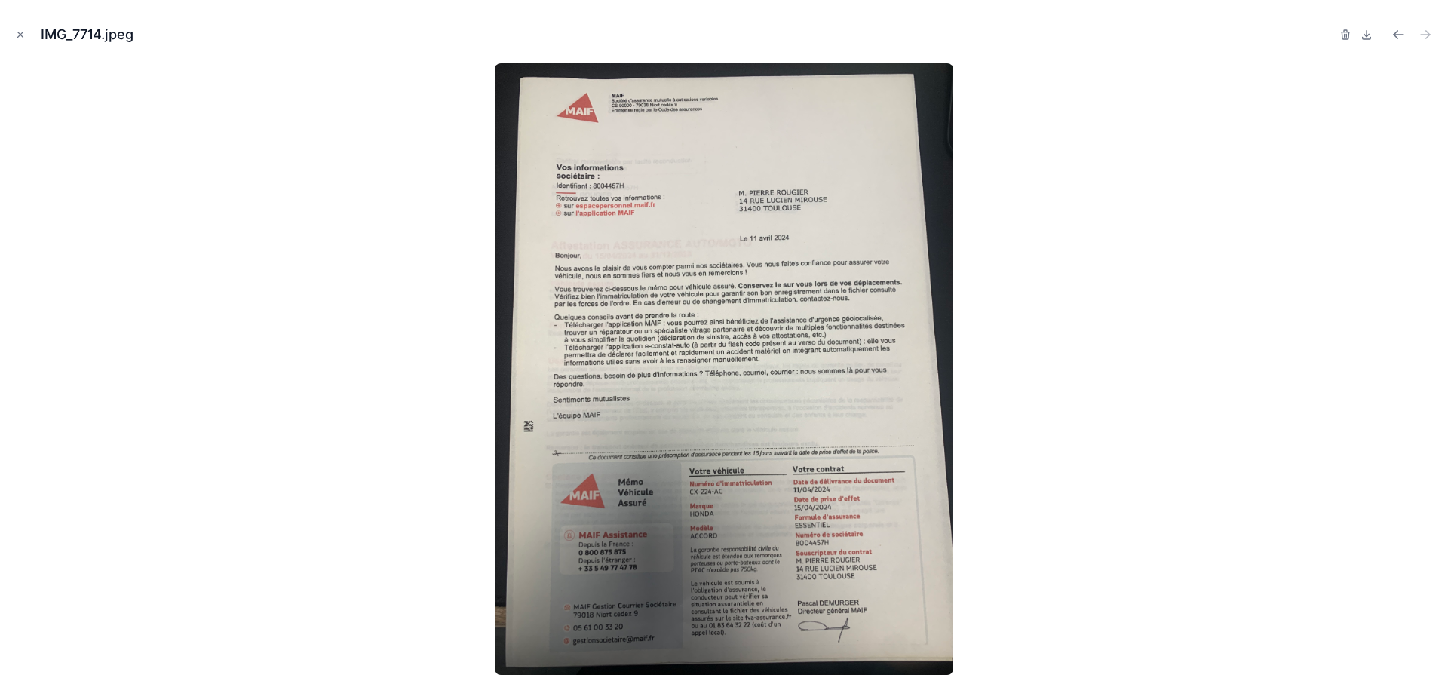
drag, startPoint x: 601, startPoint y: 540, endPoint x: 623, endPoint y: 544, distance: 22.2
click at [601, 541] on img at bounding box center [724, 369] width 459 height 612
click at [769, 207] on img at bounding box center [724, 369] width 459 height 612
click at [729, 199] on img at bounding box center [724, 369] width 459 height 612
click at [642, 193] on img at bounding box center [724, 369] width 459 height 612
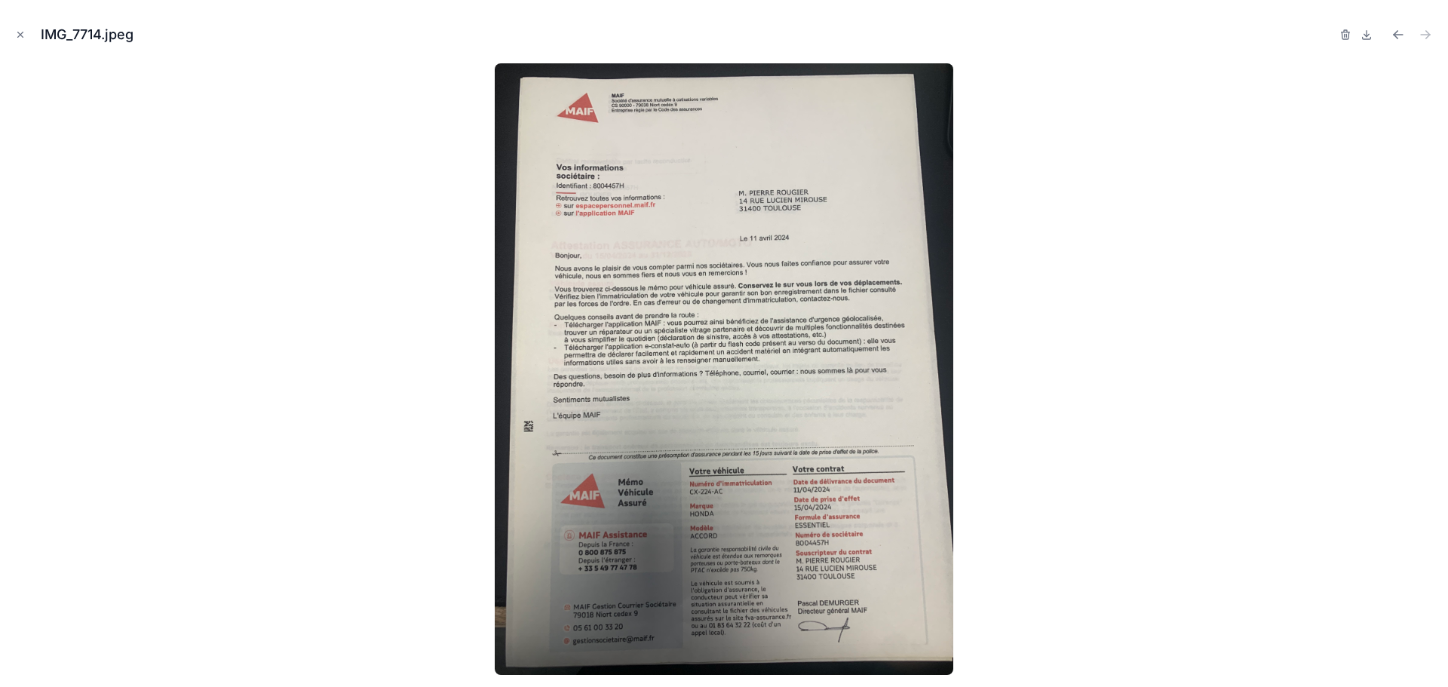
click at [613, 188] on img at bounding box center [724, 369] width 459 height 612
click at [710, 496] on img at bounding box center [724, 369] width 459 height 612
drag, startPoint x: 19, startPoint y: 36, endPoint x: 228, endPoint y: 103, distance: 219.4
click at [22, 35] on icon "Close modal" at bounding box center [20, 34] width 11 height 11
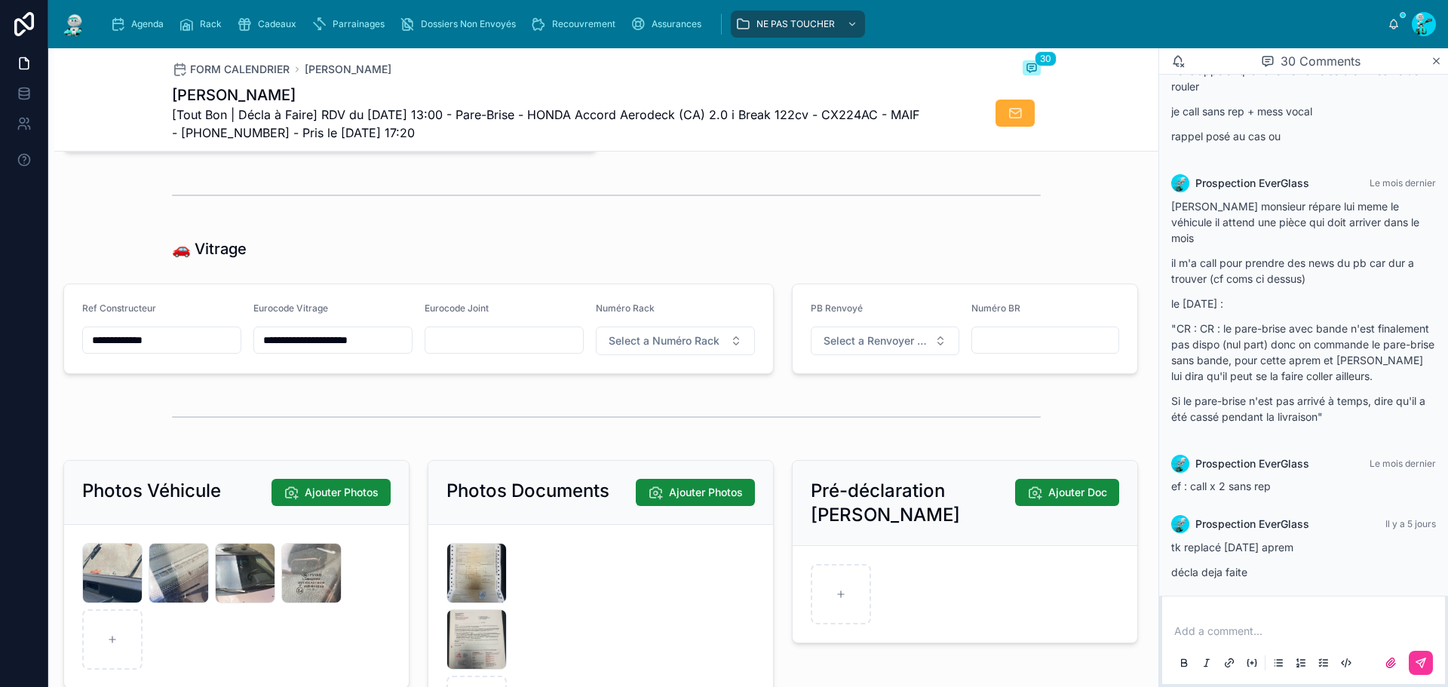
scroll to position [1668, 0]
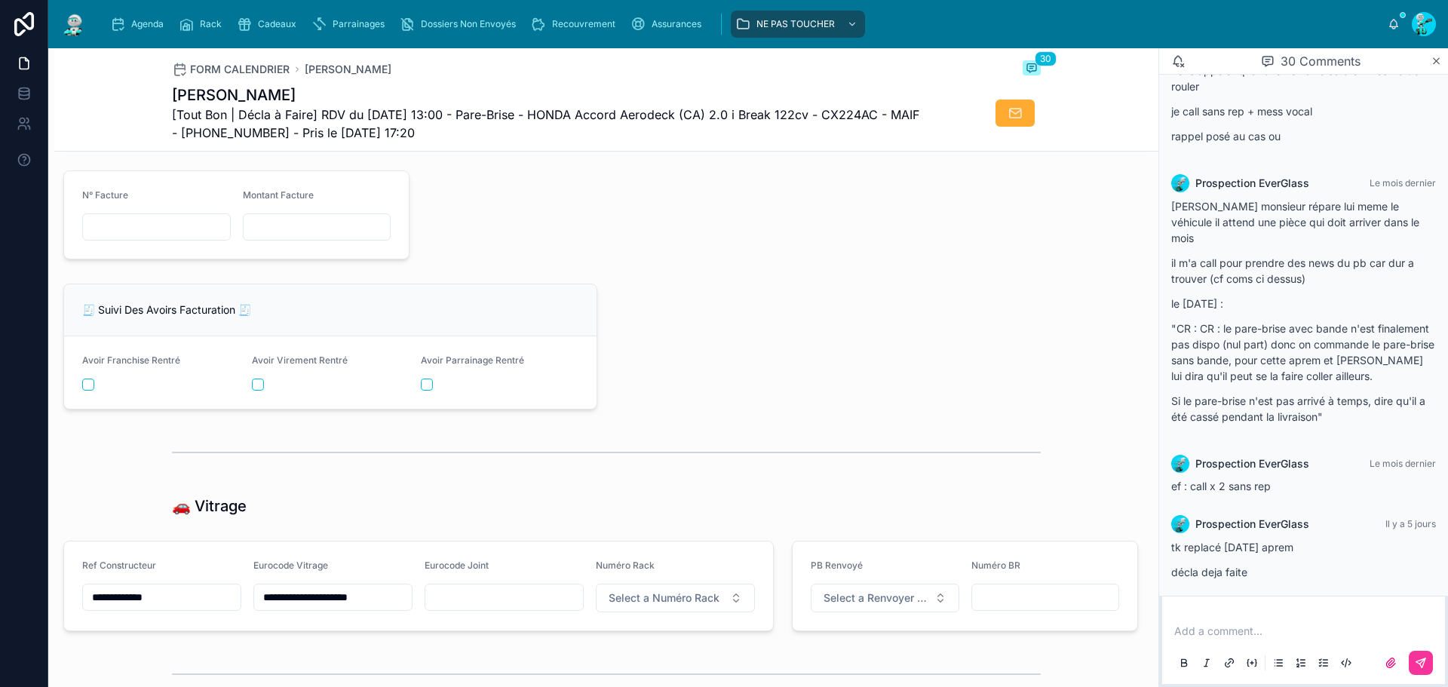
click at [847, 112] on span "[Tout Bon | Décla à Faire] RDV du 06/10/2025 13:00 - Pare-Brise - HONDA Accord …" at bounding box center [550, 124] width 756 height 36
click at [879, 260] on div at bounding box center [783, 214] width 729 height 101
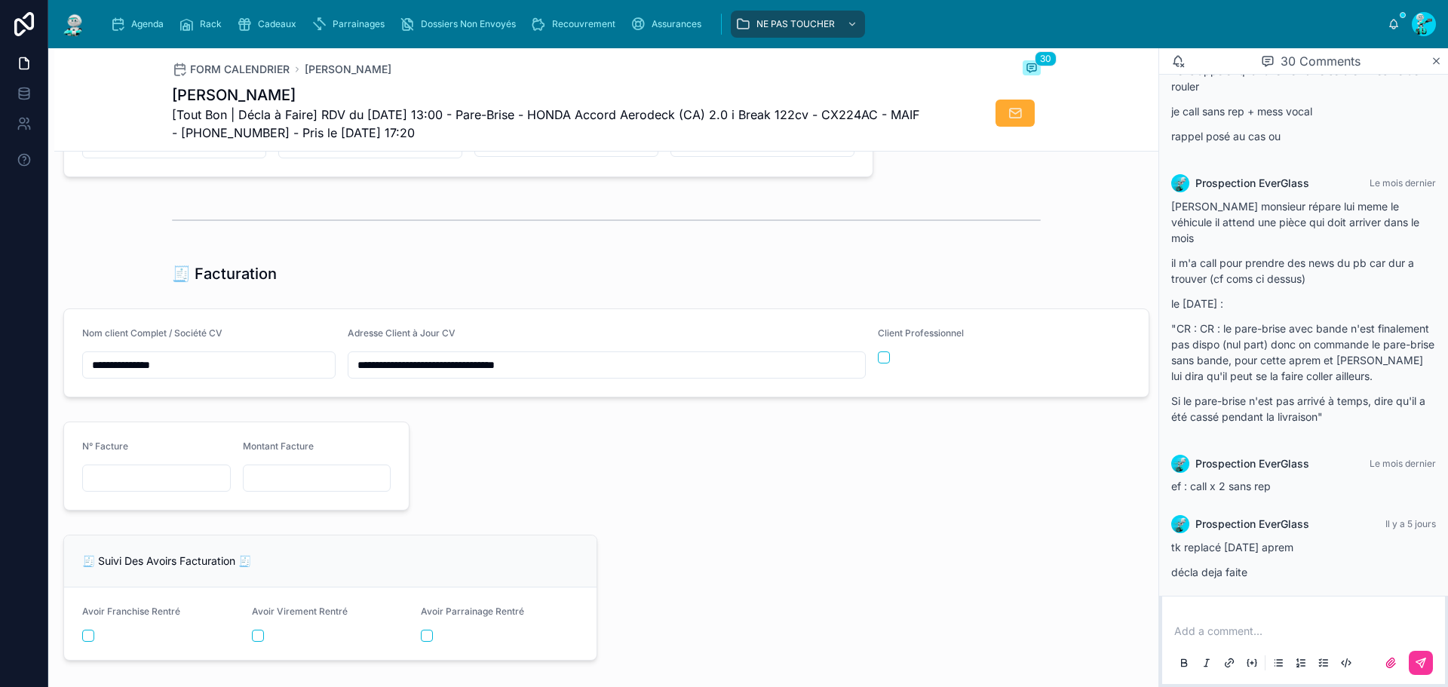
scroll to position [1367, 0]
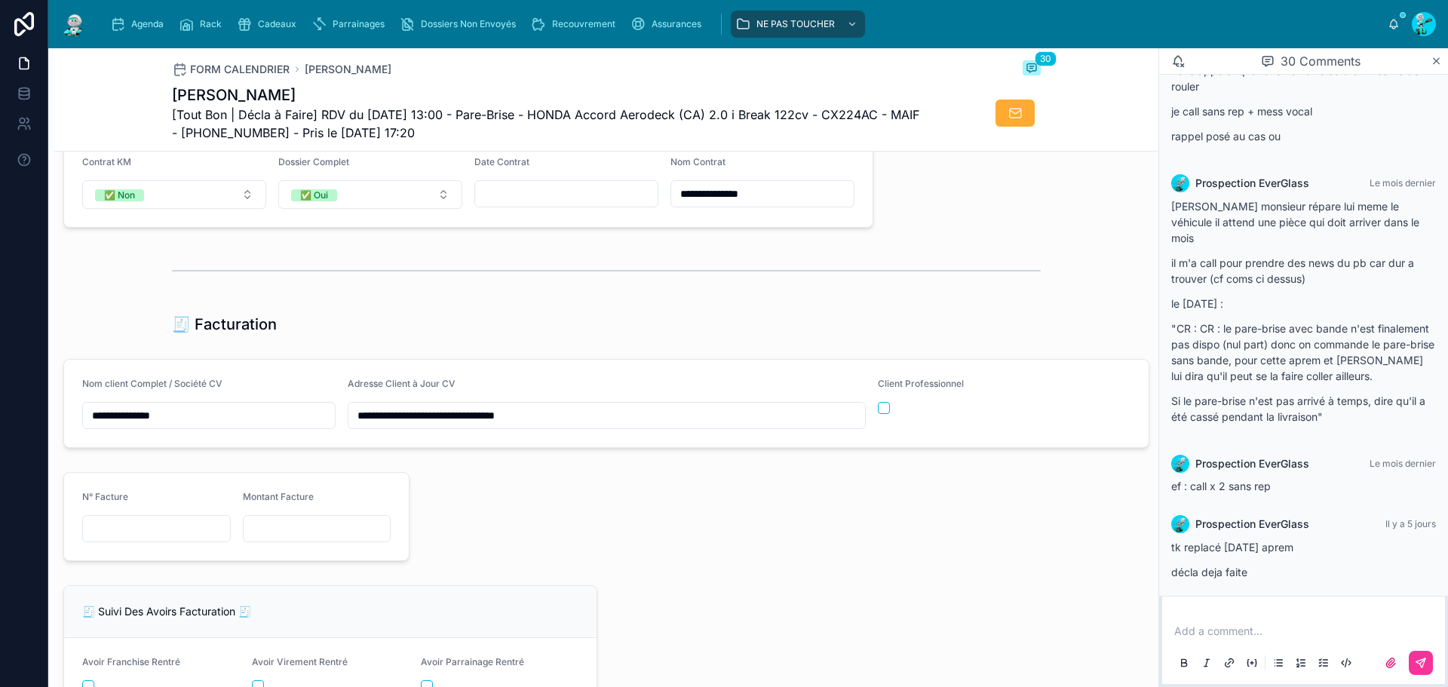
drag, startPoint x: 484, startPoint y: 427, endPoint x: 337, endPoint y: 402, distance: 149.2
click at [331, 407] on form "**********" at bounding box center [606, 403] width 1085 height 87
click at [563, 118] on span "[Tout Bon | Décla à Faire] RDV du 06/10/2025 13:00 - Pare-Brise - HONDA Accord …" at bounding box center [550, 124] width 756 height 36
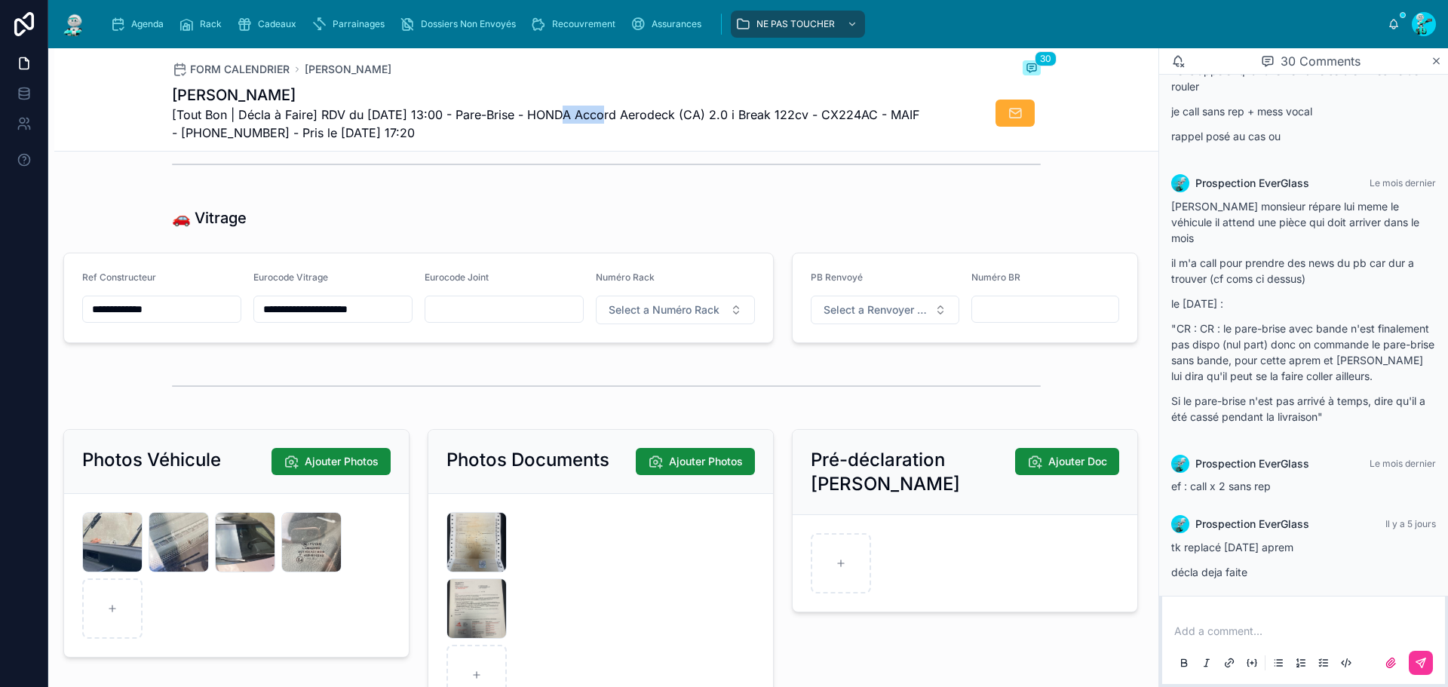
scroll to position [2121, 0]
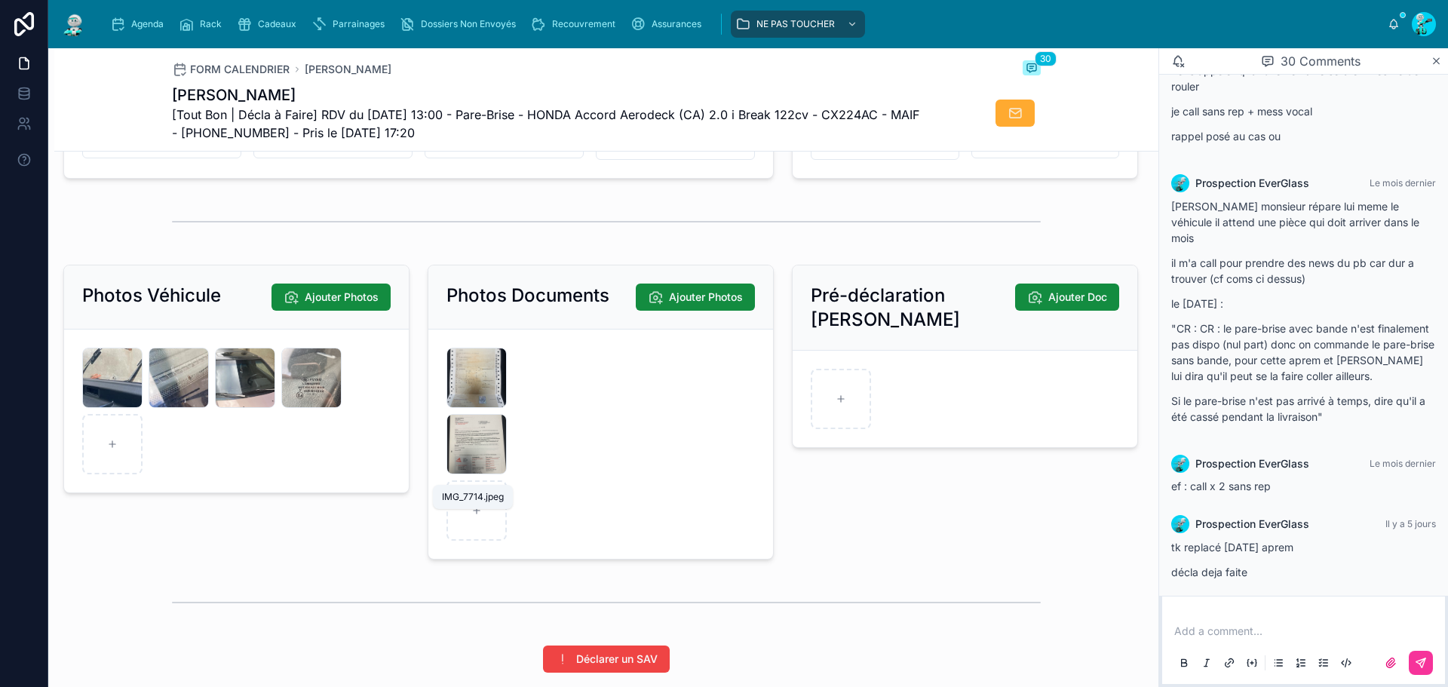
click at [0, 0] on span "IMG_7714" at bounding box center [0, 0] width 0 height 0
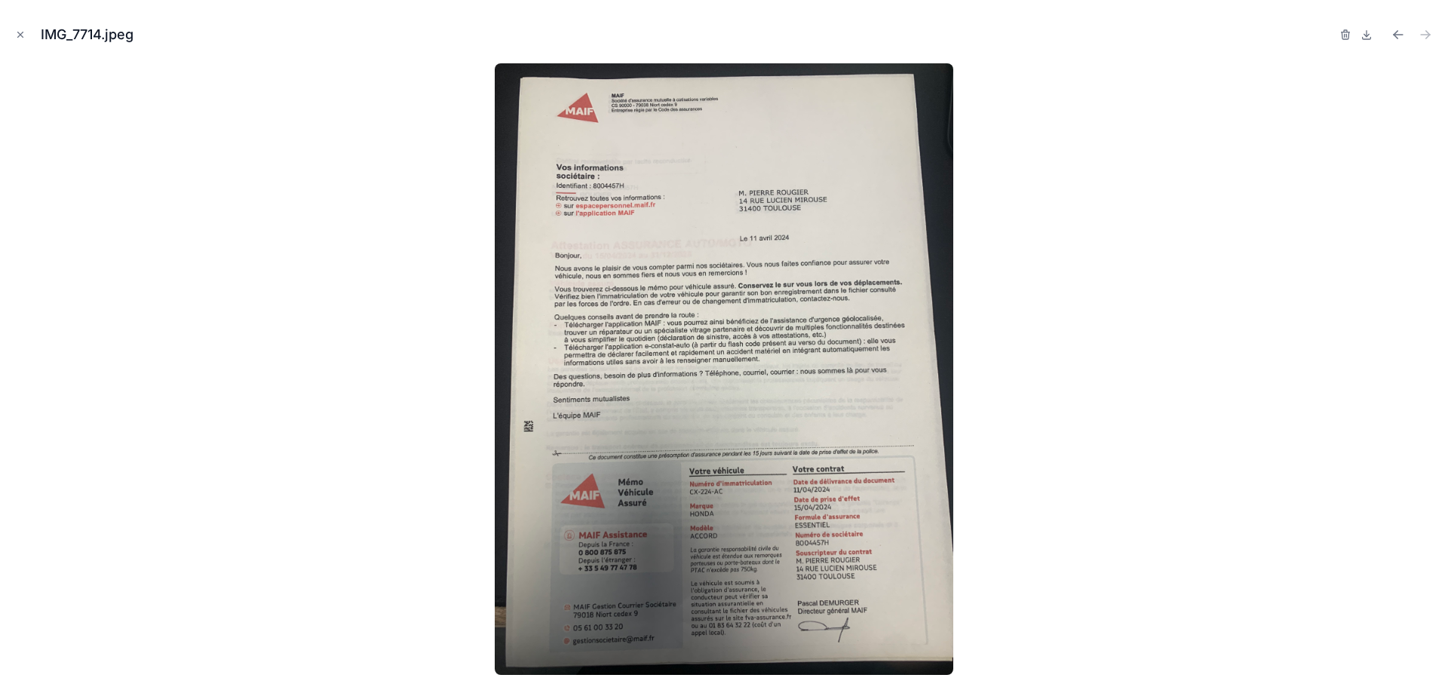
drag, startPoint x: 23, startPoint y: 35, endPoint x: 406, endPoint y: 57, distance: 383.0
click at [25, 35] on icon "Close modal" at bounding box center [20, 34] width 11 height 11
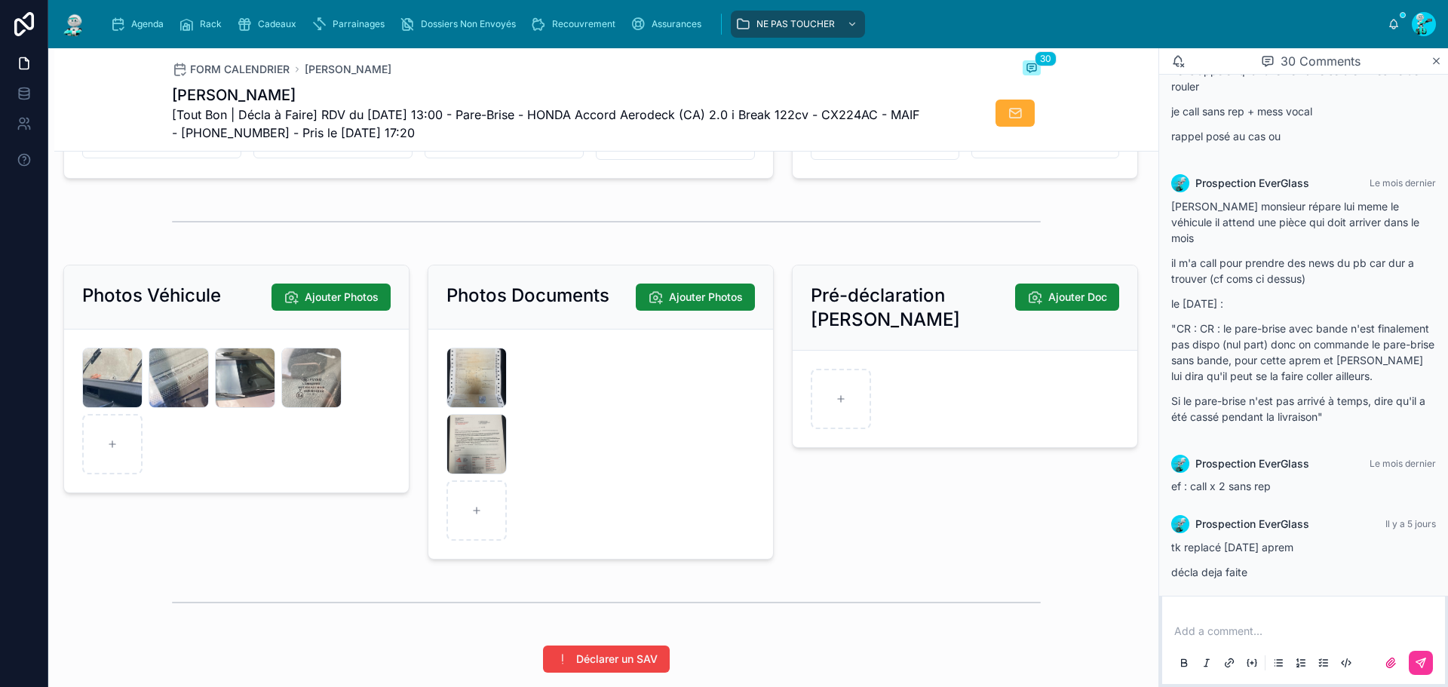
click at [849, 115] on span "[Tout Bon | Décla à Faire] RDV du 06/10/2025 13:00 - Pare-Brise - HONDA Accord …" at bounding box center [550, 124] width 756 height 36
copy span "CX224AC"
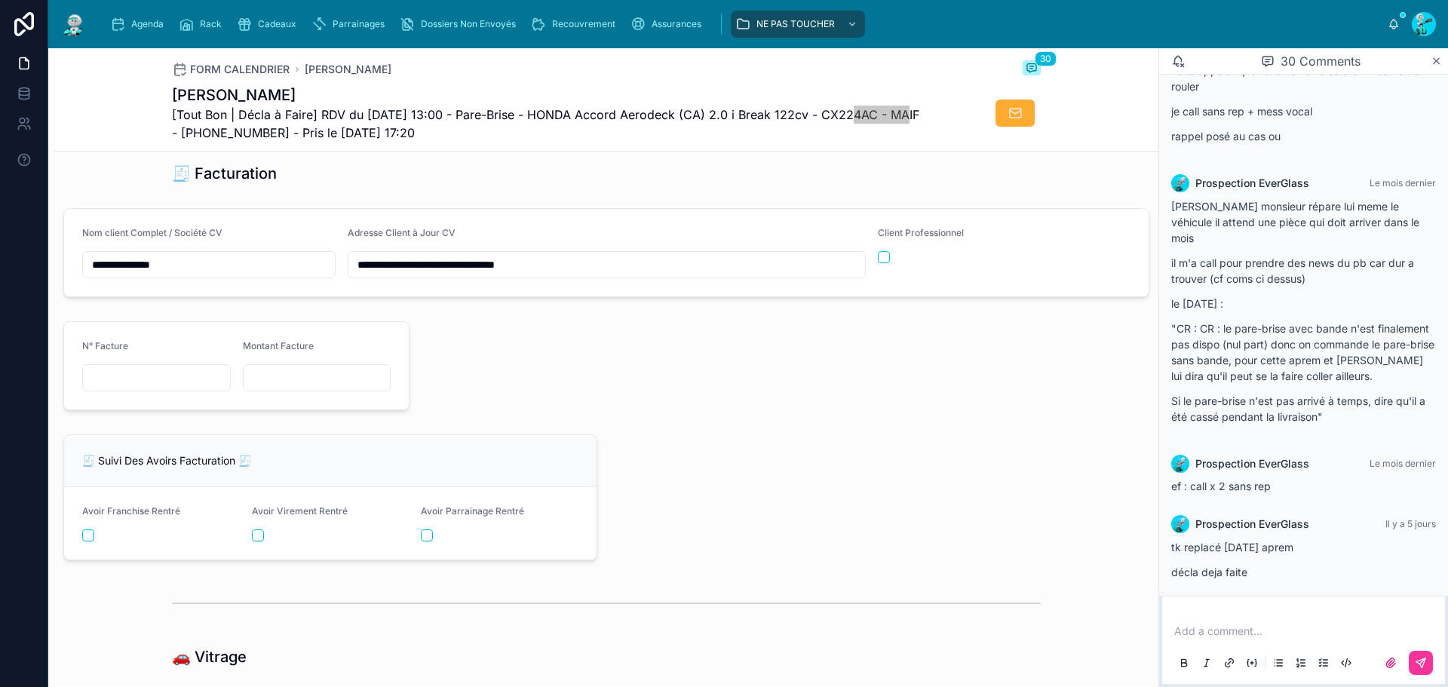
scroll to position [1744, 0]
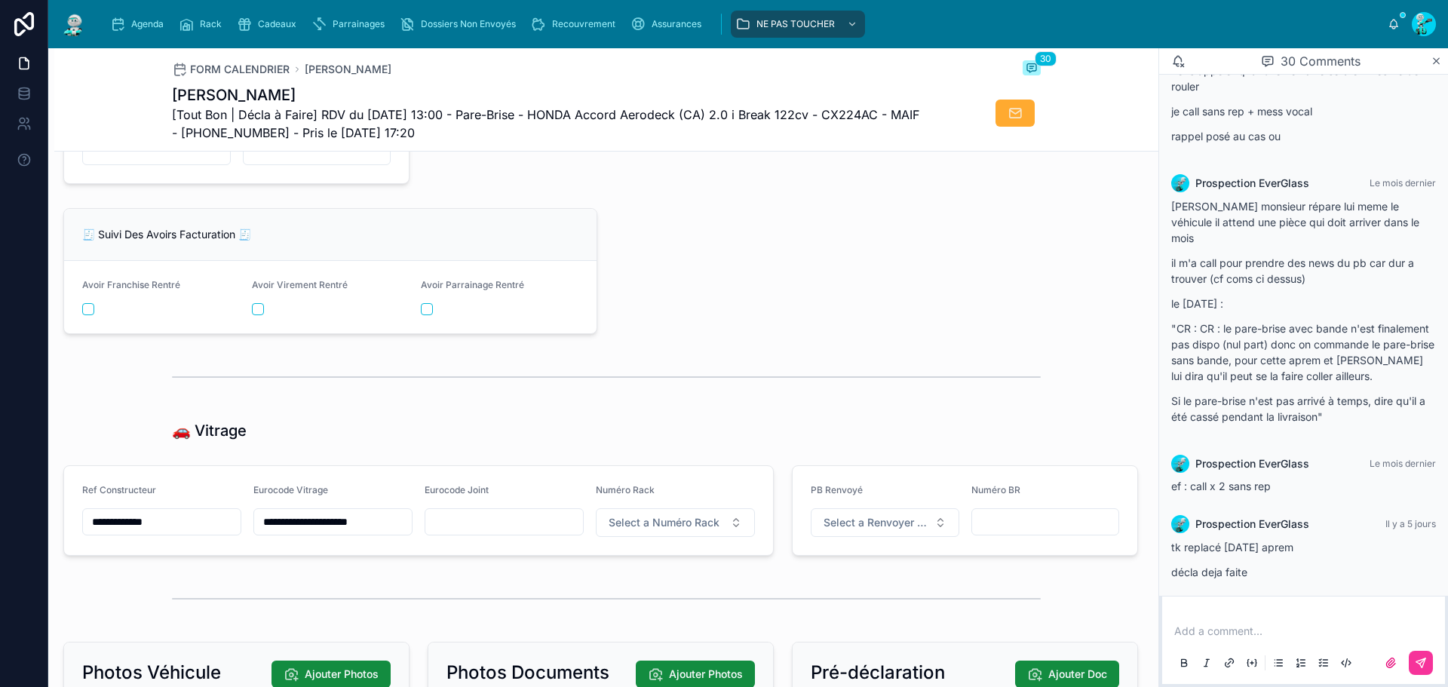
drag, startPoint x: 186, startPoint y: 539, endPoint x: 60, endPoint y: 515, distance: 128.1
click at [60, 515] on div "**********" at bounding box center [418, 510] width 729 height 103
click at [308, 533] on input "**********" at bounding box center [333, 521] width 158 height 21
click at [278, 533] on input "**********" at bounding box center [333, 521] width 158 height 21
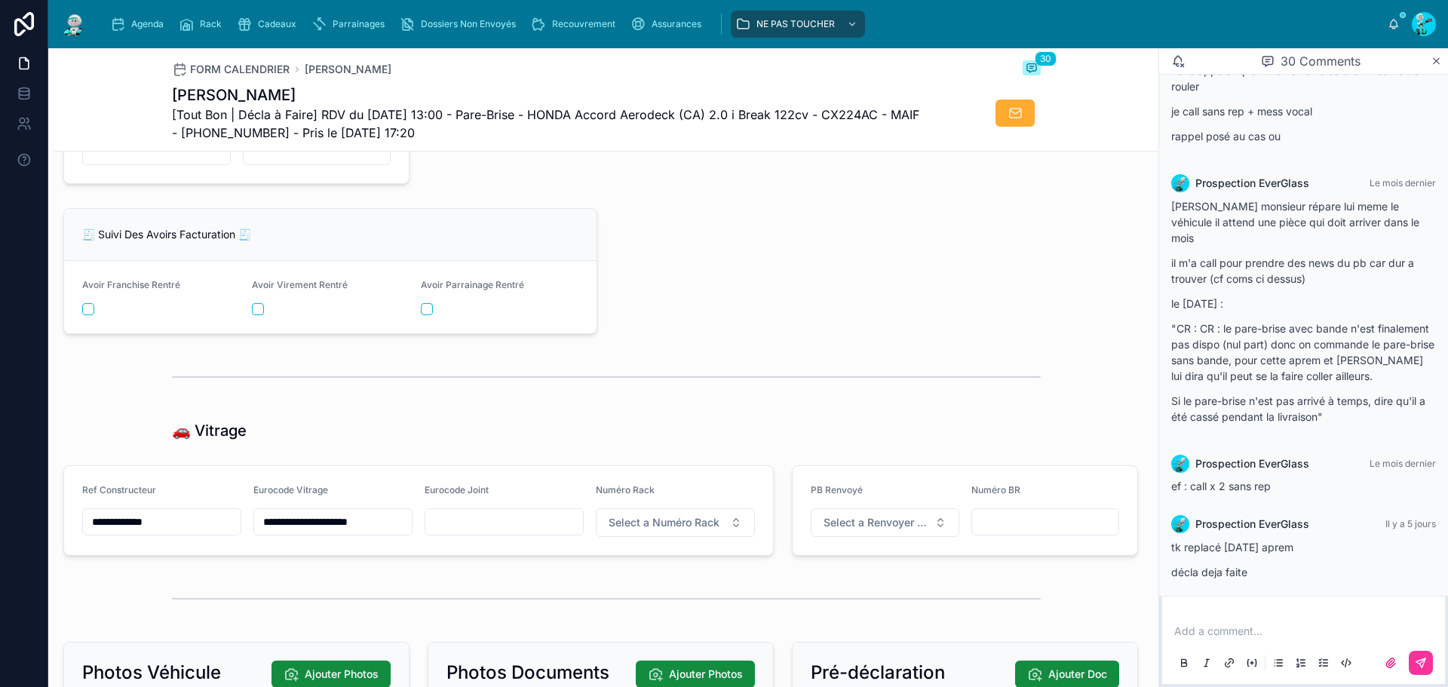
click at [187, 533] on input "**********" at bounding box center [162, 521] width 158 height 21
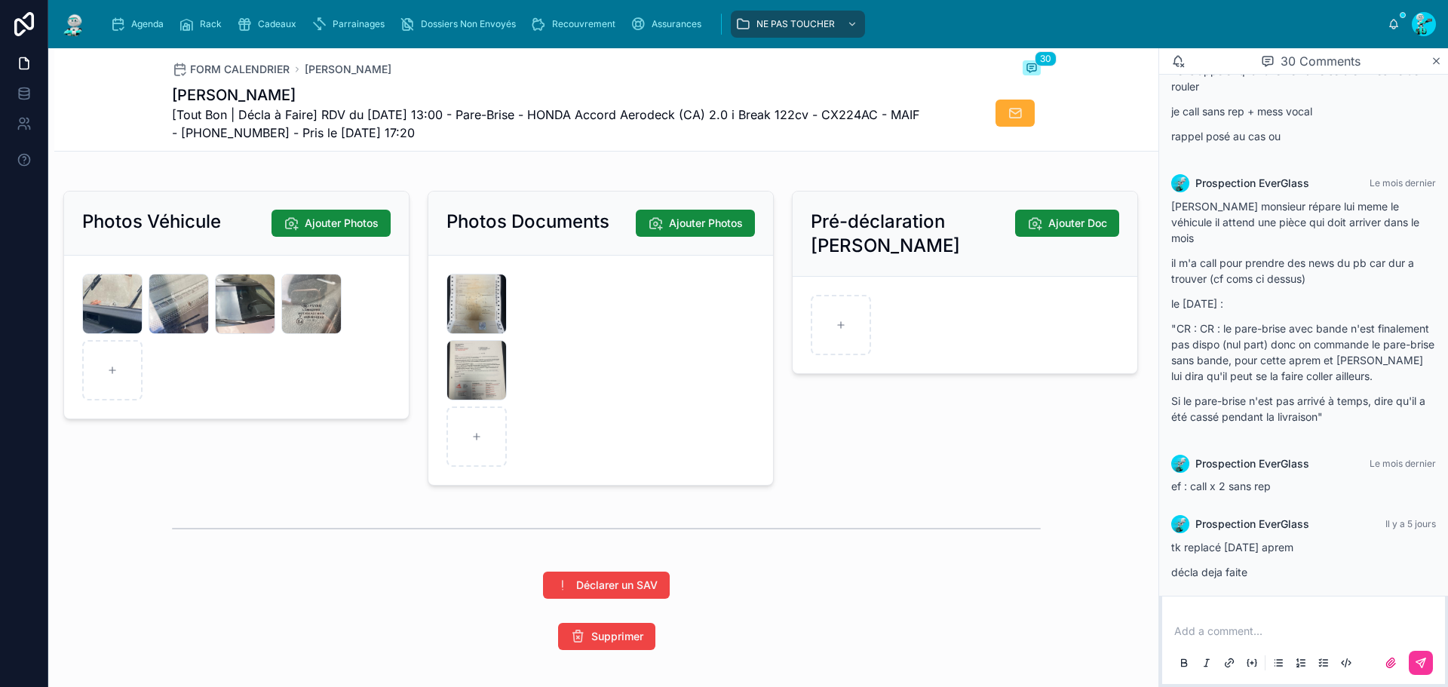
scroll to position [2196, 0]
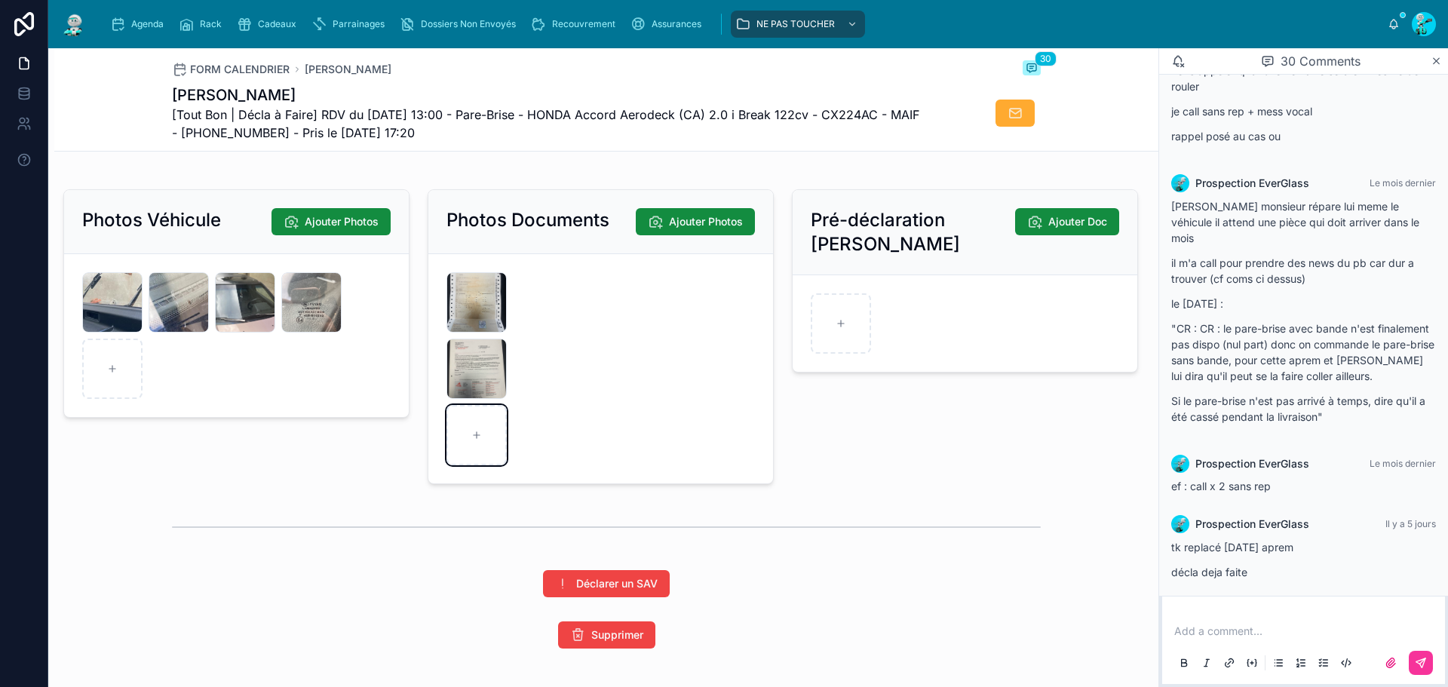
click at [466, 444] on div at bounding box center [477, 435] width 60 height 60
type input "**********"
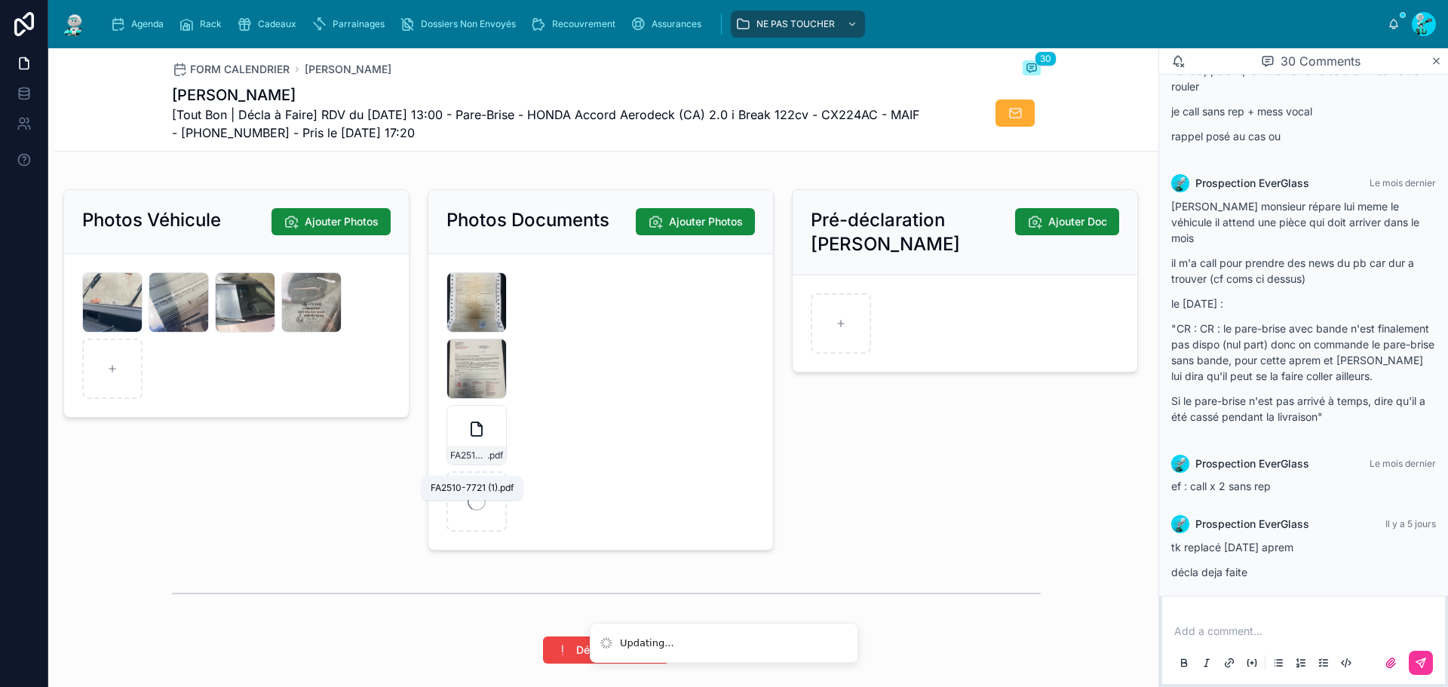
click at [468, 462] on span "FA2510-7721 (1)" at bounding box center [468, 456] width 37 height 12
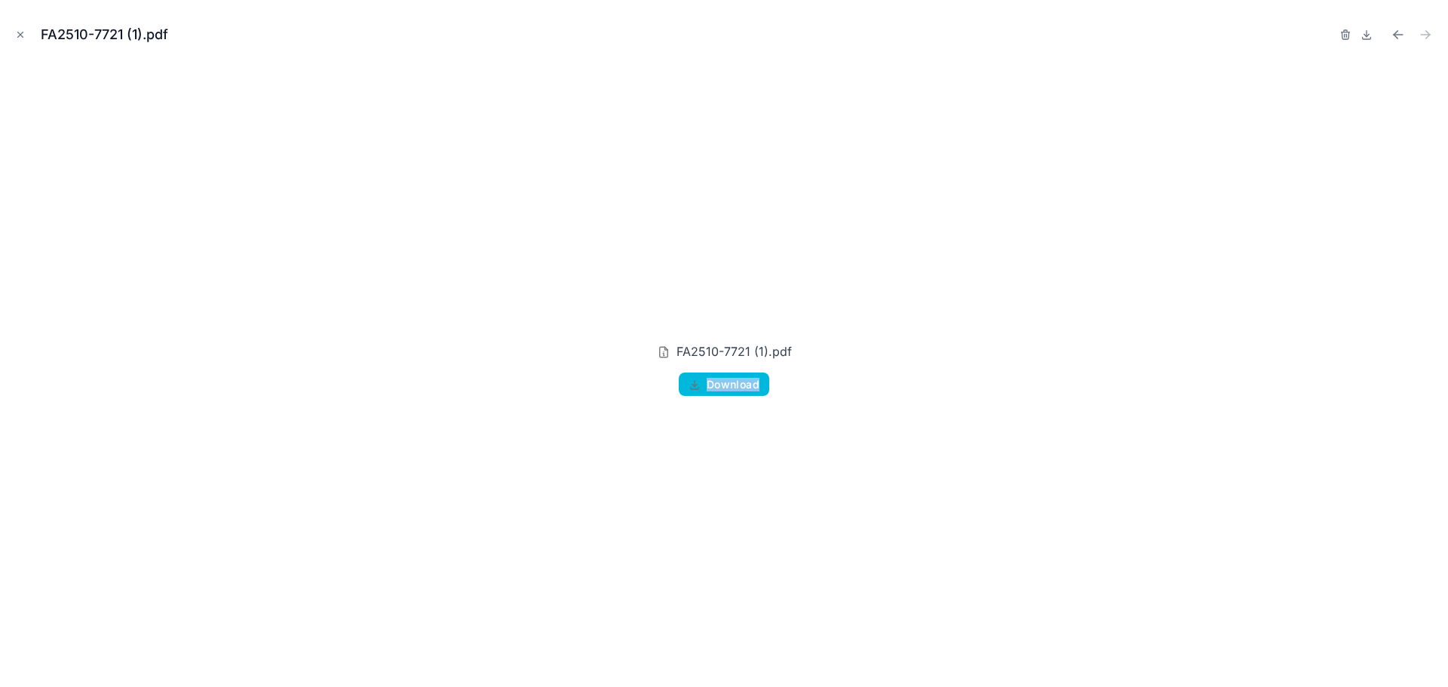
click at [24, 35] on icon "Close modal" at bounding box center [20, 34] width 11 height 11
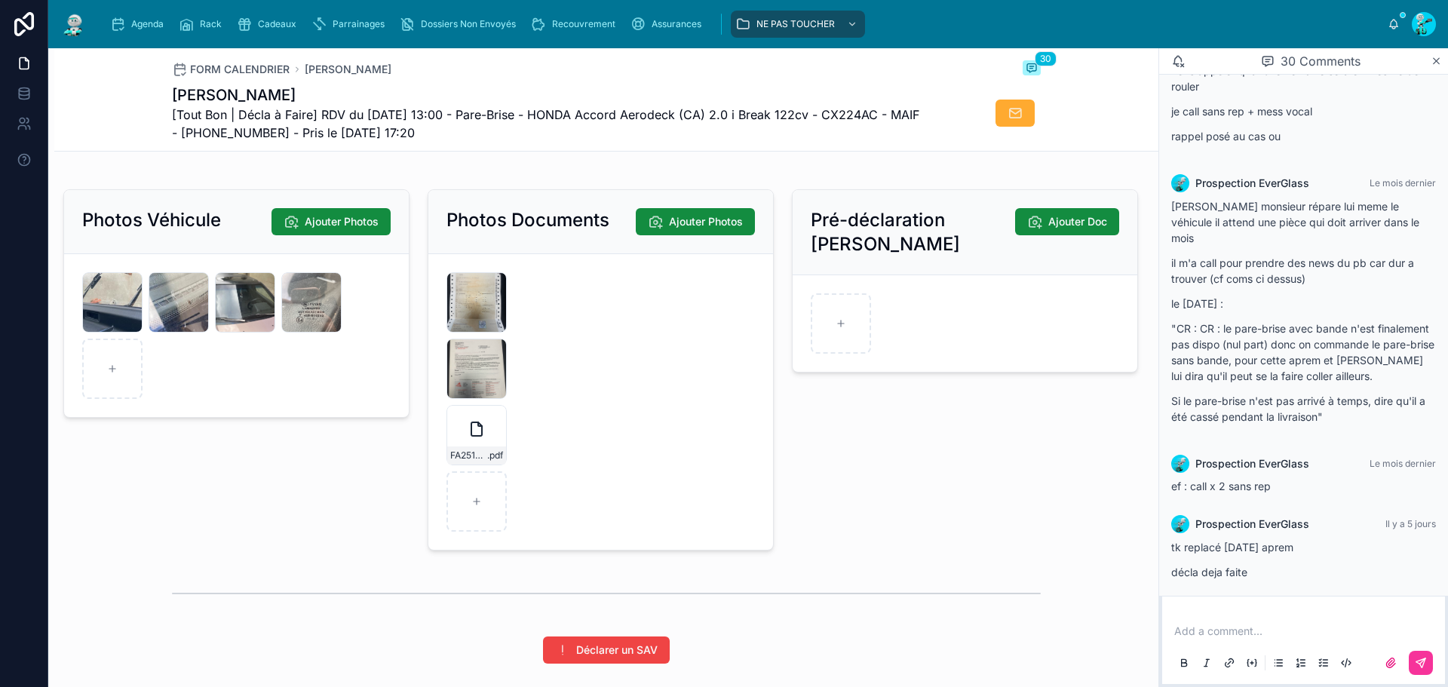
click at [679, 429] on form "IMG_7715 .jpeg IMG_7714 .jpeg FA2510-7721 (1) .pdf" at bounding box center [600, 402] width 345 height 296
click at [466, 454] on div "FA2510-7721 (1) .pdf" at bounding box center [477, 435] width 60 height 60
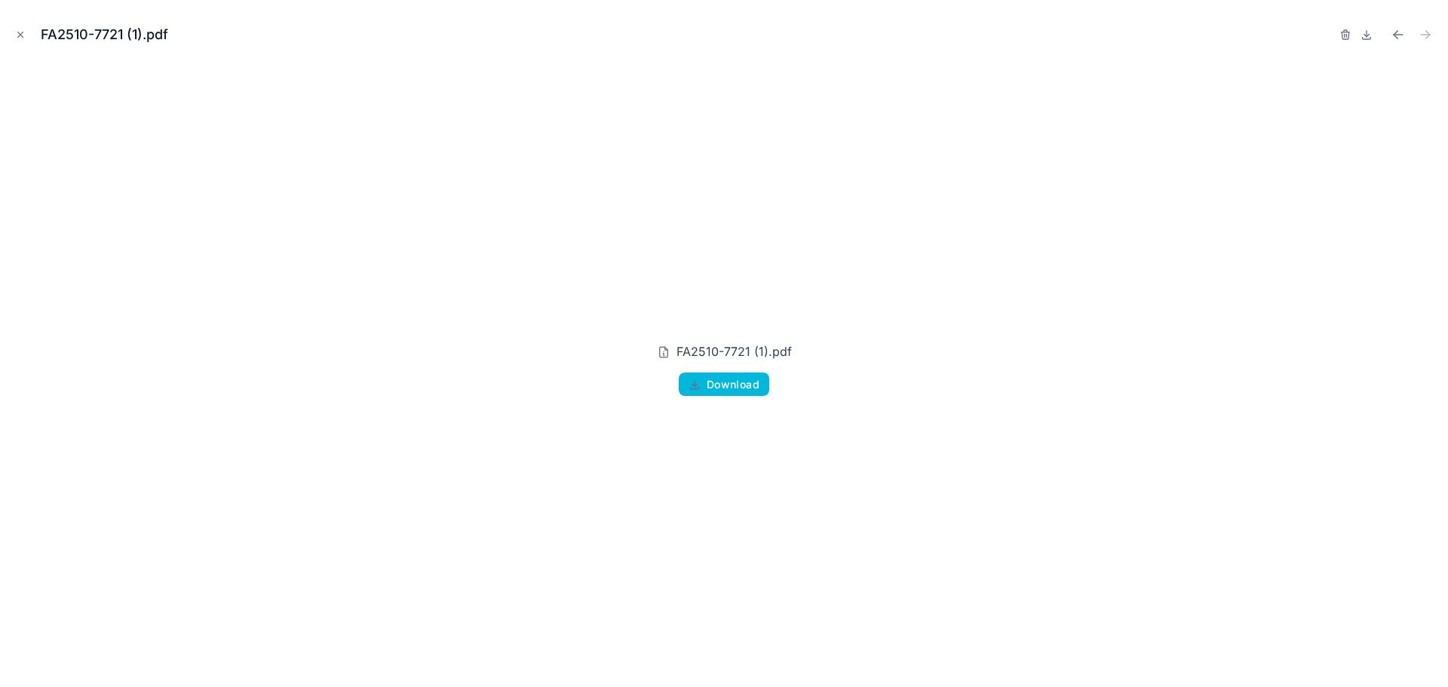
click at [466, 454] on div "FA2510-7721 (1).pdf Download" at bounding box center [724, 369] width 1424 height 612
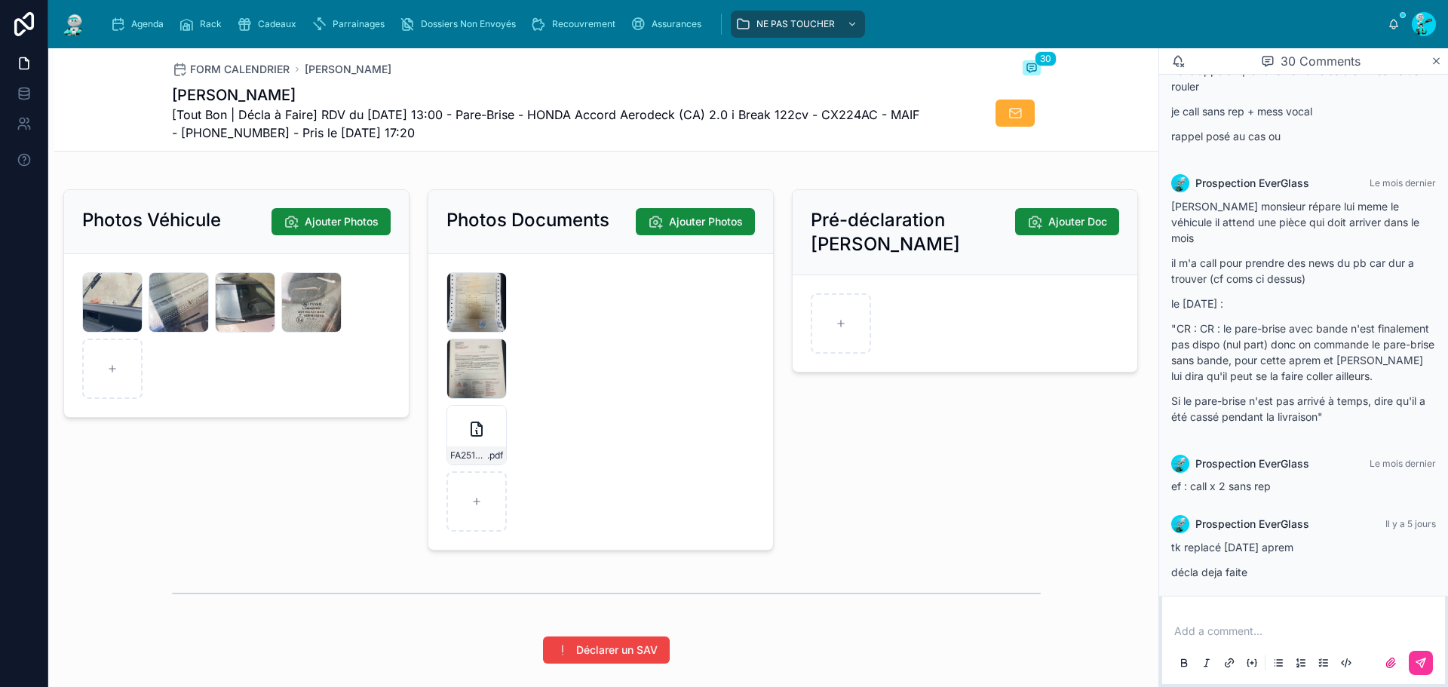
click at [462, 435] on div "FA2510-7721-(1) .pdf" at bounding box center [477, 435] width 60 height 60
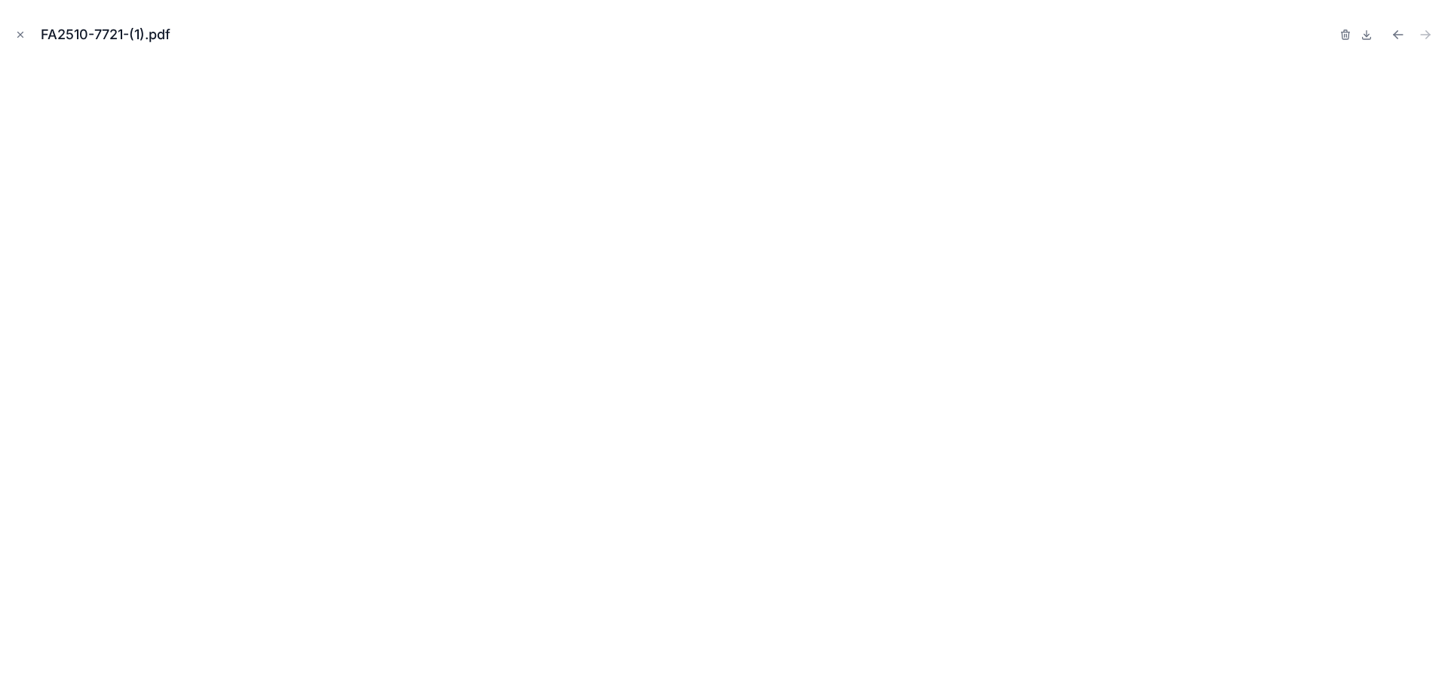
click at [15, 32] on icon "Close modal" at bounding box center [20, 34] width 11 height 11
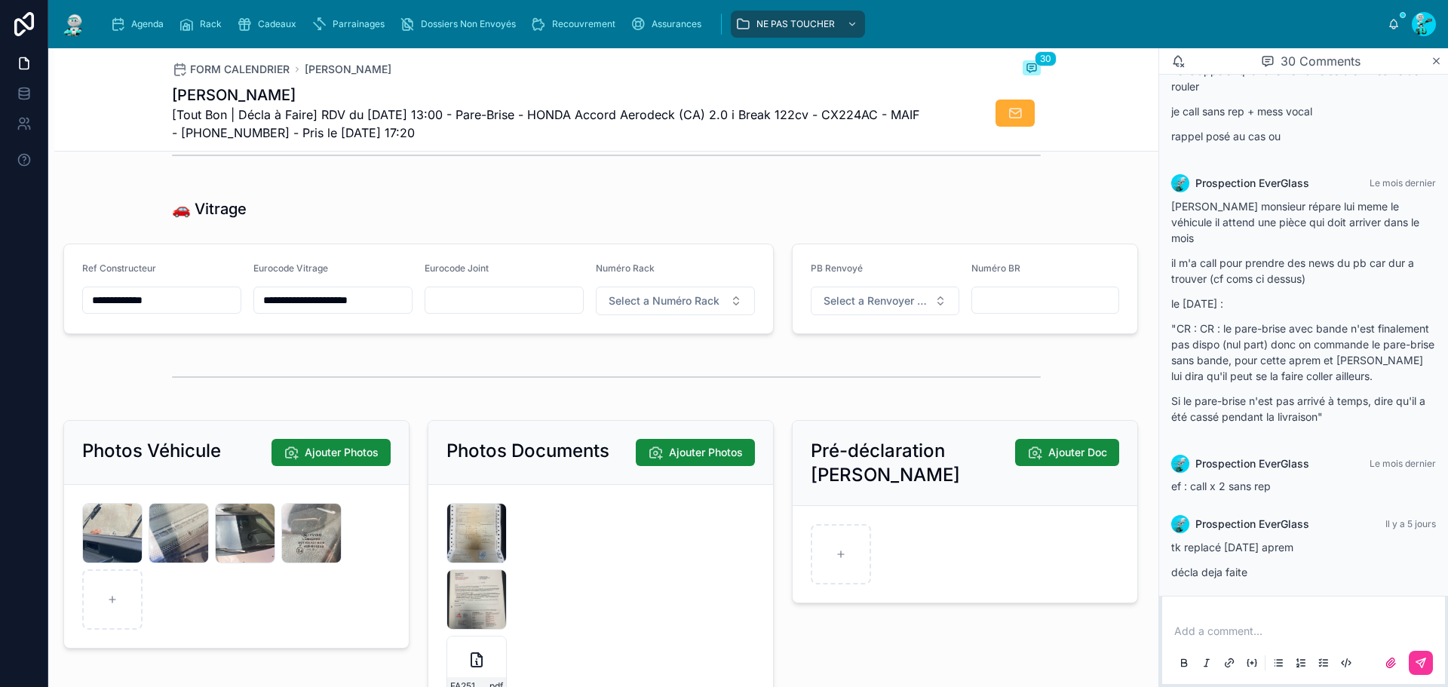
scroll to position [1668, 0]
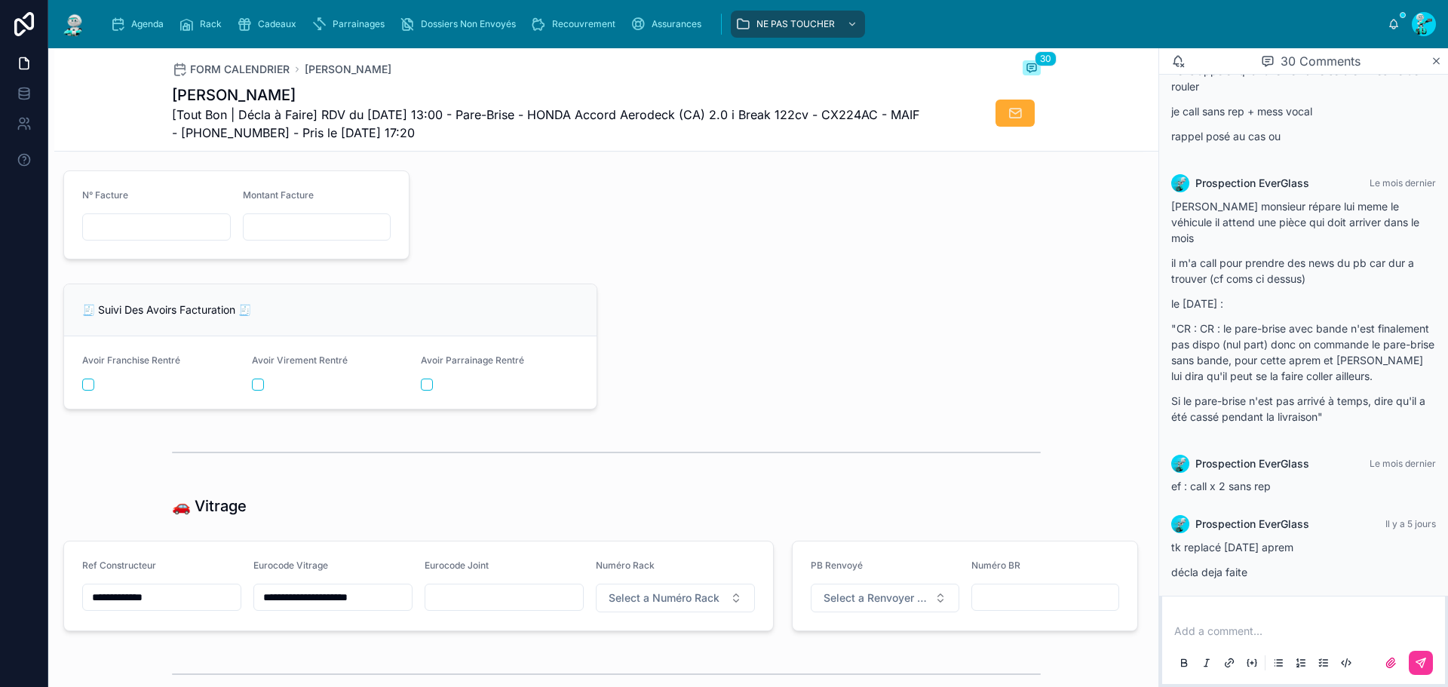
click at [163, 238] on input "text" at bounding box center [156, 226] width 147 height 21
click at [140, 235] on input "text" at bounding box center [156, 226] width 147 height 21
paste input "**********"
type input "**********"
click at [297, 233] on input "text" at bounding box center [317, 226] width 147 height 21
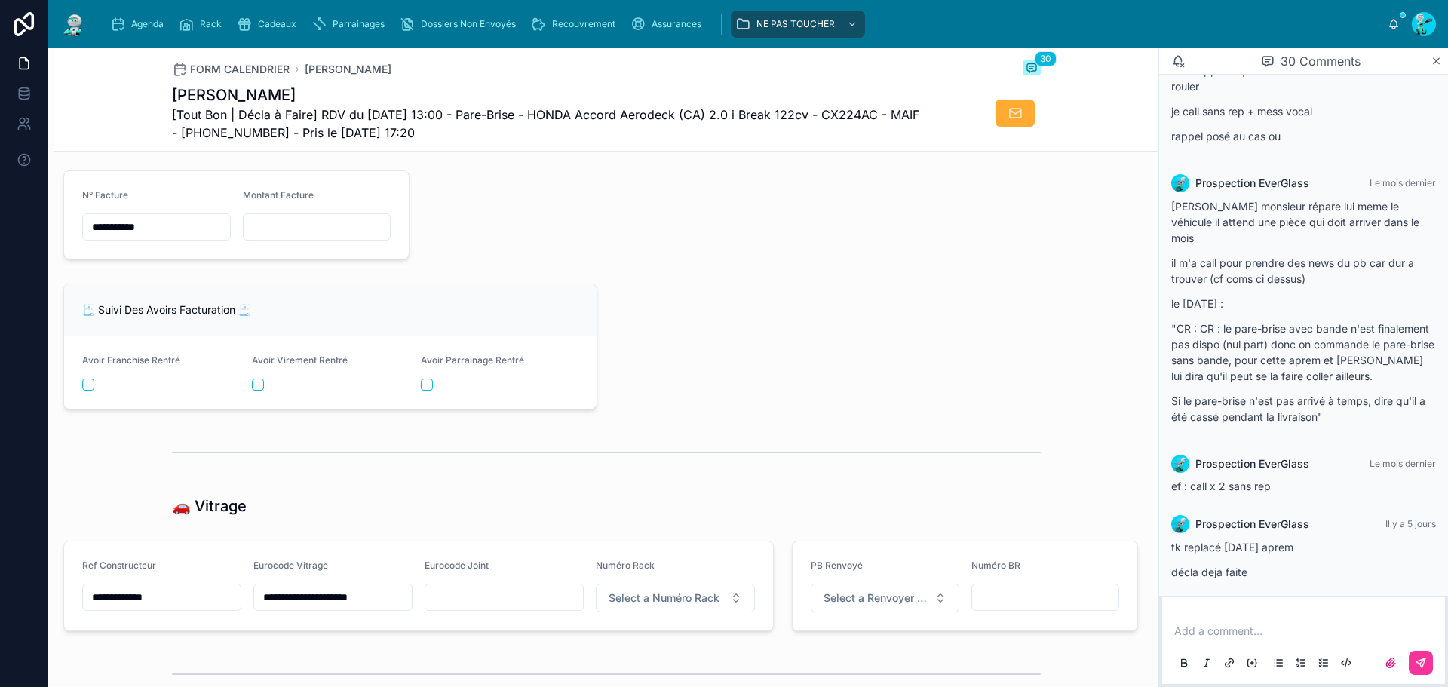
click at [325, 230] on input "text" at bounding box center [317, 226] width 147 height 21
paste input "*********"
type input "*********"
click at [577, 265] on div at bounding box center [783, 214] width 729 height 101
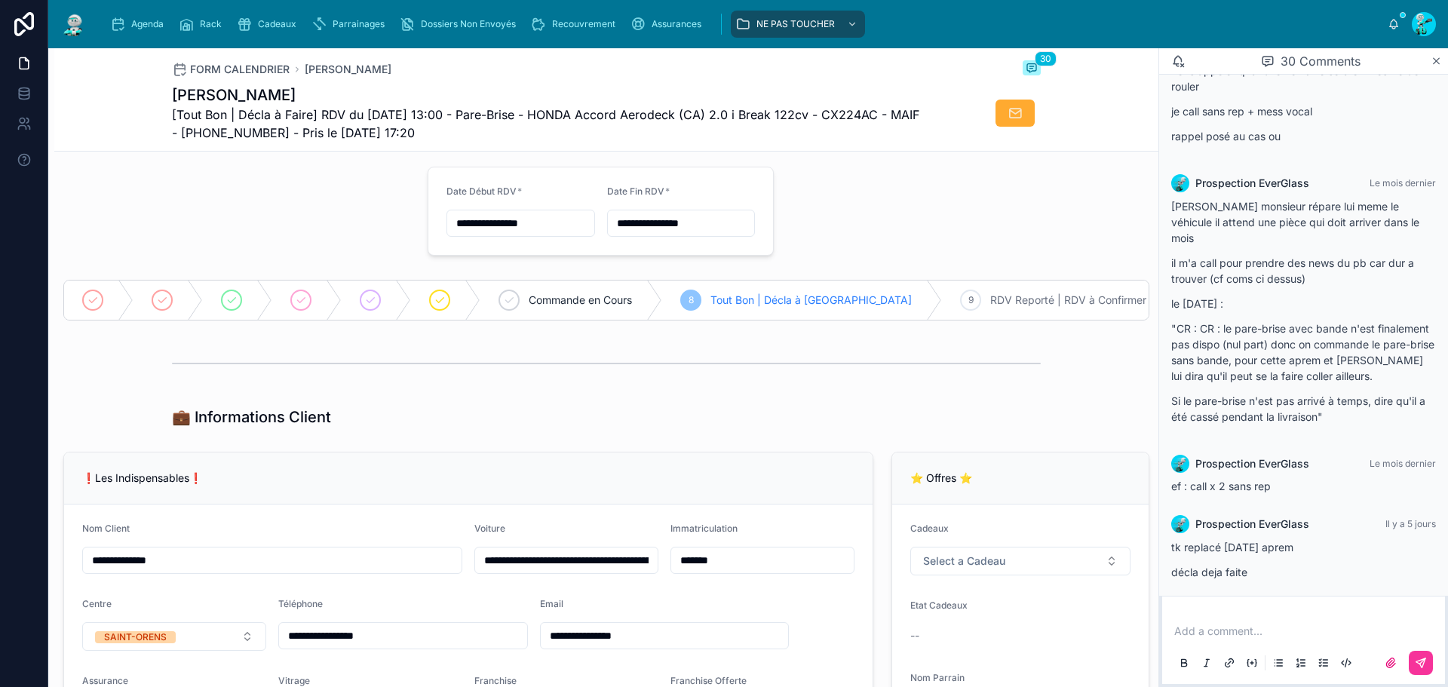
scroll to position [386, 0]
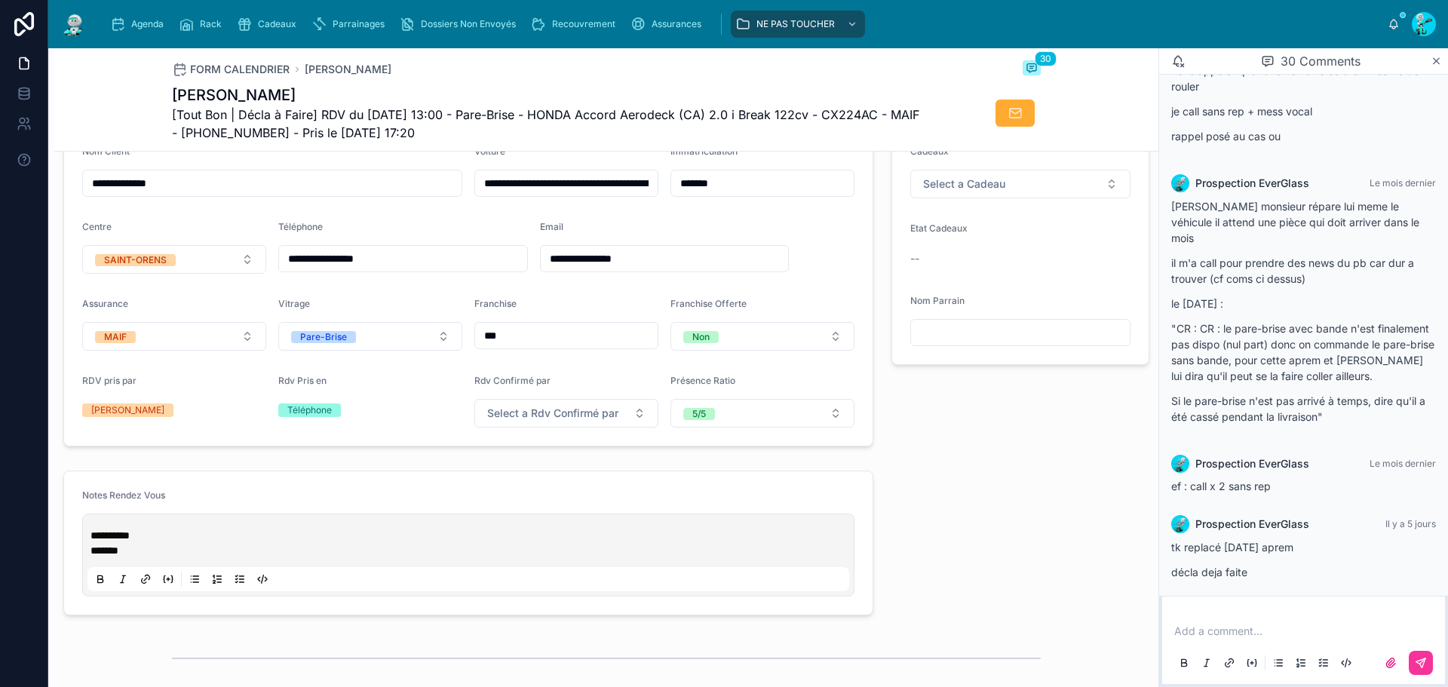
drag, startPoint x: 87, startPoint y: 536, endPoint x: 417, endPoint y: 535, distance: 330.4
click at [90, 537] on div "**********" at bounding box center [468, 555] width 772 height 83
drag, startPoint x: 69, startPoint y: 533, endPoint x: 76, endPoint y: 539, distance: 9.1
click at [70, 535] on form "**********" at bounding box center [468, 542] width 809 height 143
click at [93, 541] on span "**********" at bounding box center [110, 535] width 39 height 11
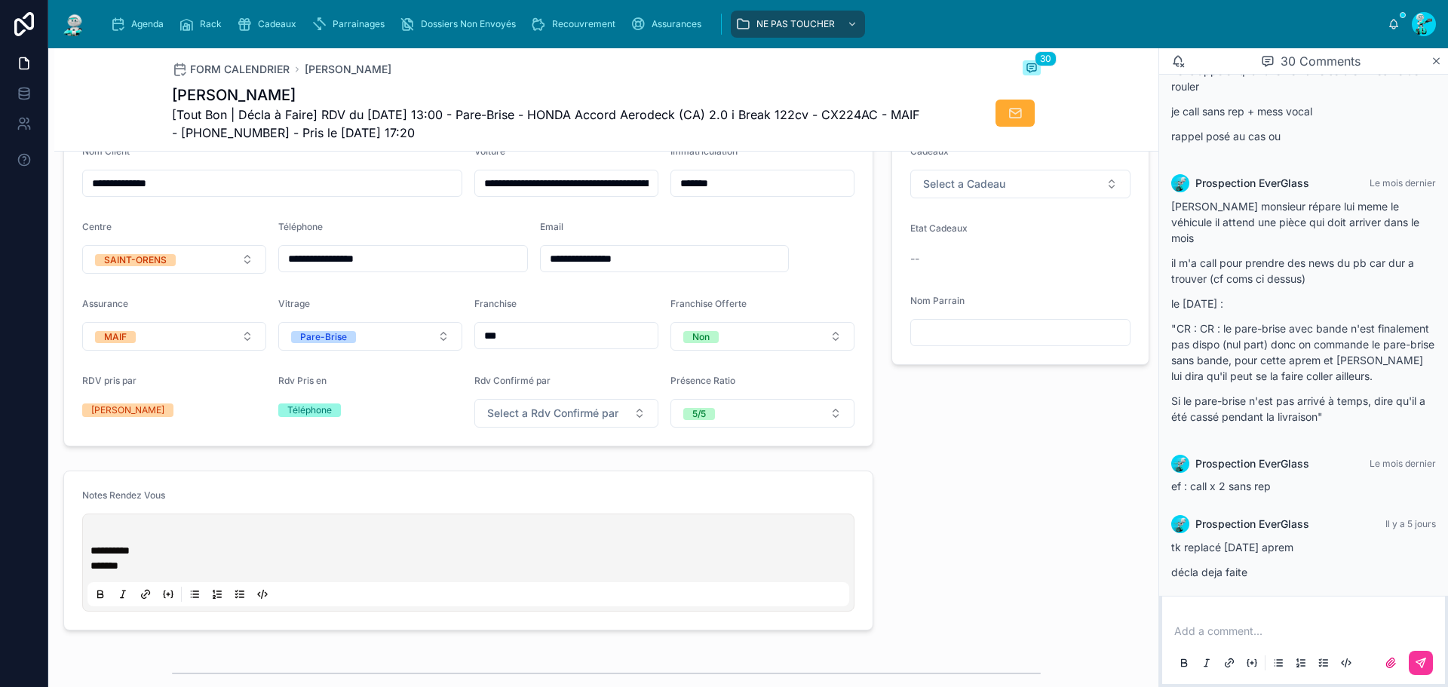
click at [110, 535] on div "**********" at bounding box center [468, 562] width 762 height 87
drag, startPoint x: 94, startPoint y: 539, endPoint x: 96, endPoint y: 547, distance: 8.4
click at [94, 539] on div "**********" at bounding box center [468, 562] width 762 height 87
click at [96, 543] on p at bounding box center [472, 535] width 762 height 15
click at [97, 543] on p at bounding box center [472, 535] width 762 height 15
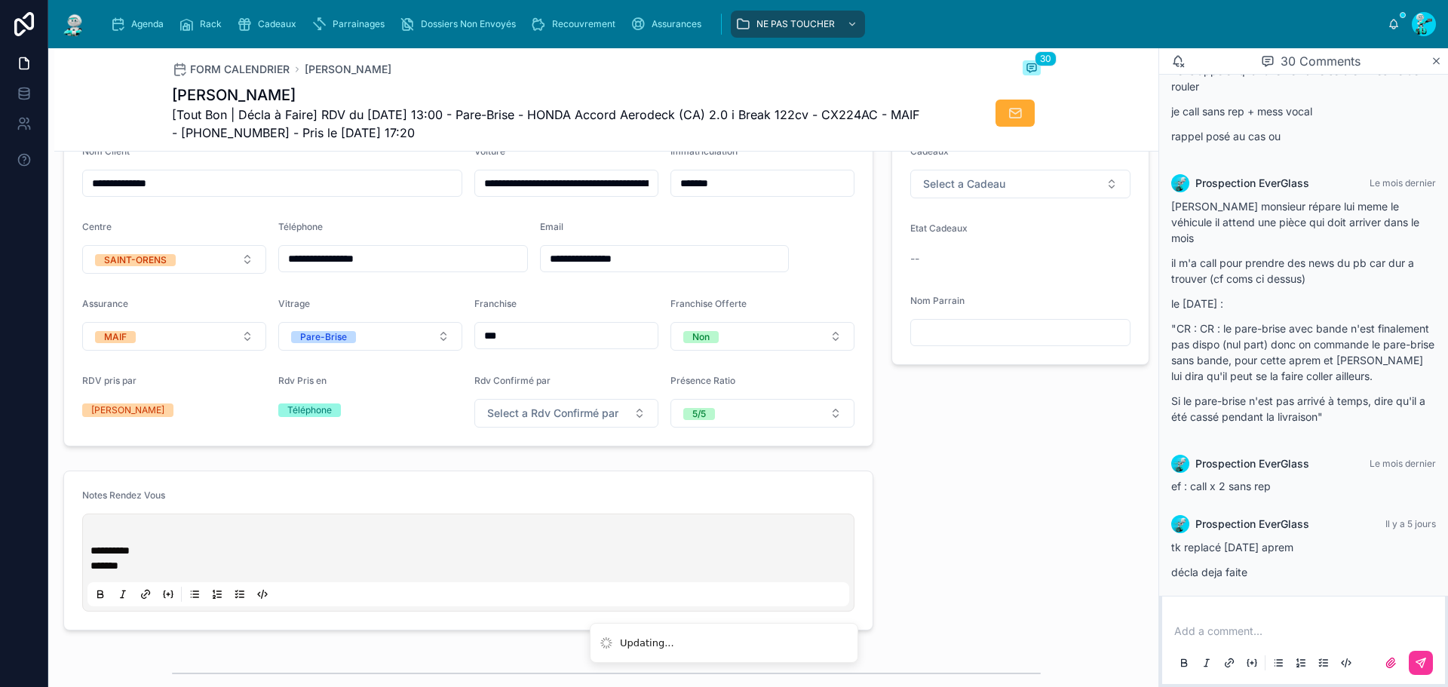
paste div
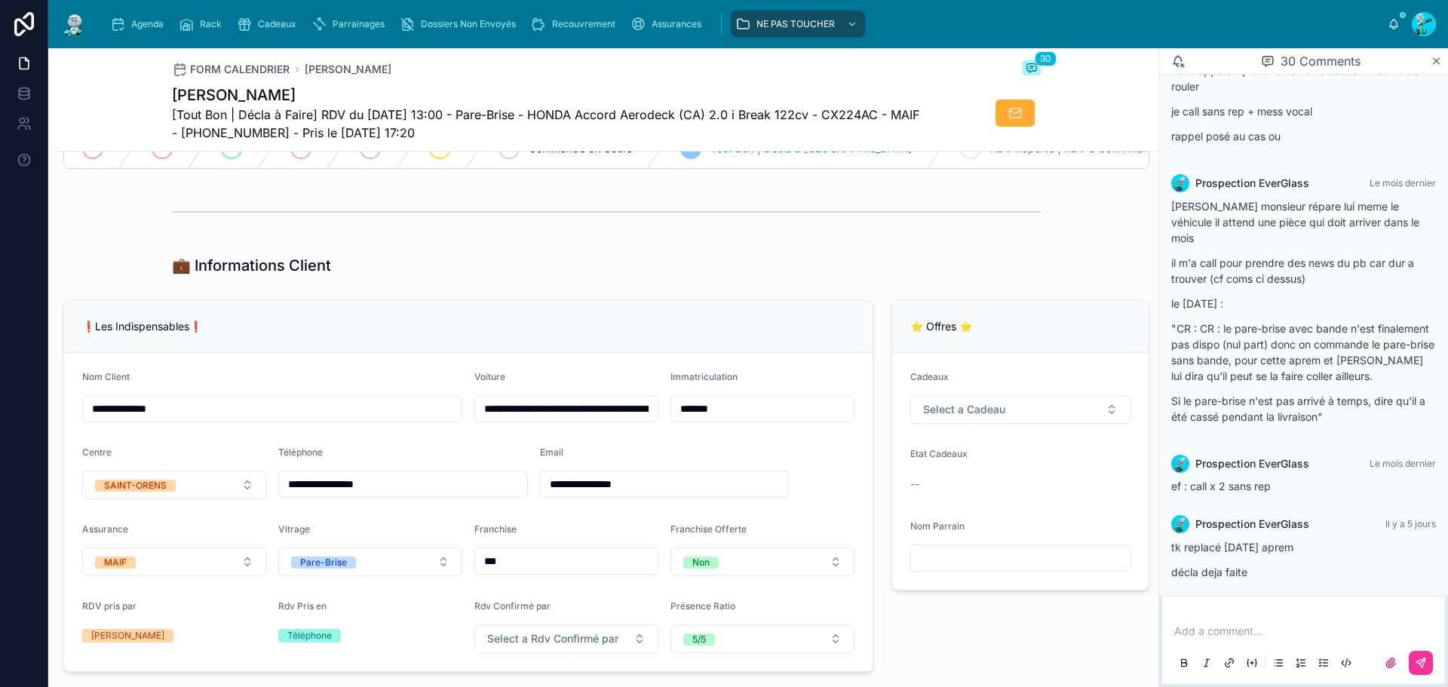
scroll to position [0, 0]
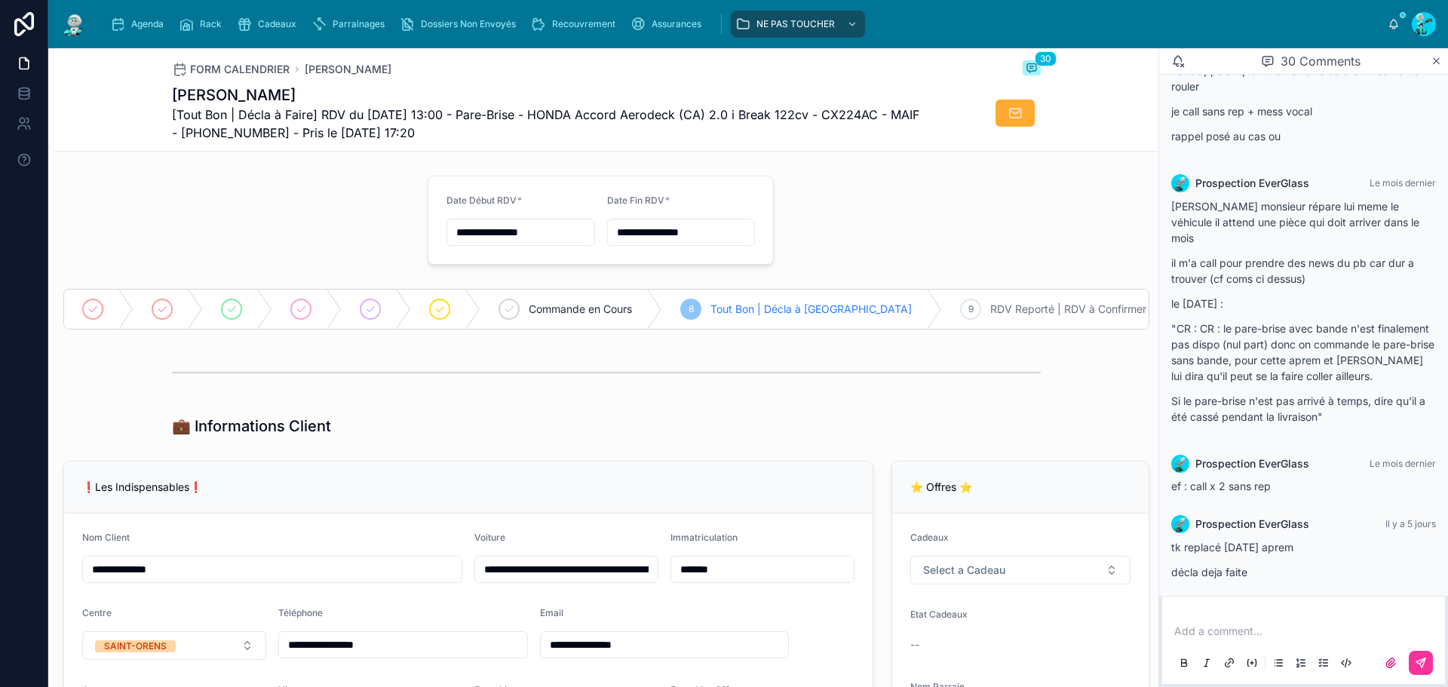
click at [149, 29] on span "Agenda" at bounding box center [147, 24] width 32 height 12
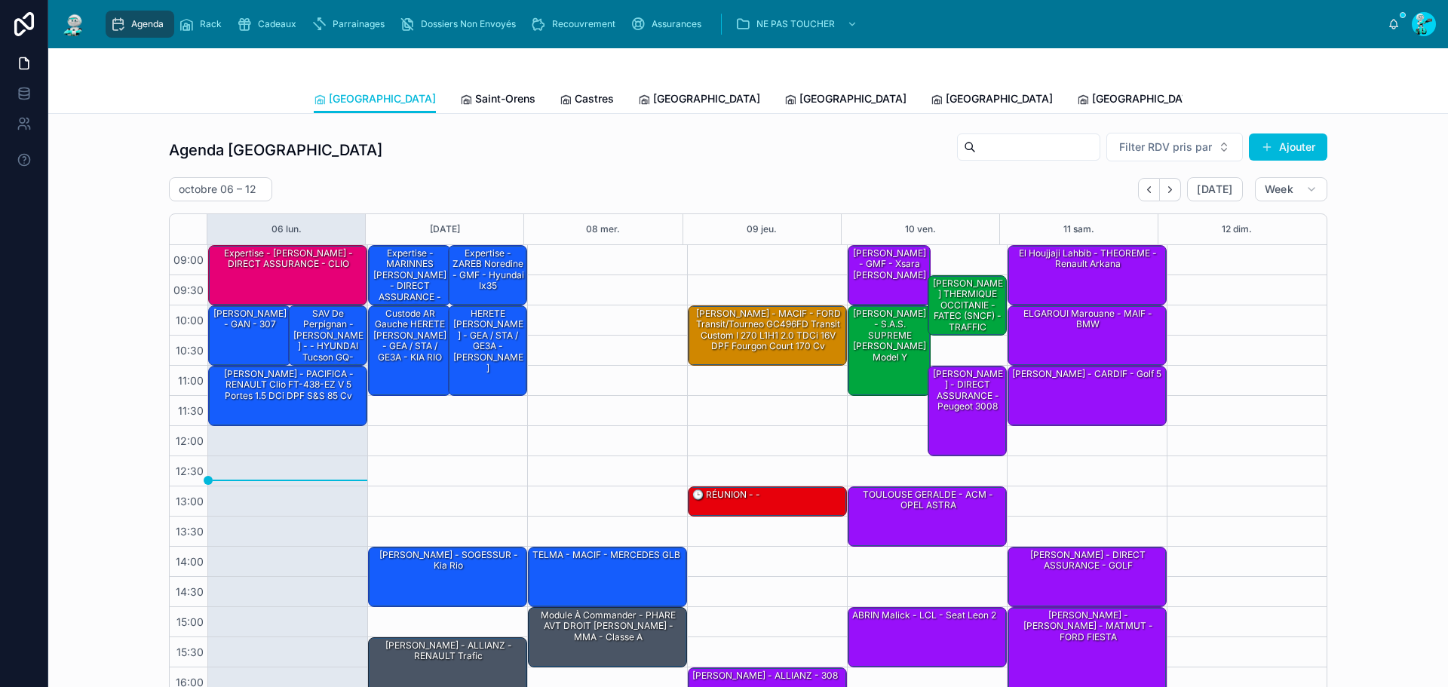
click at [388, 91] on div "Toulouse Saint-Orens Castres Carcassonne Perpignan Rennes Poitiers Michel Tous …" at bounding box center [748, 98] width 869 height 29
click at [475, 91] on span "Saint-Orens" at bounding box center [505, 98] width 60 height 15
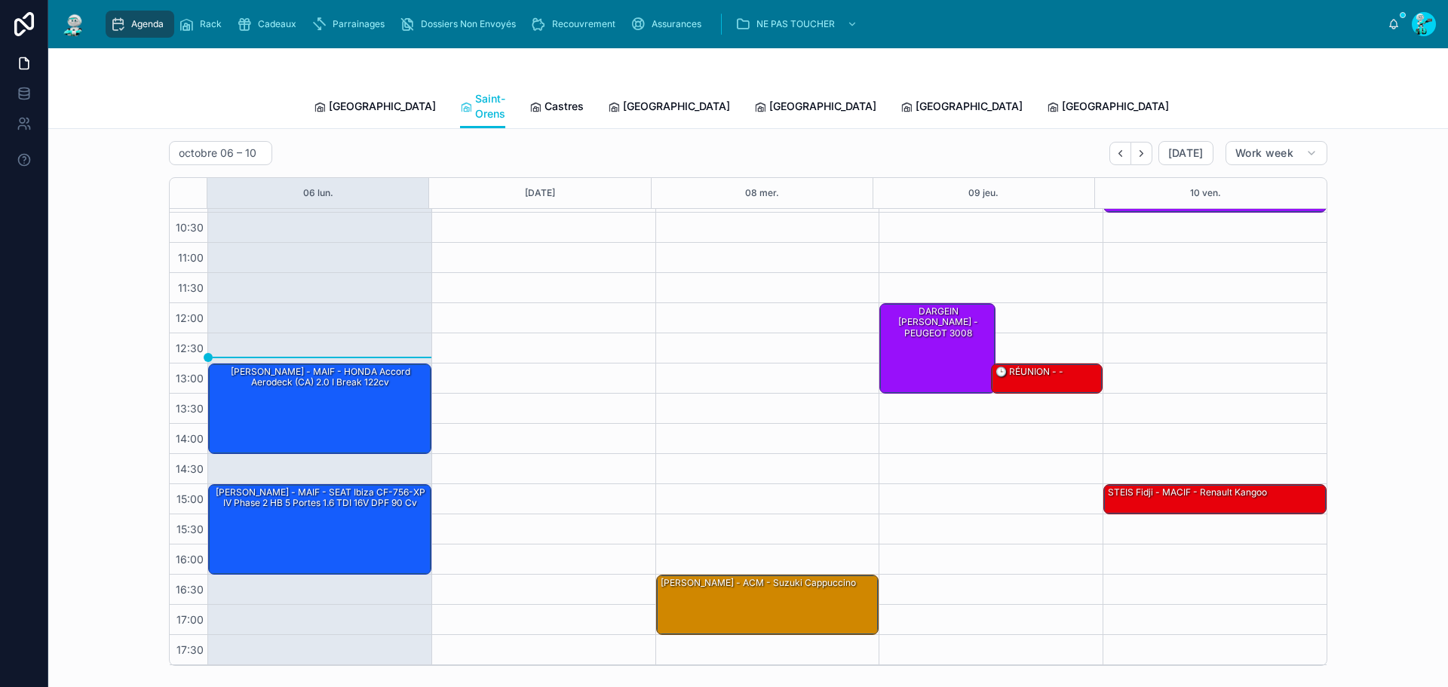
scroll to position [75, 0]
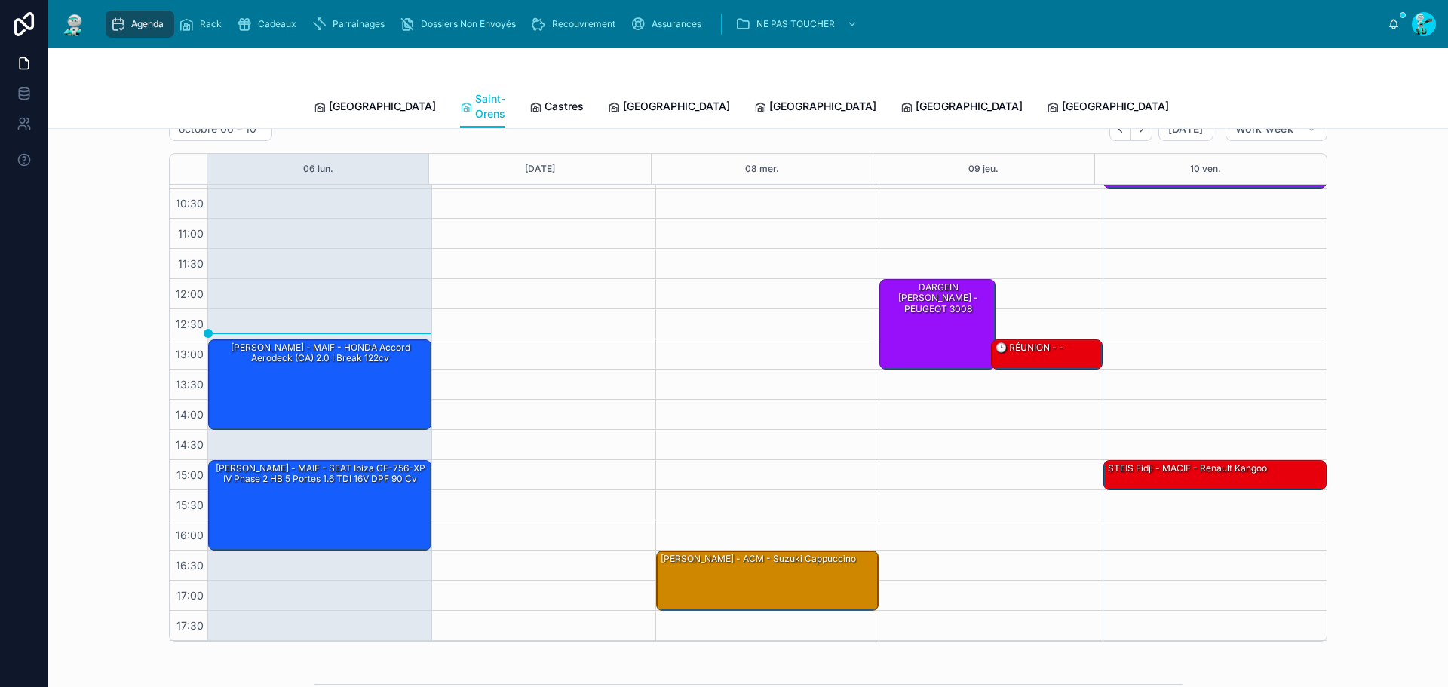
click at [346, 99] on span "[GEOGRAPHIC_DATA]" at bounding box center [382, 106] width 107 height 15
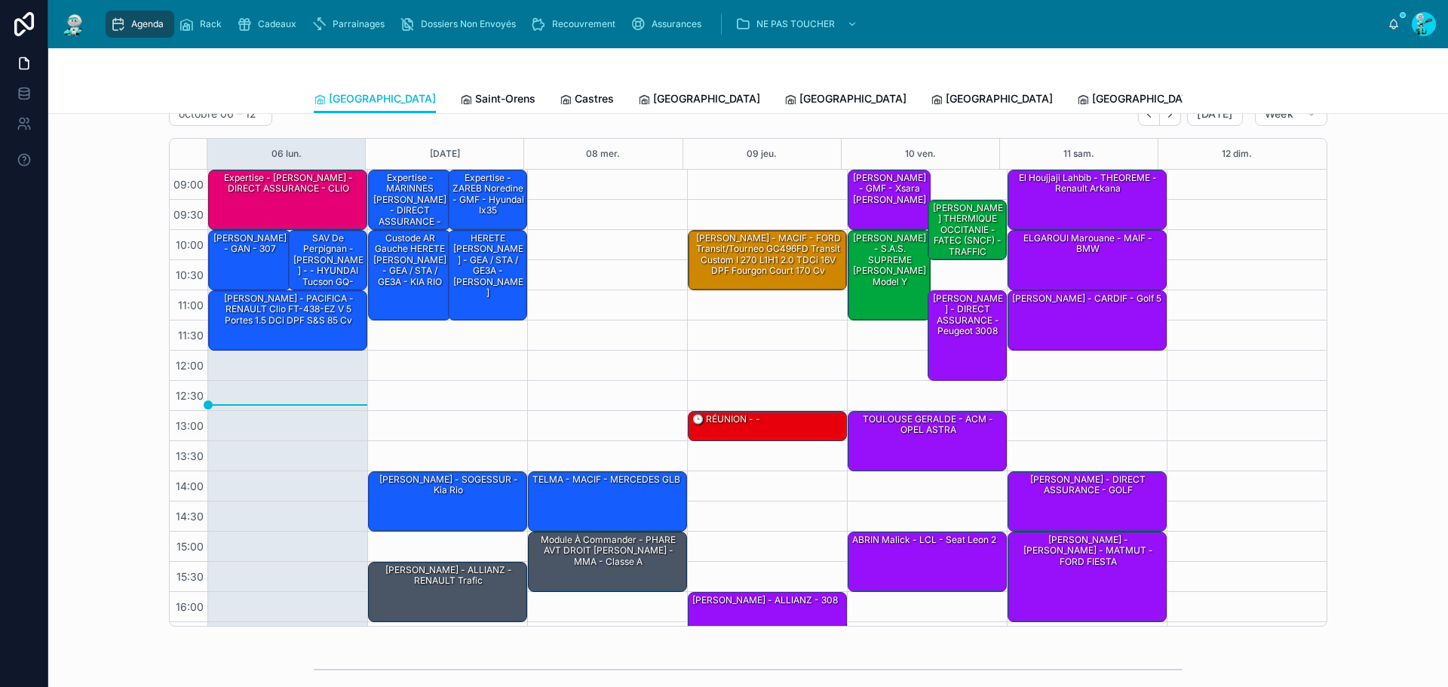
scroll to position [87, 0]
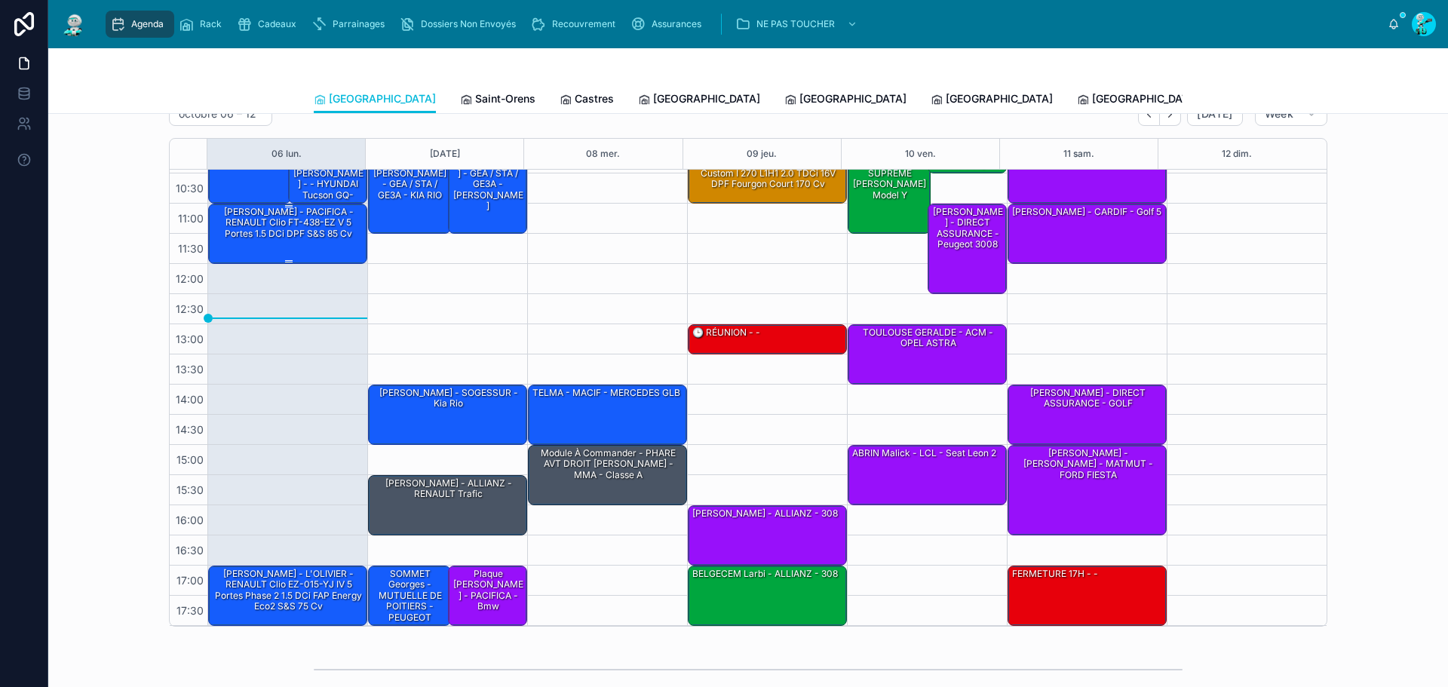
drag, startPoint x: 288, startPoint y: 225, endPoint x: 256, endPoint y: 230, distance: 32.9
click at [241, 230] on div "[PERSON_NAME] - PACIFICA - RENAULT Clio FT-438-EZ V 5 Portes 1.5 dCi DPF S&S 85…" at bounding box center [288, 222] width 155 height 35
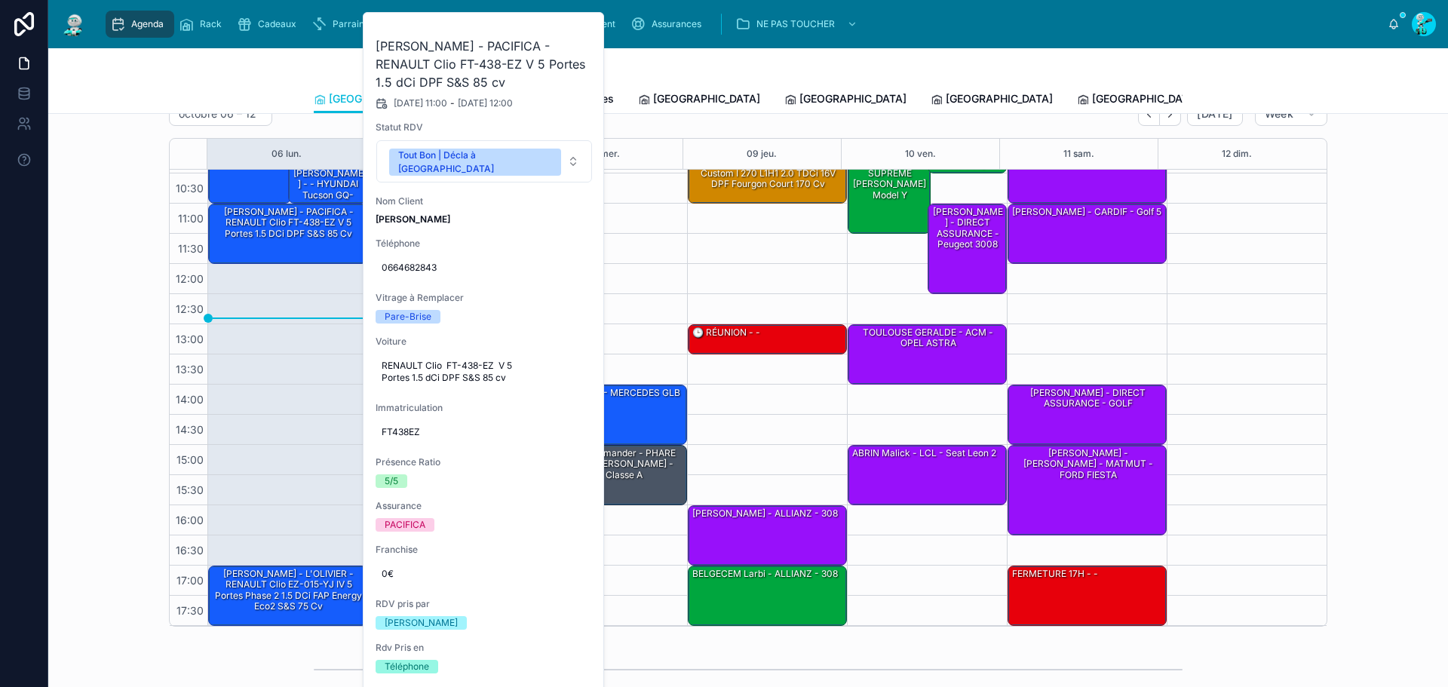
click at [0, 0] on icon at bounding box center [0, 0] width 0 height 0
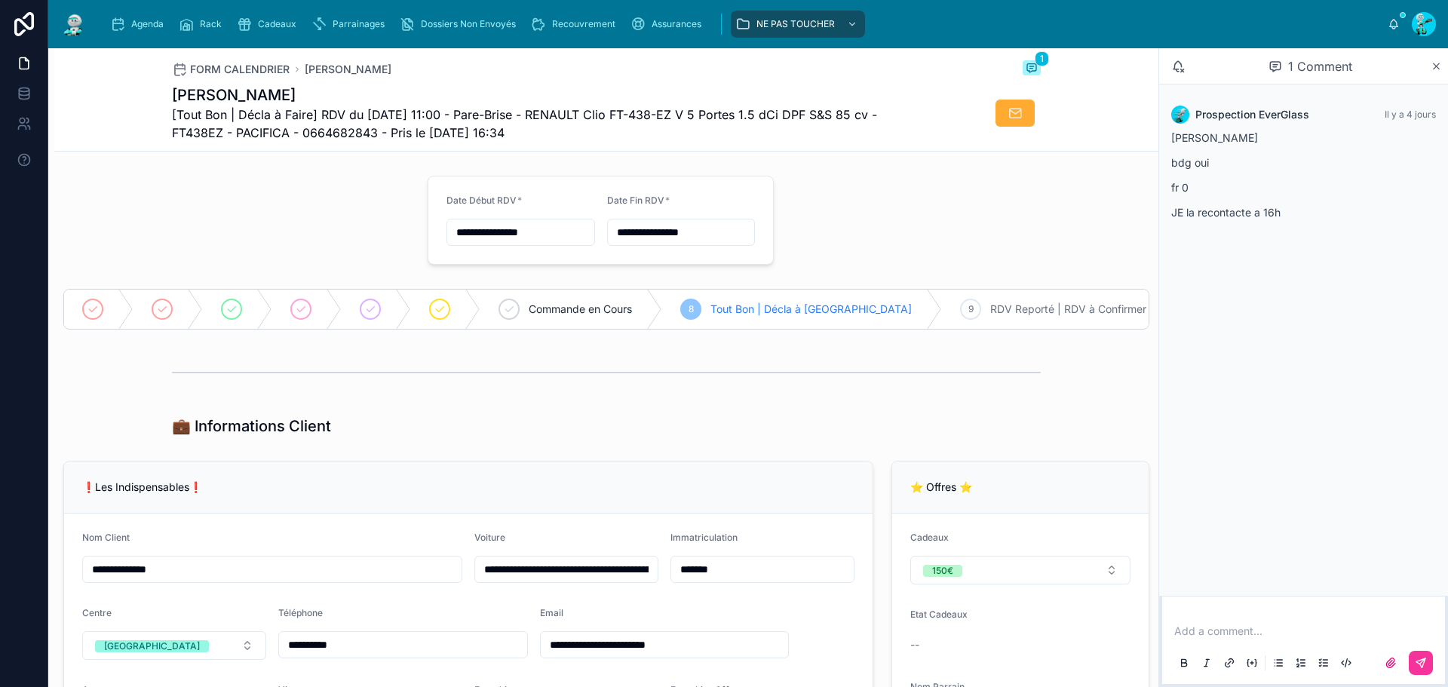
click at [150, 22] on span "Agenda" at bounding box center [147, 24] width 32 height 12
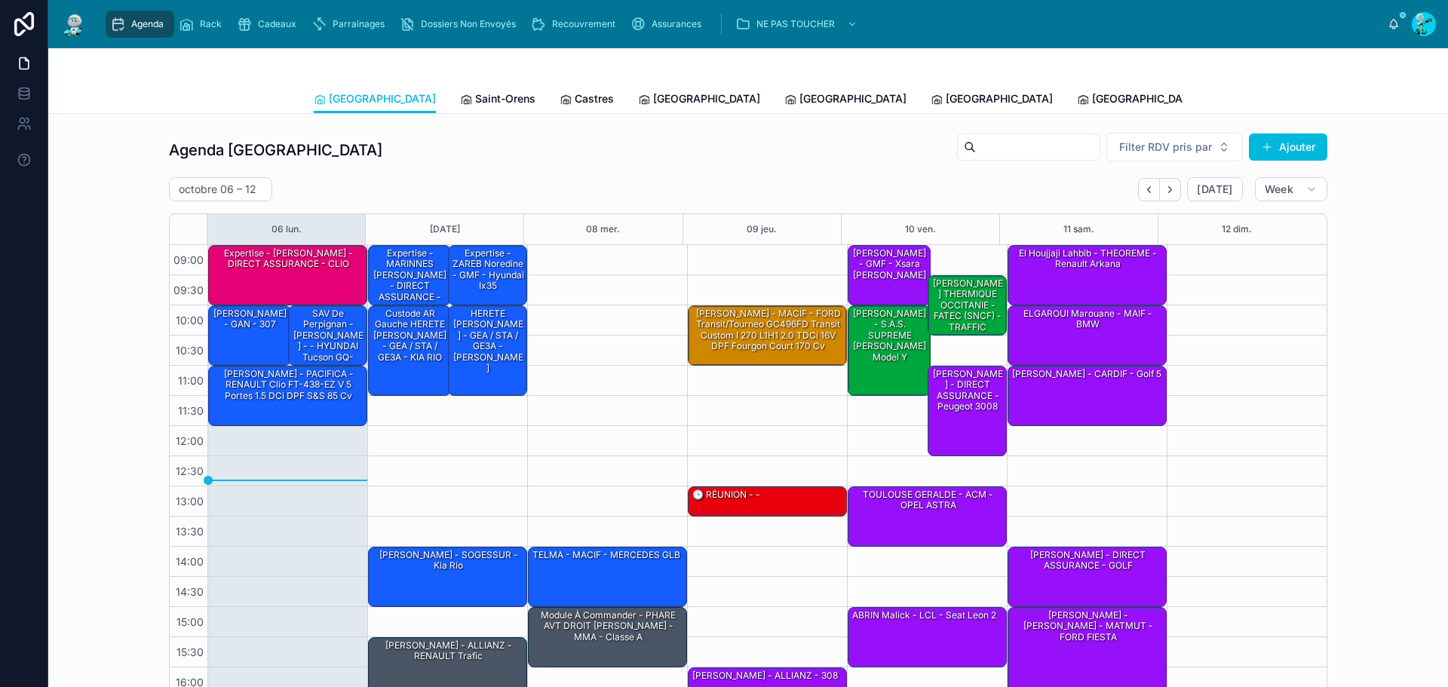
scroll to position [87, 0]
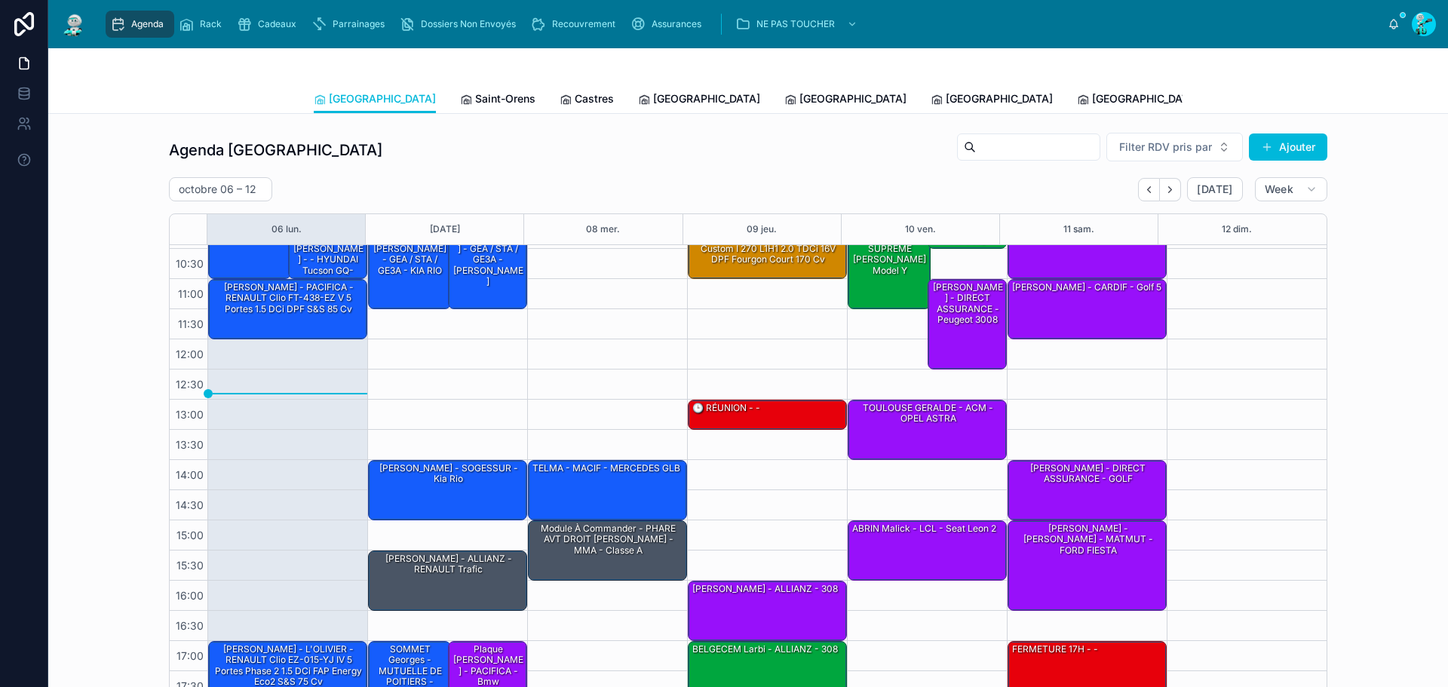
click at [575, 105] on span "Castres" at bounding box center [594, 98] width 39 height 15
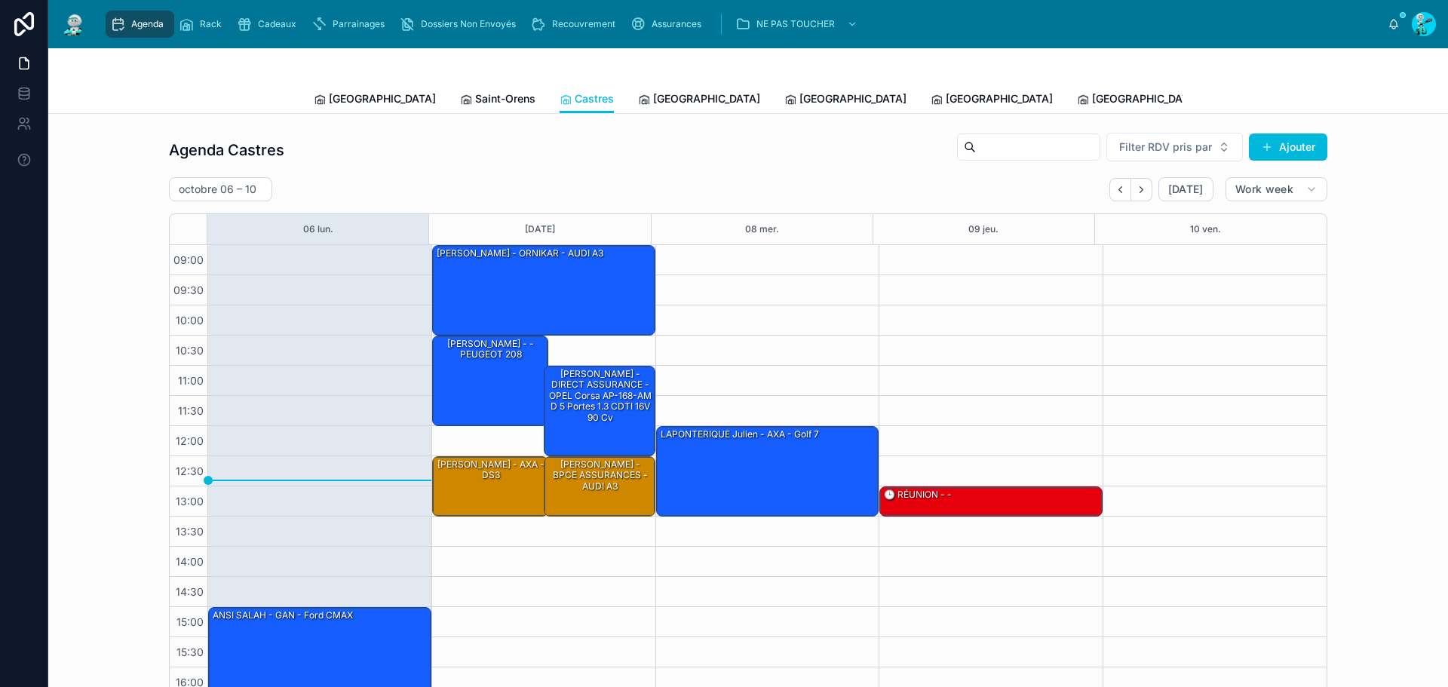
click at [638, 103] on div "[GEOGRAPHIC_DATA]" at bounding box center [699, 98] width 122 height 15
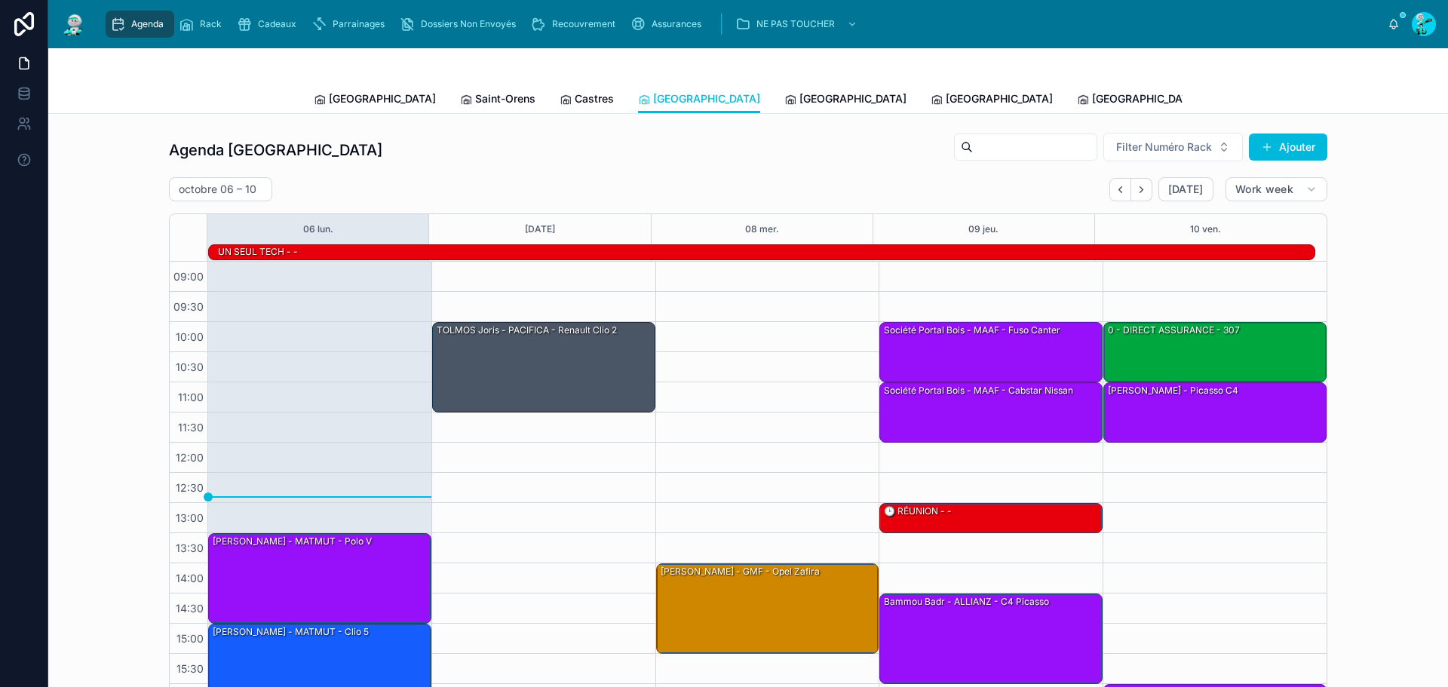
click at [800, 96] on span "[GEOGRAPHIC_DATA]" at bounding box center [853, 98] width 107 height 15
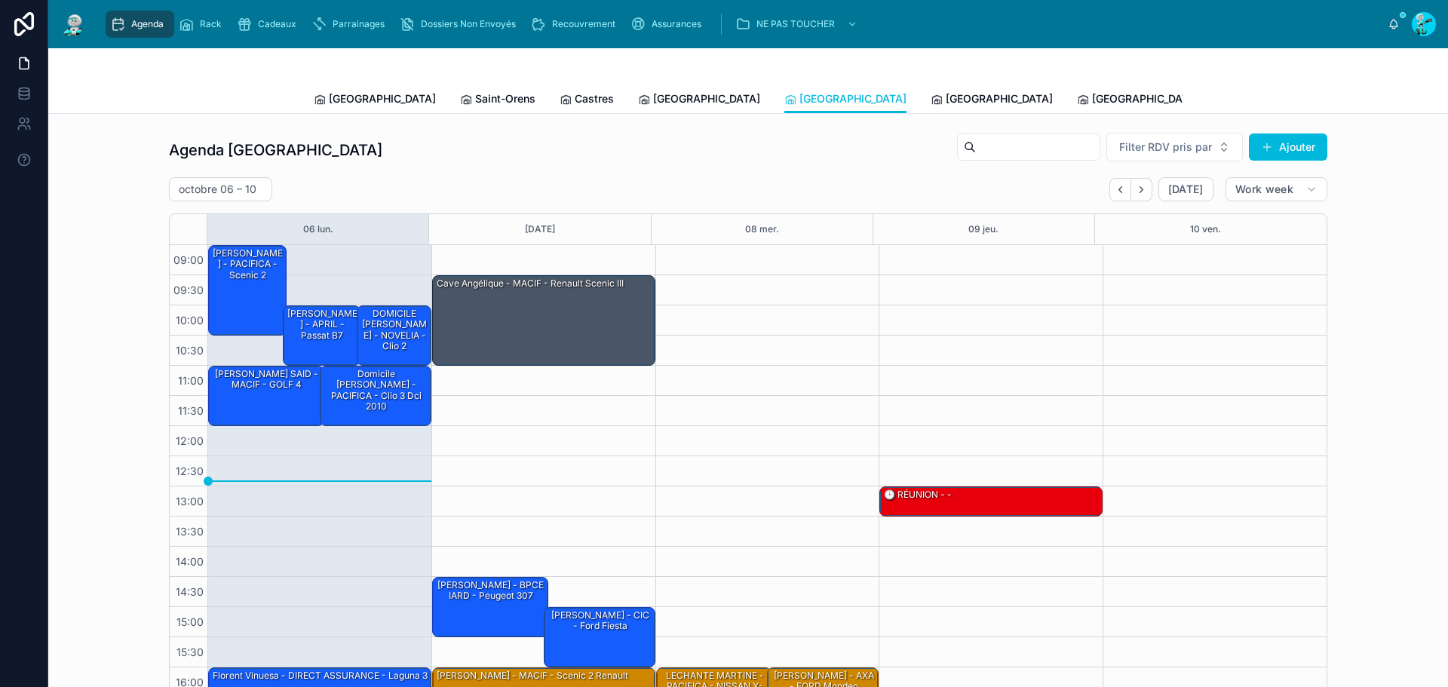
click at [653, 101] on span "[GEOGRAPHIC_DATA]" at bounding box center [706, 98] width 107 height 15
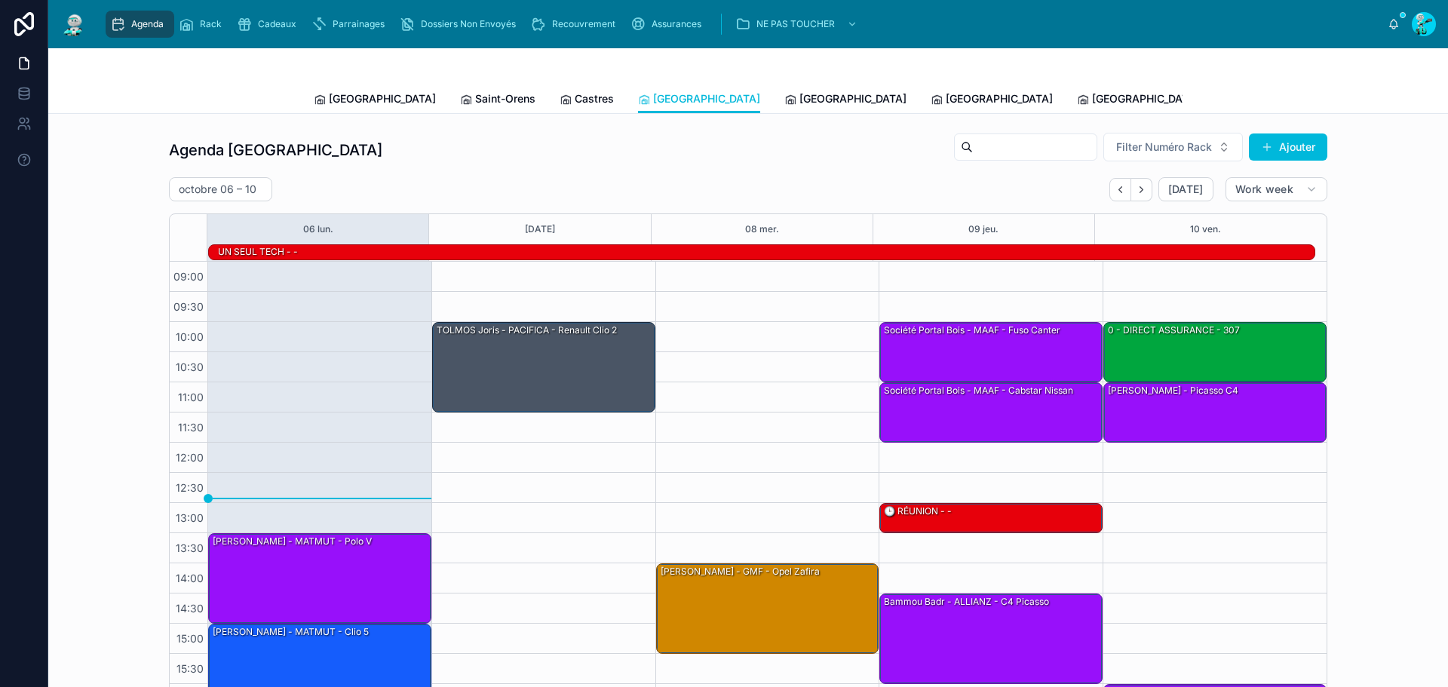
click at [800, 100] on span "[GEOGRAPHIC_DATA]" at bounding box center [853, 98] width 107 height 15
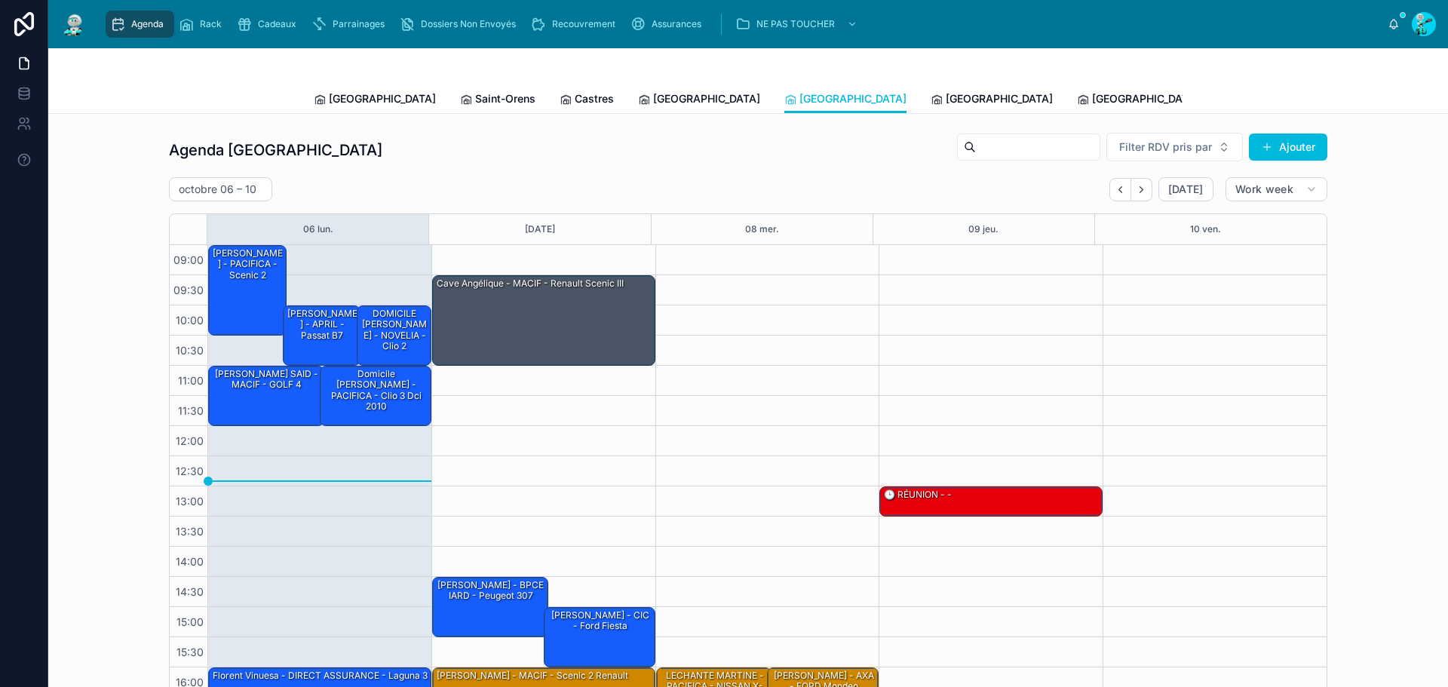
scroll to position [87, 0]
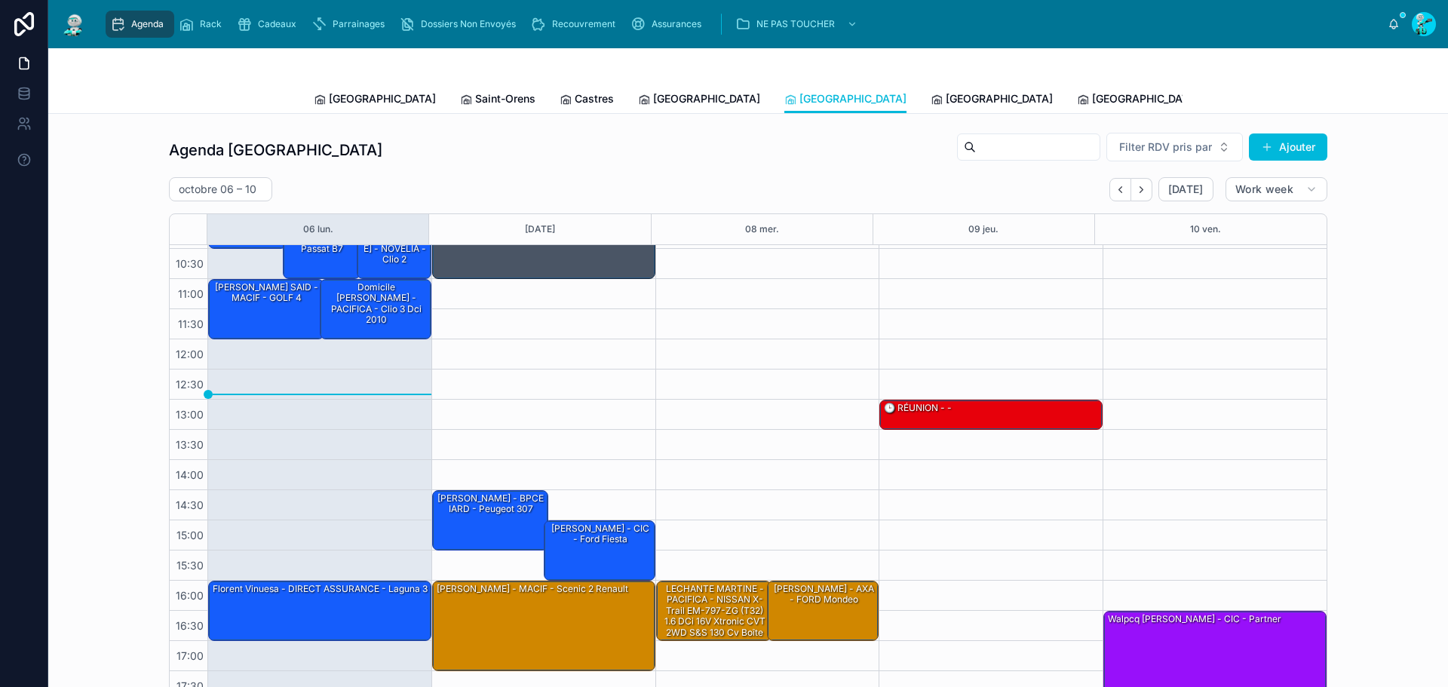
click at [760, 103] on div "Toulouse Saint-Orens Castres Carcassonne Perpignan Rennes Poitiers Michel Tous …" at bounding box center [748, 98] width 869 height 29
click at [946, 103] on span "[GEOGRAPHIC_DATA]" at bounding box center [999, 98] width 107 height 15
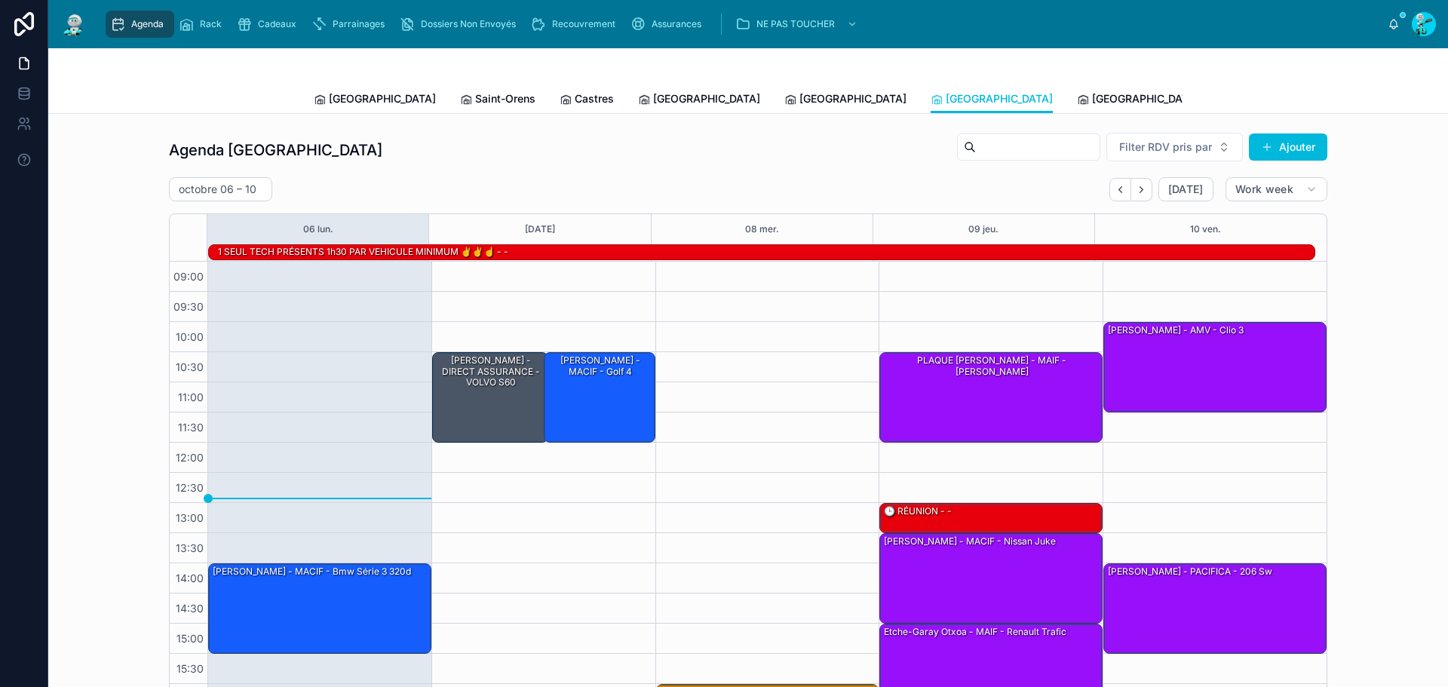
click at [1092, 100] on span "[GEOGRAPHIC_DATA]" at bounding box center [1145, 98] width 107 height 15
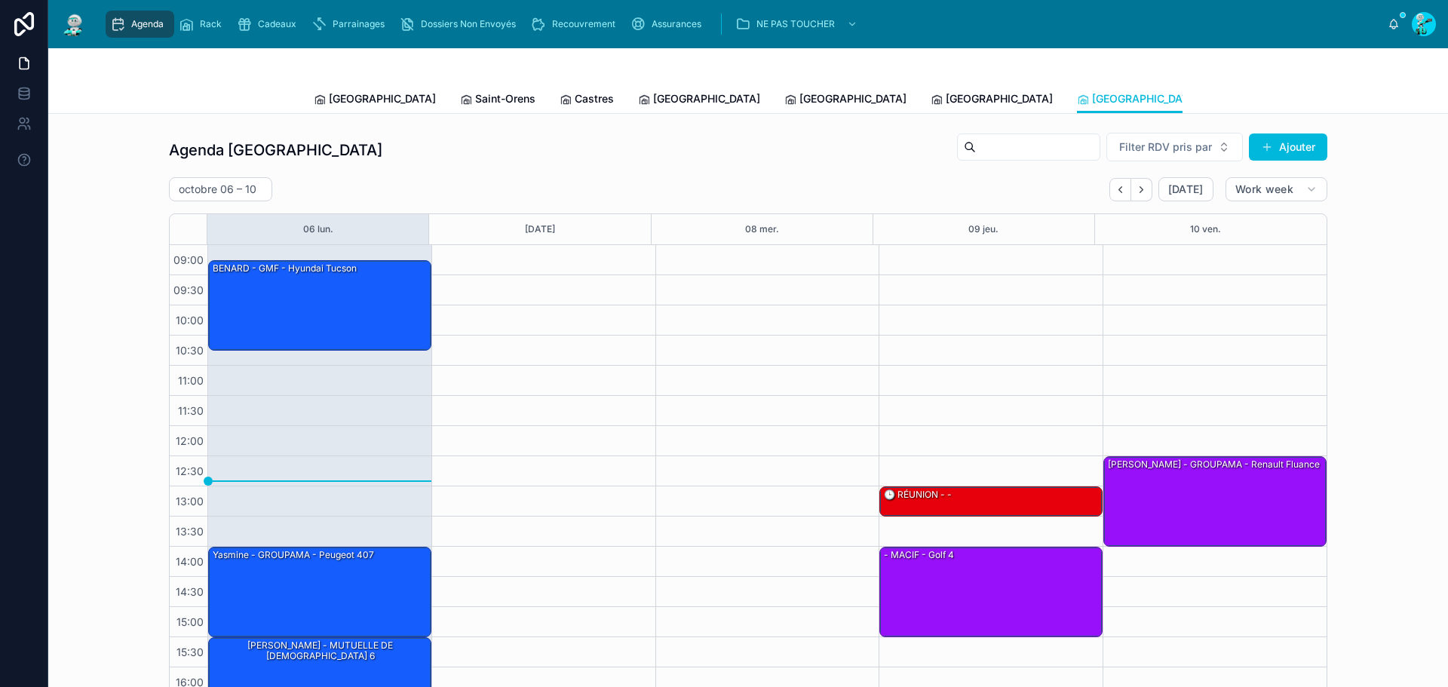
click at [800, 96] on span "[GEOGRAPHIC_DATA]" at bounding box center [853, 98] width 107 height 15
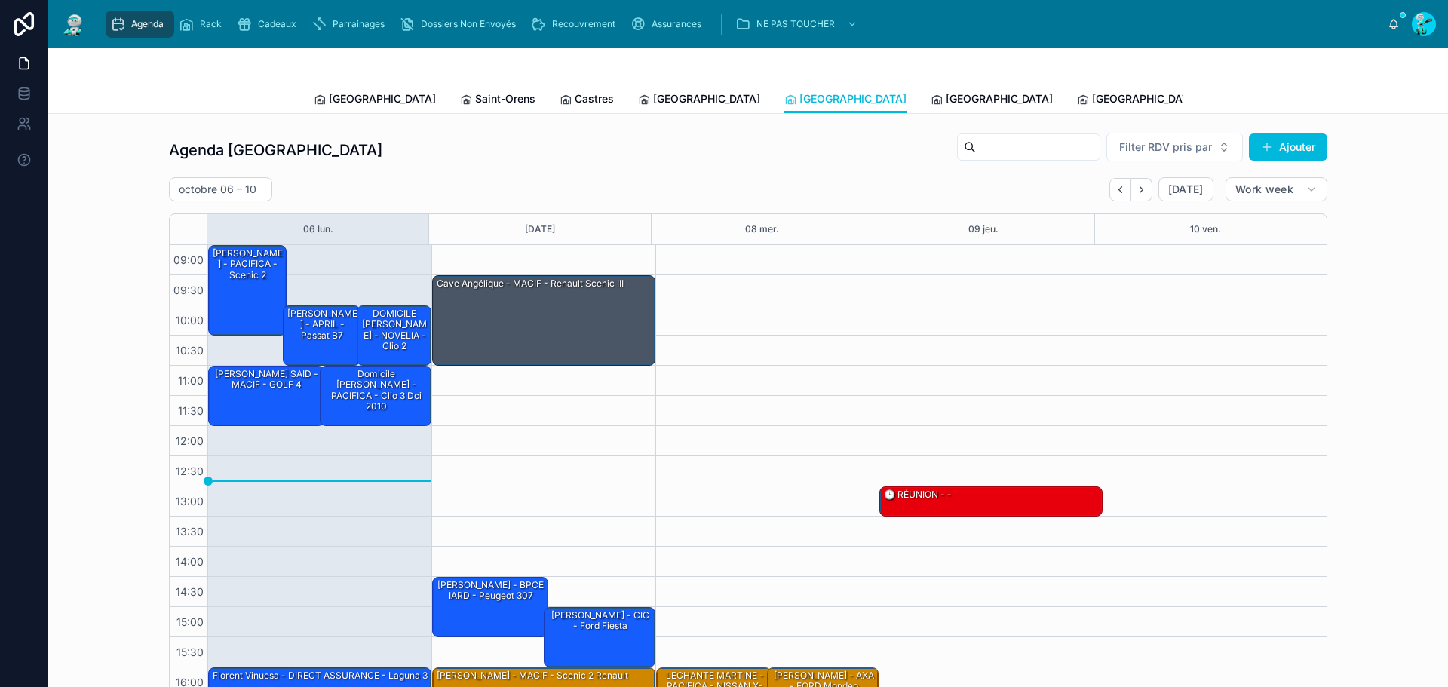
click at [849, 181] on div "octobre 06 – 10 Today Work week" at bounding box center [748, 189] width 1159 height 24
click at [1092, 97] on span "[GEOGRAPHIC_DATA]" at bounding box center [1145, 98] width 107 height 15
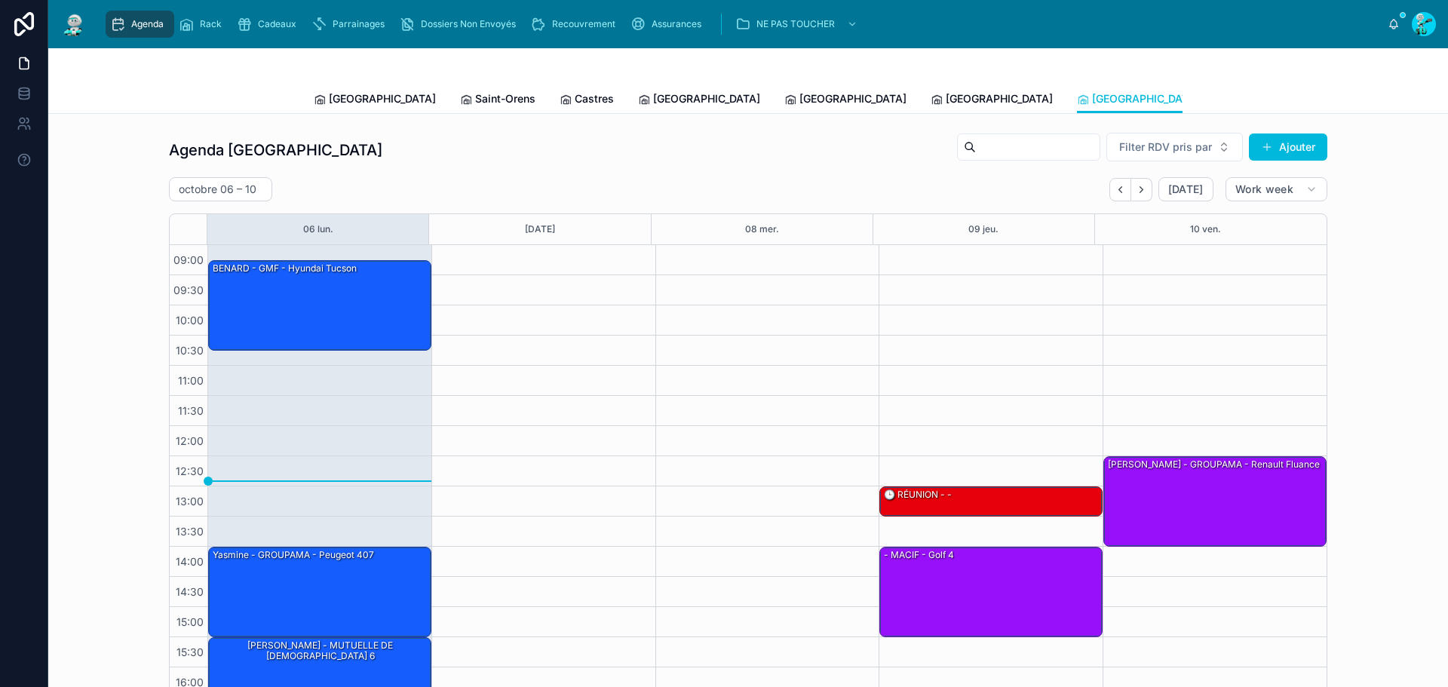
scroll to position [87, 0]
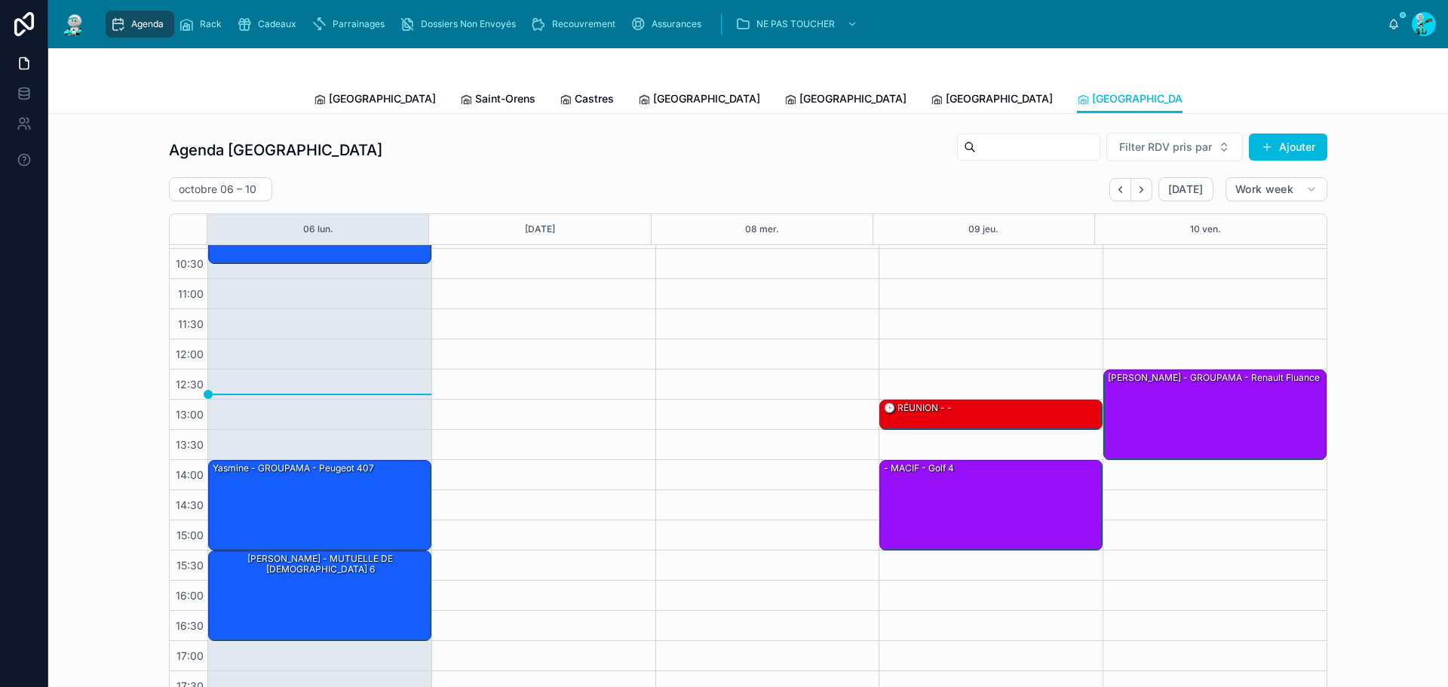
click at [831, 91] on div "Toulouse Saint-Orens Castres Carcassonne Perpignan Rennes Poitiers Michel Tous …" at bounding box center [748, 98] width 869 height 29
click at [1092, 99] on span "[GEOGRAPHIC_DATA]" at bounding box center [1145, 98] width 107 height 15
drag, startPoint x: 710, startPoint y: 91, endPoint x: 674, endPoint y: 99, distance: 36.2
click at [800, 91] on span "[GEOGRAPHIC_DATA]" at bounding box center [853, 98] width 107 height 15
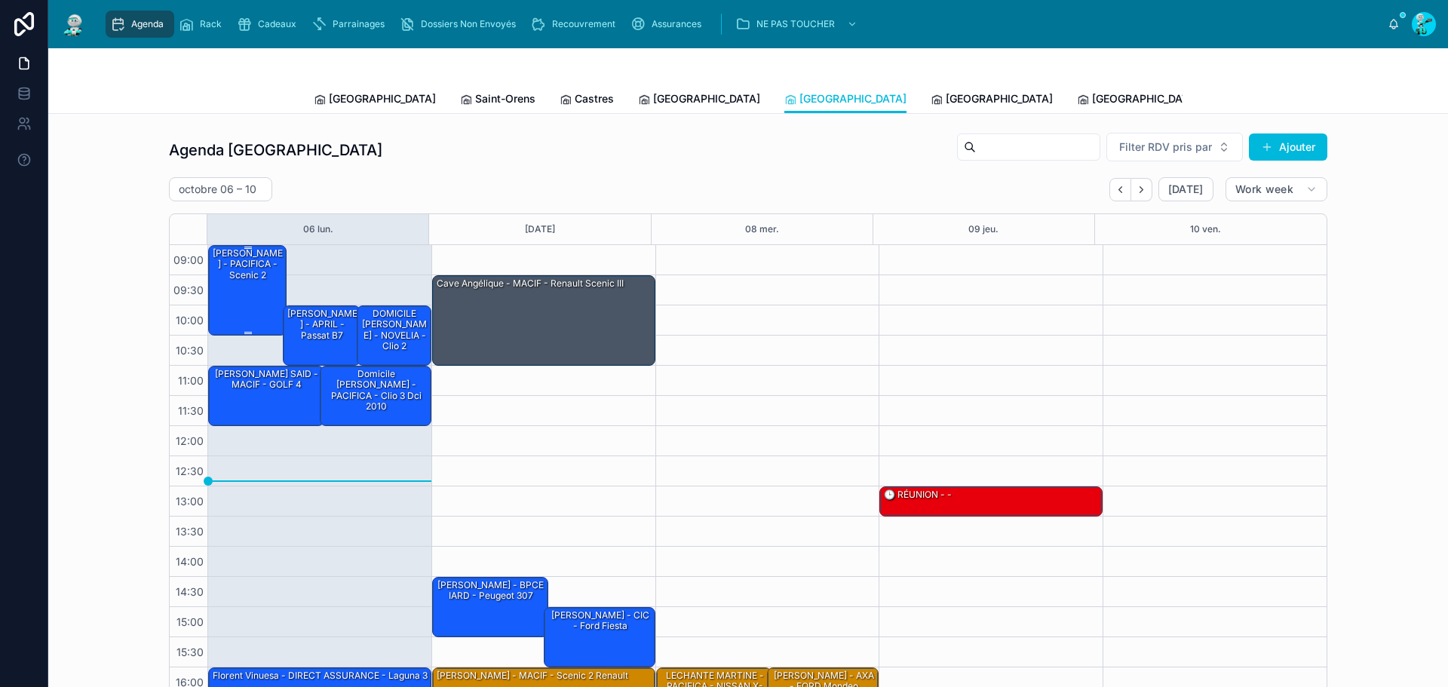
click at [252, 296] on div "Frédéric Fournier - PACIFICA - scenic 2" at bounding box center [248, 289] width 74 height 87
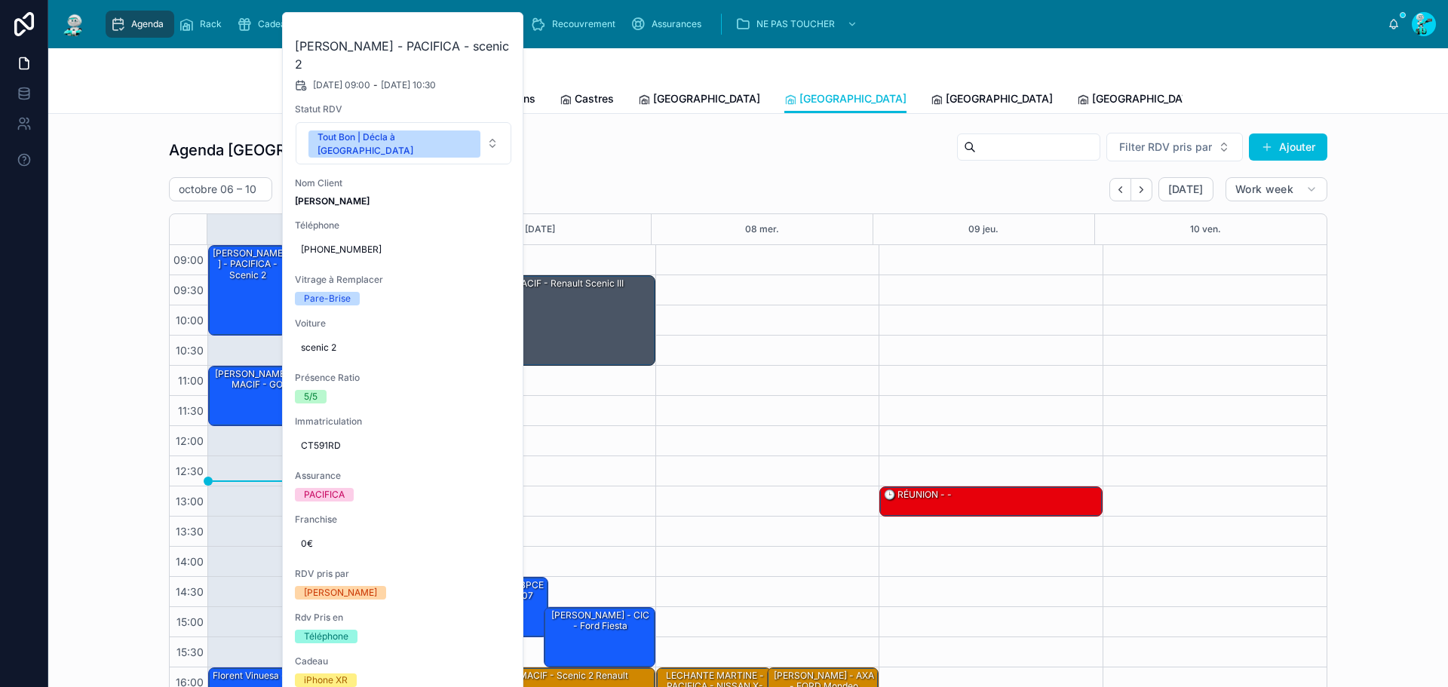
click at [0, 0] on button at bounding box center [0, 0] width 0 height 0
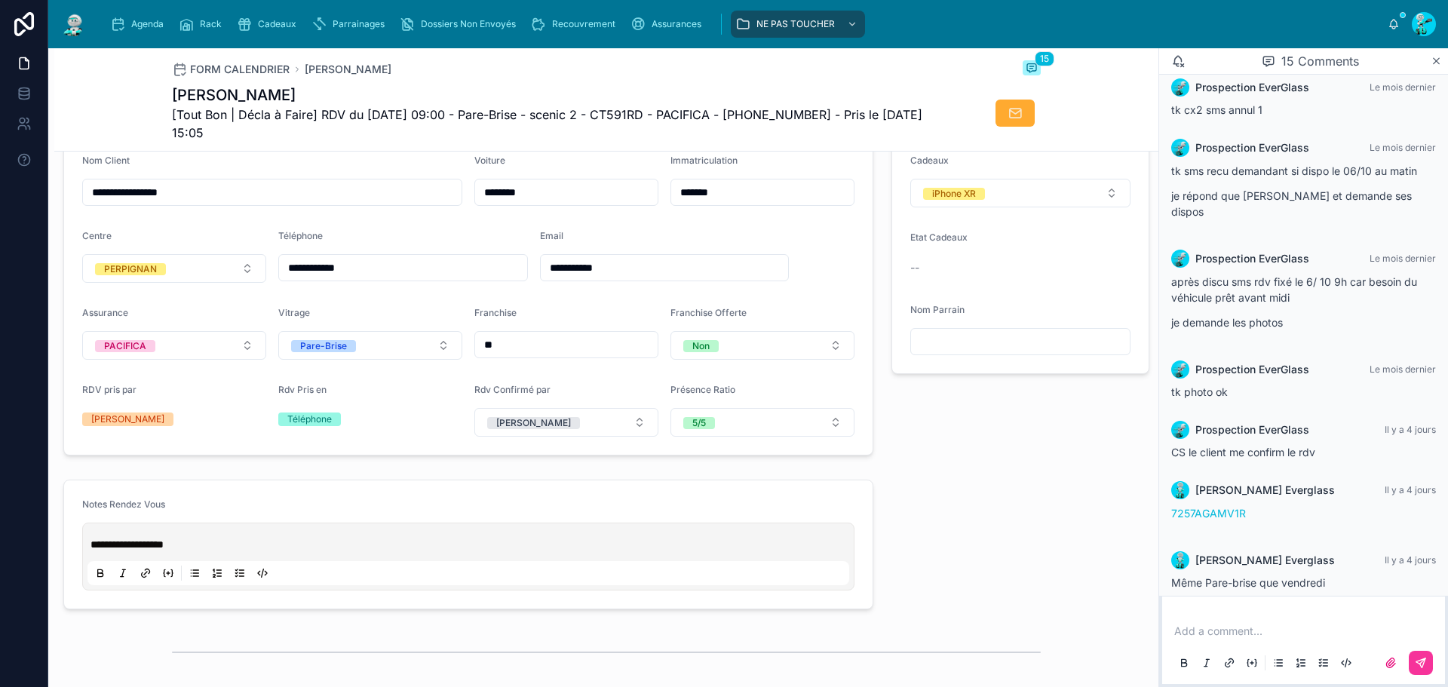
scroll to position [981, 0]
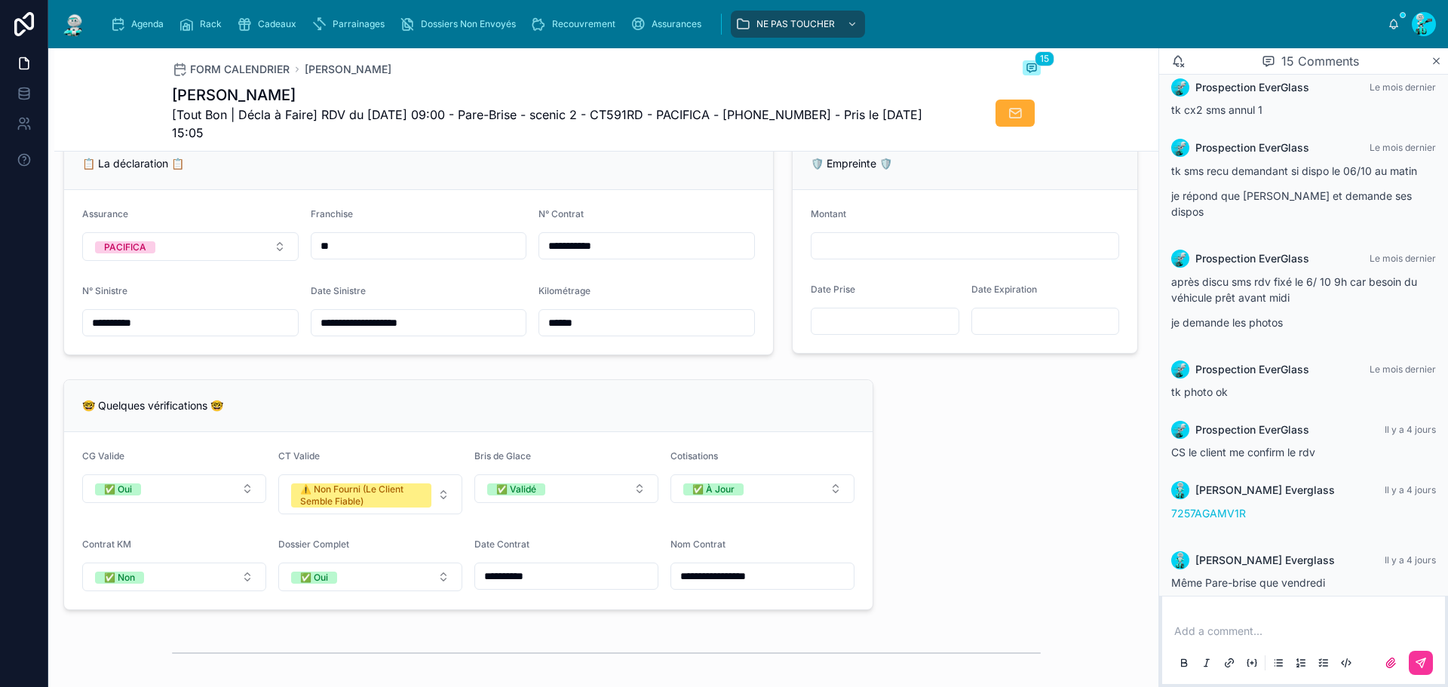
click at [150, 21] on span "Agenda" at bounding box center [147, 24] width 32 height 12
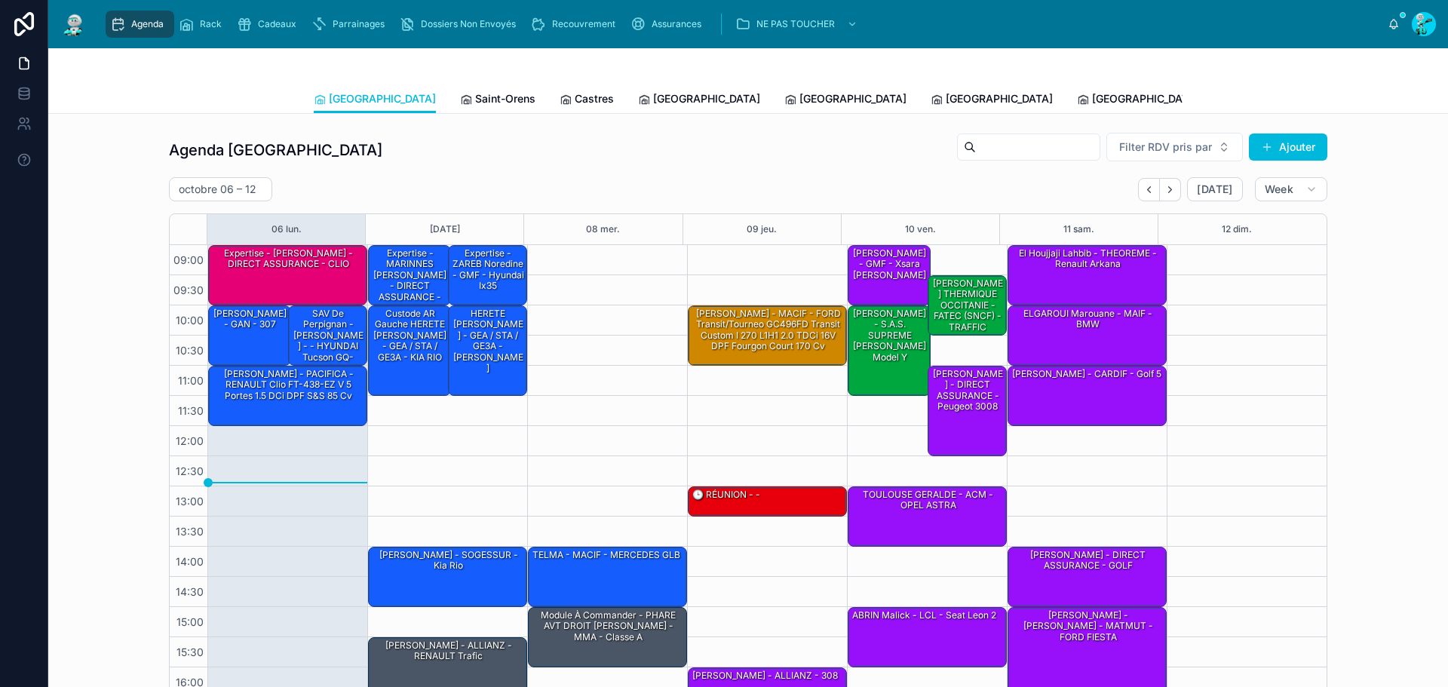
scroll to position [87, 0]
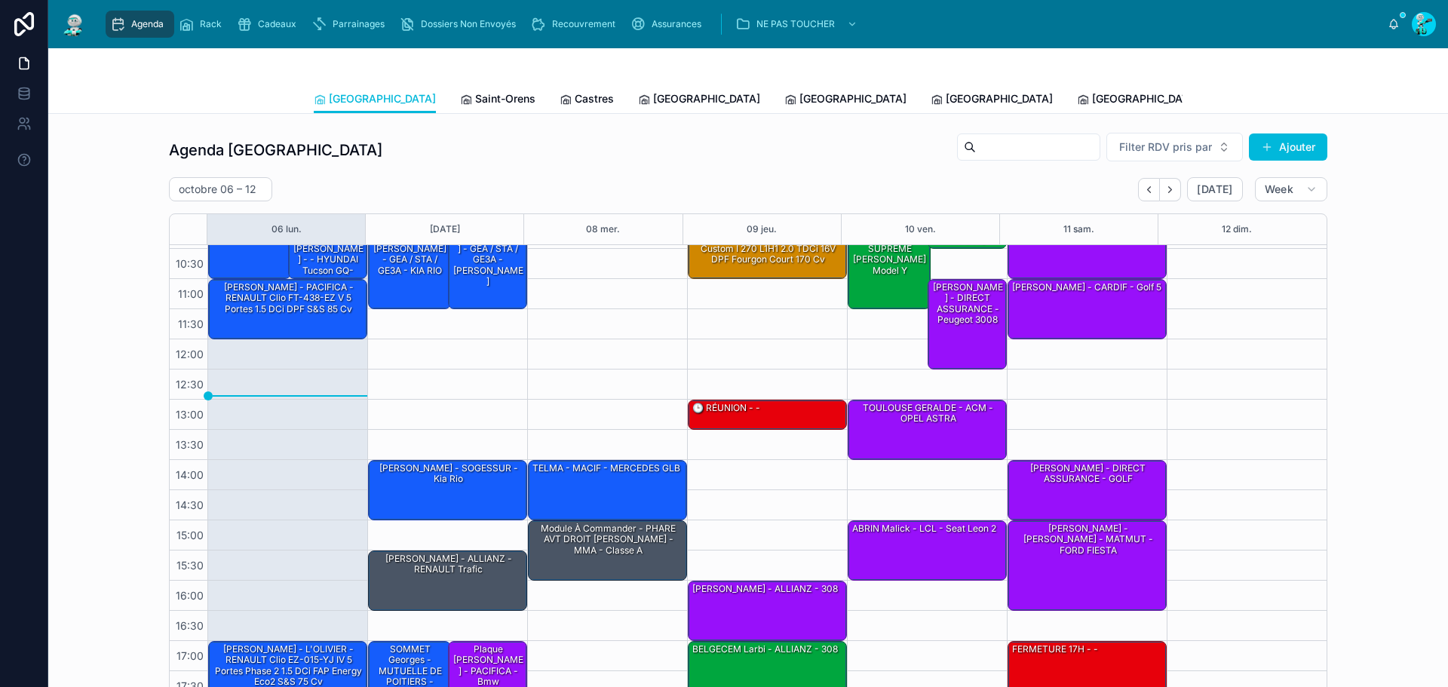
click at [455, 146] on div "Agenda Toulouse Filter RDV pris par Ajouter" at bounding box center [748, 150] width 1159 height 36
click at [475, 97] on span "Saint-Orens" at bounding box center [505, 98] width 60 height 15
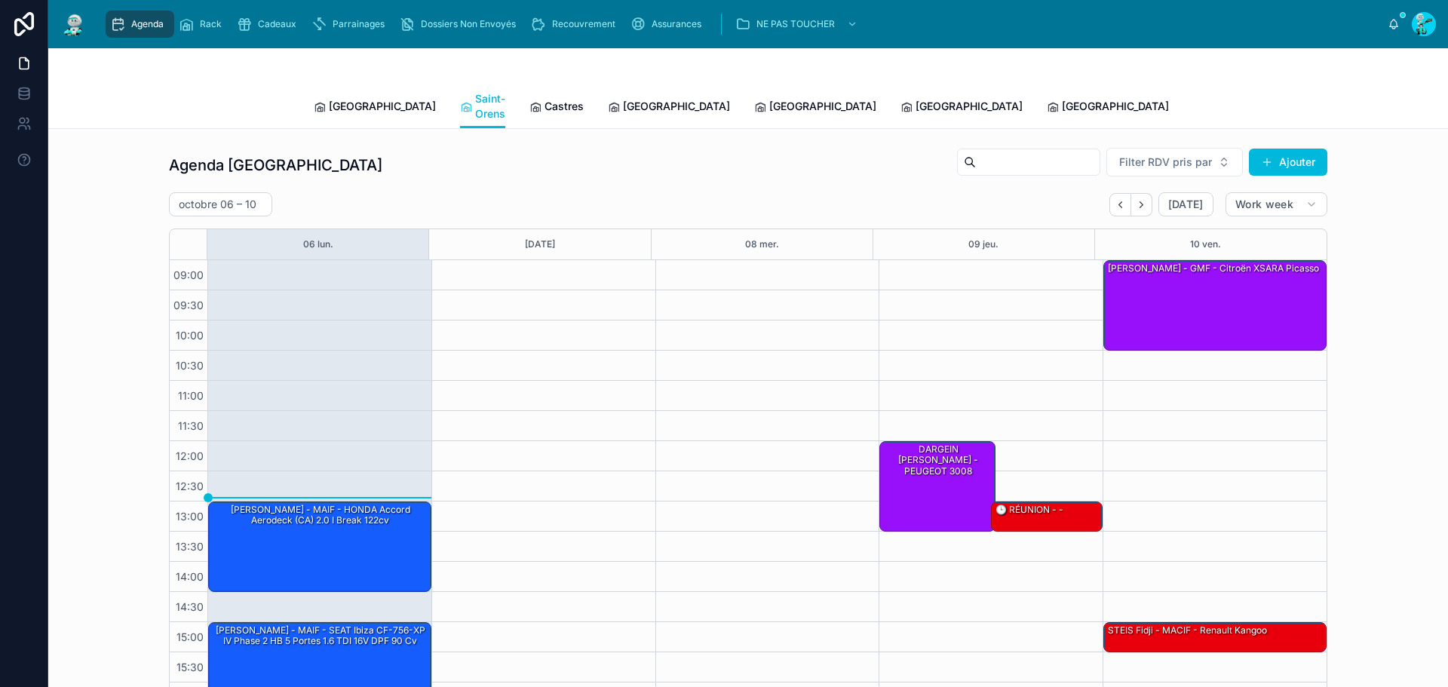
scroll to position [87, 0]
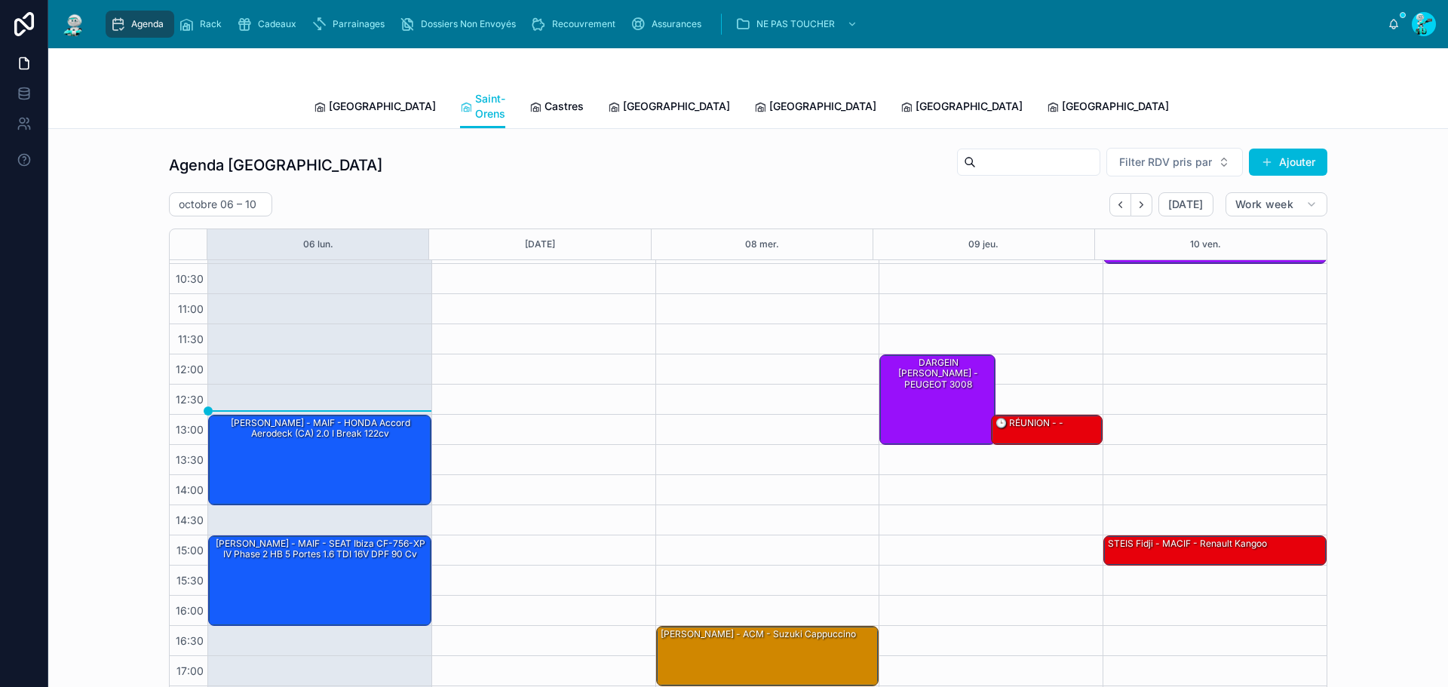
click at [362, 99] on span "[GEOGRAPHIC_DATA]" at bounding box center [382, 106] width 107 height 15
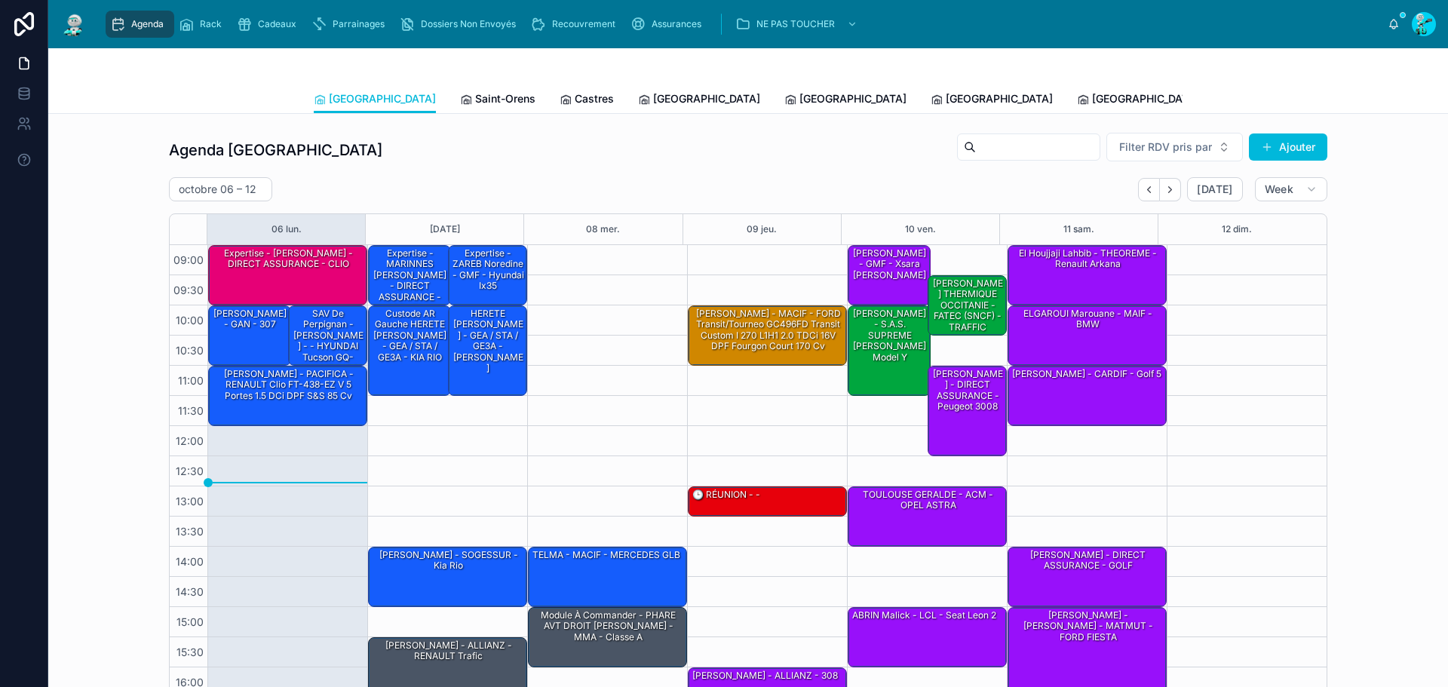
click at [460, 107] on link "Saint-Orens" at bounding box center [497, 100] width 75 height 30
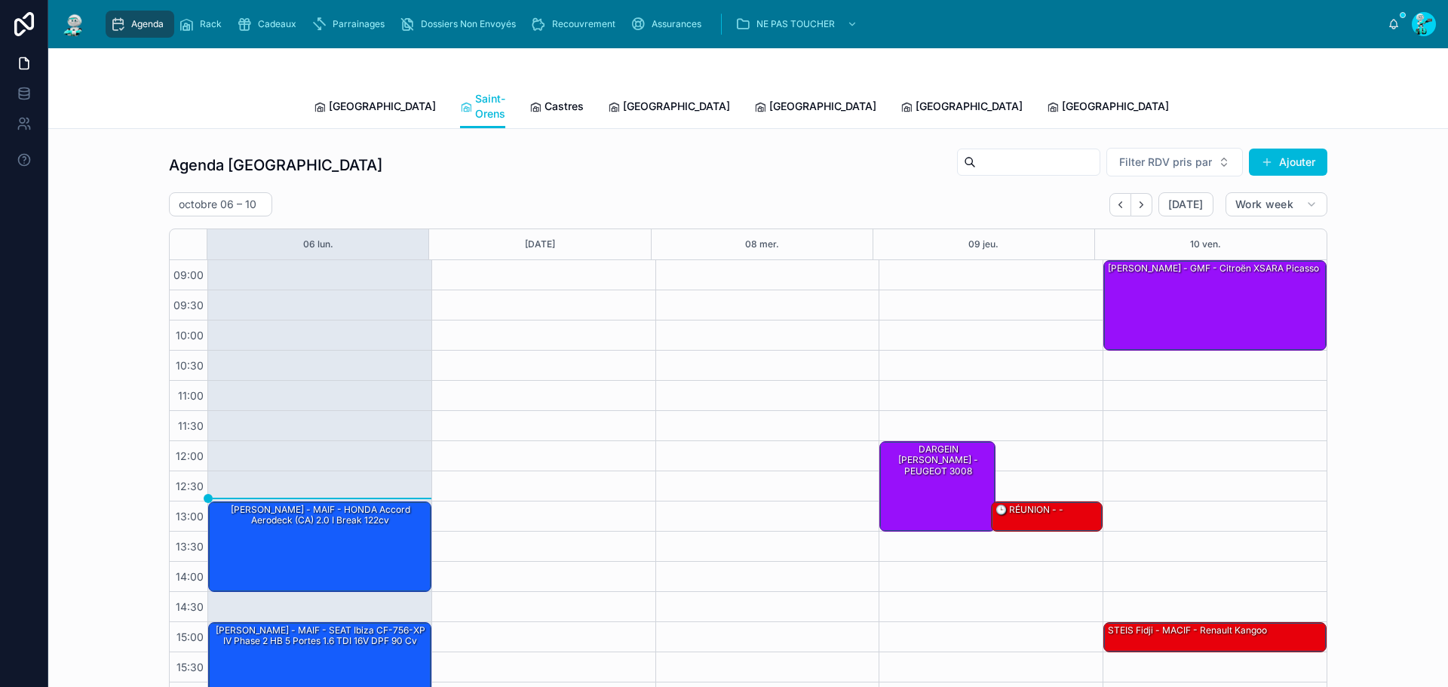
click at [344, 102] on span "[GEOGRAPHIC_DATA]" at bounding box center [382, 106] width 107 height 15
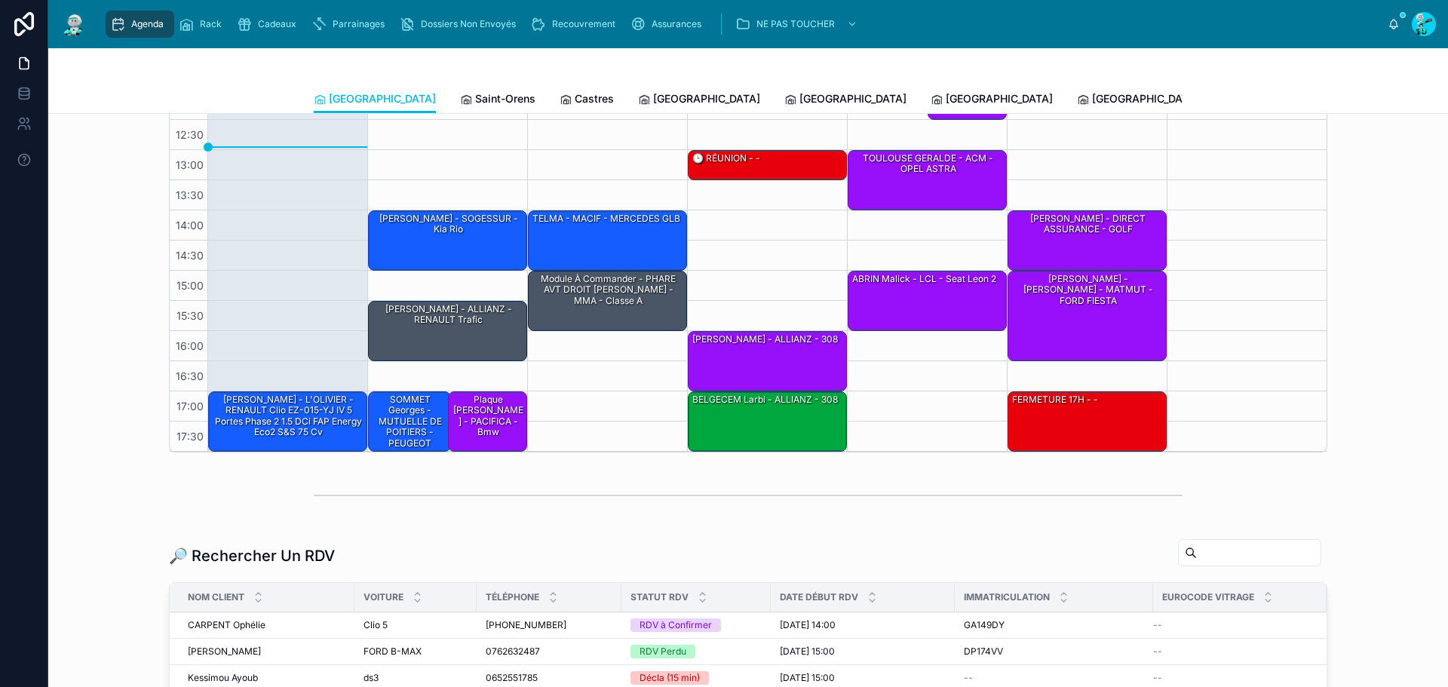
scroll to position [377, 0]
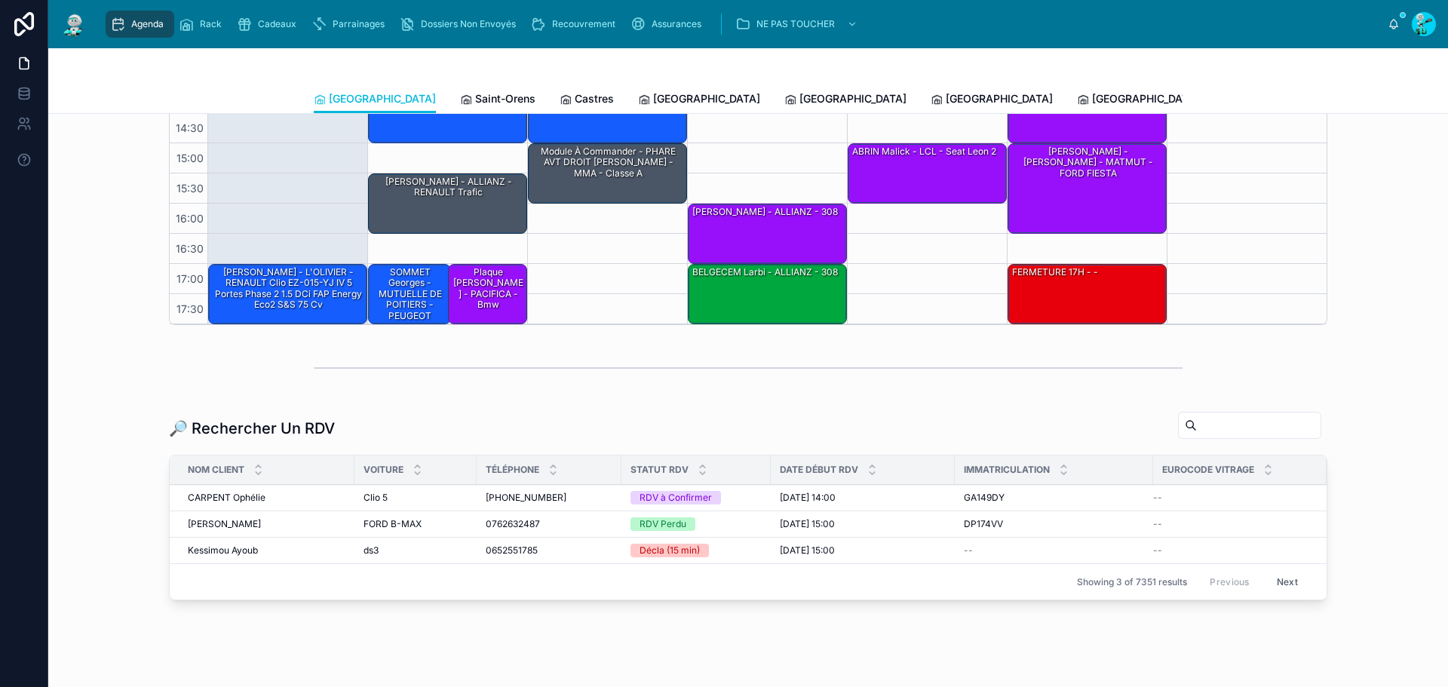
click at [460, 89] on link "Saint-Orens" at bounding box center [497, 100] width 75 height 30
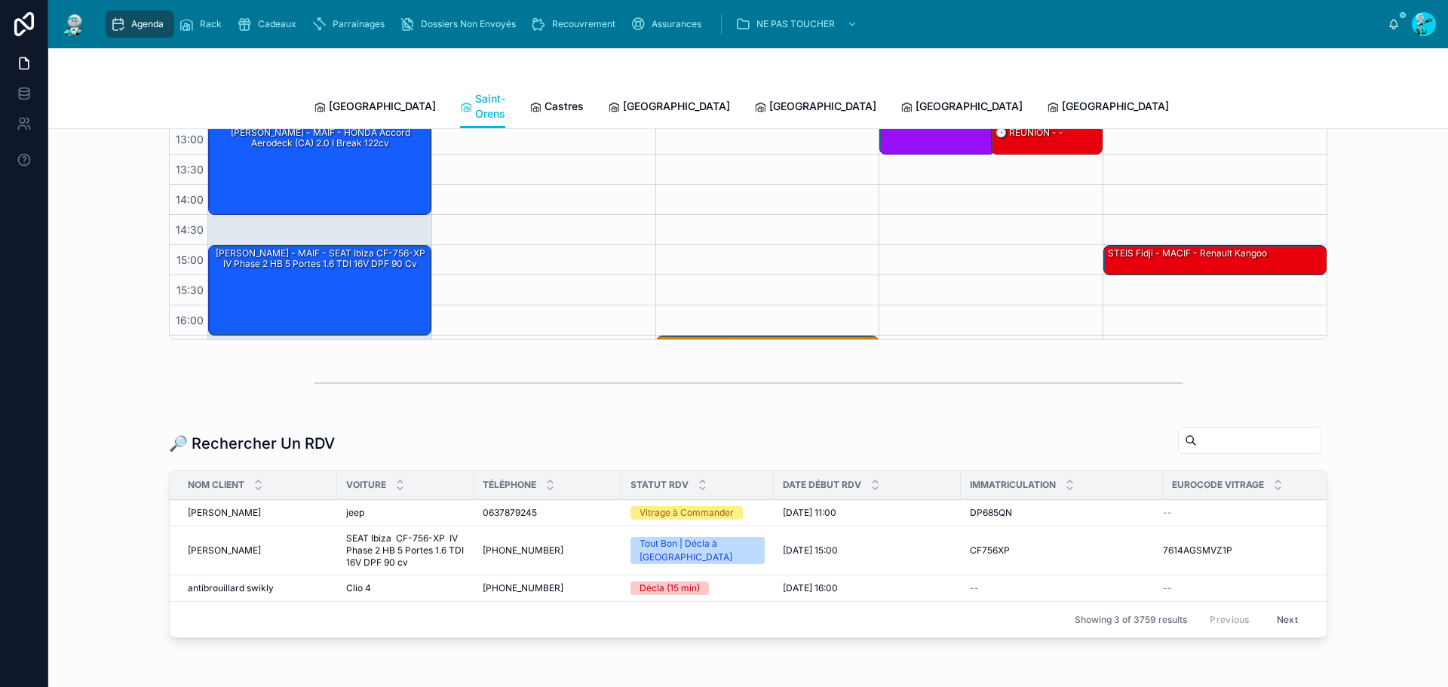
click at [545, 99] on span "Castres" at bounding box center [564, 106] width 39 height 15
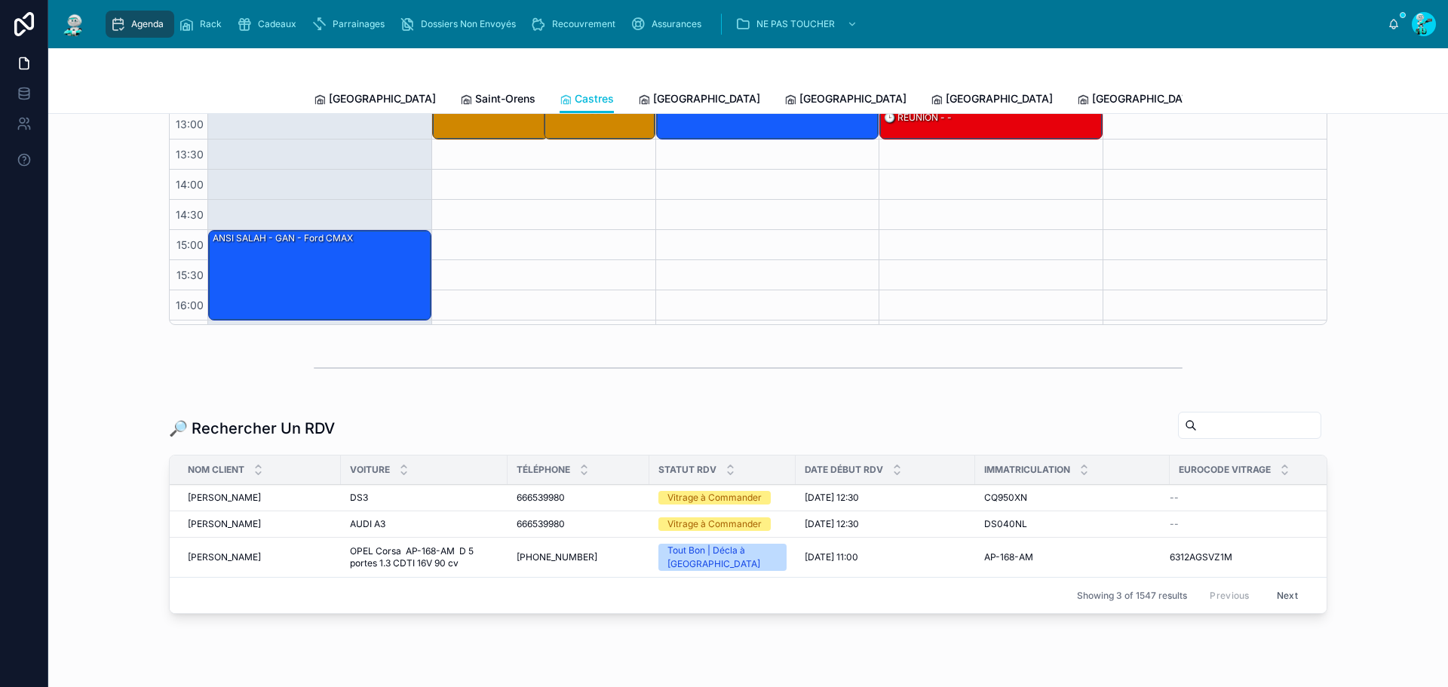
click at [653, 93] on span "[GEOGRAPHIC_DATA]" at bounding box center [706, 98] width 107 height 15
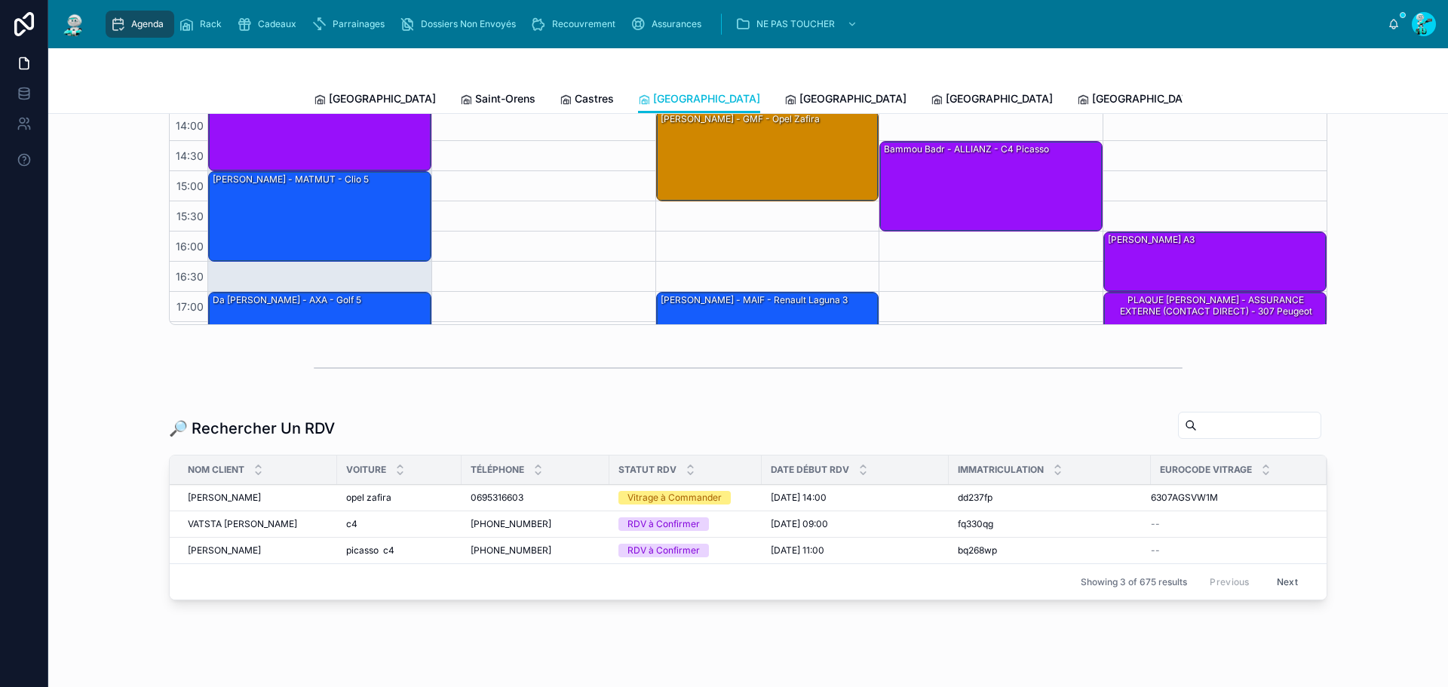
scroll to position [103, 0]
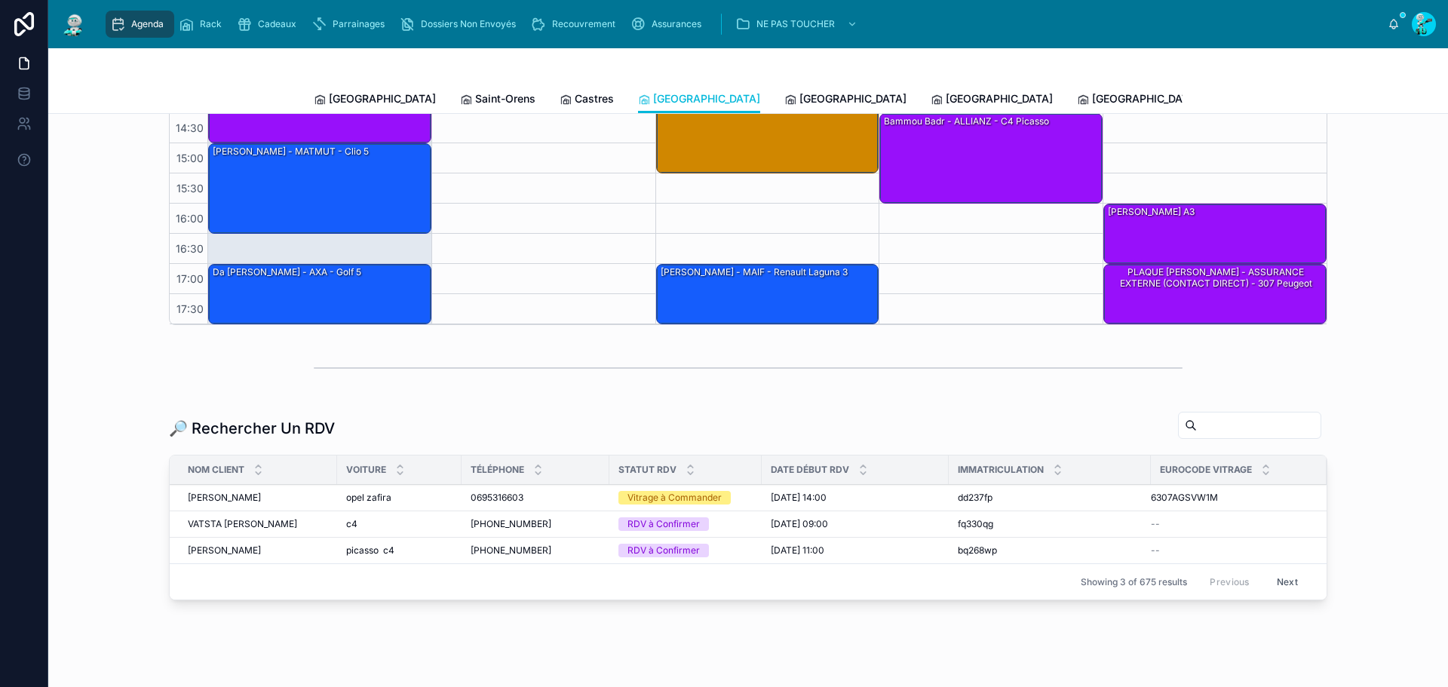
click at [800, 100] on span "[GEOGRAPHIC_DATA]" at bounding box center [853, 98] width 107 height 15
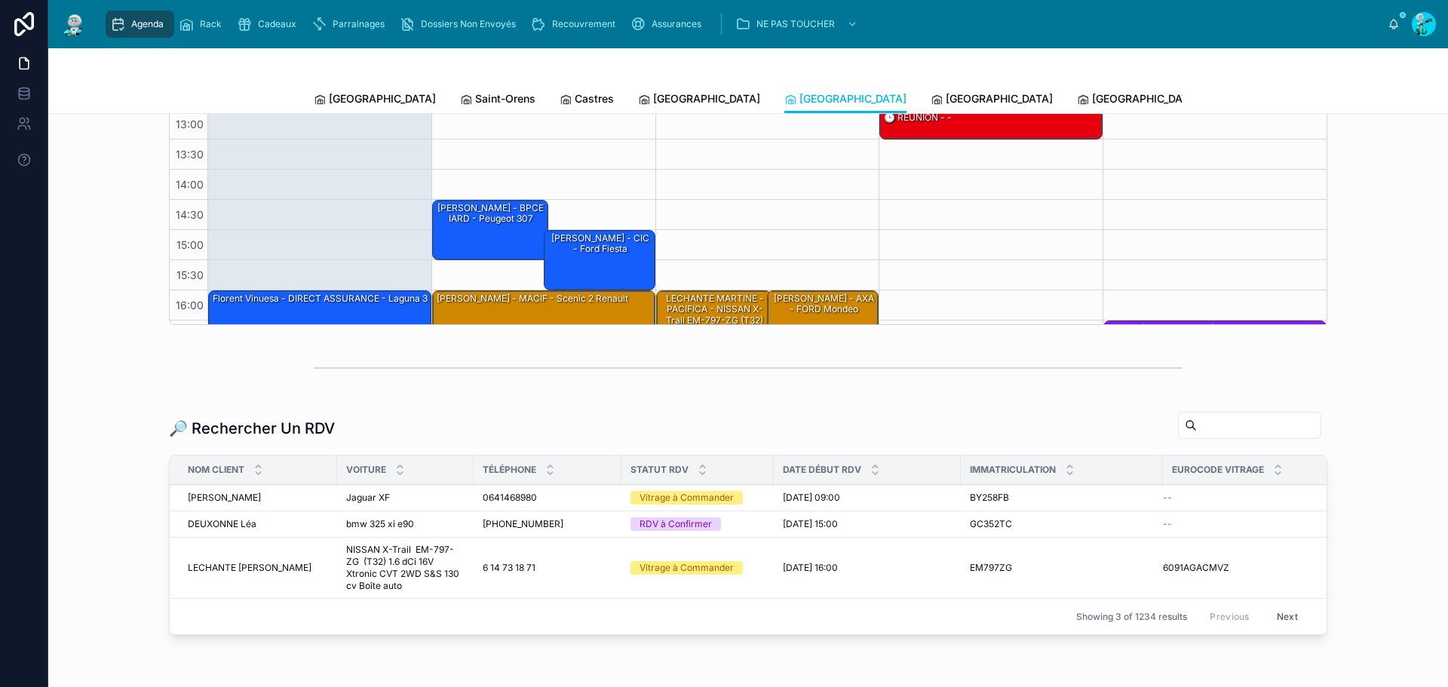
click at [946, 100] on span "[GEOGRAPHIC_DATA]" at bounding box center [999, 98] width 107 height 15
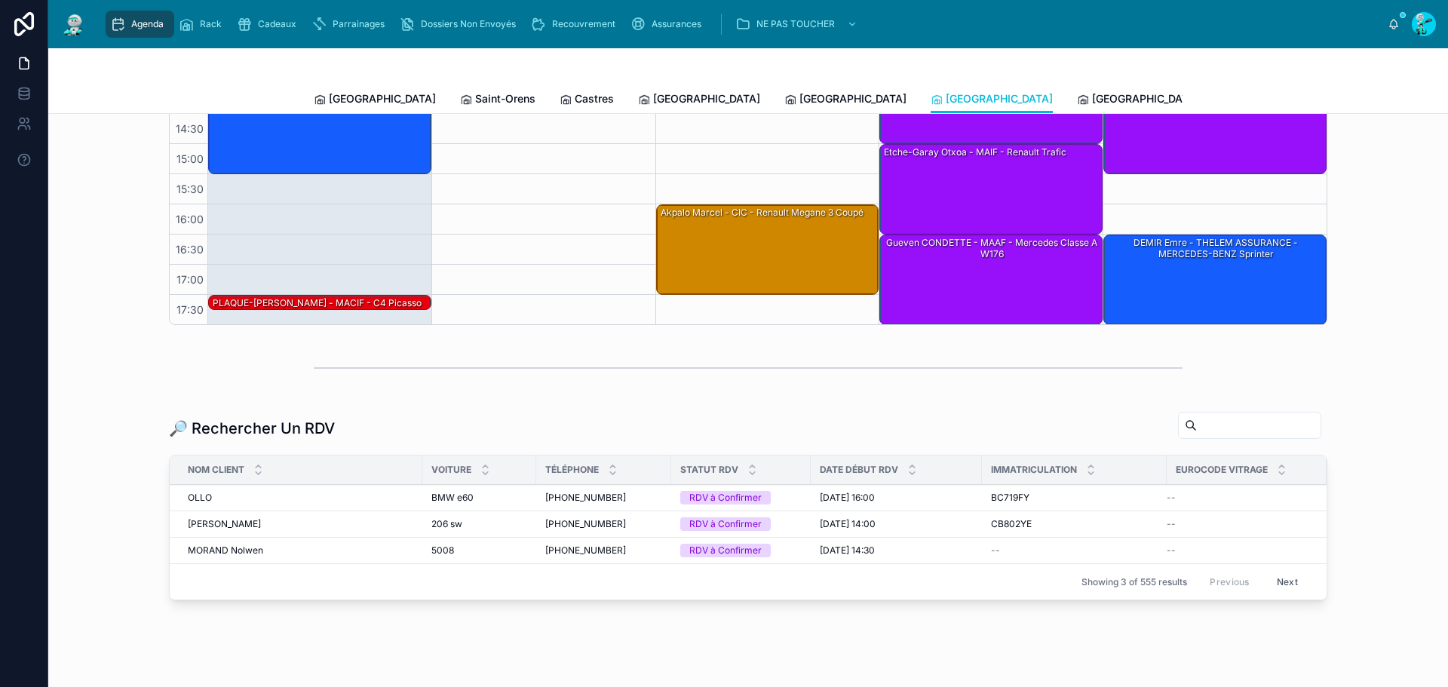
scroll to position [103, 0]
click at [1092, 97] on span "[GEOGRAPHIC_DATA]" at bounding box center [1145, 98] width 107 height 15
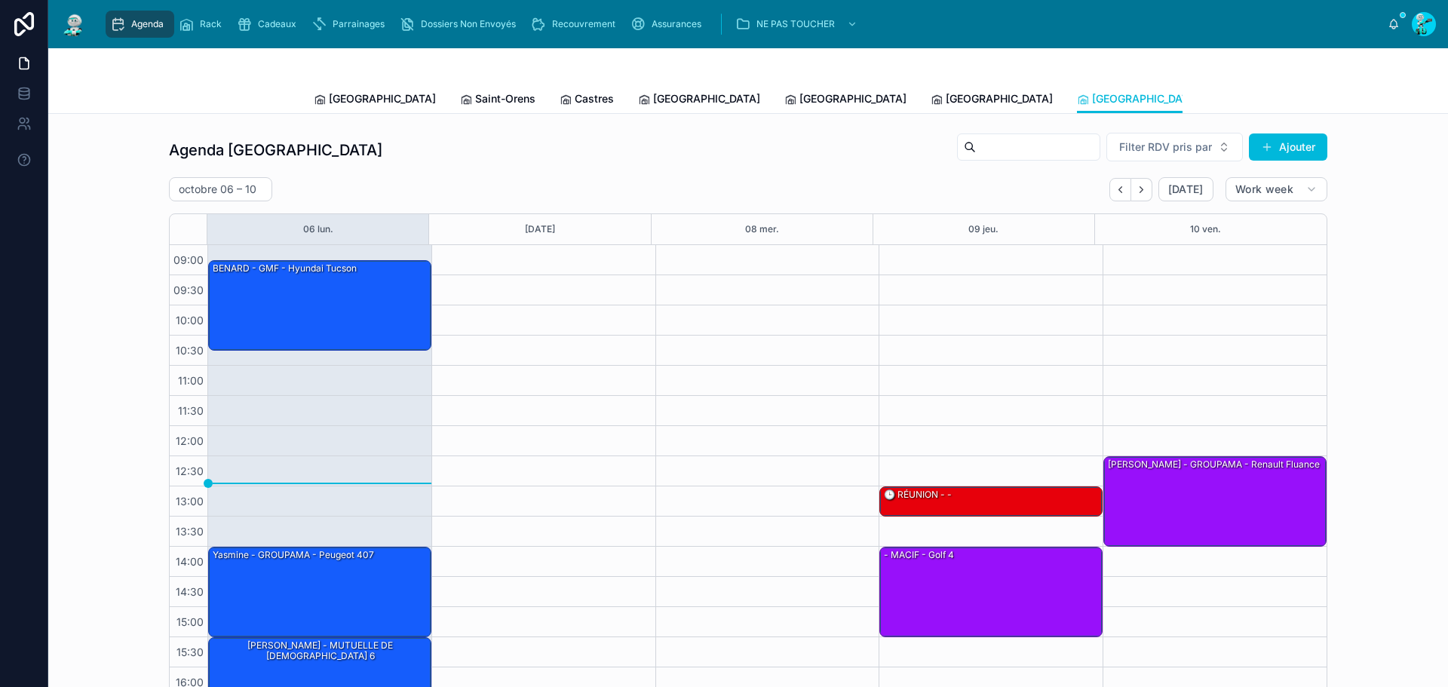
click at [553, 176] on div "Agenda Poitiers Filter RDV pris par Ajouter octobre 06 – 10 Today Work week 06 …" at bounding box center [748, 417] width 1159 height 570
click at [365, 104] on span "[GEOGRAPHIC_DATA]" at bounding box center [382, 98] width 107 height 15
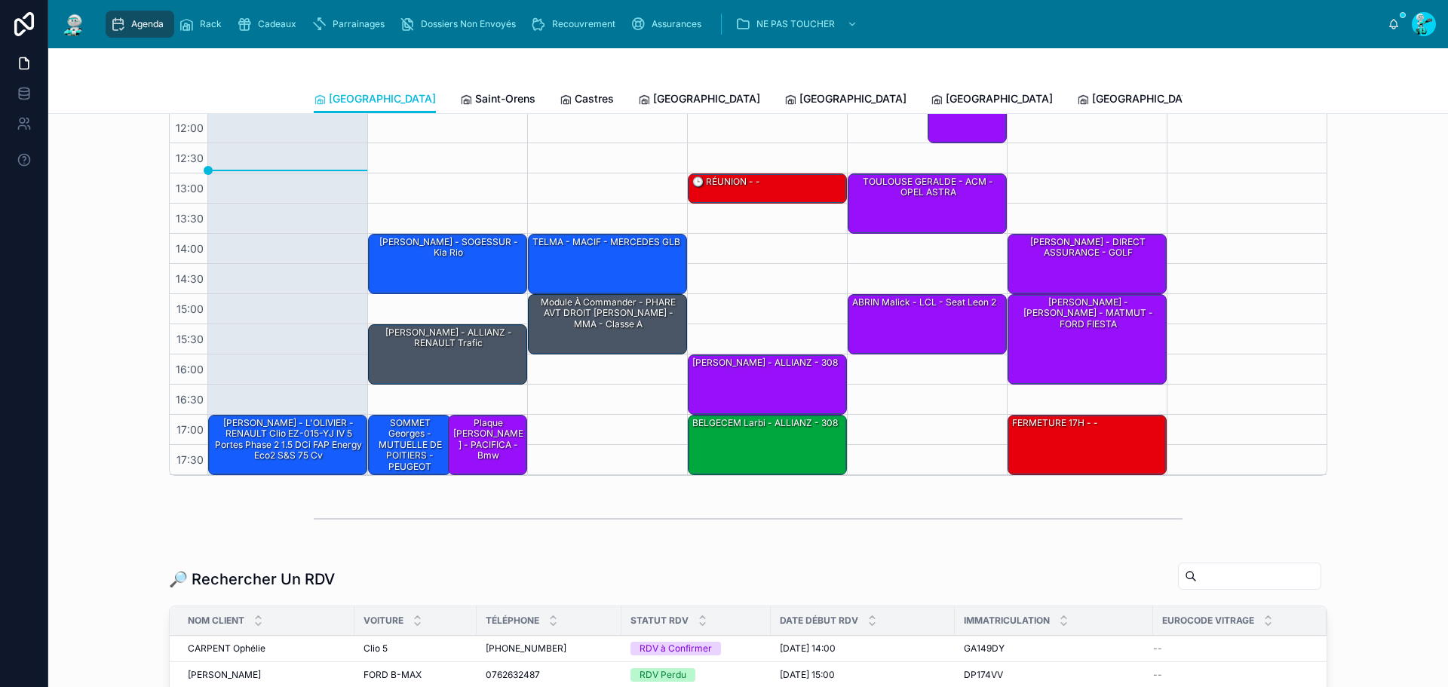
click at [460, 87] on link "Saint-Orens" at bounding box center [497, 100] width 75 height 30
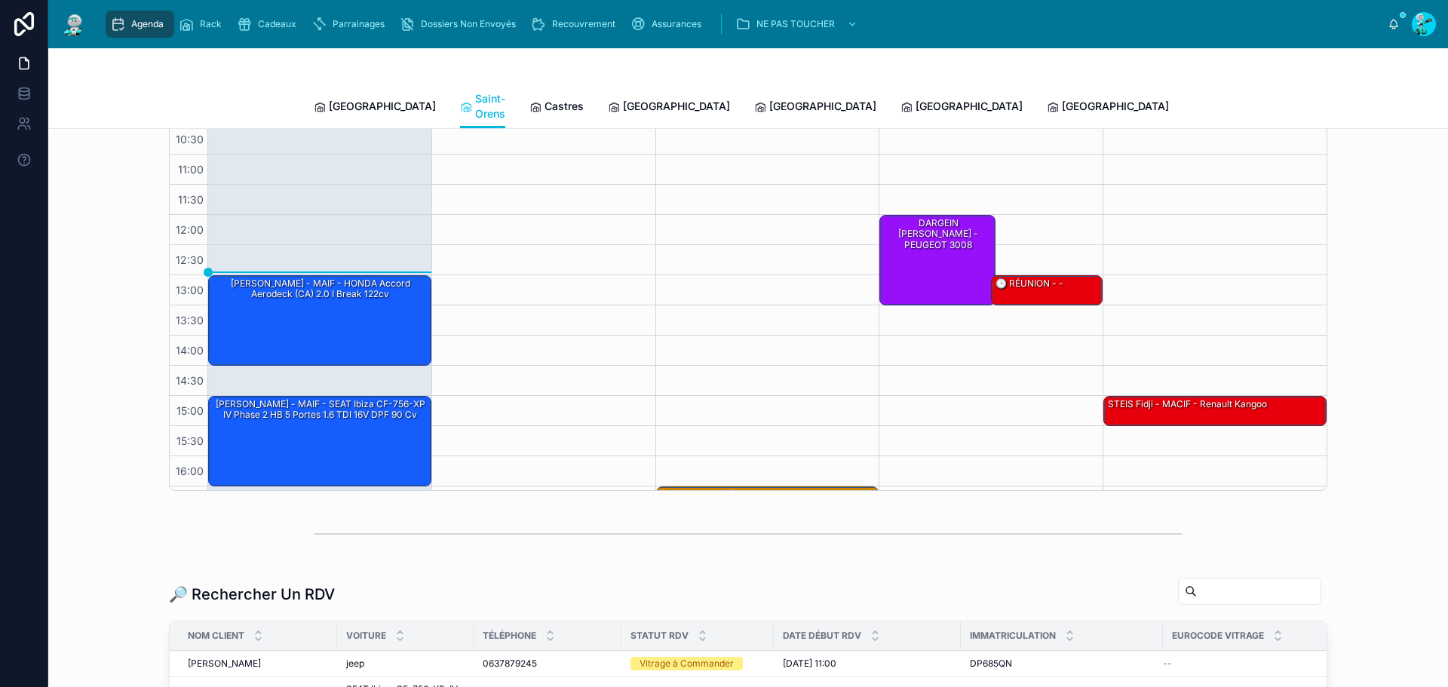
click at [475, 93] on span "Saint-Orens" at bounding box center [490, 106] width 30 height 30
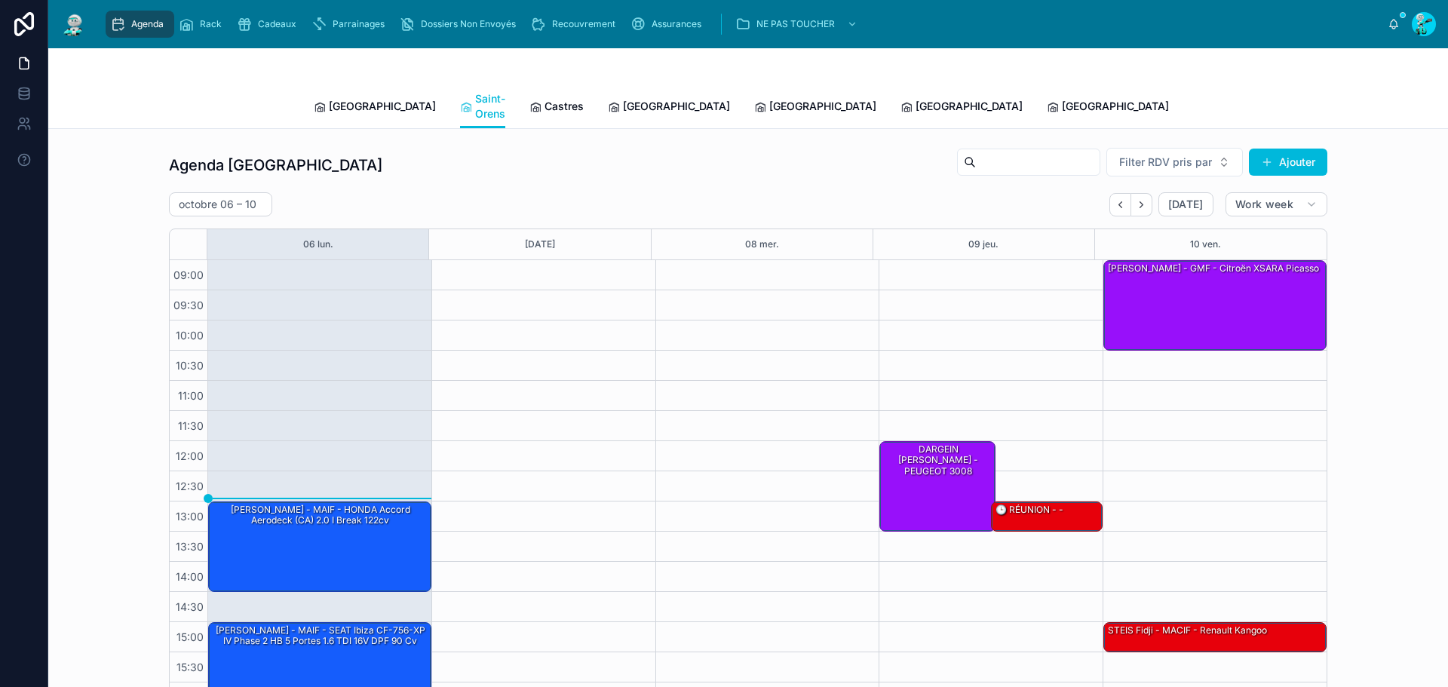
click at [545, 99] on span "Castres" at bounding box center [564, 106] width 39 height 15
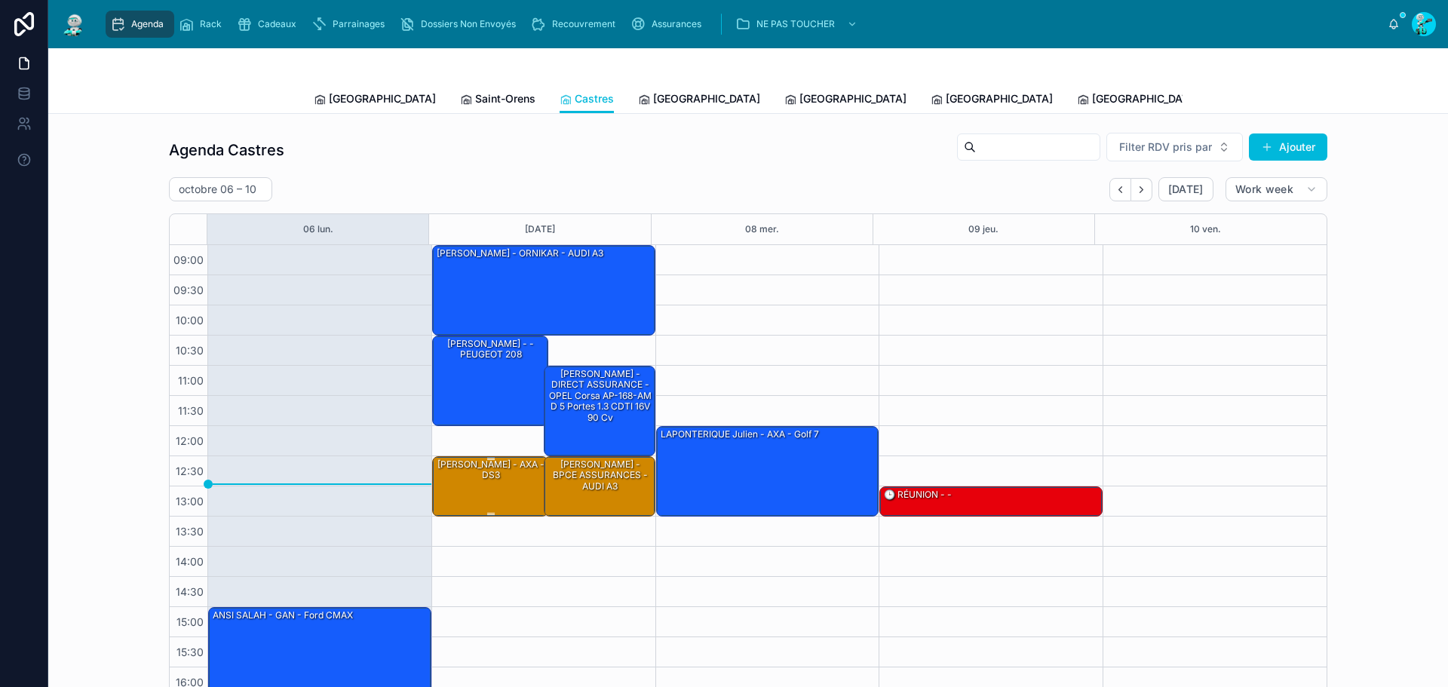
click at [488, 484] on div "FERNANDEZ Hizia - AXA - DS3" at bounding box center [491, 485] width 112 height 57
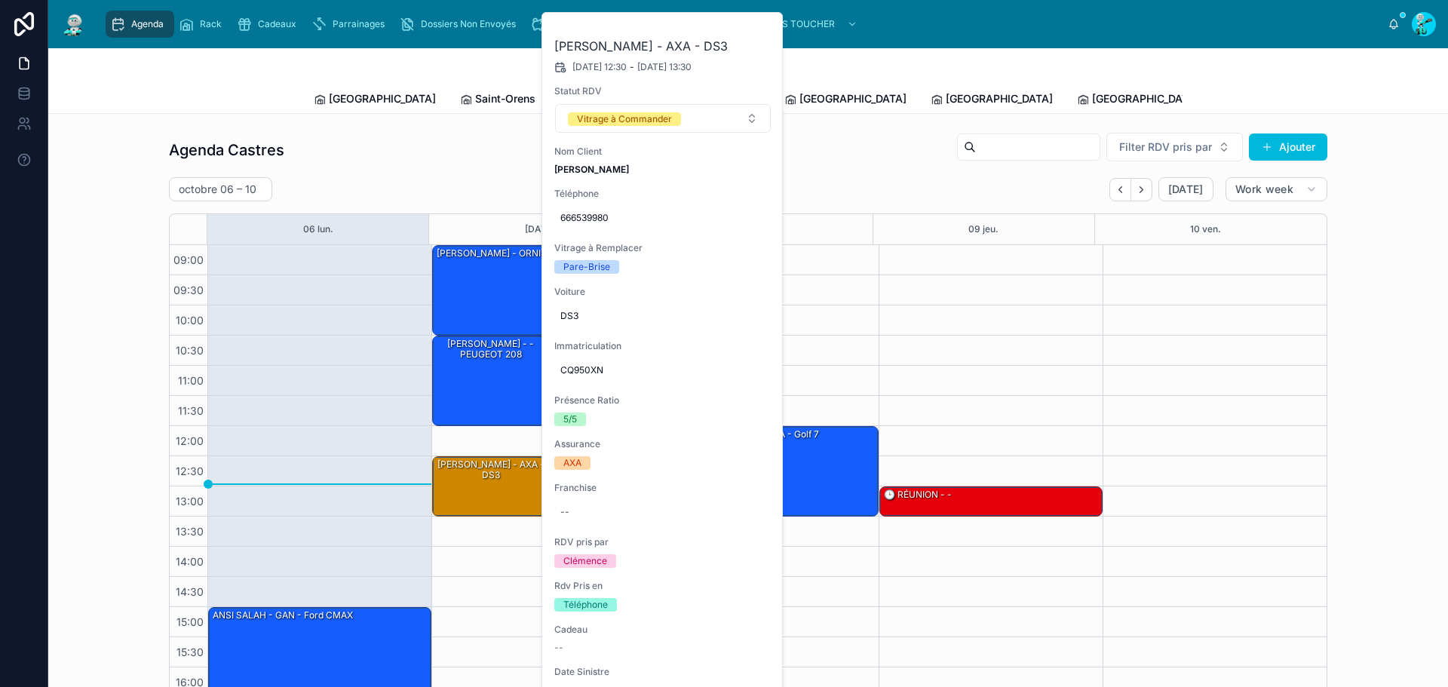
click at [509, 555] on div "09:00 – 10:30 Julien FEREZ - ORNIKAR - AUDI A3 10:30 – 12:00 romain montaignet …" at bounding box center [543, 516] width 224 height 543
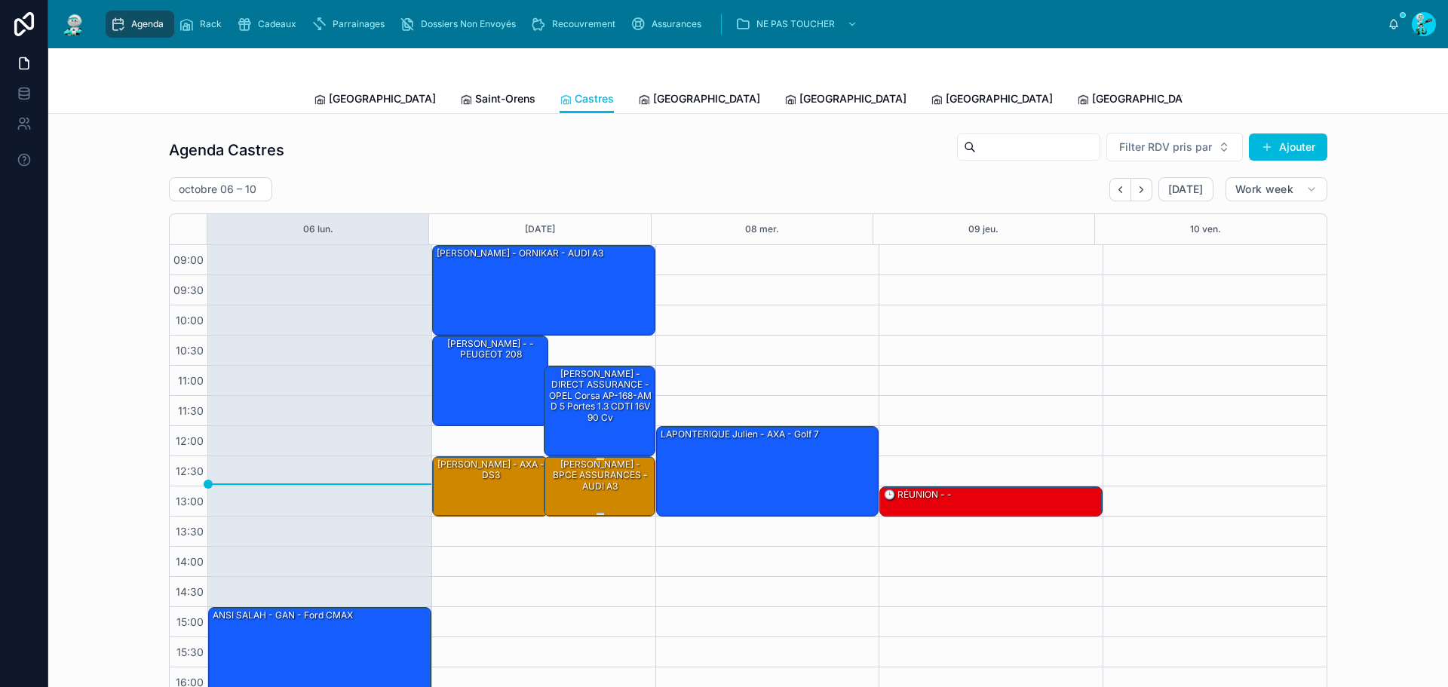
click at [600, 502] on div "DJELLILAHINE Sabrina - BPCE ASSURANCES - AUDI A3" at bounding box center [600, 485] width 107 height 57
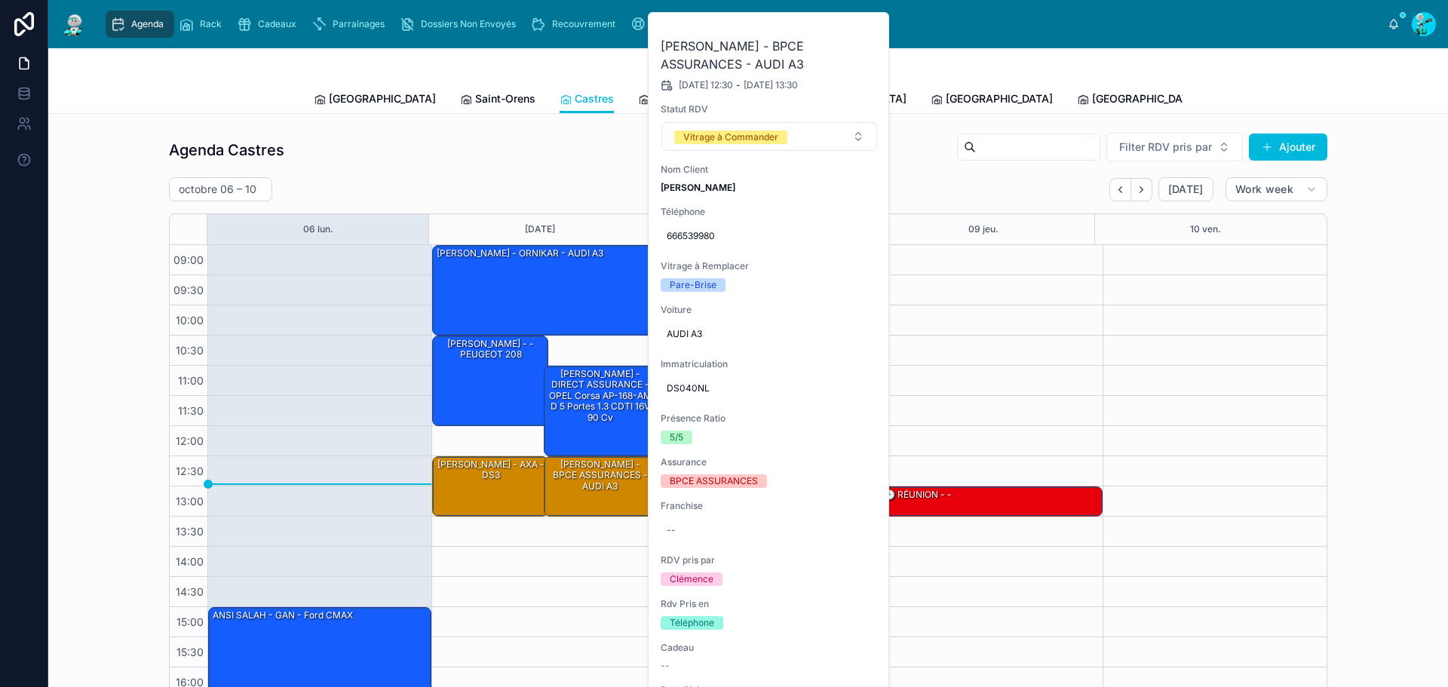
click at [0, 0] on button at bounding box center [0, 0] width 0 height 0
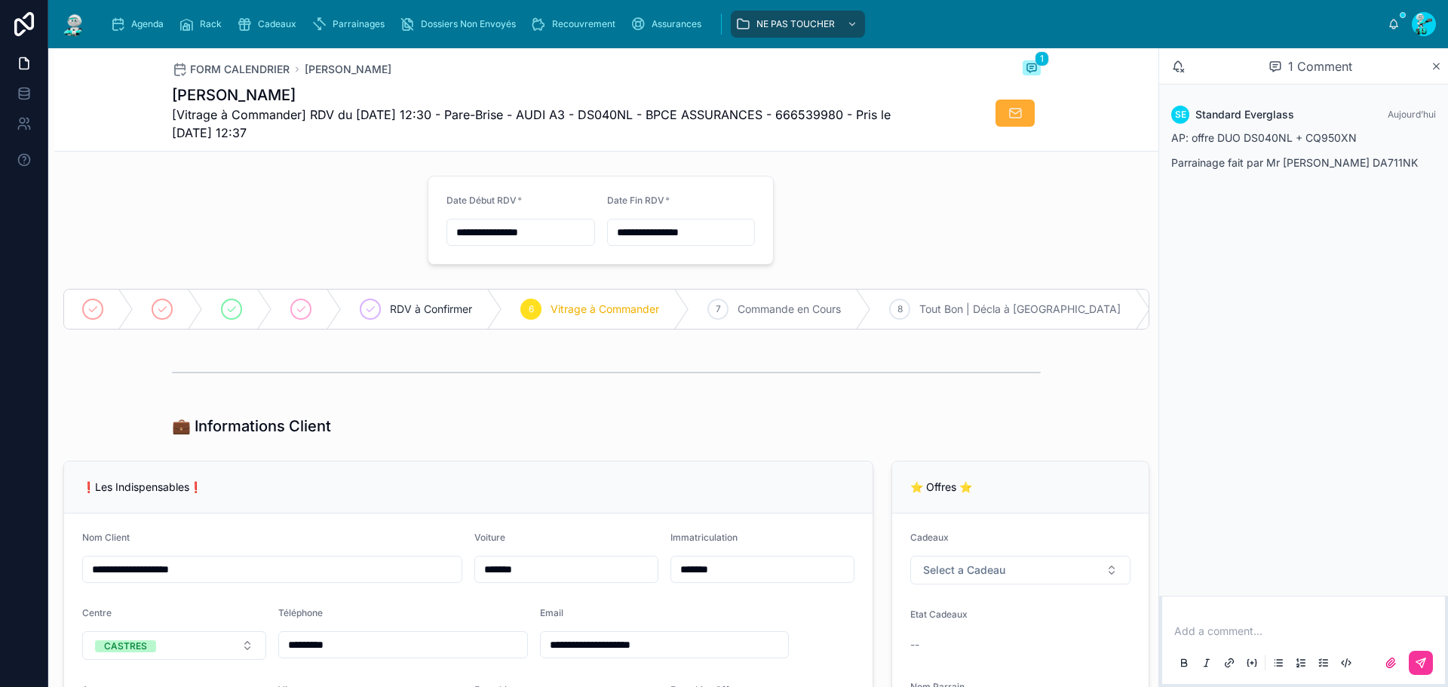
click at [1239, 296] on div "SE Standard Everglass Aujourd’hui AP: offre DUO DS040NL + CQ950XN Parrainage fa…" at bounding box center [1303, 339] width 289 height 511
click at [1274, 290] on div "SE Standard Everglass Aujourd’hui AP: offre DUO DS040NL + CQ950XN Parrainage fa…" at bounding box center [1303, 339] width 289 height 511
